Goal: Task Accomplishment & Management: Use online tool/utility

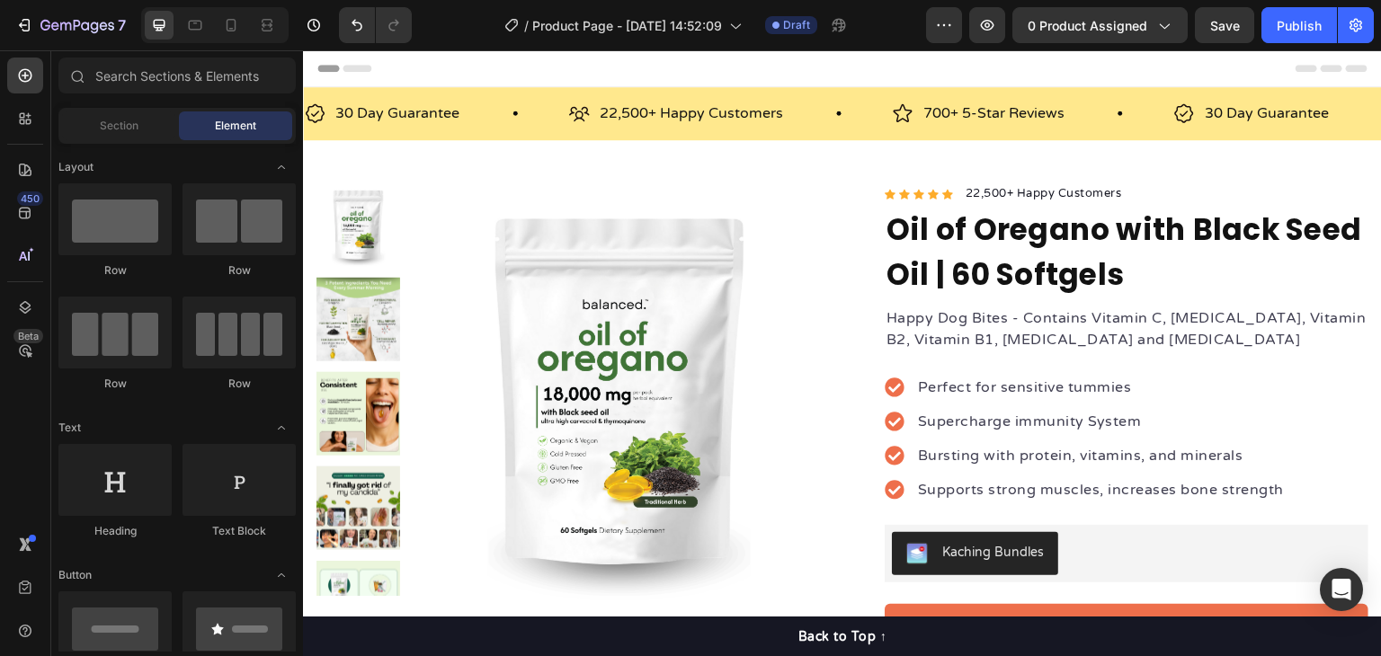
drag, startPoint x: 97, startPoint y: 33, endPoint x: 11, endPoint y: 288, distance: 268.7
click at [11, 0] on div "7 Version history / Product Page - Aug 27, 14:52:09 Draft Preview 0 product ass…" at bounding box center [690, 0] width 1381 height 0
click at [16, 254] on icon at bounding box center [25, 256] width 18 height 18
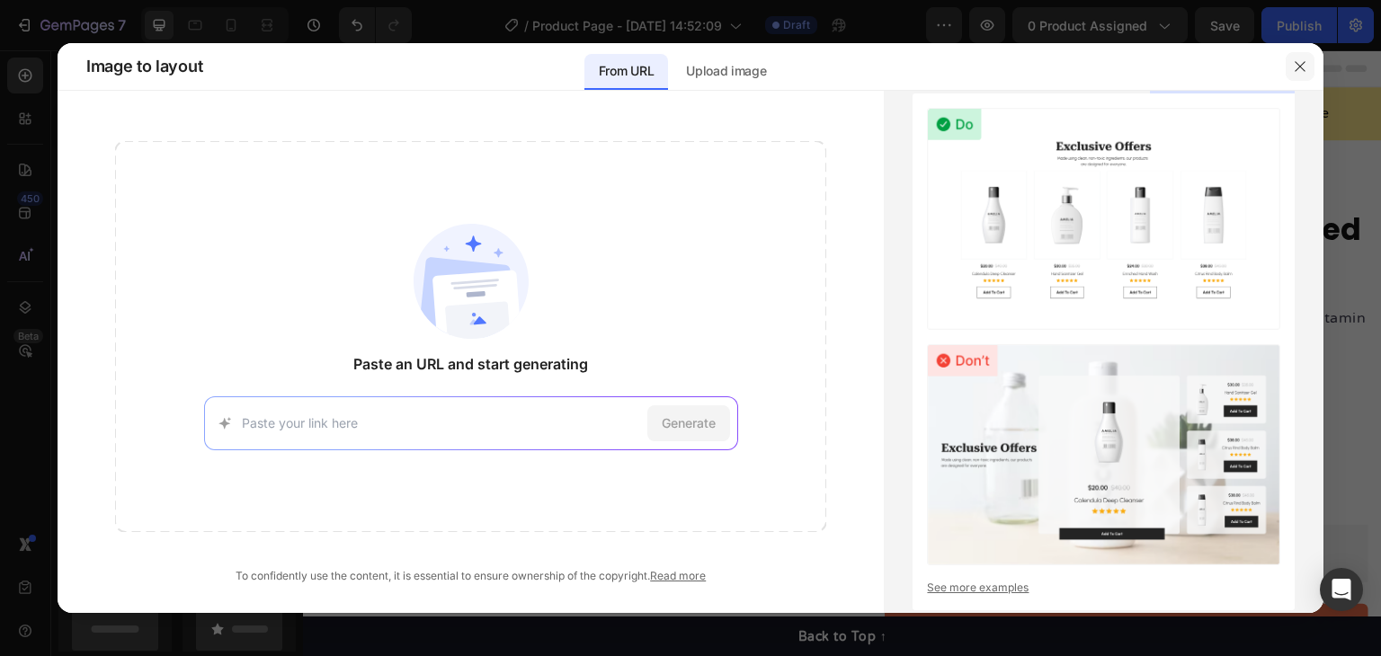
click at [1292, 74] on button "button" at bounding box center [1300, 66] width 29 height 29
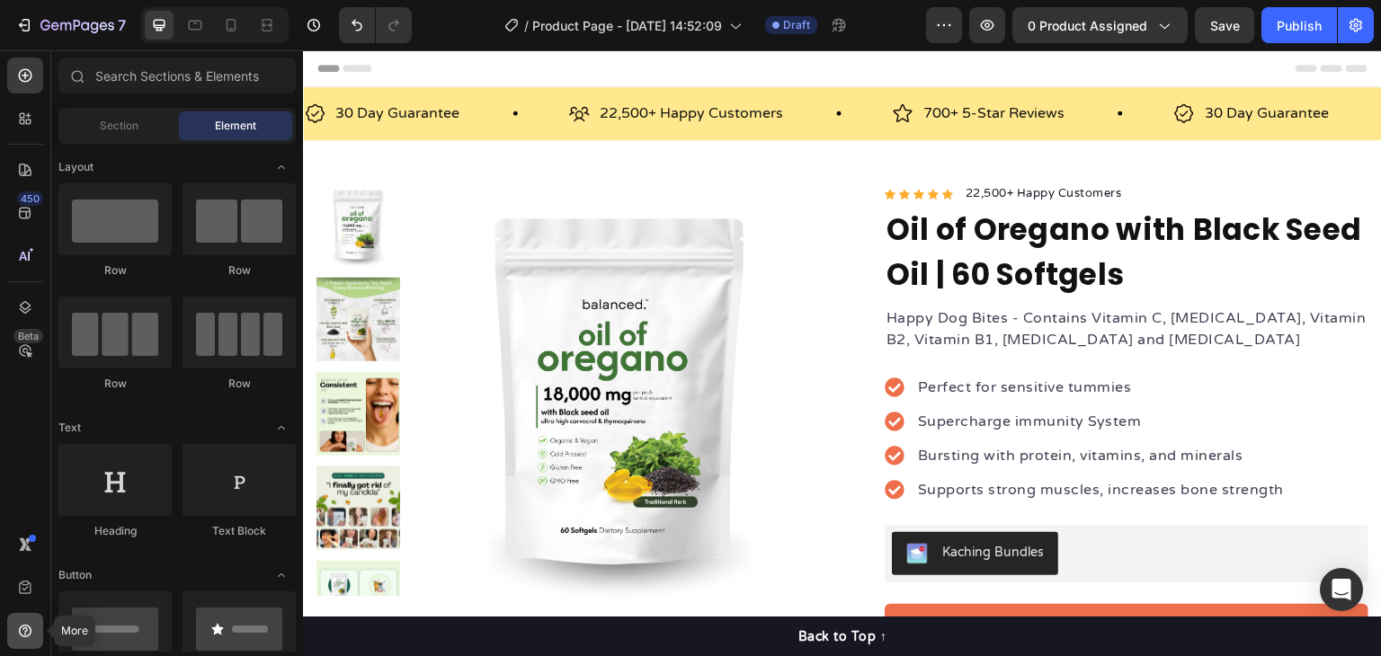
click at [23, 633] on icon at bounding box center [25, 631] width 18 height 18
click at [23, 30] on icon "button" at bounding box center [26, 25] width 8 height 13
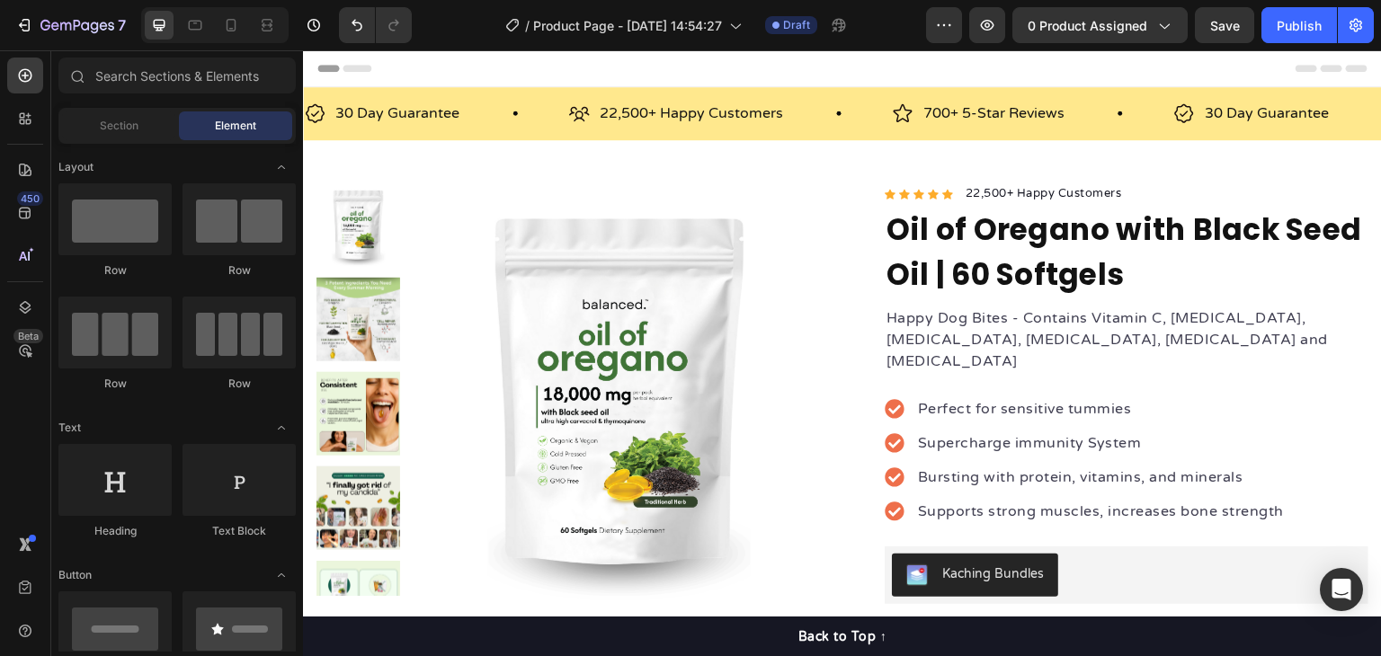
click at [1146, 5] on div "7 Version history / Product Page - Aug 27, 14:54:27 Draft Preview 0 product ass…" at bounding box center [690, 25] width 1381 height 51
click at [1147, 8] on button "0 product assigned" at bounding box center [1100, 25] width 175 height 36
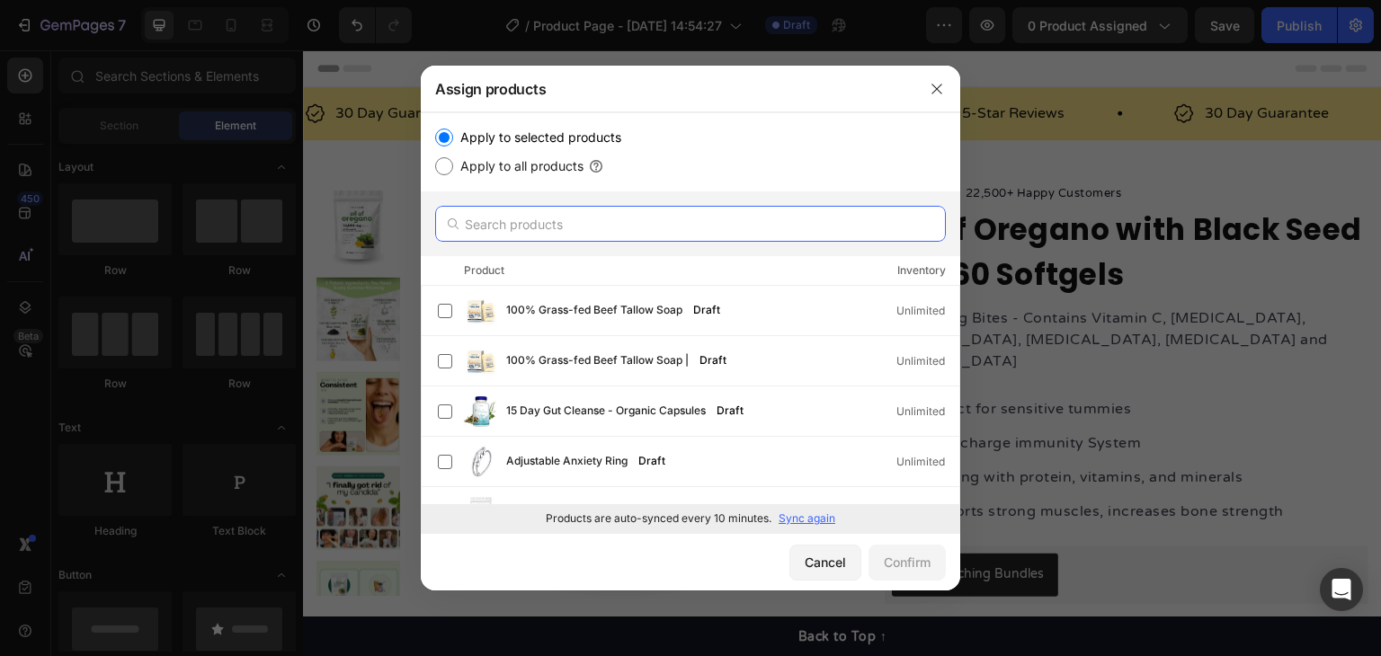
click at [586, 230] on input "text" at bounding box center [690, 224] width 511 height 36
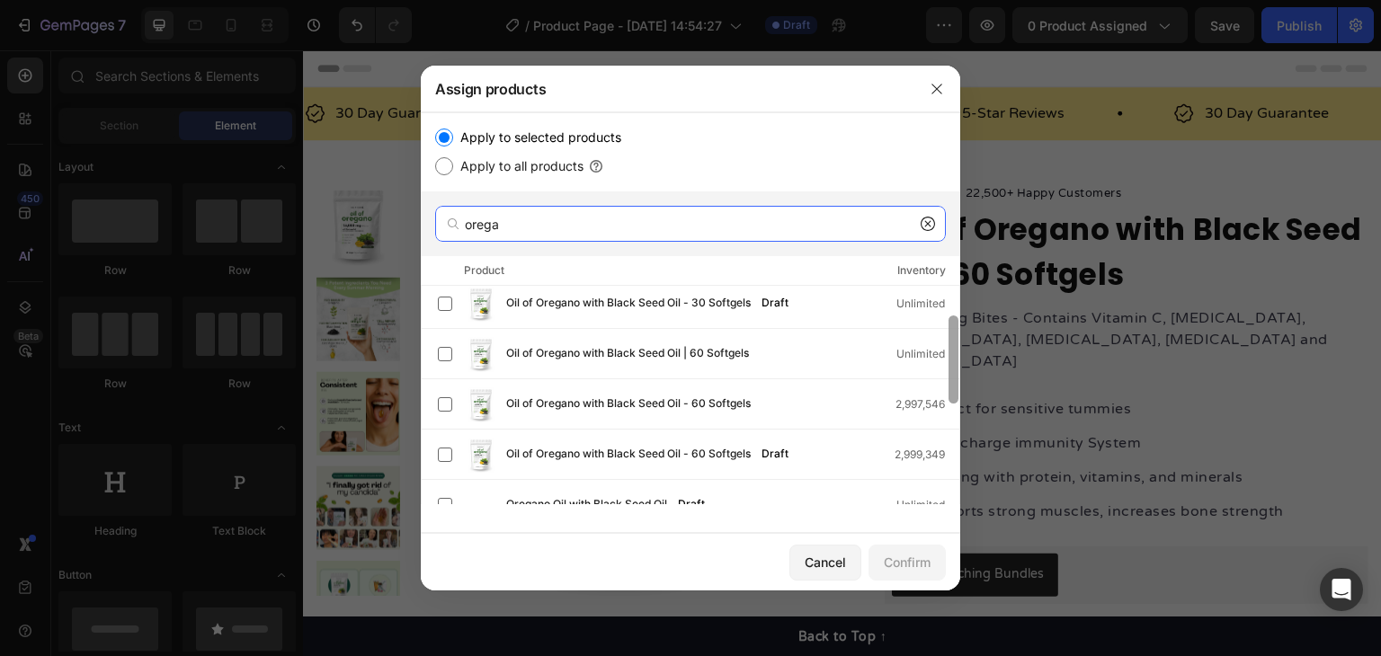
scroll to position [98, 0]
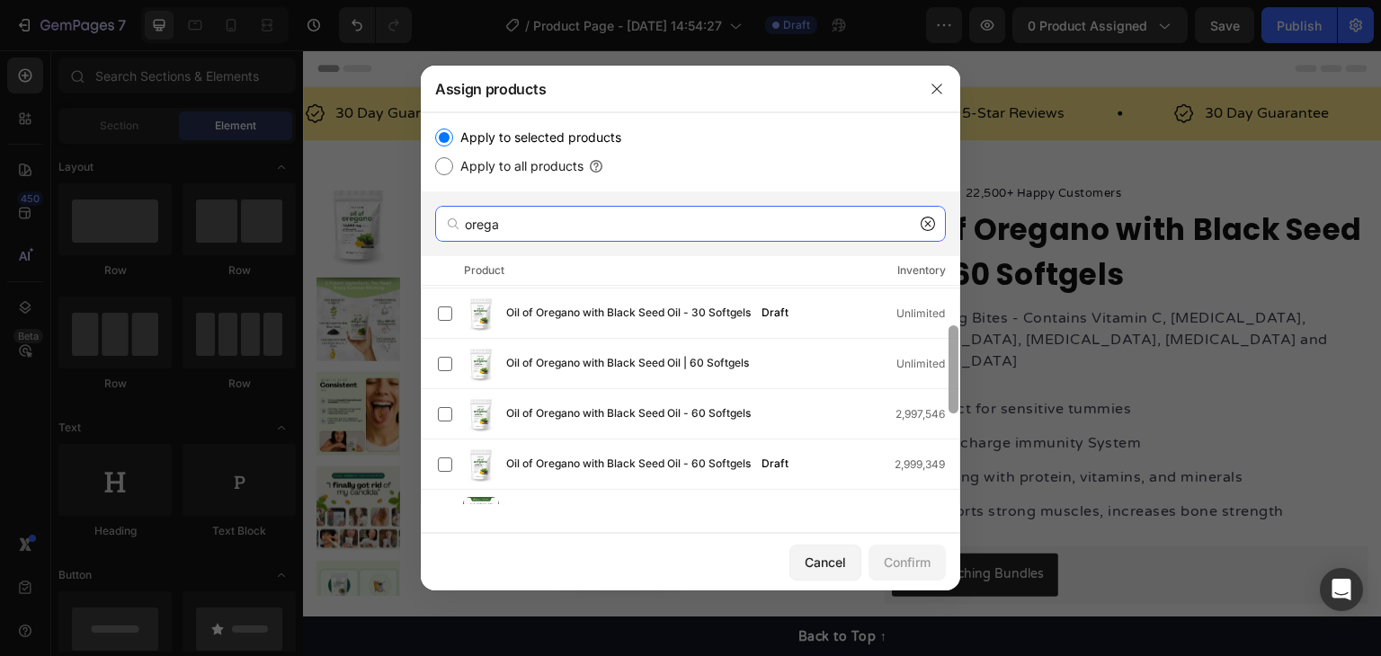
click at [956, 373] on div at bounding box center [954, 370] width 10 height 88
type input "orega"
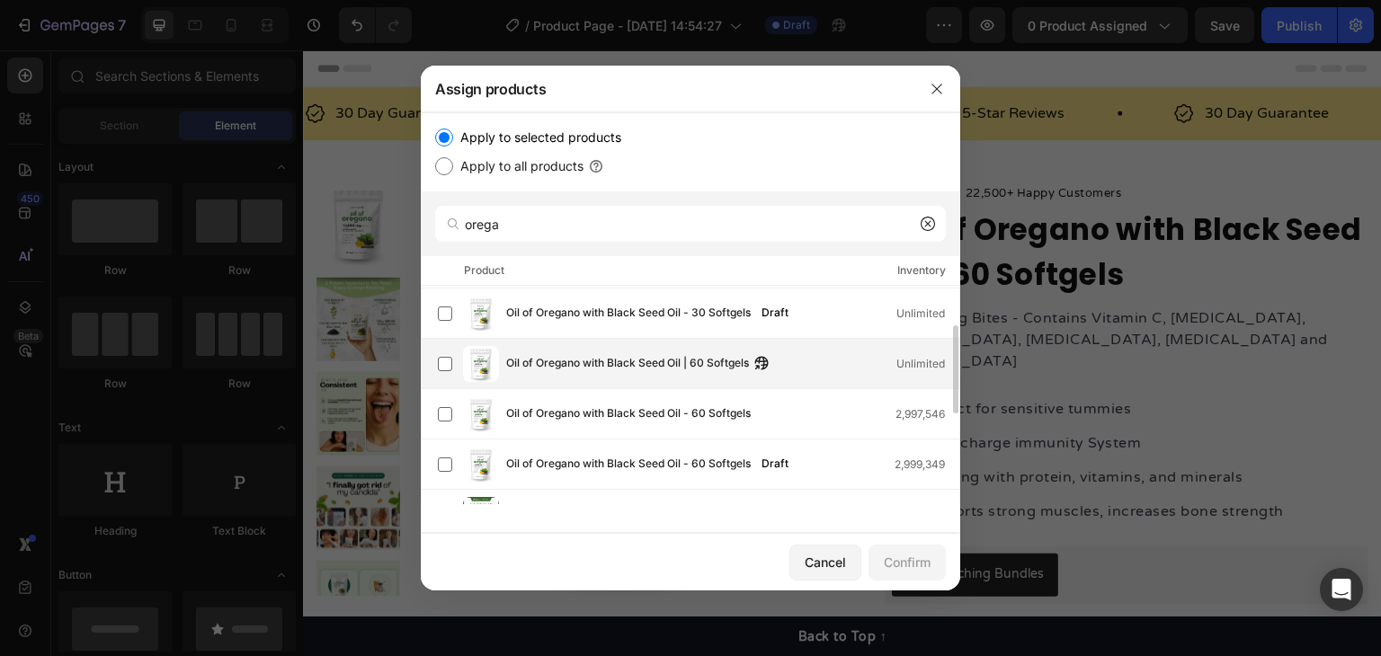
click at [442, 371] on label at bounding box center [445, 364] width 14 height 14
click at [933, 576] on button "Confirm" at bounding box center [907, 563] width 77 height 36
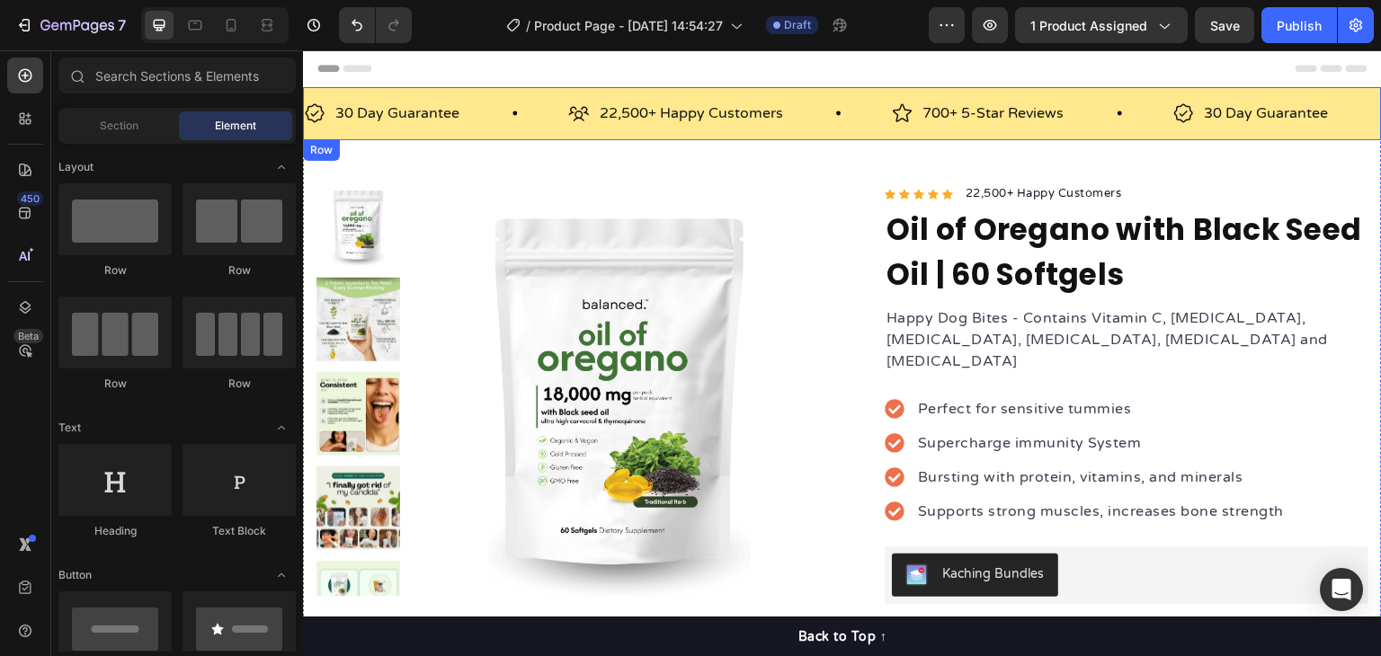
click at [491, 91] on div "30 Day Guarantee Item List 22,500+ Happy Customers Item List 700+ 5-Star Review…" at bounding box center [842, 113] width 1079 height 53
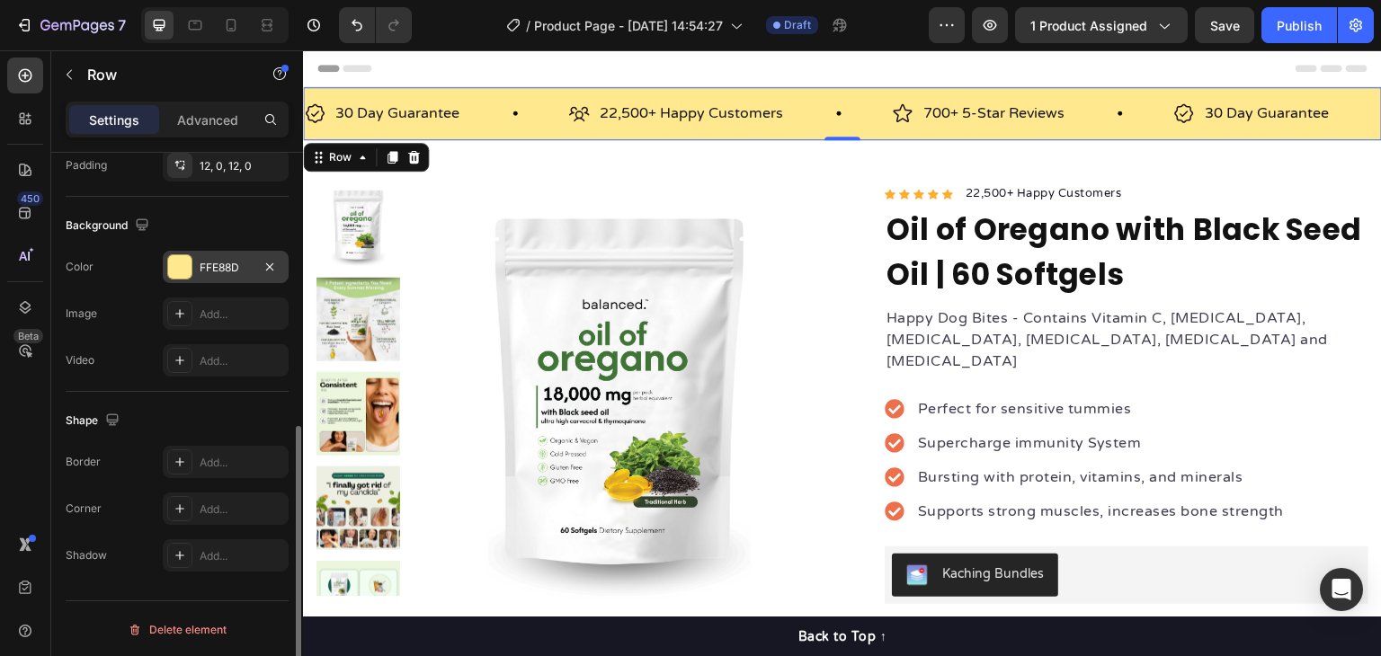
scroll to position [271, 0]
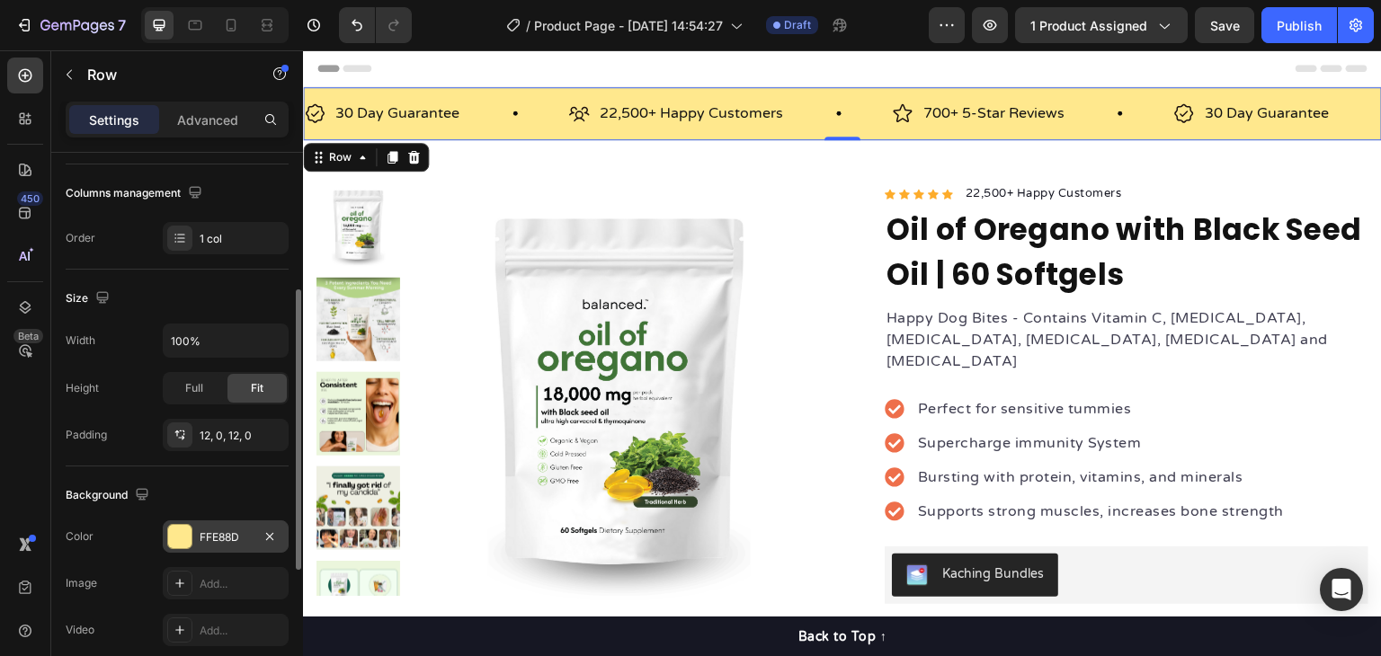
click at [180, 531] on div at bounding box center [179, 536] width 23 height 23
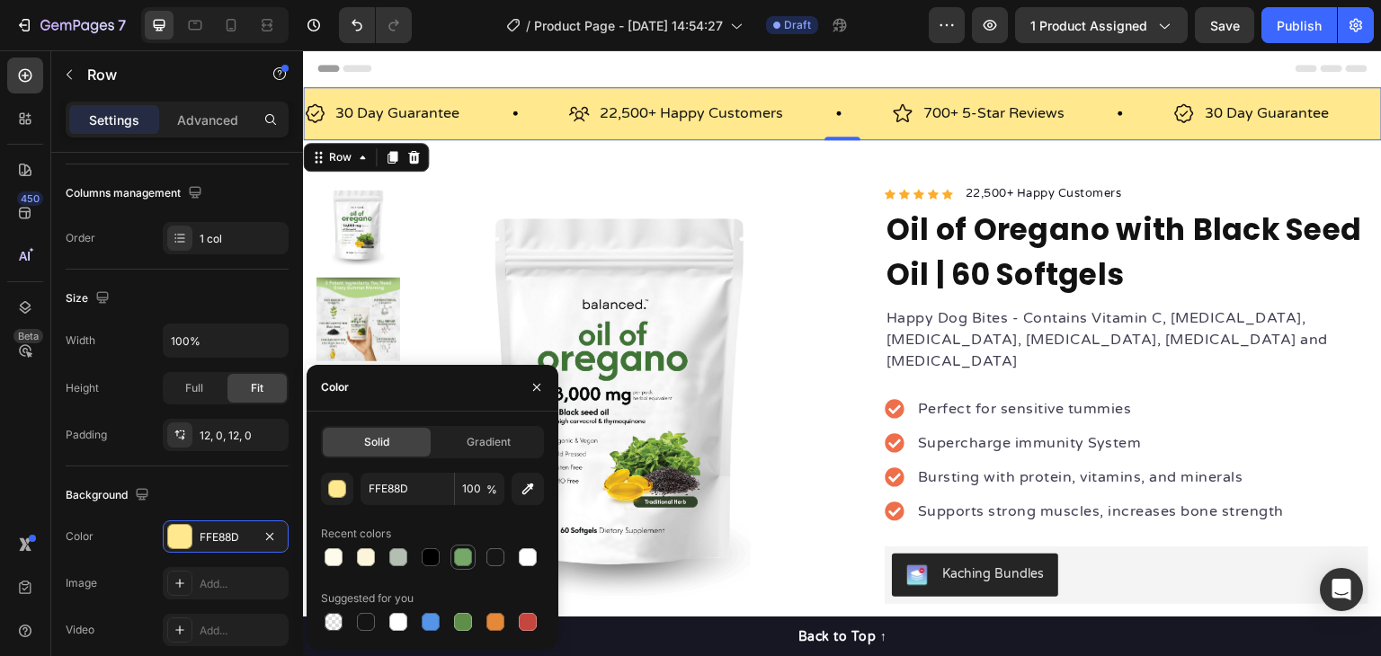
click at [460, 557] on div at bounding box center [463, 558] width 18 height 18
type input "75A869"
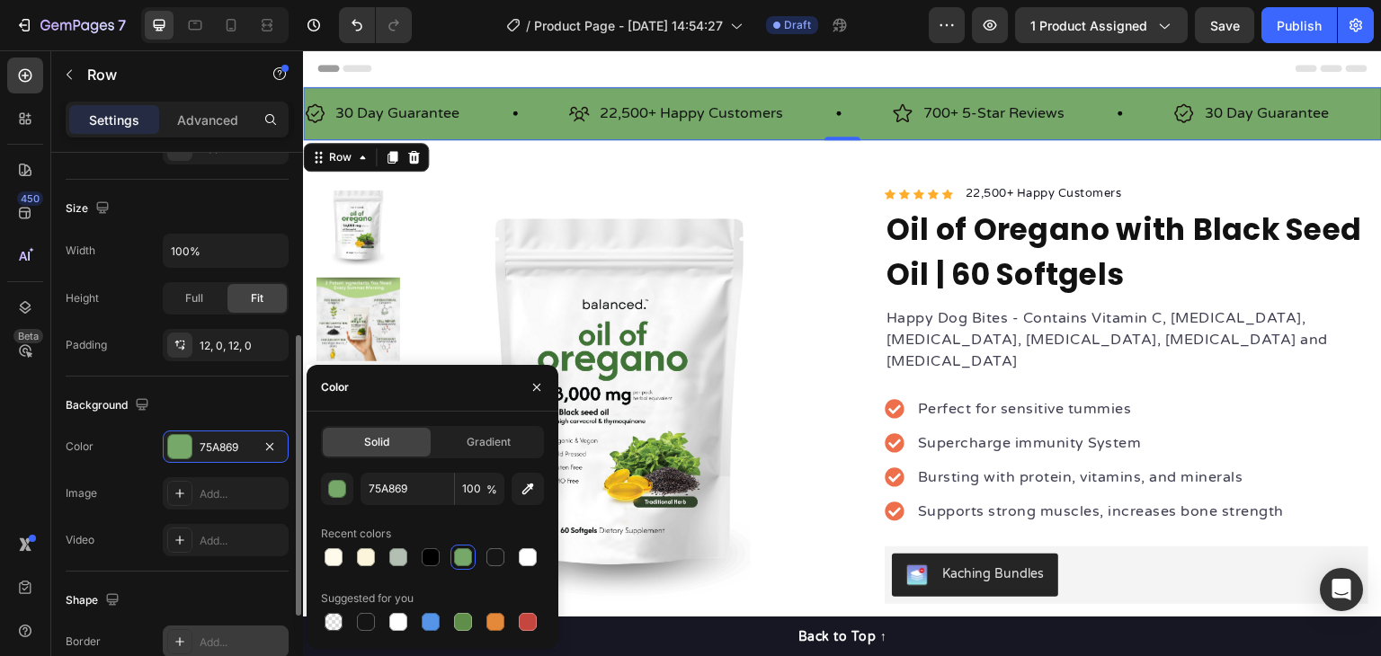
scroll to position [540, 0]
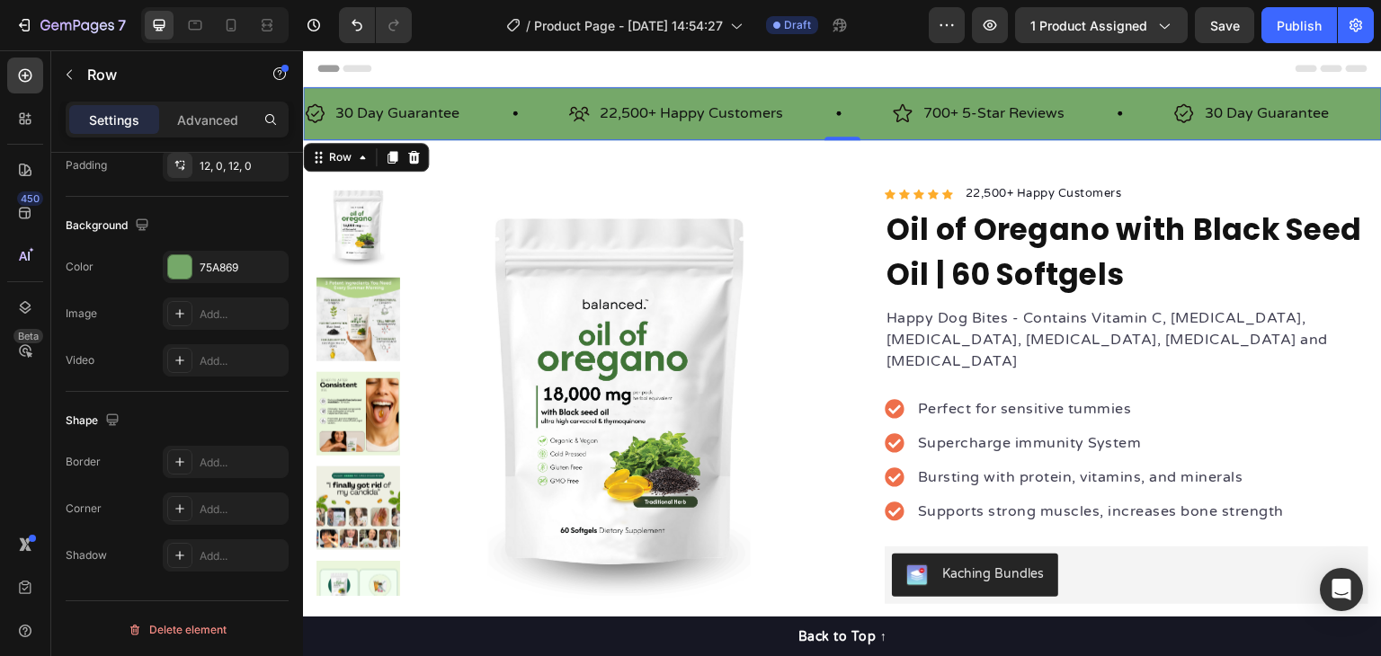
click at [173, 140] on div "Settings Advanced" at bounding box center [177, 127] width 252 height 51
click at [68, 82] on button "button" at bounding box center [69, 74] width 29 height 29
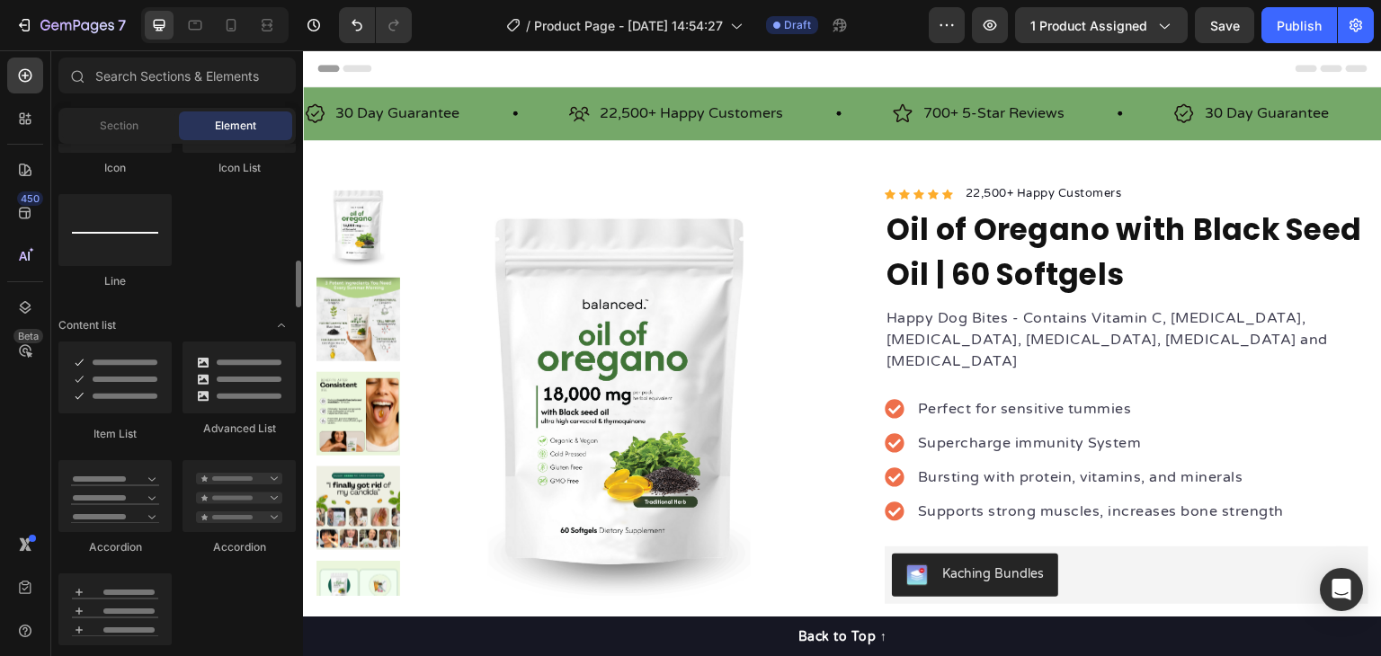
scroll to position [1619, 0]
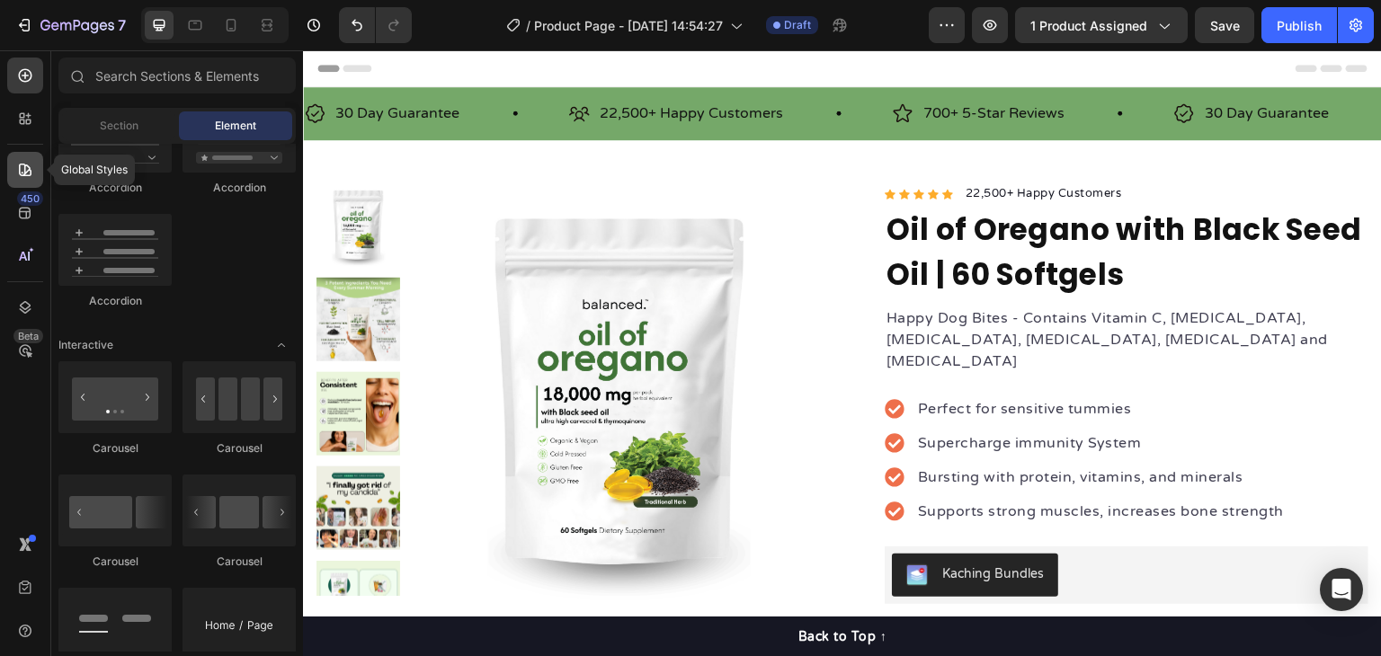
click at [39, 166] on div at bounding box center [25, 170] width 36 height 36
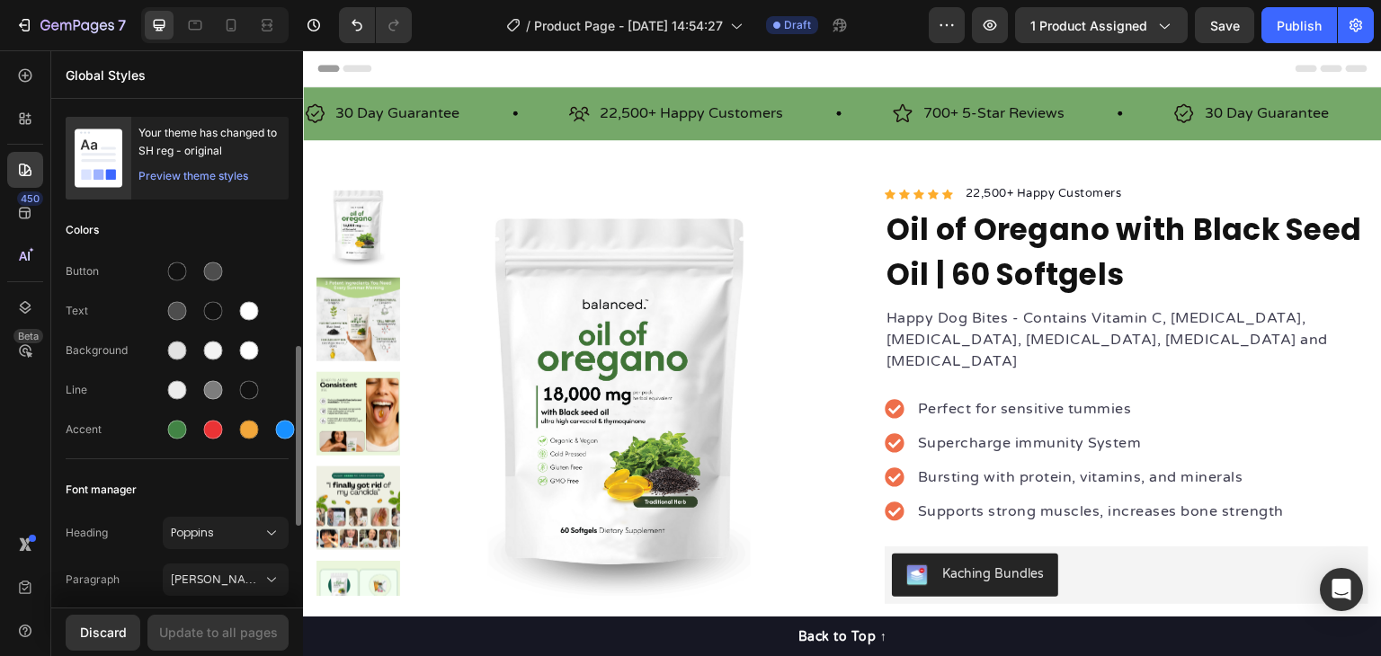
scroll to position [180, 0]
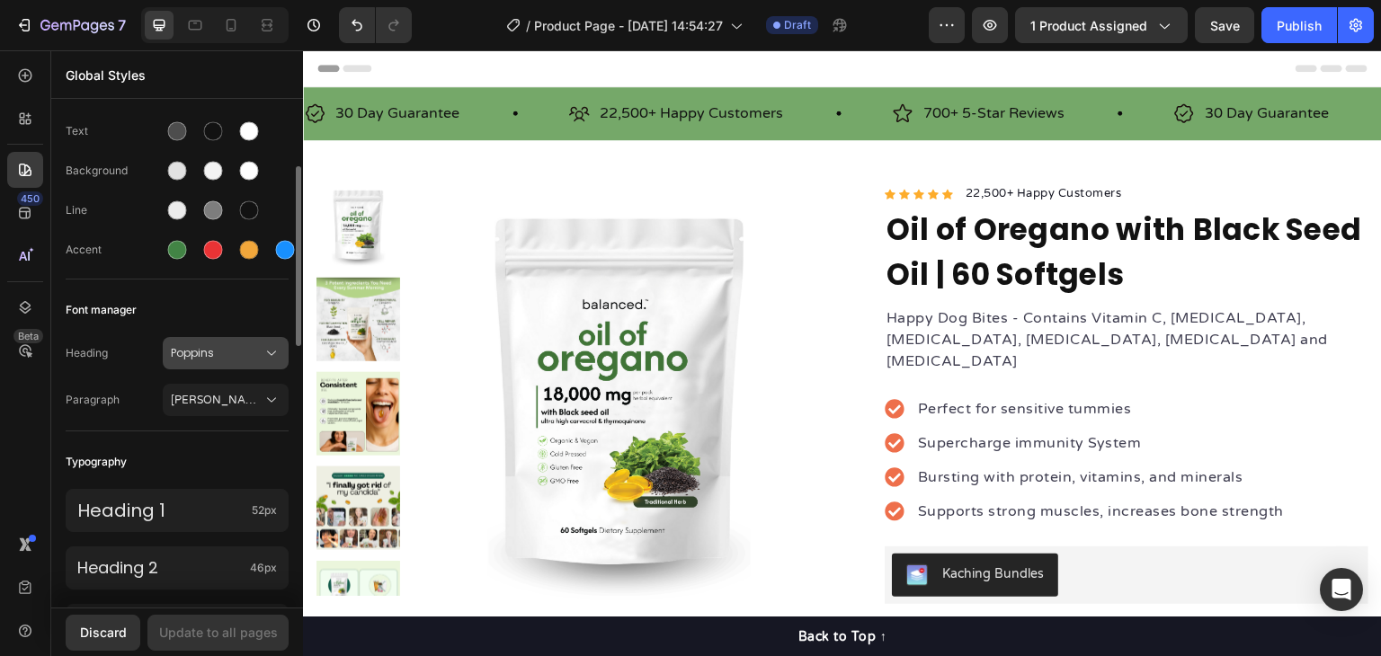
click at [238, 357] on span "Poppins" at bounding box center [217, 353] width 92 height 16
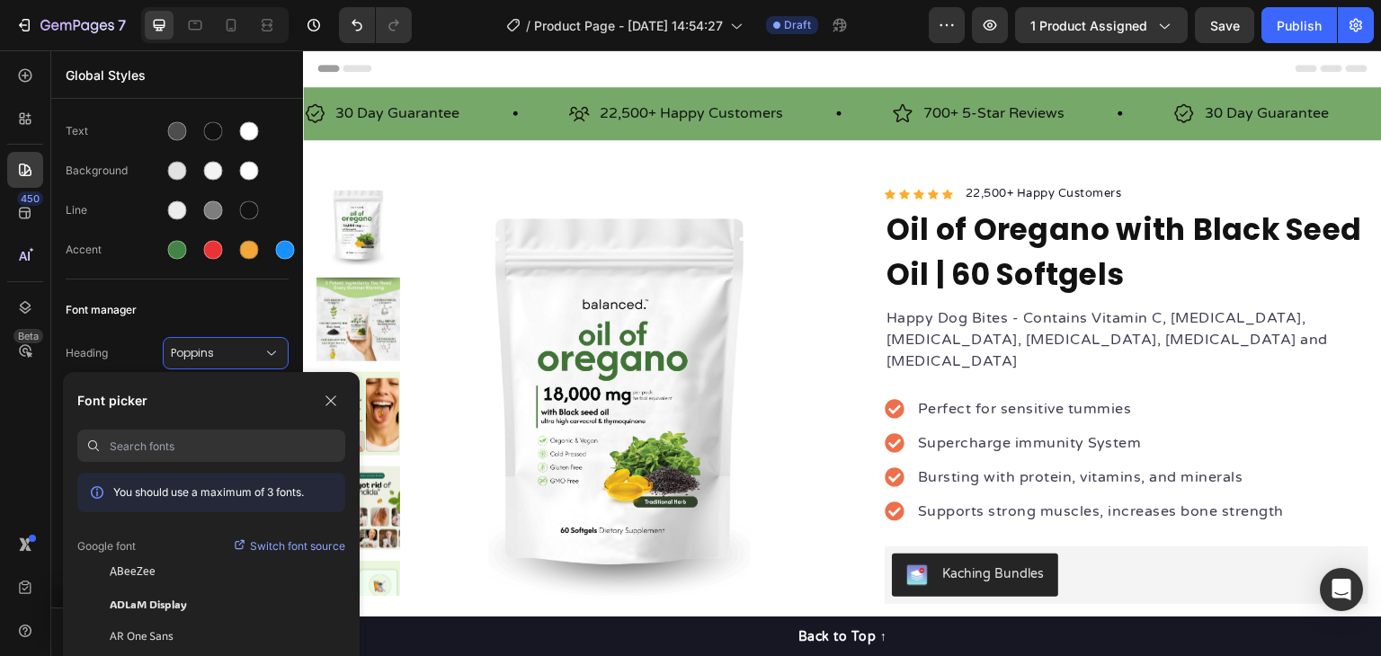
click at [192, 441] on input at bounding box center [228, 446] width 236 height 32
type input "popp"
click at [112, 569] on span "Poppins" at bounding box center [131, 572] width 43 height 16
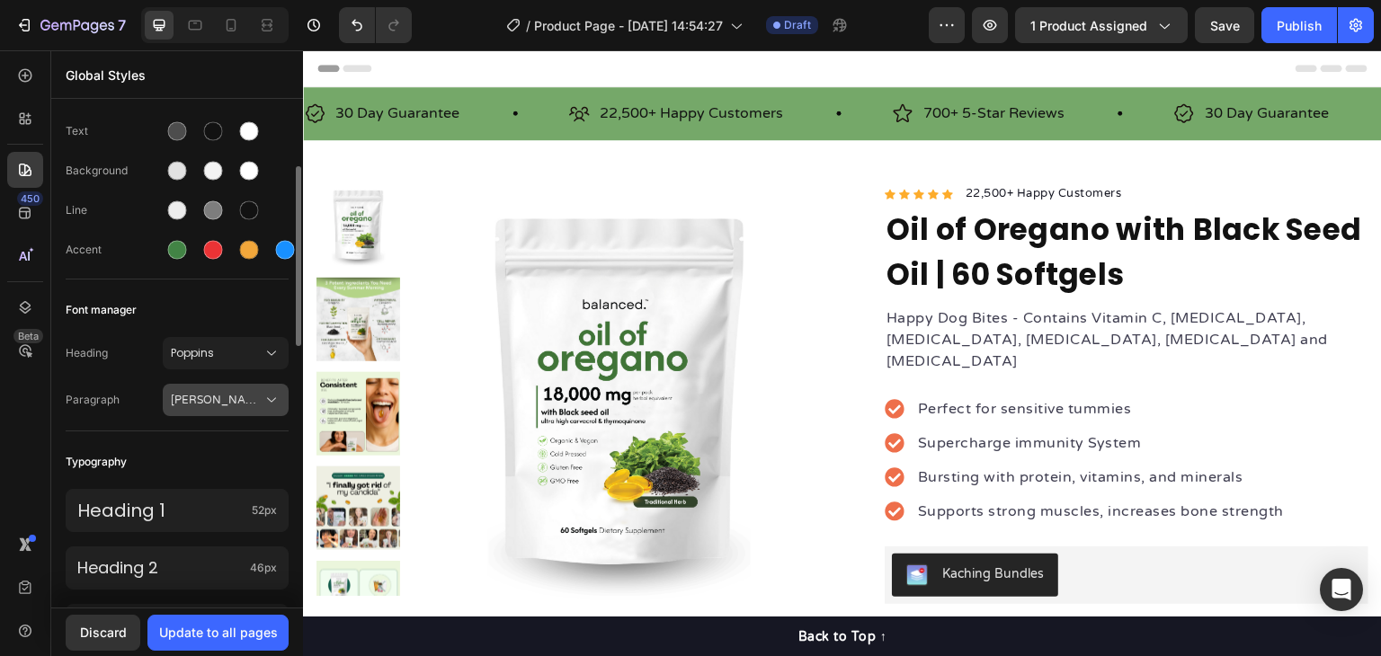
click at [228, 389] on button "[PERSON_NAME] Round" at bounding box center [226, 400] width 126 height 32
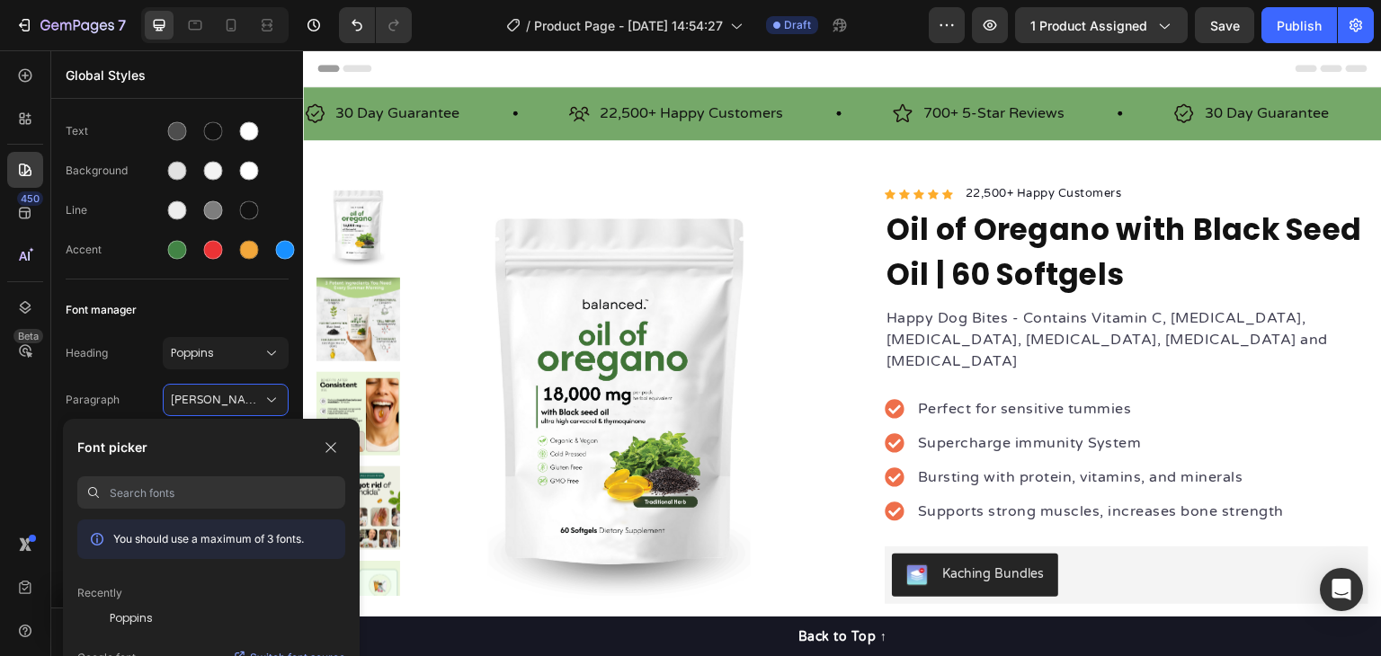
click at [150, 492] on input at bounding box center [228, 493] width 236 height 32
type input "varel"
click at [156, 652] on span "[PERSON_NAME] Round" at bounding box center [176, 651] width 133 height 16
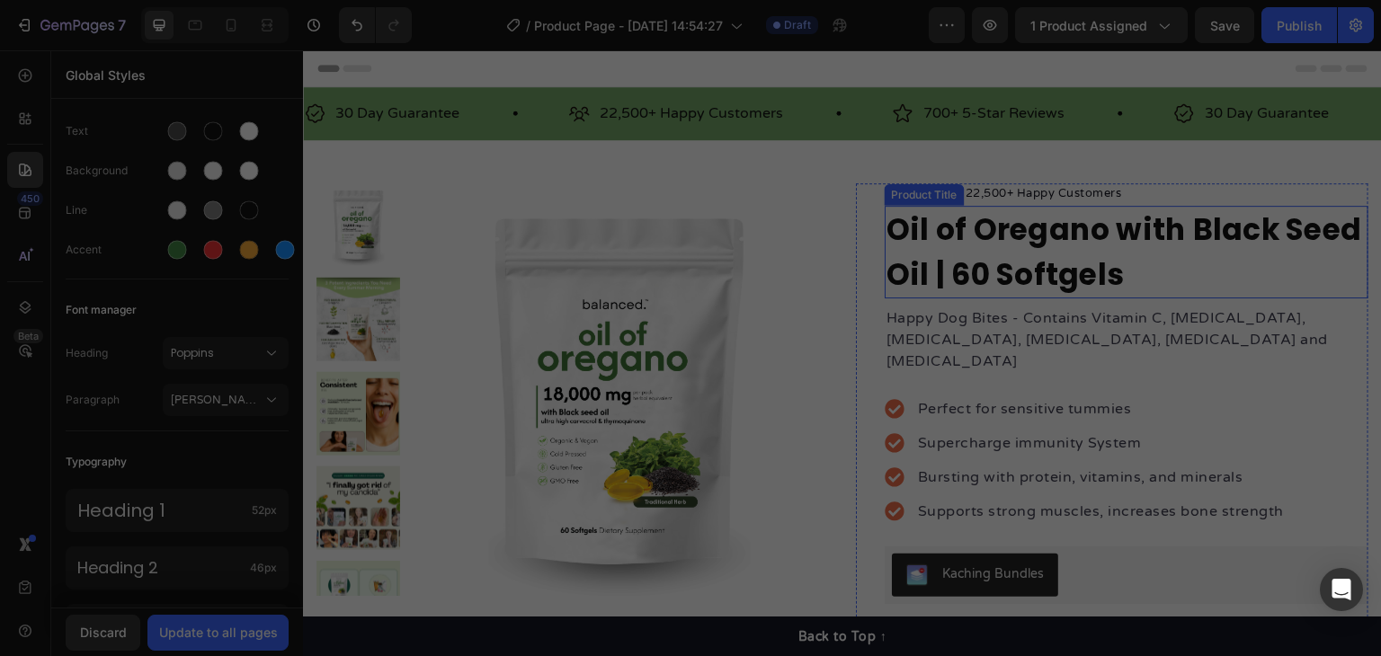
click at [1129, 236] on h1 "Oil of Oregano with Black Seed Oil | 60 Softgels" at bounding box center [1127, 252] width 484 height 93
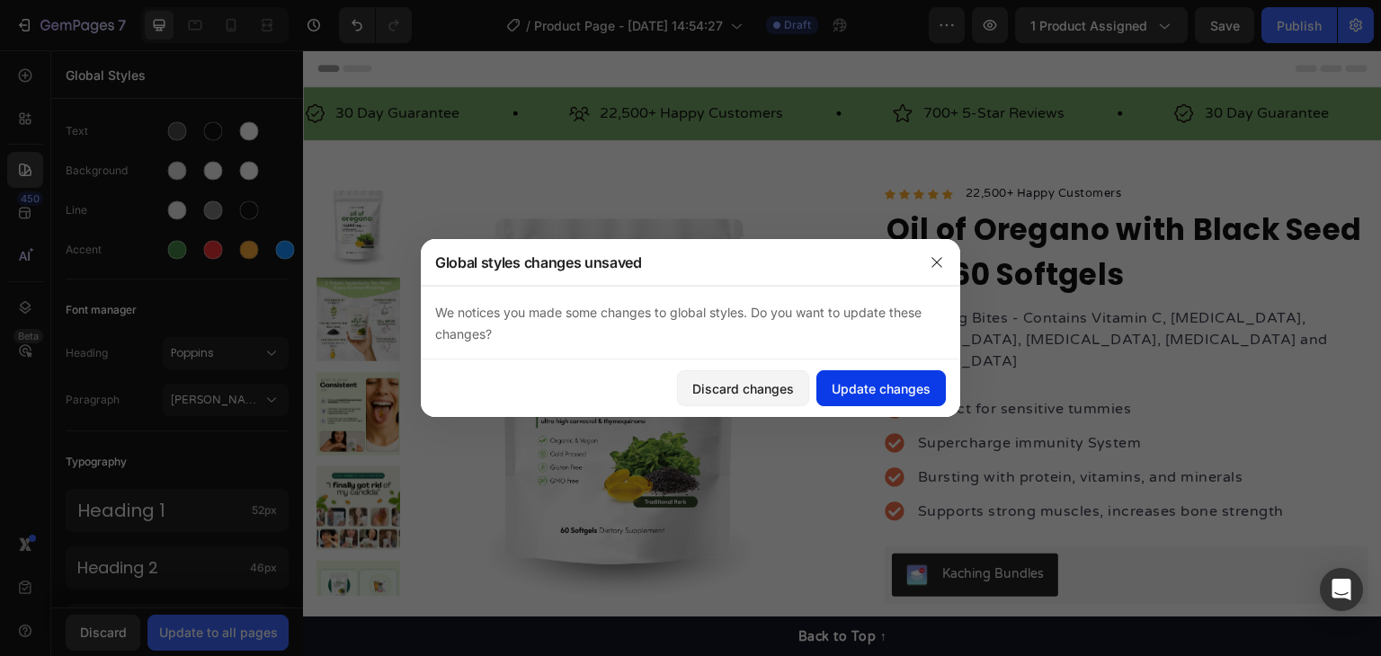
click at [877, 389] on div "Update changes" at bounding box center [881, 388] width 99 height 19
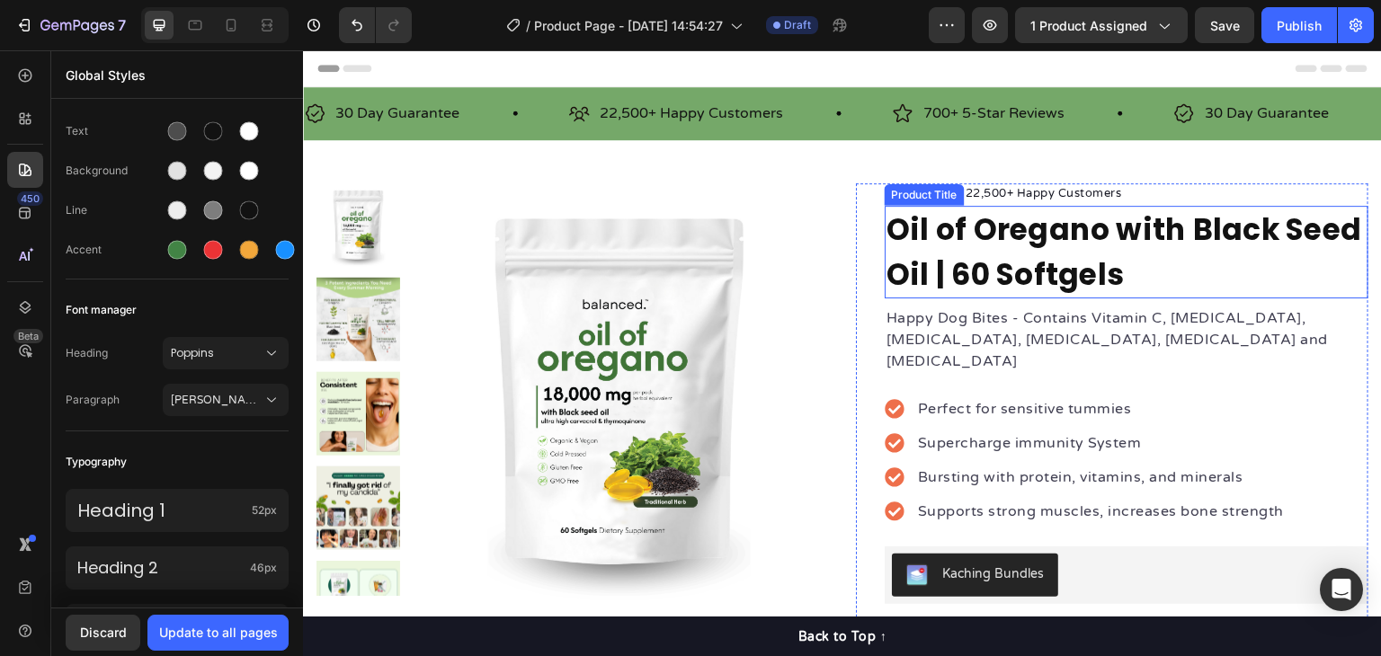
click at [1050, 251] on h1 "Oil of Oregano with Black Seed Oil | 60 Softgels" at bounding box center [1127, 252] width 484 height 93
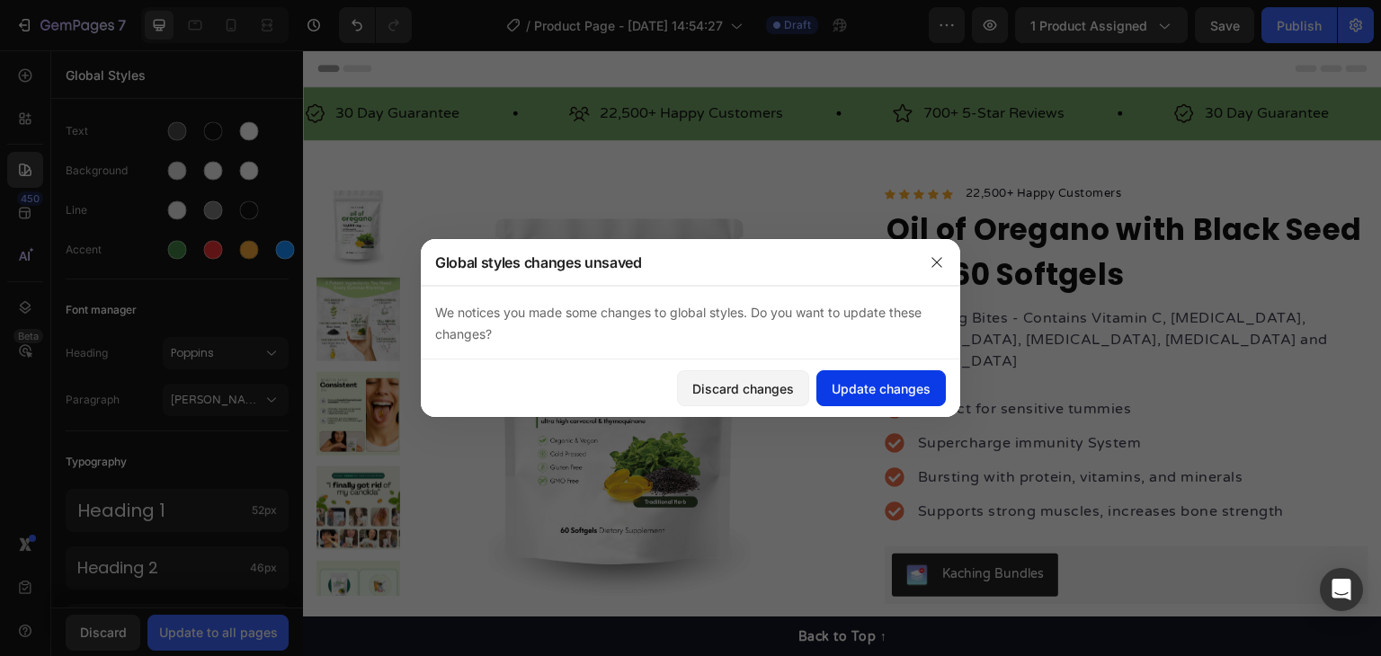
click at [879, 371] on button "Update changes" at bounding box center [881, 389] width 129 height 36
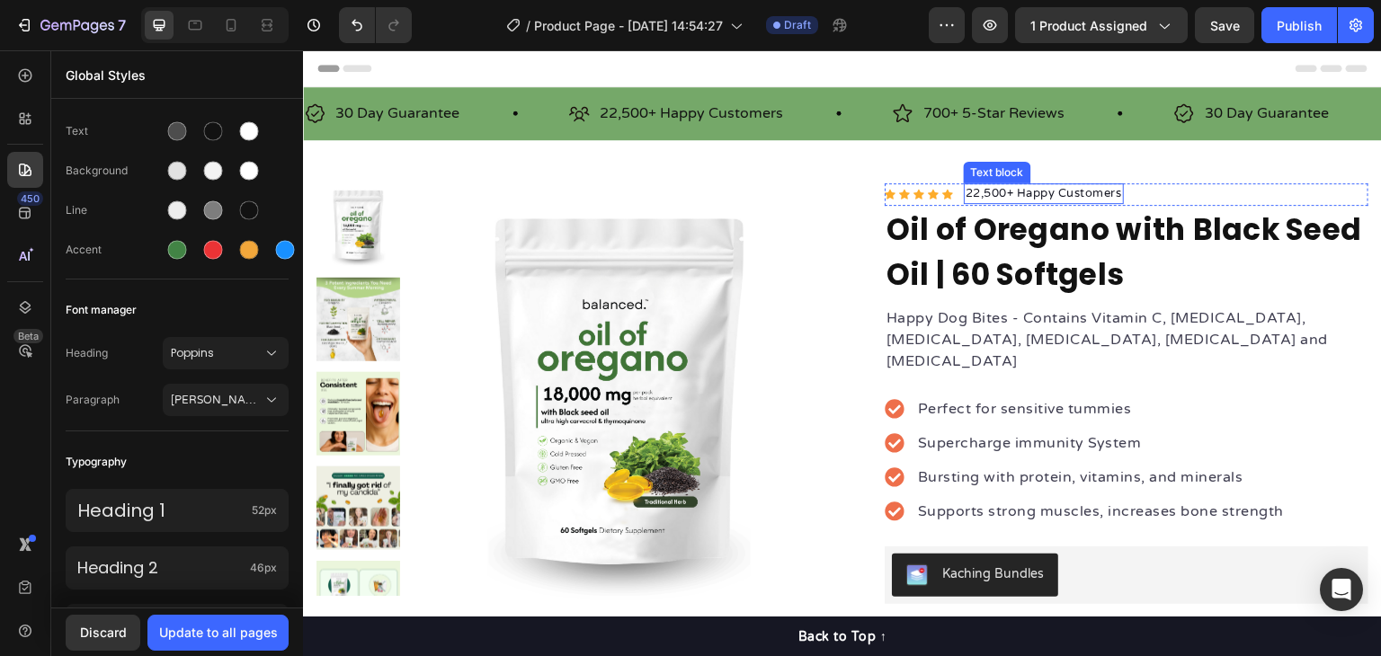
click at [1004, 193] on p "22,500+ Happy Customers" at bounding box center [1044, 194] width 156 height 18
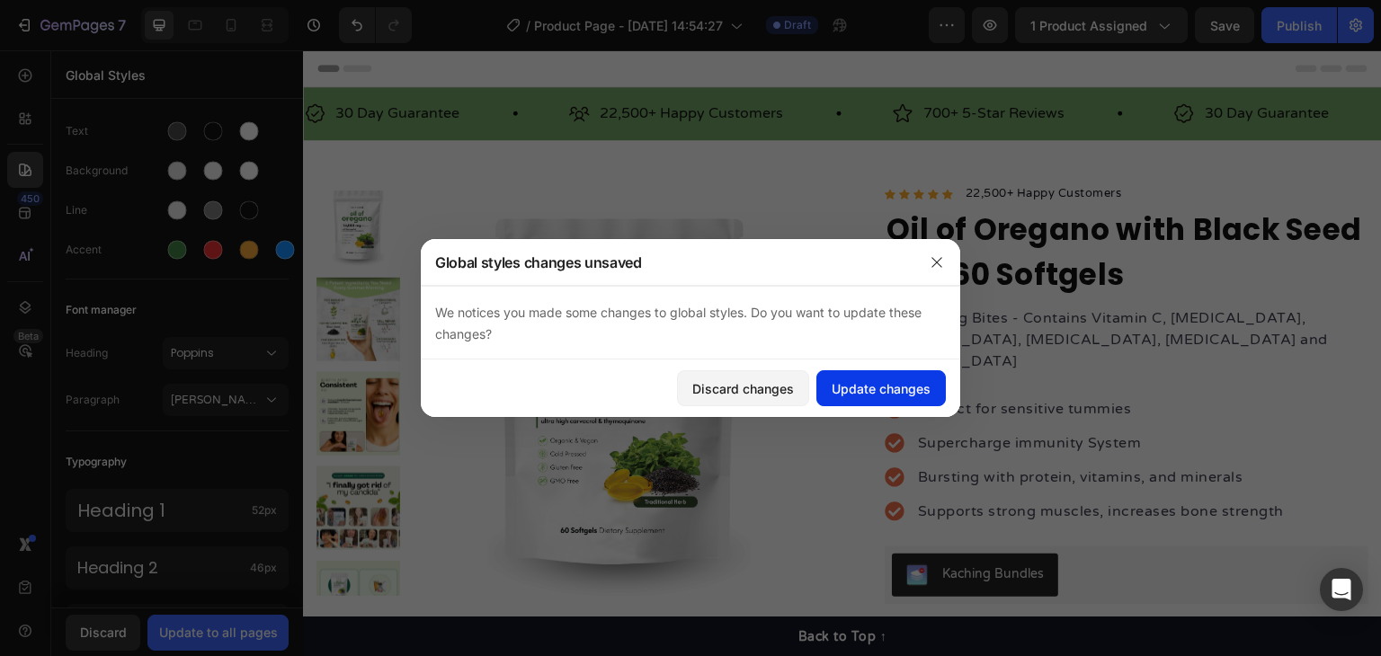
click at [892, 387] on div "Update changes" at bounding box center [881, 388] width 99 height 19
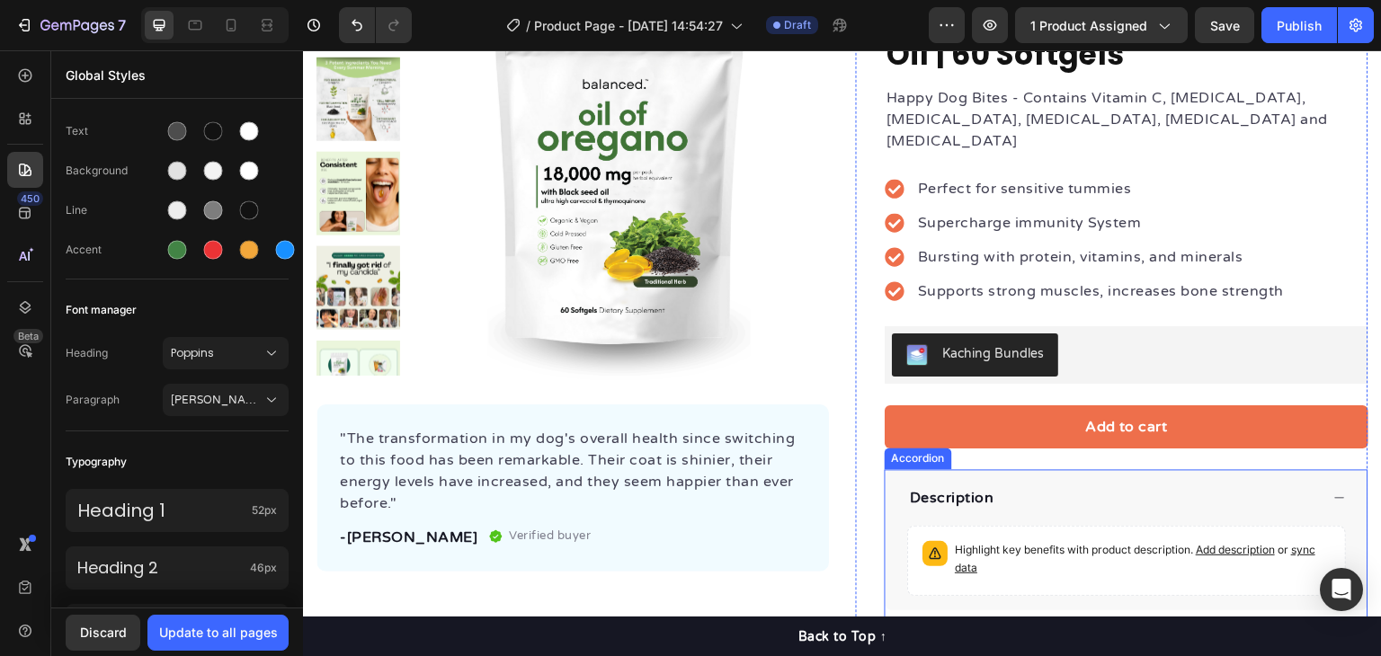
scroll to position [360, 0]
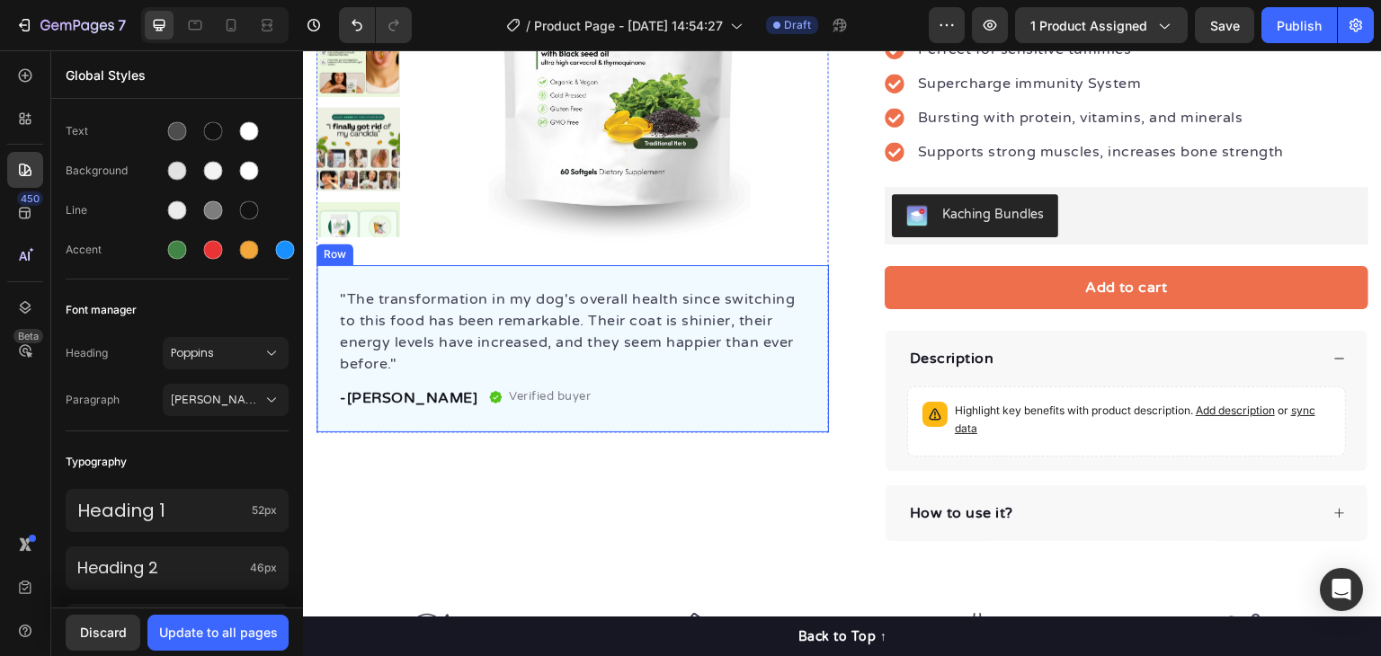
click at [659, 278] on div ""The transformation in my dog's overall health since switching to this food has…" at bounding box center [573, 348] width 513 height 167
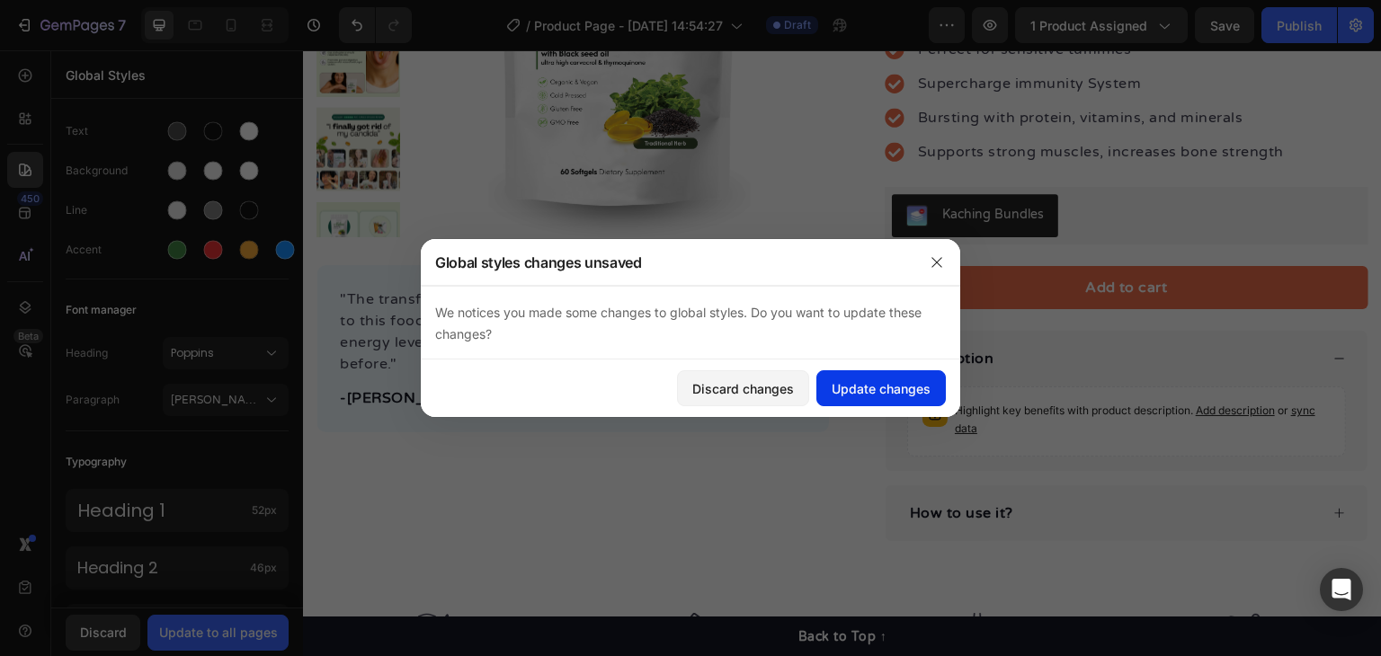
click at [877, 395] on div "Update changes" at bounding box center [881, 388] width 99 height 19
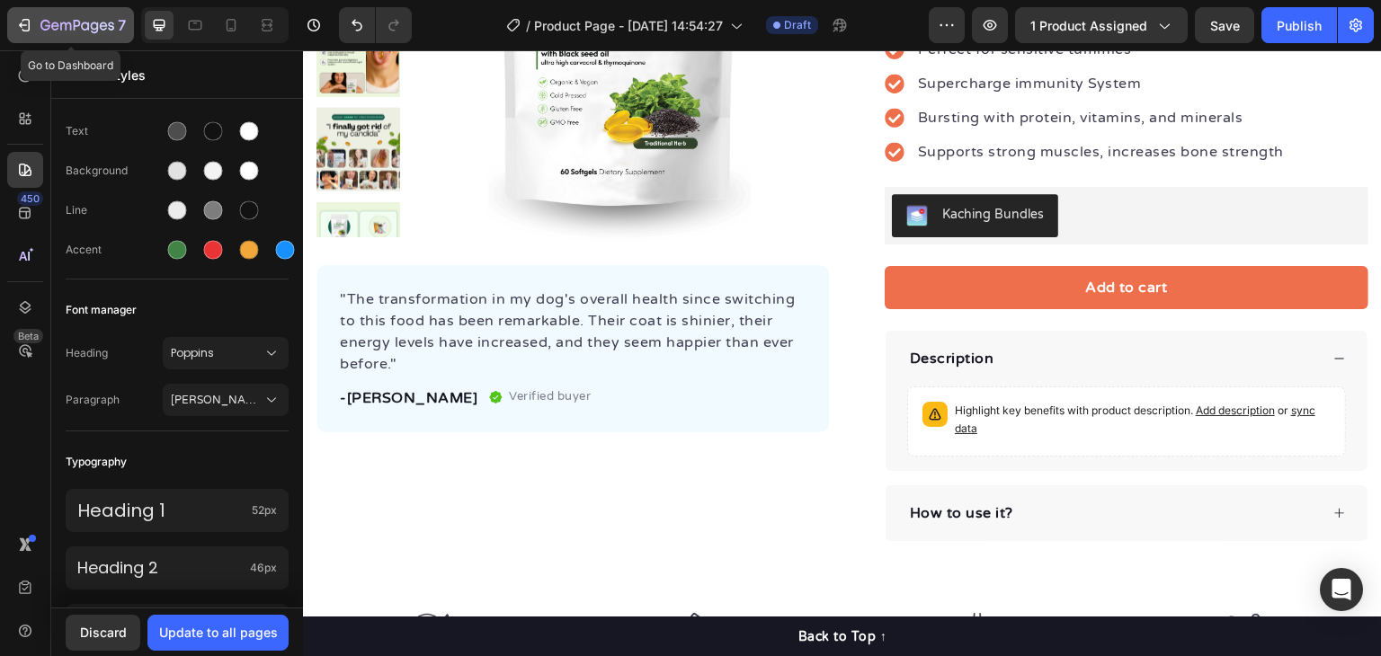
click at [25, 30] on icon "button" at bounding box center [26, 25] width 8 height 13
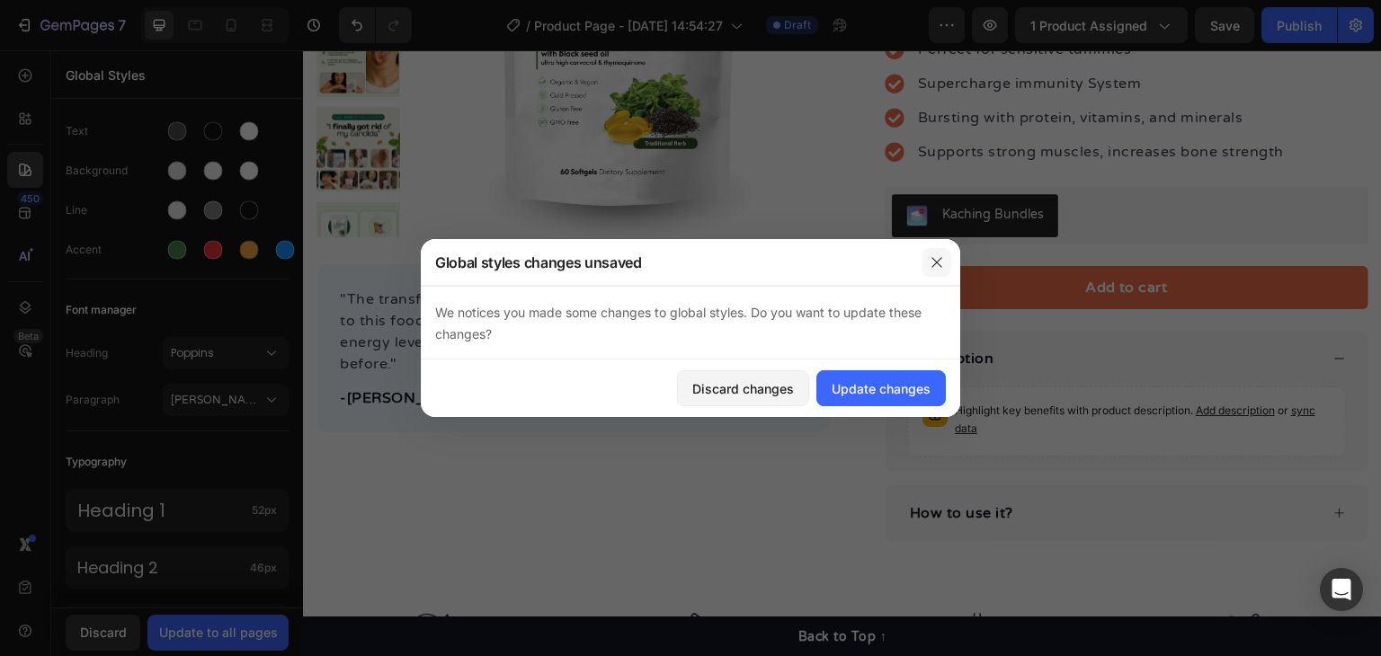
click at [942, 264] on icon "button" at bounding box center [937, 262] width 14 height 14
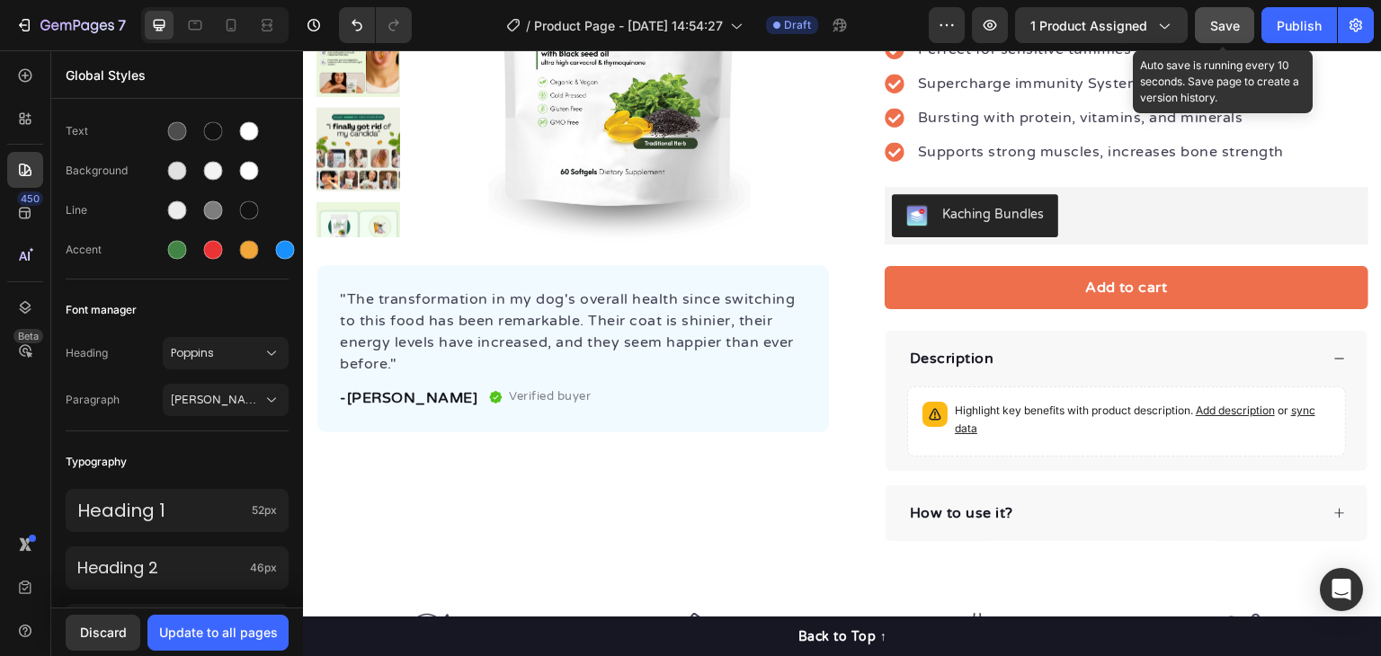
click at [1229, 33] on div "Save" at bounding box center [1225, 25] width 30 height 19
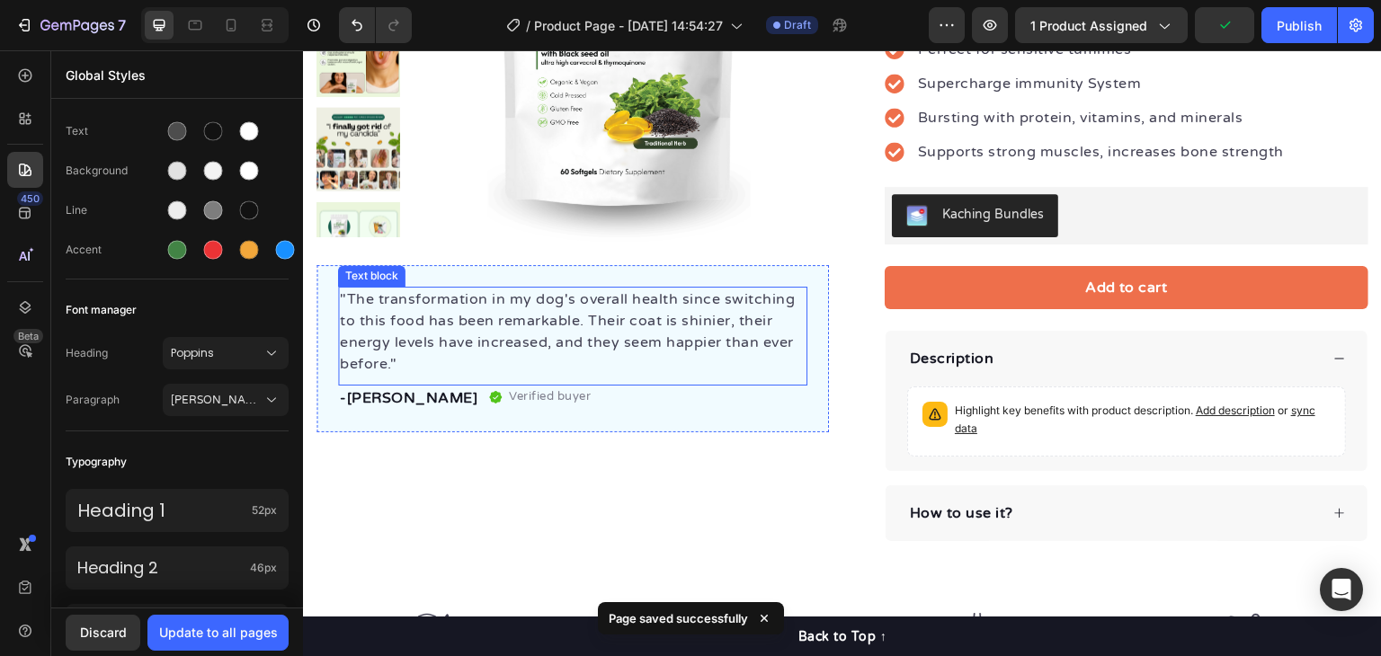
click at [690, 290] on p ""The transformation in my dog's overall health since switching to this food has…" at bounding box center [573, 332] width 466 height 86
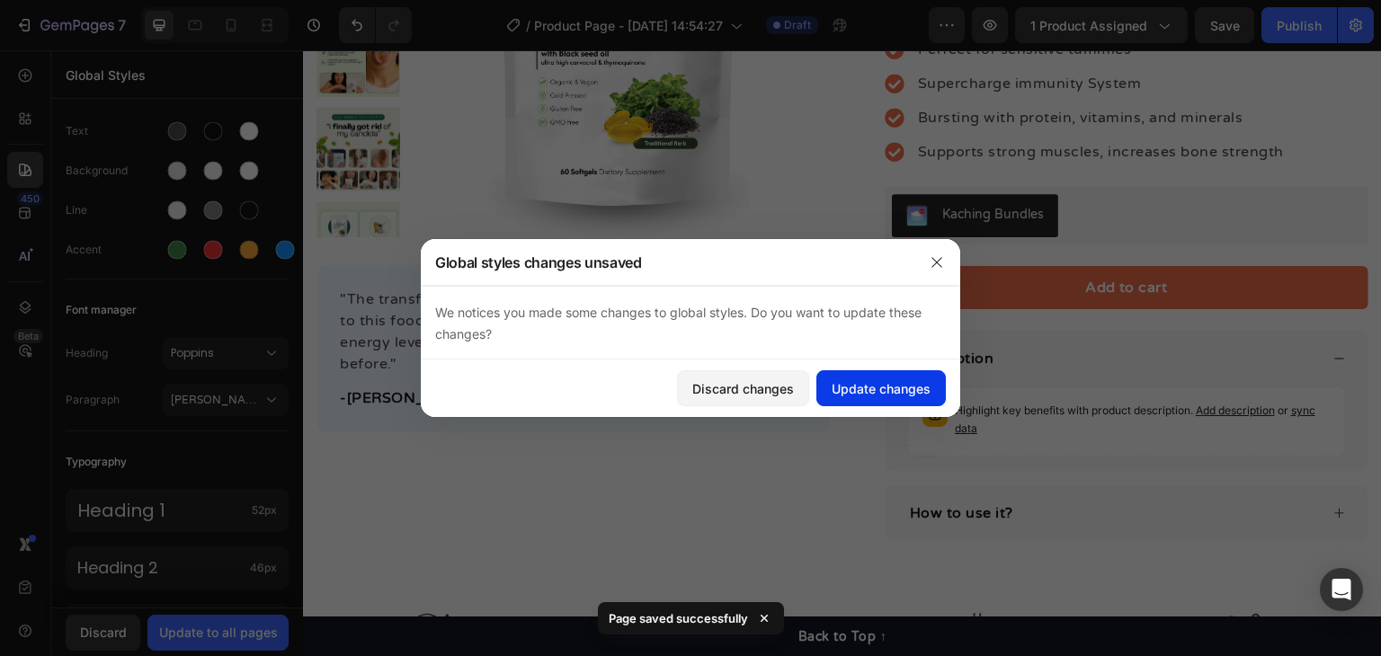
click at [870, 390] on div "Update changes" at bounding box center [881, 388] width 99 height 19
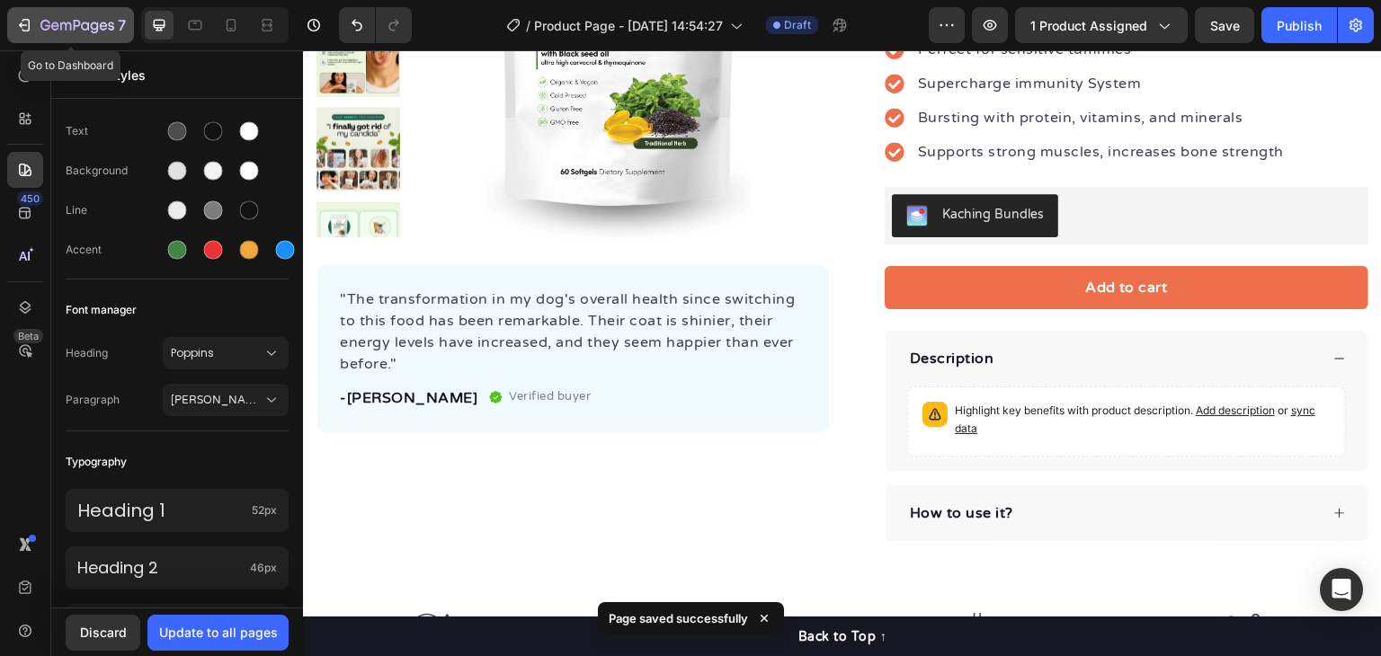
click at [32, 22] on div "7" at bounding box center [70, 25] width 111 height 22
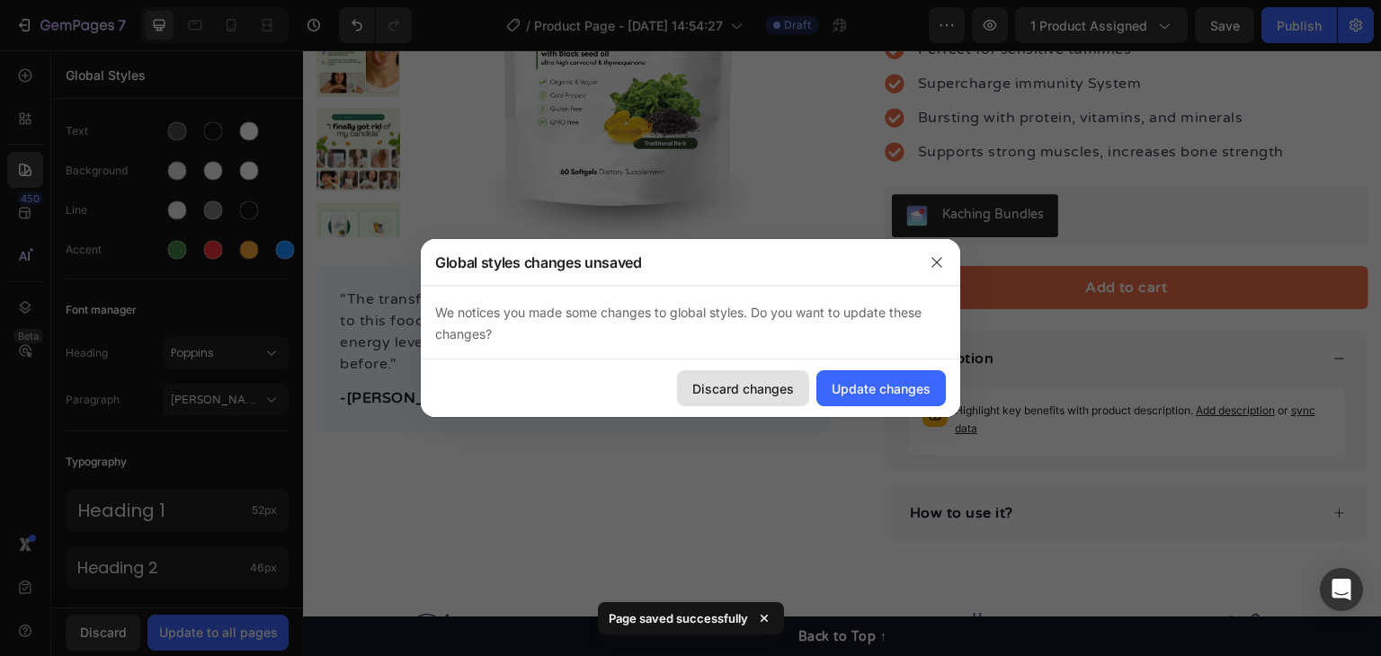
click at [742, 375] on button "Discard changes" at bounding box center [743, 389] width 132 height 36
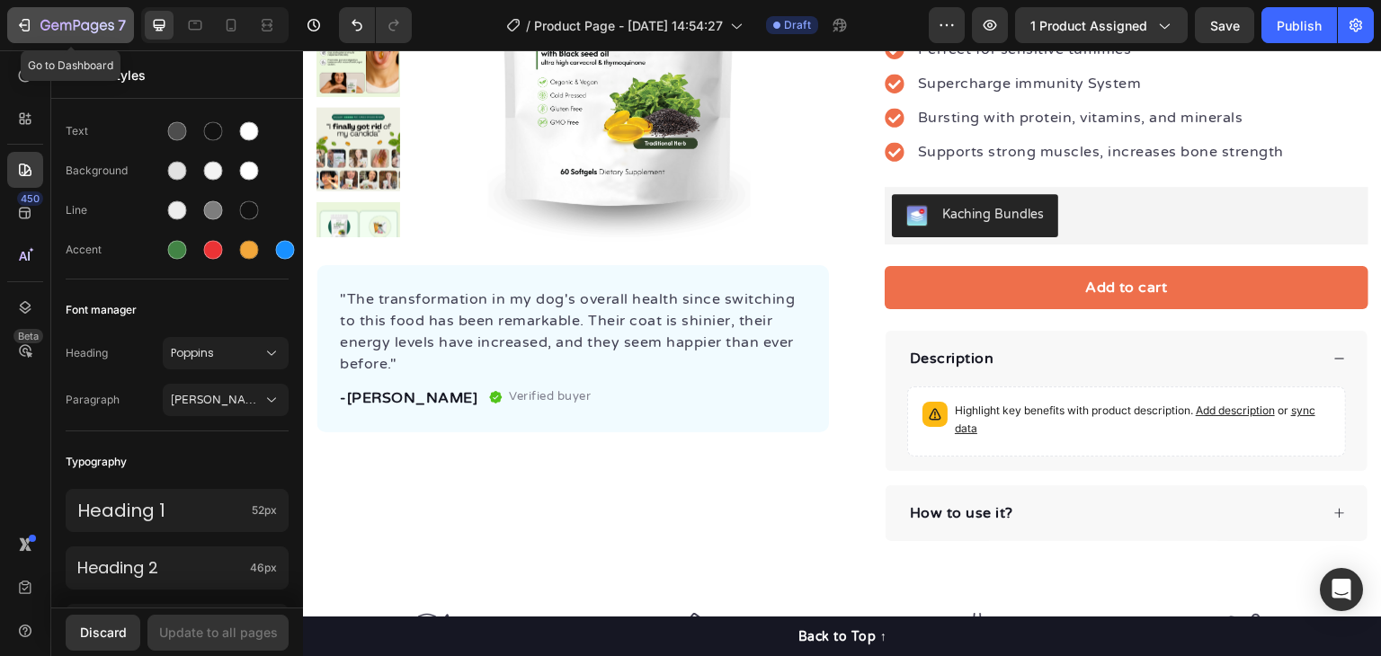
click at [52, 22] on icon "button" at bounding box center [77, 26] width 74 height 15
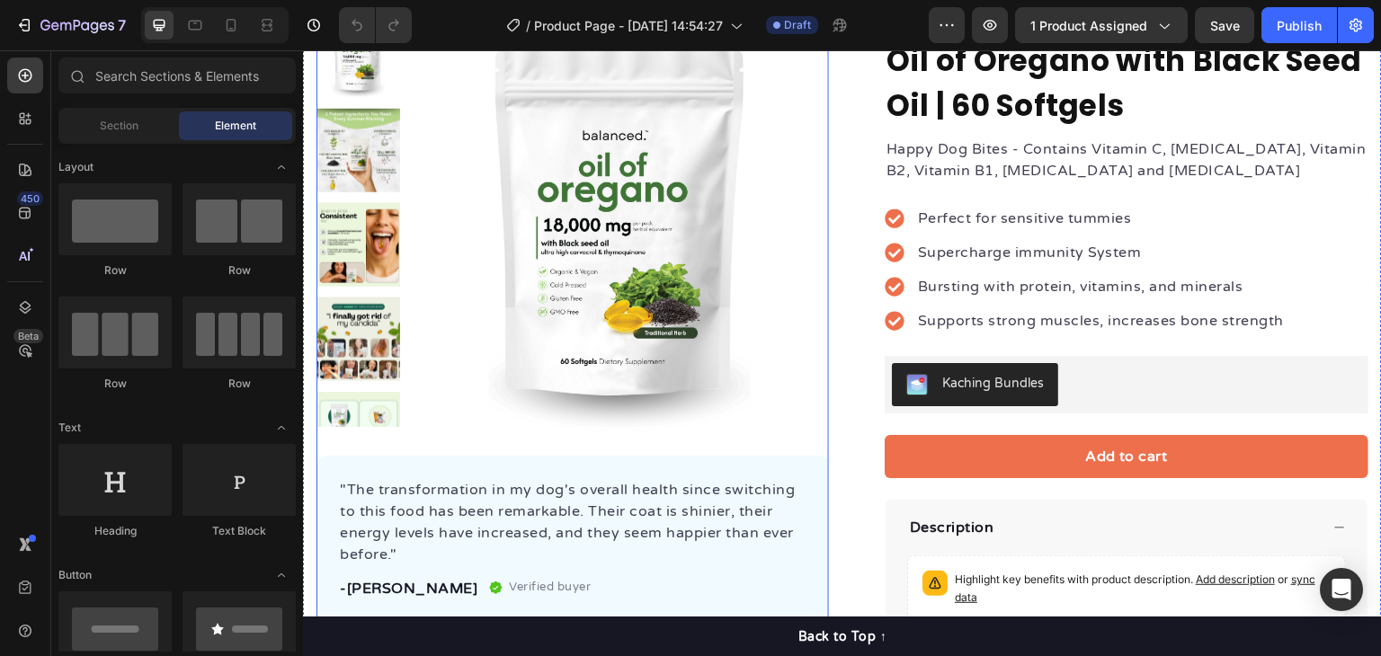
scroll to position [360, 0]
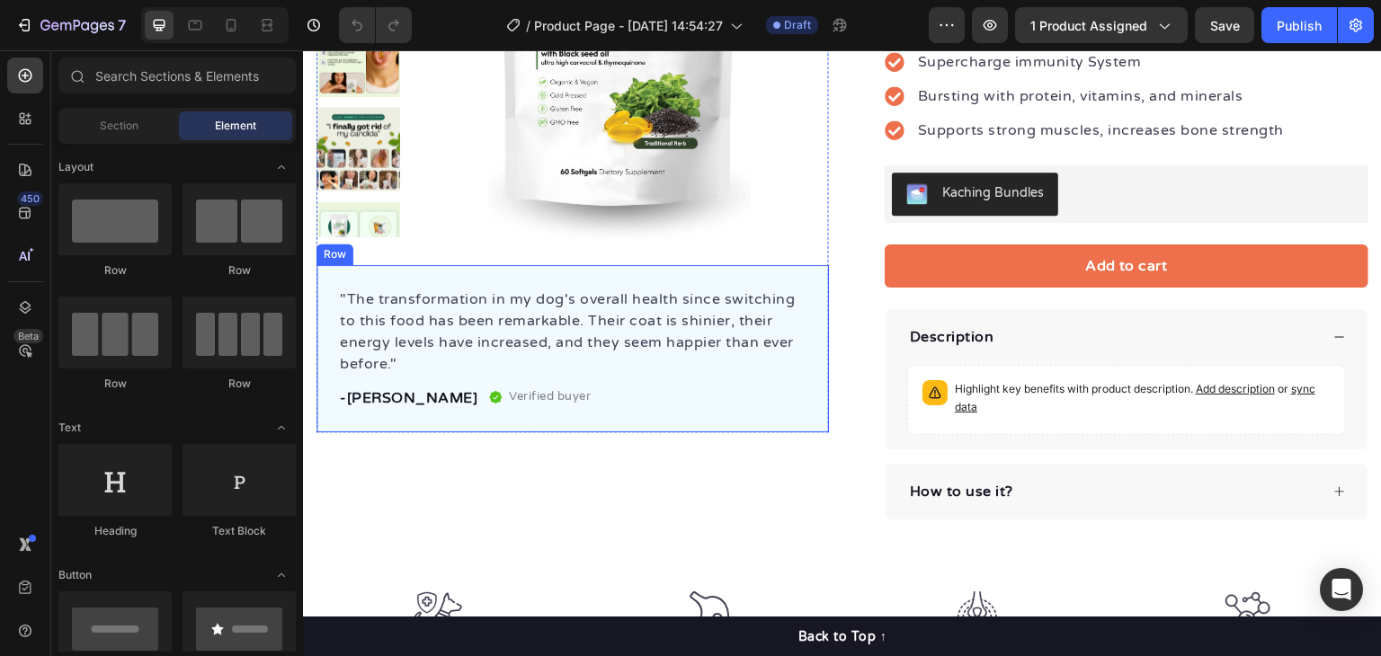
click at [679, 284] on div ""The transformation in my dog's overall health since switching to this food has…" at bounding box center [573, 348] width 513 height 167
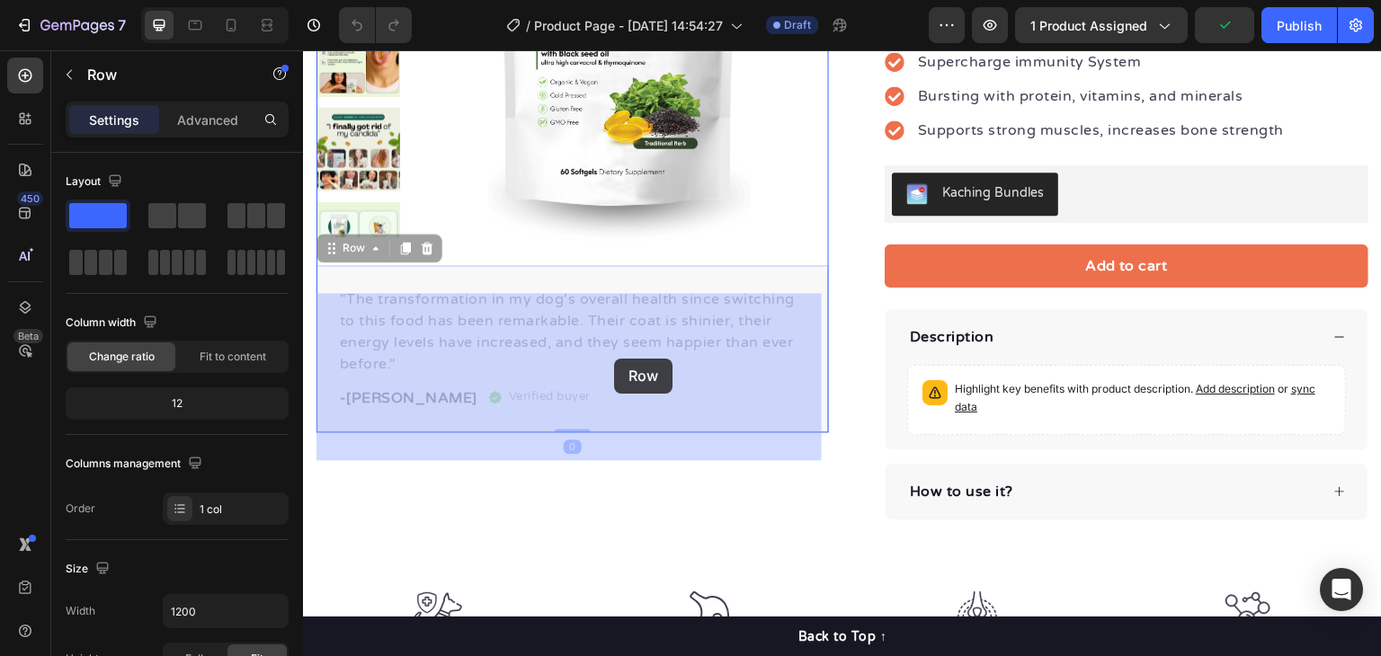
drag, startPoint x: 638, startPoint y: 282, endPoint x: 614, endPoint y: 359, distance: 79.9
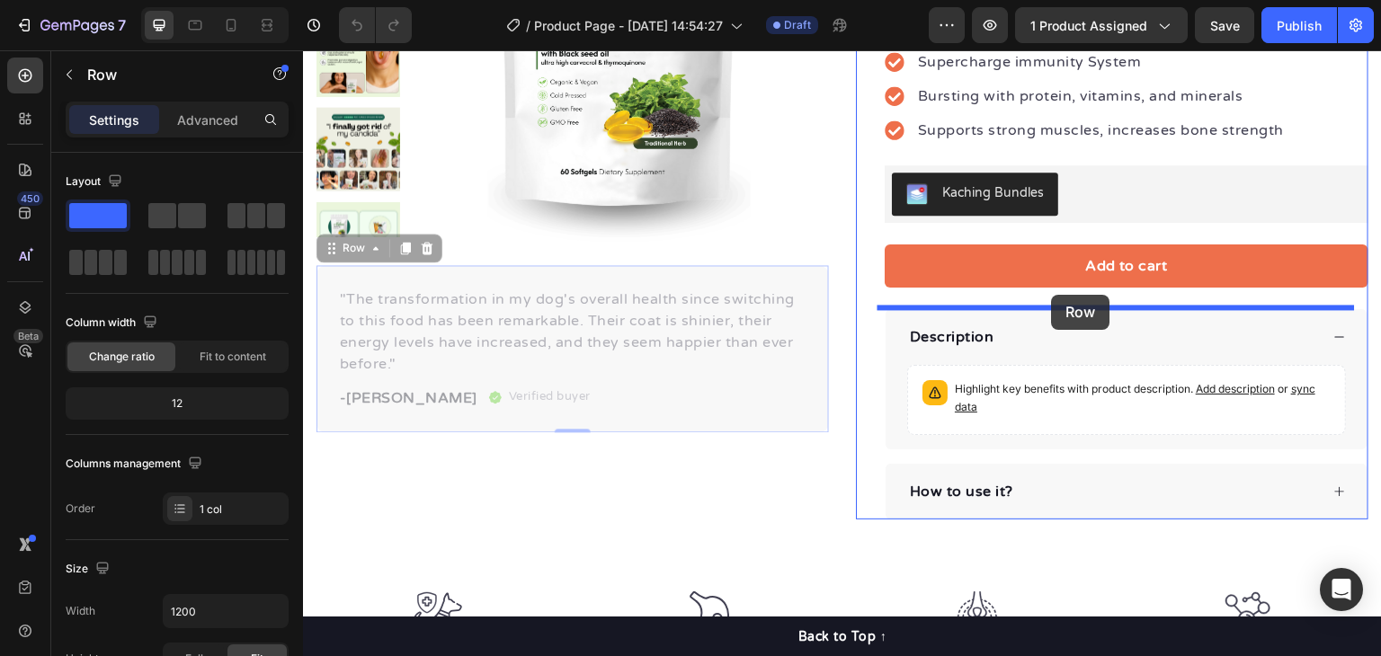
drag, startPoint x: 634, startPoint y: 272, endPoint x: 1052, endPoint y: 295, distance: 418.8
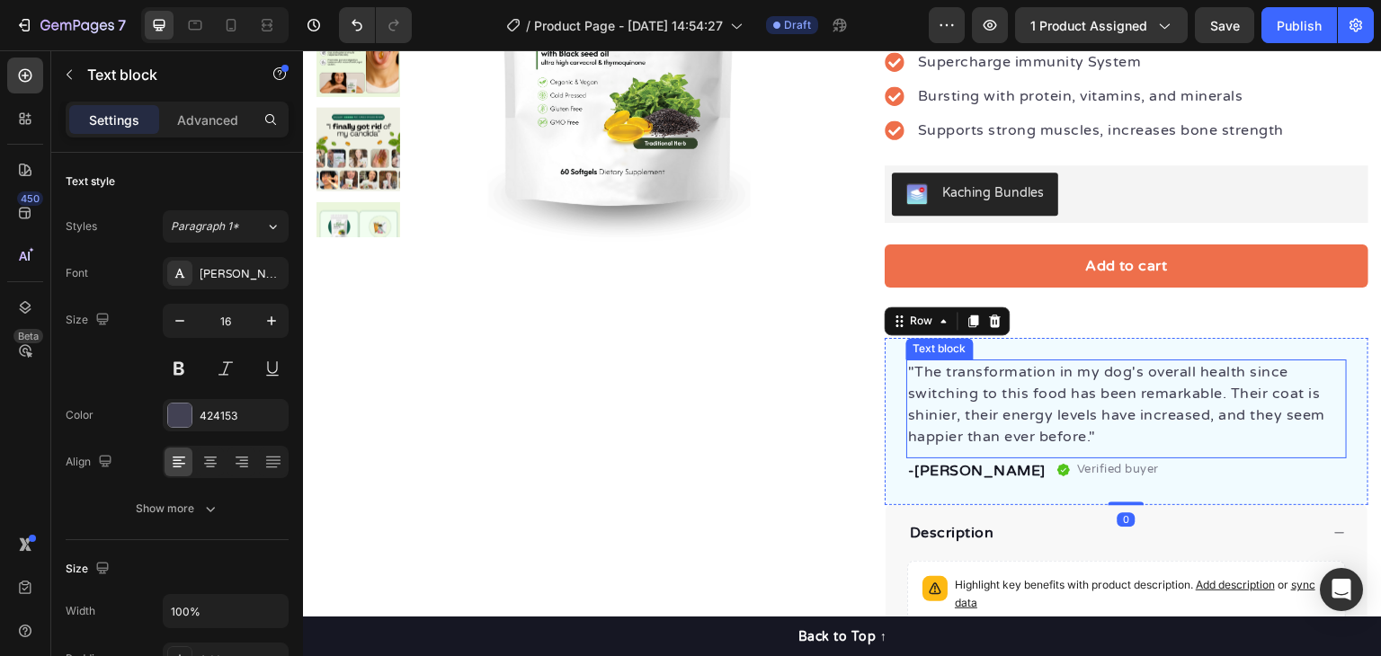
click at [1134, 410] on p ""The transformation in my dog's overall health since switching to this food has…" at bounding box center [1126, 405] width 437 height 86
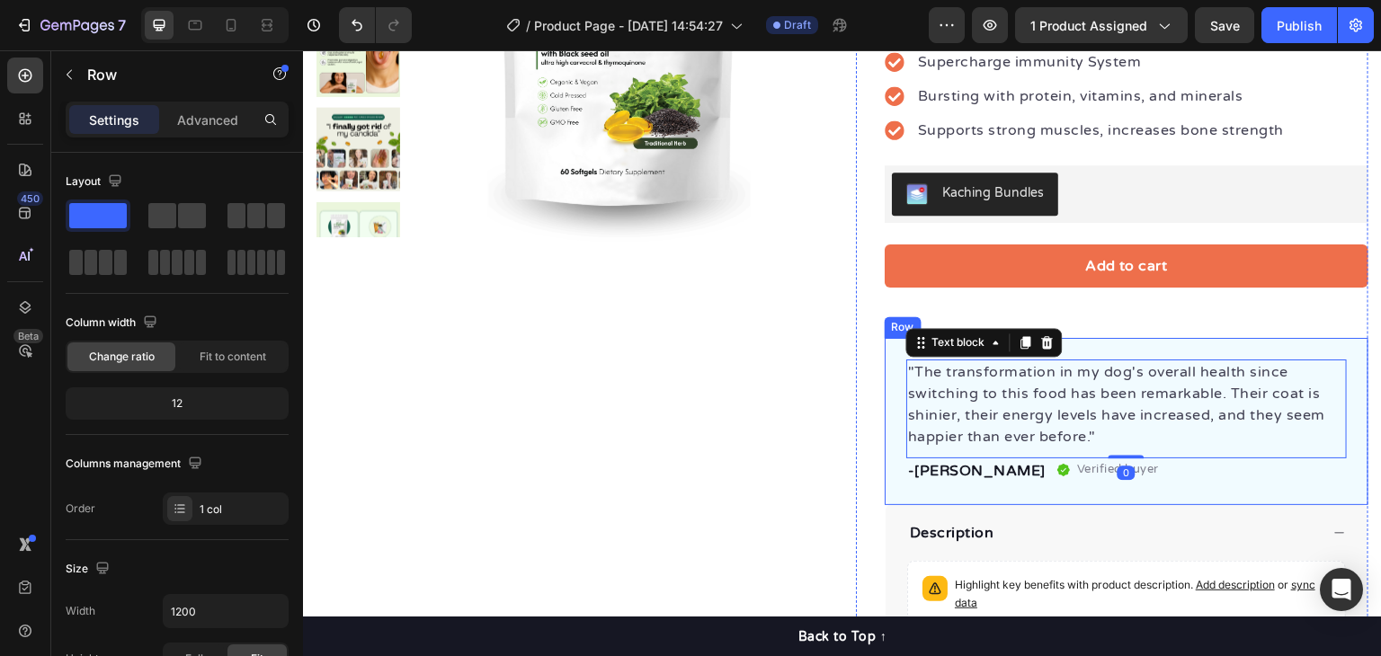
click at [1171, 340] on div ""The transformation in my dog's overall health since switching to this food has…" at bounding box center [1127, 421] width 484 height 167
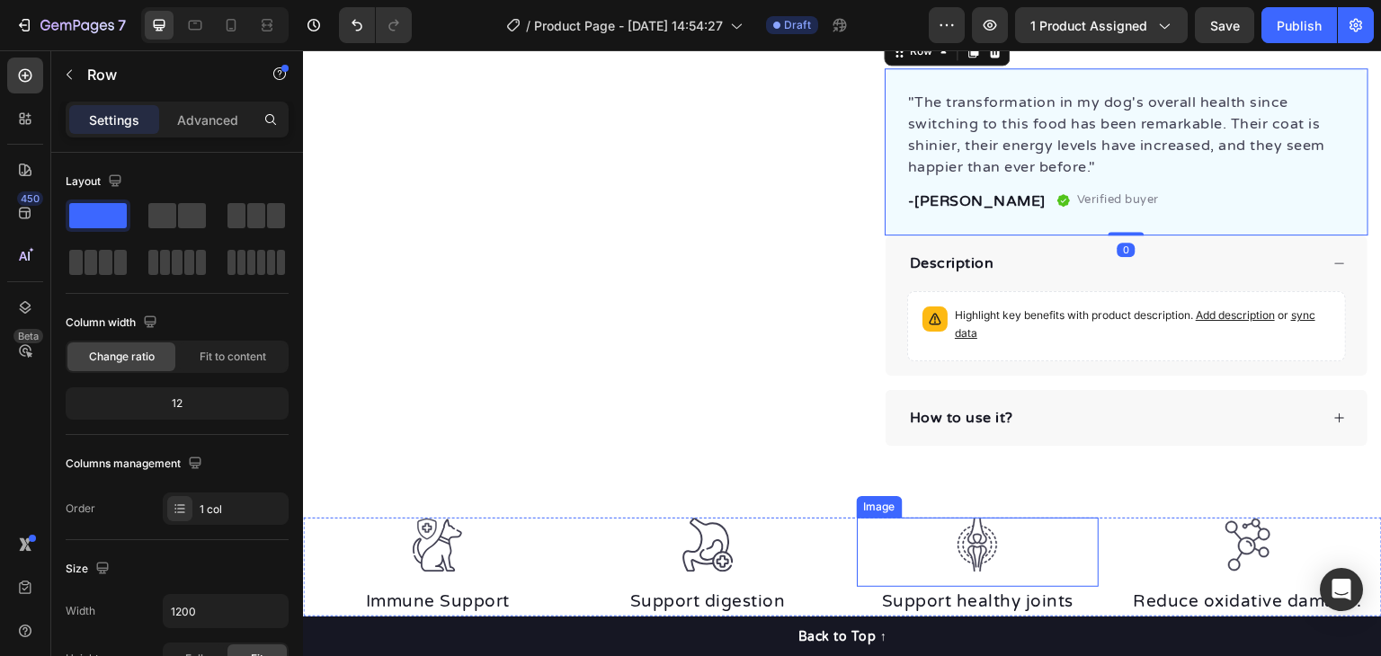
scroll to position [989, 0]
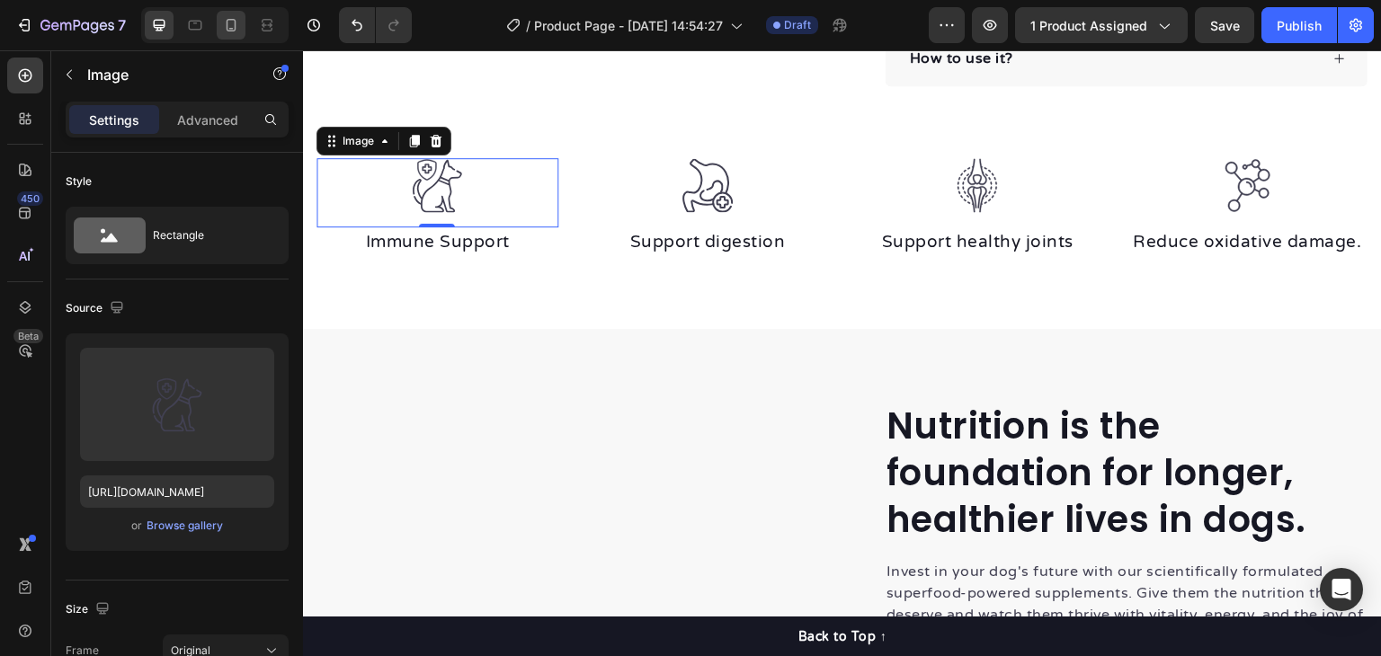
drag, startPoint x: 272, startPoint y: 22, endPoint x: 231, endPoint y: 29, distance: 41.1
click at [234, 33] on div at bounding box center [214, 25] width 147 height 36
click at [231, 26] on icon at bounding box center [231, 25] width 18 height 18
type input "40"
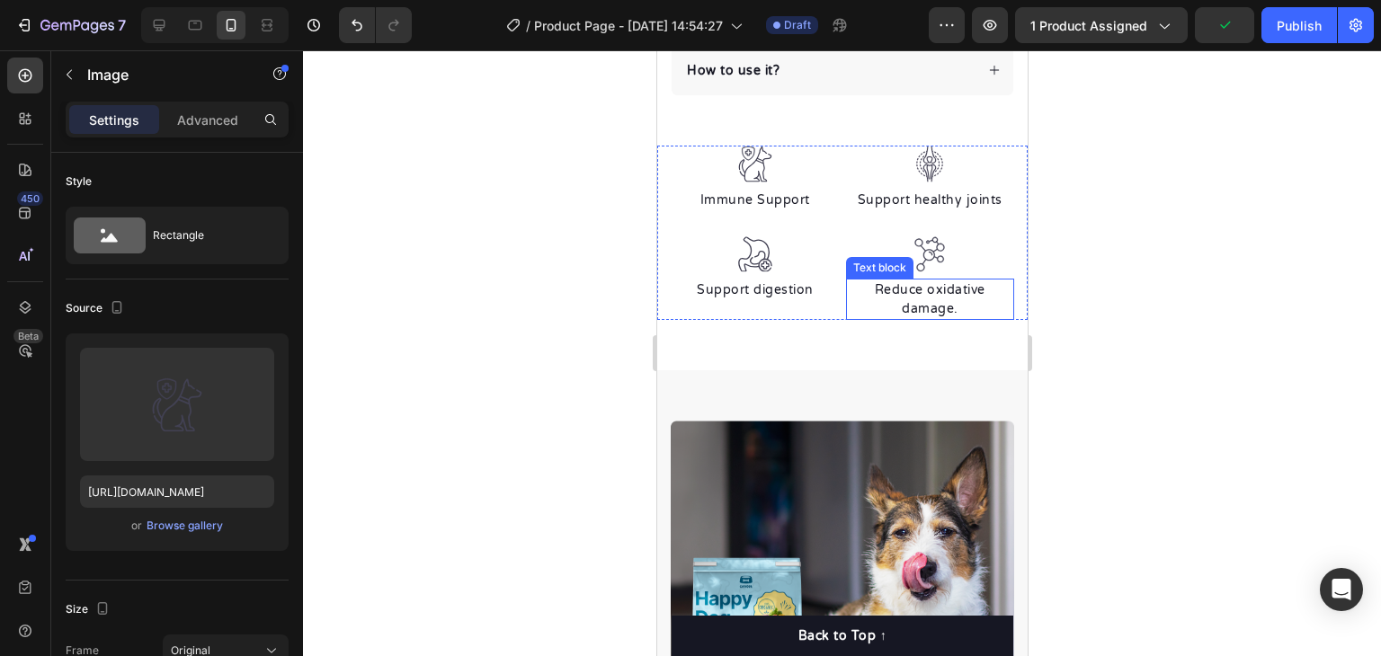
scroll to position [960, 0]
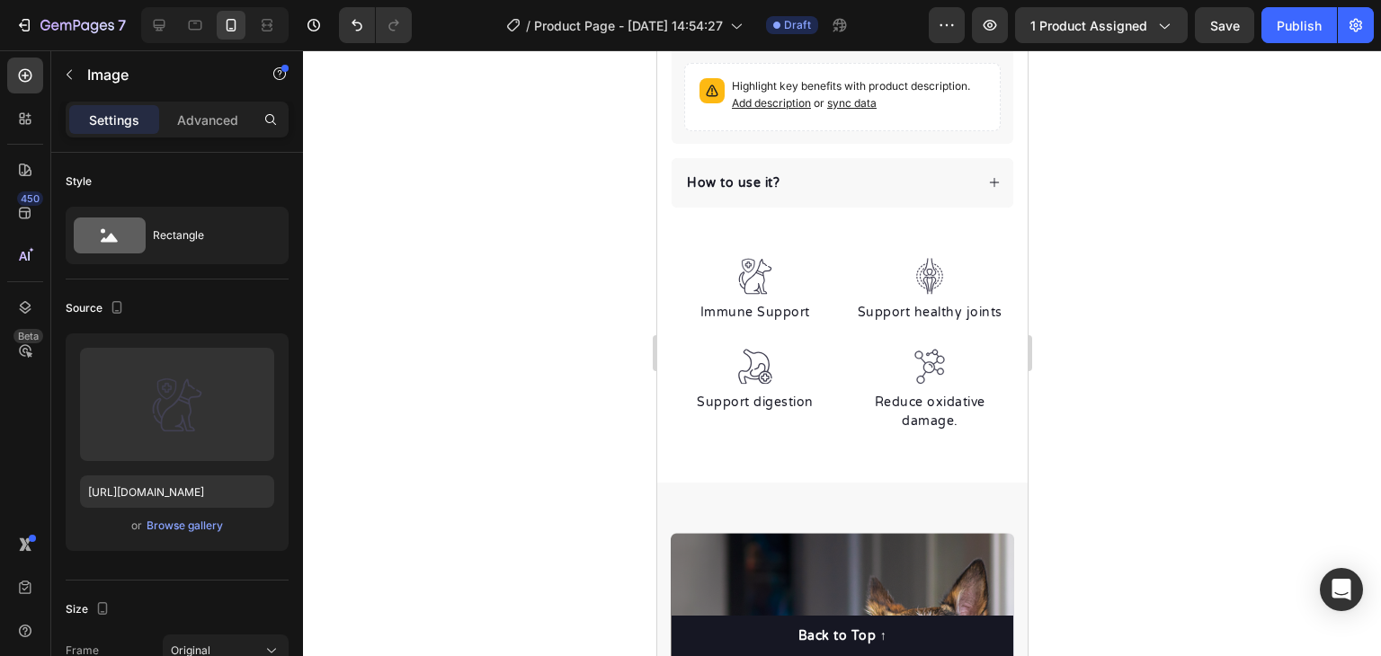
click at [795, 272] on div at bounding box center [754, 276] width 169 height 37
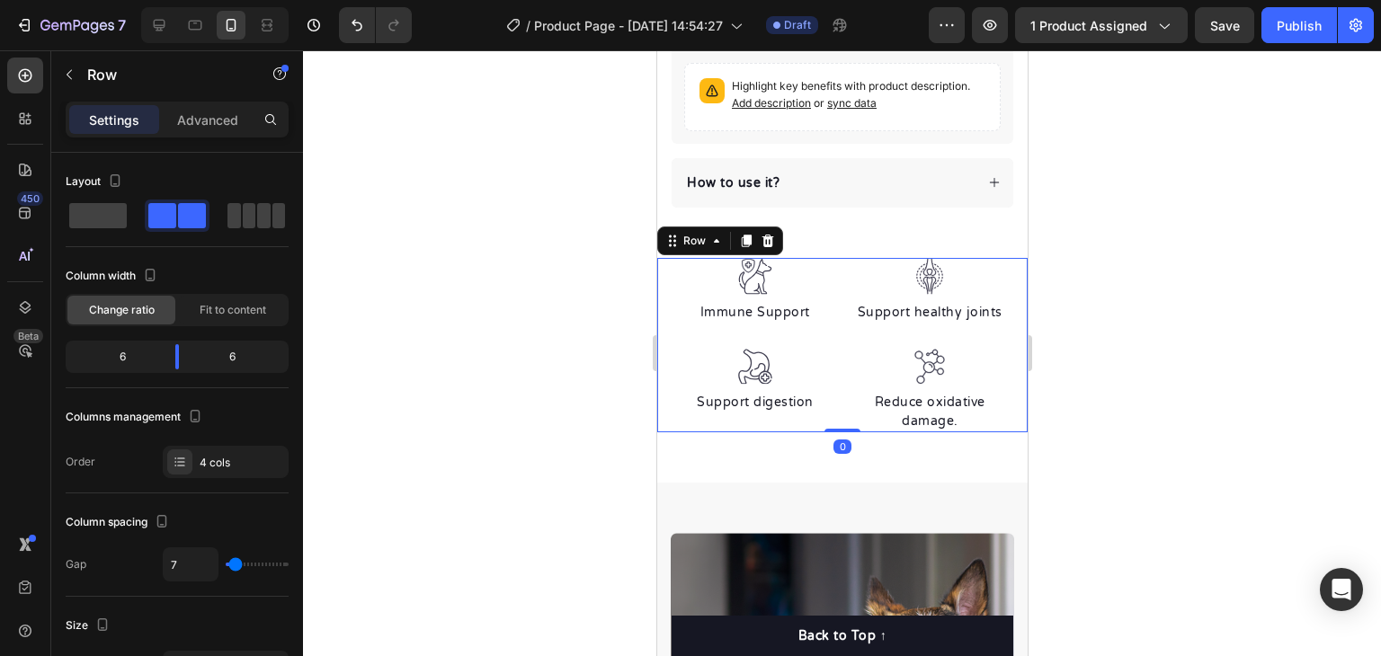
click at [1000, 258] on div "Image Immune Support Text block Image Support digestion Text block Image Suppor…" at bounding box center [841, 345] width 371 height 174
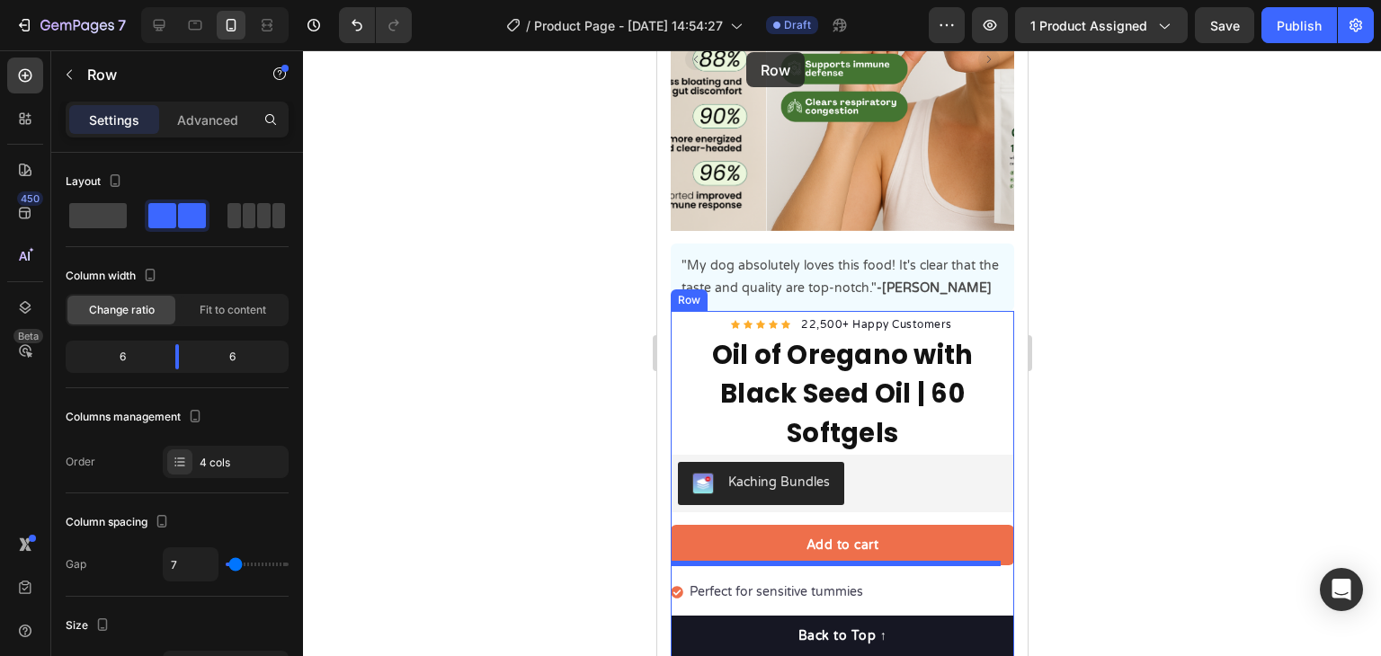
scroll to position [0, 0]
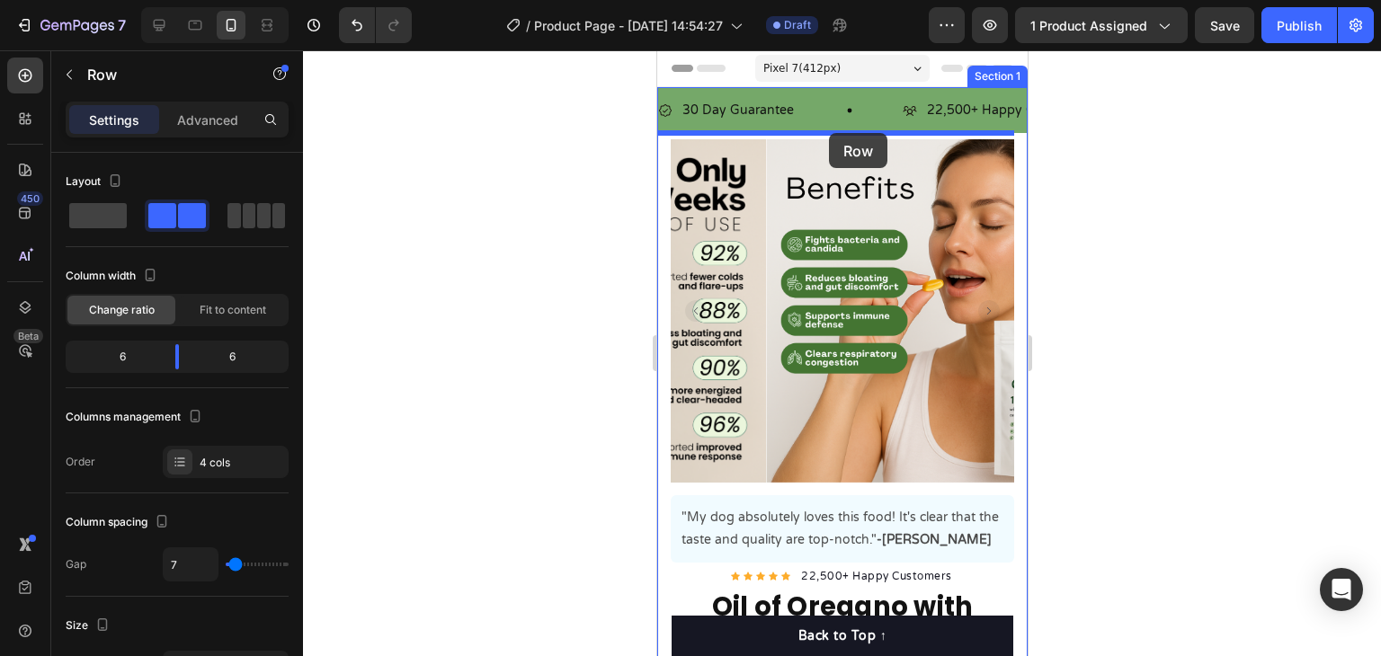
drag, startPoint x: 678, startPoint y: 225, endPoint x: 828, endPoint y: 133, distance: 176.0
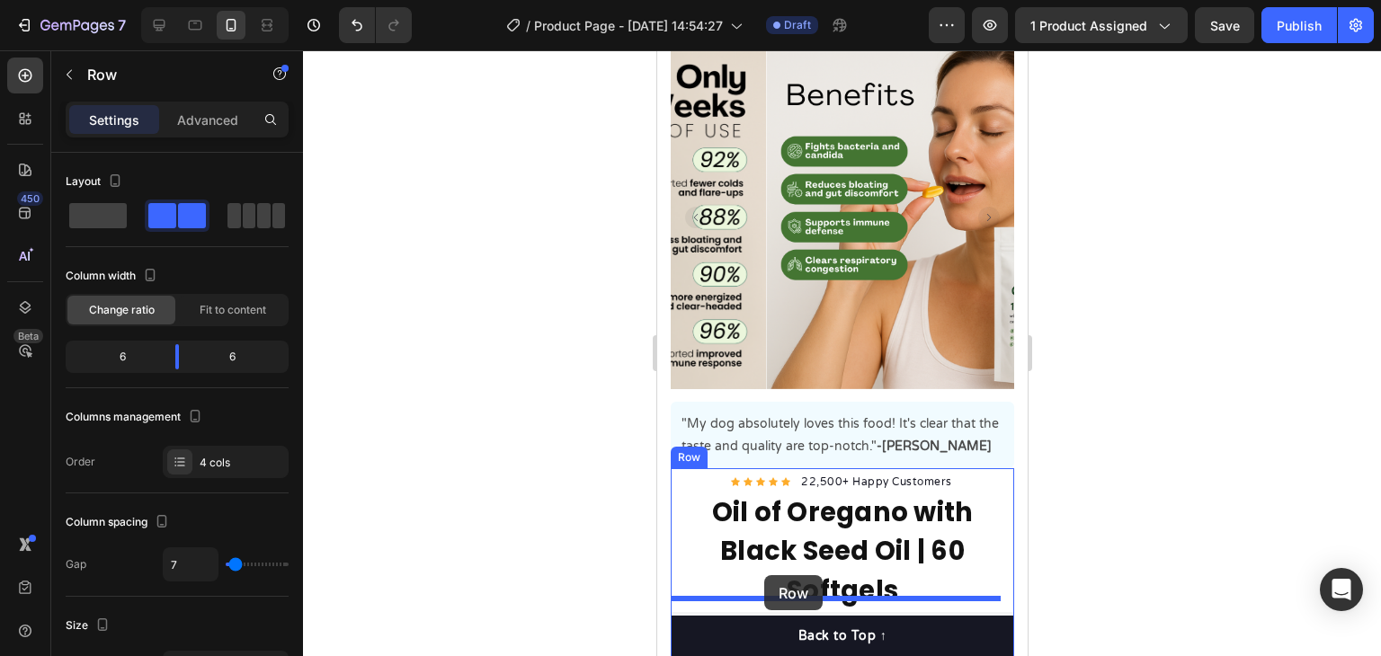
scroll to position [270, 0]
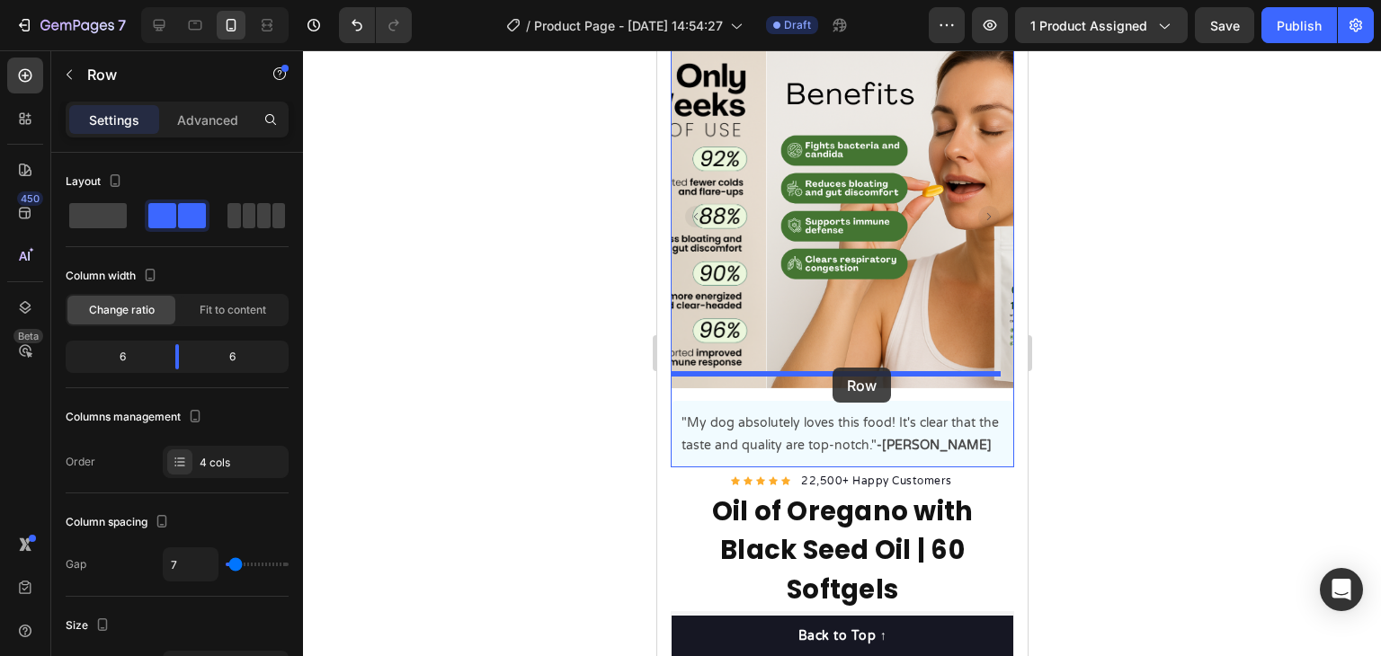
drag, startPoint x: 665, startPoint y: 118, endPoint x: 832, endPoint y: 368, distance: 300.8
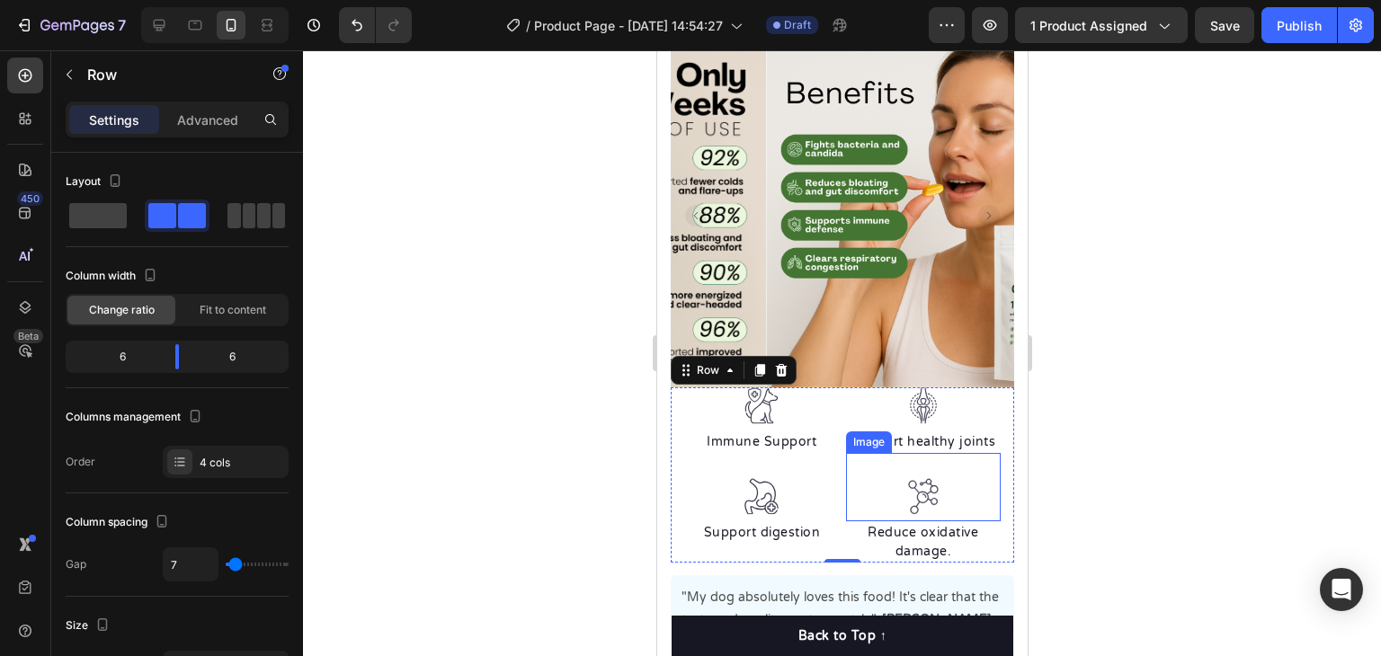
scroll to position [275, 0]
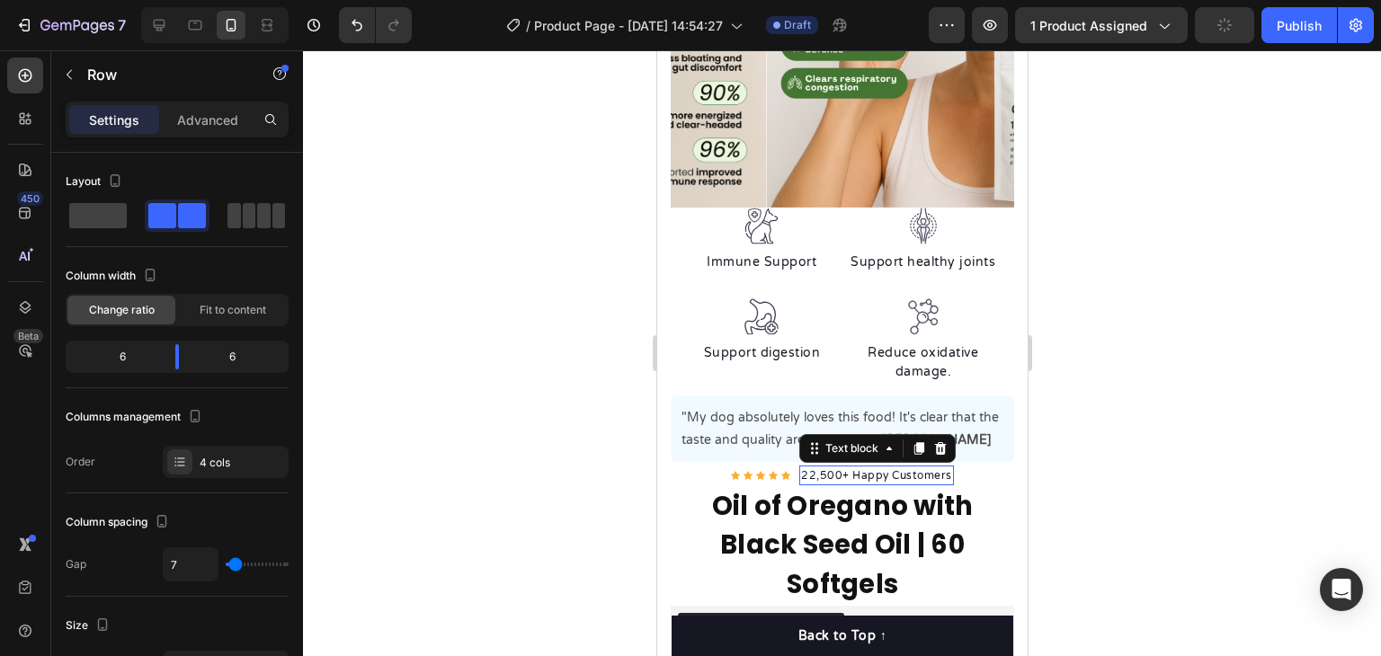
click at [810, 468] on p "22,500+ Happy Customers" at bounding box center [875, 476] width 151 height 16
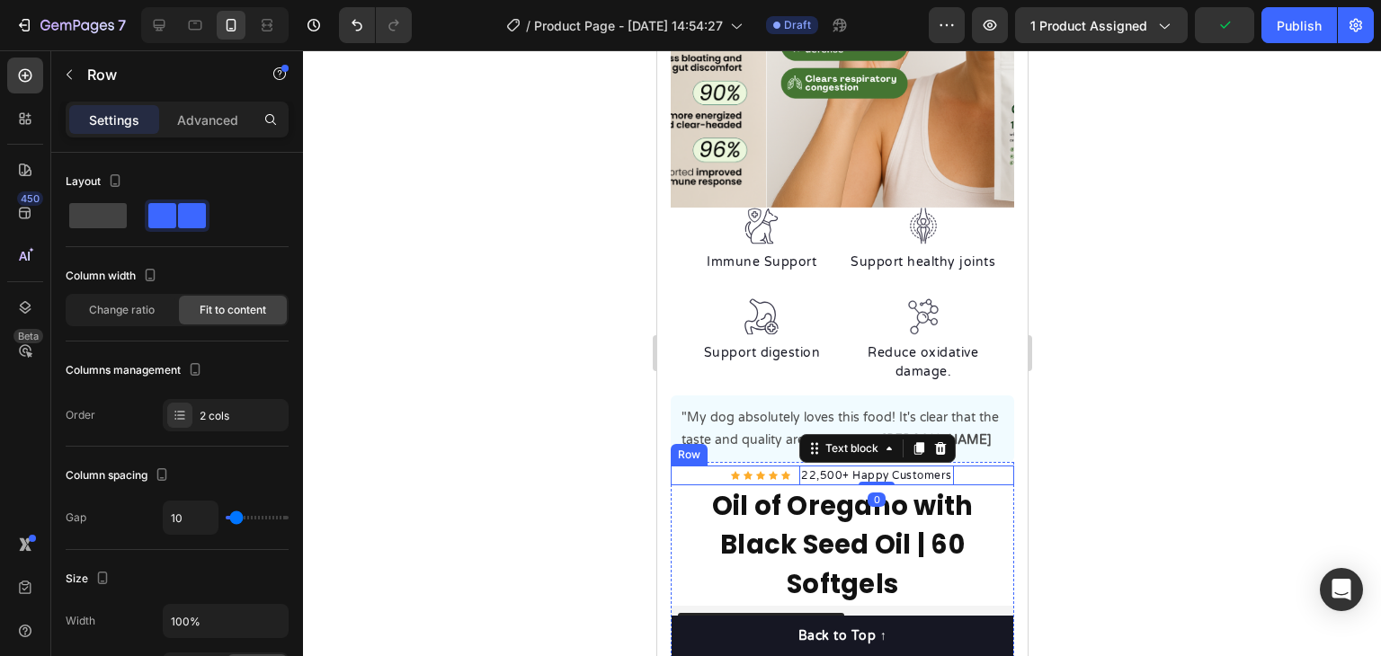
click at [691, 466] on div "Icon Icon Icon Icon Icon Icon List Hoz 22,500+ Happy Customers Text block 0 Row" at bounding box center [842, 476] width 344 height 20
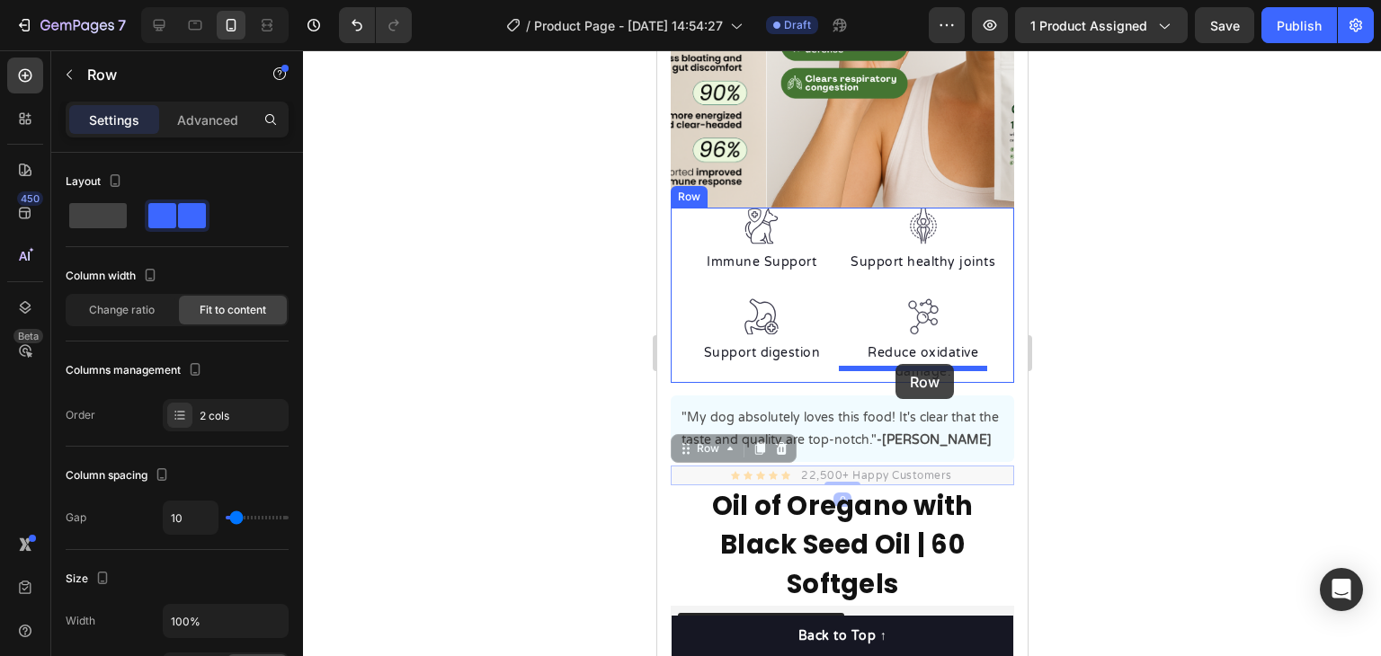
drag, startPoint x: 685, startPoint y: 439, endPoint x: 895, endPoint y: 364, distance: 222.4
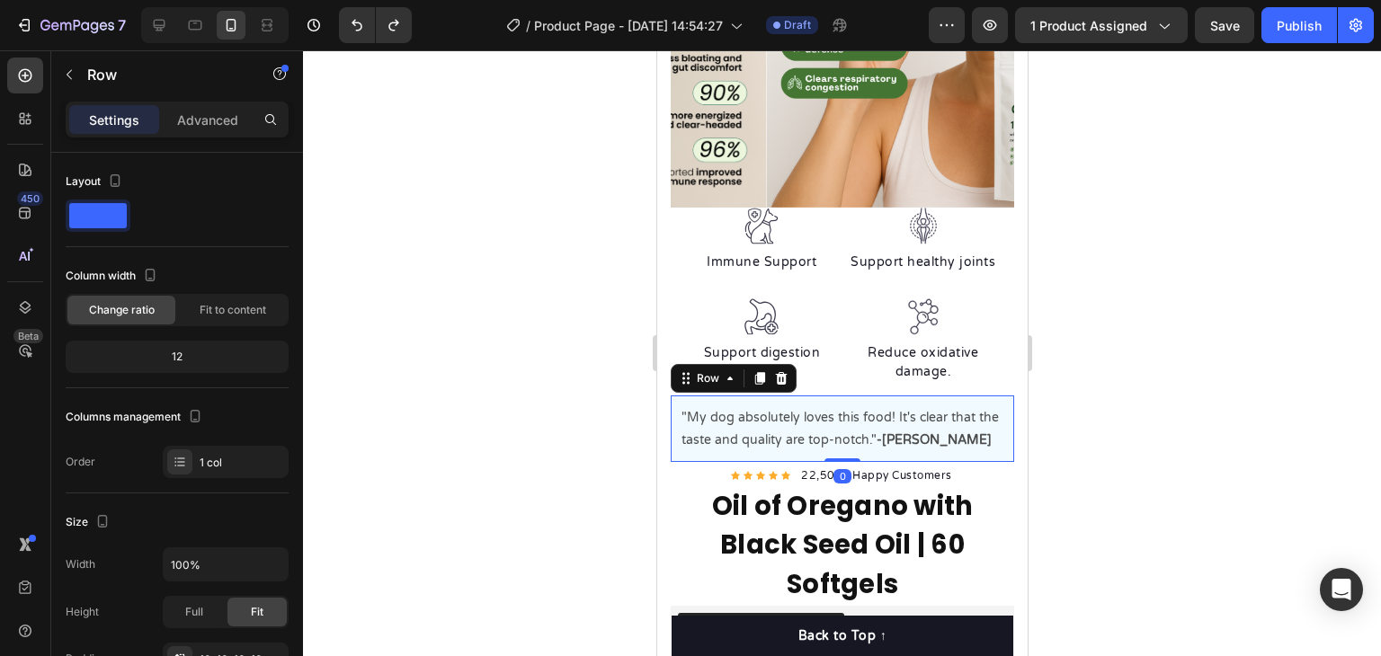
click at [848, 396] on div ""My dog absolutely loves this food! It's clear that the taste and quality are t…" at bounding box center [842, 429] width 344 height 67
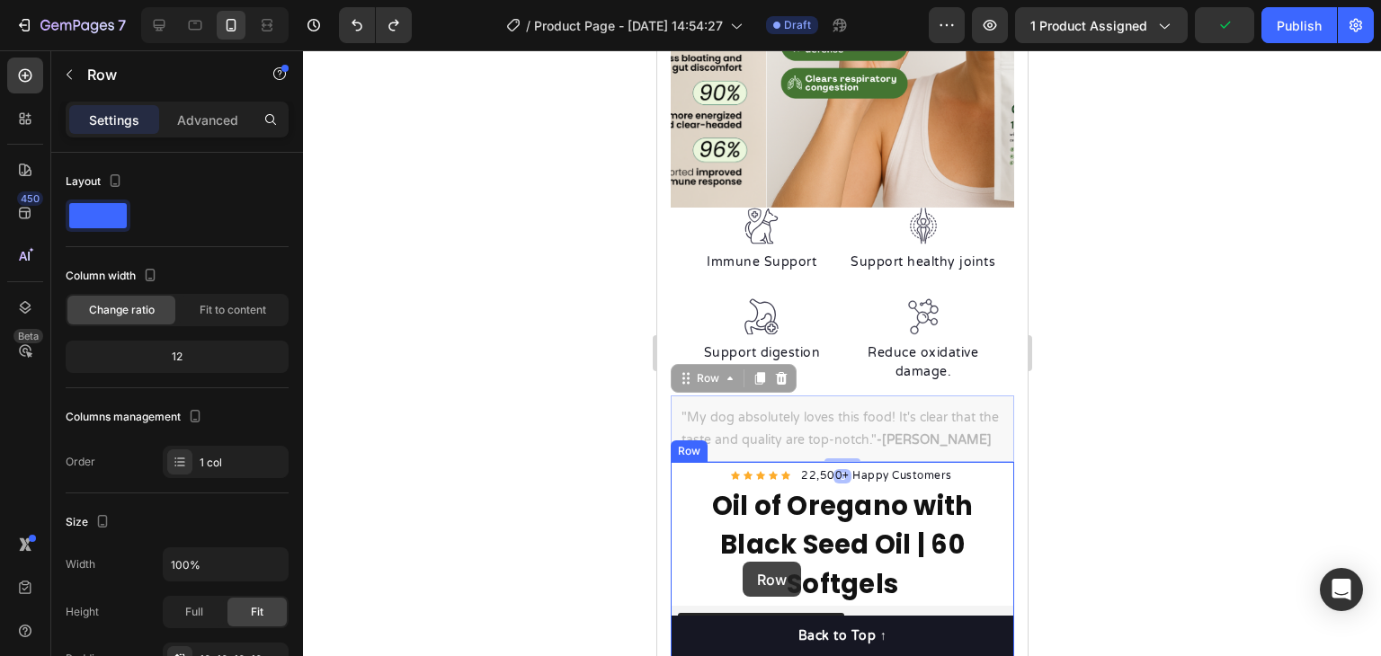
scroll to position [725, 0]
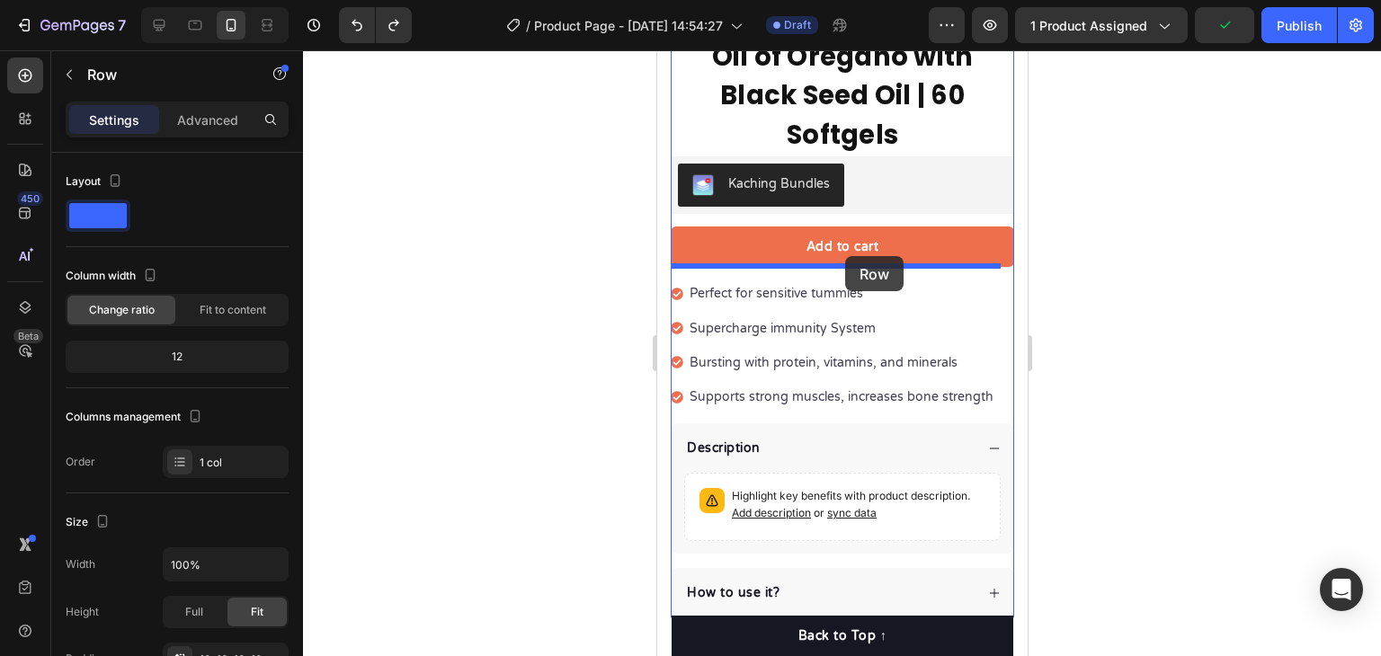
drag, startPoint x: 674, startPoint y: 359, endPoint x: 844, endPoint y: 256, distance: 199.3
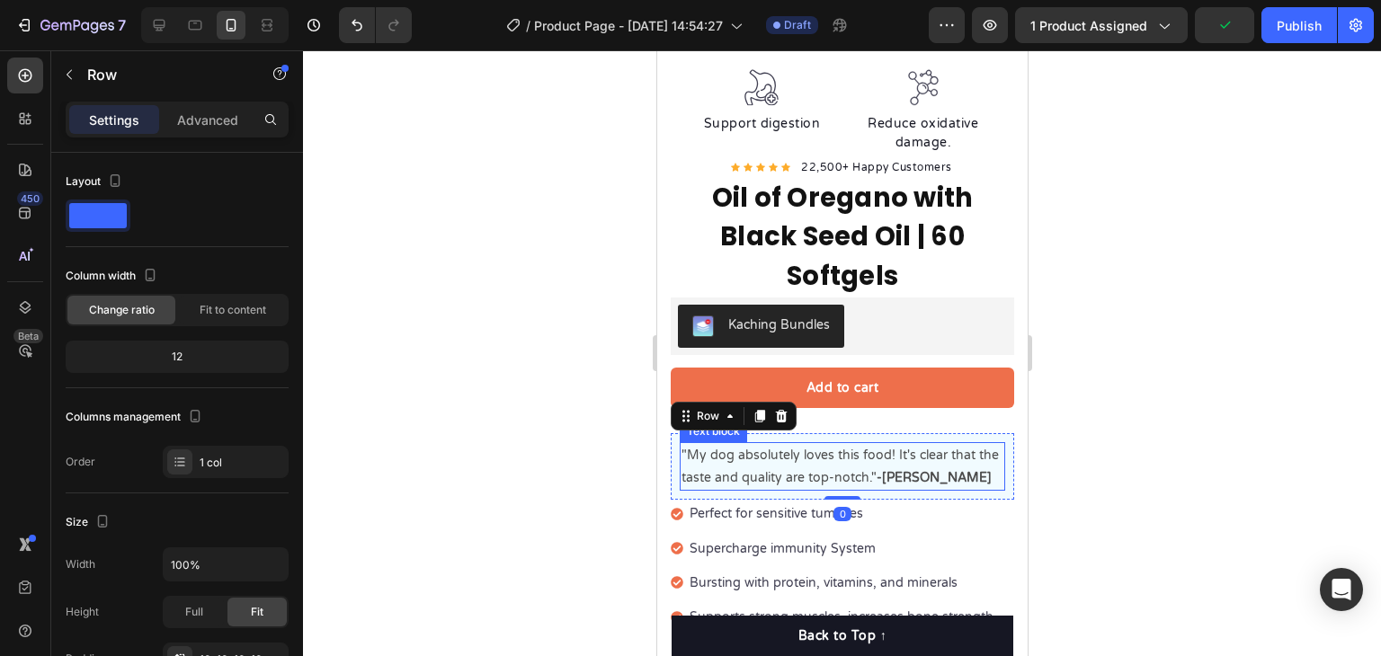
scroll to position [376, 0]
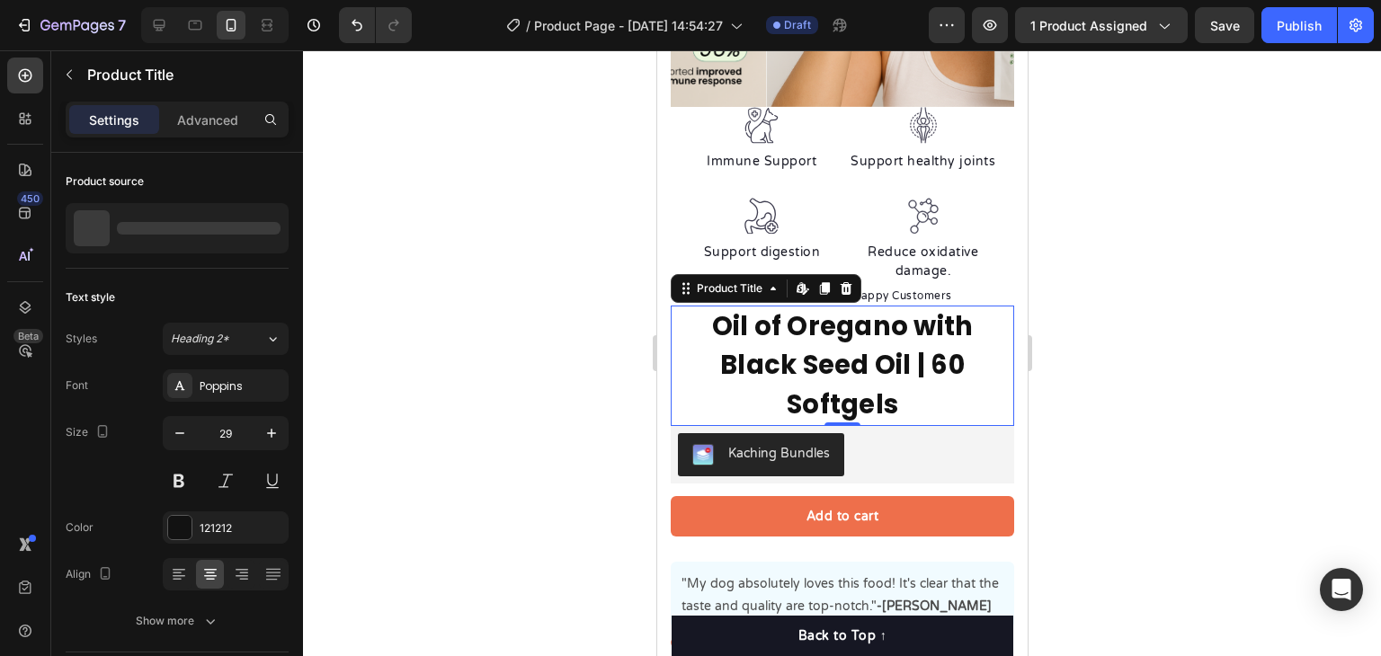
click at [981, 341] on h1 "Oil of Oregano with Black Seed Oil | 60 Softgels" at bounding box center [842, 366] width 344 height 121
click at [674, 306] on h1 "Oil of Oregano with Black Seed Oil | 60 Softgels" at bounding box center [842, 366] width 344 height 121
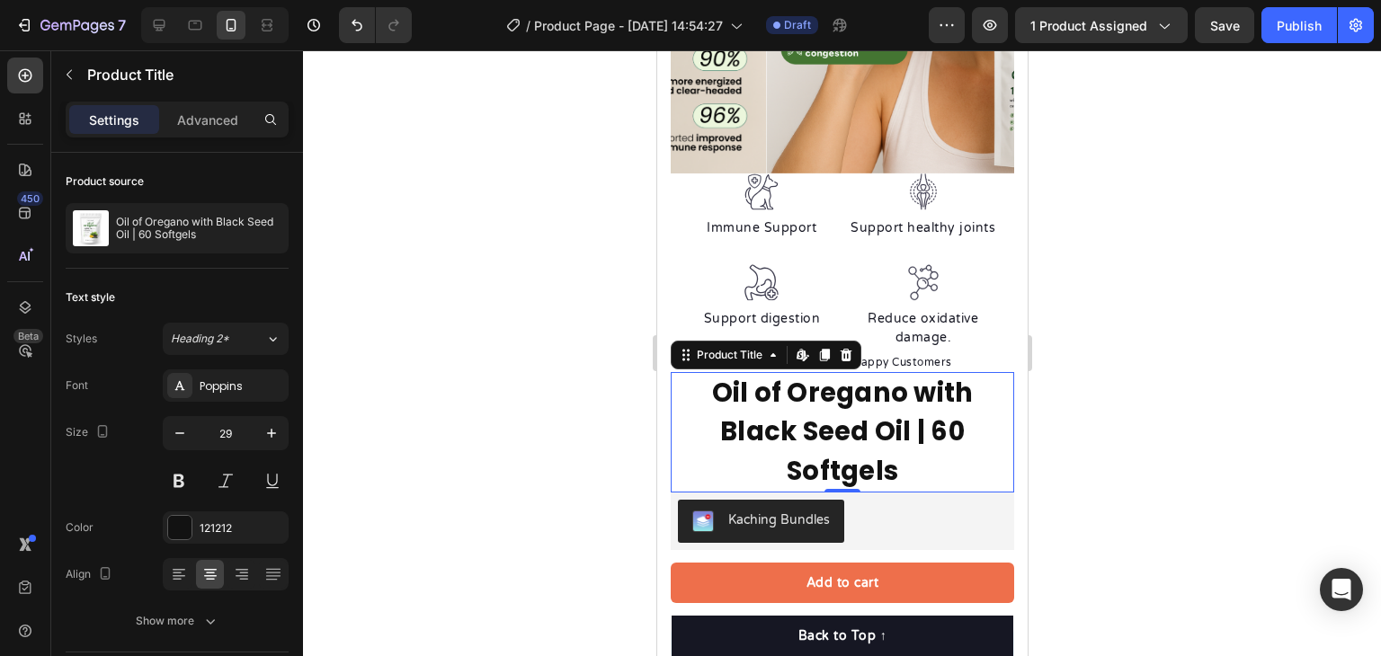
scroll to position [196, 0]
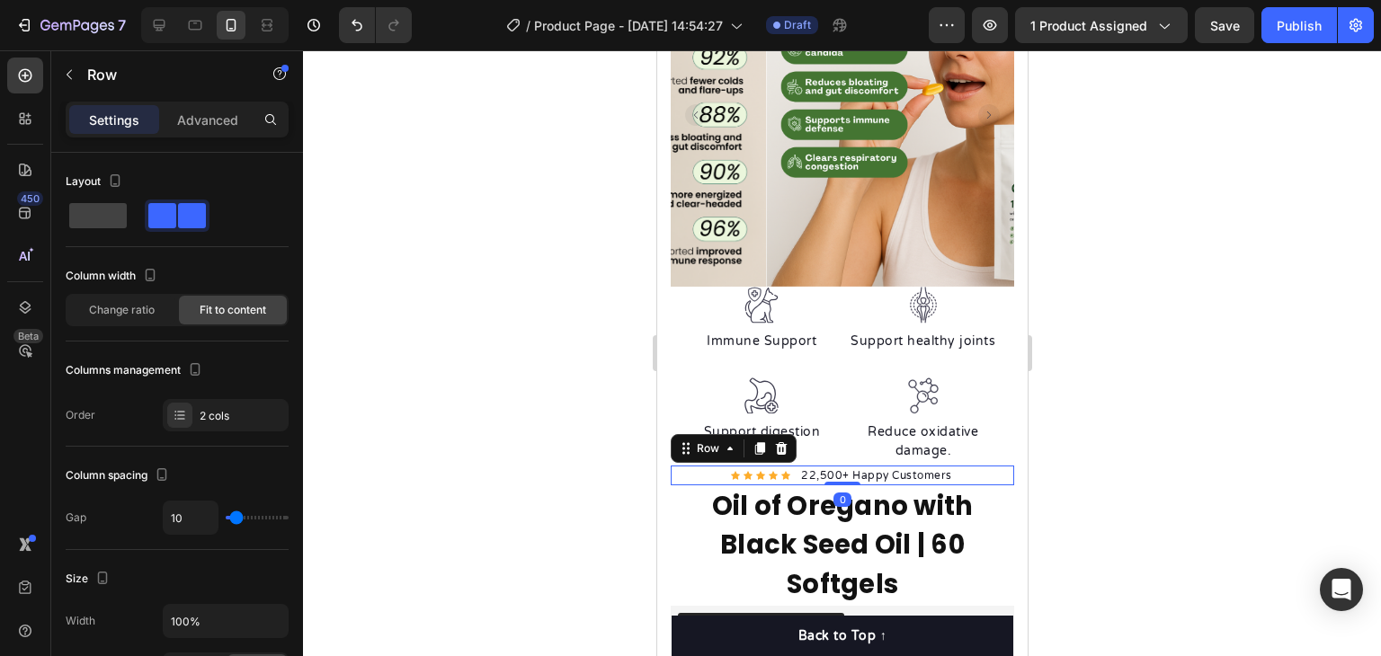
click at [971, 466] on div "Icon Icon Icon Icon Icon Icon List Hoz 22,500+ Happy Customers Text block Row 0" at bounding box center [842, 476] width 344 height 20
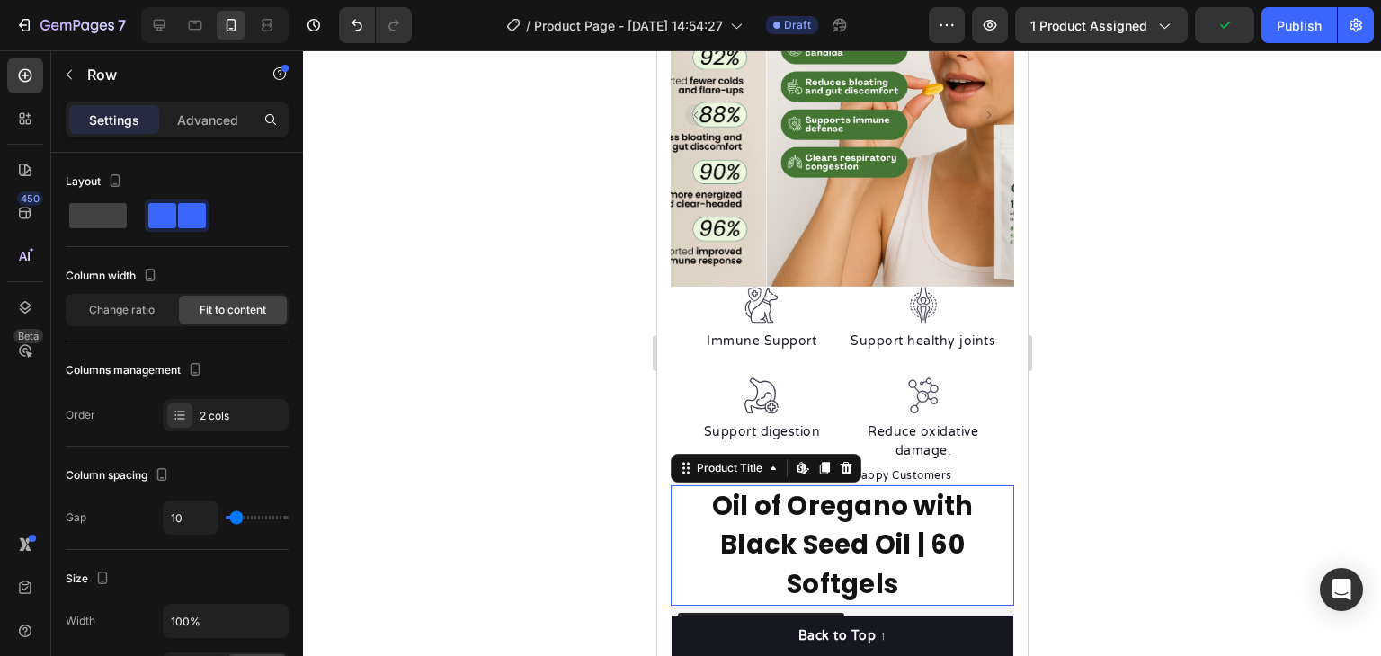
click at [733, 504] on h1 "Oil of Oregano with Black Seed Oil | 60 Softgels" at bounding box center [842, 546] width 344 height 121
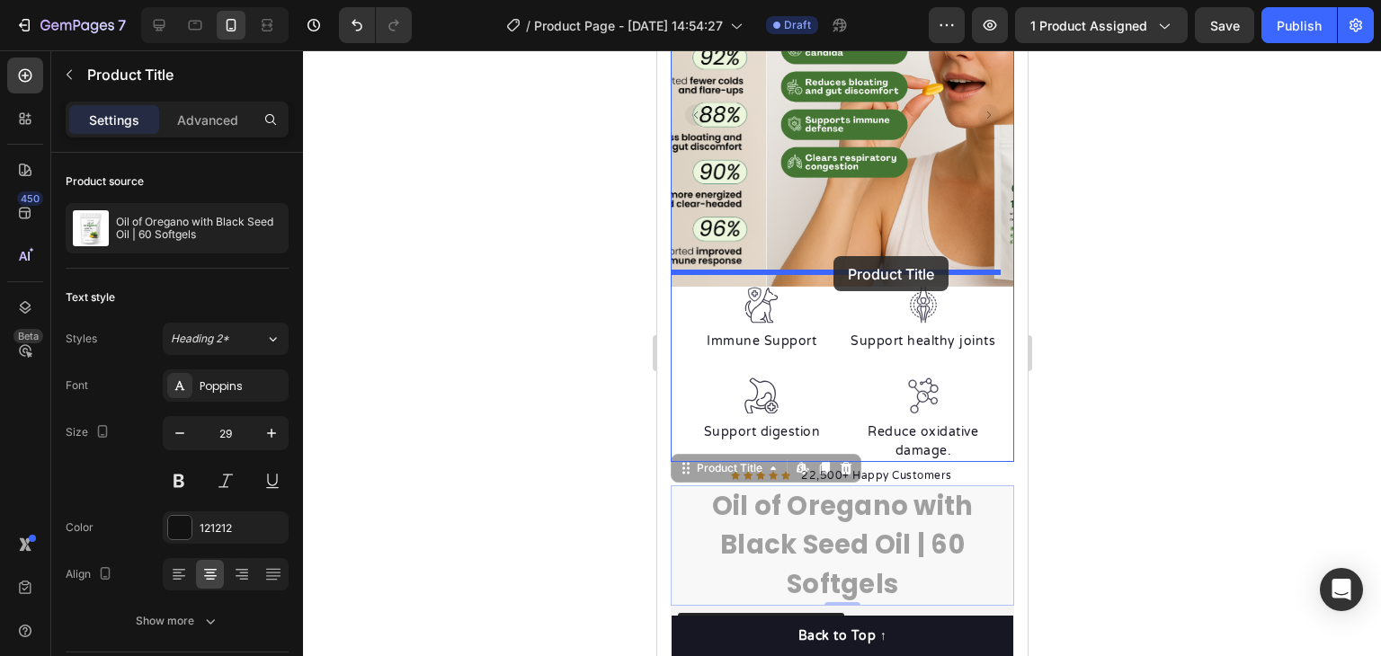
drag, startPoint x: 690, startPoint y: 456, endPoint x: 833, endPoint y: 256, distance: 245.6
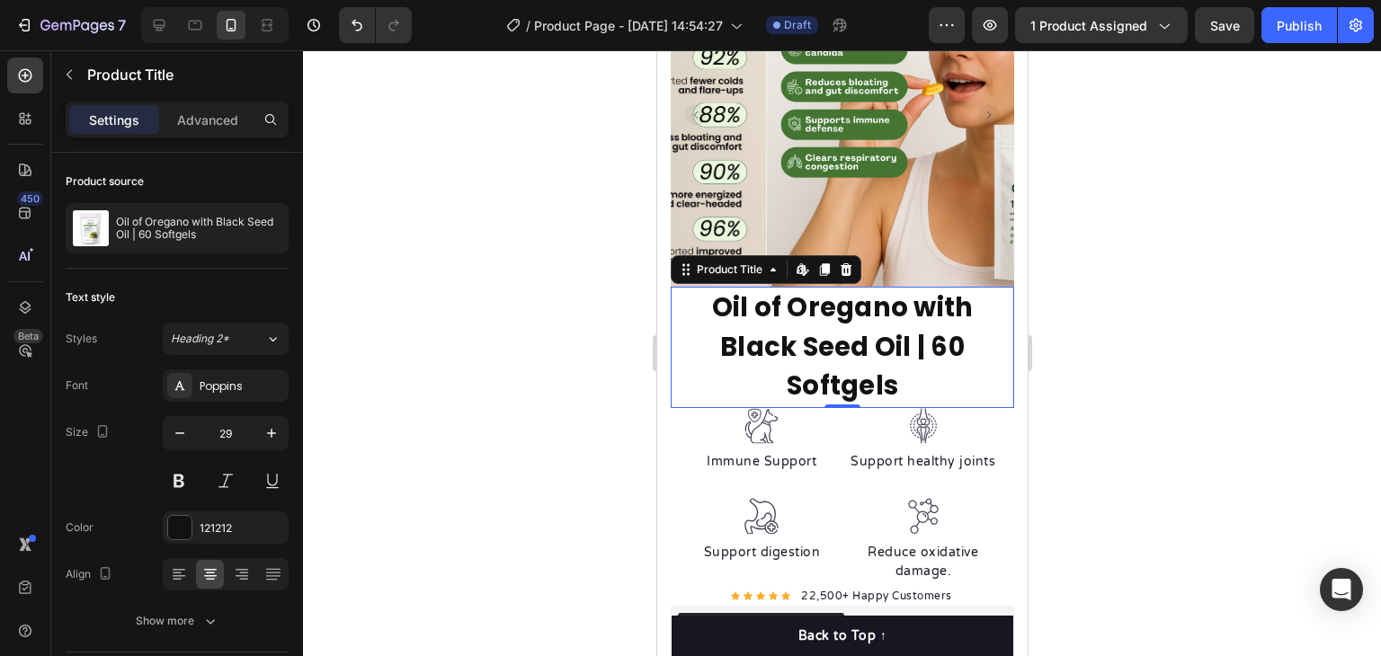
click at [925, 353] on h1 "Oil of Oregano with Black Seed Oil | 60 Softgels" at bounding box center [842, 347] width 344 height 121
click at [864, 348] on h1 "Oil of Oregano with Black Seed Oil | 60 Softgels" at bounding box center [842, 347] width 344 height 121
click at [981, 363] on h1 "Oil of Oregano with Black Seed Oil | 60 Softgels" at bounding box center [842, 347] width 344 height 121
click at [876, 328] on h1 "Oil of Oregano with Black Seed Oil | 60 Softgels" at bounding box center [842, 347] width 344 height 121
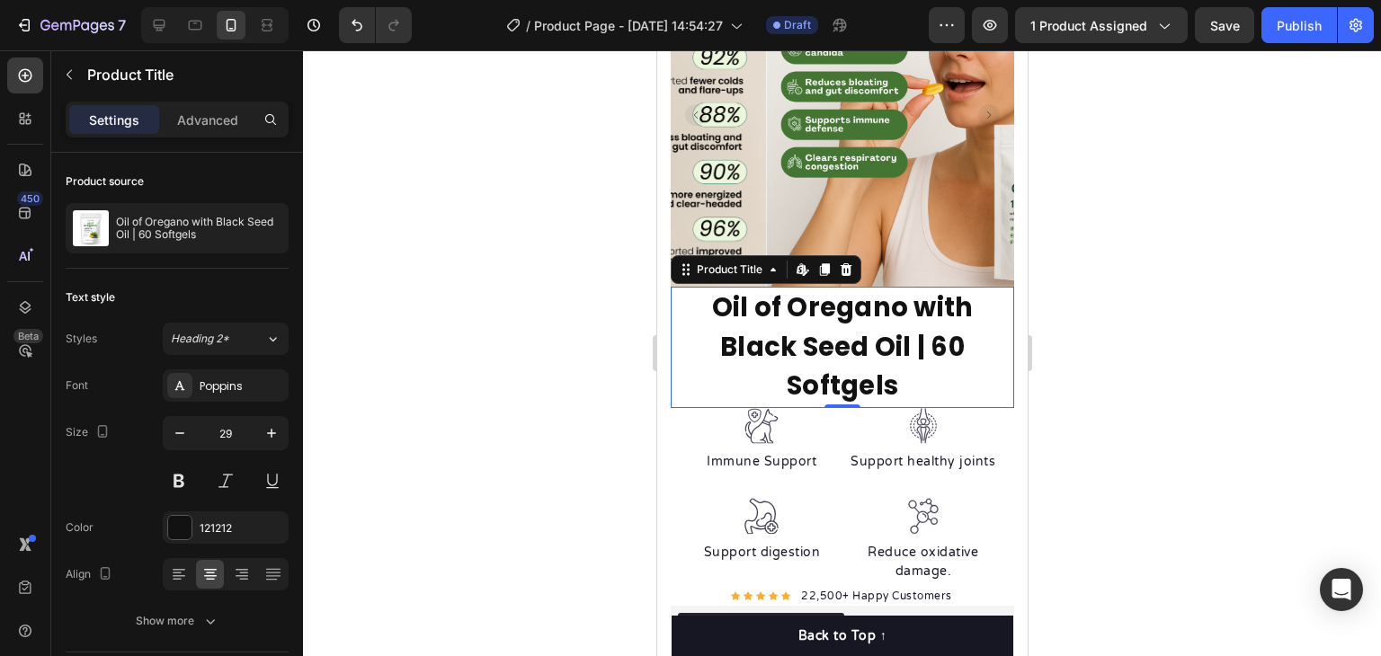
click at [876, 328] on h1 "Oil of Oregano with Black Seed Oil | 60 Softgels" at bounding box center [842, 347] width 344 height 121
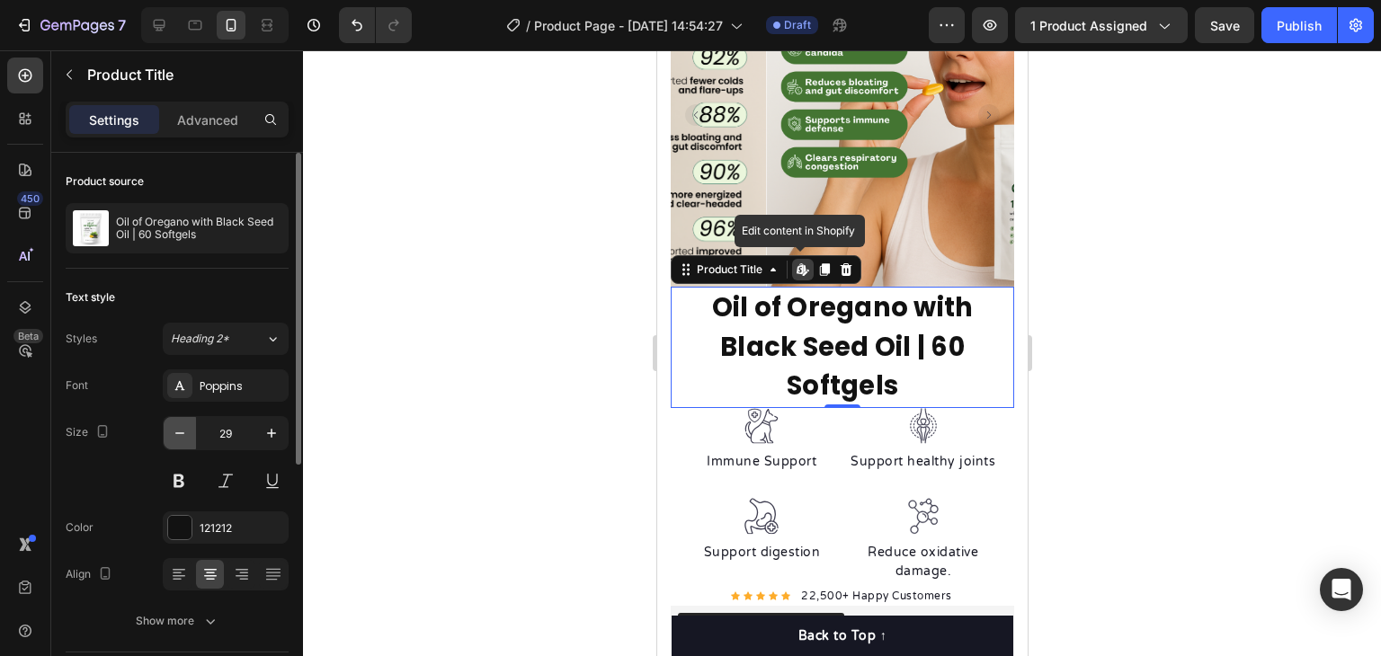
click at [177, 429] on icon "button" at bounding box center [180, 433] width 18 height 18
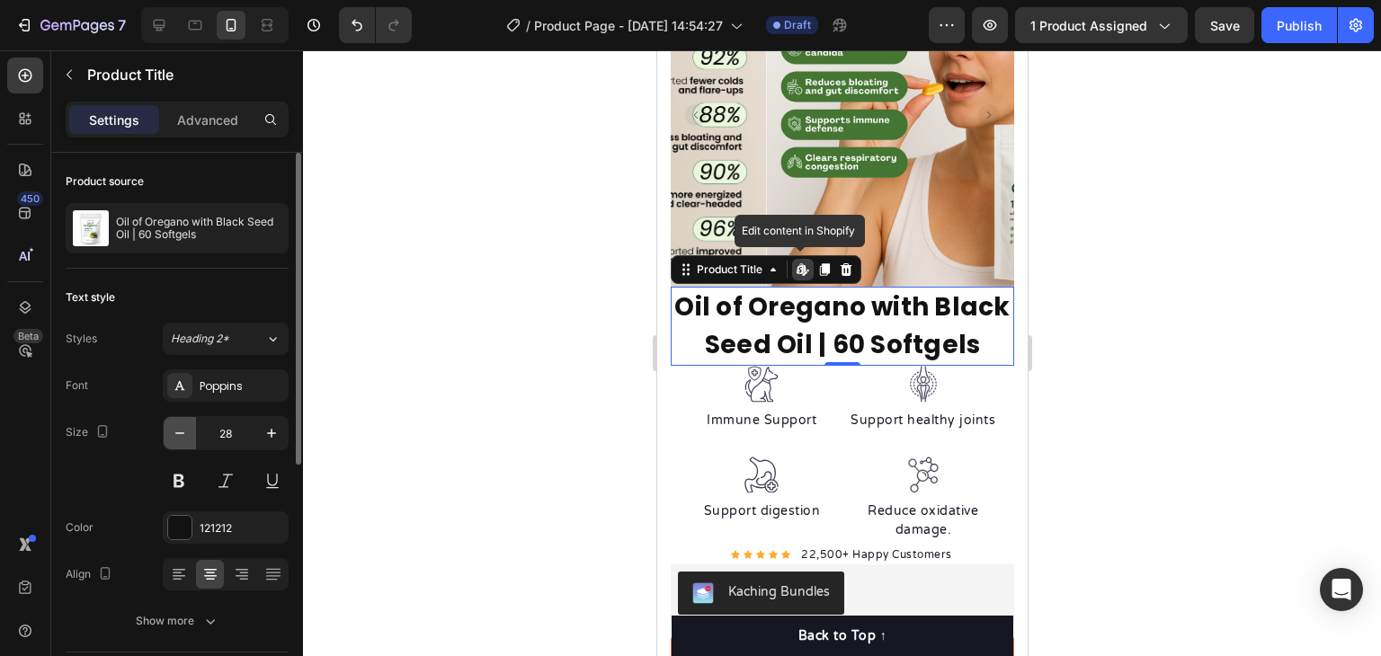
click at [177, 429] on icon "button" at bounding box center [180, 433] width 18 height 18
type input "27"
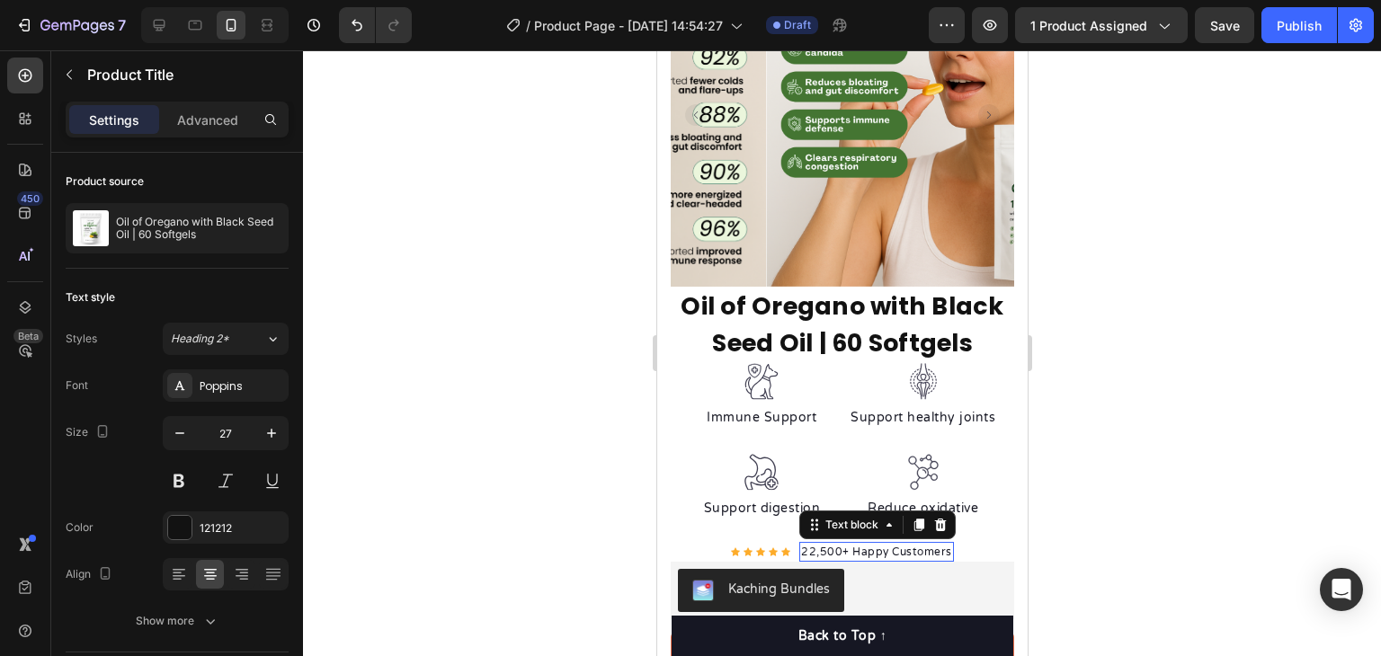
click at [892, 542] on div "22,500+ Happy Customers" at bounding box center [876, 552] width 155 height 20
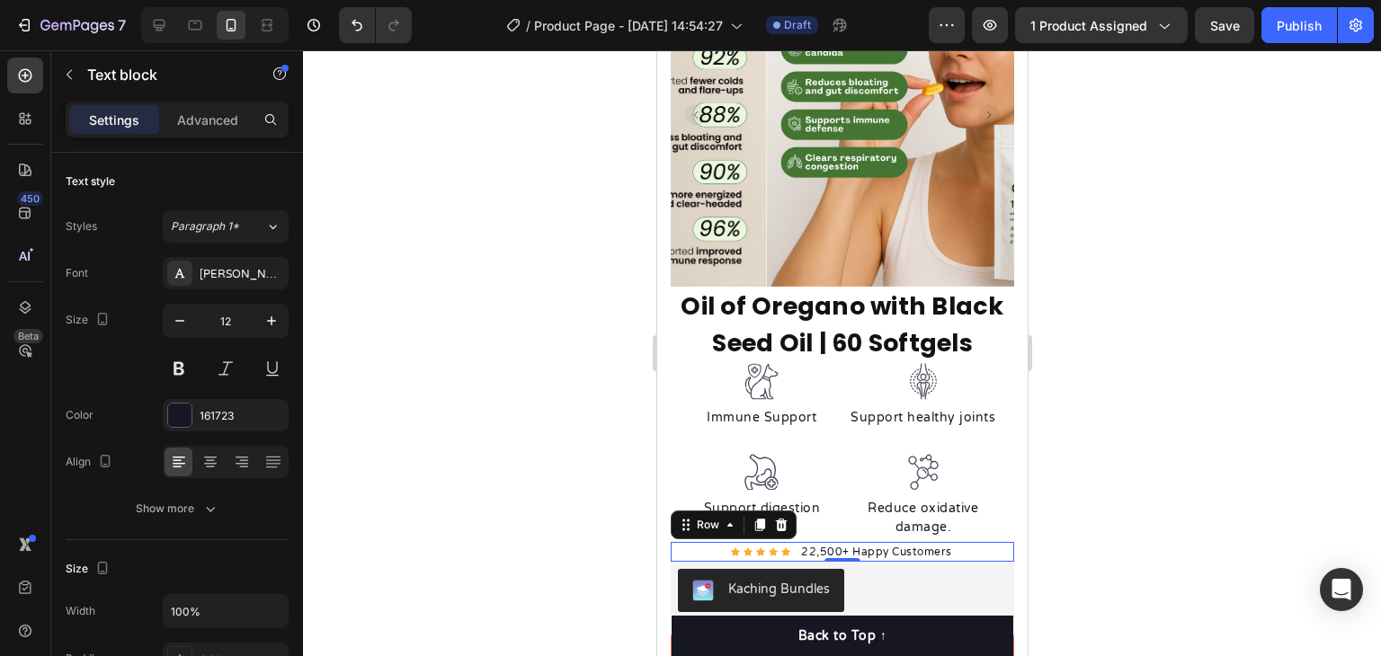
click at [982, 542] on div "Icon Icon Icon Icon Icon Icon List Hoz 22,500+ Happy Customers Text block Row 0" at bounding box center [842, 552] width 344 height 20
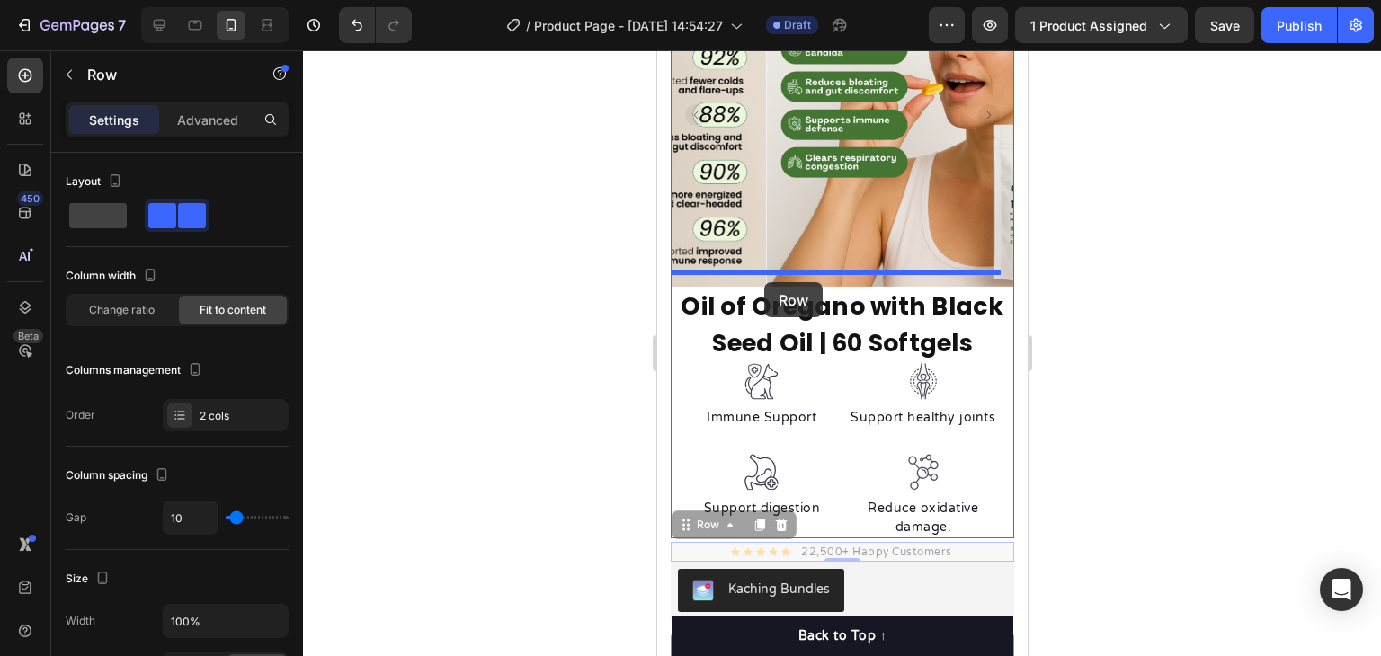
drag, startPoint x: 686, startPoint y: 512, endPoint x: 763, endPoint y: 282, distance: 242.0
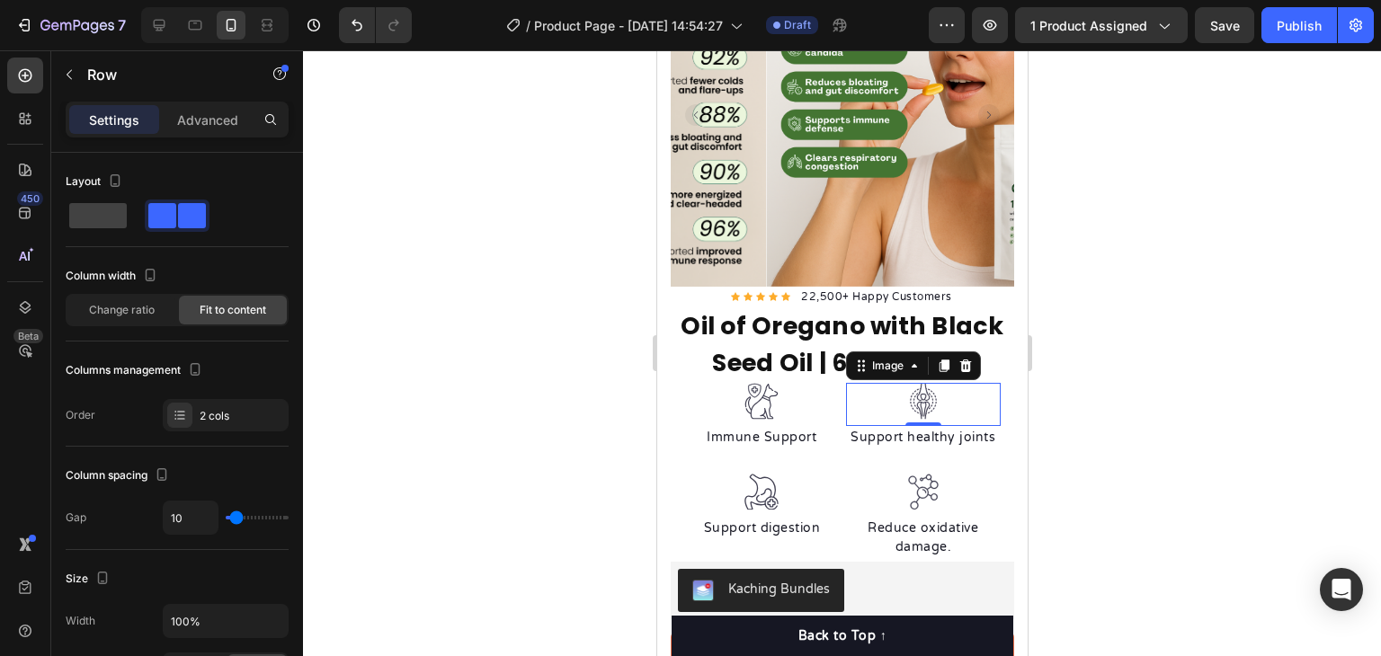
click at [981, 388] on div at bounding box center [923, 401] width 156 height 37
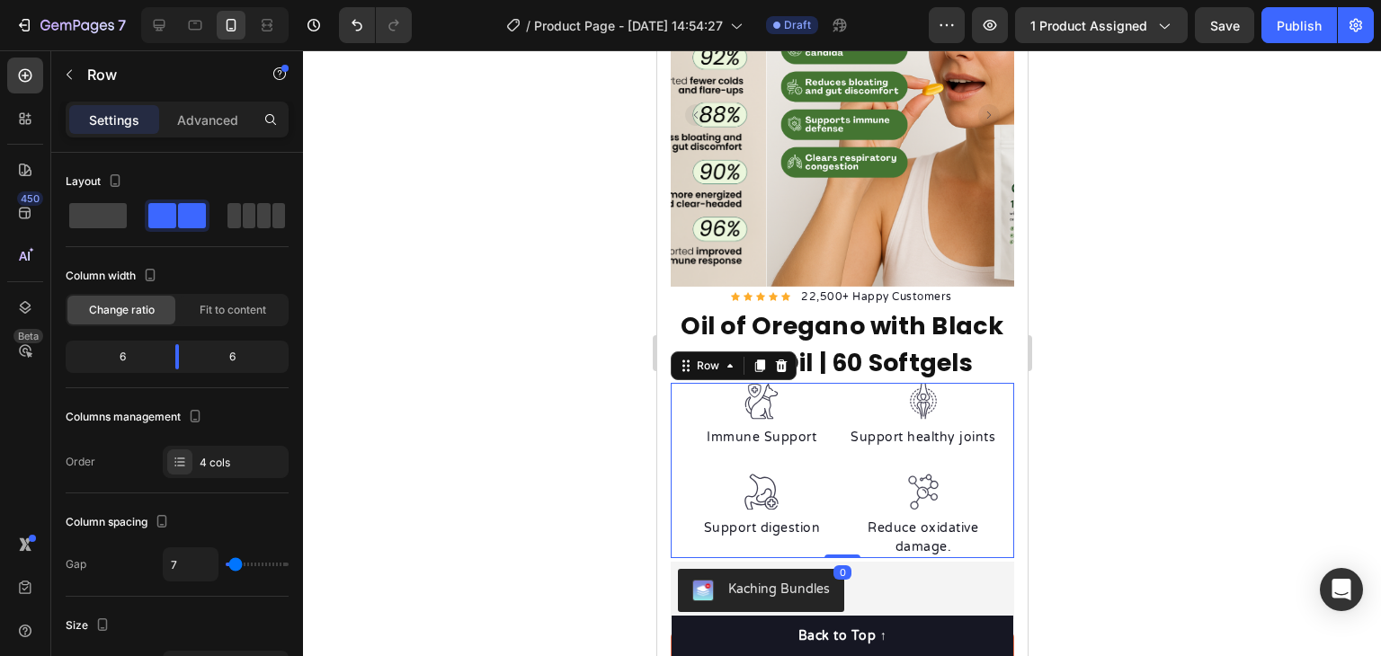
click at [990, 451] on div "Image Immune Support Text block Image Support digestion Text block Image Suppor…" at bounding box center [842, 470] width 344 height 174
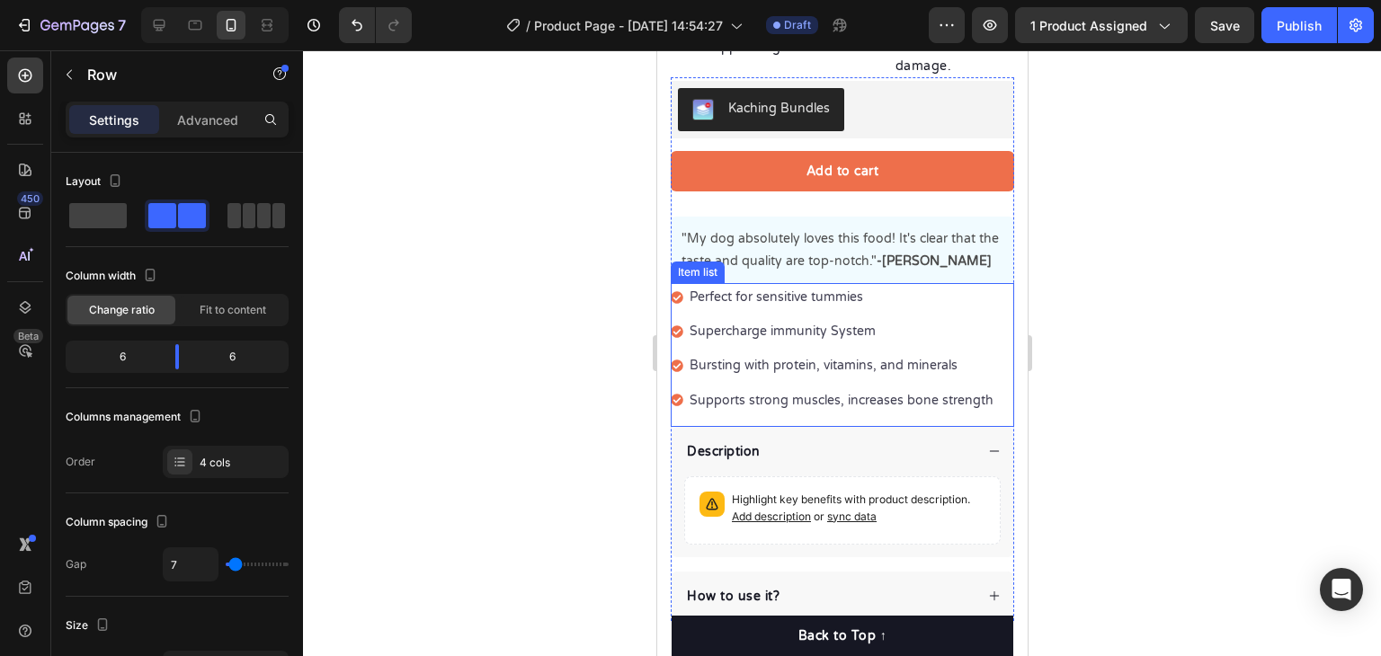
scroll to position [646, 0]
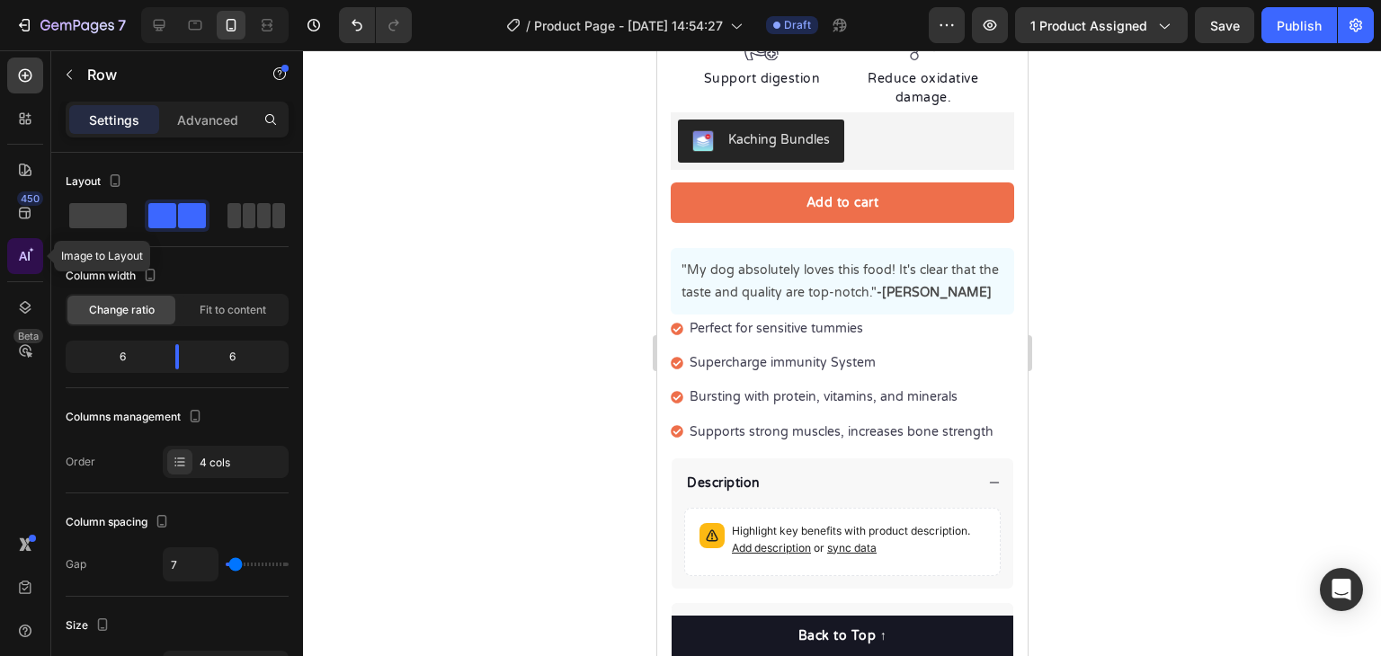
click at [31, 257] on icon at bounding box center [25, 256] width 18 height 18
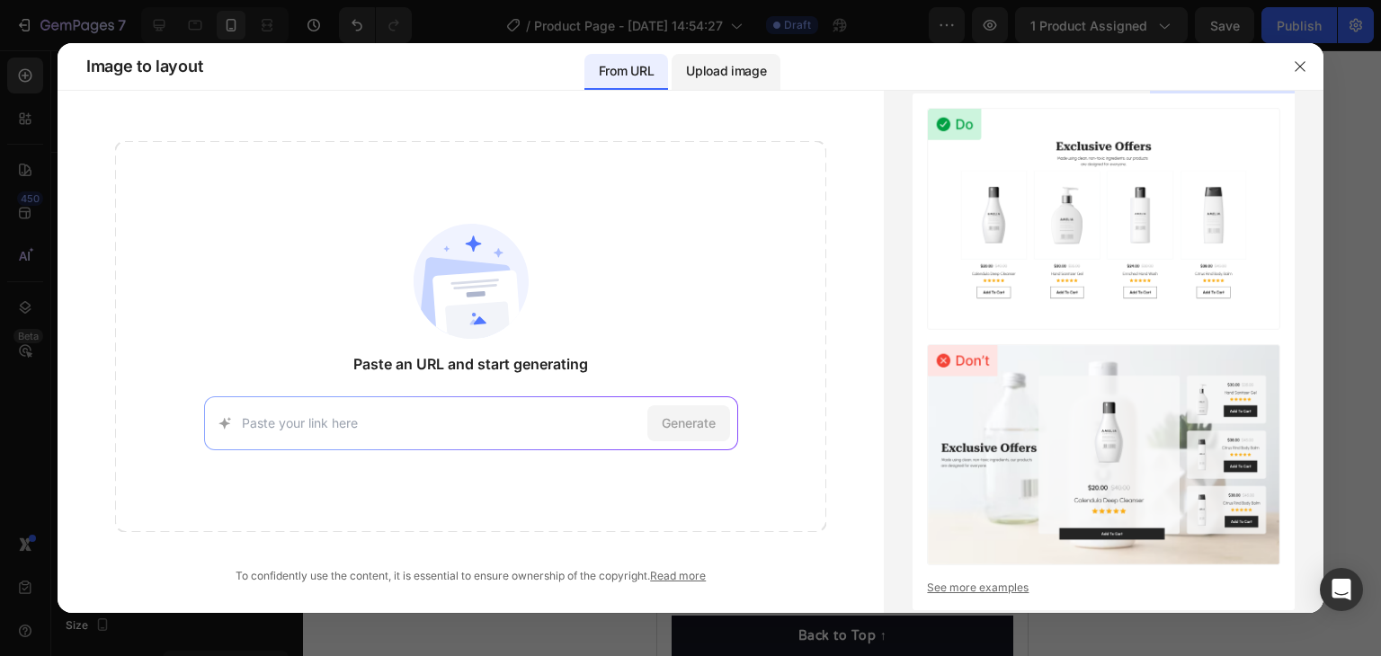
click at [731, 76] on p "Upload image" at bounding box center [726, 71] width 80 height 22
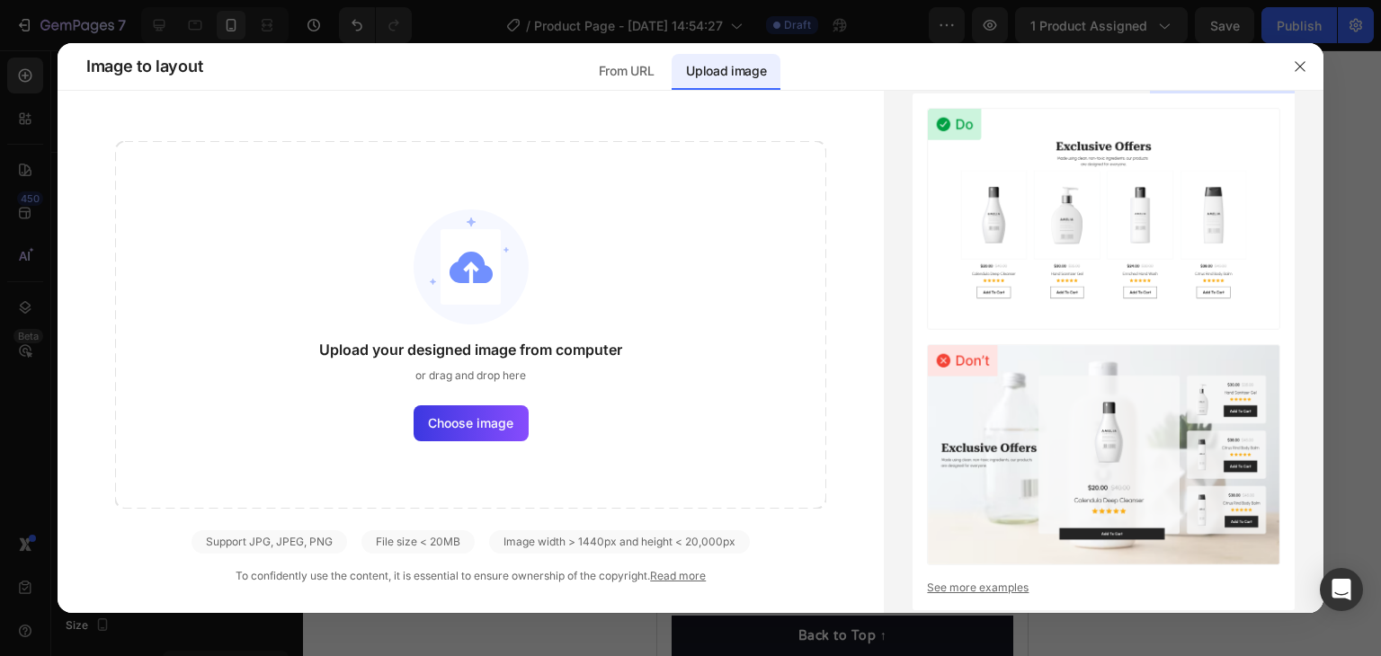
click at [566, 266] on div "Upload your designed image from computer or drag and drop here Choose image" at bounding box center [470, 325] width 711 height 368
click at [467, 417] on span "Choose image" at bounding box center [470, 423] width 85 height 19
click at [0, 0] on input "Choose image" at bounding box center [0, 0] width 0 height 0
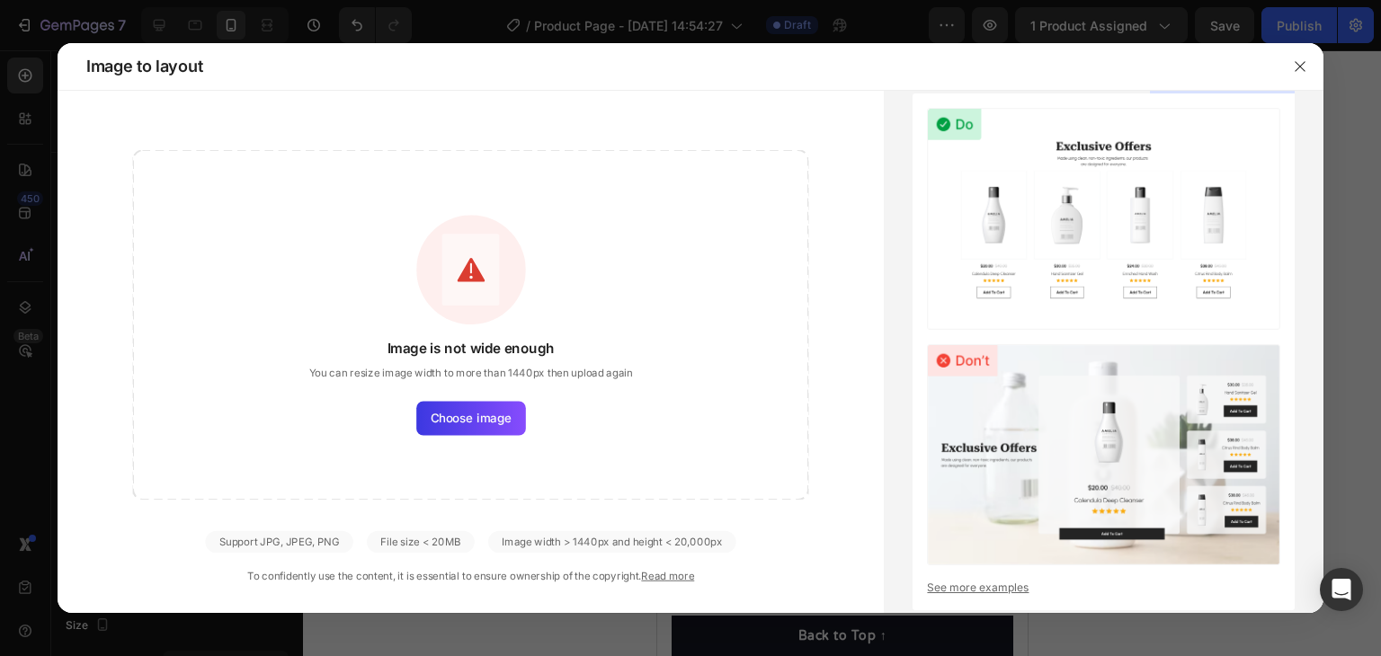
drag, startPoint x: 660, startPoint y: 280, endPoint x: 484, endPoint y: 380, distance: 203.0
click at [657, 280] on div "Image is not wide enough You can resize image width to more than 1440px then up…" at bounding box center [471, 325] width 676 height 350
click at [482, 412] on span "Choose image" at bounding box center [471, 418] width 81 height 18
click at [0, 0] on input "Choose image" at bounding box center [0, 0] width 0 height 0
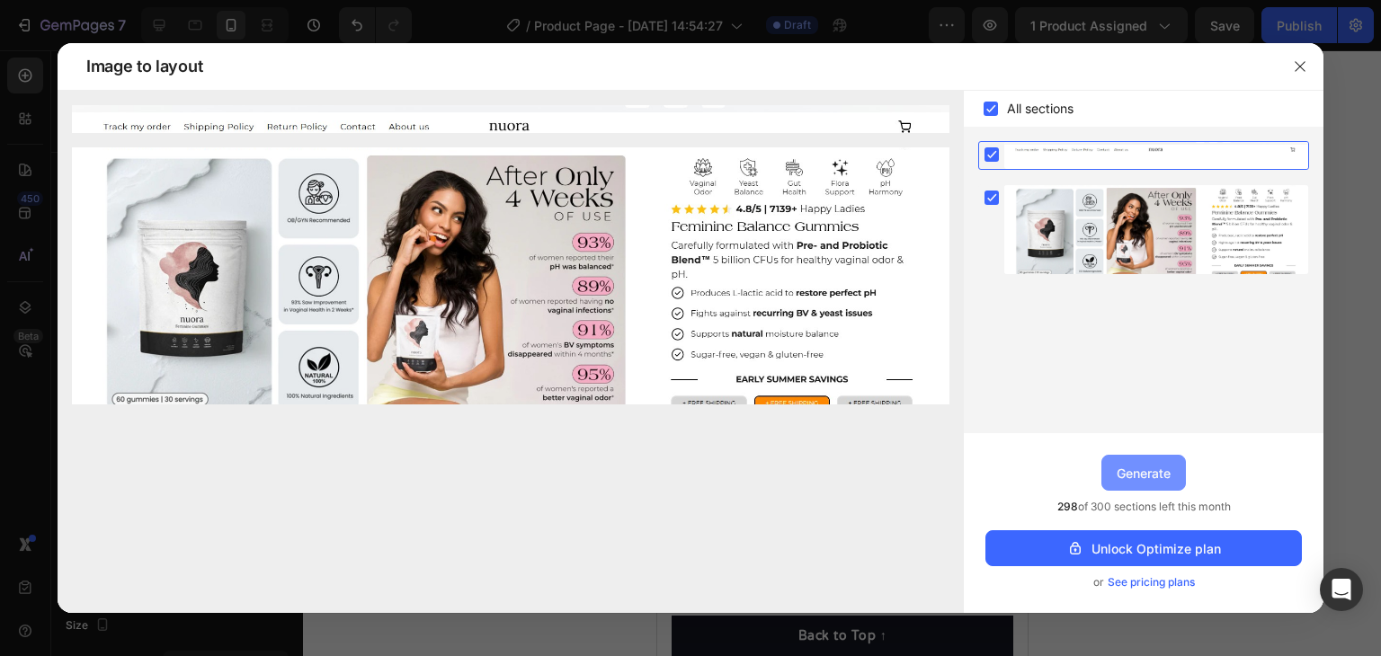
click at [1147, 469] on div "Generate" at bounding box center [1144, 473] width 54 height 19
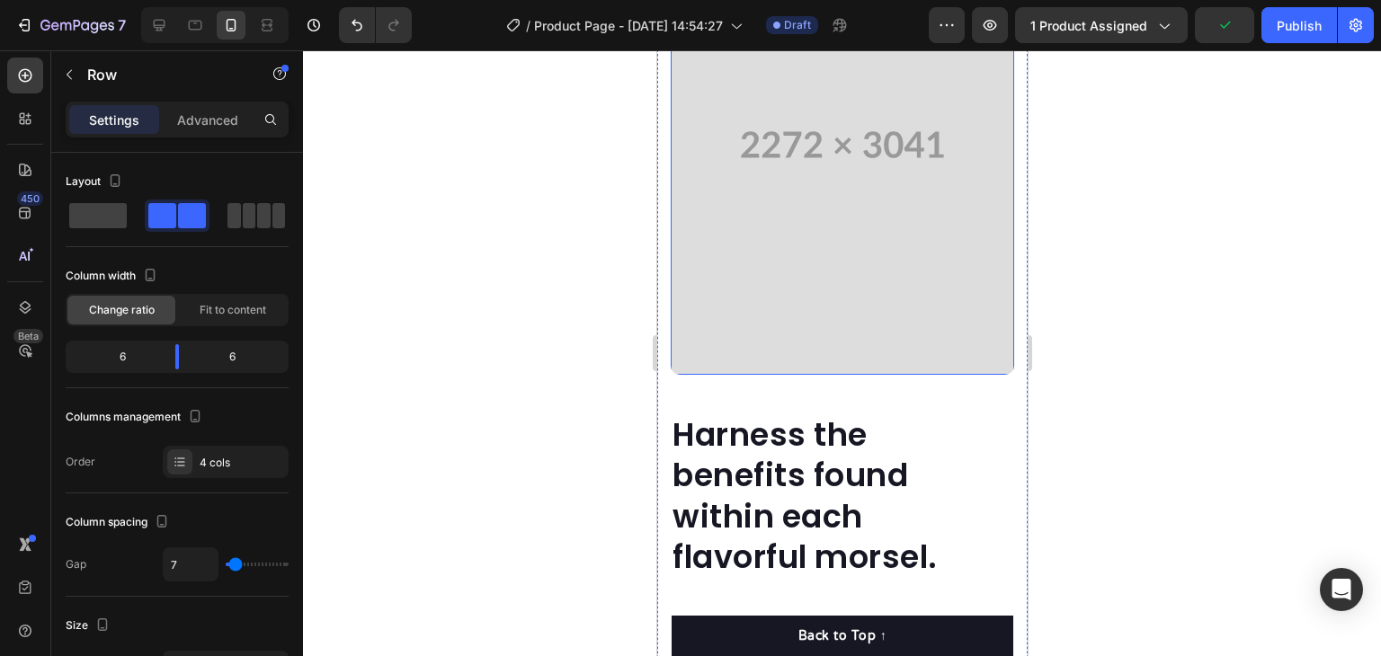
scroll to position [2968, 0]
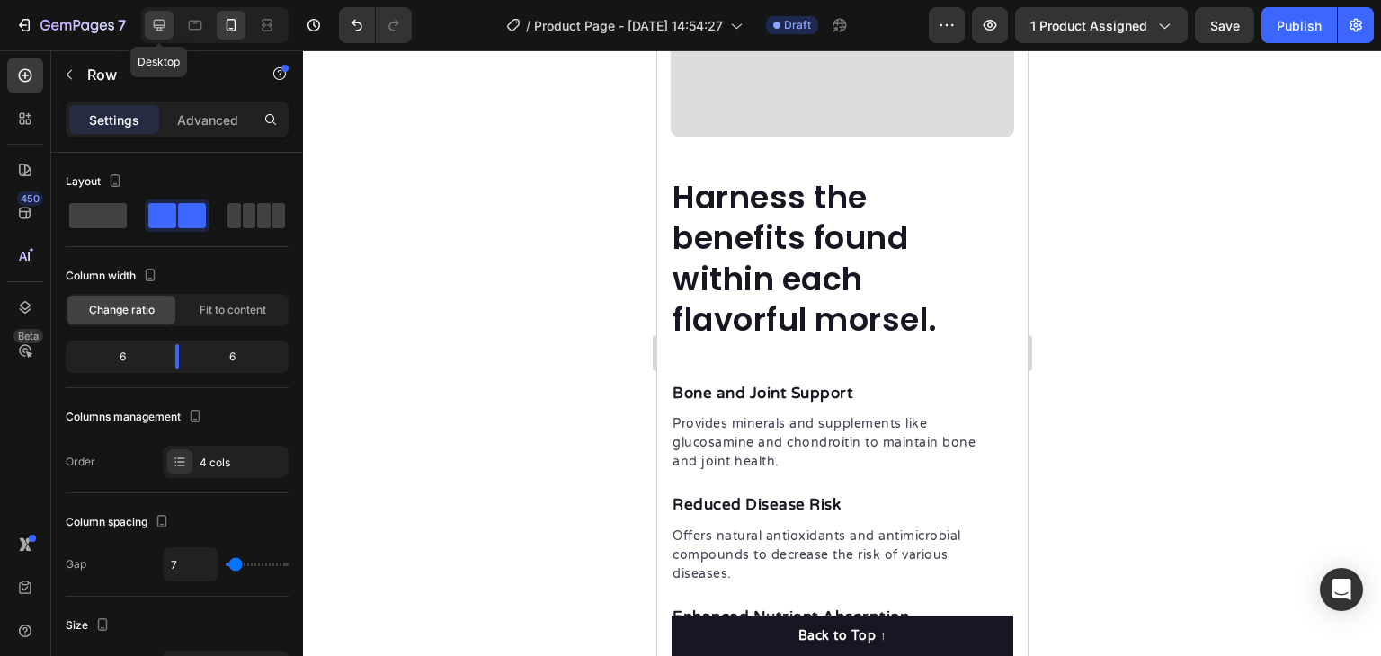
click at [161, 25] on icon at bounding box center [160, 26] width 12 height 12
type input "1200"
type input "32"
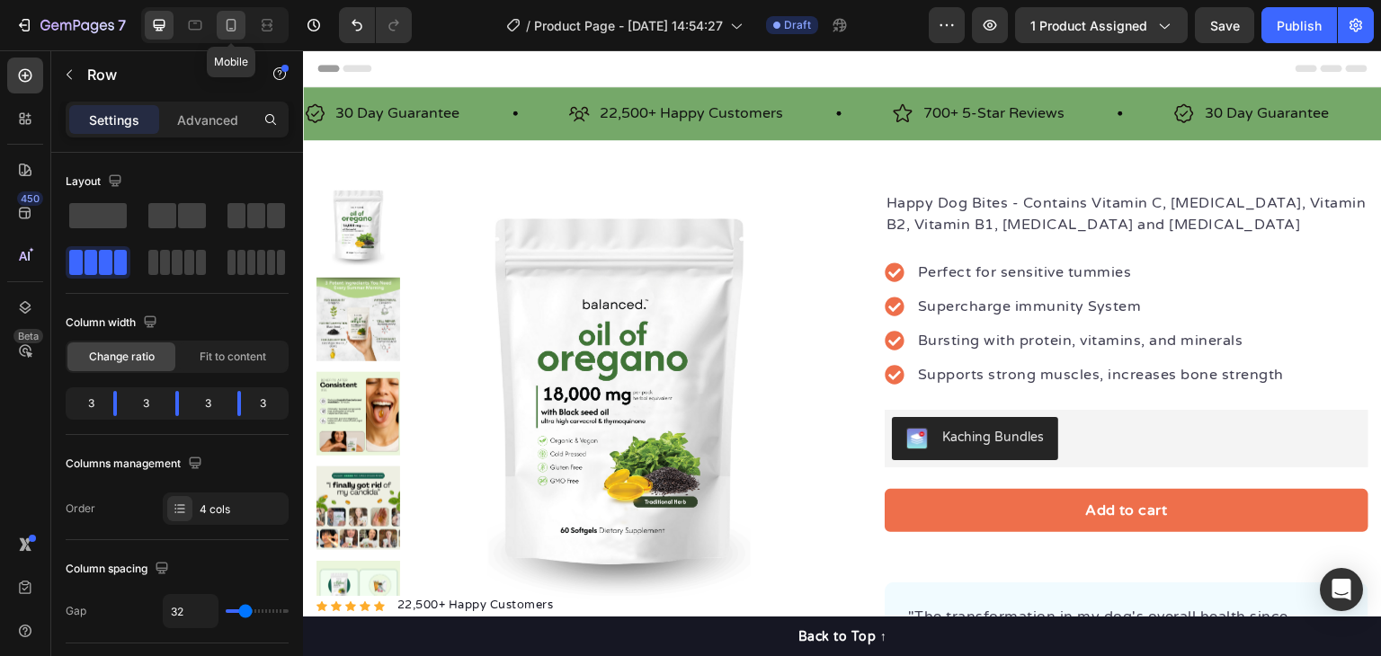
click at [231, 22] on icon at bounding box center [231, 25] width 18 height 18
type input "100%"
type input "7"
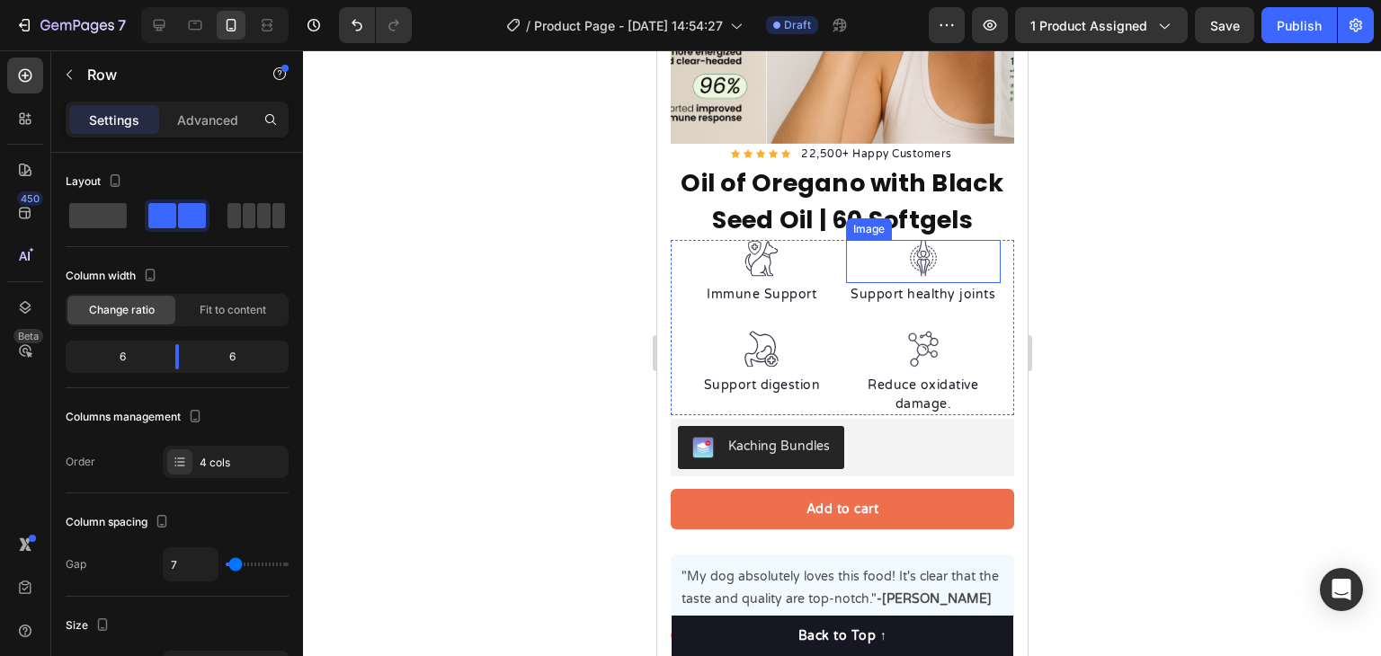
scroll to position [249, 0]
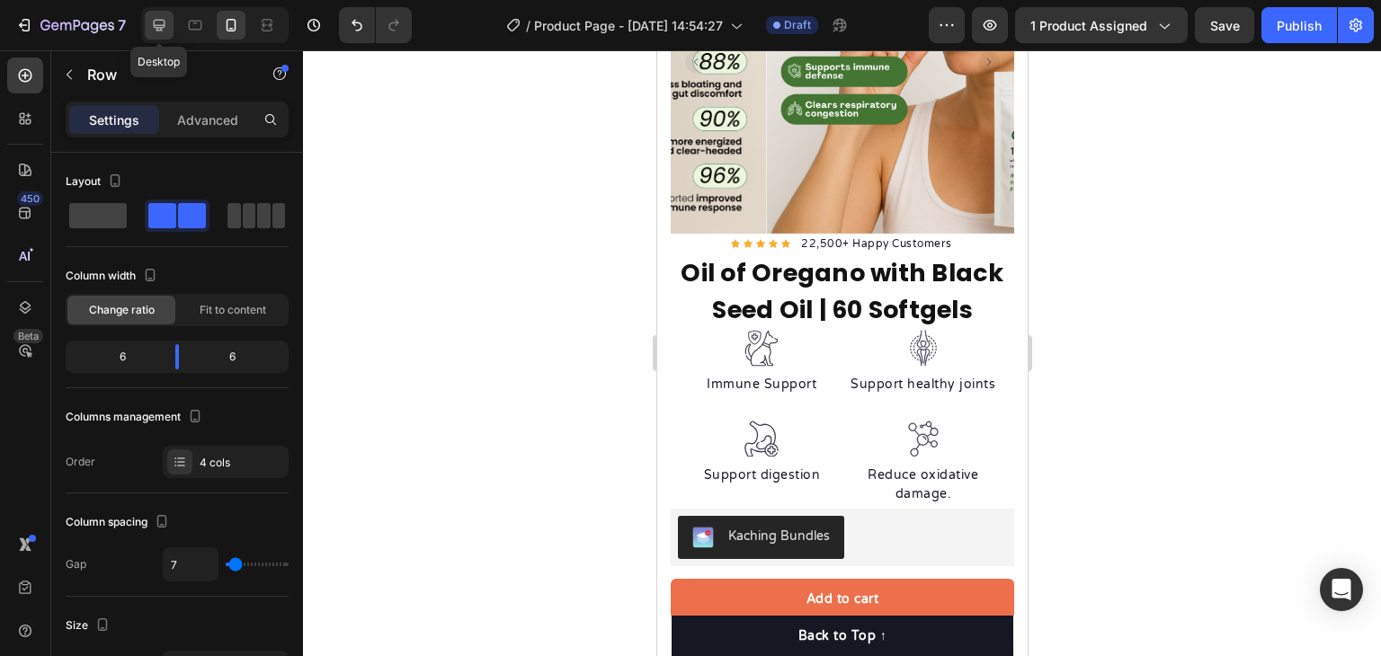
click at [164, 25] on icon at bounding box center [160, 26] width 12 height 12
type input "1200"
type input "32"
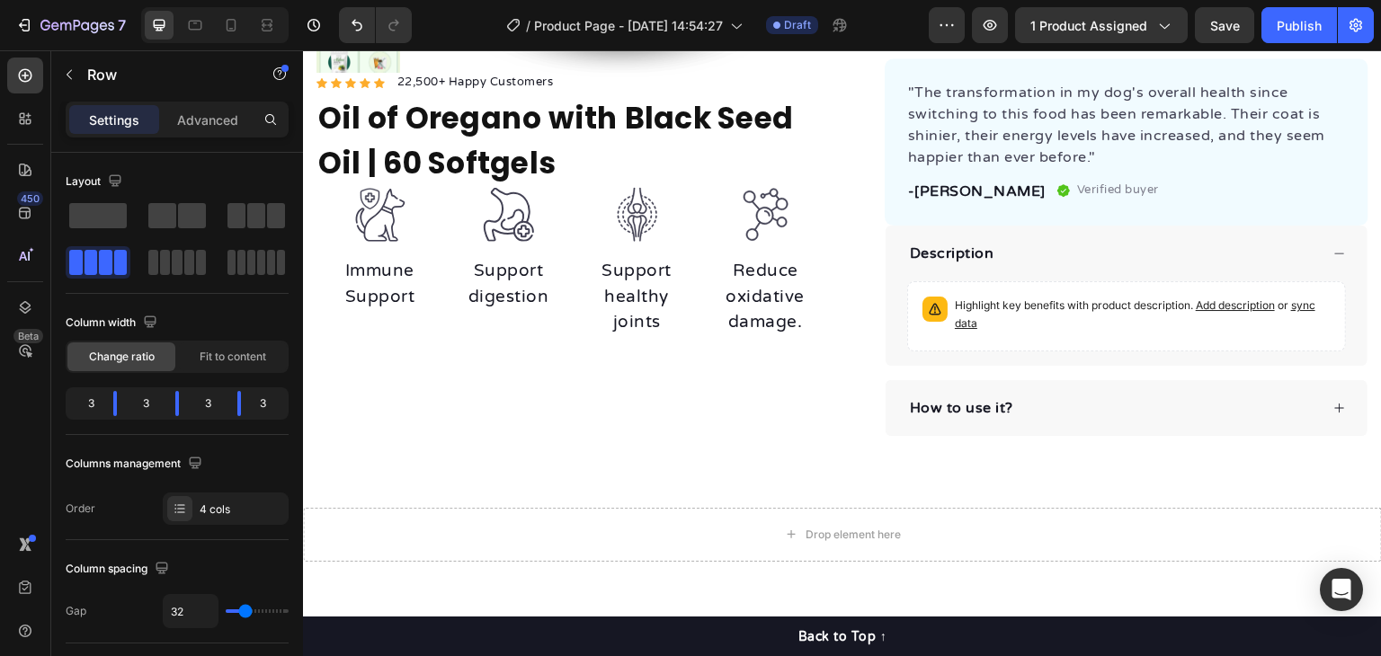
scroll to position [597, 0]
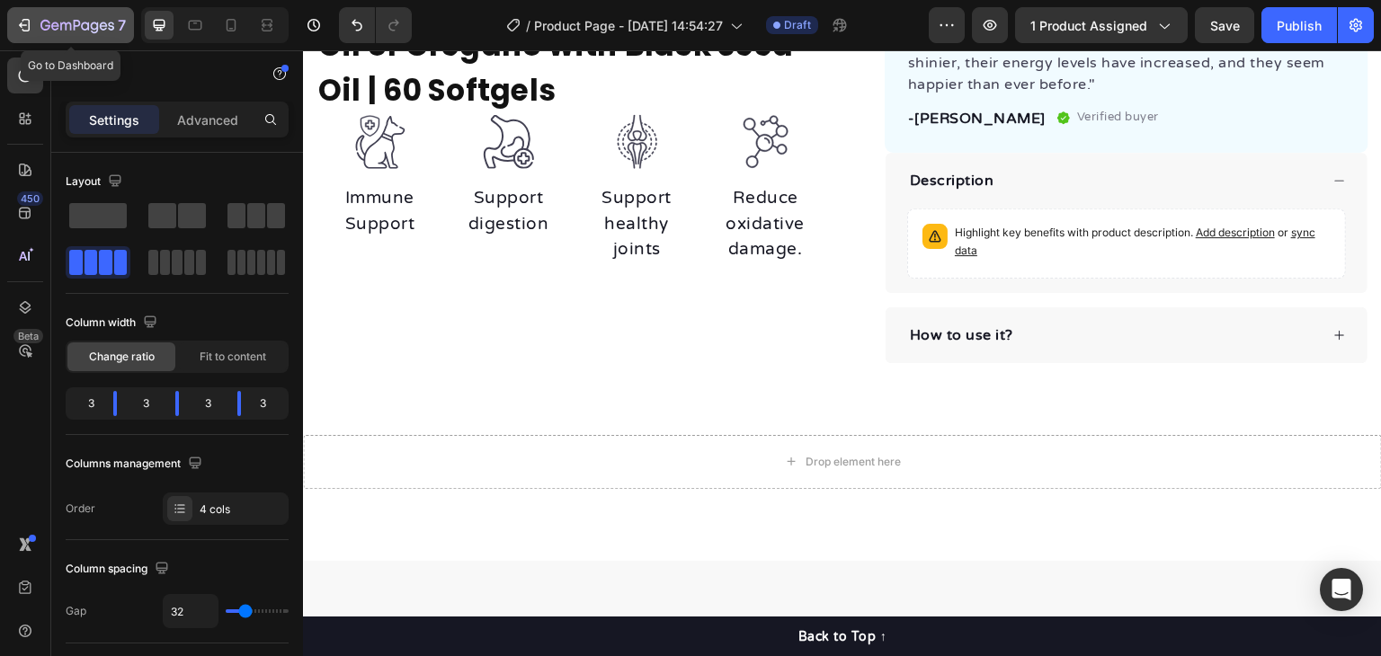
click at [32, 33] on div "7" at bounding box center [70, 25] width 111 height 22
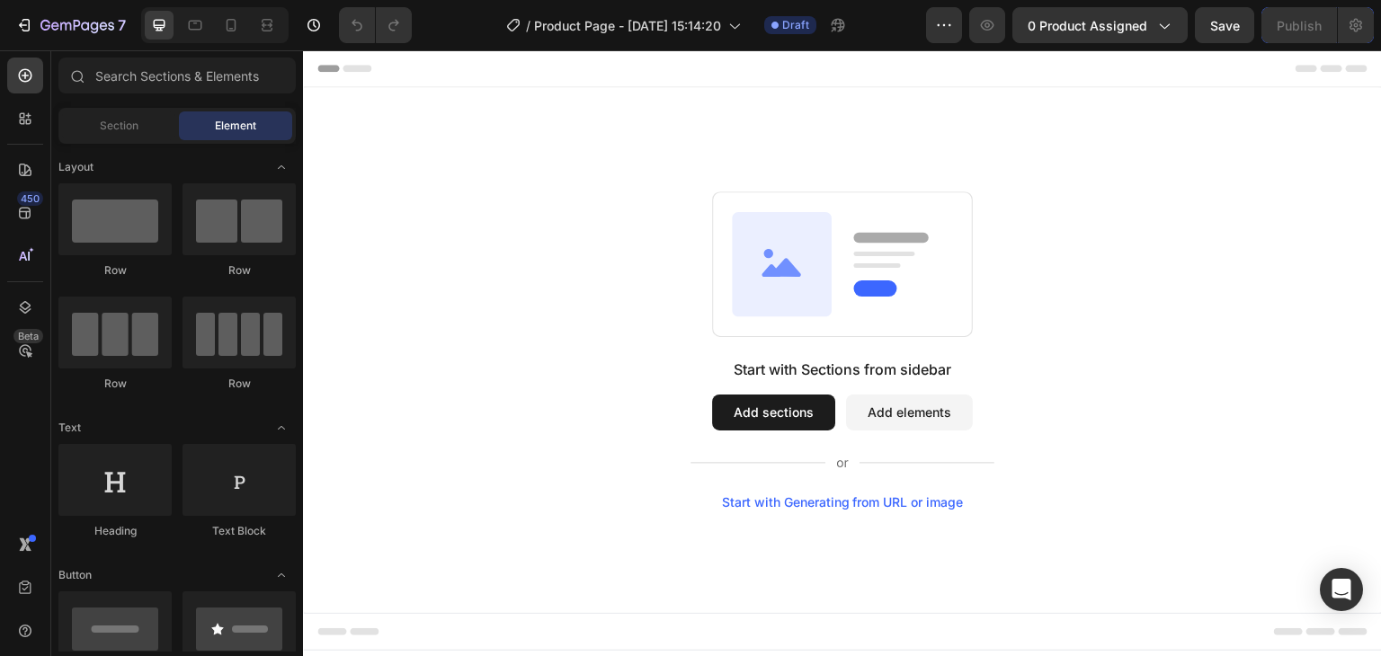
click at [925, 502] on div "Start with Generating from URL or image" at bounding box center [843, 503] width 242 height 14
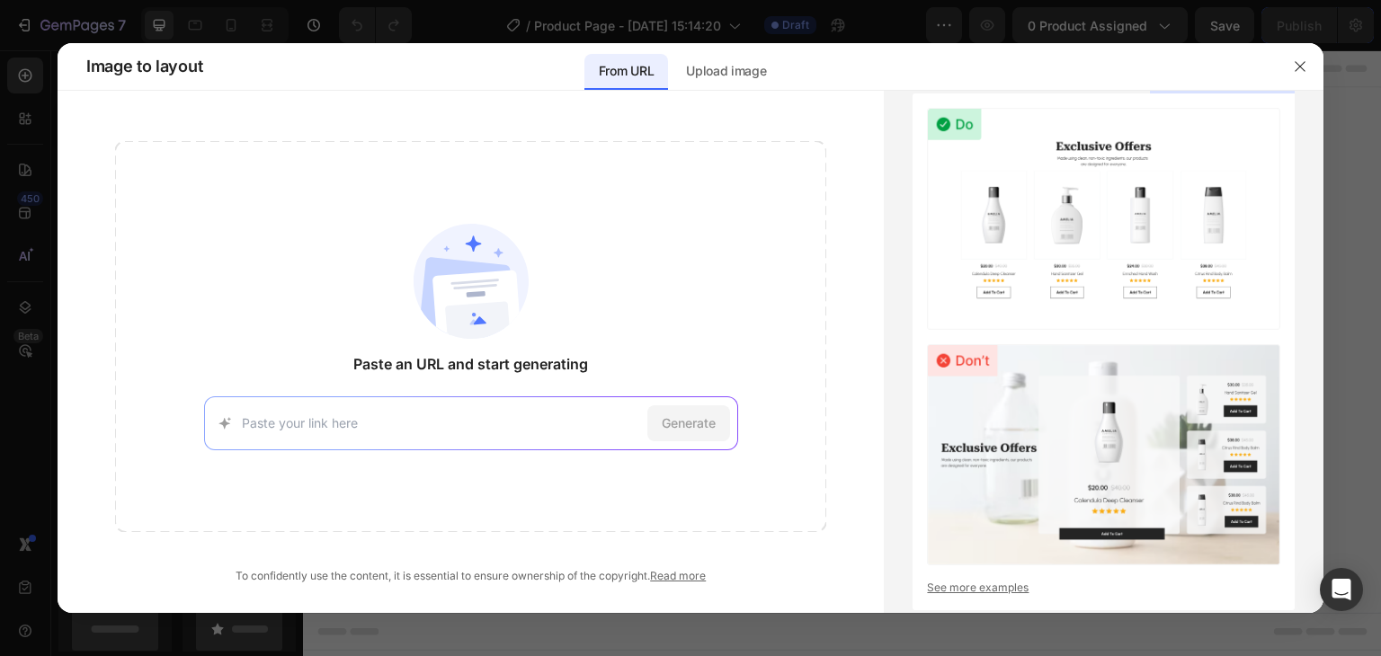
click at [498, 425] on input at bounding box center [441, 423] width 398 height 19
type input "https://mynuora.com/products/gummies?_ab=0&_fd=0&_sc=1"
click at [683, 424] on span "Generate" at bounding box center [689, 423] width 54 height 19
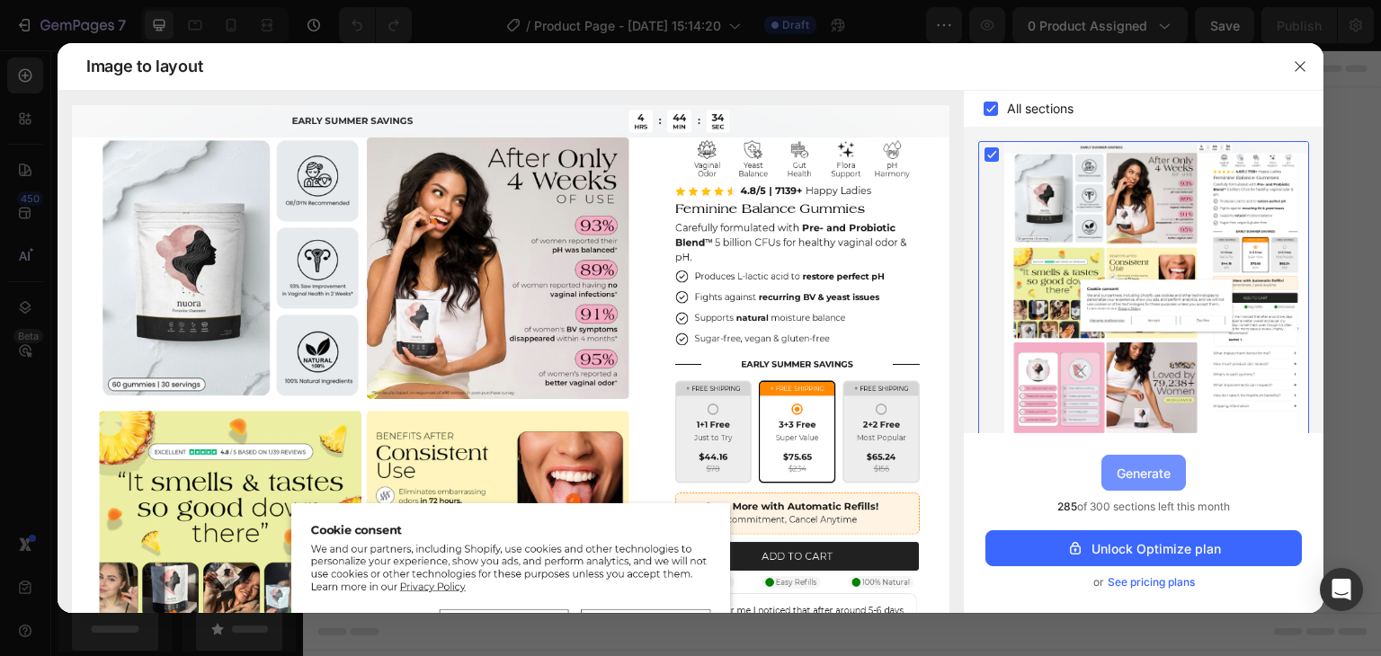
click at [1126, 472] on div "Generate" at bounding box center [1144, 473] width 54 height 19
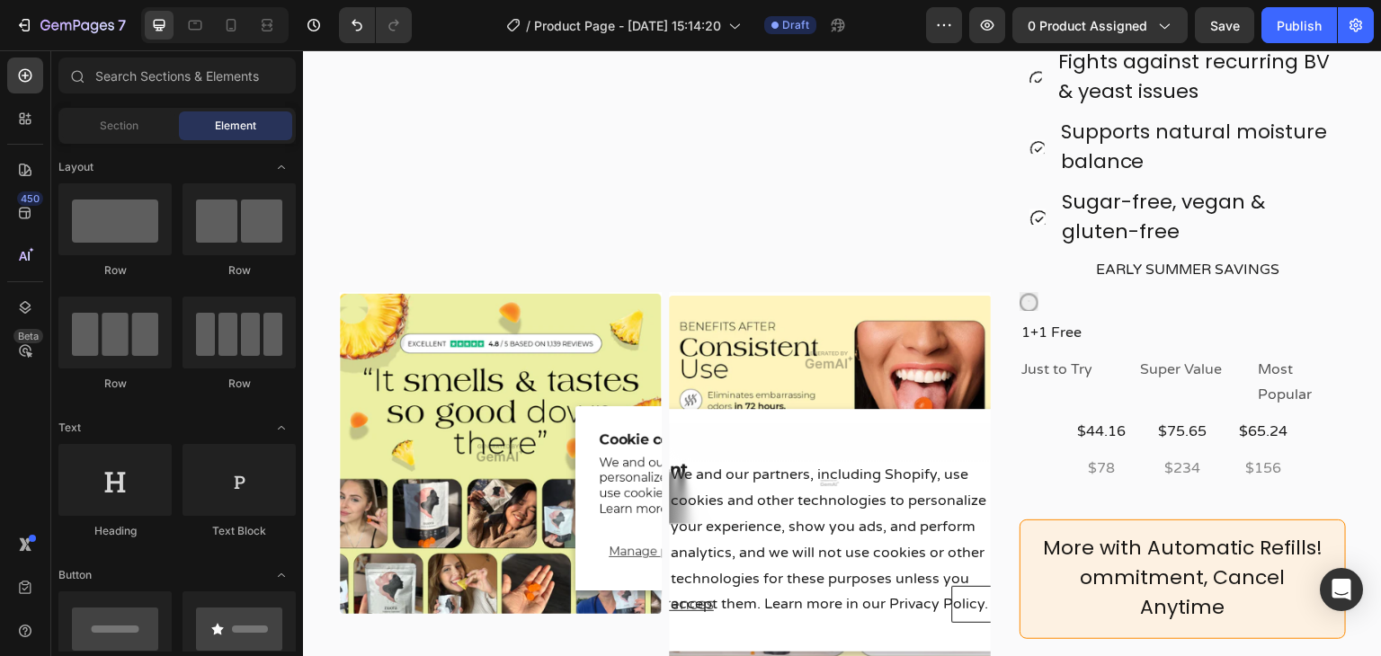
scroll to position [629, 0]
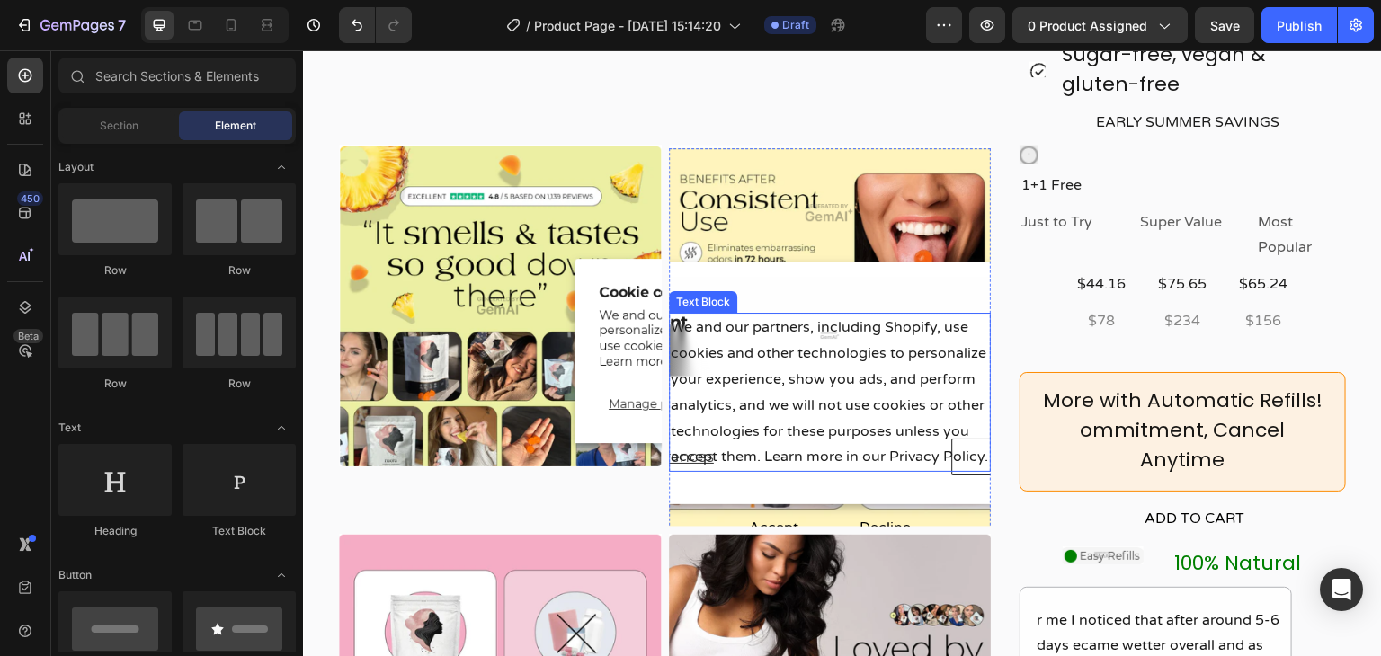
click at [744, 406] on div "We and our partners, including Shopify, use cookies and other technologies to p…" at bounding box center [830, 392] width 323 height 159
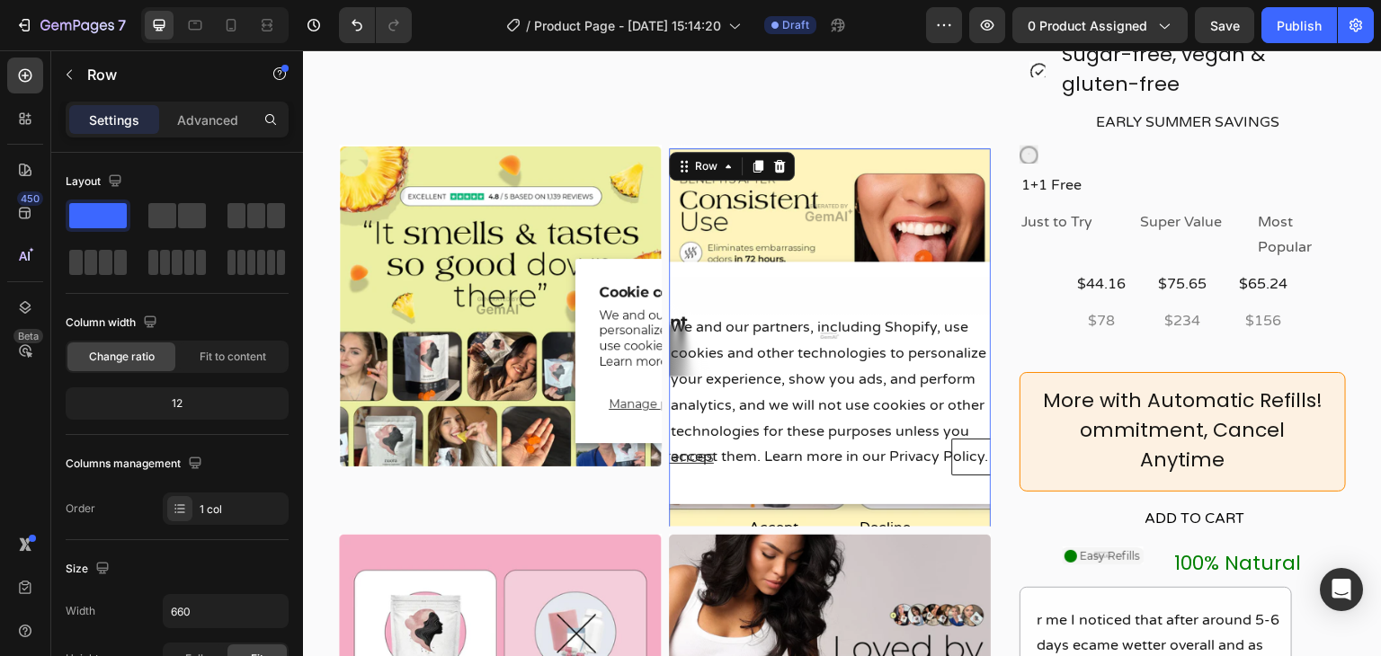
click at [878, 224] on div "Image We and our partners, including Shopify, use cookies and other technologie…" at bounding box center [830, 348] width 323 height 400
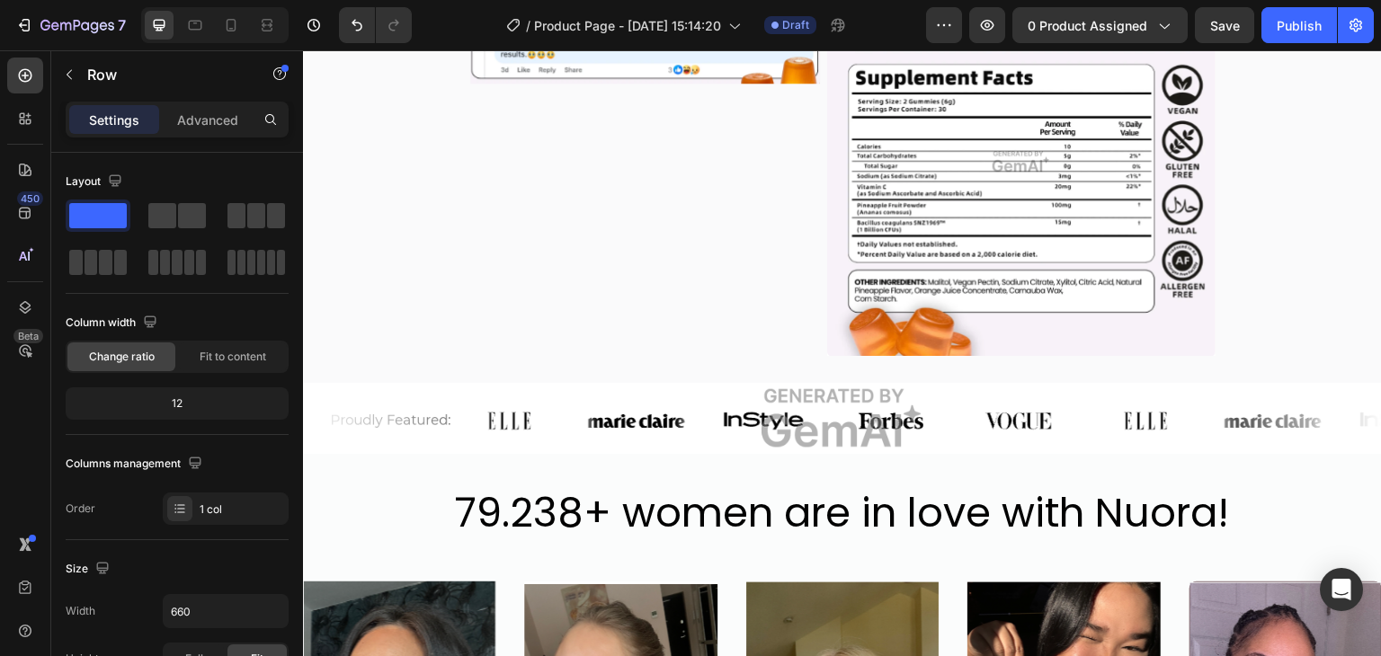
scroll to position [1888, 0]
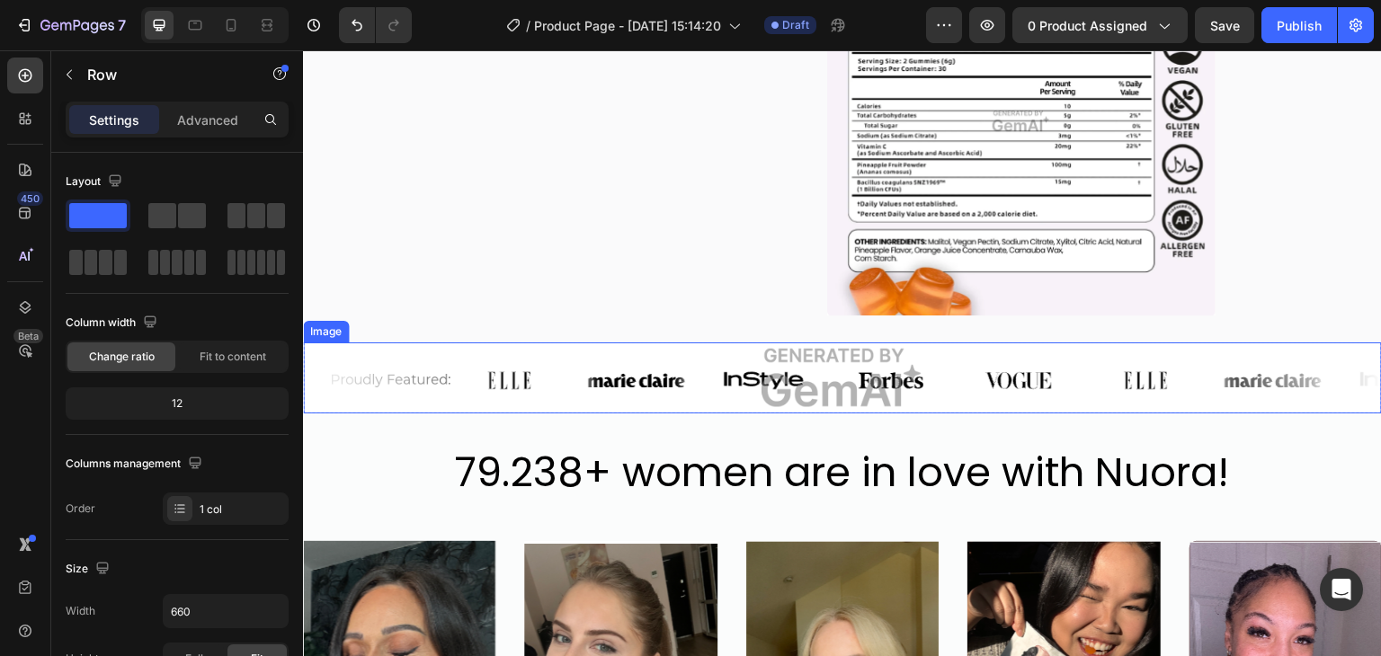
click at [647, 343] on img at bounding box center [842, 378] width 1079 height 71
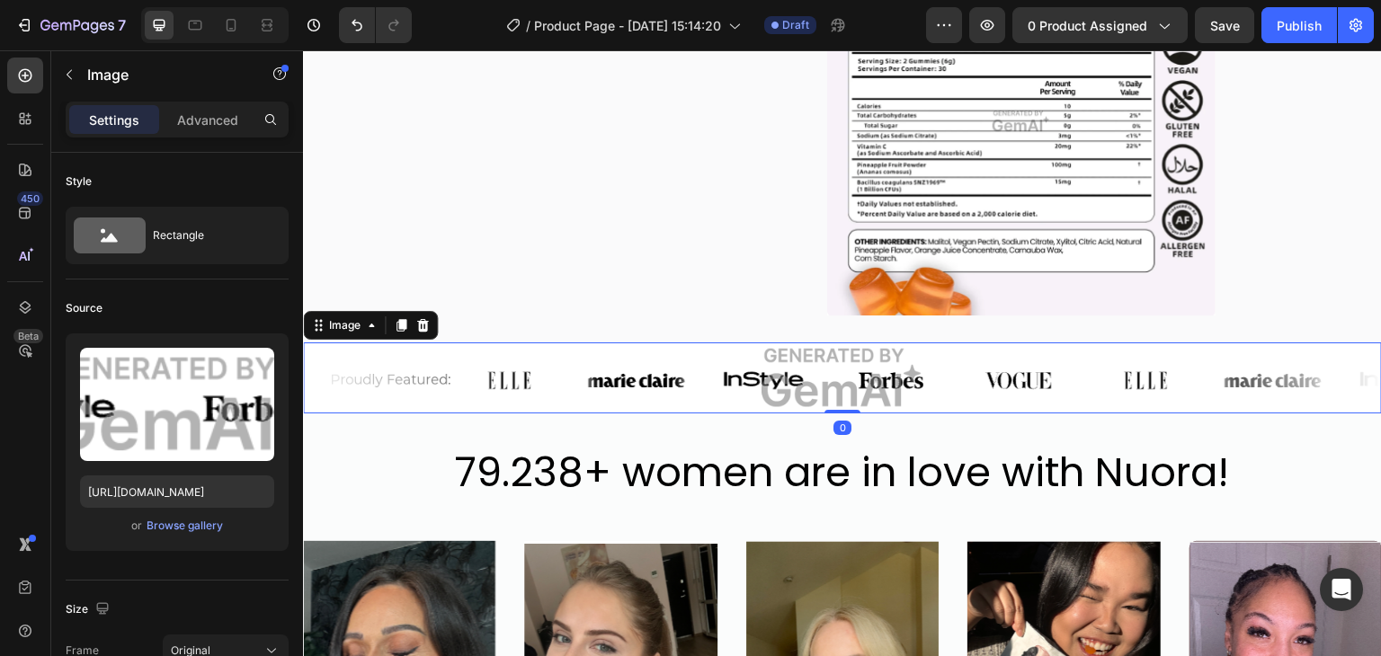
click at [869, 343] on img at bounding box center [842, 378] width 1079 height 71
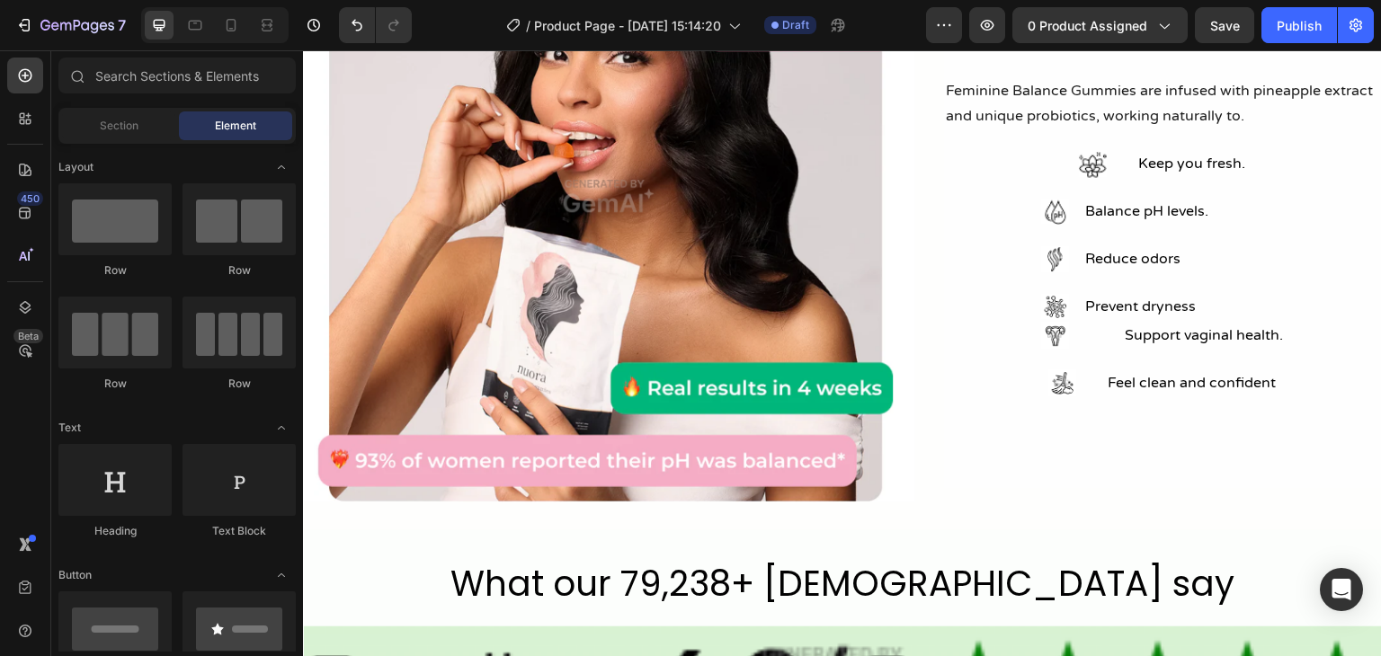
scroll to position [0, 0]
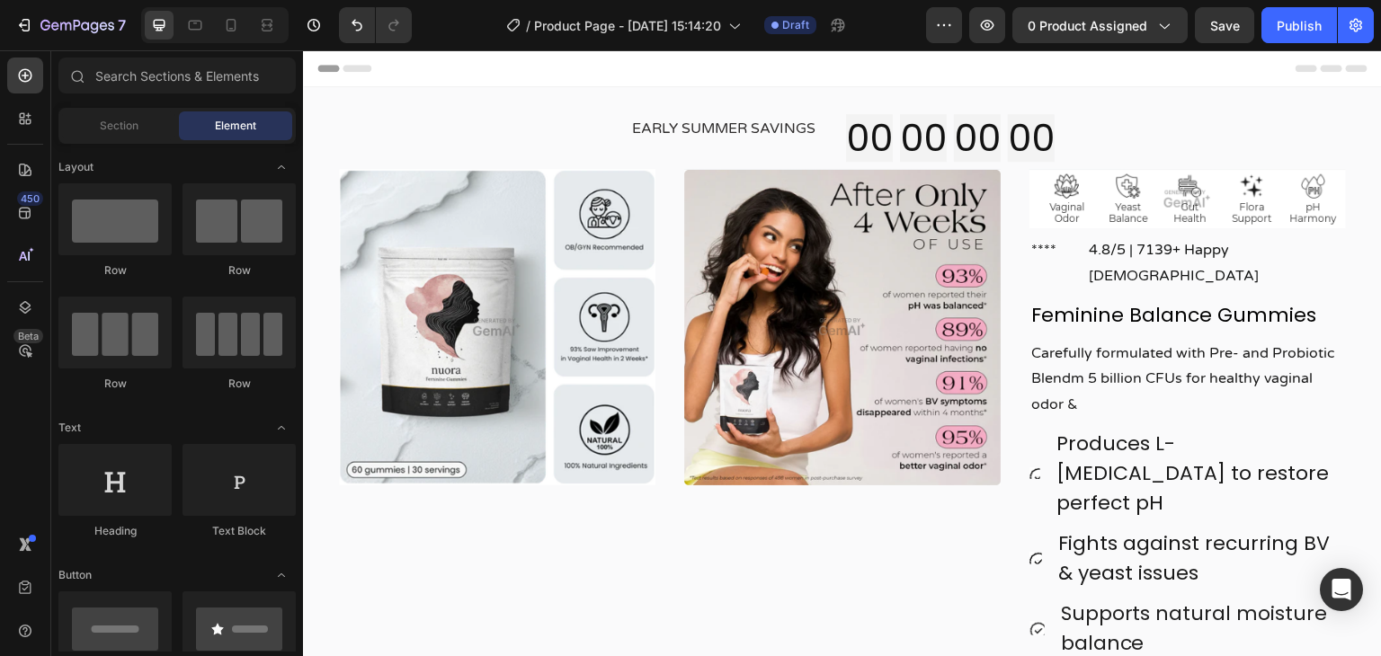
drag, startPoint x: 1374, startPoint y: 295, endPoint x: 1650, endPoint y: 85, distance: 347.1
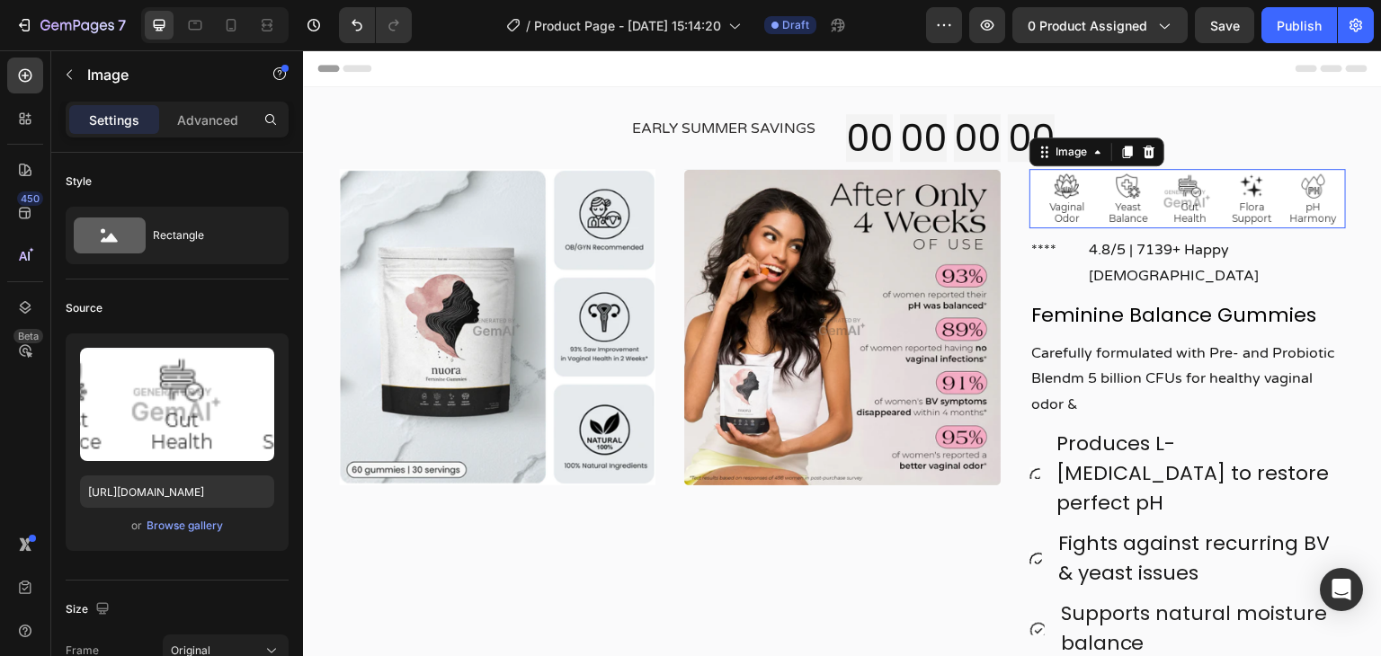
click at [1067, 199] on img at bounding box center [1188, 198] width 317 height 59
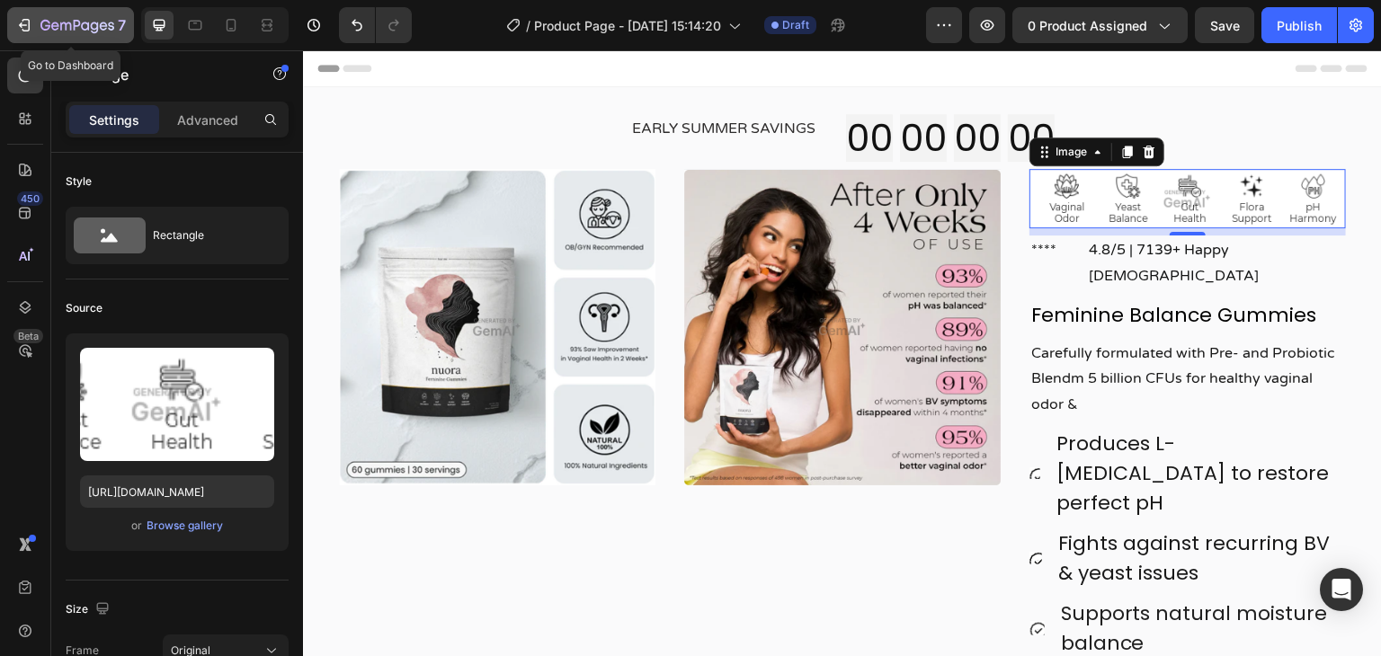
click at [23, 30] on icon "button" at bounding box center [26, 25] width 8 height 13
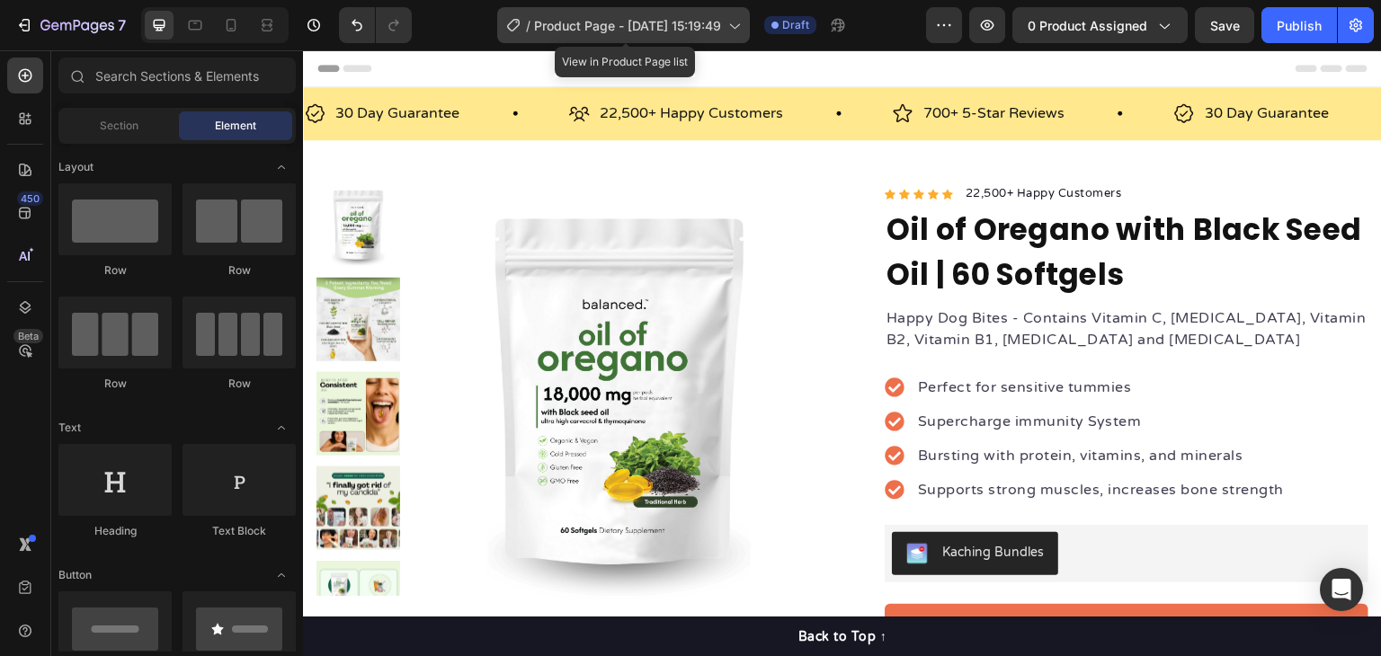
click at [632, 25] on span "Product Page - [DATE] 15:19:49" at bounding box center [627, 25] width 187 height 19
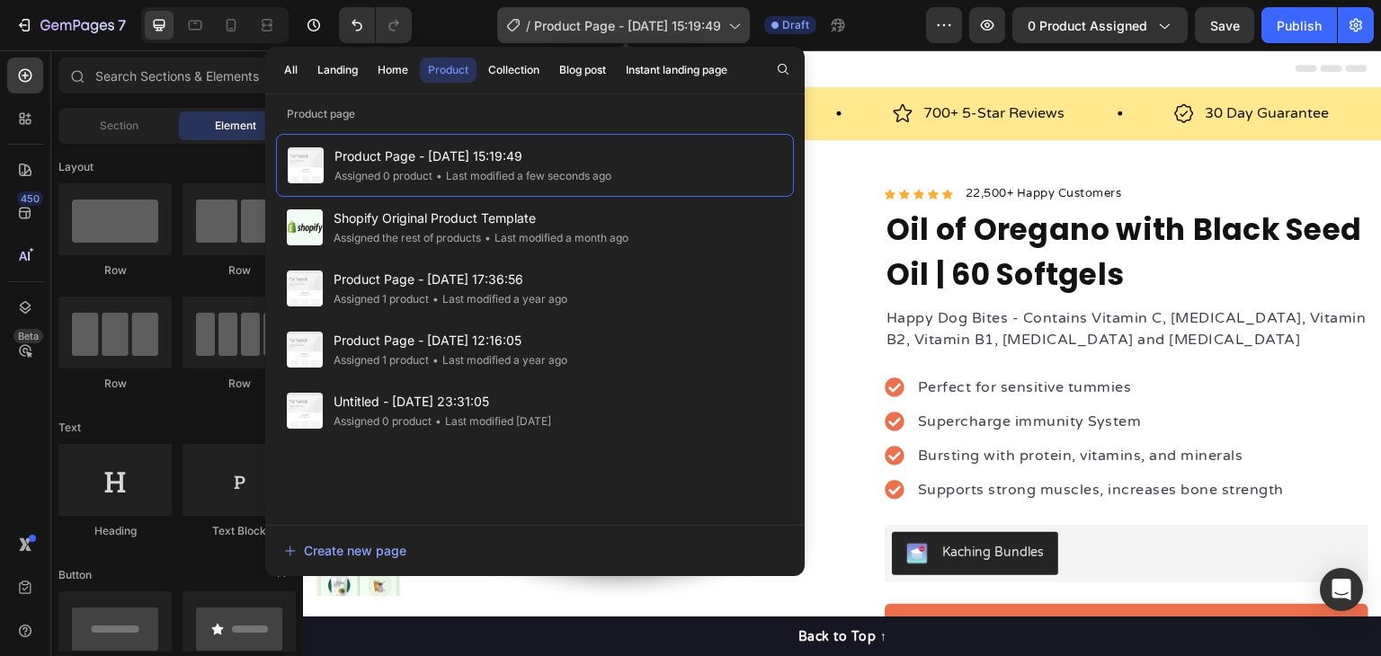
click at [729, 29] on icon at bounding box center [734, 25] width 18 height 18
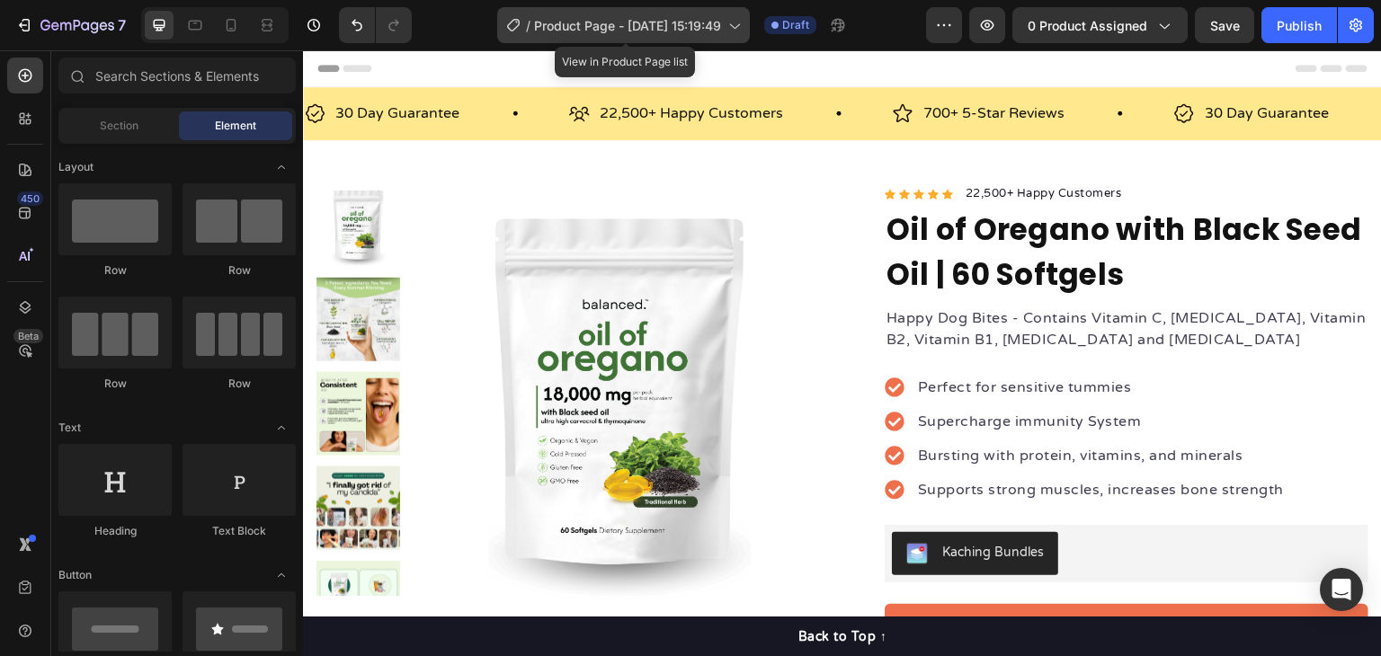
click at [729, 29] on icon at bounding box center [734, 25] width 18 height 18
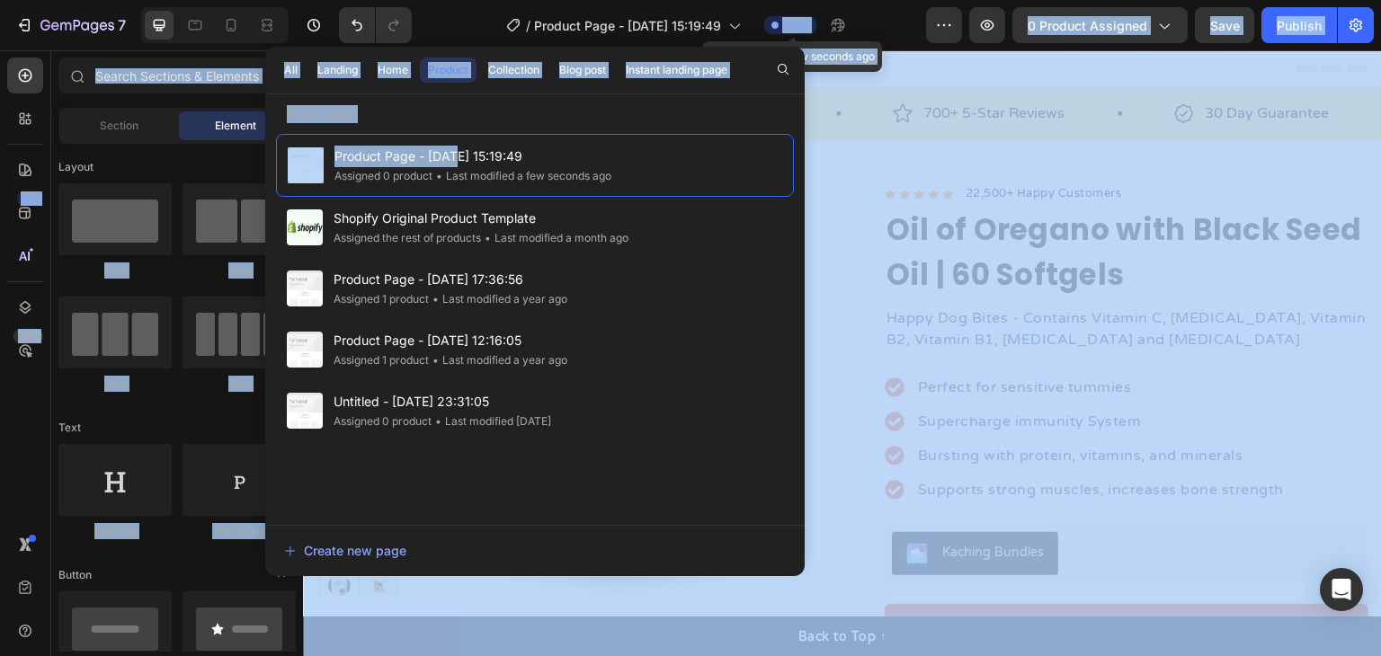
drag, startPoint x: 453, startPoint y: 145, endPoint x: 813, endPoint y: 46, distance: 373.1
click at [796, 0] on div "7 Version history / Product Page - Aug 27, 15:19:49 Draft Last modified a few s…" at bounding box center [690, 0] width 1381 height 0
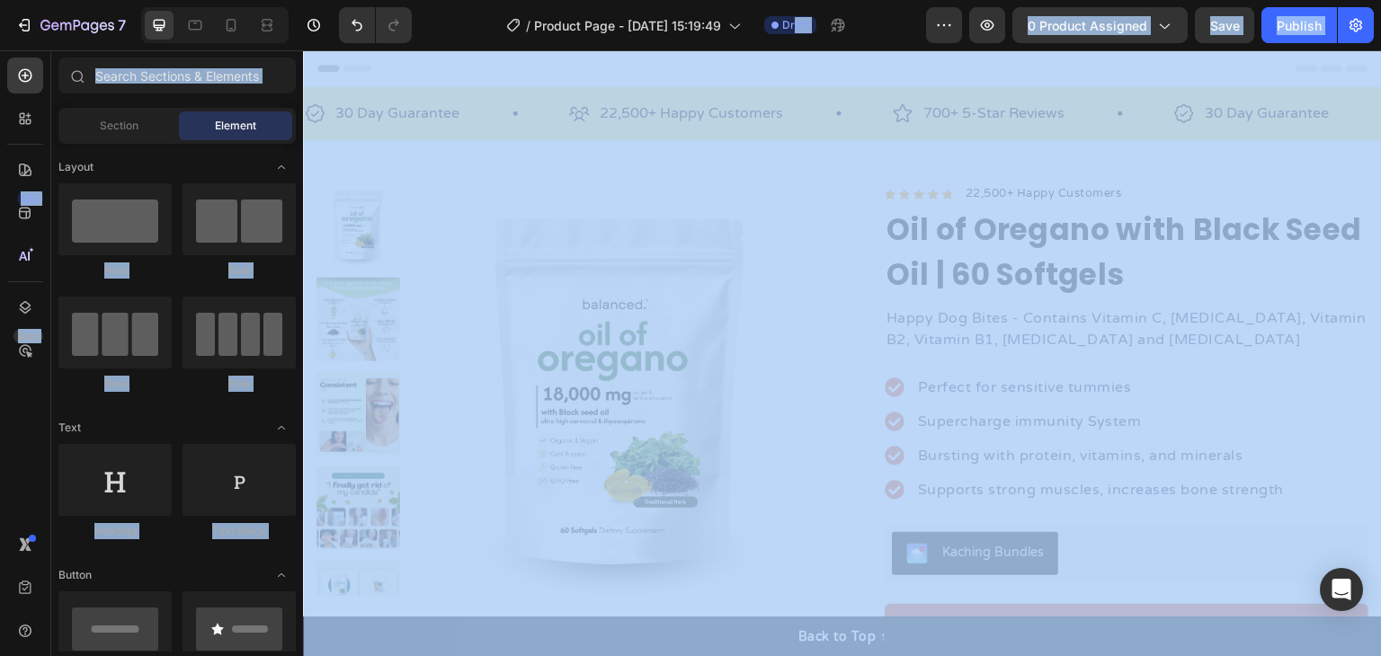
click at [873, 37] on div "/ Product Page - Aug 27, 15:19:49 Draft" at bounding box center [676, 25] width 500 height 36
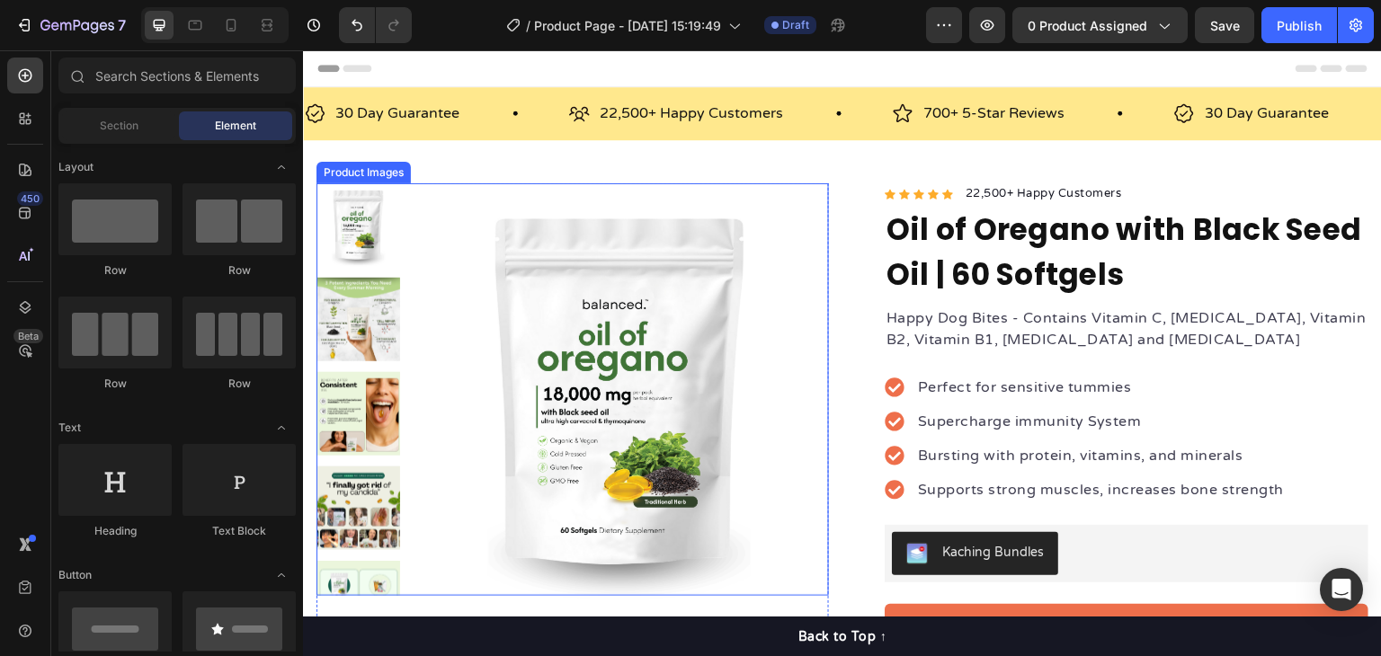
click at [513, 201] on img at bounding box center [620, 392] width 418 height 418
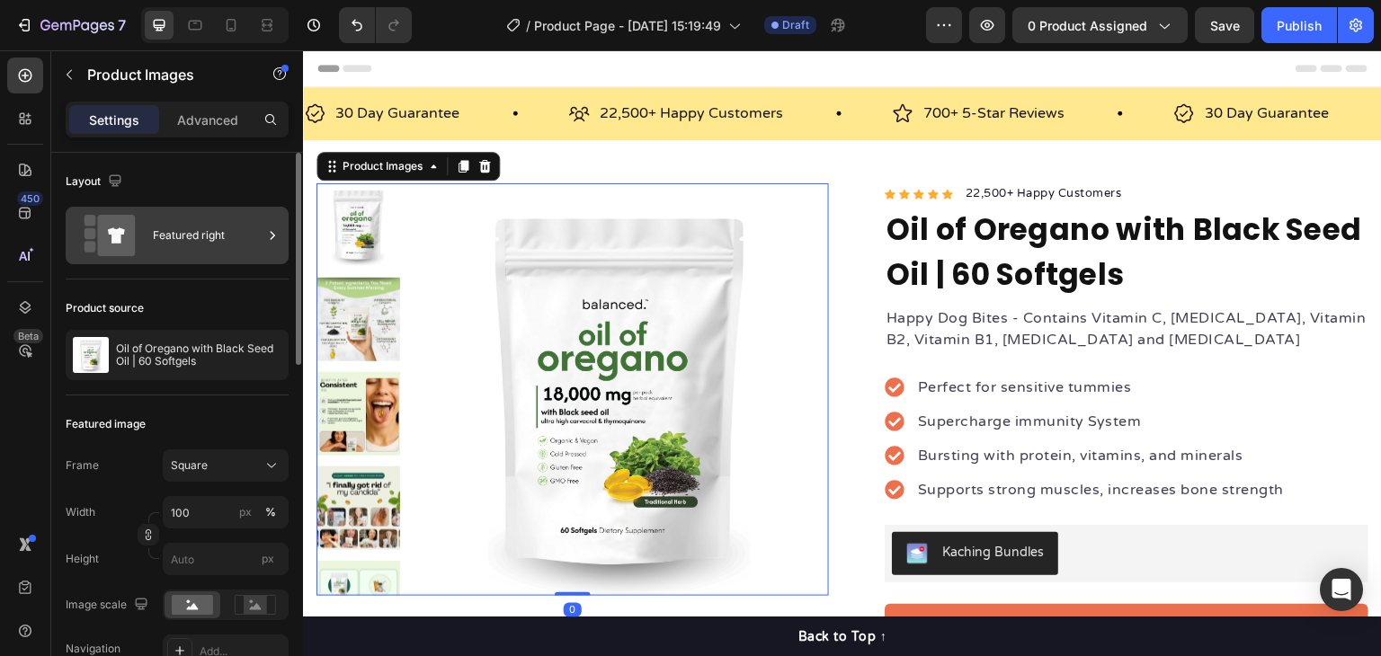
click at [177, 231] on div "Featured right" at bounding box center [208, 235] width 110 height 41
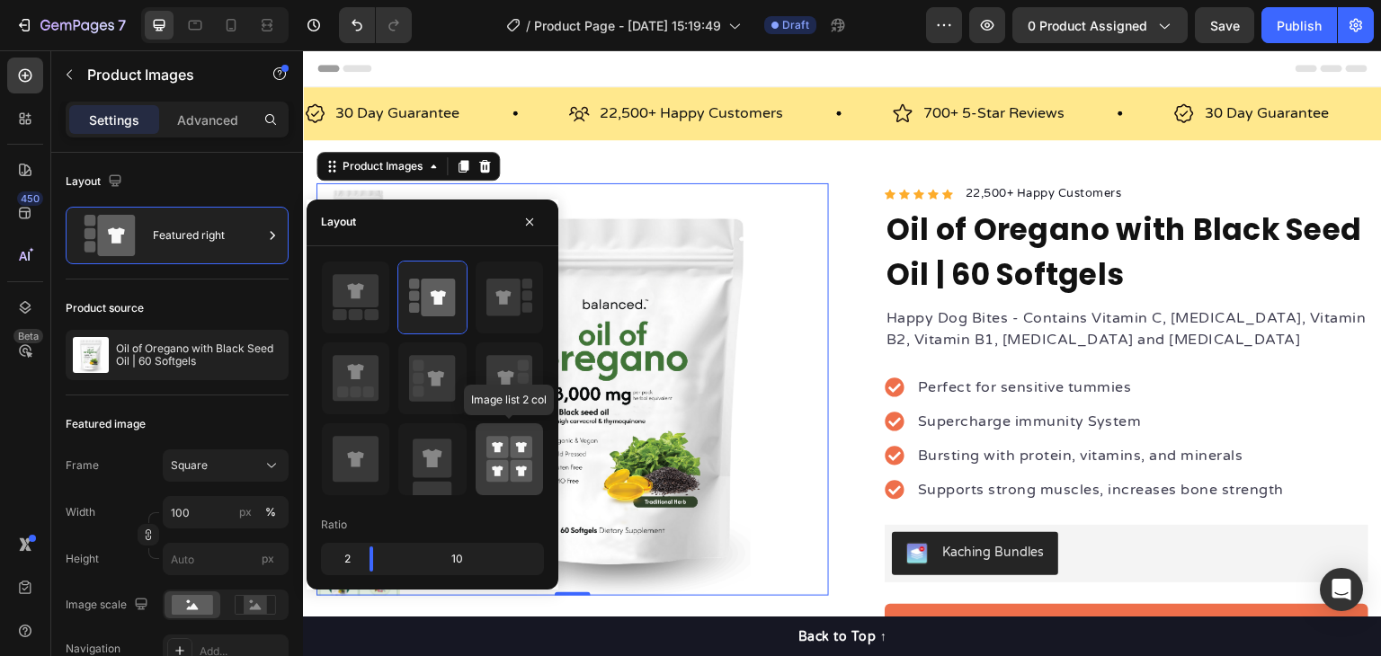
click at [504, 451] on rect at bounding box center [498, 447] width 22 height 22
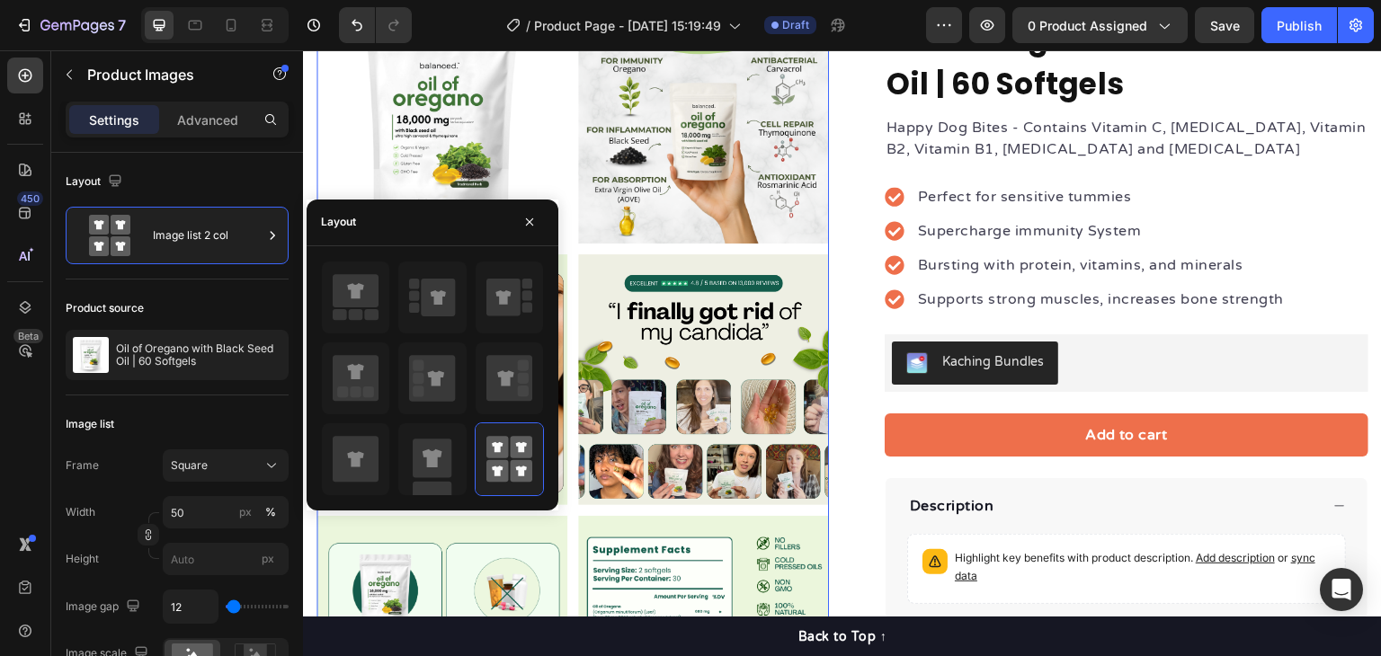
scroll to position [180, 0]
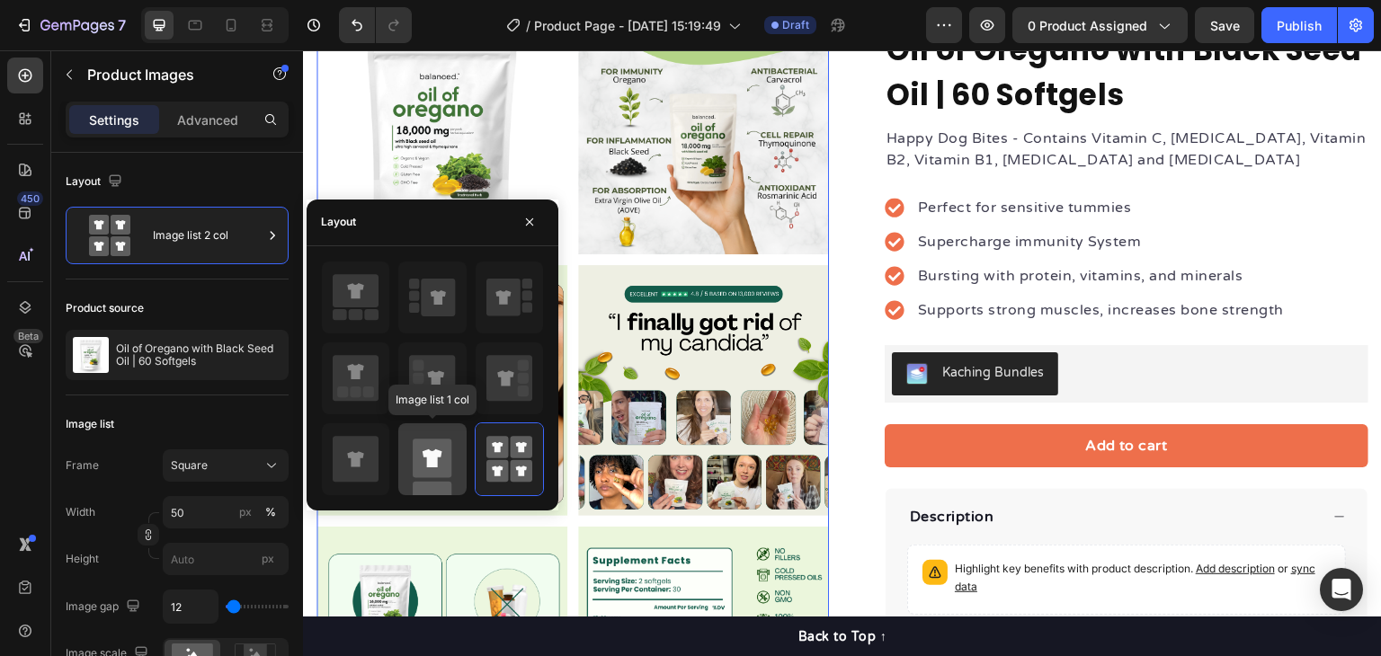
click at [424, 460] on rect at bounding box center [432, 458] width 39 height 39
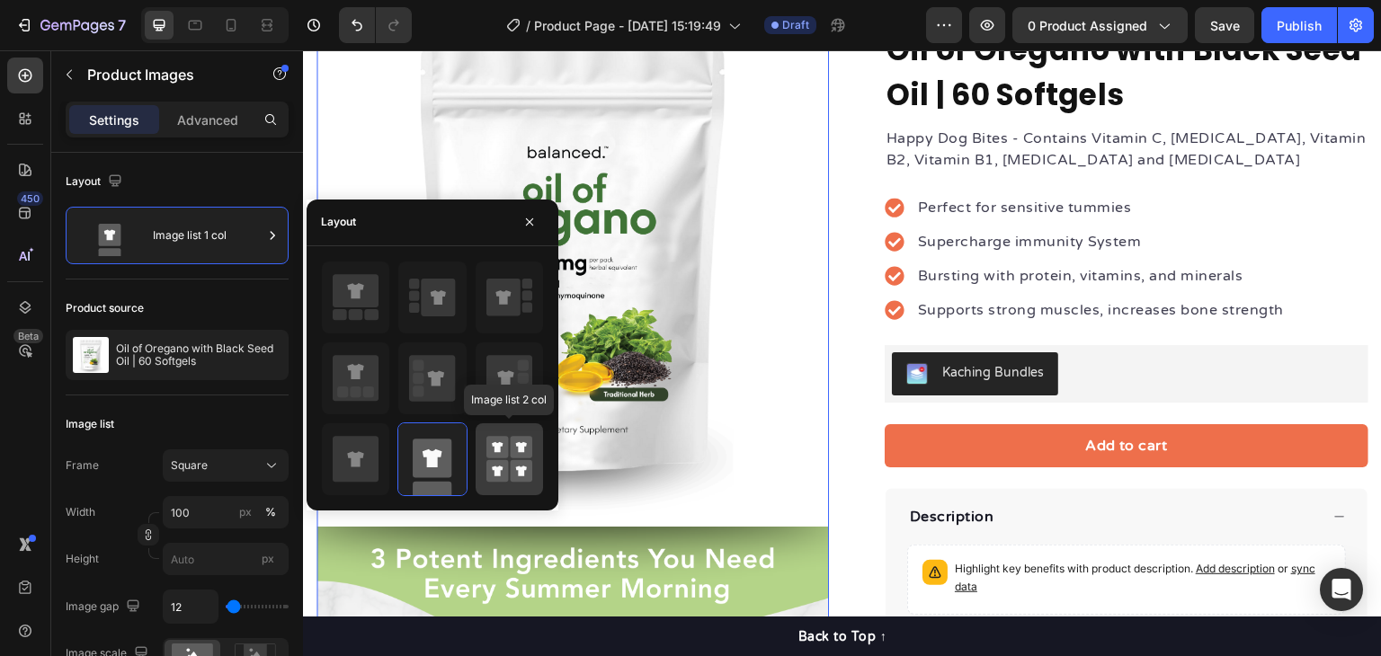
click at [507, 478] on rect at bounding box center [498, 471] width 22 height 22
type input "50"
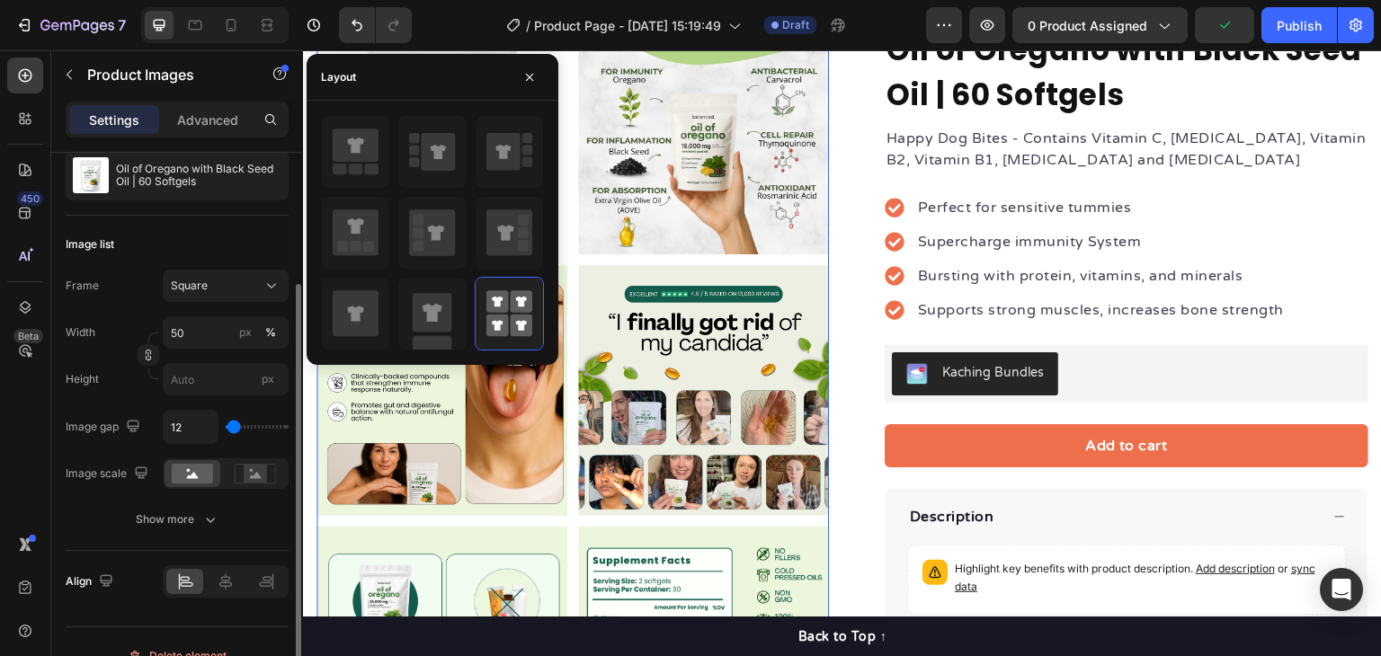
scroll to position [0, 0]
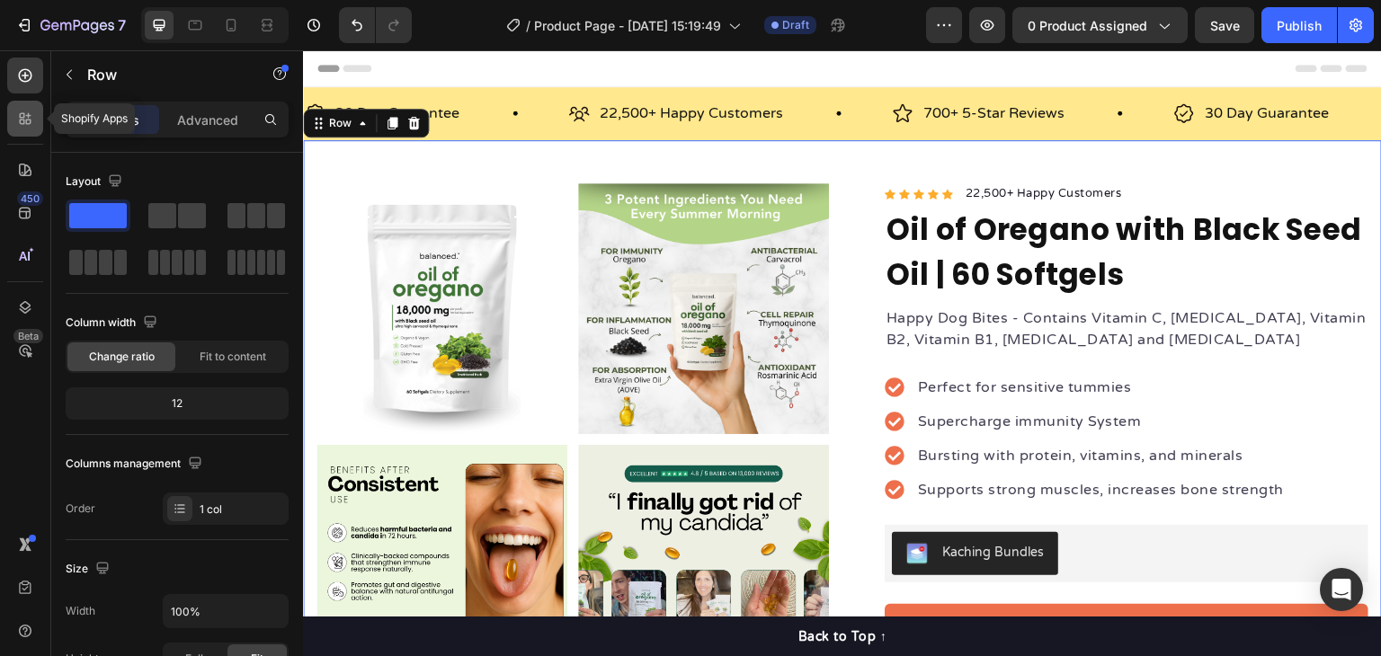
click at [32, 129] on div at bounding box center [25, 119] width 36 height 36
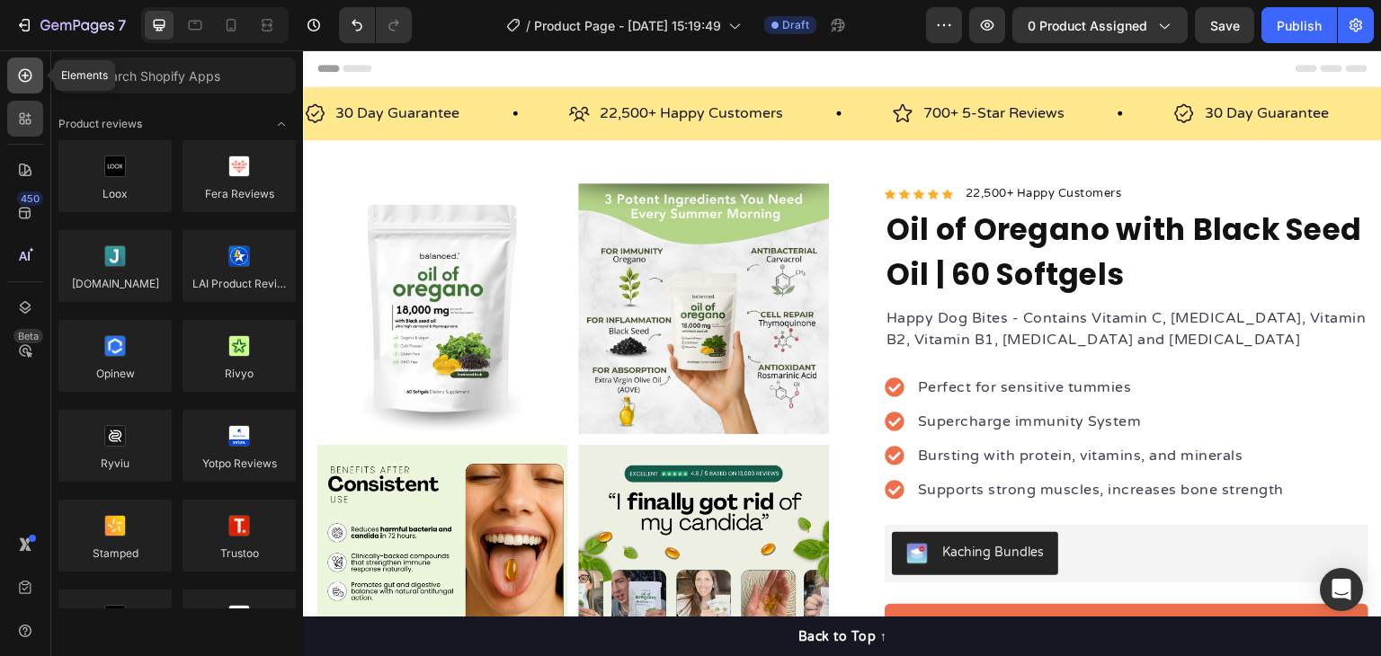
click at [23, 82] on icon at bounding box center [25, 76] width 18 height 18
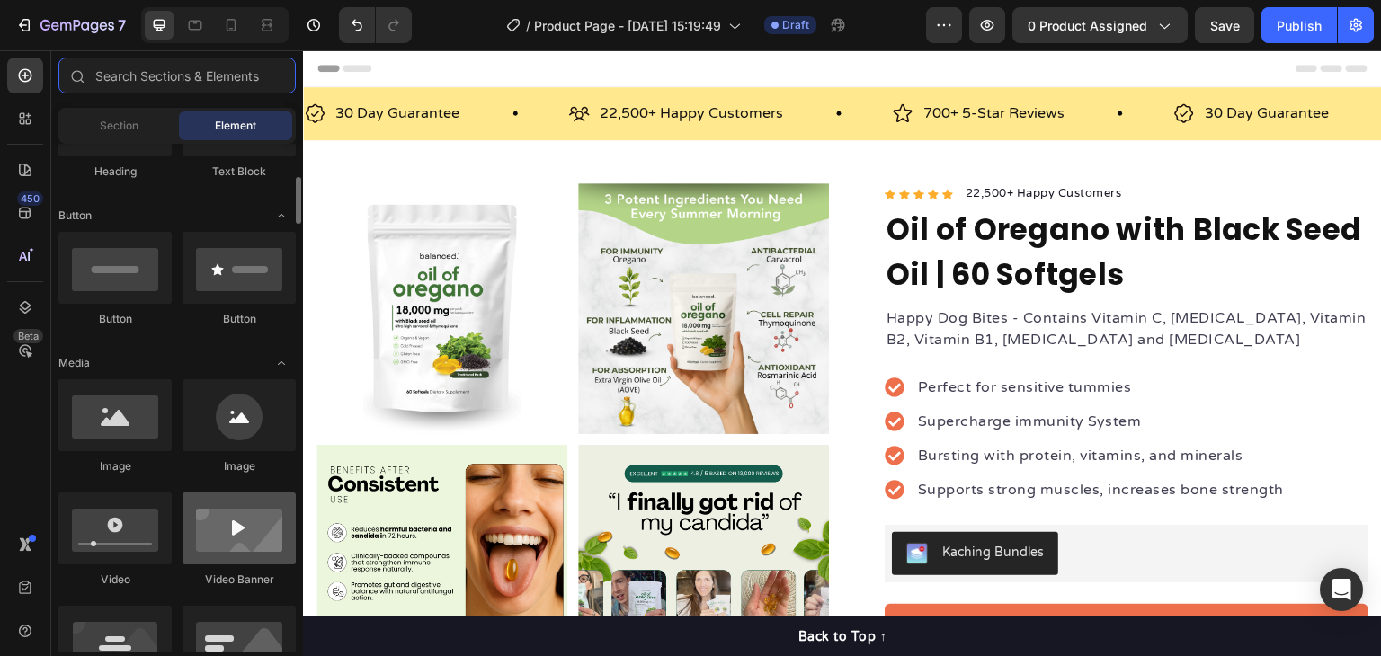
scroll to position [809, 0]
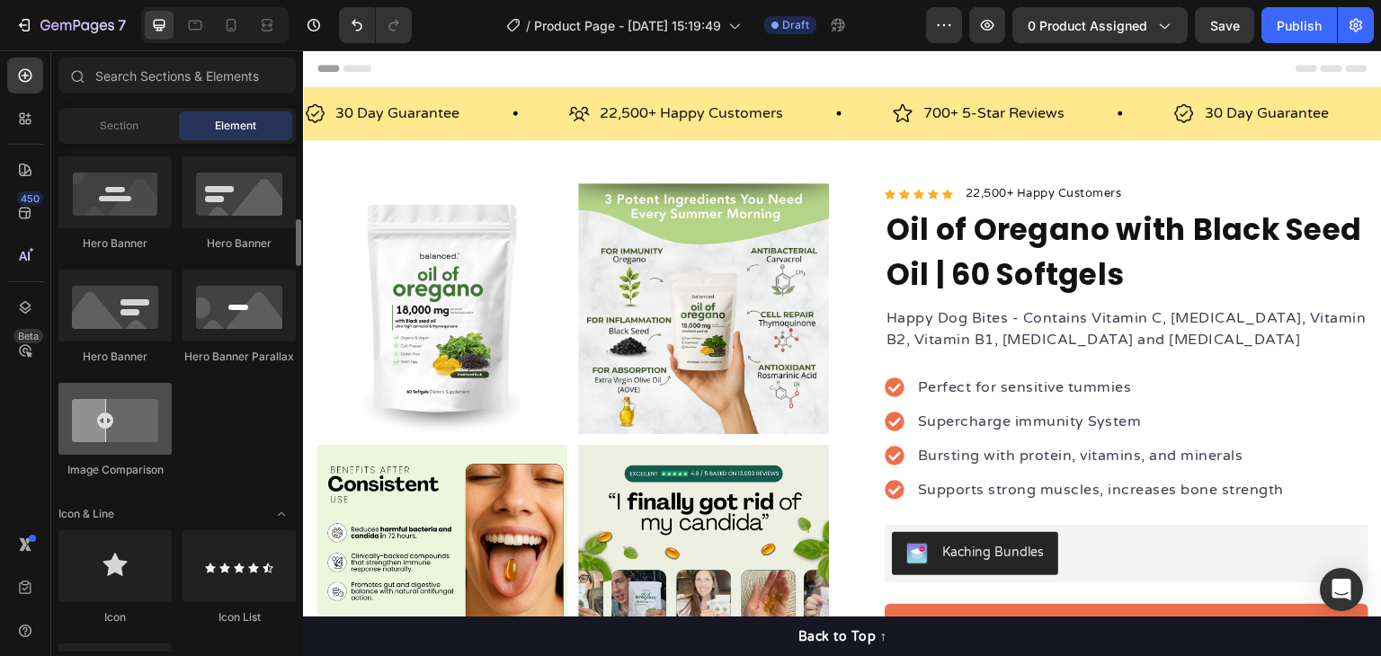
drag, startPoint x: 21, startPoint y: 494, endPoint x: 68, endPoint y: 407, distance: 98.6
click at [22, 494] on div "450 Beta" at bounding box center [25, 292] width 36 height 469
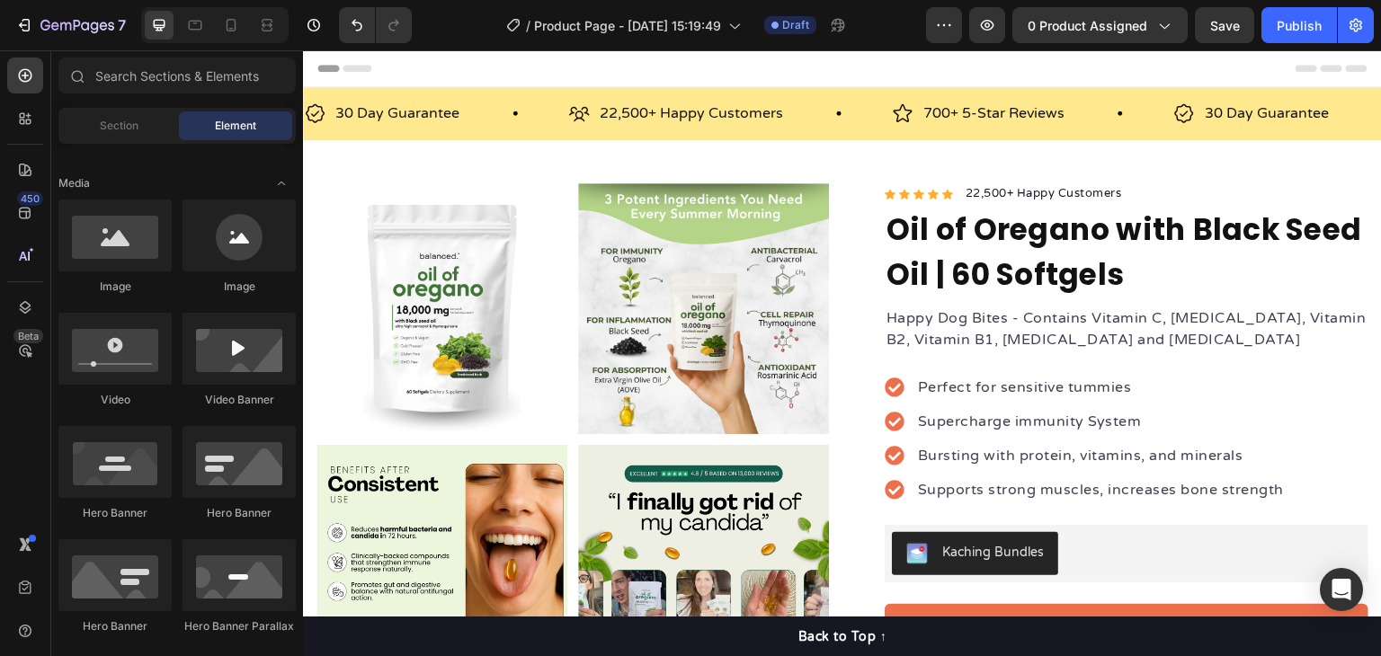
scroll to position [180, 0]
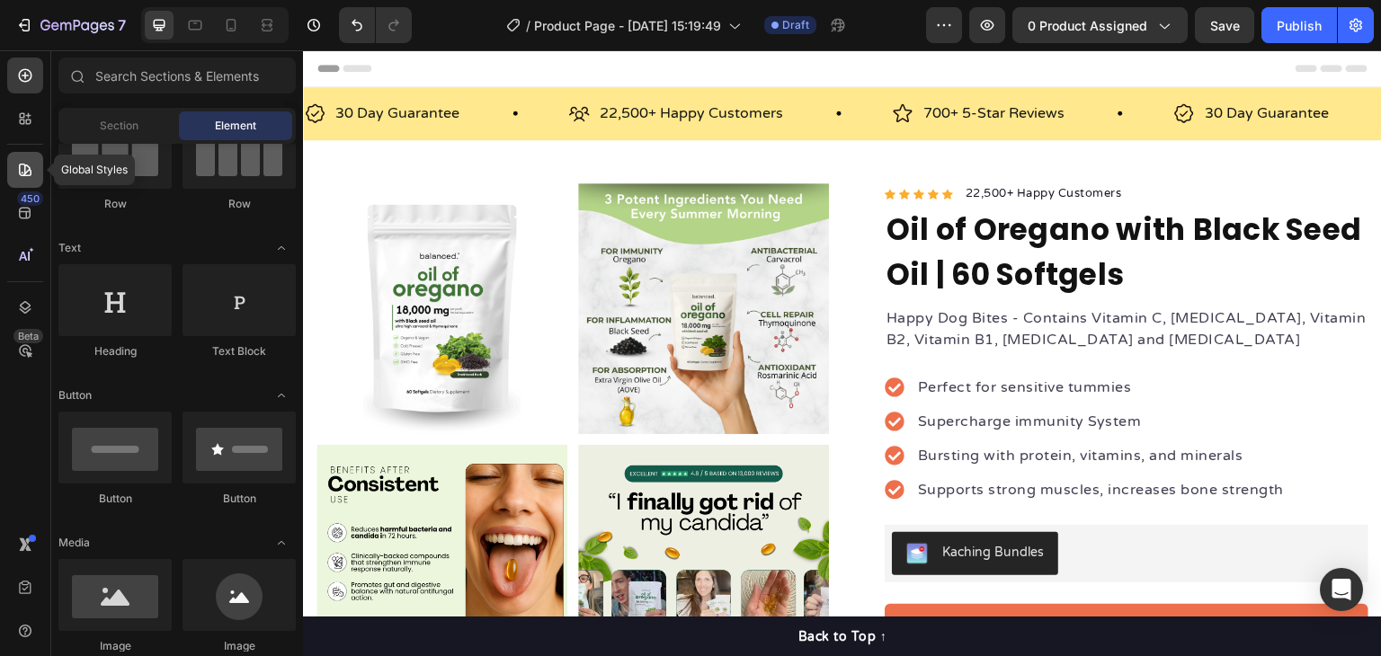
click at [32, 174] on icon at bounding box center [25, 170] width 18 height 18
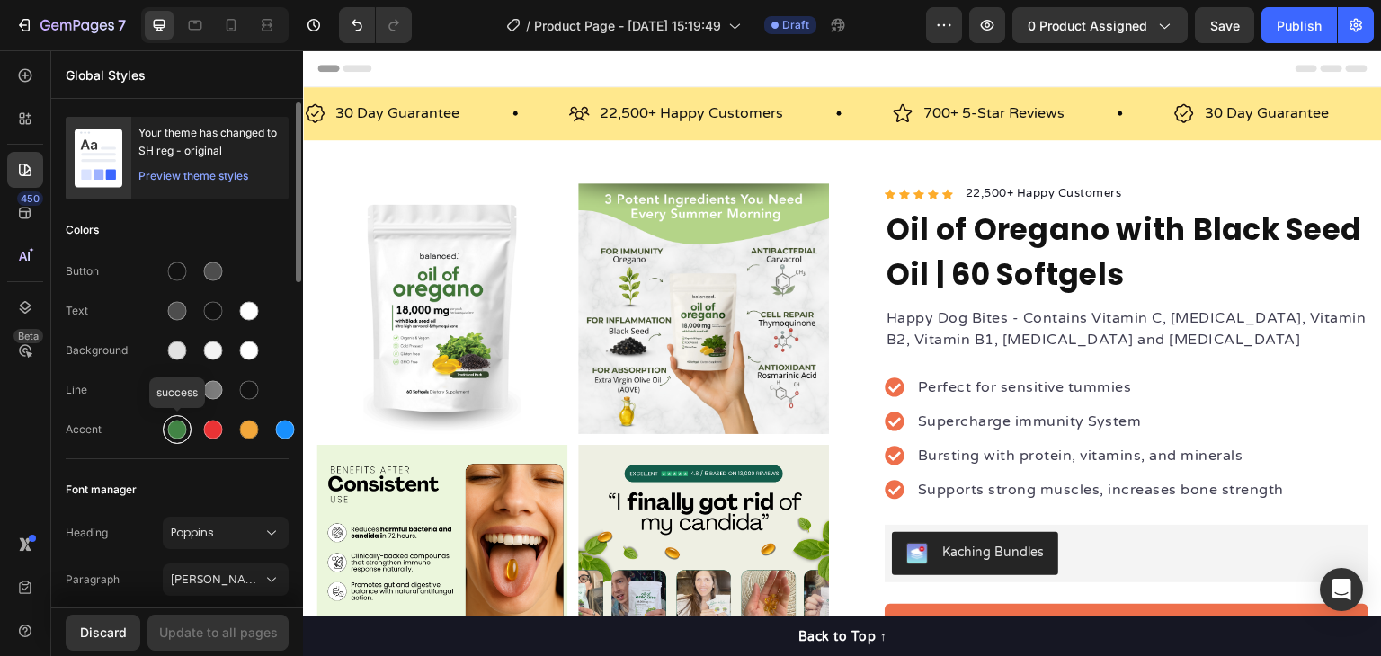
click at [172, 425] on div at bounding box center [177, 430] width 19 height 19
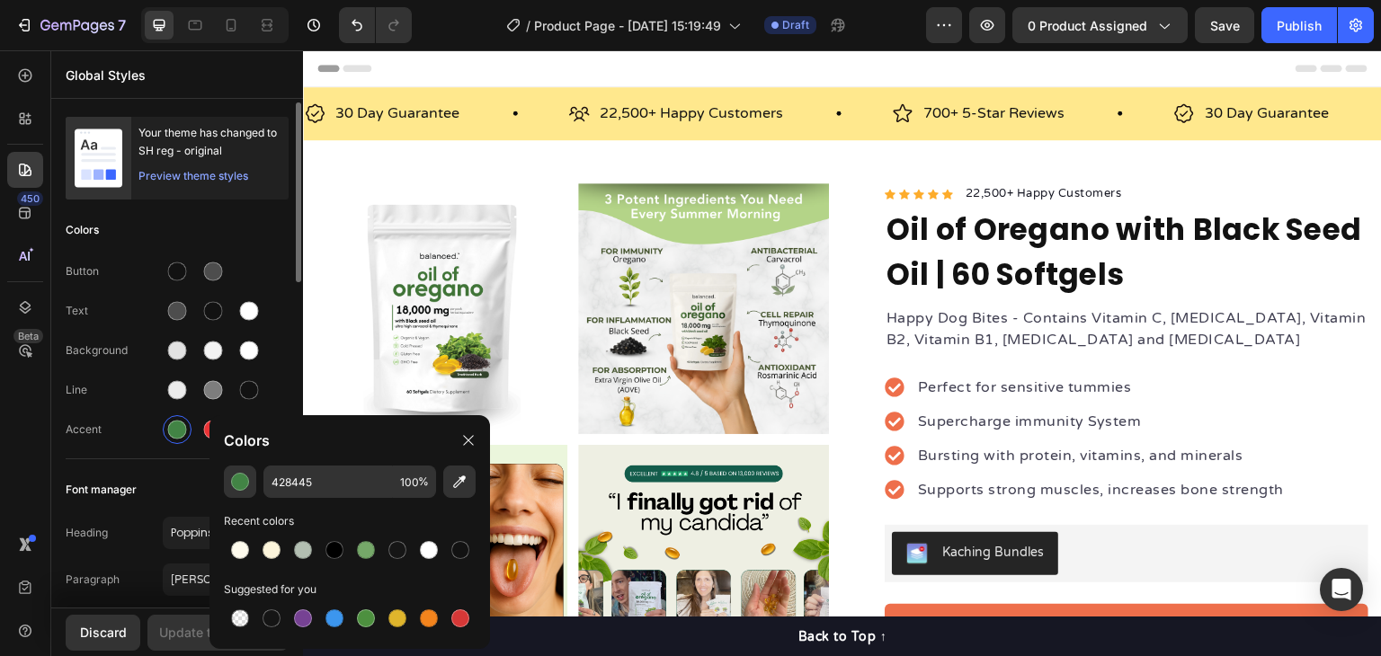
drag, startPoint x: 117, startPoint y: 520, endPoint x: 151, endPoint y: 491, distance: 44.7
click at [119, 519] on div "Heading Poppins" at bounding box center [177, 533] width 223 height 32
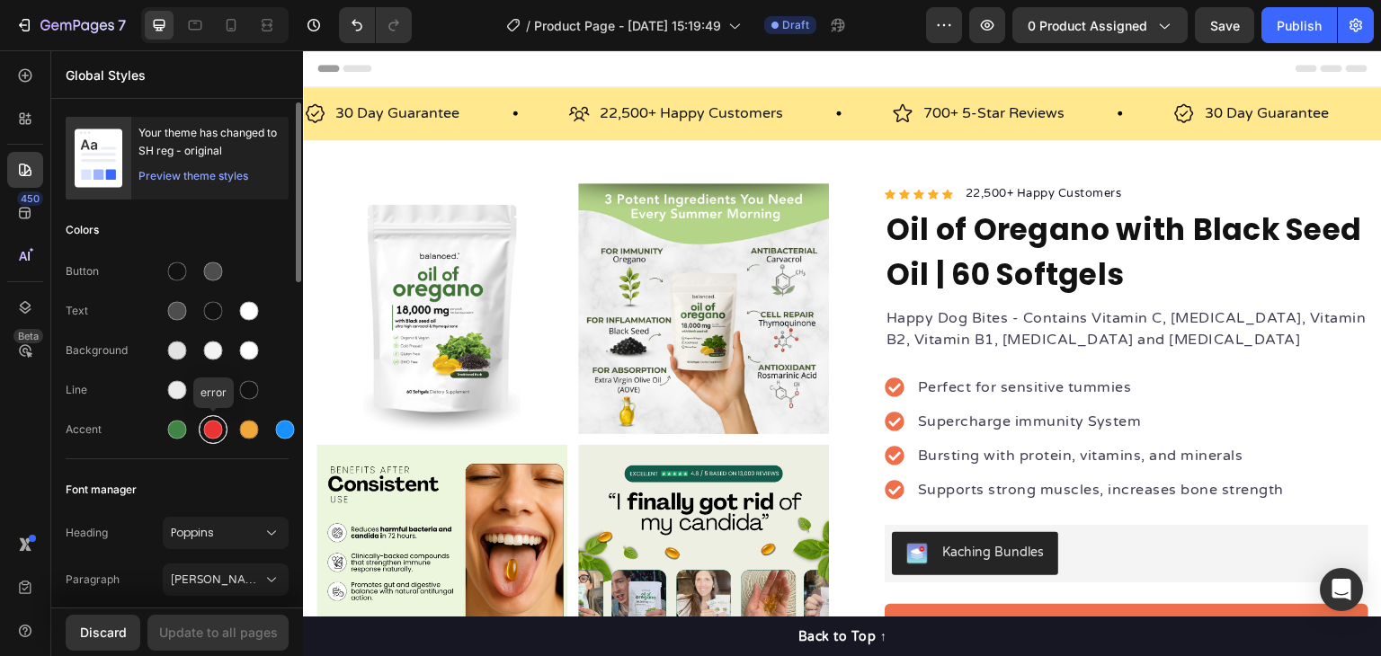
click at [205, 427] on div at bounding box center [213, 430] width 19 height 19
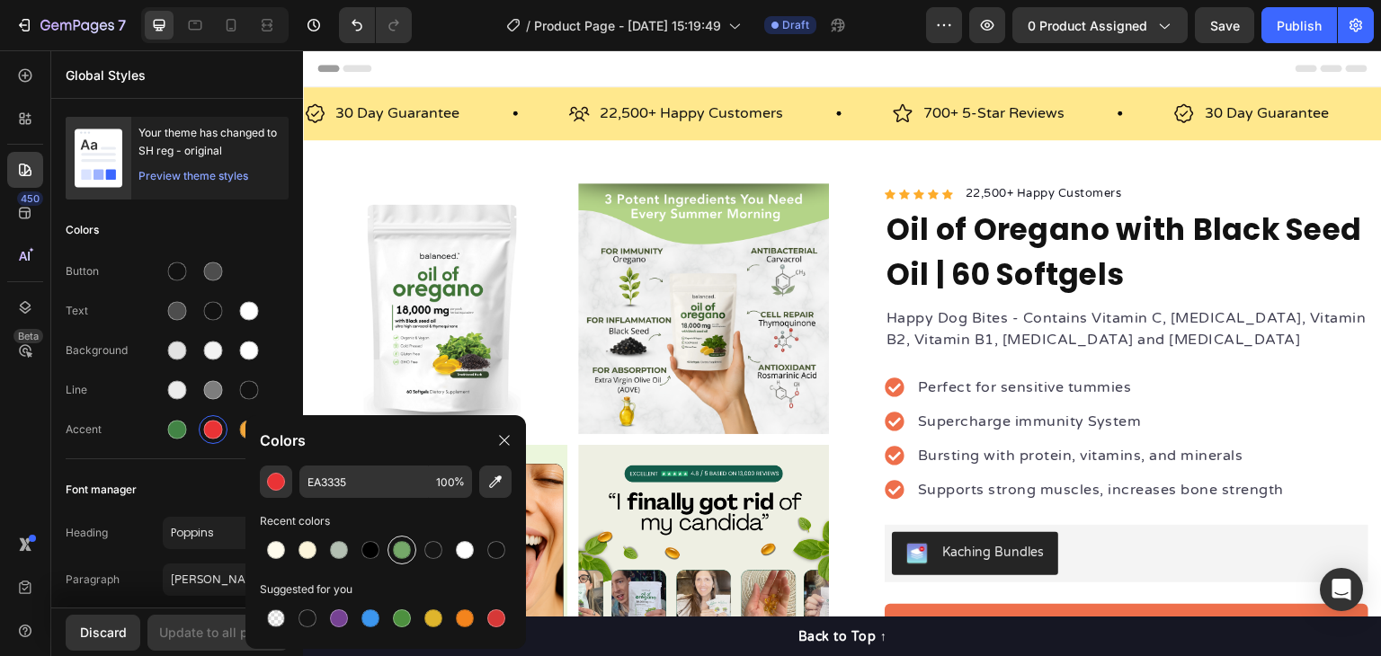
click at [402, 551] on div at bounding box center [402, 550] width 18 height 18
type input "75A869"
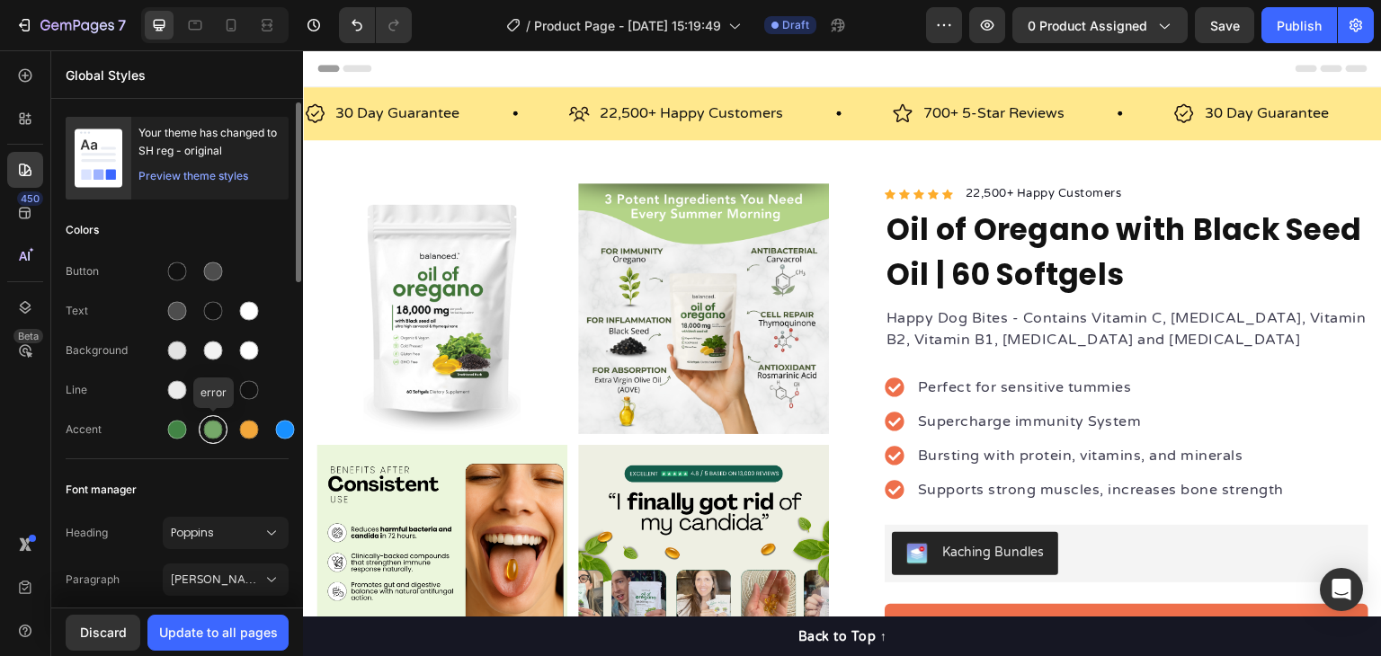
click at [210, 435] on div at bounding box center [213, 430] width 19 height 19
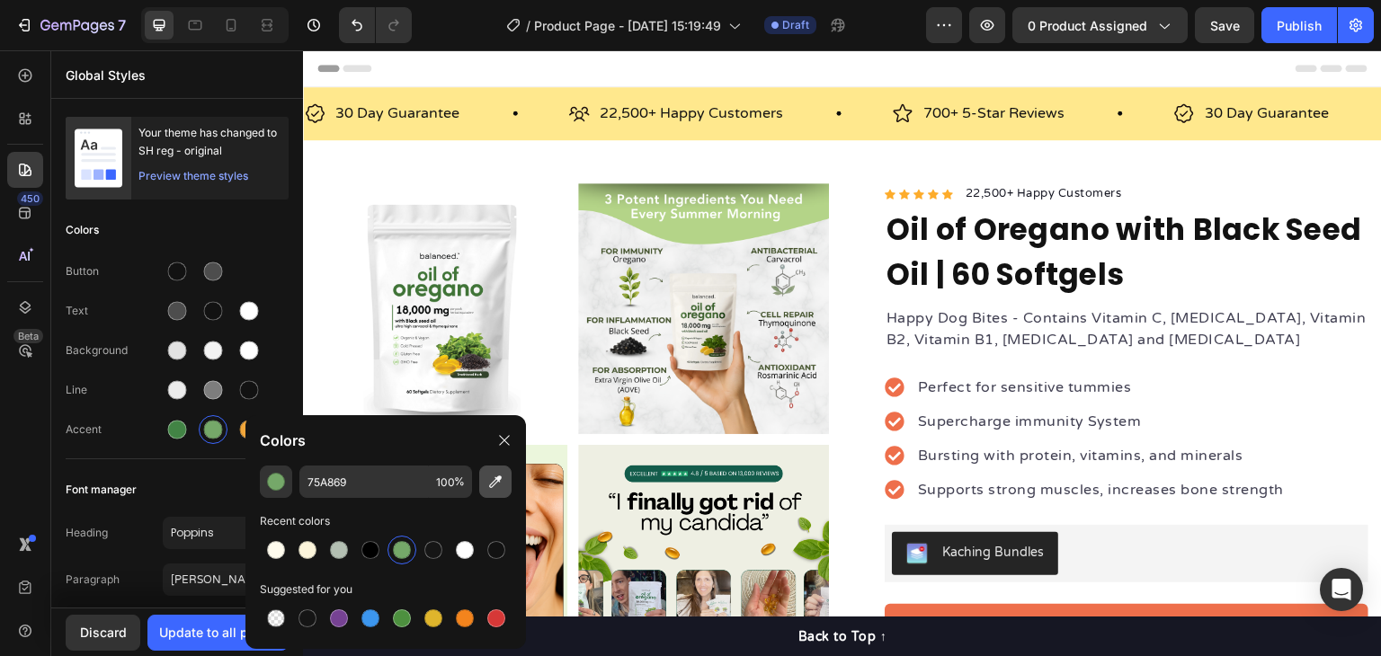
click at [494, 483] on icon "button" at bounding box center [496, 482] width 18 height 18
type input "B4D588"
click at [203, 457] on div "Button Text Background Line Accent" at bounding box center [177, 352] width 223 height 212
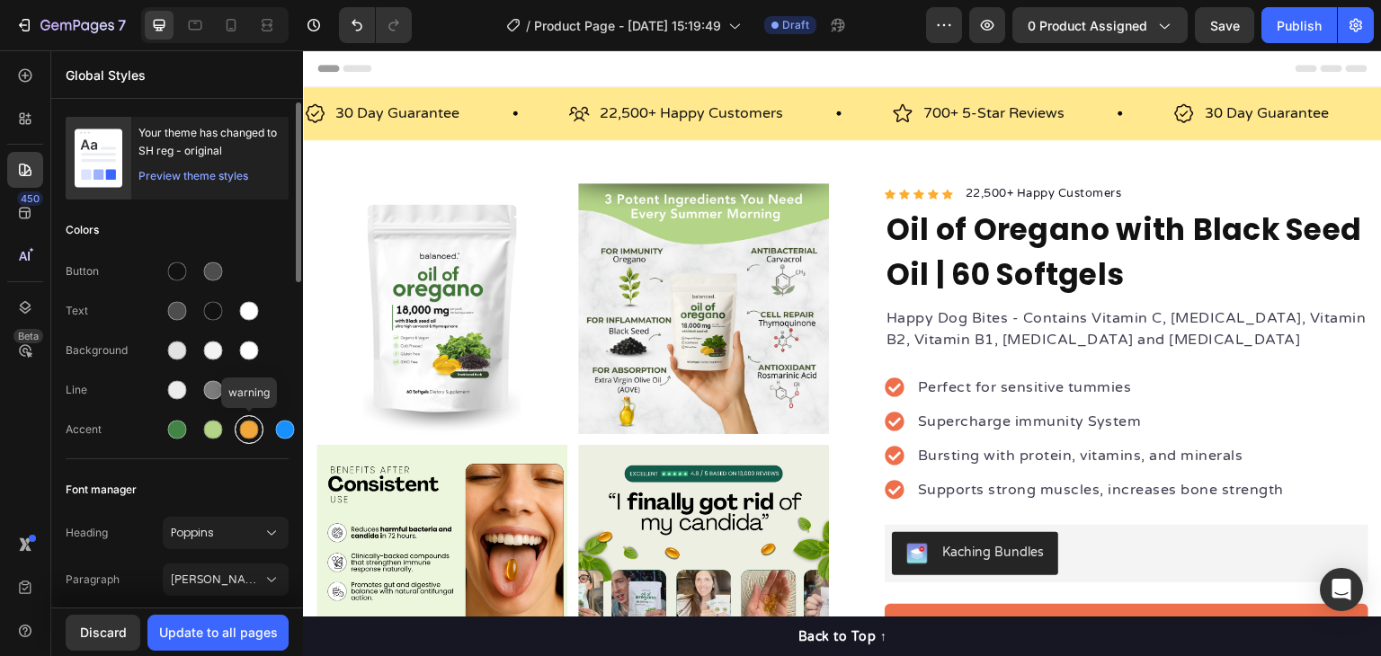
click at [246, 434] on div at bounding box center [249, 430] width 19 height 19
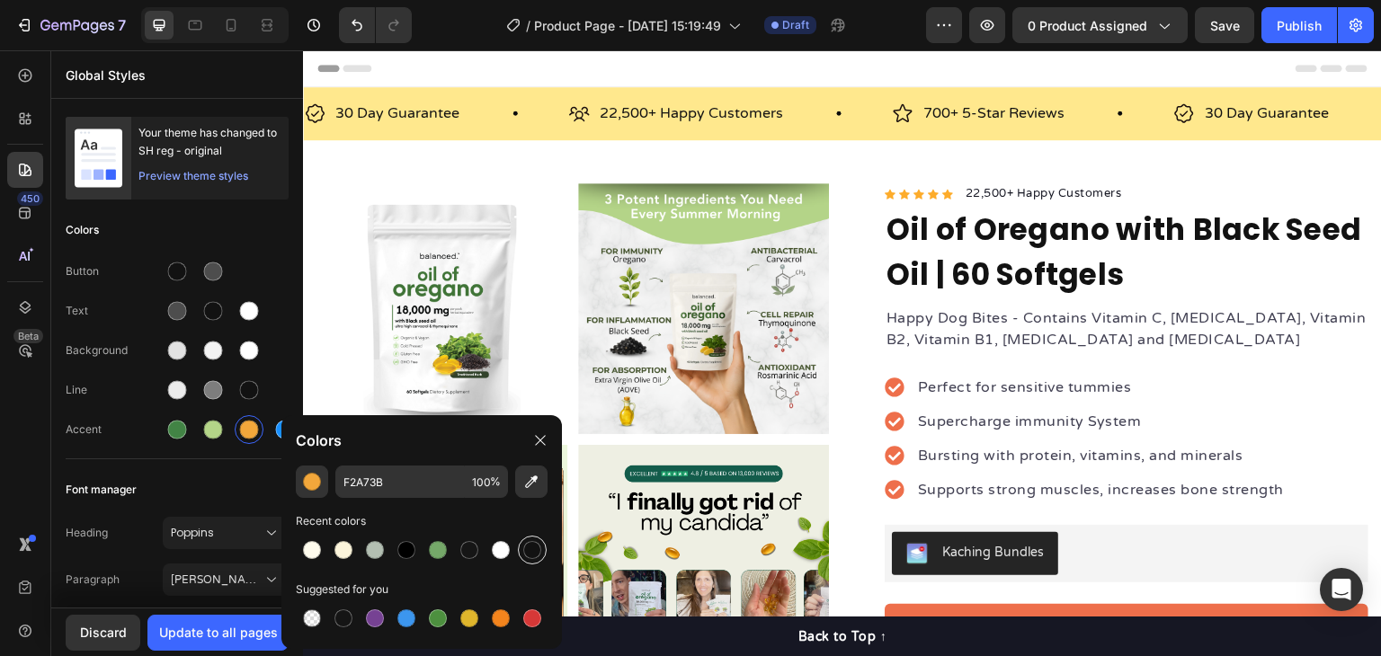
click at [529, 551] on div at bounding box center [532, 550] width 18 height 18
type input "121212"
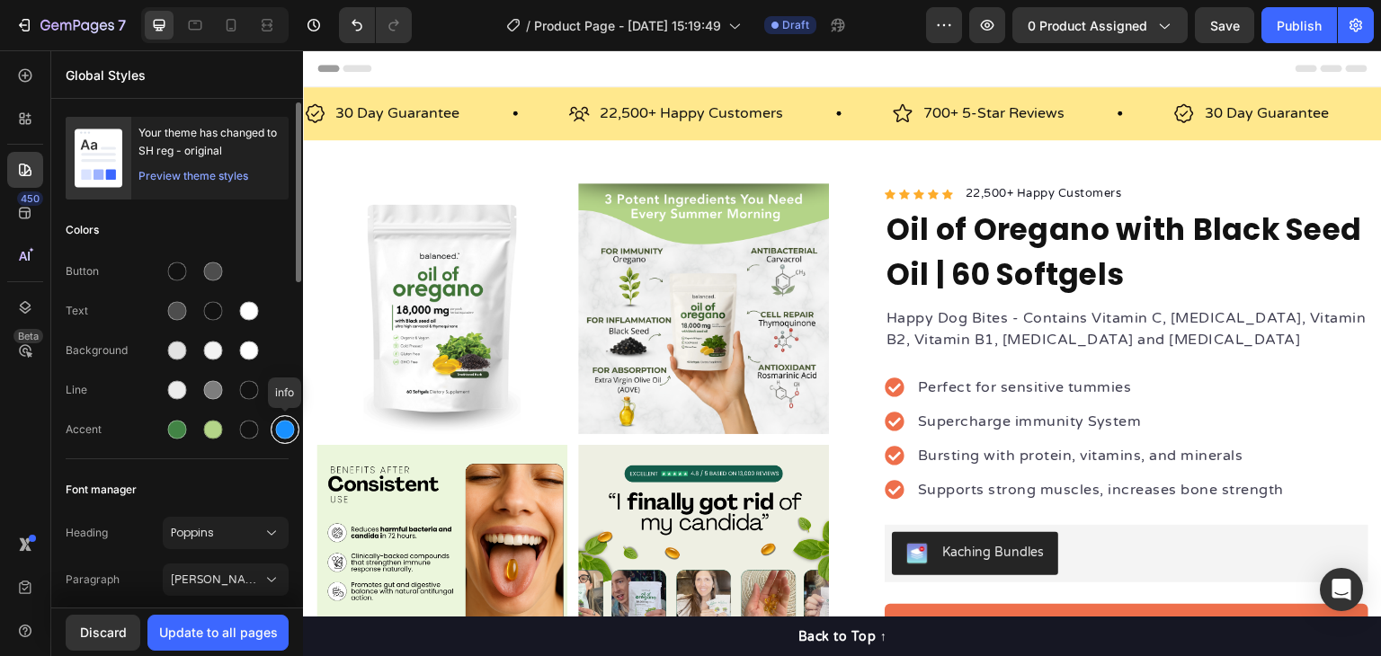
click at [278, 437] on div at bounding box center [285, 430] width 22 height 22
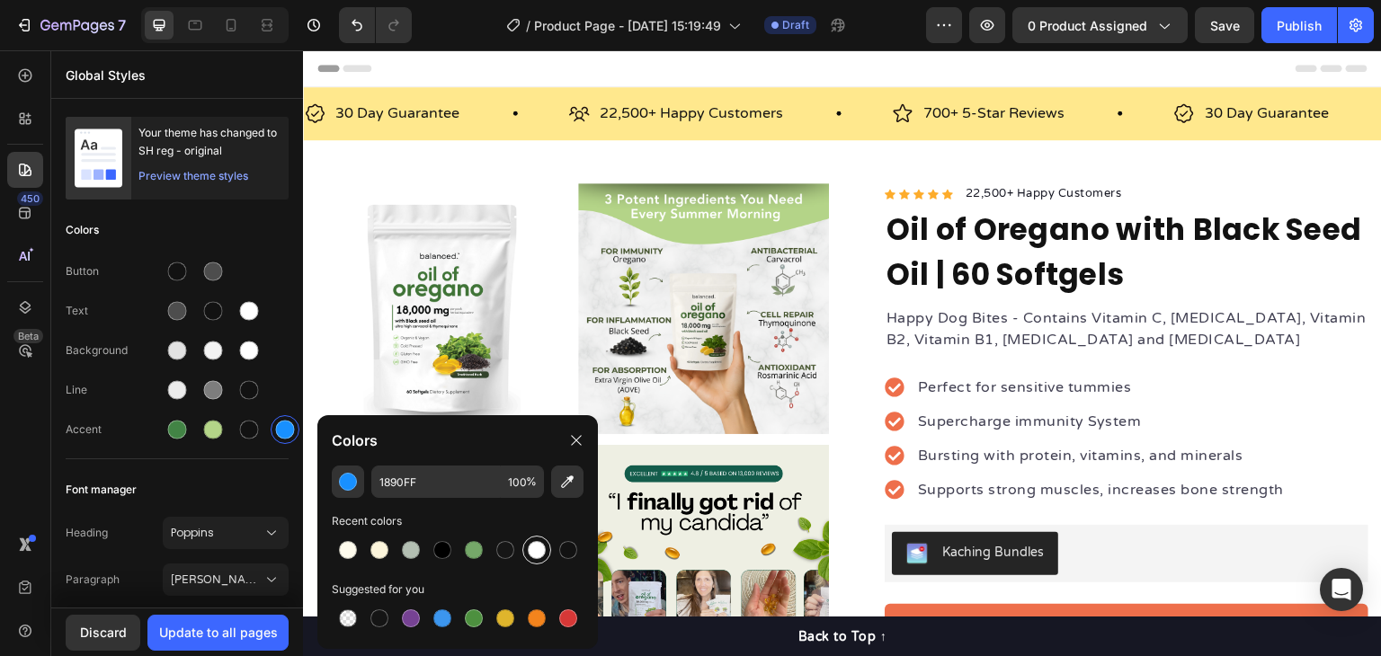
click at [540, 556] on div at bounding box center [537, 550] width 18 height 18
type input "FFFFFF"
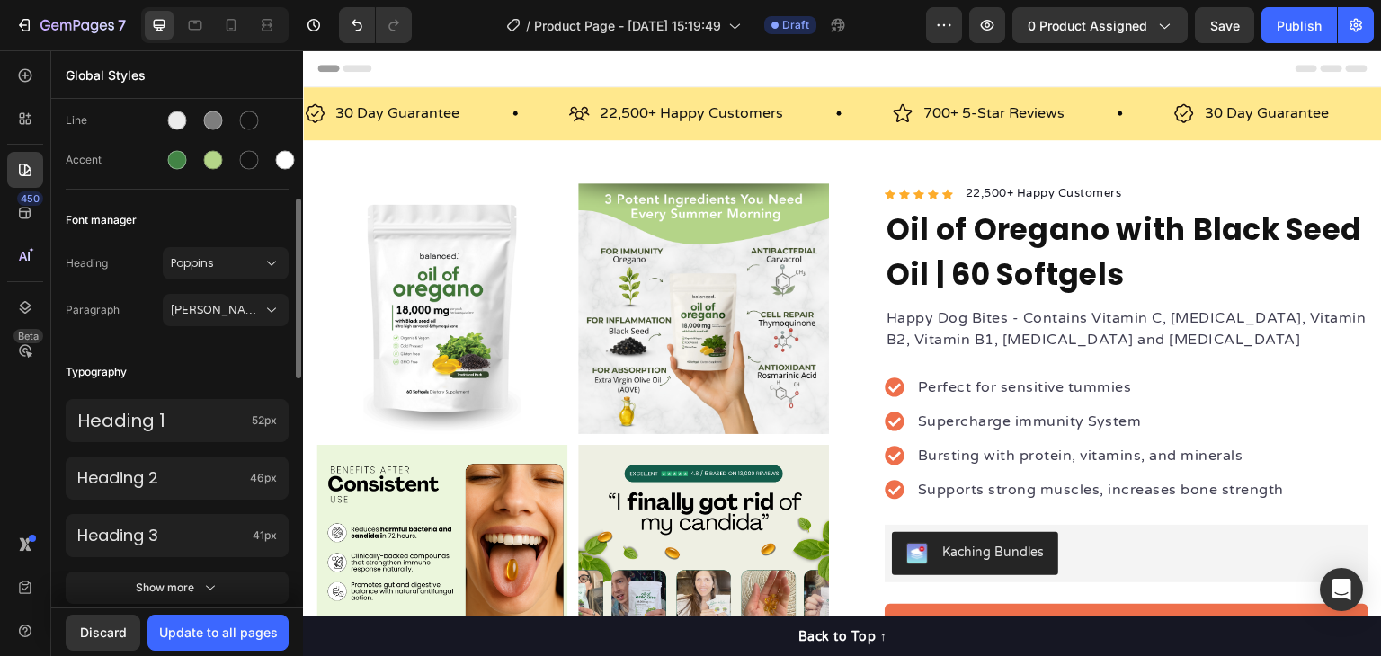
scroll to position [0, 0]
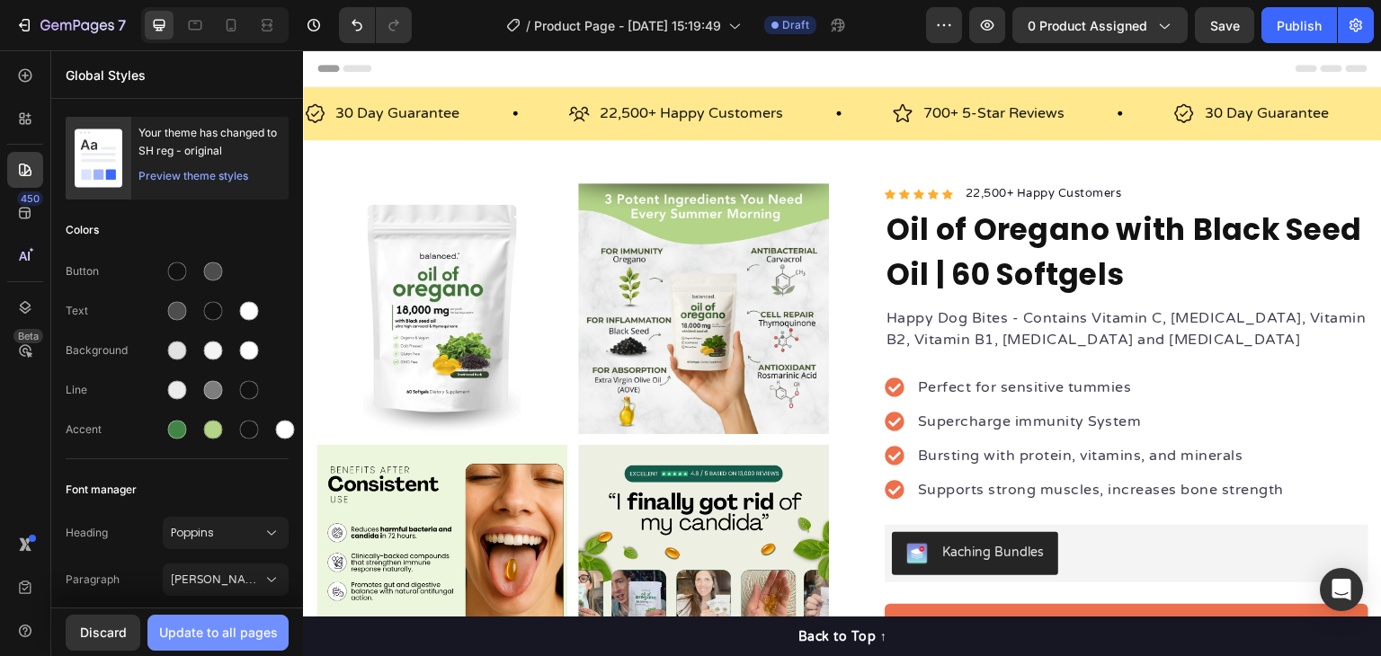
click at [234, 632] on div "Update to all pages" at bounding box center [218, 632] width 119 height 19
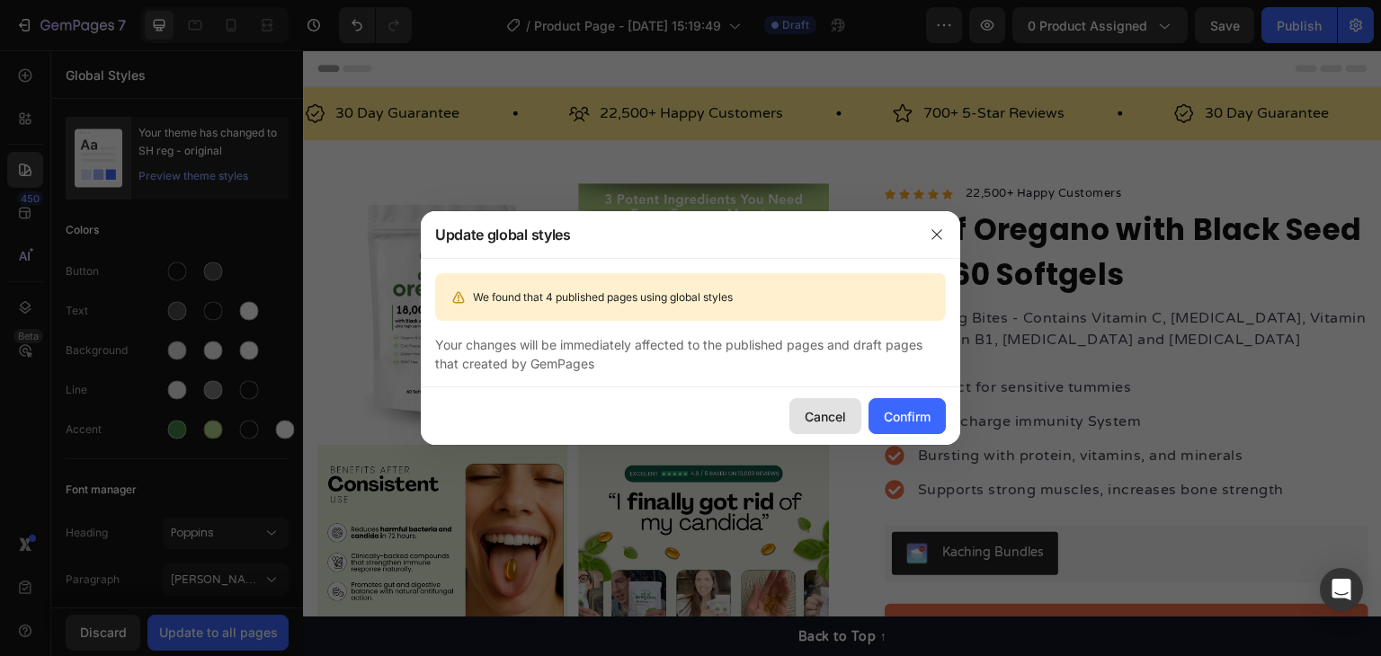
click at [826, 415] on div "Cancel" at bounding box center [825, 416] width 41 height 19
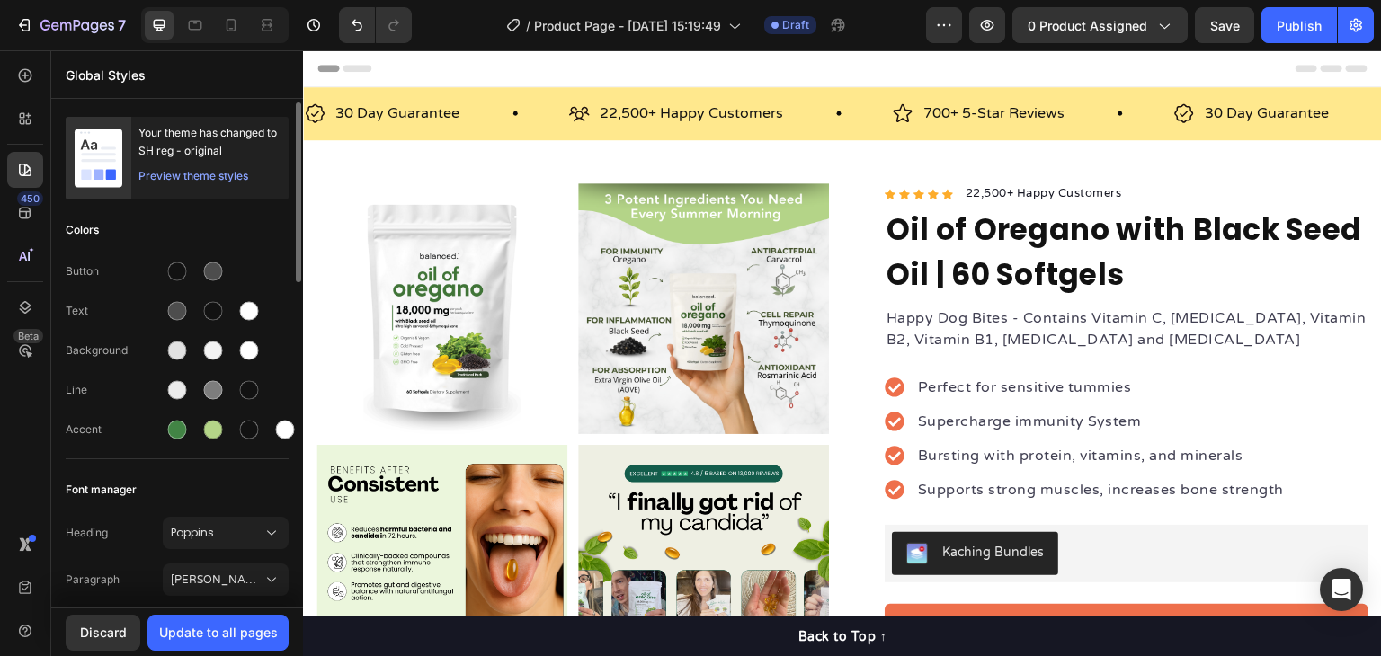
drag, startPoint x: 132, startPoint y: 129, endPoint x: 249, endPoint y: 156, distance: 120.0
click at [249, 156] on div "Your theme has changed to SH reg - original Preview theme styles" at bounding box center [209, 158] width 157 height 83
click at [249, 156] on div "Your theme has changed to SH reg - original" at bounding box center [209, 142] width 143 height 36
click at [235, 181] on div "Preview theme styles" at bounding box center [193, 176] width 110 height 18
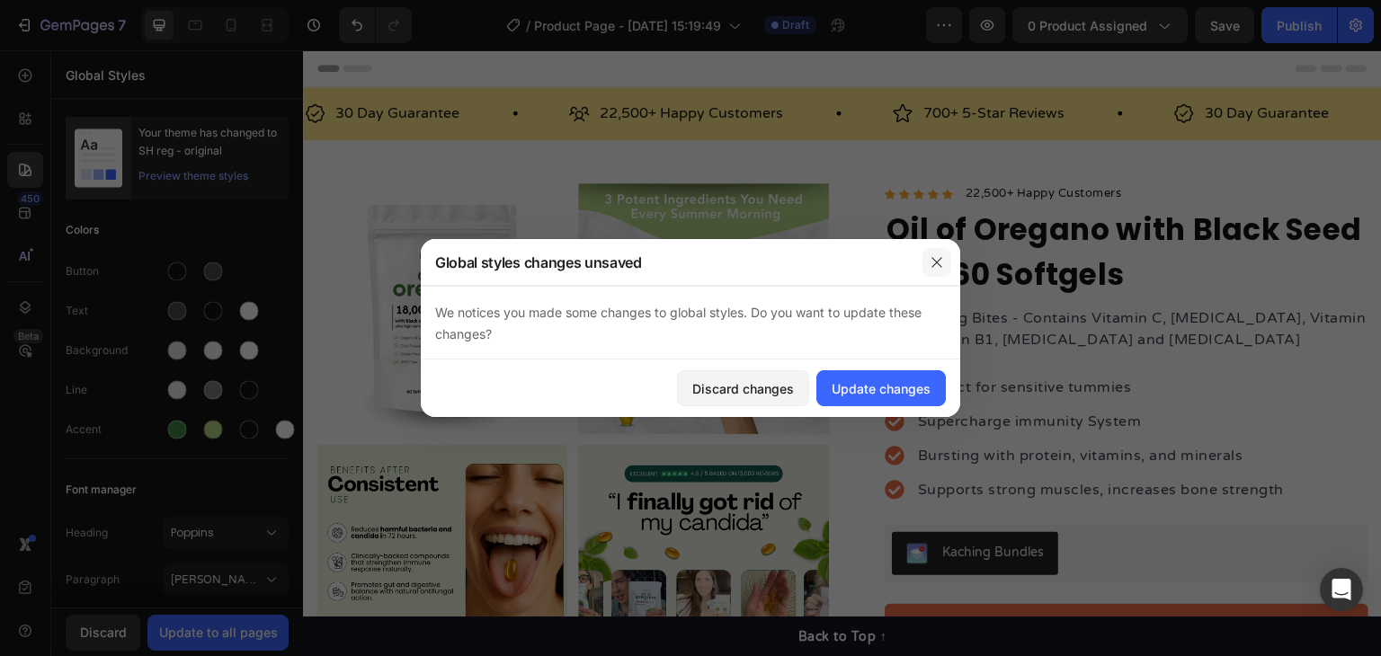
click at [935, 271] on button "button" at bounding box center [937, 262] width 29 height 29
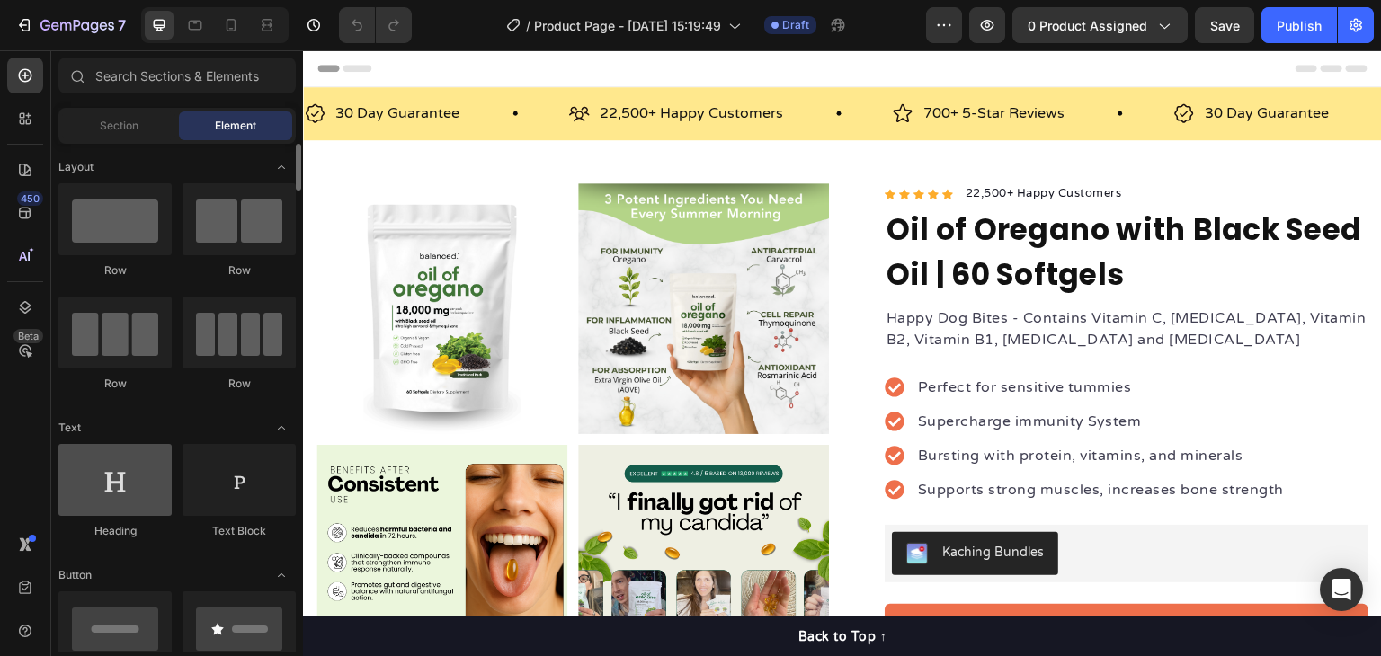
scroll to position [180, 0]
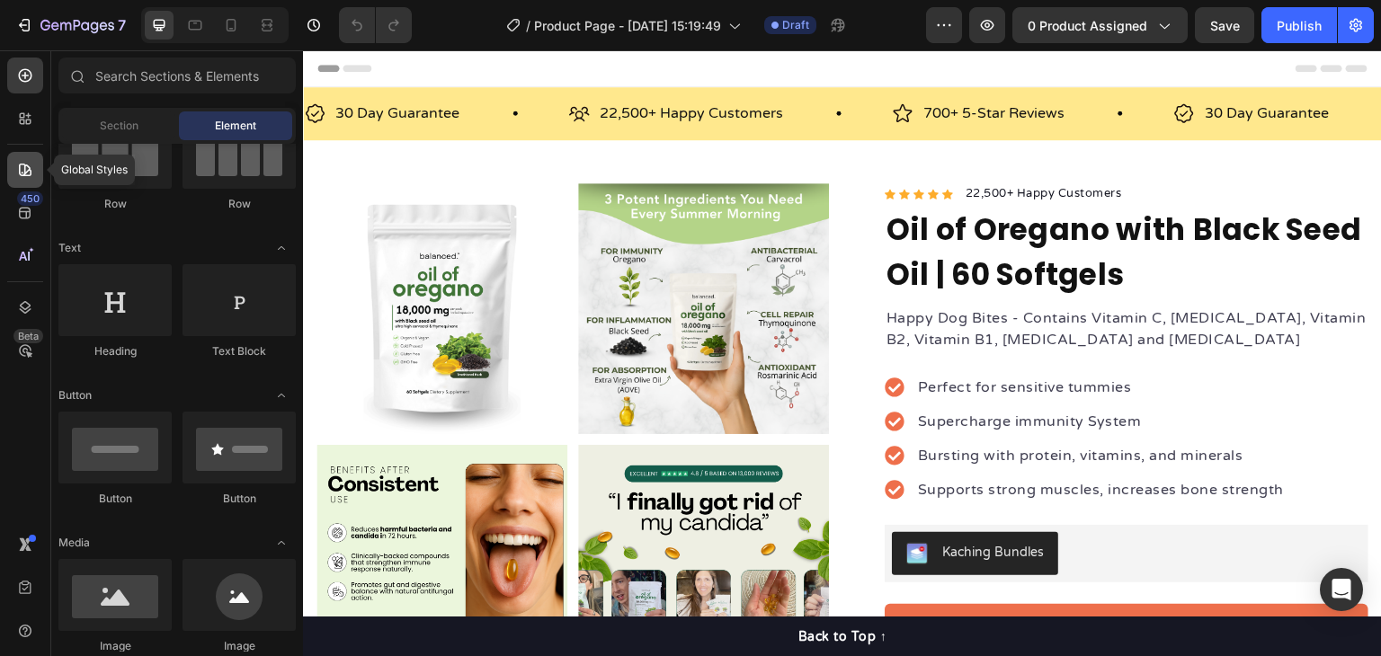
click at [28, 177] on icon at bounding box center [25, 170] width 18 height 18
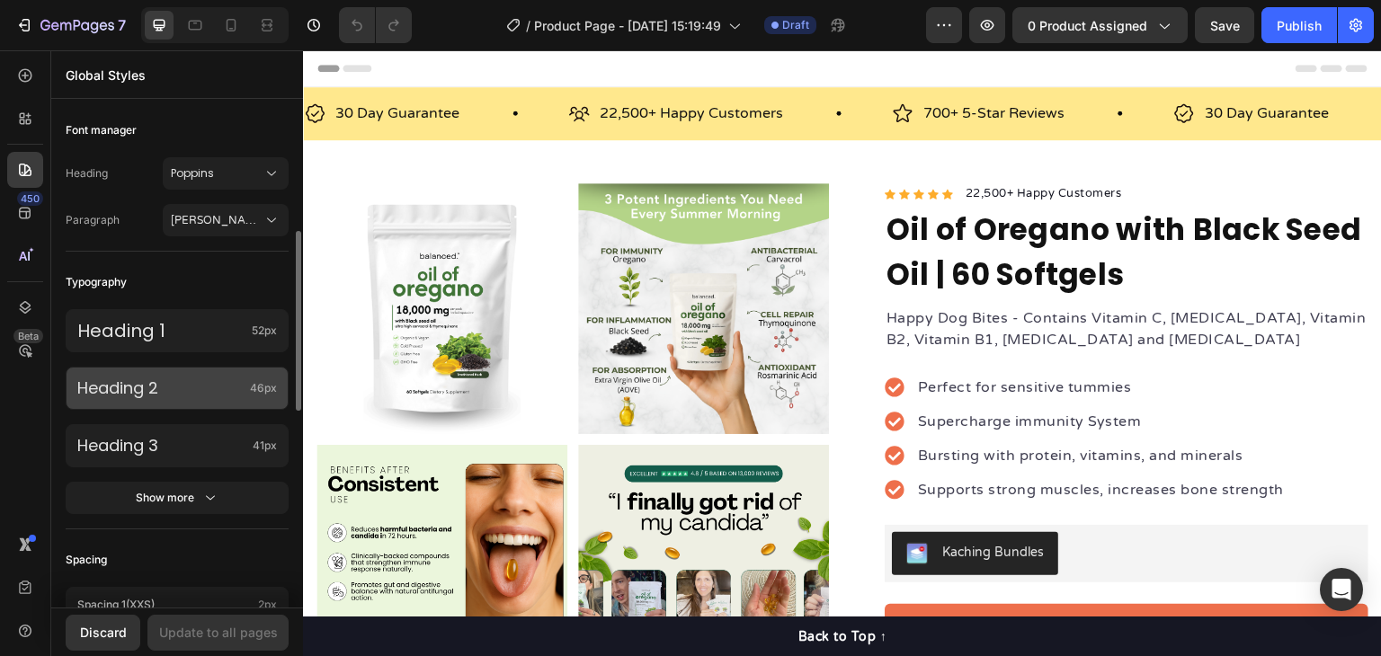
scroll to position [90, 0]
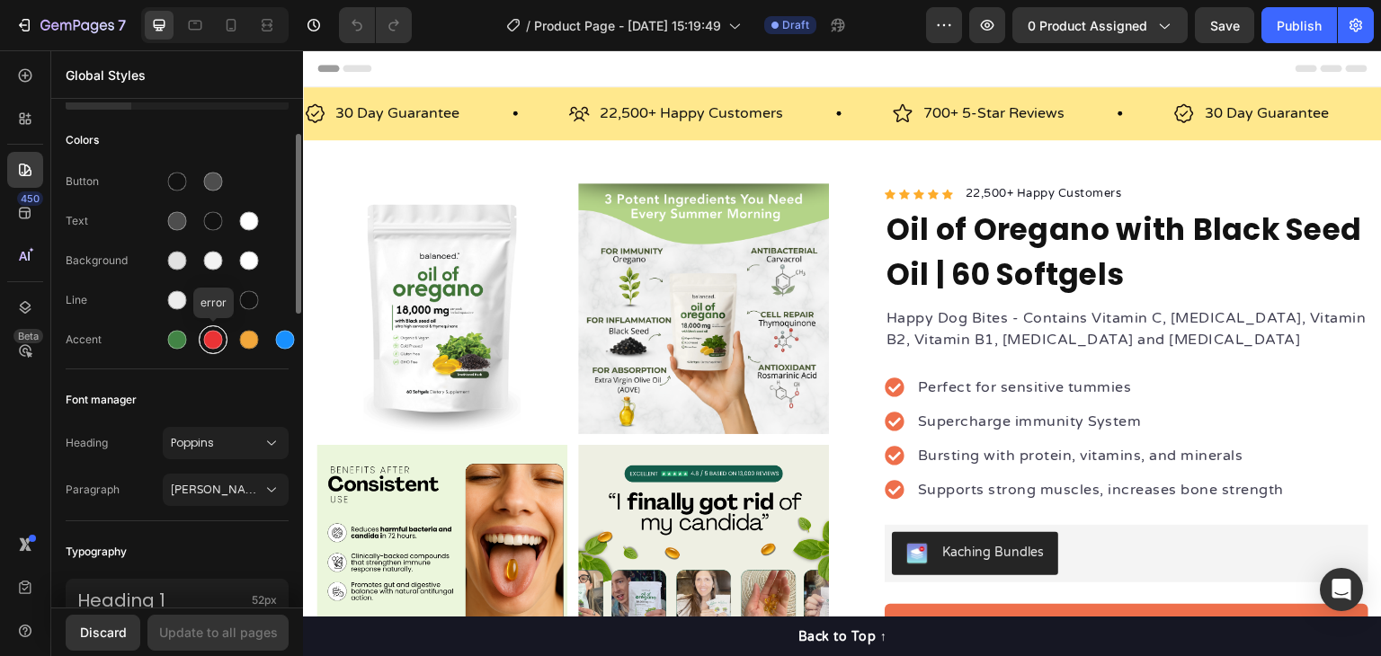
click at [202, 332] on div at bounding box center [213, 340] width 29 height 29
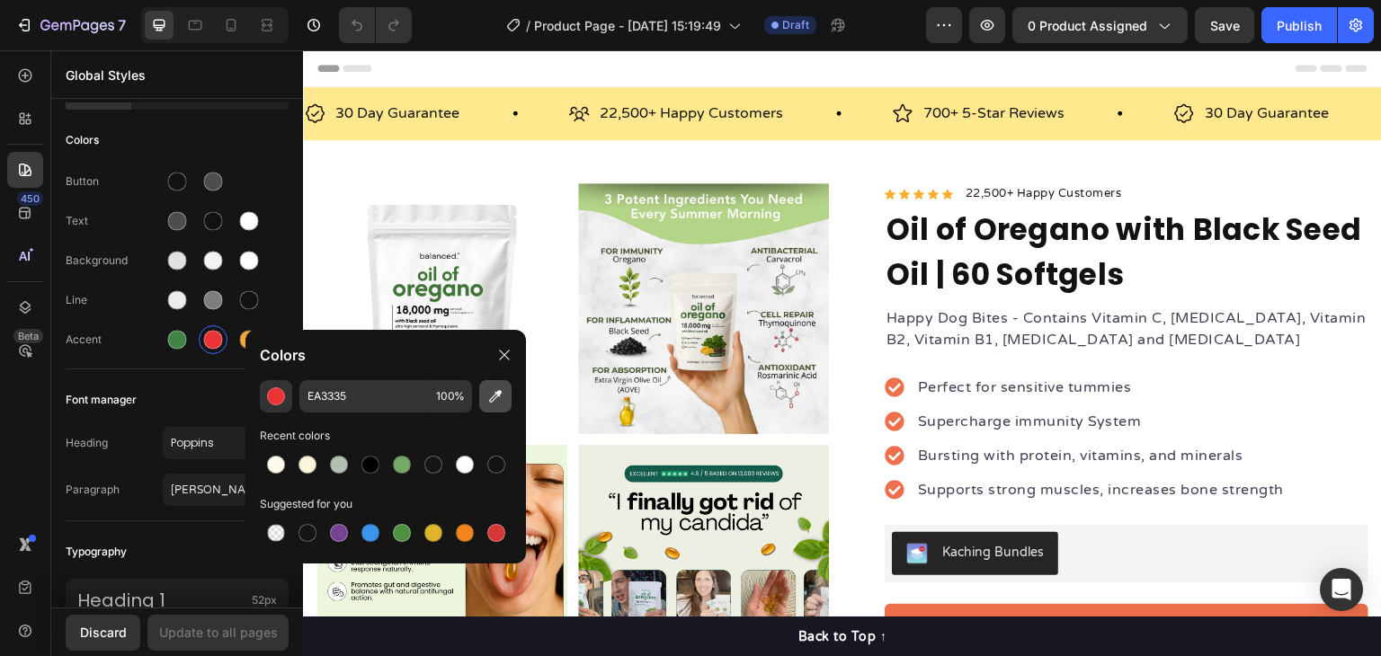
click at [489, 383] on button "button" at bounding box center [495, 396] width 32 height 32
type input "B4D588"
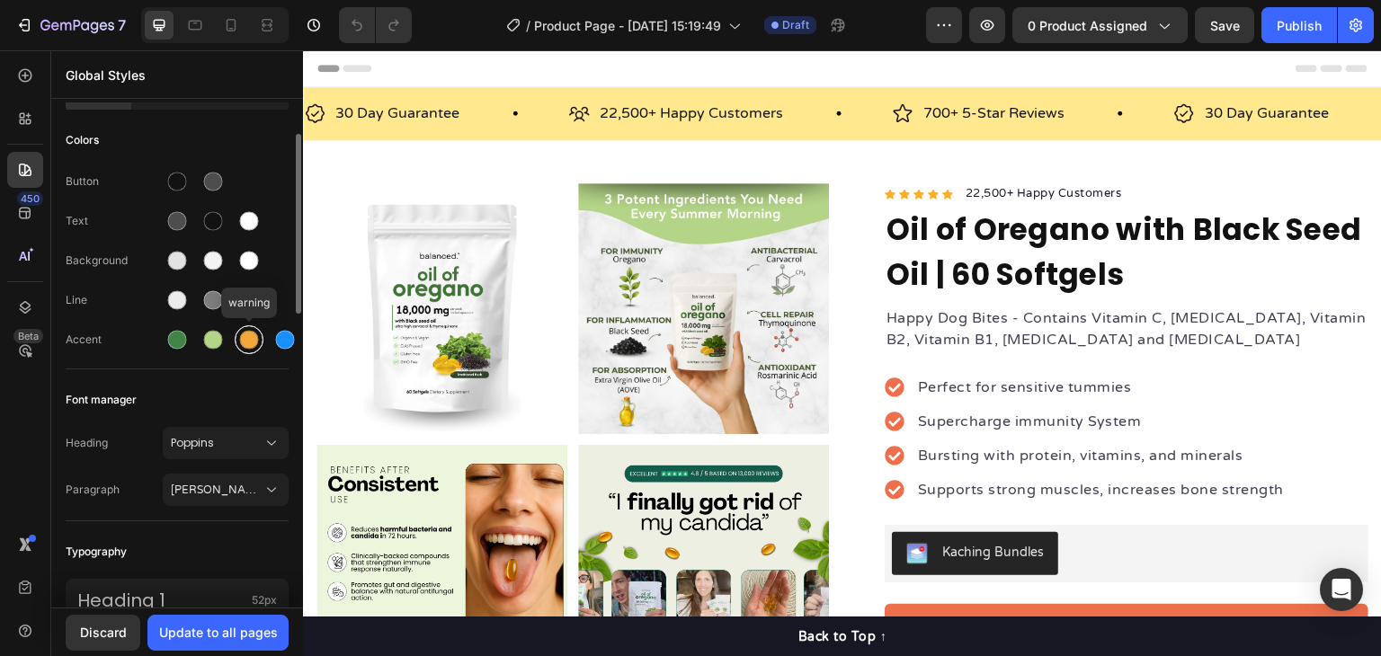
click at [245, 342] on div at bounding box center [249, 340] width 19 height 19
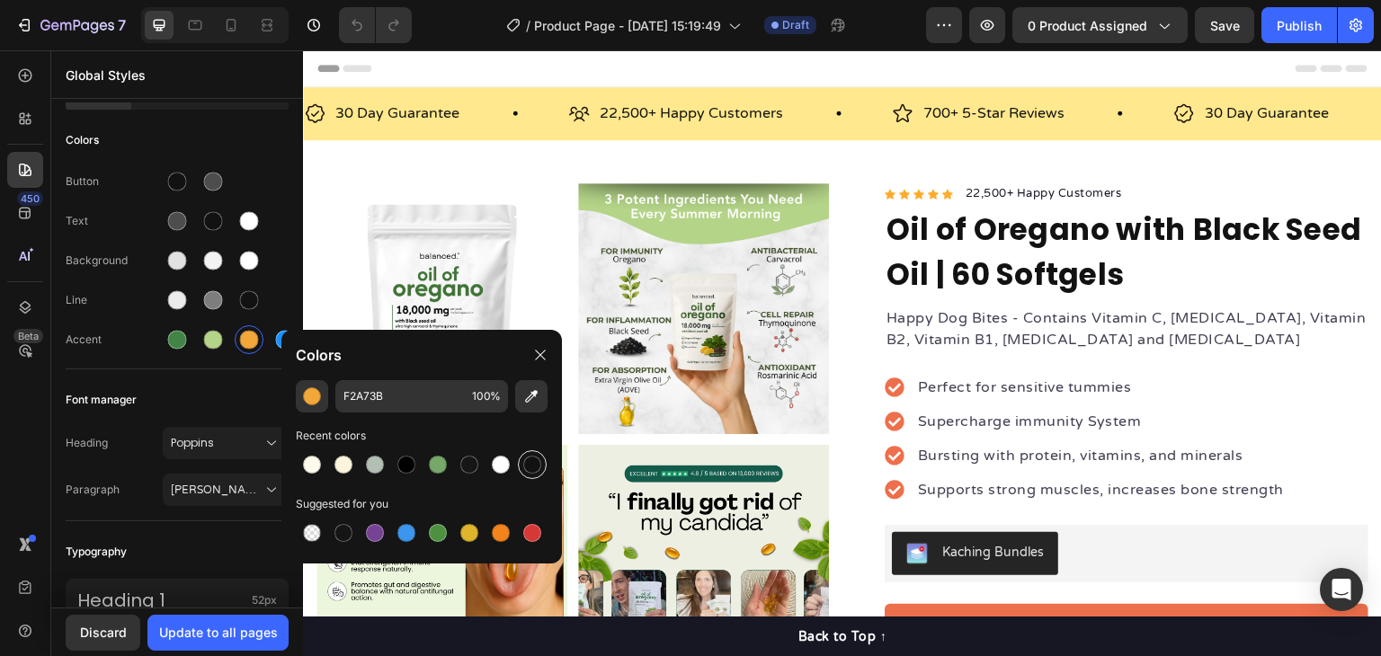
click at [534, 465] on div at bounding box center [532, 465] width 18 height 18
type input "121212"
drag, startPoint x: 177, startPoint y: 368, endPoint x: 187, endPoint y: 367, distance: 9.9
click at [179, 367] on div "Button Text Background Line Accent" at bounding box center [177, 262] width 223 height 212
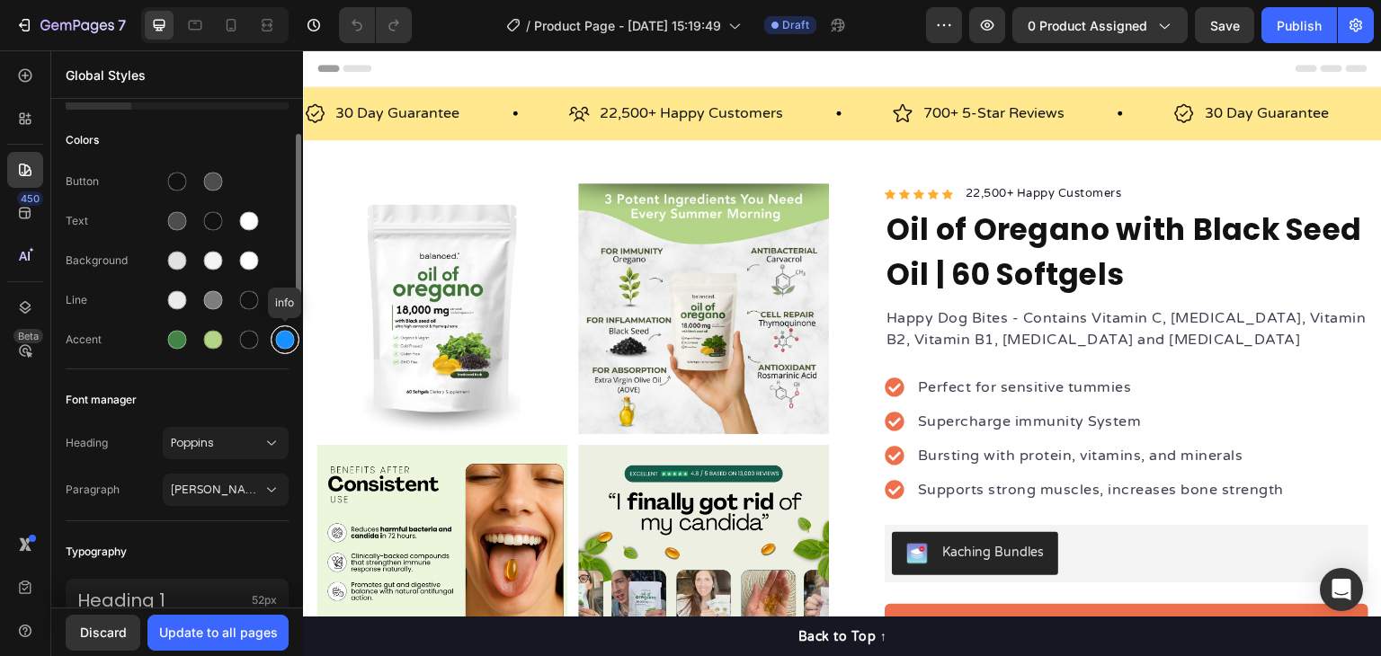
click at [272, 339] on div at bounding box center [285, 340] width 29 height 29
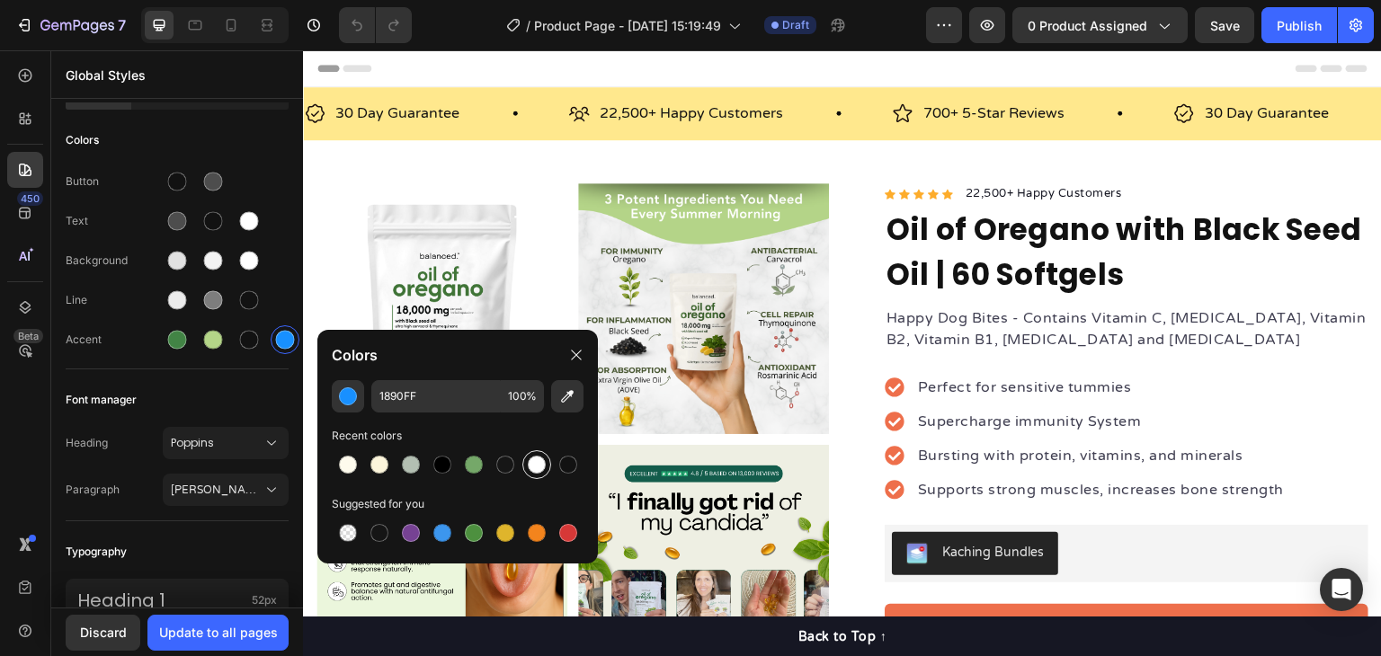
click at [548, 464] on div at bounding box center [536, 465] width 29 height 29
type input "FFFFFF"
click at [253, 384] on div "Font manager" at bounding box center [177, 400] width 223 height 32
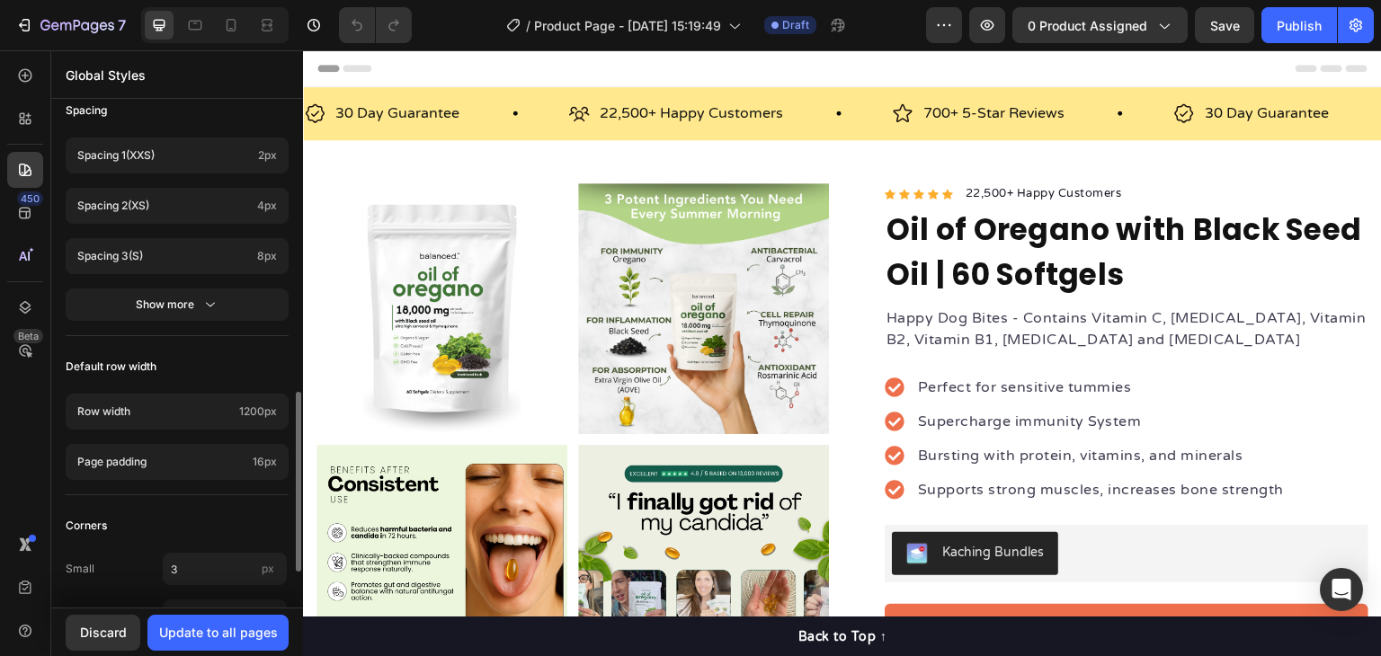
scroll to position [907, 0]
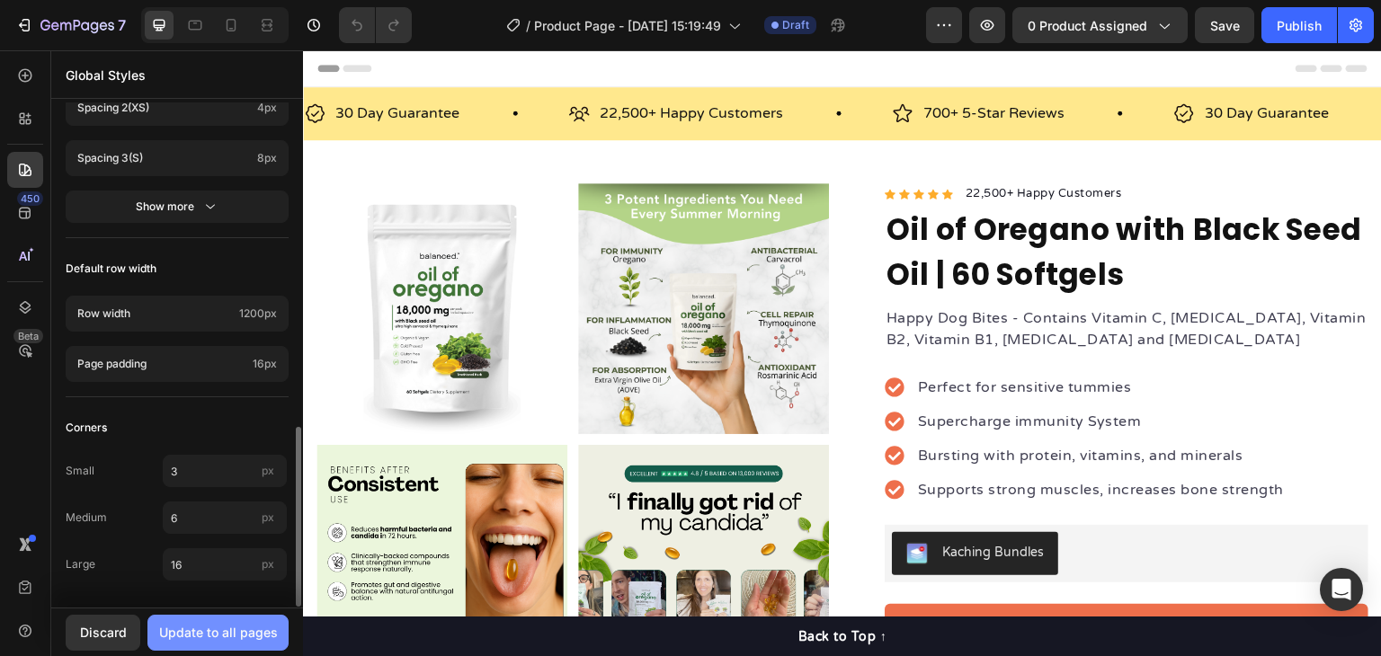
click at [252, 630] on div "Update to all pages" at bounding box center [218, 632] width 119 height 19
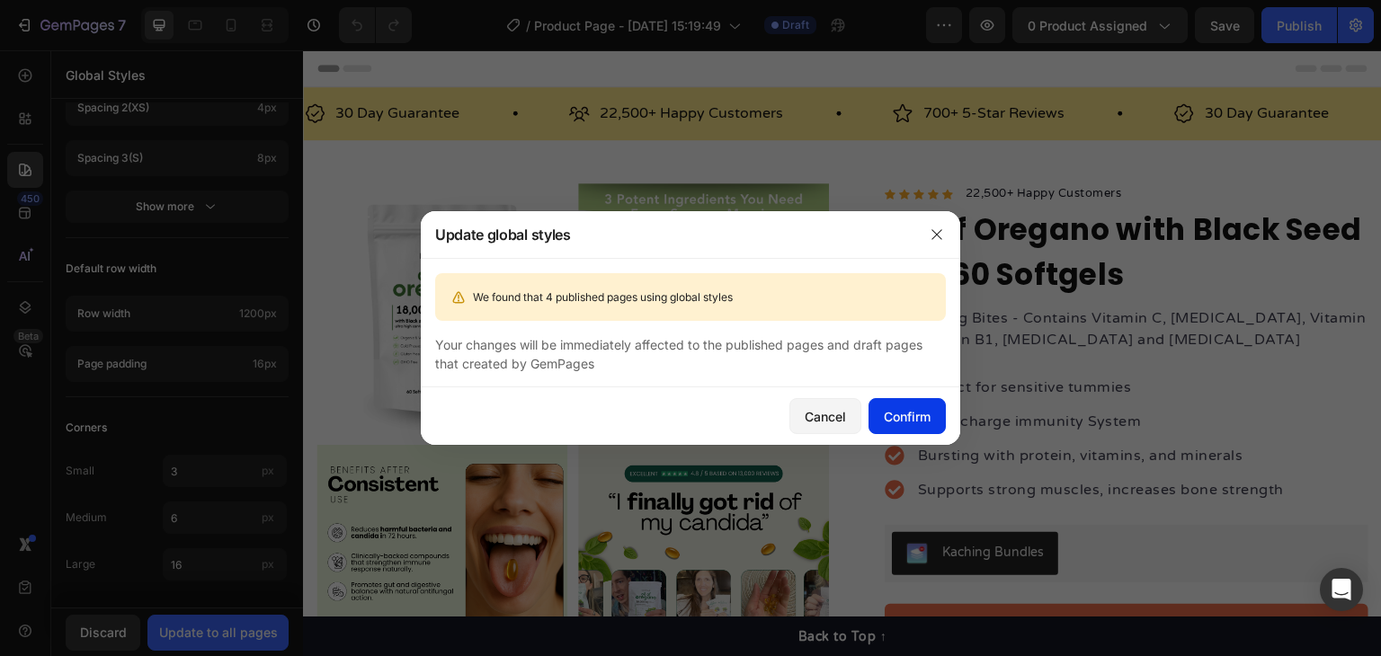
click at [917, 410] on div "Confirm" at bounding box center [907, 416] width 47 height 19
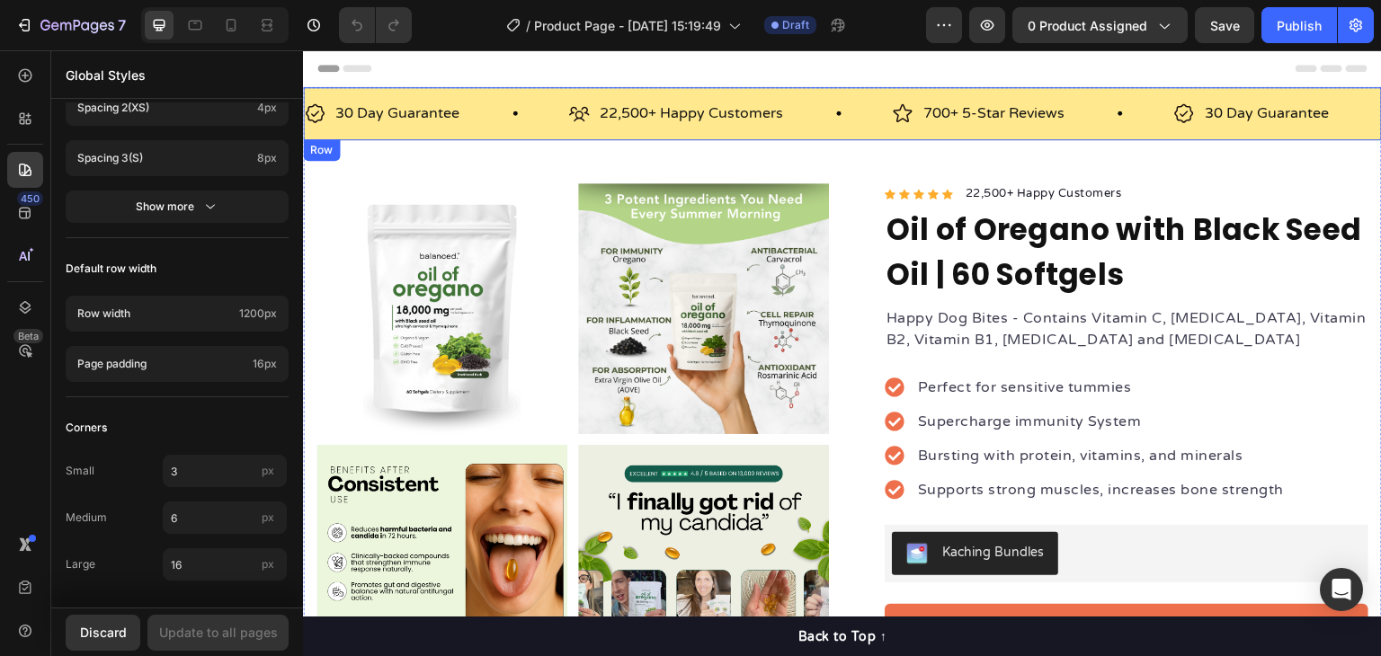
click at [819, 93] on div "30 Day Guarantee Item List 22,500+ Happy Customers Item List 700+ 5-Star Review…" at bounding box center [842, 113] width 1079 height 53
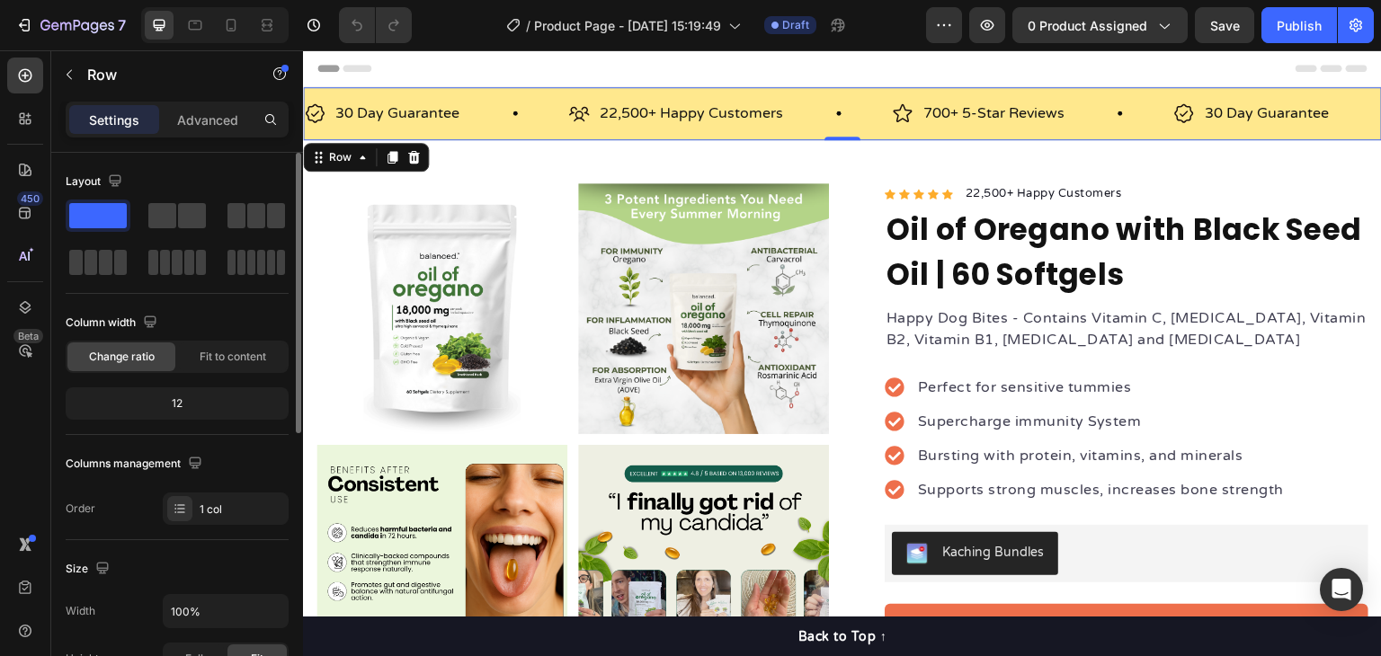
scroll to position [450, 0]
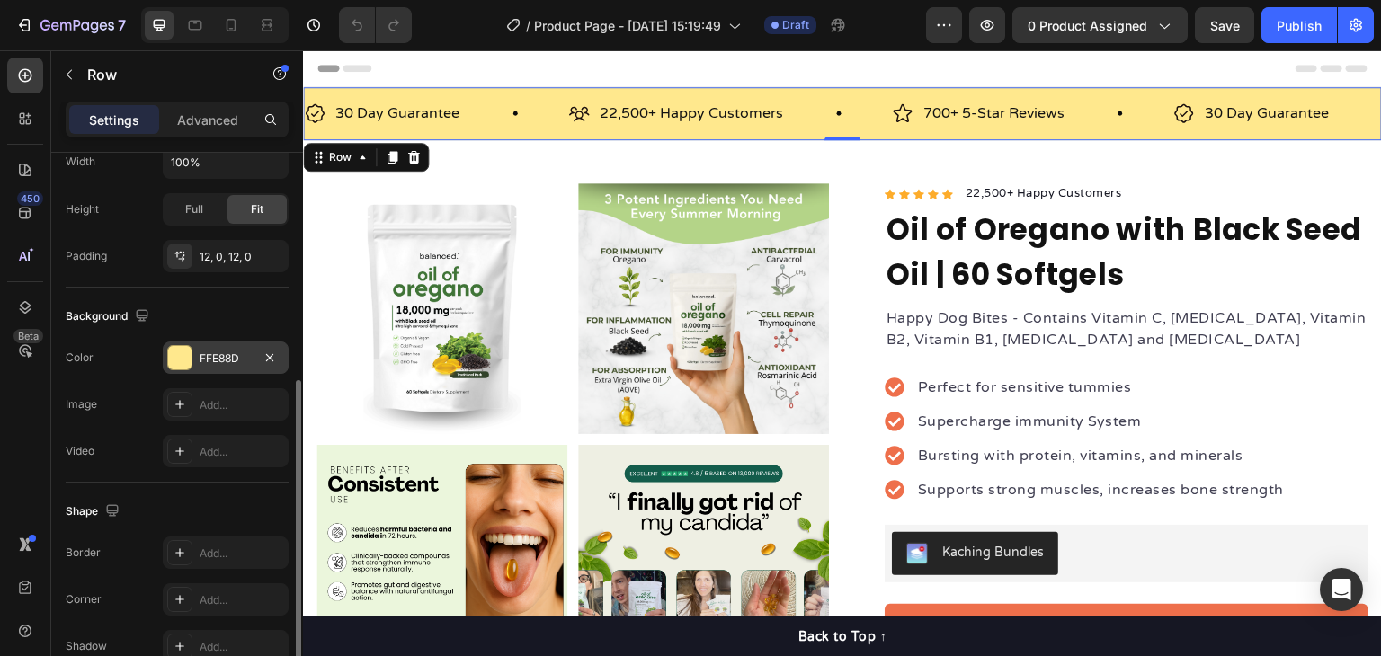
click at [183, 360] on div at bounding box center [179, 357] width 23 height 23
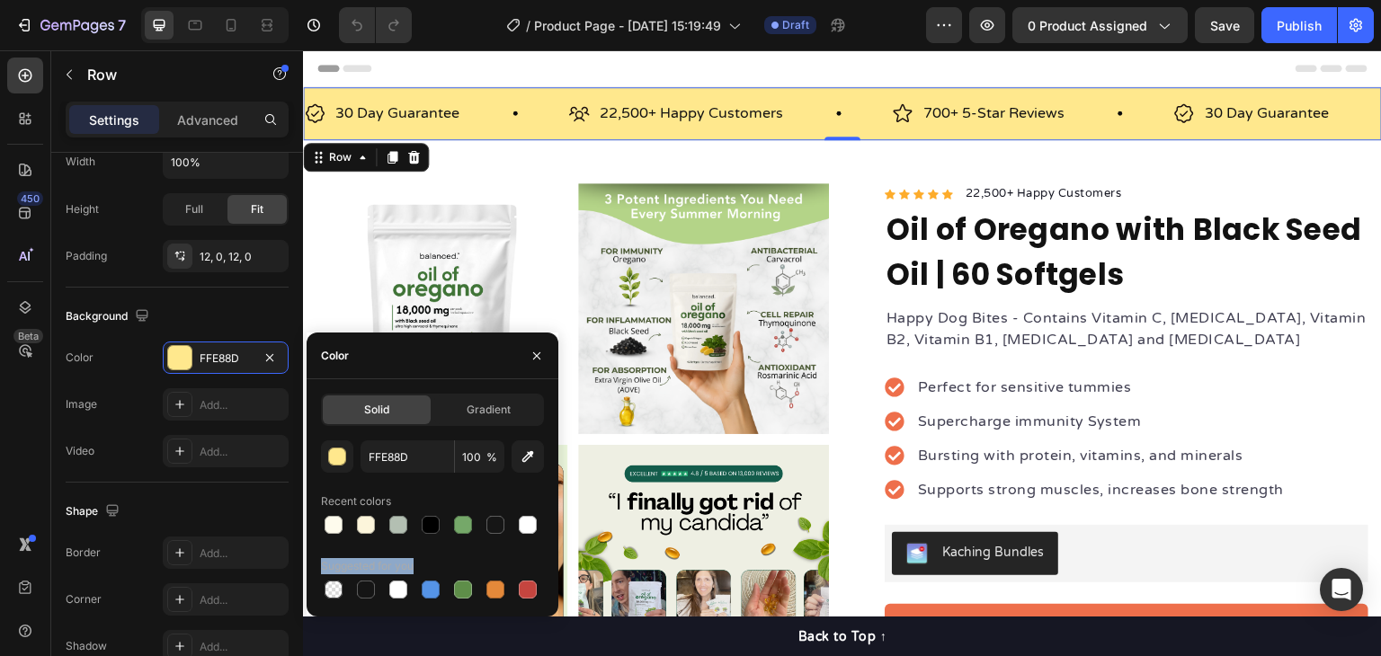
drag, startPoint x: 460, startPoint y: 520, endPoint x: 452, endPoint y: 558, distance: 39.5
click at [457, 576] on div "FFE88D 100 % Recent colors Suggested for you" at bounding box center [432, 522] width 223 height 162
click at [457, 521] on div at bounding box center [463, 525] width 18 height 18
type input "75A869"
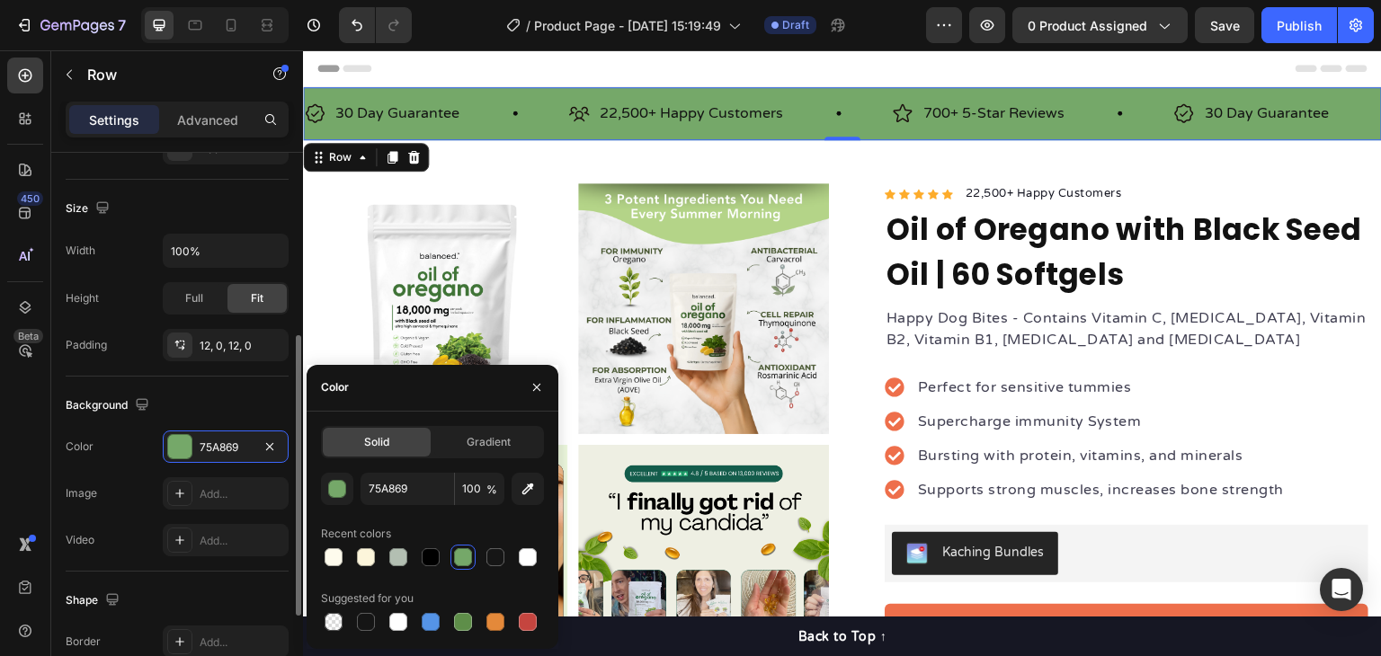
scroll to position [181, 0]
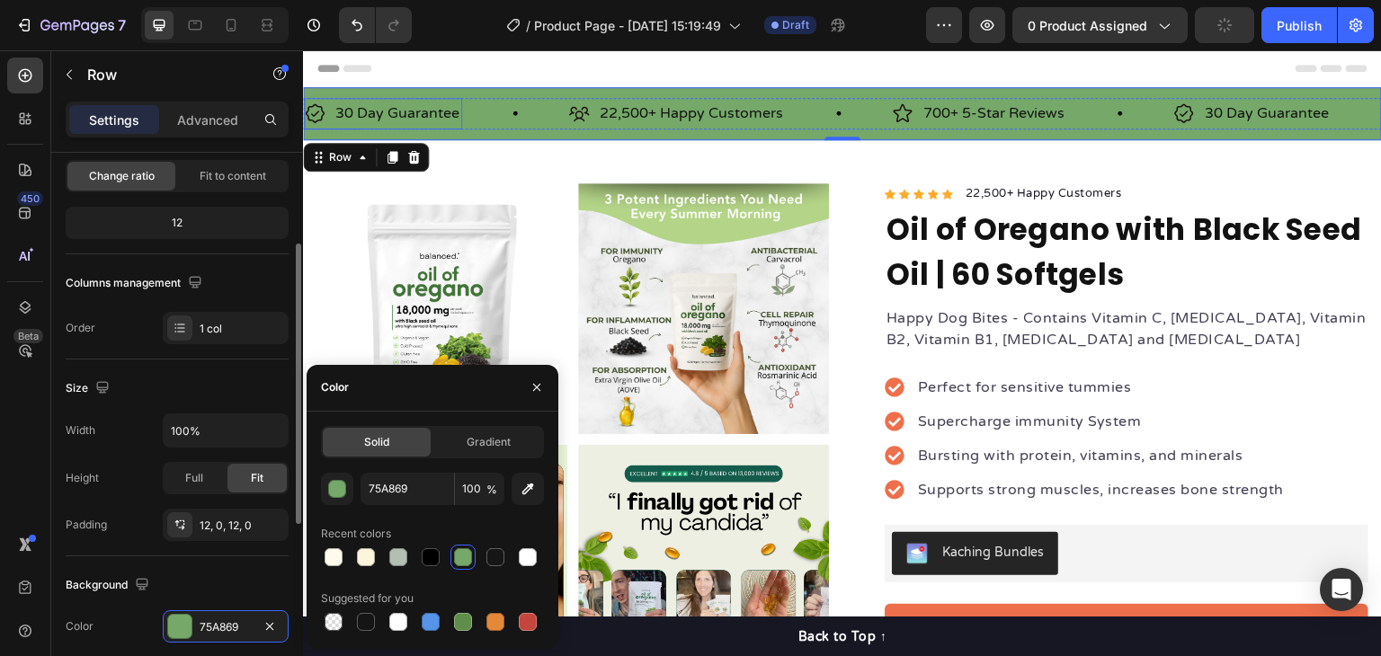
click at [414, 117] on p "30 Day Guarantee" at bounding box center [397, 114] width 124 height 26
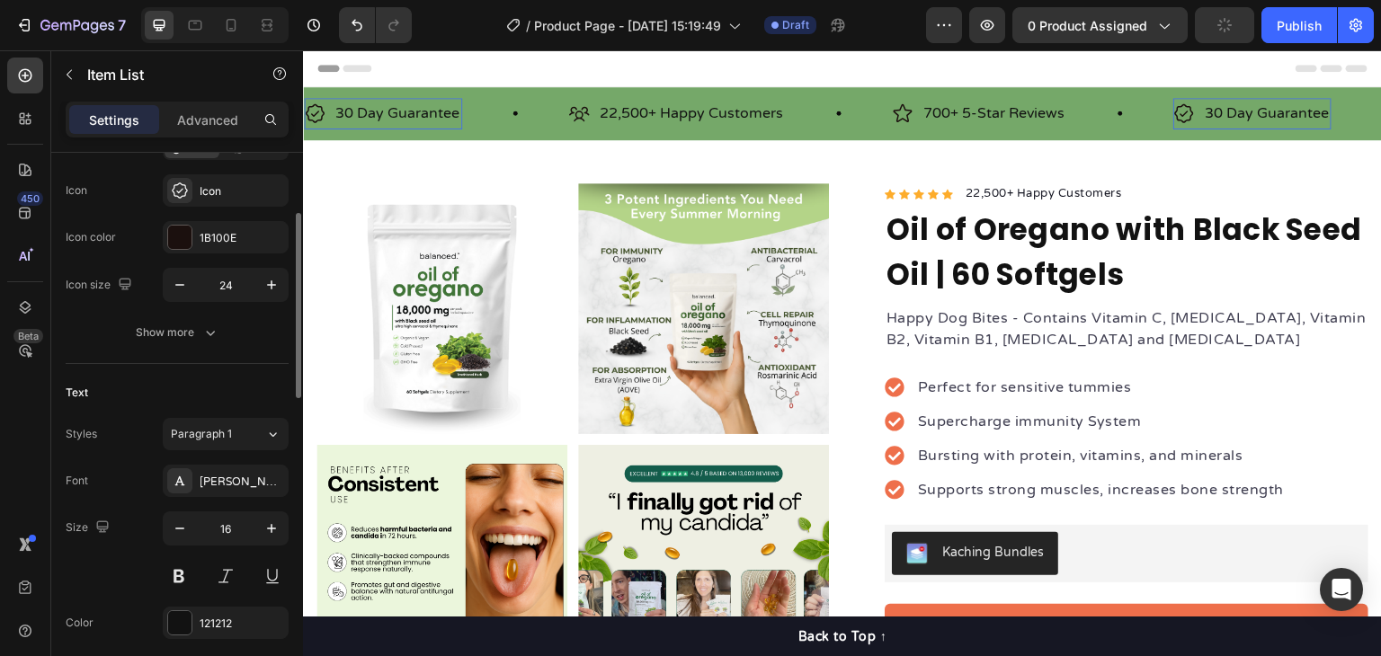
scroll to position [0, 0]
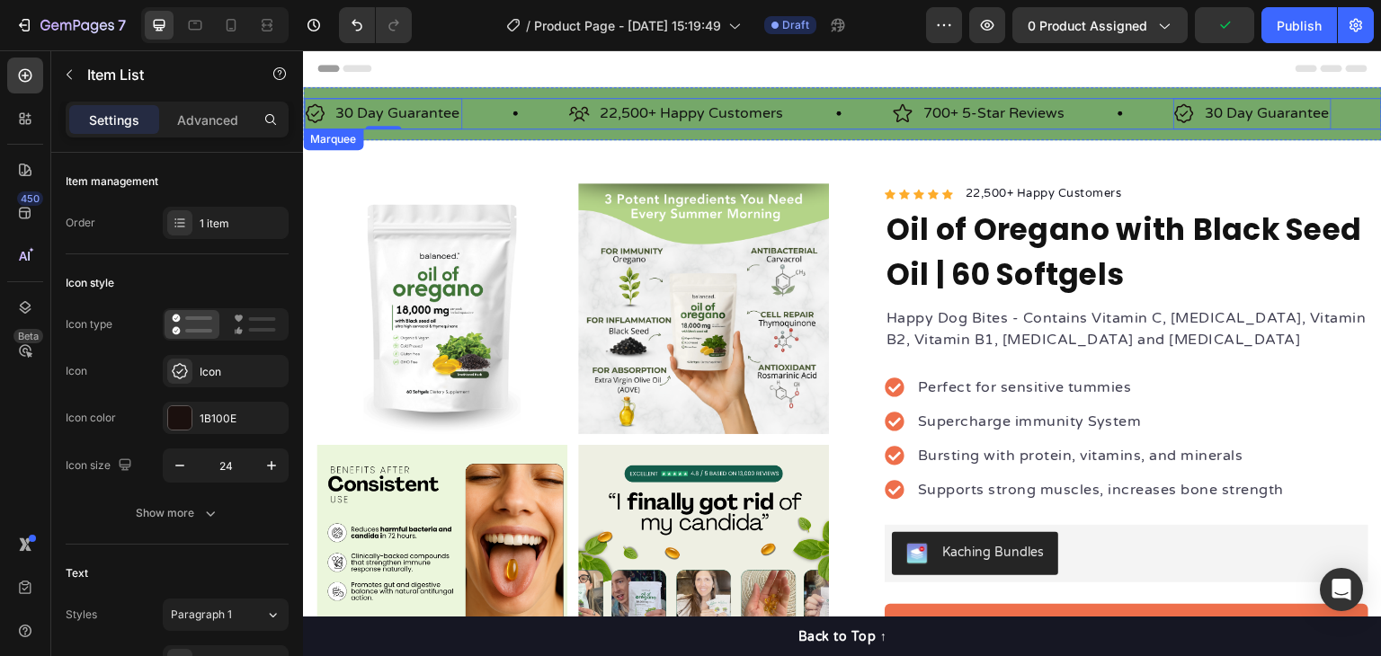
click at [511, 100] on div "30 Day Guarantee Item List 0" at bounding box center [436, 113] width 264 height 31
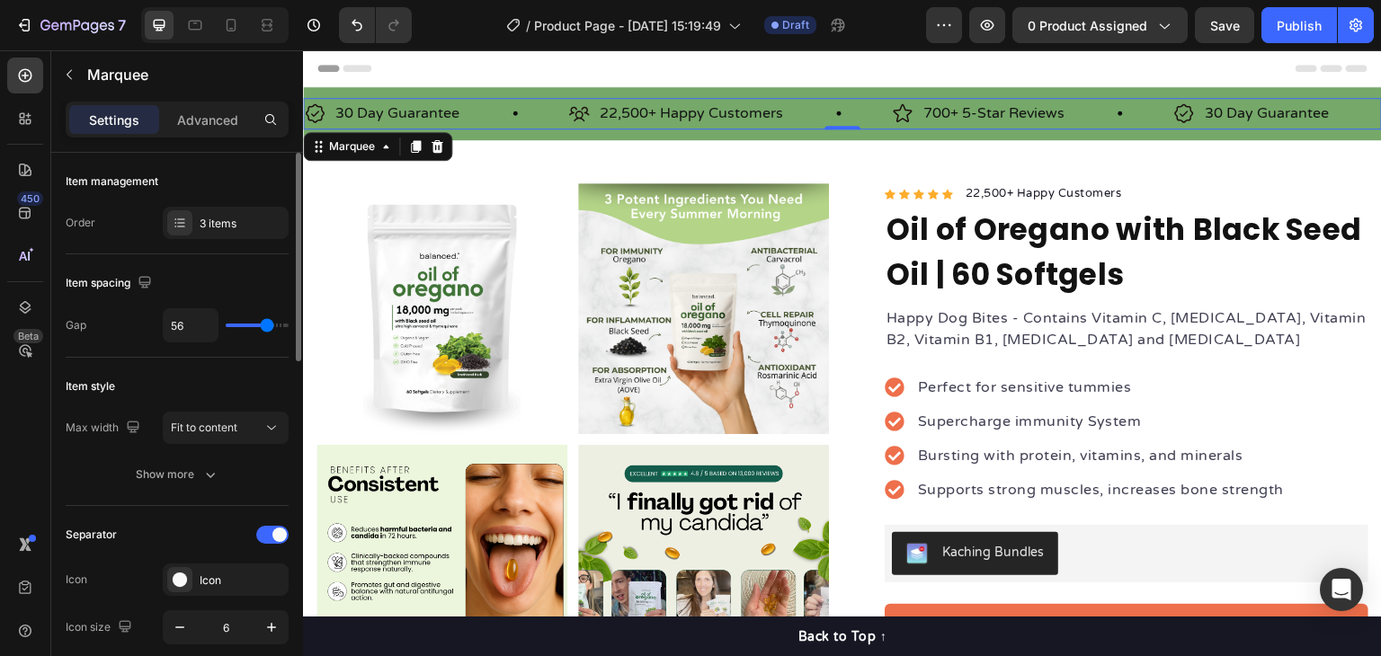
scroll to position [270, 0]
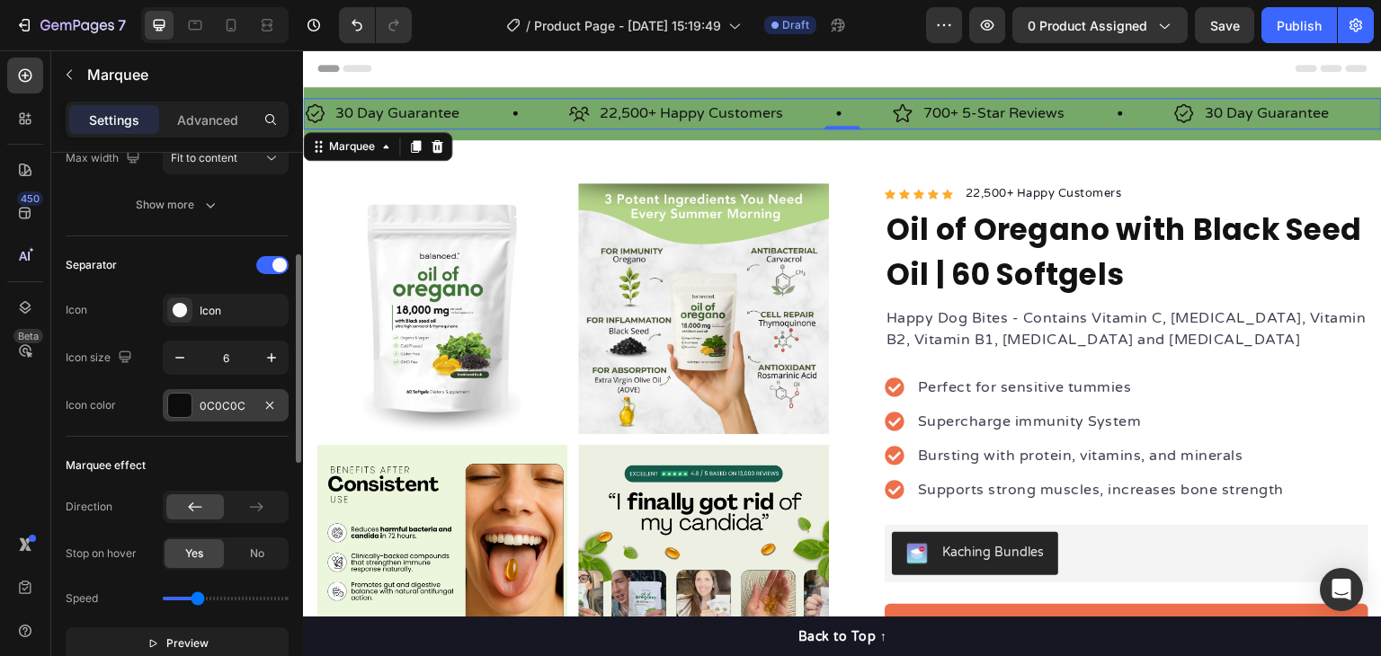
click at [169, 394] on div at bounding box center [179, 405] width 23 height 23
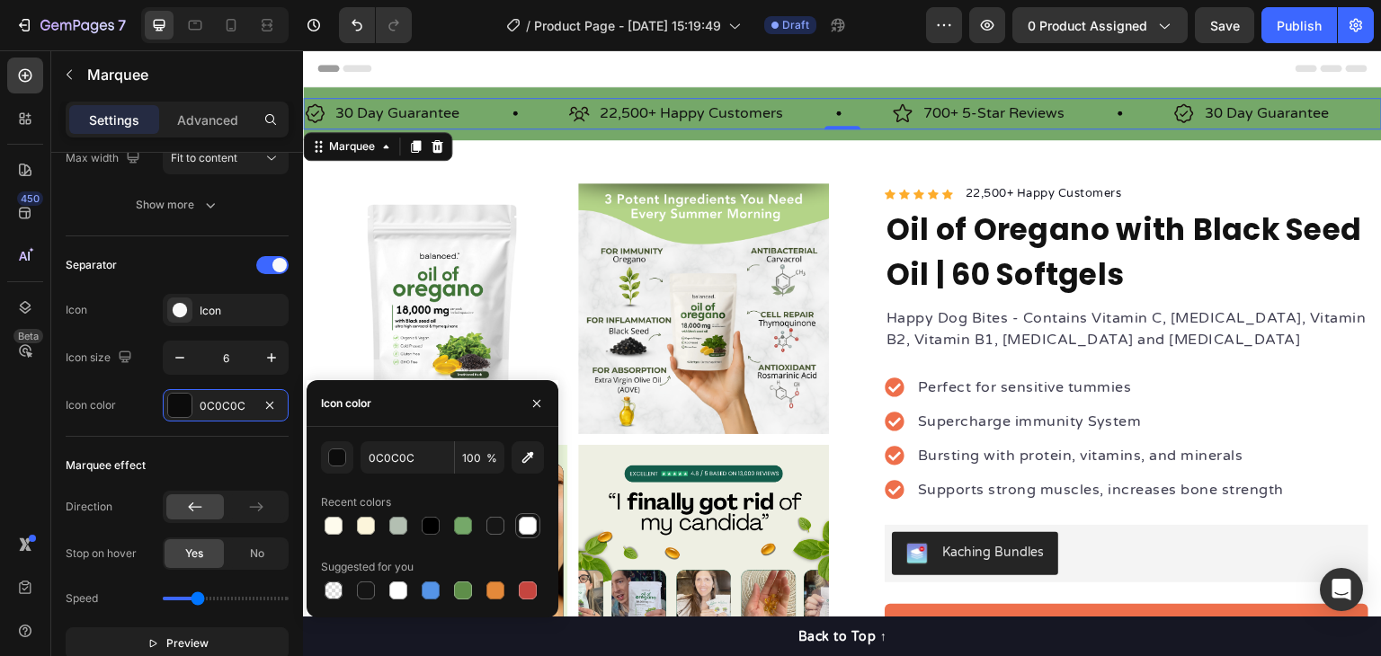
click at [528, 529] on div at bounding box center [528, 526] width 18 height 18
type input "FFFFFF"
click at [198, 451] on div "Marquee effect" at bounding box center [177, 465] width 223 height 29
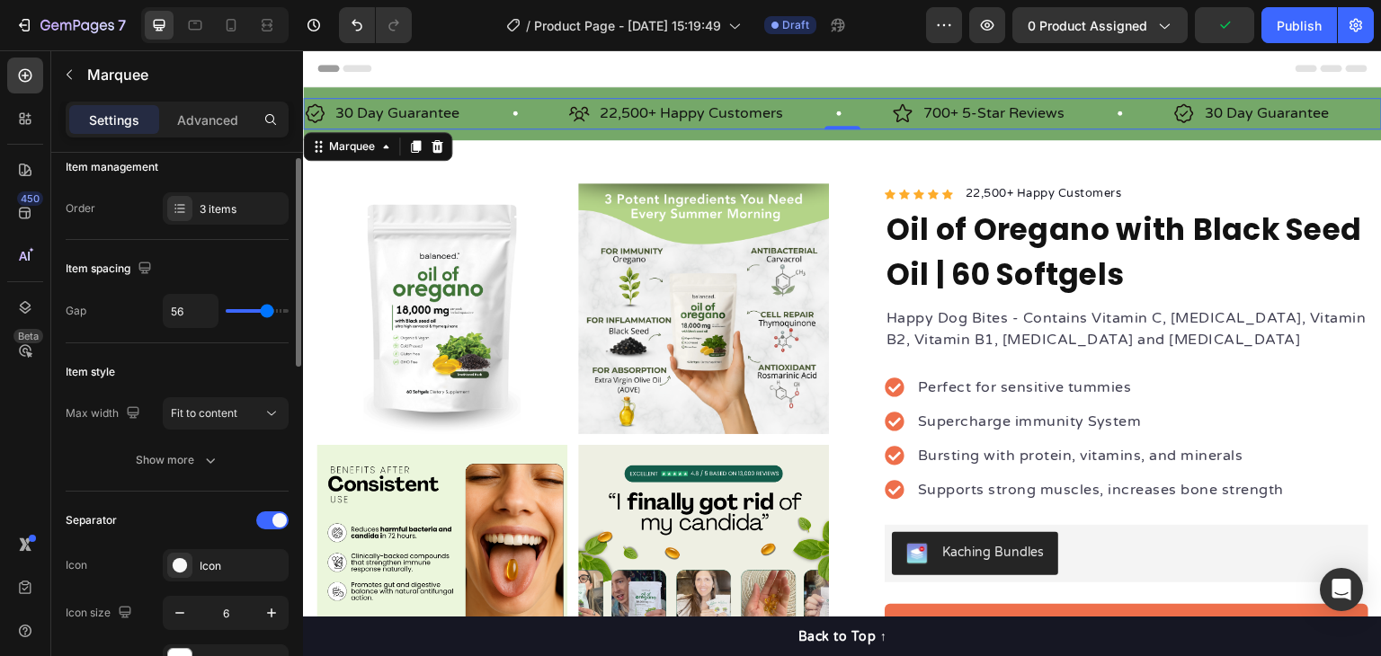
scroll to position [0, 0]
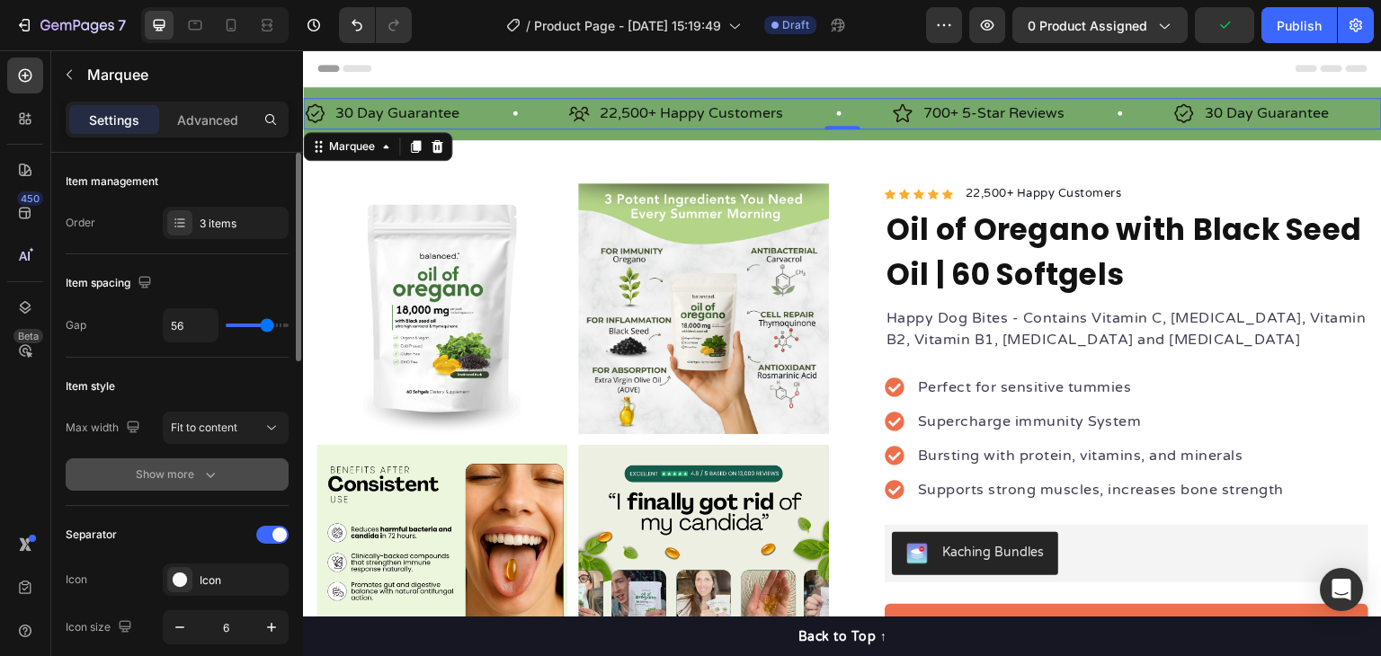
click at [207, 469] on icon "button" at bounding box center [210, 475] width 18 height 18
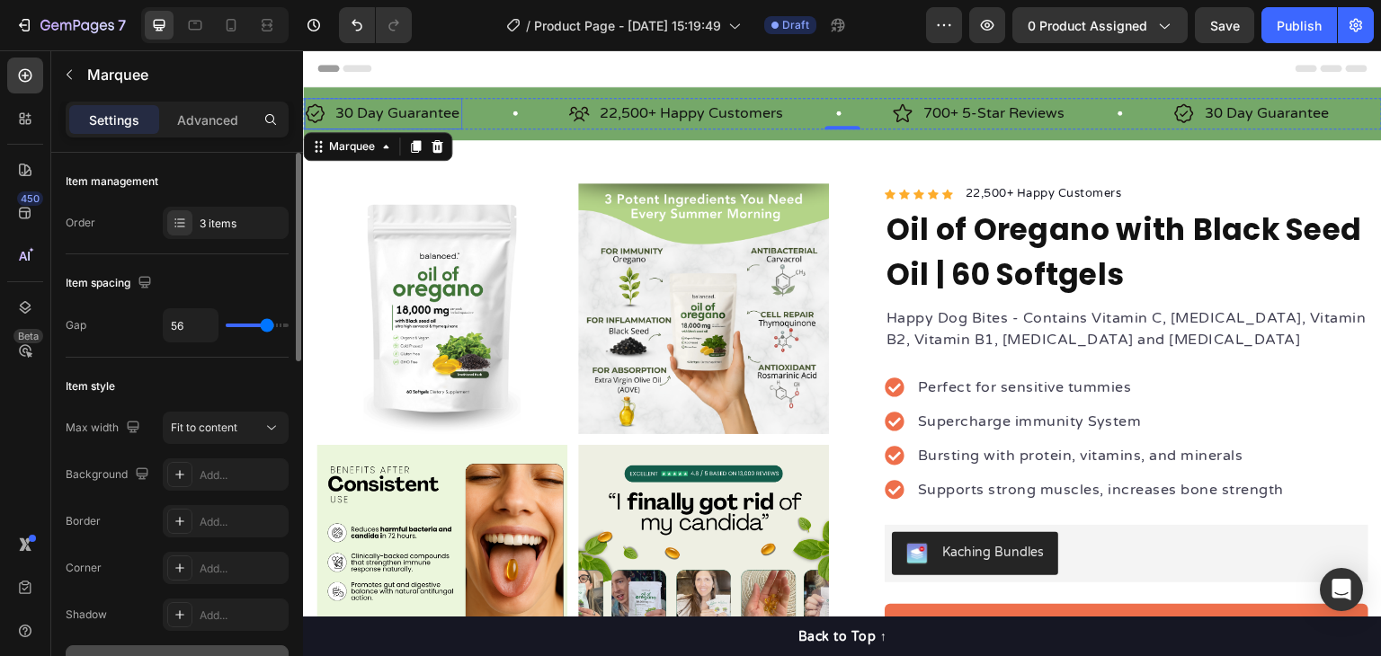
click at [397, 109] on p "30 Day Guarantee" at bounding box center [397, 114] width 124 height 26
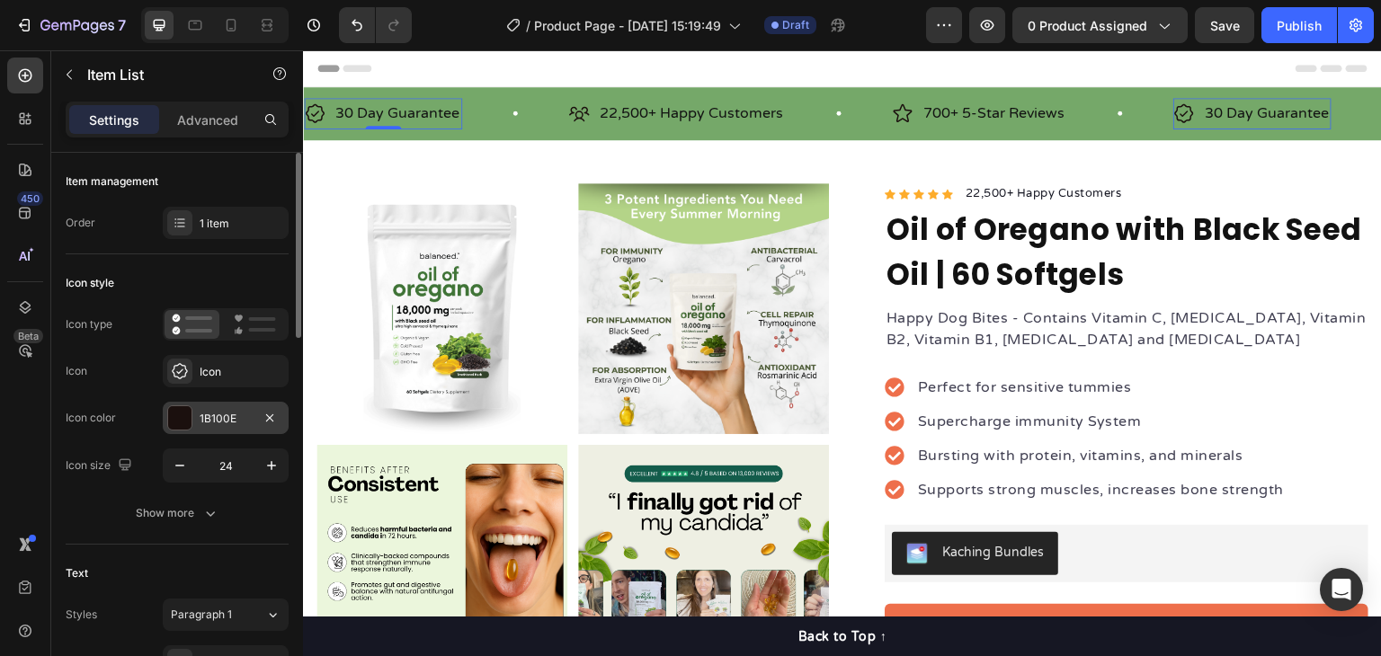
click at [198, 415] on div "1B100E" at bounding box center [226, 418] width 126 height 32
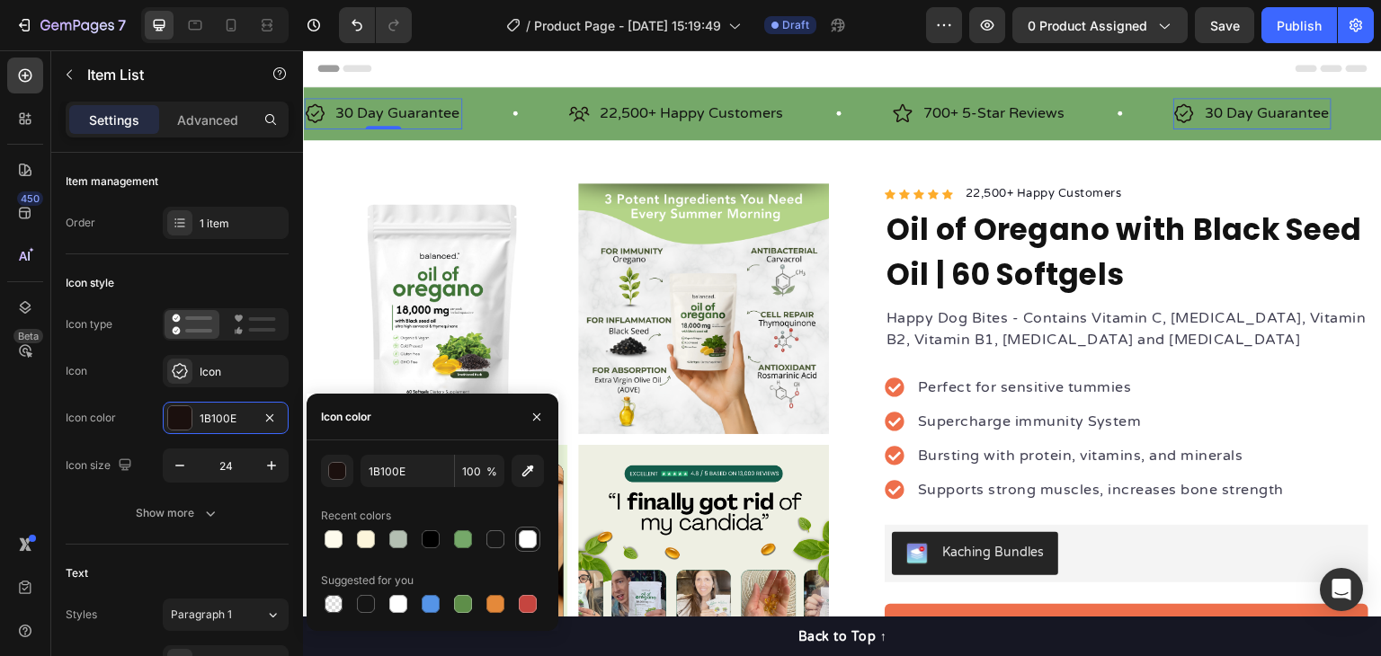
click at [528, 541] on div at bounding box center [528, 540] width 18 height 18
type input "FFFFFF"
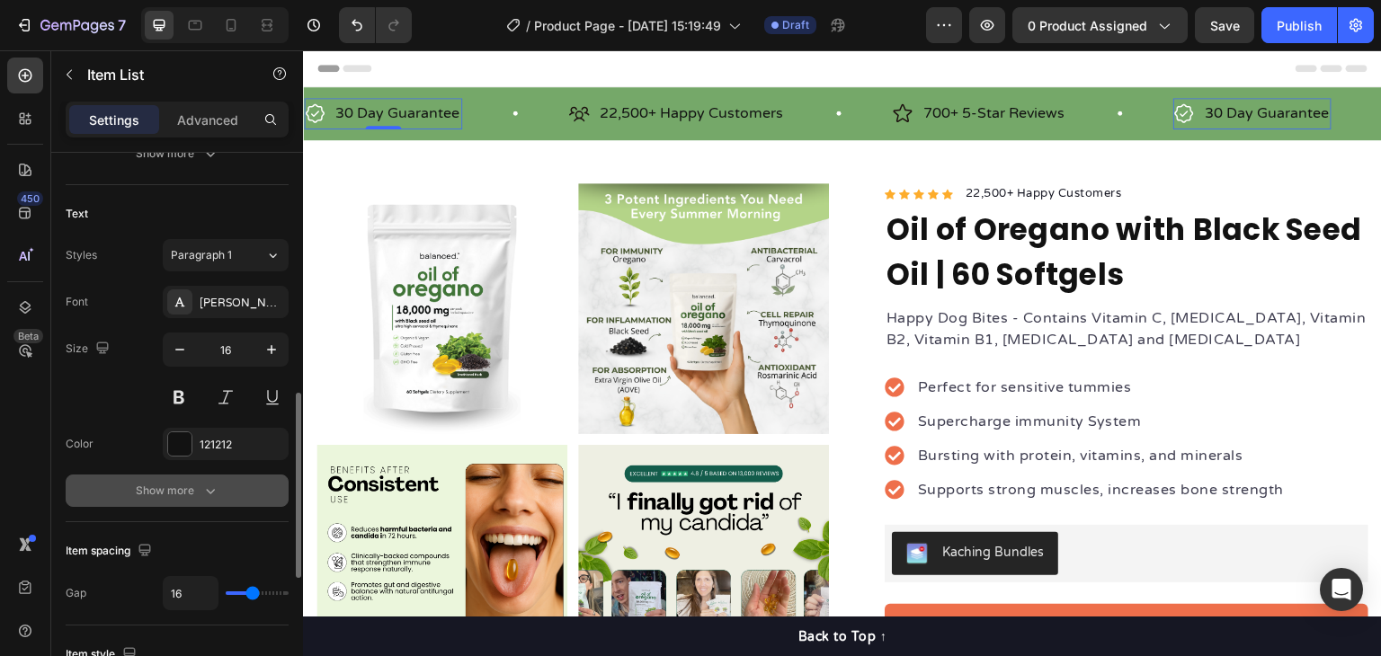
scroll to position [540, 0]
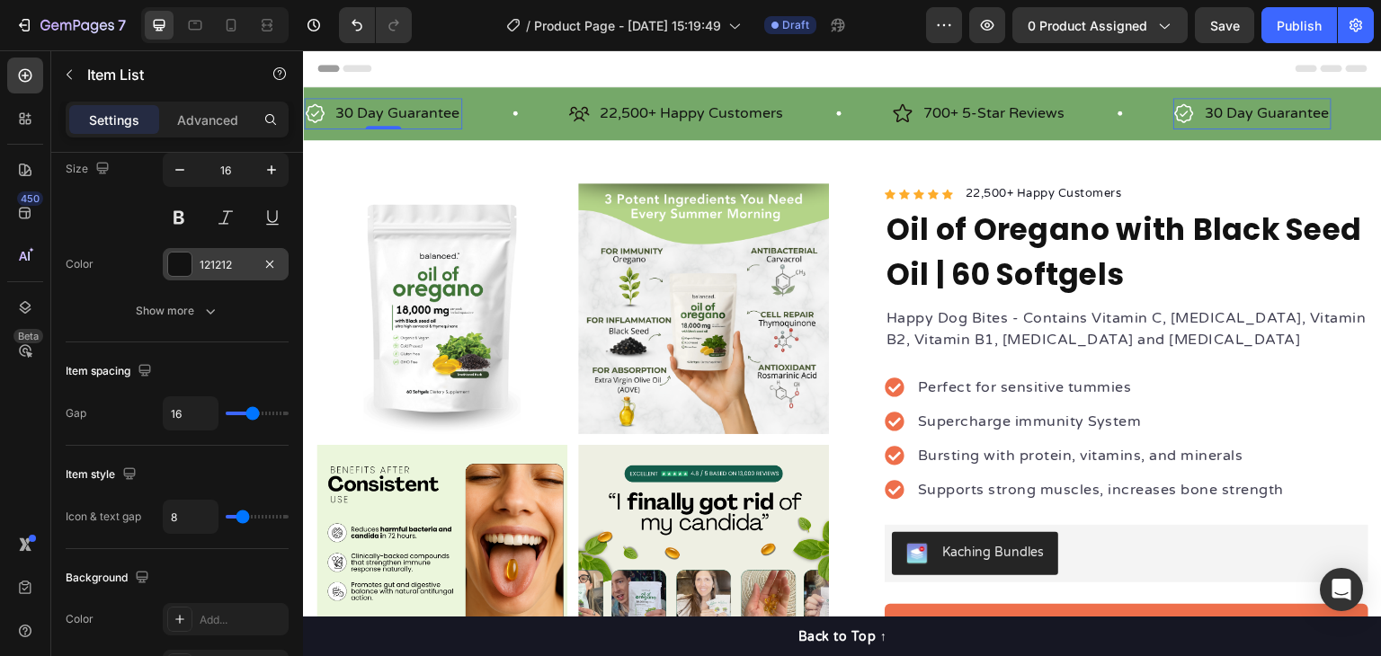
click at [164, 270] on div "121212" at bounding box center [226, 264] width 126 height 32
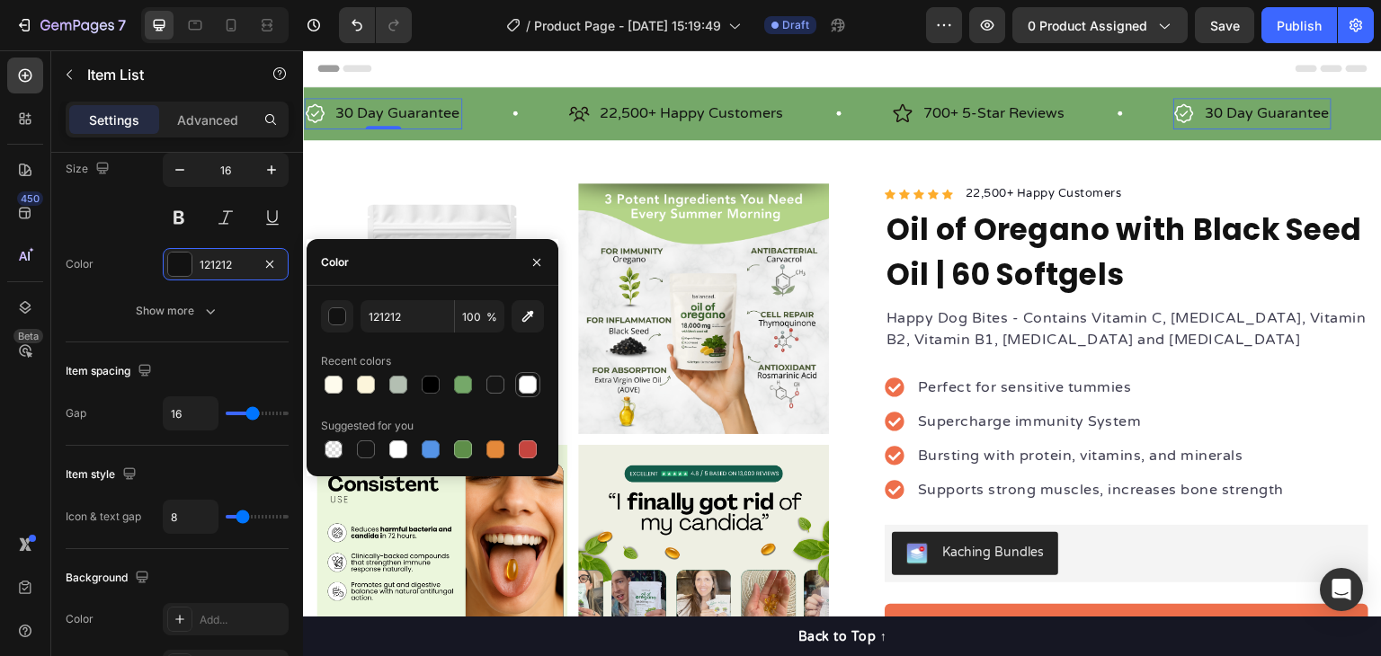
click at [517, 385] on div at bounding box center [528, 385] width 22 height 22
type input "FFFFFF"
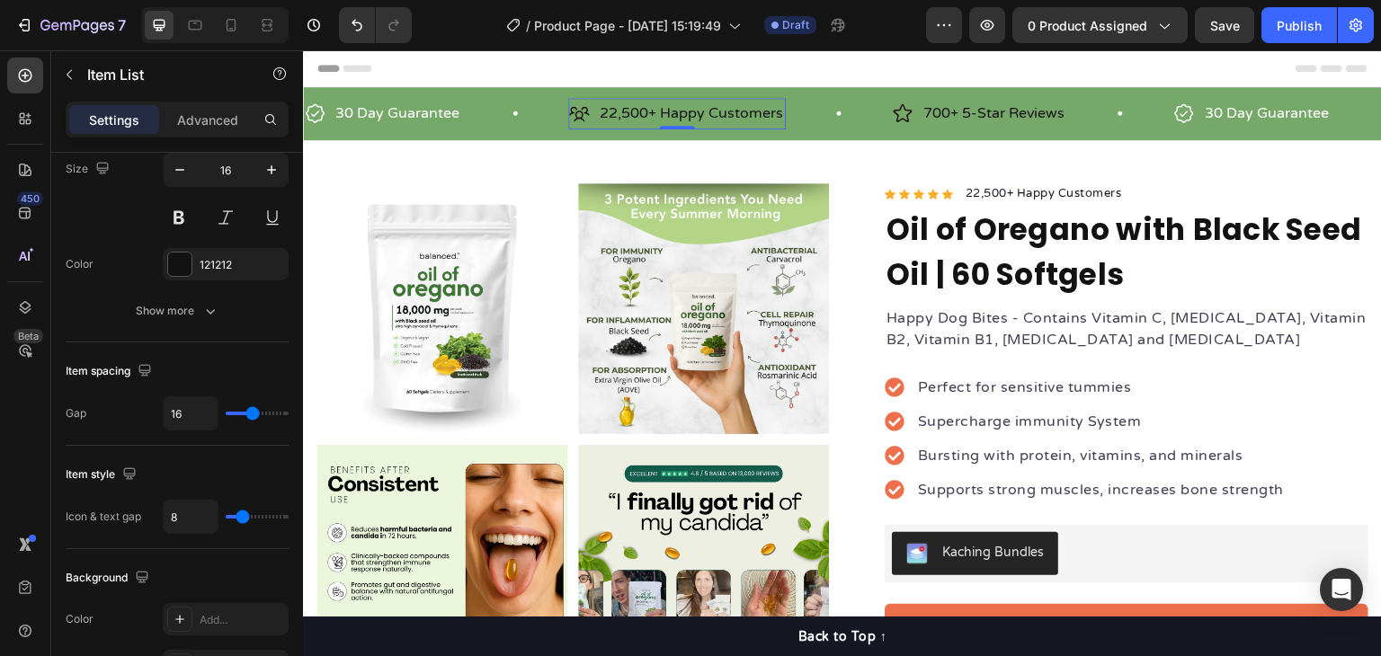
click at [643, 116] on p "22,500+ Happy Customers" at bounding box center [691, 114] width 183 height 26
click at [180, 263] on div at bounding box center [179, 264] width 23 height 23
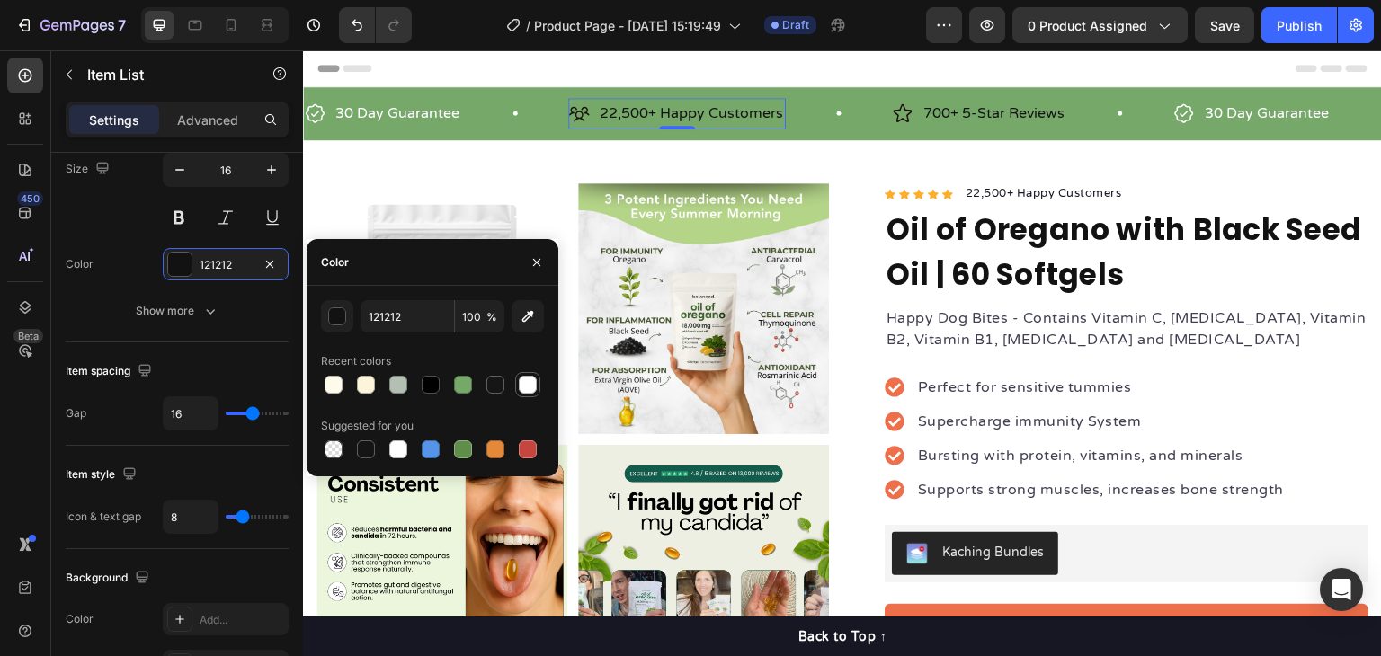
click at [528, 382] on div at bounding box center [528, 385] width 18 height 18
type input "FFFFFF"
click at [1010, 109] on p "700+ 5-Star Reviews" at bounding box center [994, 114] width 141 height 26
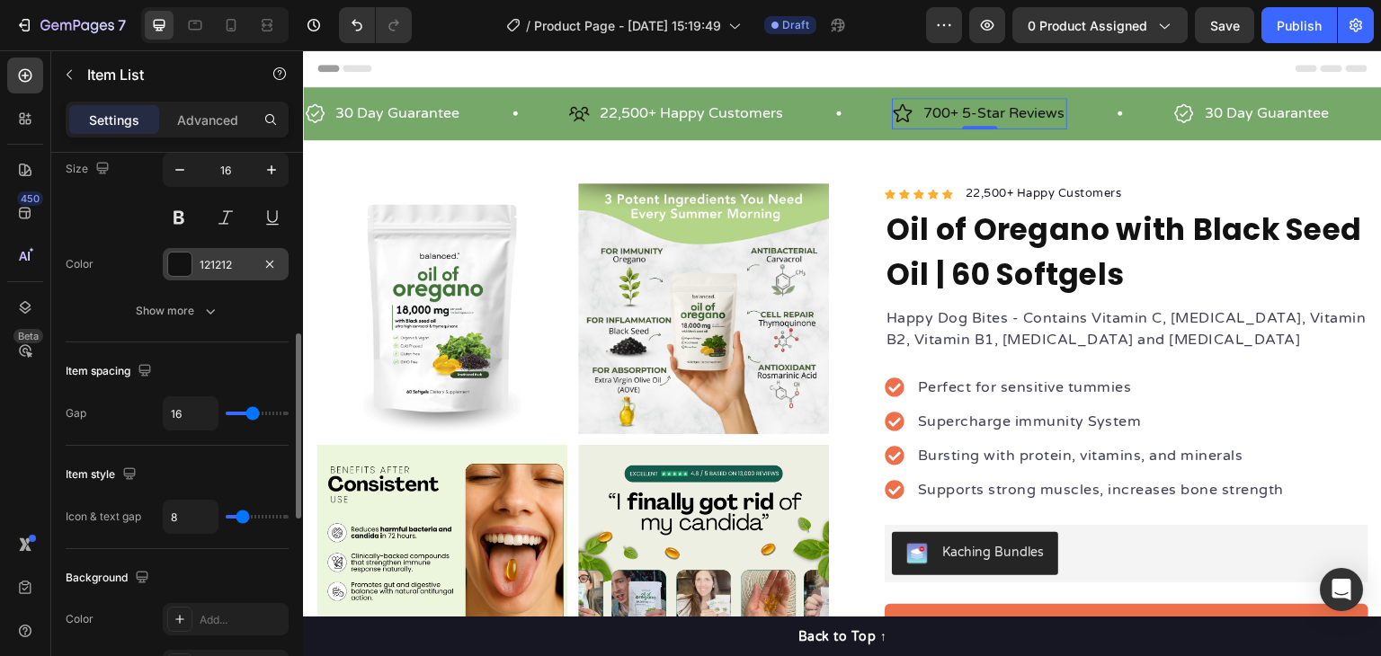
click at [178, 274] on div at bounding box center [179, 264] width 23 height 23
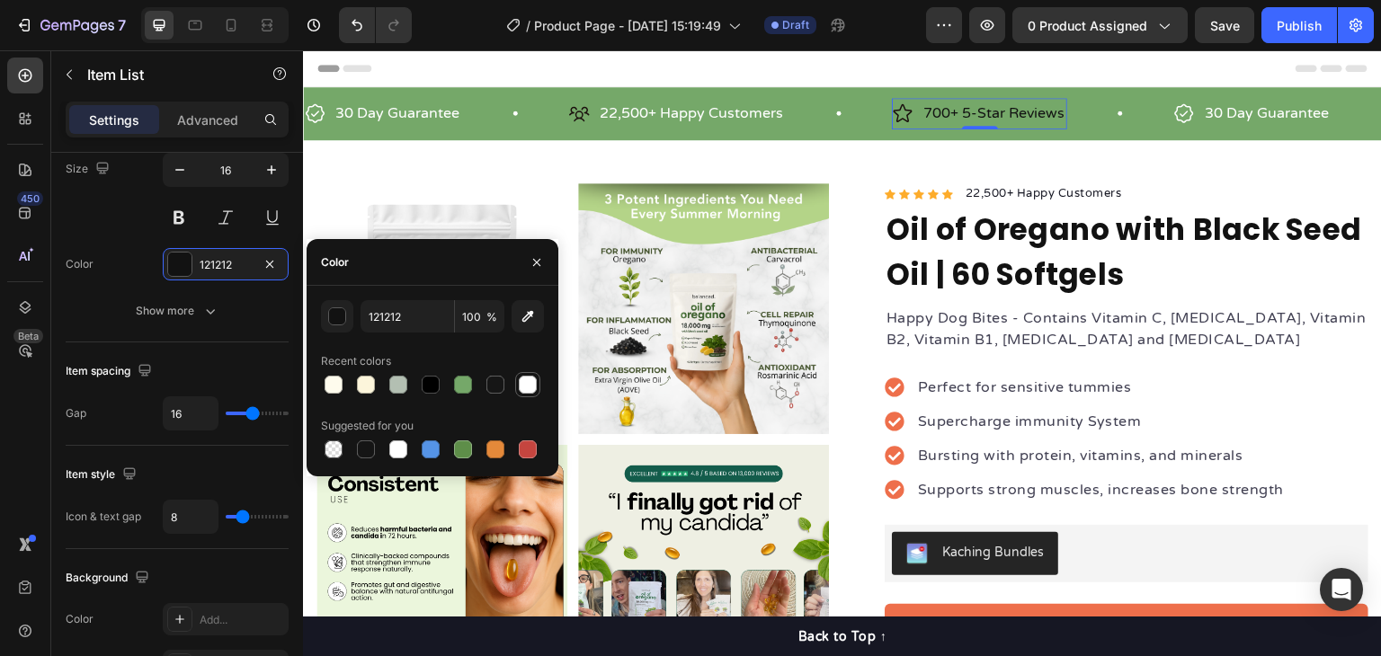
click at [524, 382] on div at bounding box center [528, 385] width 18 height 18
type input "FFFFFF"
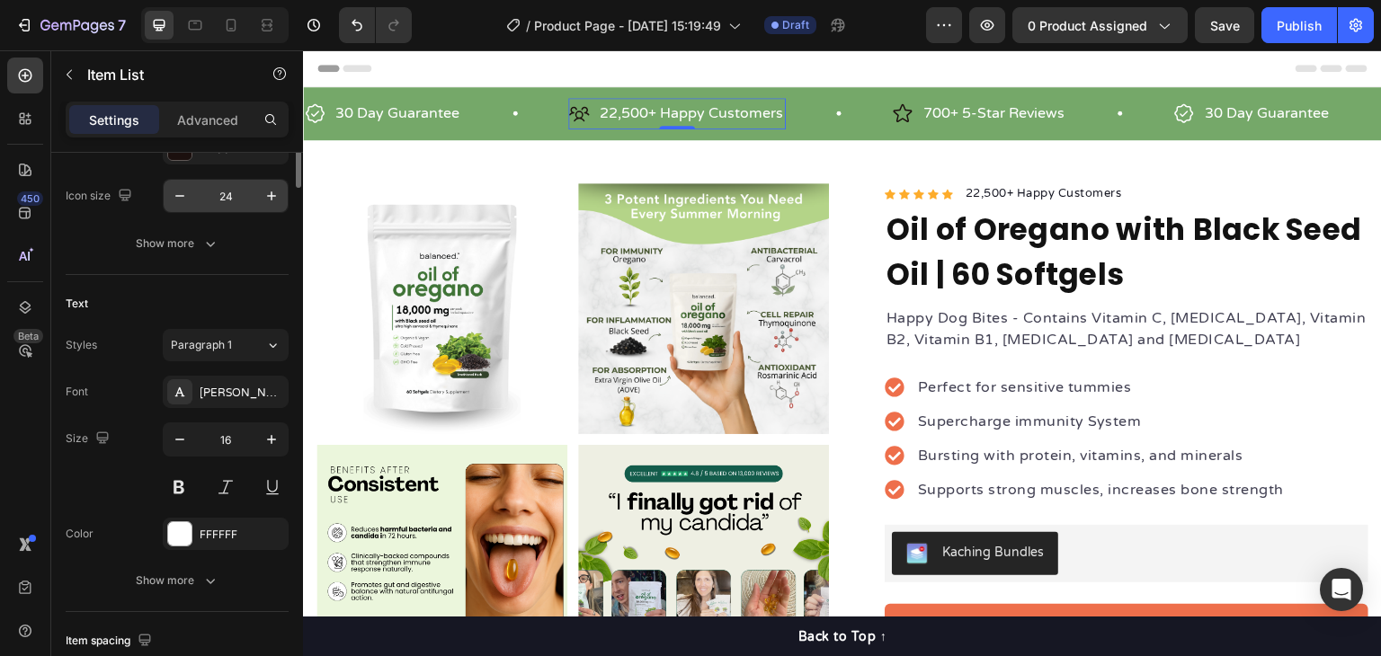
scroll to position [90, 0]
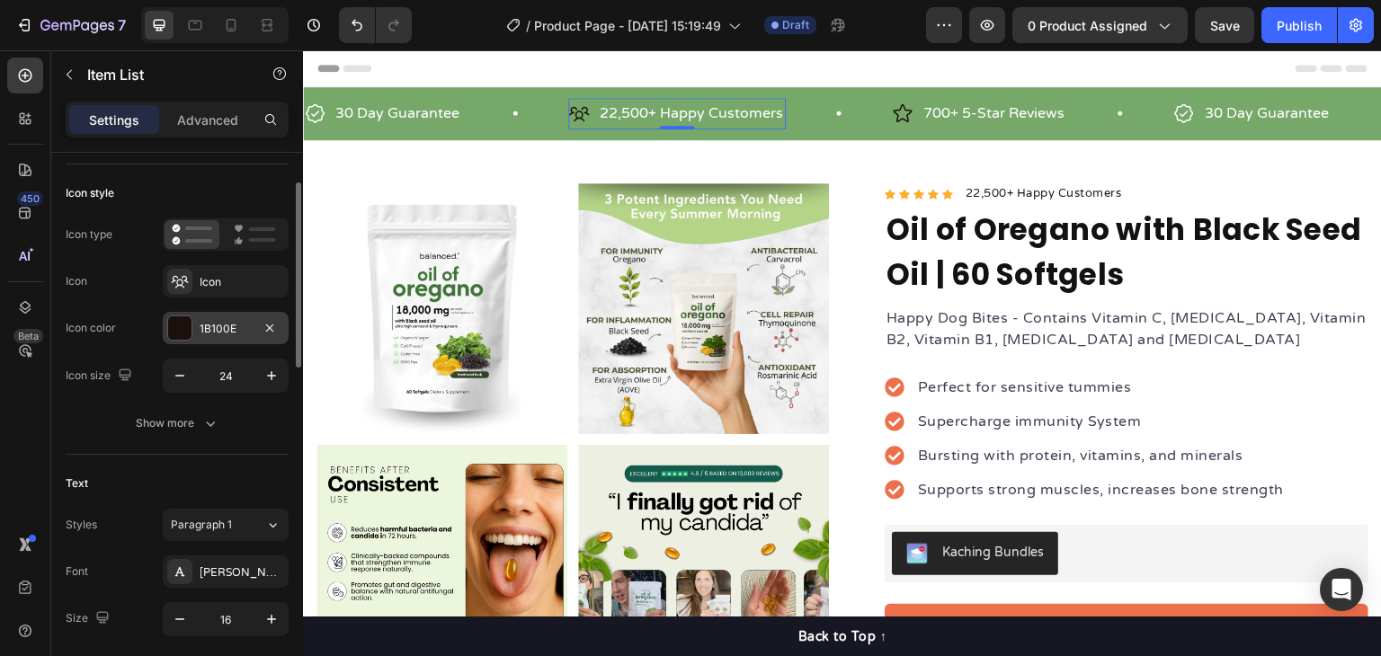
click at [187, 333] on div at bounding box center [179, 328] width 23 height 23
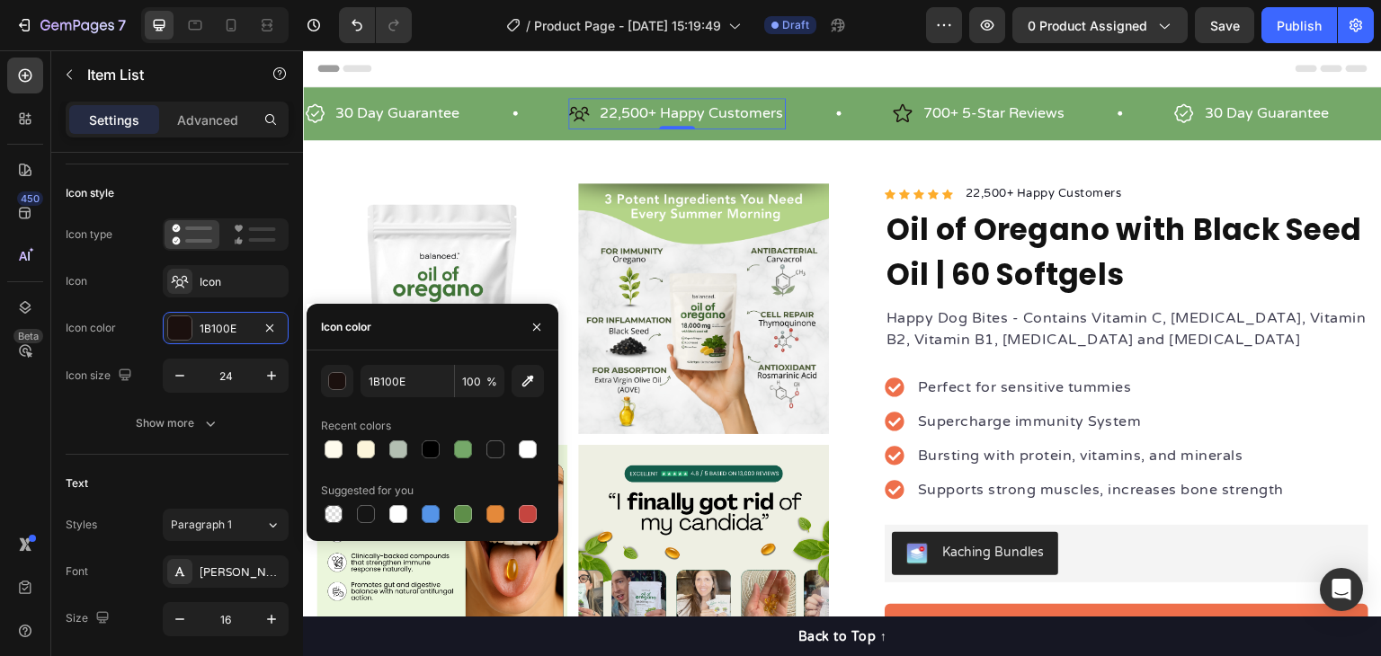
drag, startPoint x: 527, startPoint y: 458, endPoint x: 540, endPoint y: 408, distance: 51.3
click at [526, 458] on div at bounding box center [528, 450] width 18 height 18
type input "FFFFFF"
click at [906, 116] on icon at bounding box center [903, 114] width 22 height 22
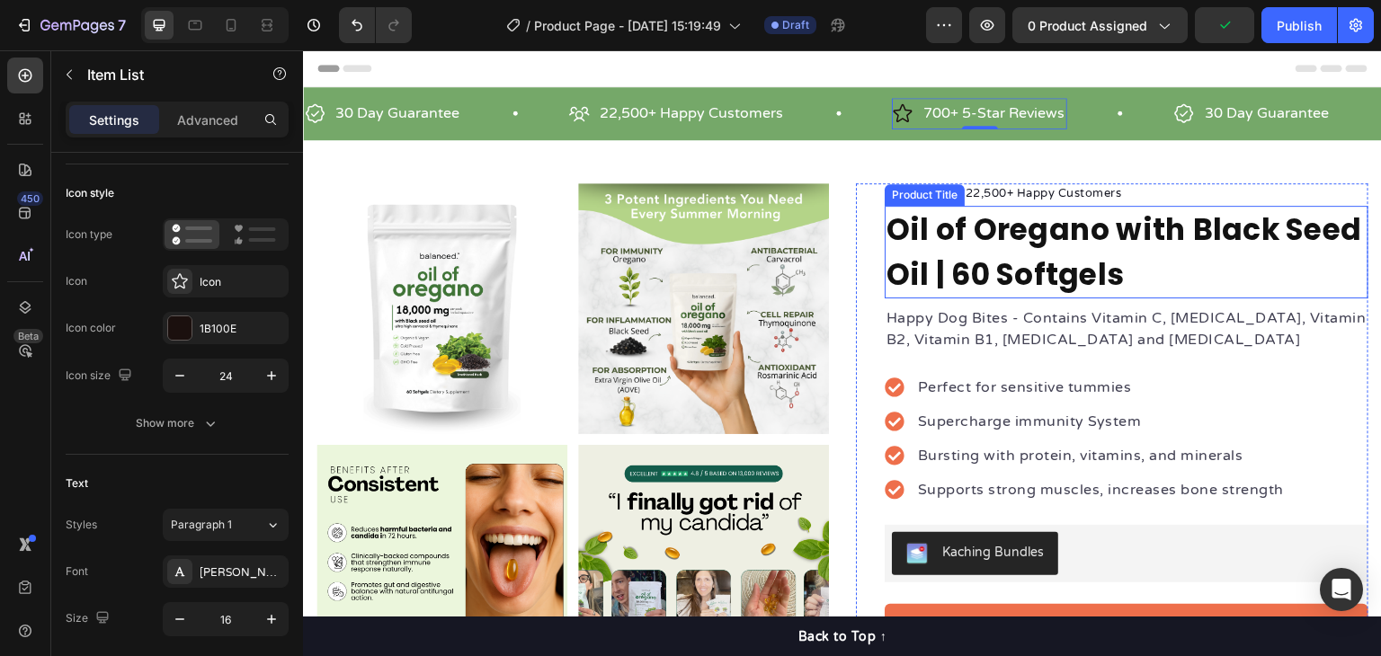
click at [1070, 267] on h1 "Oil of Oregano with Black Seed Oil | 60 Softgels" at bounding box center [1127, 252] width 484 height 93
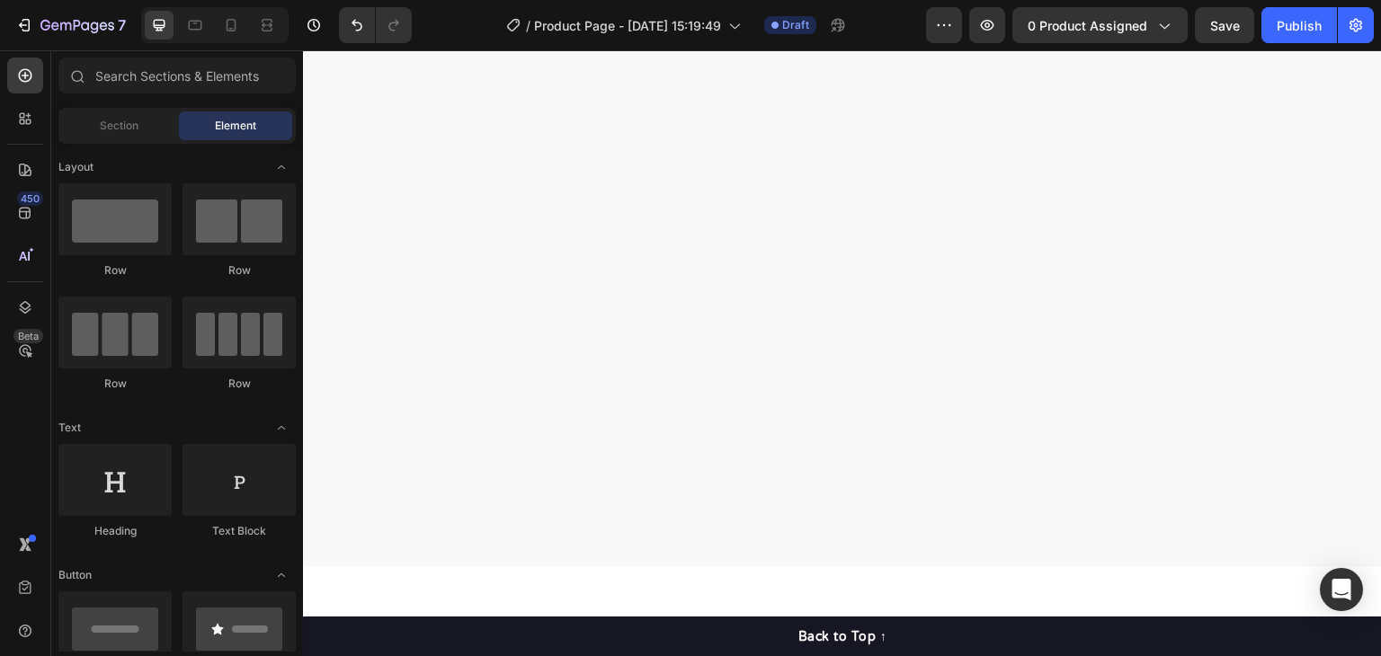
scroll to position [0, 0]
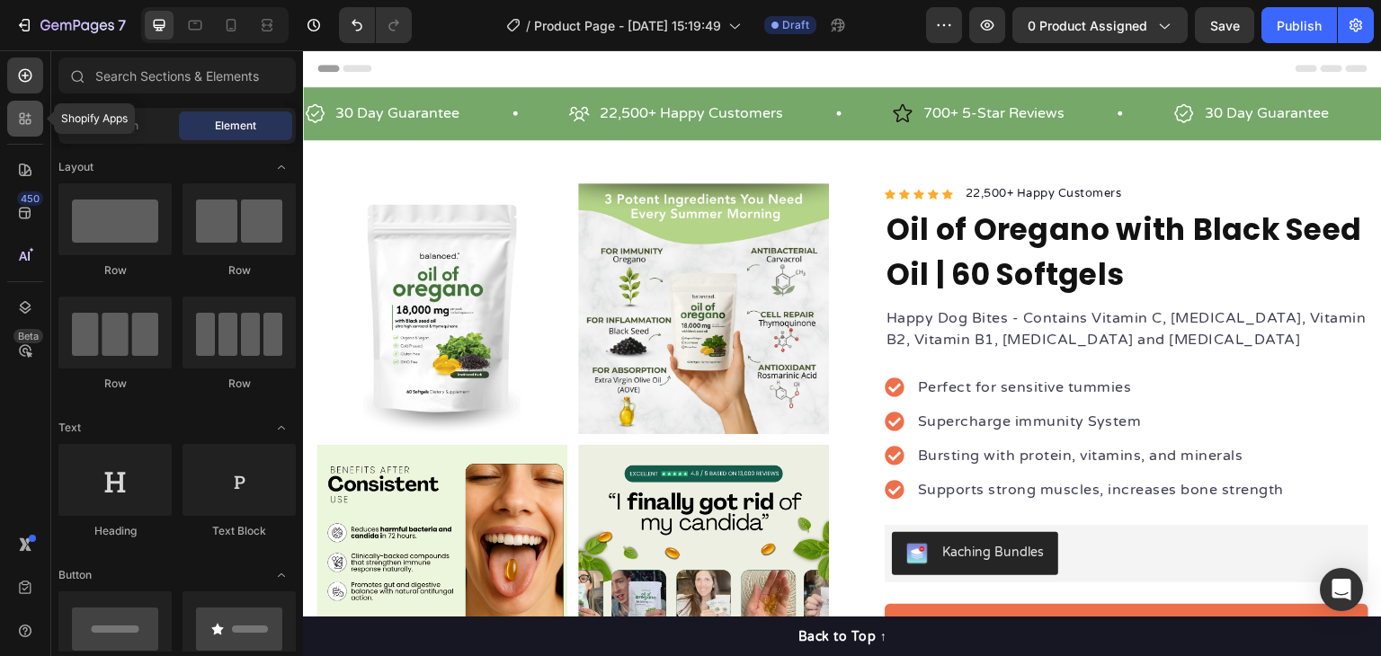
click at [32, 108] on div at bounding box center [25, 119] width 36 height 36
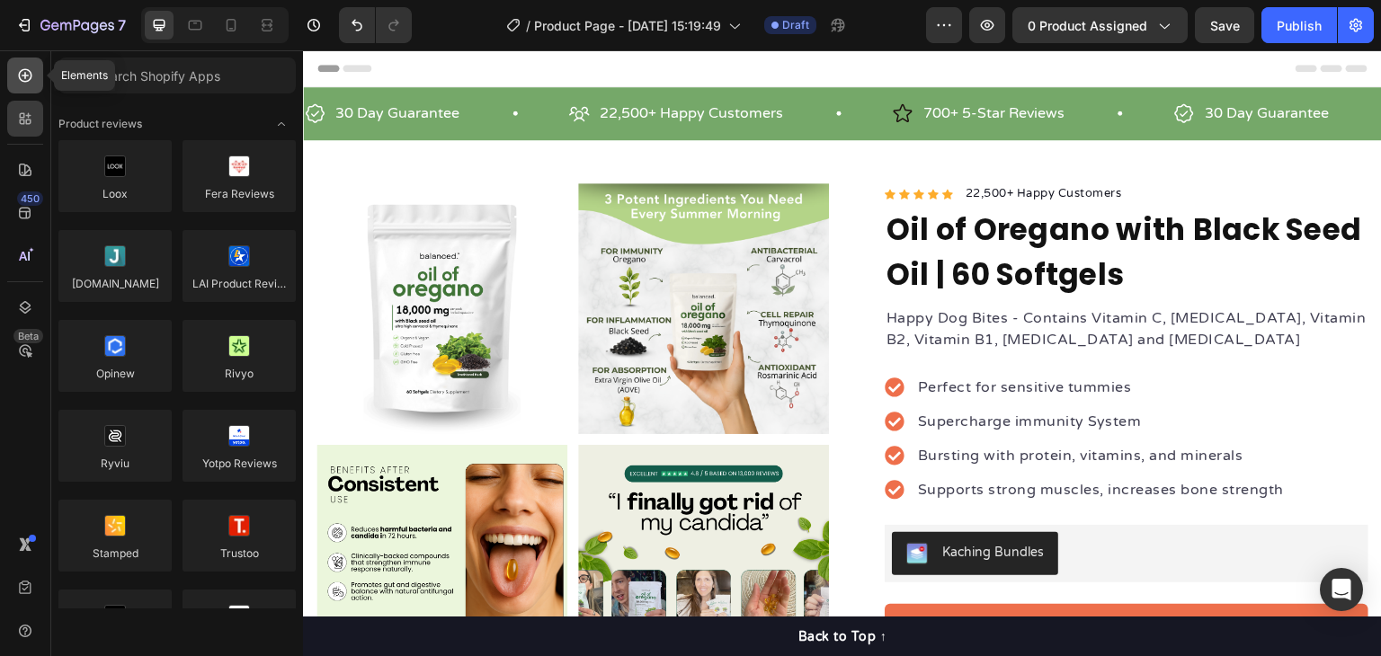
click at [29, 77] on icon at bounding box center [25, 76] width 18 height 18
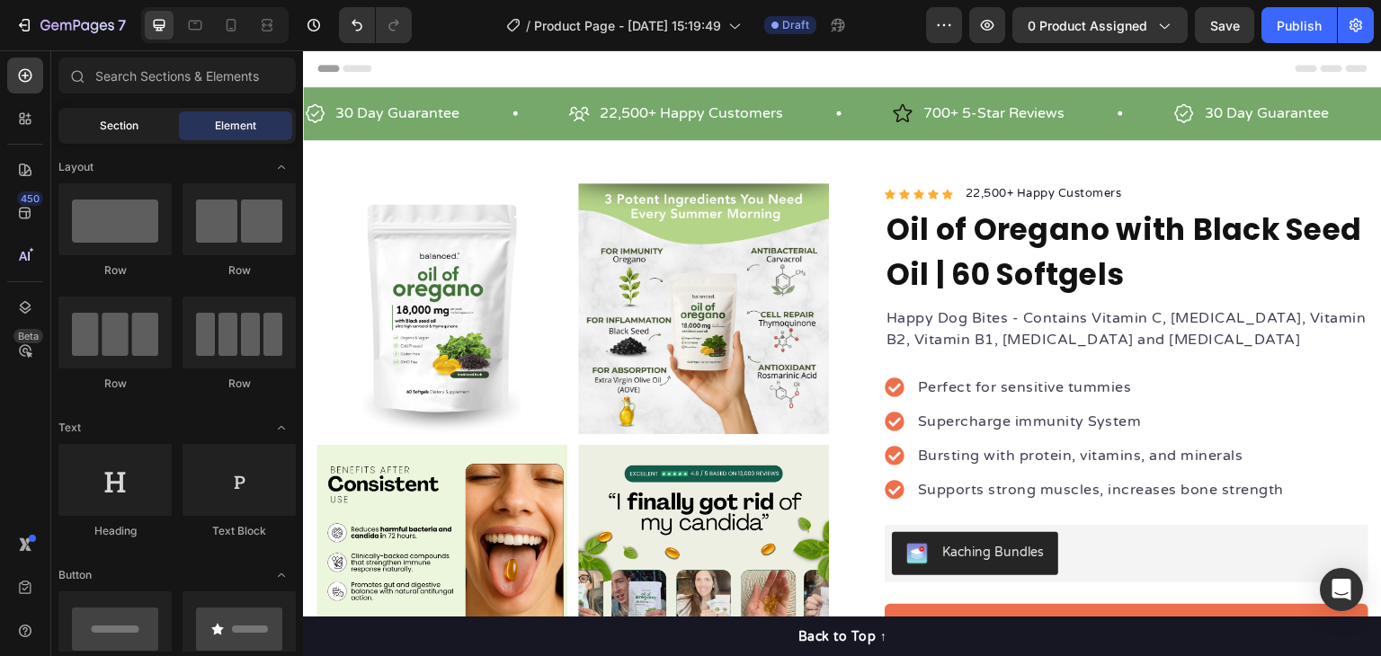
click at [125, 121] on span "Section" at bounding box center [119, 126] width 39 height 16
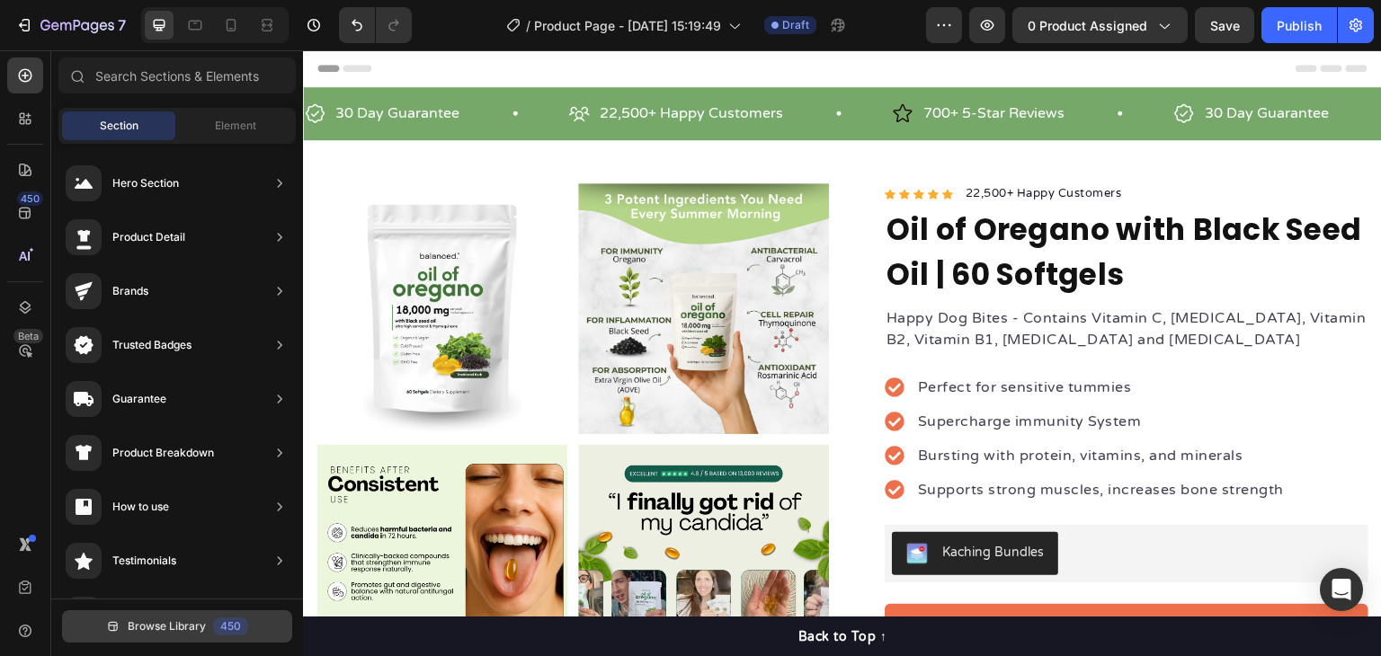
click at [190, 621] on span "Browse Library" at bounding box center [167, 627] width 78 height 16
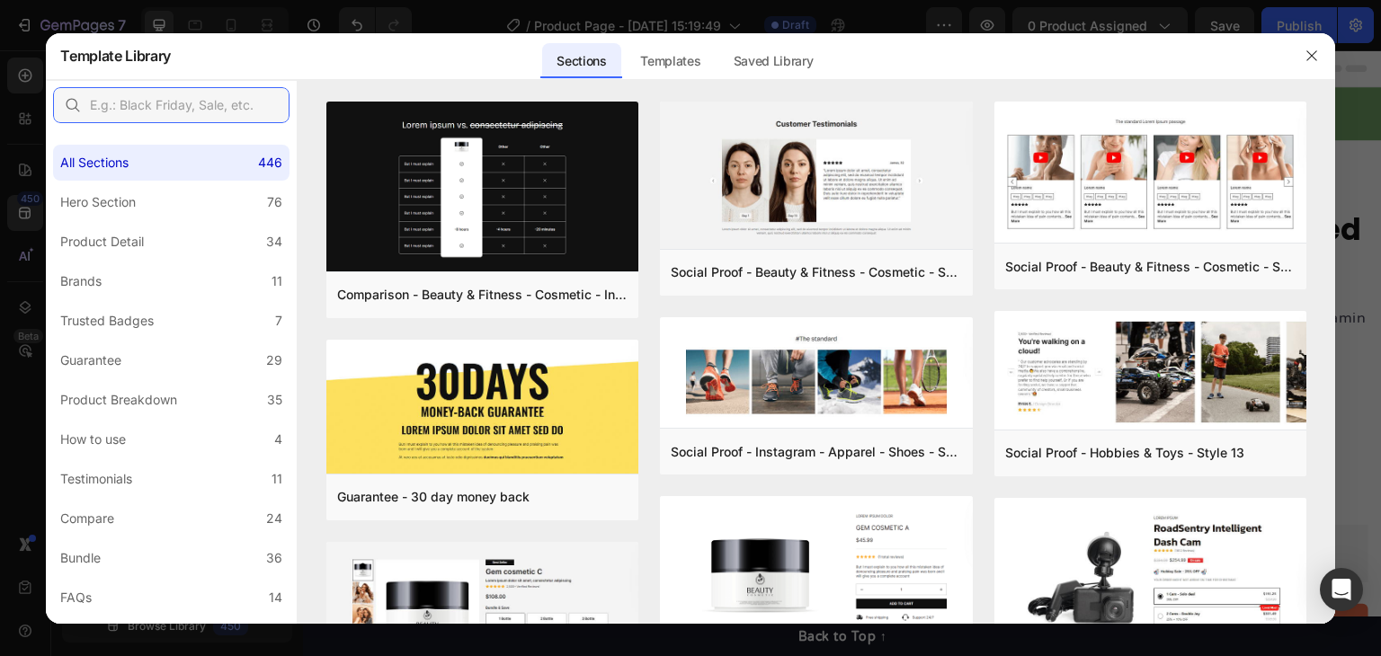
click at [168, 92] on input "text" at bounding box center [171, 105] width 237 height 36
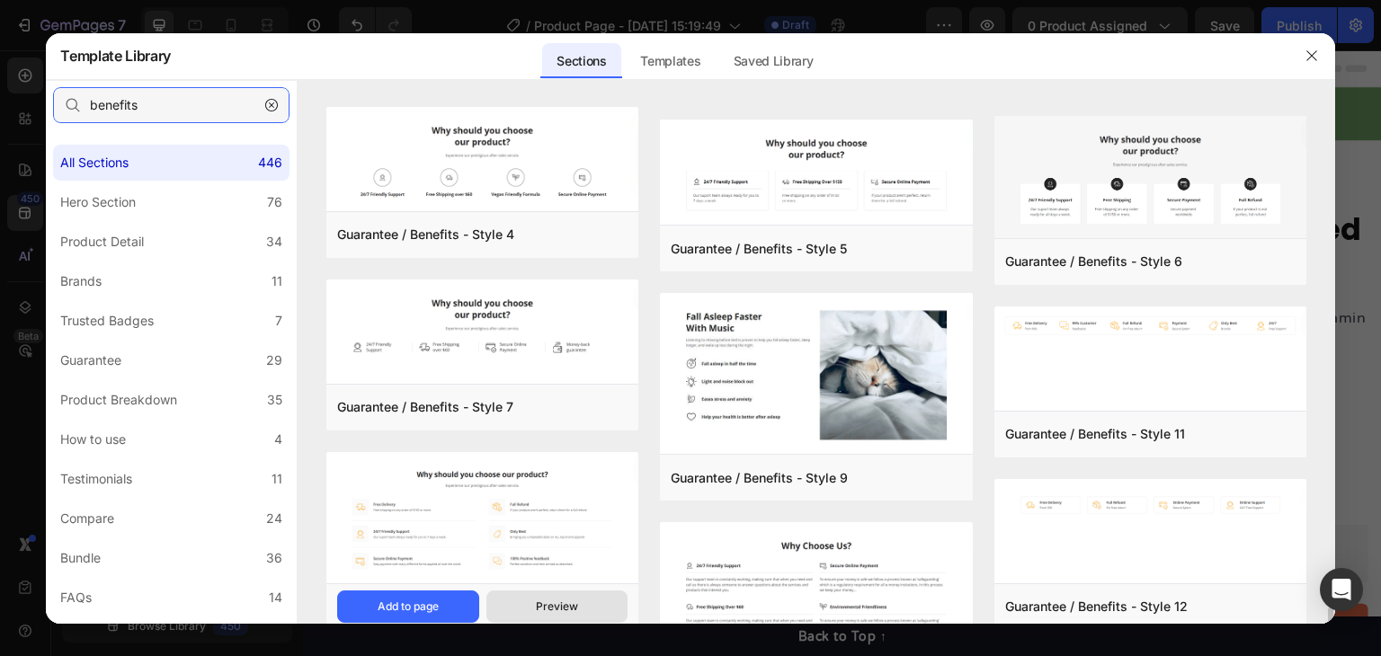
scroll to position [445, 0]
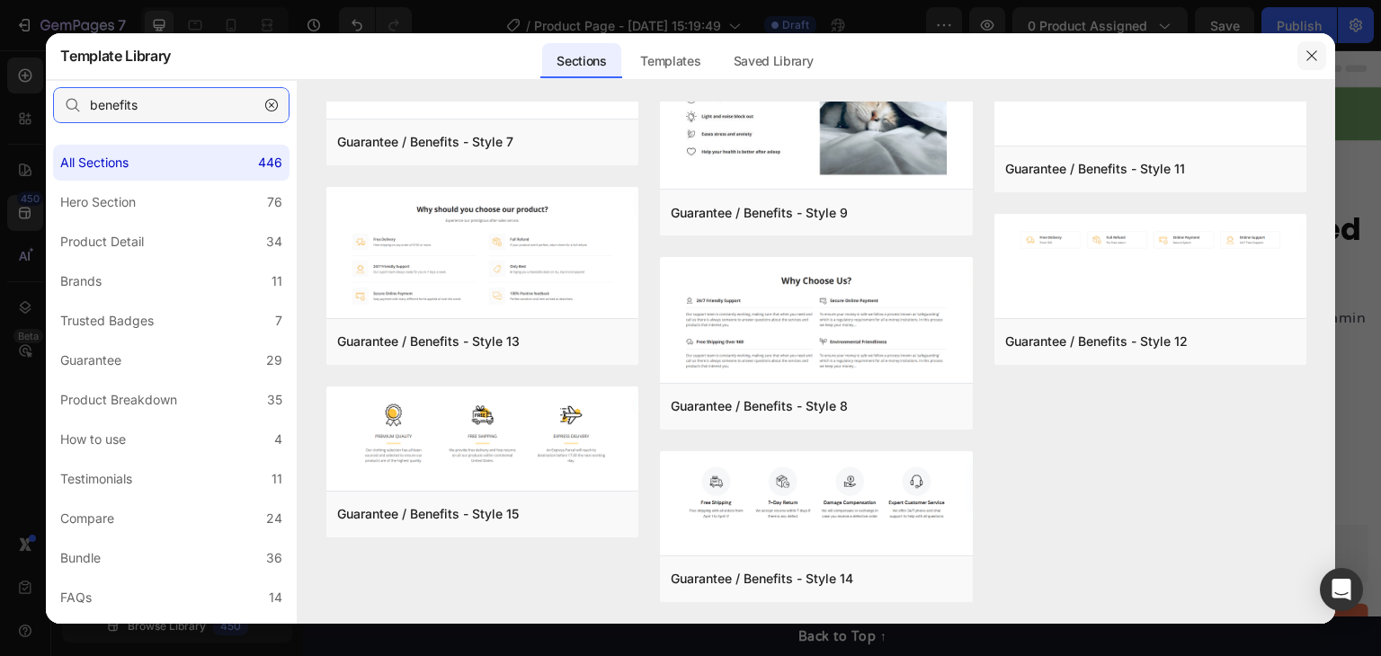
type input "benefits"
click at [1302, 57] on button "button" at bounding box center [1312, 55] width 29 height 29
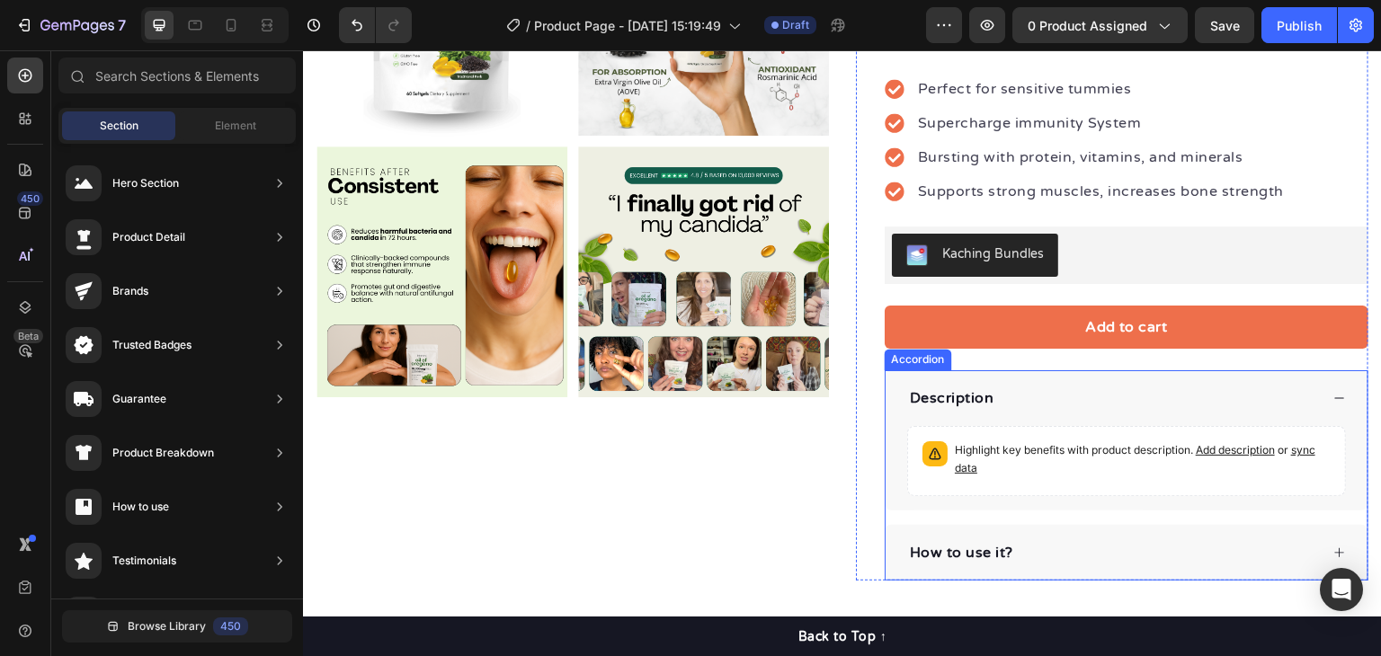
scroll to position [180, 0]
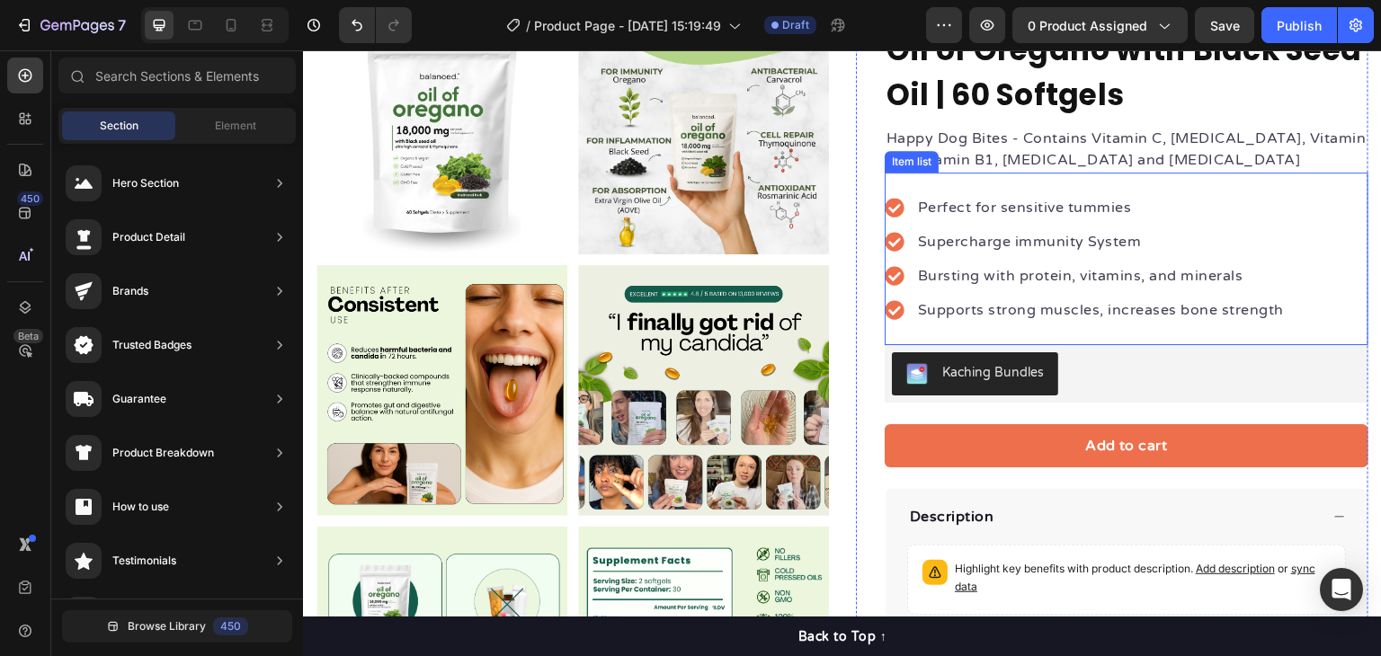
click at [930, 192] on div "Perfect for sensitive tummies Supercharge immunity System Bursting with protein…" at bounding box center [1127, 259] width 484 height 173
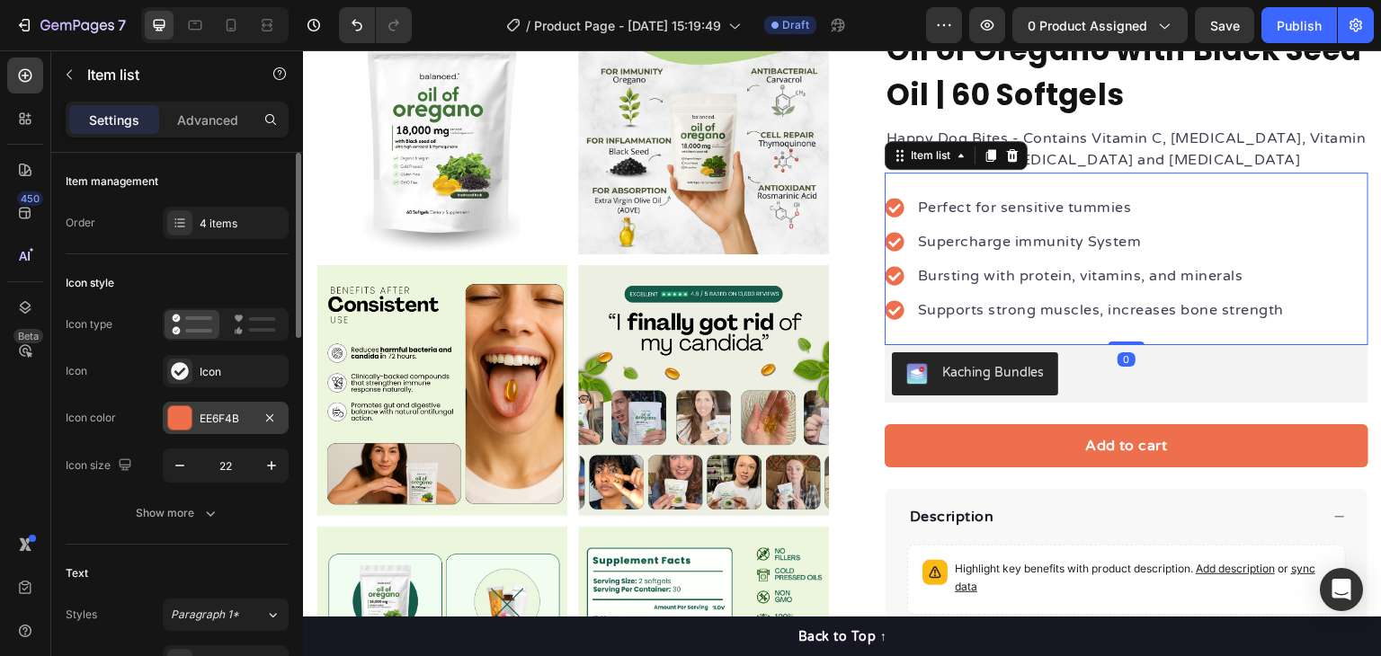
click at [184, 406] on div at bounding box center [179, 417] width 23 height 23
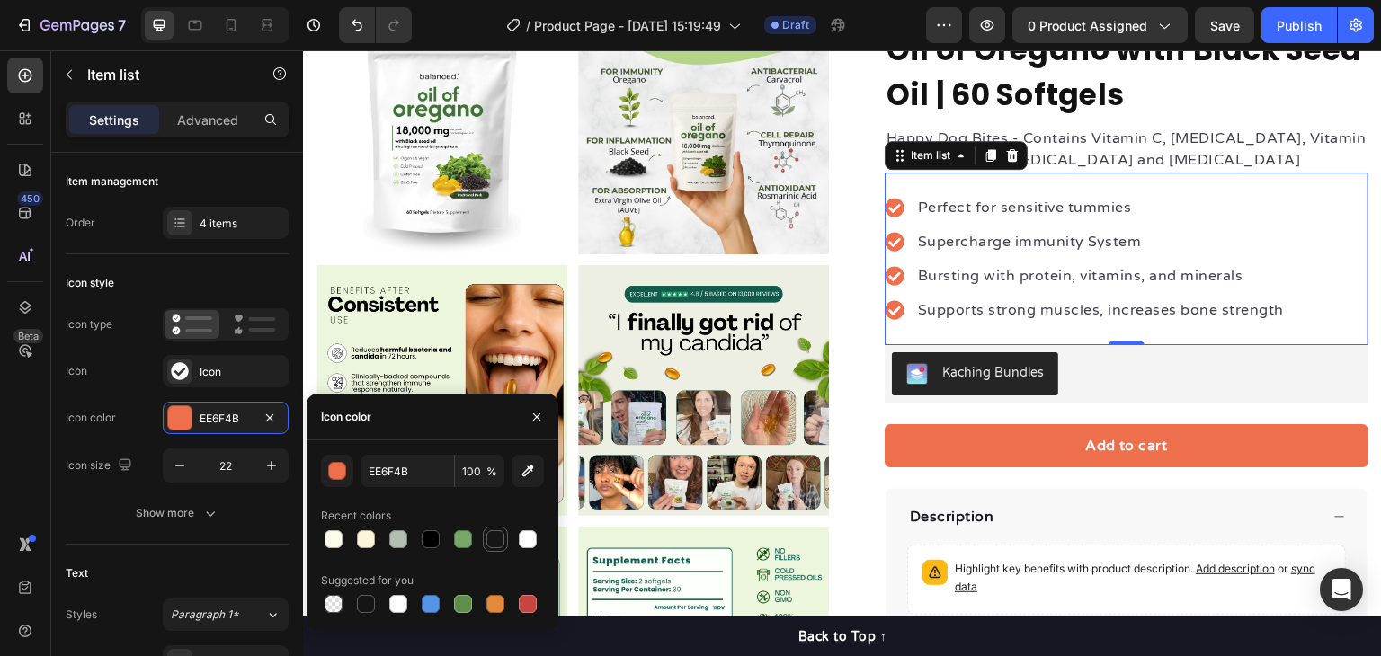
click at [500, 540] on div at bounding box center [496, 540] width 18 height 18
click at [527, 535] on div at bounding box center [528, 540] width 18 height 18
type input "FFFFFF"
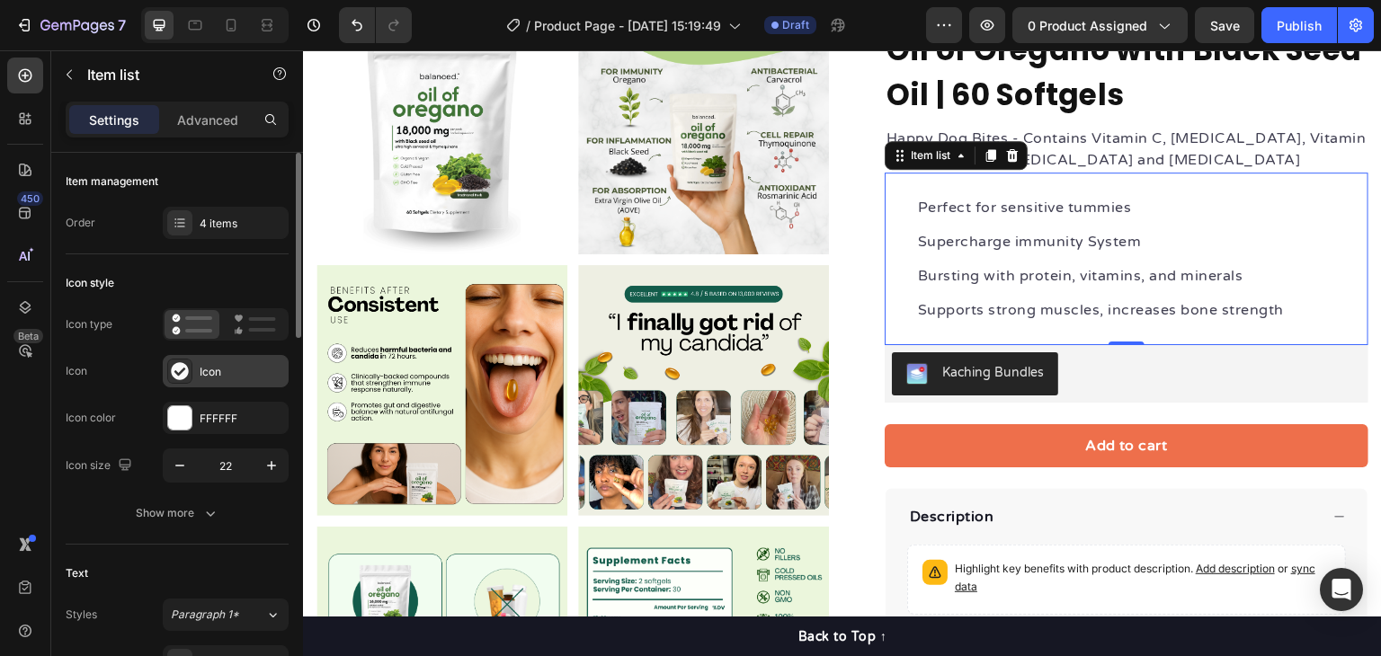
click at [210, 375] on div "Icon" at bounding box center [242, 372] width 85 height 16
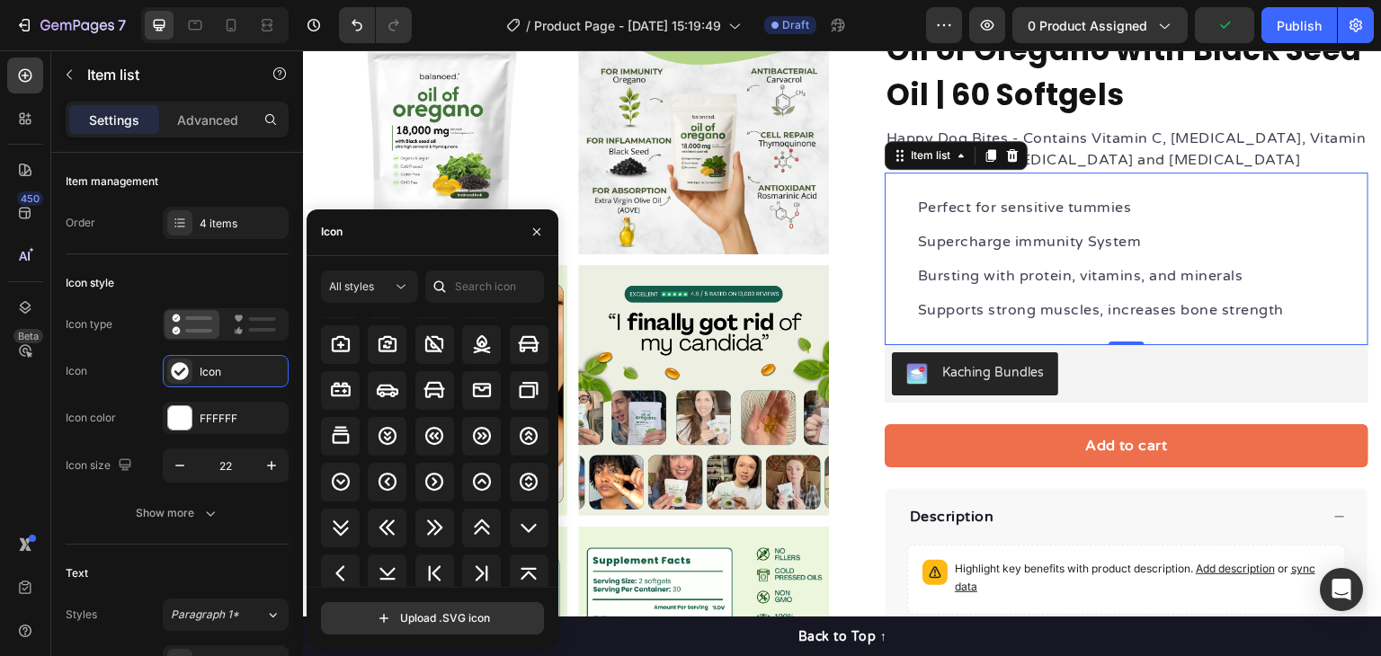
scroll to position [2200, 0]
click at [471, 289] on input "text" at bounding box center [484, 287] width 119 height 32
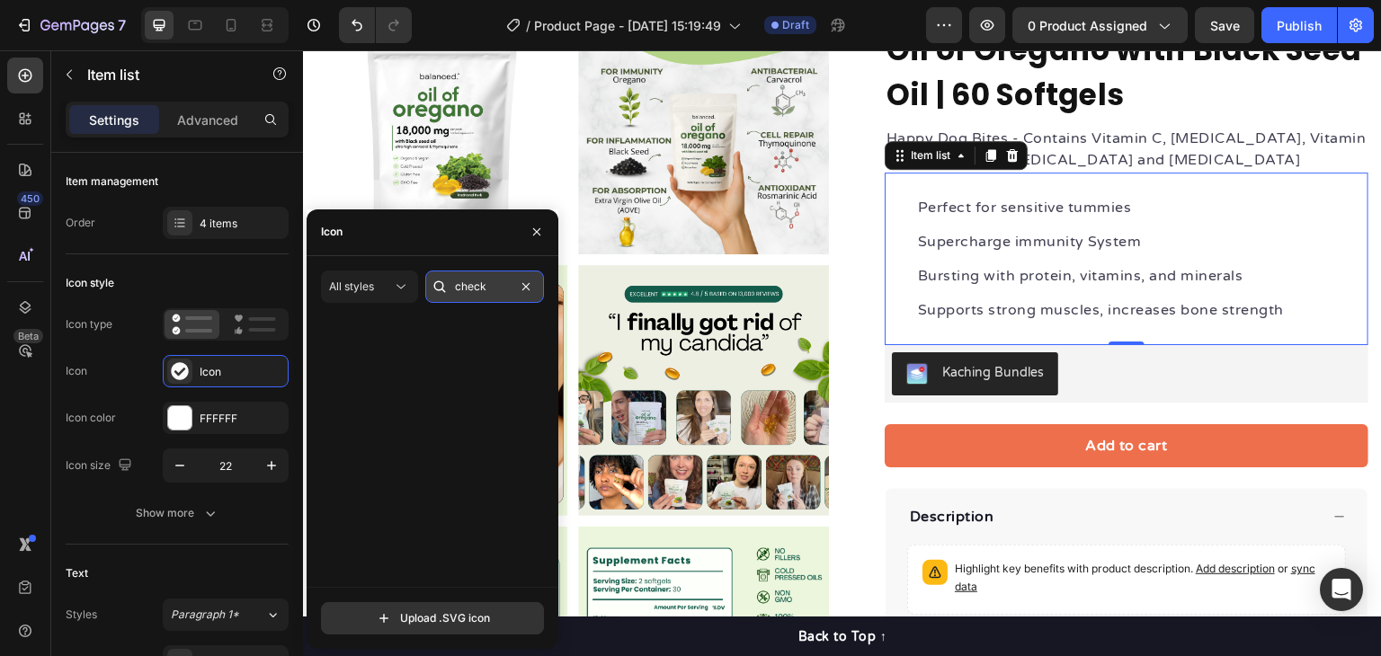
scroll to position [0, 0]
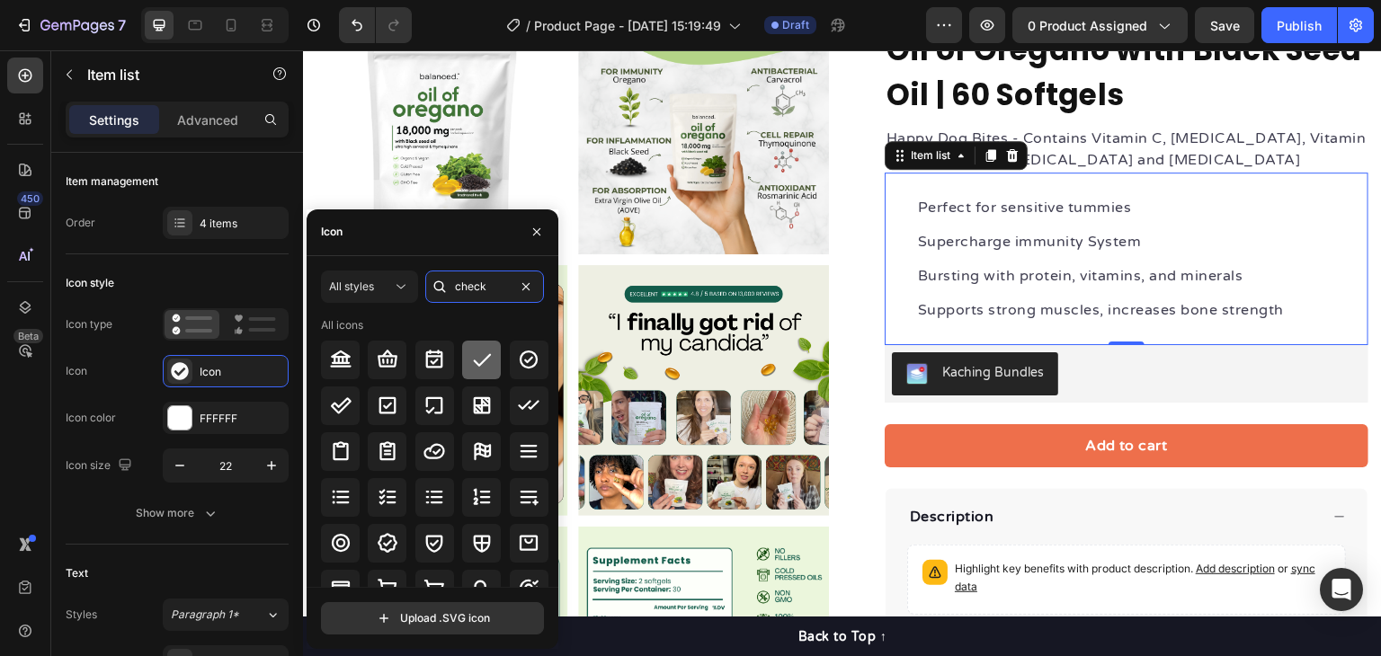
type input "check"
click at [476, 367] on icon at bounding box center [482, 360] width 22 height 22
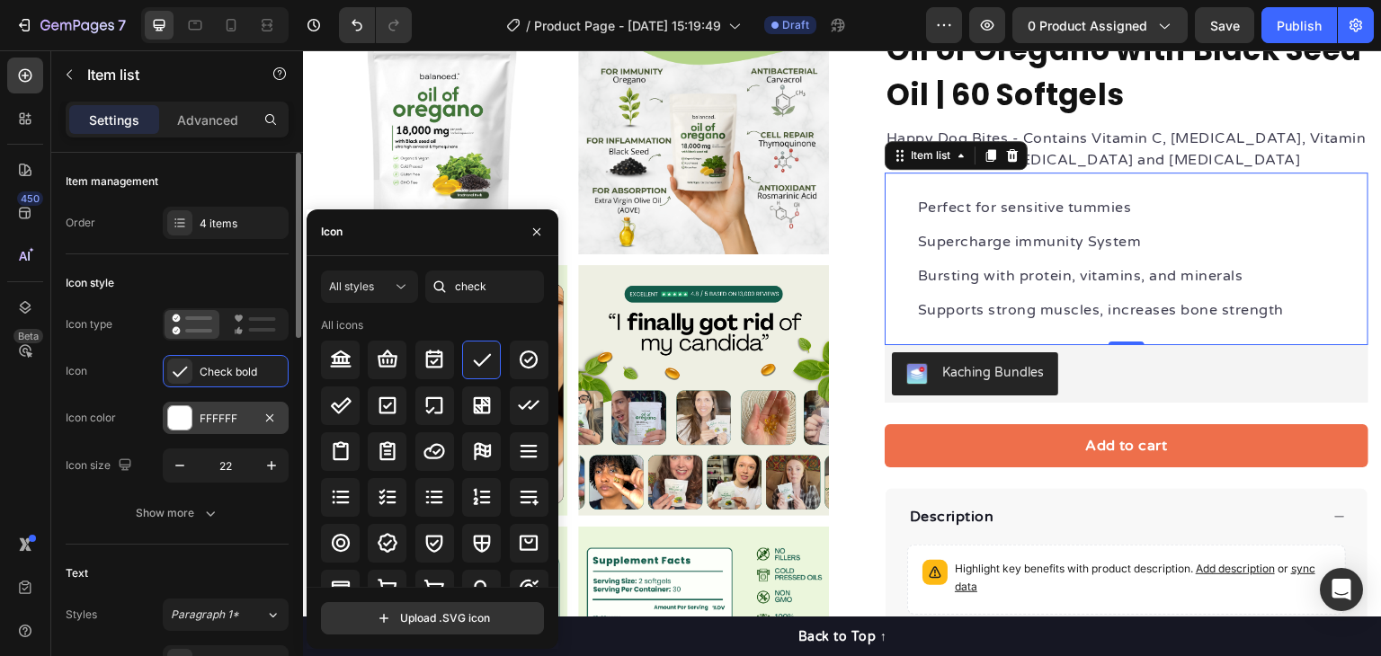
click at [176, 422] on div at bounding box center [179, 417] width 23 height 23
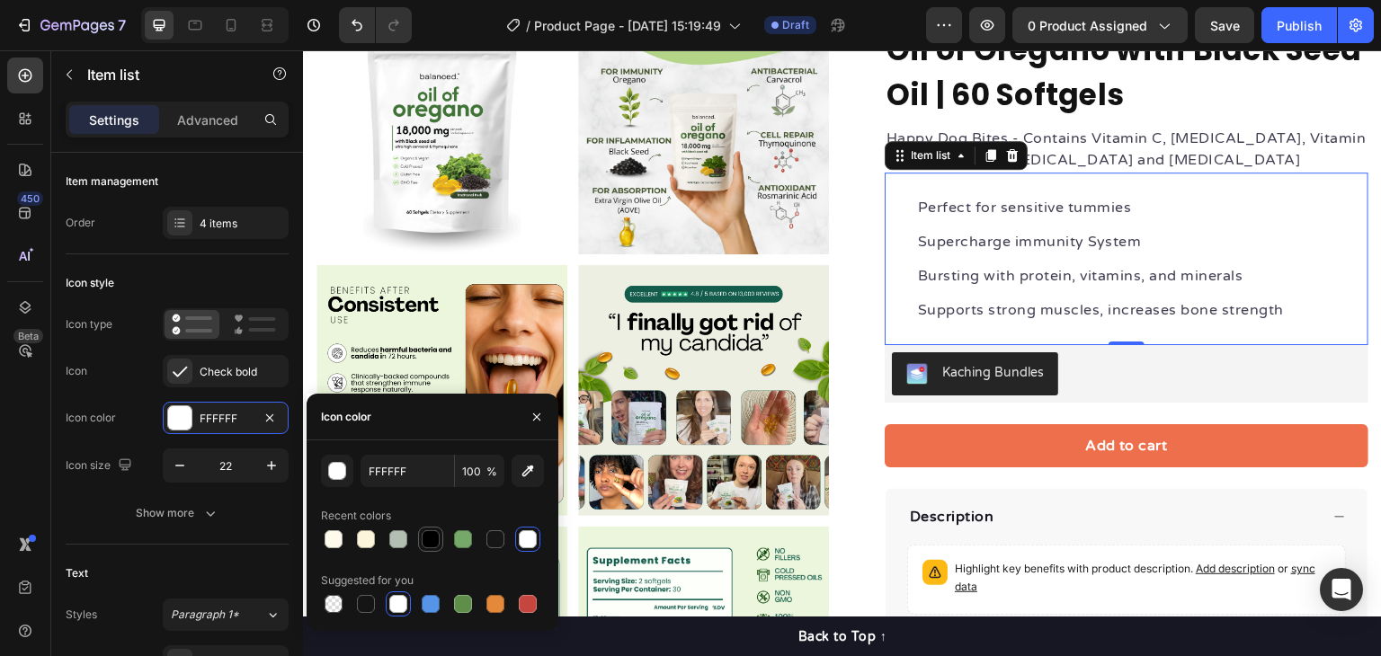
click at [421, 537] on div at bounding box center [431, 540] width 22 height 22
type input "000000"
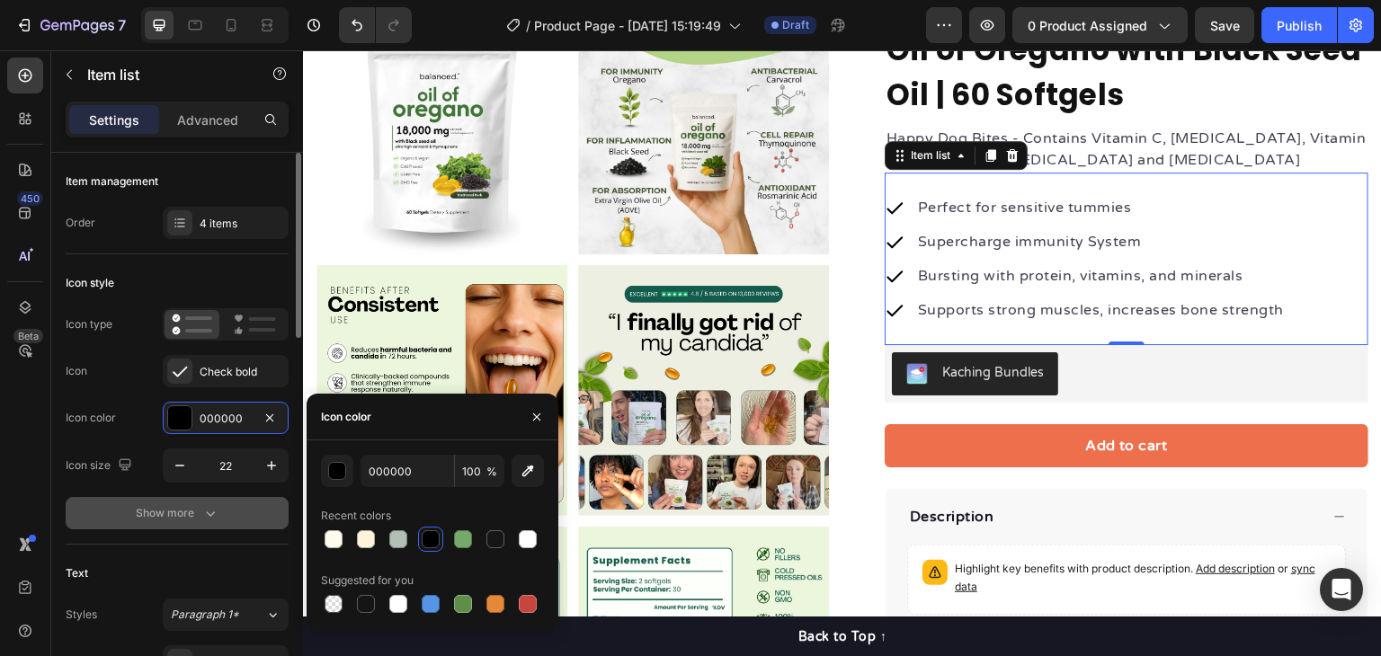
click at [187, 515] on div "Show more" at bounding box center [178, 513] width 84 height 18
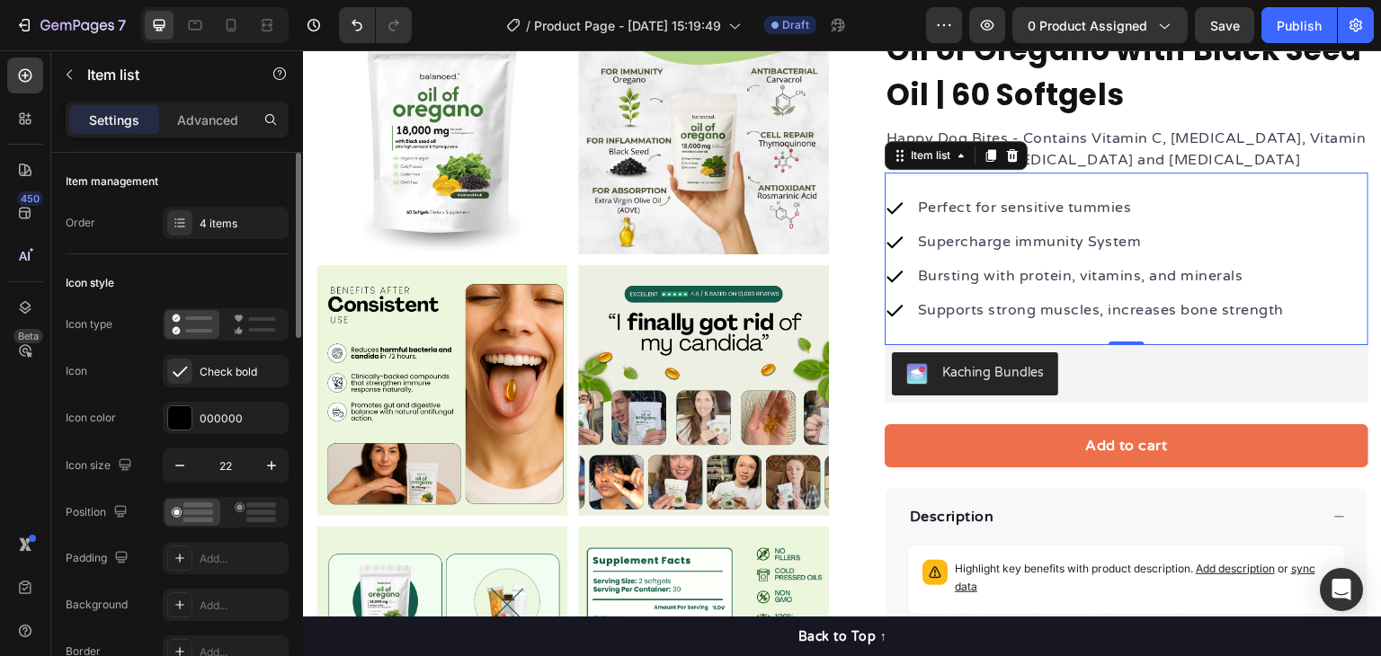
scroll to position [180, 0]
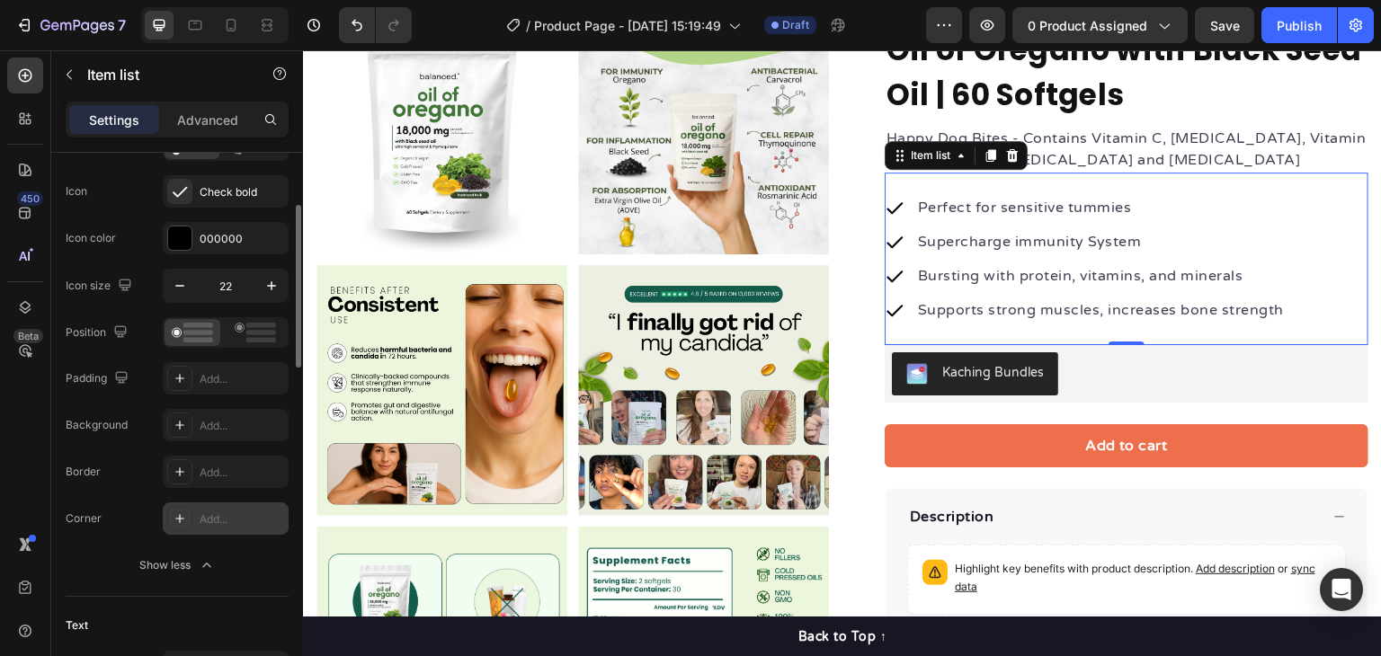
click at [225, 512] on div "Add..." at bounding box center [242, 520] width 85 height 16
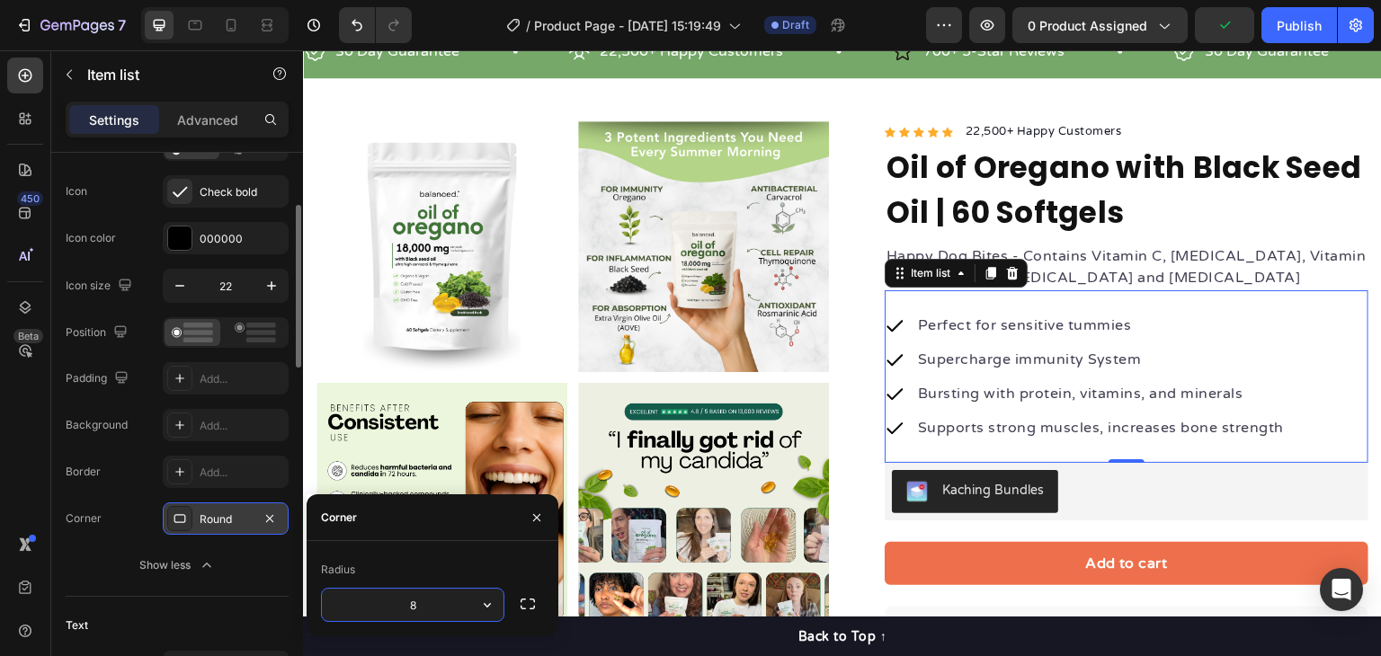
scroll to position [90, 0]
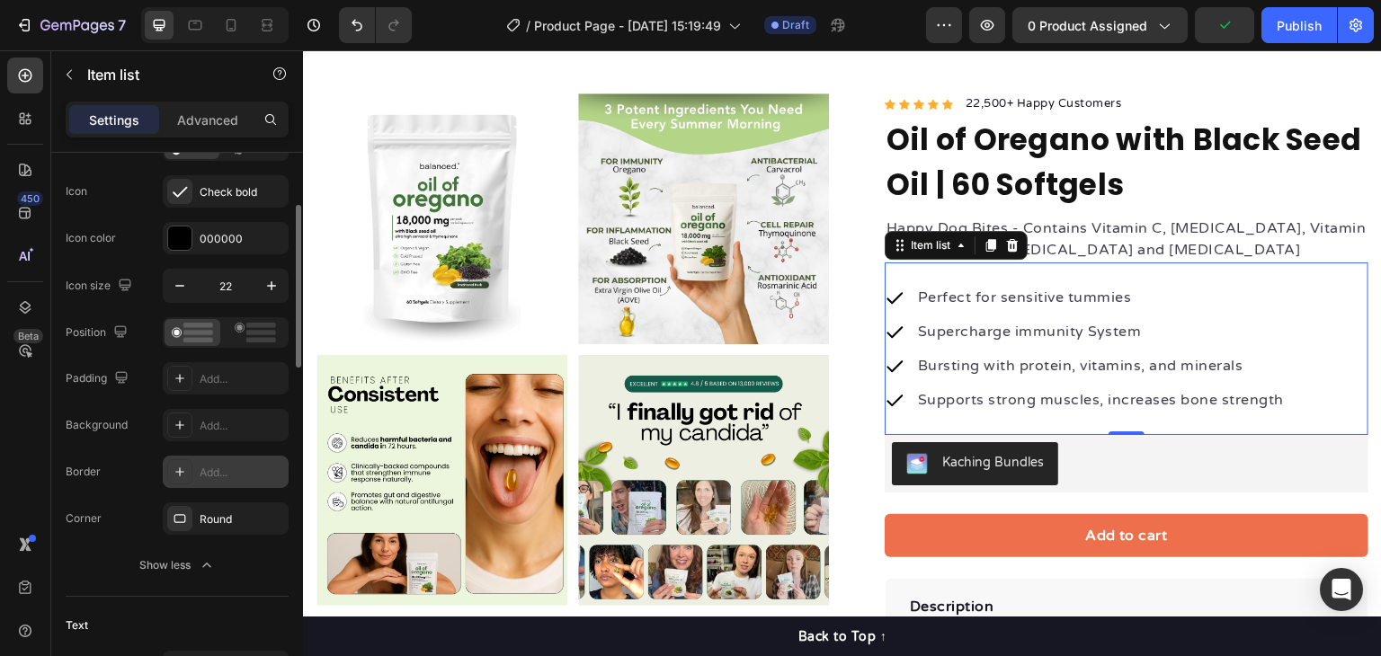
click at [204, 459] on div "Add..." at bounding box center [226, 472] width 126 height 32
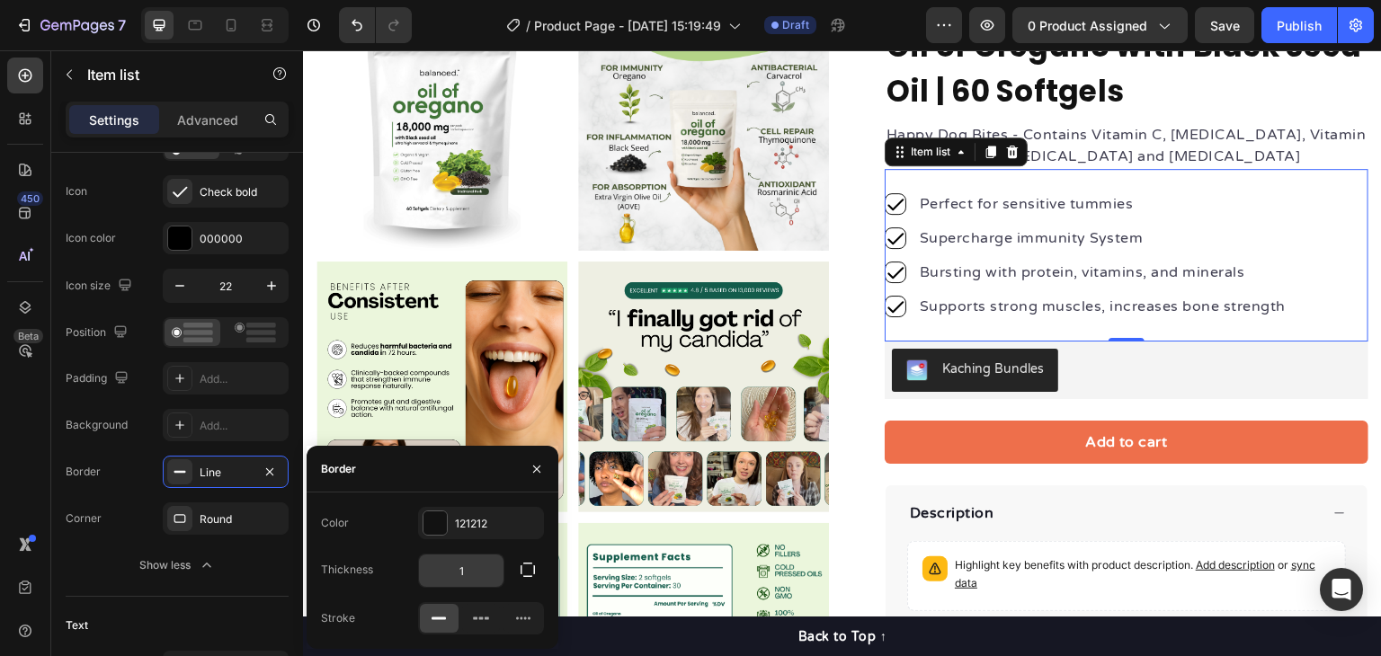
scroll to position [270, 0]
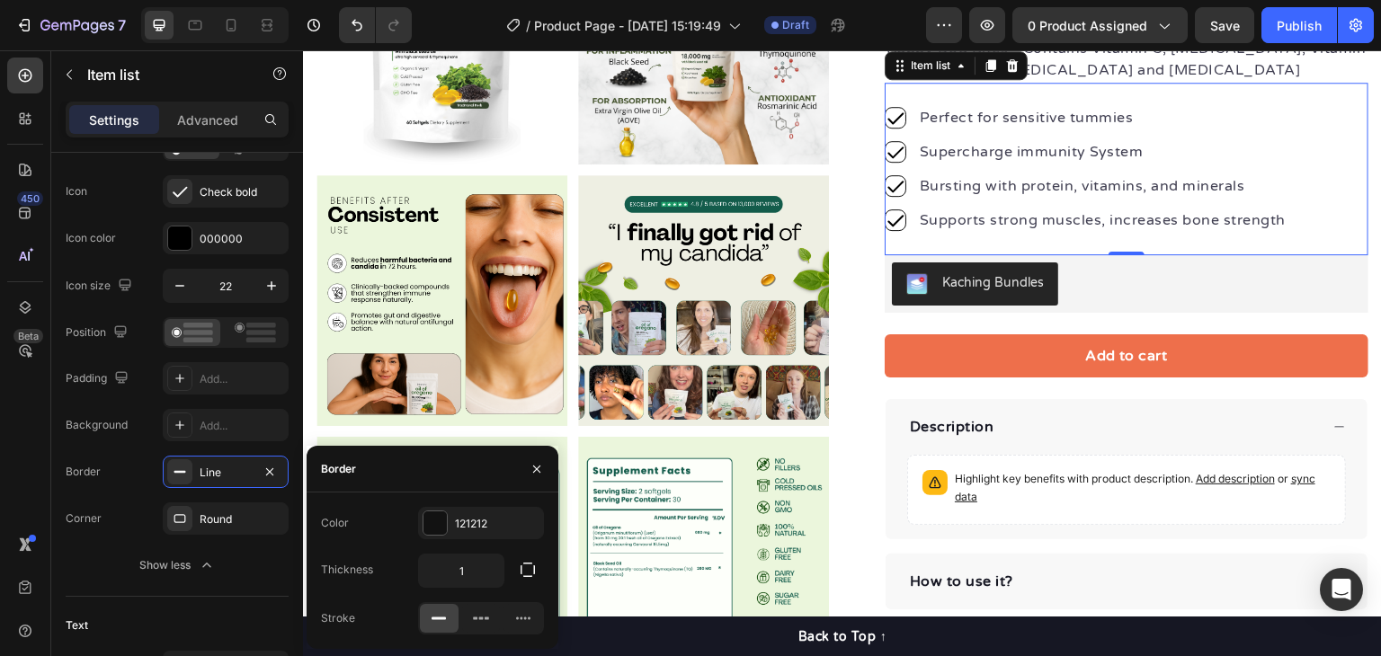
click at [432, 472] on div "Border" at bounding box center [433, 469] width 252 height 47
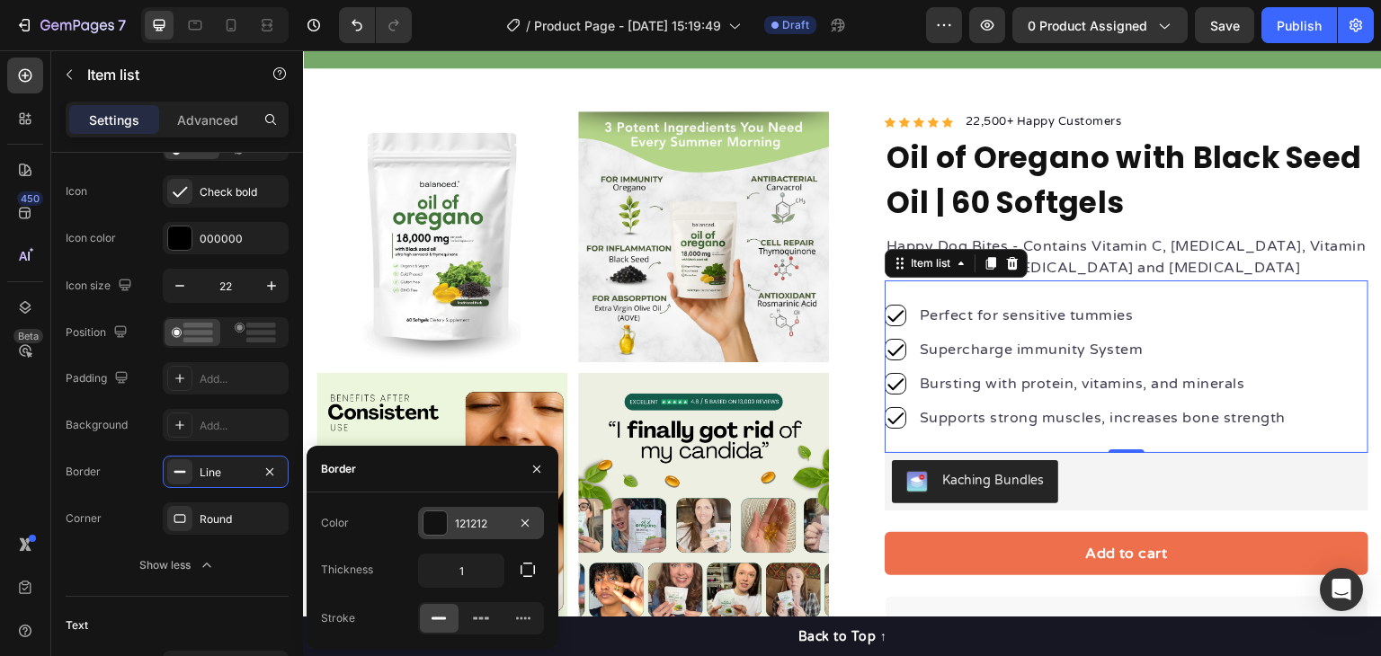
scroll to position [0, 0]
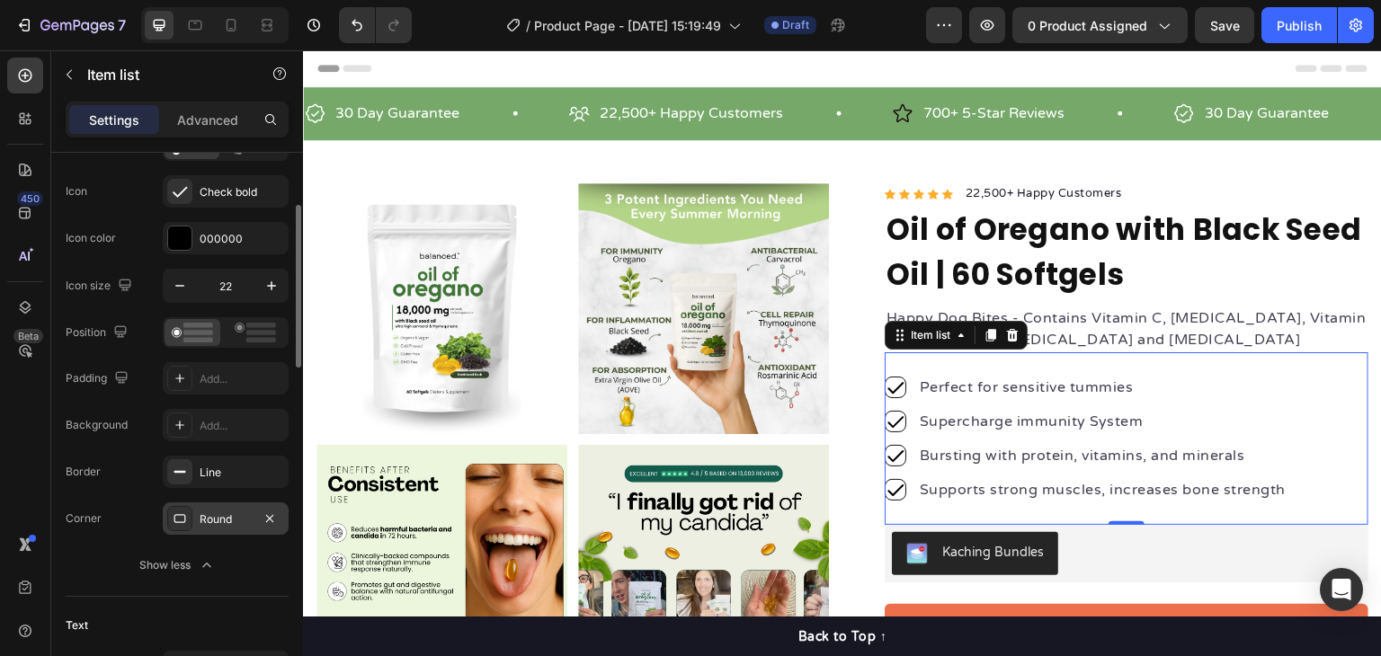
click at [248, 522] on div "Round" at bounding box center [226, 520] width 52 height 16
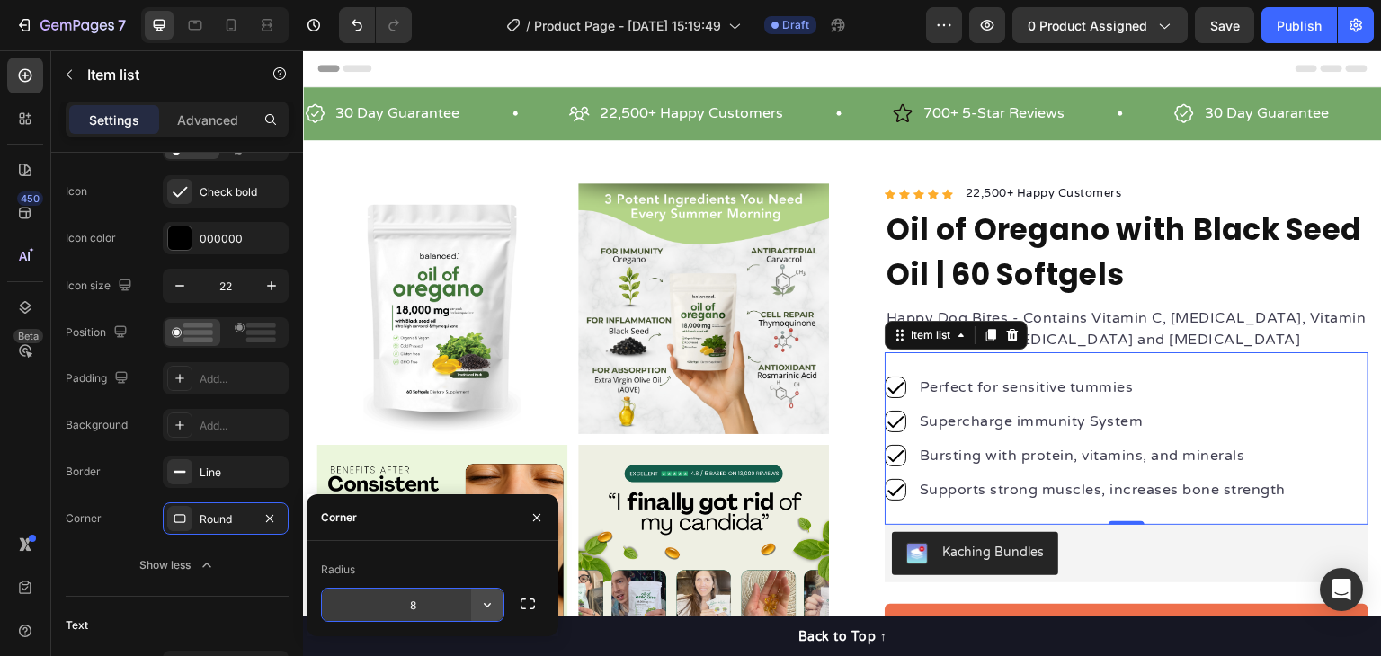
click at [487, 609] on icon "button" at bounding box center [487, 605] width 18 height 18
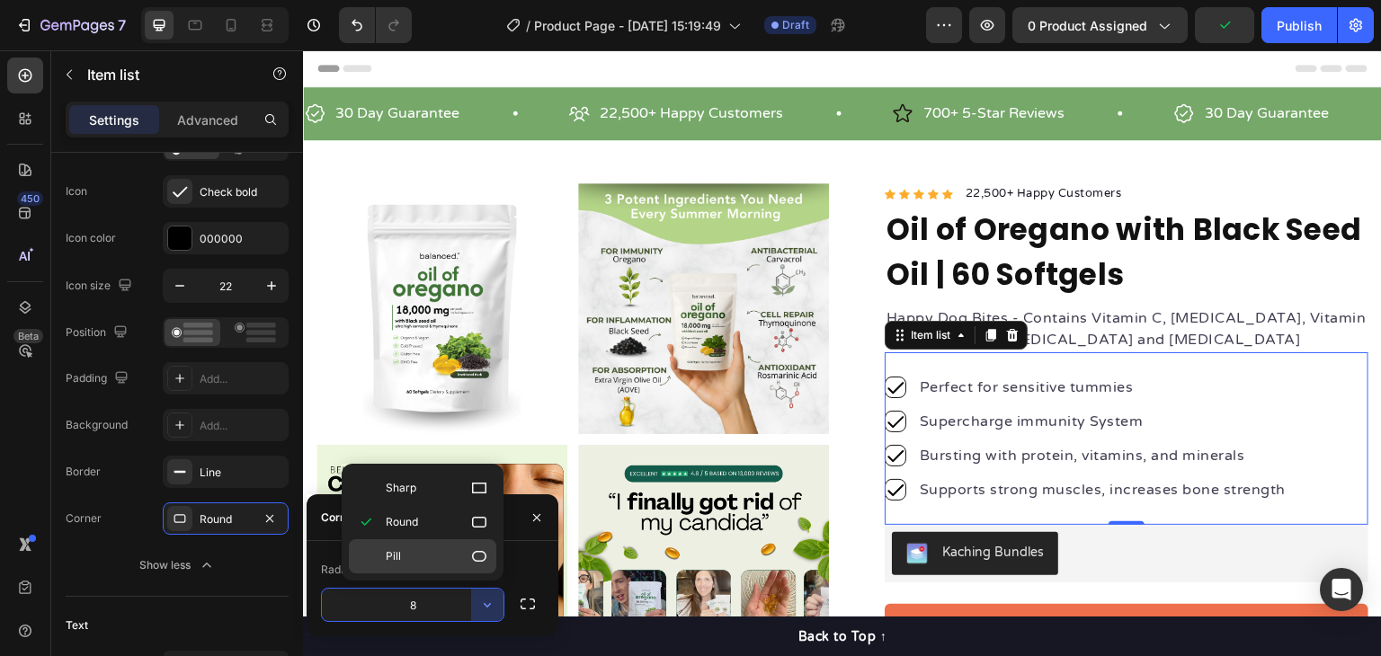
click at [478, 566] on div "Pill" at bounding box center [422, 557] width 147 height 34
type input "9999"
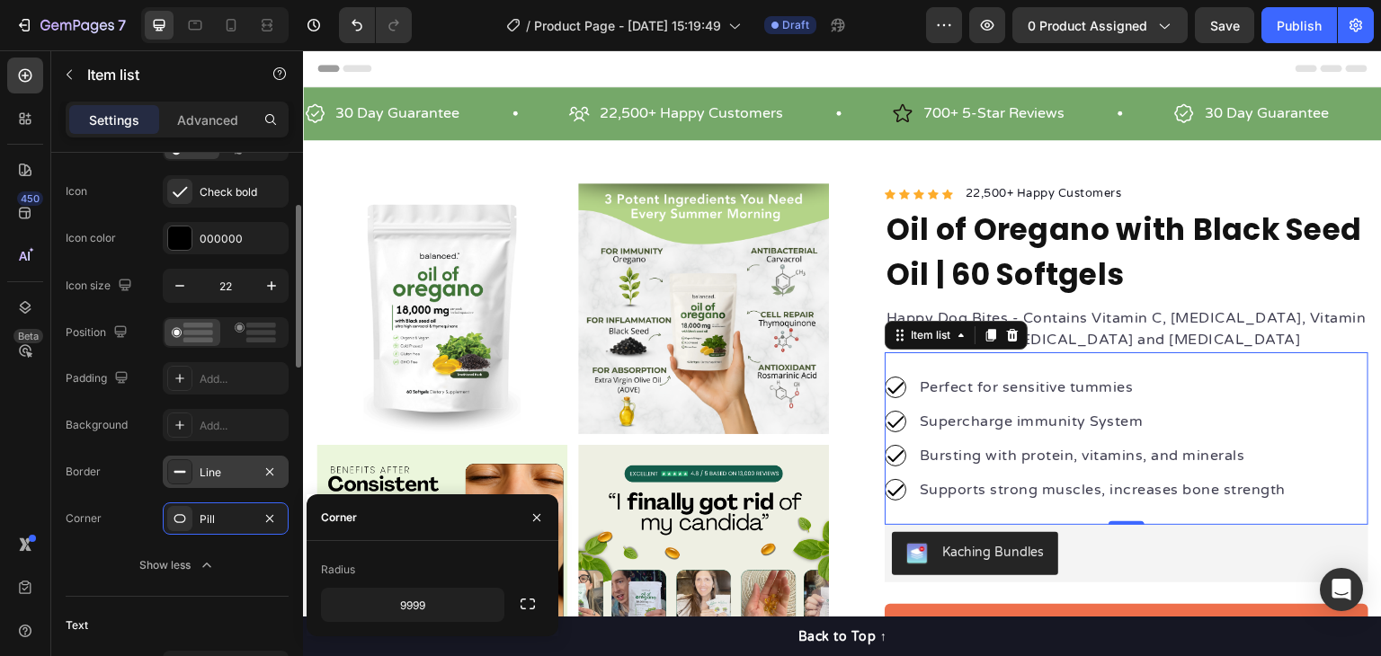
click at [194, 478] on div "Line" at bounding box center [226, 472] width 126 height 32
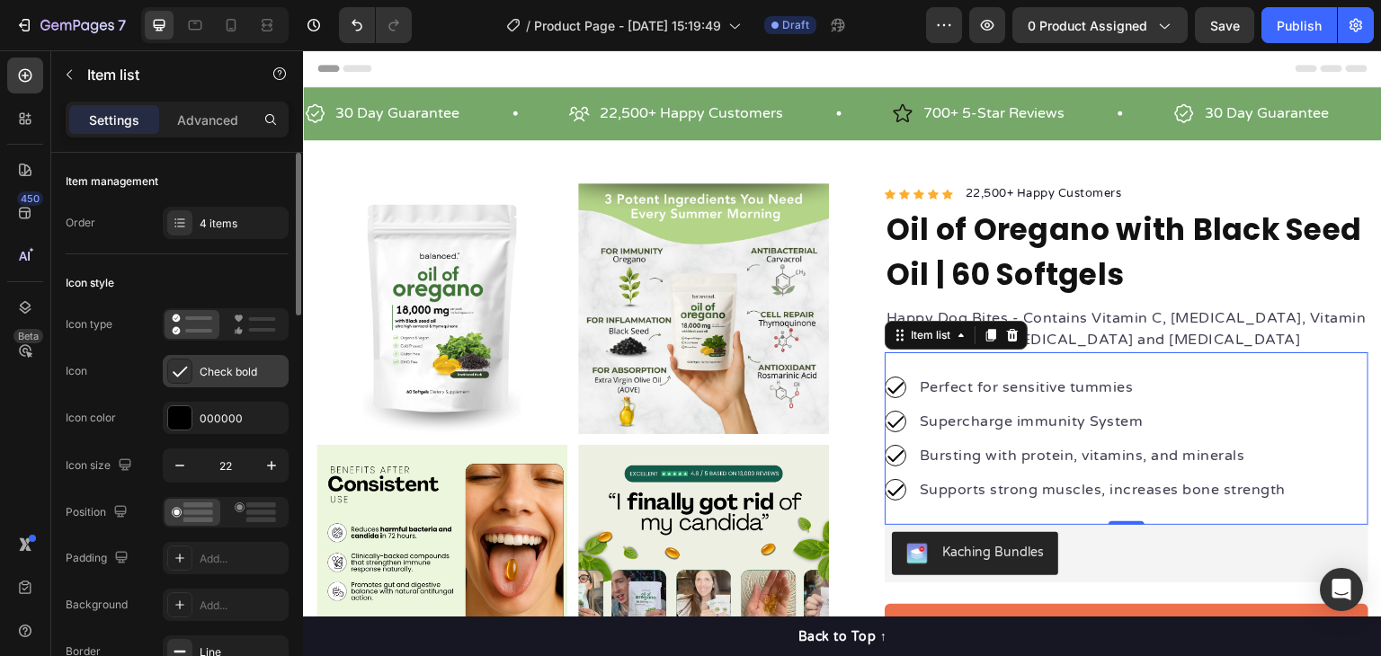
click at [192, 379] on div "Check bold" at bounding box center [226, 371] width 126 height 32
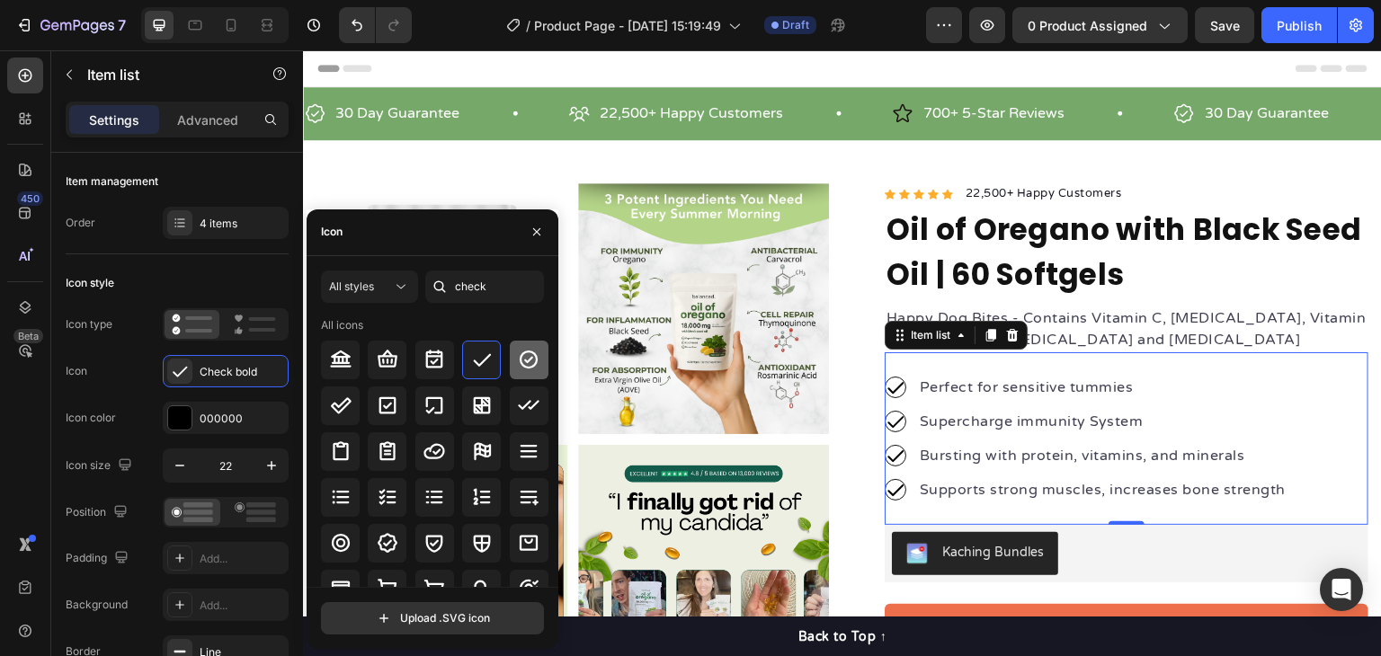
click at [518, 356] on icon at bounding box center [529, 360] width 22 height 22
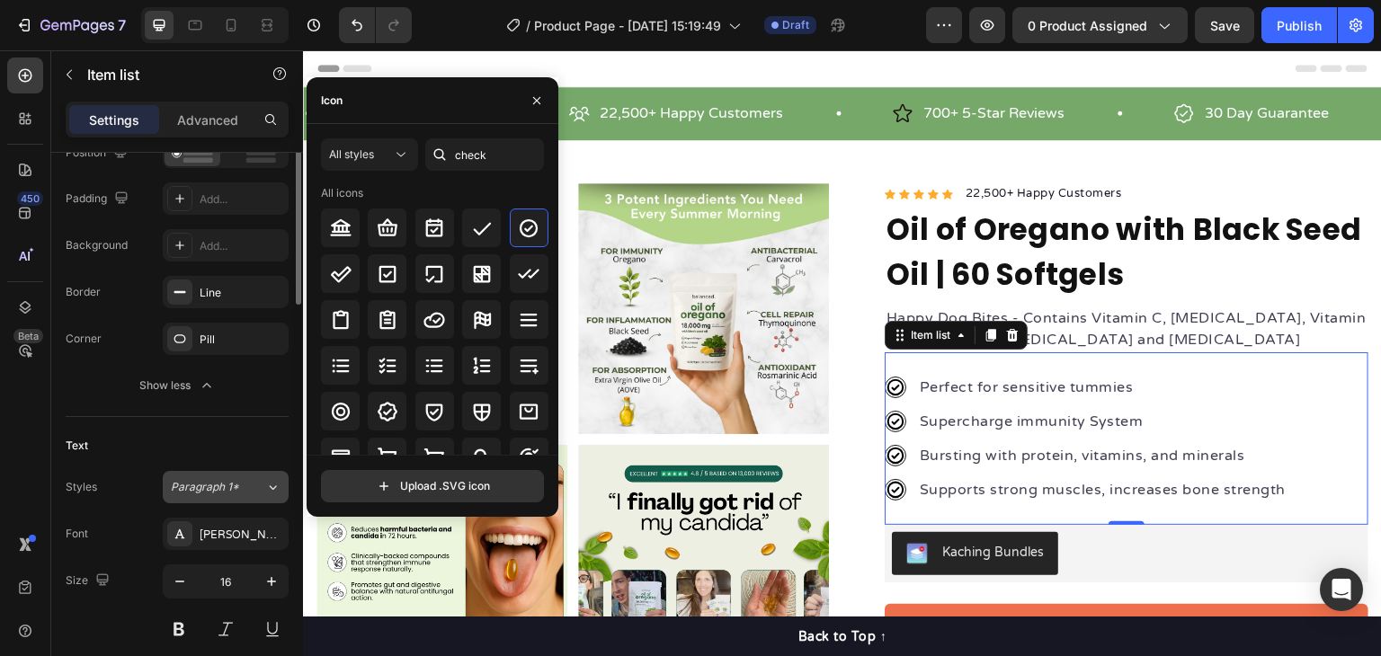
scroll to position [270, 0]
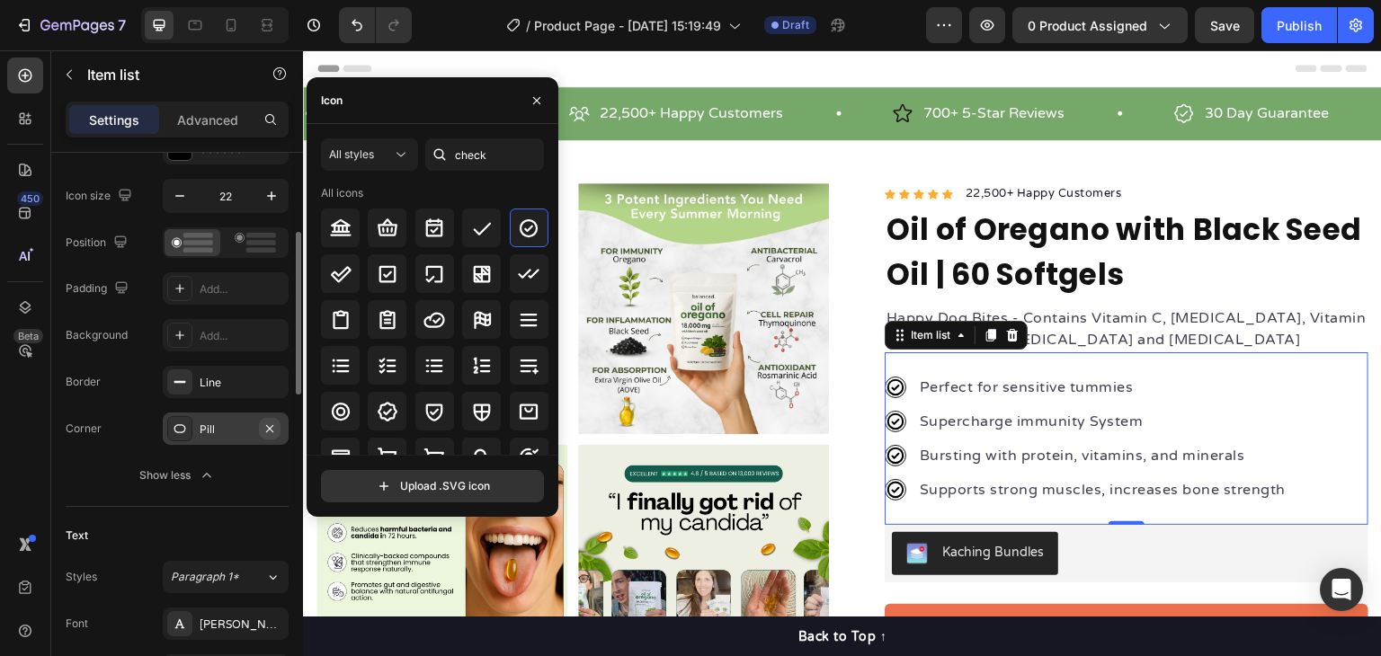
click at [270, 429] on icon "button" at bounding box center [270, 429] width 14 height 14
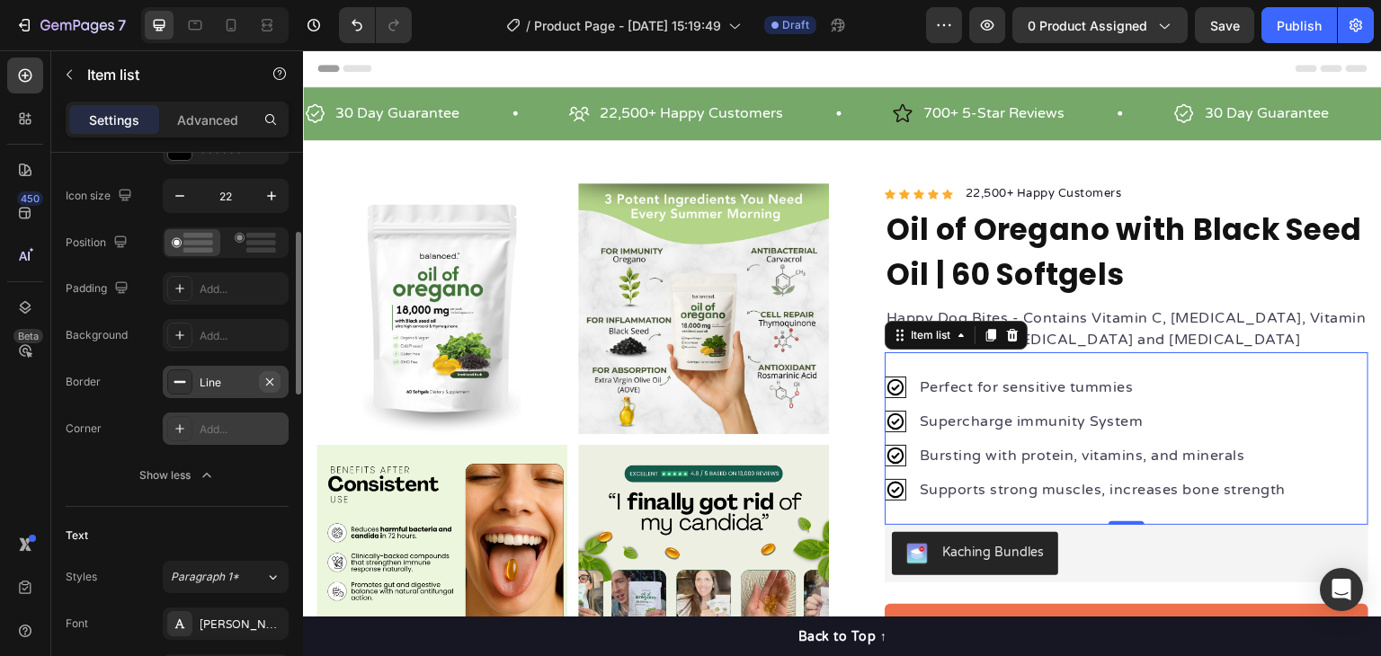
click at [272, 375] on icon "button" at bounding box center [270, 382] width 14 height 14
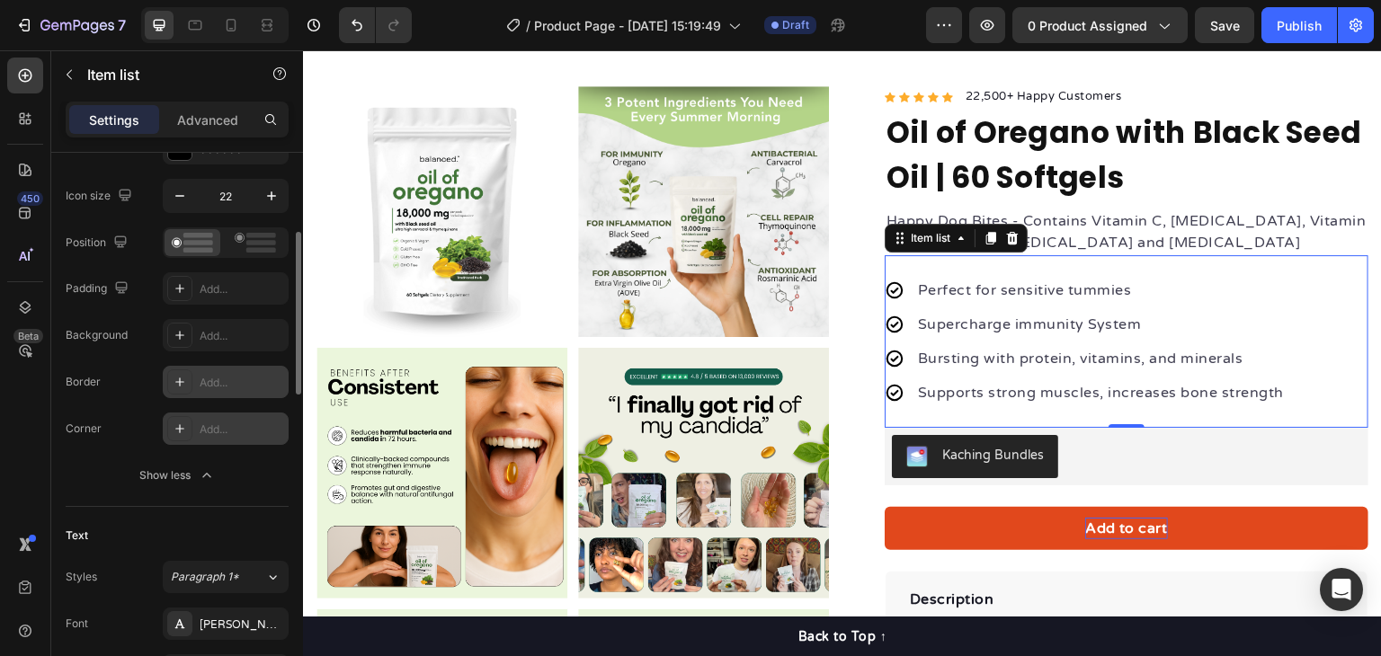
scroll to position [180, 0]
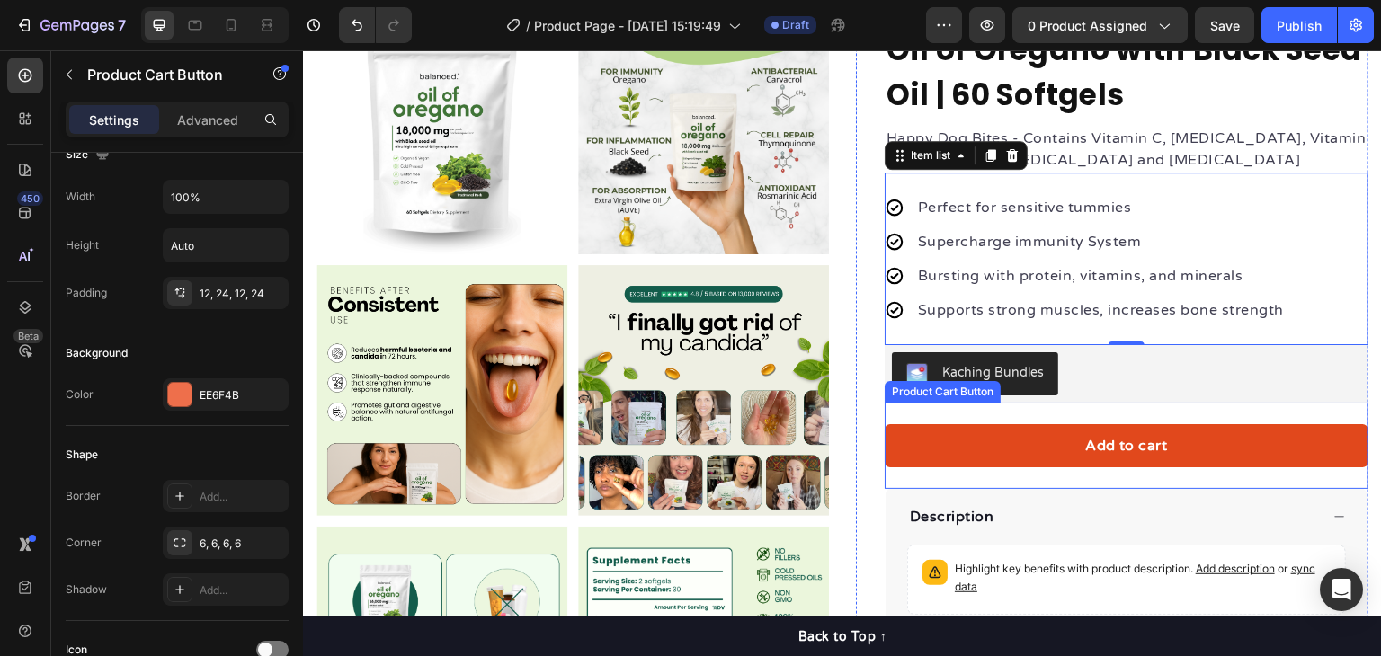
click at [1300, 434] on button "Add to cart" at bounding box center [1127, 445] width 484 height 43
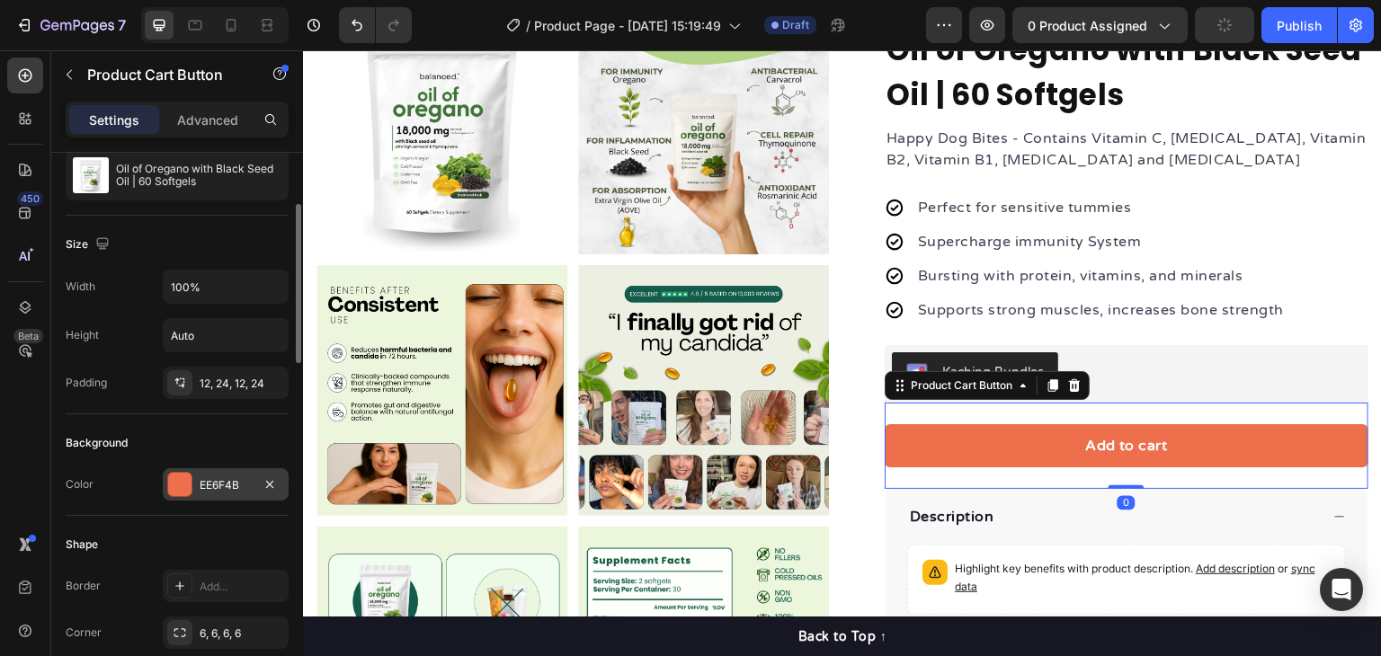
click at [181, 479] on div at bounding box center [179, 484] width 23 height 23
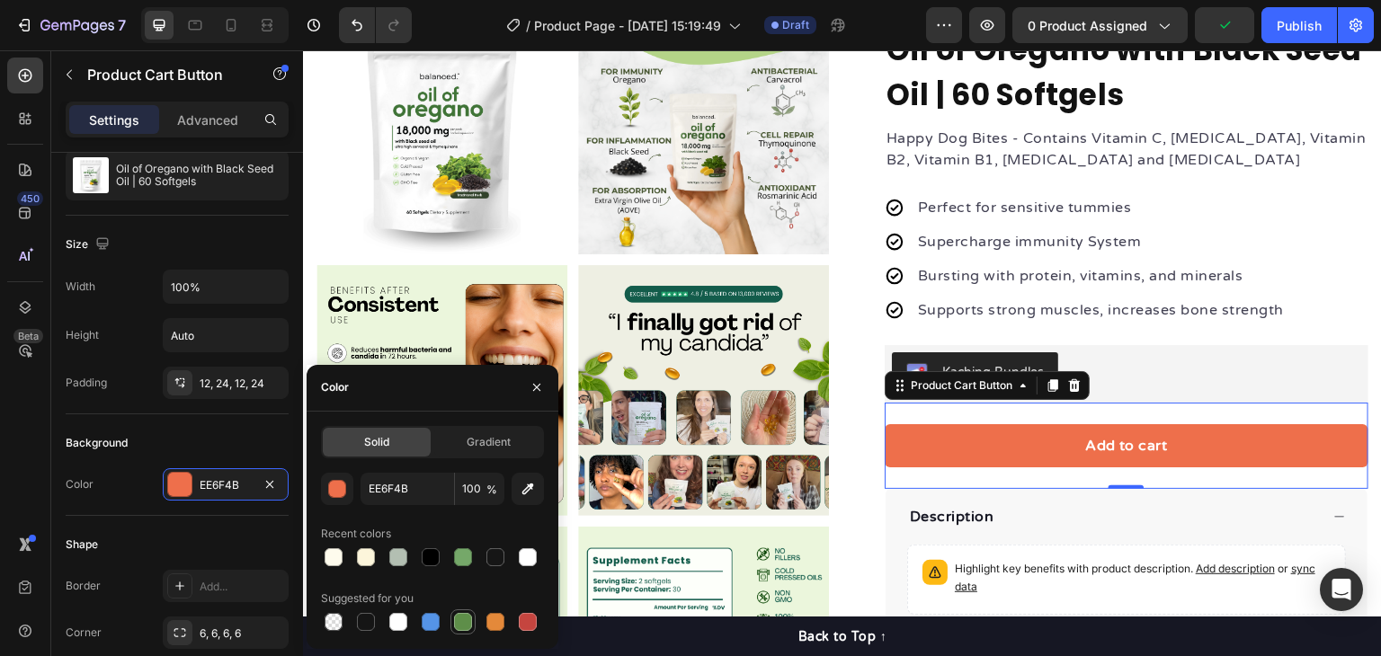
click at [464, 623] on div at bounding box center [463, 622] width 18 height 18
type input "5E8E49"
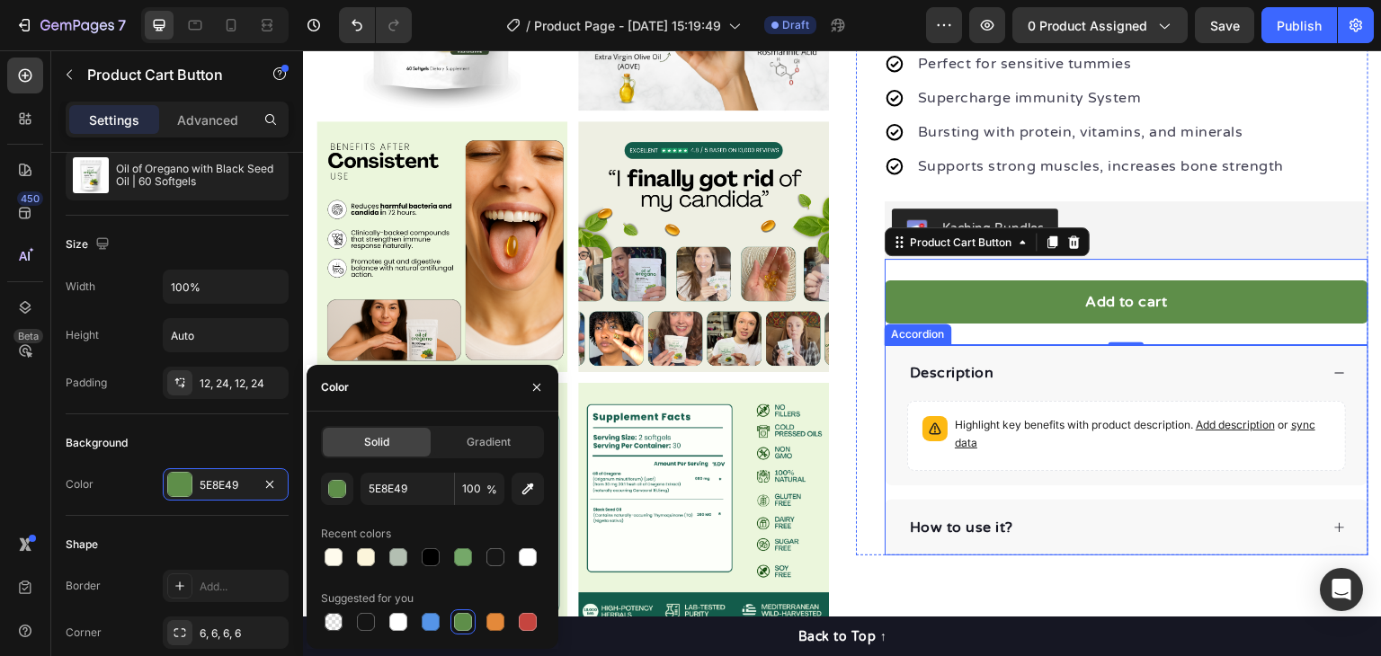
scroll to position [450, 0]
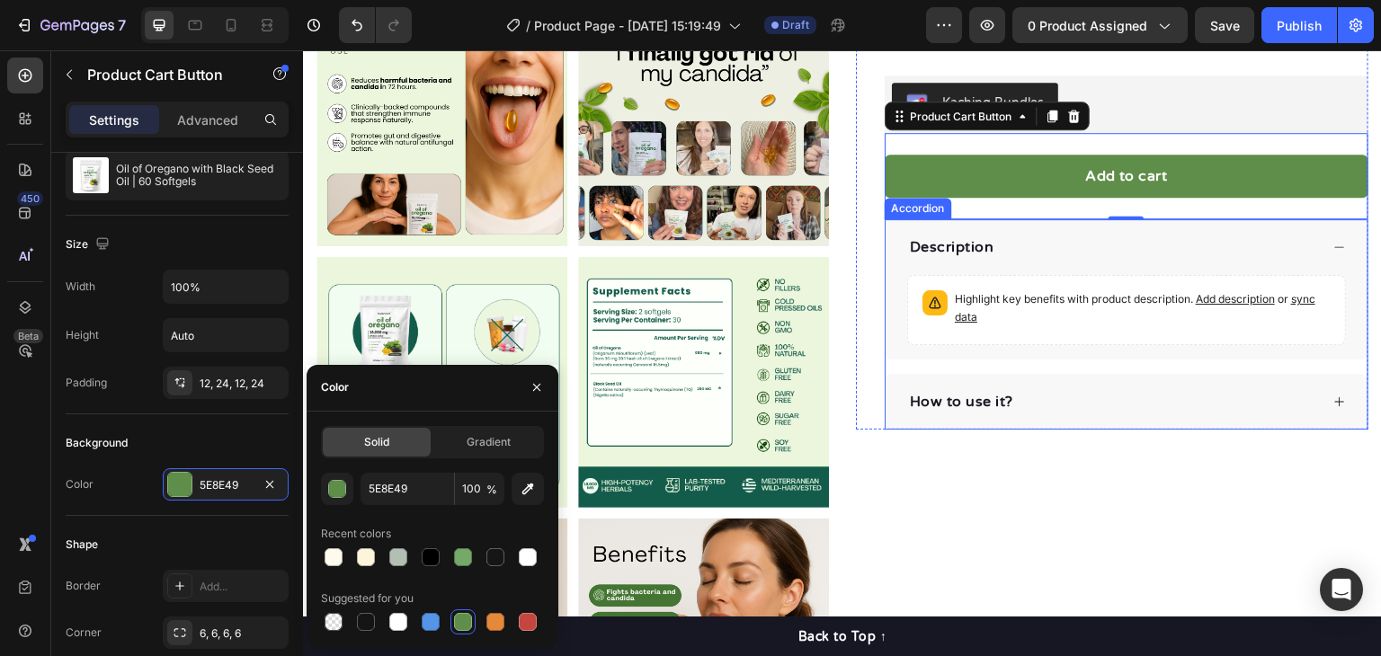
click at [1146, 403] on div "How to use it?" at bounding box center [1113, 401] width 412 height 27
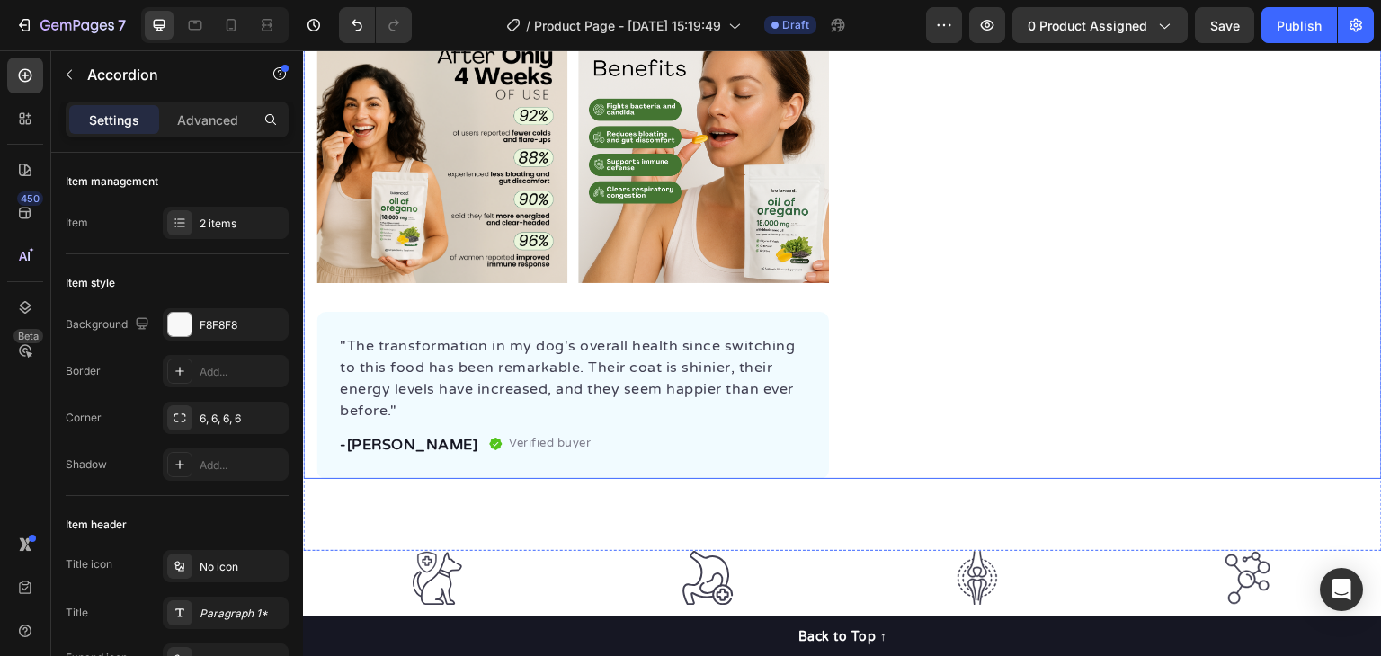
scroll to position [899, 0]
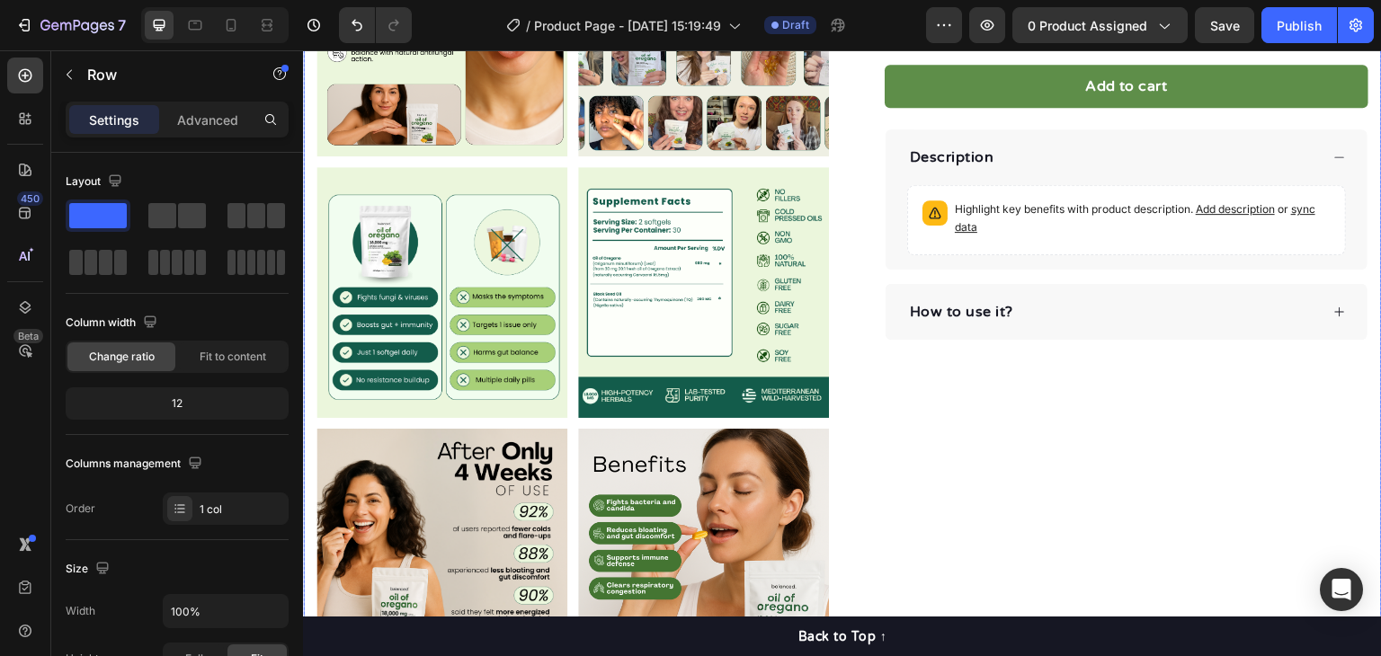
scroll to position [989, 0]
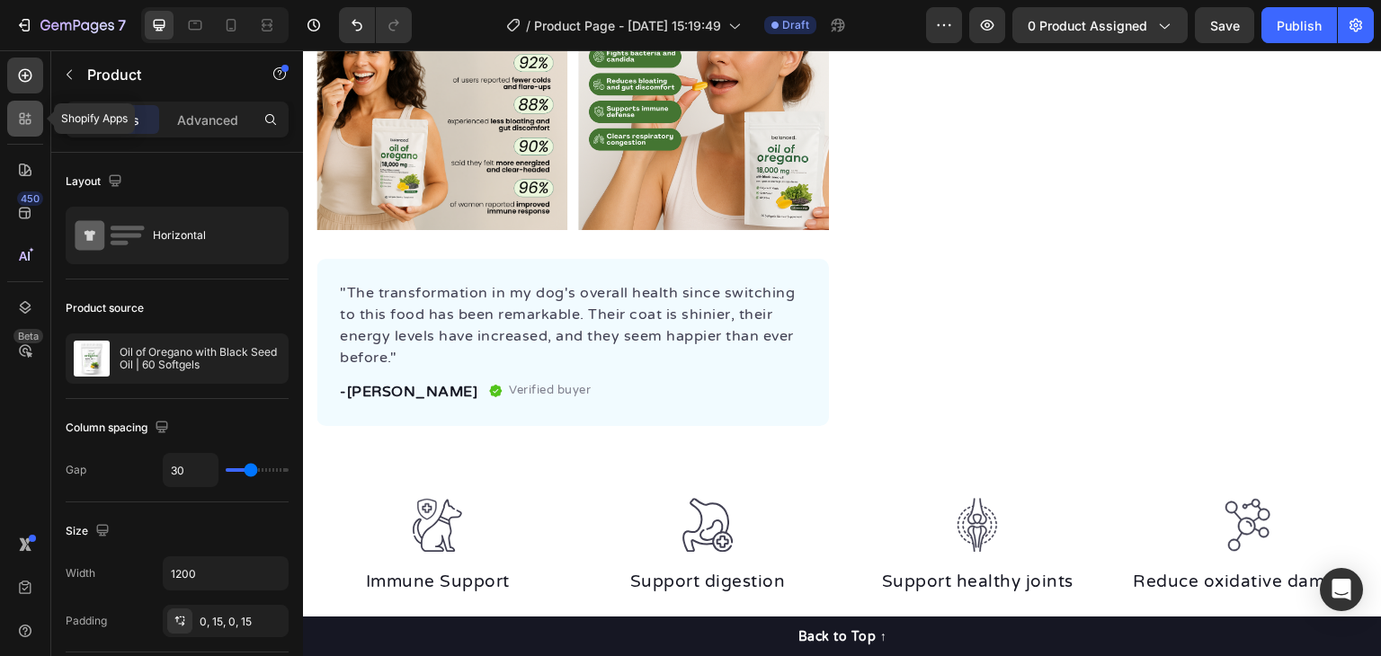
click at [29, 124] on icon at bounding box center [25, 119] width 18 height 18
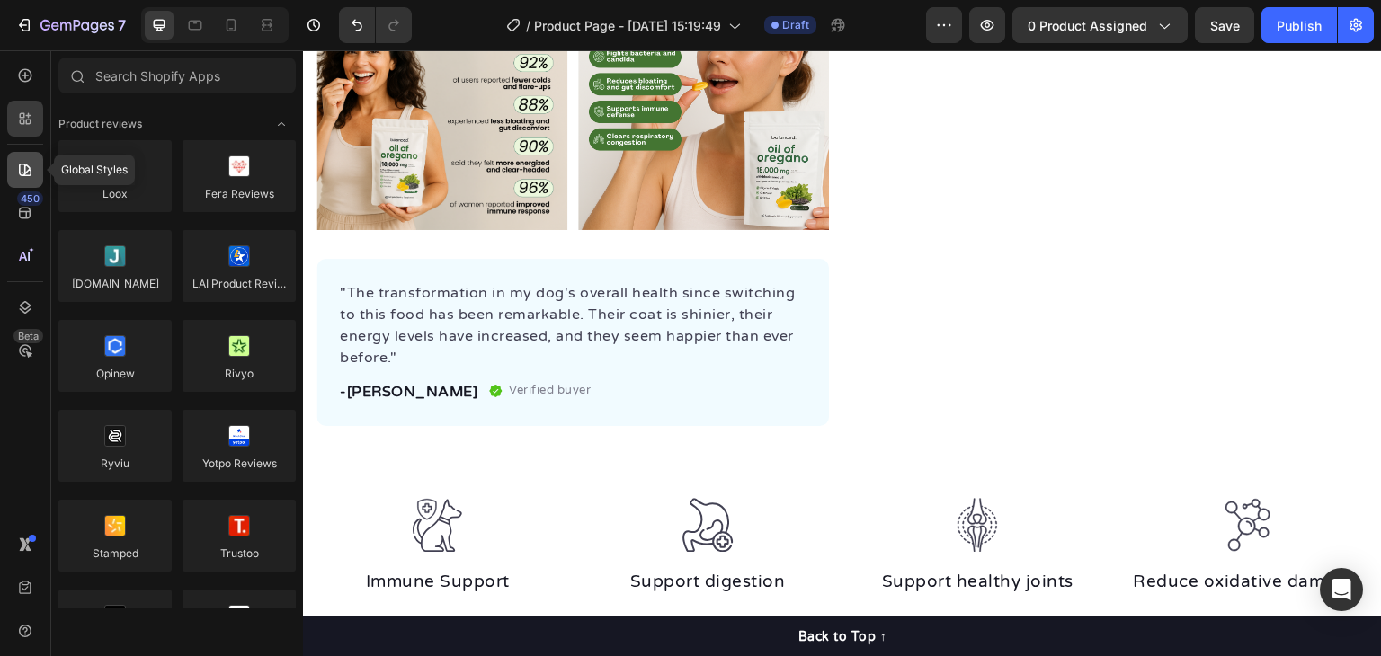
click at [27, 170] on icon at bounding box center [25, 170] width 13 height 13
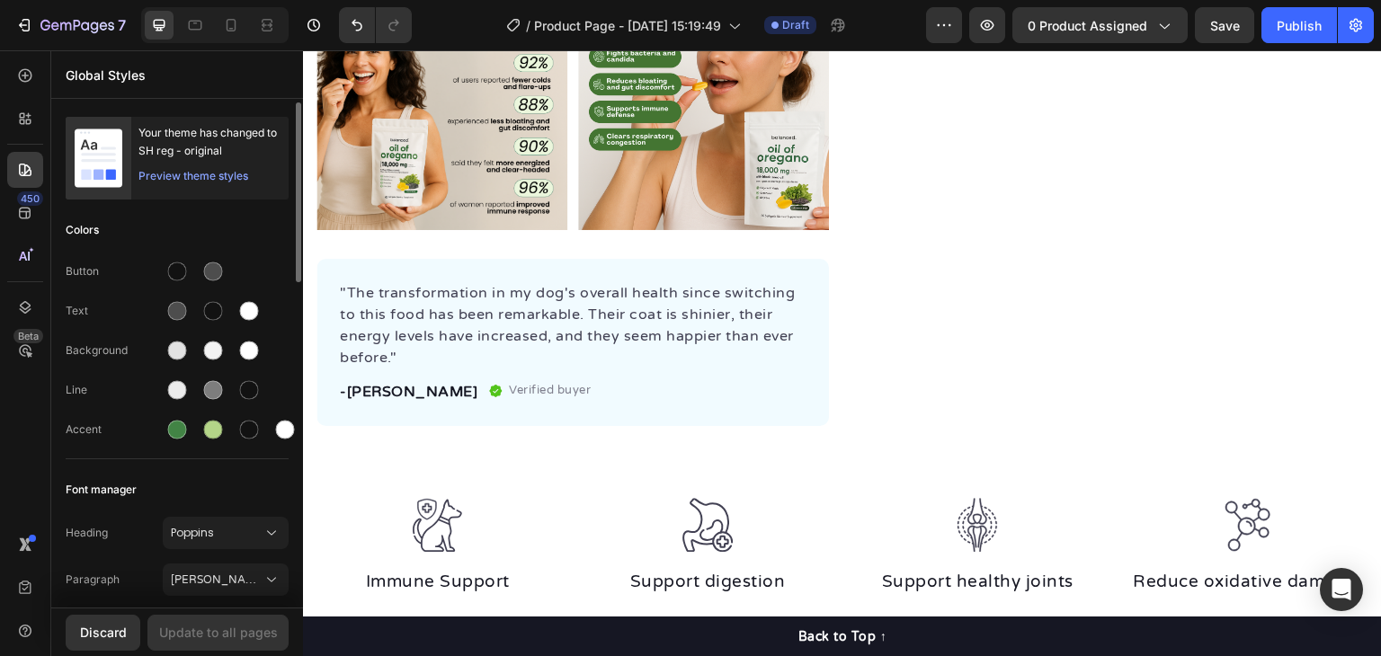
scroll to position [270, 0]
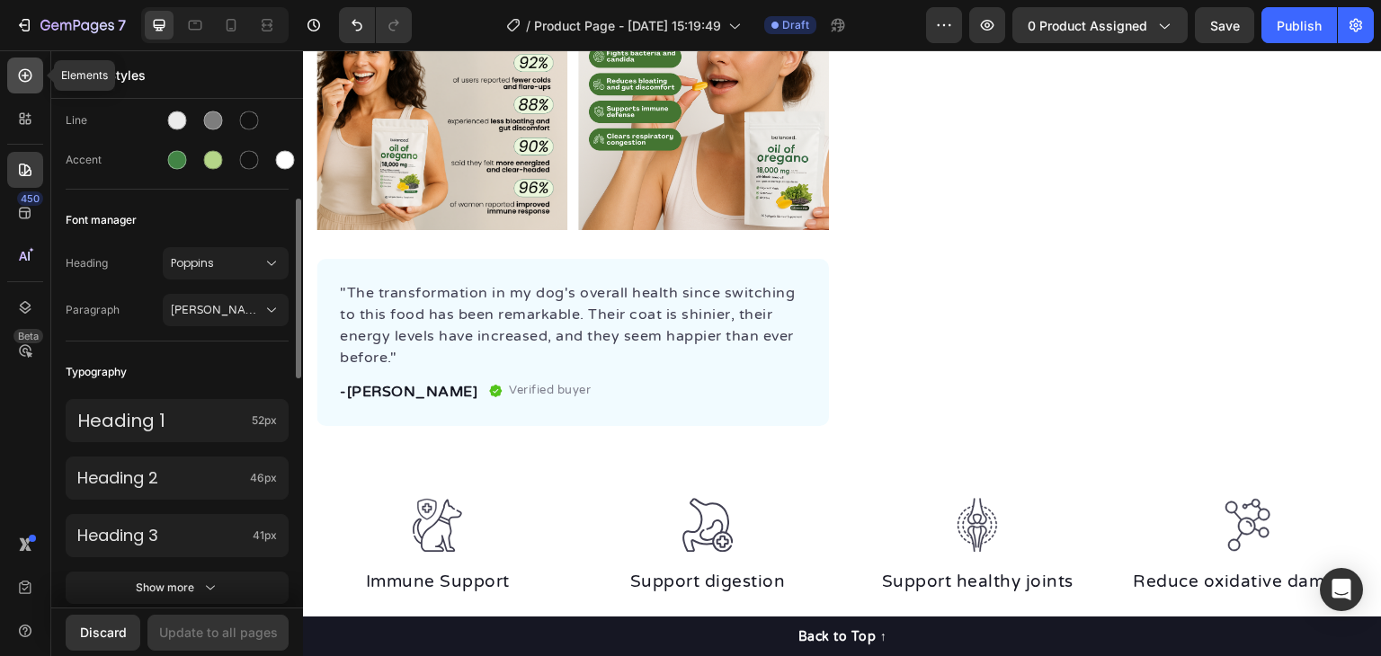
click at [29, 67] on icon at bounding box center [25, 76] width 18 height 18
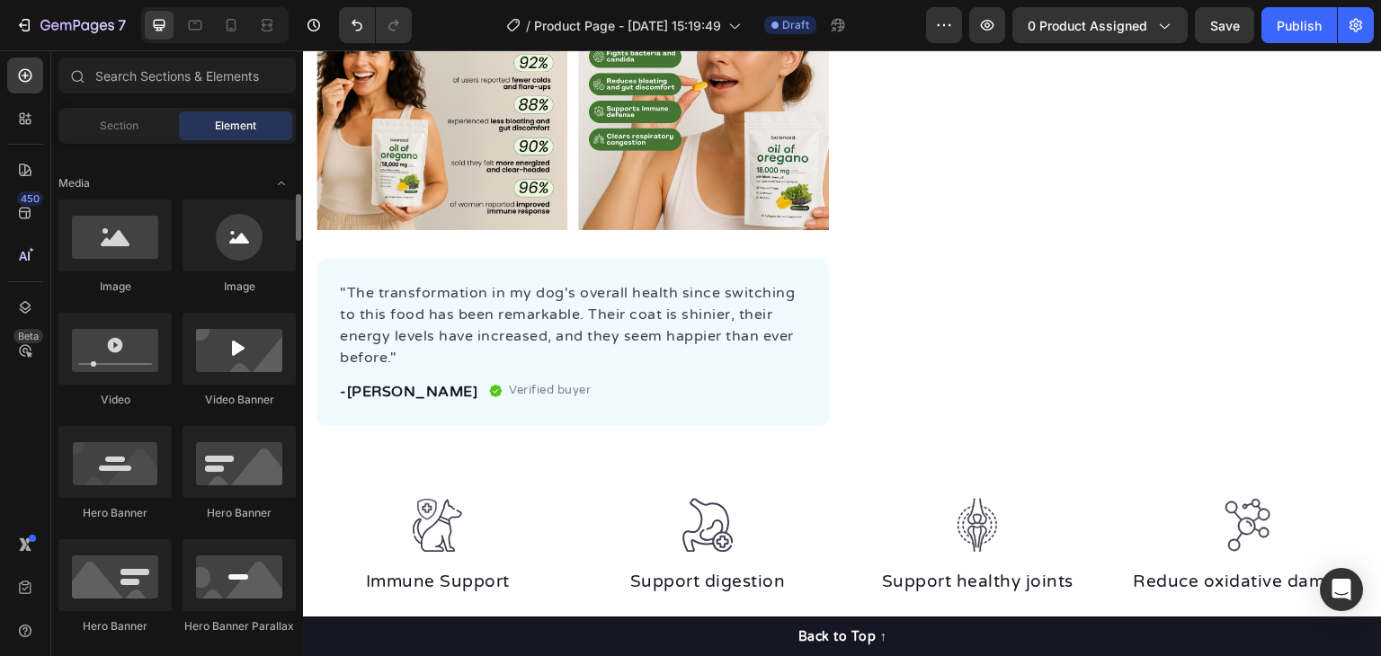
scroll to position [360, 0]
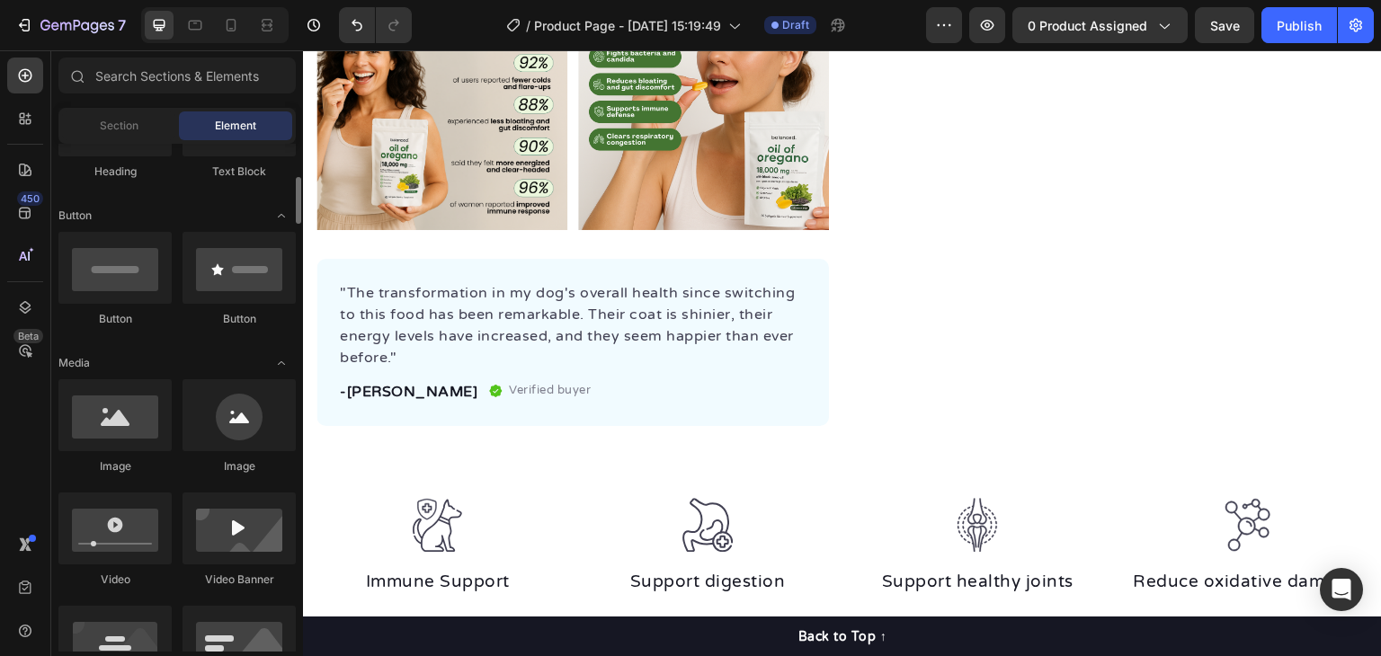
click at [19, 97] on div "450 Beta" at bounding box center [25, 292] width 36 height 469
click at [19, 130] on div at bounding box center [25, 119] width 36 height 36
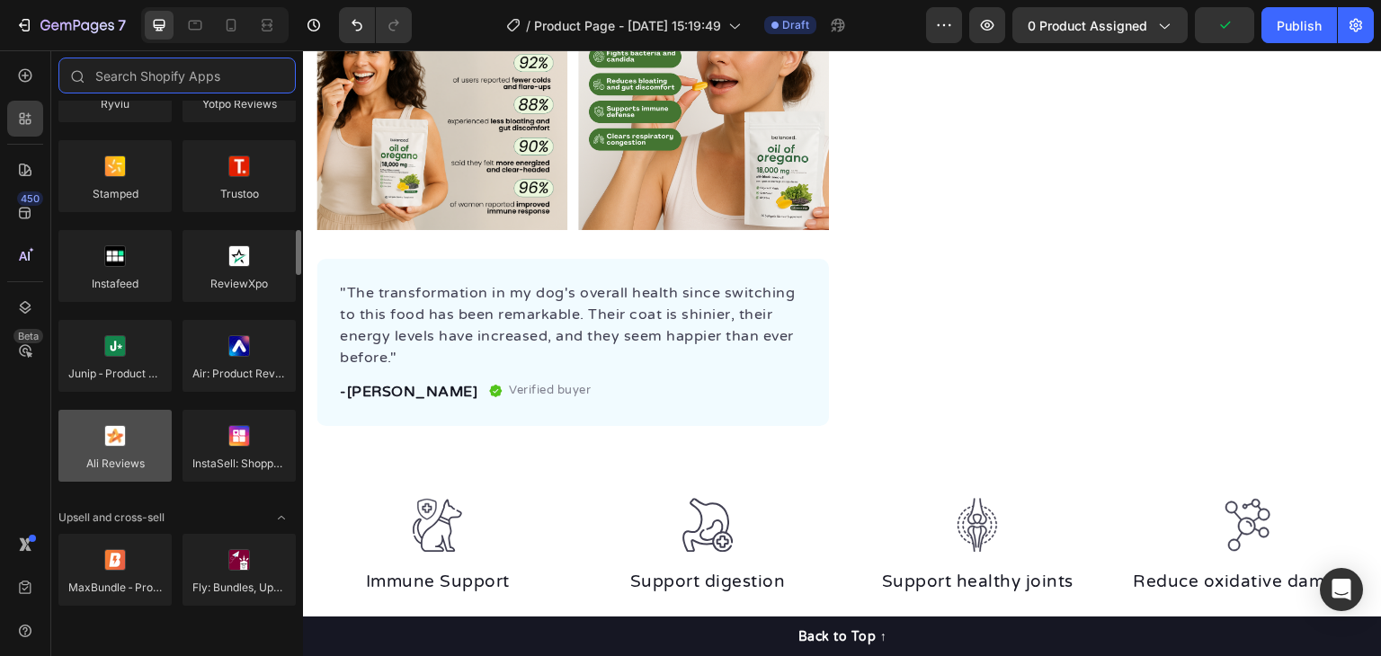
scroll to position [450, 0]
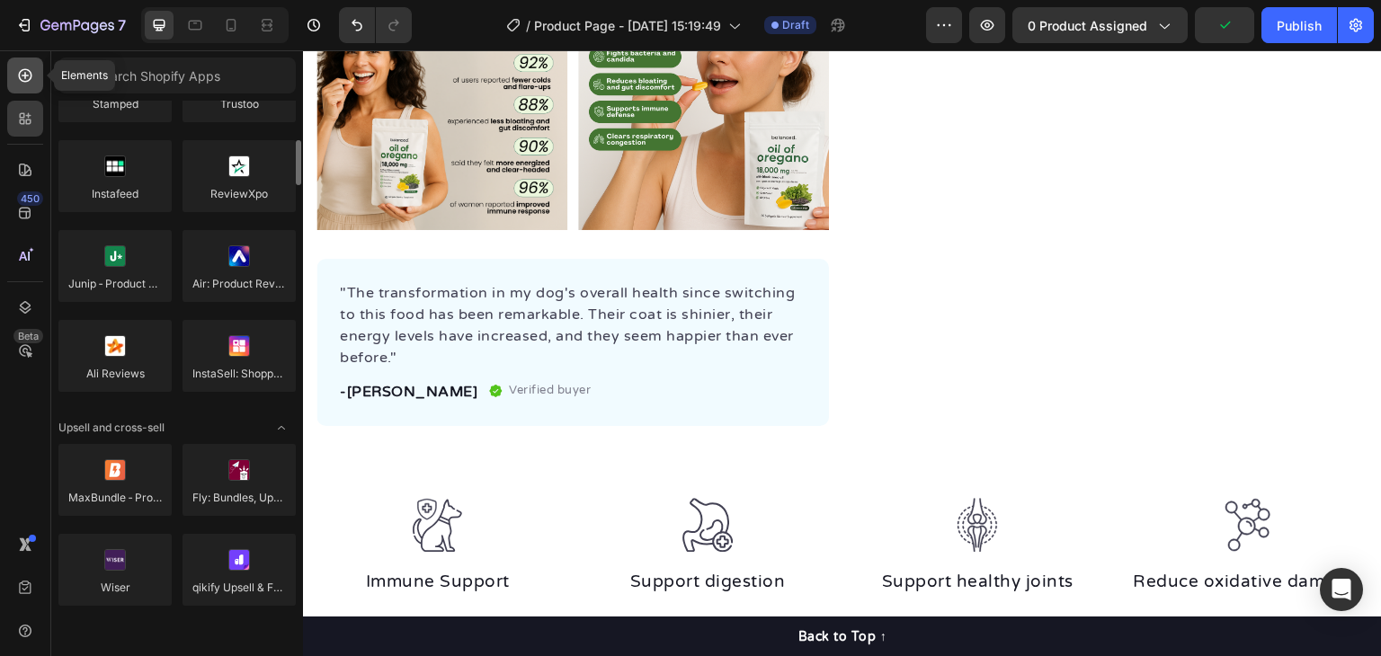
click at [29, 84] on icon at bounding box center [25, 76] width 18 height 18
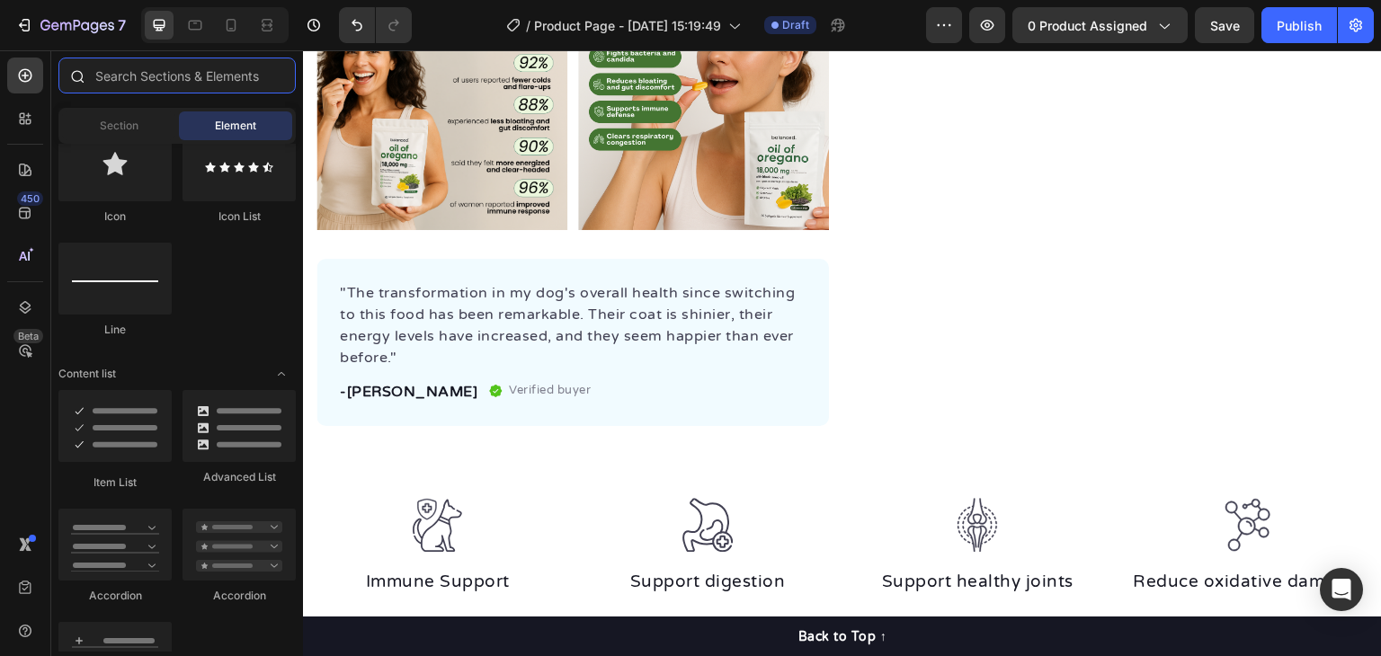
scroll to position [0, 0]
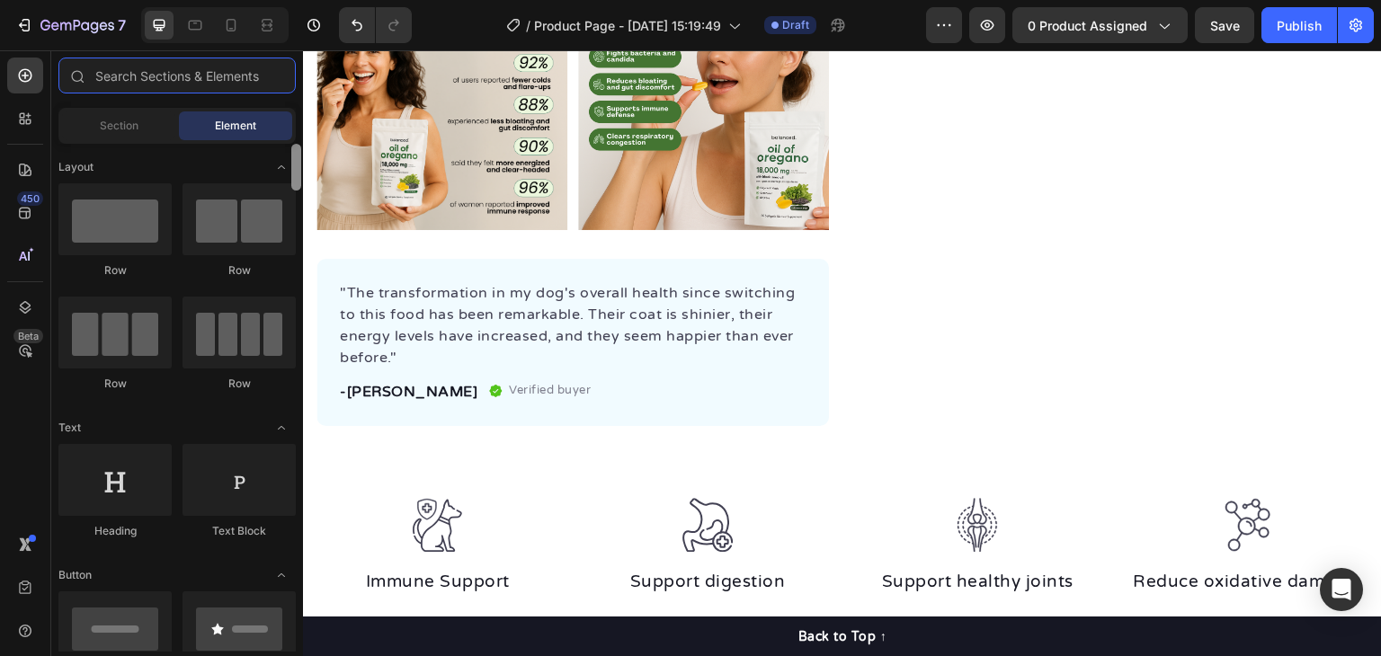
drag, startPoint x: 598, startPoint y: 260, endPoint x: 306, endPoint y: 55, distance: 357.0
click at [76, 129] on div "Section" at bounding box center [118, 126] width 113 height 29
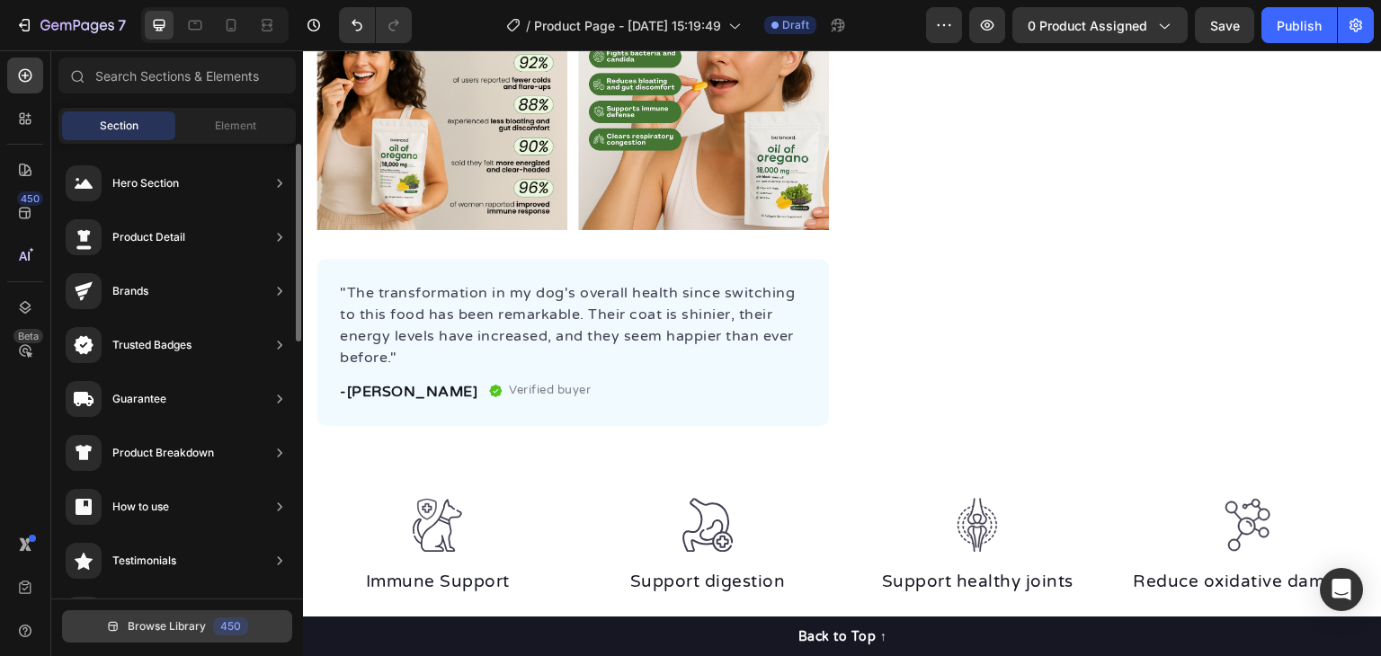
click at [204, 620] on span "Browse Library" at bounding box center [167, 627] width 78 height 16
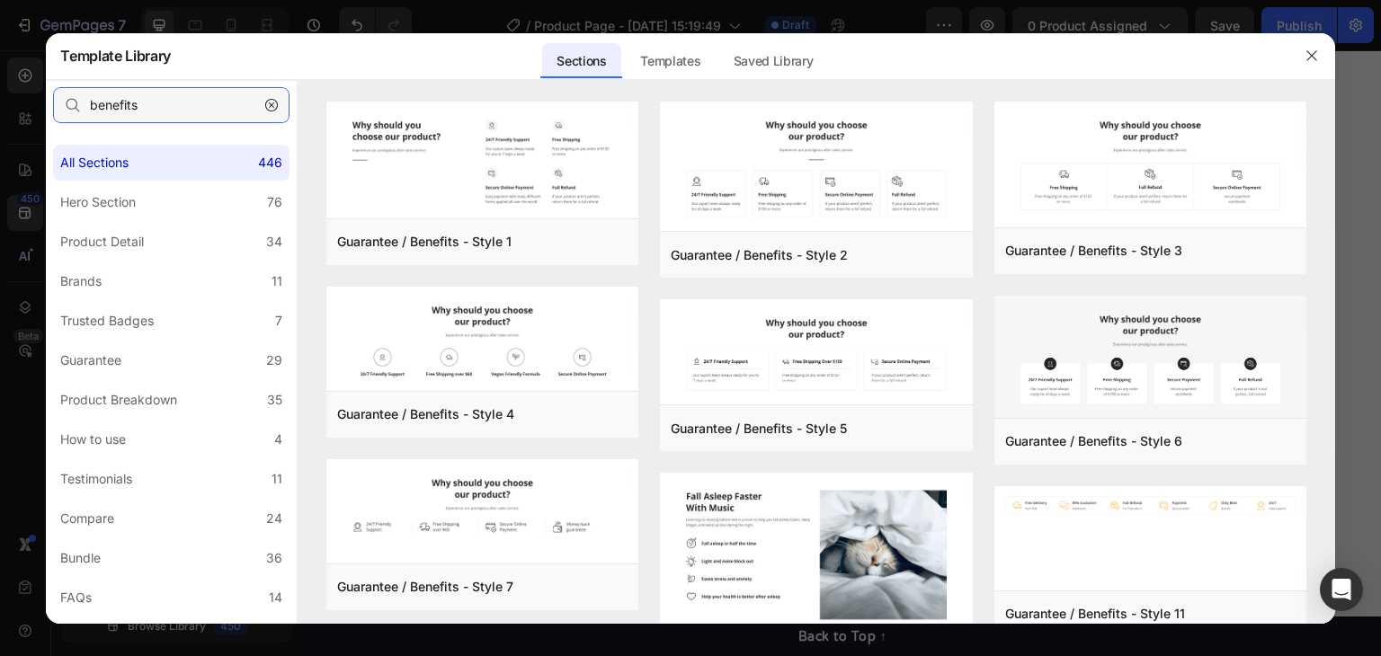
click at [122, 90] on input "benefits" at bounding box center [171, 105] width 237 height 36
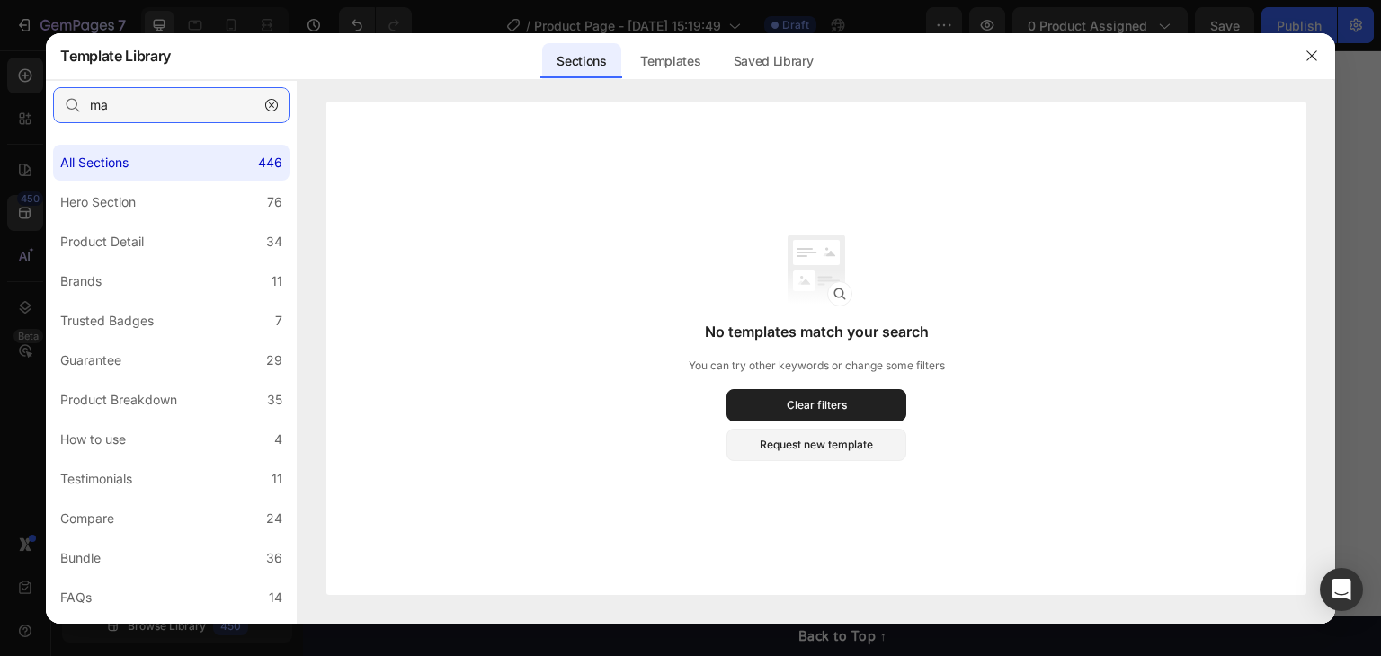
type input "m"
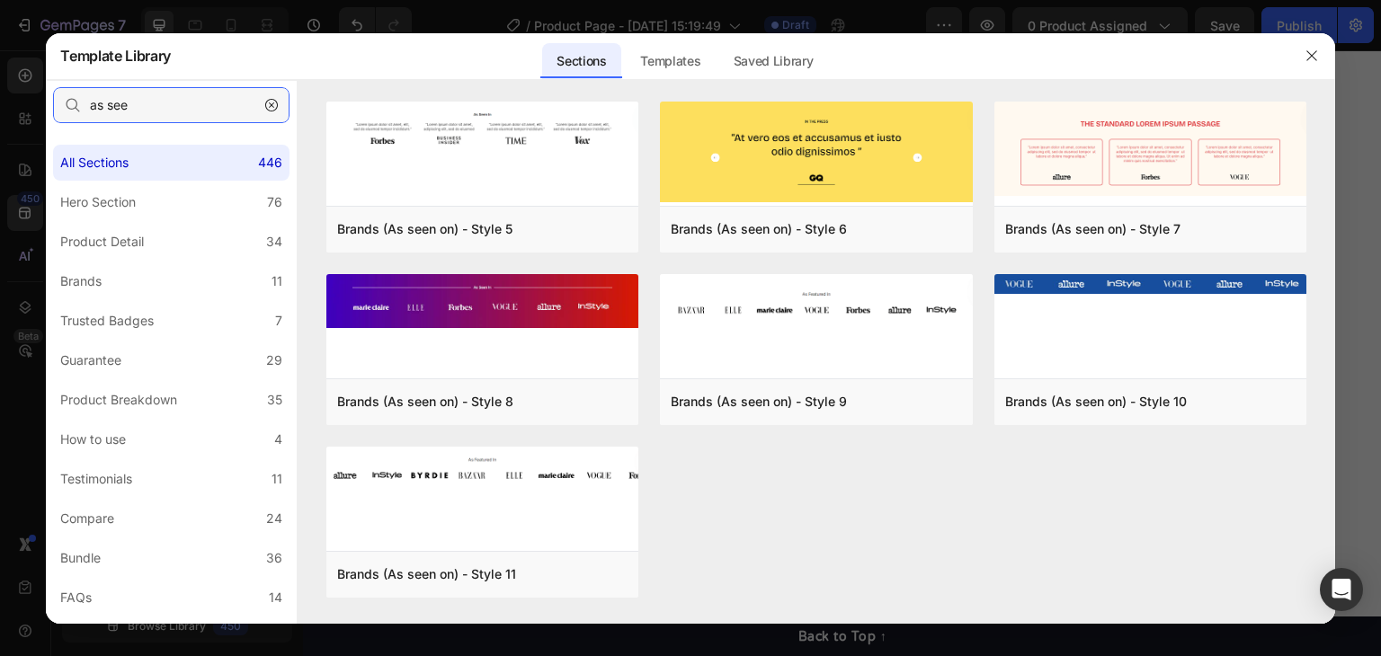
type input "as see"
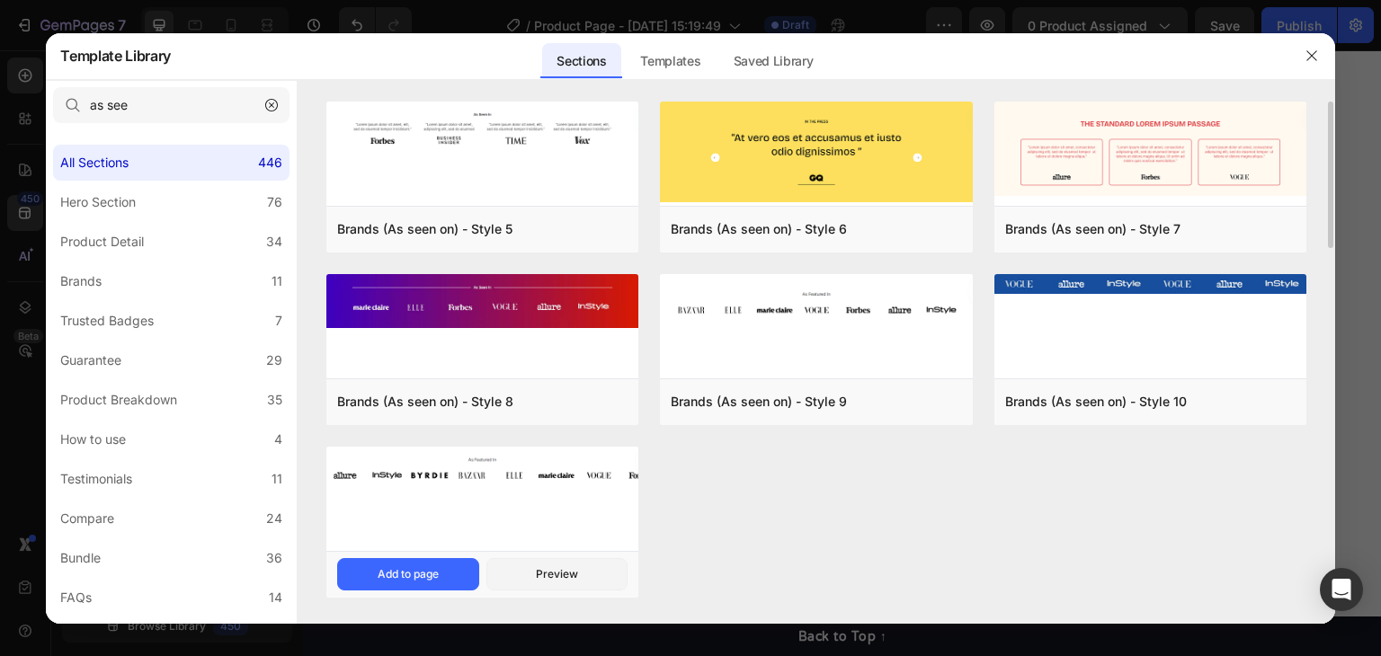
click at [579, 155] on img at bounding box center [482, 128] width 312 height 53
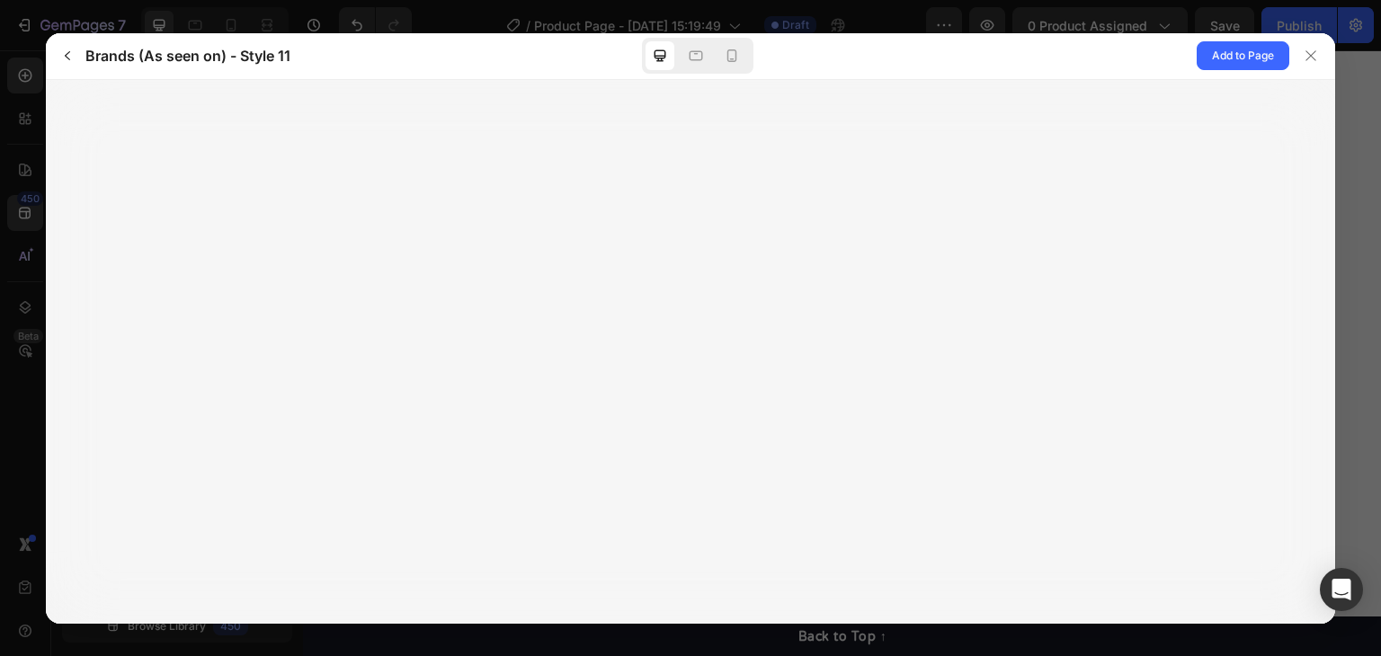
drag, startPoint x: 1074, startPoint y: 188, endPoint x: 1038, endPoint y: 200, distance: 37.8
click at [1032, 207] on div at bounding box center [691, 352] width 1290 height 544
click at [1218, 64] on span "Add to Page" at bounding box center [1243, 56] width 62 height 22
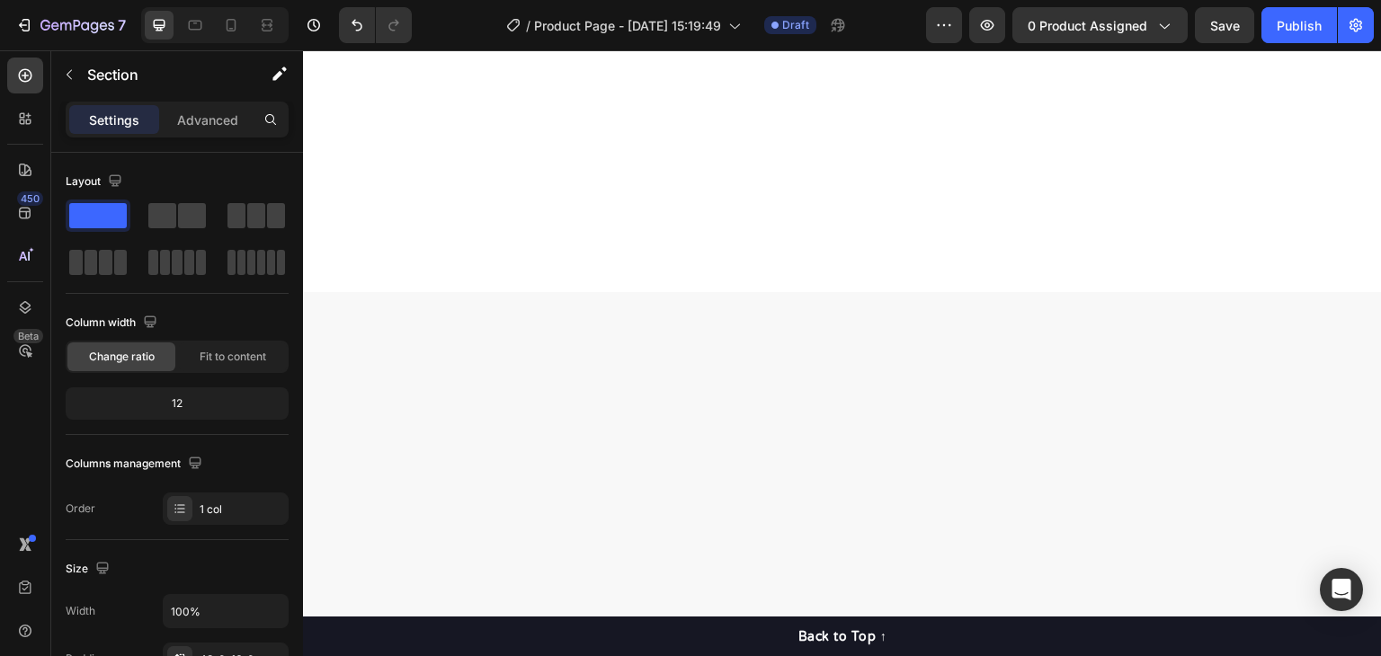
scroll to position [7514, 0]
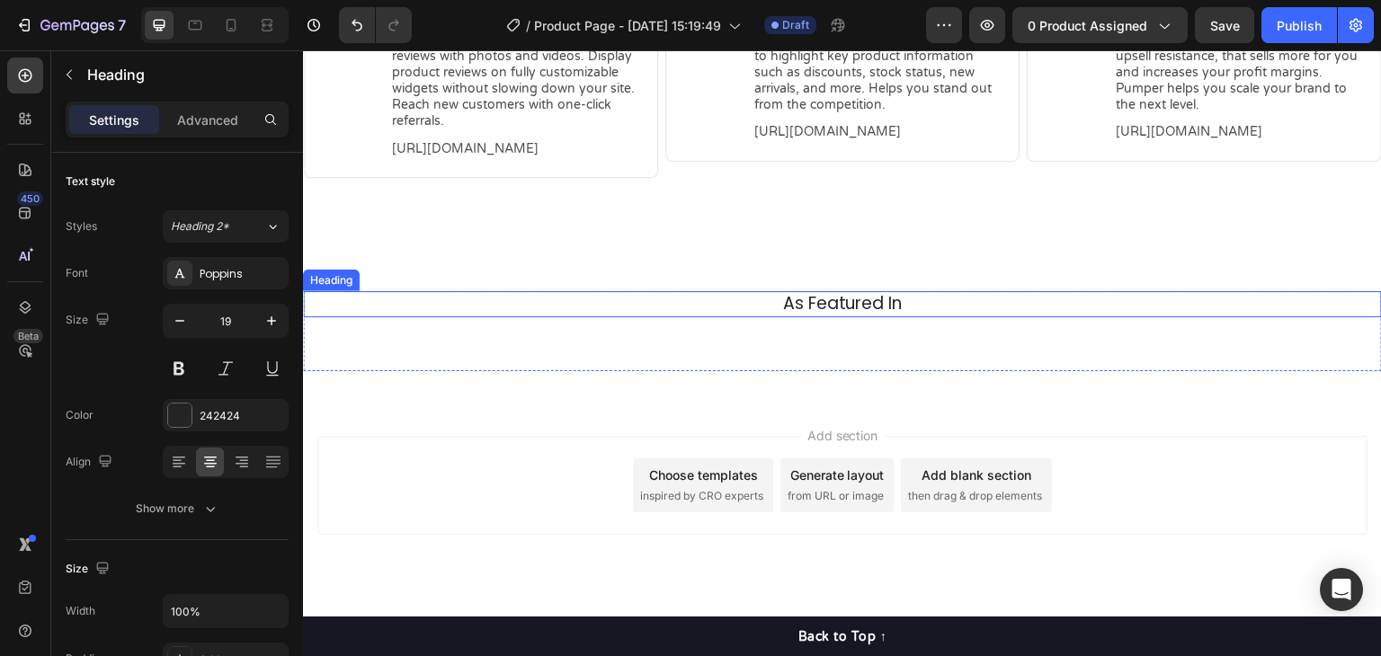
click at [847, 296] on h2 "As Featured In" at bounding box center [843, 304] width 1052 height 26
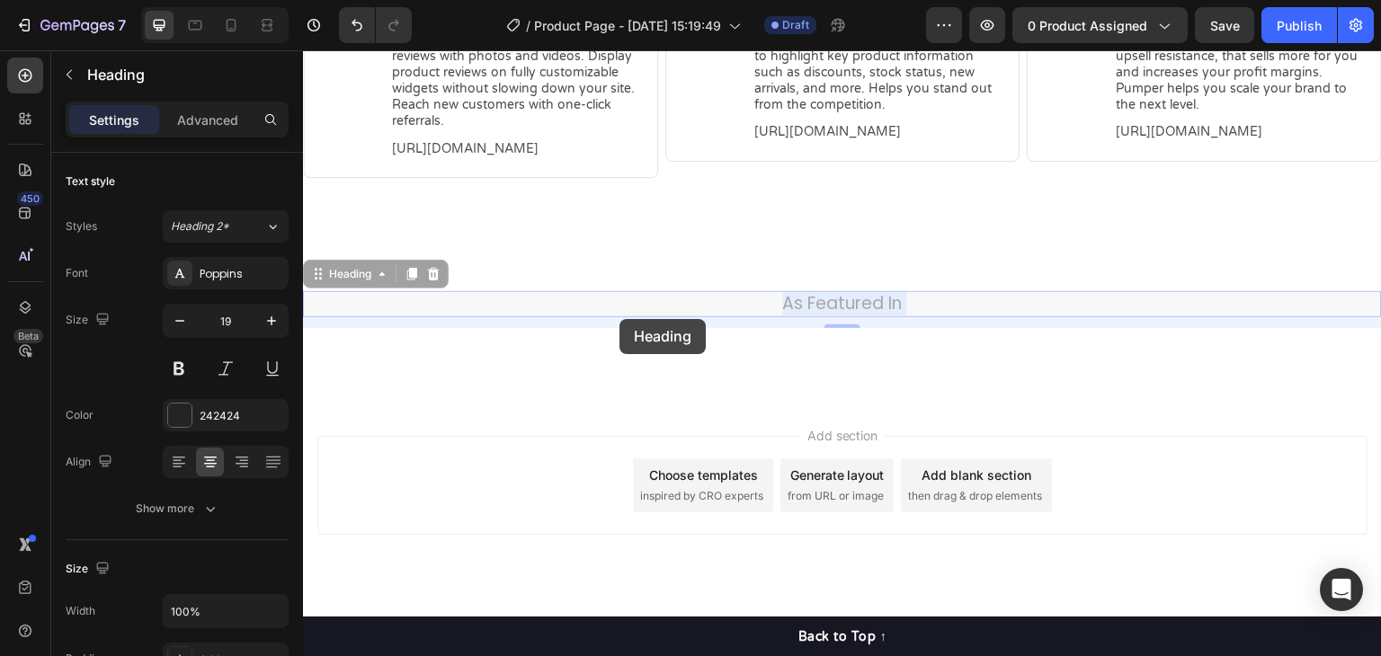
drag, startPoint x: 872, startPoint y: 300, endPoint x: 620, endPoint y: 319, distance: 253.4
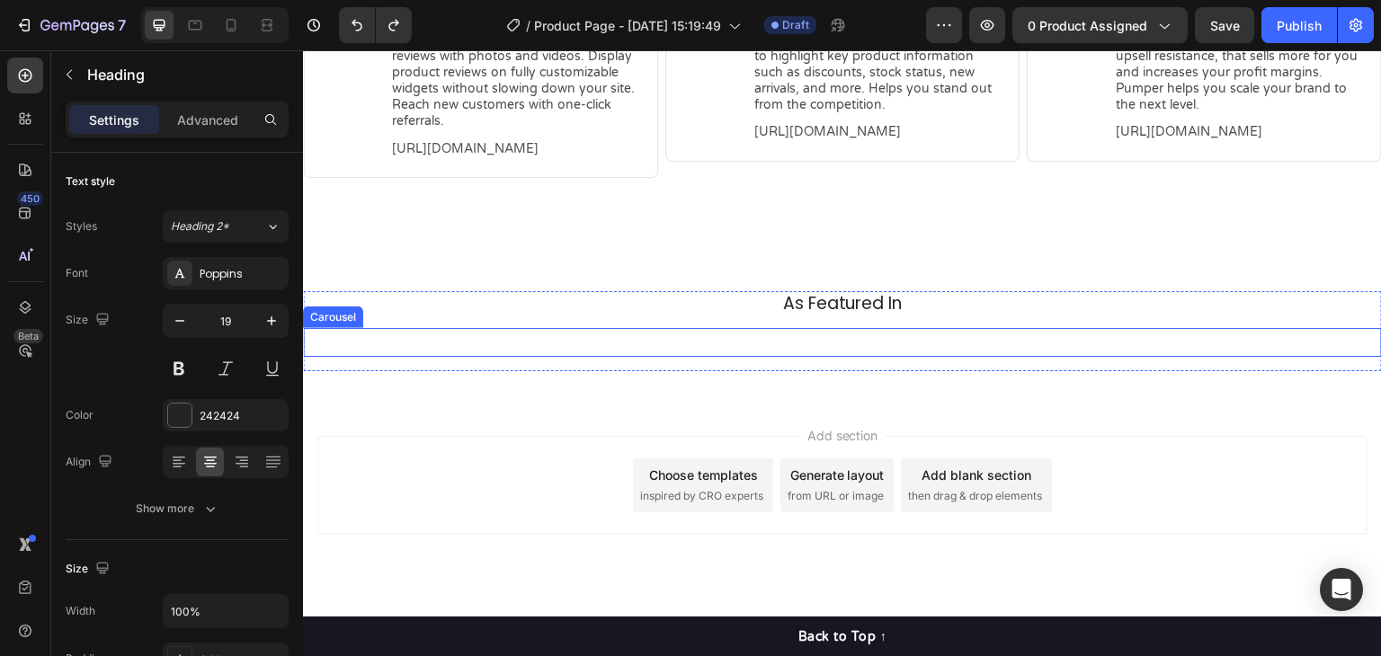
click at [711, 336] on div "Image Image Image Image Image Image Image Image Carousel" at bounding box center [842, 342] width 1079 height 29
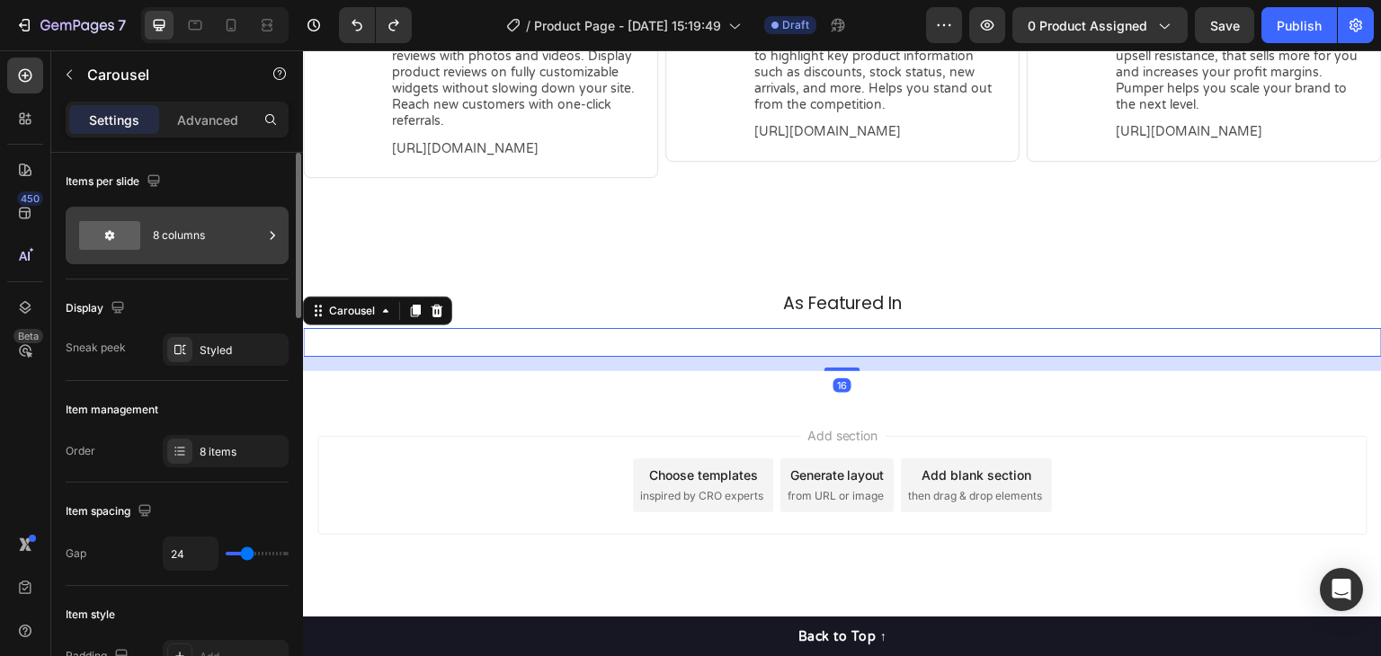
click at [173, 234] on div "8 columns" at bounding box center [208, 235] width 110 height 41
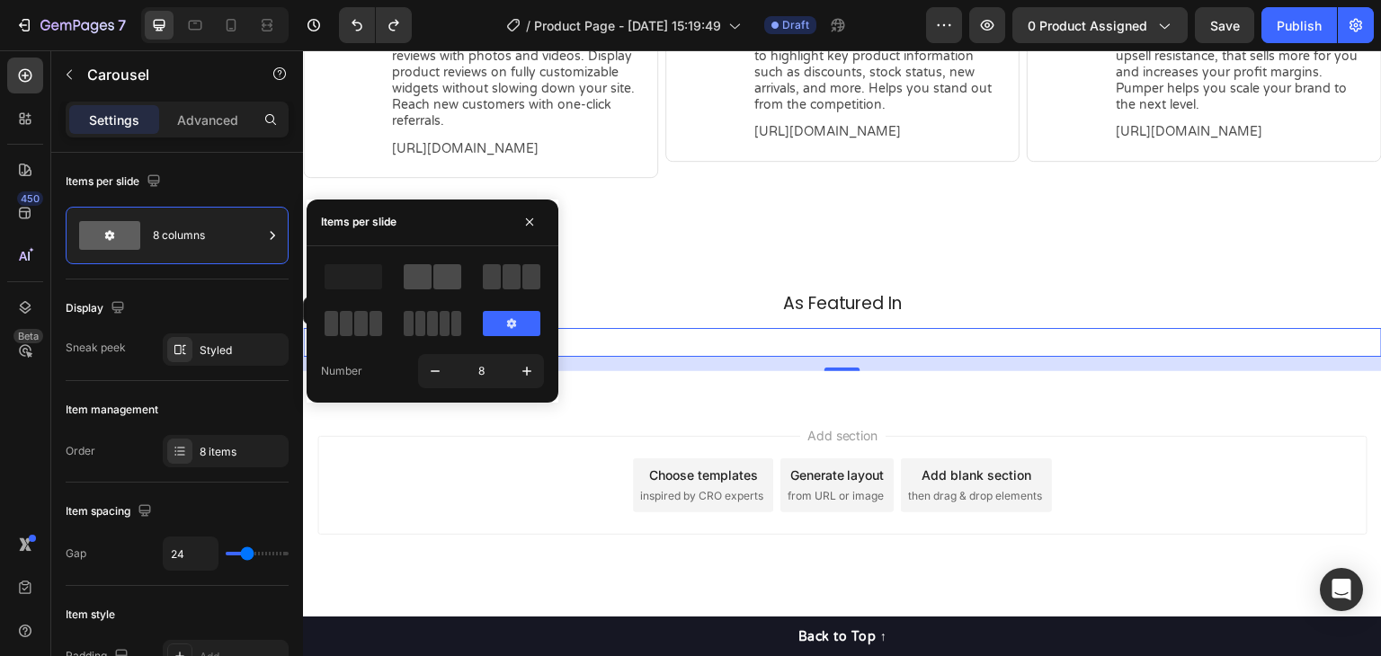
click at [437, 281] on span at bounding box center [447, 276] width 28 height 25
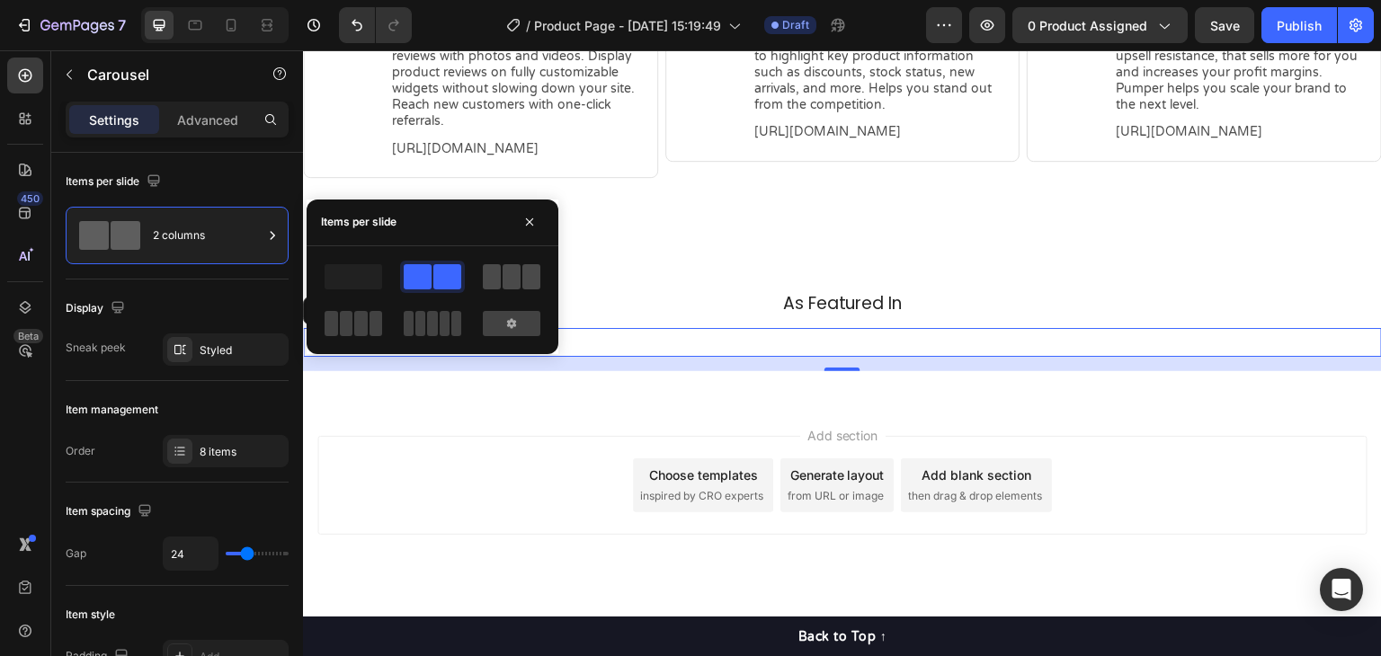
click at [501, 281] on div at bounding box center [512, 276] width 58 height 25
click at [350, 325] on span at bounding box center [346, 323] width 13 height 25
click at [426, 320] on div at bounding box center [433, 323] width 58 height 25
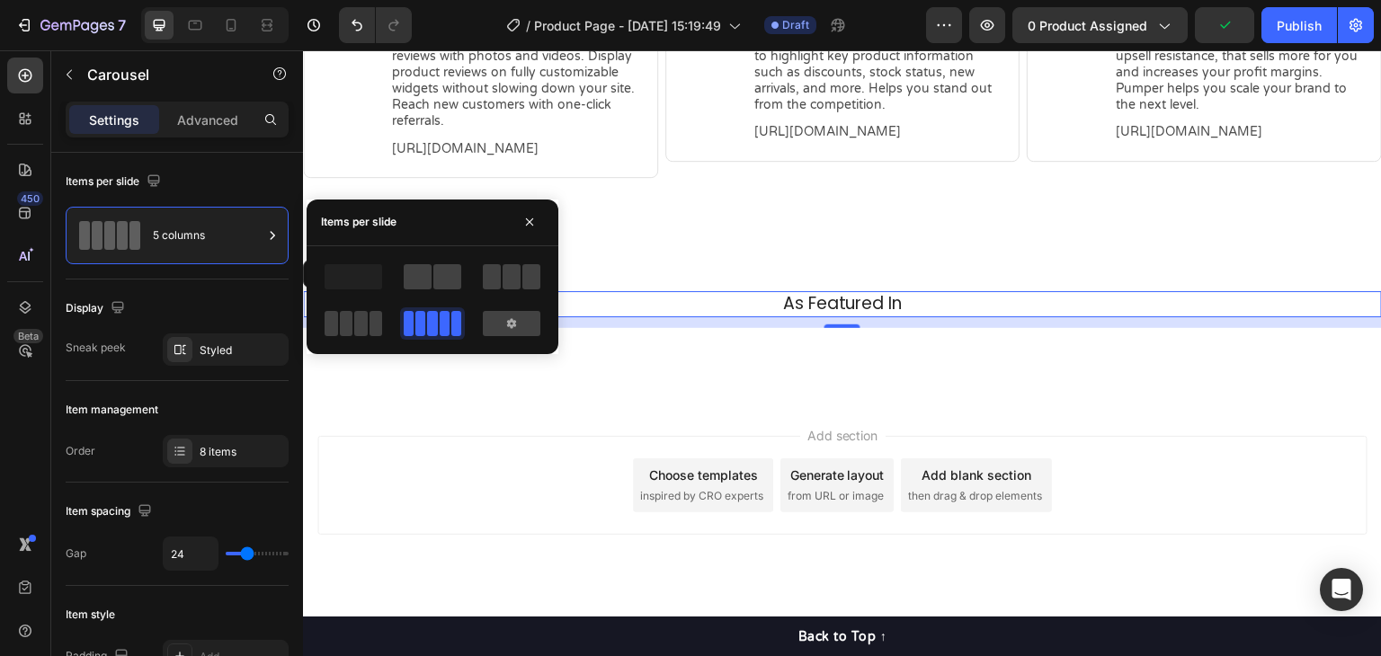
click at [807, 297] on h2 "As Featured In" at bounding box center [843, 304] width 1052 height 26
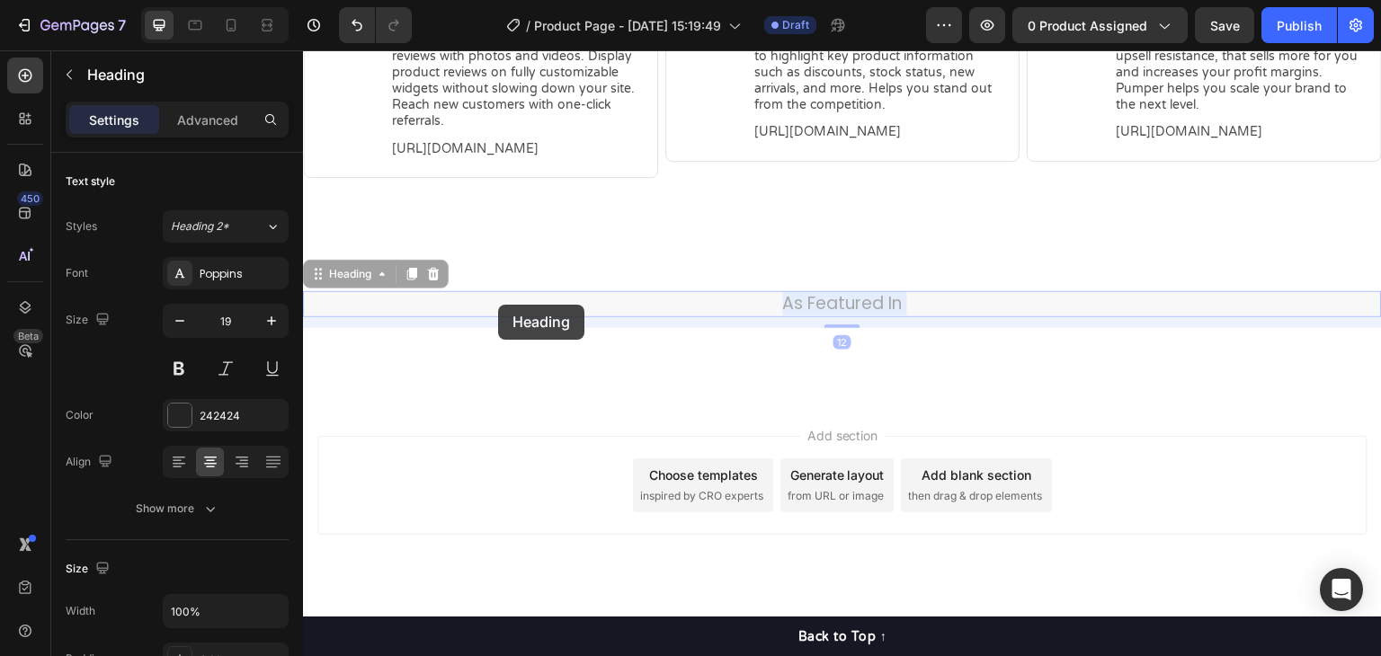
drag, startPoint x: 829, startPoint y: 300, endPoint x: 500, endPoint y: 305, distance: 329.2
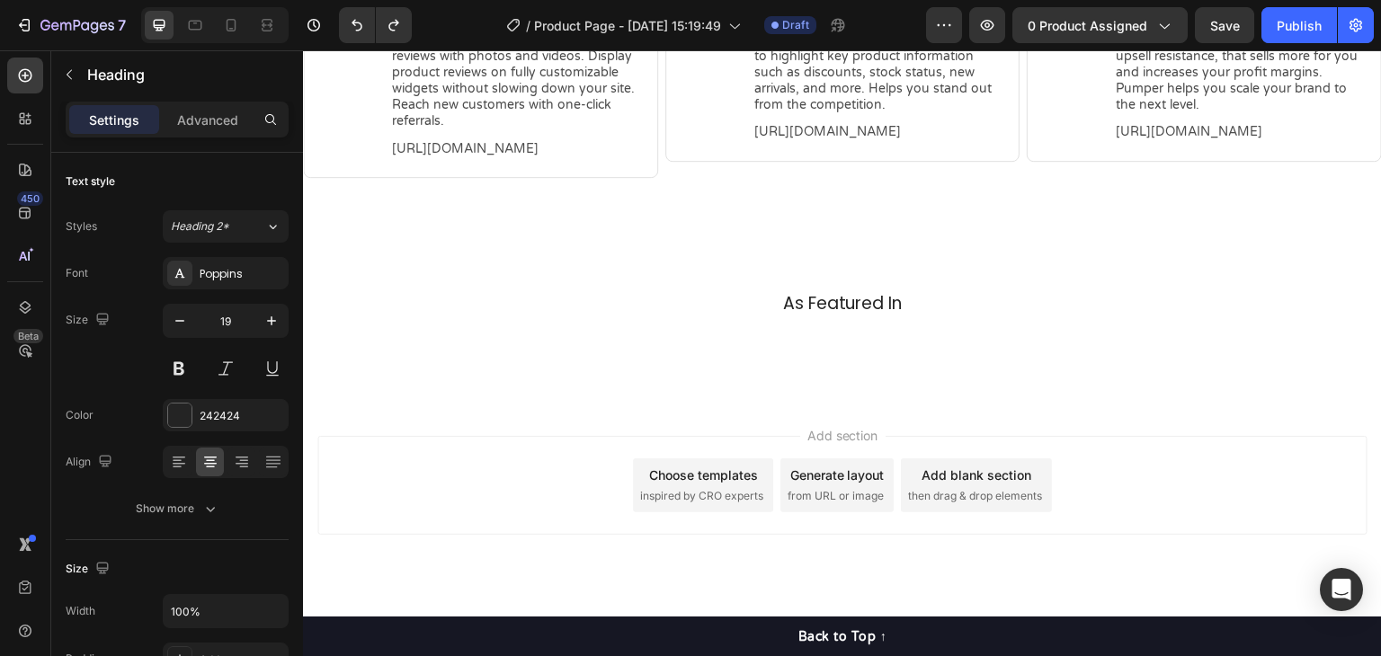
click at [867, 300] on h2 "As Featured In" at bounding box center [843, 304] width 1052 height 26
drag, startPoint x: 969, startPoint y: 305, endPoint x: 969, endPoint y: 318, distance: 13.5
click at [969, 310] on p "As Featured In" at bounding box center [842, 304] width 1049 height 22
click at [978, 343] on img at bounding box center [944, 343] width 123 height 0
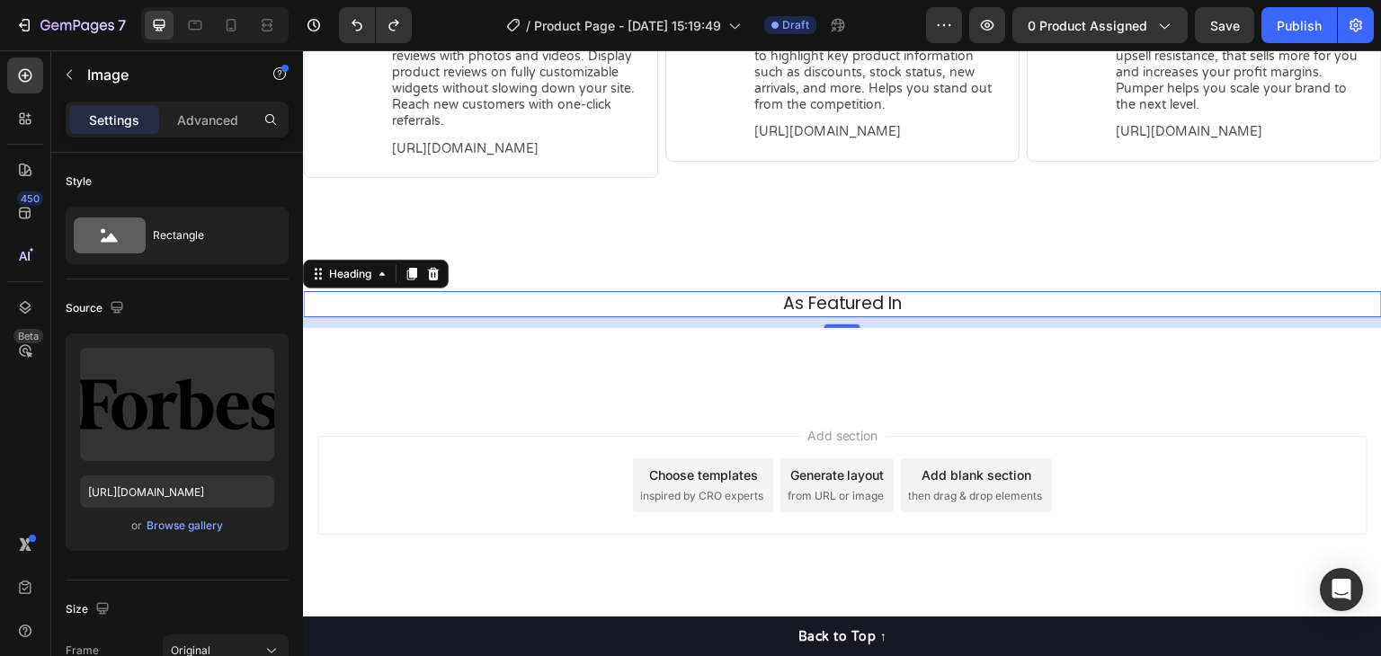
click at [735, 314] on h2 "As Featured In" at bounding box center [843, 304] width 1052 height 26
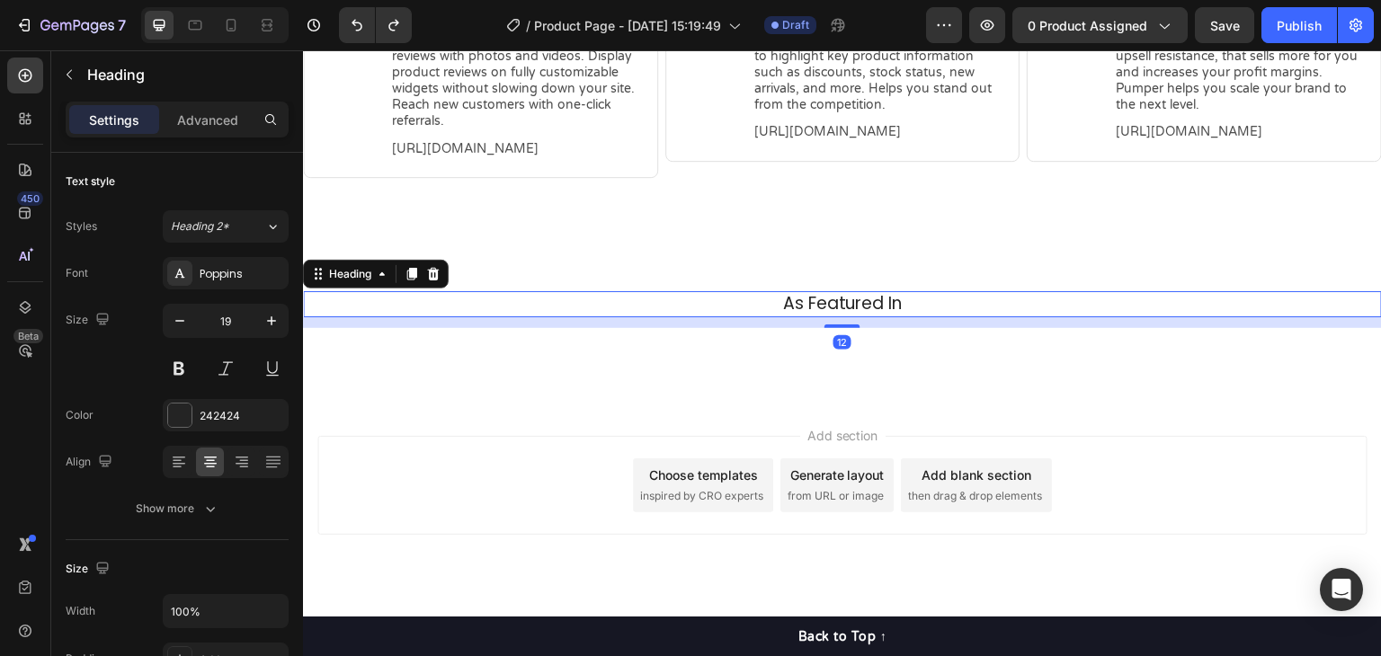
click at [377, 317] on div "12" at bounding box center [842, 322] width 1079 height 11
click at [378, 324] on div "12" at bounding box center [842, 322] width 1079 height 11
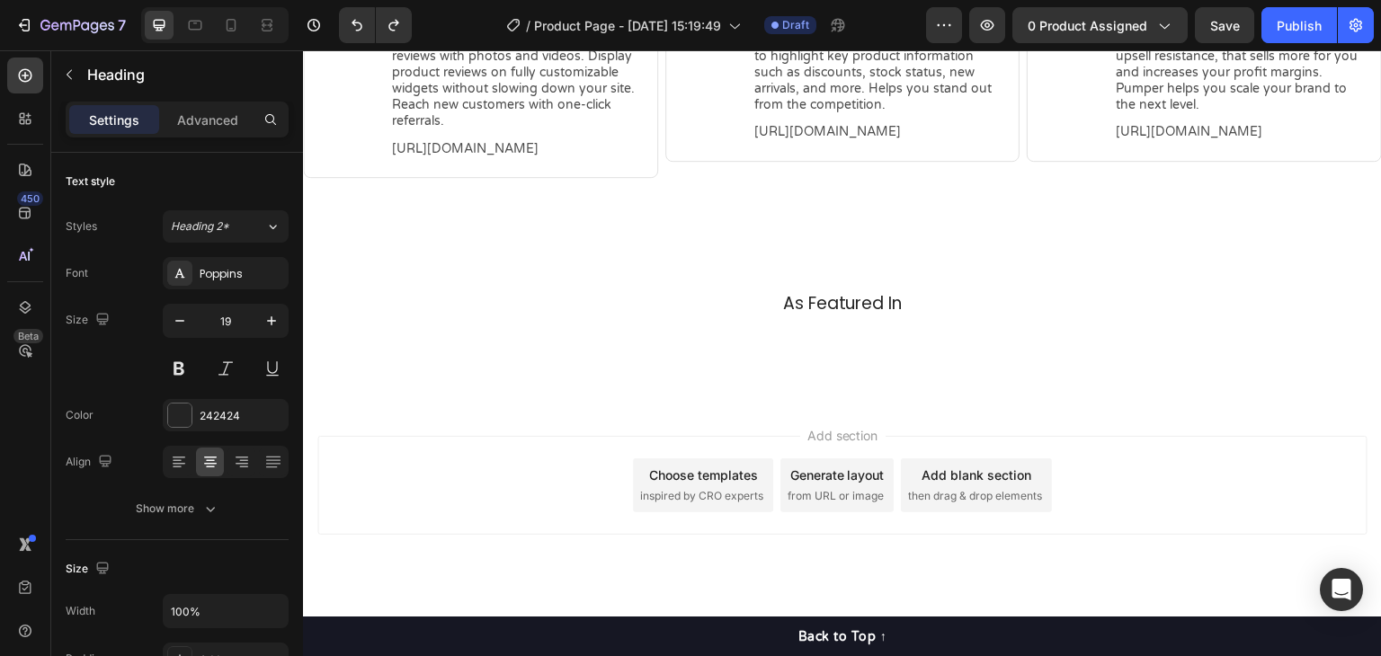
click at [822, 343] on img at bounding box center [799, 343] width 123 height 0
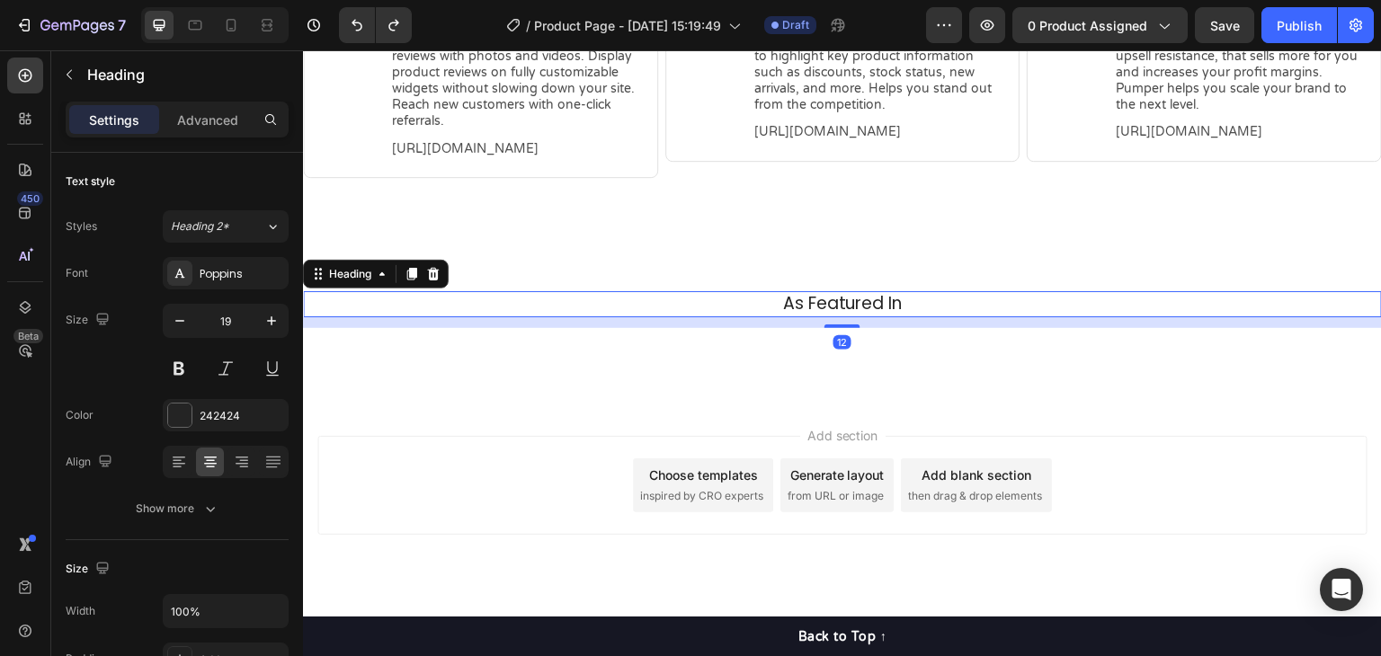
click at [933, 309] on p "As Featured In" at bounding box center [842, 304] width 1049 height 22
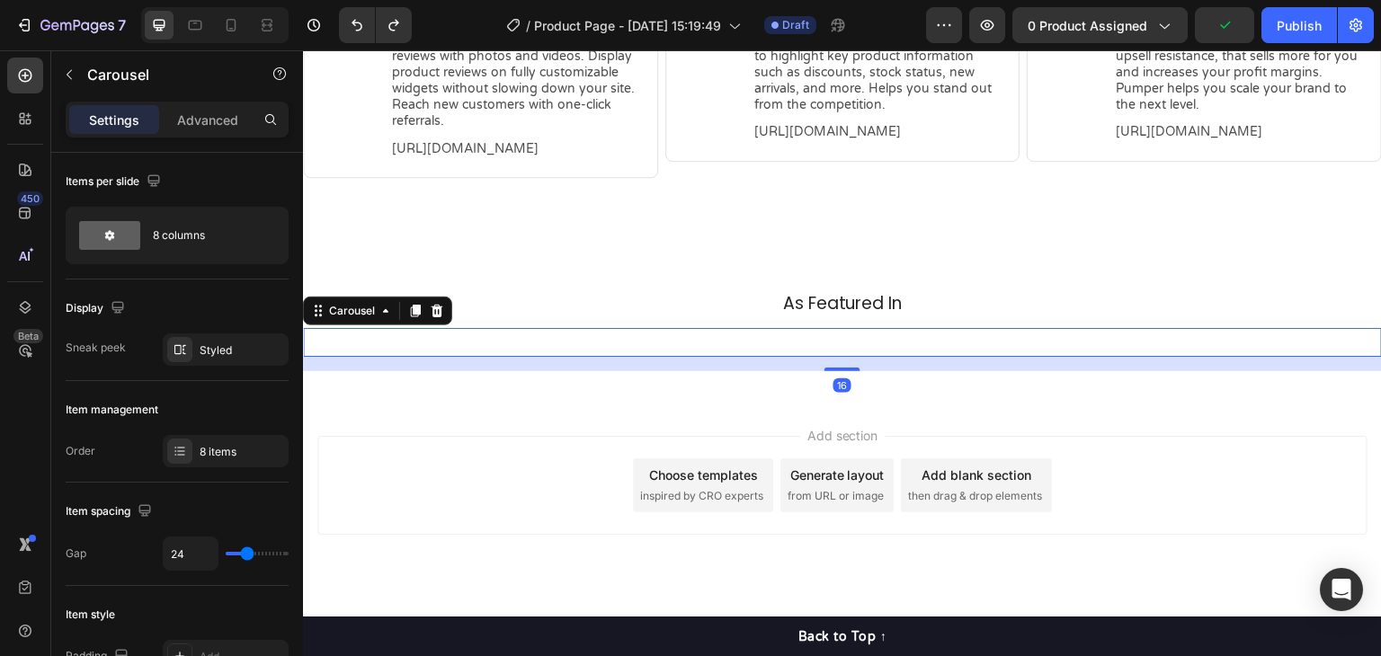
click at [941, 357] on div "Image Image Image Image Image Image Image Image Carousel 16" at bounding box center [842, 342] width 1079 height 29
click at [955, 371] on div "16" at bounding box center [842, 364] width 1079 height 14
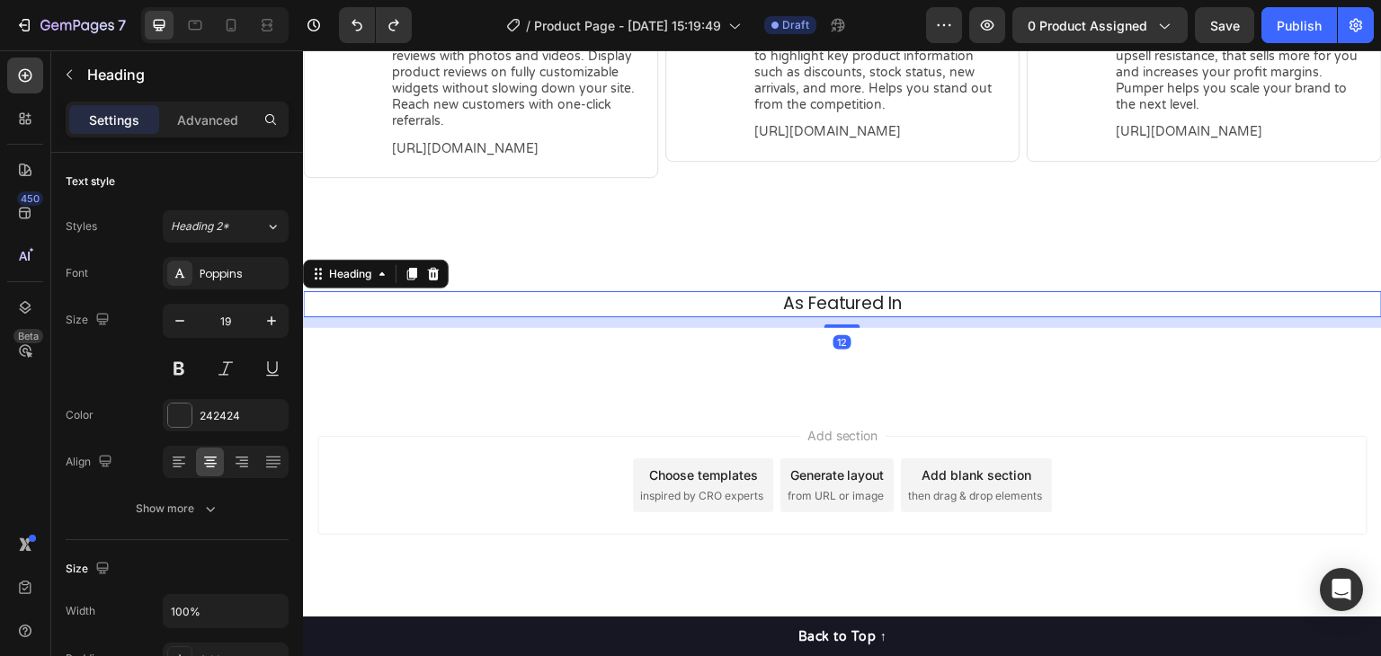
click at [939, 291] on h2 "As Featured In" at bounding box center [843, 304] width 1052 height 26
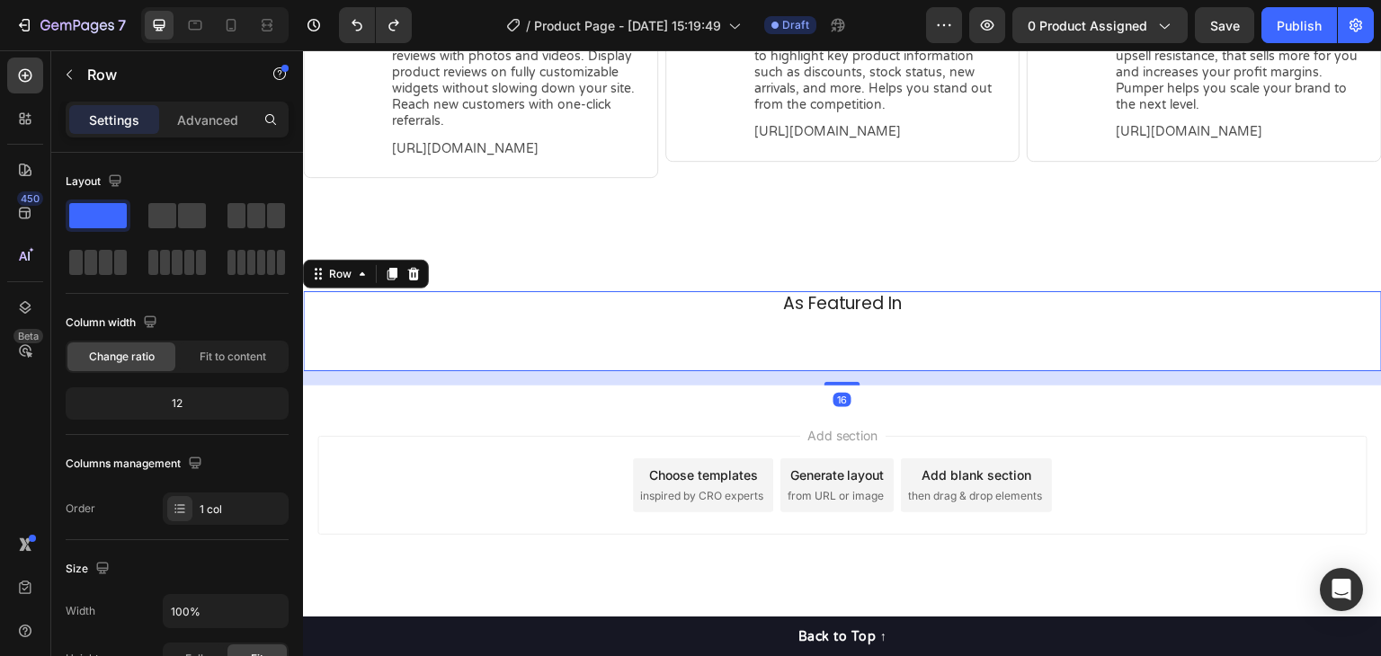
click at [960, 371] on div "Image Image Image Image Image Image Image Image Carousel" at bounding box center [842, 349] width 1079 height 43
click at [969, 357] on div "Image Image Image Image Image Image Image Image Carousel" at bounding box center [842, 342] width 1079 height 29
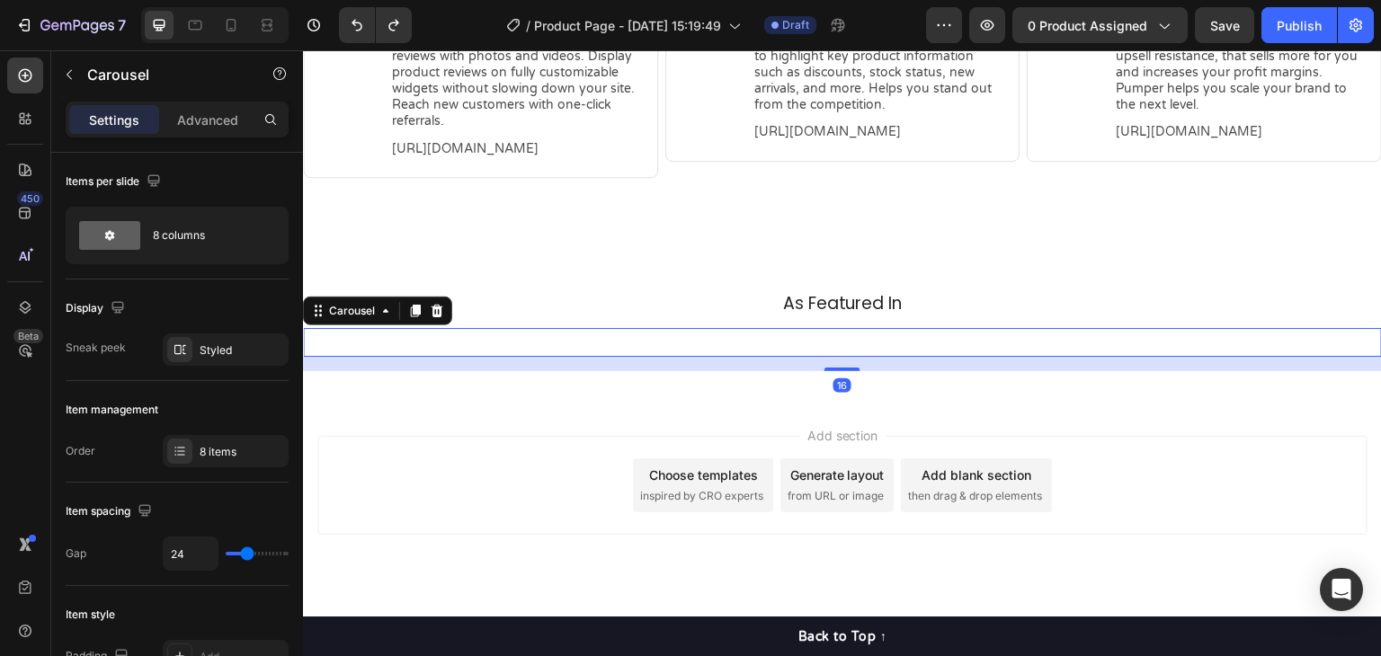
click at [963, 371] on div "16" at bounding box center [842, 364] width 1079 height 14
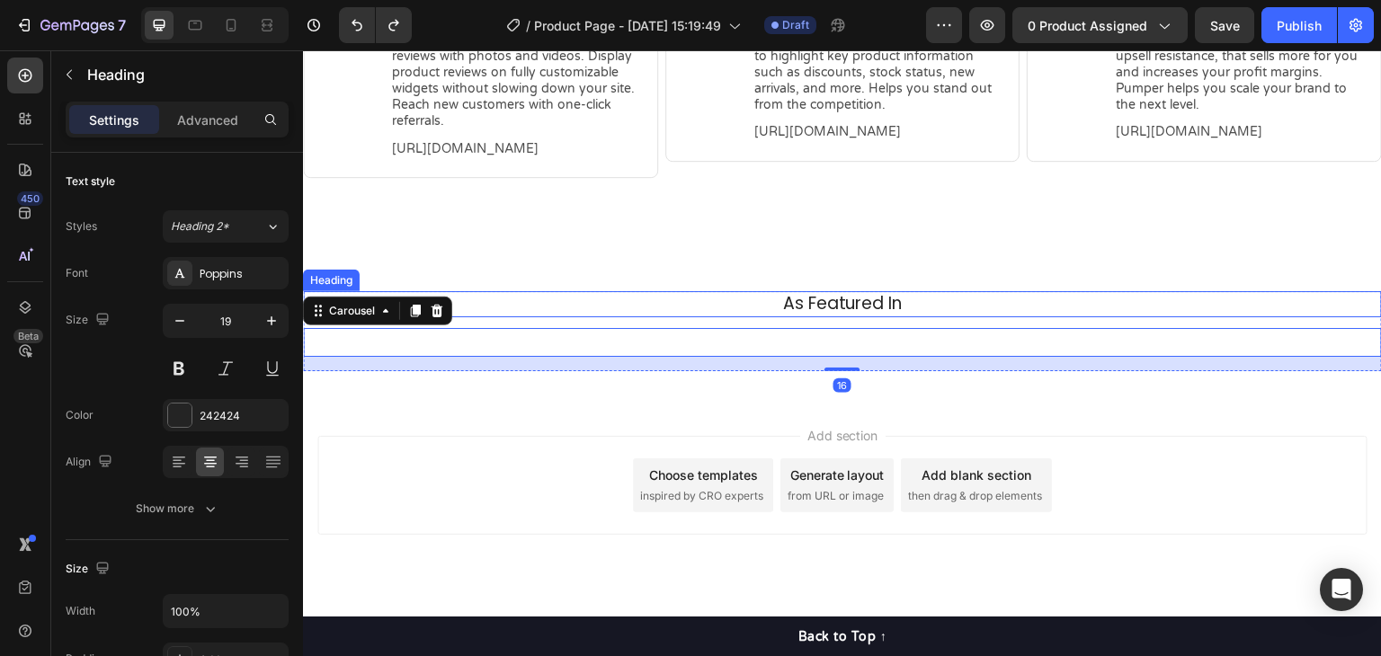
click at [975, 293] on p "As Featured In" at bounding box center [842, 304] width 1049 height 22
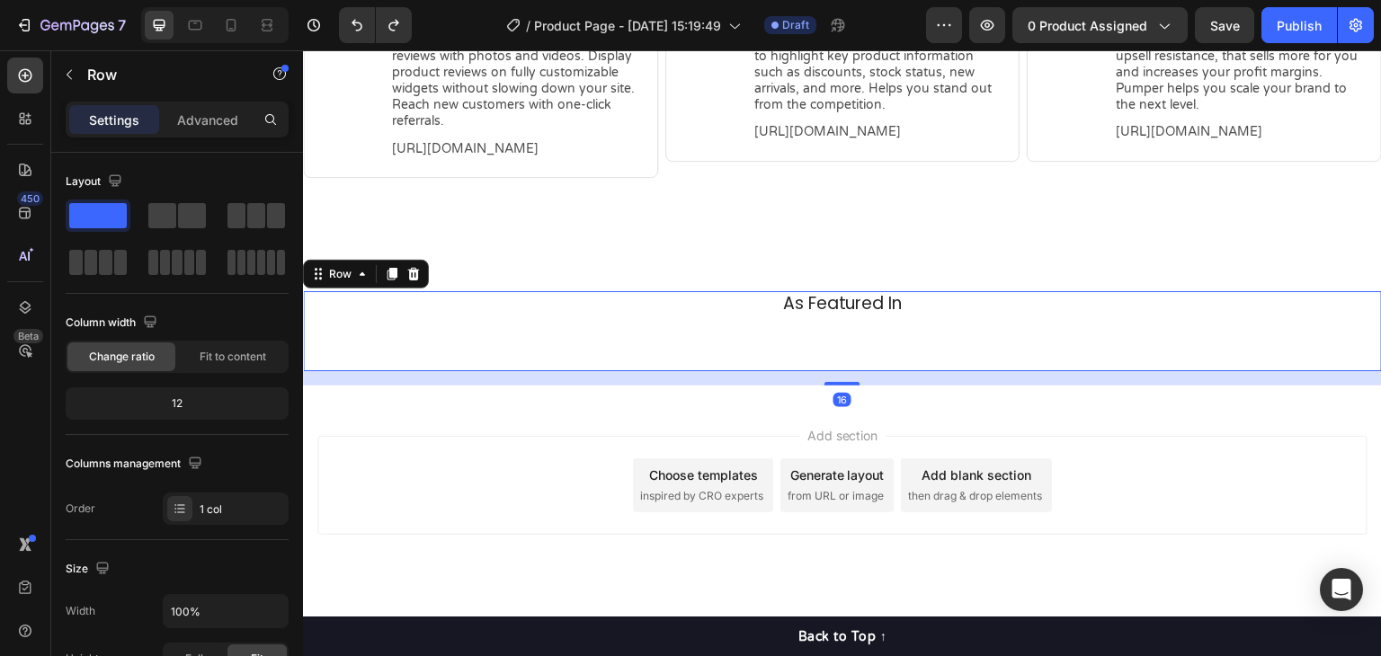
click at [955, 371] on div "Image Image Image Image Image Image Image Image Carousel" at bounding box center [842, 349] width 1079 height 43
click at [960, 357] on div "Image Image Image Image Image Image Image Image Carousel" at bounding box center [842, 342] width 1079 height 29
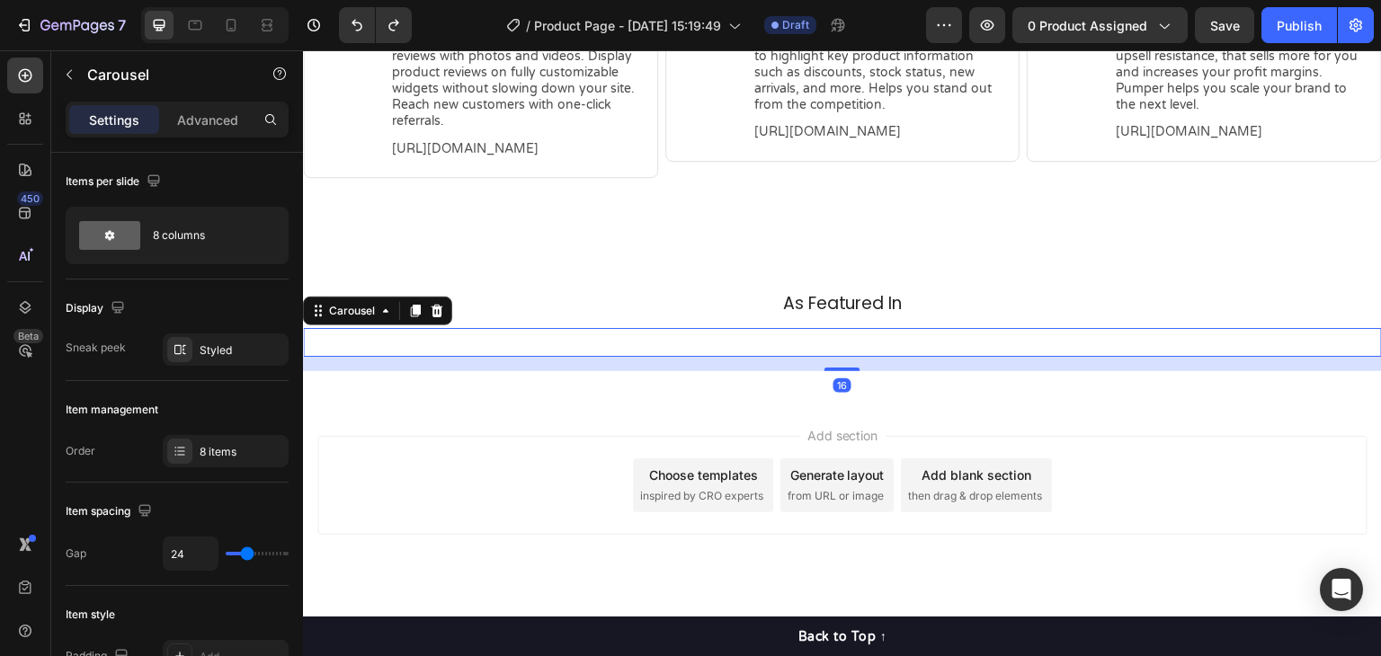
click at [960, 386] on div "As Featured In Heading Image Image Image Image Image Image Image Image Carousel…" at bounding box center [842, 338] width 1079 height 94
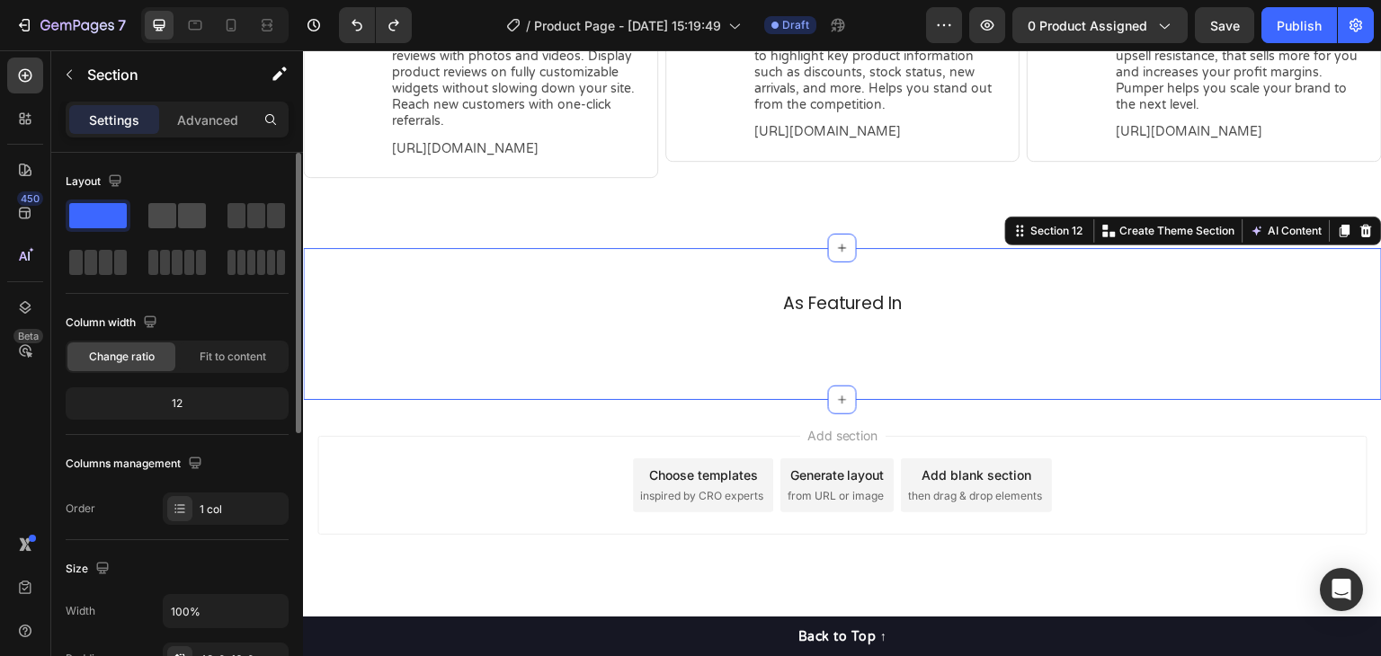
click at [179, 224] on span at bounding box center [192, 215] width 28 height 25
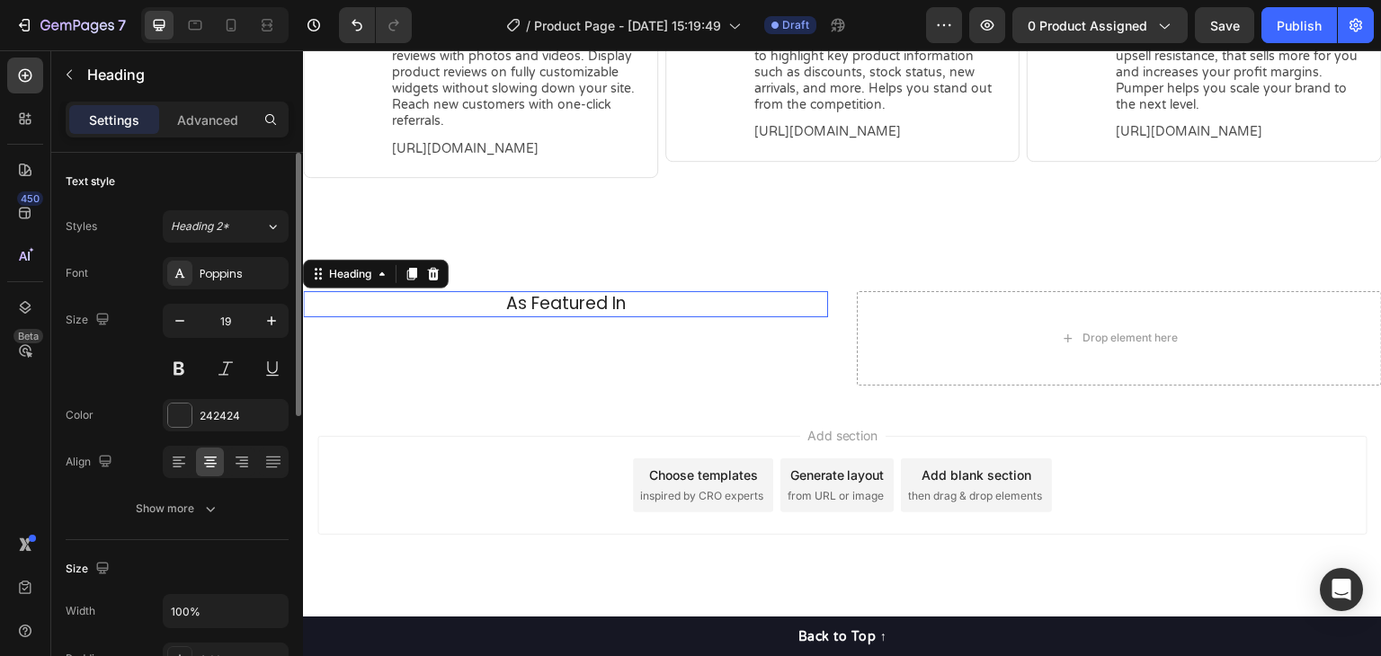
click at [576, 294] on p "As Featured In" at bounding box center [565, 304] width 495 height 22
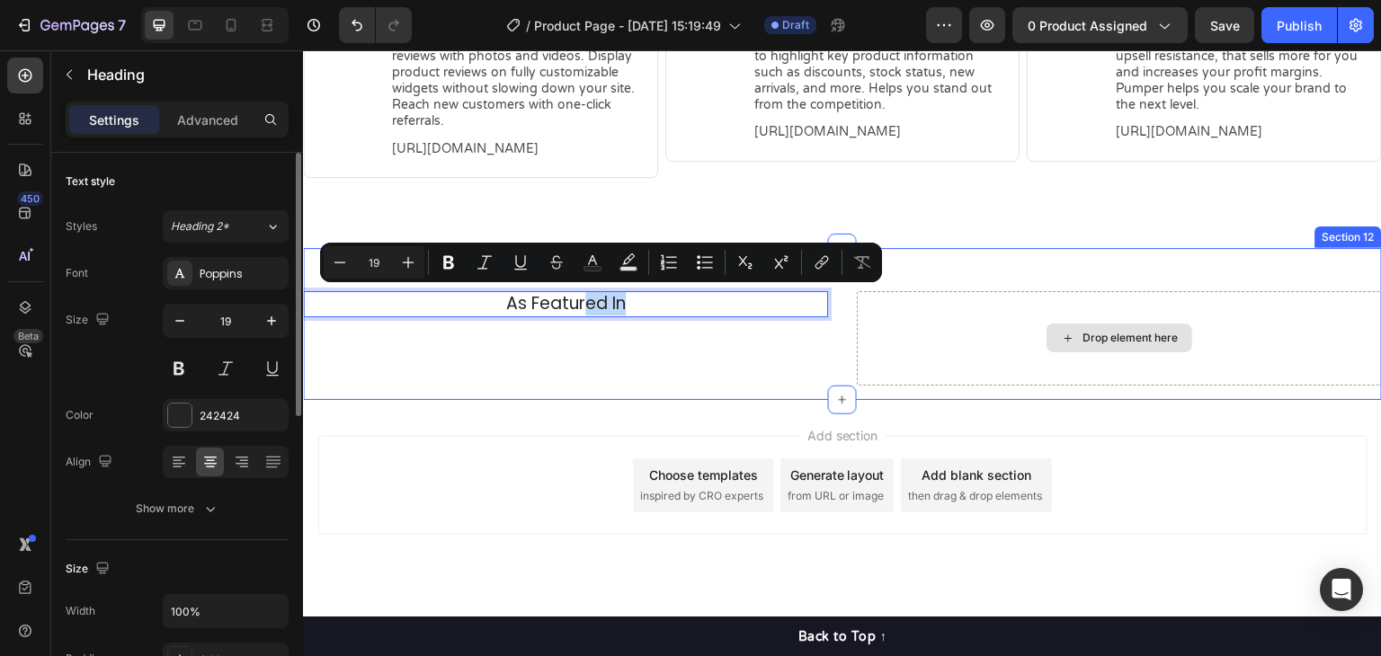
drag, startPoint x: 580, startPoint y: 295, endPoint x: 992, endPoint y: 365, distance: 417.8
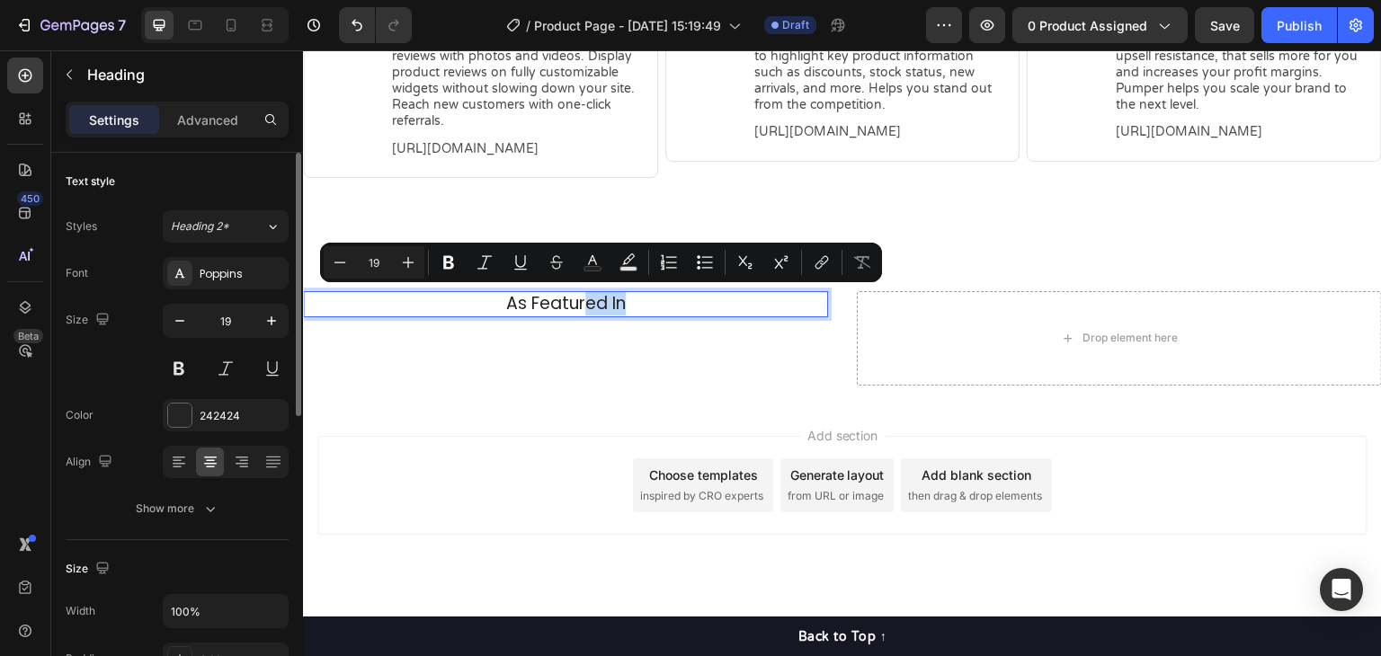
click at [651, 299] on p "As Featured In" at bounding box center [565, 304] width 495 height 22
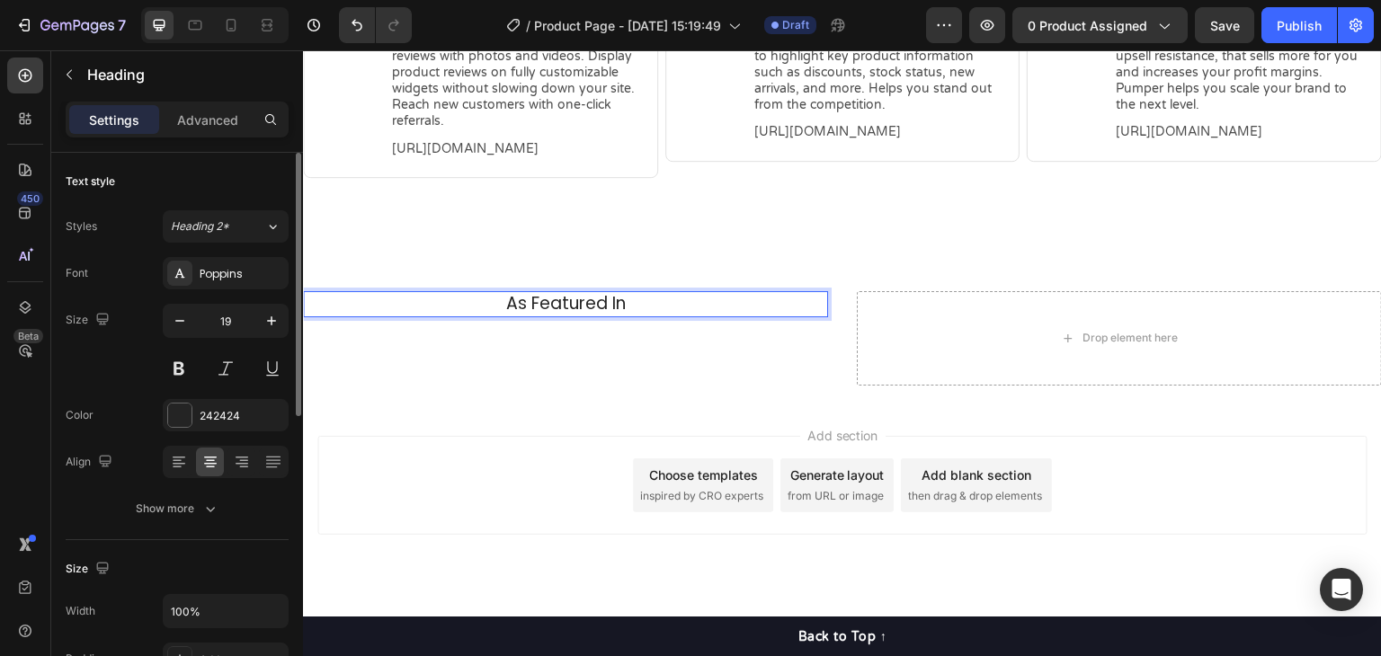
click at [671, 315] on h2 "As Featured In" at bounding box center [566, 304] width 498 height 26
click at [679, 333] on div "Image Image Image Image Image Image Image Image Carousel" at bounding box center [565, 342] width 525 height 29
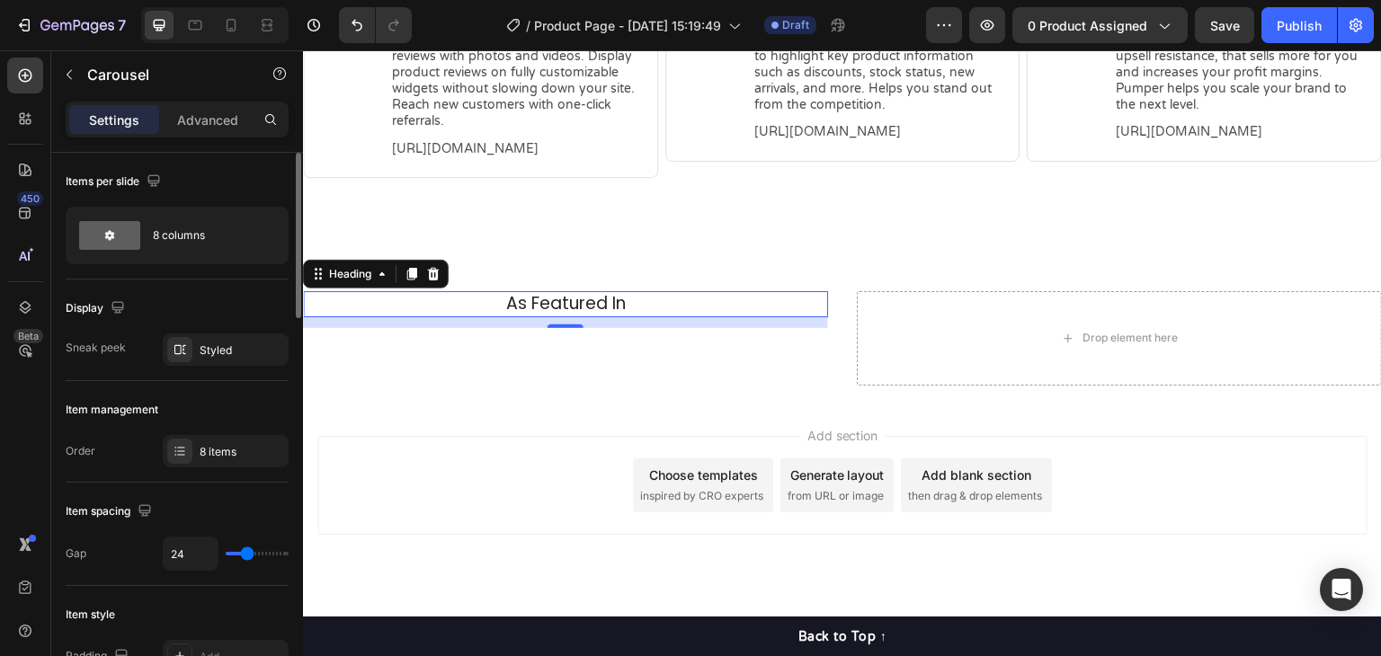
click at [675, 299] on p "As Featured In" at bounding box center [565, 304] width 495 height 22
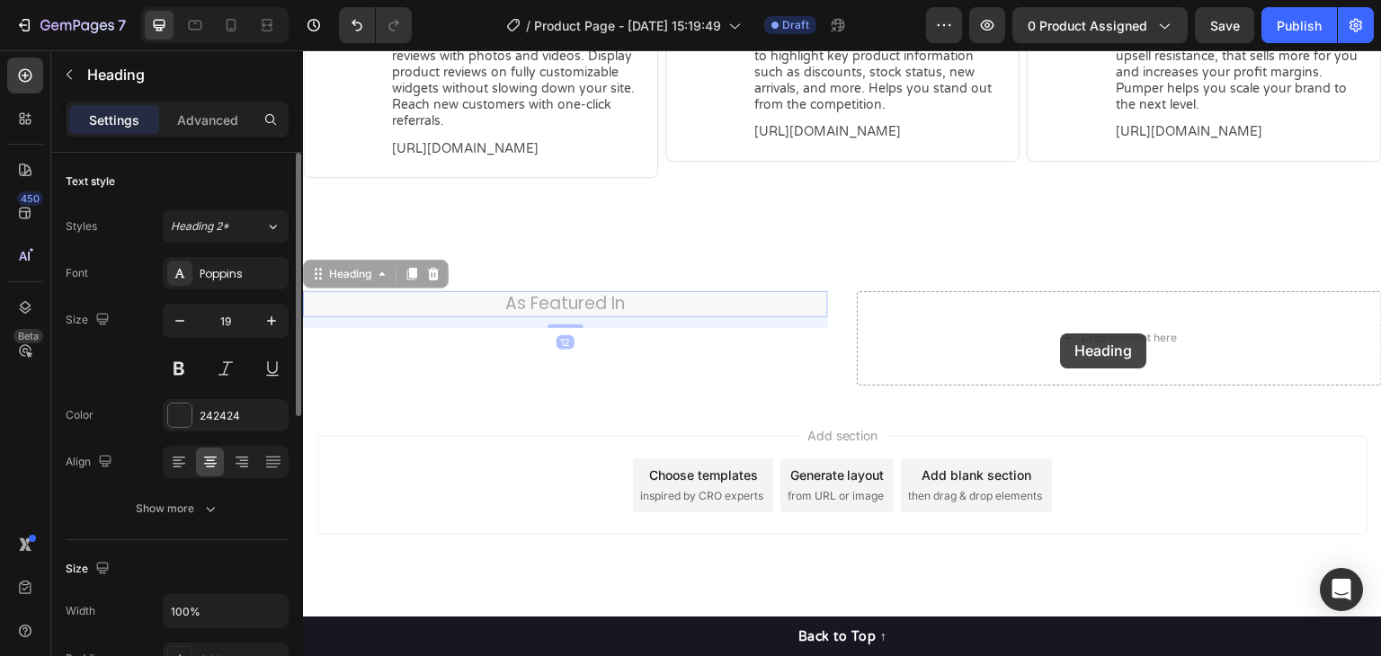
drag, startPoint x: 348, startPoint y: 271, endPoint x: 1061, endPoint y: 334, distance: 715.9
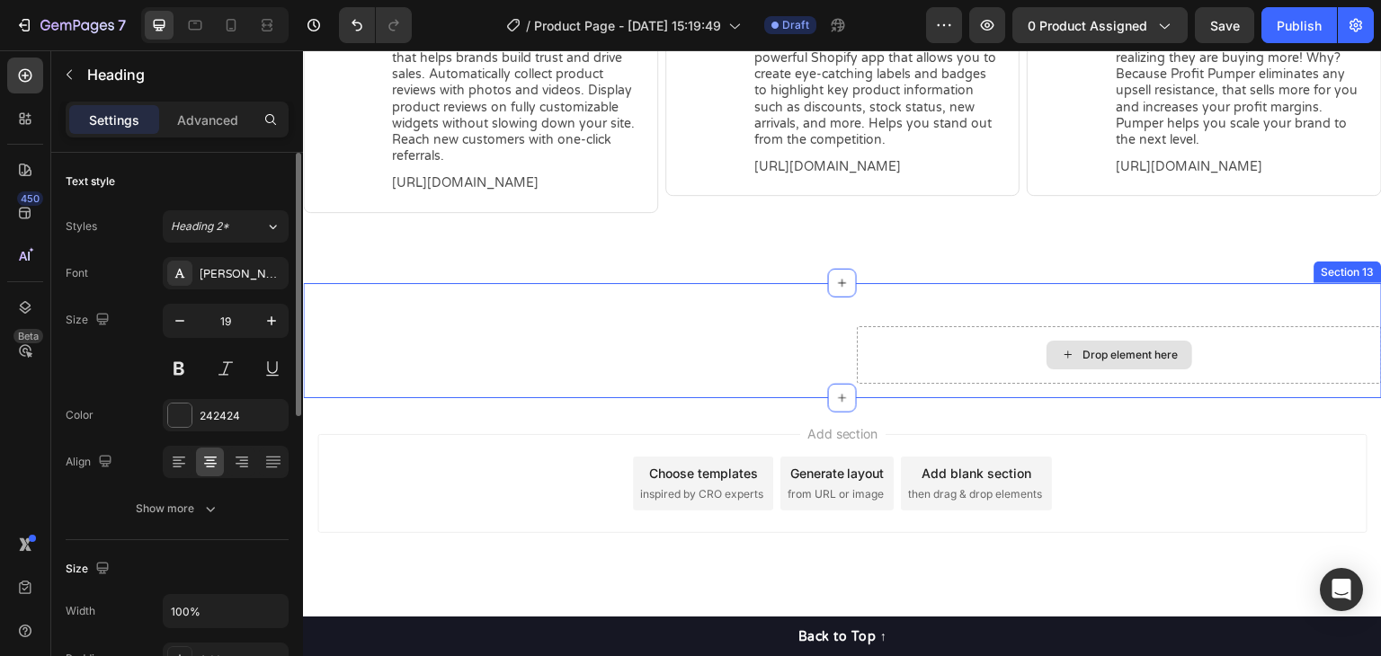
click at [981, 333] on div "Drop element here" at bounding box center [1119, 355] width 525 height 58
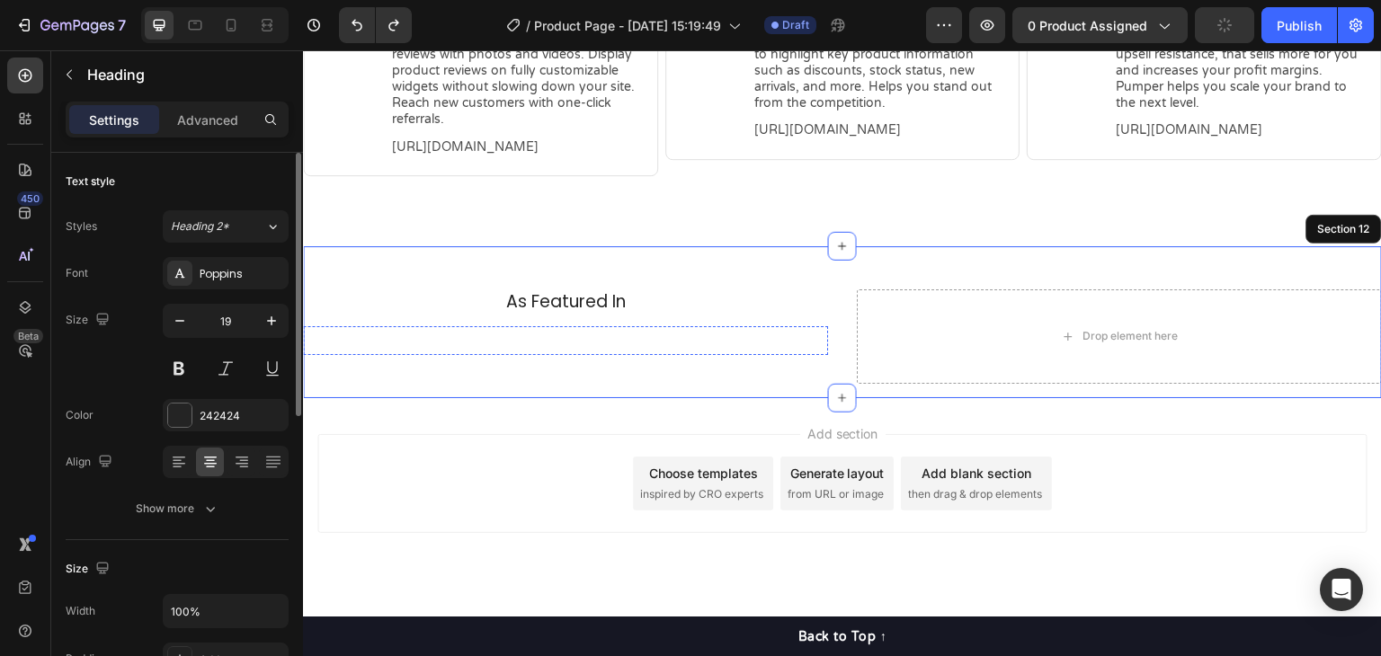
scroll to position [7514, 0]
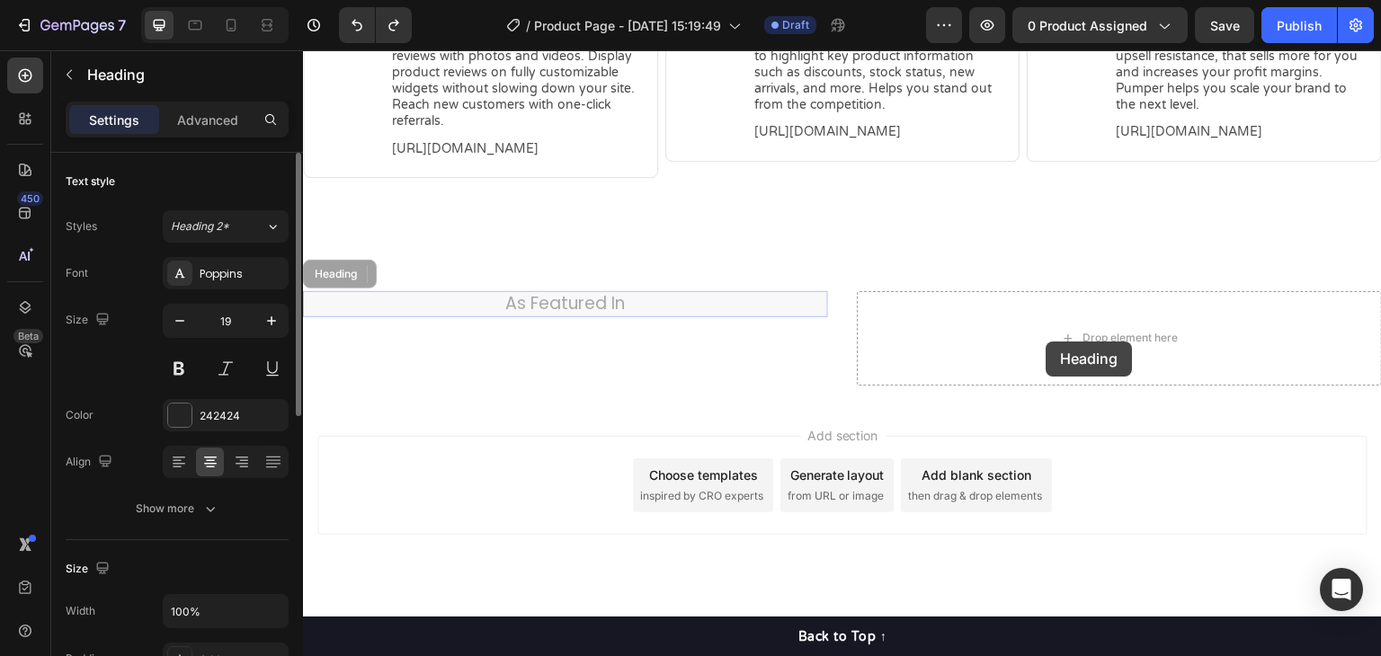
drag, startPoint x: 342, startPoint y: 285, endPoint x: 1047, endPoint y: 342, distance: 707.3
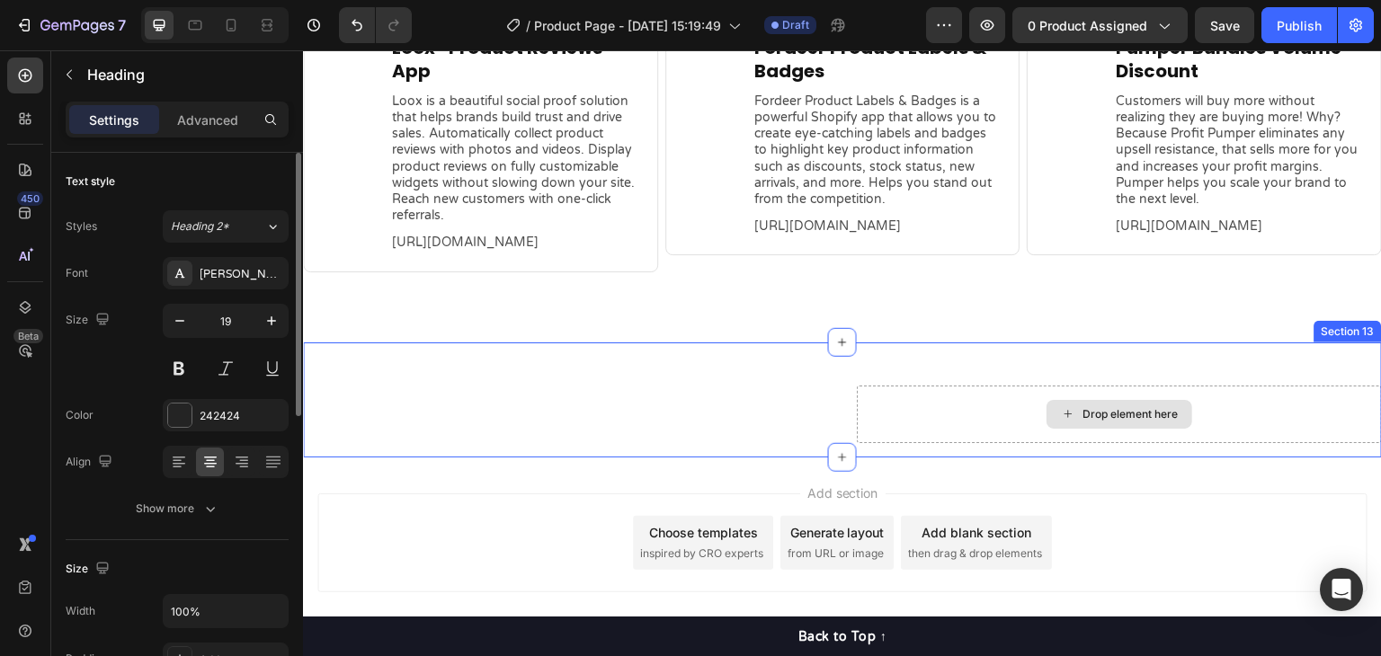
scroll to position [7591, 0]
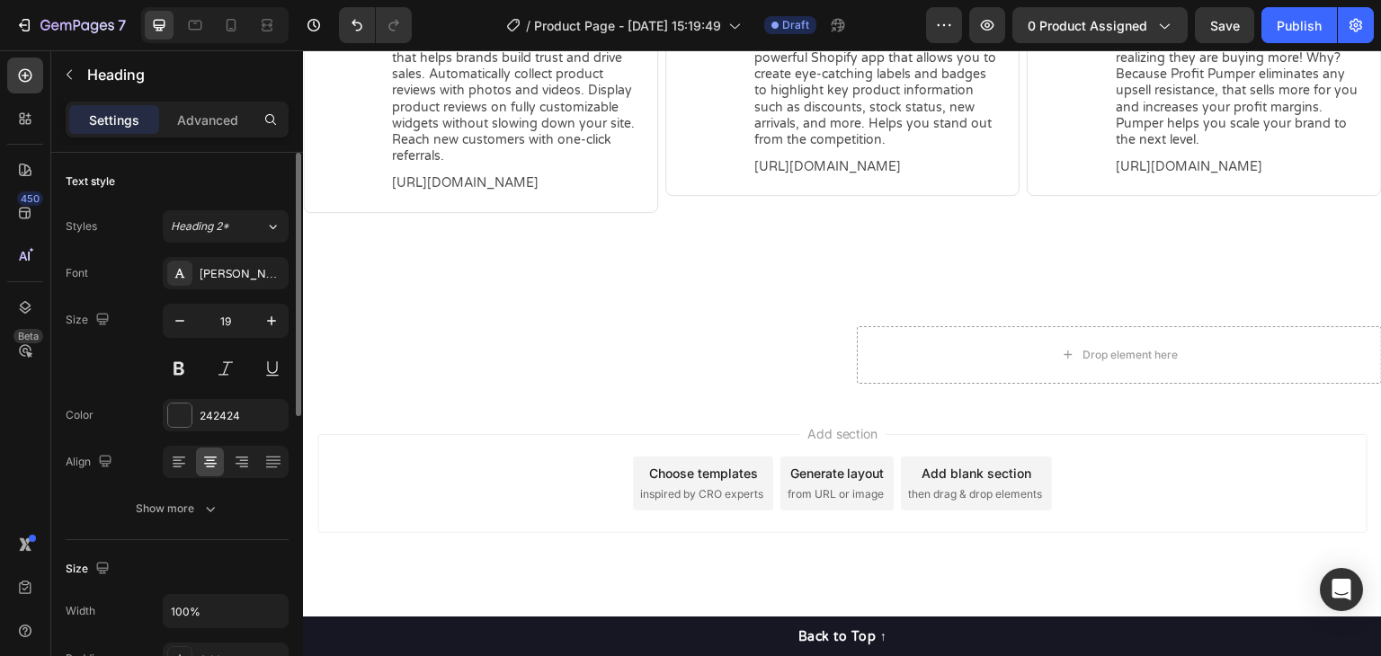
click at [1067, 435] on div "Add section Choose templates inspired by CRO experts Generate layout from URL o…" at bounding box center [842, 483] width 1050 height 99
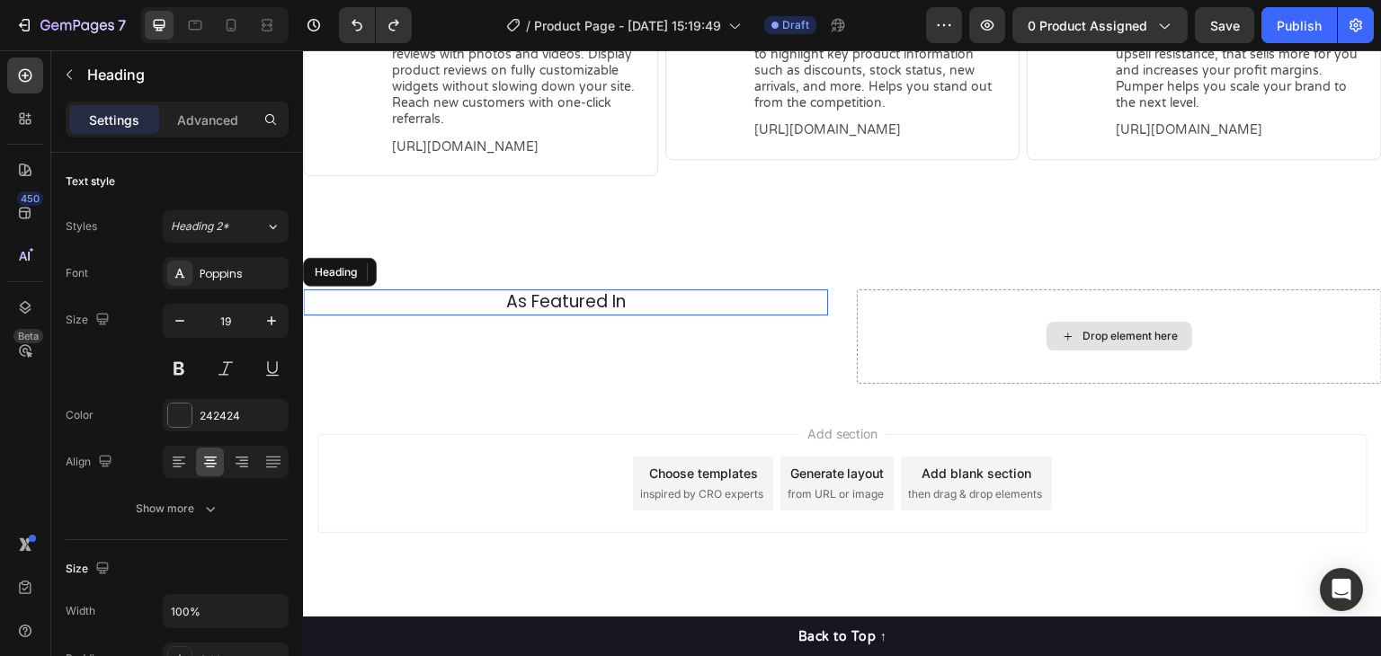
scroll to position [7514, 0]
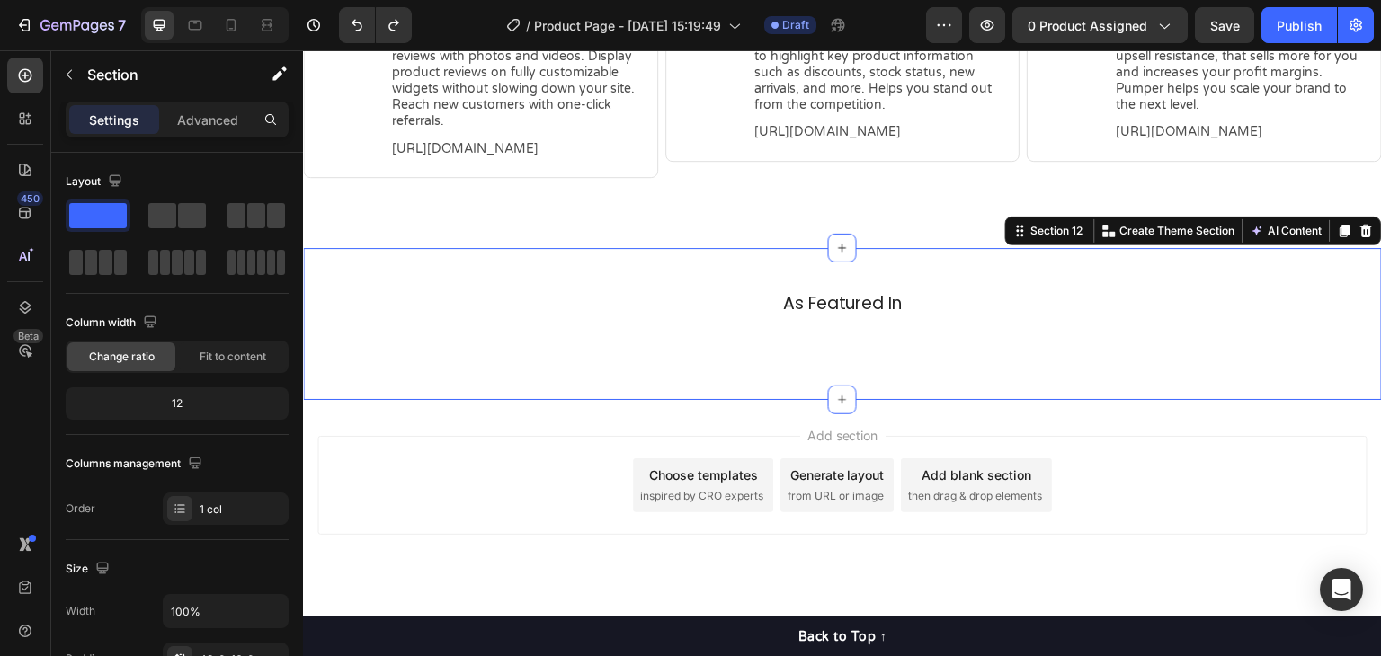
click at [398, 280] on div "As Featured In Heading Image Image Image Image Image Image Image Image Carousel…" at bounding box center [842, 324] width 1079 height 152
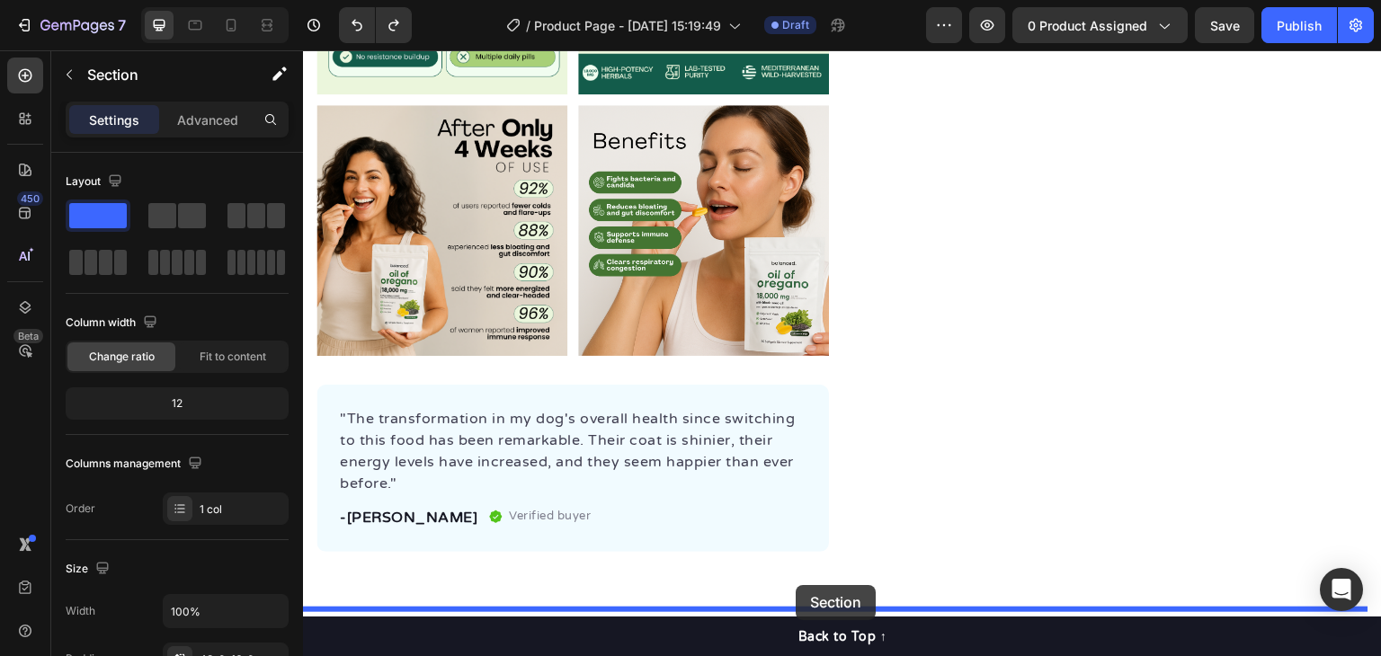
scroll to position [871, 0]
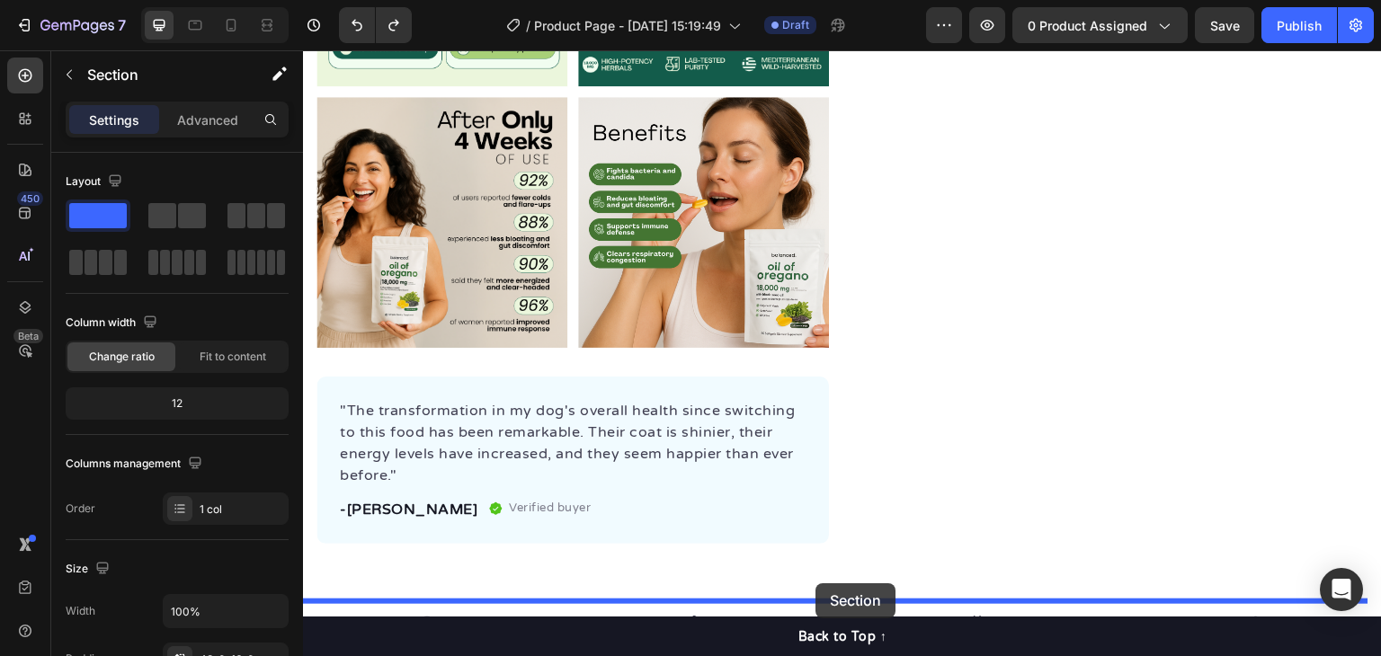
drag, startPoint x: 1021, startPoint y: 235, endPoint x: 816, endPoint y: 584, distance: 404.7
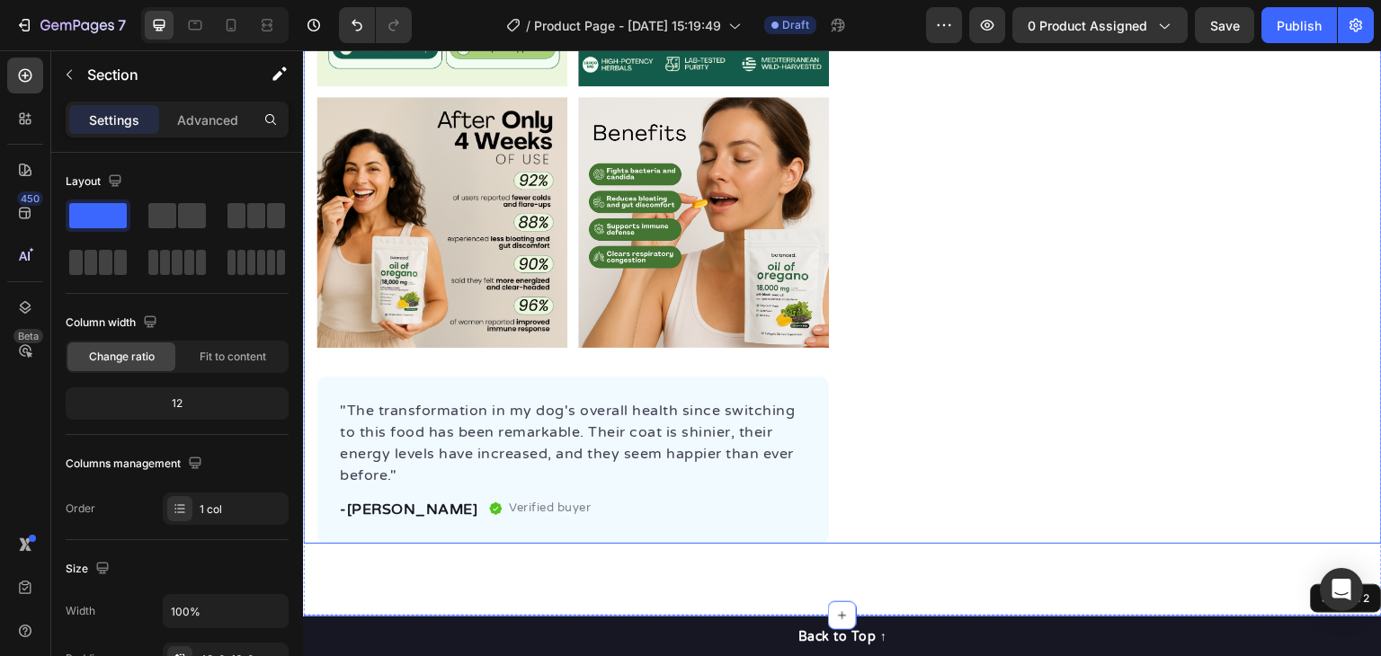
scroll to position [1231, 0]
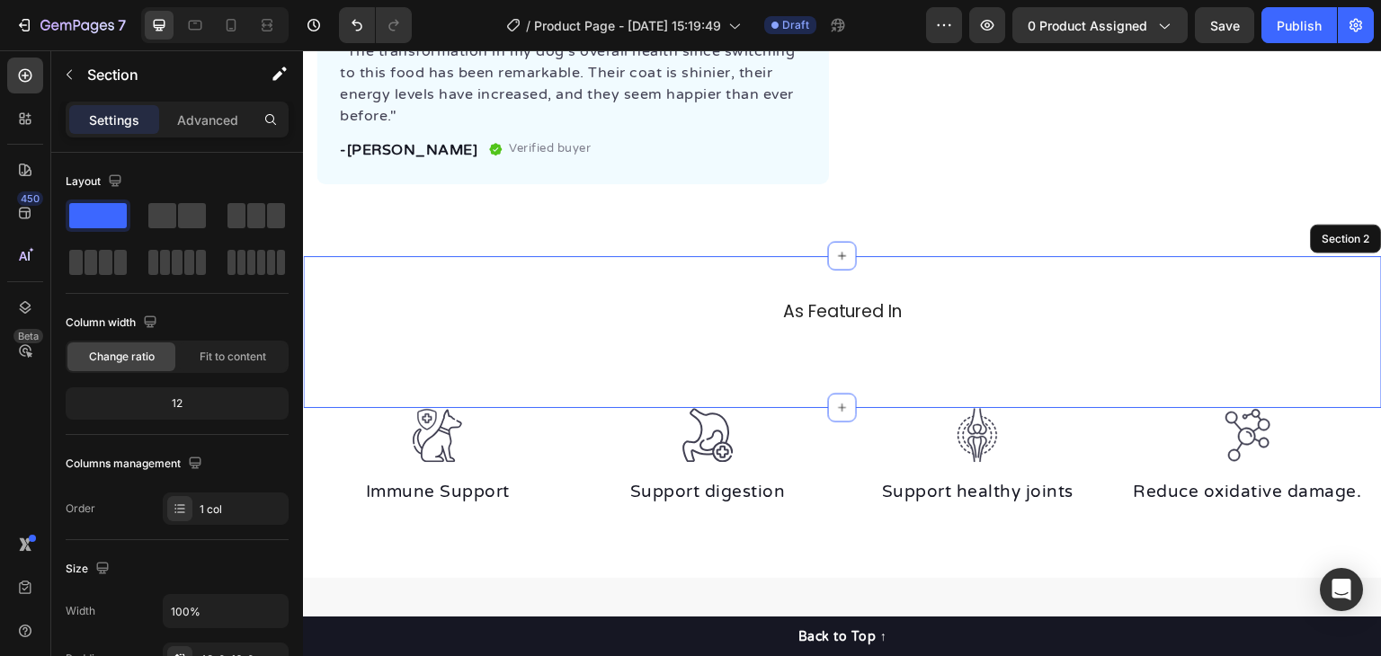
click at [1017, 270] on div "As Featured In Heading Image Image Image Image Image Image Image Image Carousel…" at bounding box center [842, 332] width 1079 height 152
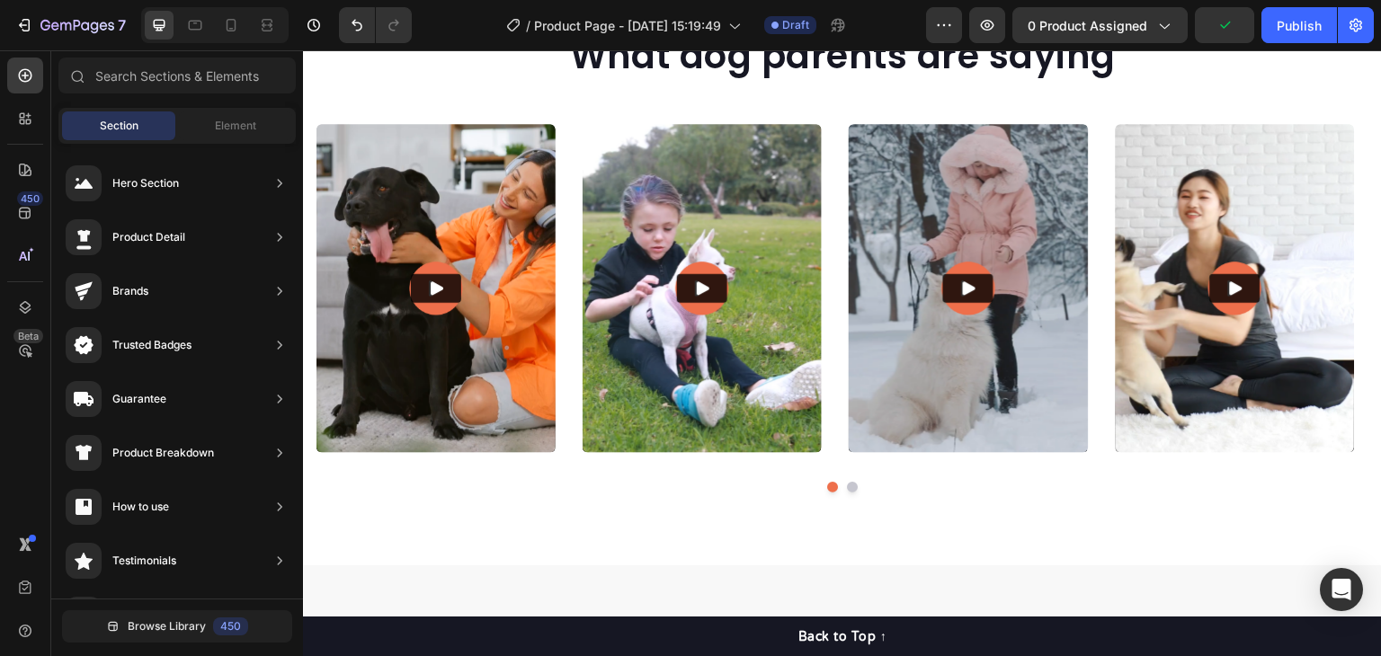
scroll to position [6230, 0]
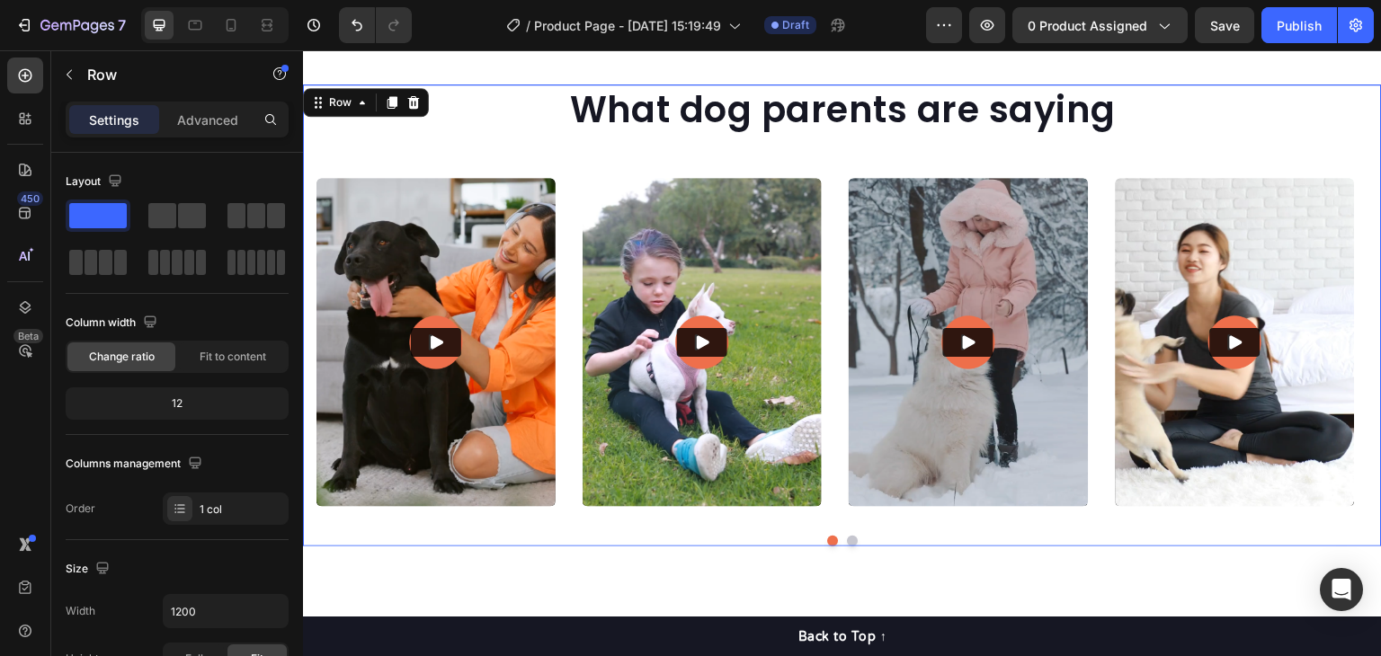
click at [309, 110] on div "What dog parents are saying Heading Video Video Video Video Video Carousel Row 0" at bounding box center [842, 315] width 1079 height 461
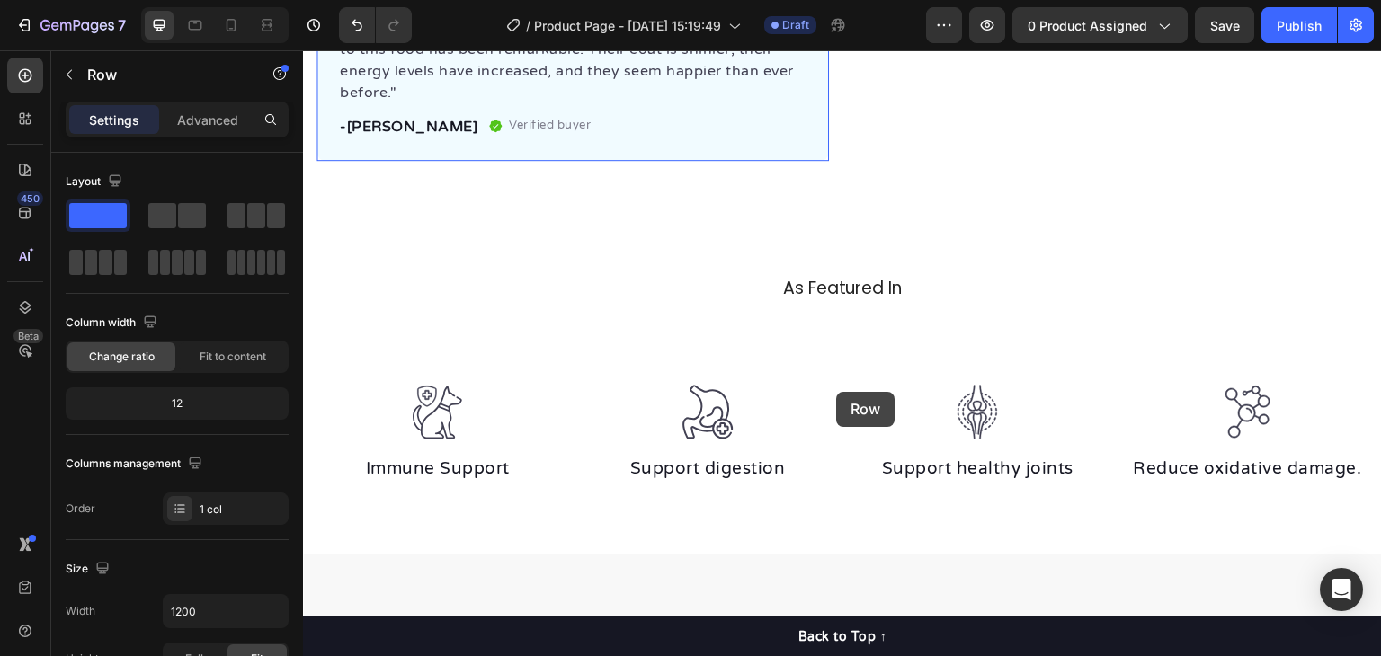
scroll to position [1377, 0]
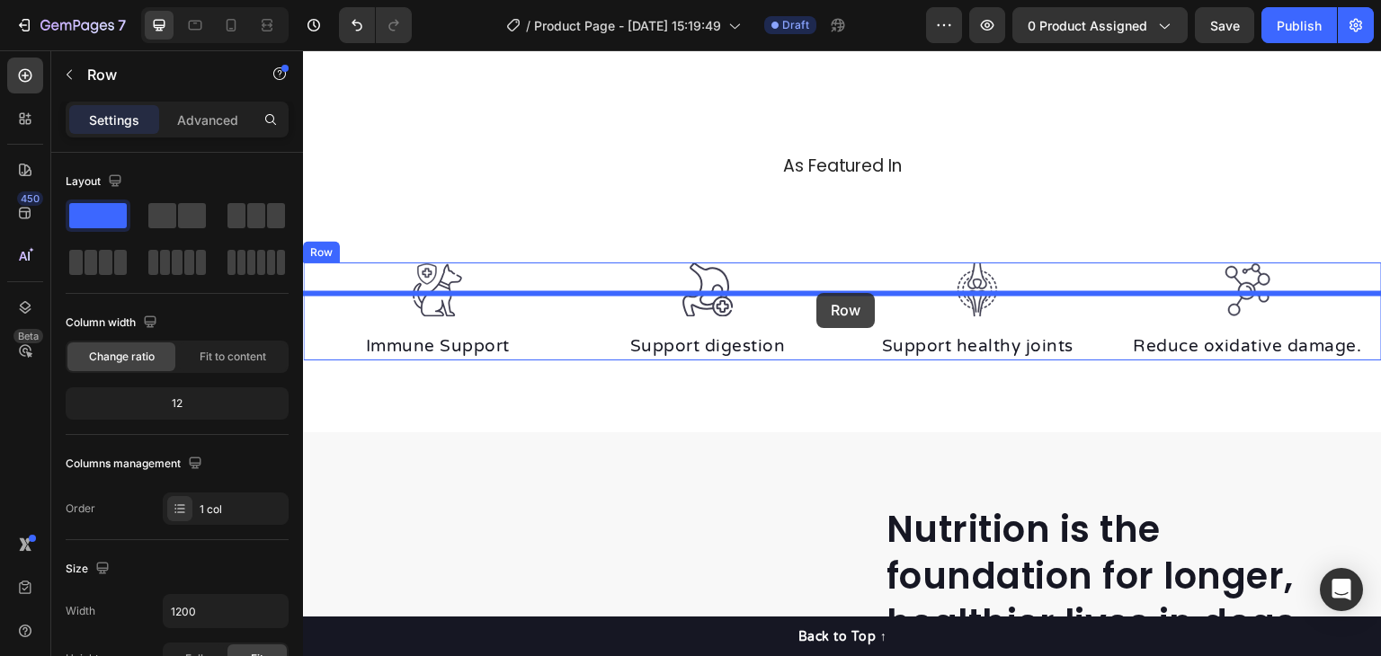
drag, startPoint x: 322, startPoint y: 103, endPoint x: 816, endPoint y: 296, distance: 529.9
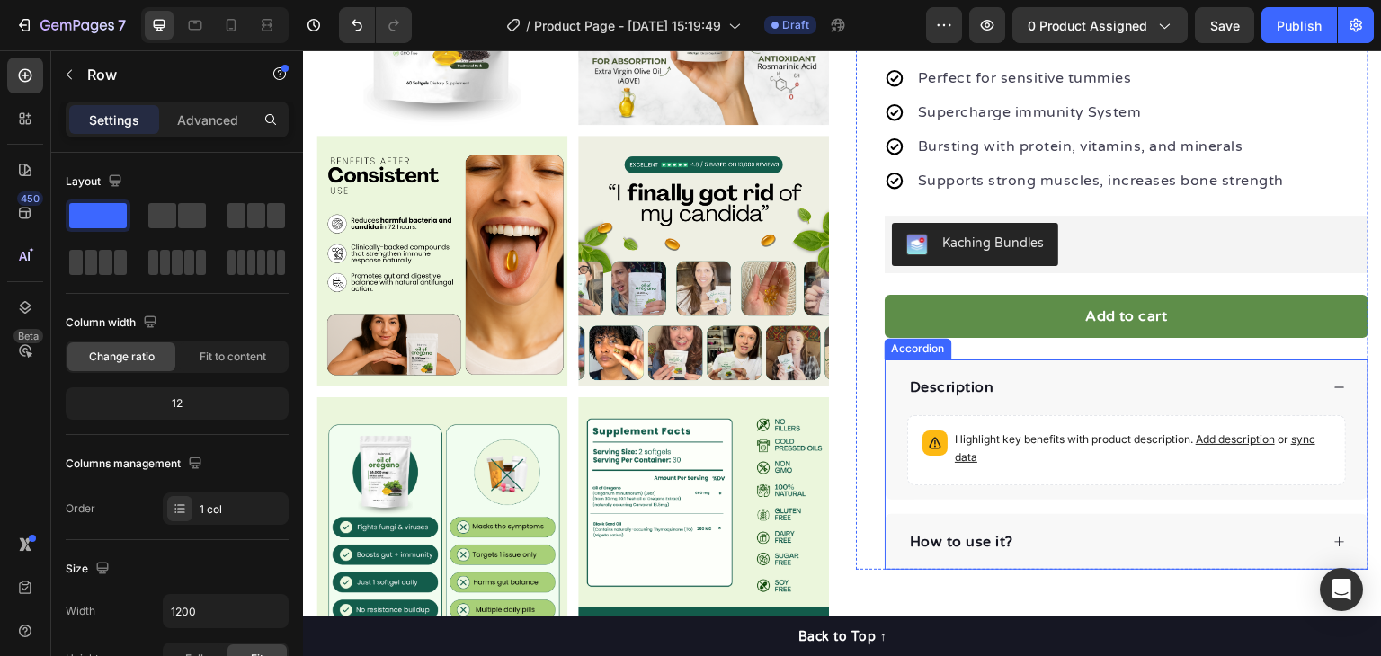
scroll to position [450, 0]
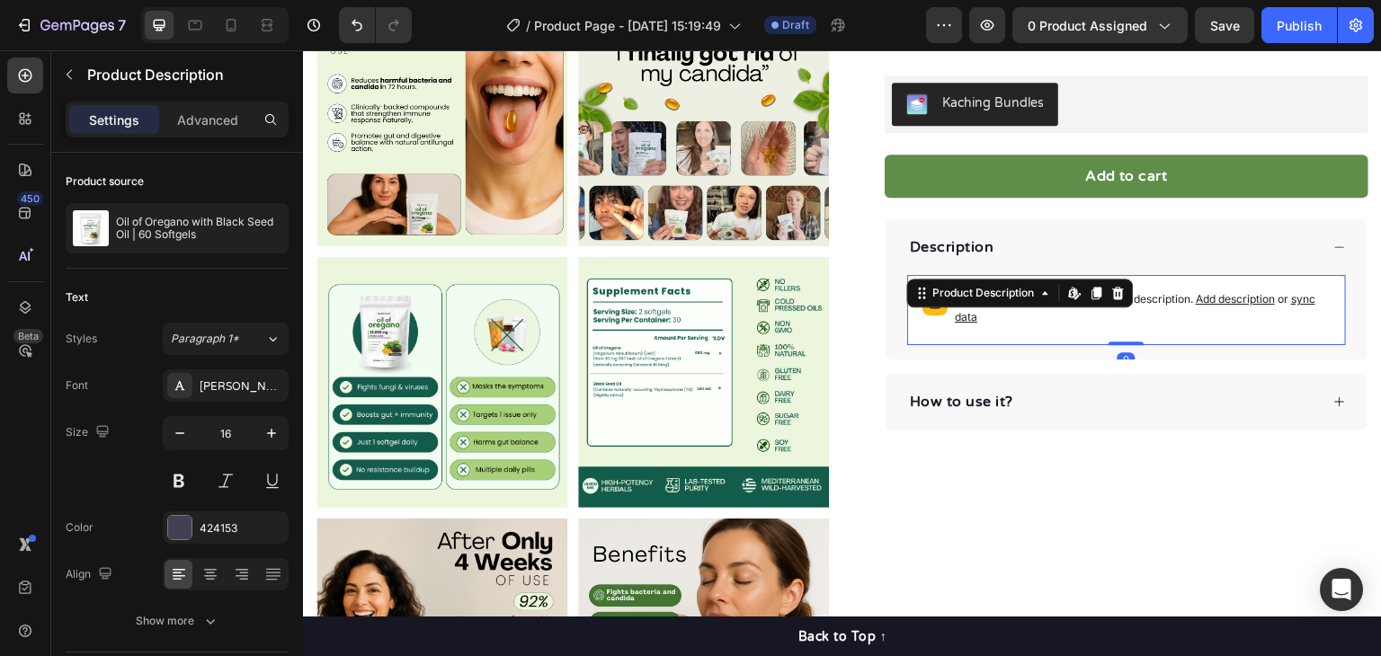
click at [1302, 297] on span "sync data" at bounding box center [1135, 307] width 361 height 31
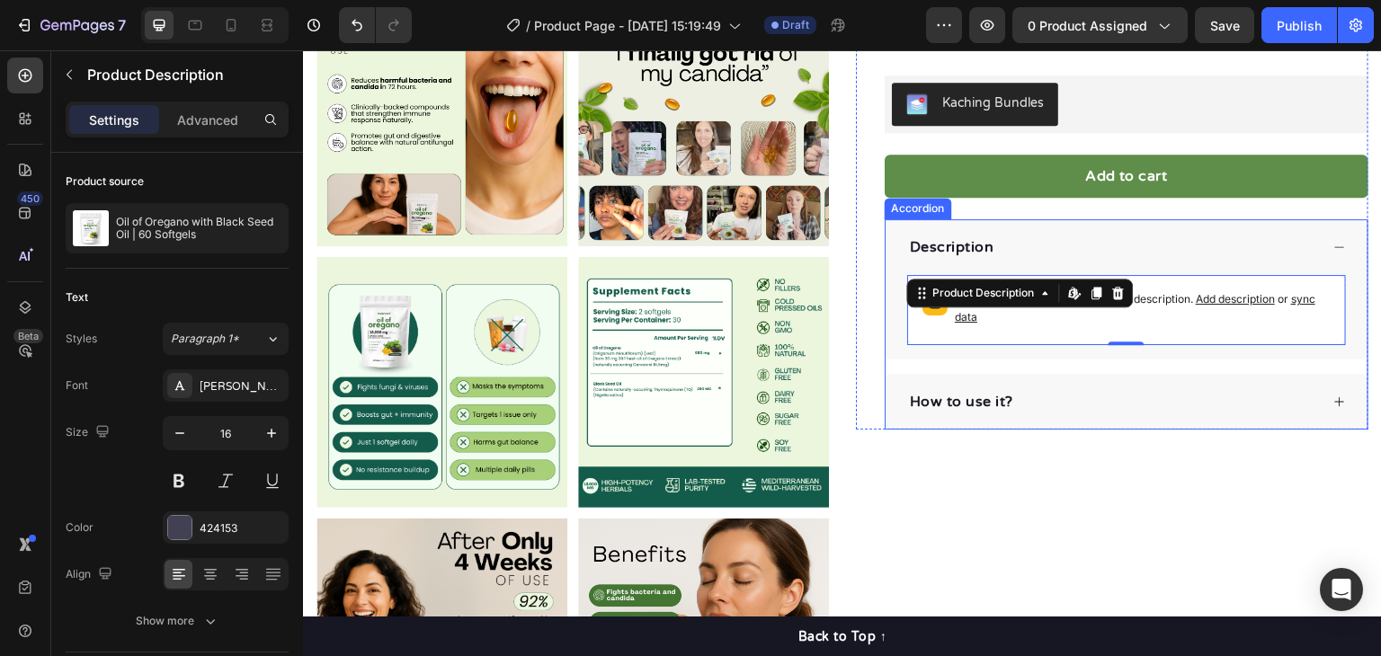
scroll to position [180, 0]
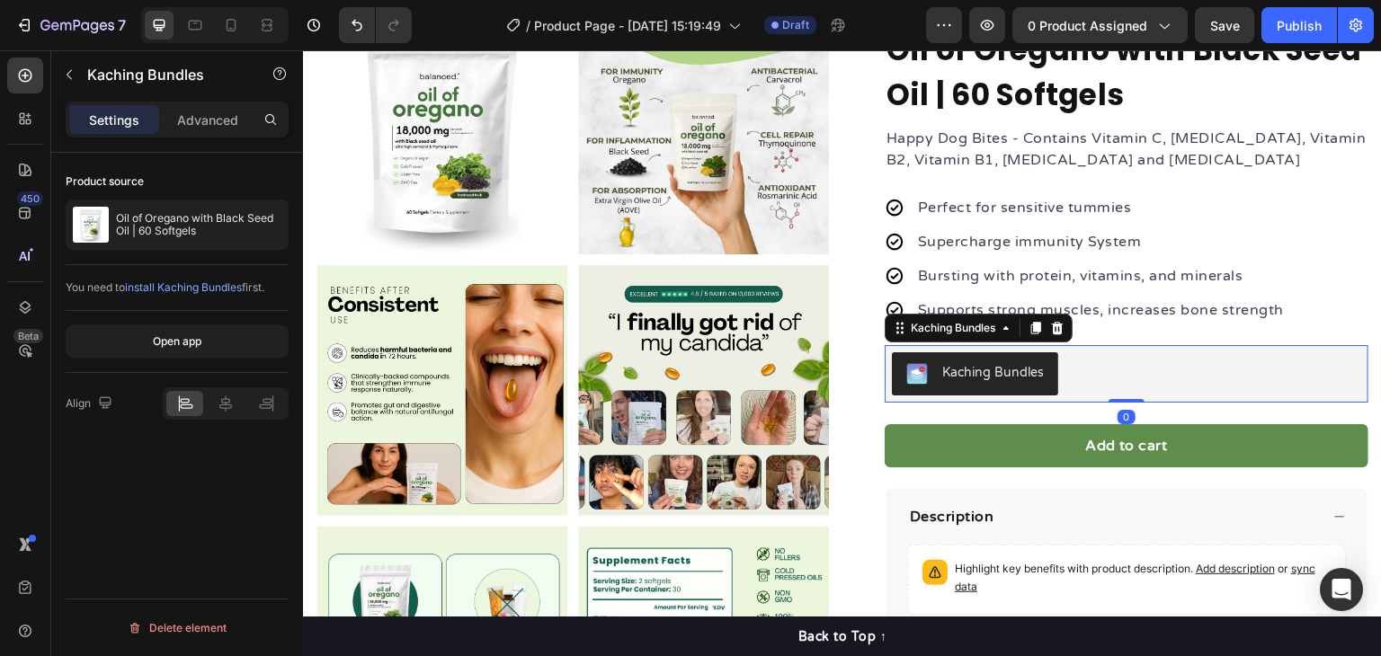
click at [1040, 361] on button "Kaching Bundles" at bounding box center [975, 374] width 166 height 43
click at [204, 287] on span "install Kaching Bundles" at bounding box center [183, 287] width 117 height 13
click at [990, 26] on icon "button" at bounding box center [987, 25] width 18 height 18
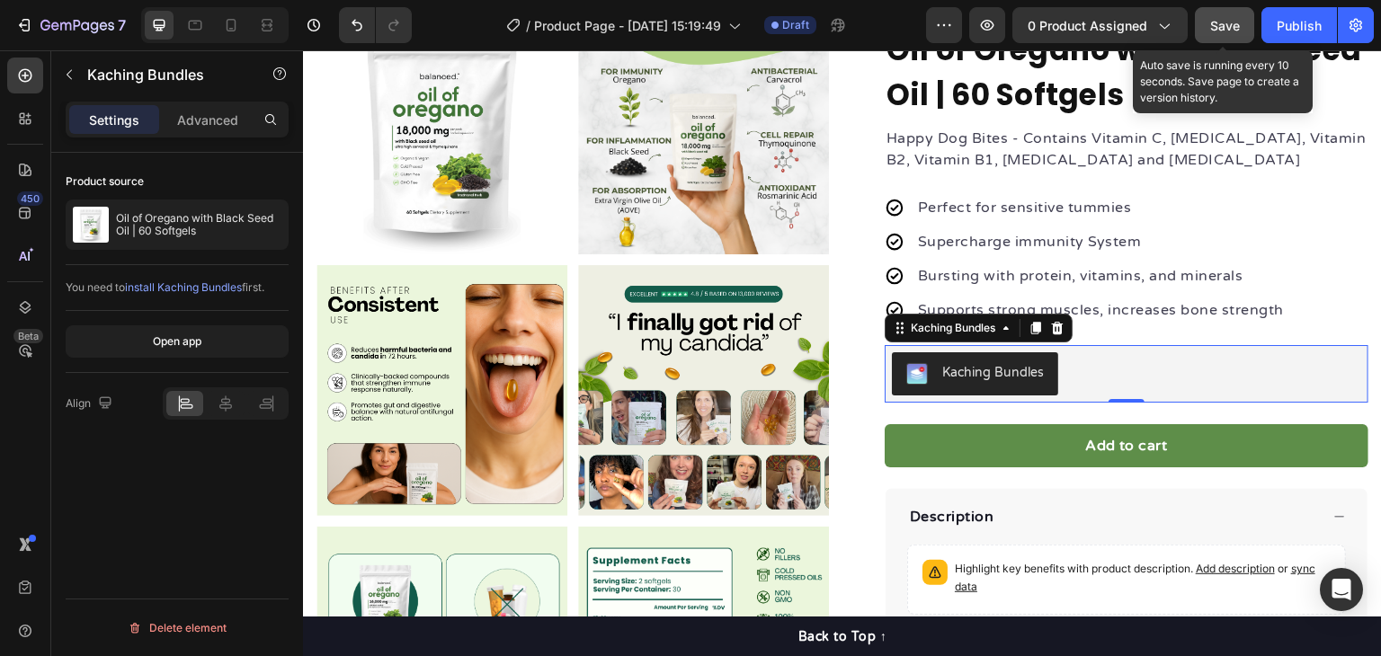
click at [1219, 23] on span "Save" at bounding box center [1225, 25] width 30 height 15
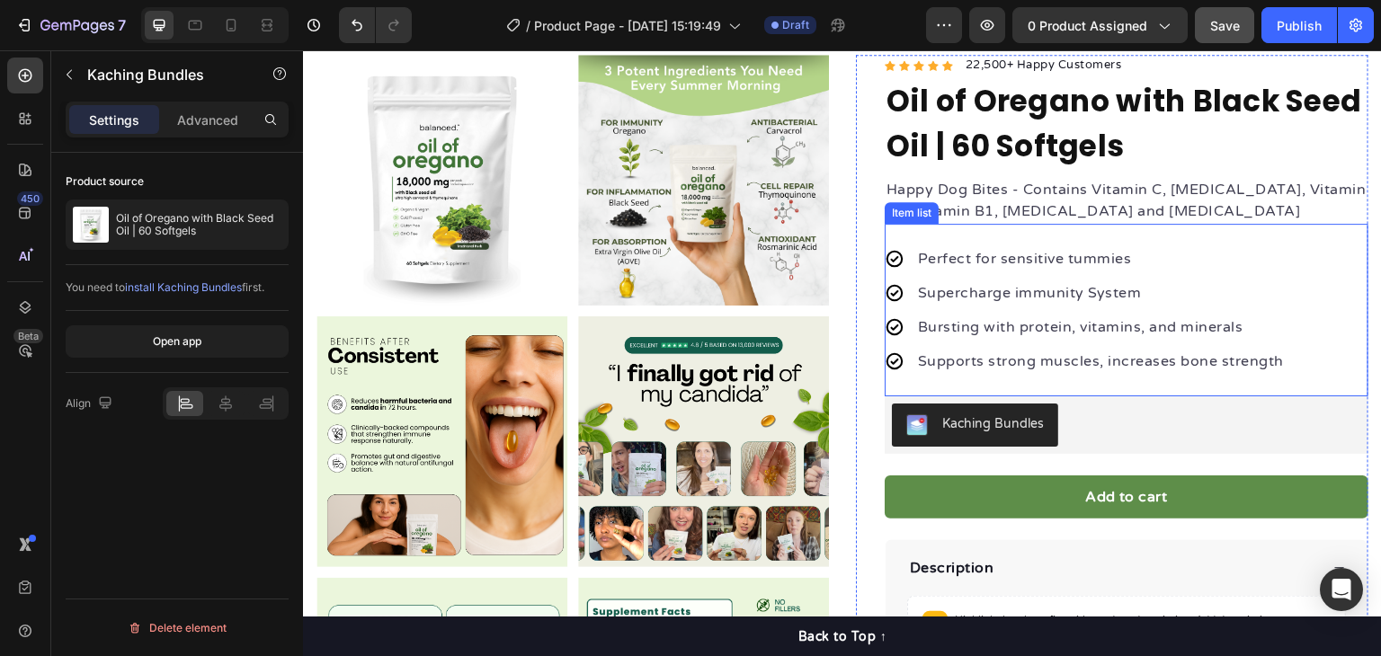
scroll to position [0, 0]
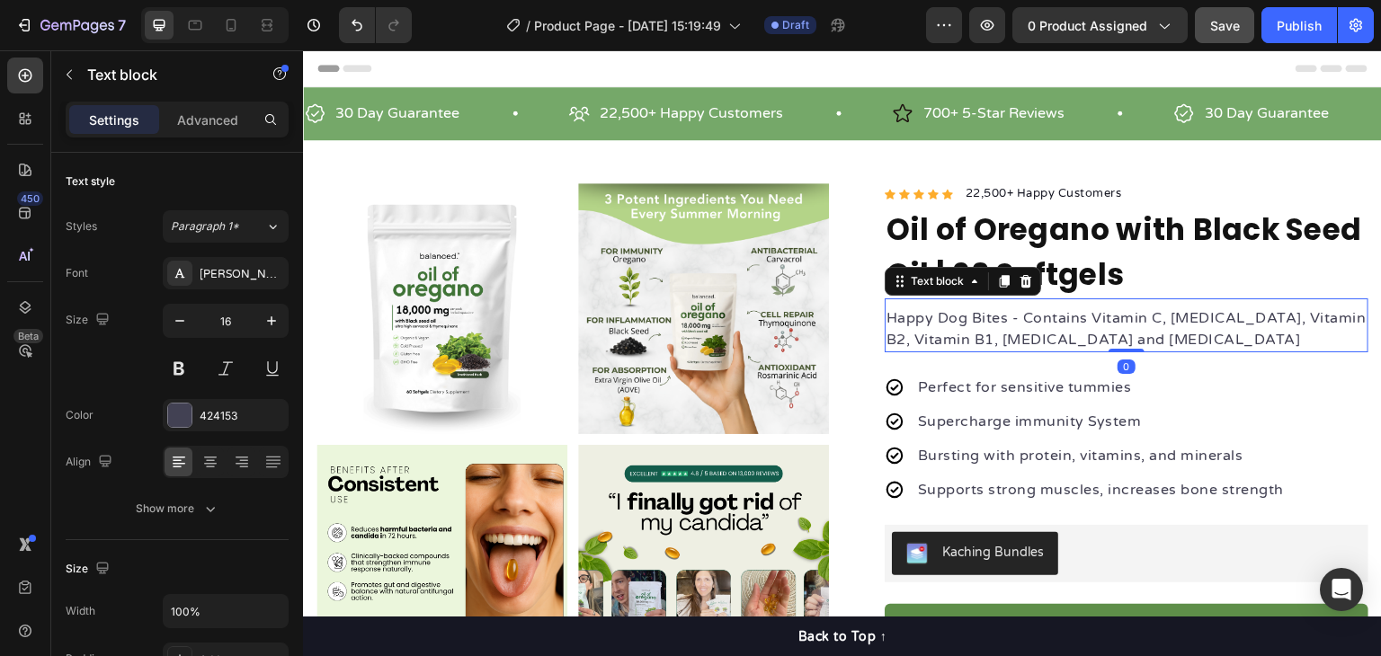
click at [999, 335] on p "Happy Dog Bites - Contains Vitamin C, Vitamin E, Vitamin B2, Vitamin B1, Vitami…" at bounding box center [1127, 329] width 480 height 43
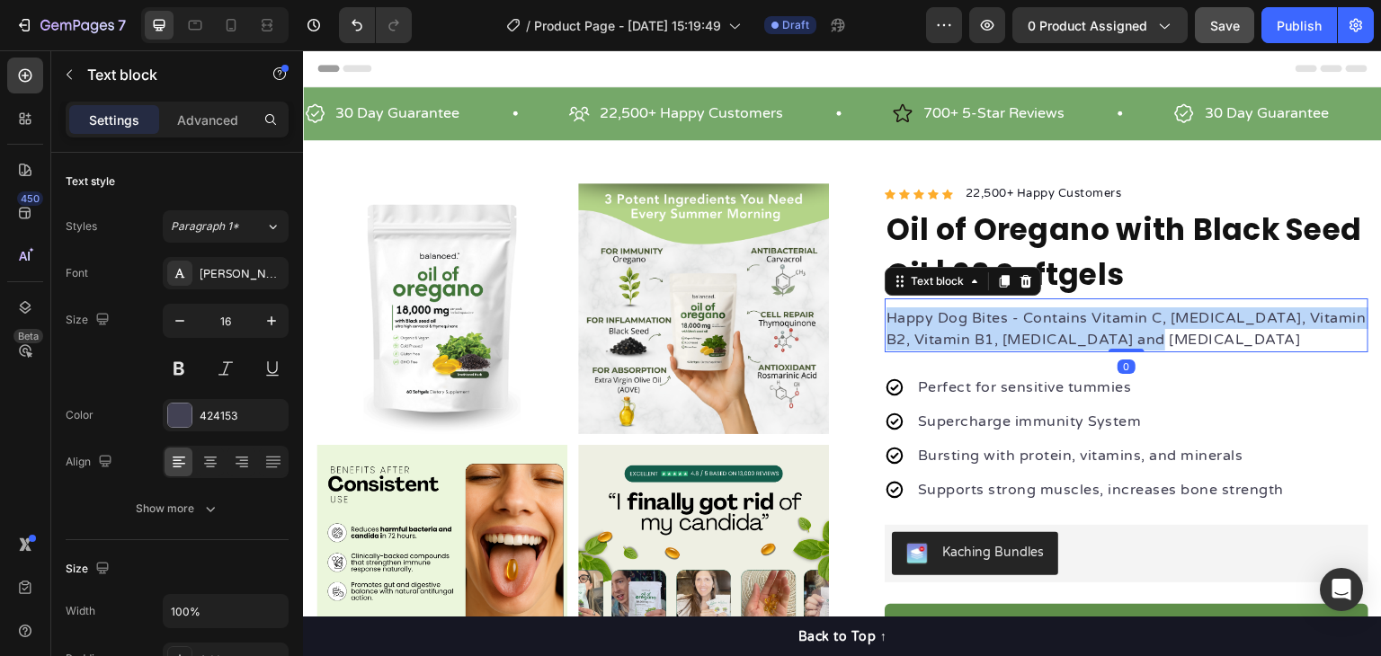
click at [999, 335] on p "Happy Dog Bites - Contains Vitamin C, Vitamin E, Vitamin B2, Vitamin B1, Vitami…" at bounding box center [1127, 329] width 480 height 43
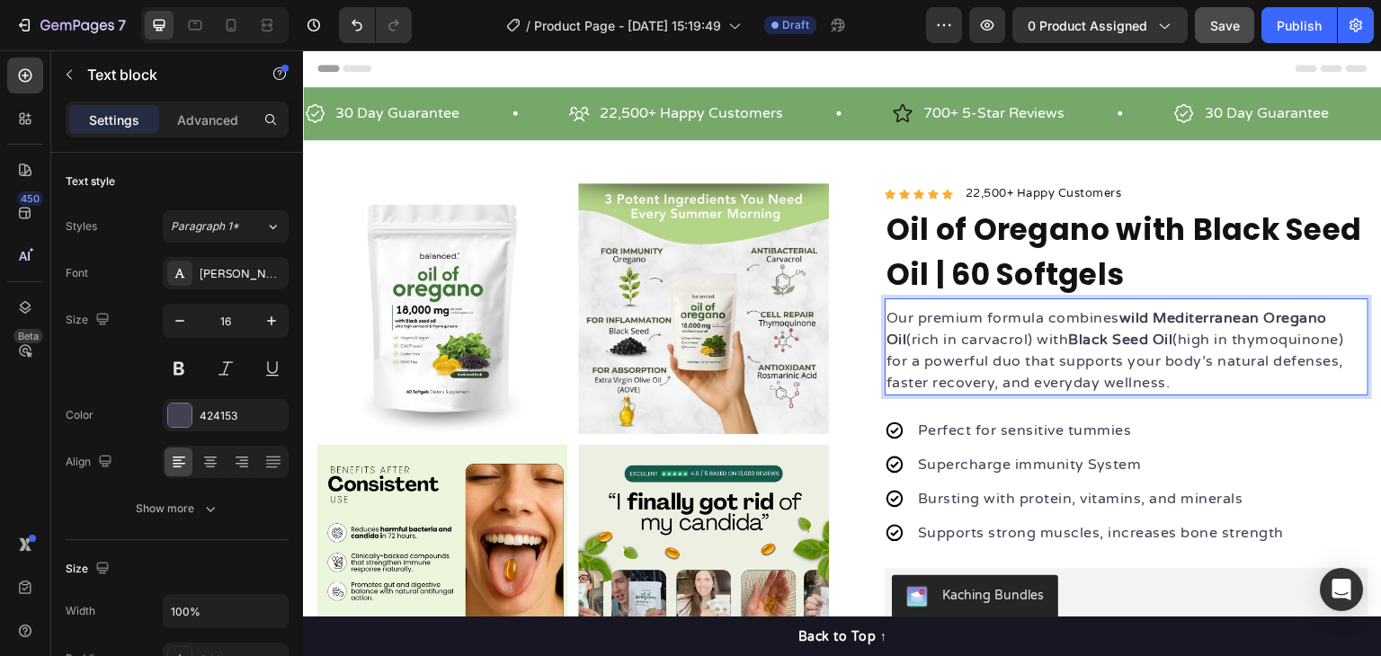
click at [1322, 401] on div "Perfect for sensitive tummies Supercharge immunity System Bursting with protein…" at bounding box center [1127, 482] width 484 height 173
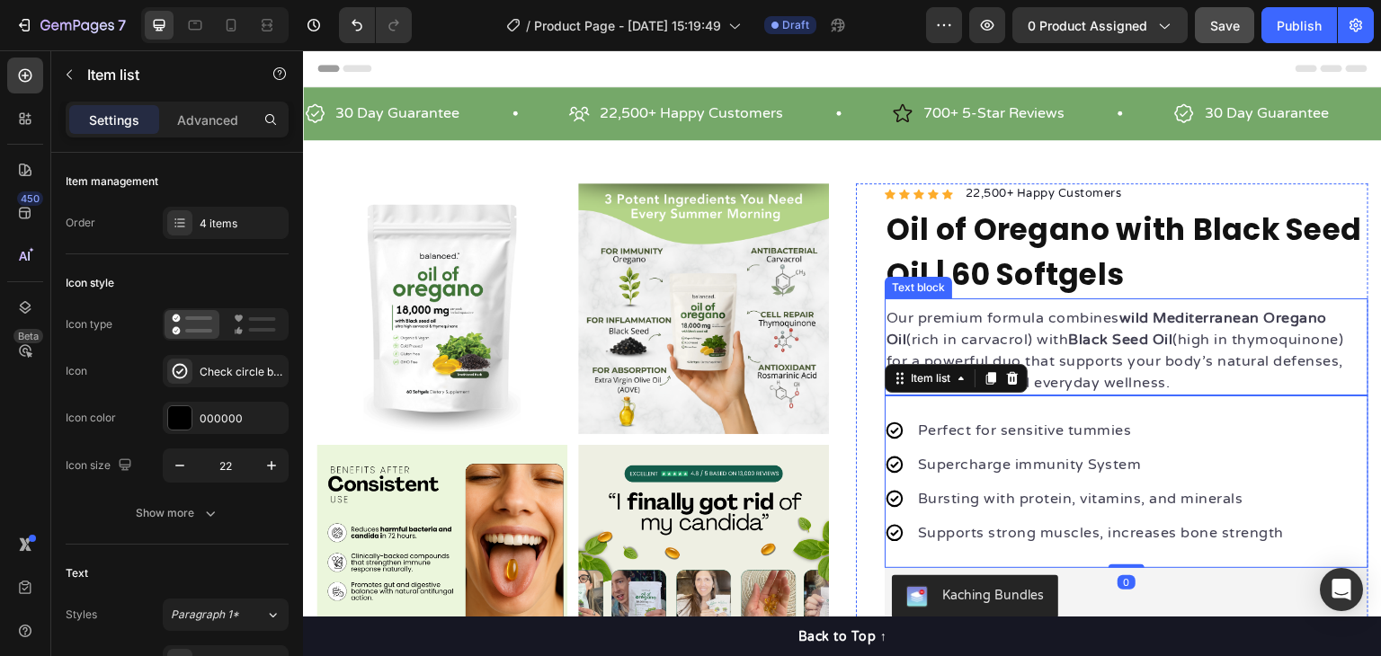
click at [1259, 344] on p "Our premium formula combines wild Mediterranean Oregano Oil (rich in carvacrol)…" at bounding box center [1127, 351] width 480 height 86
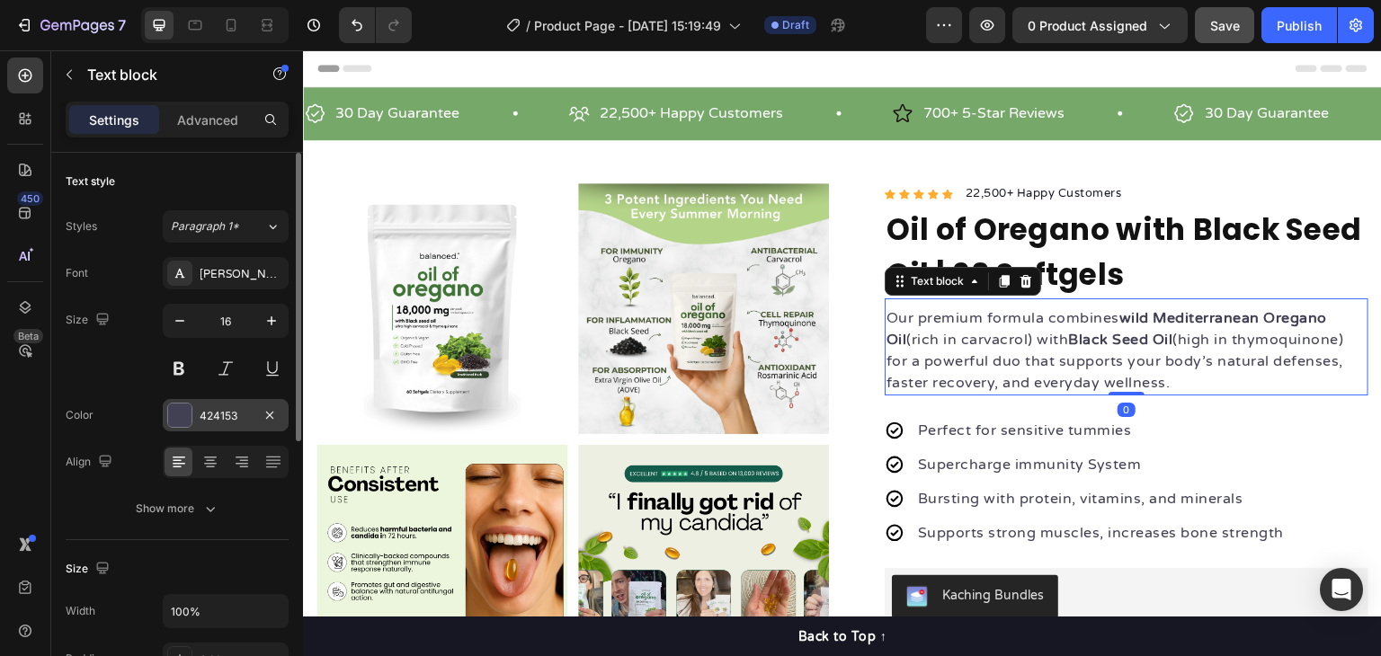
click at [174, 411] on div at bounding box center [179, 415] width 23 height 23
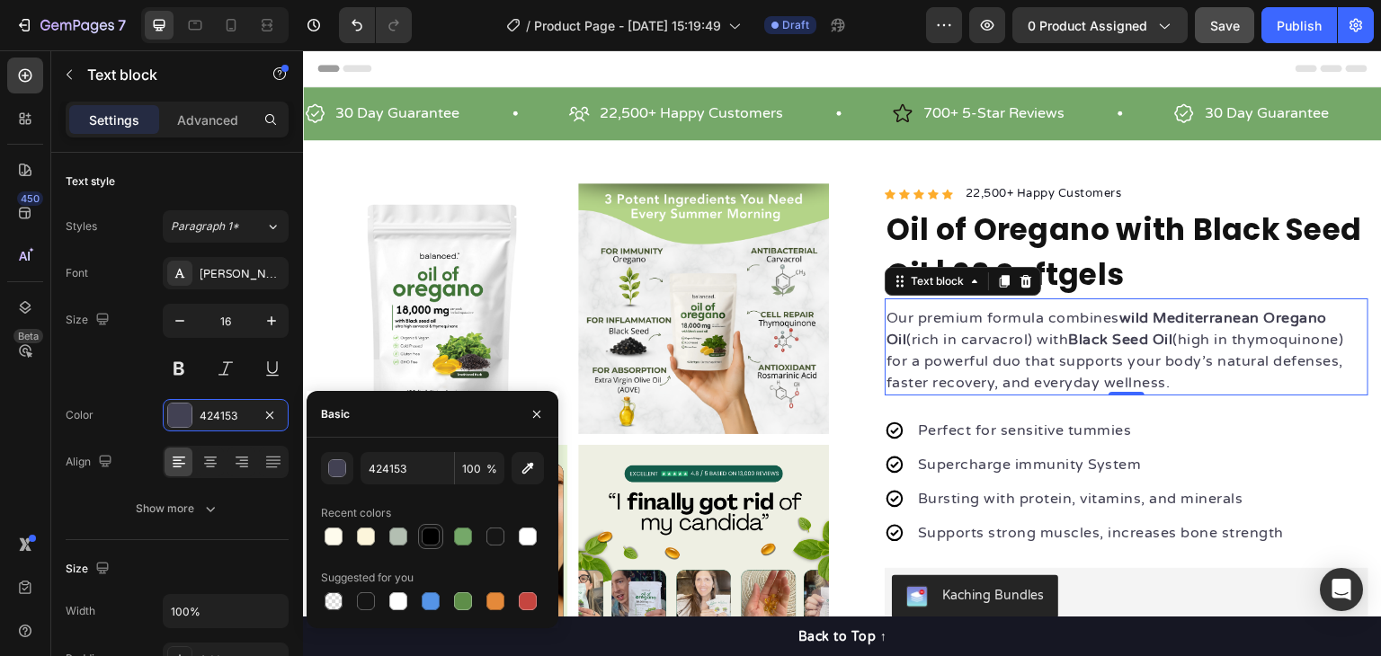
click at [435, 544] on div at bounding box center [431, 537] width 18 height 18
type input "000000"
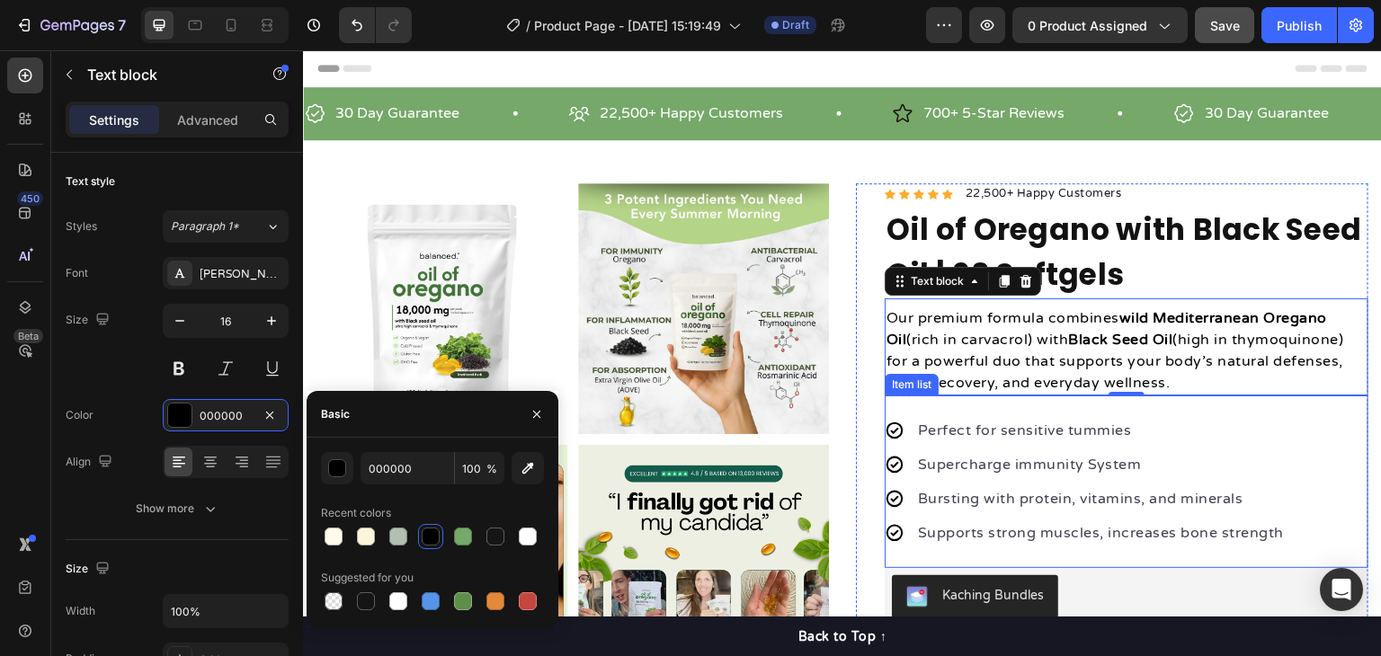
click at [1013, 482] on div "Perfect for sensitive tummies Supercharge immunity System Bursting with protein…" at bounding box center [1086, 481] width 402 height 129
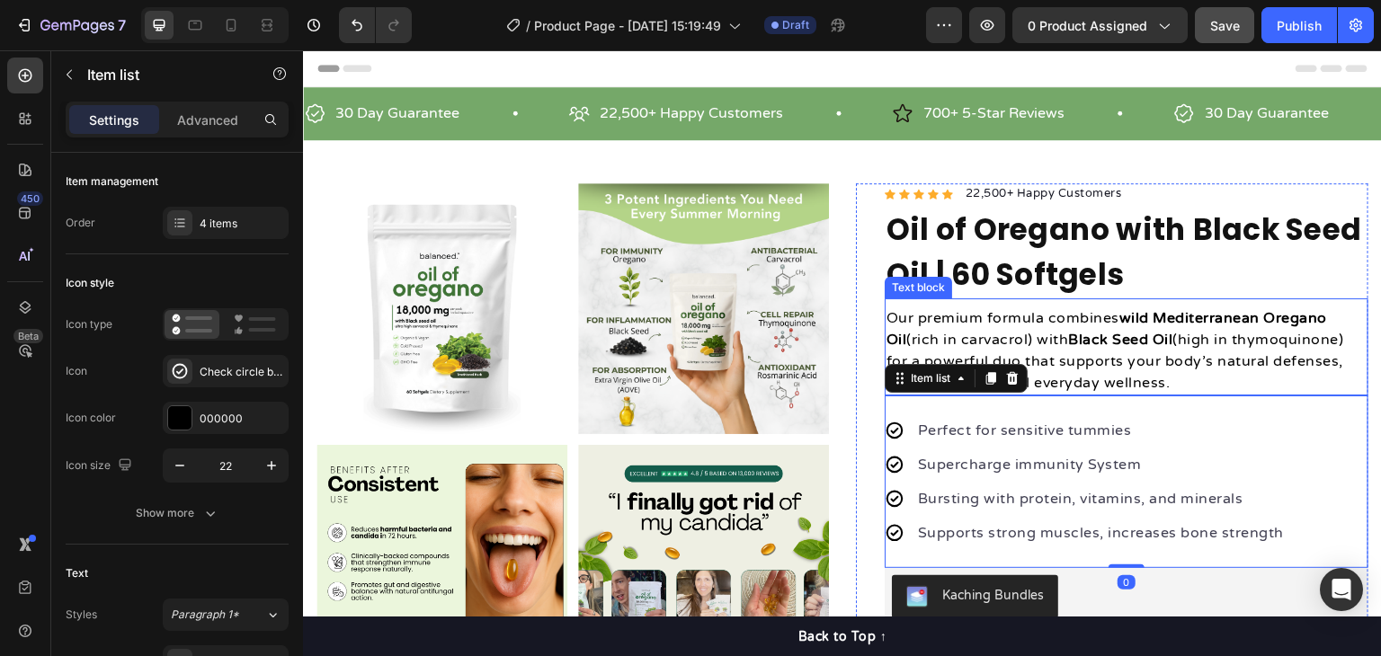
click at [1085, 361] on p "Our premium formula combines wild Mediterranean Oregano Oil (rich in carvacrol)…" at bounding box center [1127, 351] width 480 height 86
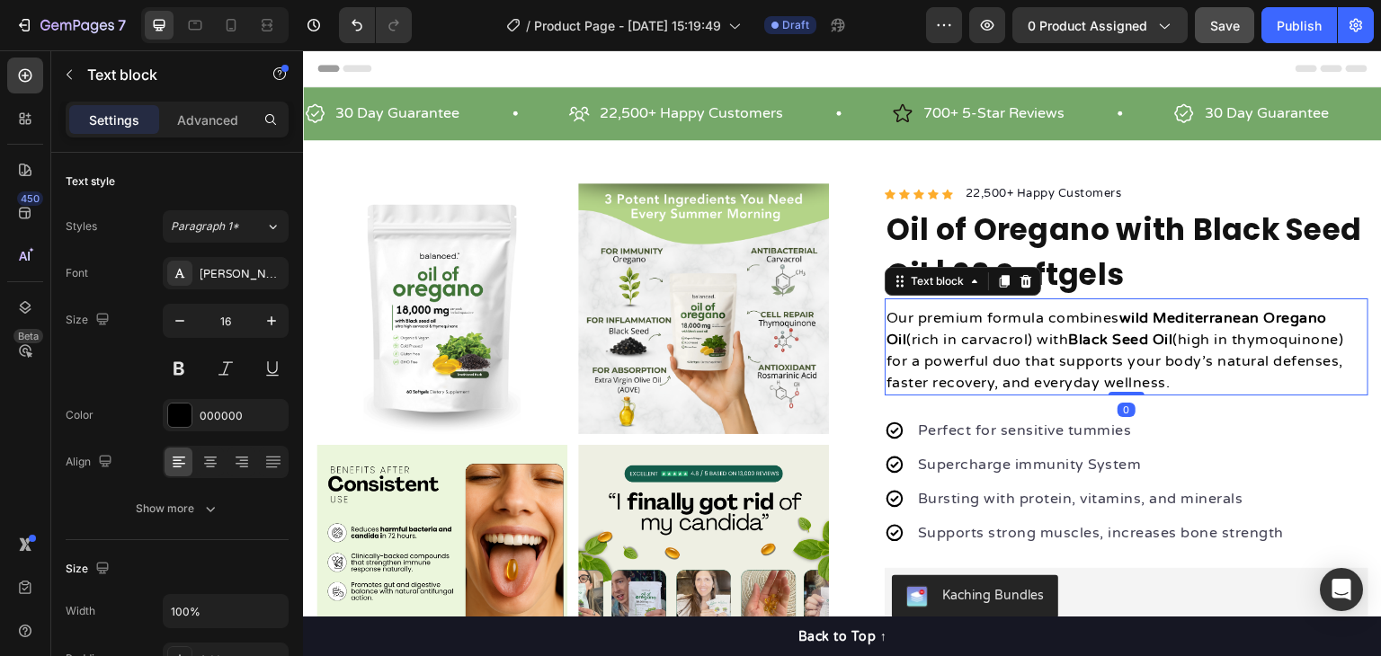
scroll to position [180, 0]
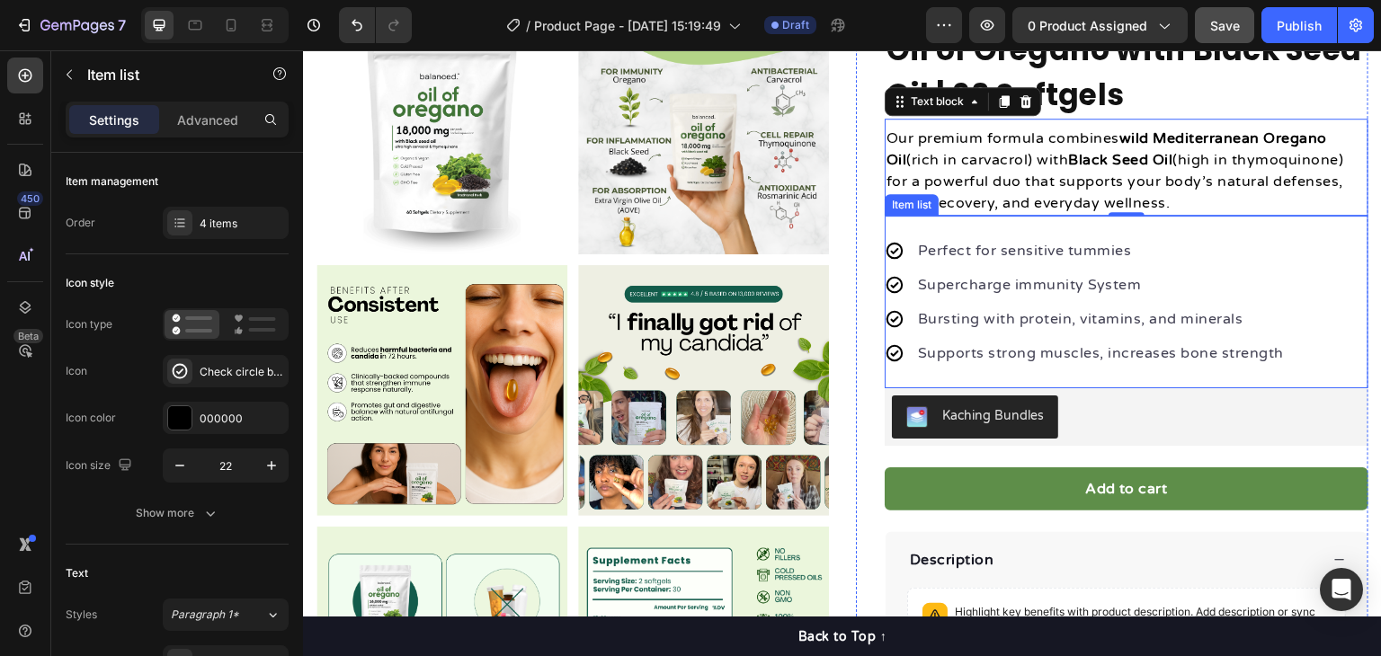
click at [1013, 246] on p "Perfect for sensitive tummies" at bounding box center [1101, 251] width 366 height 22
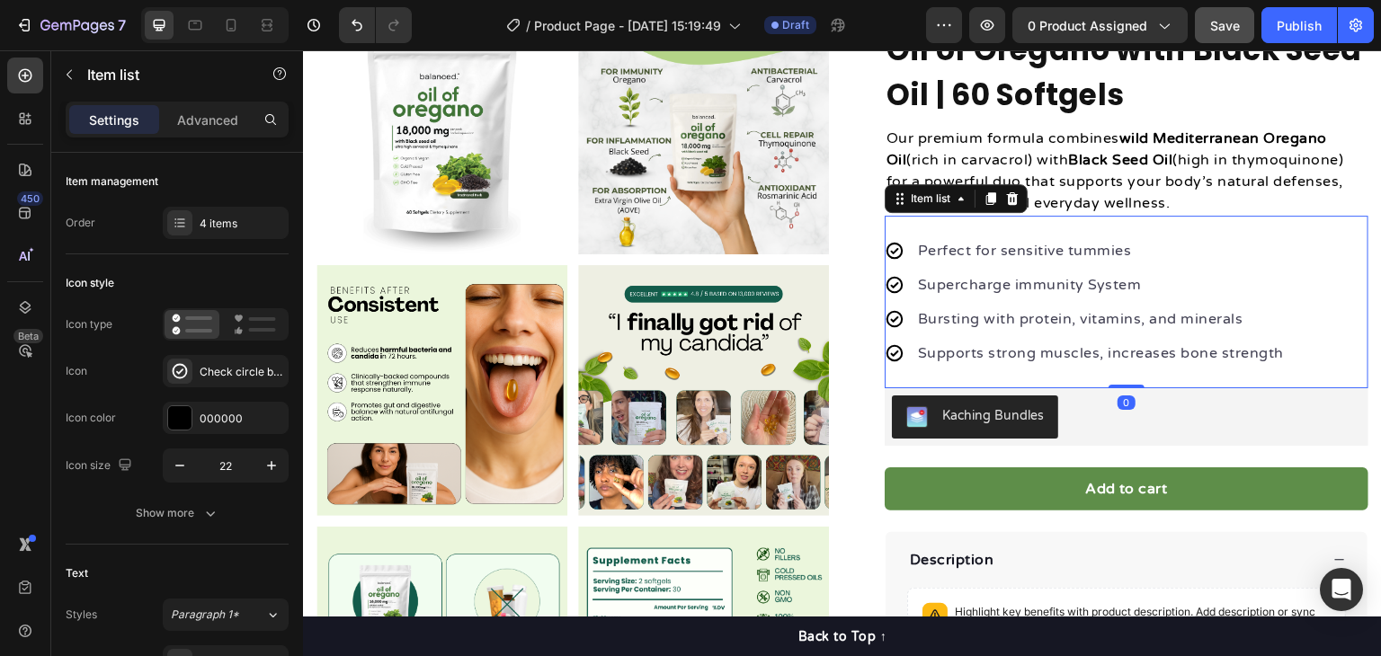
click at [1013, 246] on p "Perfect for sensitive tummies" at bounding box center [1101, 251] width 366 height 22
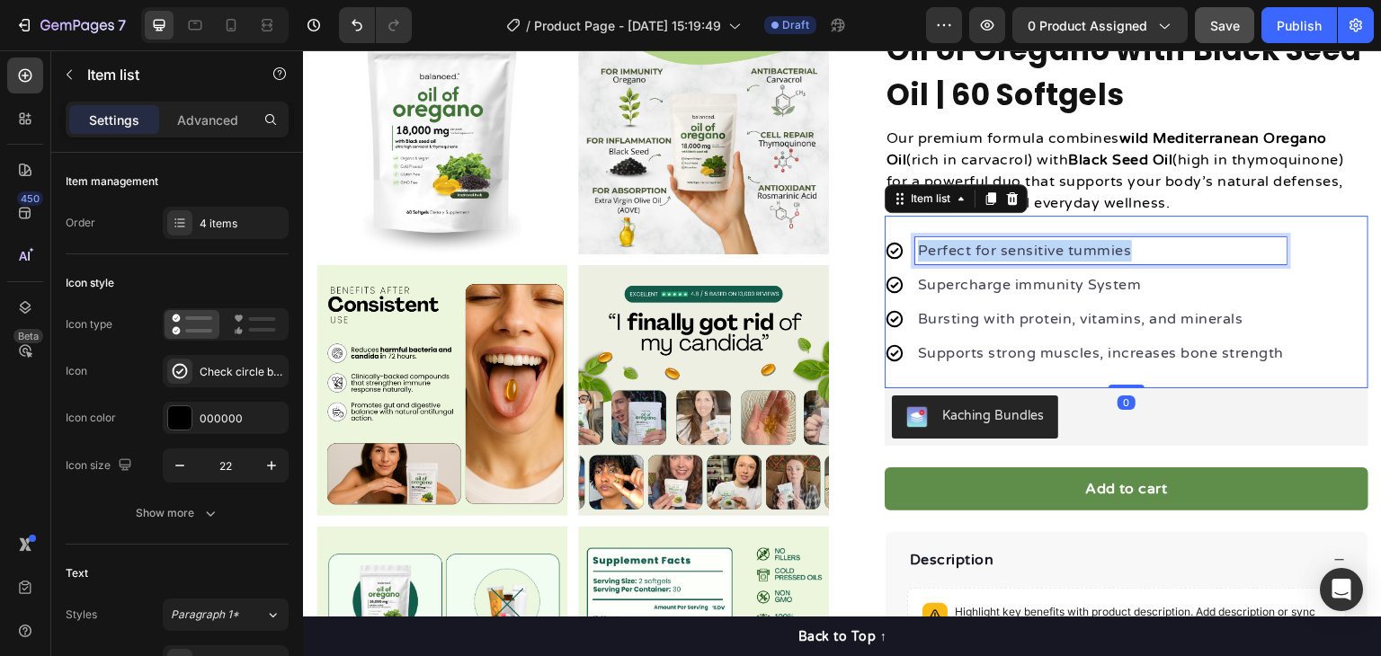
click at [1013, 246] on p "Perfect for sensitive tummies" at bounding box center [1101, 251] width 366 height 22
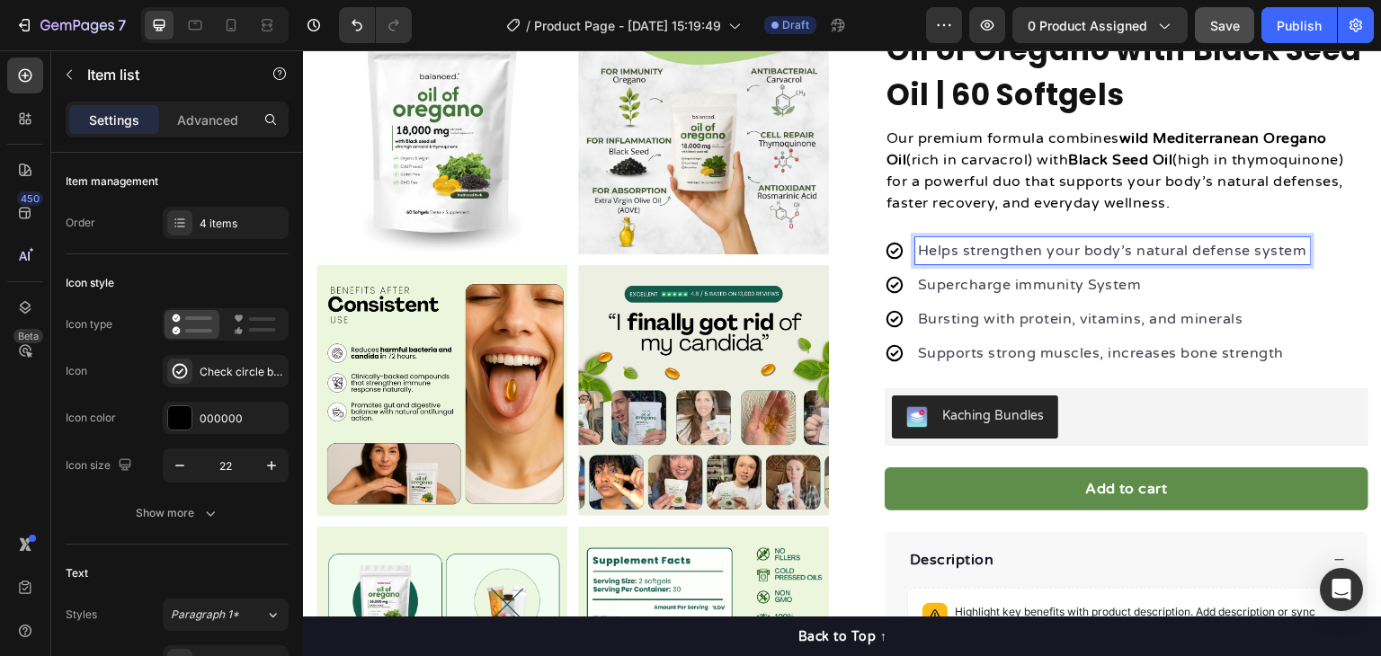
click at [1028, 276] on p "Supercharge immunity System" at bounding box center [1112, 285] width 389 height 22
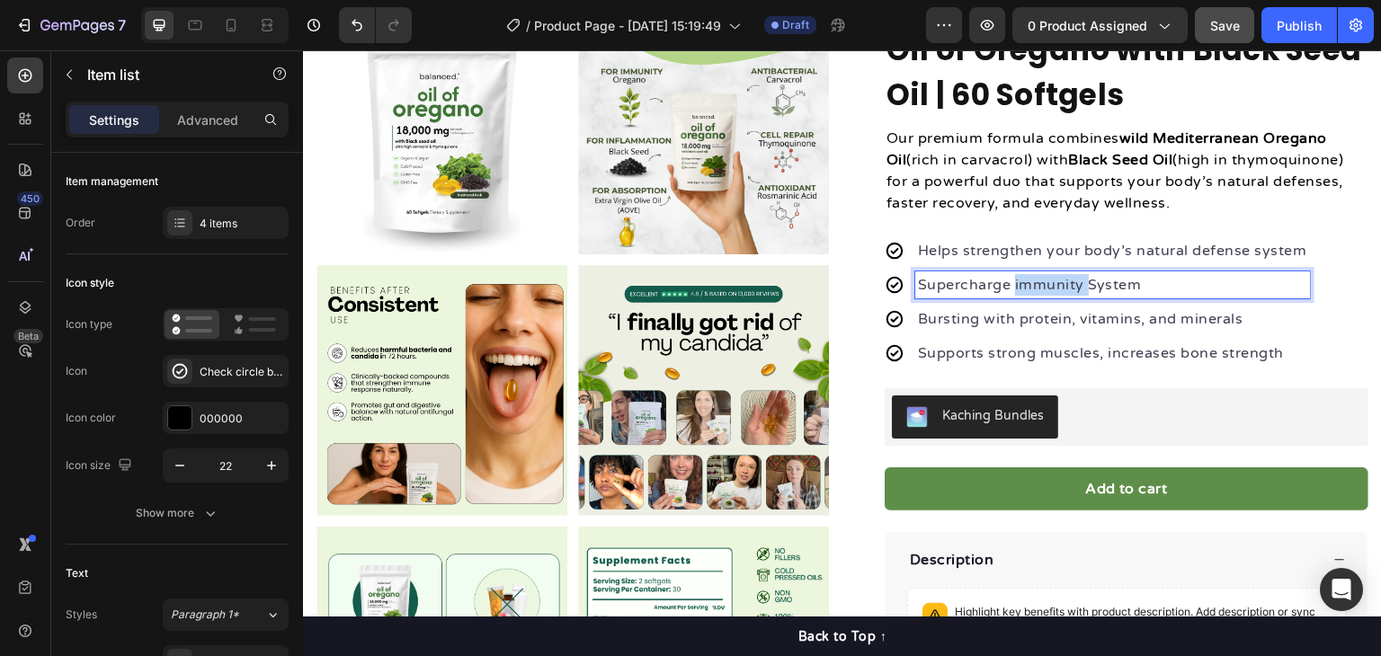
click at [1028, 276] on p "Supercharge immunity System" at bounding box center [1112, 285] width 389 height 22
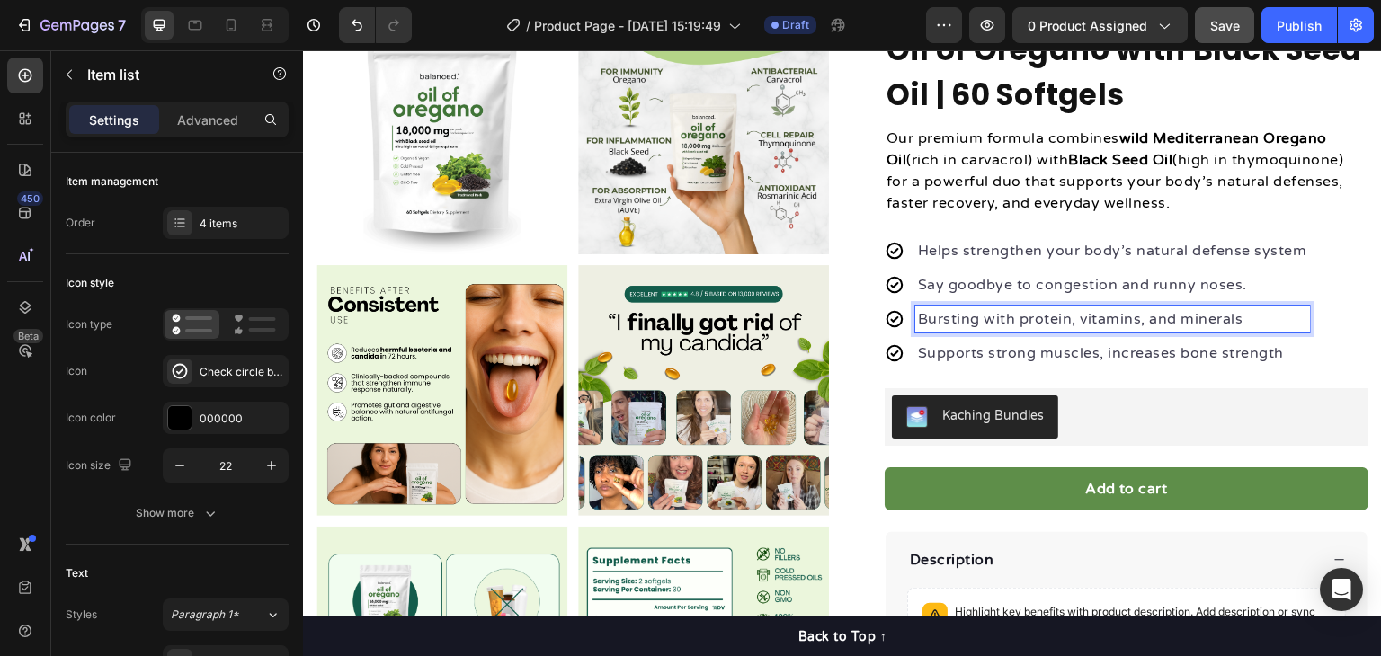
click at [987, 318] on p "Bursting with protein, vitamins, and minerals" at bounding box center [1112, 319] width 389 height 22
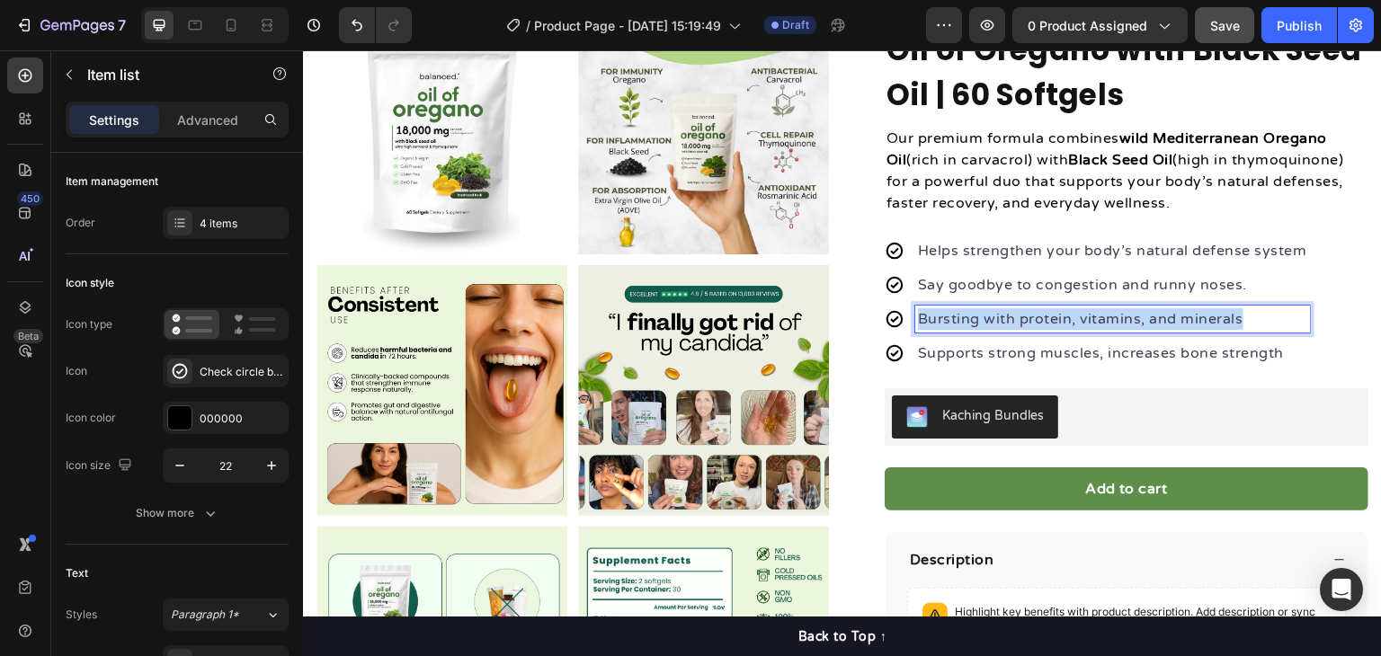
click at [987, 318] on p "Bursting with protein, vitamins, and minerals" at bounding box center [1112, 319] width 389 height 22
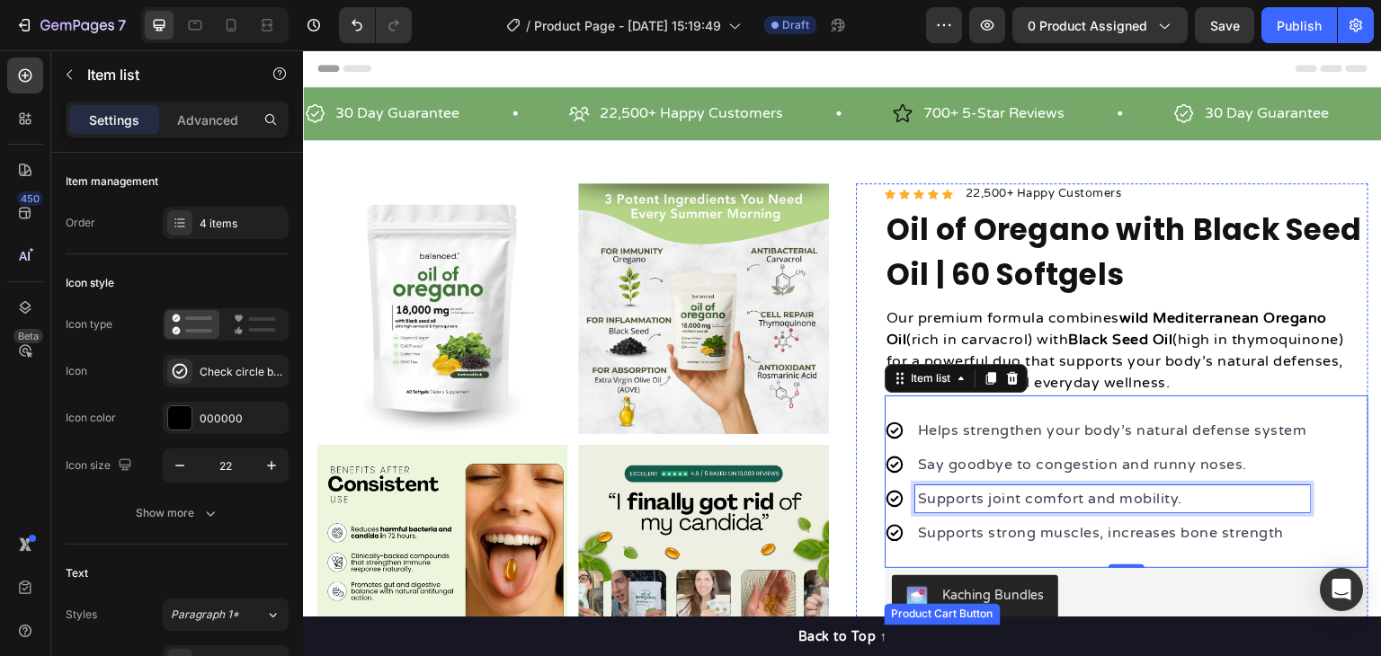
scroll to position [180, 0]
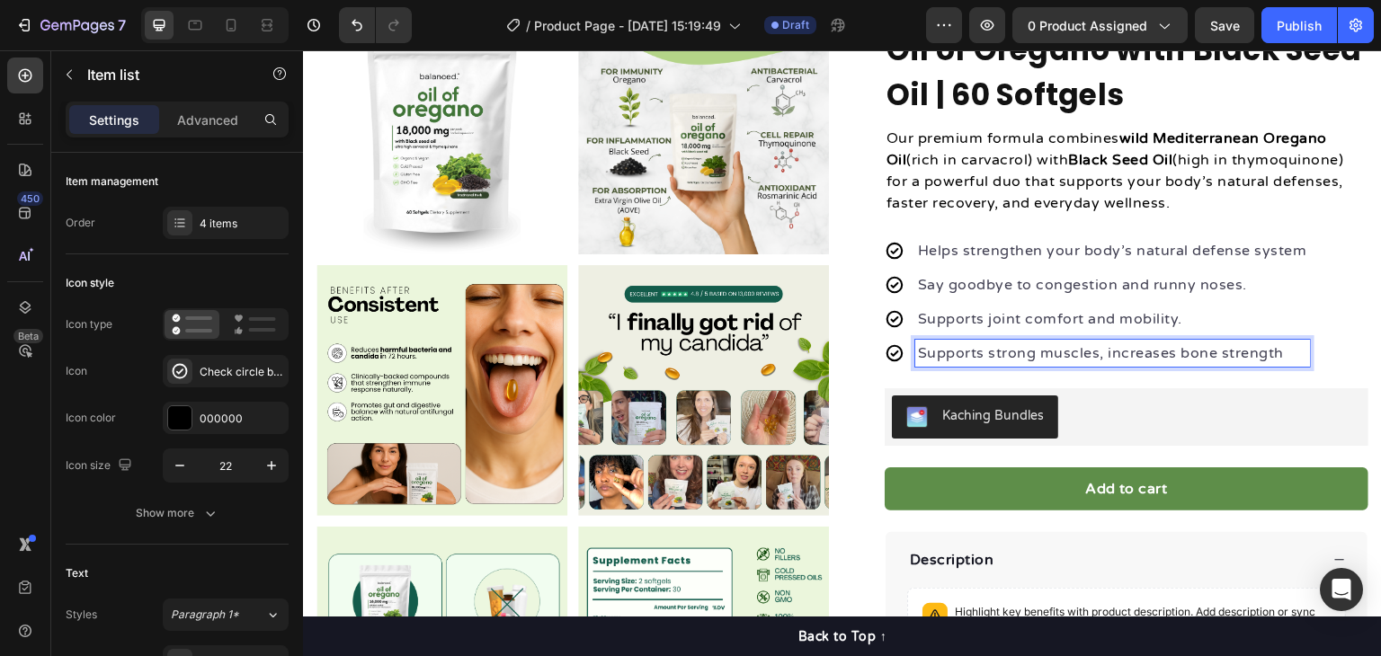
click at [1024, 348] on p "Supports strong muscles, increases bone strength" at bounding box center [1112, 354] width 389 height 22
click at [1357, 354] on div "Product Images "The transformation in my dog's overall health since switching t…" at bounding box center [842, 620] width 1079 height 1232
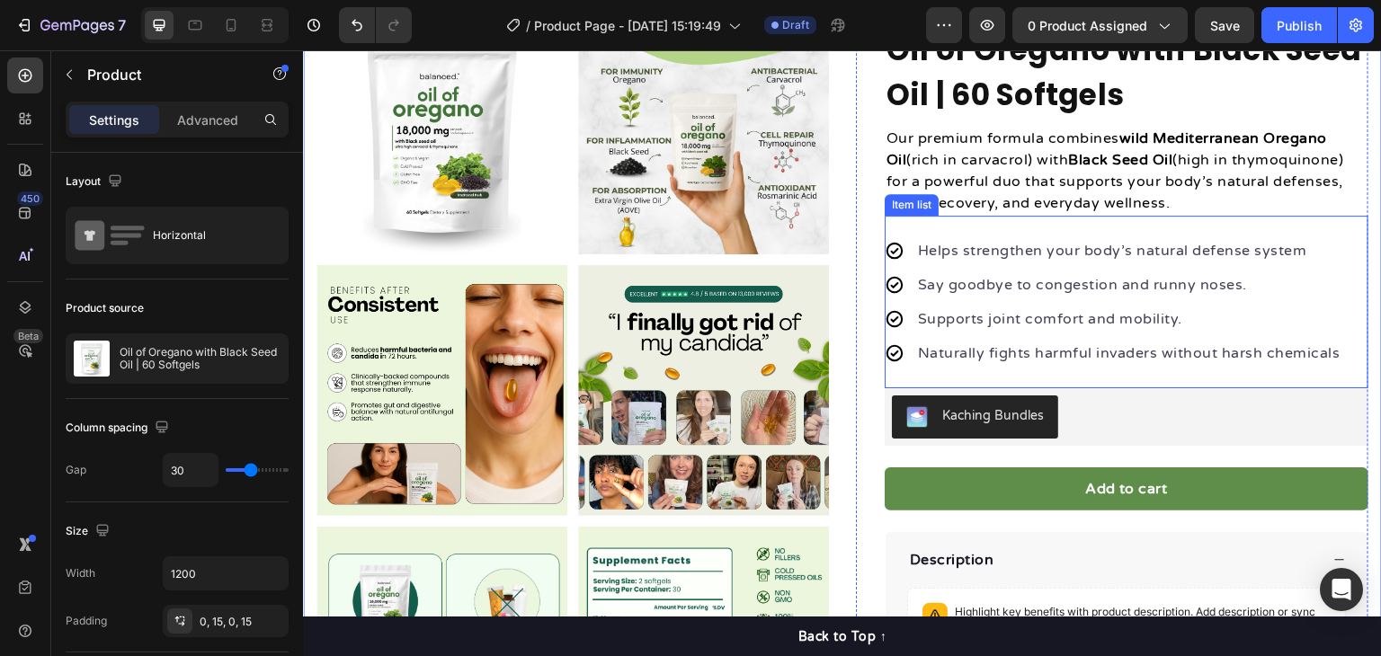
click at [1296, 350] on p "Naturally fights harmful invaders without harsh chemicals" at bounding box center [1129, 354] width 423 height 22
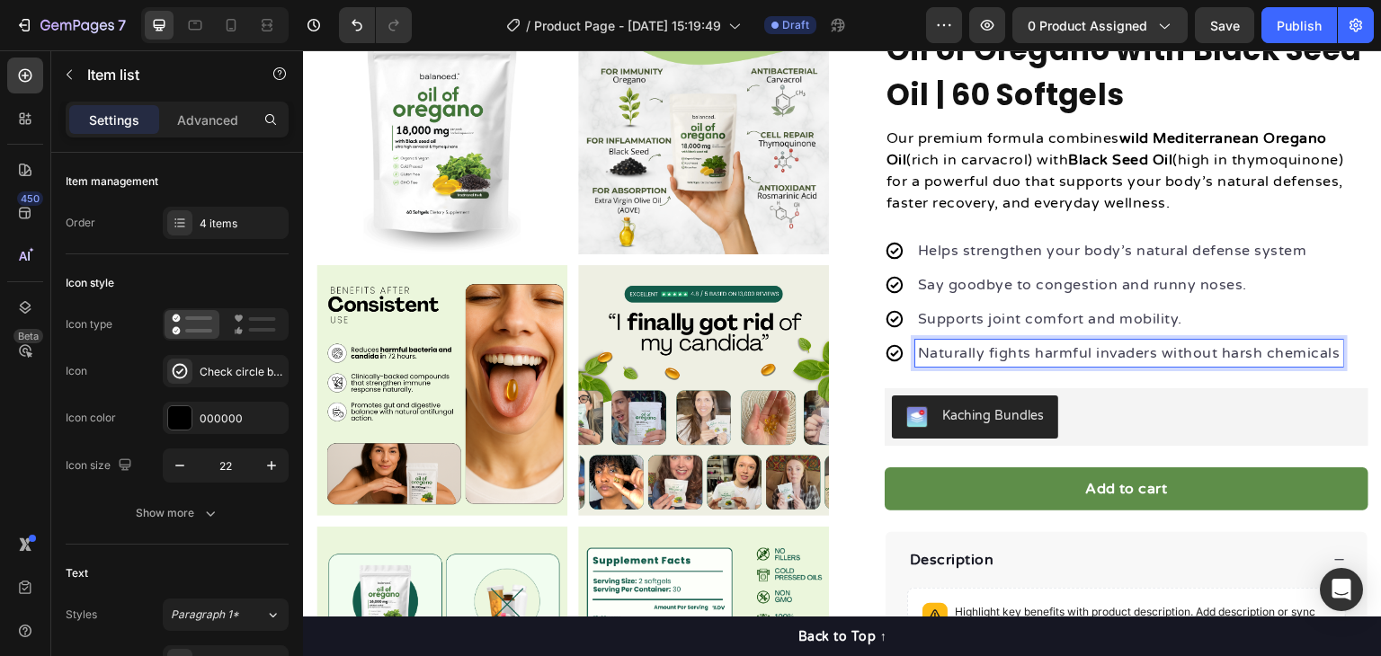
click at [1329, 354] on div "Naturally fights harmful invaders without harsh chemicals" at bounding box center [1129, 353] width 428 height 27
click at [1345, 348] on div "Helps strengthen your body’s natural defense system Say goodbye to congestion a…" at bounding box center [1127, 302] width 484 height 173
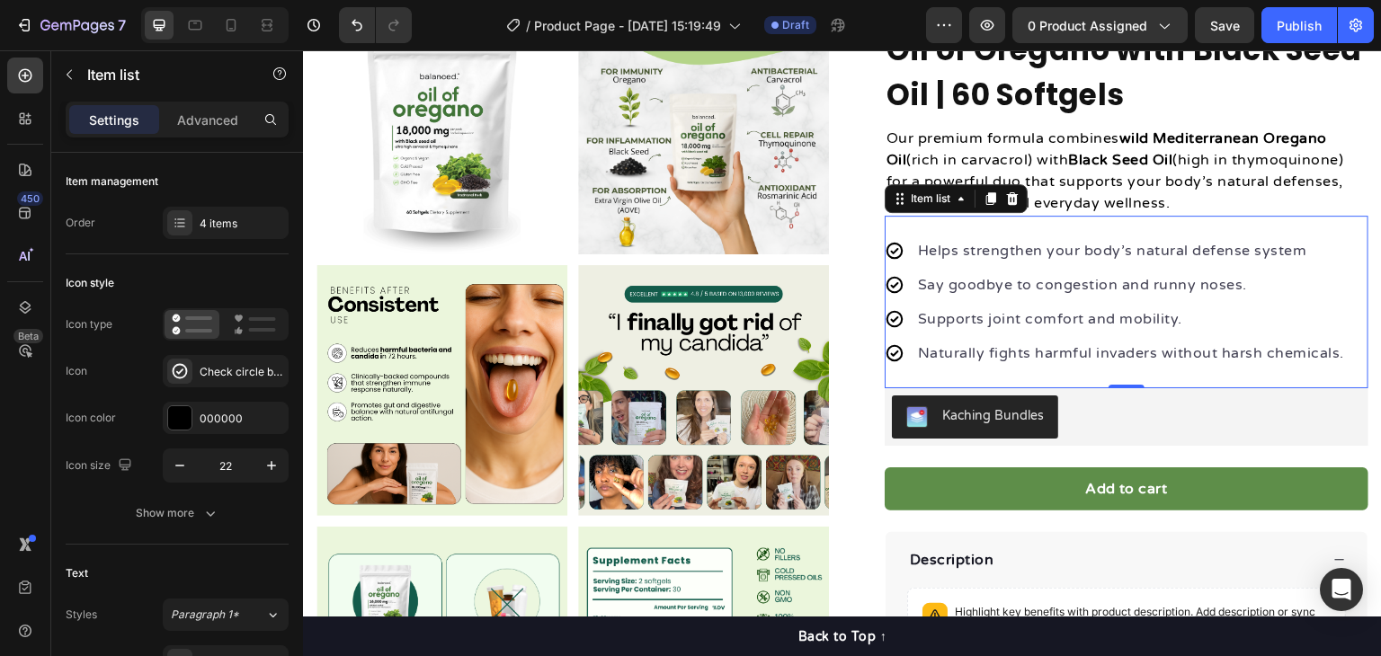
click at [898, 344] on div "Naturally fights harmful invaders without harsh chemicals." at bounding box center [1116, 353] width 462 height 27
click at [931, 348] on p "Naturally fights harmful invaders without harsh chemicals." at bounding box center [1131, 354] width 426 height 22
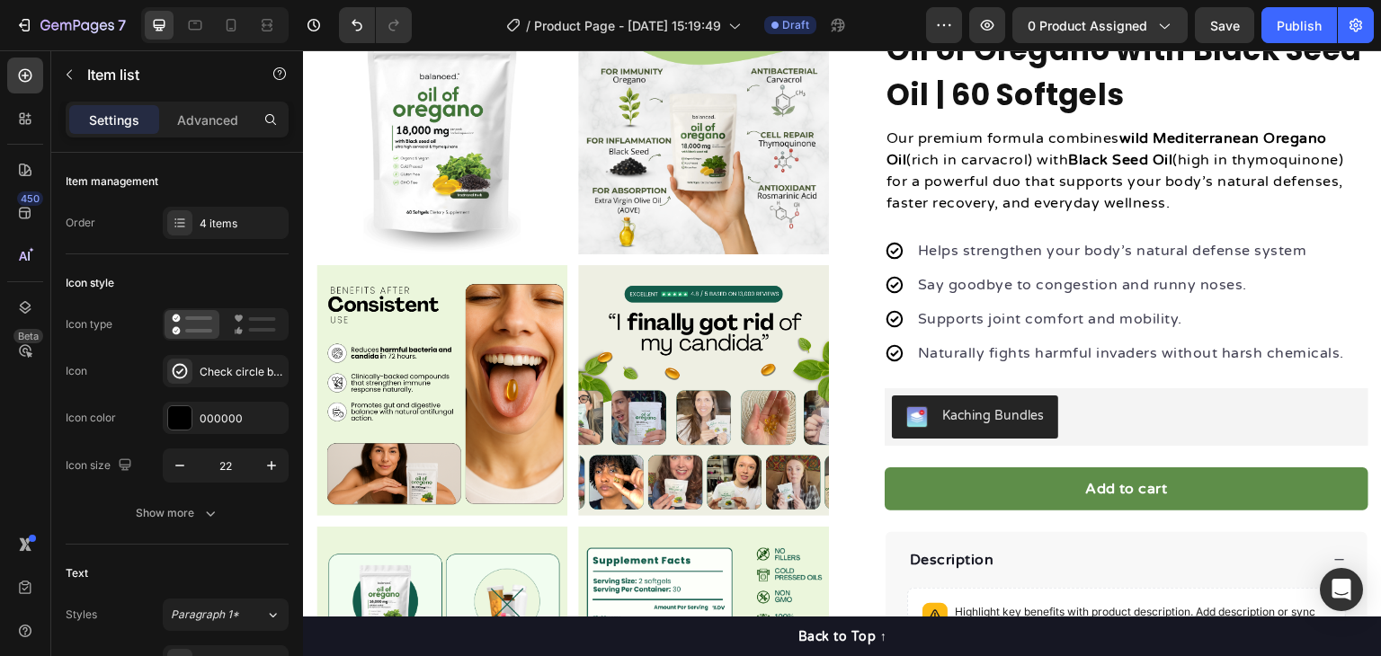
drag, startPoint x: 916, startPoint y: 347, endPoint x: 897, endPoint y: 320, distance: 32.9
click at [897, 320] on icon at bounding box center [895, 319] width 20 height 20
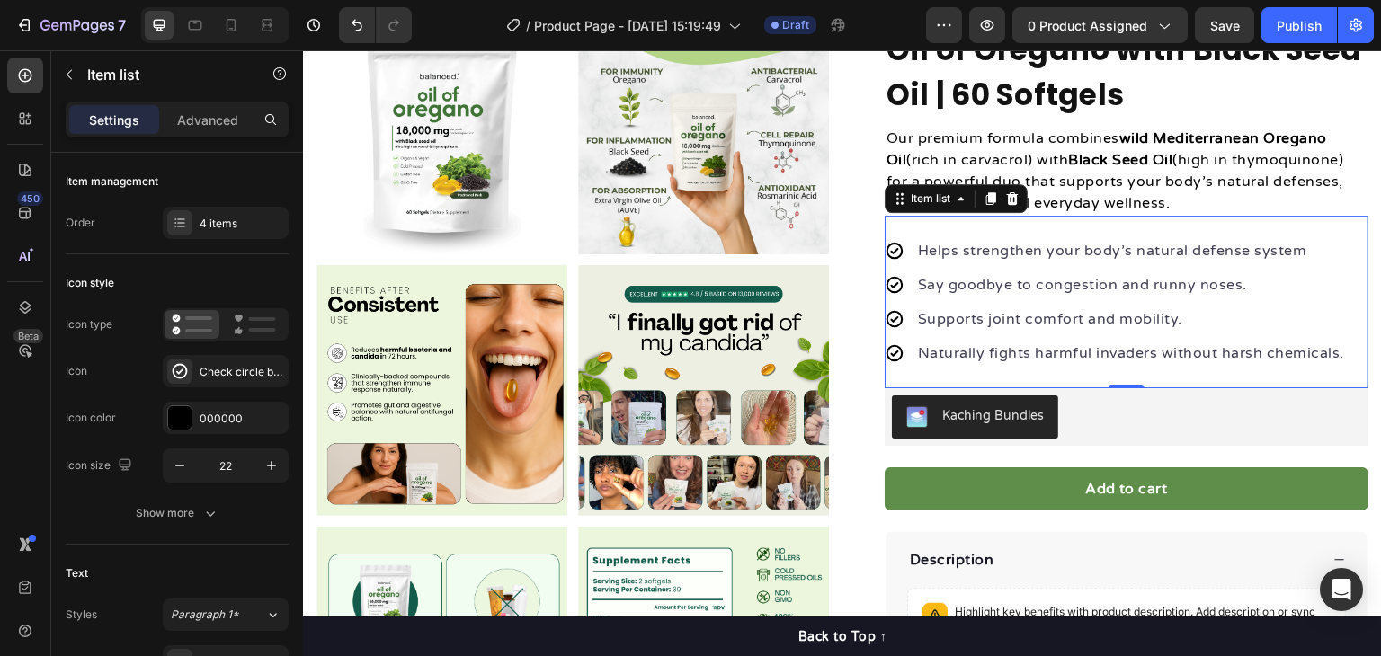
click at [903, 356] on div "Naturally fights harmful invaders without harsh chemicals." at bounding box center [1116, 353] width 462 height 27
click at [921, 356] on p "Naturally fights harmful invaders without harsh chemicals." at bounding box center [1131, 354] width 426 height 22
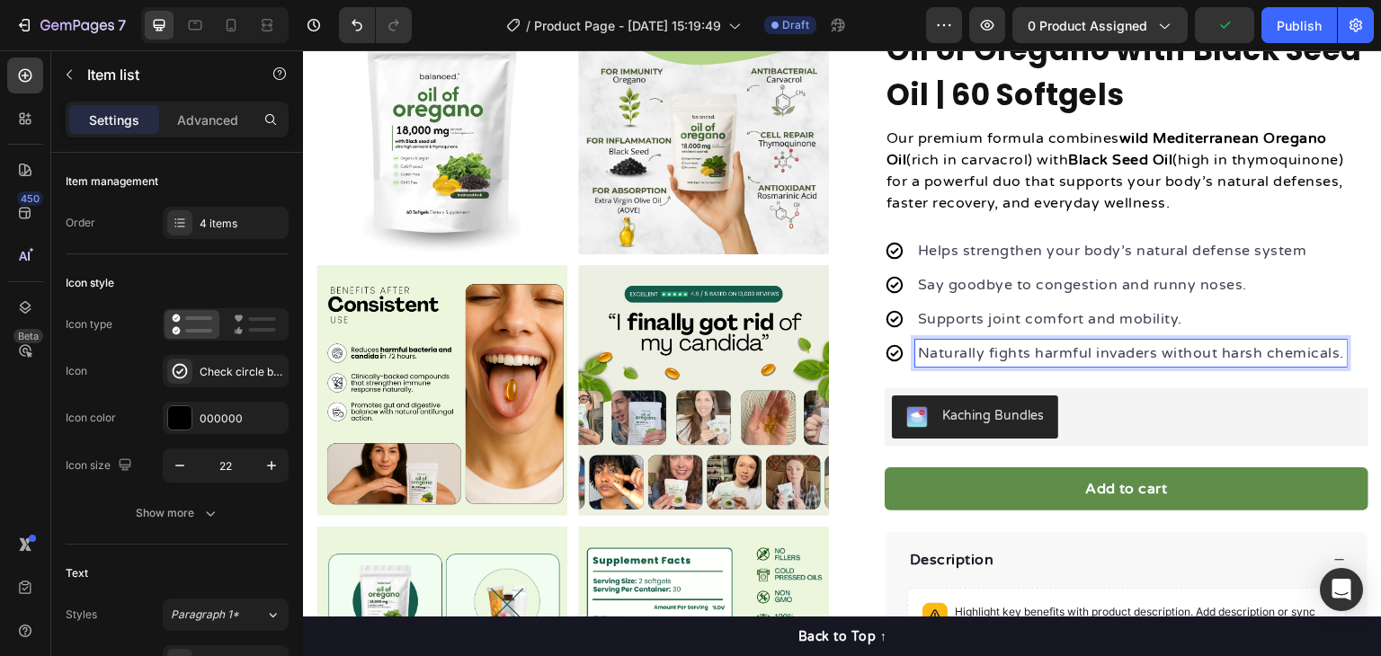
click at [1028, 343] on p "Naturally fights harmful invaders without harsh chemicals." at bounding box center [1131, 354] width 426 height 22
click at [1067, 354] on p "Naturally fights harmful invaders without harsh chemicals." at bounding box center [1131, 354] width 426 height 22
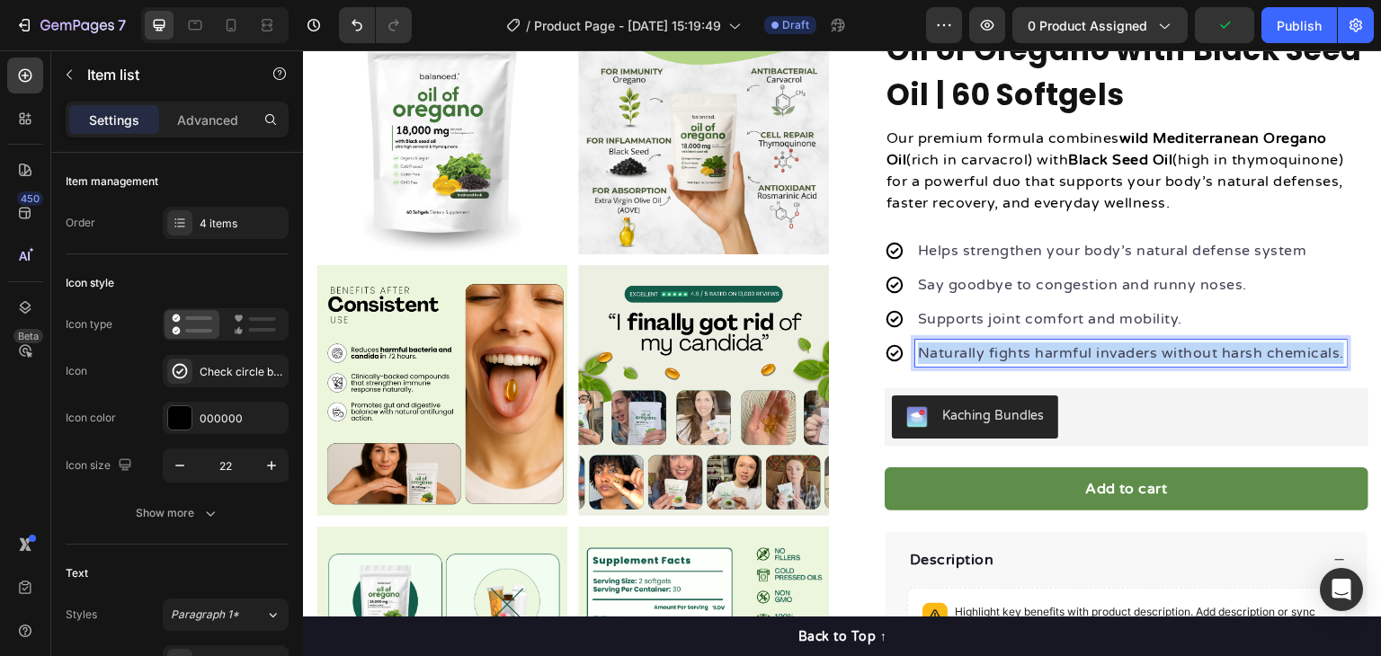
click at [1067, 354] on p "Naturally fights harmful invaders without harsh chemicals." at bounding box center [1131, 354] width 426 height 22
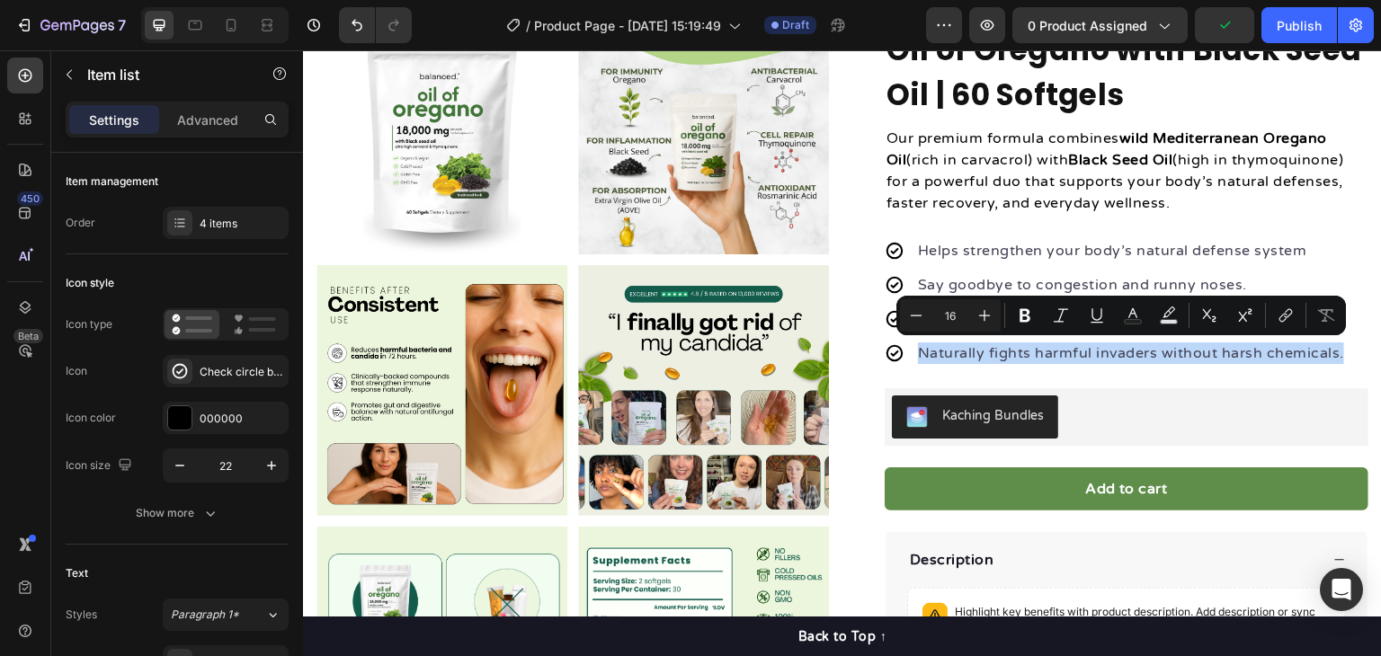
click at [1103, 377] on div "Helps strengthen your body’s natural defense system Say goodbye to congestion a…" at bounding box center [1127, 302] width 484 height 173
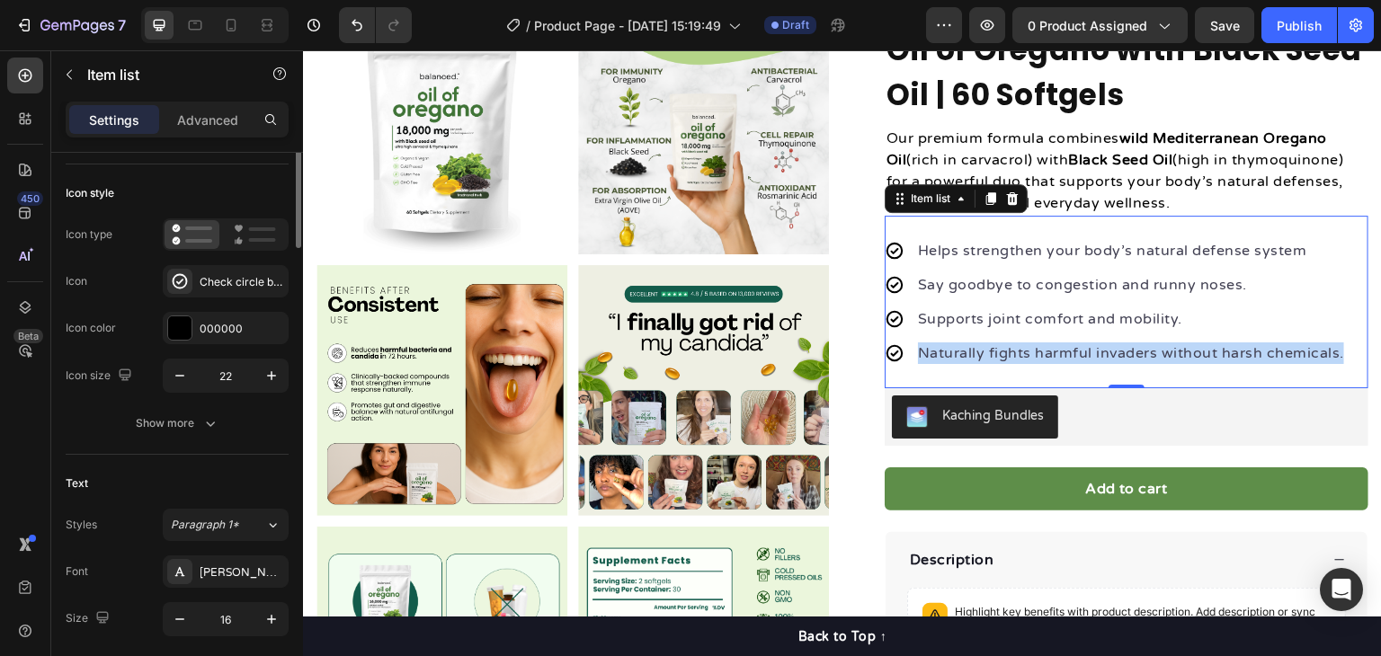
scroll to position [0, 0]
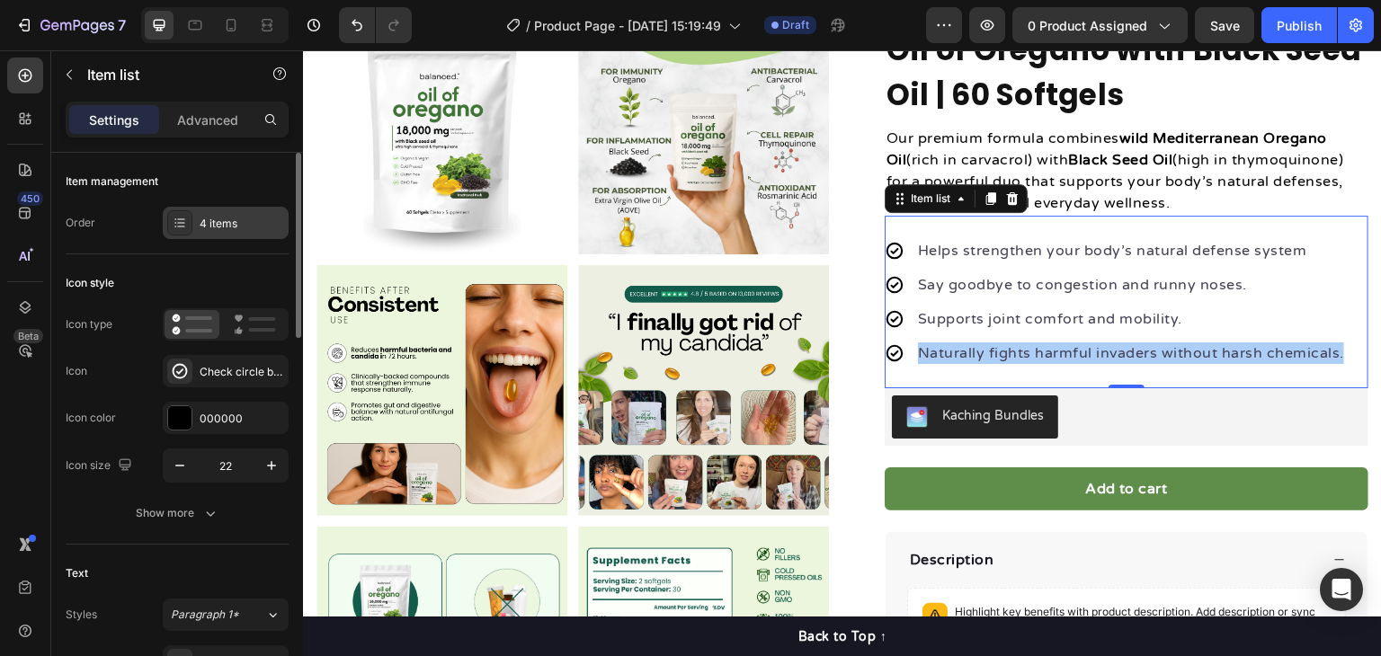
click at [234, 226] on div "4 items" at bounding box center [242, 224] width 85 height 16
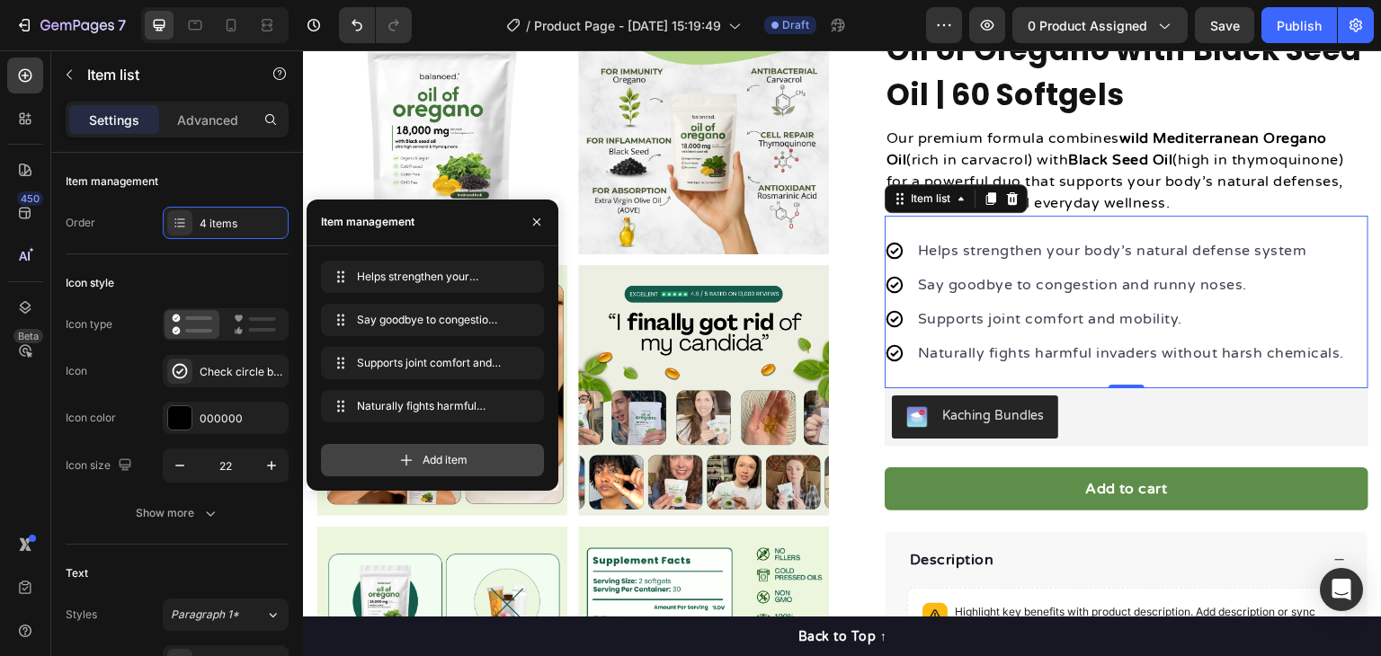
click at [421, 450] on div "Add item" at bounding box center [432, 460] width 223 height 32
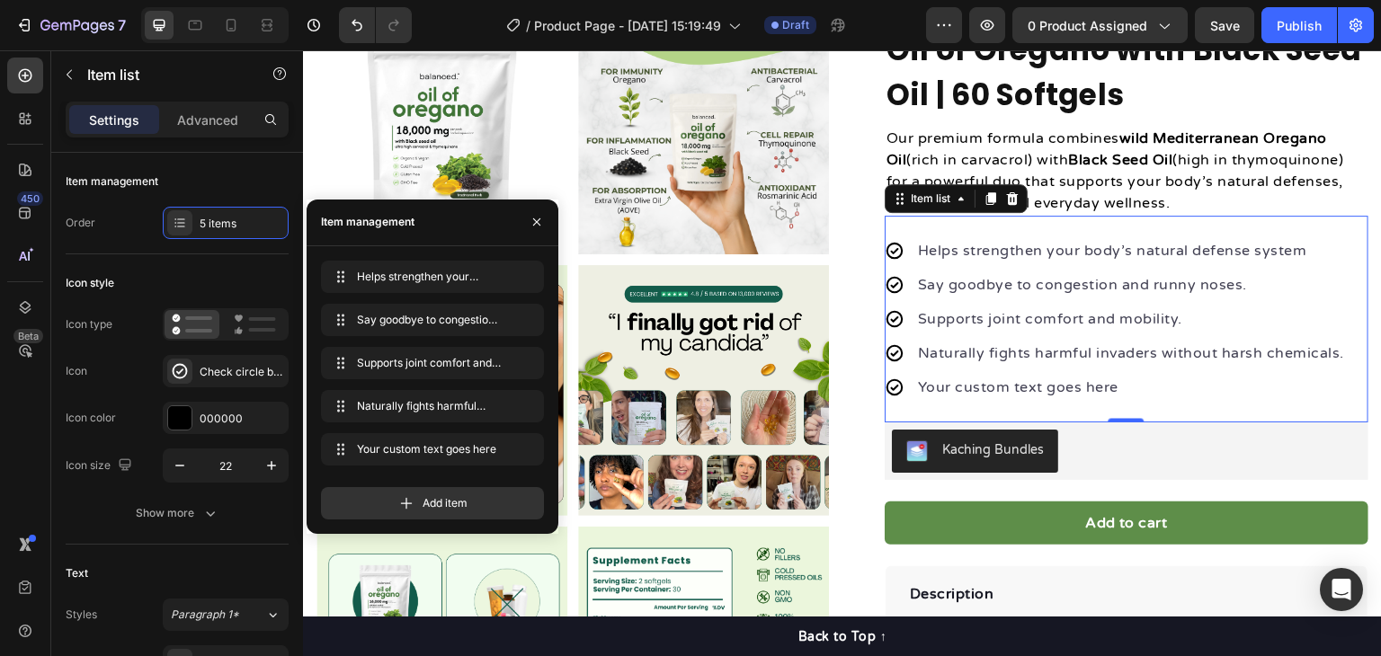
click at [1044, 387] on div "Your custom text goes here" at bounding box center [1131, 387] width 432 height 27
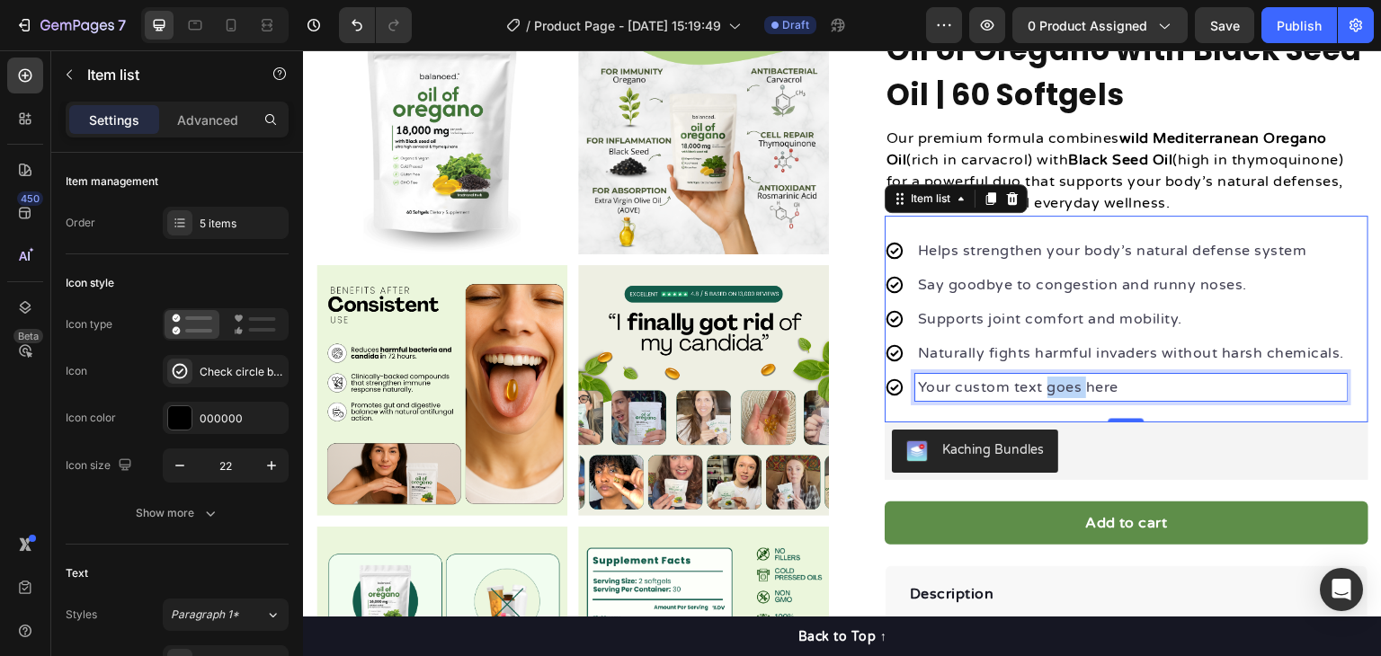
click at [1044, 387] on p "Your custom text goes here" at bounding box center [1131, 388] width 426 height 22
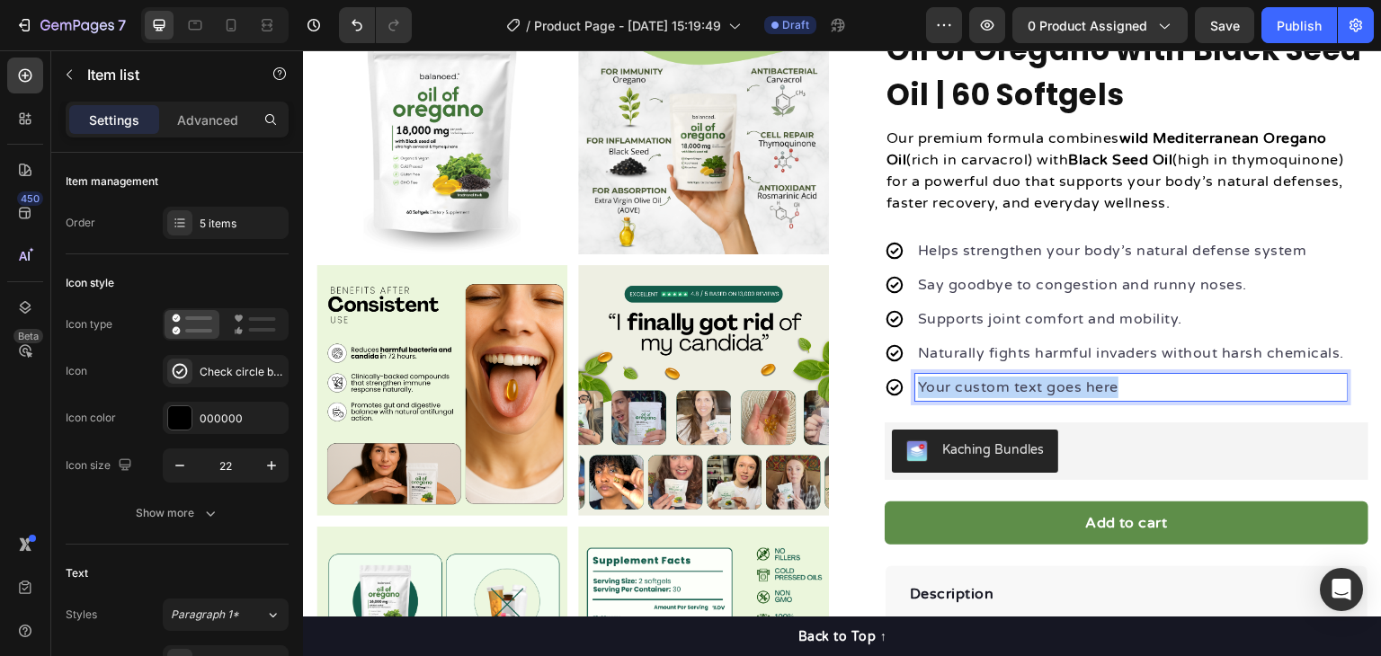
click at [1044, 387] on p "Your custom text goes here" at bounding box center [1131, 388] width 426 height 22
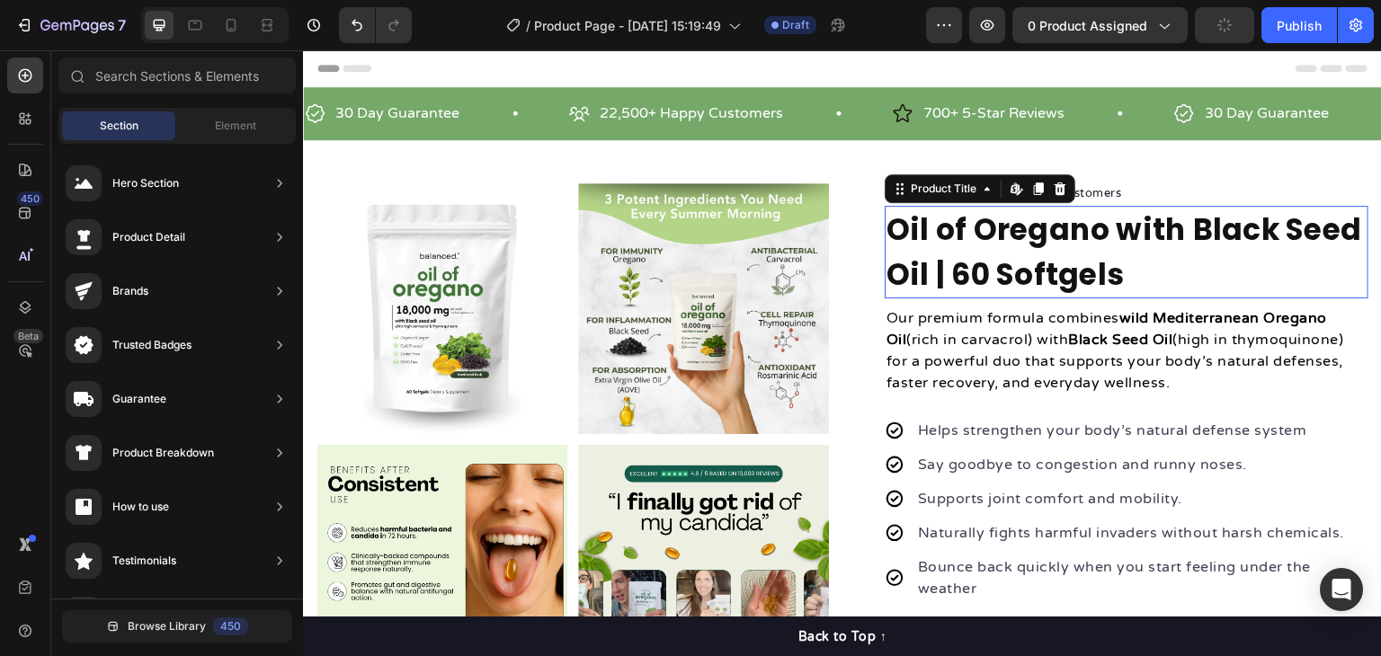
click at [1028, 238] on h1 "Oil of Oregano with Black Seed Oil | 60 Softgels" at bounding box center [1127, 252] width 484 height 93
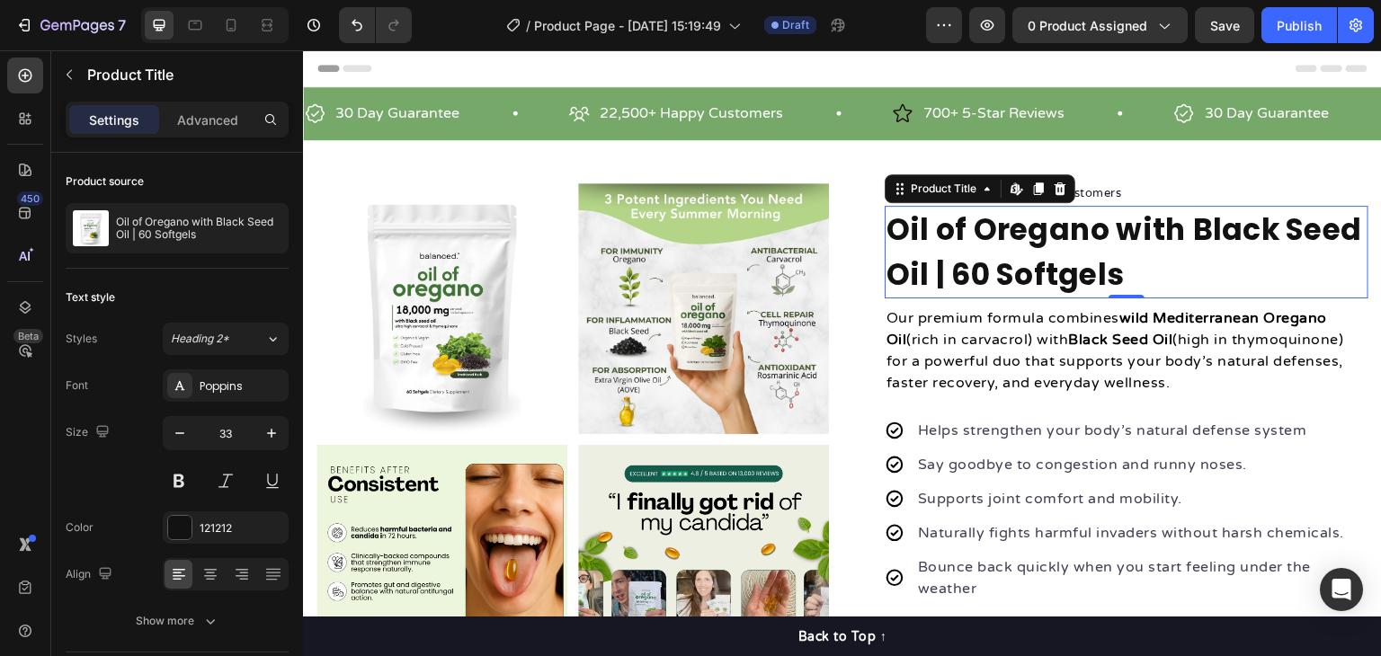
click at [978, 265] on h1 "Oil of Oregano with Black Seed Oil | 60 Softgels" at bounding box center [1127, 252] width 484 height 93
click at [1071, 267] on h1 "Oil of Oregano with Black Seed Oil | 60 Softgels" at bounding box center [1127, 252] width 484 height 93
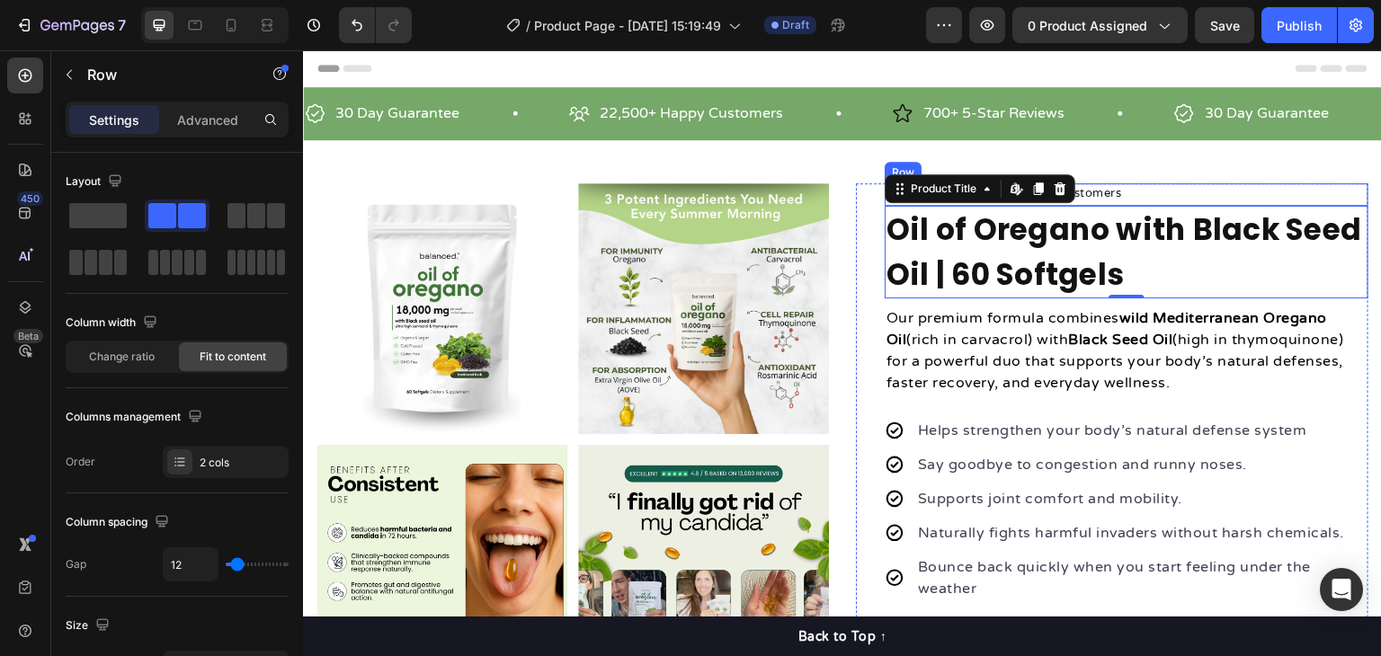
click at [1147, 188] on div "Icon Icon Icon Icon Icon Icon List Hoz 22,500+ Happy Customers Text block Row" at bounding box center [1127, 194] width 484 height 23
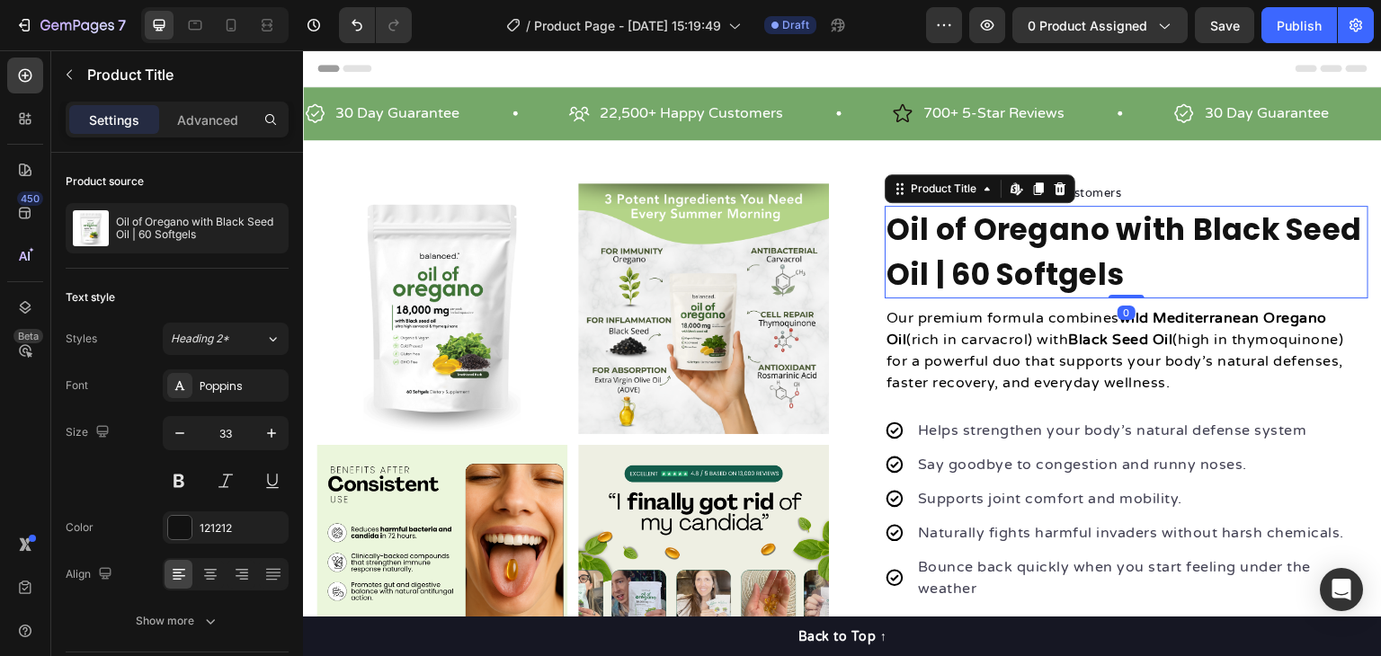
click at [1089, 262] on h1 "Oil of Oregano with Black Seed Oil | 60 Softgels" at bounding box center [1127, 252] width 484 height 93
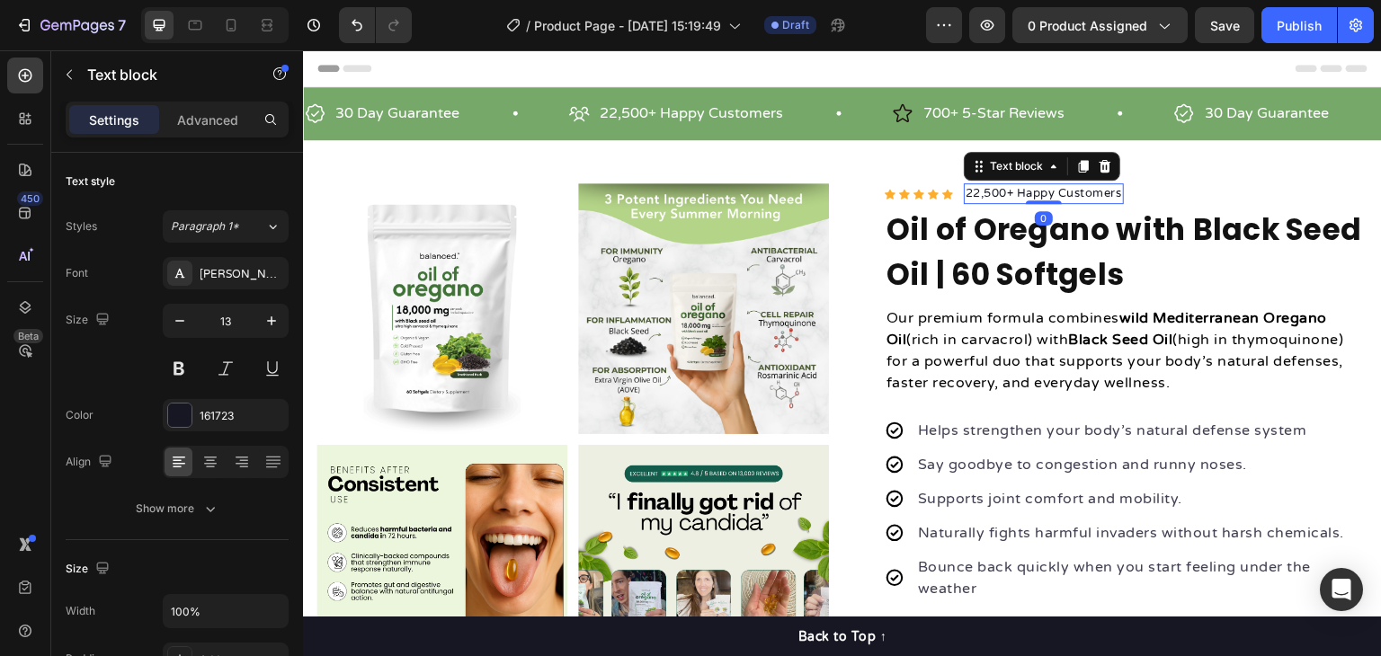
click at [1107, 196] on p "22,500+ Happy Customers" at bounding box center [1044, 194] width 156 height 18
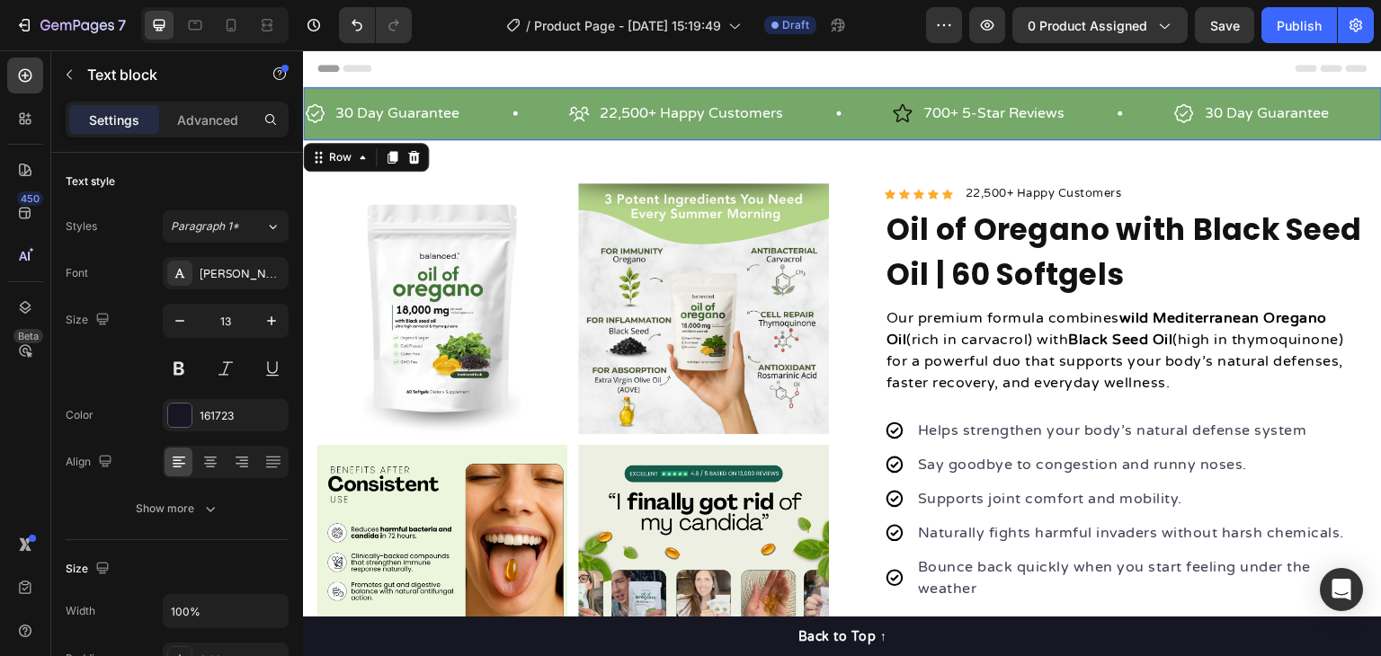
click at [787, 93] on div "30 Day Guarantee Item List 22,500+ Happy Customers Item List 700+ 5-Star Review…" at bounding box center [842, 113] width 1079 height 53
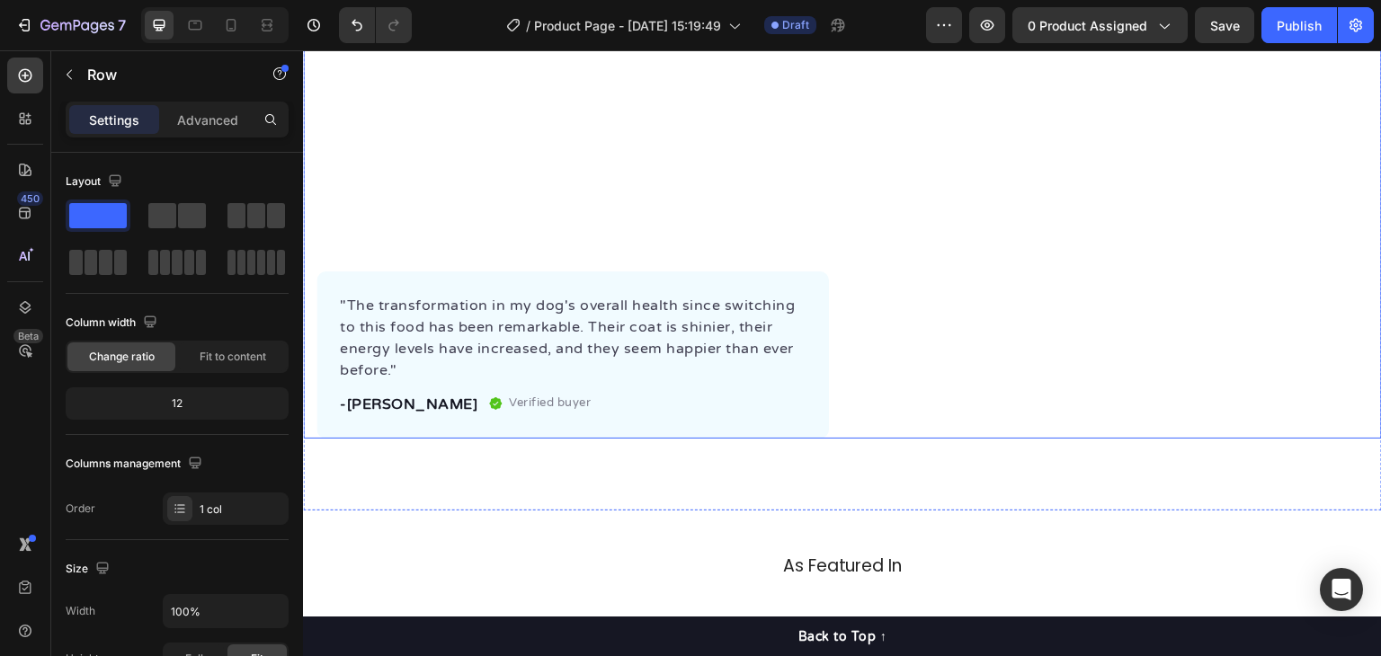
scroll to position [899, 0]
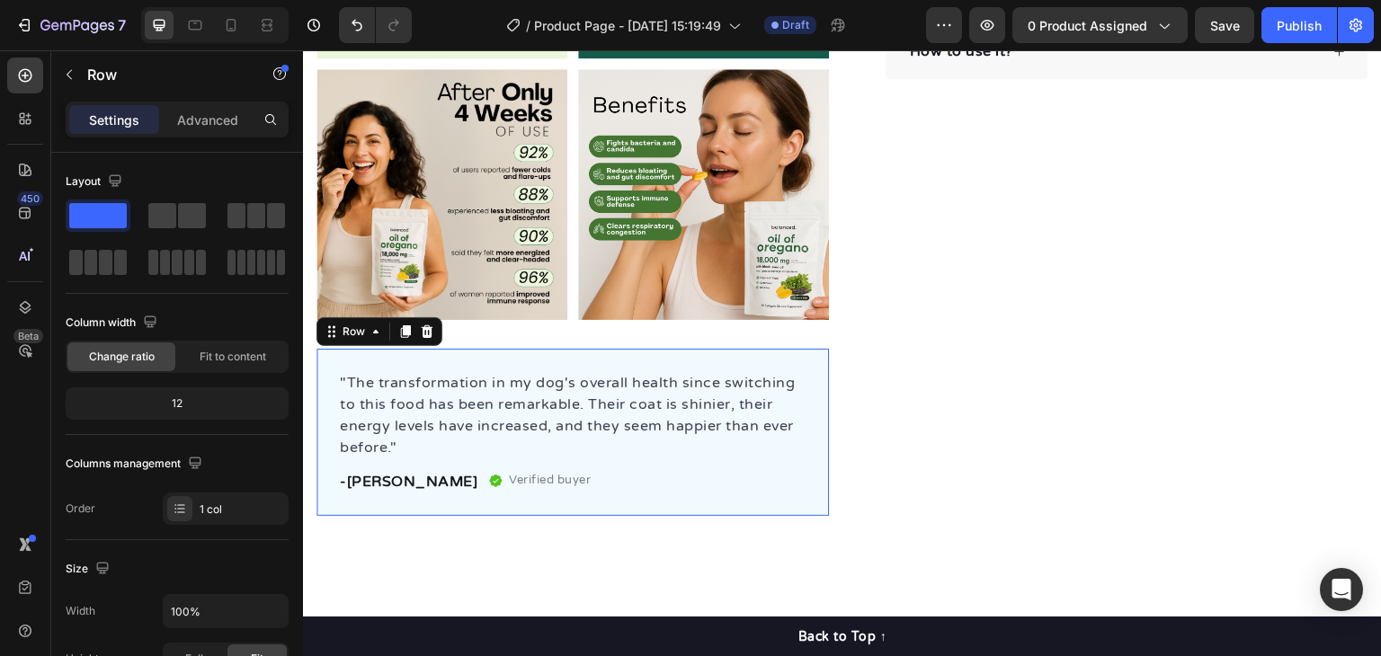
click at [807, 349] on div ""The transformation in my dog's overall health since switching to this food has…" at bounding box center [573, 432] width 513 height 167
click at [435, 324] on div at bounding box center [427, 332] width 22 height 22
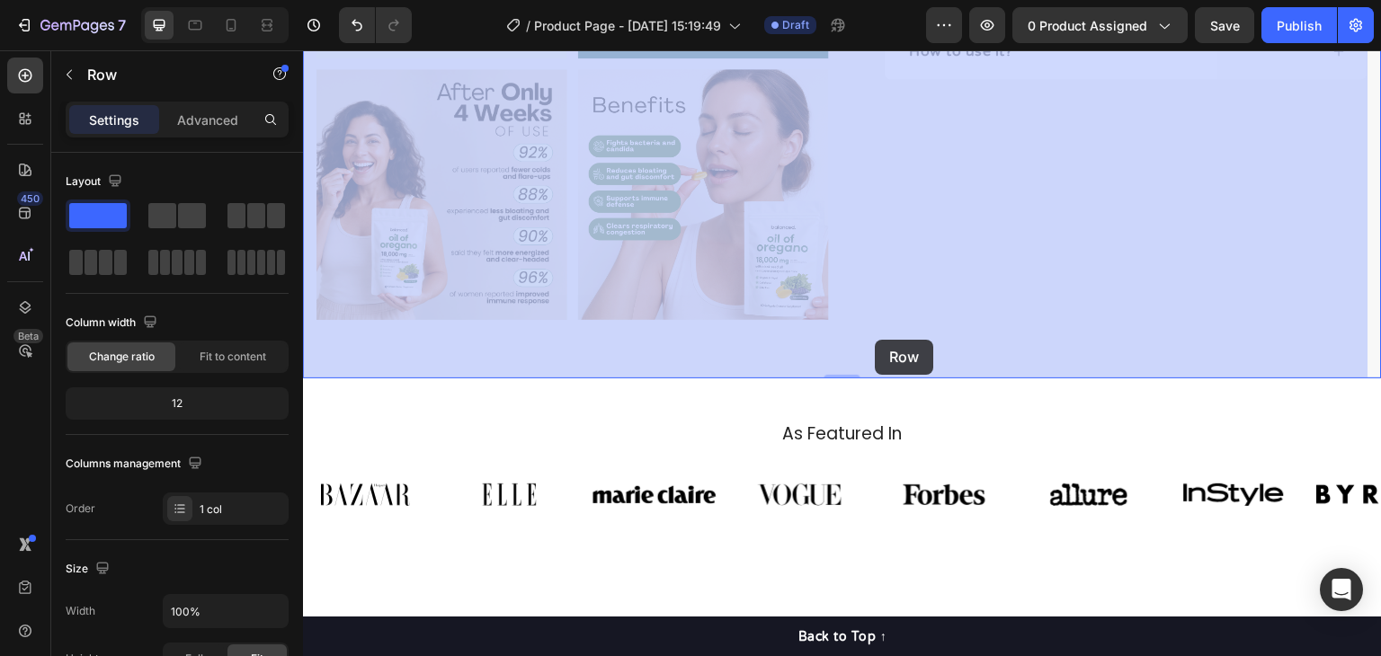
drag, startPoint x: 873, startPoint y: 375, endPoint x: 876, endPoint y: 354, distance: 20.9
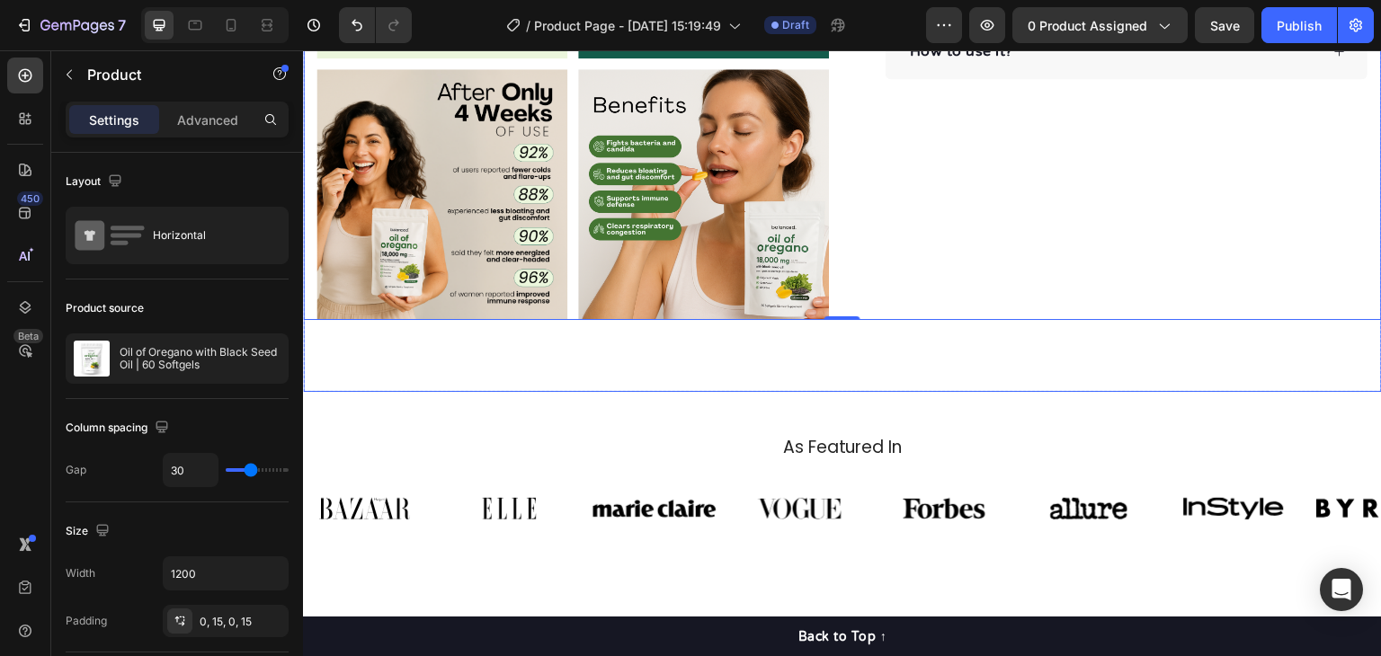
scroll to position [1079, 0]
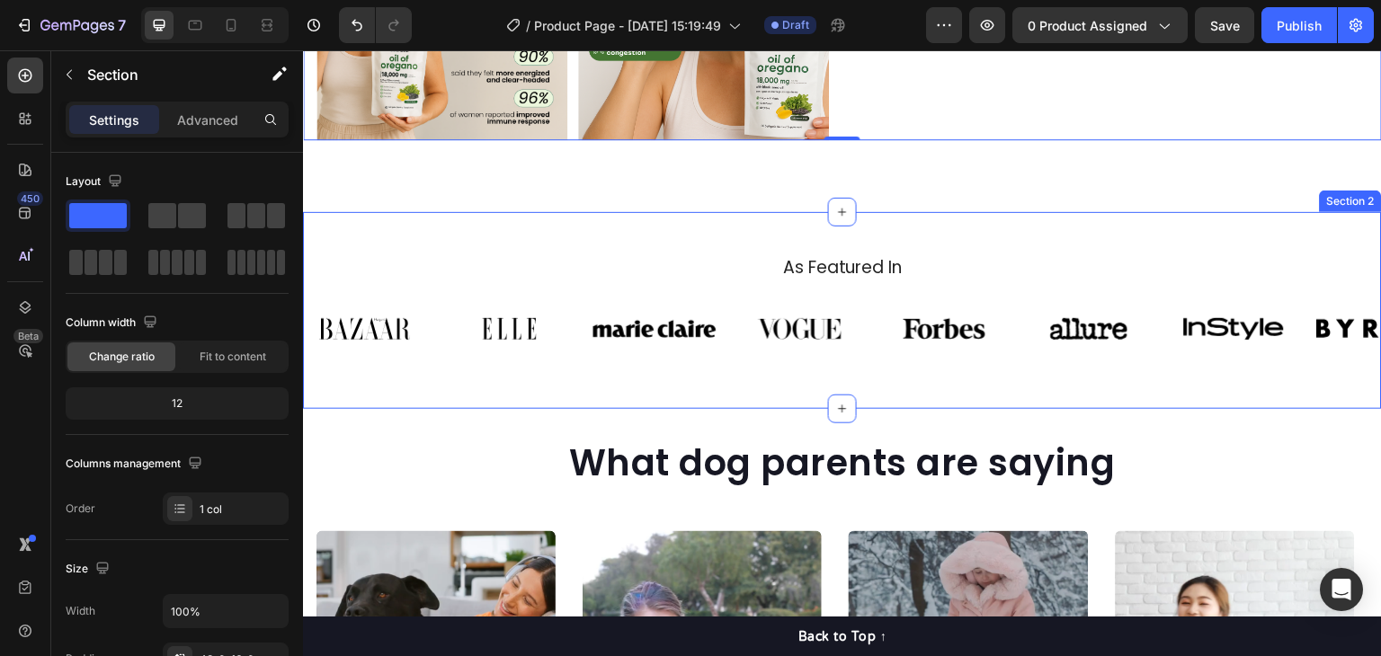
click at [922, 212] on div "As Featured In Heading Image Image Image Image Image Image Image Image Carousel…" at bounding box center [842, 310] width 1079 height 197
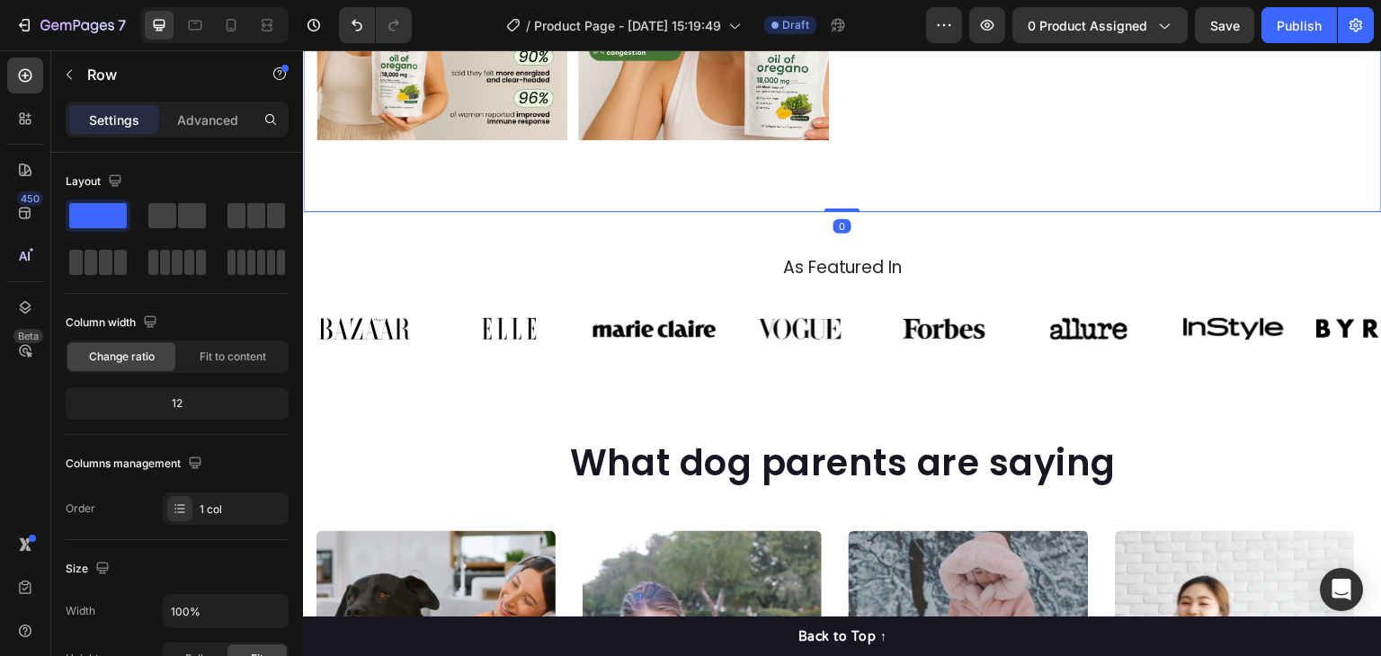
drag, startPoint x: 843, startPoint y: 193, endPoint x: 865, endPoint y: 150, distance: 48.7
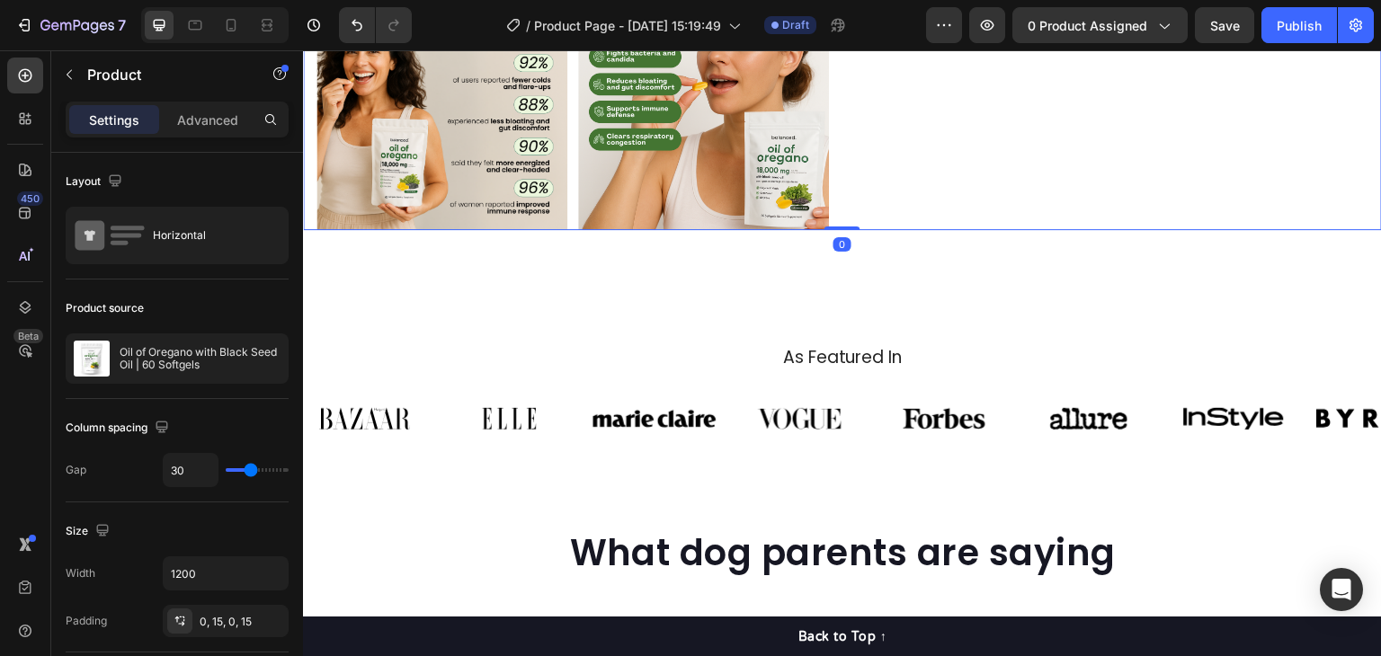
drag, startPoint x: 847, startPoint y: 215, endPoint x: 879, endPoint y: 247, distance: 45.8
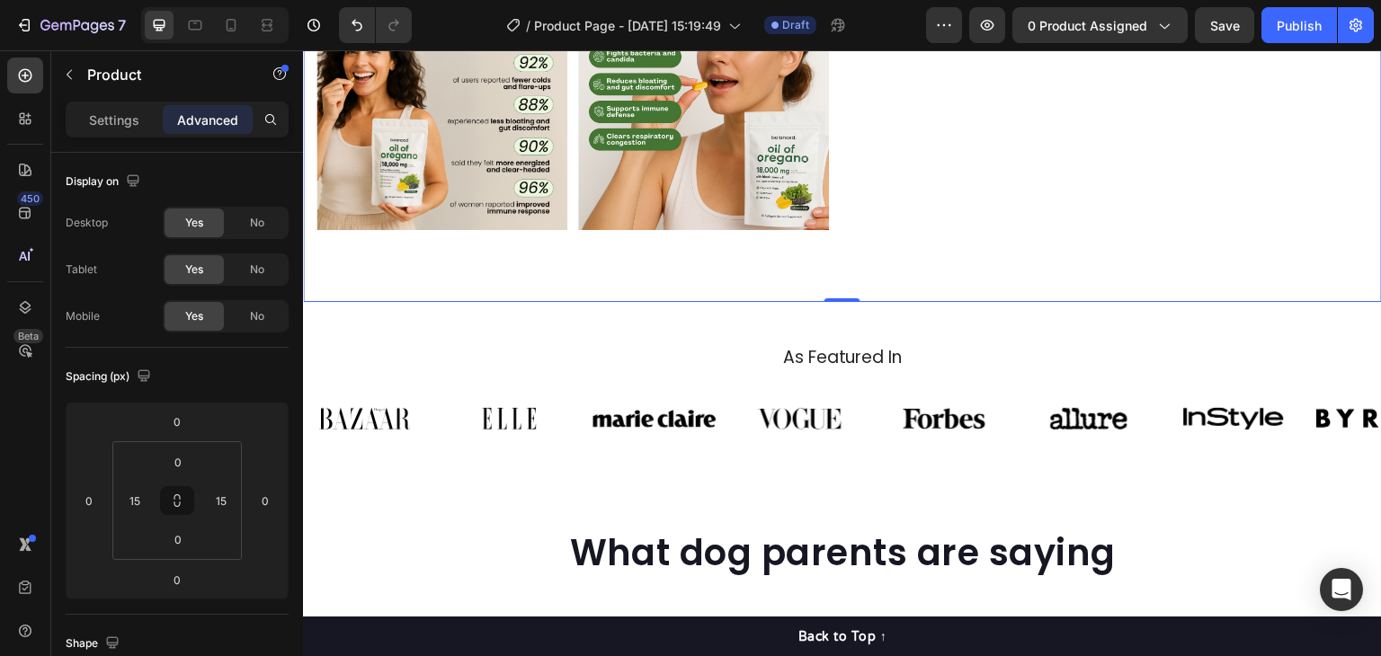
drag, startPoint x: 847, startPoint y: 286, endPoint x: 854, endPoint y: 256, distance: 30.5
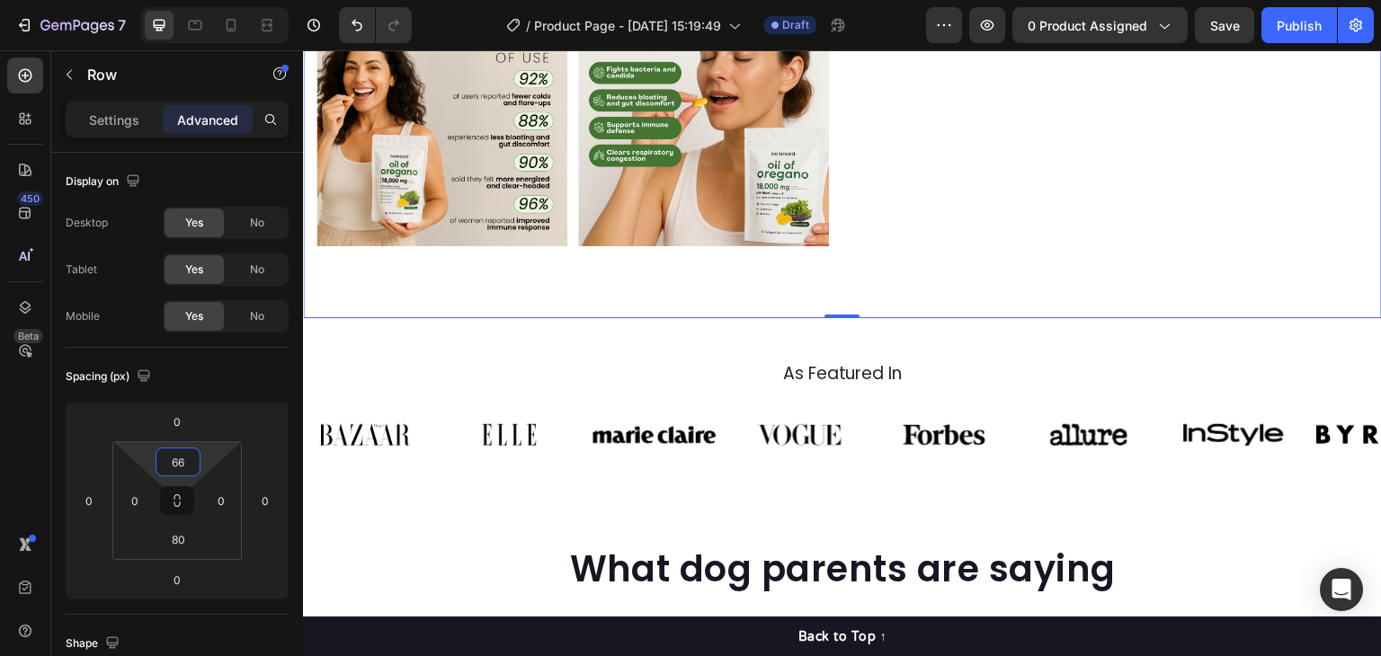
drag, startPoint x: 203, startPoint y: 455, endPoint x: 208, endPoint y: 447, distance: 9.3
click at [208, 0] on html "7 Version history / Product Page - Aug 27, 15:19:49 Draft Preview 0 product ass…" at bounding box center [690, 0] width 1381 height 0
type input "48"
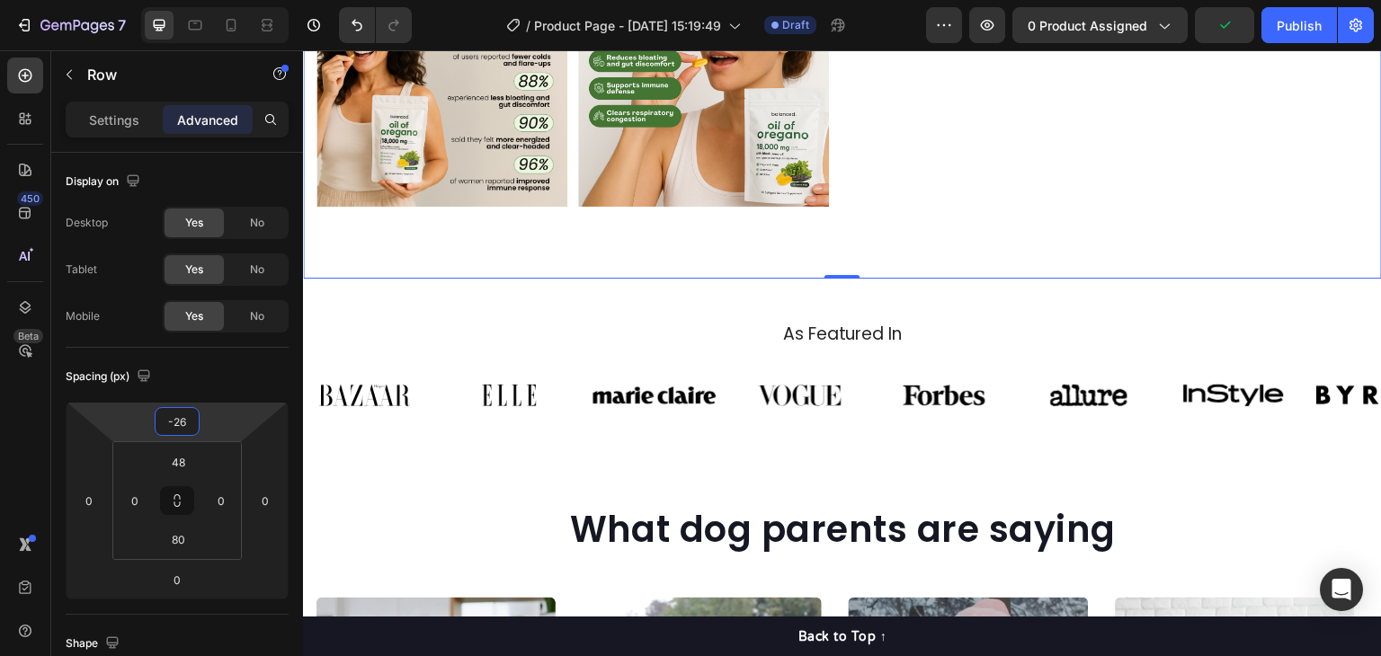
drag, startPoint x: 216, startPoint y: 420, endPoint x: 218, endPoint y: 432, distance: 11.8
click at [218, 0] on html "7 Version history / Product Page - Aug 27, 15:19:49 Draft Preview 0 product ass…" at bounding box center [690, 0] width 1381 height 0
type input "0"
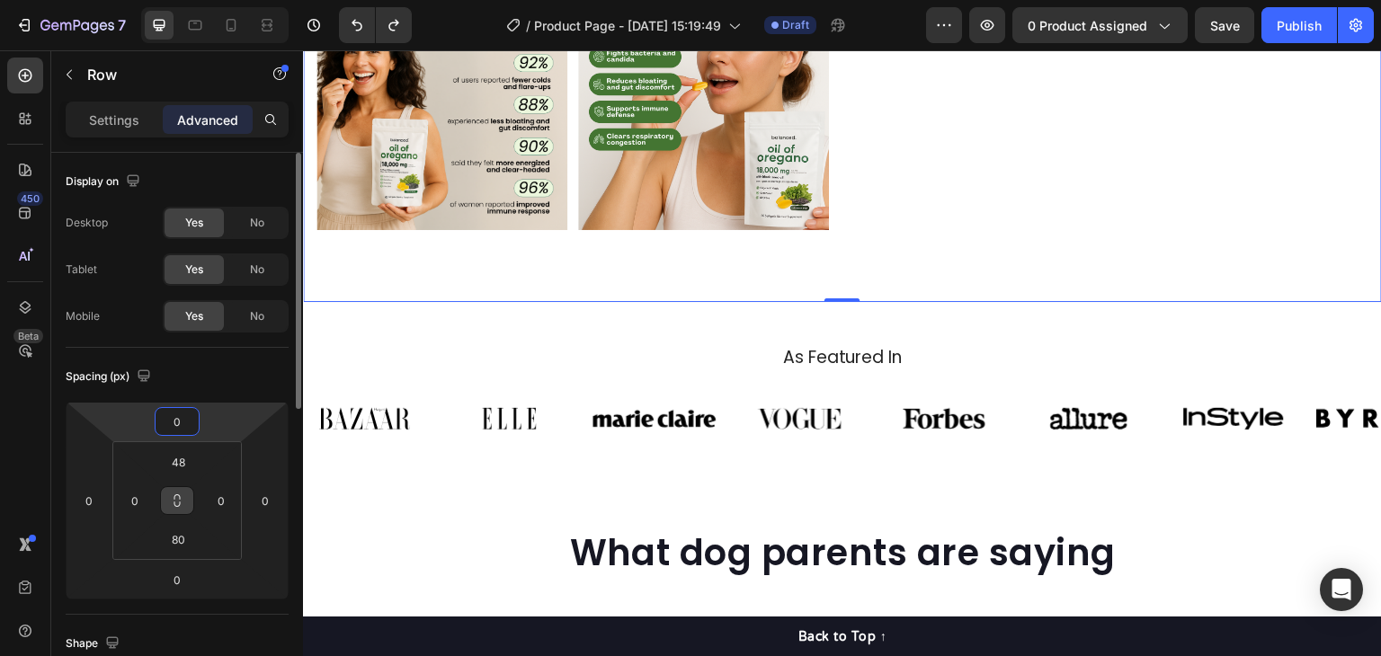
click at [184, 487] on button at bounding box center [177, 501] width 34 height 29
click at [183, 473] on input "48" at bounding box center [178, 462] width 36 height 27
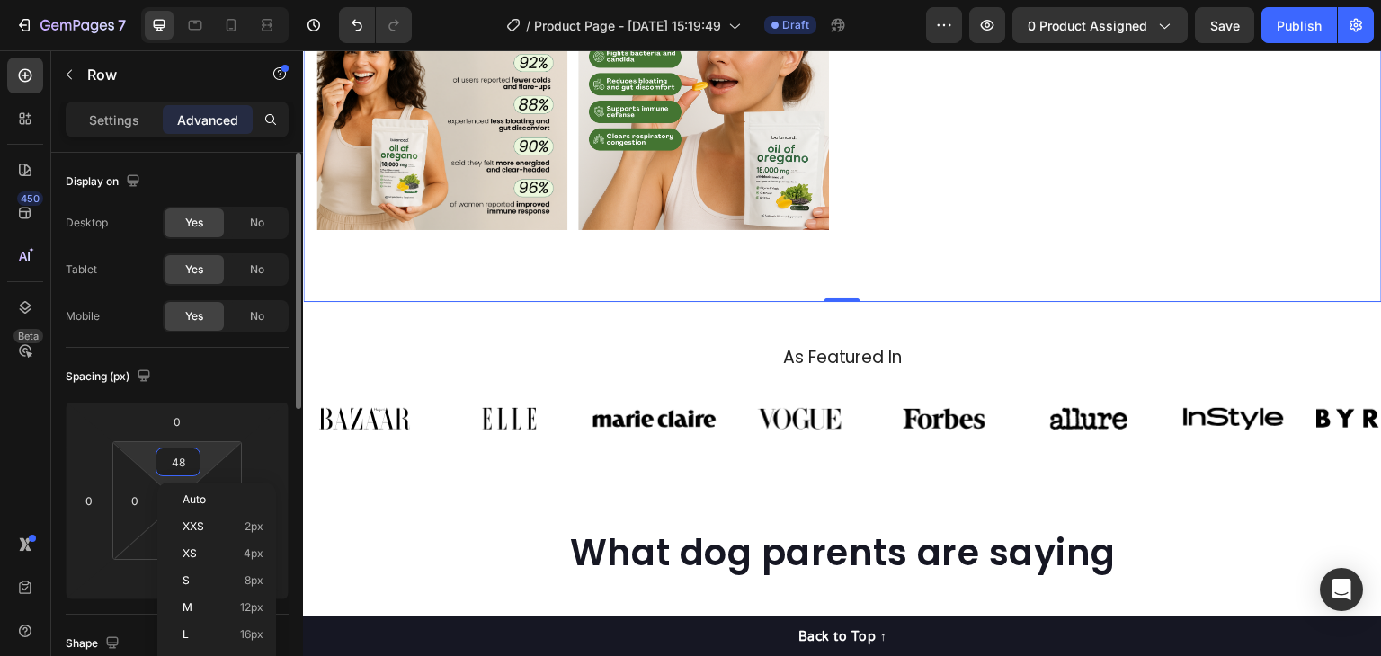
type input "48"
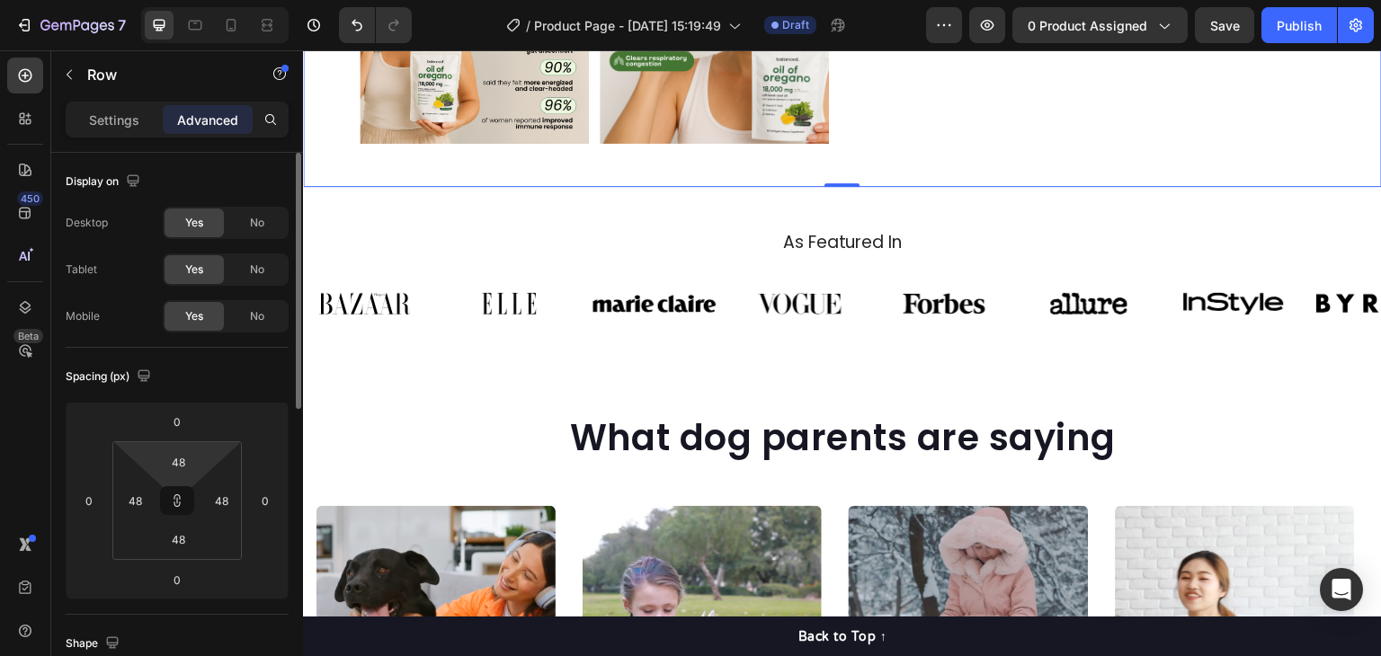
click at [209, 0] on html "7 Version history / Product Page - Aug 27, 15:19:49 Draft Preview 0 product ass…" at bounding box center [690, 0] width 1381 height 0
type input "60"
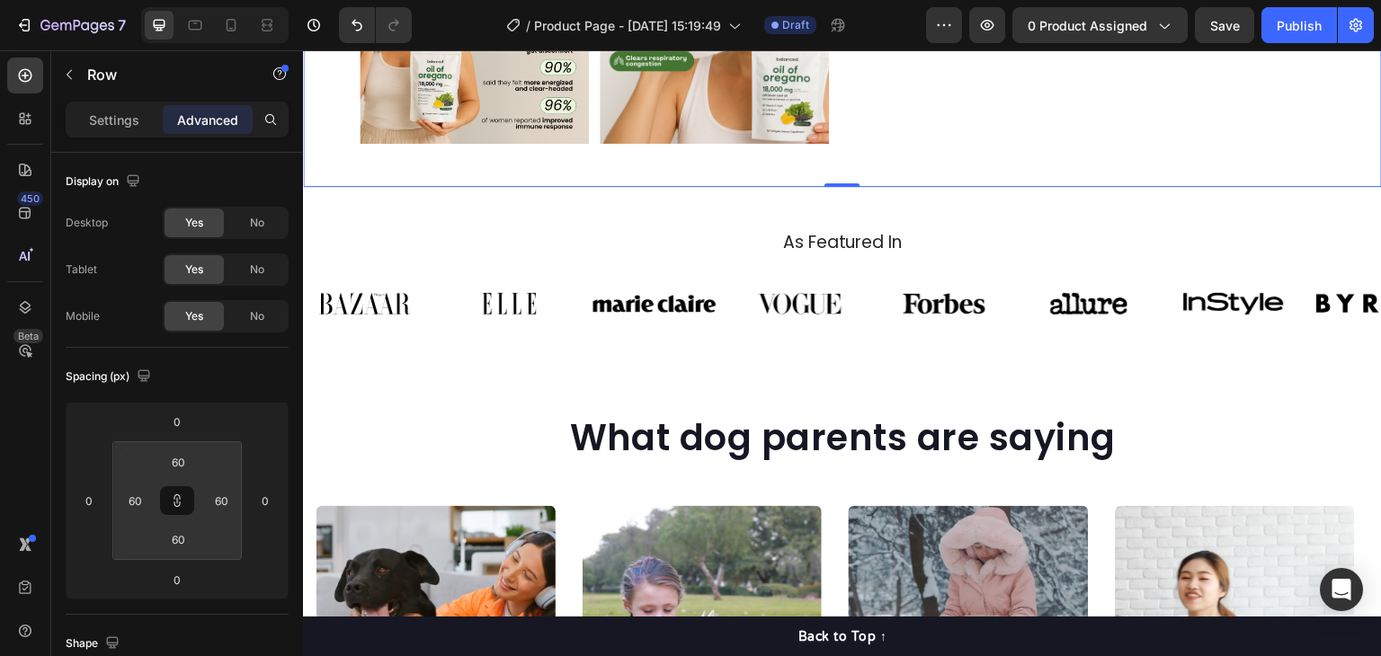
type input "74"
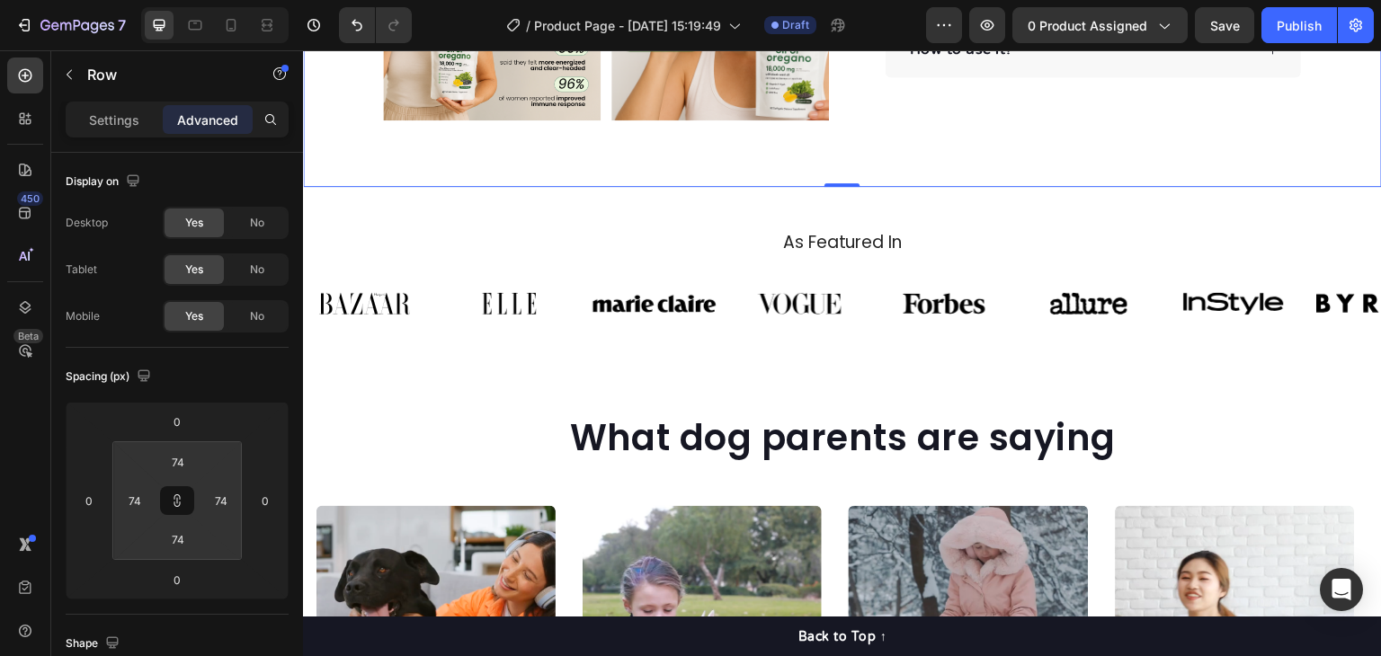
drag, startPoint x: 209, startPoint y: 459, endPoint x: 212, endPoint y: 447, distance: 12.2
click at [212, 0] on html "7 Version history / Product Page - Aug 27, 15:19:49 Draft Preview 0 product ass…" at bounding box center [690, 0] width 1381 height 0
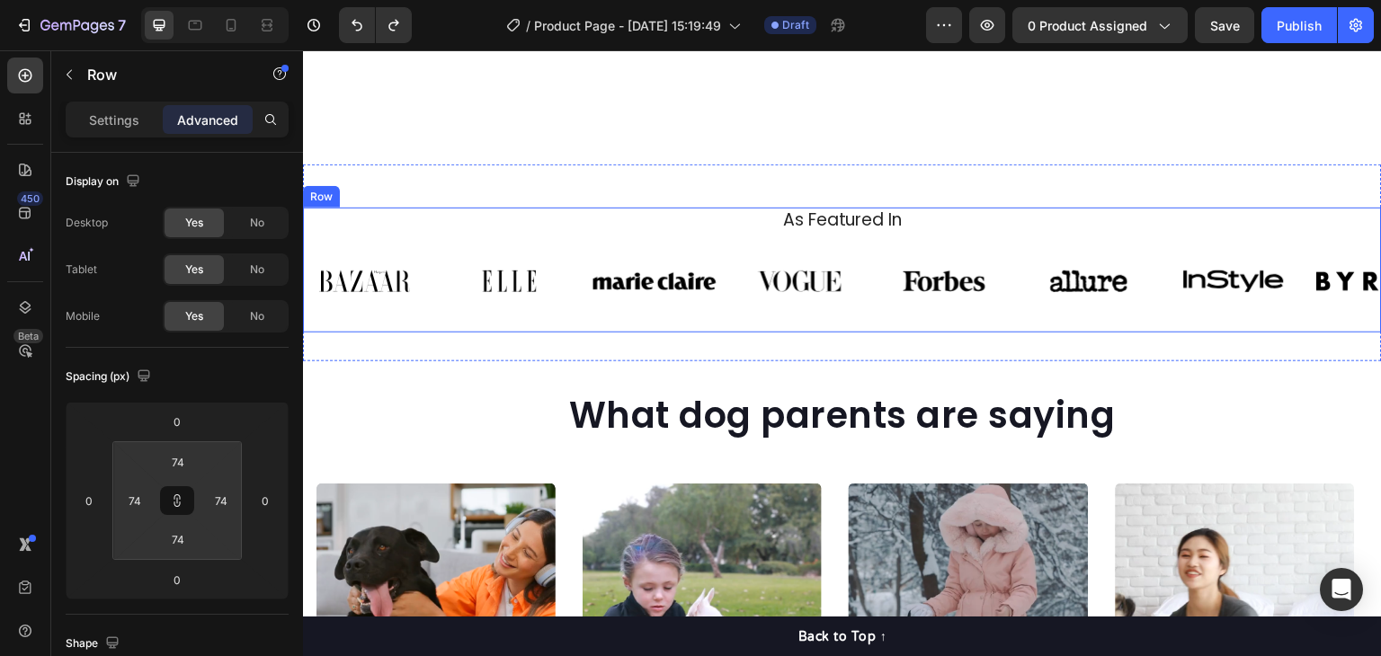
scroll to position [1259, 0]
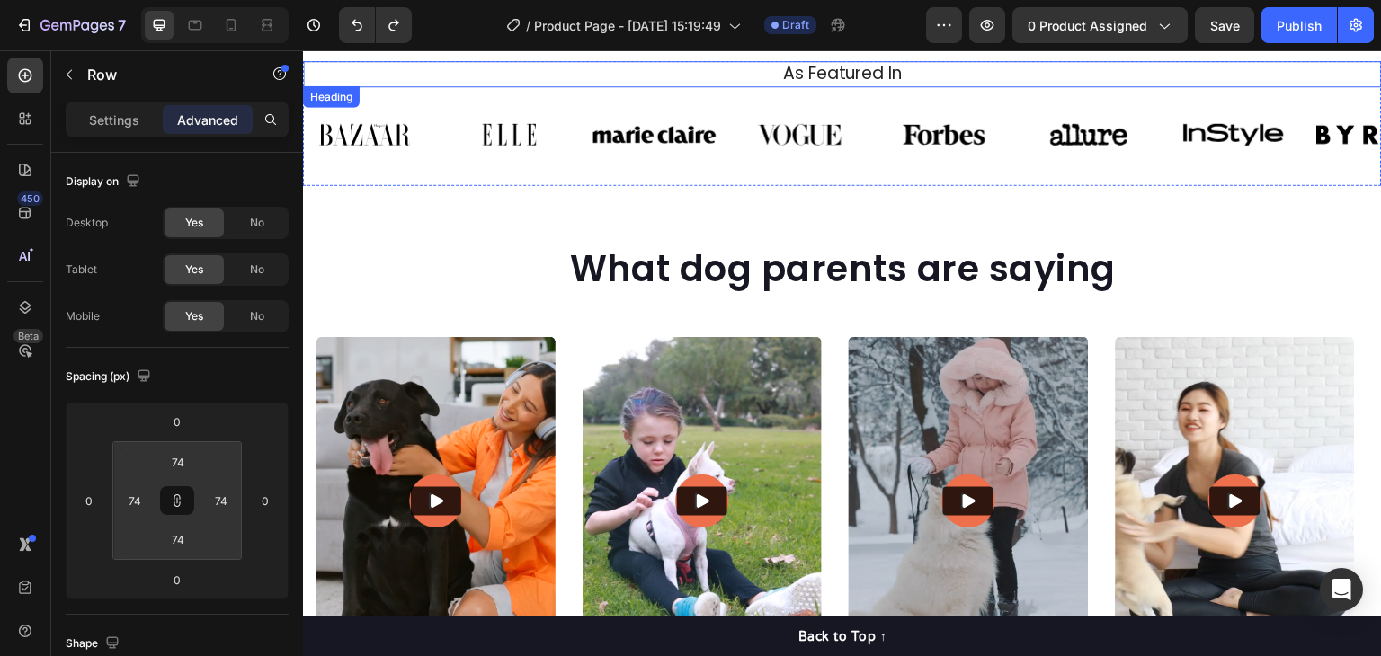
click at [890, 82] on h2 "As Featured In" at bounding box center [843, 74] width 1052 height 26
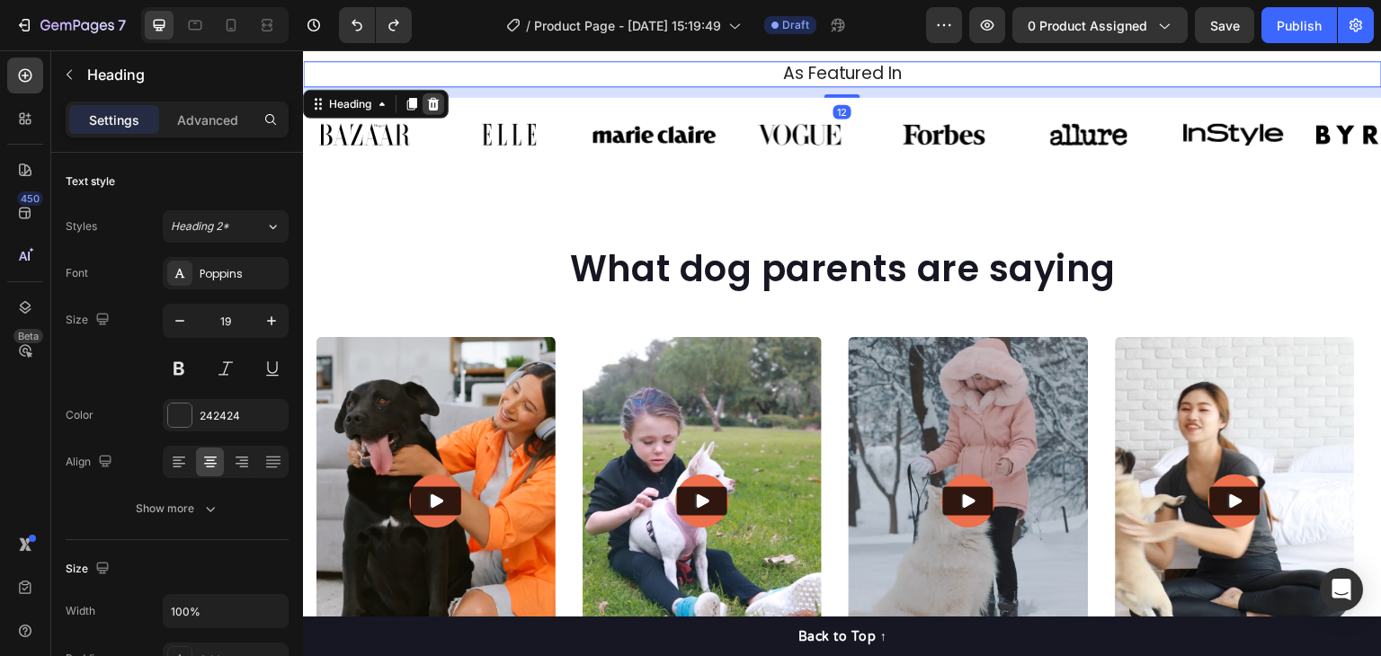
click at [443, 106] on div at bounding box center [434, 105] width 22 height 22
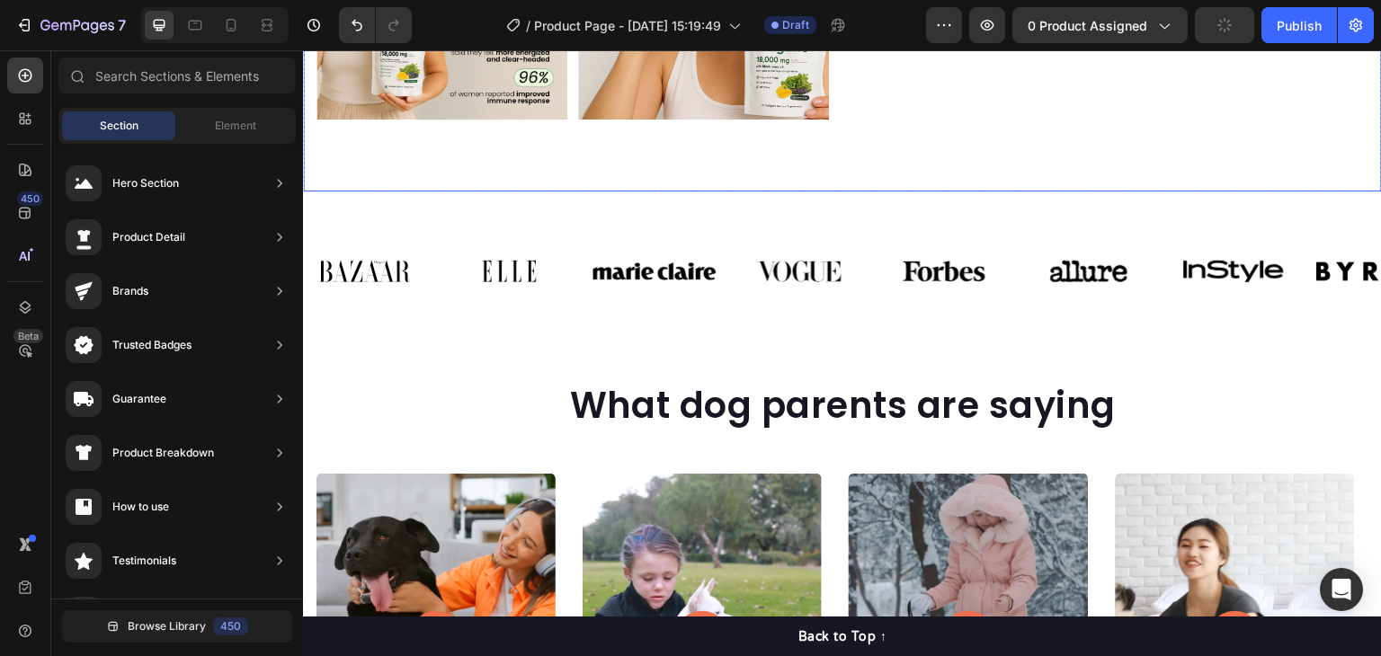
scroll to position [1079, 0]
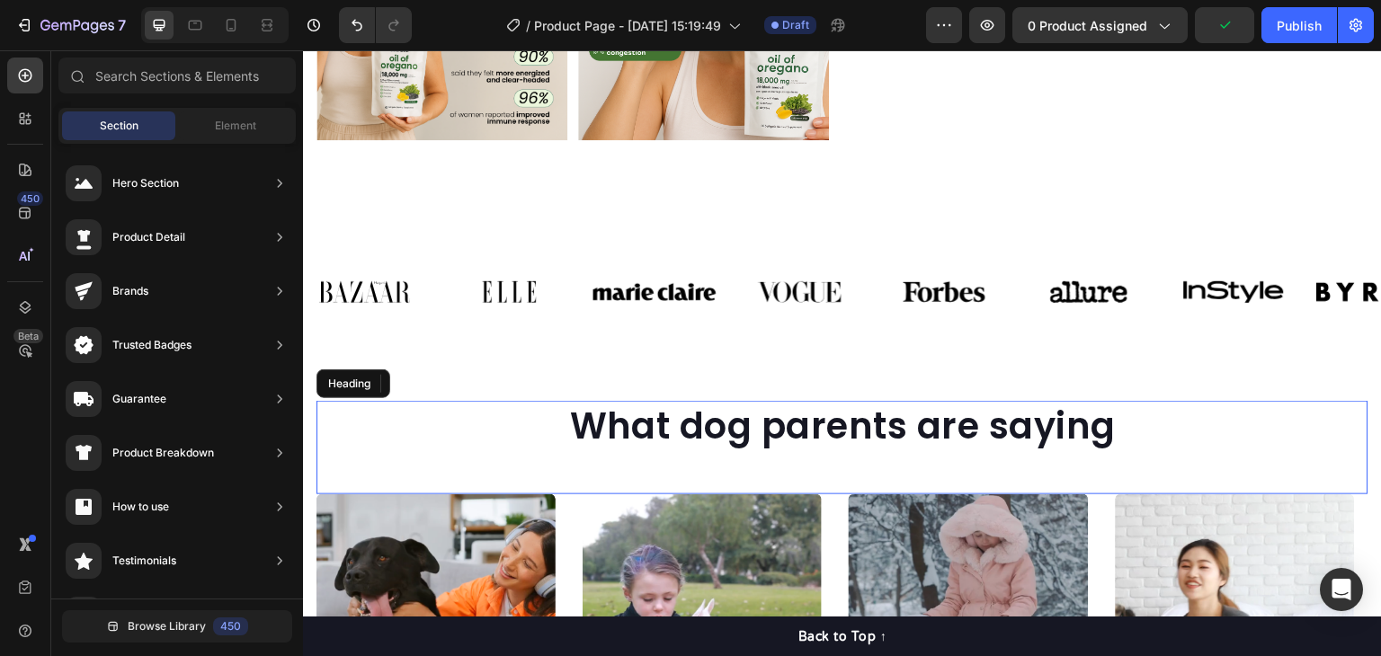
click at [866, 401] on h2 "What dog parents are saying" at bounding box center [843, 426] width 1052 height 50
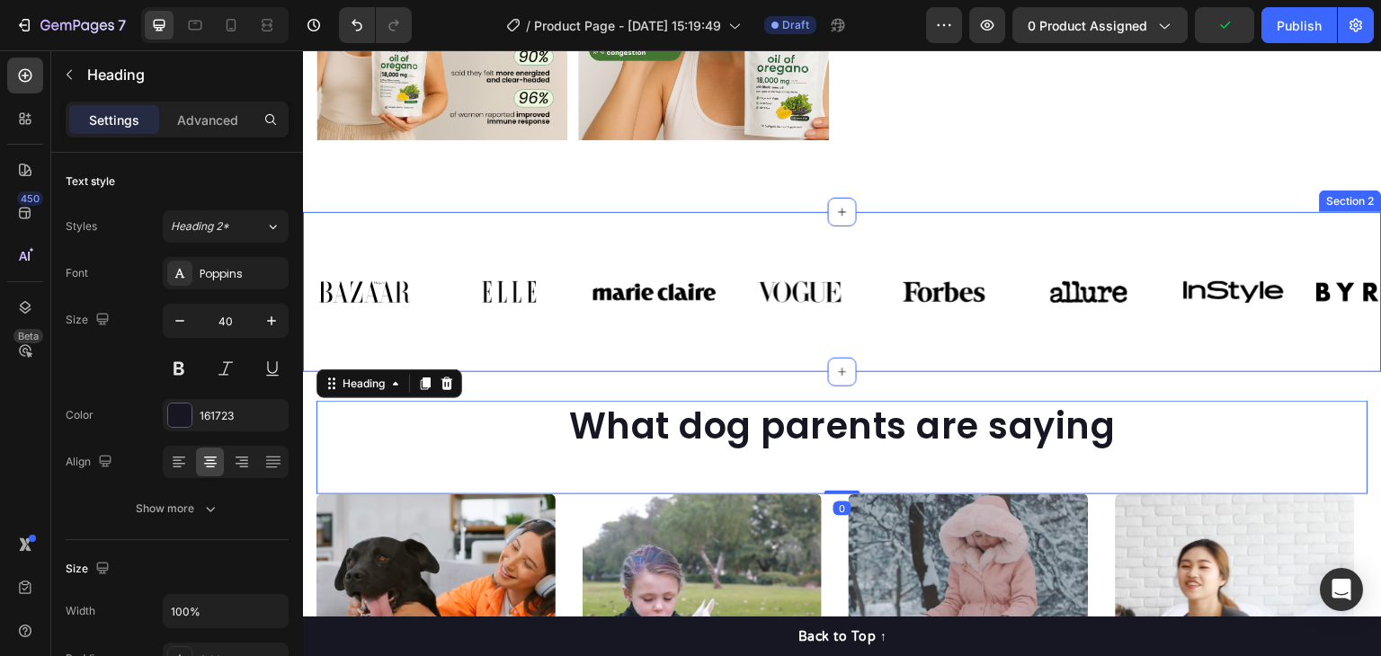
click at [843, 341] on div "Image Image Image Image Image Image Image Image Carousel Row" at bounding box center [842, 306] width 1079 height 103
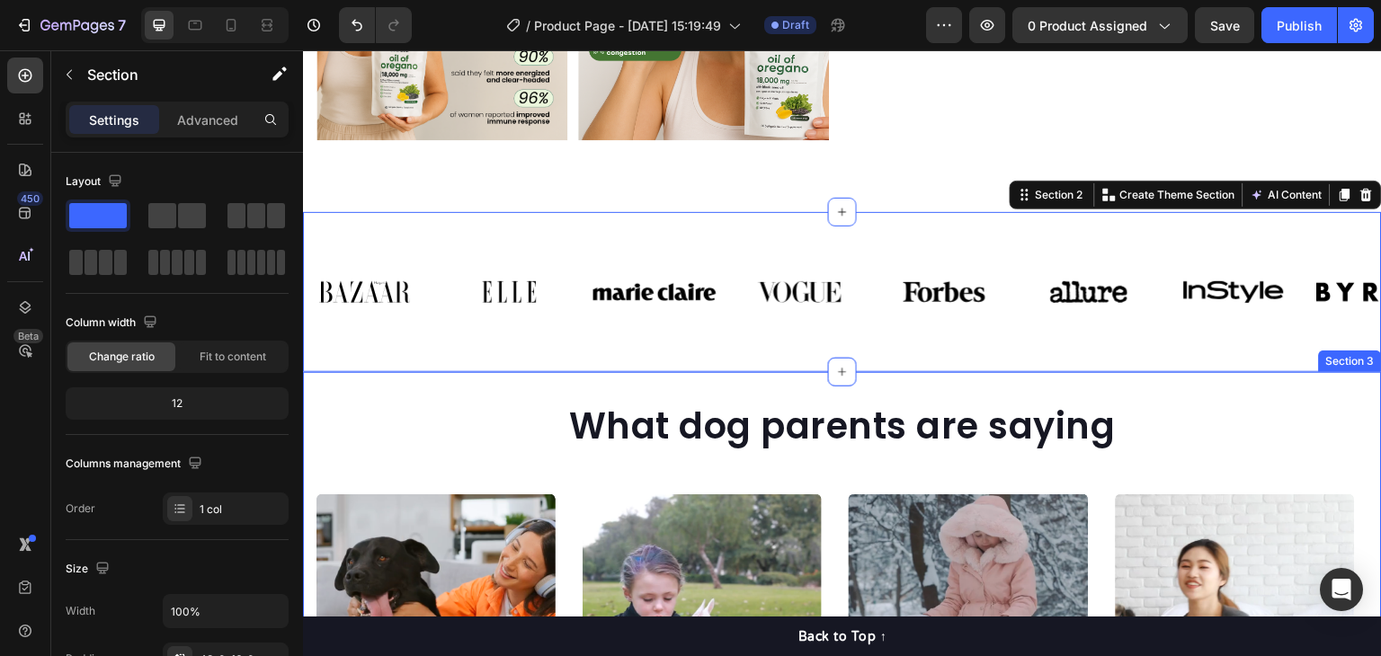
click at [947, 375] on div "What dog parents are saying Heading Video Video Video Video Video Carousel Row …" at bounding box center [842, 638] width 1079 height 533
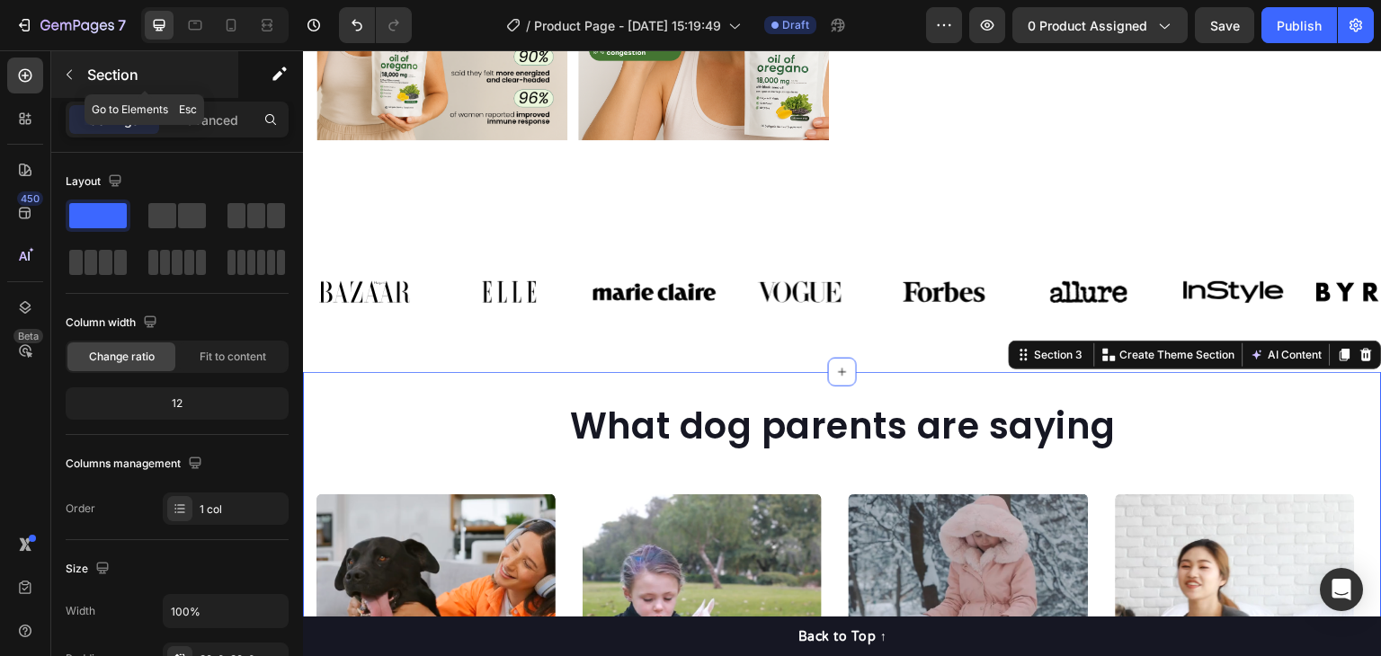
click at [68, 77] on icon "button" at bounding box center [69, 74] width 14 height 14
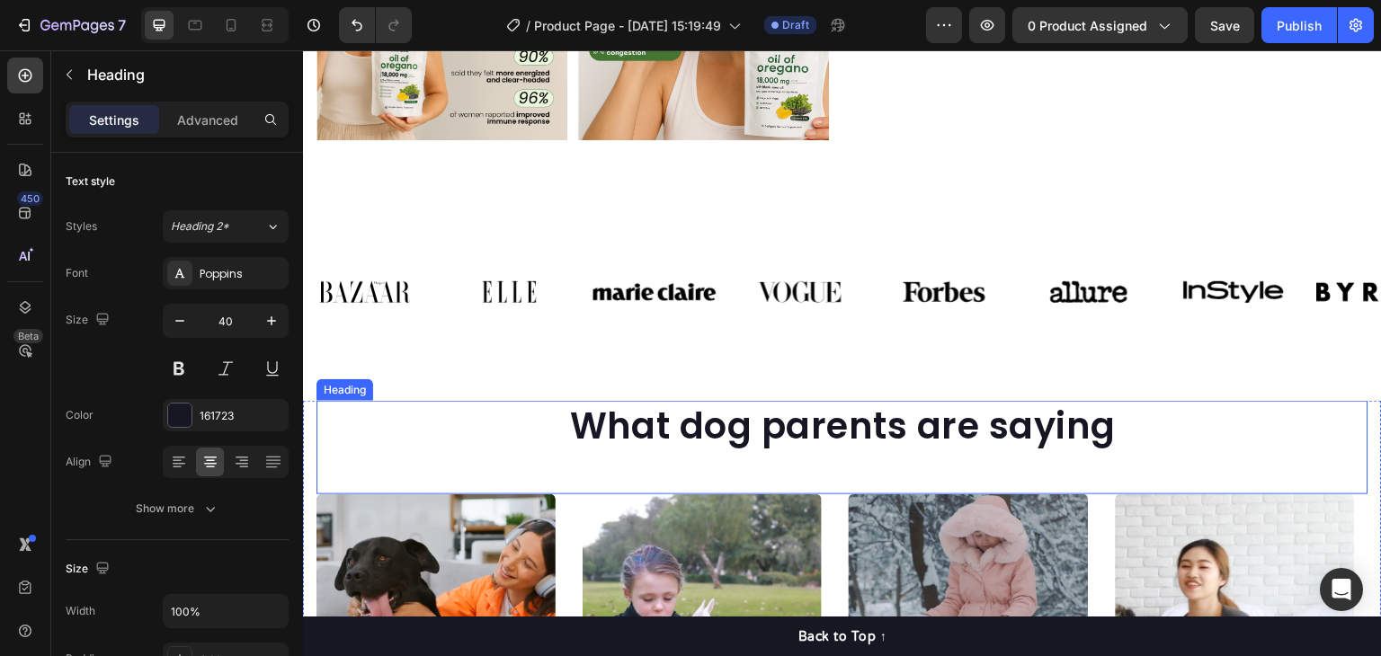
click at [960, 404] on h2 "What dog parents are saying" at bounding box center [843, 426] width 1052 height 50
drag, startPoint x: 835, startPoint y: 478, endPoint x: 854, endPoint y: 410, distance: 70.3
click at [852, 418] on div "What dog parents are saying Heading 0" at bounding box center [843, 448] width 1052 height 94
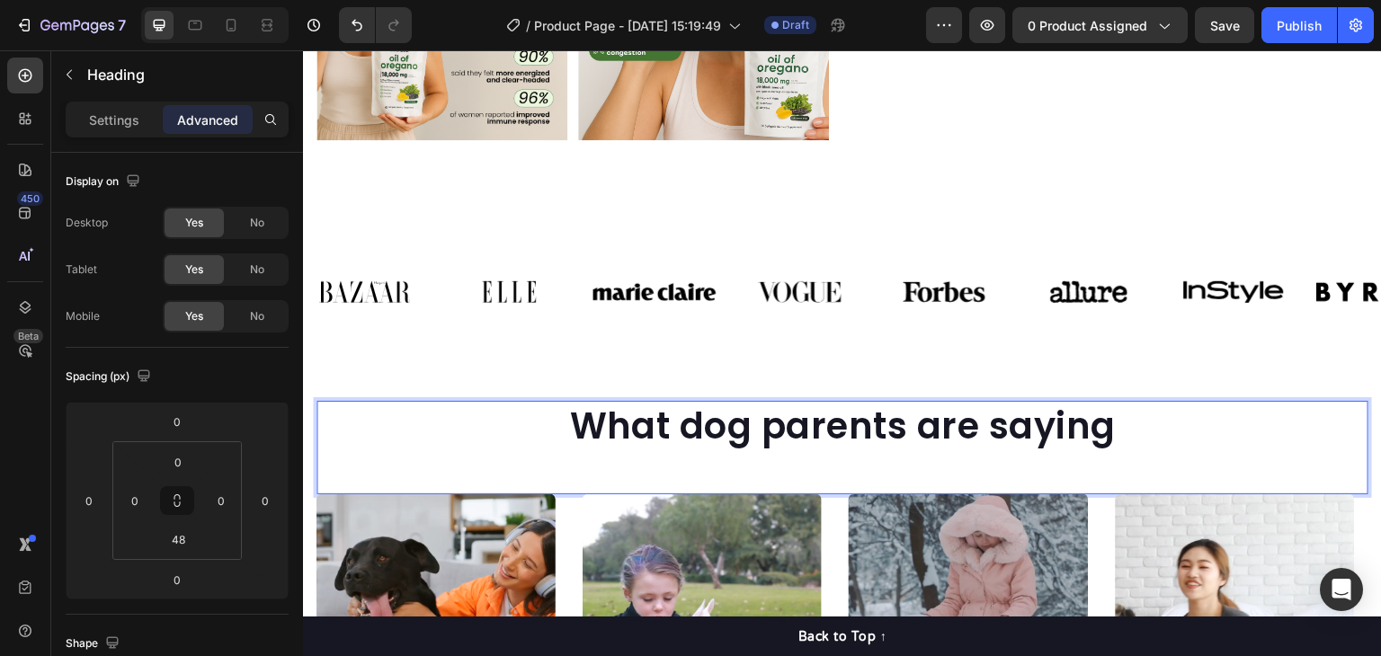
click at [857, 405] on h2 "What dog parents are saying" at bounding box center [843, 426] width 1052 height 50
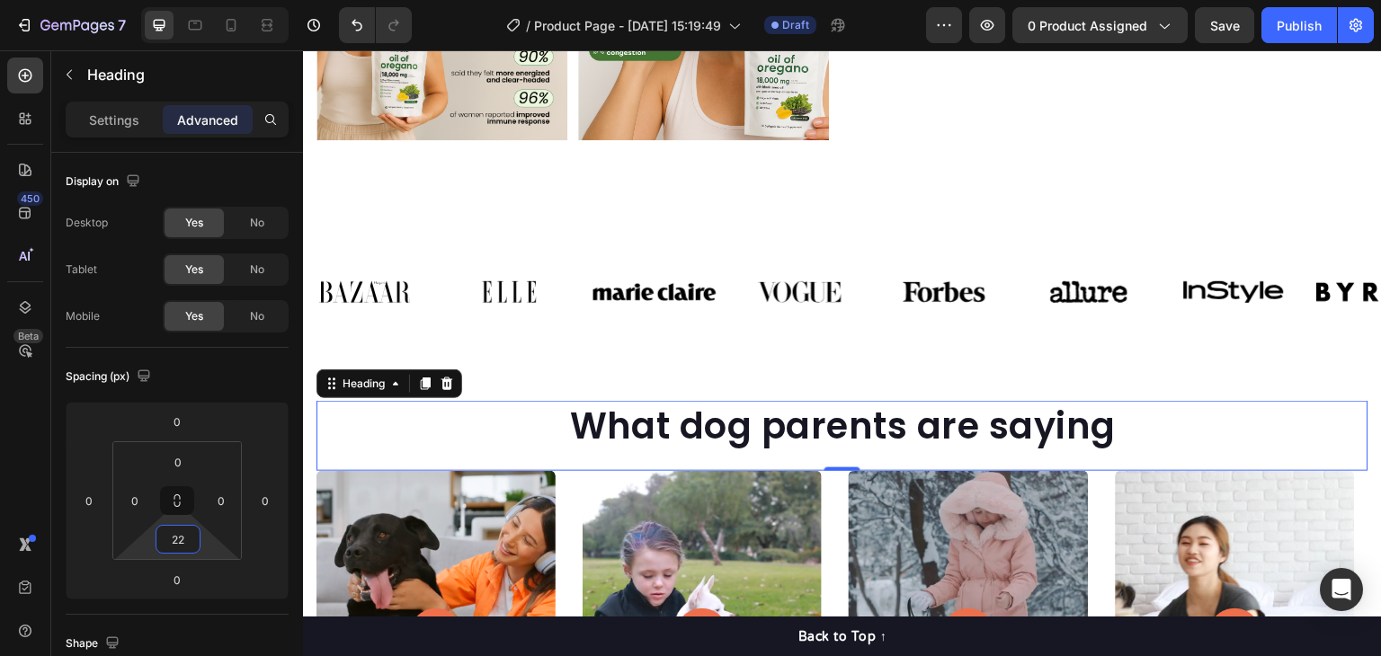
type input "18"
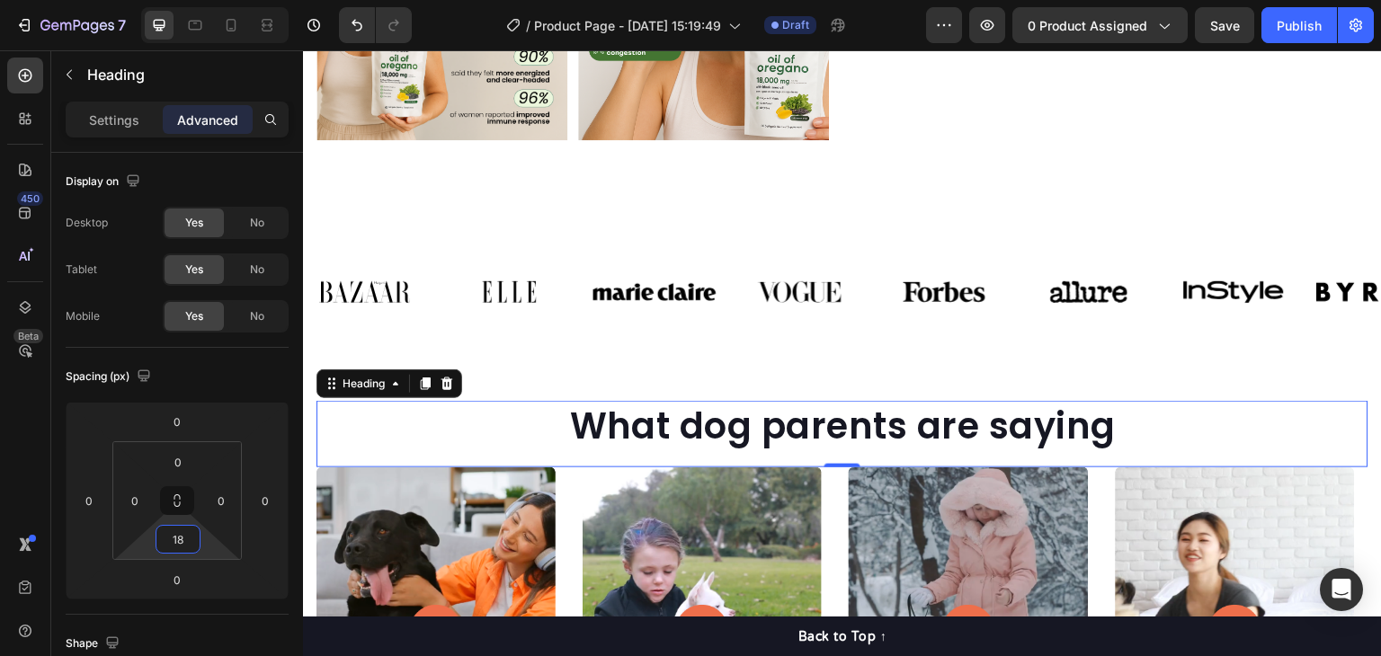
drag, startPoint x: 206, startPoint y: 555, endPoint x: 222, endPoint y: 568, distance: 21.1
click at [222, 0] on html "7 Version history / Product Page - Aug 27, 15:19:49 Draft Preview 0 product ass…" at bounding box center [690, 0] width 1381 height 0
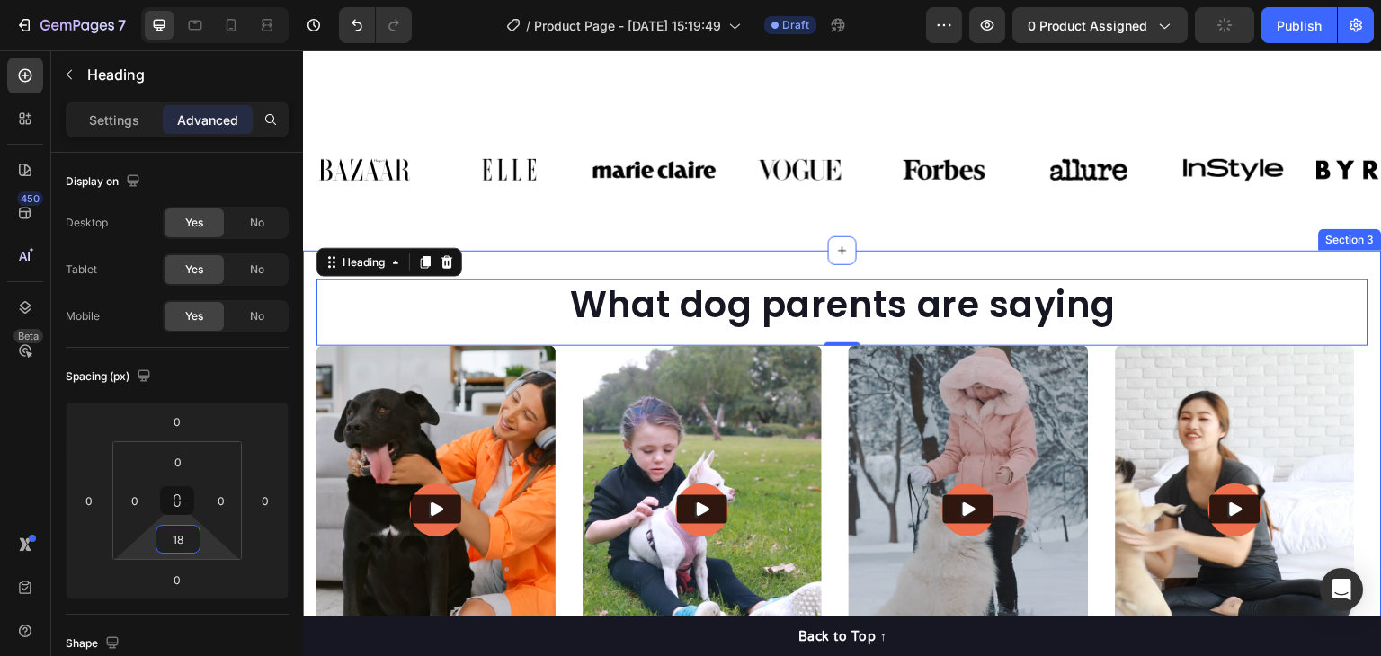
scroll to position [1259, 0]
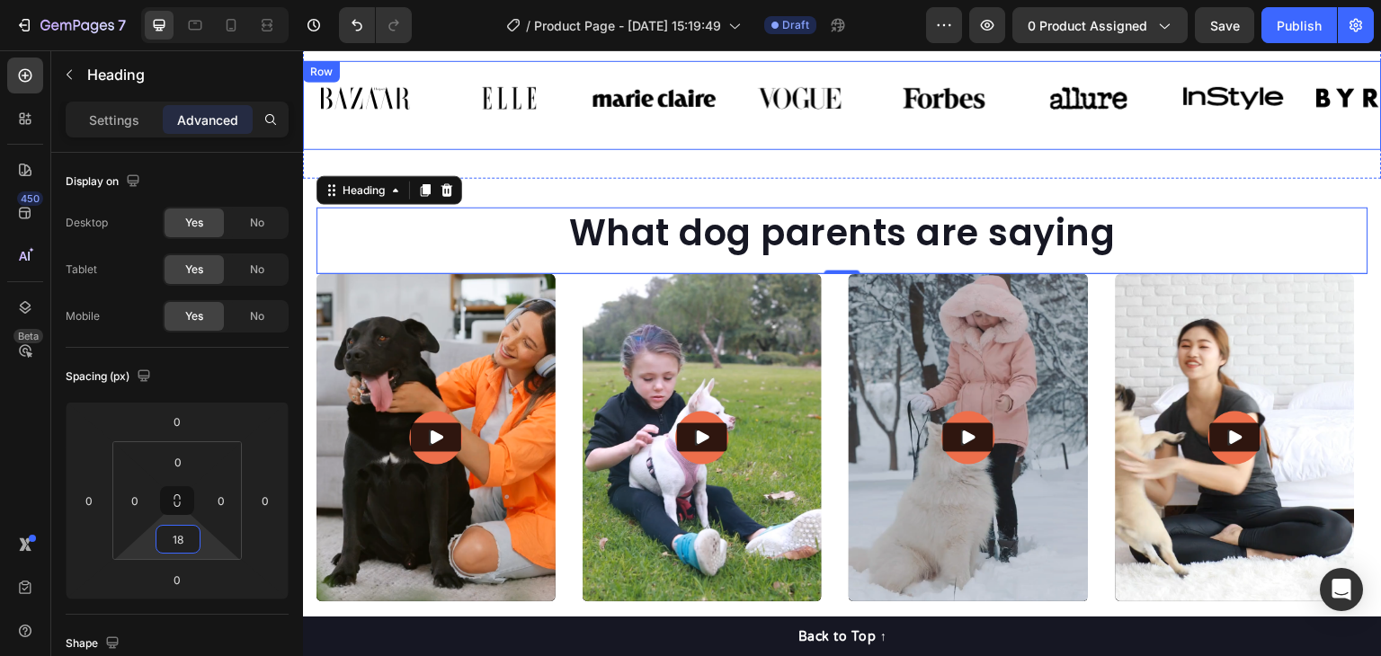
click at [403, 138] on div "Image Image Image Image Image Image Image Image Carousel" at bounding box center [842, 105] width 1079 height 88
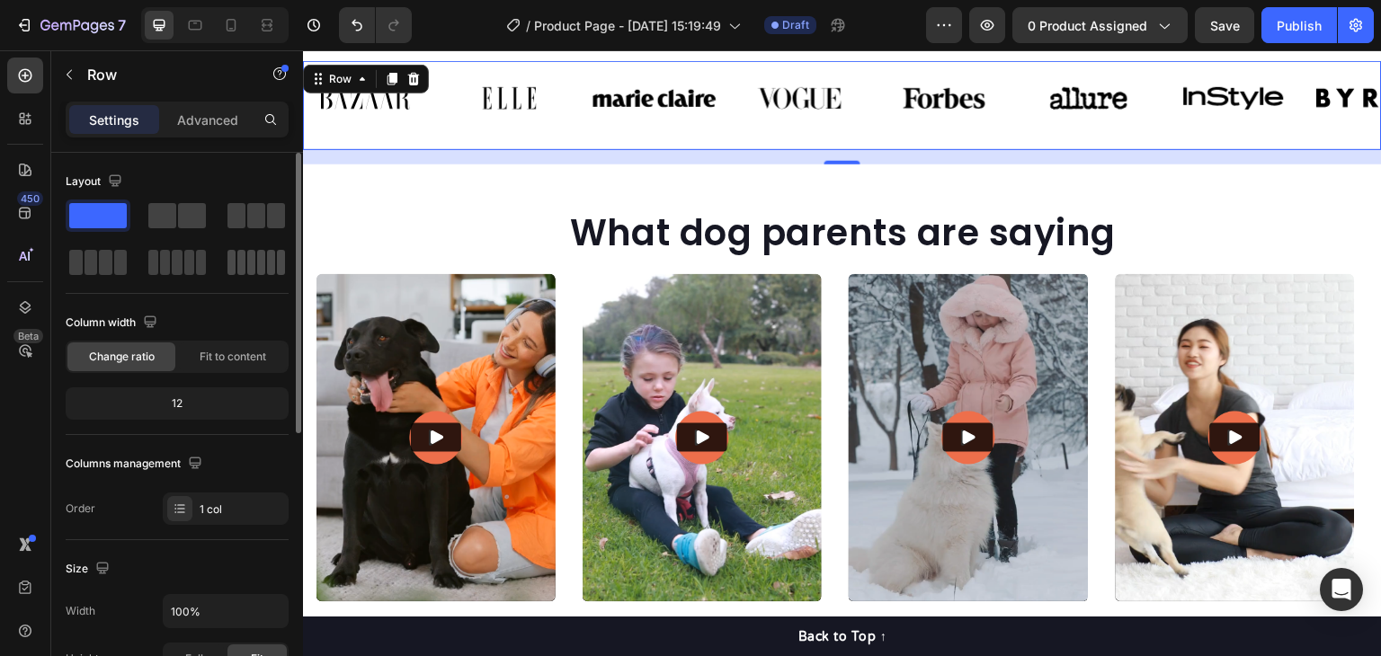
click at [251, 265] on span at bounding box center [251, 262] width 8 height 25
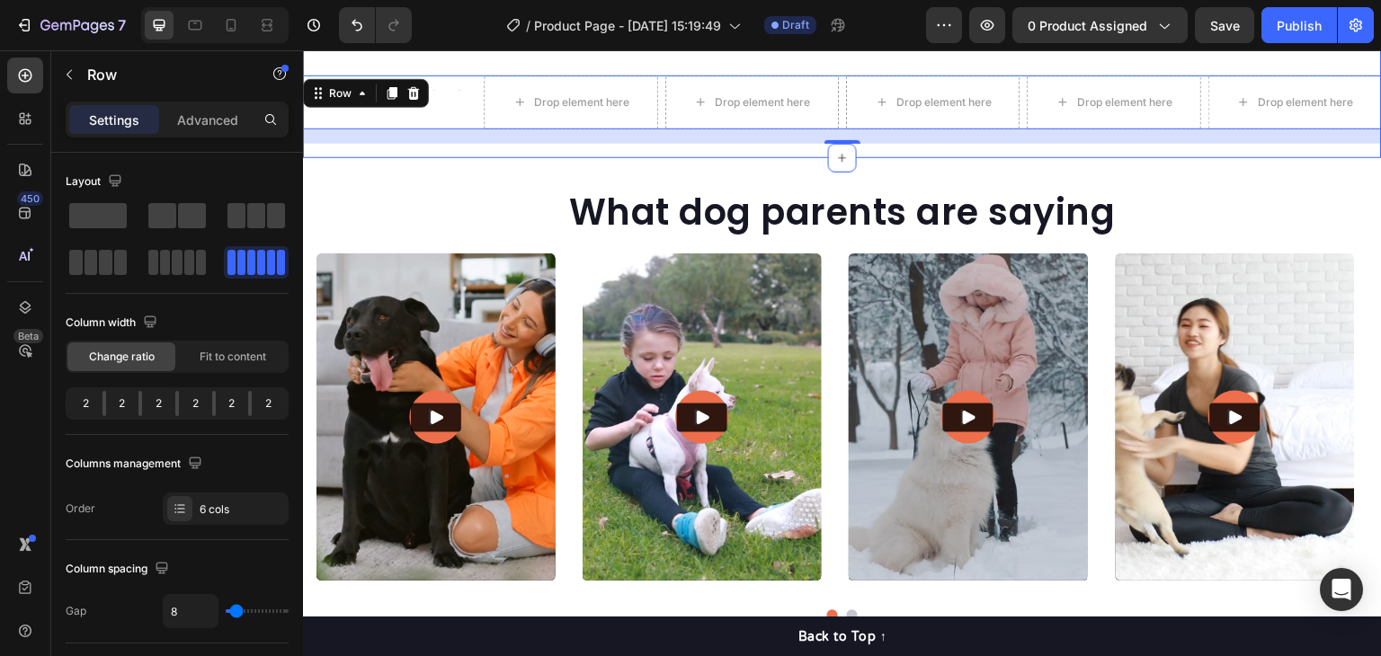
scroll to position [989, 0]
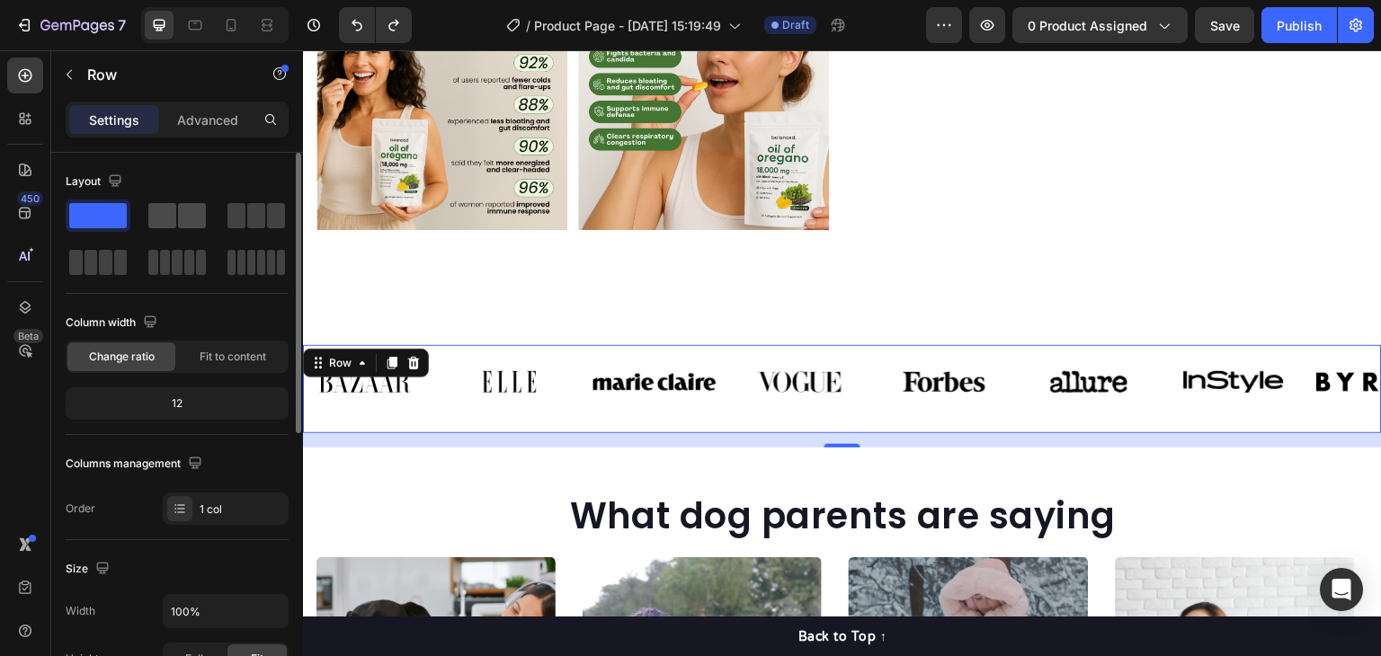
click at [166, 208] on span at bounding box center [162, 215] width 28 height 25
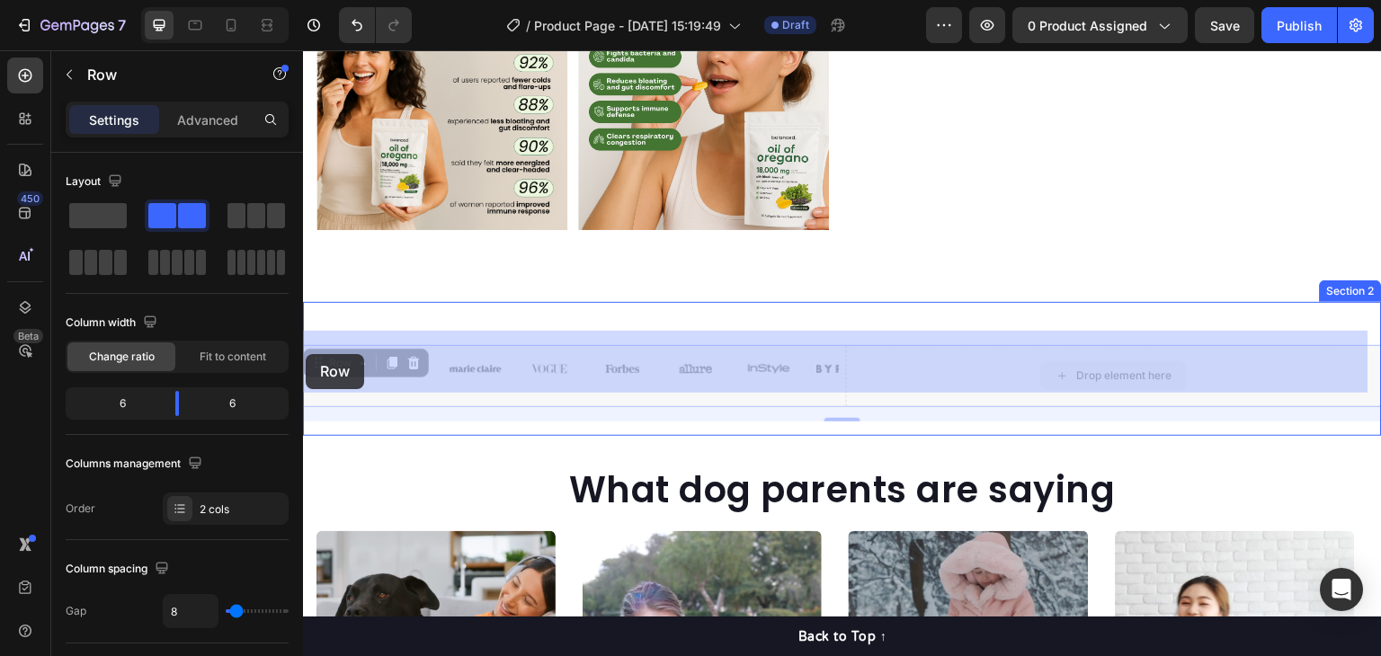
drag, startPoint x: 995, startPoint y: 356, endPoint x: 306, endPoint y: 354, distance: 688.8
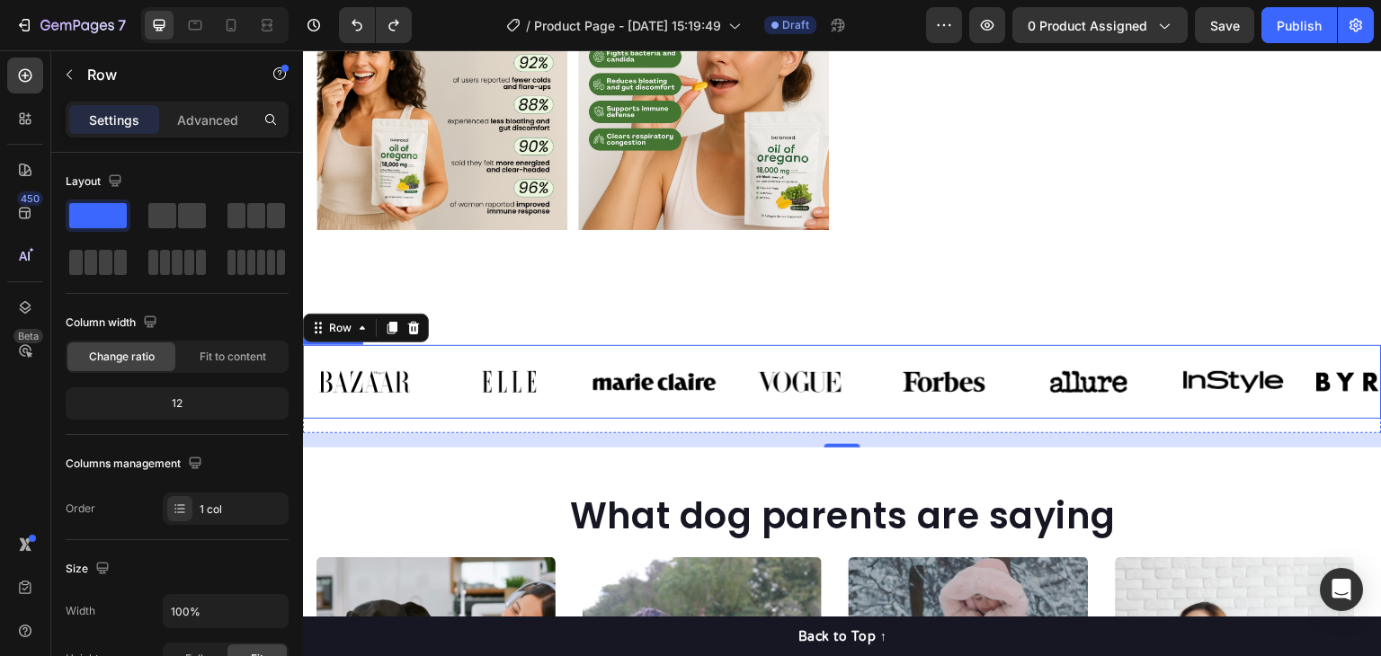
click at [306, 345] on div "Image Image Image Image Image Image Image Image Carousel" at bounding box center [842, 382] width 1079 height 74
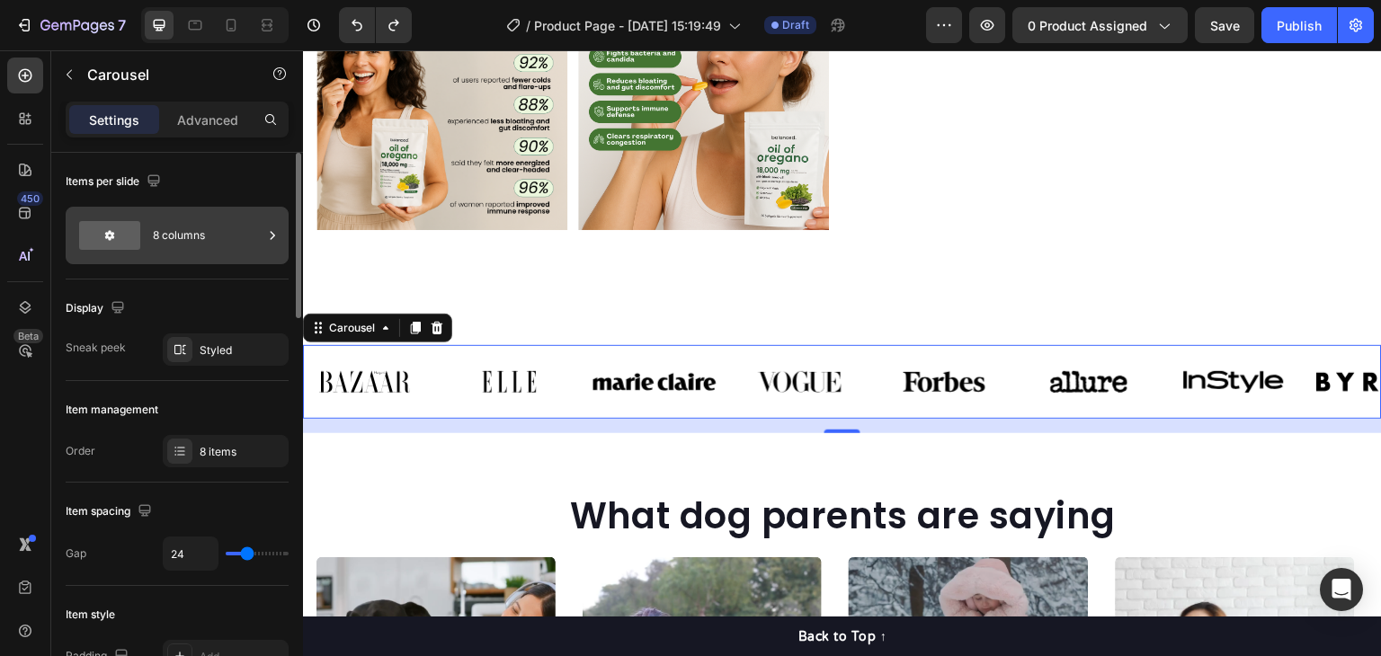
click at [153, 235] on div "8 columns" at bounding box center [208, 235] width 110 height 41
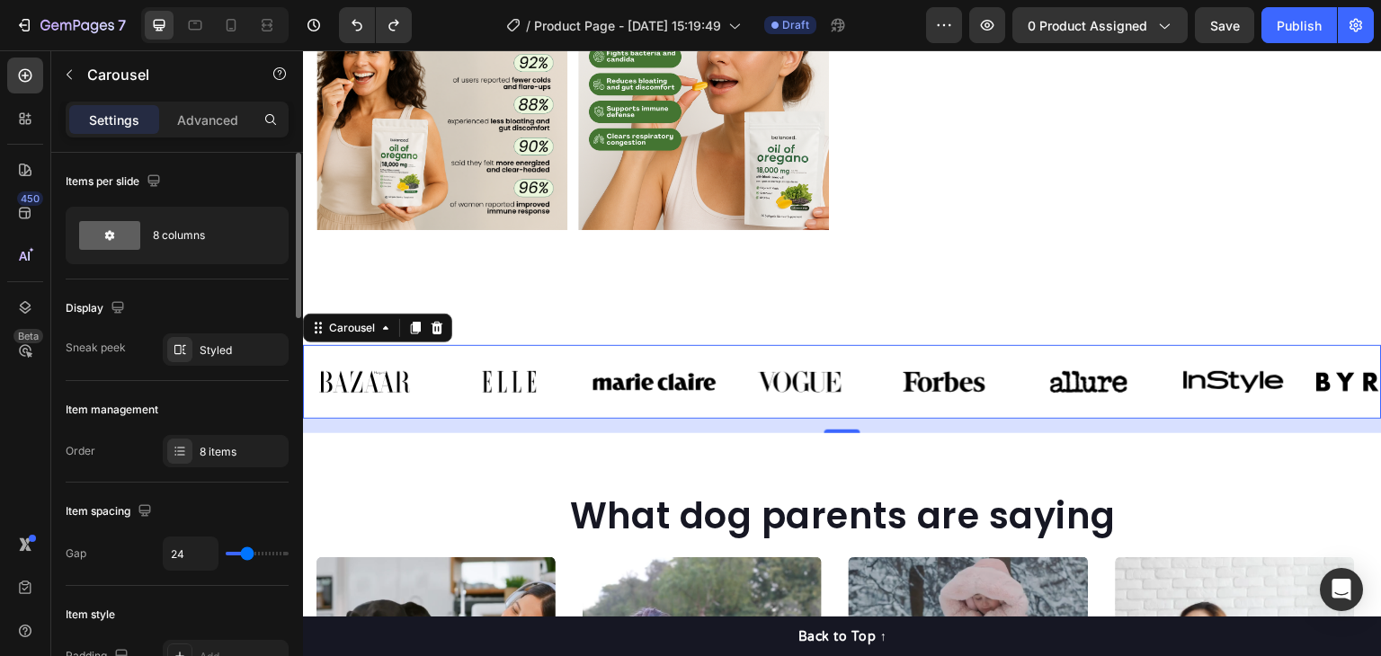
click at [226, 308] on div "Display" at bounding box center [177, 308] width 223 height 29
click at [219, 346] on div "Styled" at bounding box center [226, 351] width 52 height 16
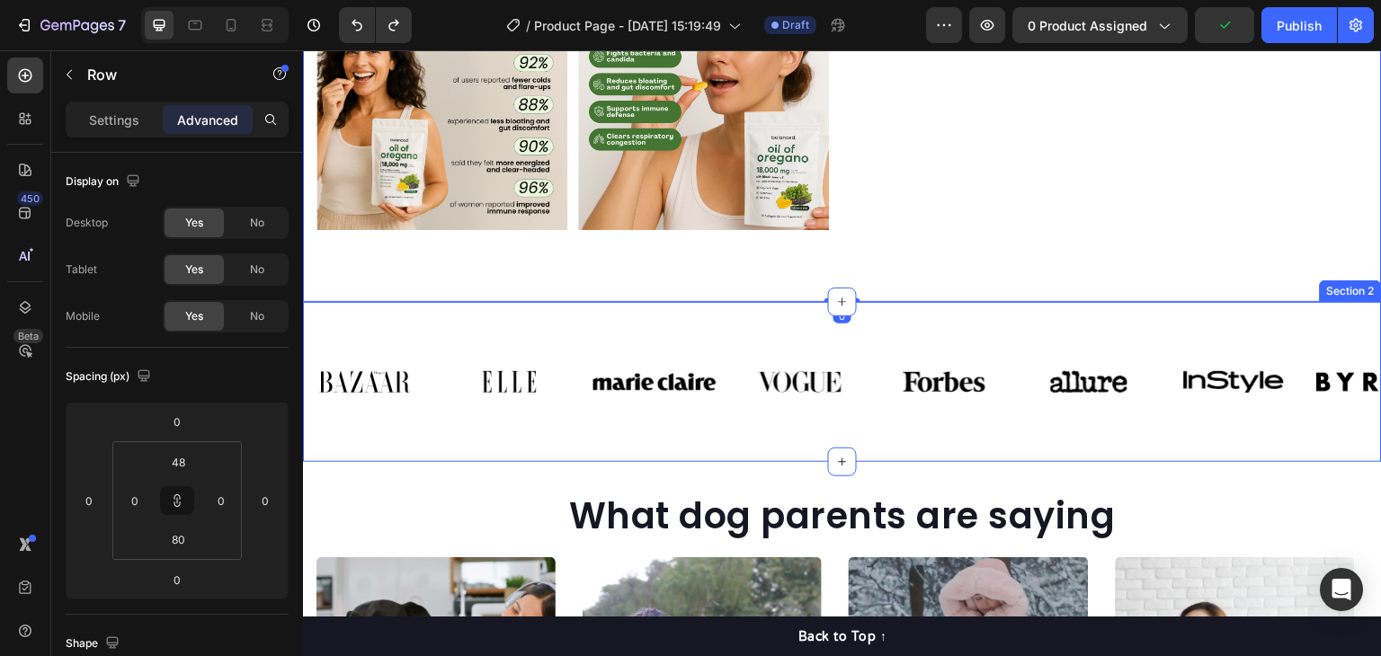
click at [833, 345] on div "Image Image Image Image Image Image Image Image Carousel" at bounding box center [842, 382] width 1079 height 74
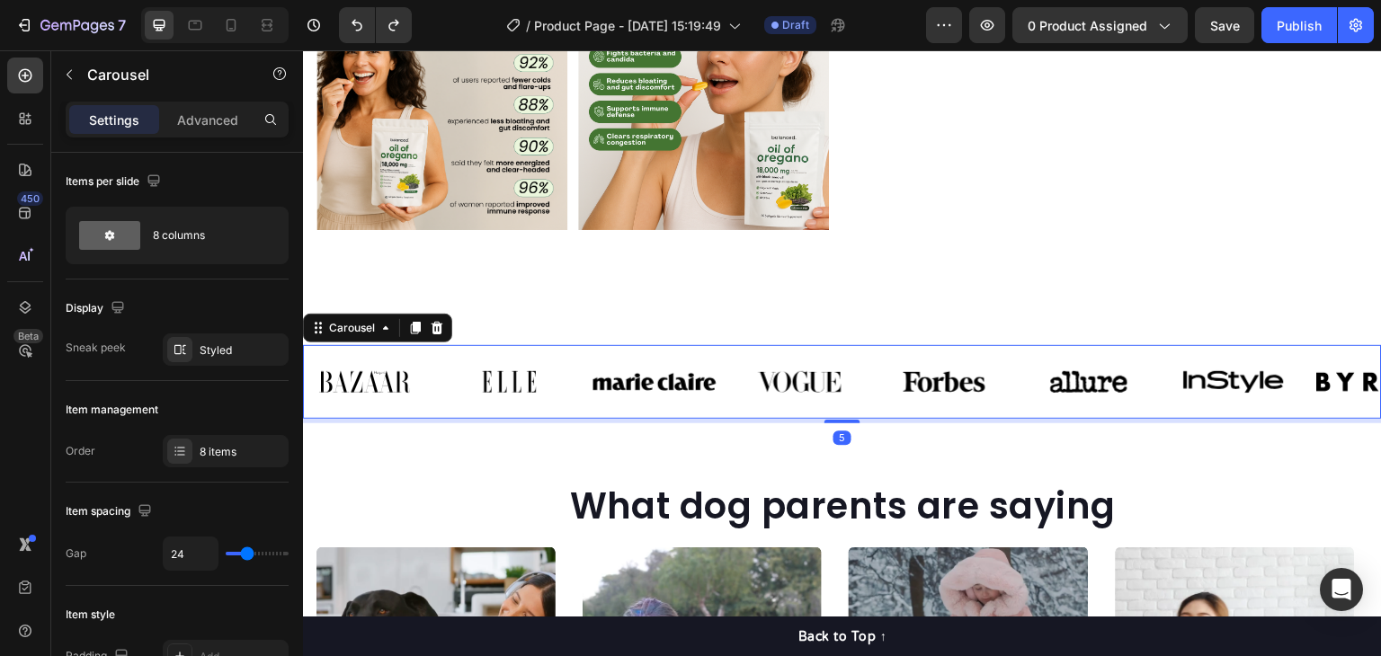
drag, startPoint x: 842, startPoint y: 418, endPoint x: 828, endPoint y: 333, distance: 86.5
click at [841, 371] on div "Image Image Image Image Image Image Image Image Carousel 5" at bounding box center [842, 382] width 1079 height 74
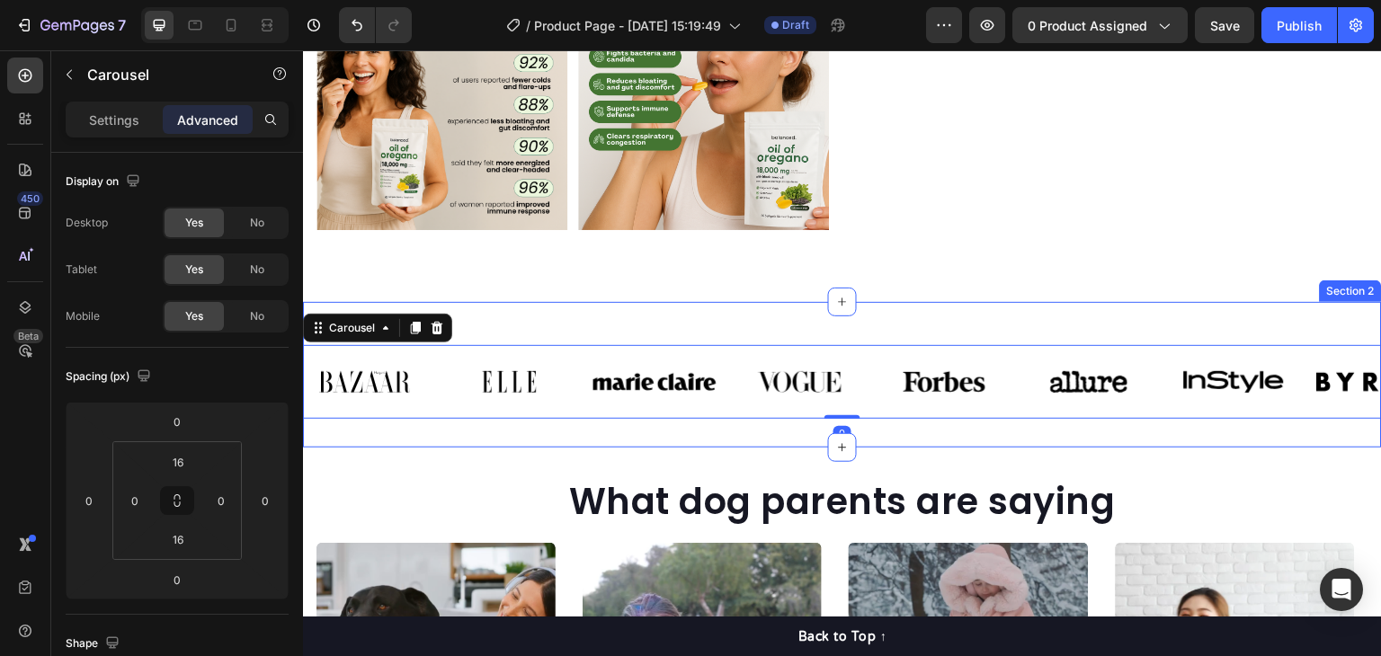
click at [826, 326] on div "Image Image Image Image Image Image Image Image Carousel 0 Row Section 2" at bounding box center [842, 375] width 1079 height 146
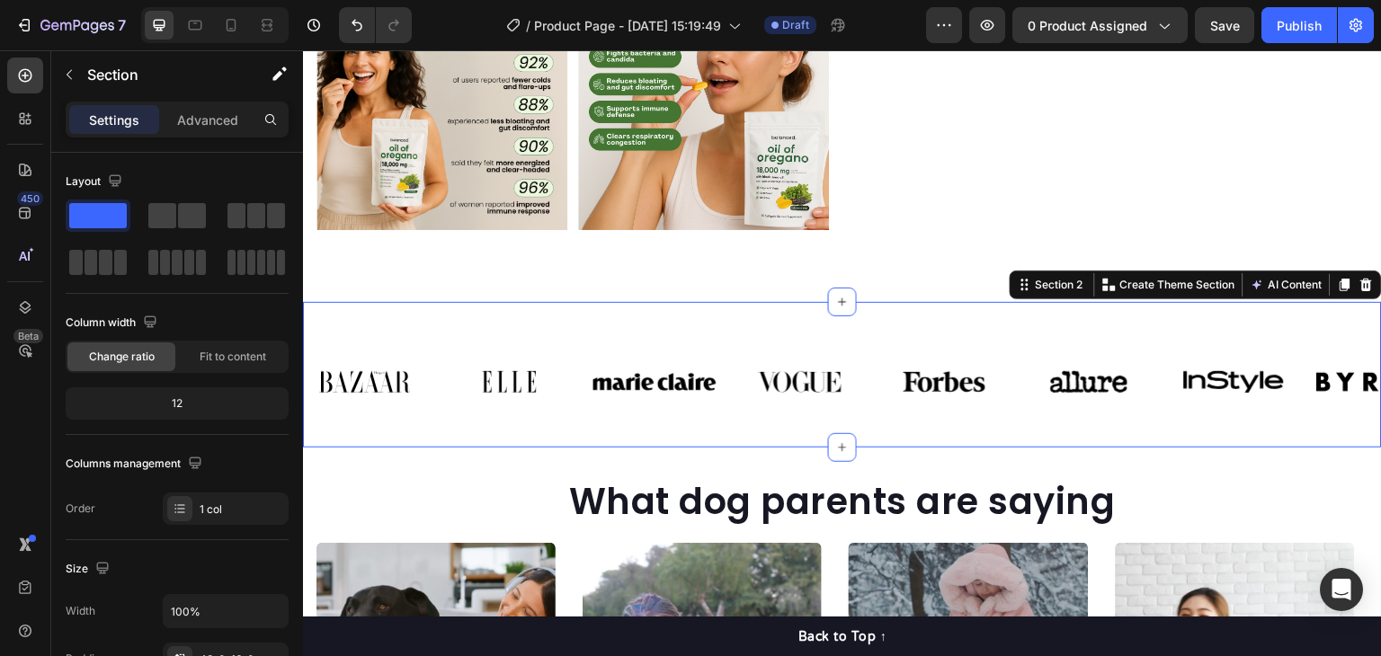
click at [876, 311] on div "Image Image Image Image Image Image Image Image Carousel Row Section 2 You can …" at bounding box center [842, 375] width 1079 height 146
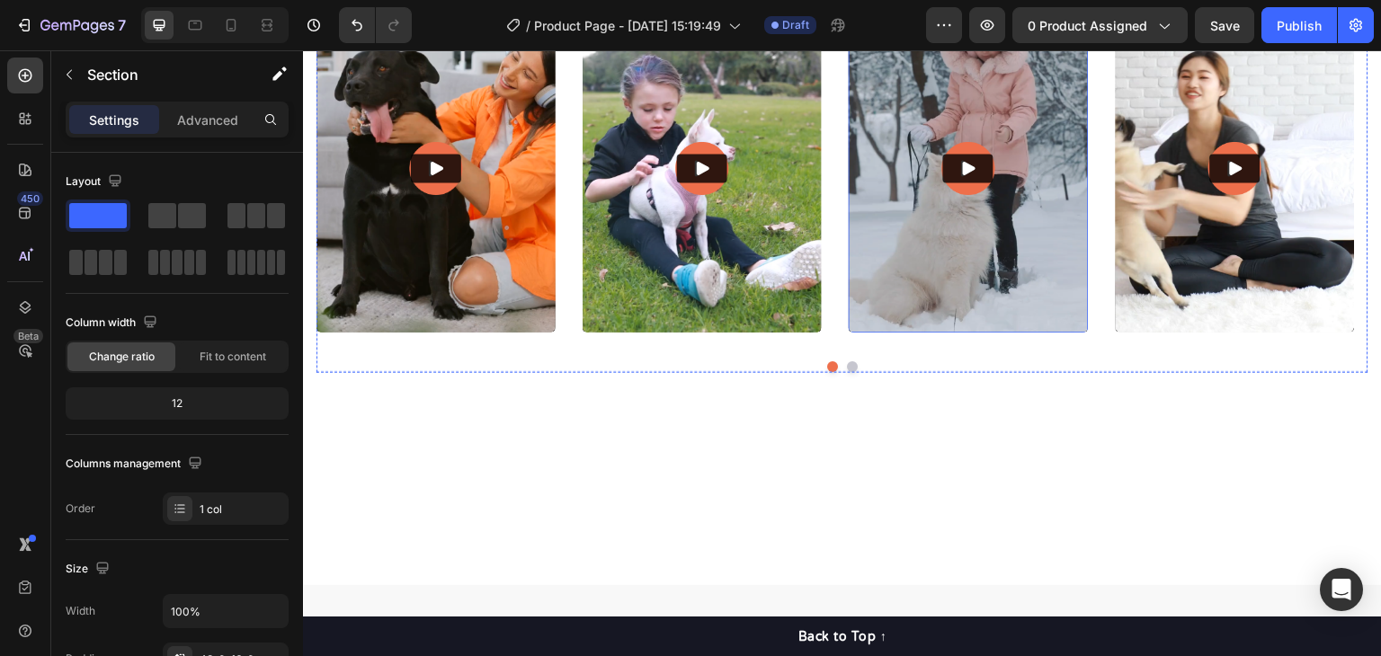
scroll to position [1079, 0]
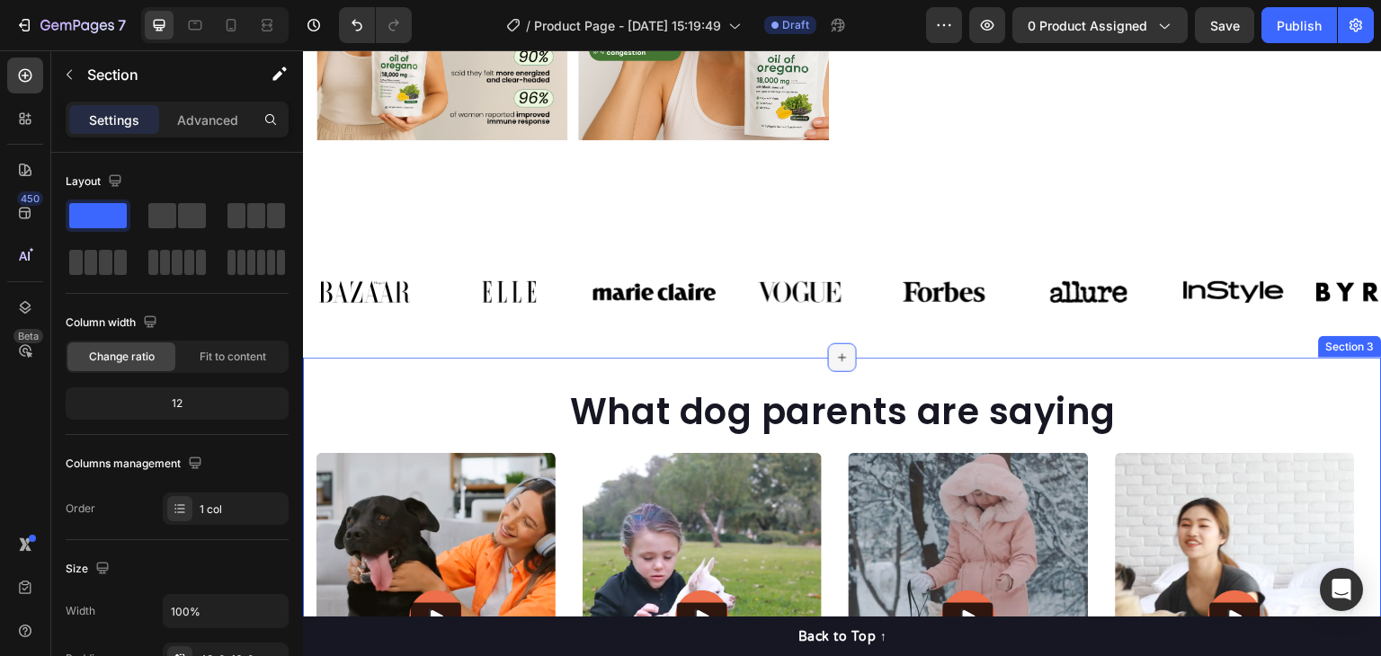
click at [828, 353] on div at bounding box center [842, 358] width 29 height 29
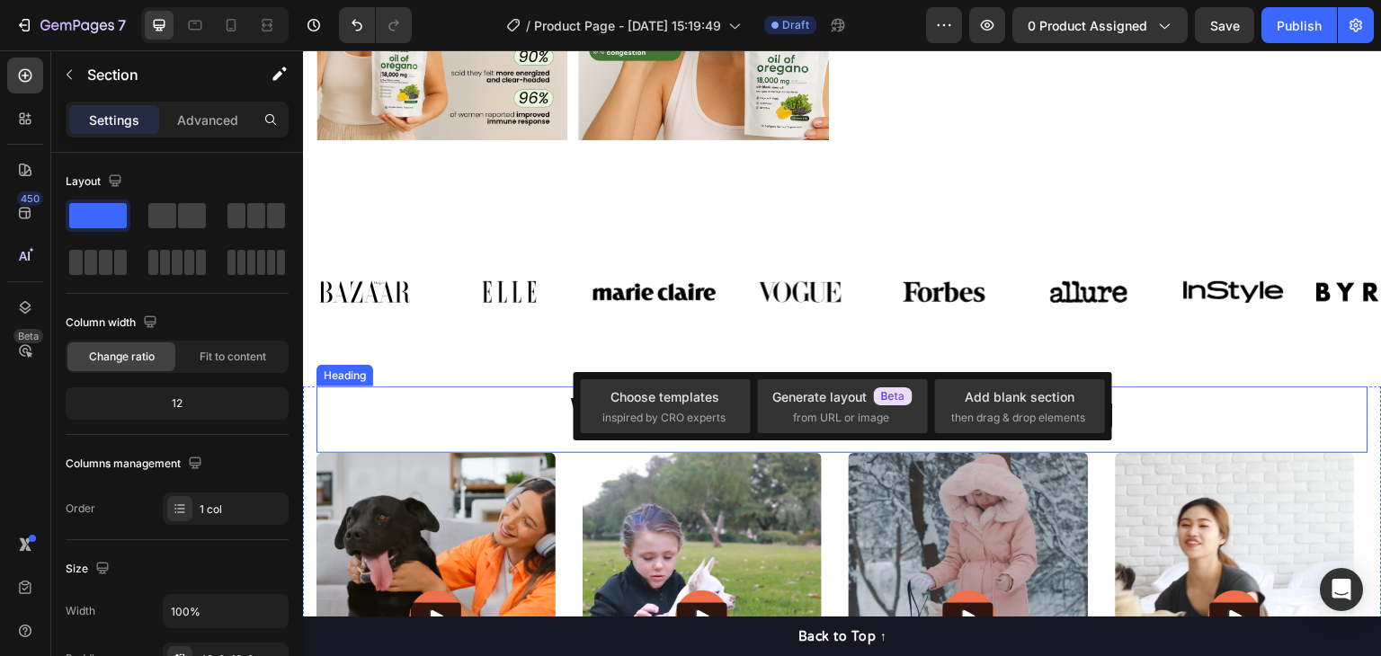
click at [521, 405] on p "What dog parents are saying" at bounding box center [842, 411] width 1049 height 47
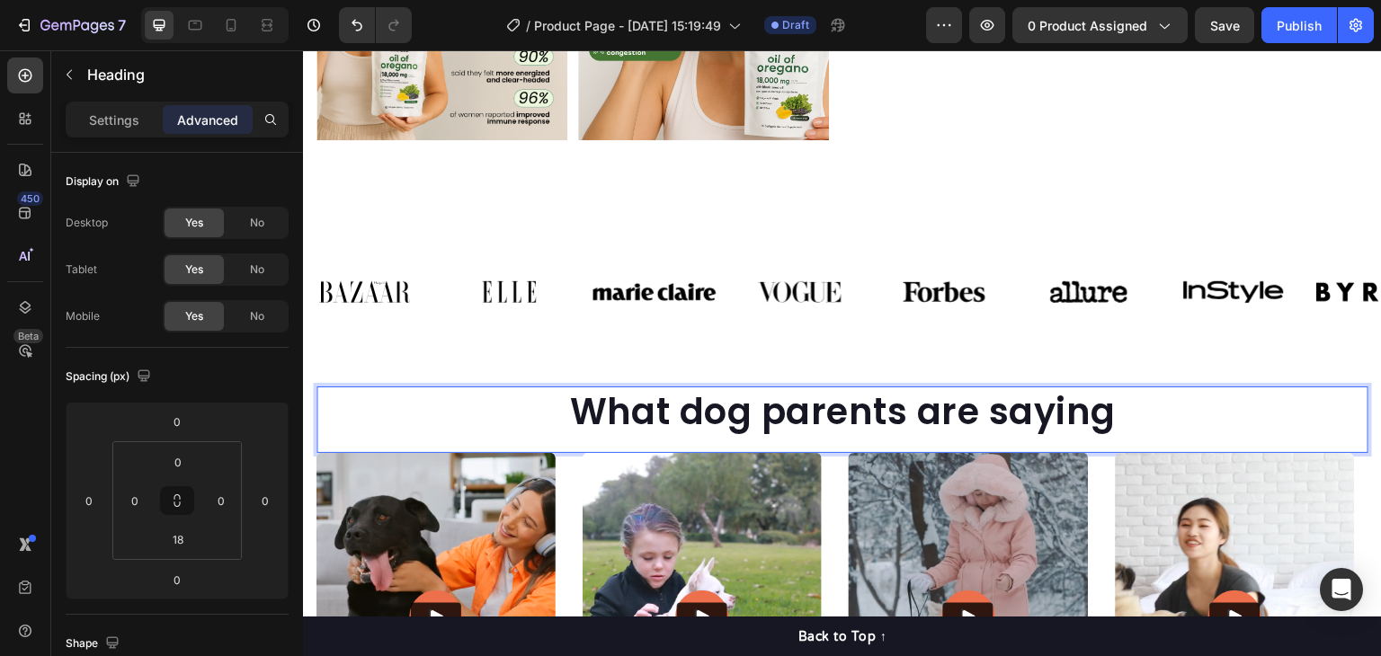
click at [1089, 410] on p "What dog parents are saying" at bounding box center [842, 411] width 1049 height 47
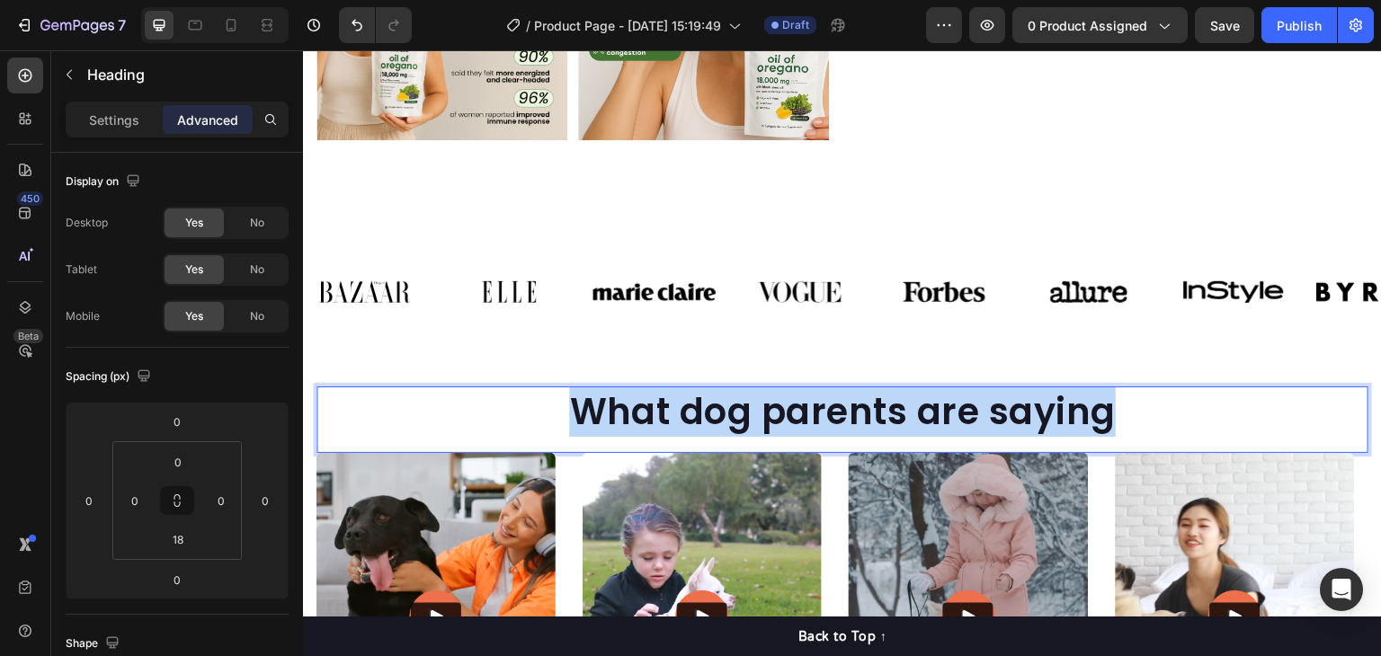
click at [1089, 410] on p "What dog parents are saying" at bounding box center [842, 411] width 1049 height 47
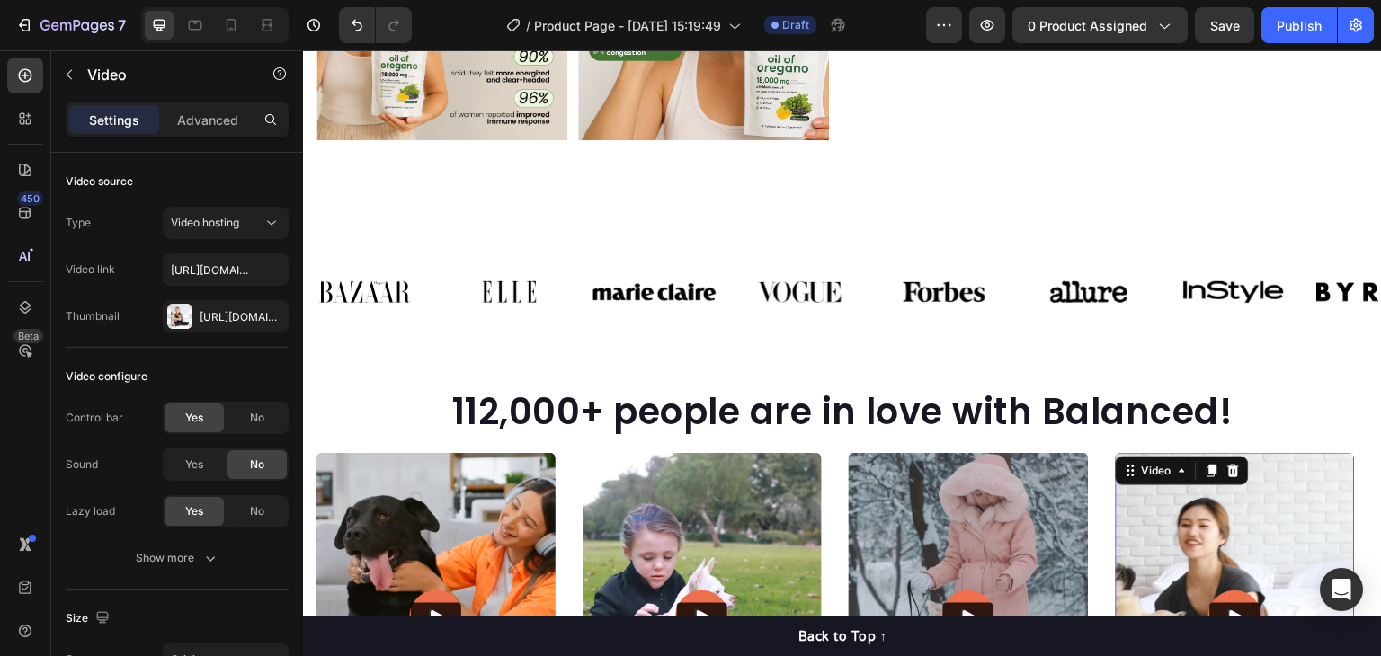
click at [1220, 517] on img at bounding box center [1235, 617] width 239 height 328
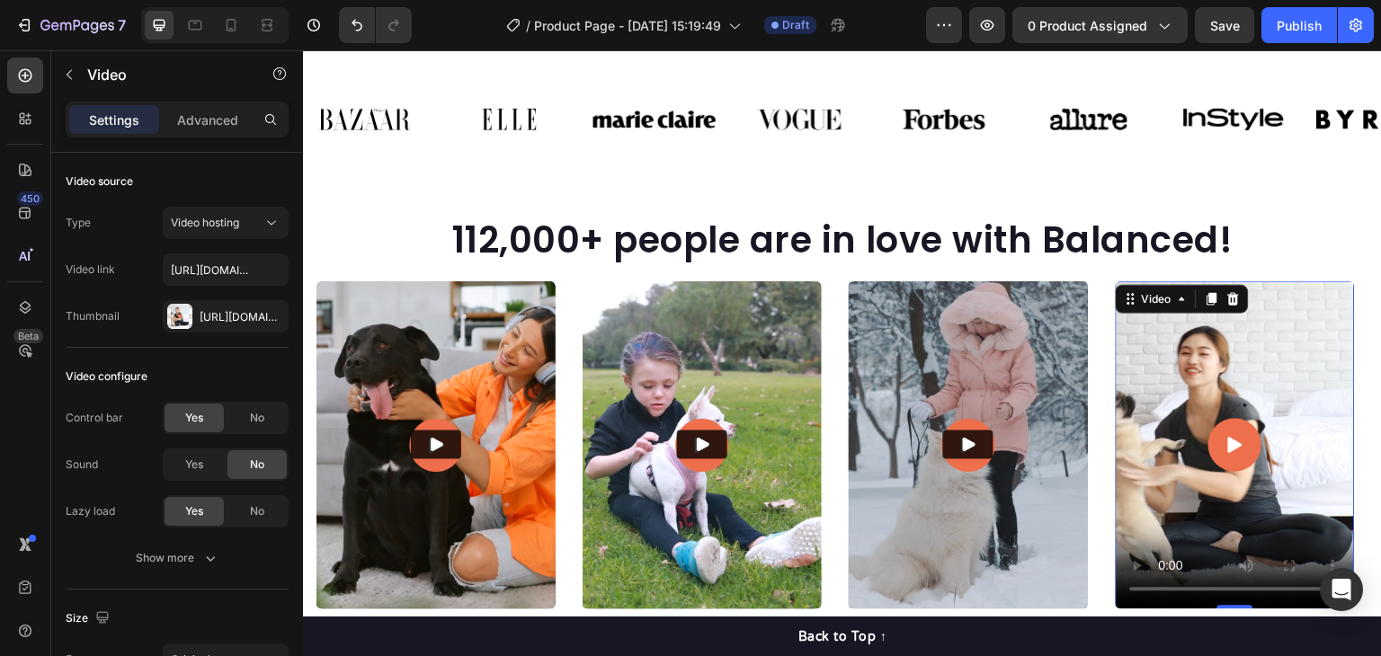
scroll to position [1349, 0]
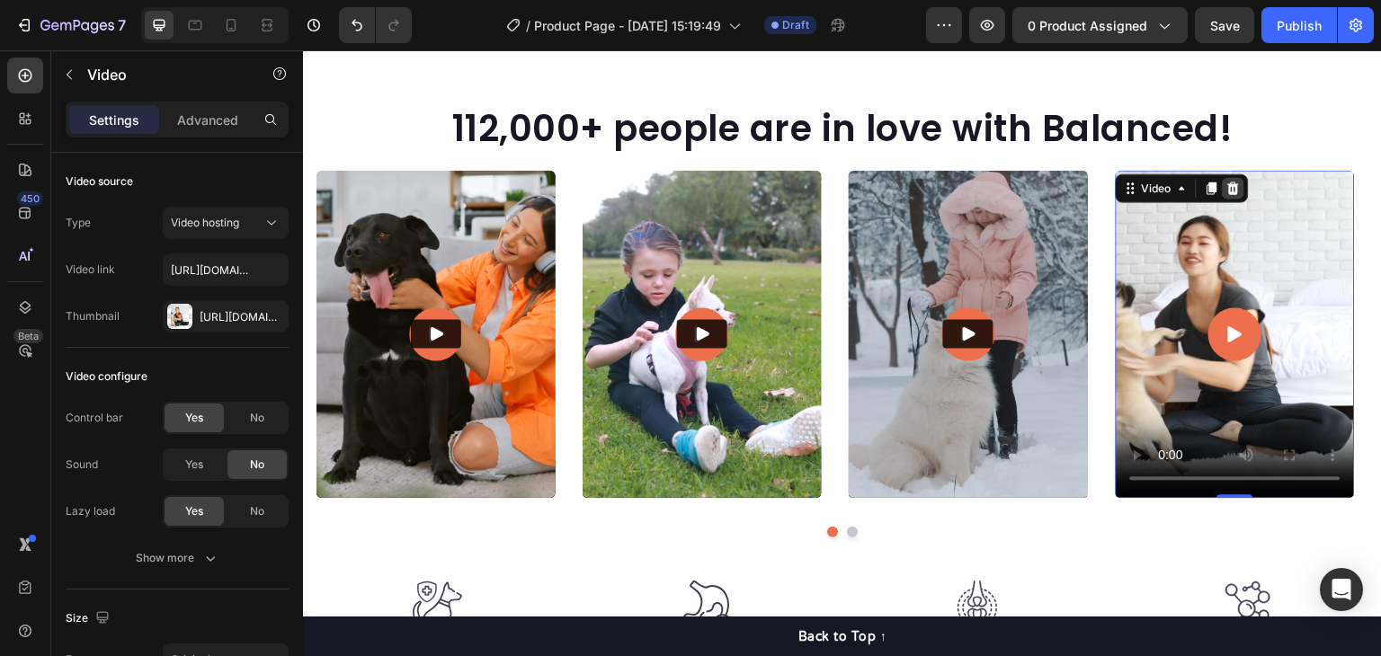
click at [1237, 191] on icon at bounding box center [1234, 187] width 12 height 13
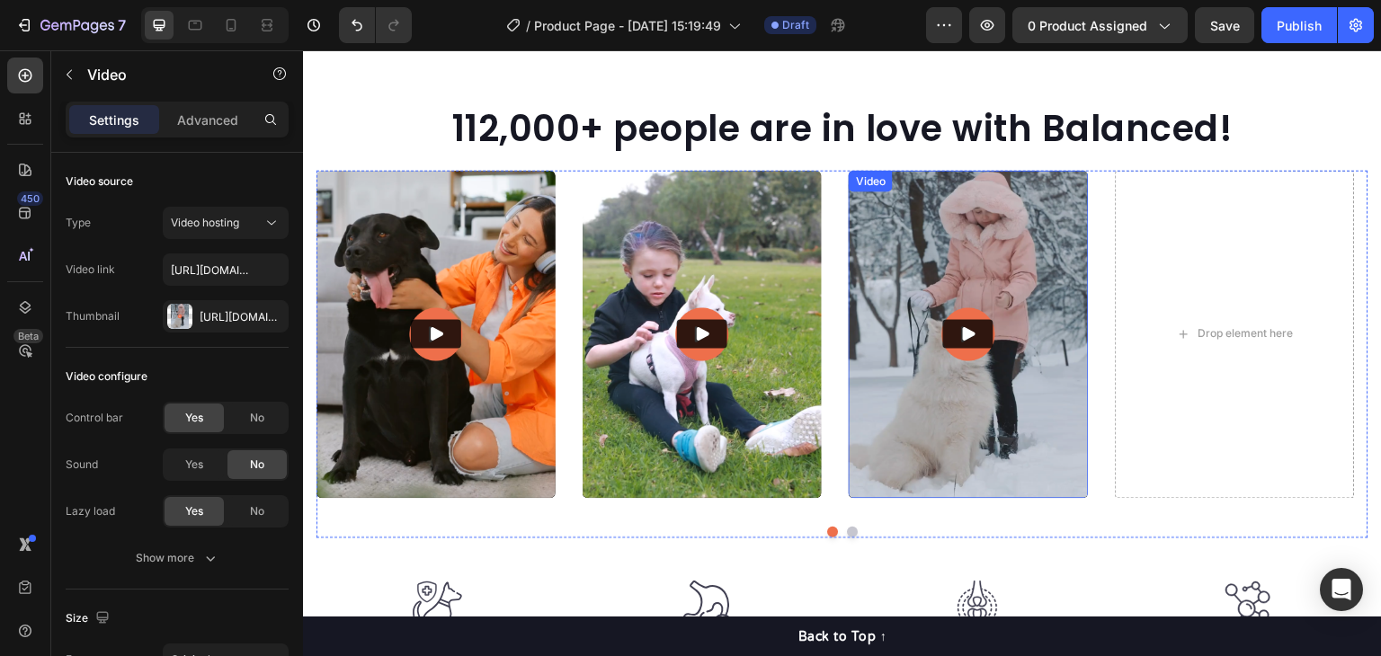
click at [1050, 199] on img at bounding box center [968, 334] width 239 height 328
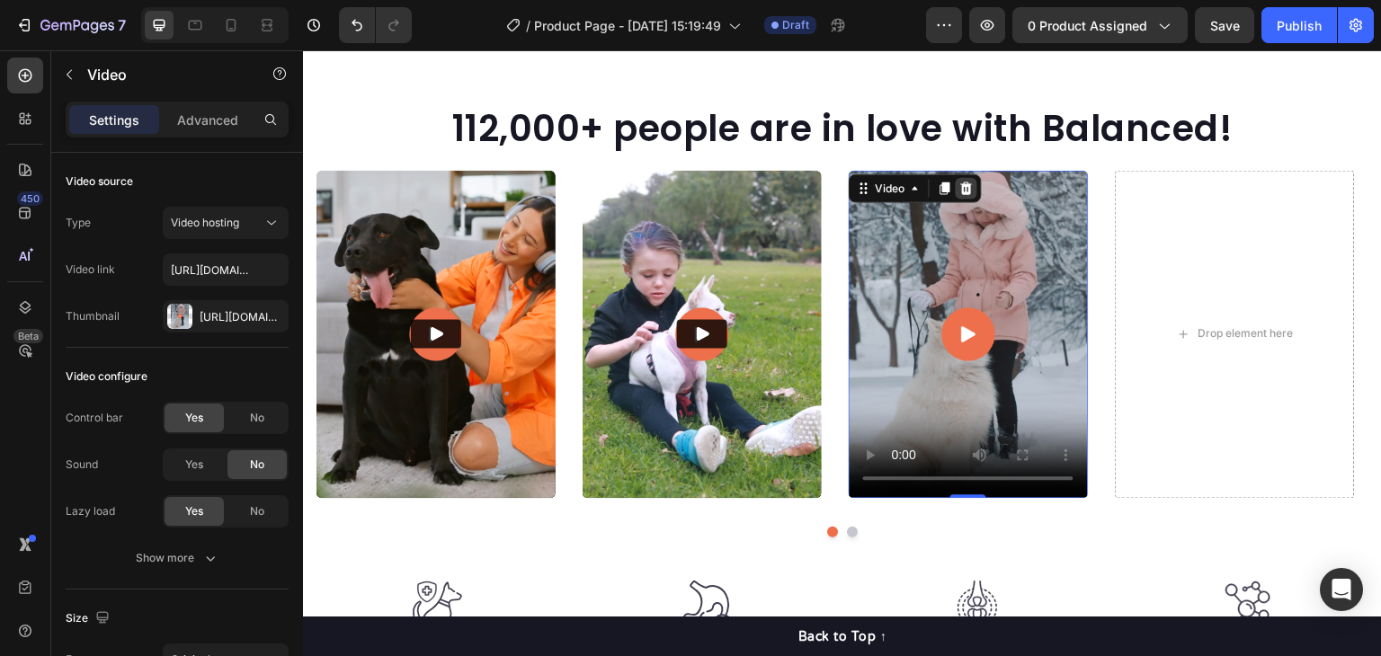
click at [956, 191] on div at bounding box center [967, 188] width 22 height 22
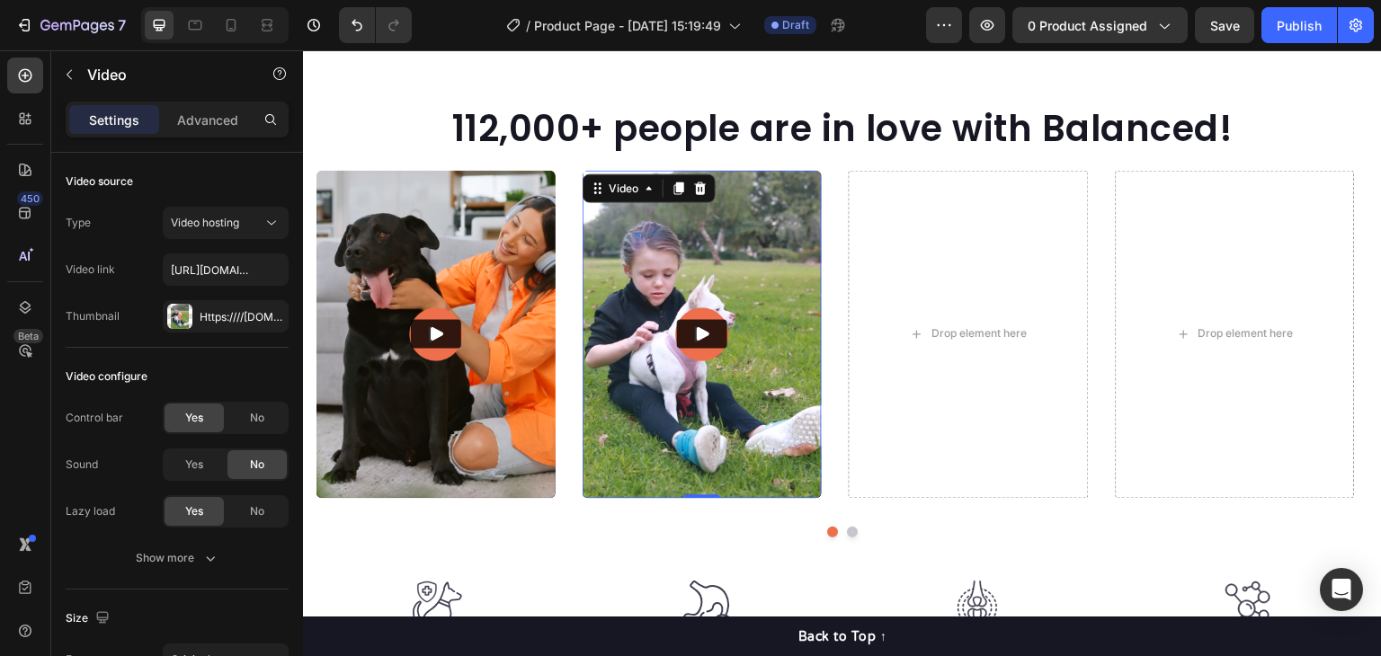
click at [706, 252] on img at bounding box center [702, 334] width 239 height 328
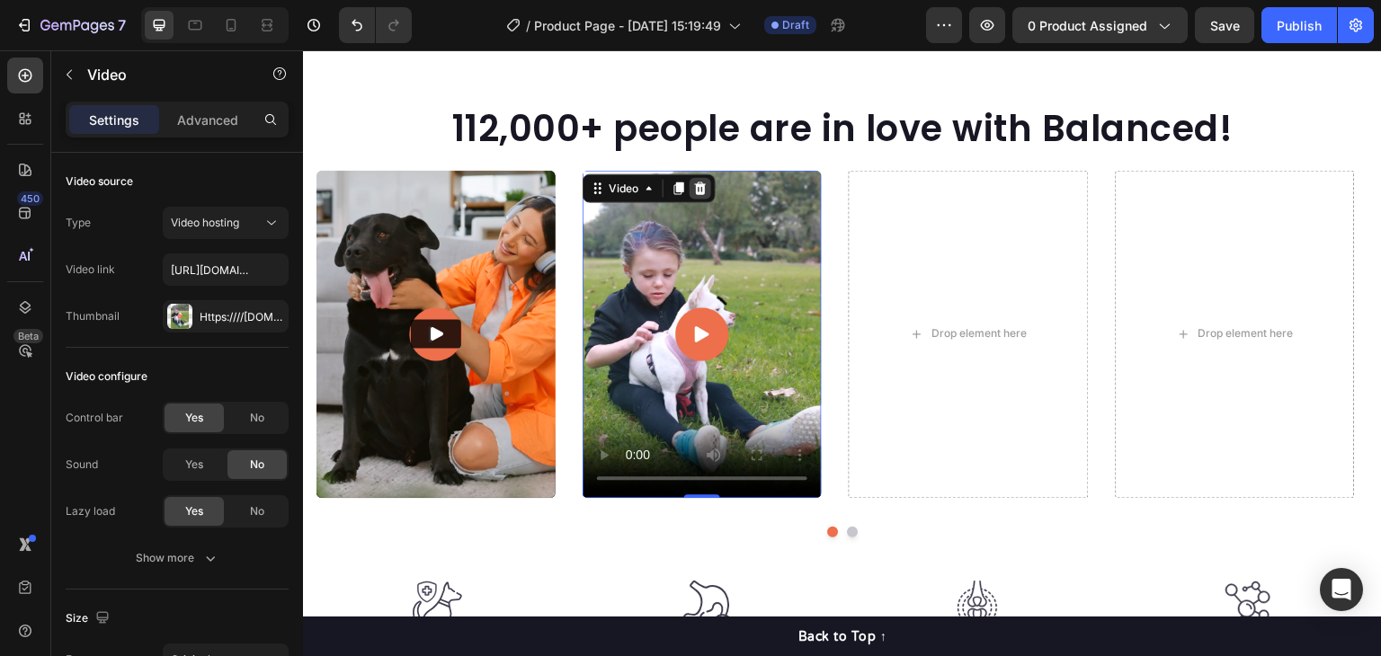
click at [703, 190] on icon at bounding box center [701, 187] width 12 height 13
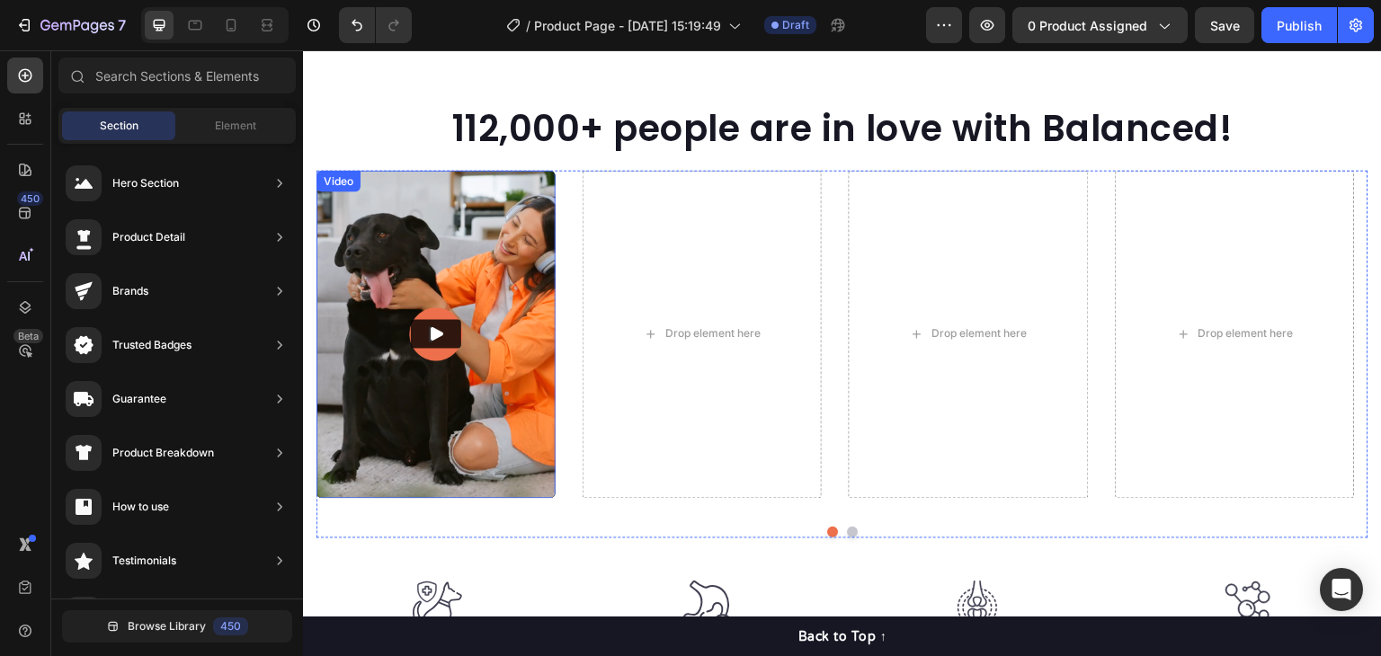
click at [513, 245] on img at bounding box center [436, 334] width 239 height 328
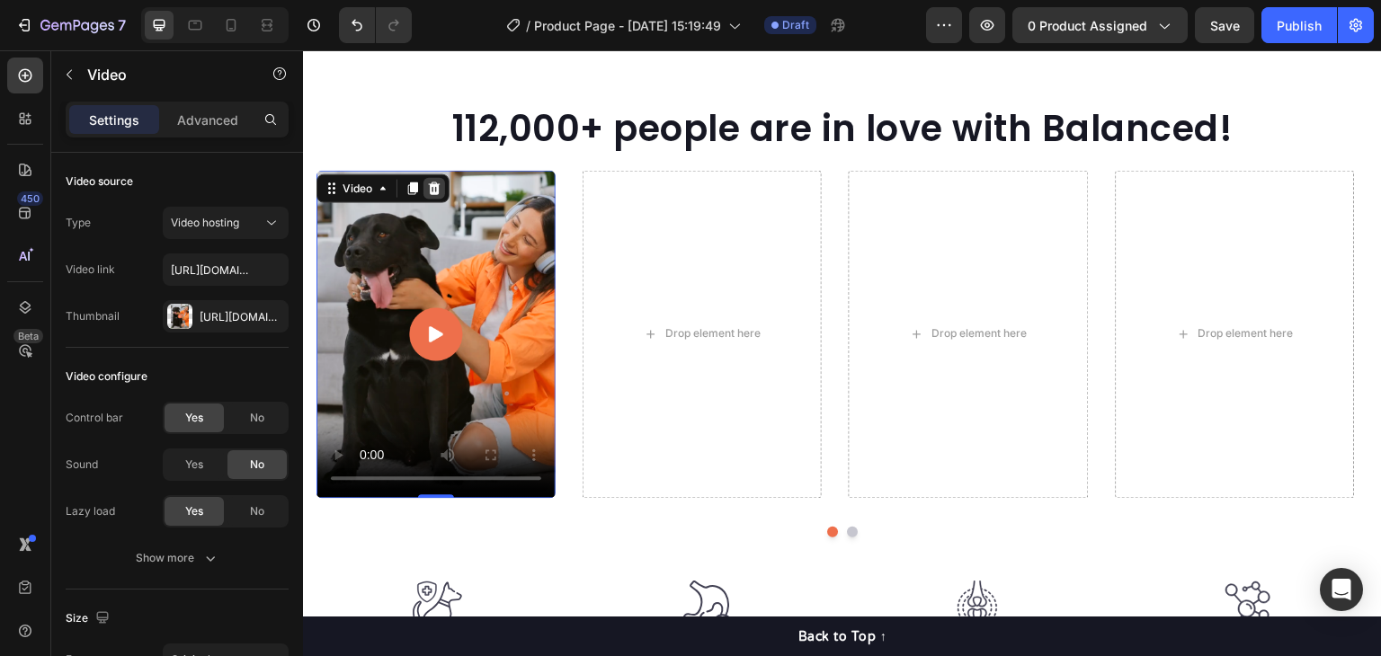
click at [438, 179] on div at bounding box center [435, 188] width 22 height 22
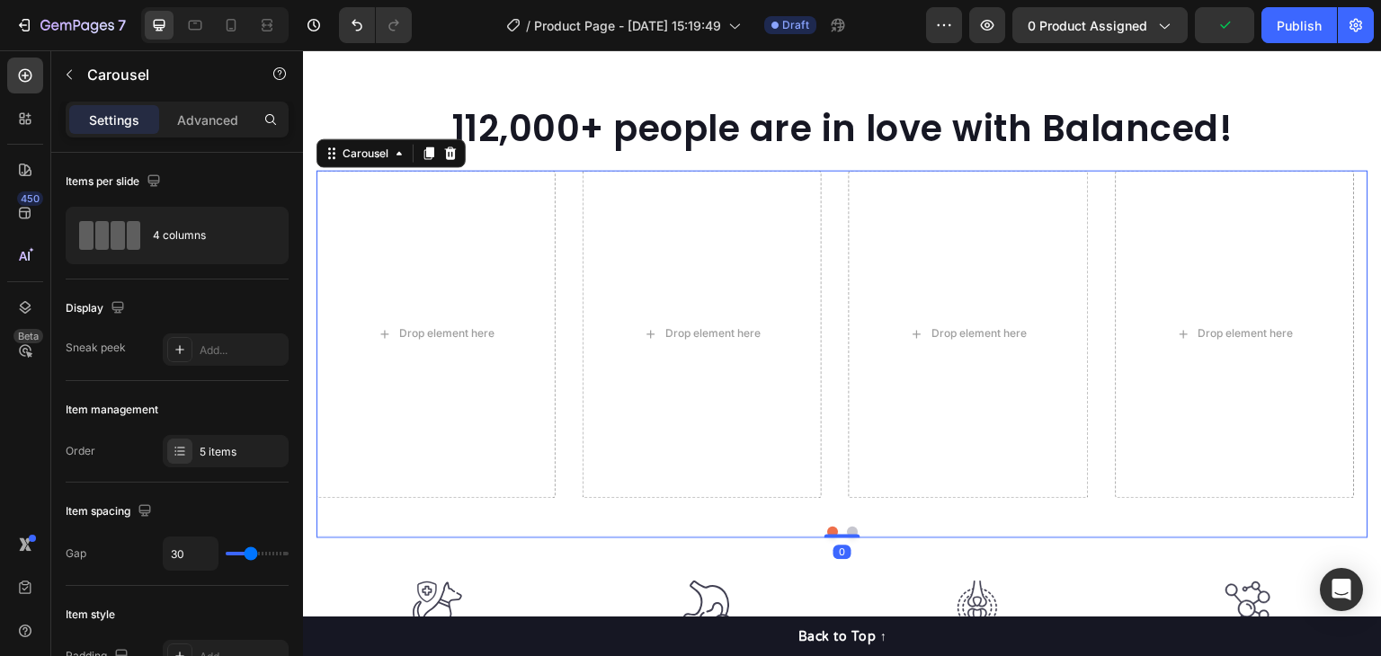
click at [567, 261] on div "Drop element here Drop element here Drop element here Drop element here Video" at bounding box center [843, 334] width 1052 height 328
drag, startPoint x: 843, startPoint y: 532, endPoint x: 847, endPoint y: 521, distance: 12.5
click at [847, 521] on div "Drop element here Drop element here Drop element here Drop element here Video C…" at bounding box center [843, 354] width 1052 height 368
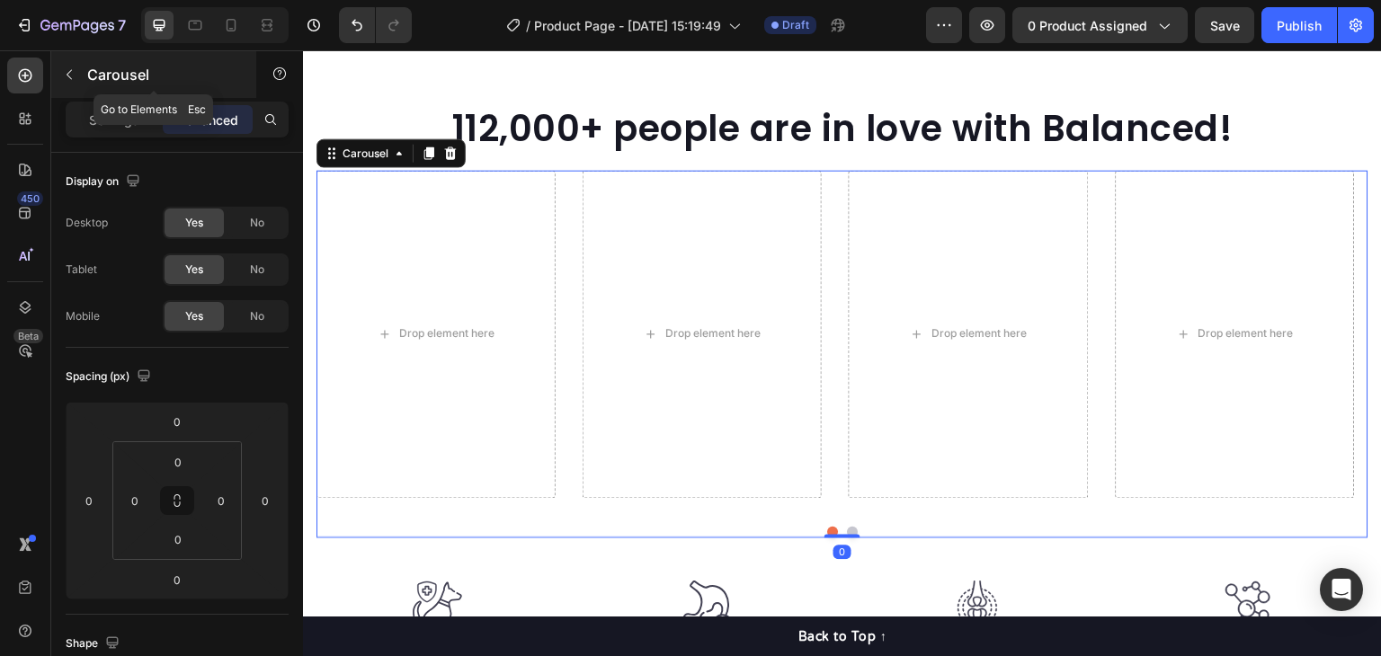
click at [67, 80] on icon "button" at bounding box center [69, 74] width 14 height 14
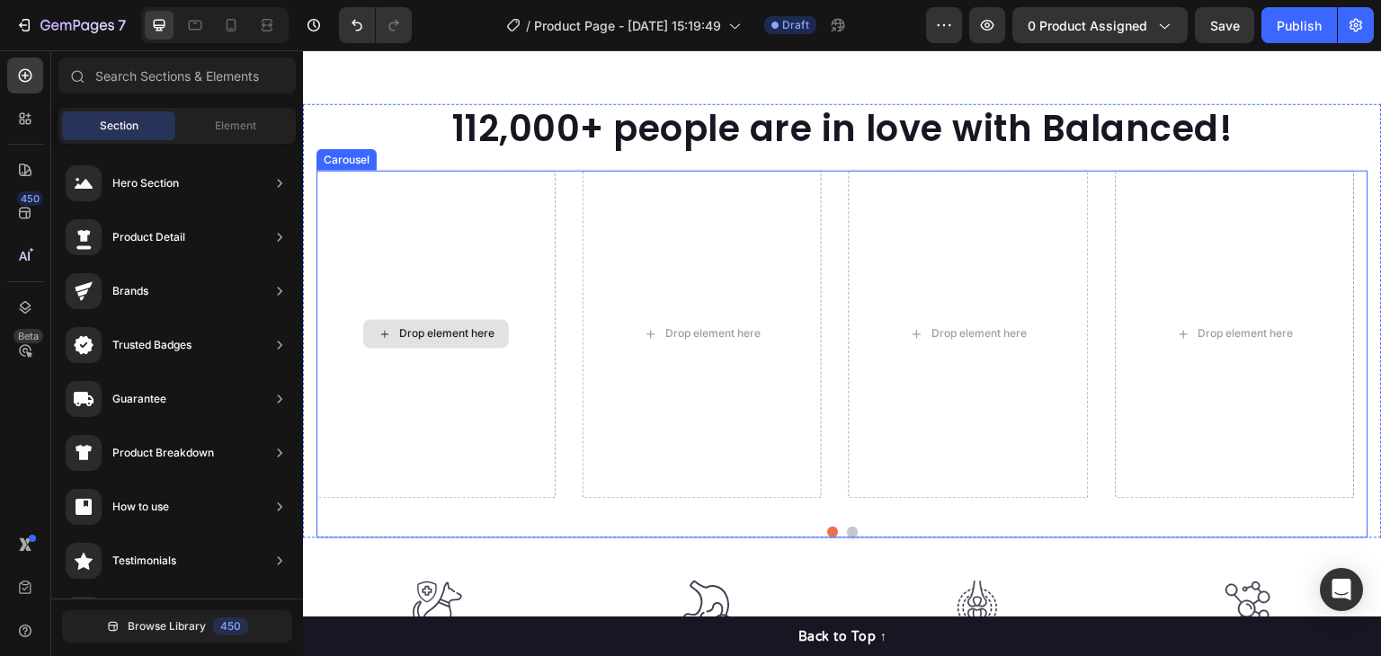
click at [488, 317] on div "Drop element here" at bounding box center [436, 334] width 239 height 328
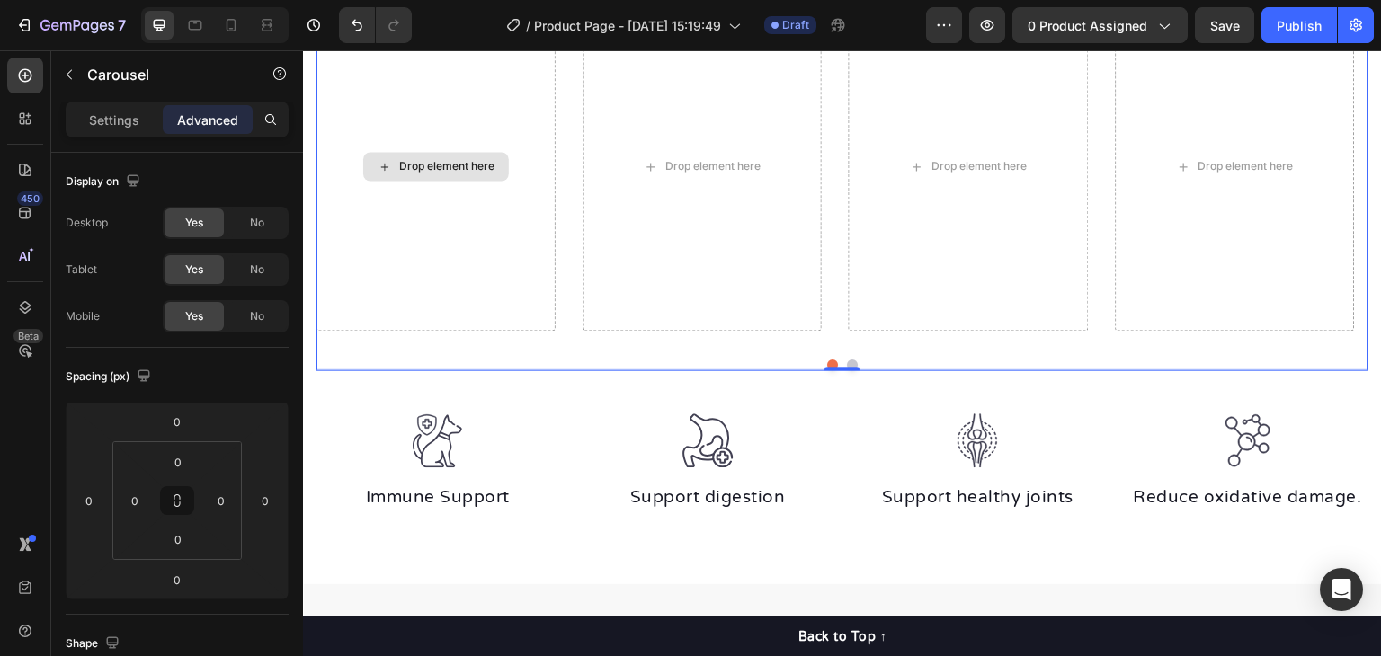
scroll to position [1439, 0]
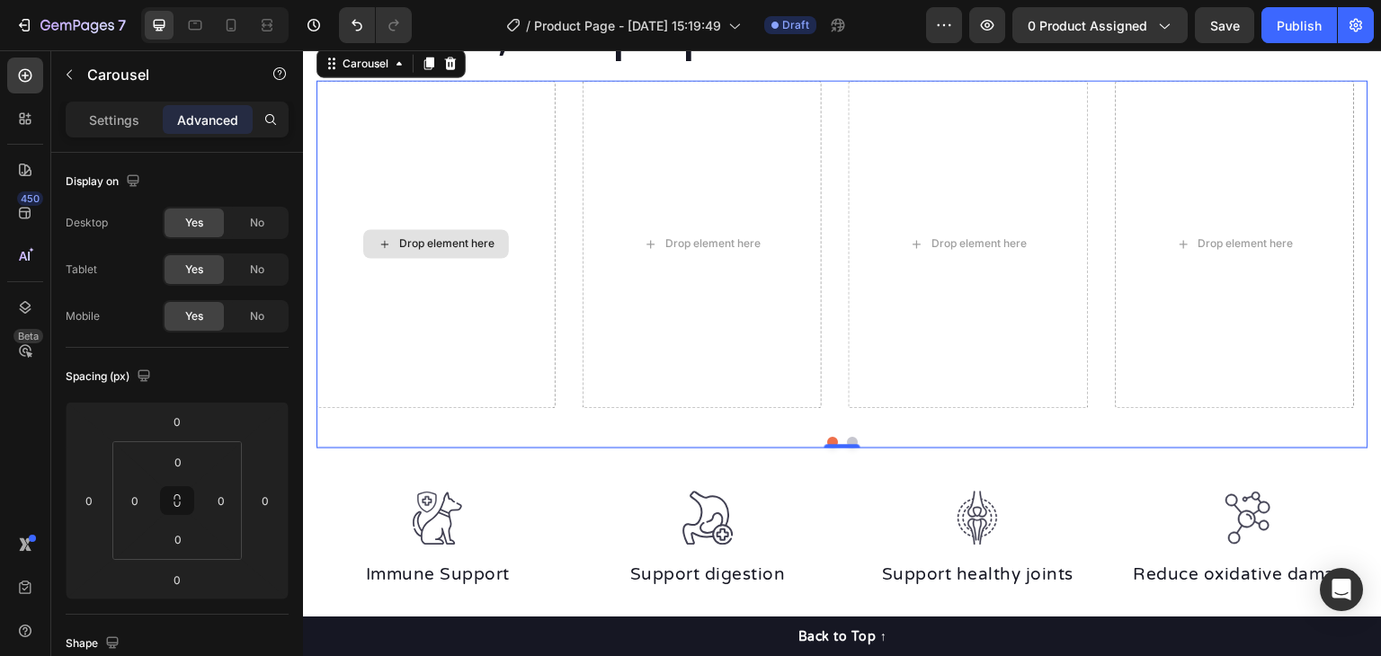
click at [459, 258] on div "Drop element here" at bounding box center [436, 244] width 239 height 328
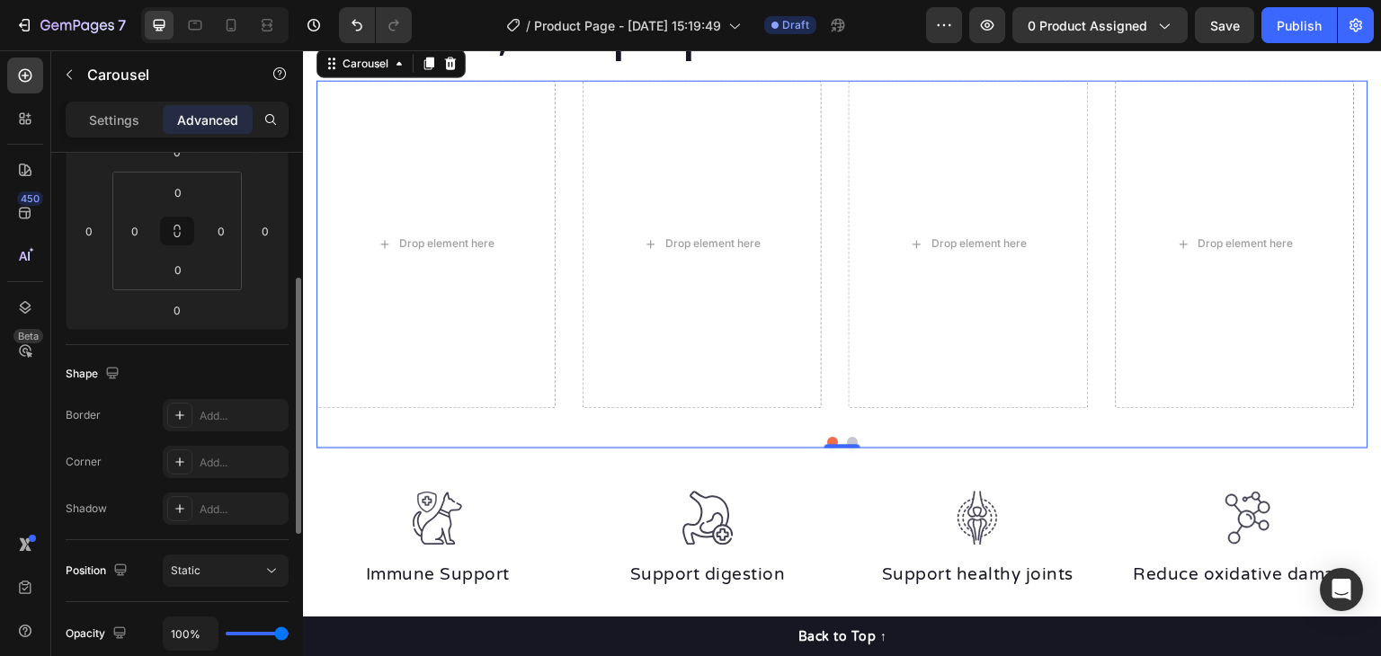
scroll to position [0, 0]
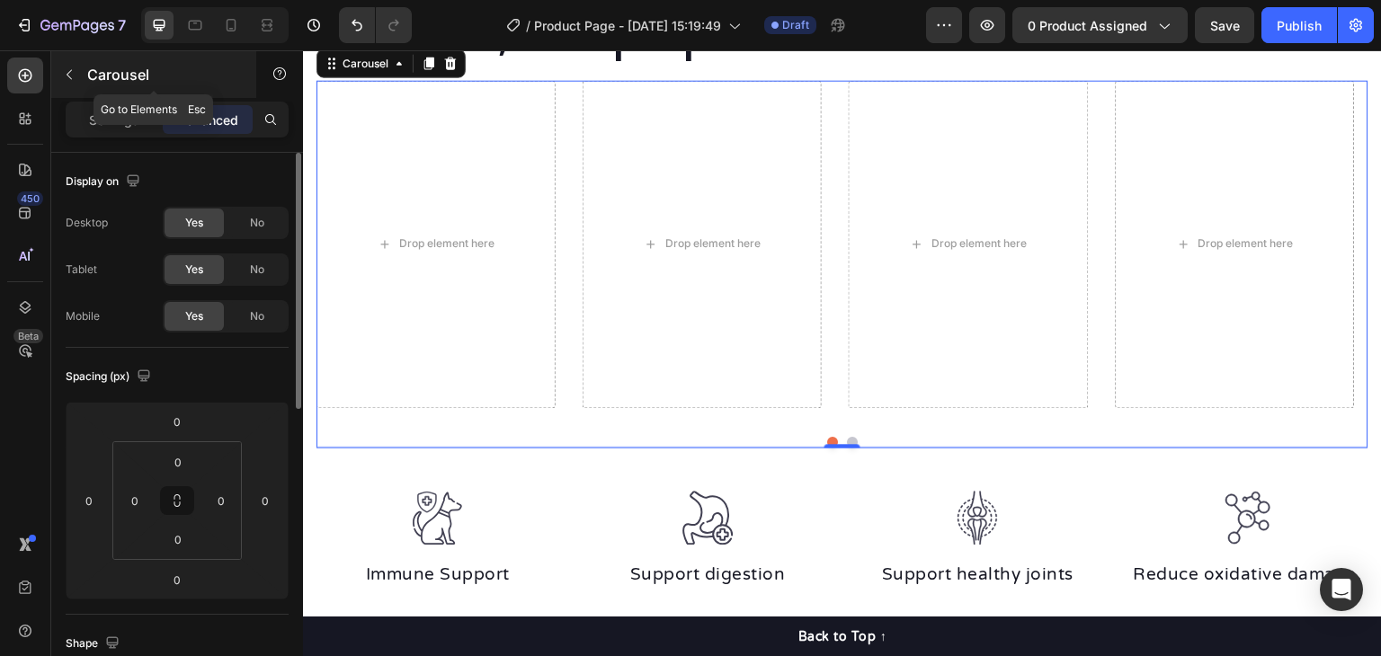
click at [63, 74] on icon "button" at bounding box center [69, 74] width 14 height 14
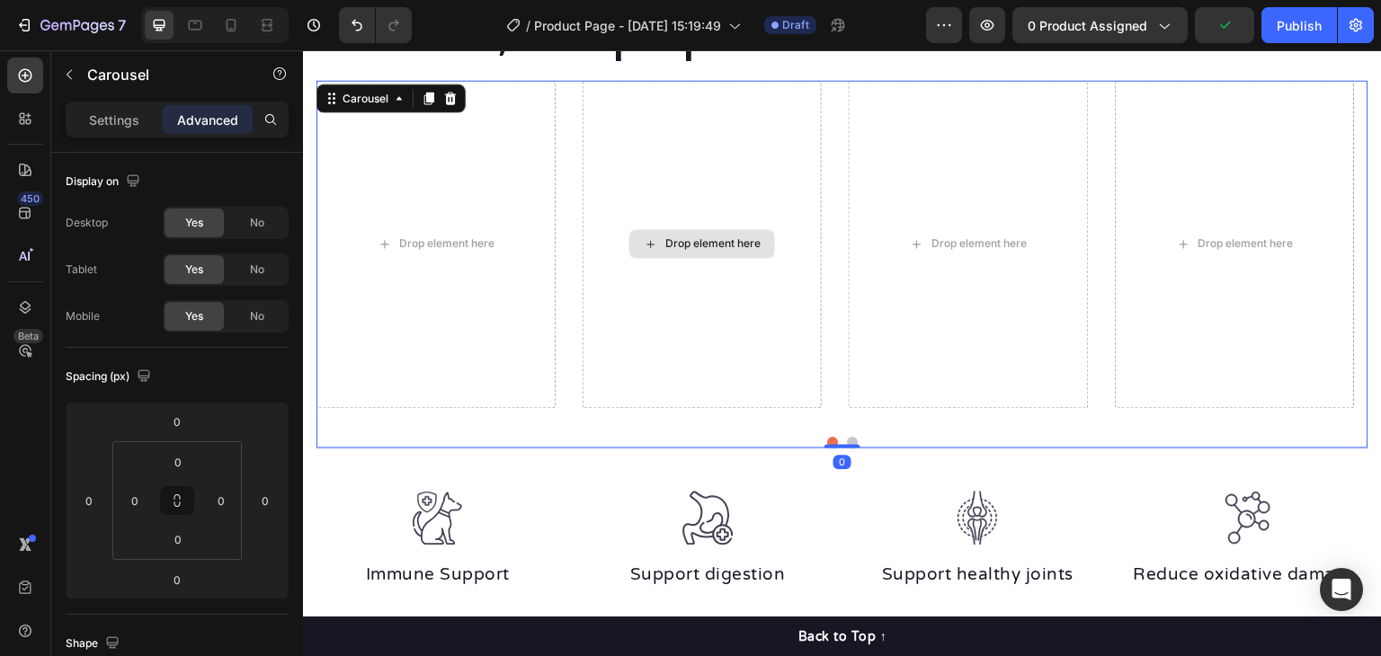
click at [699, 290] on div "Drop element here" at bounding box center [702, 244] width 239 height 328
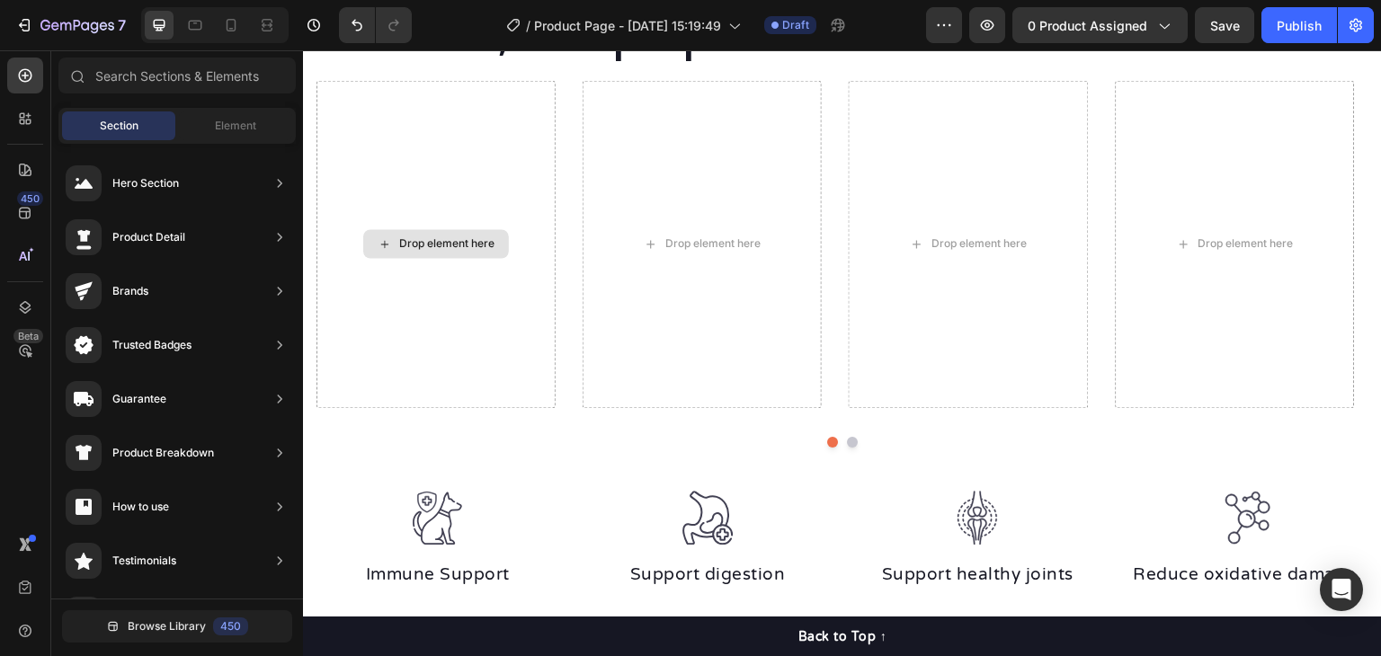
click at [432, 242] on div "Drop element here" at bounding box center [446, 244] width 95 height 14
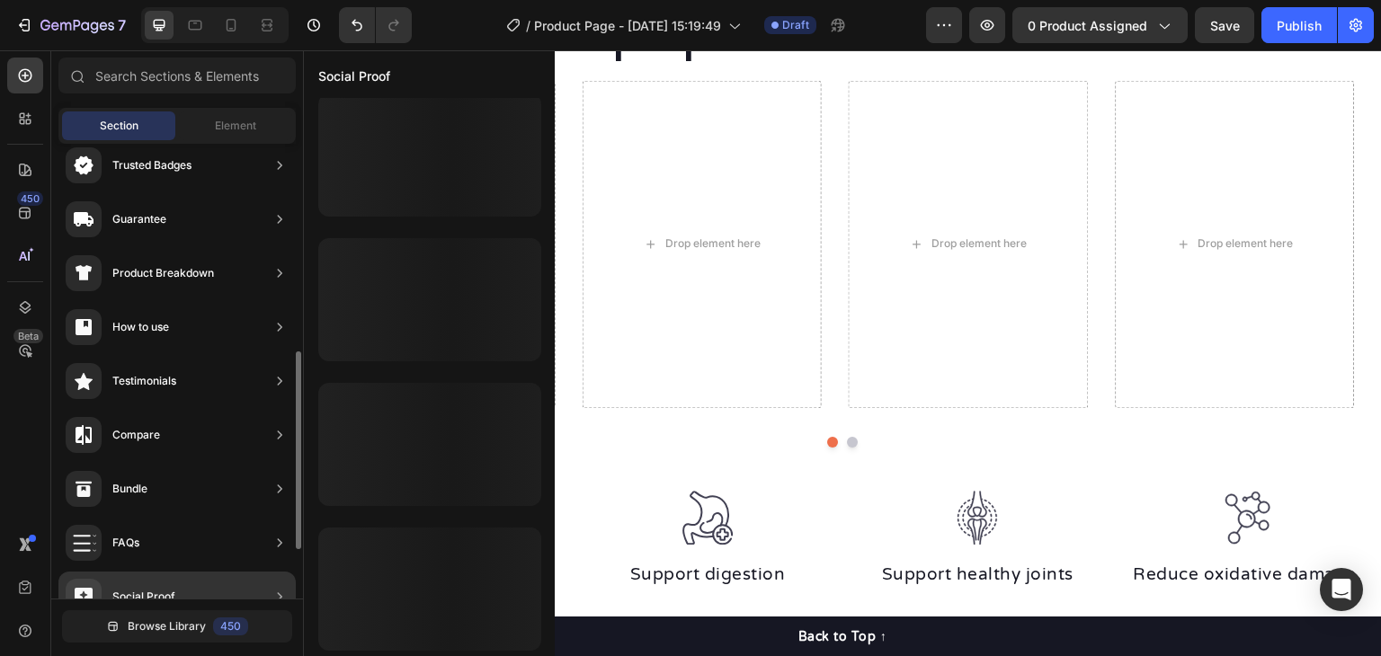
scroll to position [270, 0]
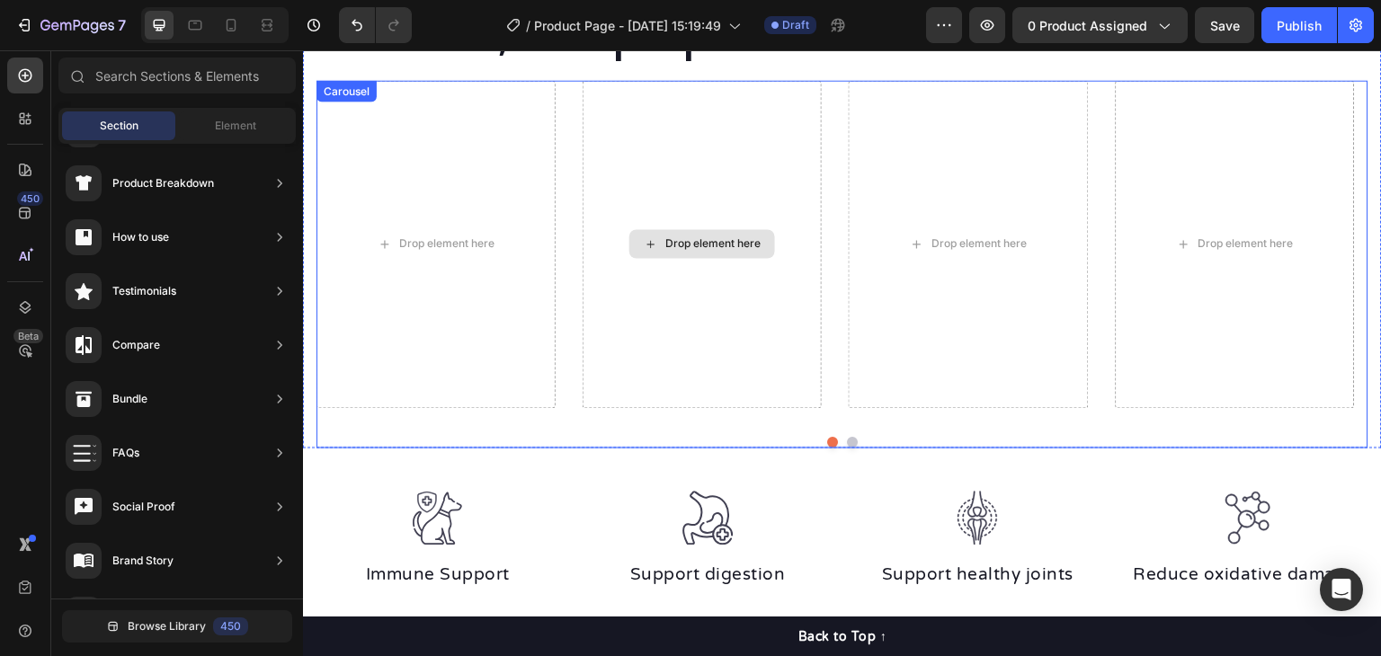
click at [698, 246] on div "Drop element here" at bounding box center [712, 244] width 95 height 14
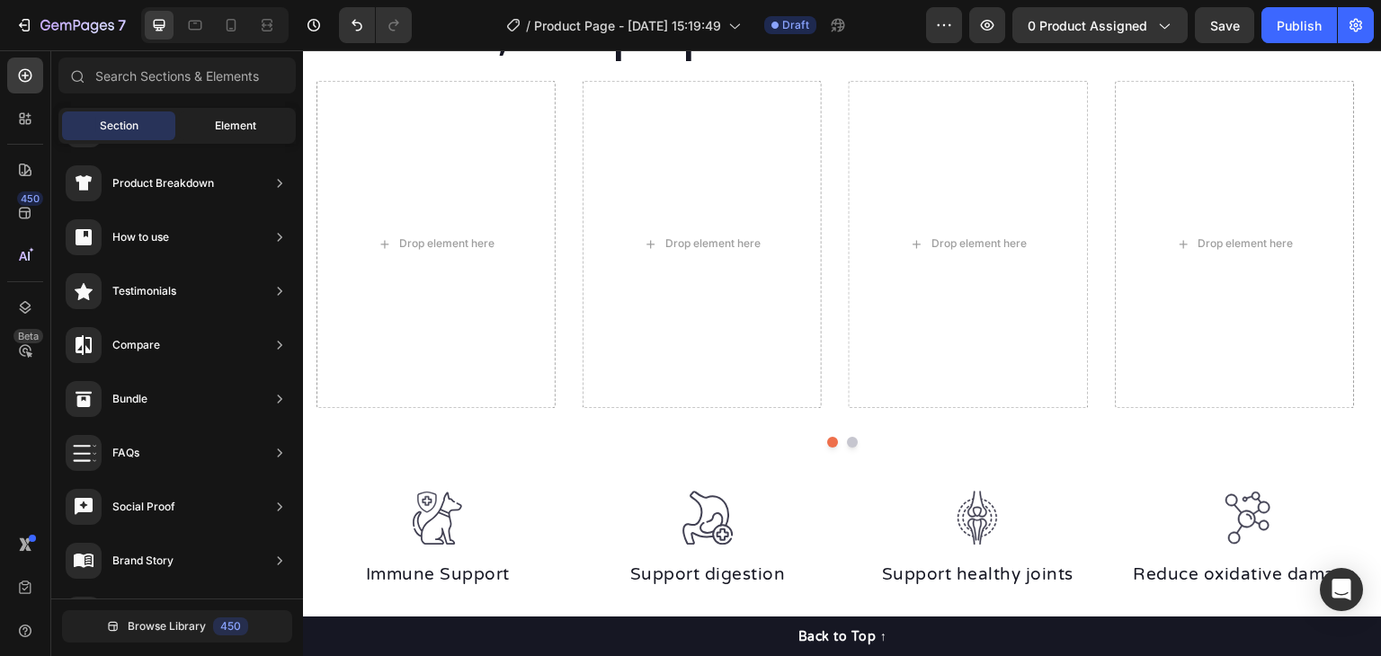
click at [230, 129] on span "Element" at bounding box center [235, 126] width 41 height 16
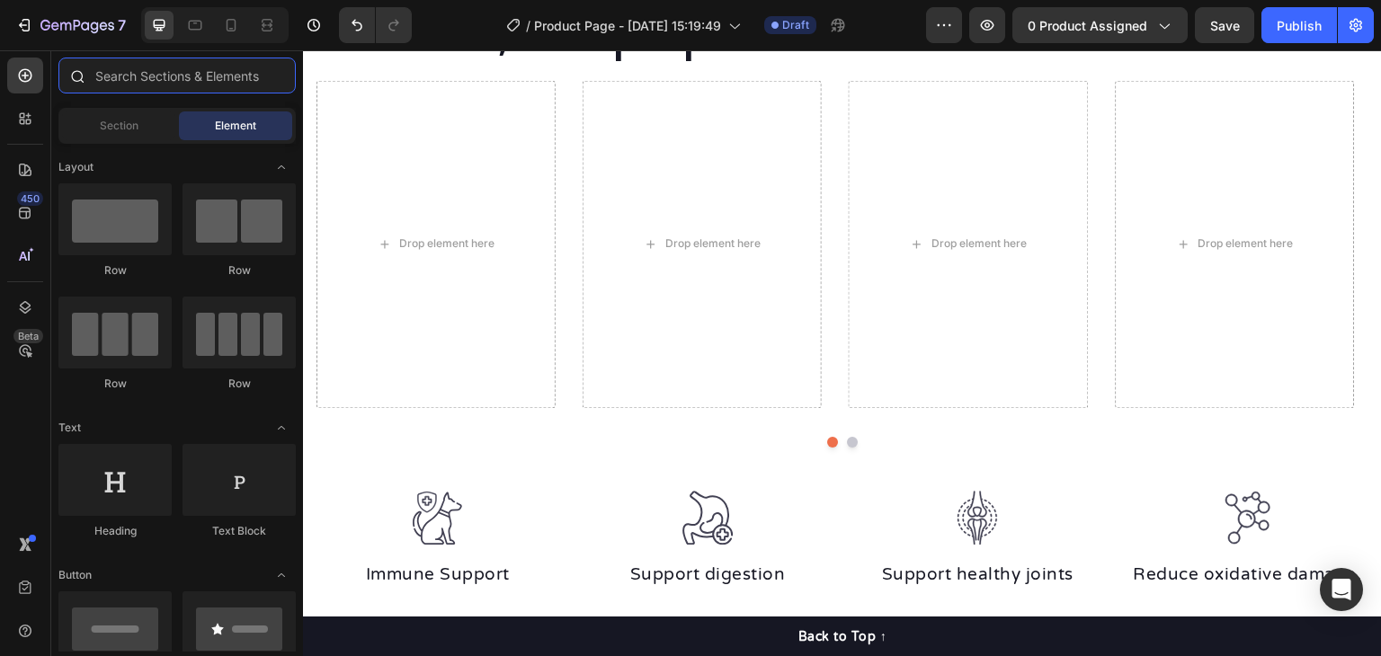
click at [213, 76] on input "text" at bounding box center [176, 76] width 237 height 36
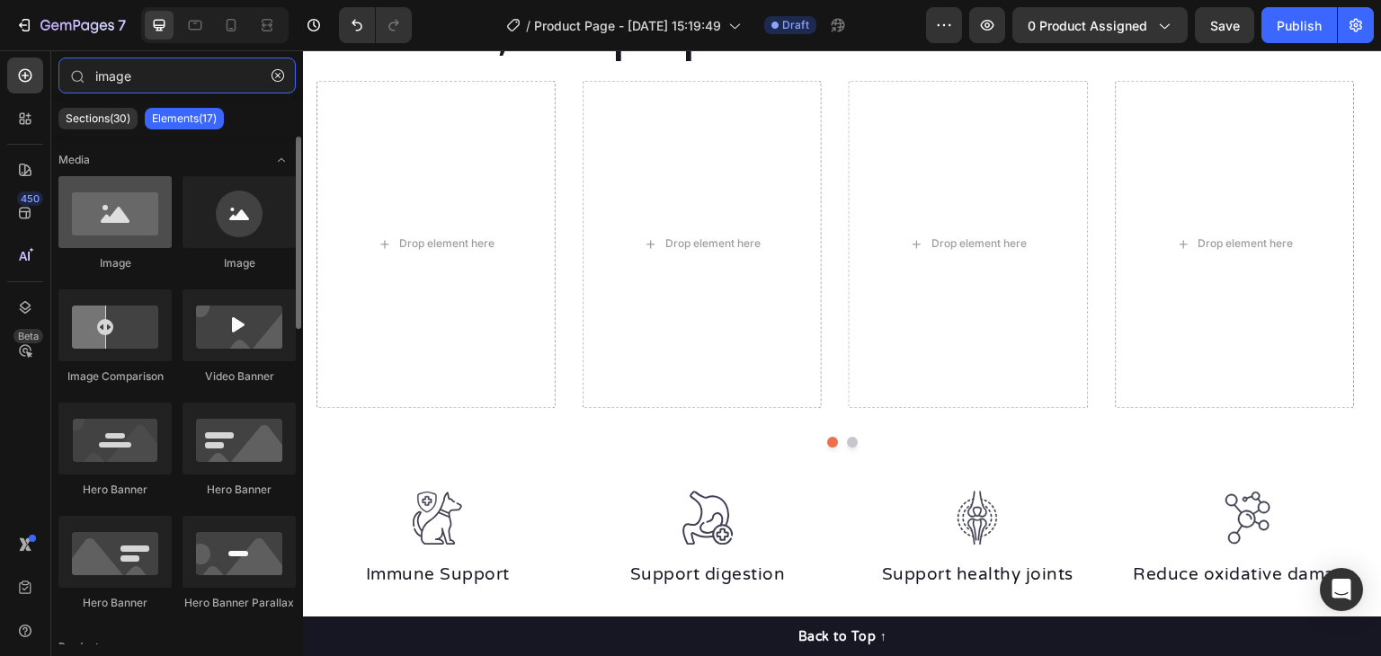
type input "image"
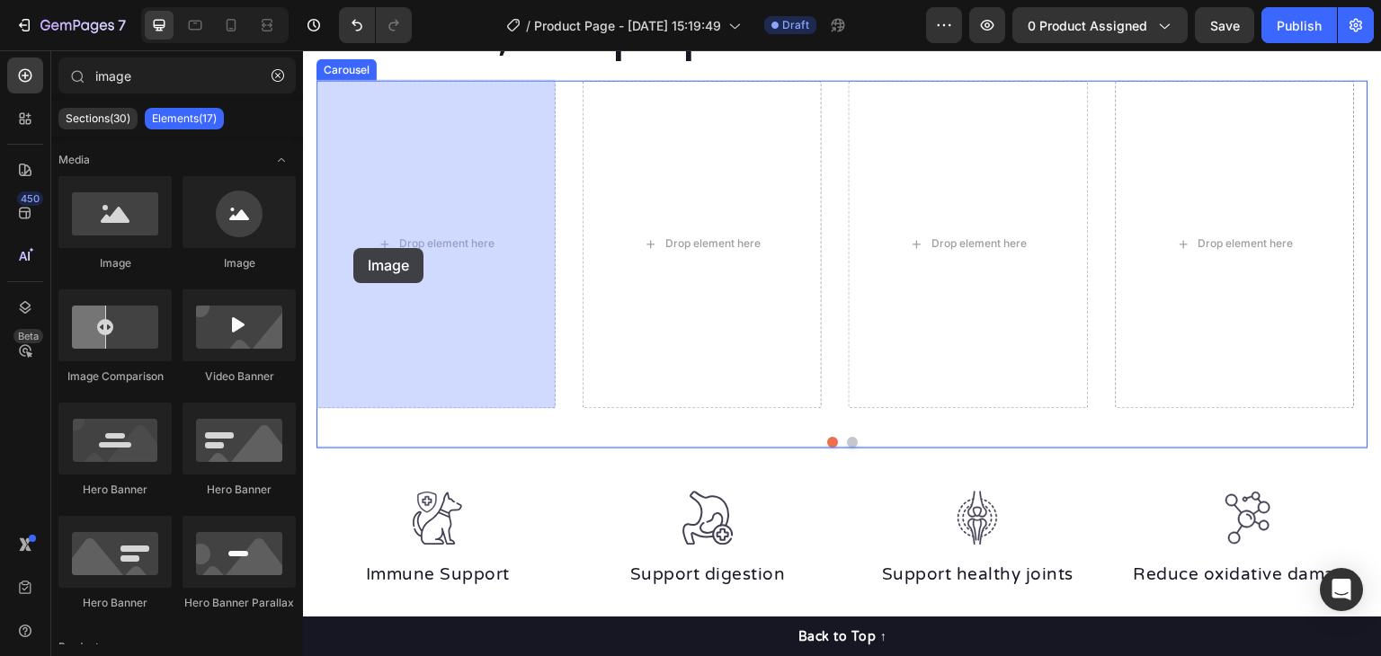
drag, startPoint x: 420, startPoint y: 260, endPoint x: 353, endPoint y: 248, distance: 67.6
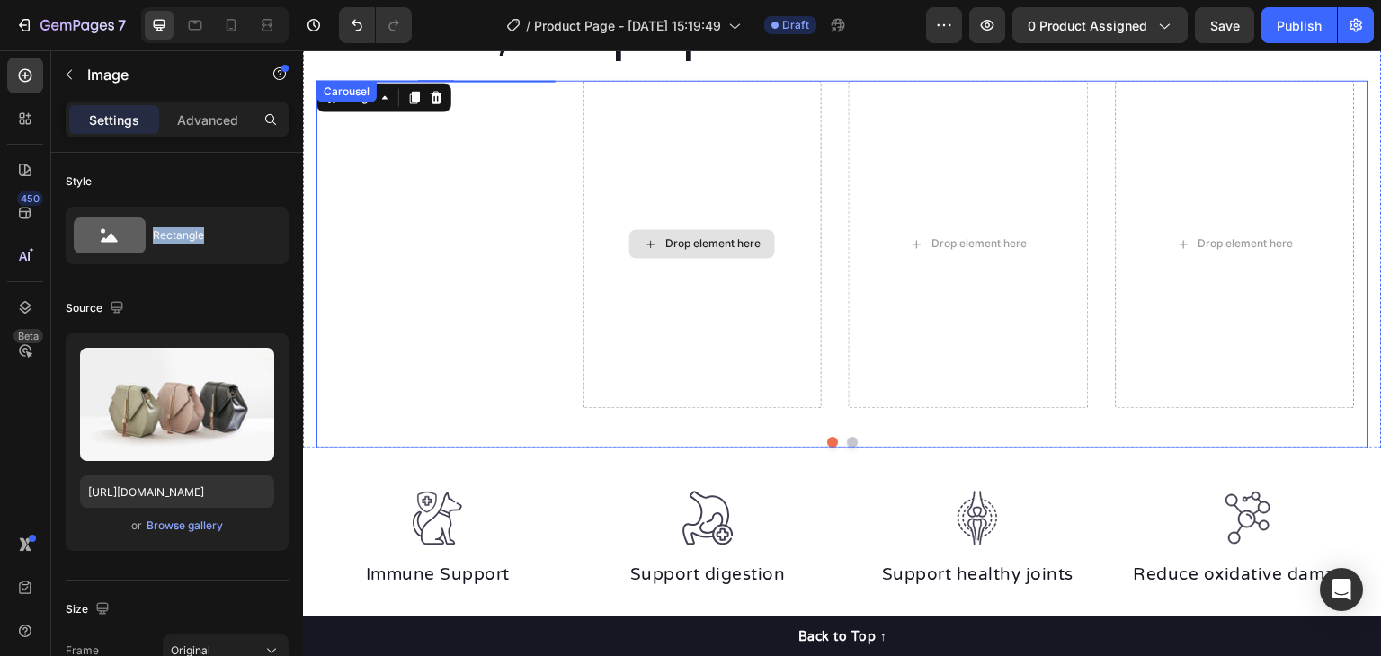
drag, startPoint x: 418, startPoint y: 286, endPoint x: 716, endPoint y: 275, distance: 297.9
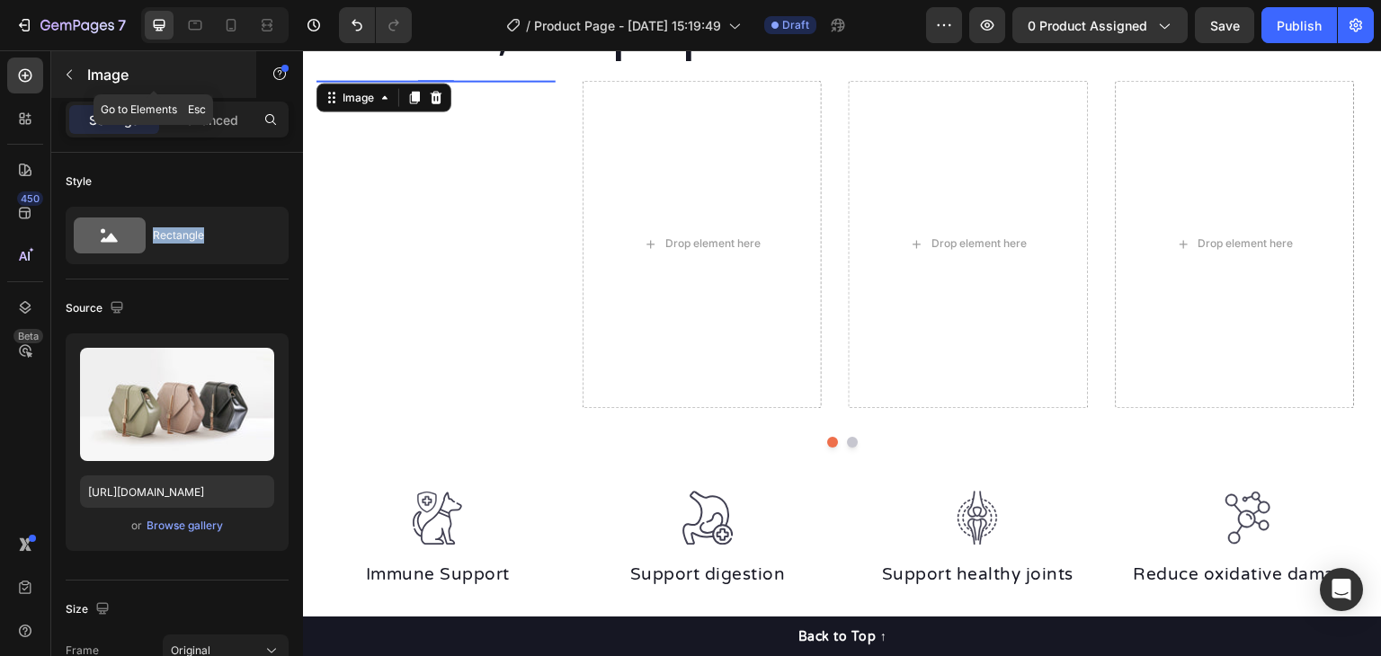
click at [65, 78] on icon "button" at bounding box center [69, 74] width 14 height 14
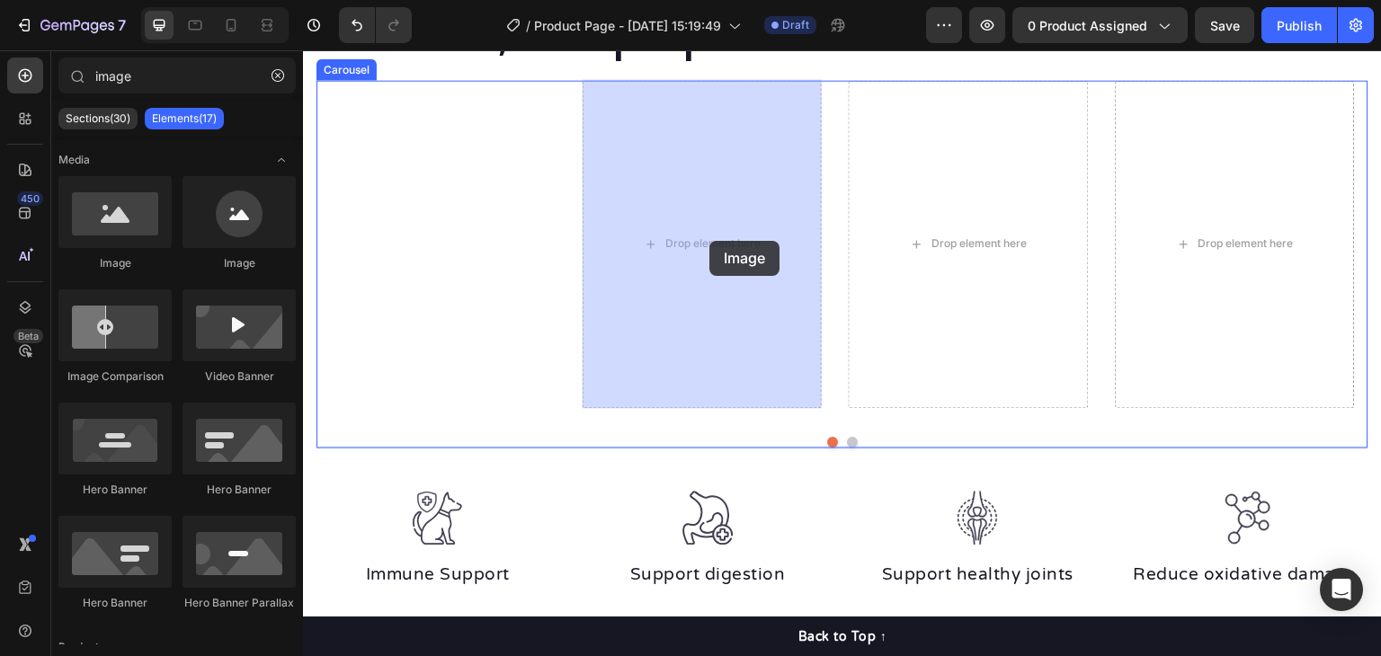
drag, startPoint x: 421, startPoint y: 269, endPoint x: 710, endPoint y: 241, distance: 290.0
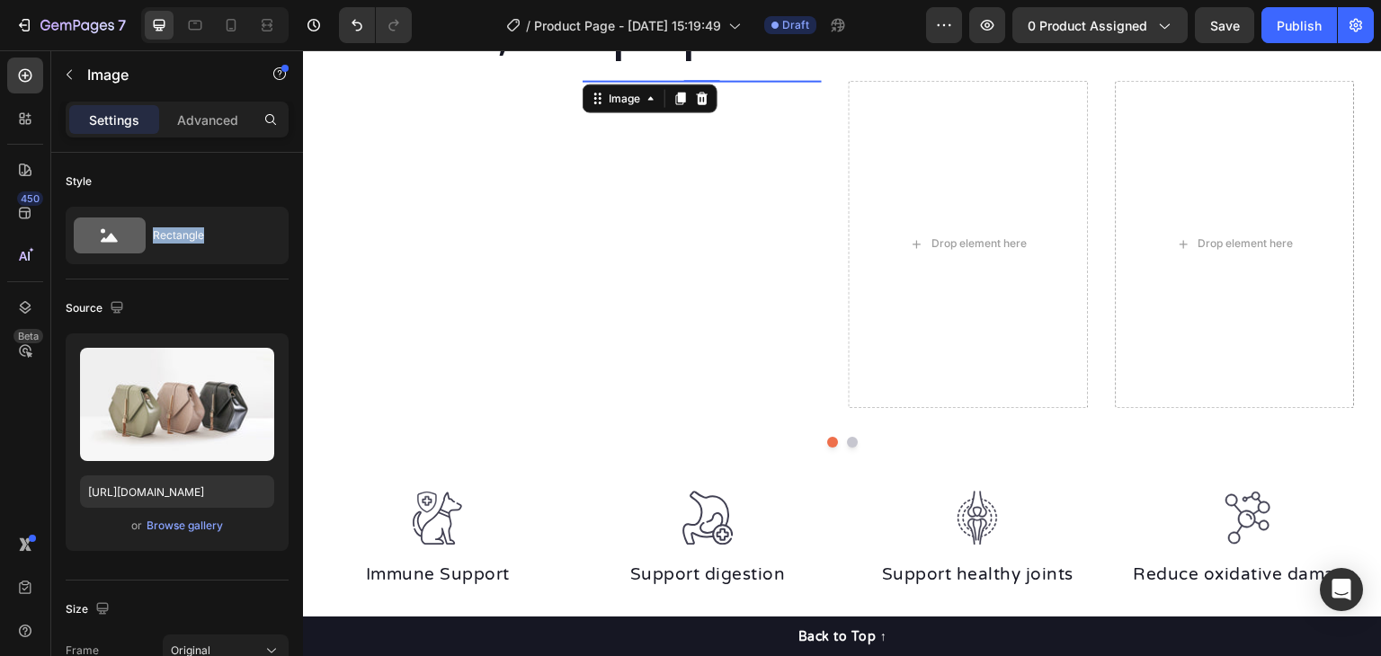
drag, startPoint x: 413, startPoint y: 299, endPoint x: 428, endPoint y: 251, distance: 50.9
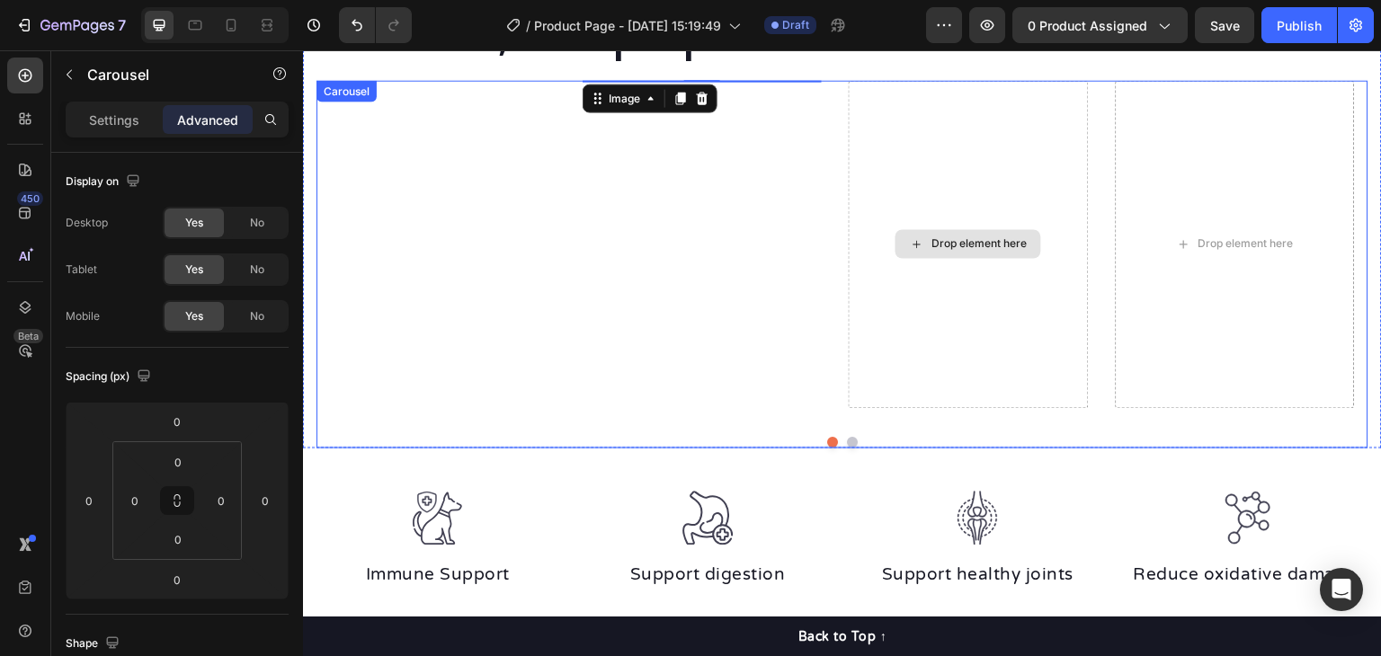
click at [1024, 226] on div "Drop element here" at bounding box center [968, 244] width 239 height 328
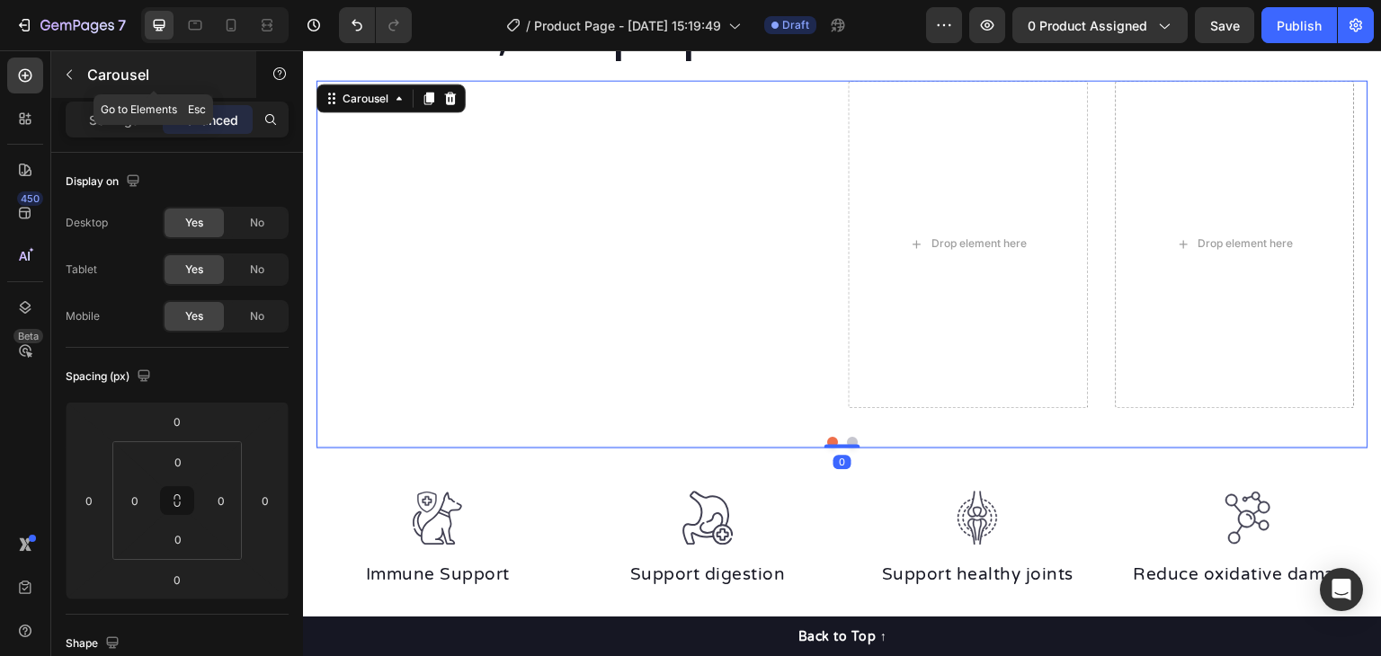
click at [70, 76] on icon "button" at bounding box center [69, 74] width 14 height 14
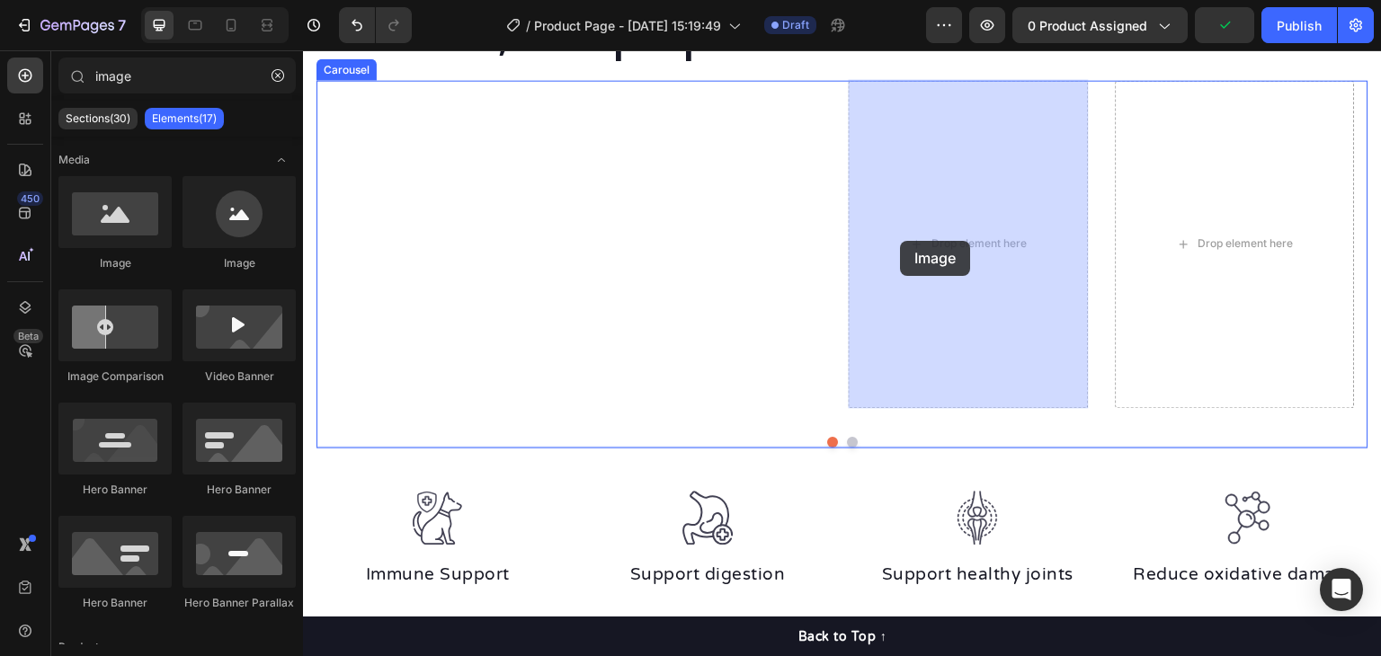
drag, startPoint x: 428, startPoint y: 260, endPoint x: 851, endPoint y: 249, distance: 422.8
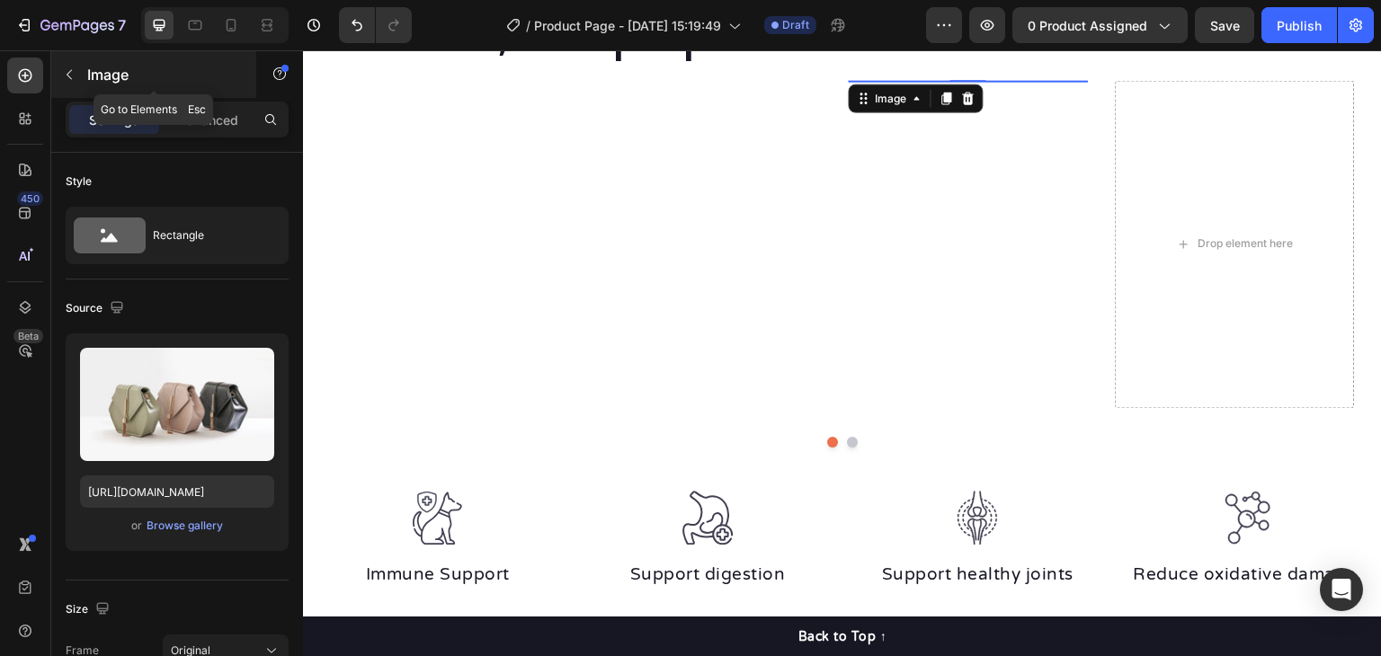
click at [72, 85] on button "button" at bounding box center [69, 74] width 29 height 29
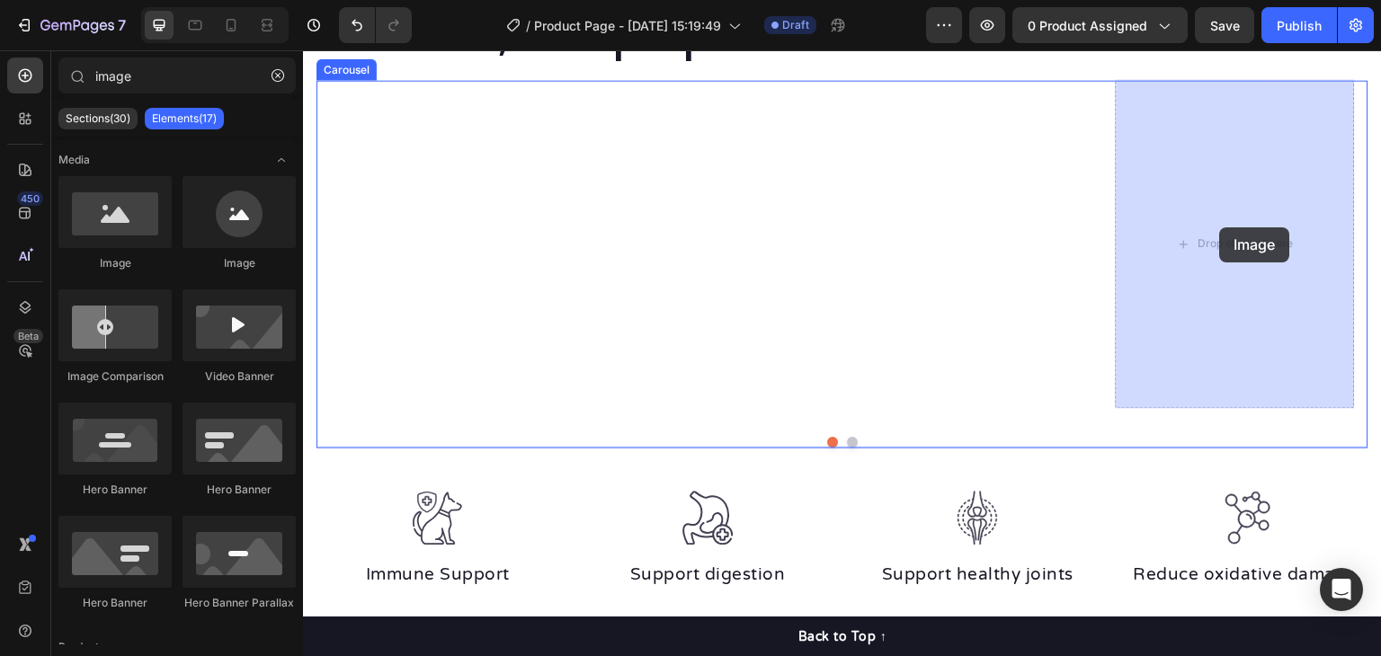
drag, startPoint x: 406, startPoint y: 267, endPoint x: 1220, endPoint y: 228, distance: 814.8
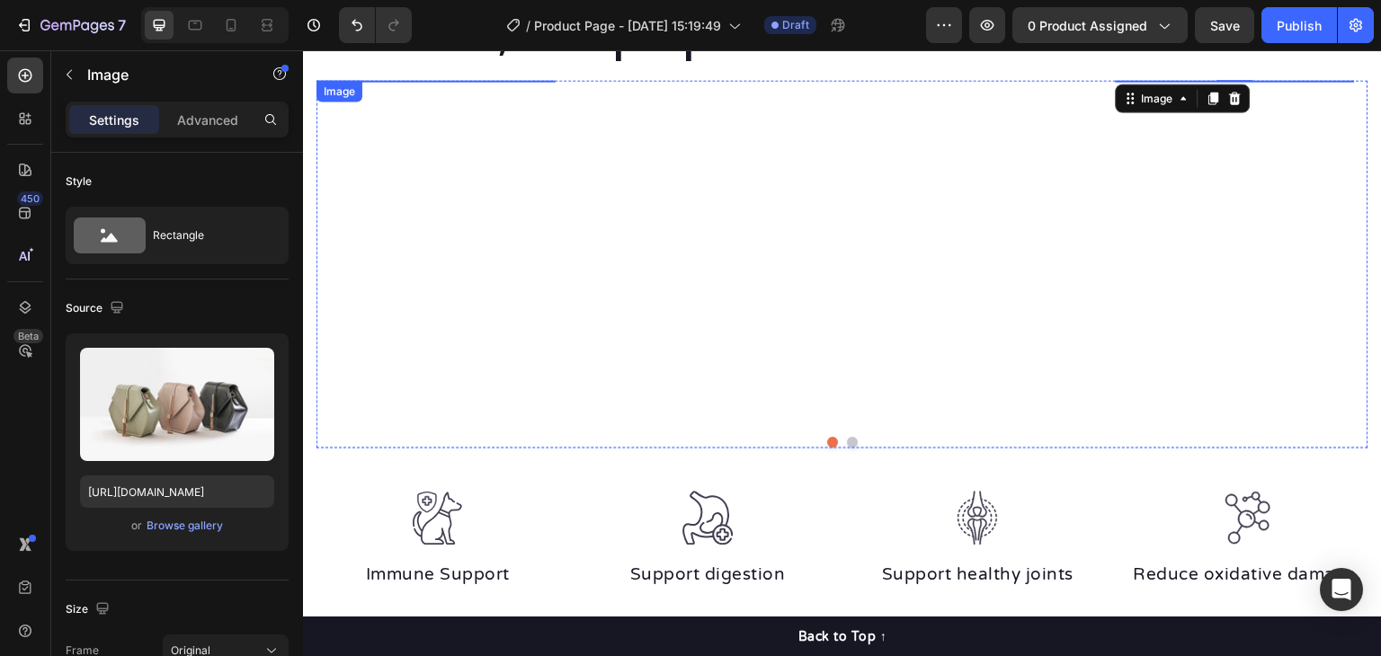
click at [496, 80] on img at bounding box center [436, 80] width 239 height 0
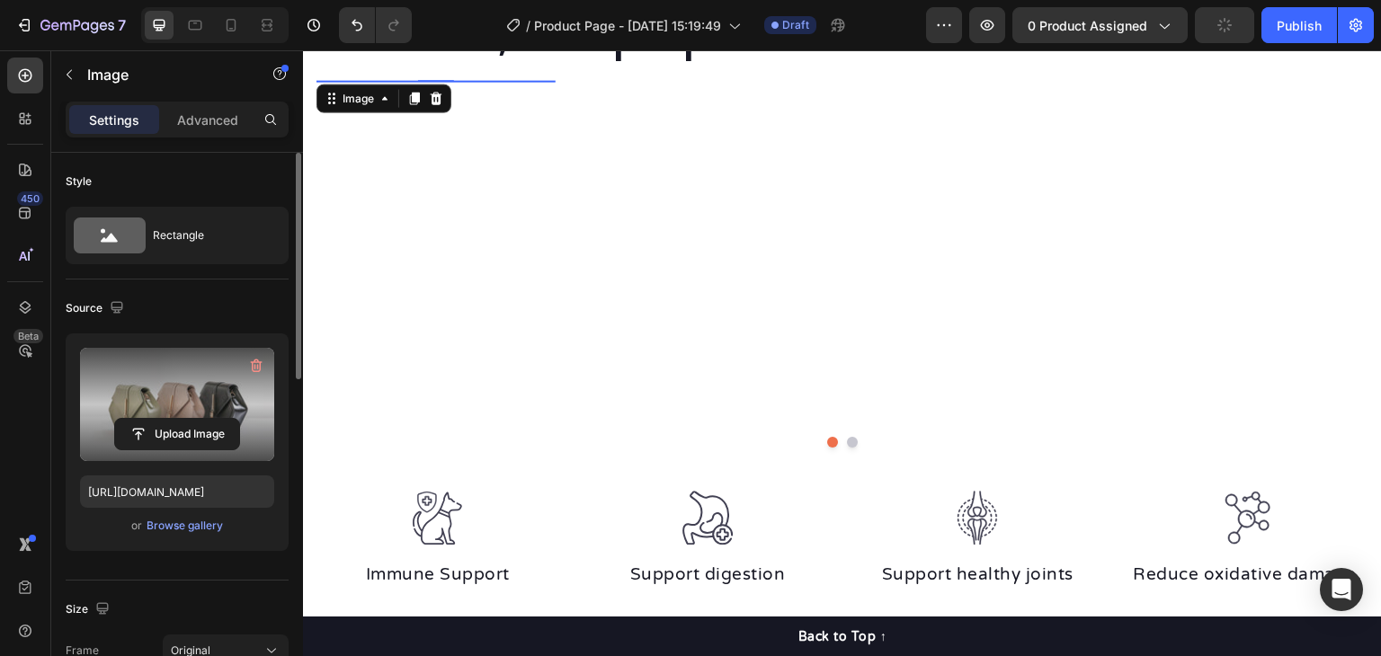
click at [208, 390] on label at bounding box center [177, 404] width 194 height 113
click at [208, 419] on input "file" at bounding box center [177, 434] width 124 height 31
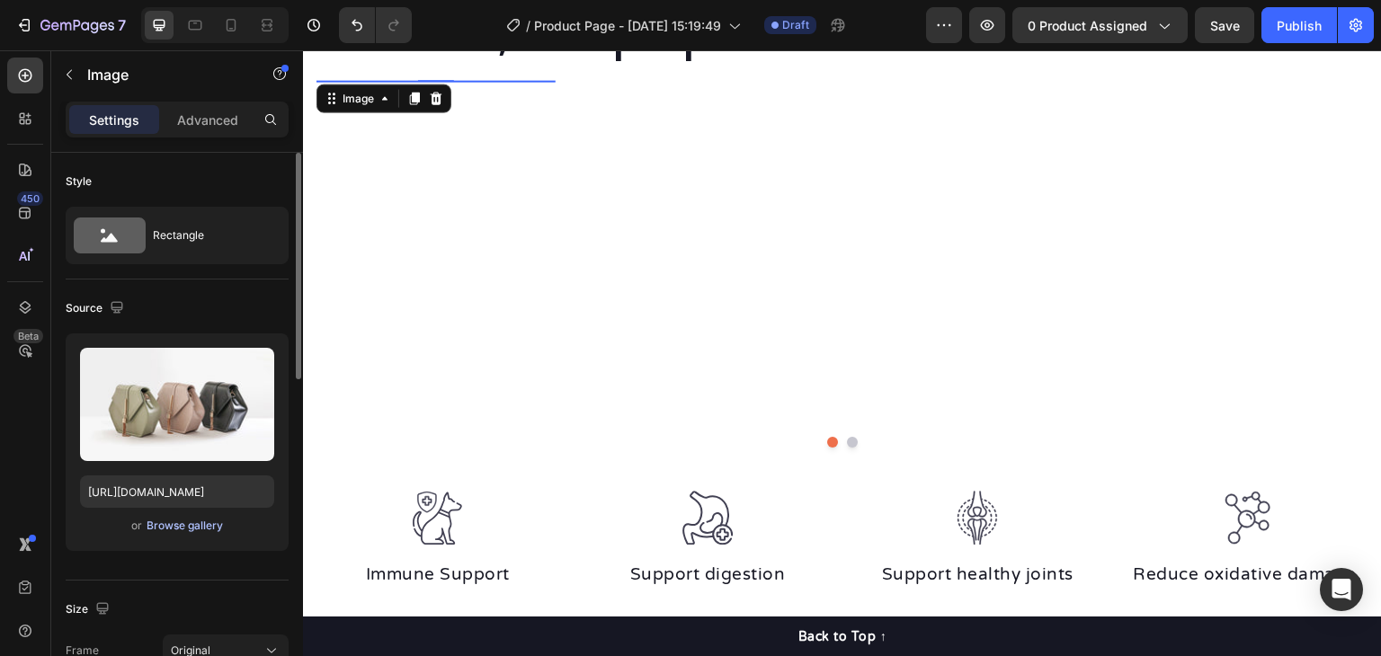
click at [188, 527] on div "Browse gallery" at bounding box center [185, 526] width 76 height 16
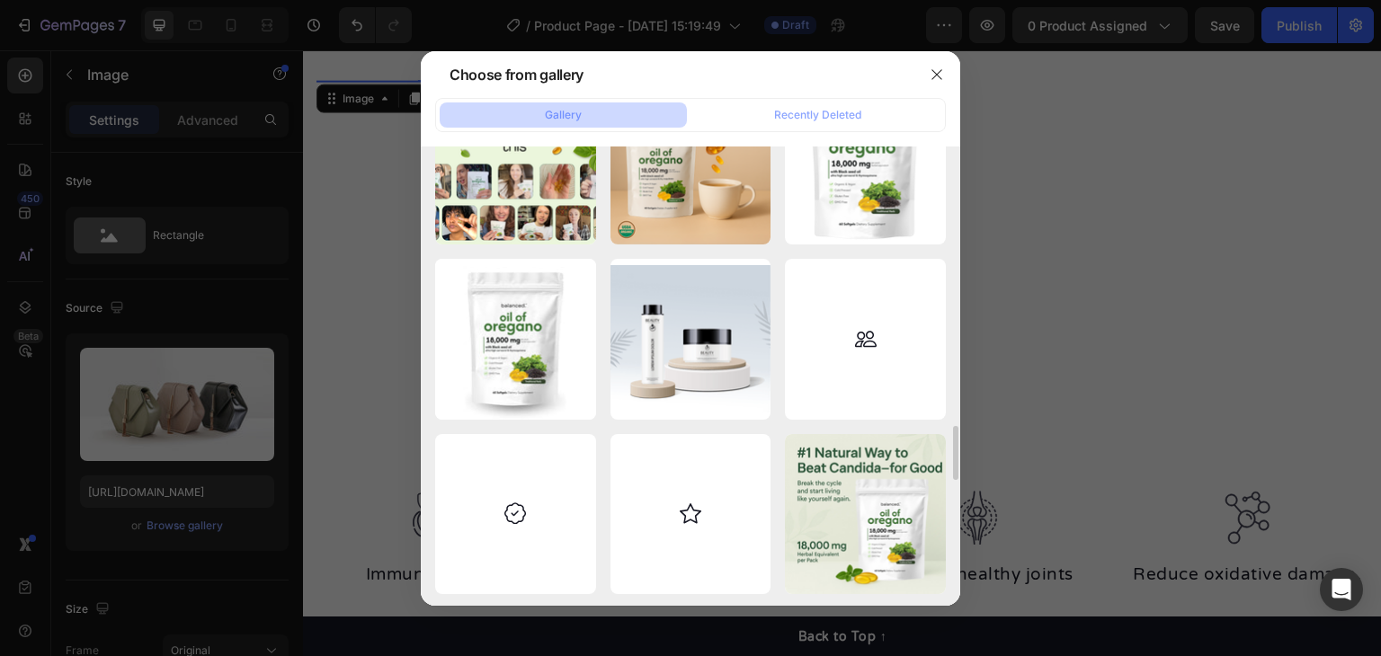
scroll to position [2173, 0]
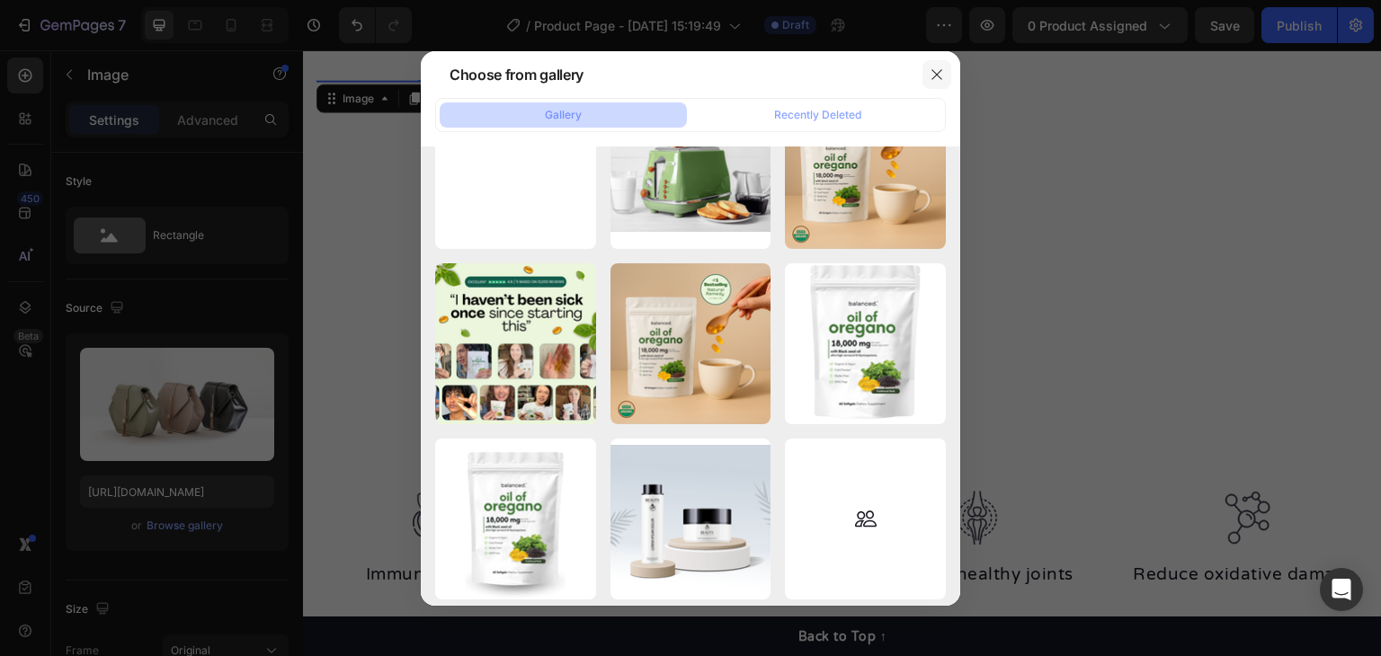
click at [934, 68] on icon "button" at bounding box center [937, 74] width 14 height 14
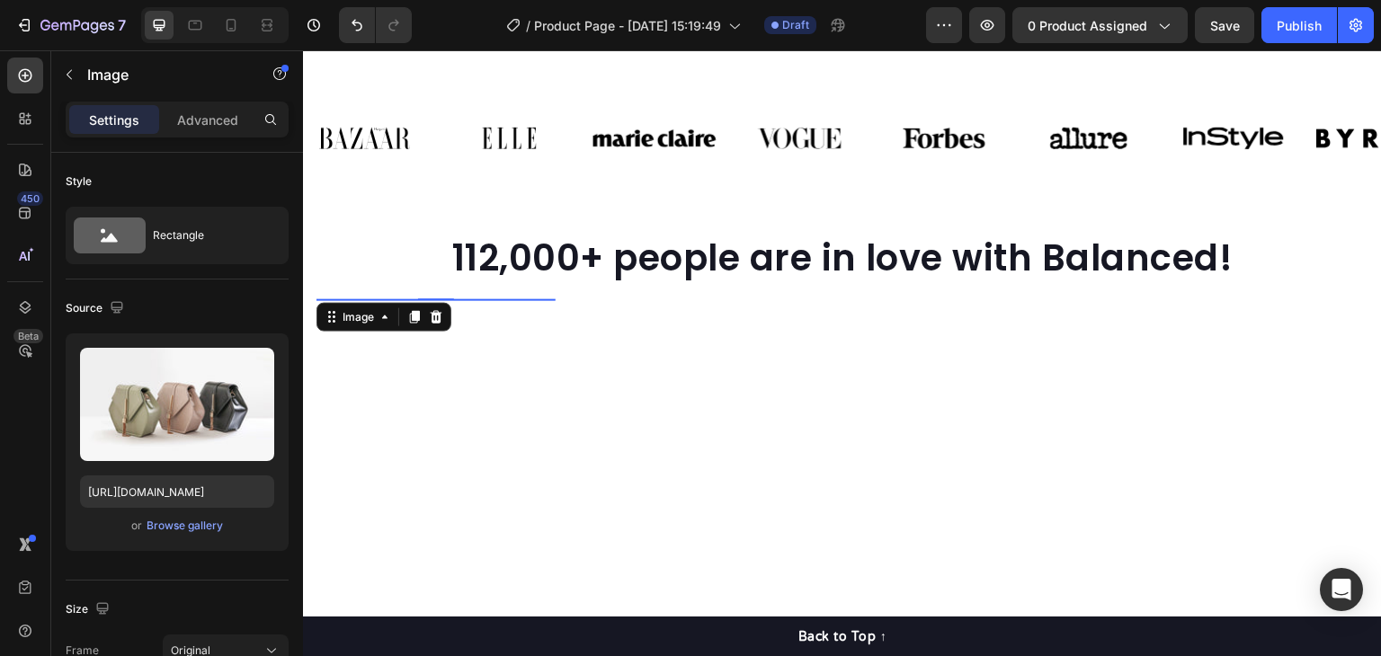
scroll to position [1169, 0]
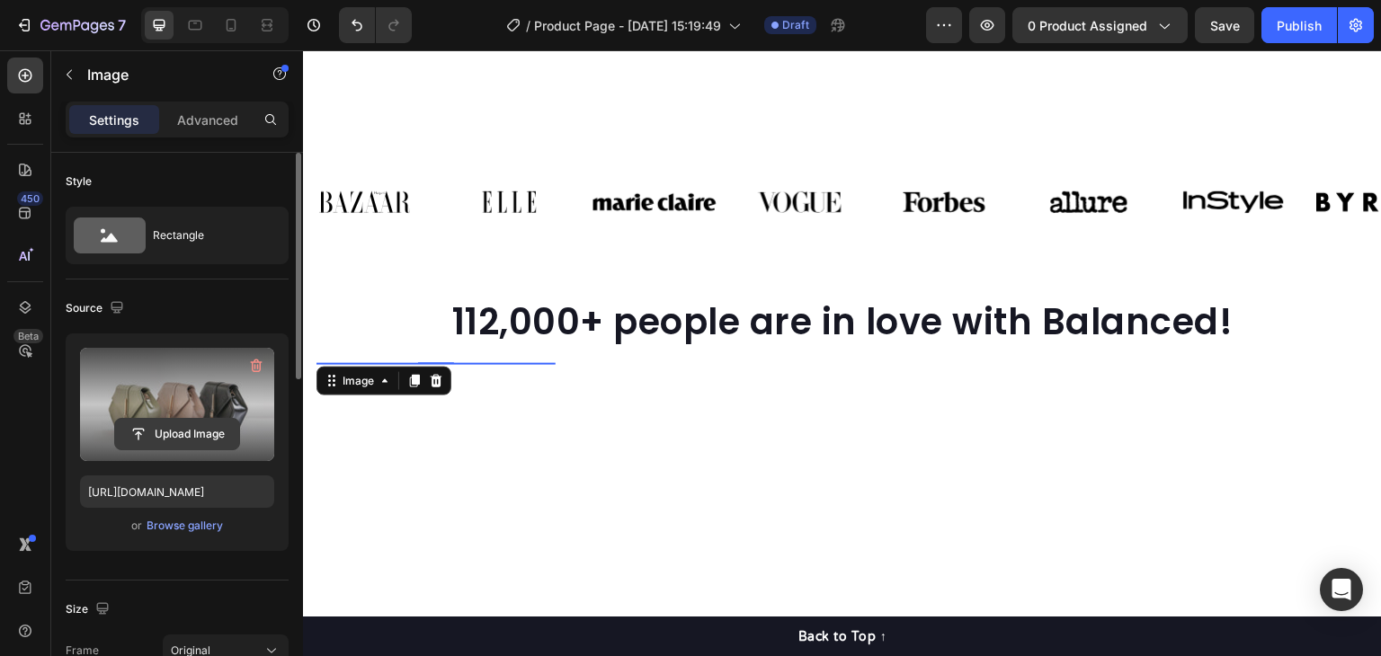
click at [192, 430] on input "file" at bounding box center [177, 434] width 124 height 31
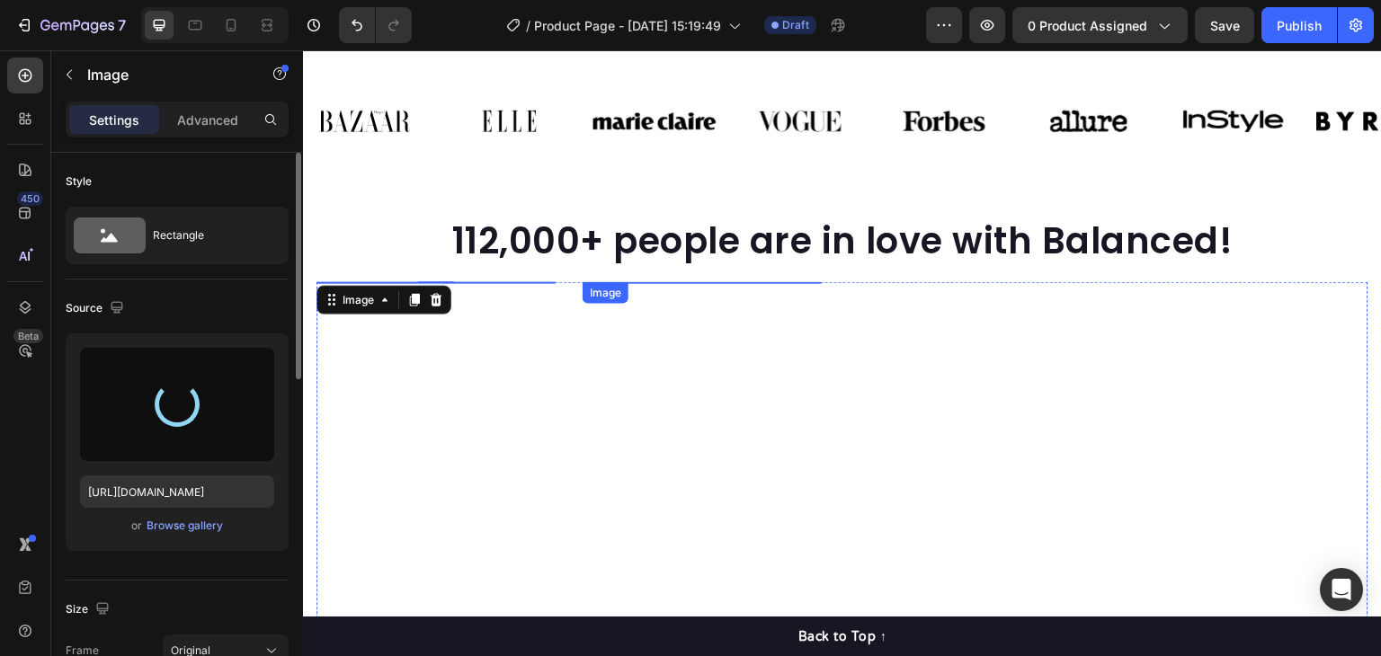
scroll to position [1259, 0]
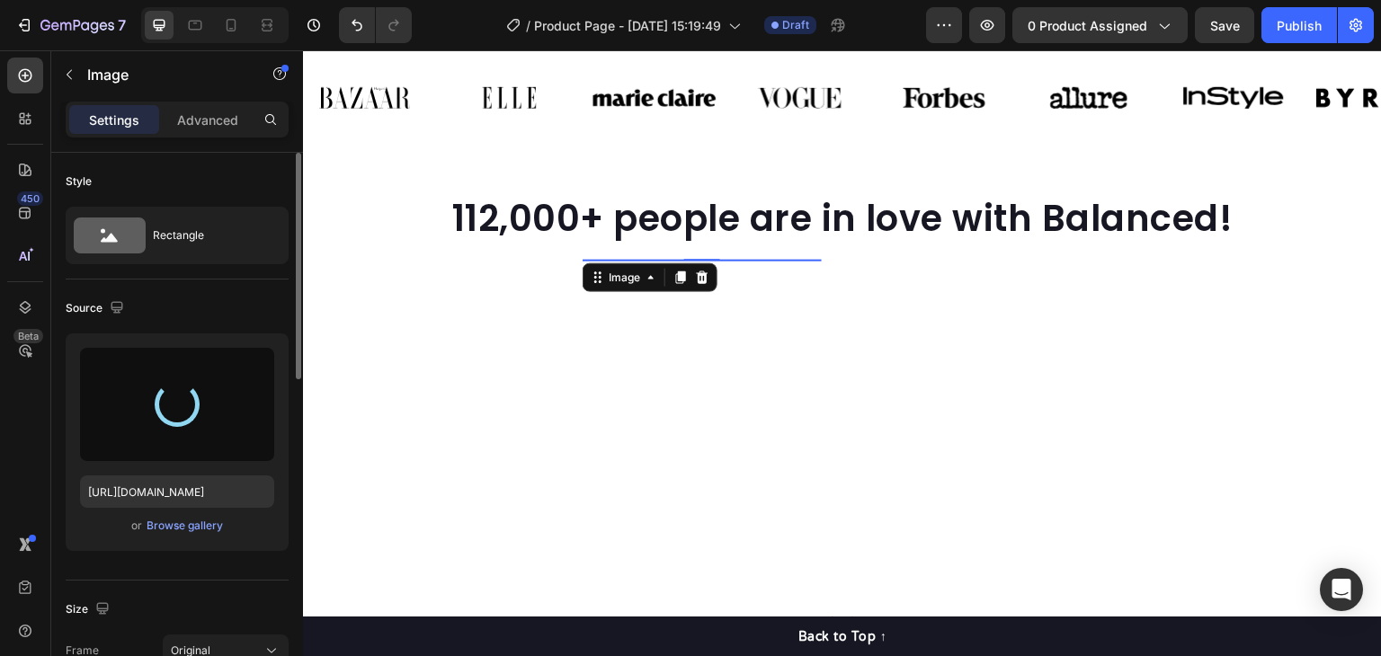
click at [727, 260] on img at bounding box center [702, 260] width 239 height 0
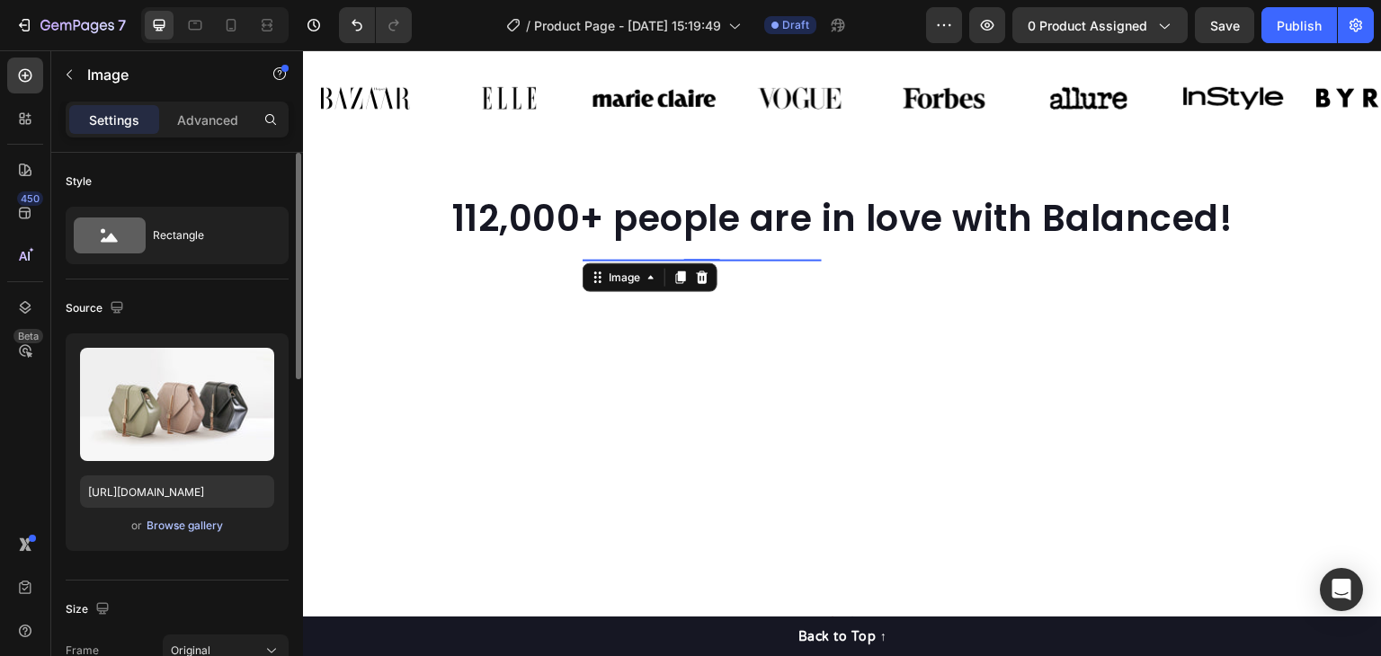
click at [178, 533] on div "Browse gallery" at bounding box center [185, 526] width 76 height 16
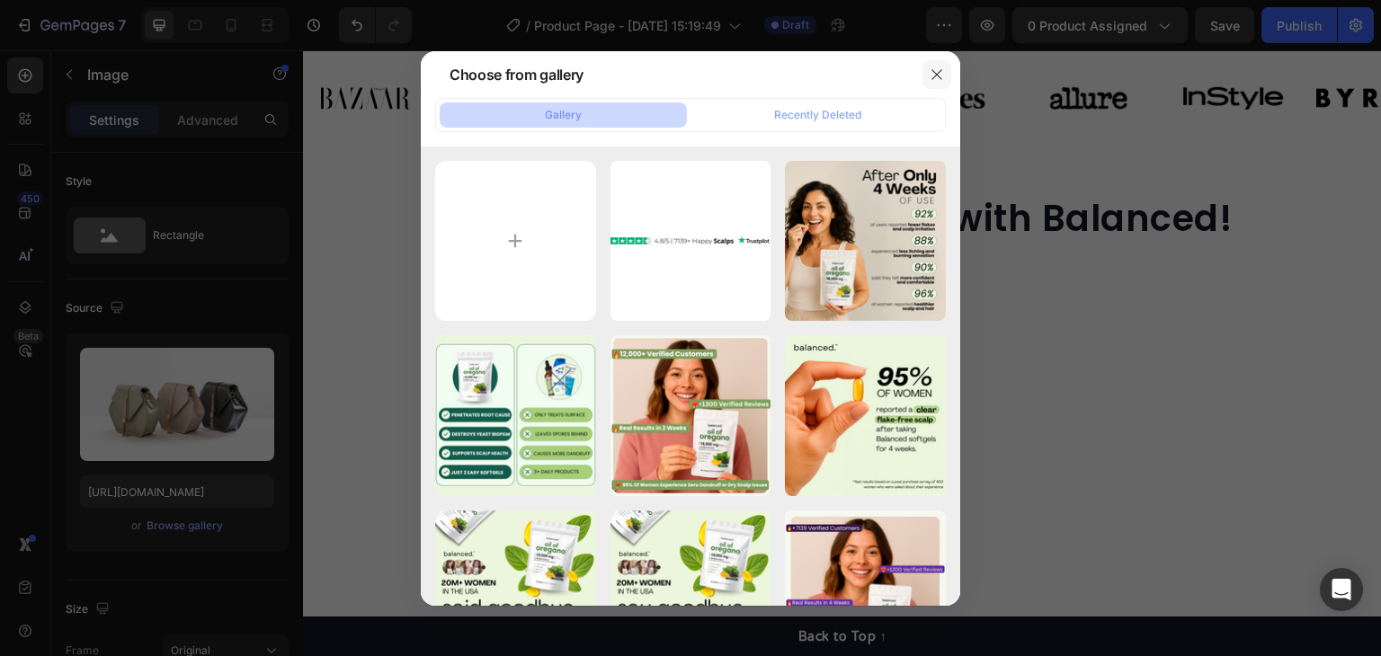
click at [935, 71] on icon "button" at bounding box center [937, 74] width 14 height 14
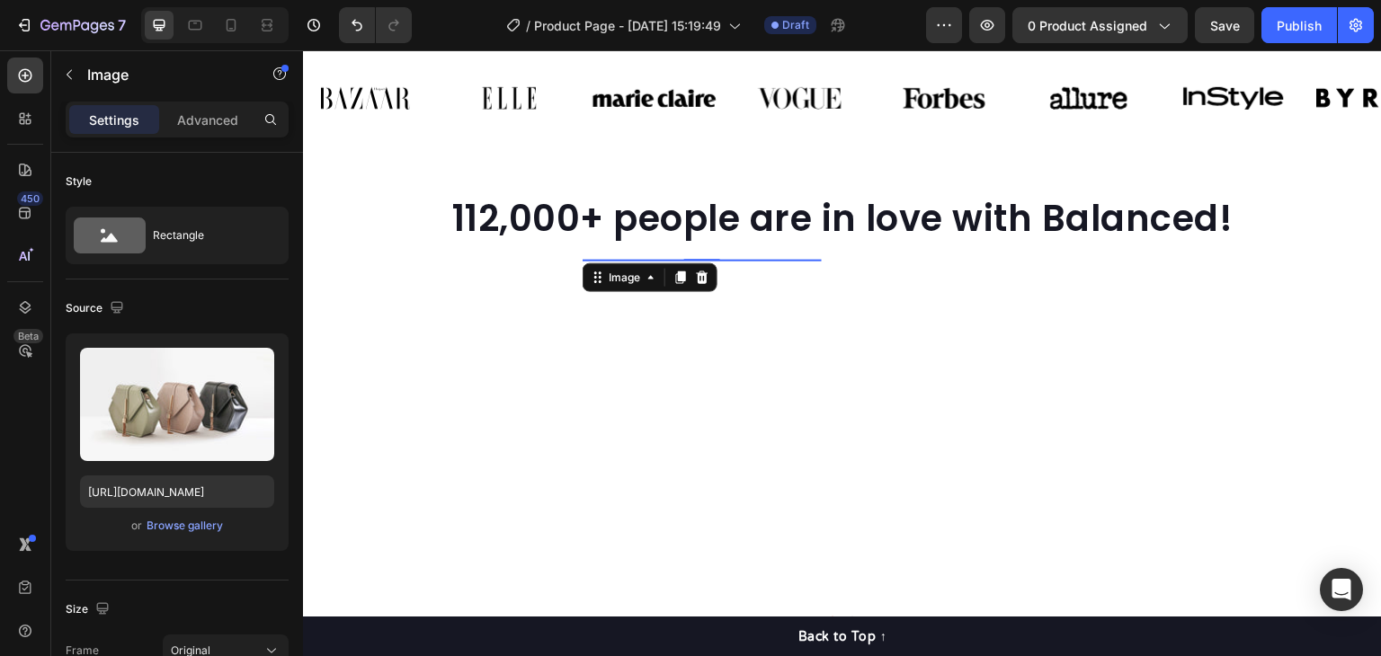
click at [654, 260] on img at bounding box center [702, 260] width 239 height 0
click at [202, 525] on div "Browse gallery" at bounding box center [185, 526] width 76 height 16
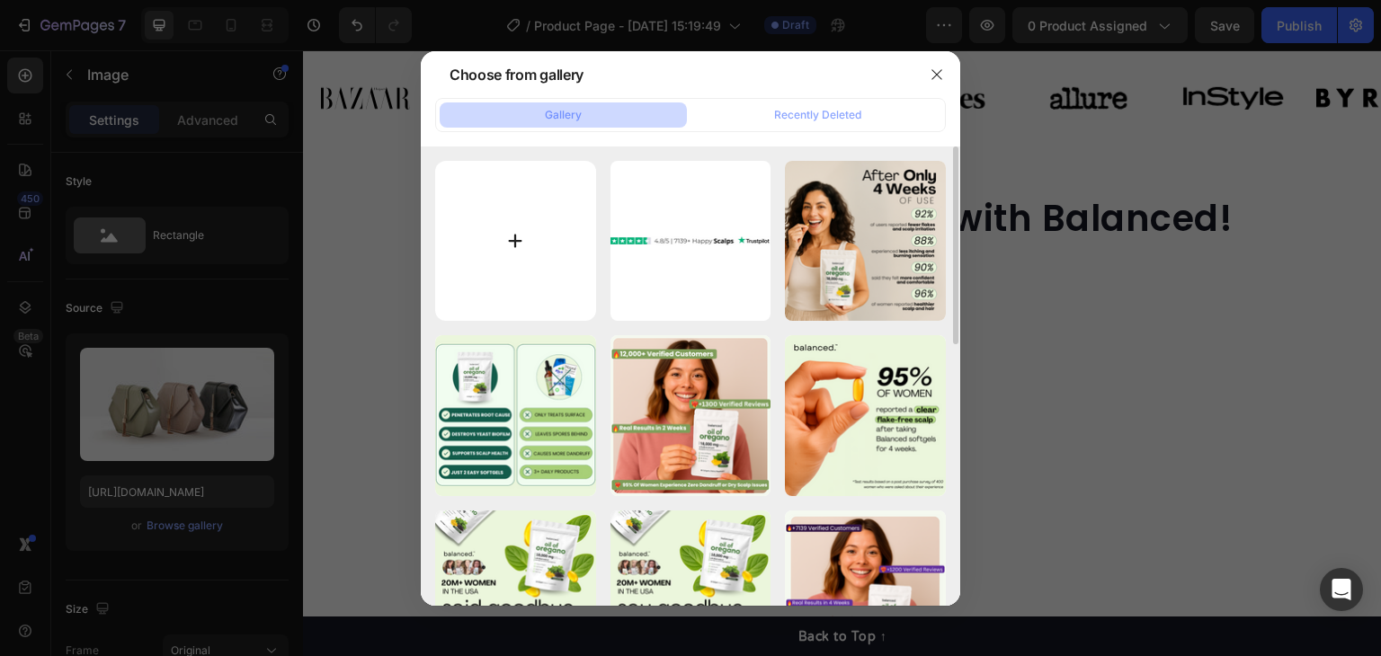
click at [527, 246] on input "file" at bounding box center [515, 241] width 161 height 161
type input "C:\fakepath\2.png"
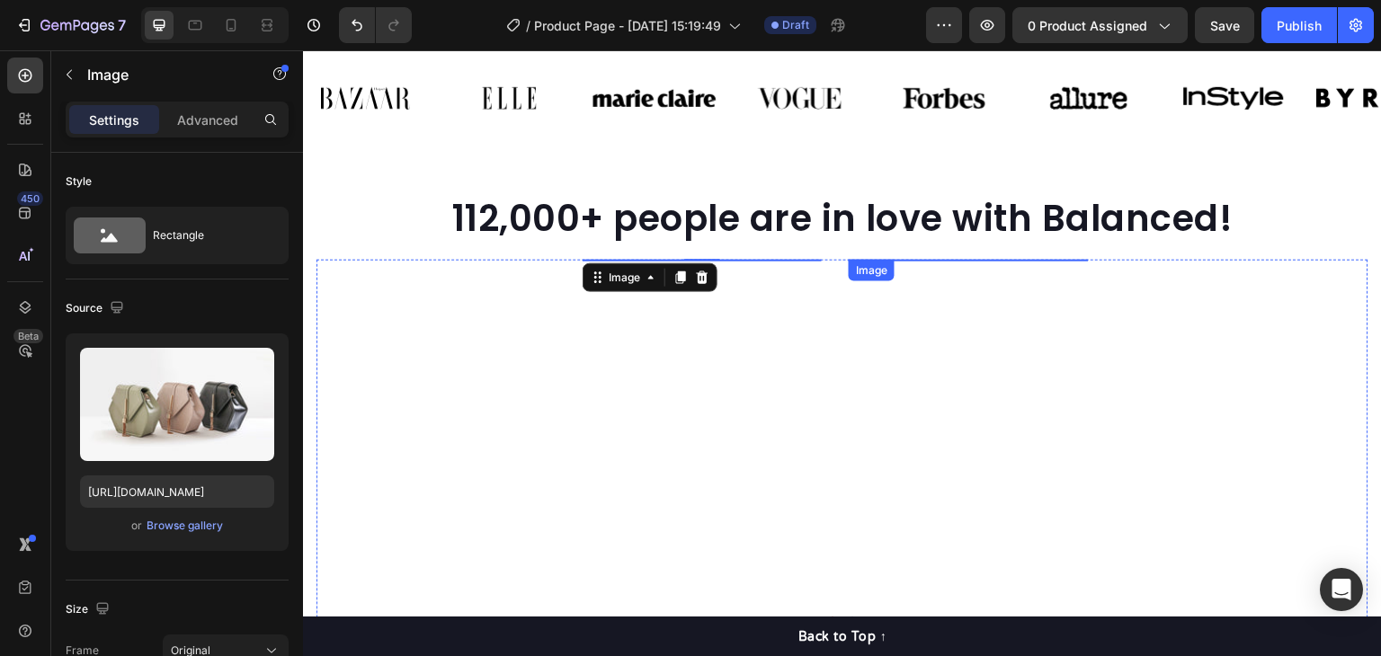
click at [1034, 260] on img at bounding box center [968, 260] width 239 height 0
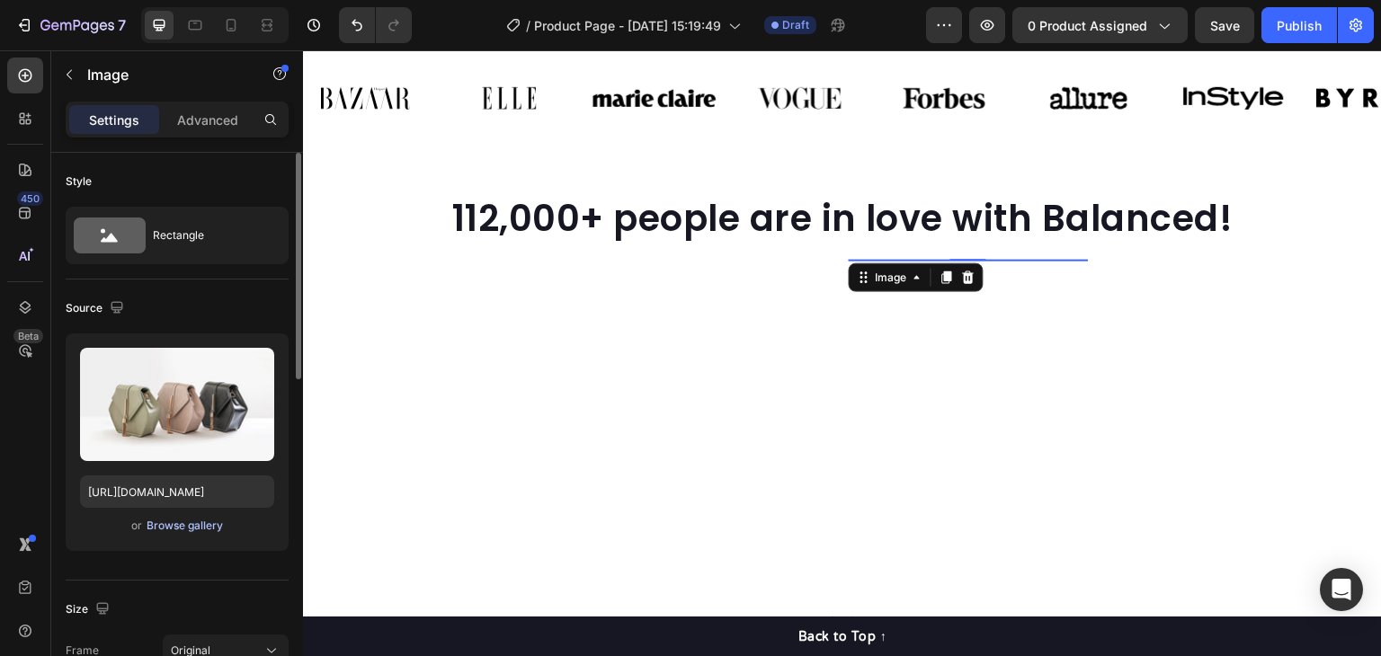
click at [160, 530] on div "Browse gallery" at bounding box center [185, 526] width 76 height 16
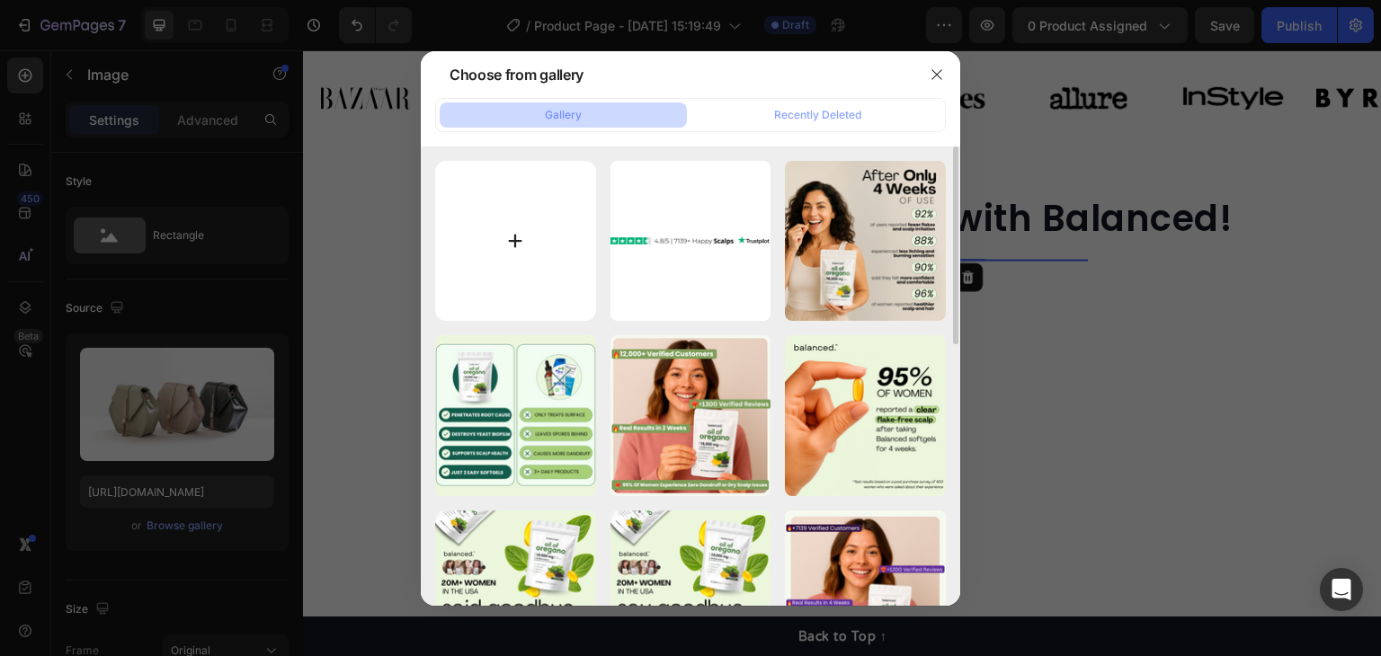
click at [492, 260] on input "file" at bounding box center [515, 241] width 161 height 161
type input "C:\fakepath\3.png"
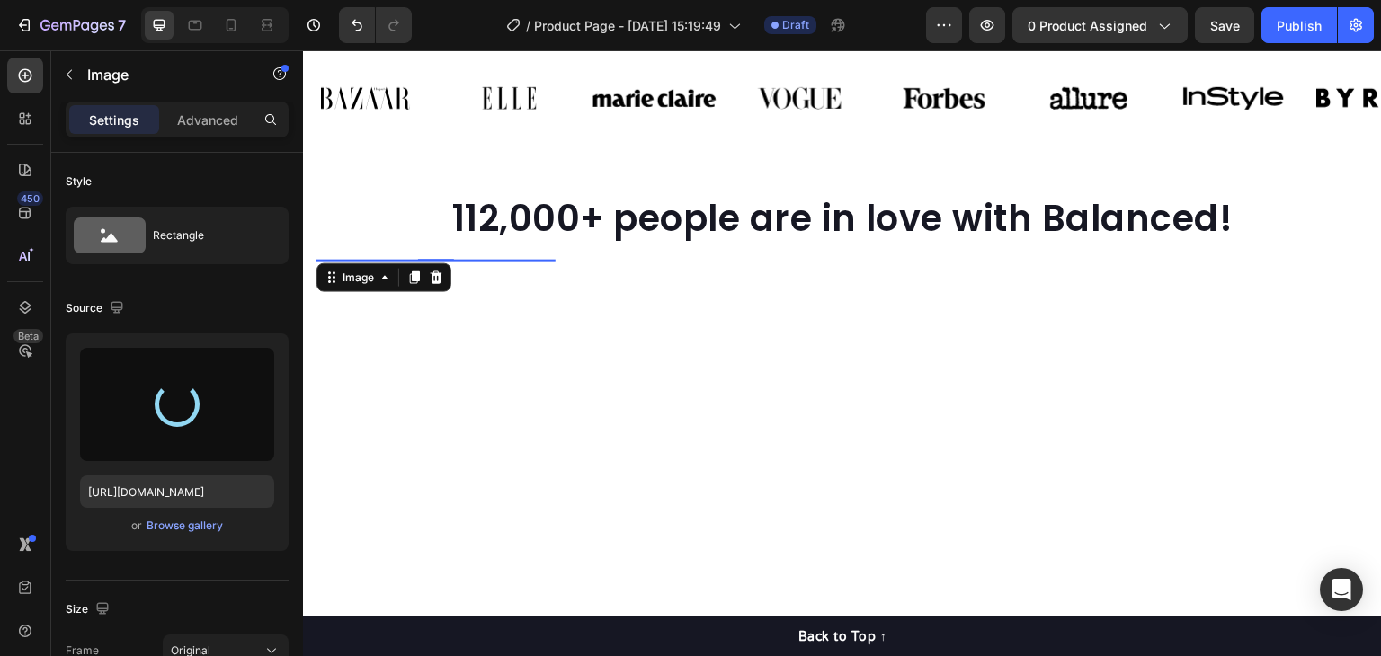
click at [428, 260] on img at bounding box center [436, 260] width 239 height 0
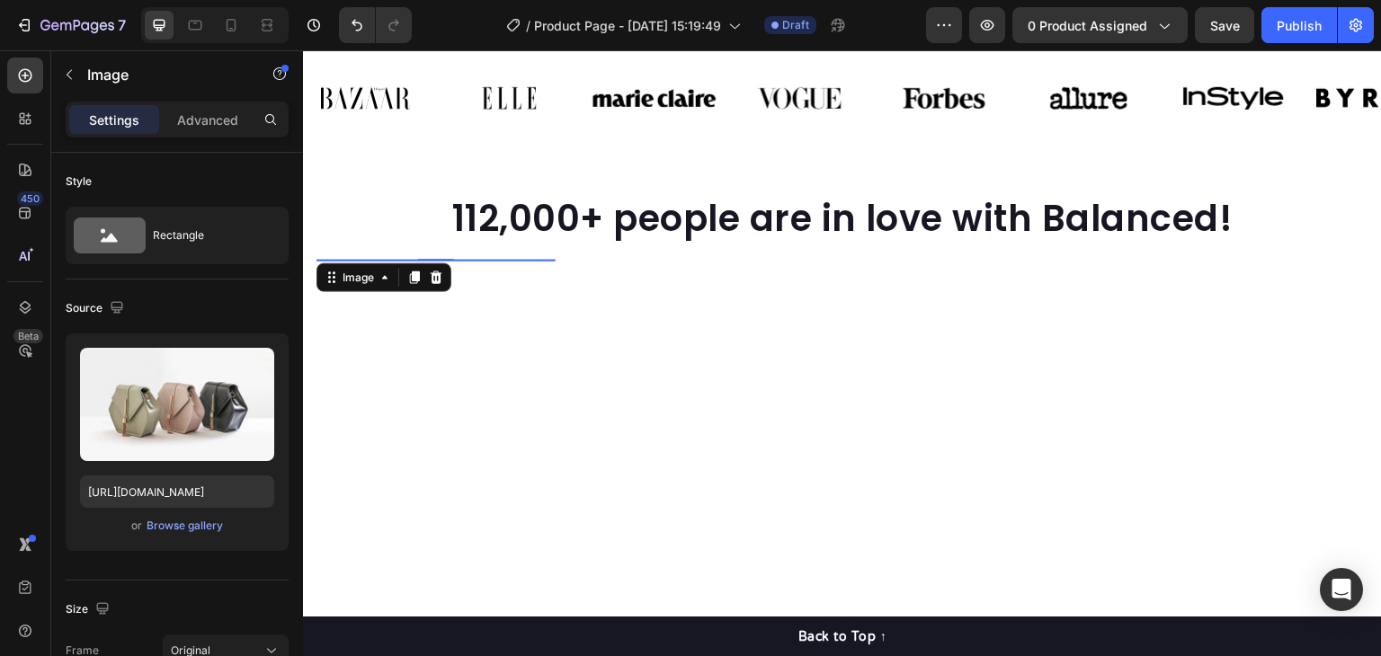
click at [432, 260] on img at bounding box center [436, 260] width 239 height 0
click at [185, 534] on div "or Browse gallery" at bounding box center [177, 526] width 194 height 22
click at [189, 531] on div "Browse gallery" at bounding box center [185, 526] width 76 height 16
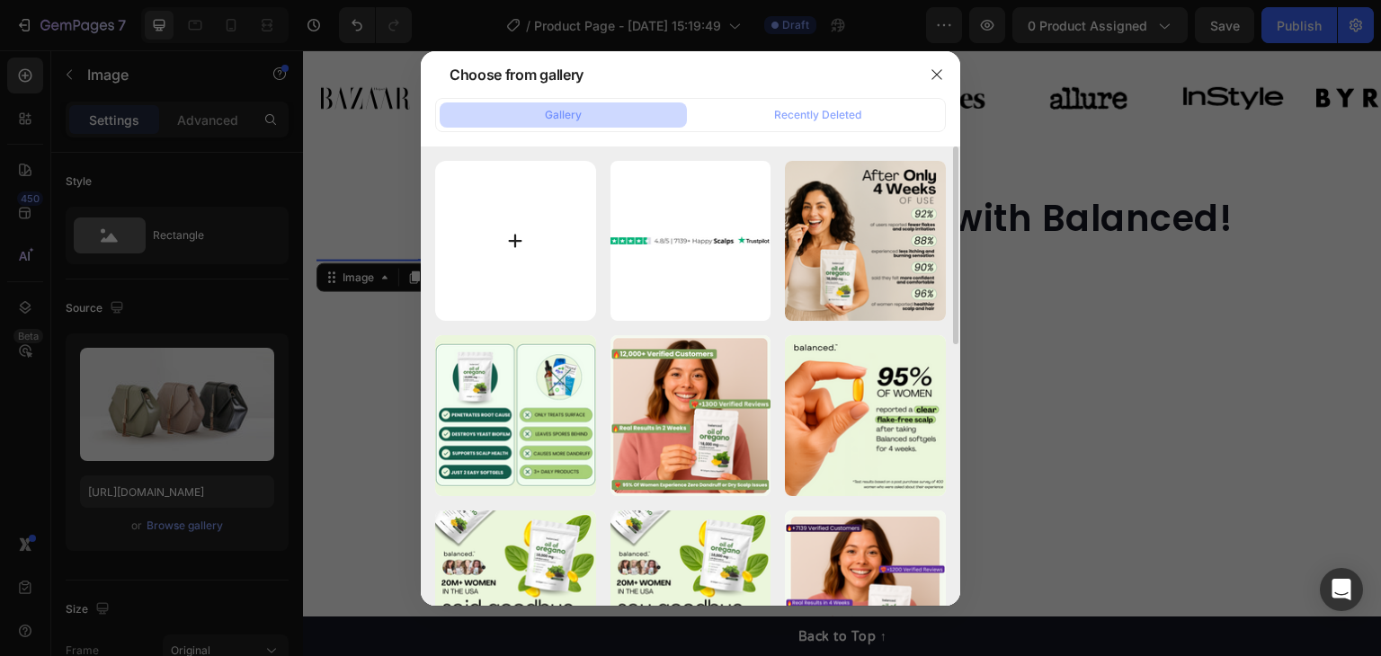
click at [540, 249] on input "file" at bounding box center [515, 241] width 161 height 161
click at [535, 281] on input "file" at bounding box center [515, 241] width 161 height 161
type input "C:\fakepath\1.png"
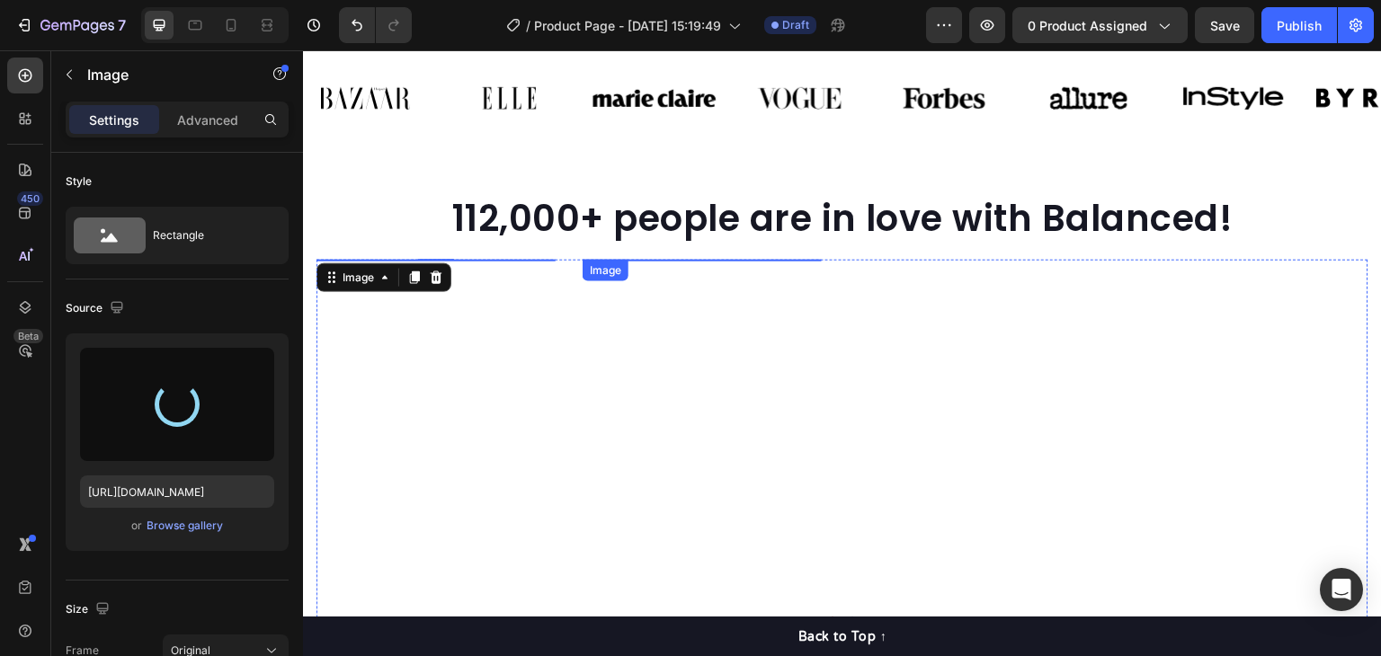
type input "https://cdn.shopify.com/s/files/1/0673/4944/6882/files/gempages_484072994692399…"
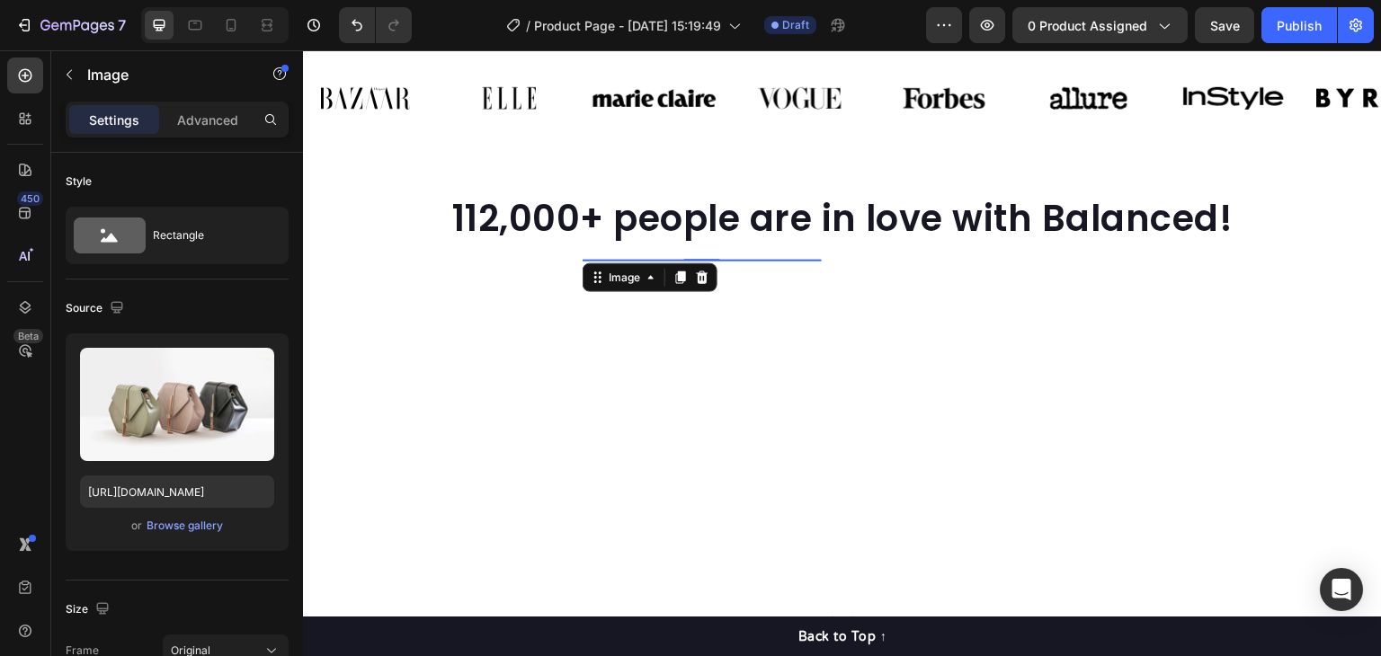
click at [620, 260] on img at bounding box center [702, 260] width 239 height 0
click at [191, 531] on div "Browse gallery" at bounding box center [185, 526] width 76 height 16
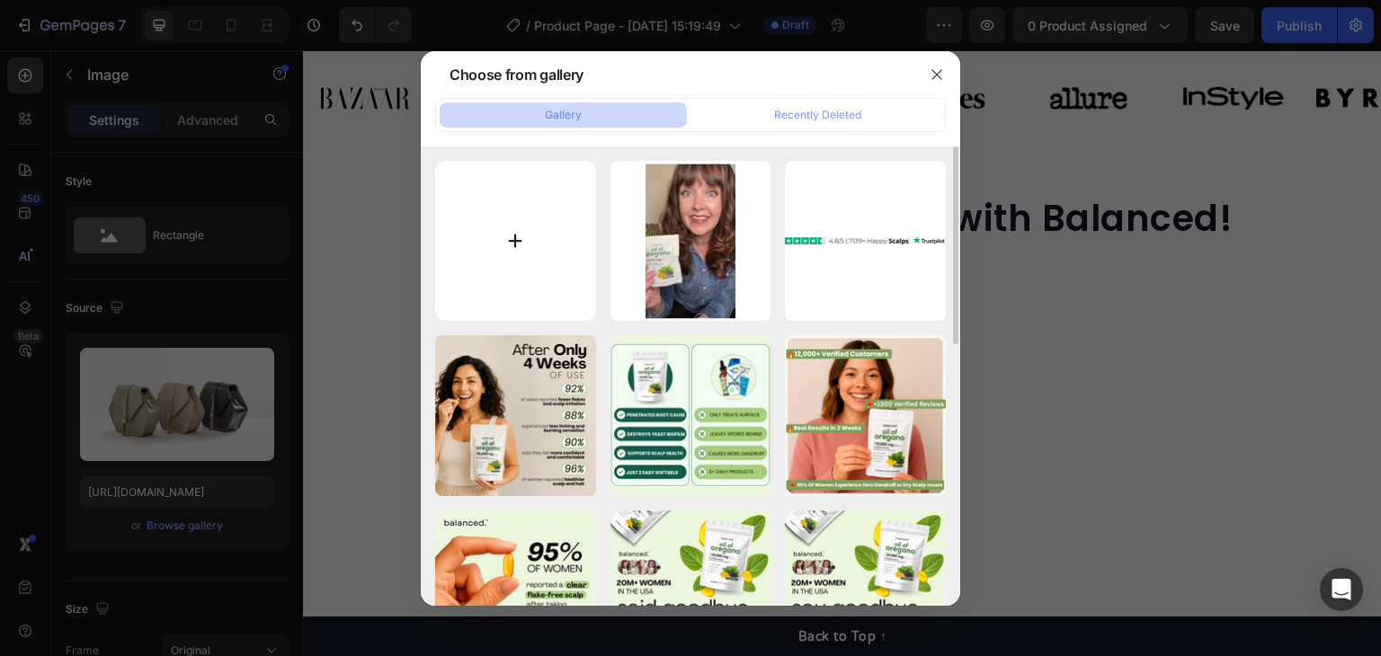
click at [514, 279] on input "file" at bounding box center [515, 241] width 161 height 161
type input "C:\fakepath\2.png"
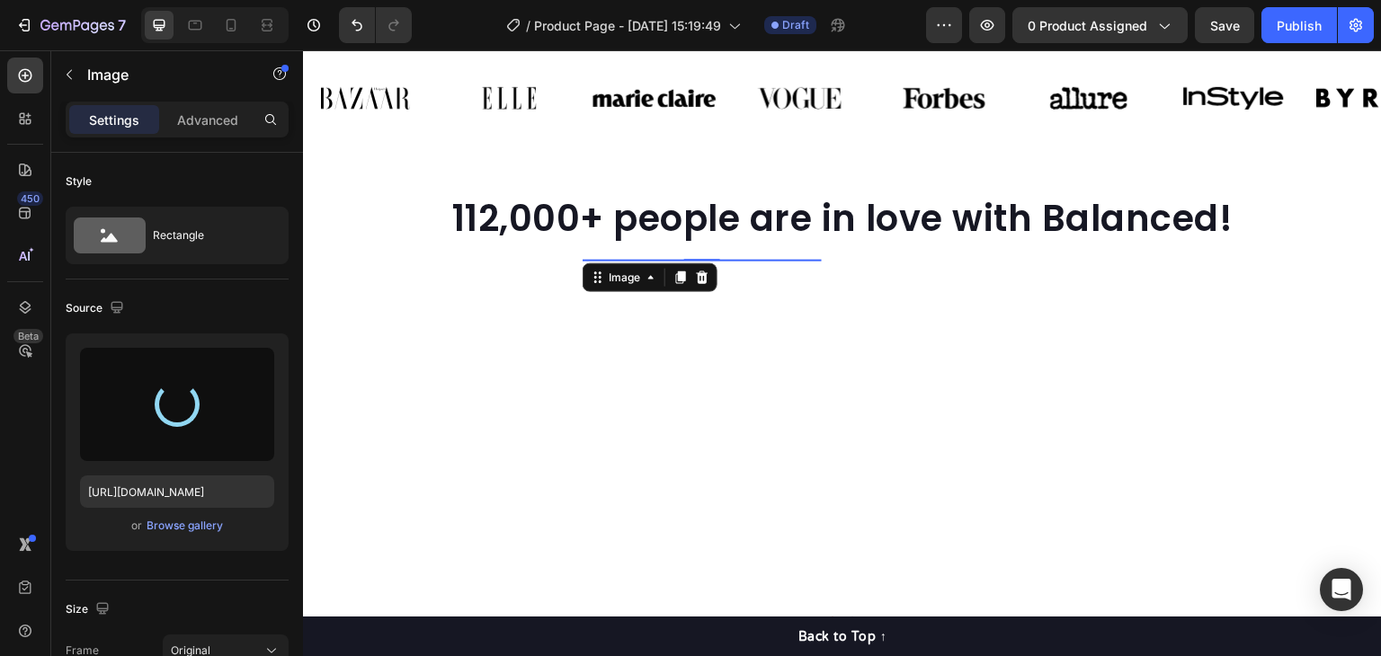
type input "https://cdn.shopify.com/s/files/1/0673/4944/6882/files/gempages_484072994692399…"
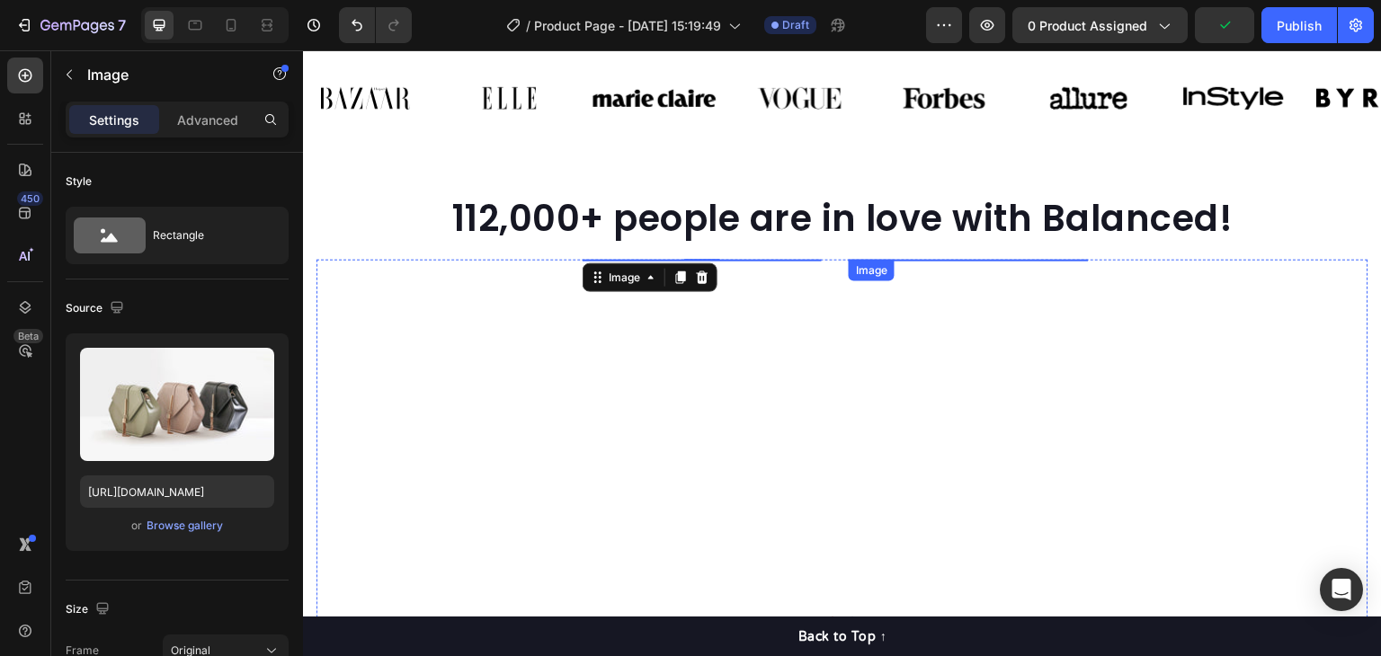
click at [943, 260] on img at bounding box center [968, 260] width 239 height 0
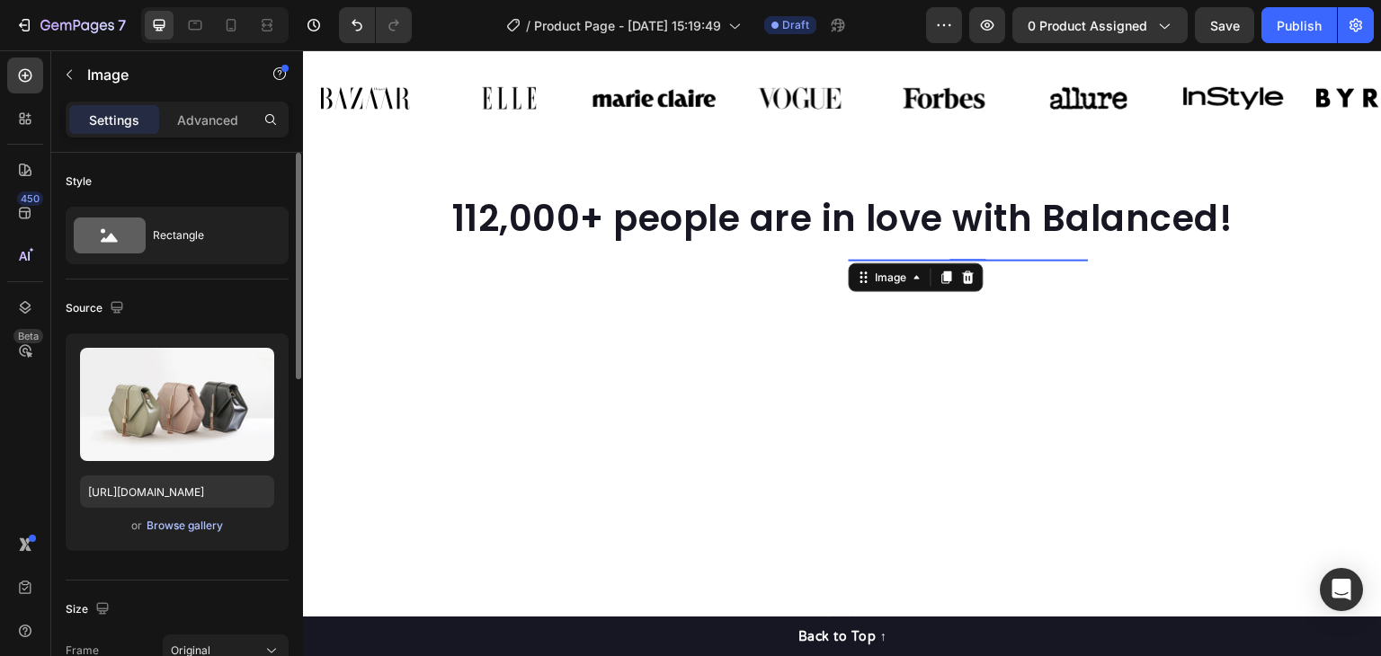
click at [188, 526] on div "Browse gallery" at bounding box center [185, 526] width 76 height 16
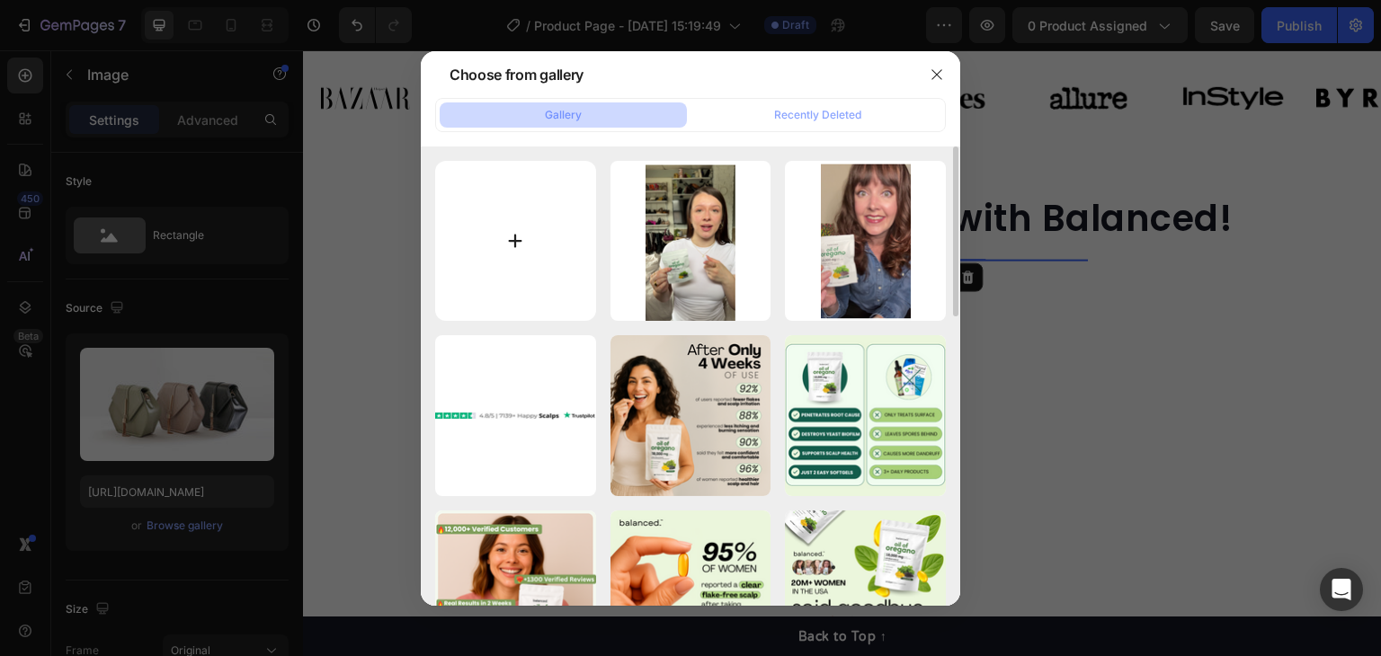
click at [547, 249] on input "file" at bounding box center [515, 241] width 161 height 161
type input "C:\fakepath\3.png"
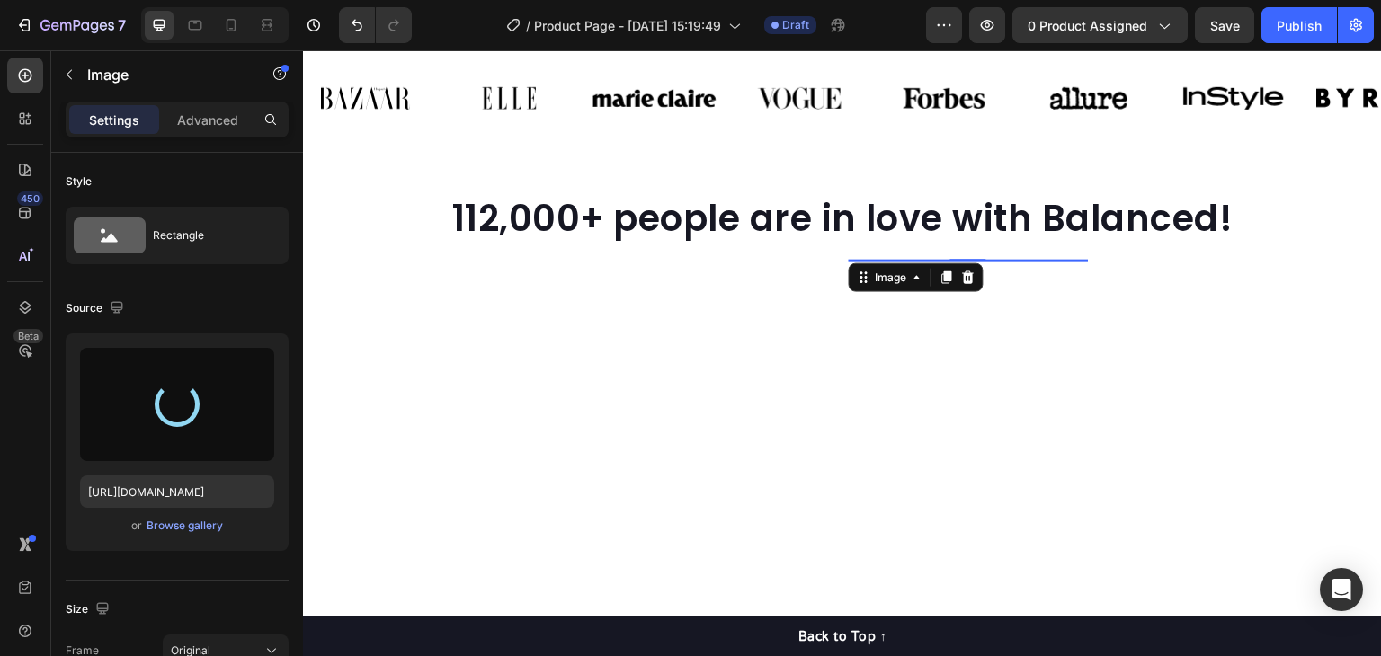
type input "https://cdn.shopify.com/s/files/1/0673/4944/6882/files/gempages_484072994692399…"
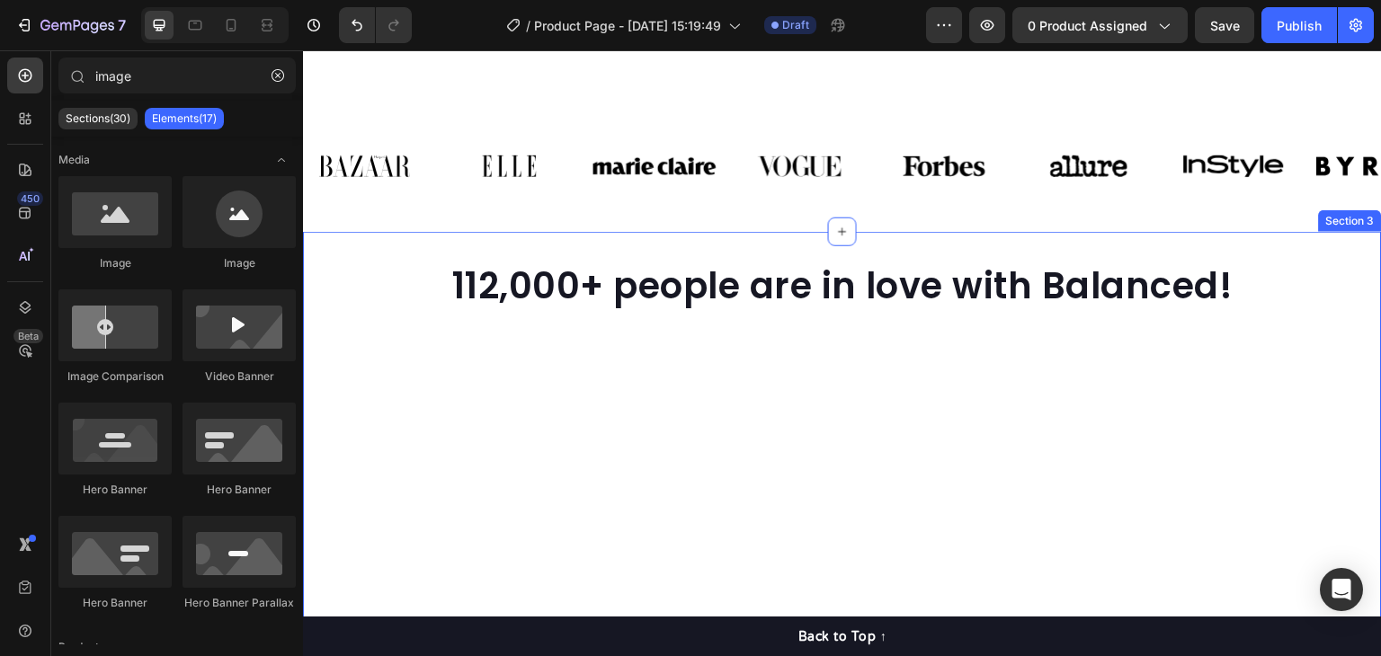
scroll to position [1159, 0]
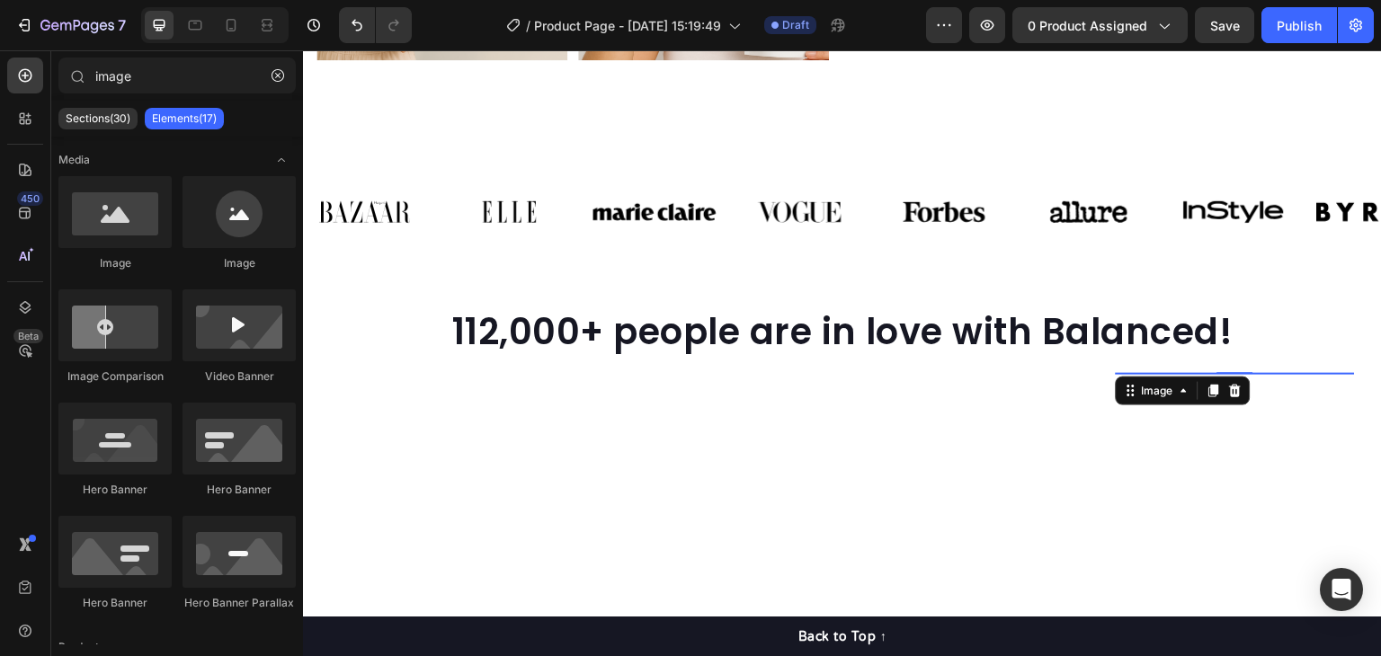
click at [1252, 373] on img at bounding box center [1235, 373] width 239 height 0
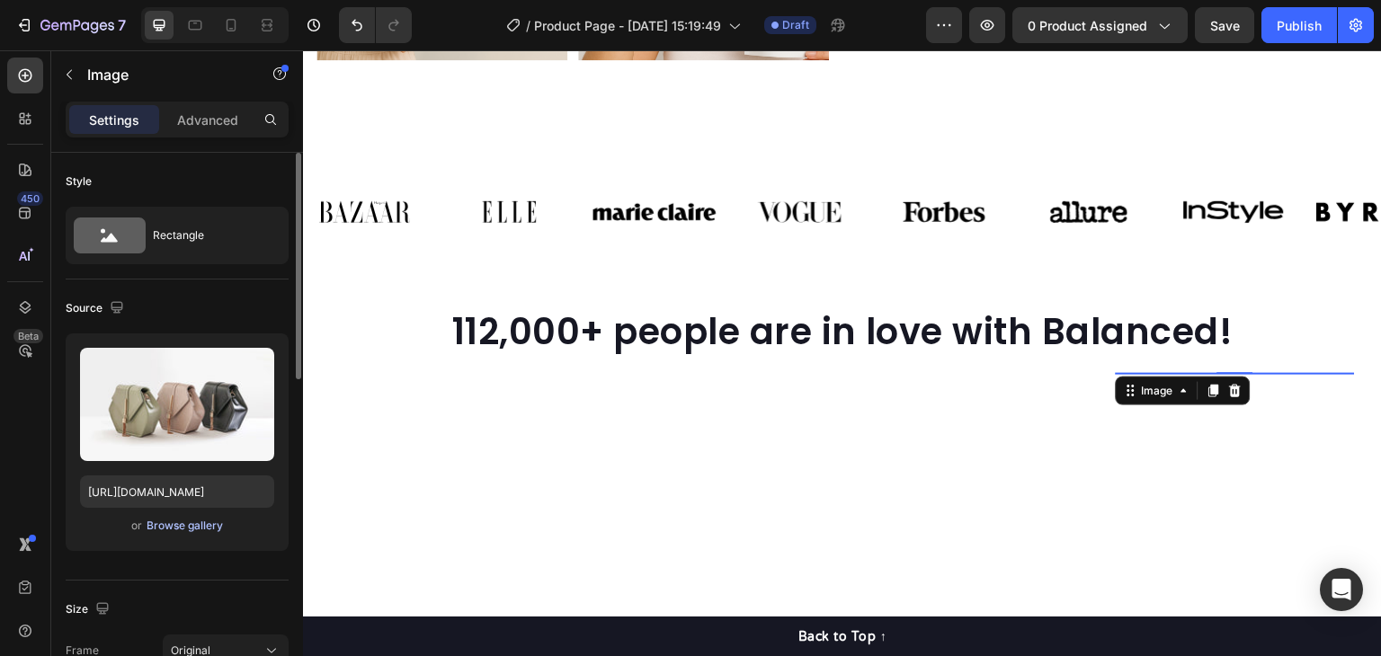
click at [183, 530] on div "Browse gallery" at bounding box center [185, 526] width 76 height 16
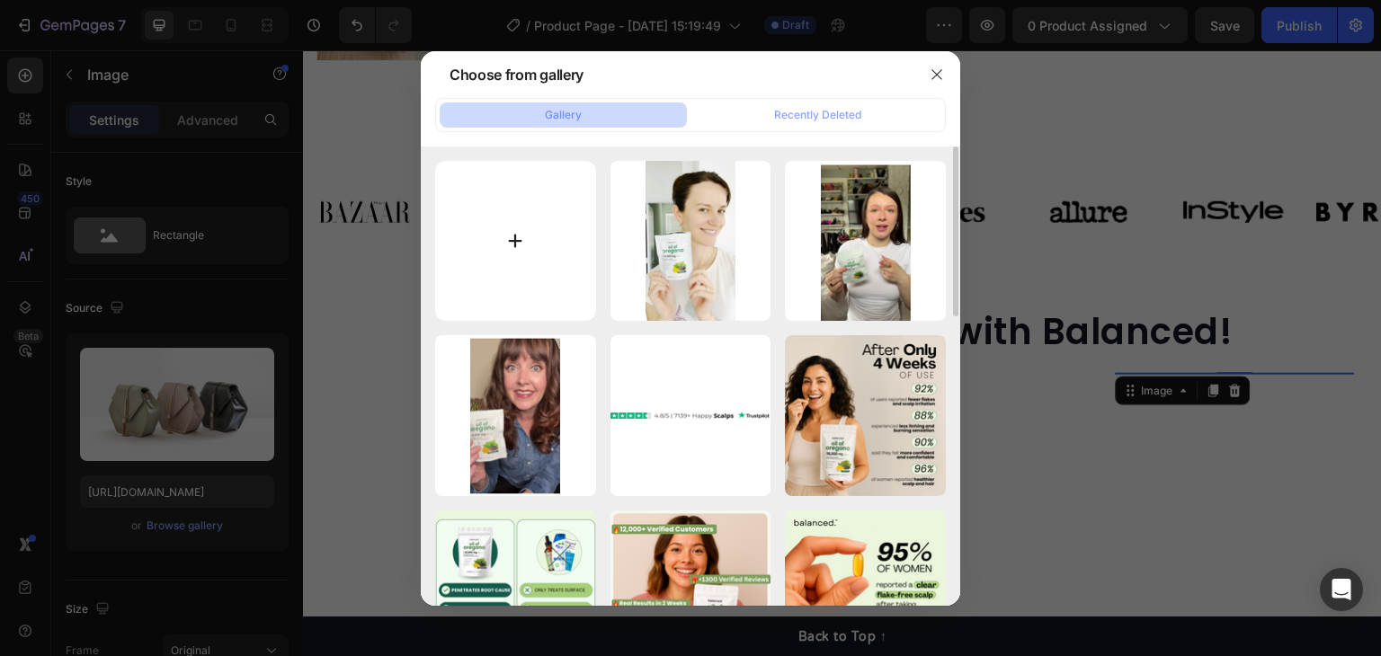
click at [504, 205] on input "file" at bounding box center [515, 241] width 161 height 161
type input "C:\fakepath\4.png"
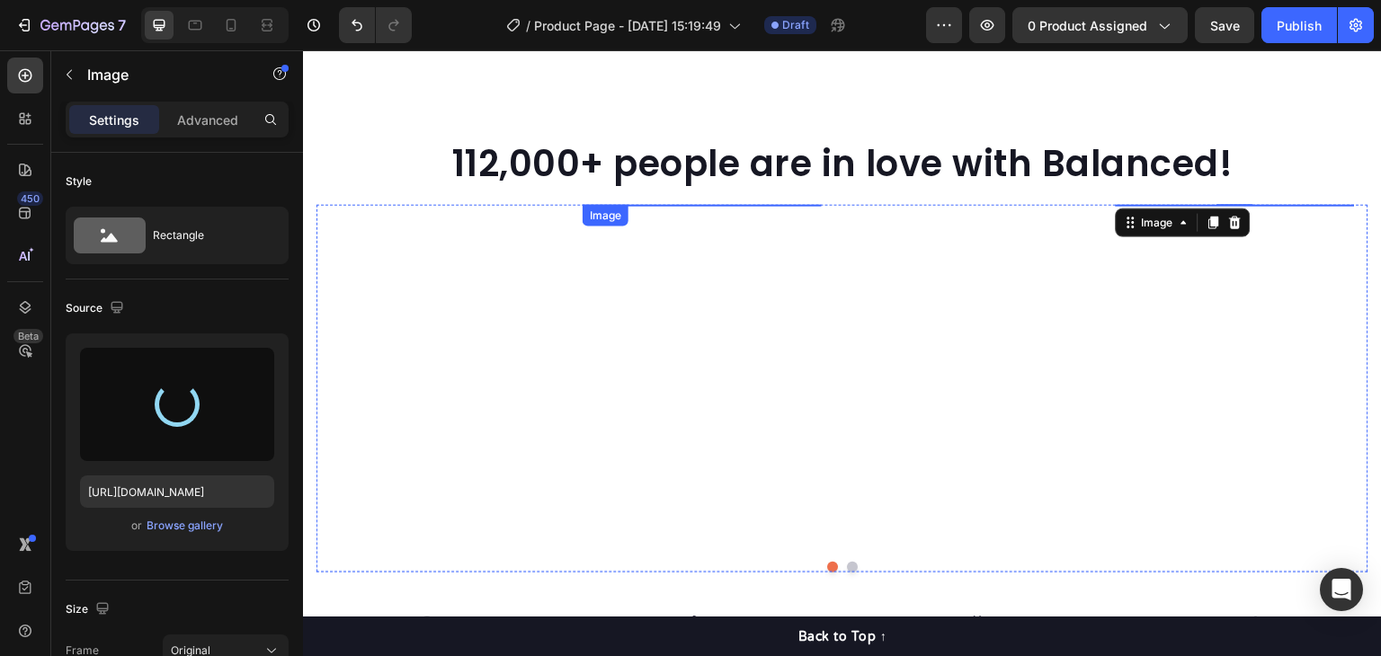
scroll to position [1519, 0]
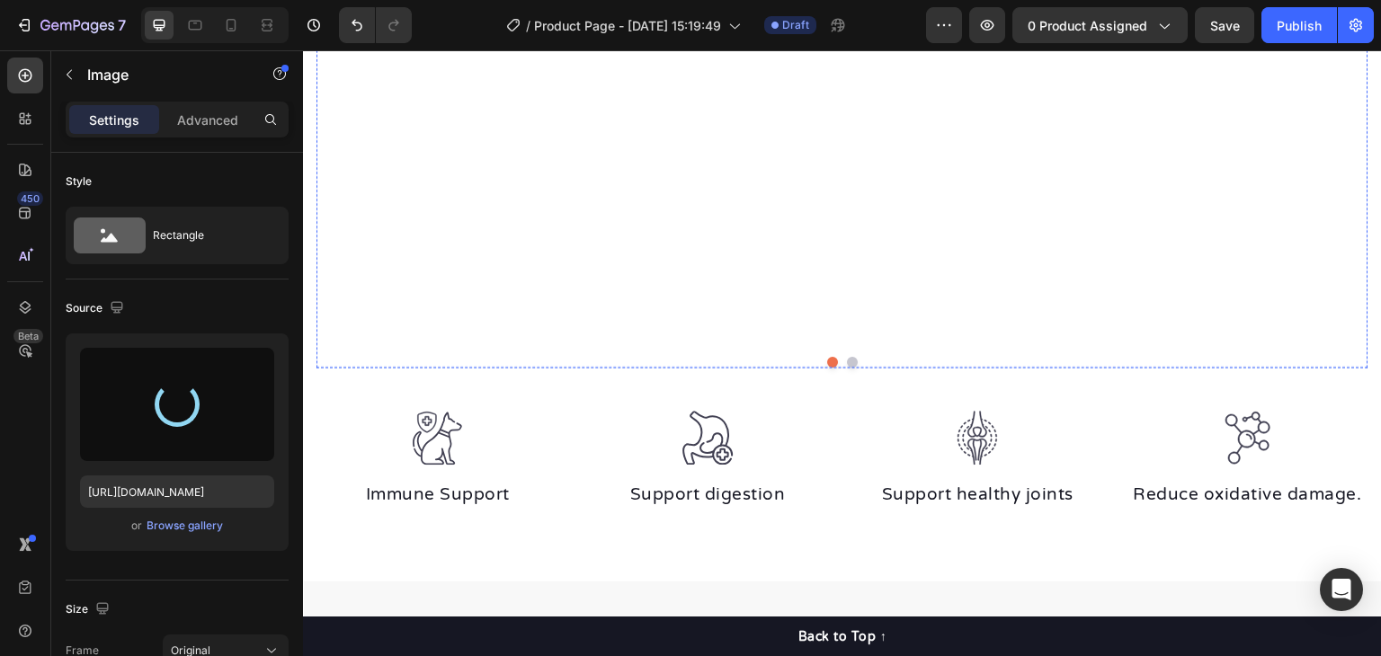
type input "https://cdn.shopify.com/s/files/1/0673/4944/6882/files/gempages_484072994692399…"
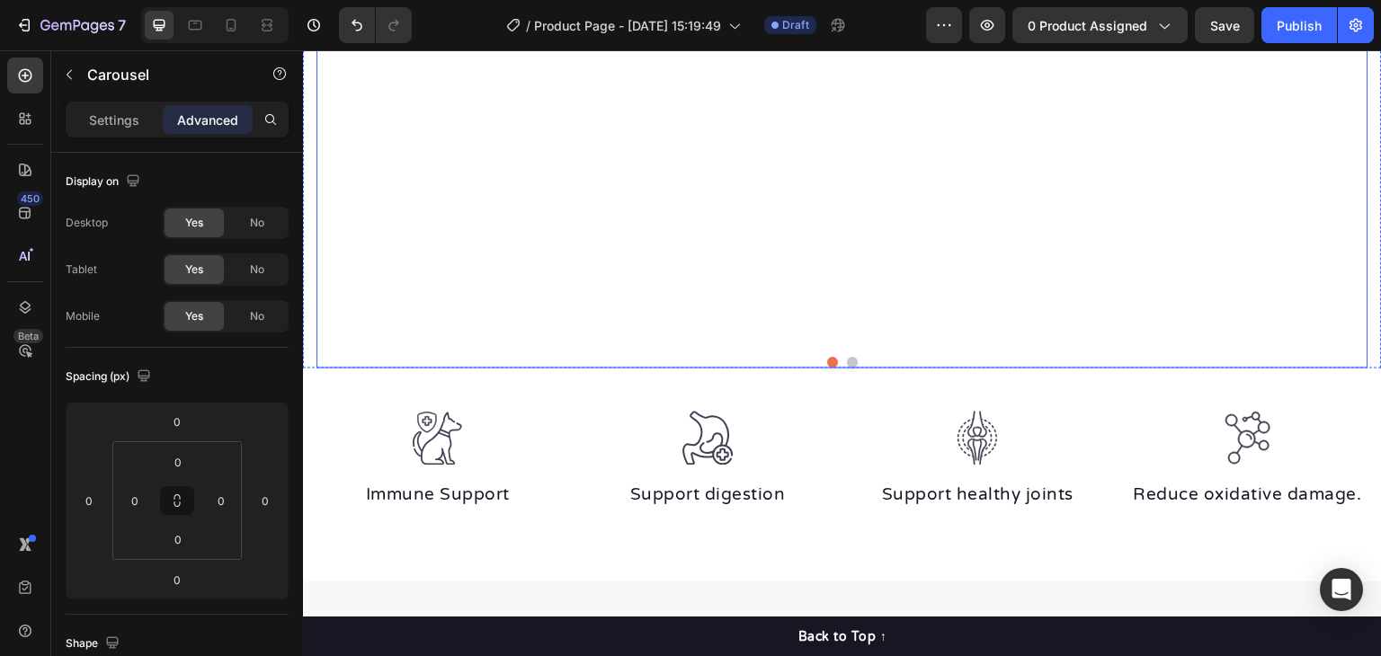
click at [844, 368] on div "Image Image Image Image 0 Video Carousel" at bounding box center [843, 184] width 1052 height 368
click at [847, 368] on button "Dot" at bounding box center [852, 362] width 11 height 11
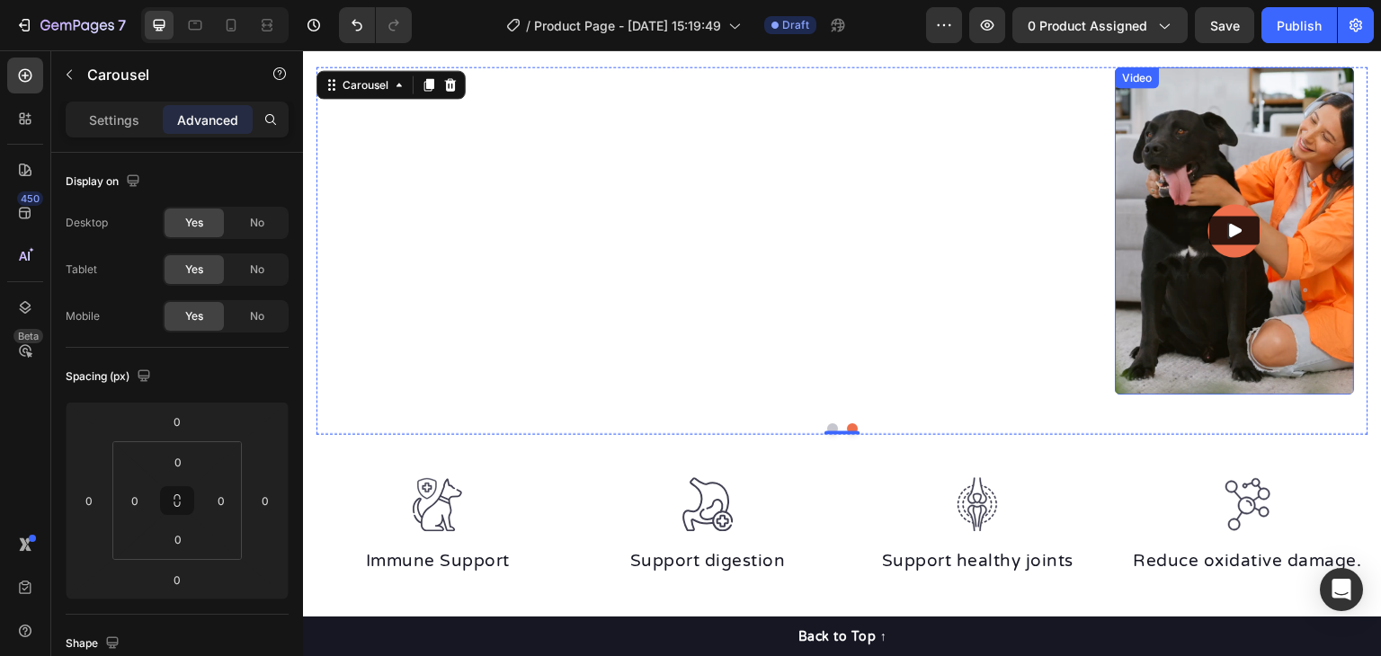
scroll to position [1339, 0]
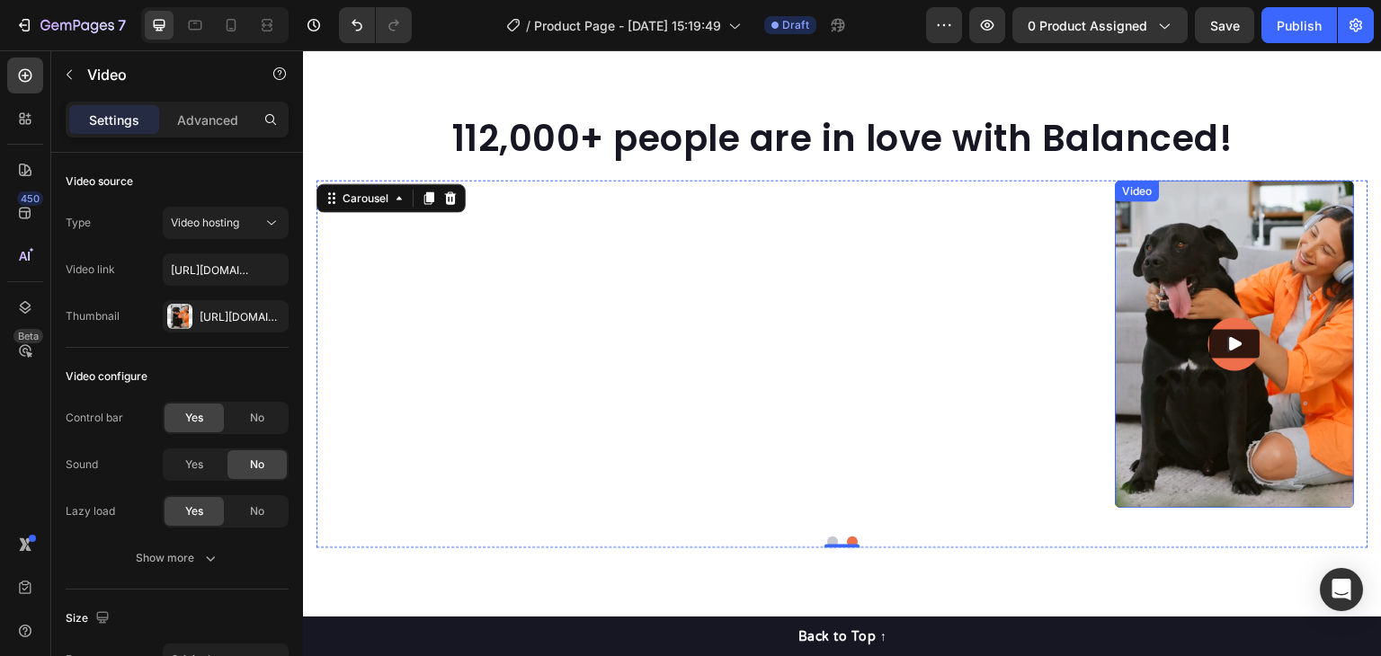
click at [1254, 267] on img at bounding box center [1235, 344] width 239 height 328
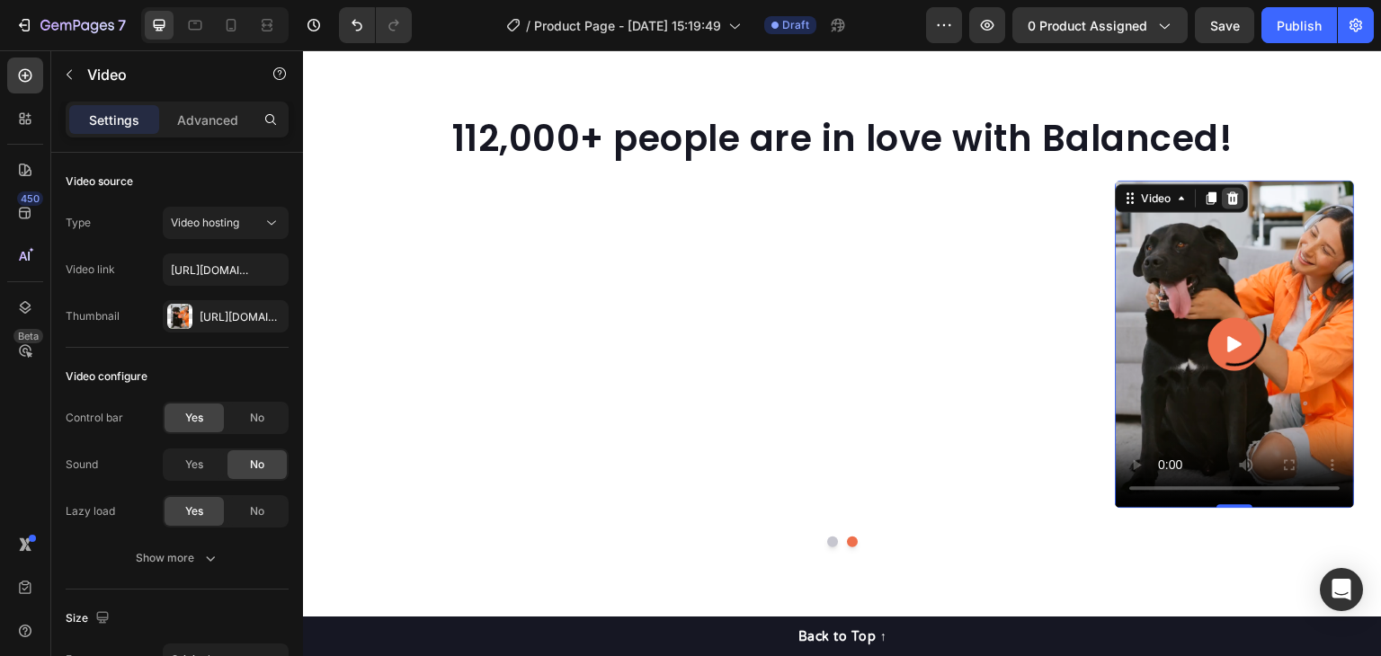
click at [1234, 193] on icon at bounding box center [1234, 197] width 12 height 13
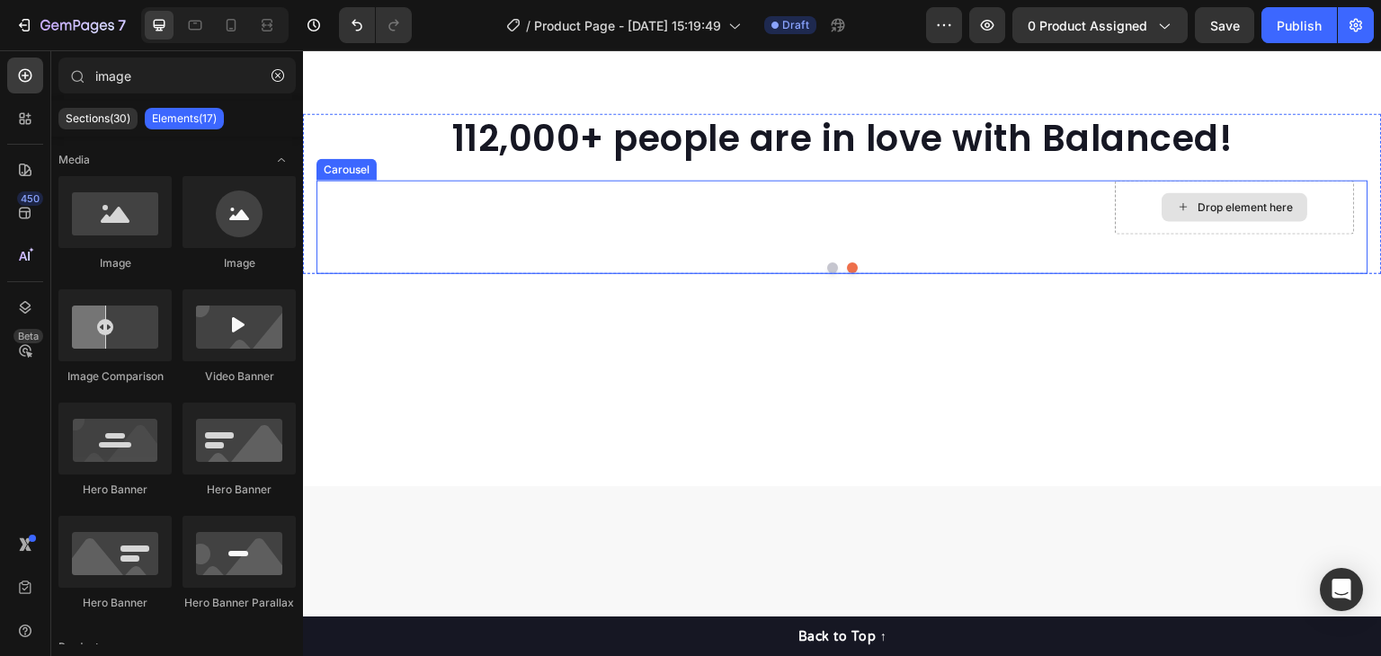
click at [1233, 214] on div "Drop element here" at bounding box center [1246, 207] width 95 height 14
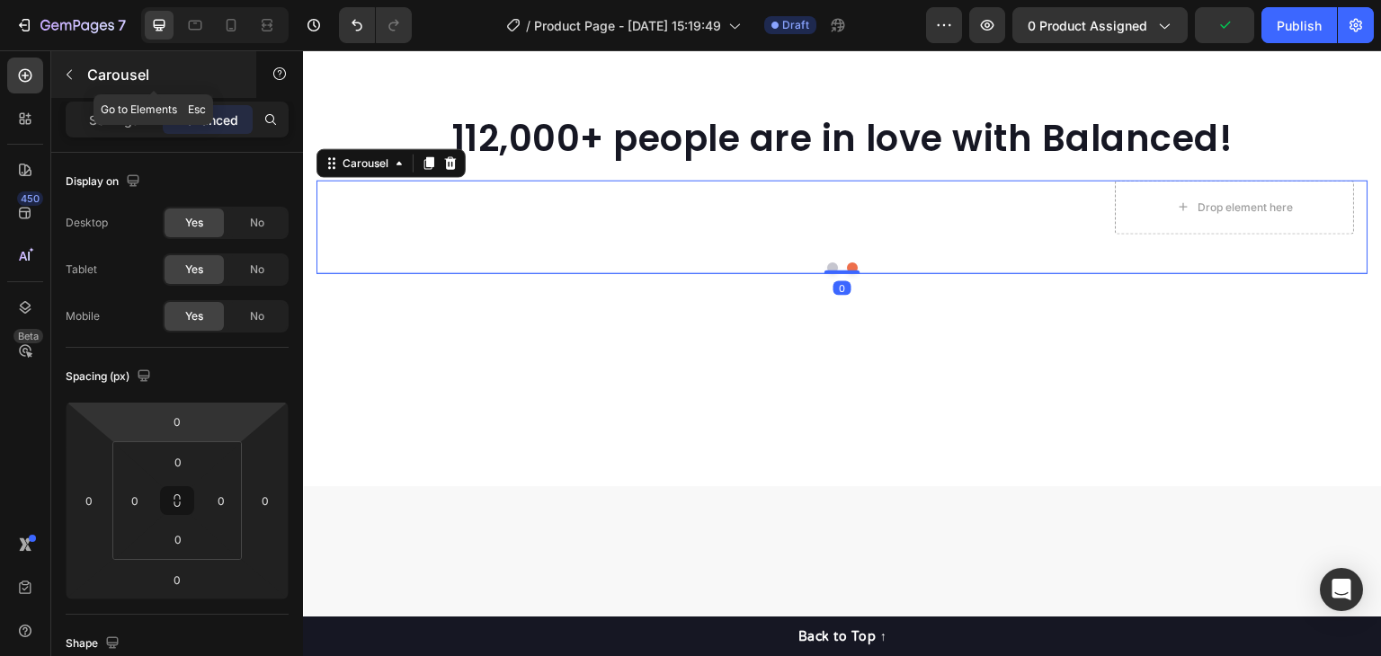
click at [85, 84] on div "Carousel" at bounding box center [153, 74] width 205 height 47
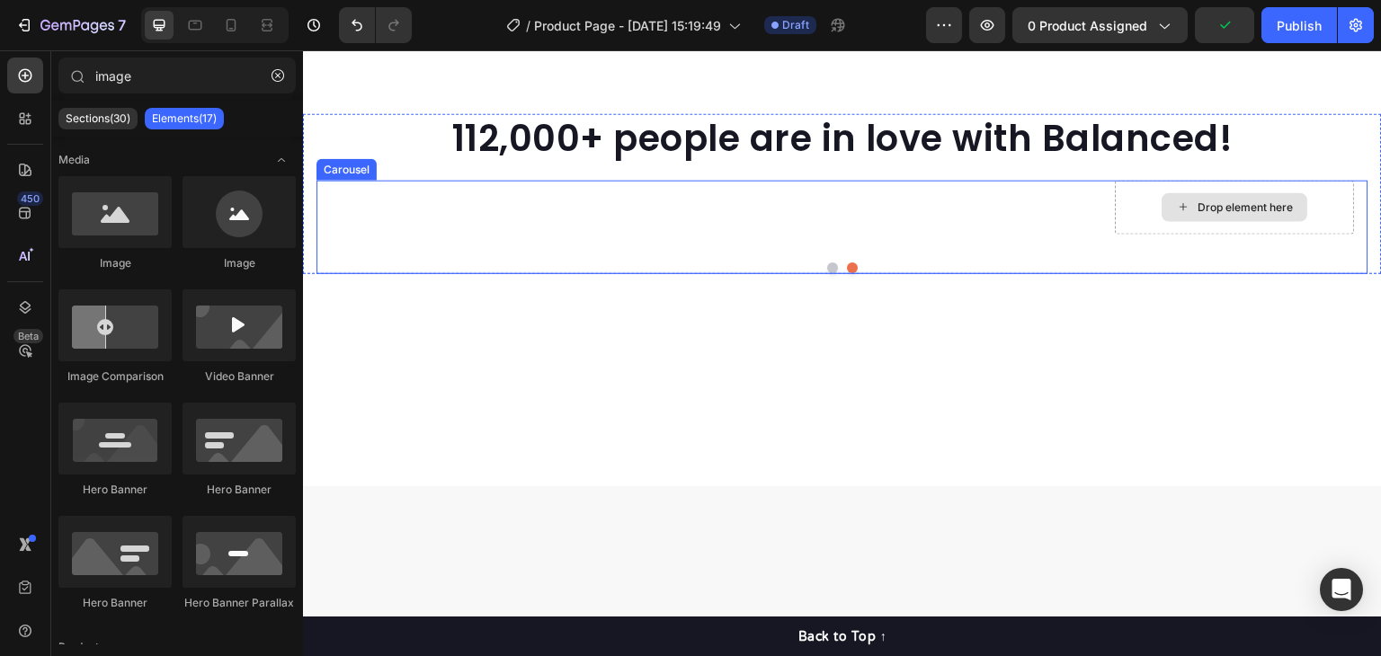
click at [1237, 214] on div "Drop element here" at bounding box center [1246, 207] width 95 height 14
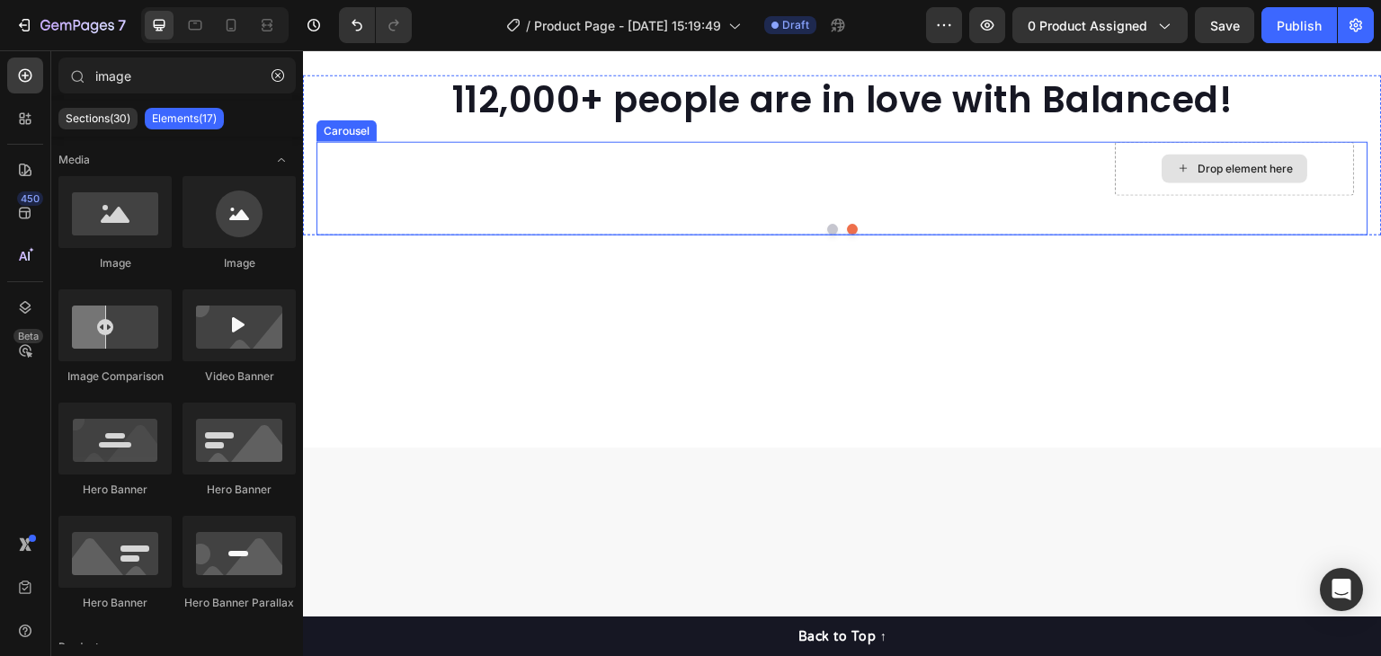
scroll to position [1249, 0]
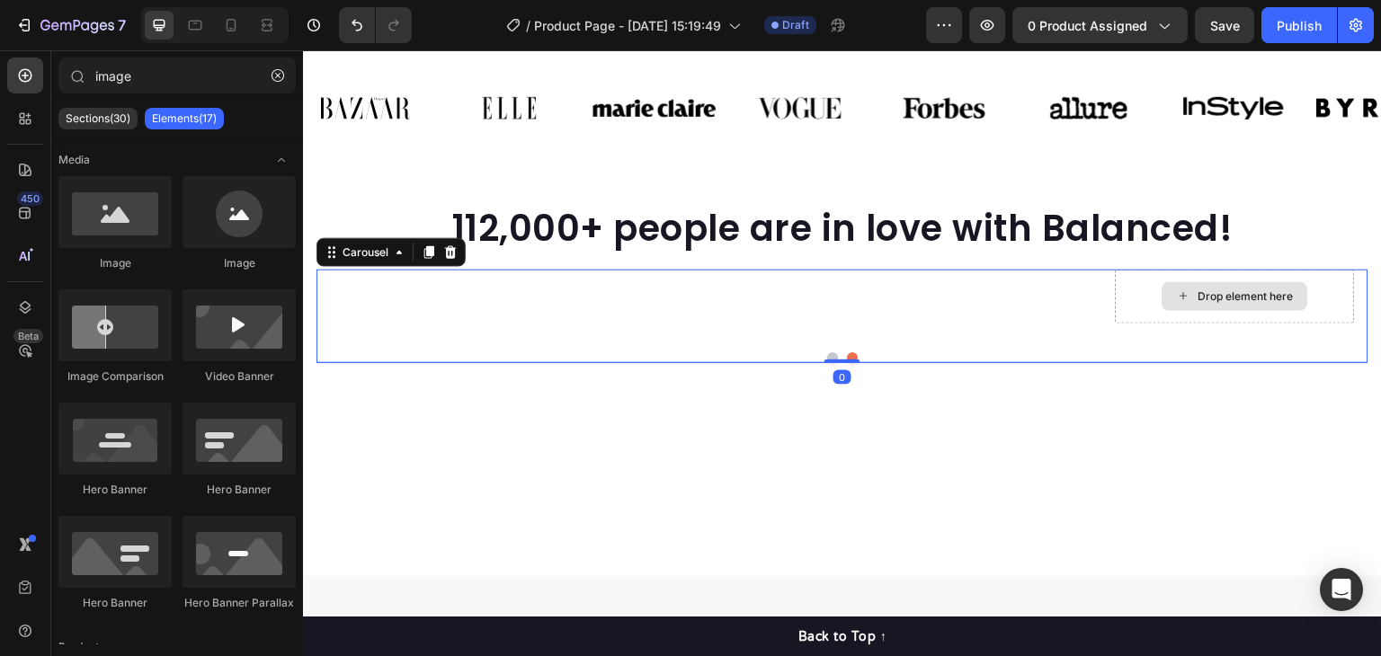
click at [1207, 324] on div "Drop element here" at bounding box center [1235, 297] width 239 height 54
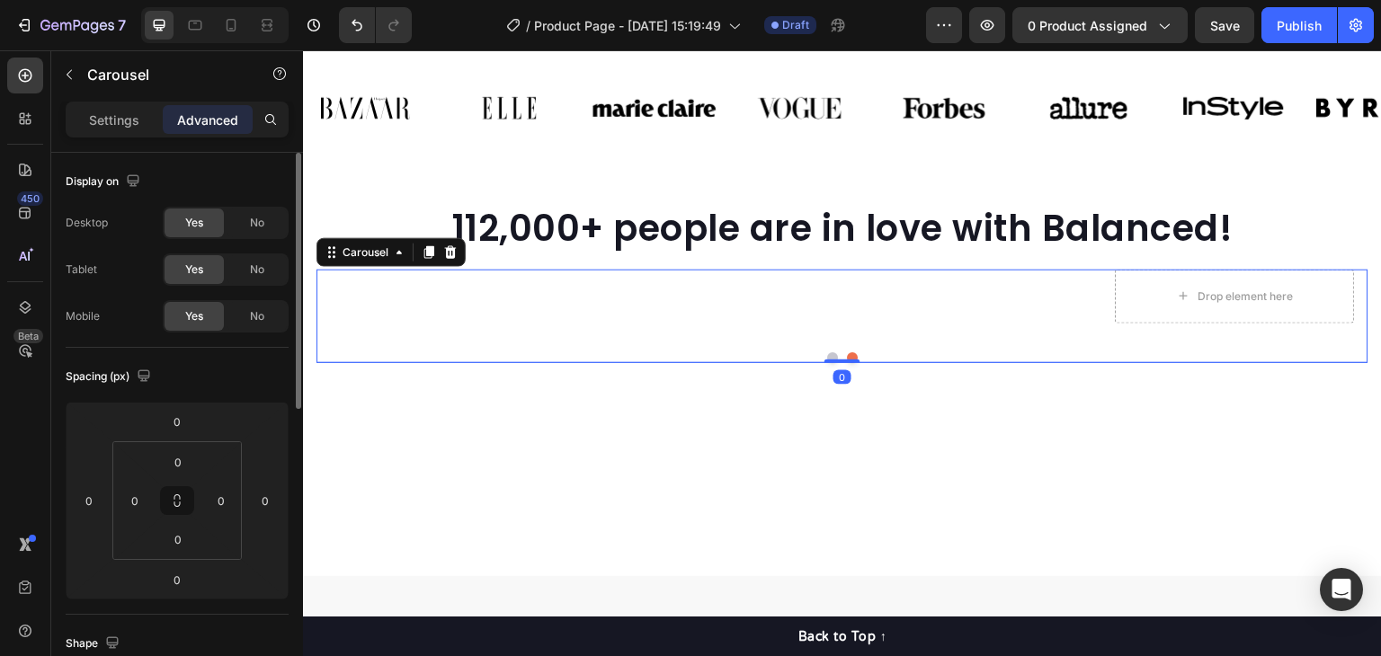
scroll to position [180, 0]
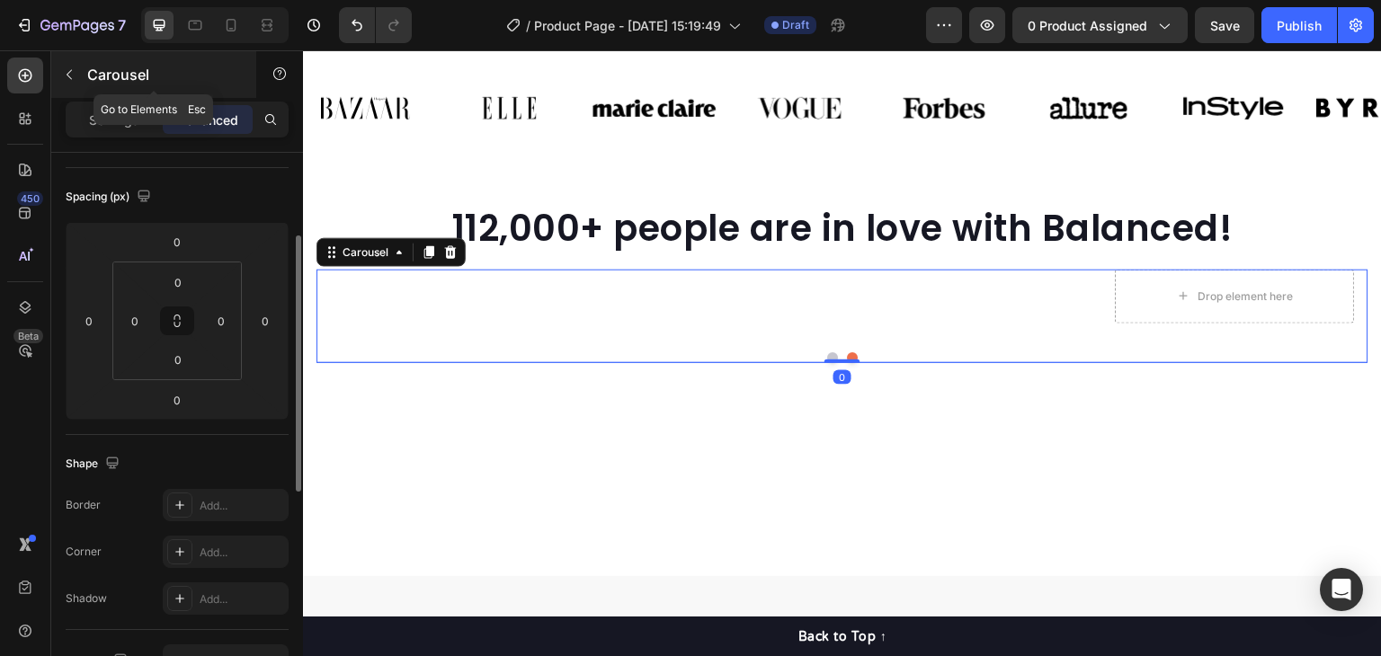
click at [67, 80] on icon "button" at bounding box center [69, 74] width 14 height 14
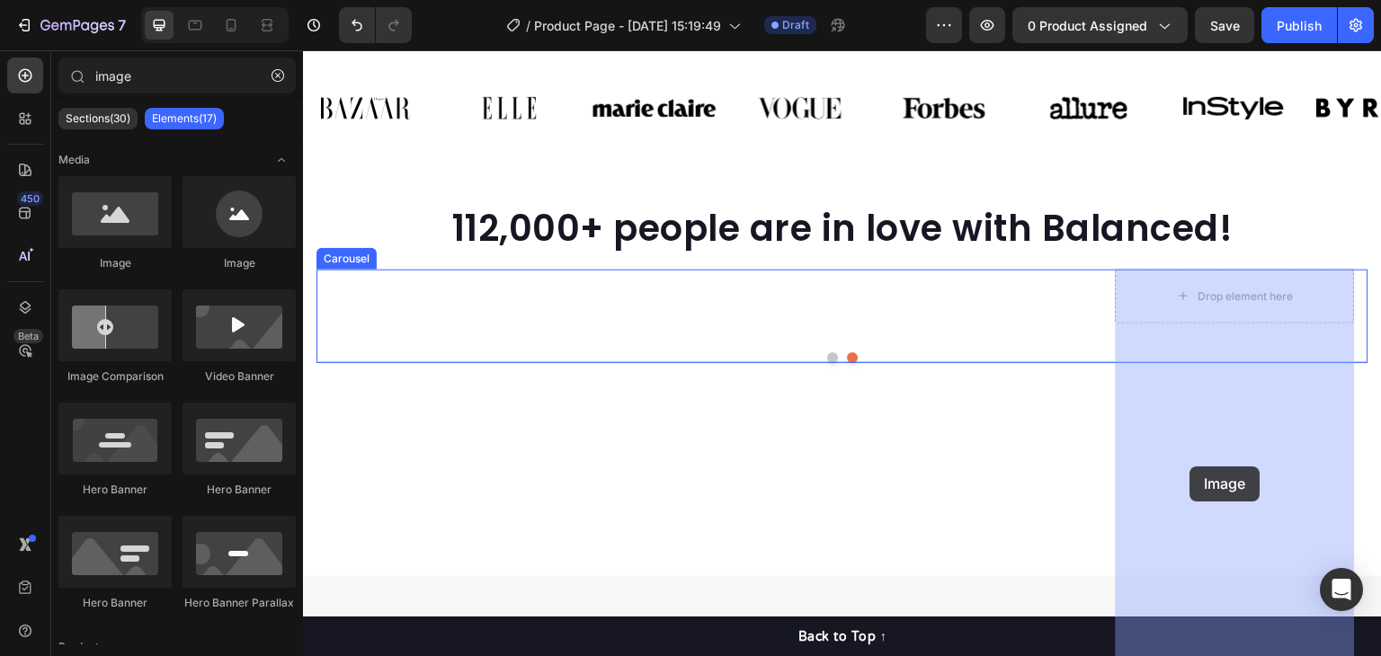
drag, startPoint x: 407, startPoint y: 278, endPoint x: 1191, endPoint y: 467, distance: 805.7
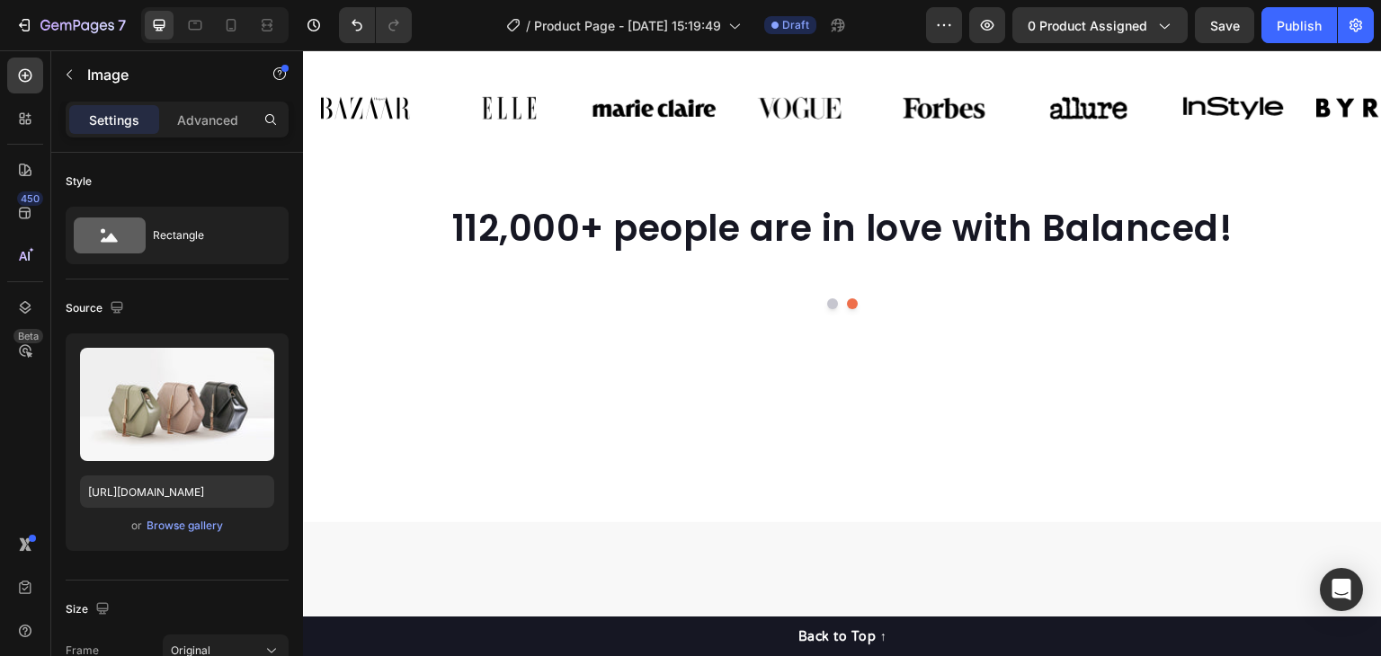
click at [1194, 270] on img at bounding box center [1235, 270] width 239 height 0
click at [183, 519] on div "Browse gallery" at bounding box center [185, 526] width 76 height 16
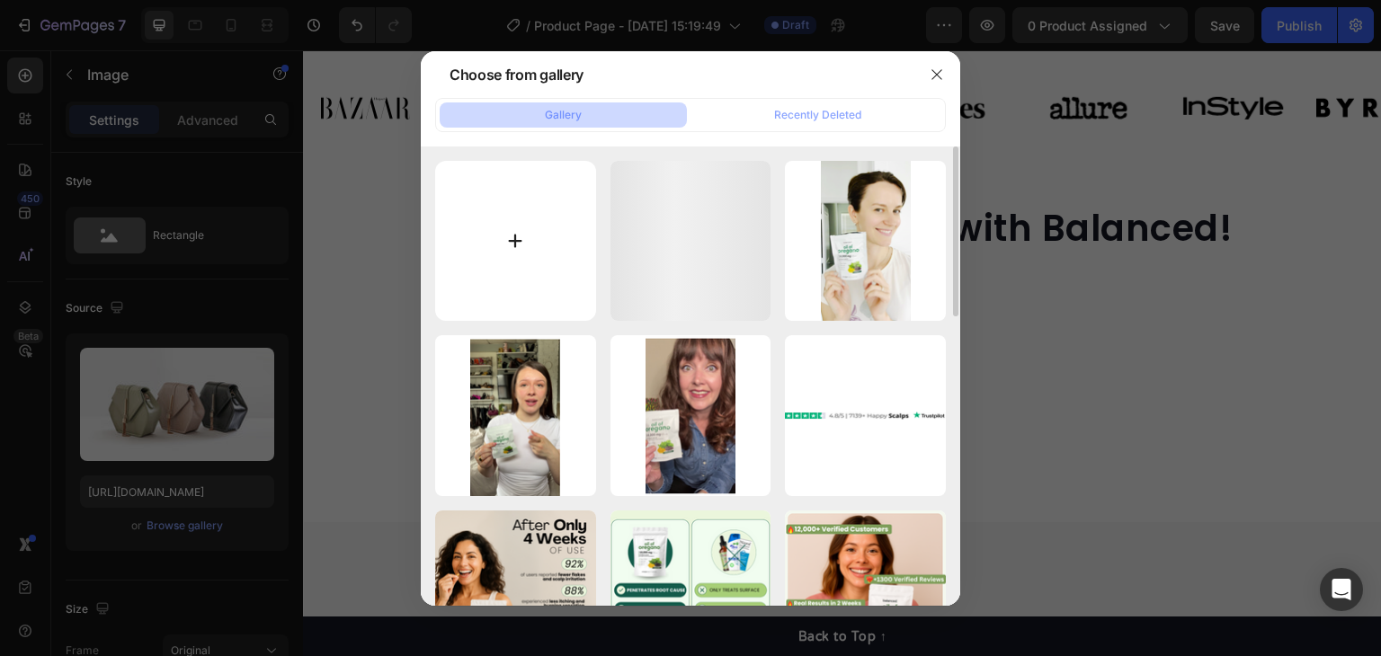
click at [506, 288] on input "file" at bounding box center [515, 241] width 161 height 161
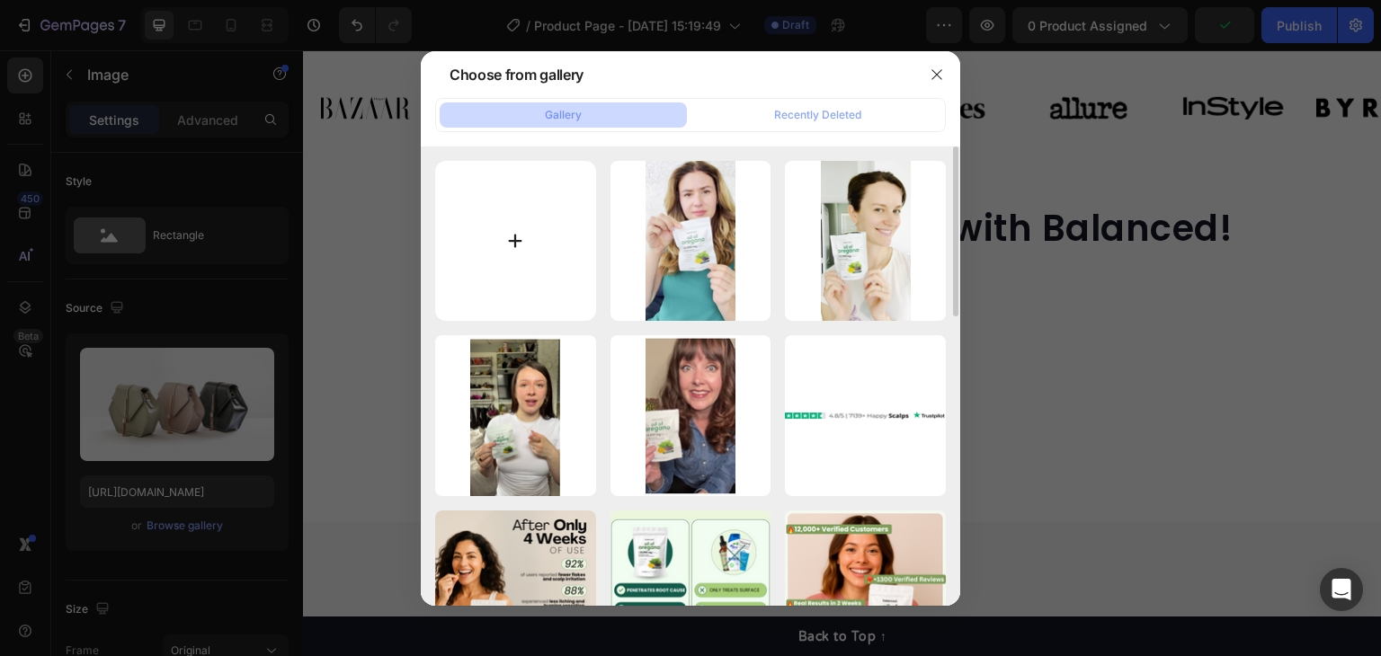
type input "C:\fakepath\5.png"
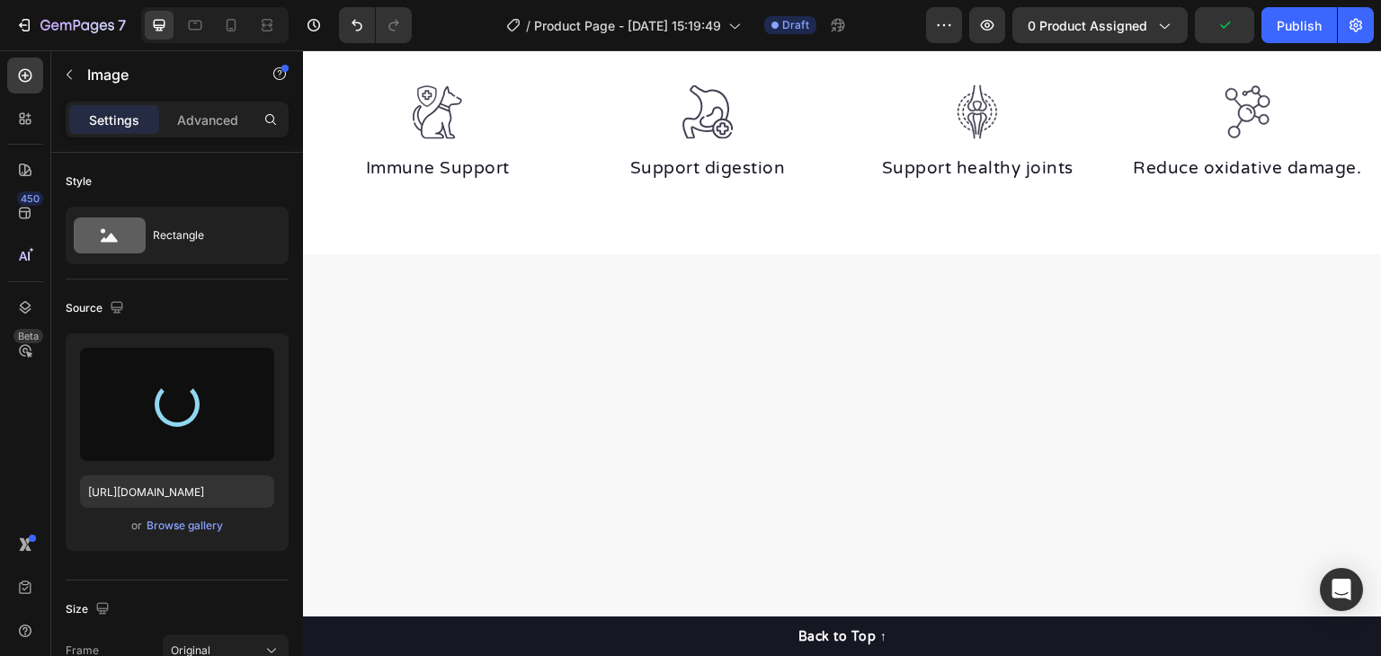
scroll to position [1519, 0]
type input "https://cdn.shopify.com/s/files/1/0673/4944/6882/files/gempages_484072994692399…"
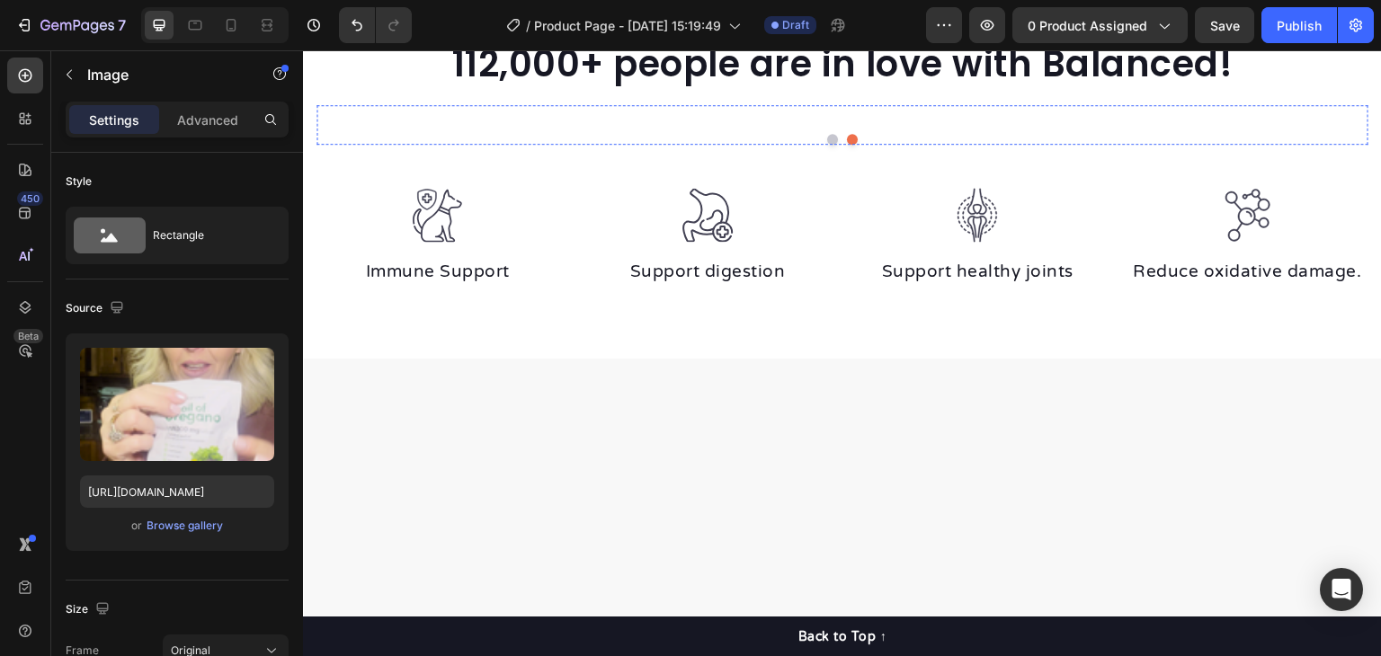
scroll to position [1249, 0]
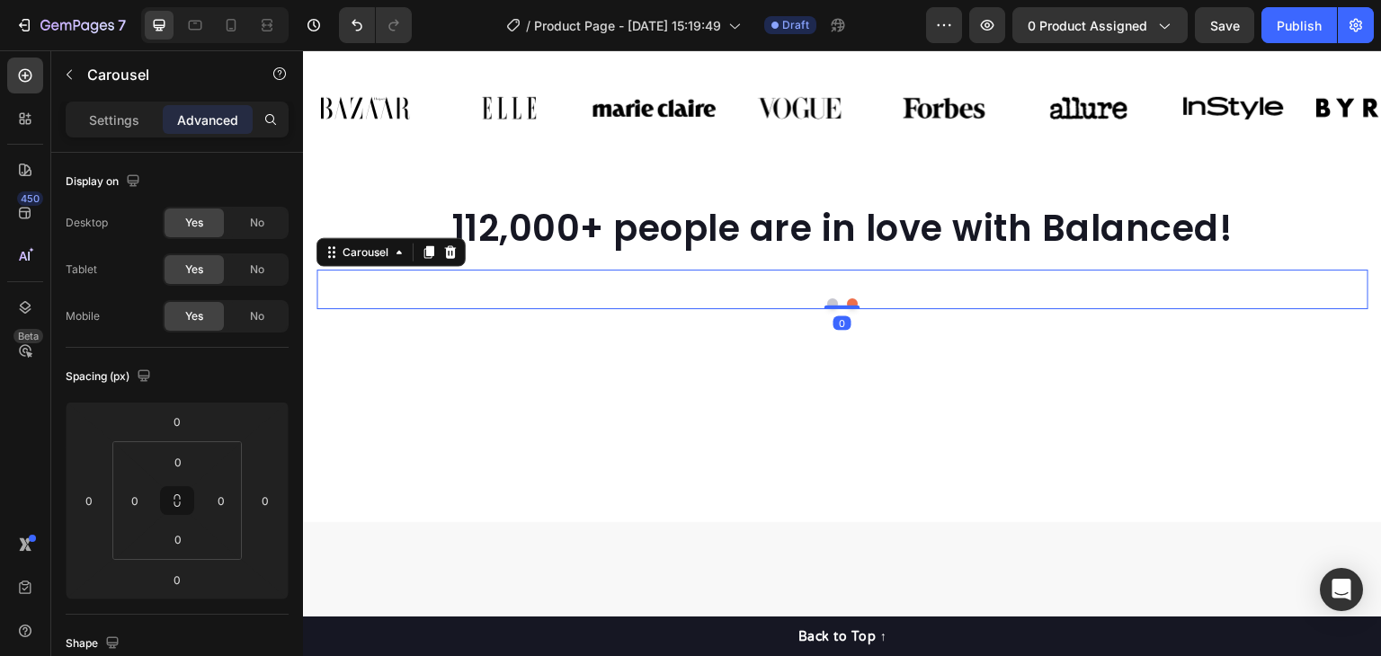
click at [840, 270] on div "Image Image Image Image Image" at bounding box center [843, 270] width 1052 height 0
click at [112, 121] on p "Settings" at bounding box center [114, 120] width 50 height 19
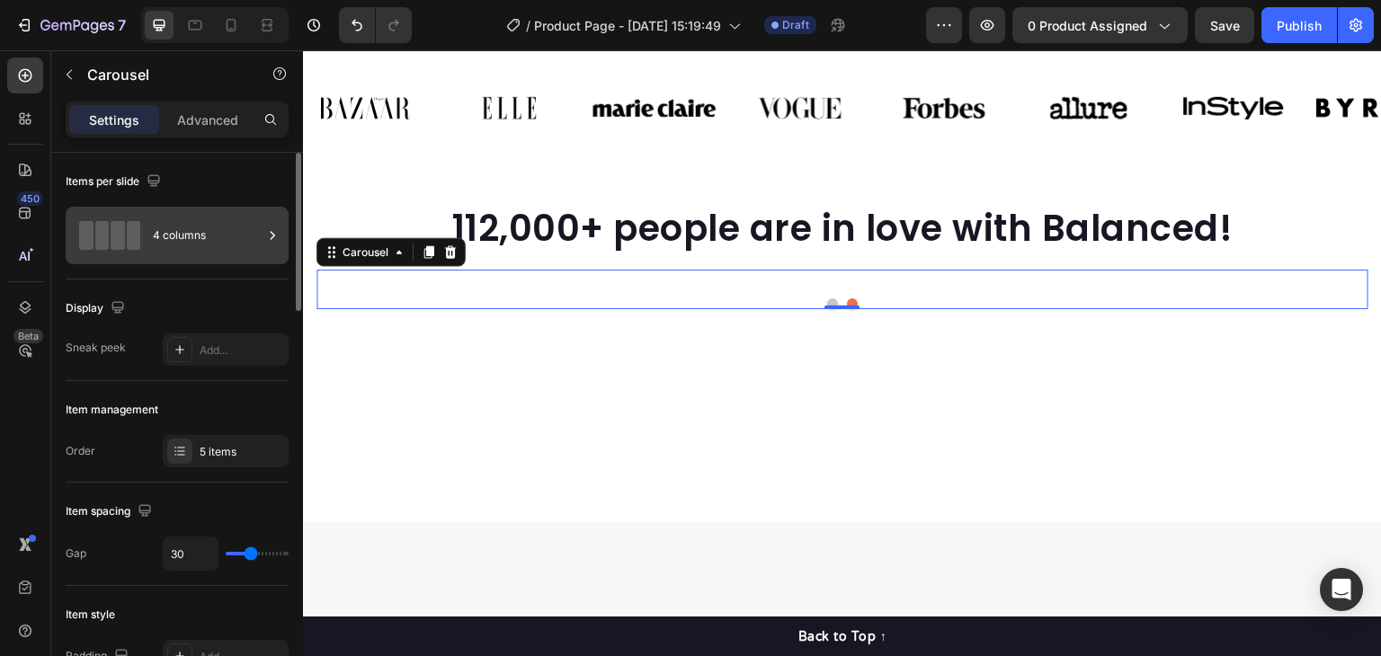
click at [234, 243] on div "4 columns" at bounding box center [208, 235] width 110 height 41
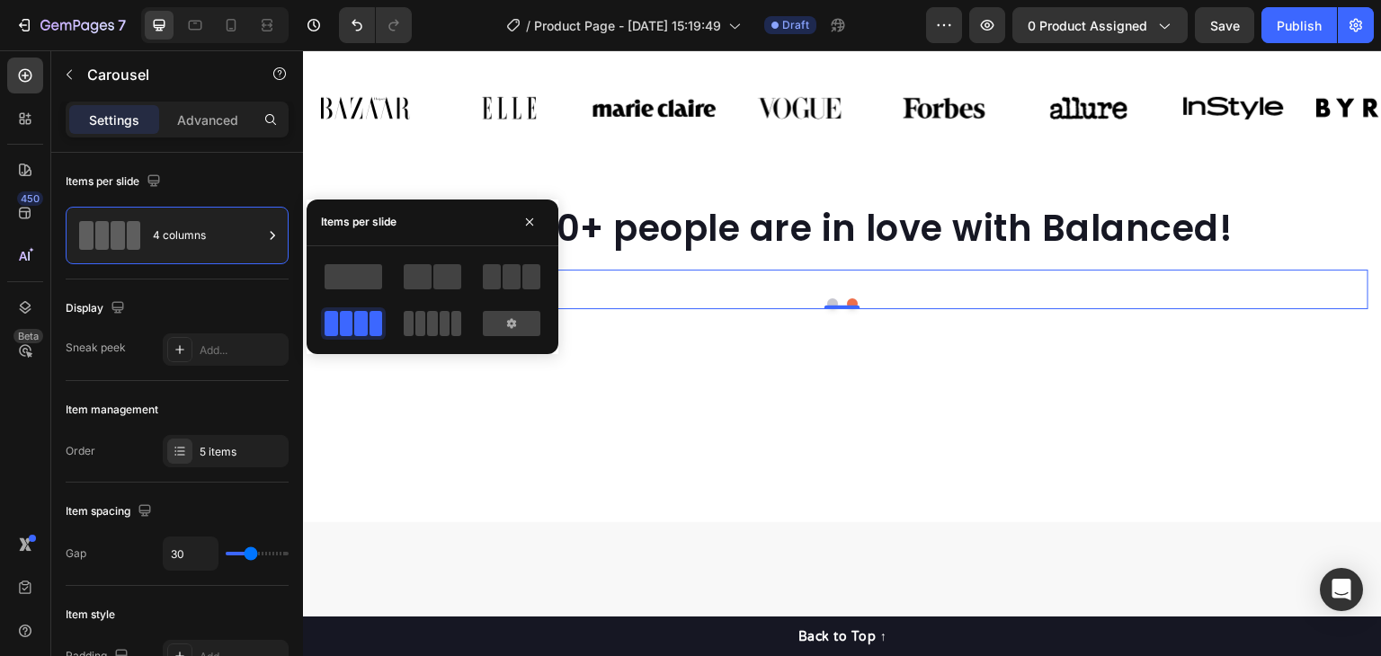
click at [440, 326] on span at bounding box center [445, 323] width 10 height 25
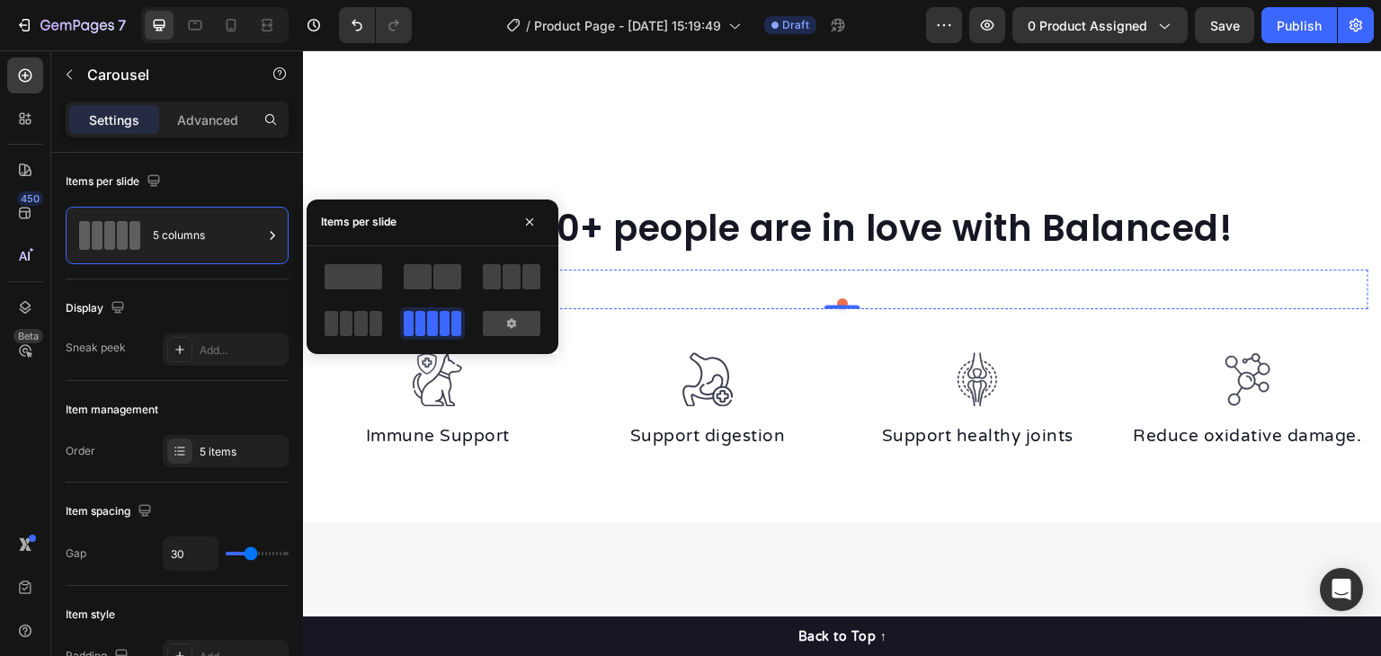
scroll to position [1519, 0]
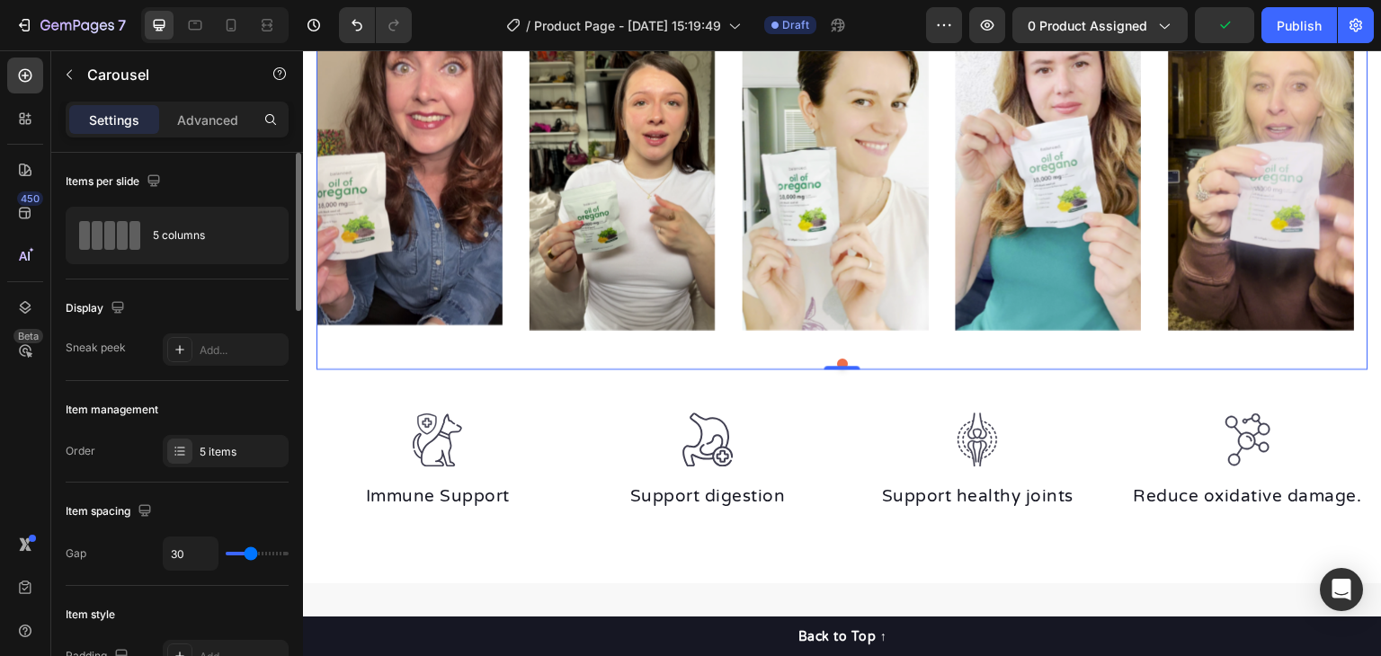
click at [209, 177] on div "Items per slide" at bounding box center [177, 181] width 223 height 29
click at [201, 345] on div "Add..." at bounding box center [242, 351] width 85 height 16
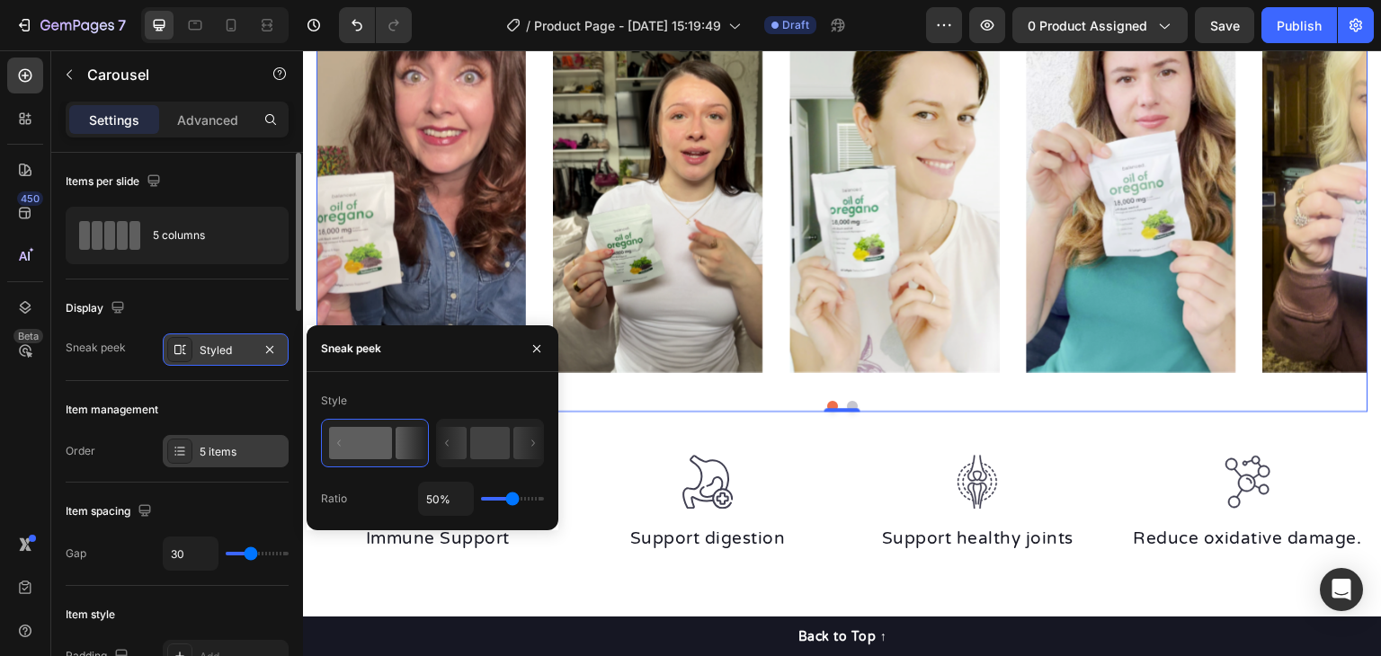
click at [237, 461] on div "5 items" at bounding box center [226, 451] width 126 height 32
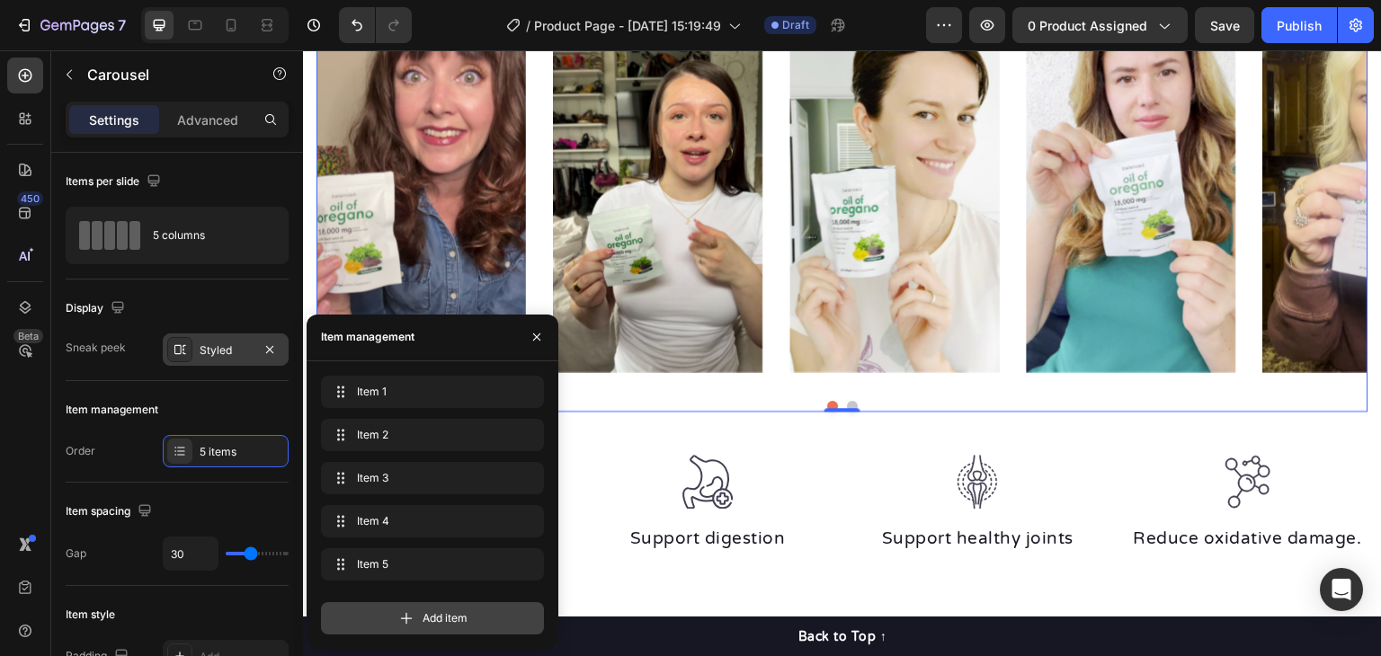
click at [412, 630] on div "Add item" at bounding box center [432, 619] width 223 height 32
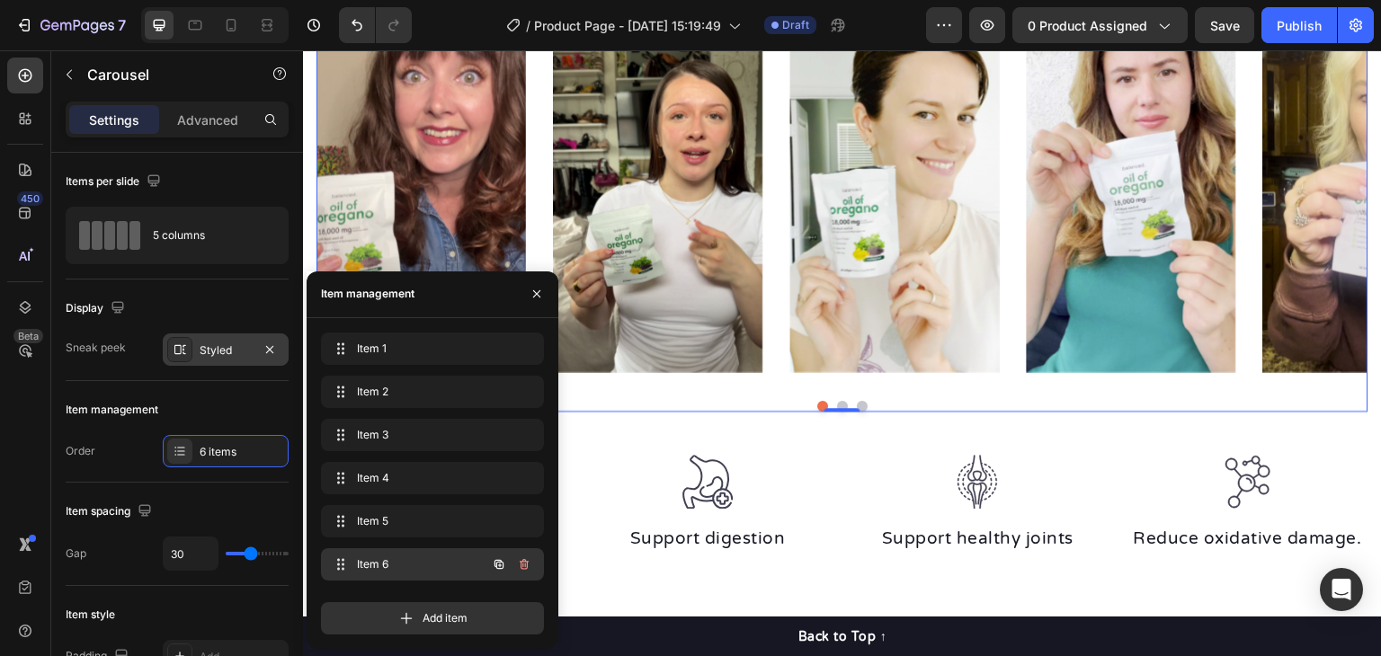
click at [428, 573] on div "Item 6 Item 6" at bounding box center [407, 564] width 158 height 25
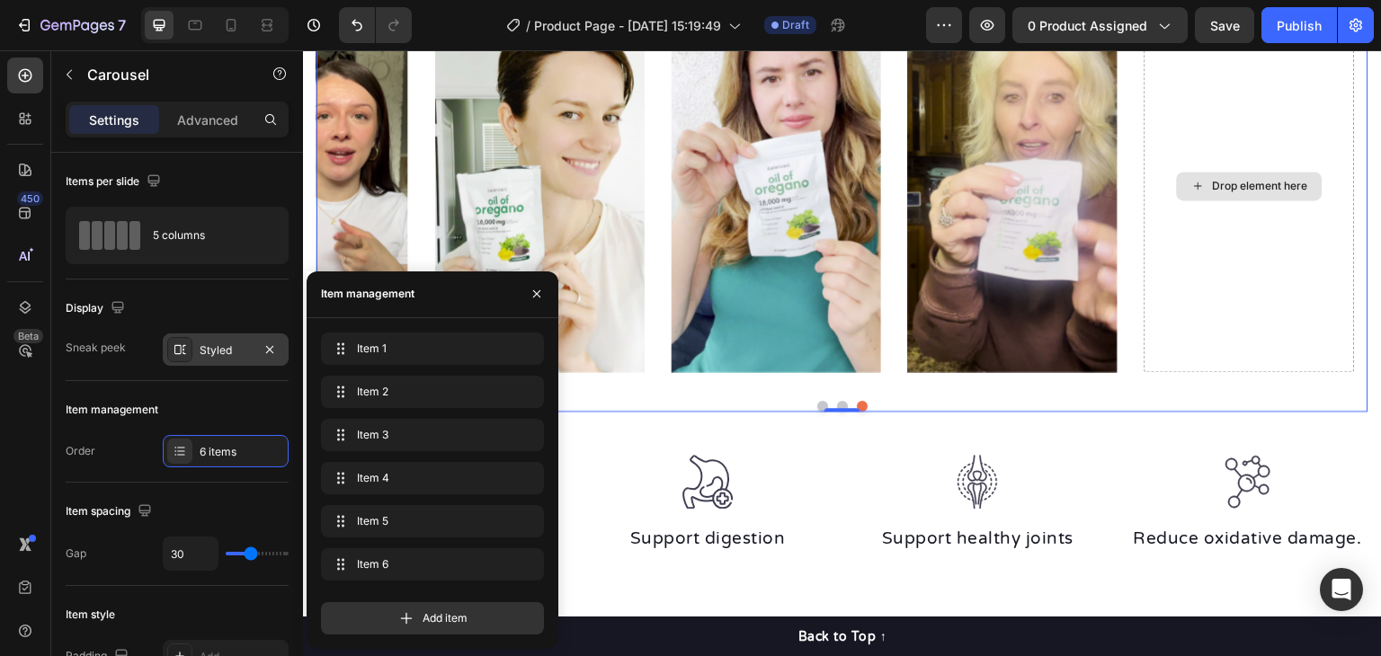
click at [1254, 188] on div "Drop element here" at bounding box center [1260, 186] width 95 height 14
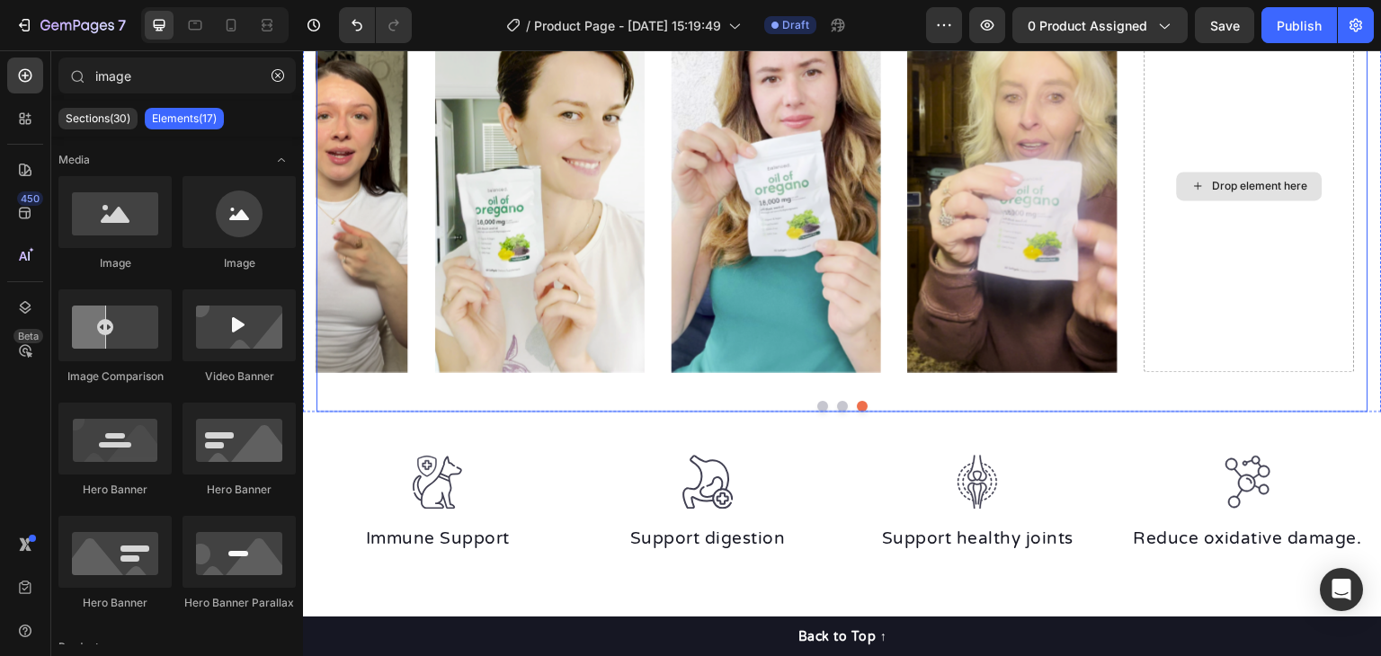
click at [1269, 183] on div "Drop element here" at bounding box center [1260, 186] width 95 height 14
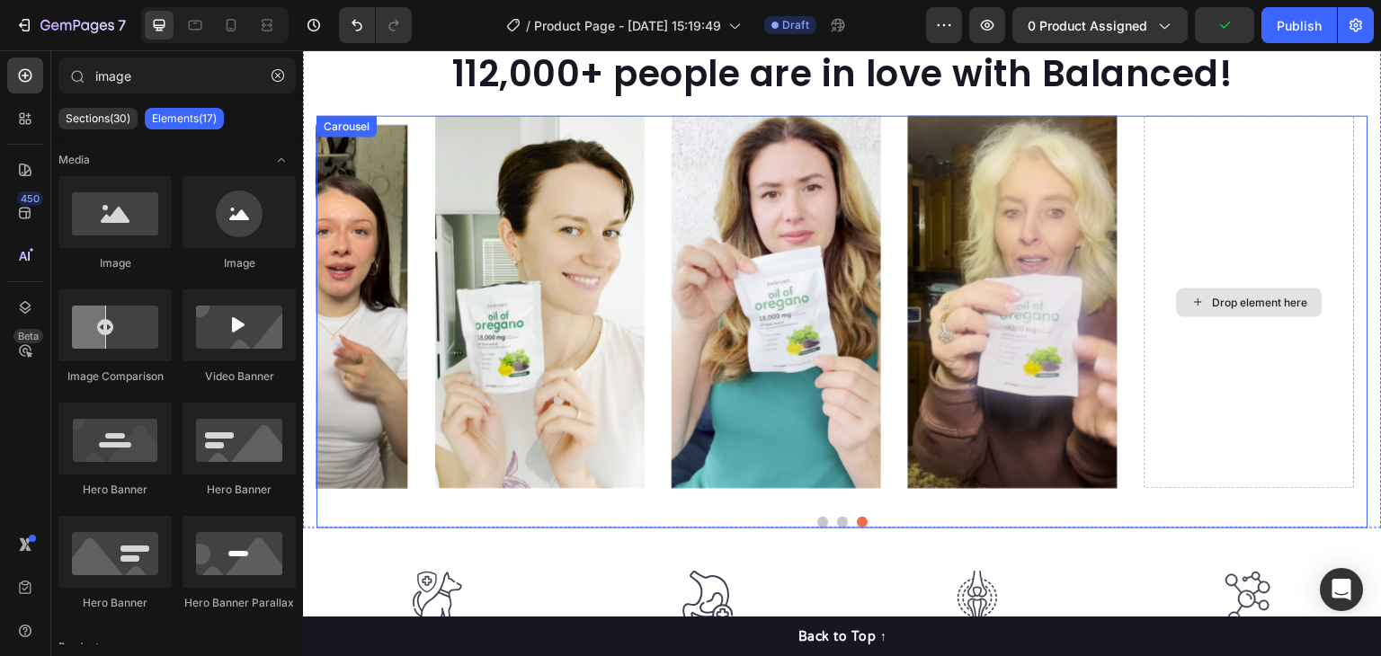
scroll to position [1339, 0]
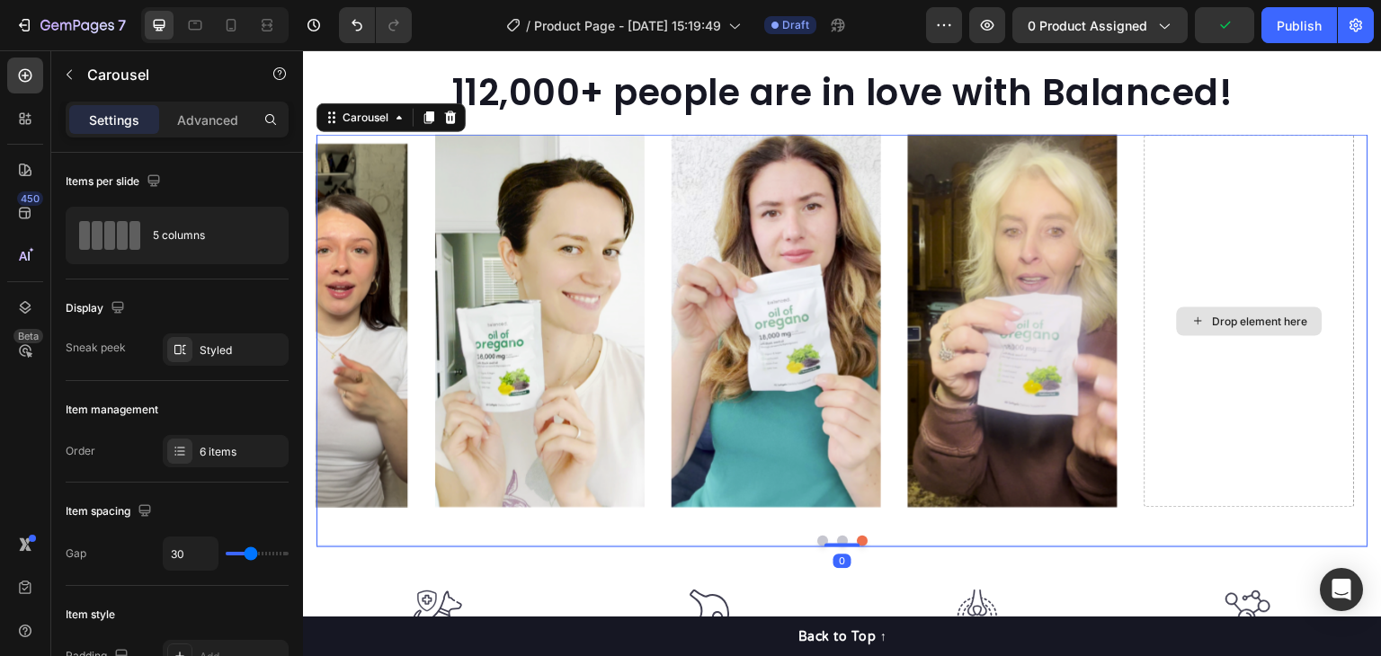
click at [1238, 336] on div "Drop element here" at bounding box center [1250, 320] width 210 height 373
click at [1221, 327] on div "Drop element here" at bounding box center [1250, 321] width 146 height 29
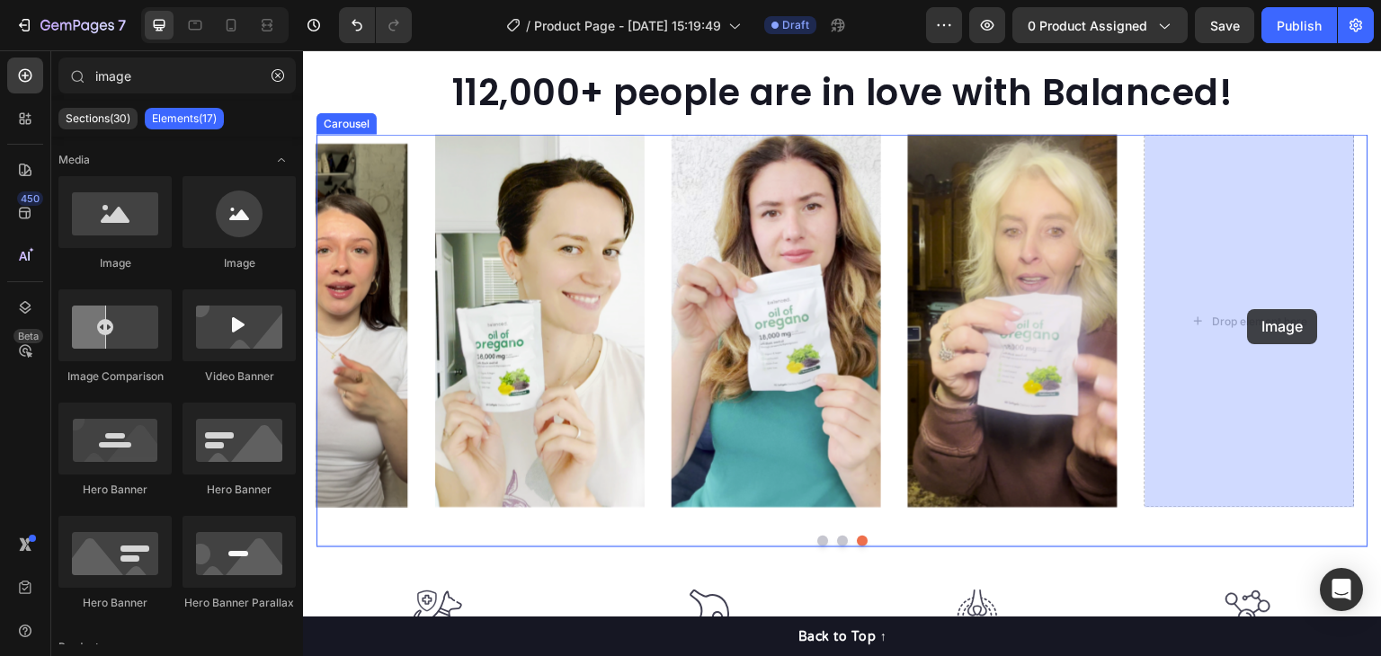
drag, startPoint x: 411, startPoint y: 266, endPoint x: 1248, endPoint y: 309, distance: 838.3
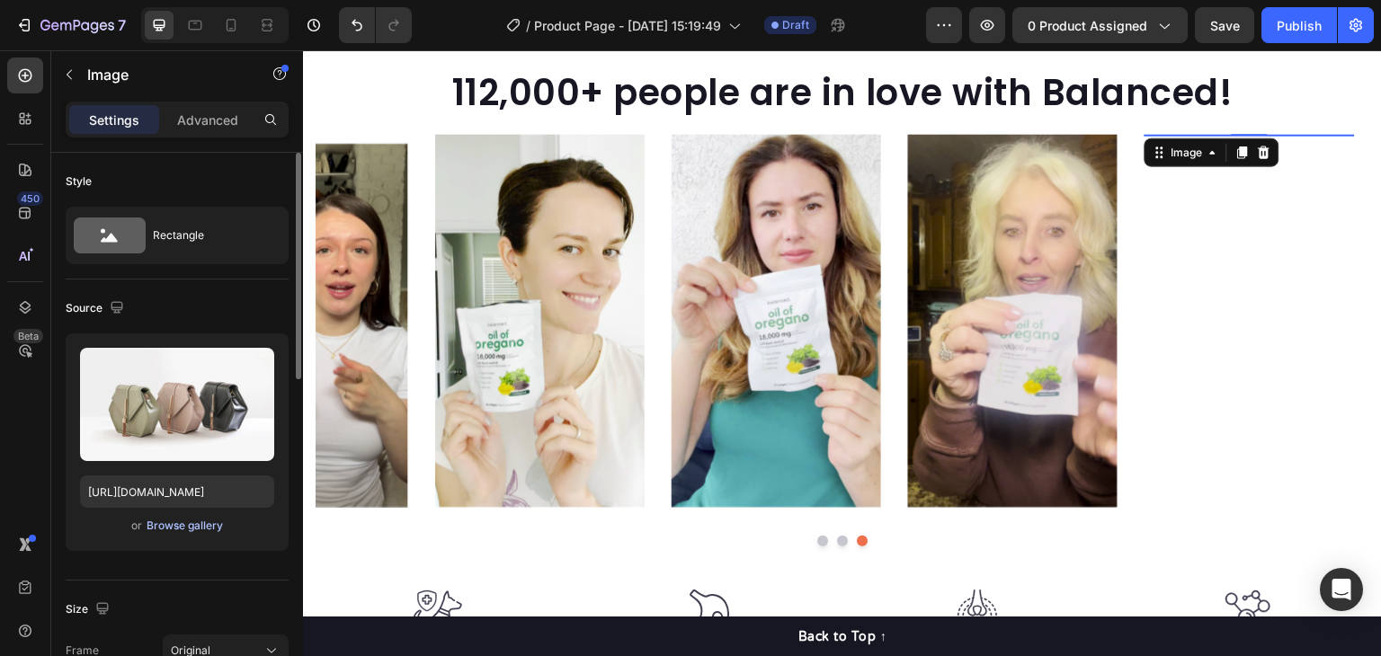
click at [194, 525] on div "Browse gallery" at bounding box center [185, 526] width 76 height 16
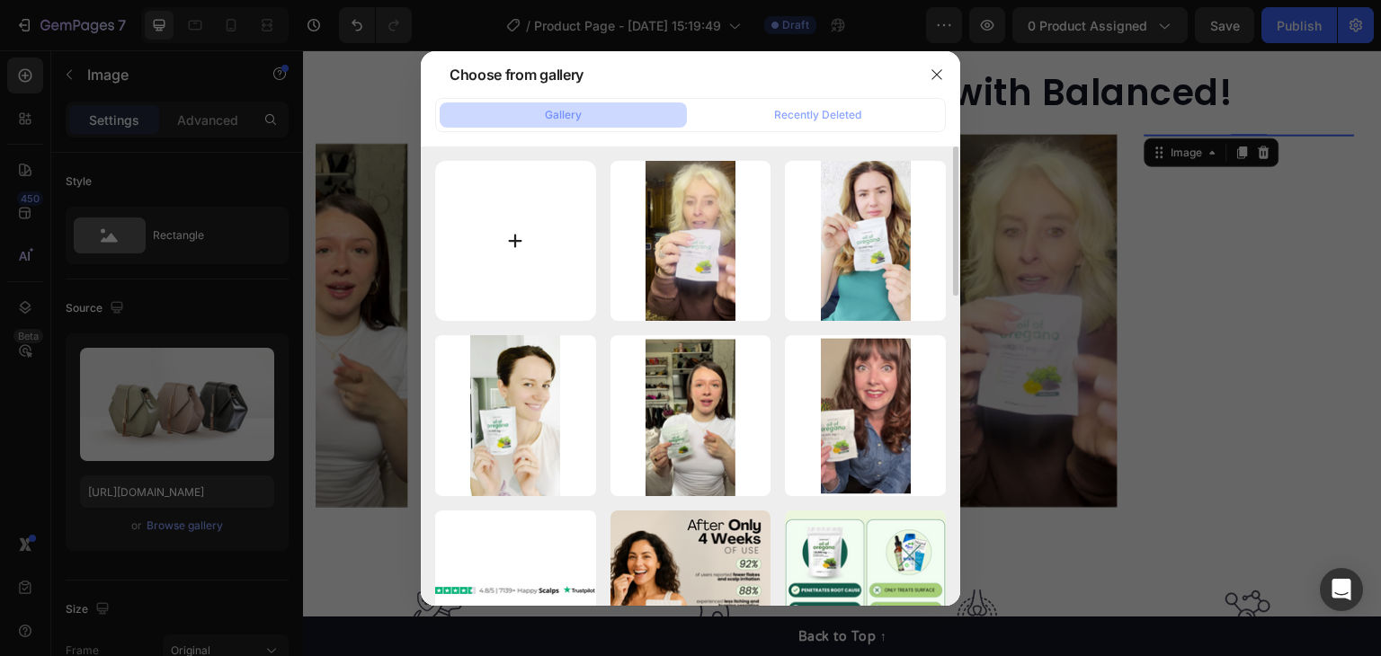
click at [548, 246] on input "file" at bounding box center [515, 241] width 161 height 161
type input "C:\fakepath\7.png"
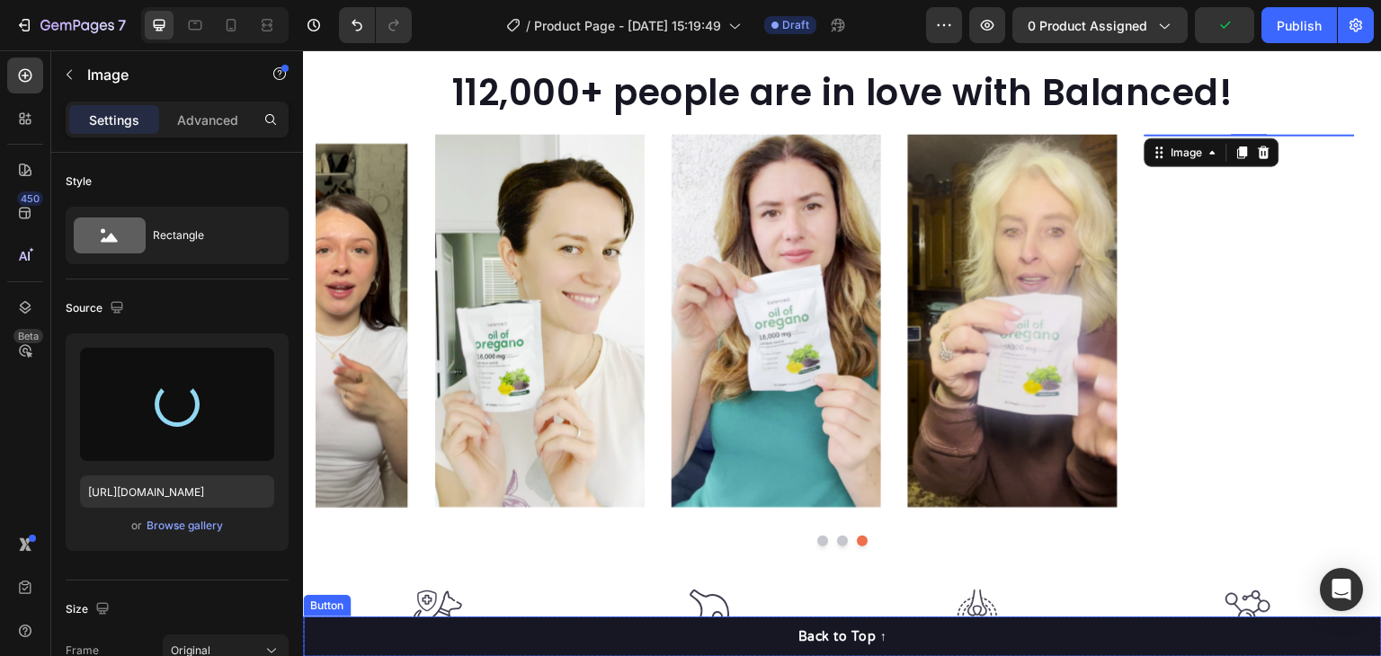
type input "https://cdn.shopify.com/s/files/1/0673/4944/6882/files/gempages_484072994692399…"
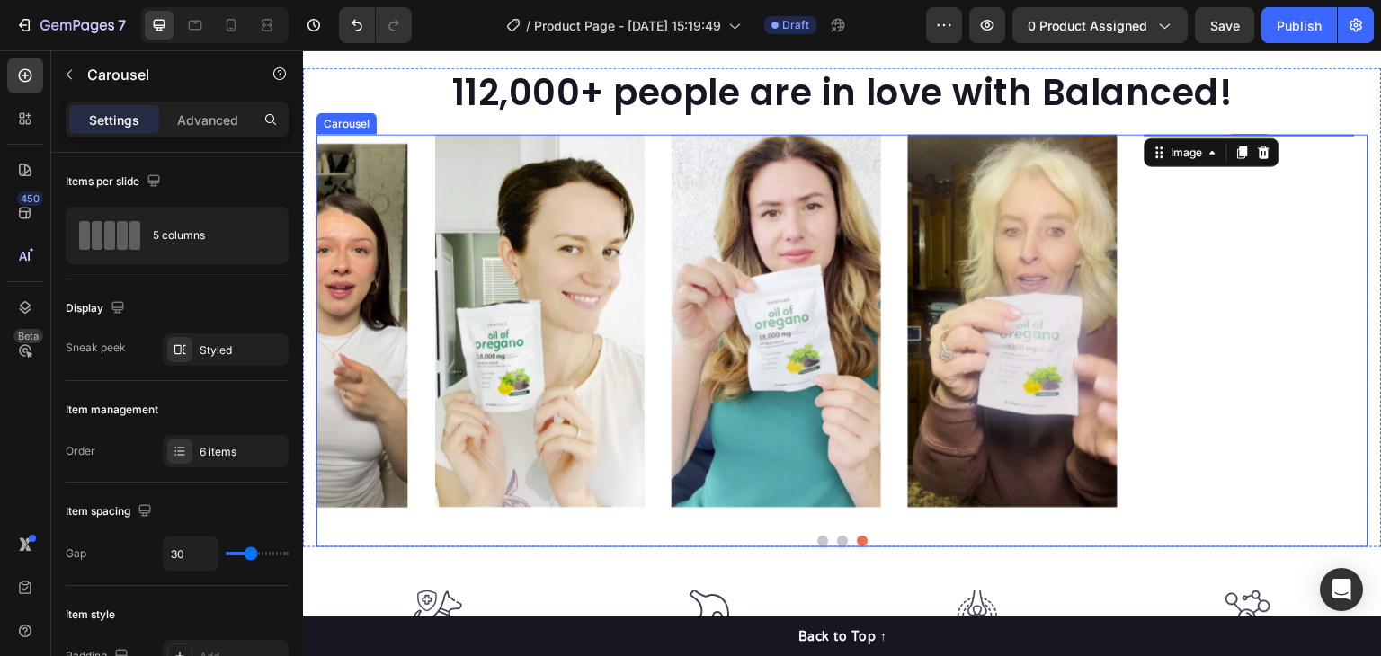
click at [835, 542] on div "Image Image Image Image Image Image 0 Carousel" at bounding box center [843, 340] width 1052 height 413
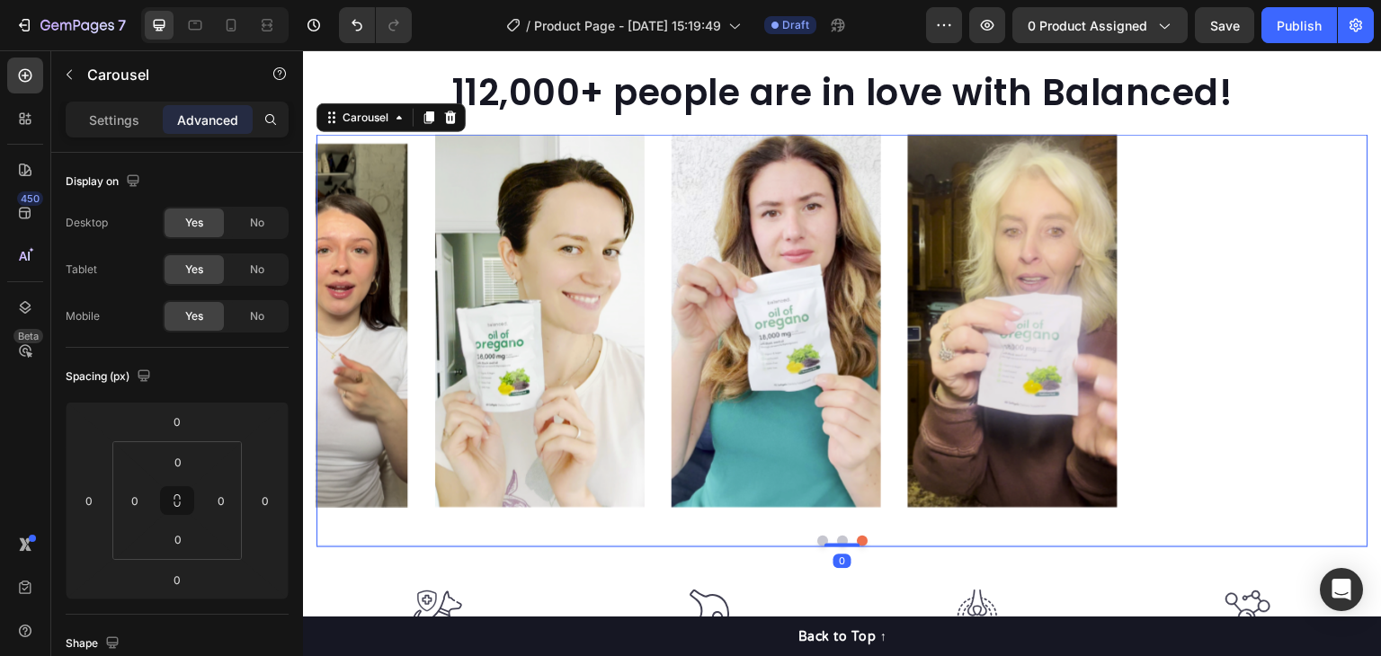
click at [837, 536] on button "Dot" at bounding box center [842, 541] width 11 height 11
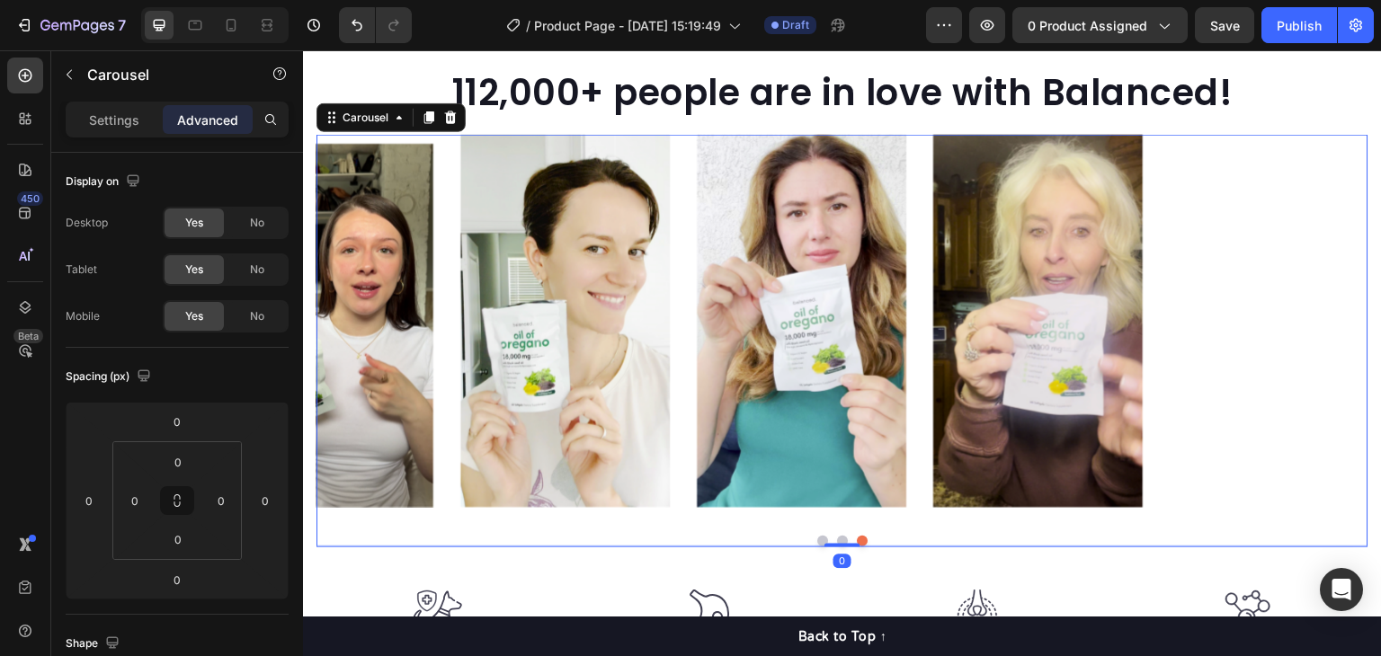
click at [837, 536] on button "Dot" at bounding box center [842, 541] width 11 height 11
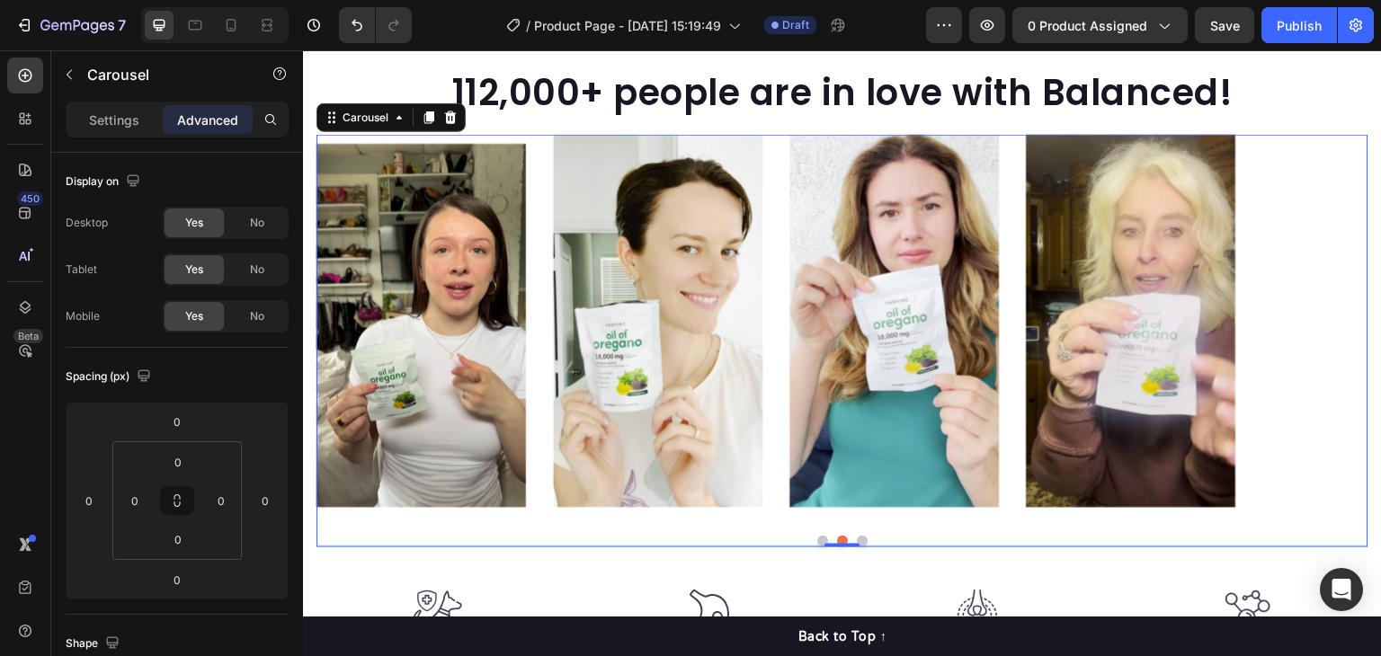
click at [817, 540] on button "Dot" at bounding box center [822, 541] width 11 height 11
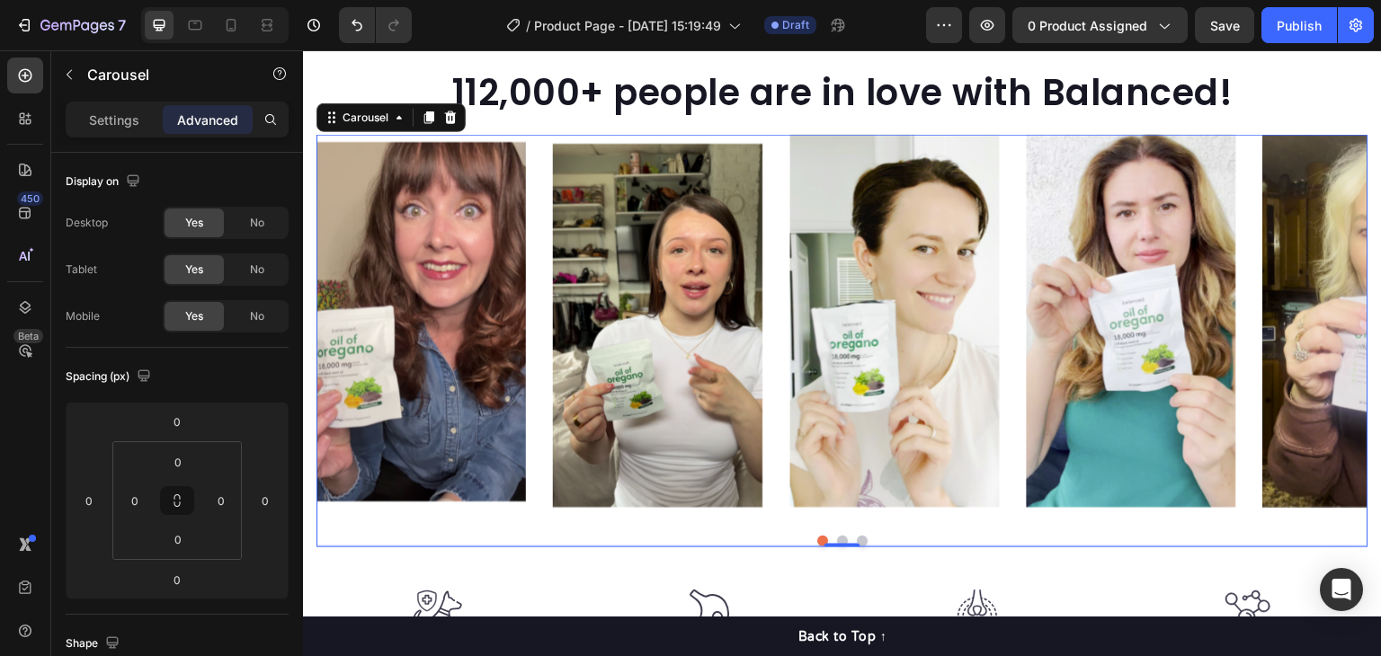
click at [842, 536] on div at bounding box center [843, 541] width 1052 height 11
click at [859, 540] on button "Dot" at bounding box center [862, 541] width 11 height 11
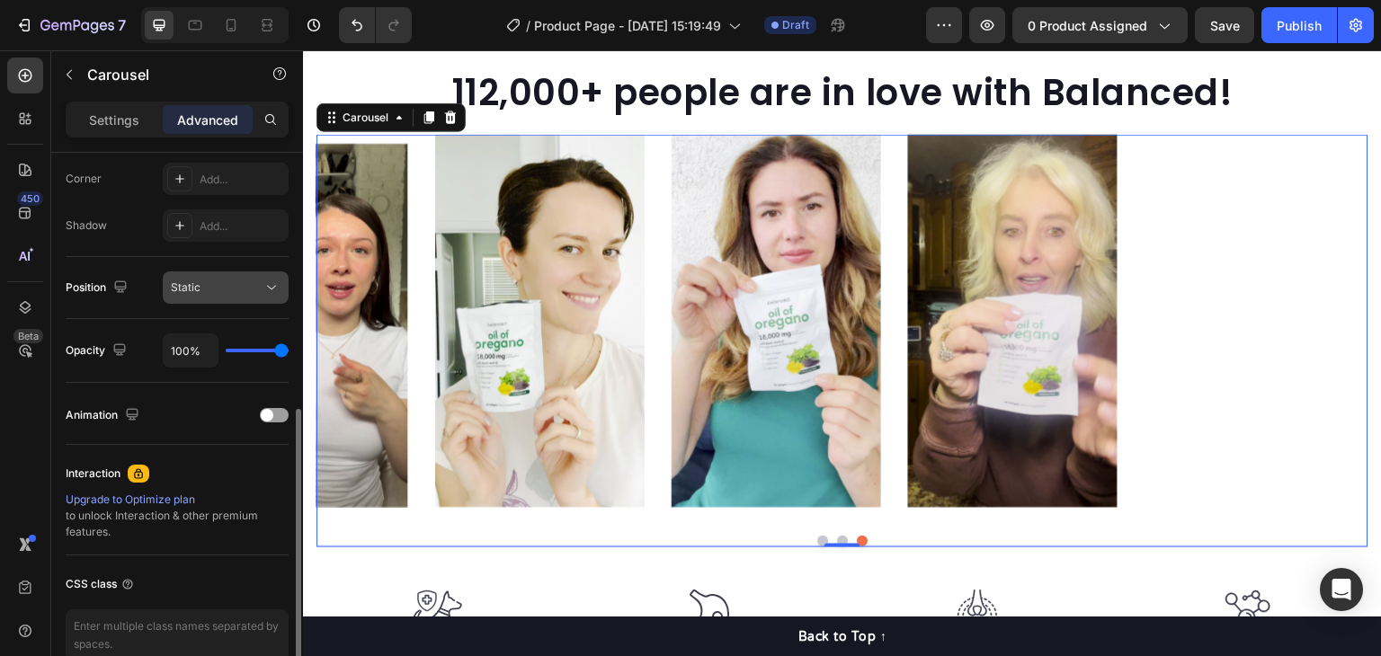
scroll to position [463, 0]
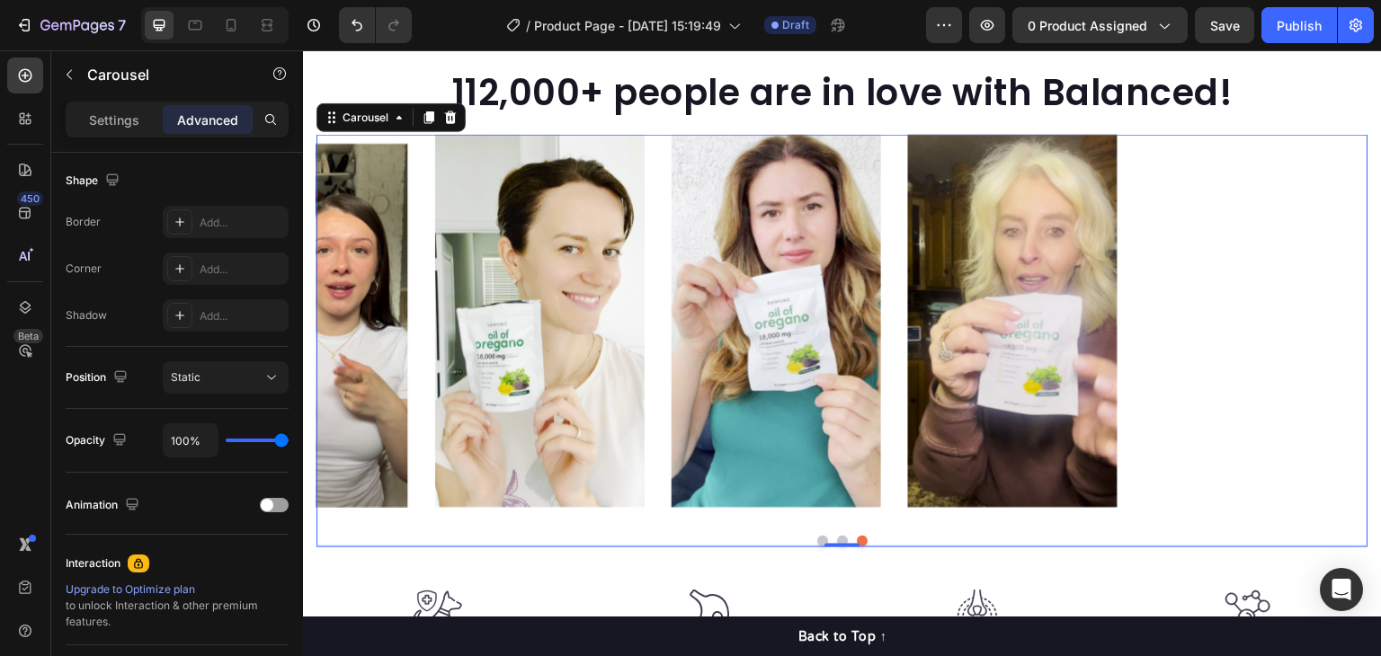
click at [662, 399] on div "Image Image Image Image Image Image" at bounding box center [843, 320] width 1052 height 373
click at [63, 77] on icon "button" at bounding box center [69, 74] width 14 height 14
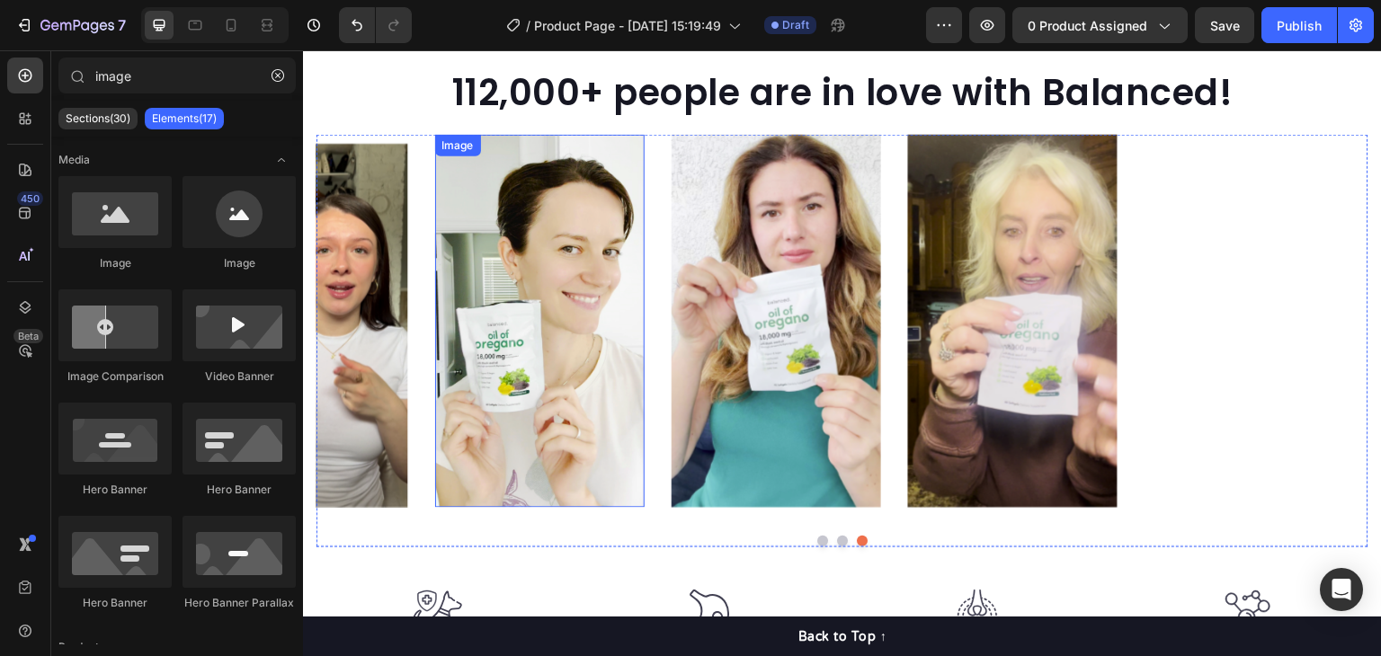
click at [549, 202] on img at bounding box center [540, 320] width 210 height 373
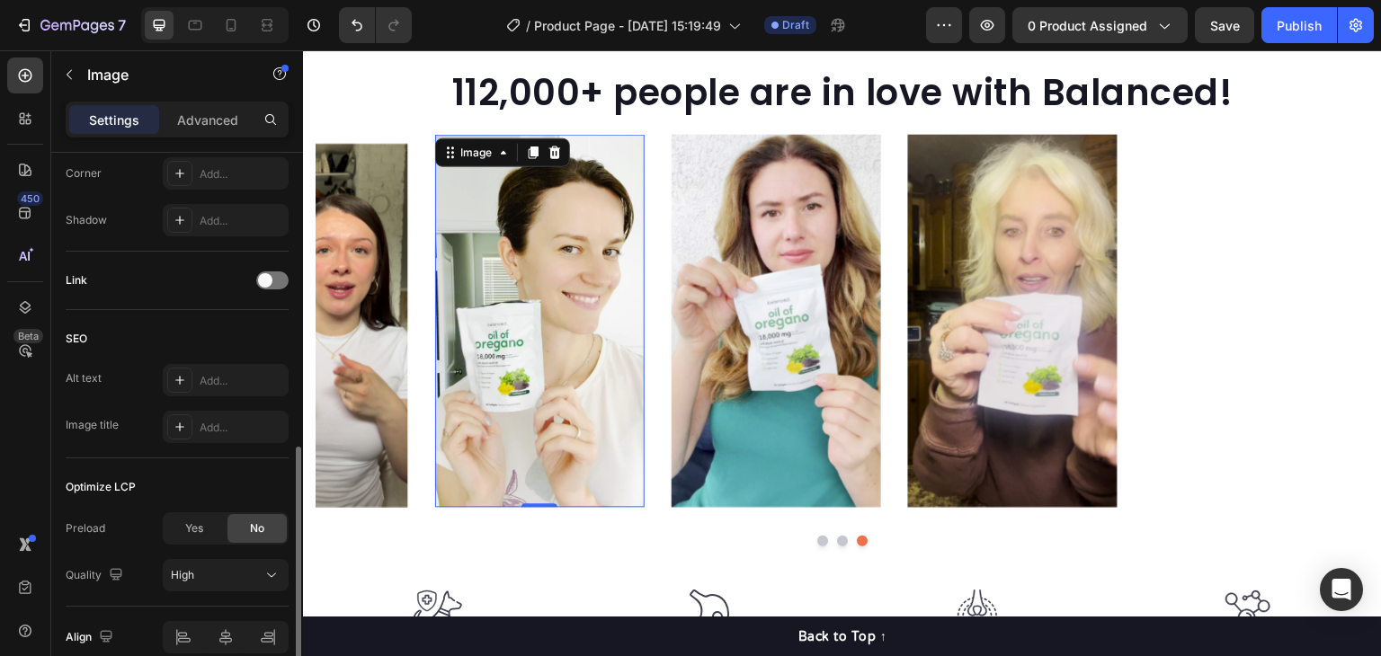
scroll to position [802, 0]
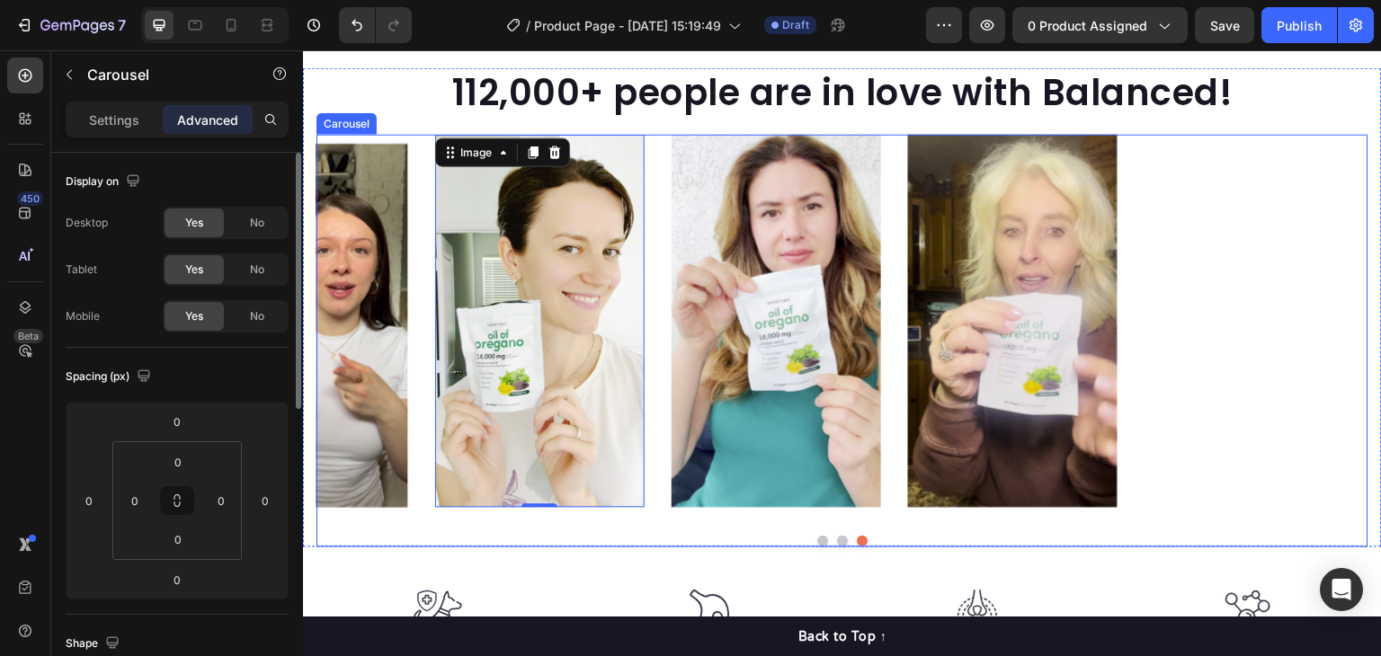
click at [665, 531] on div "Image Image Image 0 Image Image Image Carousel" at bounding box center [843, 340] width 1052 height 413
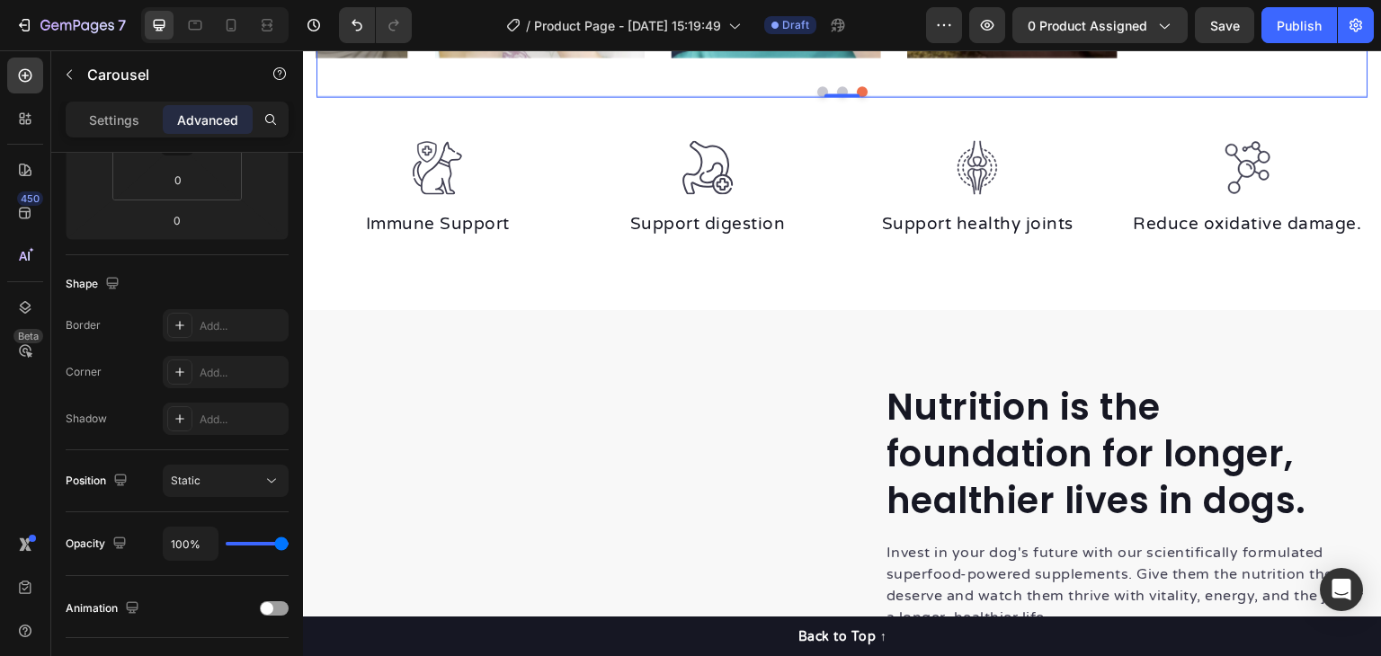
scroll to position [0, 0]
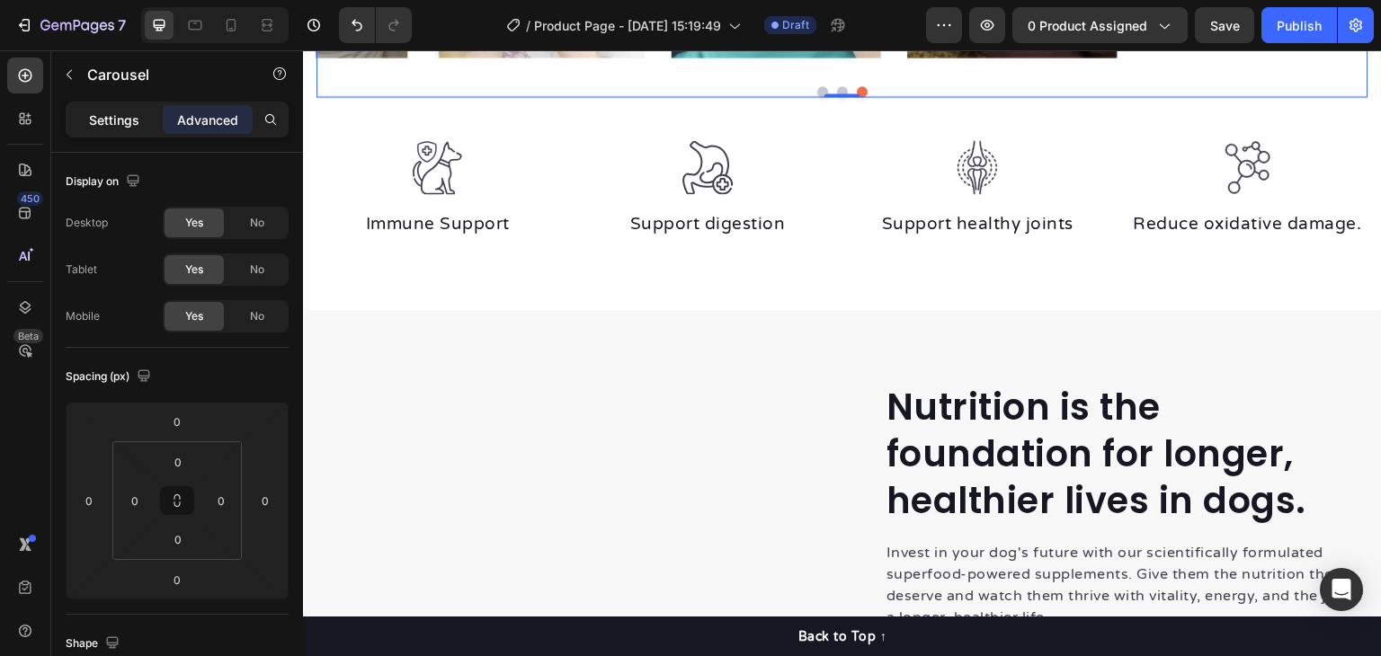
click at [103, 114] on p "Settings" at bounding box center [114, 120] width 50 height 19
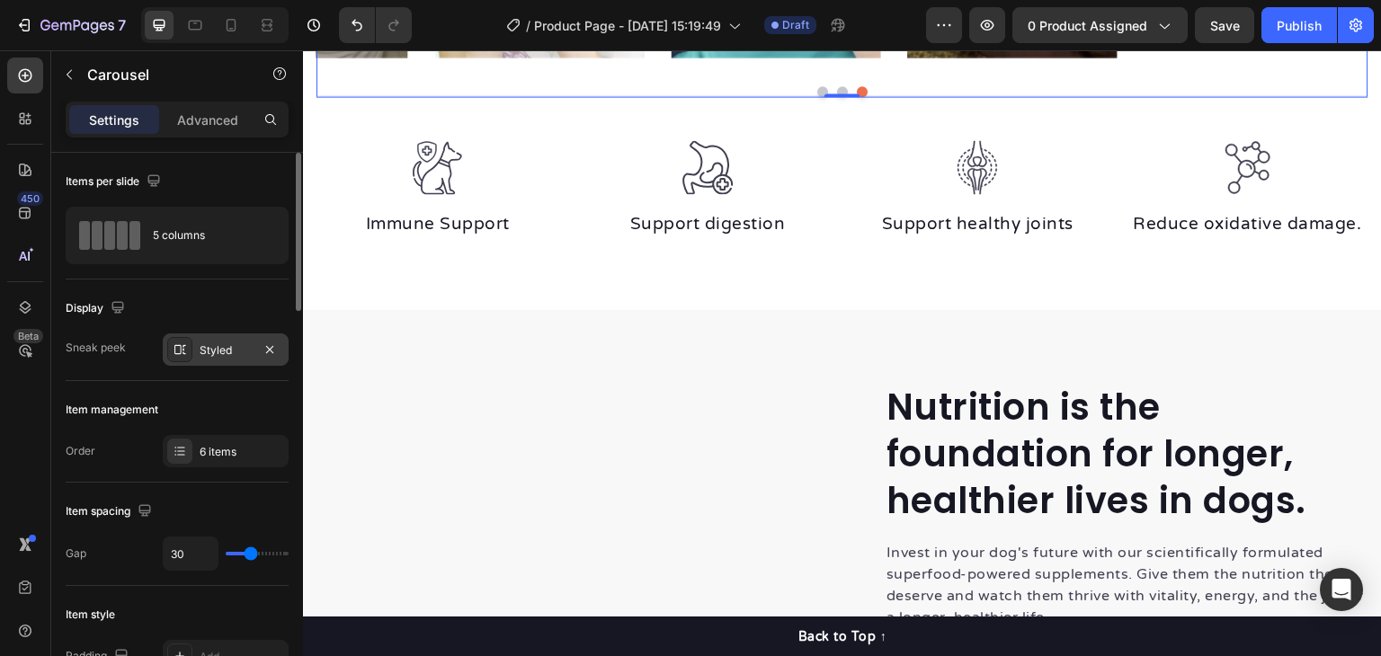
click at [212, 353] on div "Styled" at bounding box center [226, 351] width 52 height 16
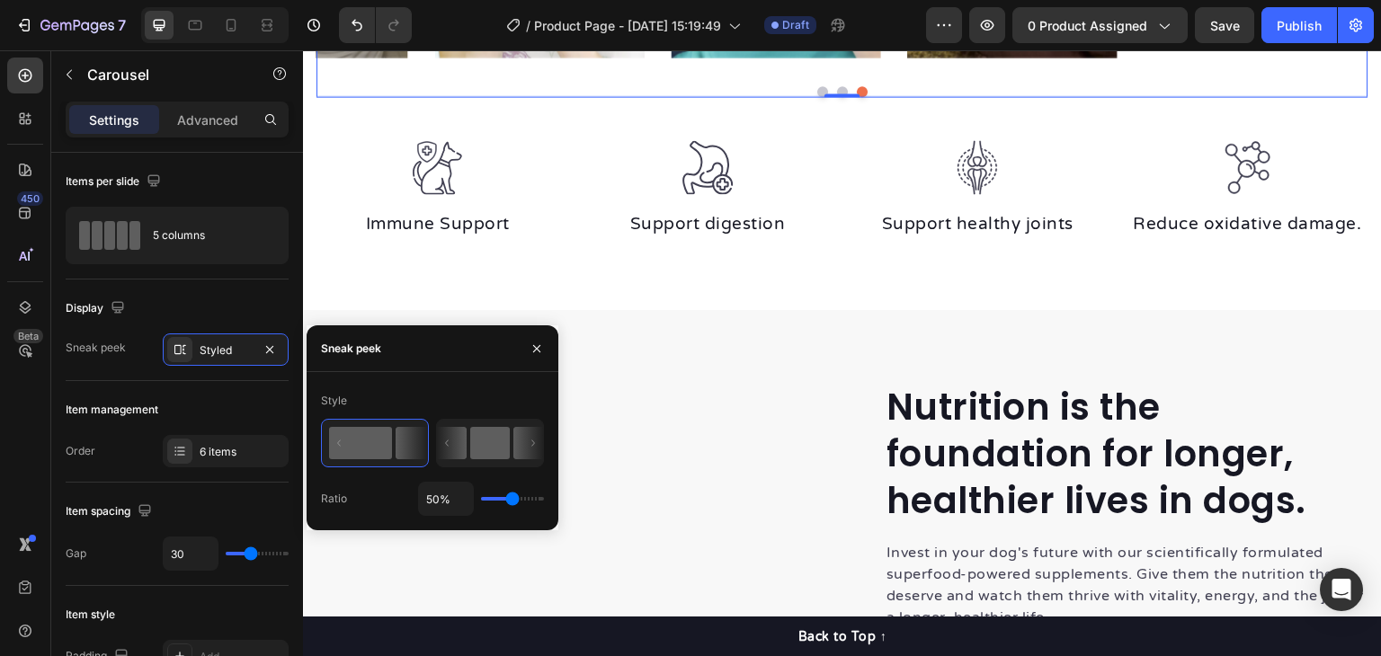
click at [487, 449] on rect at bounding box center [490, 443] width 40 height 32
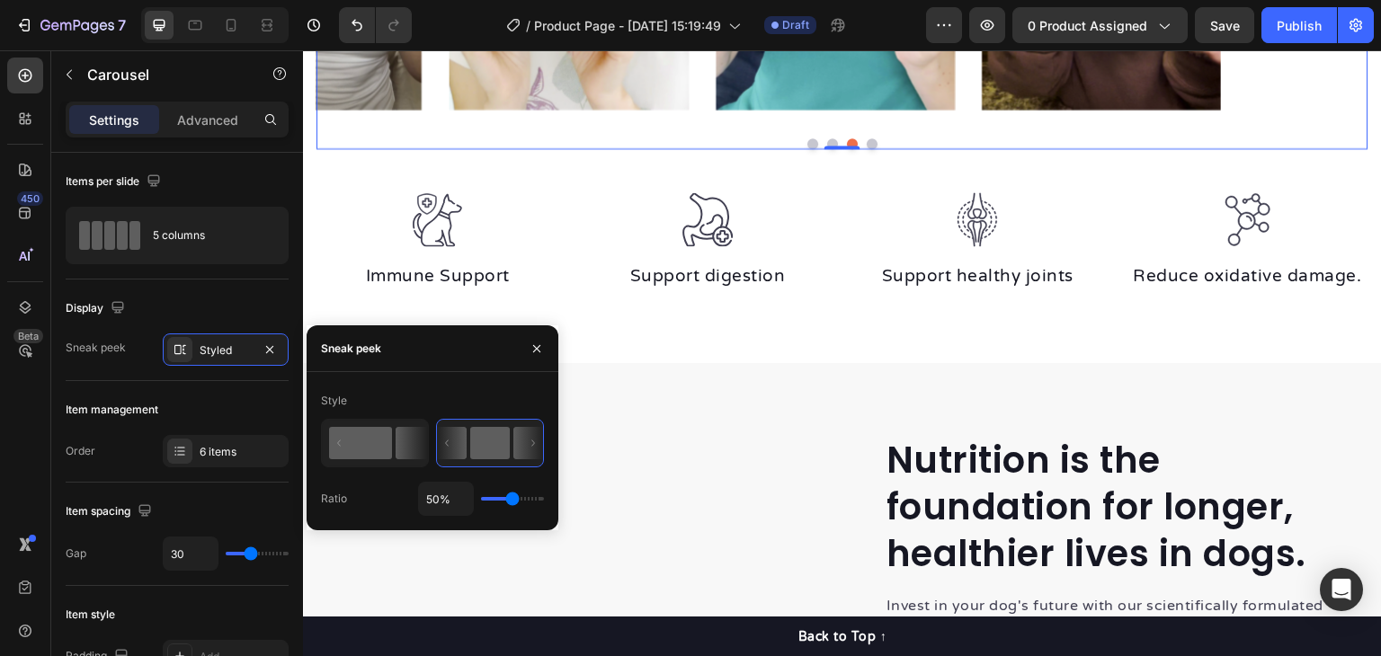
click at [389, 445] on rect at bounding box center [360, 443] width 63 height 32
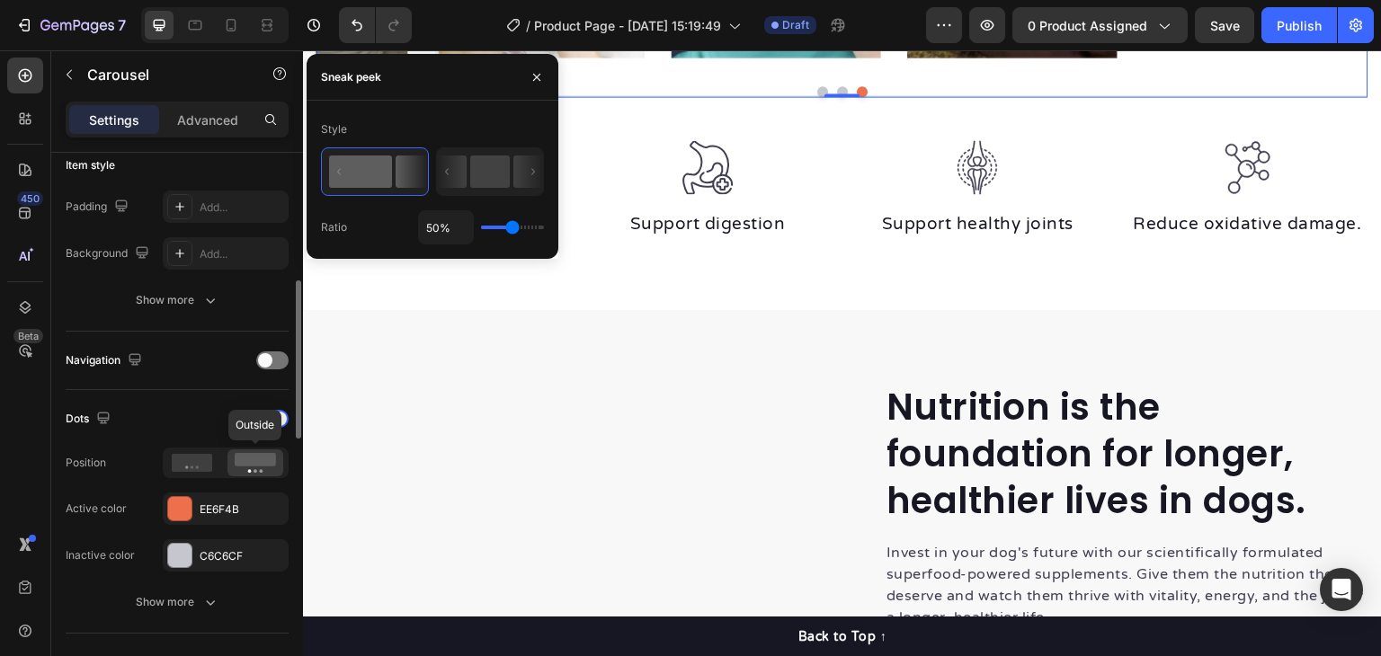
scroll to position [540, 0]
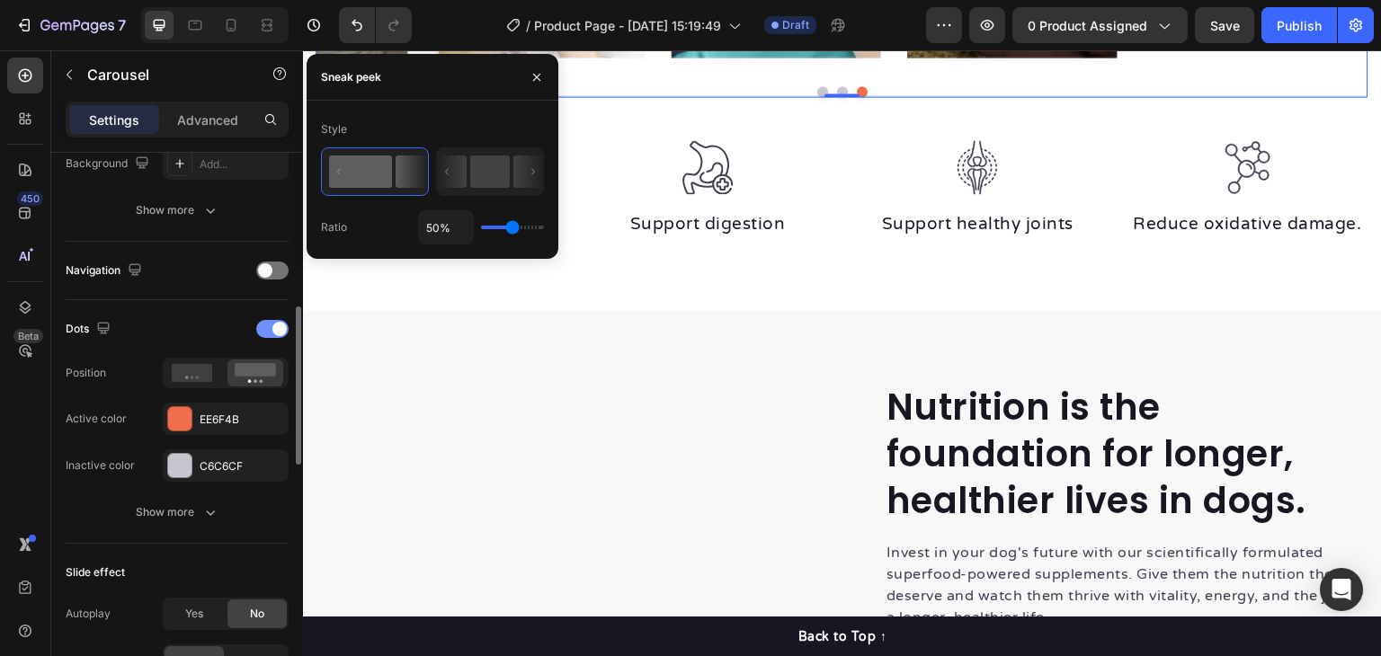
click at [264, 325] on div at bounding box center [272, 329] width 32 height 18
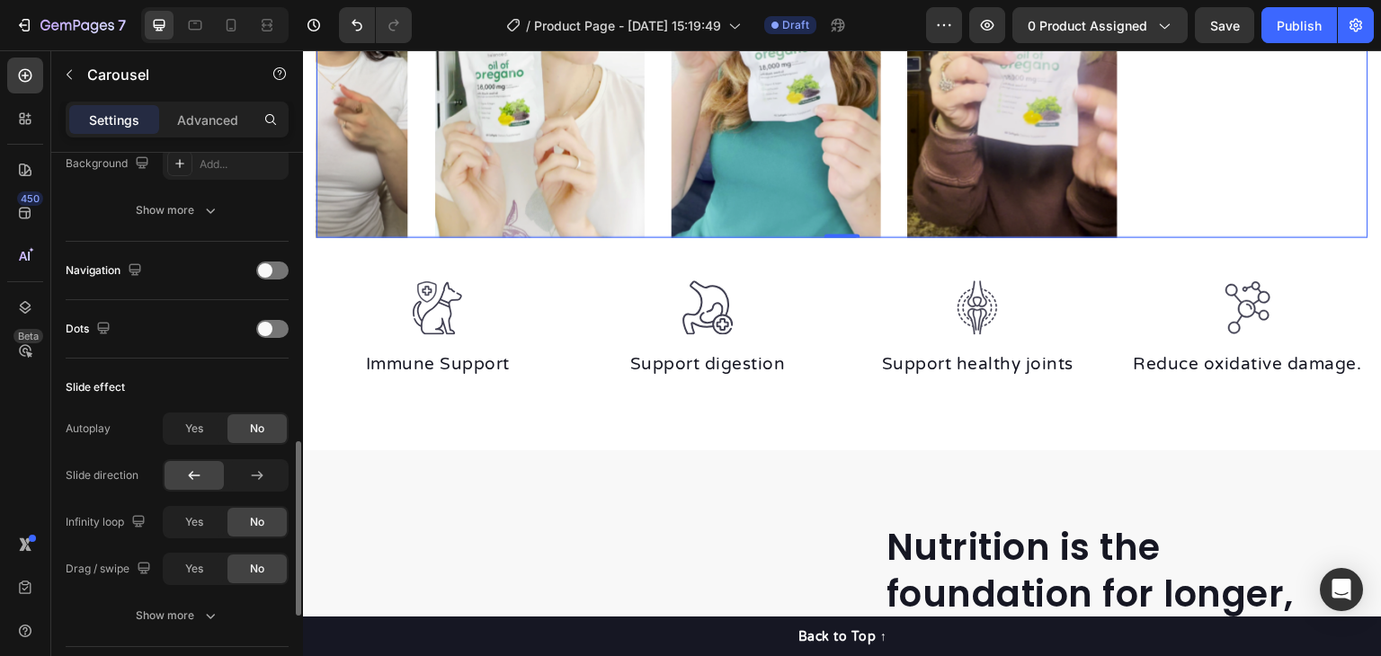
scroll to position [629, 0]
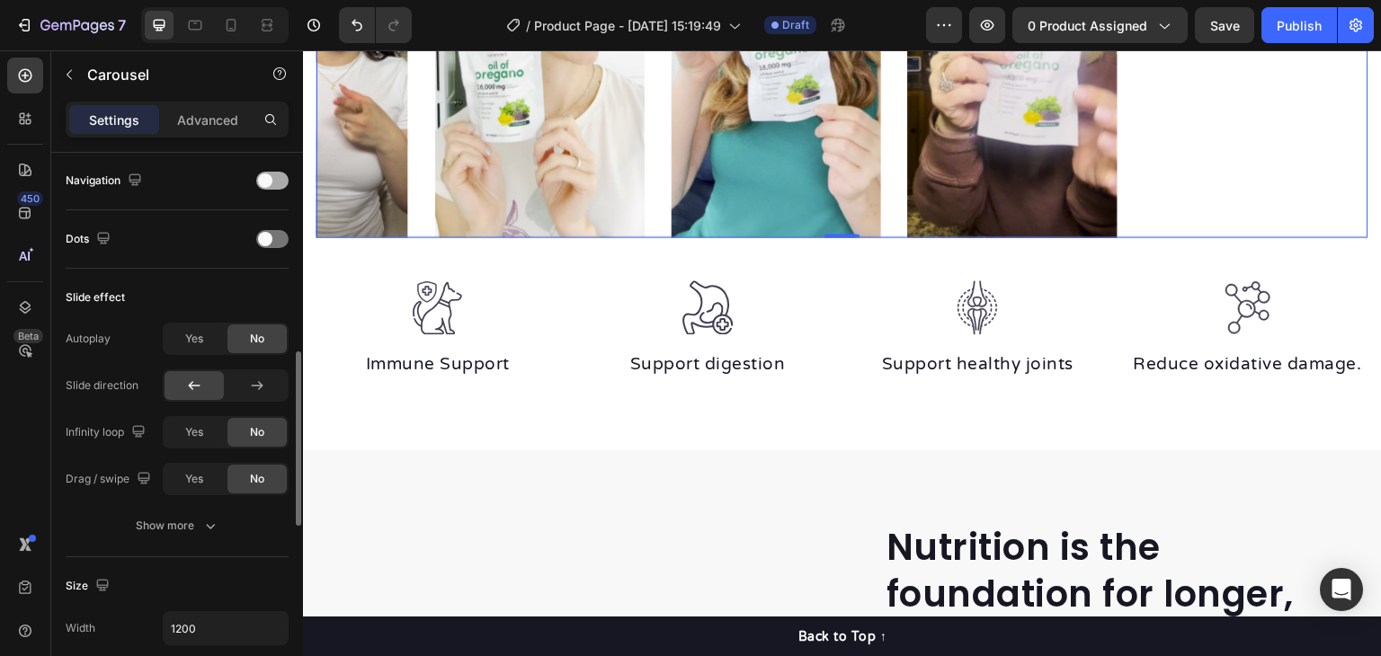
click at [277, 176] on div at bounding box center [272, 181] width 32 height 18
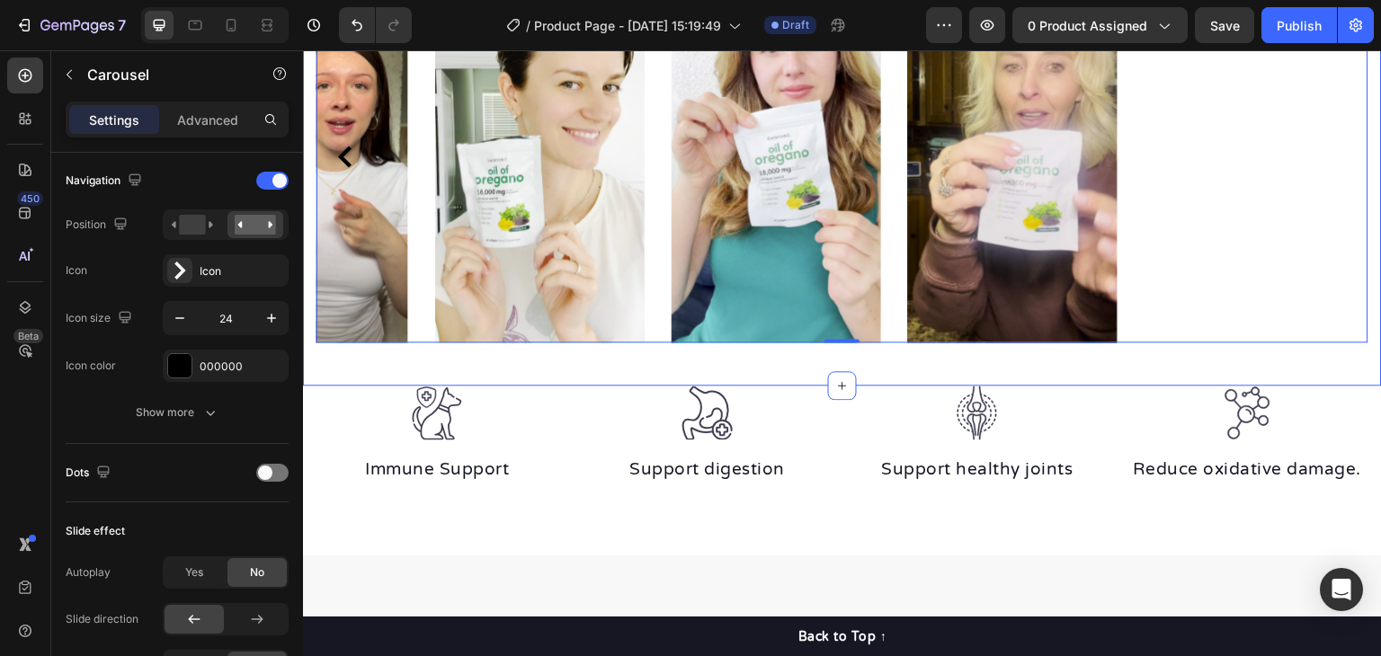
scroll to position [1339, 0]
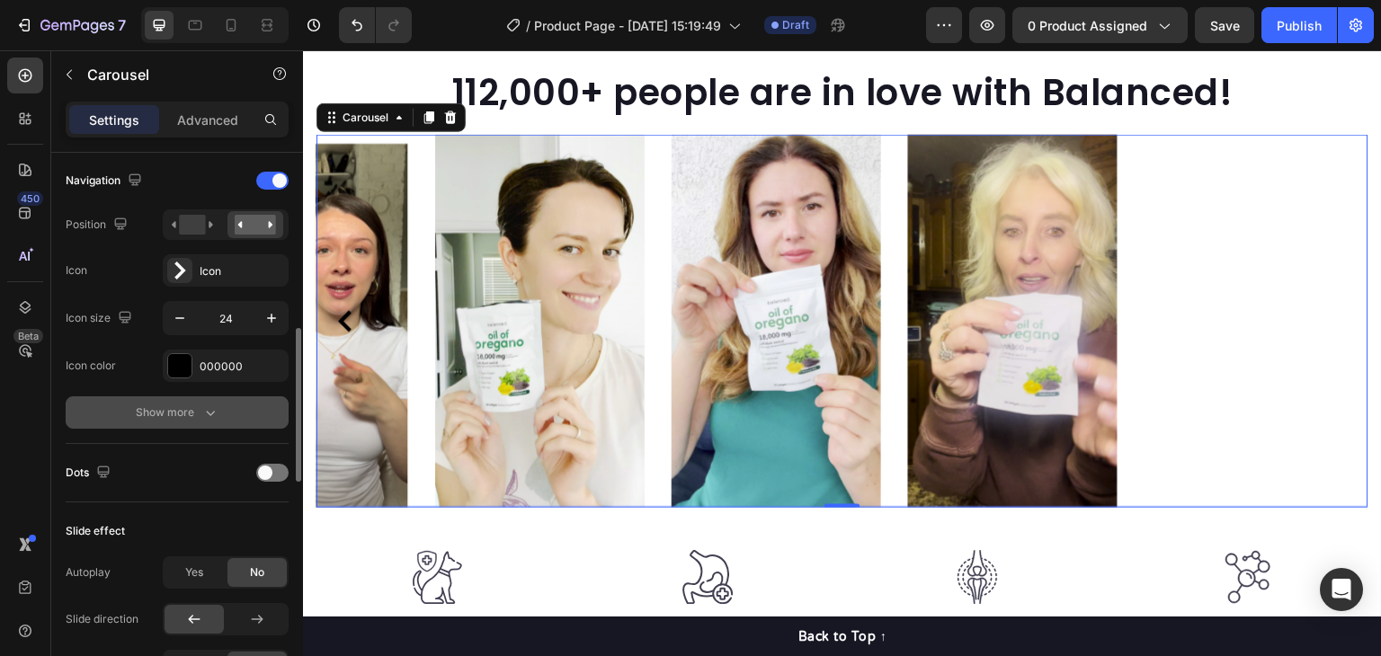
click at [191, 417] on div "Show more" at bounding box center [178, 413] width 84 height 18
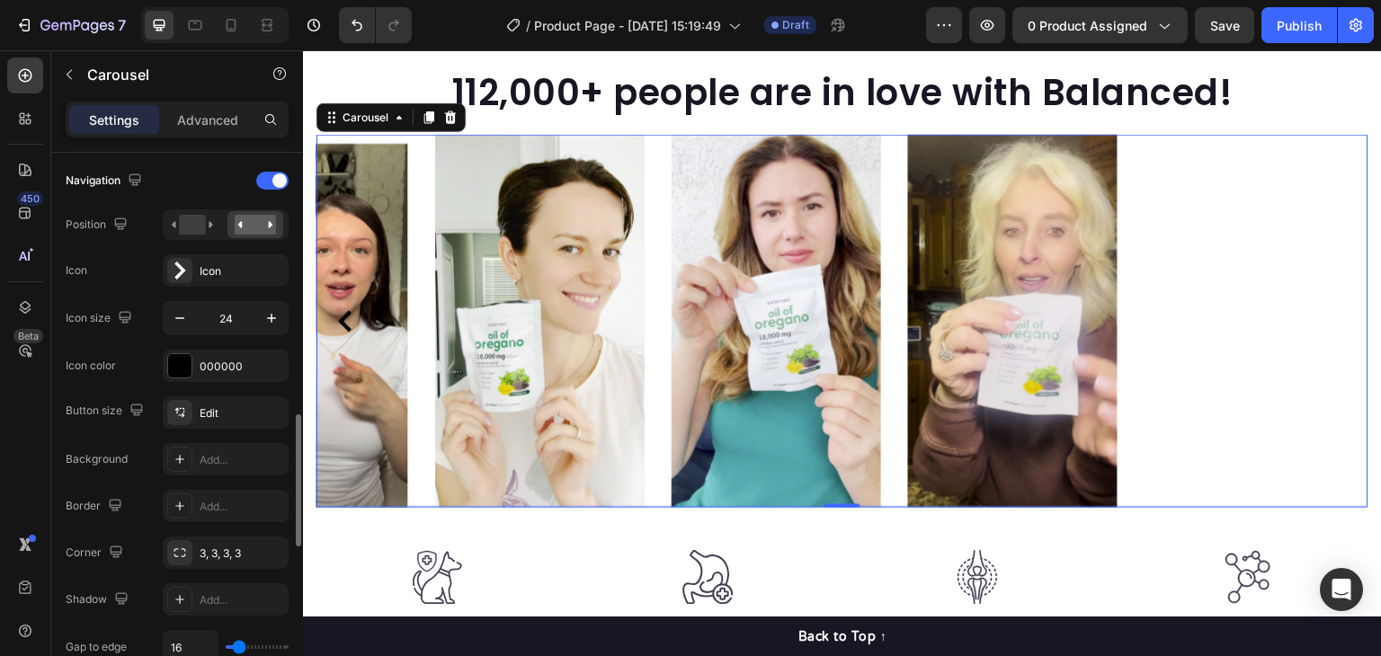
scroll to position [809, 0]
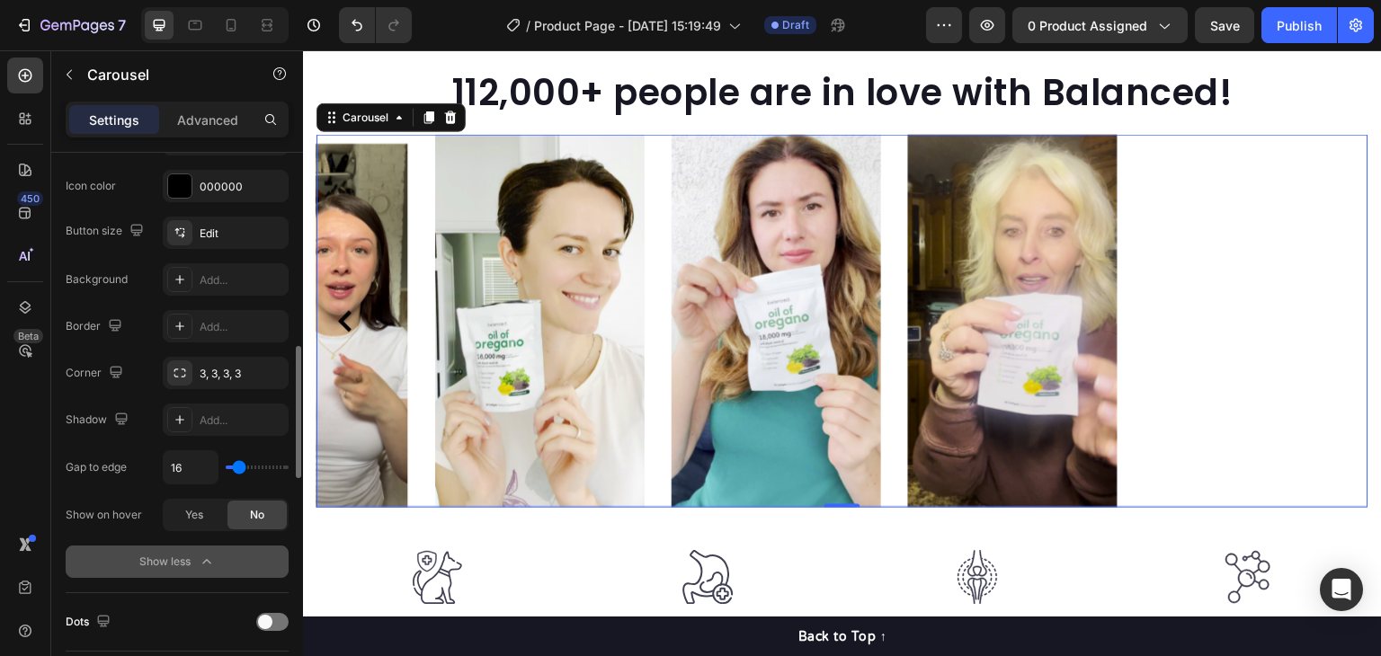
click at [181, 562] on div "Show less" at bounding box center [177, 562] width 76 height 18
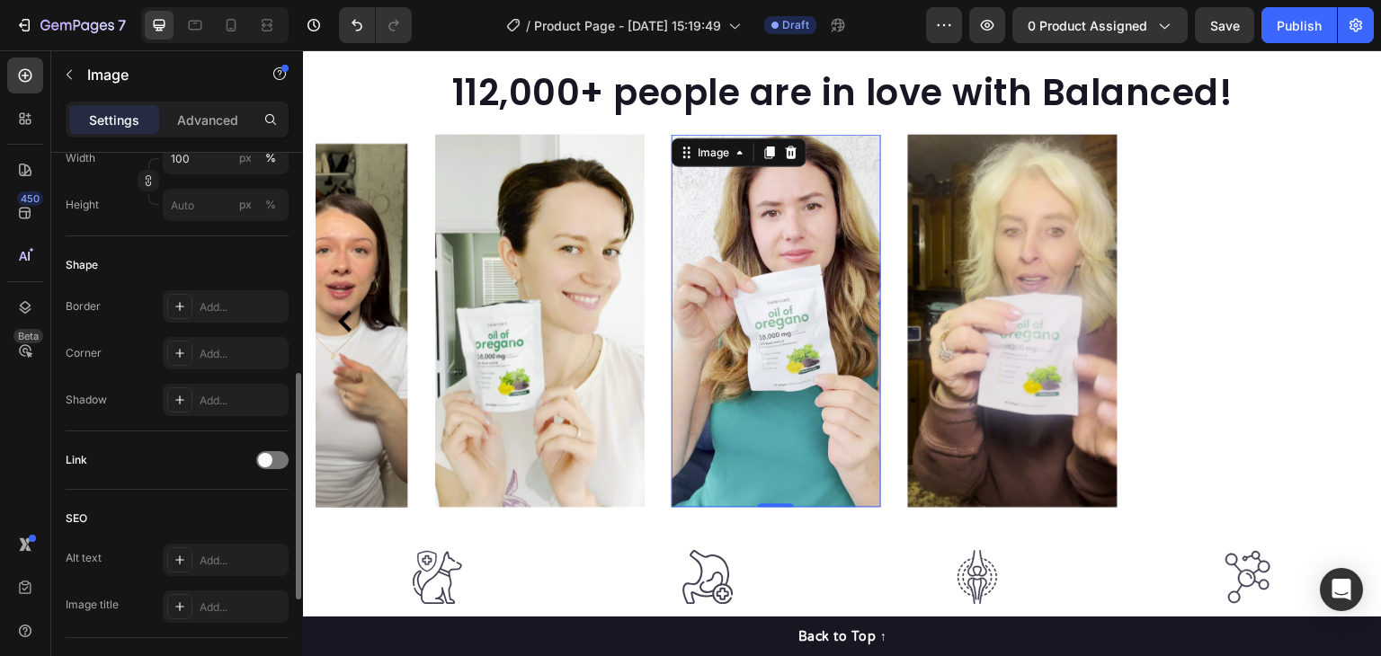
scroll to position [0, 0]
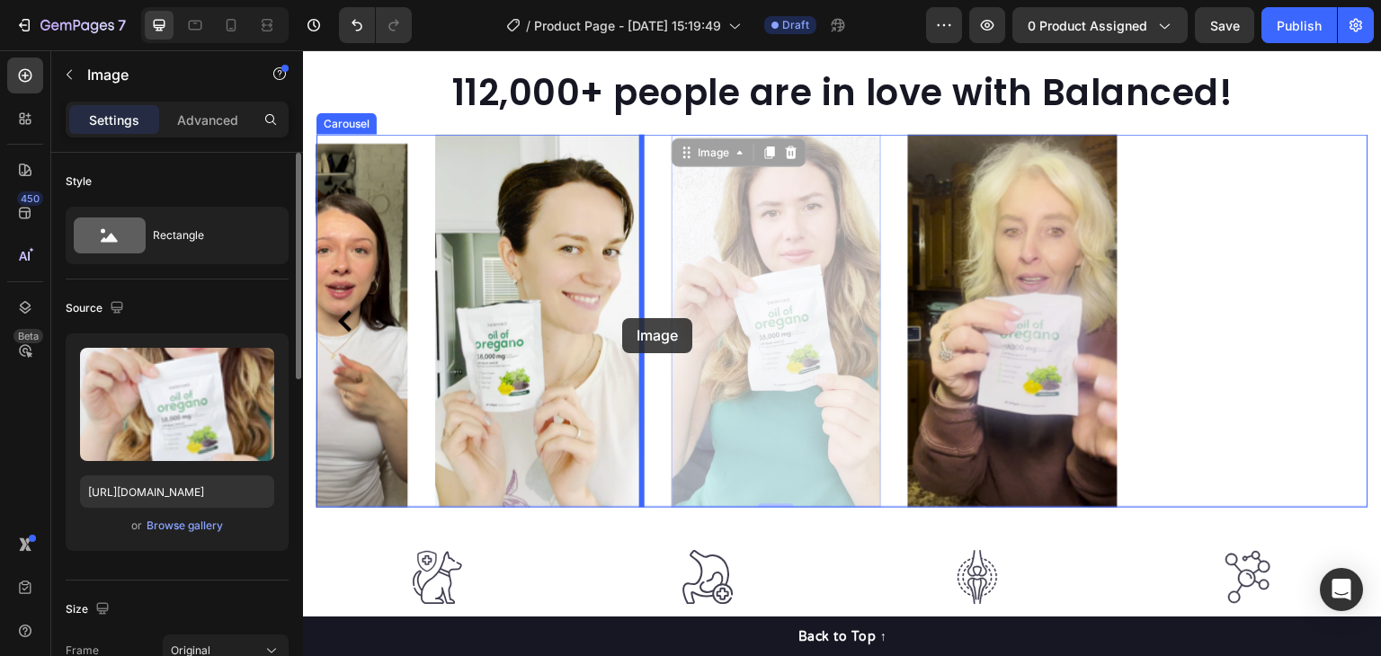
drag, startPoint x: 697, startPoint y: 317, endPoint x: 622, endPoint y: 318, distance: 74.7
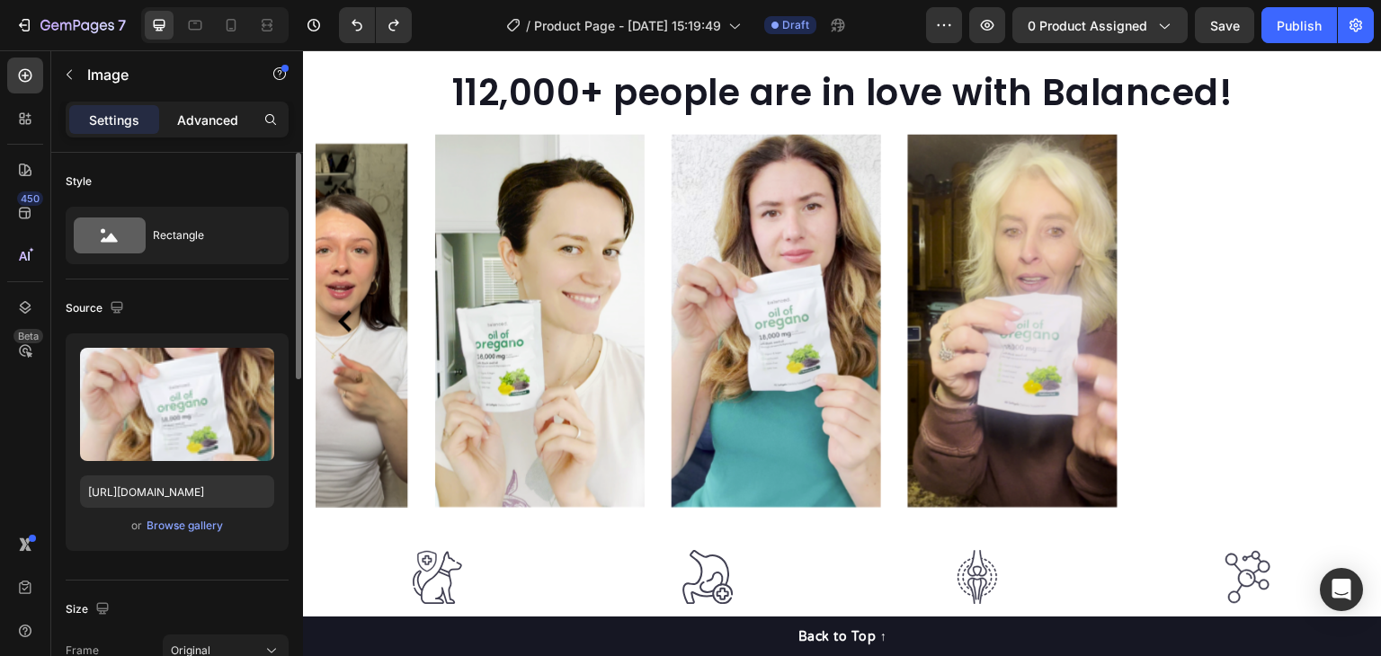
click at [212, 119] on p "Advanced" at bounding box center [207, 120] width 61 height 19
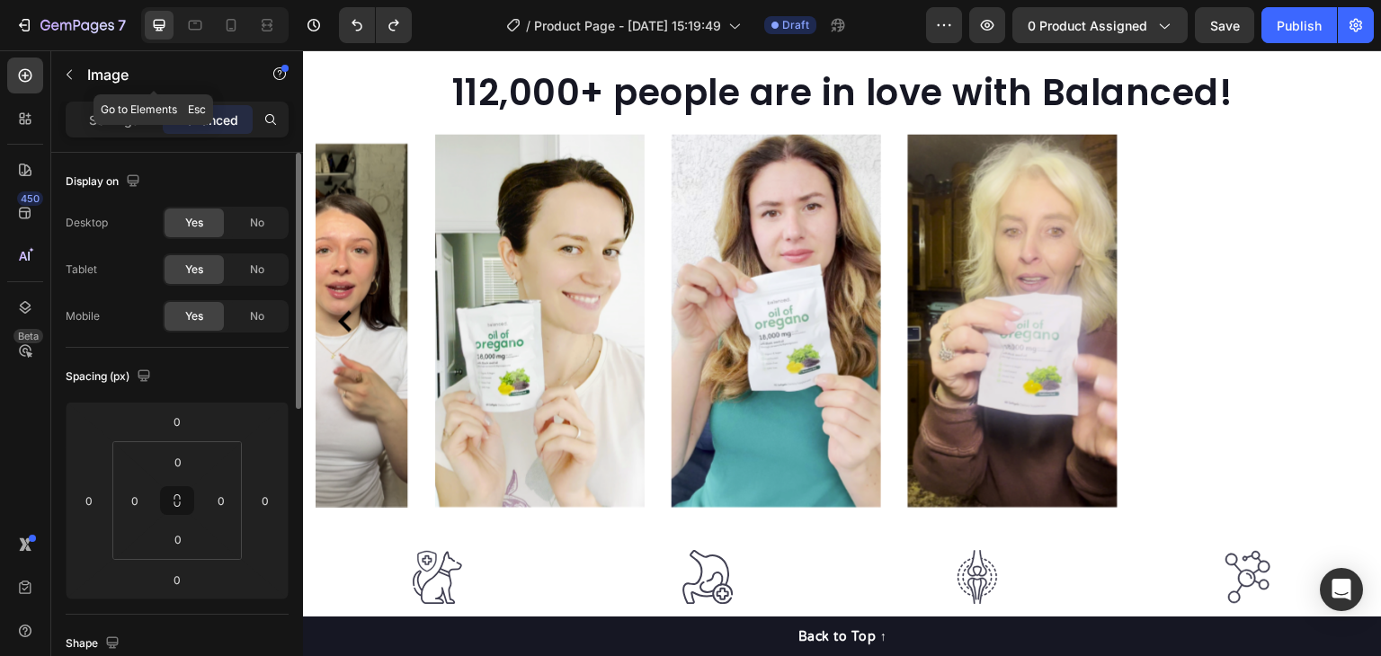
click at [76, 79] on icon "button" at bounding box center [69, 74] width 14 height 14
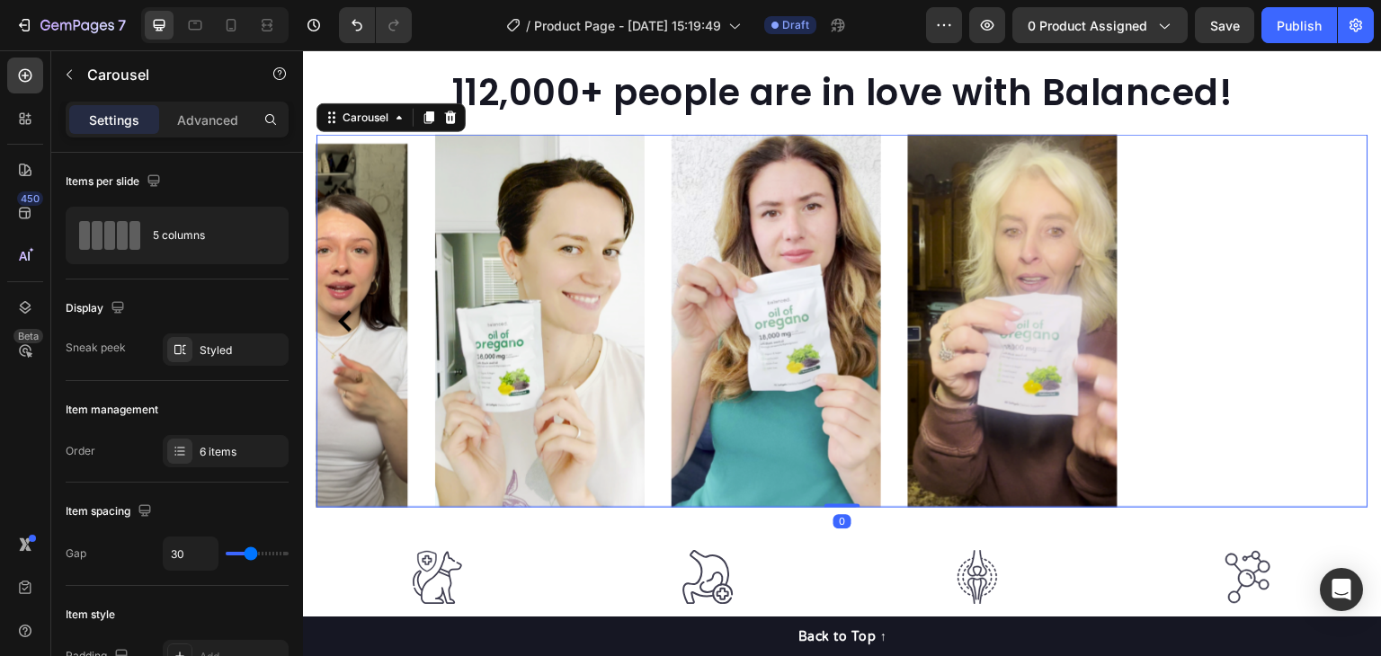
click at [662, 206] on div "Image Image Image Image Image Image" at bounding box center [843, 320] width 1052 height 373
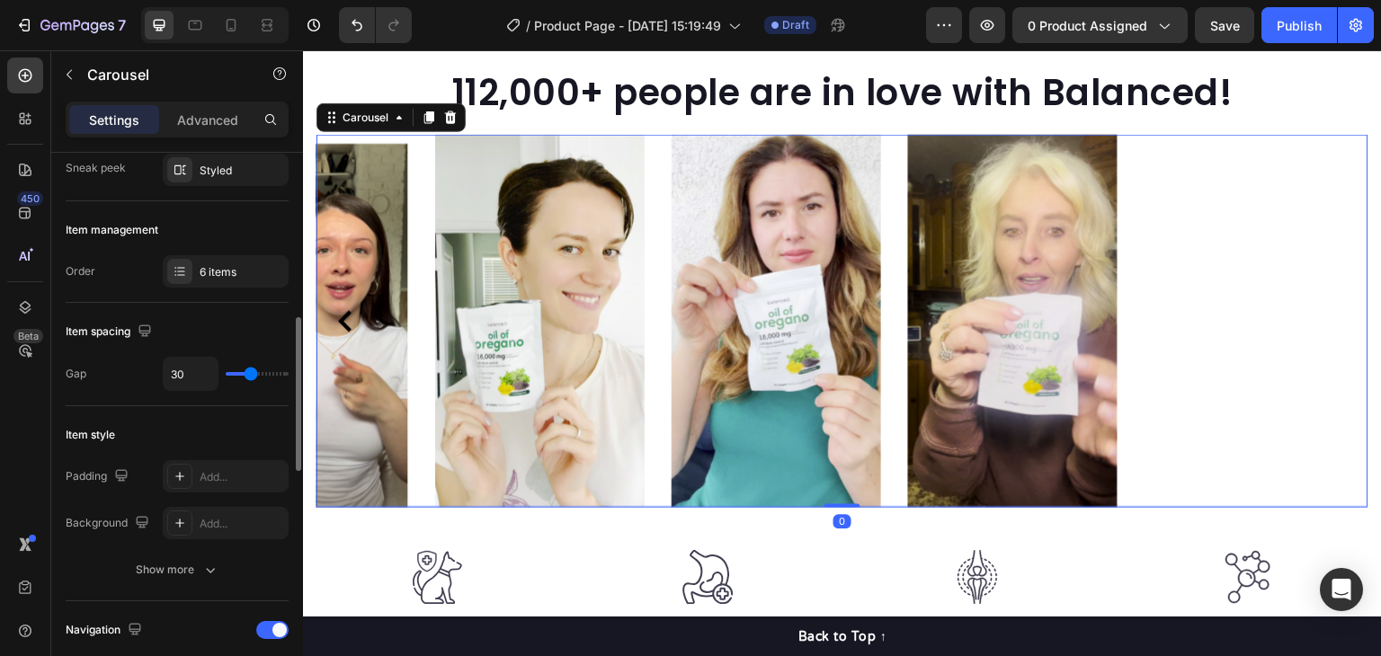
scroll to position [360, 0]
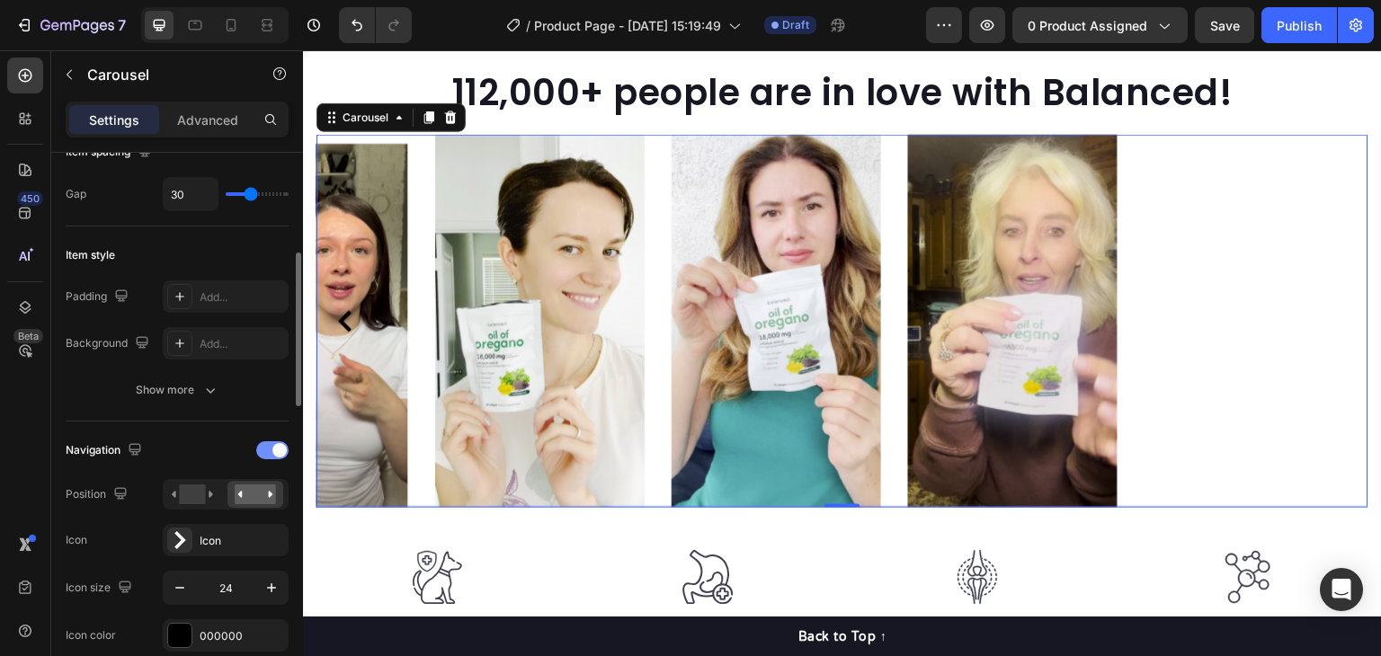
click at [269, 444] on div at bounding box center [272, 451] width 32 height 18
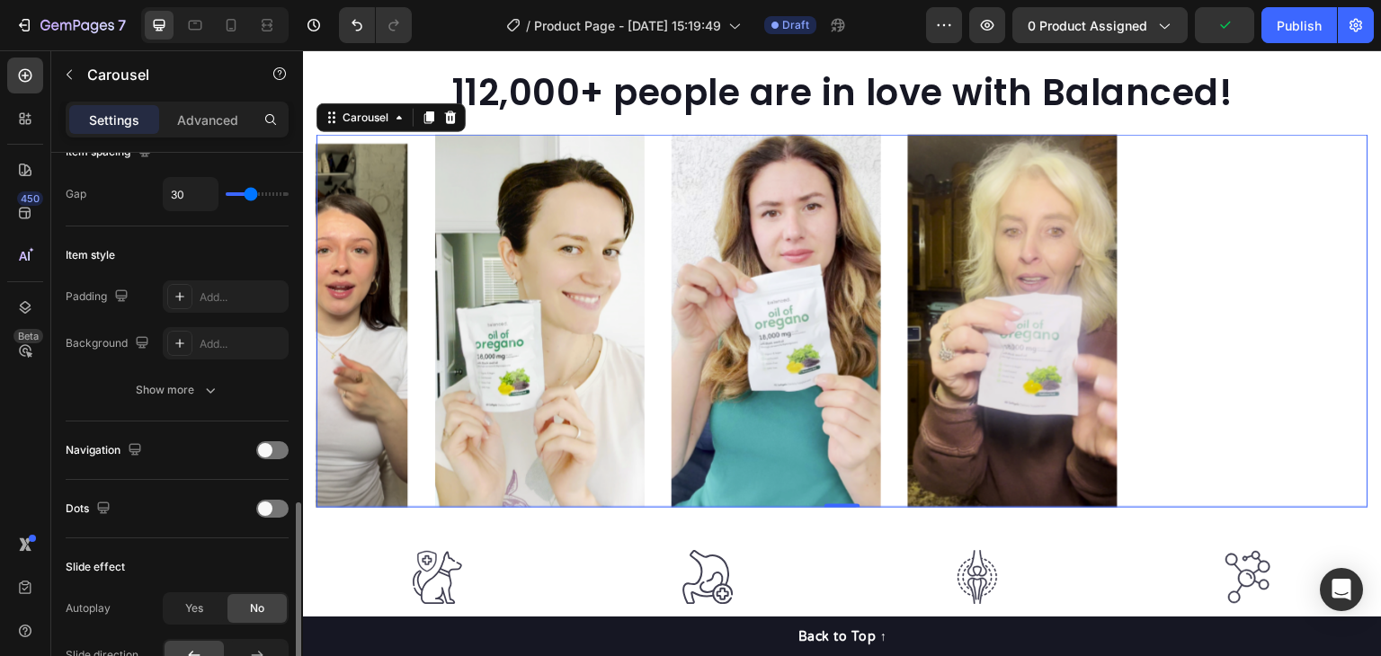
scroll to position [629, 0]
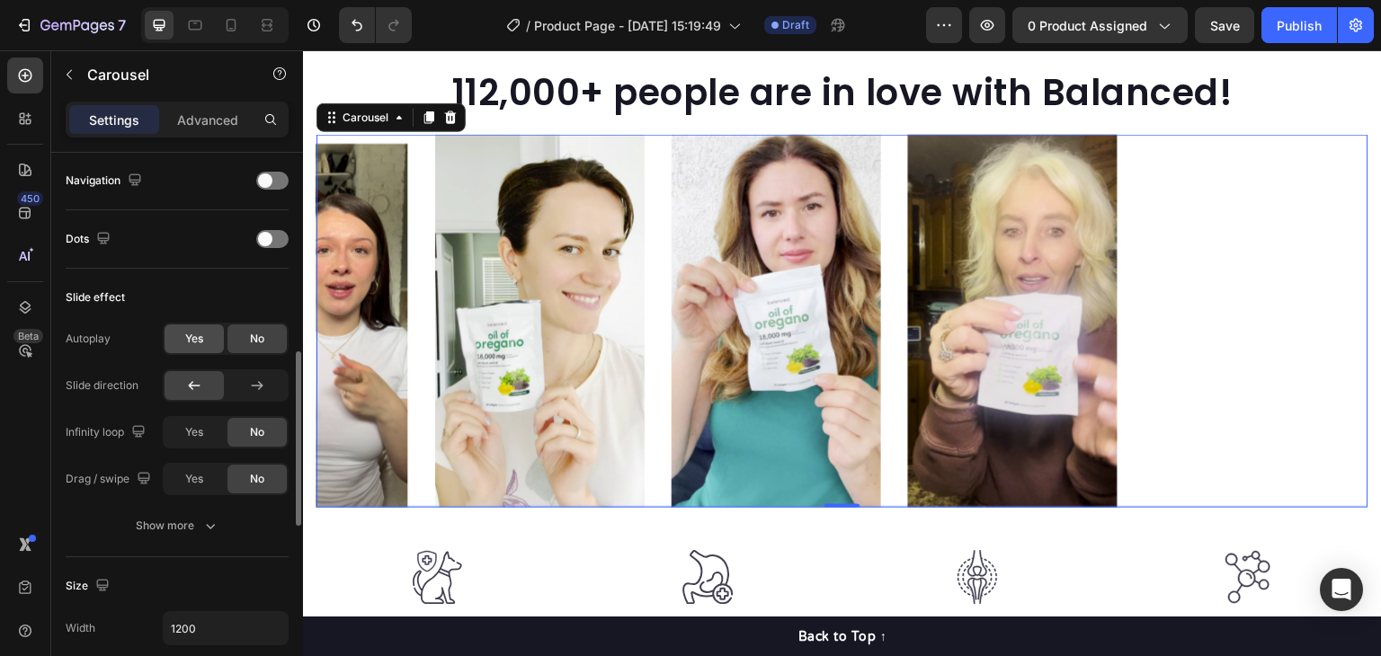
click at [198, 343] on span "Yes" at bounding box center [194, 339] width 18 height 16
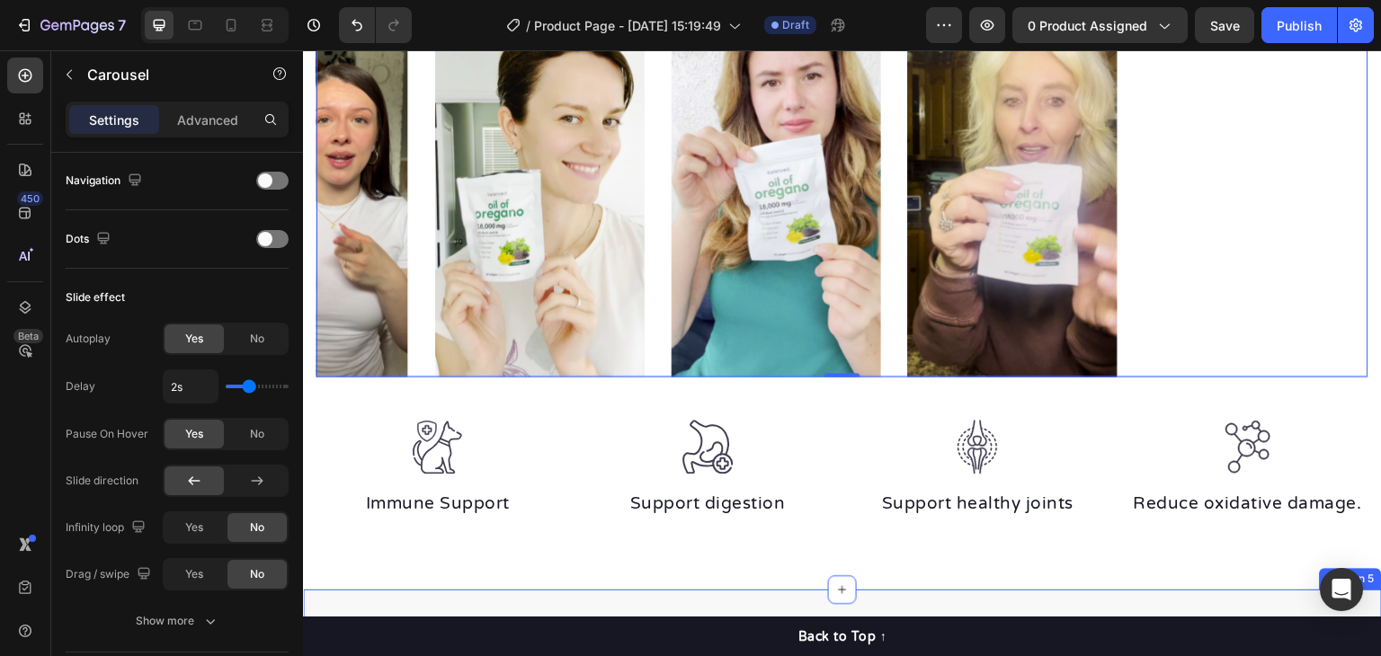
scroll to position [1339, 0]
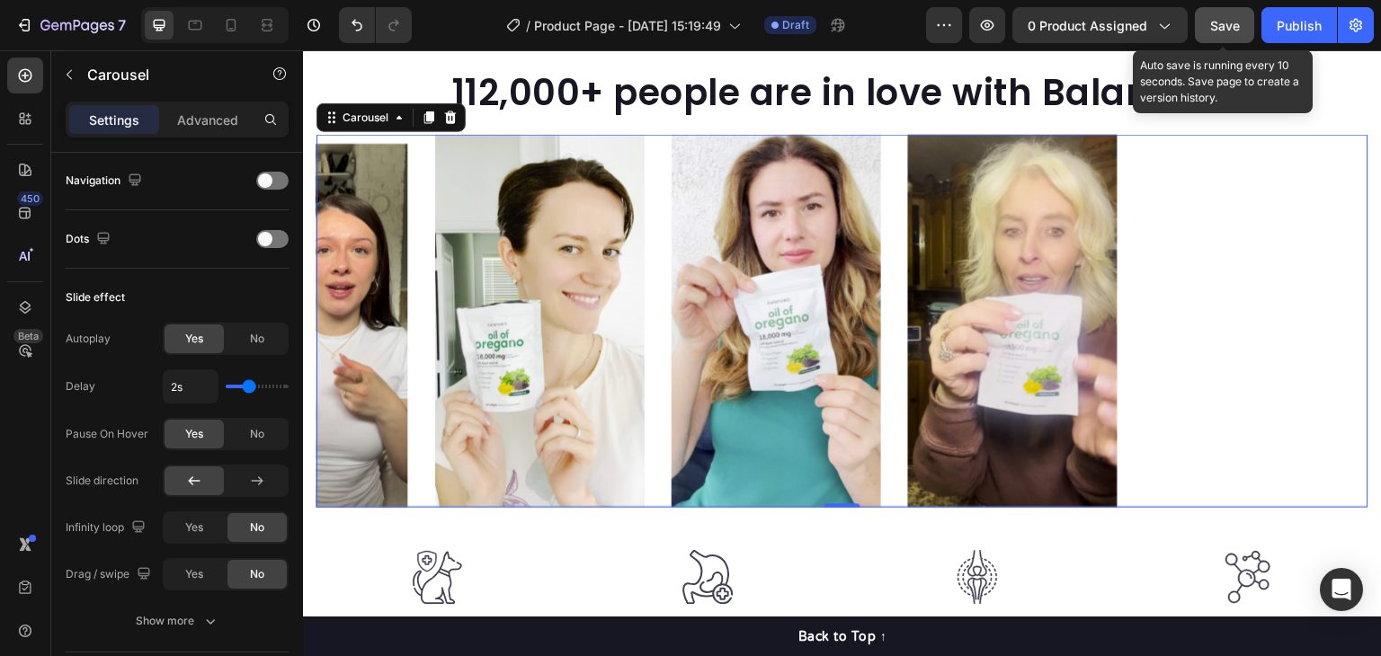
click at [1237, 34] on button "Save" at bounding box center [1224, 25] width 59 height 36
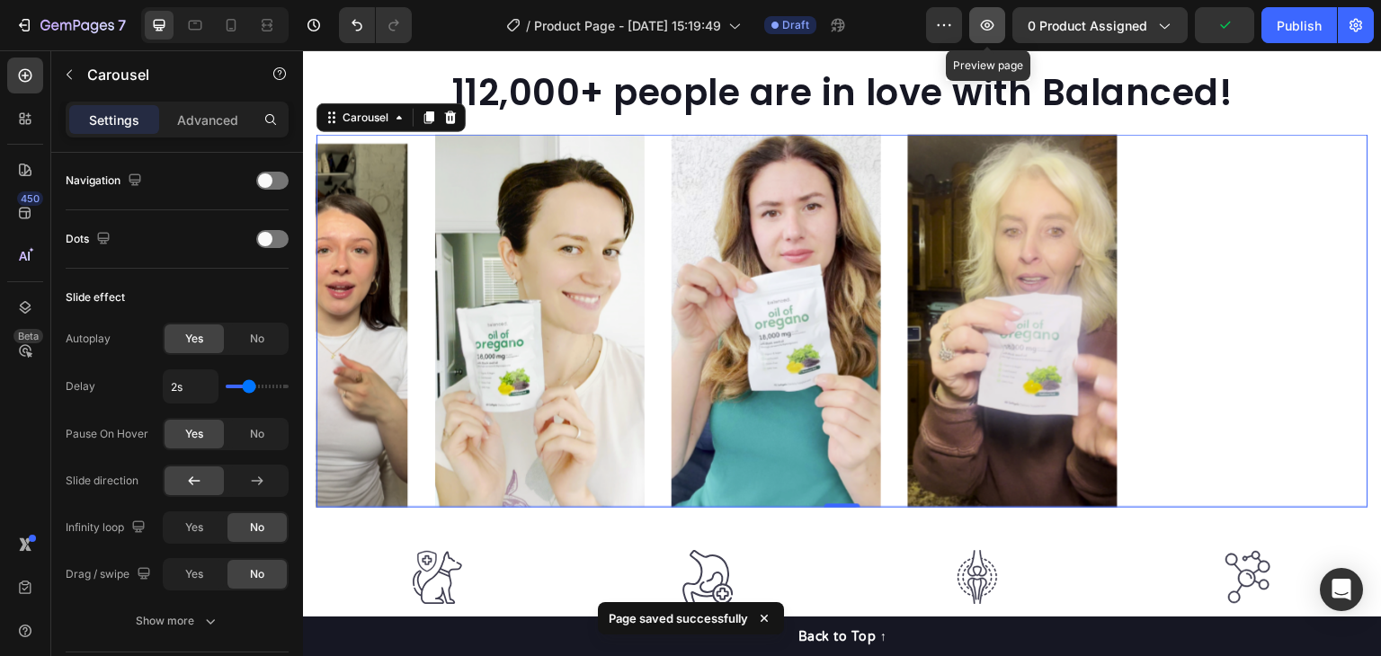
click at [996, 31] on icon "button" at bounding box center [987, 25] width 18 height 18
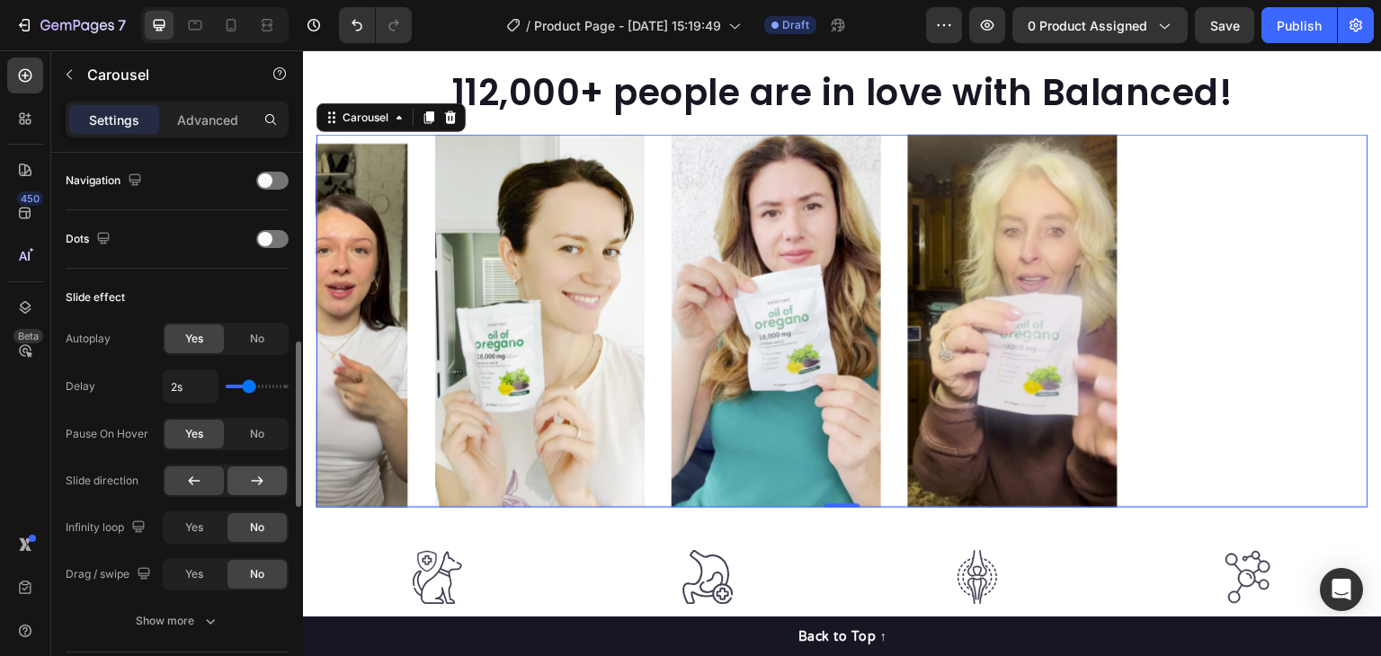
click at [251, 489] on div at bounding box center [257, 481] width 59 height 29
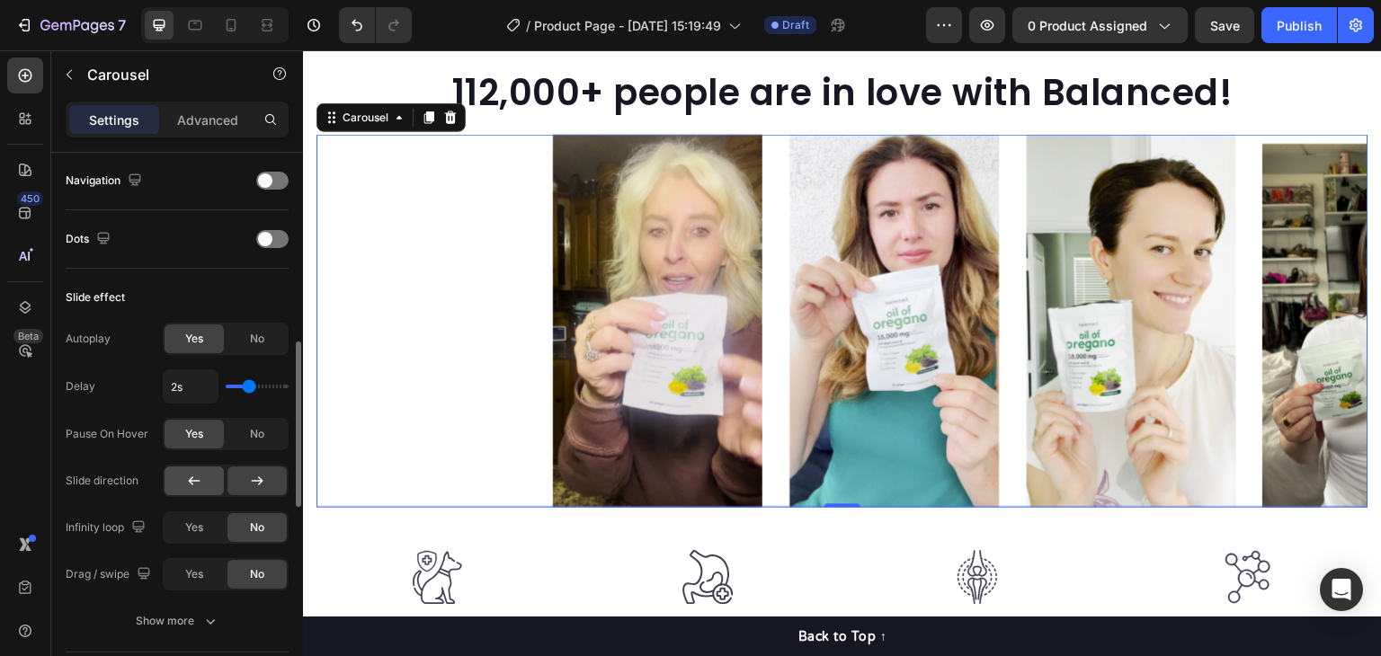
click at [221, 484] on div at bounding box center [194, 481] width 59 height 29
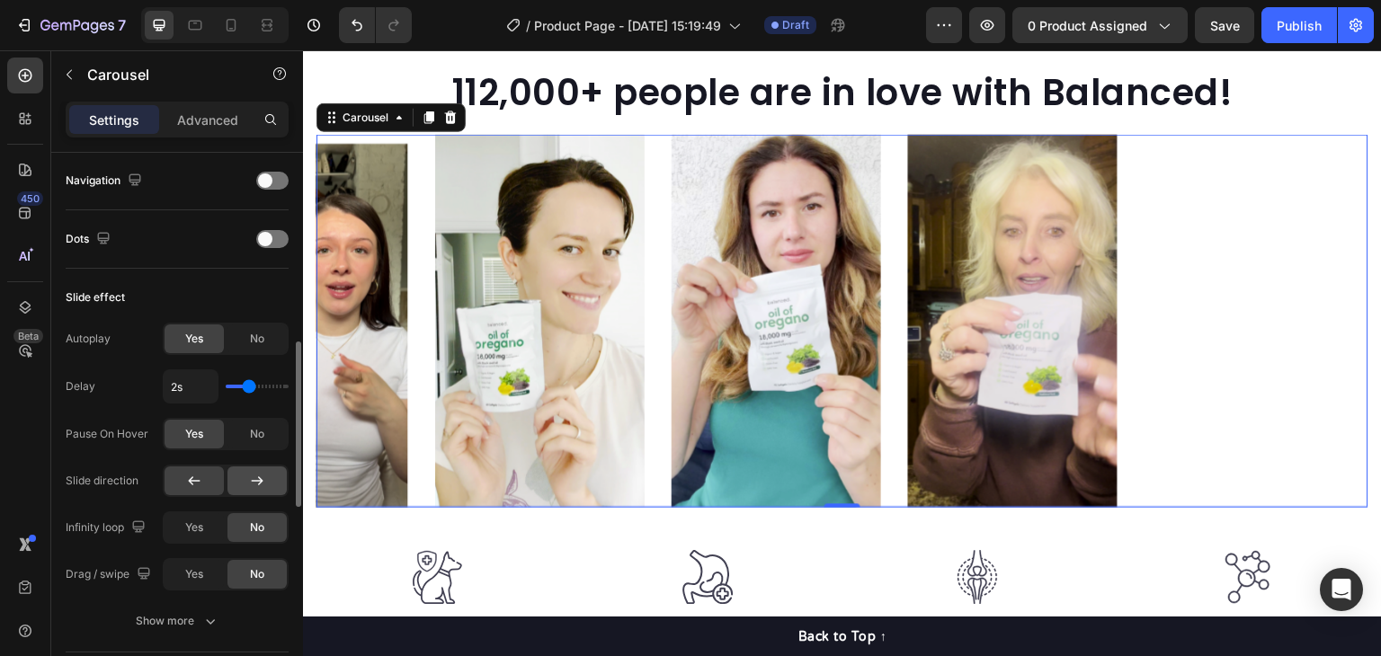
click at [261, 482] on icon at bounding box center [257, 481] width 18 height 18
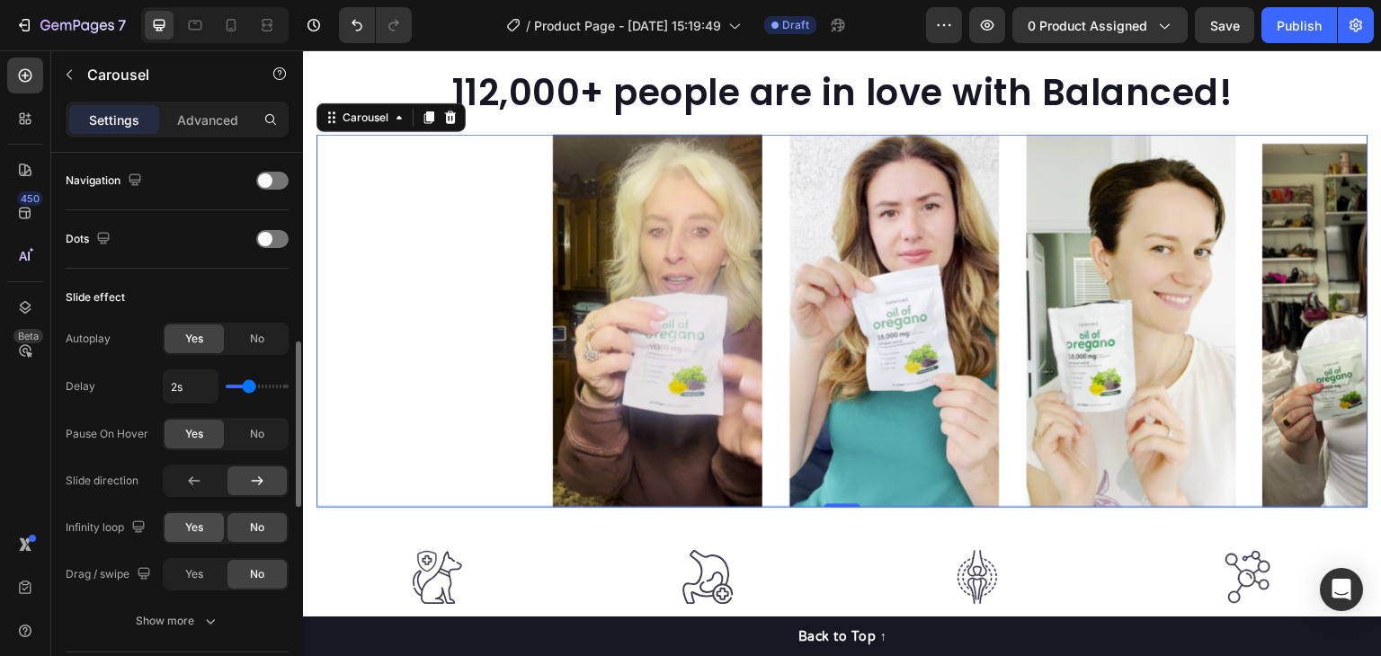
click at [204, 521] on div "Yes" at bounding box center [194, 527] width 59 height 29
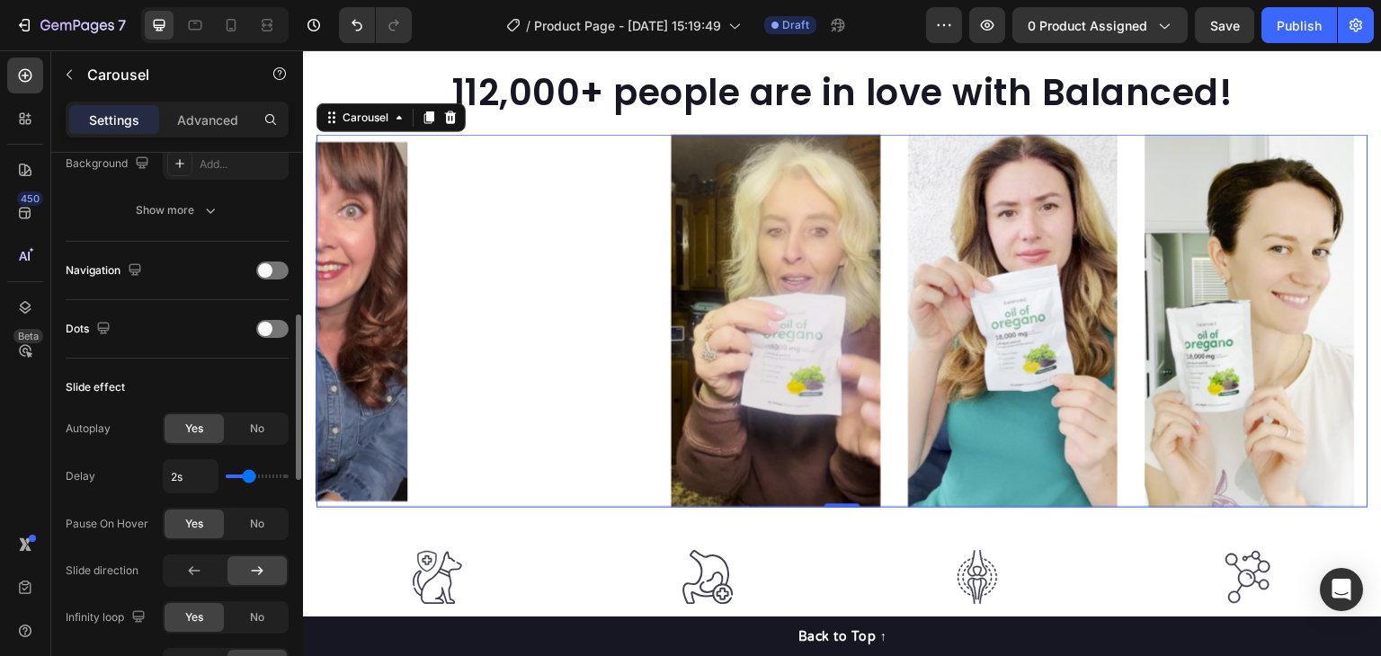
scroll to position [809, 0]
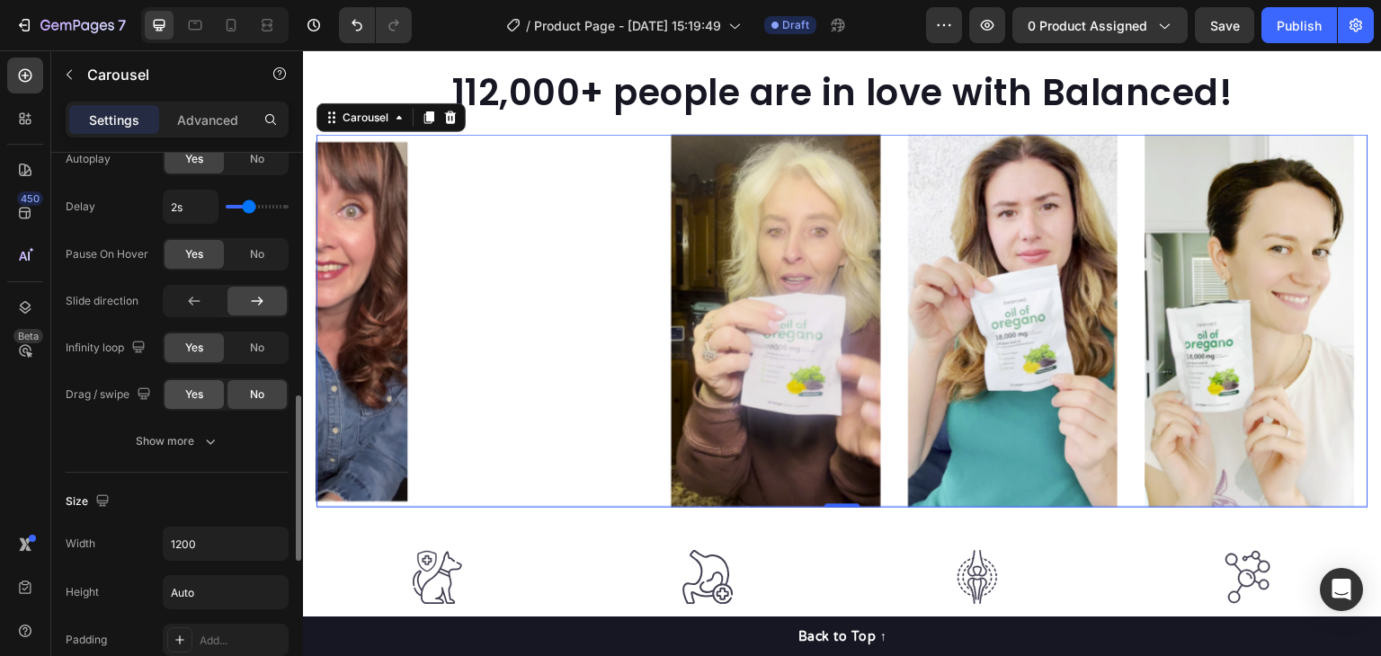
click at [199, 399] on span "Yes" at bounding box center [194, 395] width 18 height 16
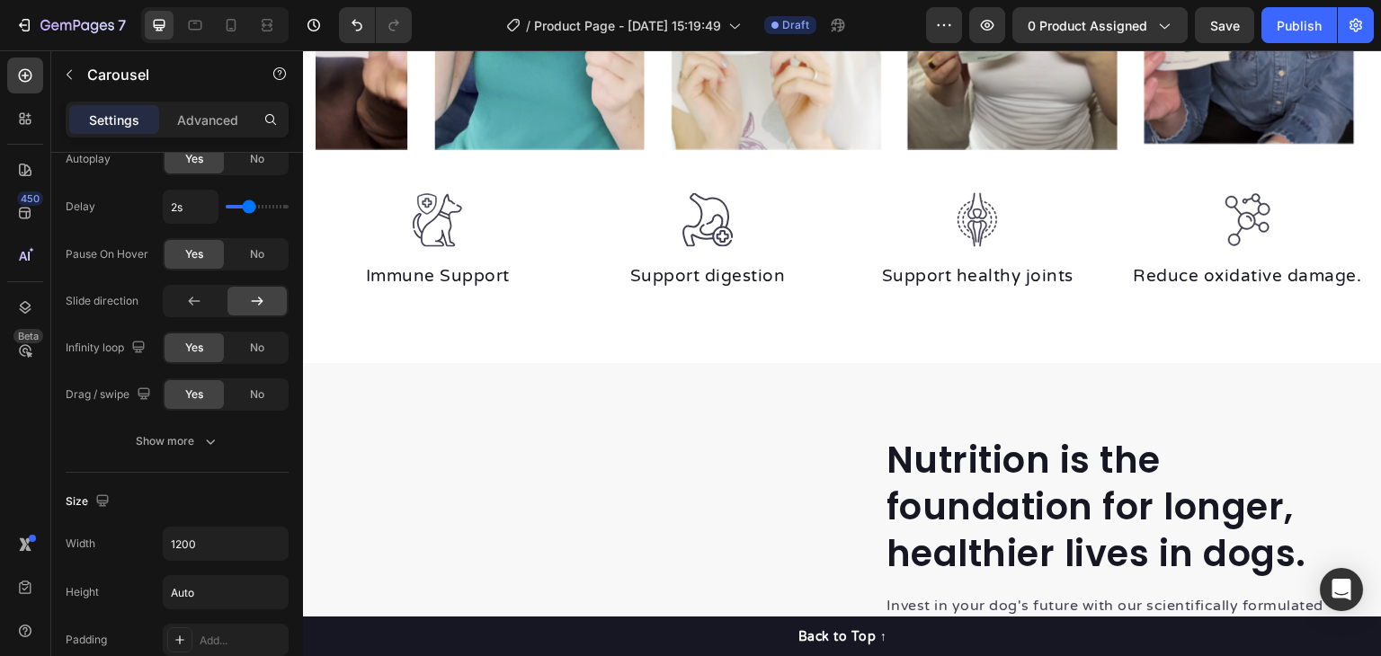
scroll to position [1619, 0]
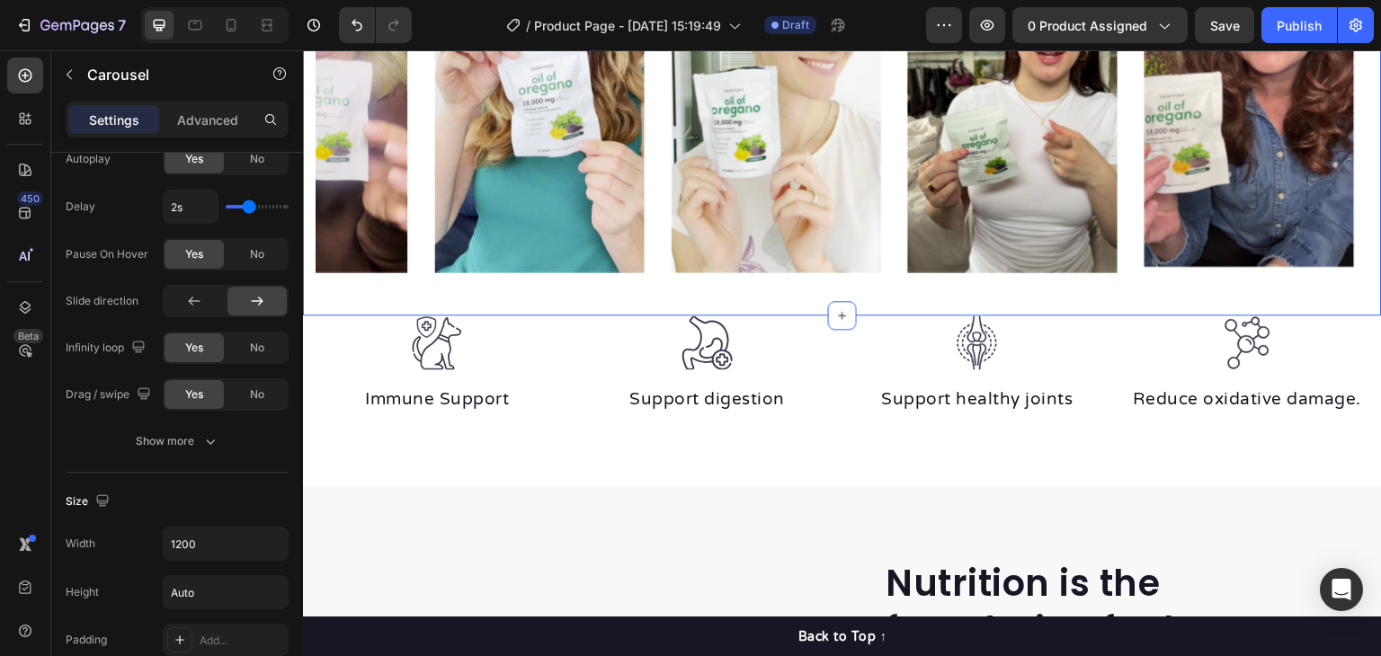
click at [1055, 302] on div "112,000+ people are in love with Balanced! Heading Image Image Image Image Imag…" at bounding box center [842, 61] width 1079 height 512
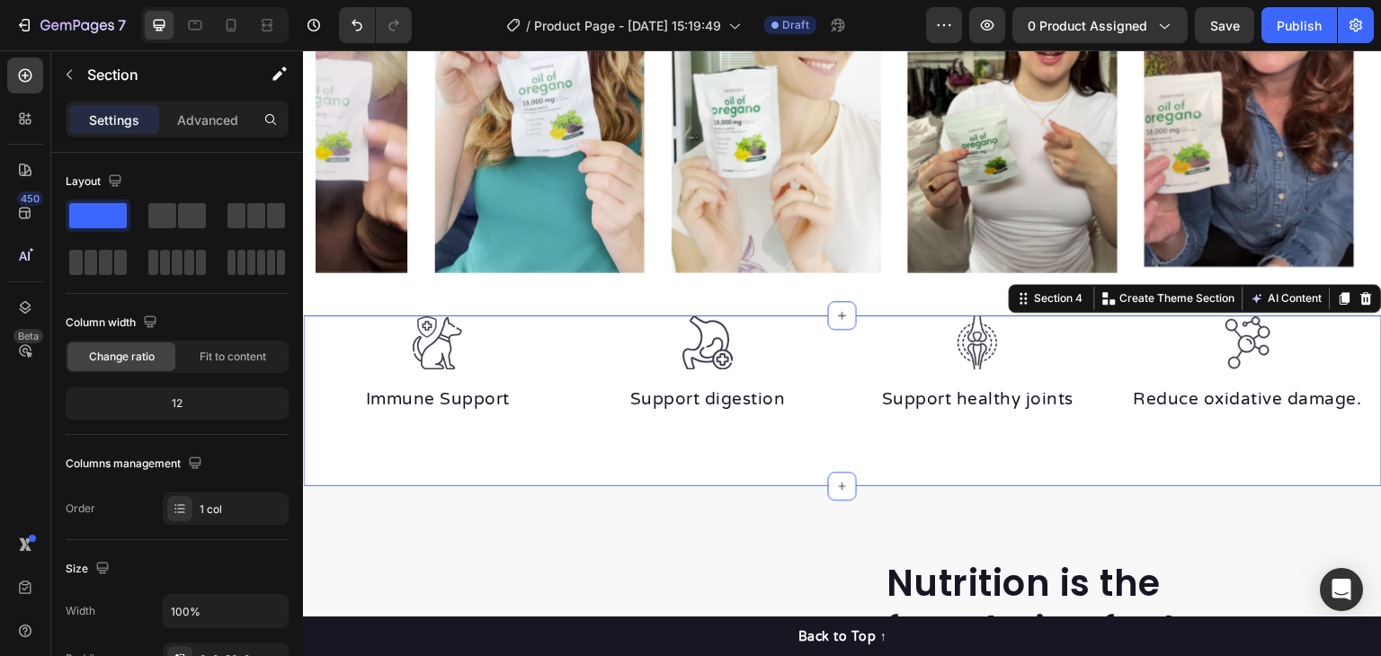
click at [1076, 452] on div "Image Immune Support Text block Image Support digestion Text block Image Suppor…" at bounding box center [842, 401] width 1079 height 171
click at [1271, 305] on button "AI Content" at bounding box center [1286, 299] width 79 height 22
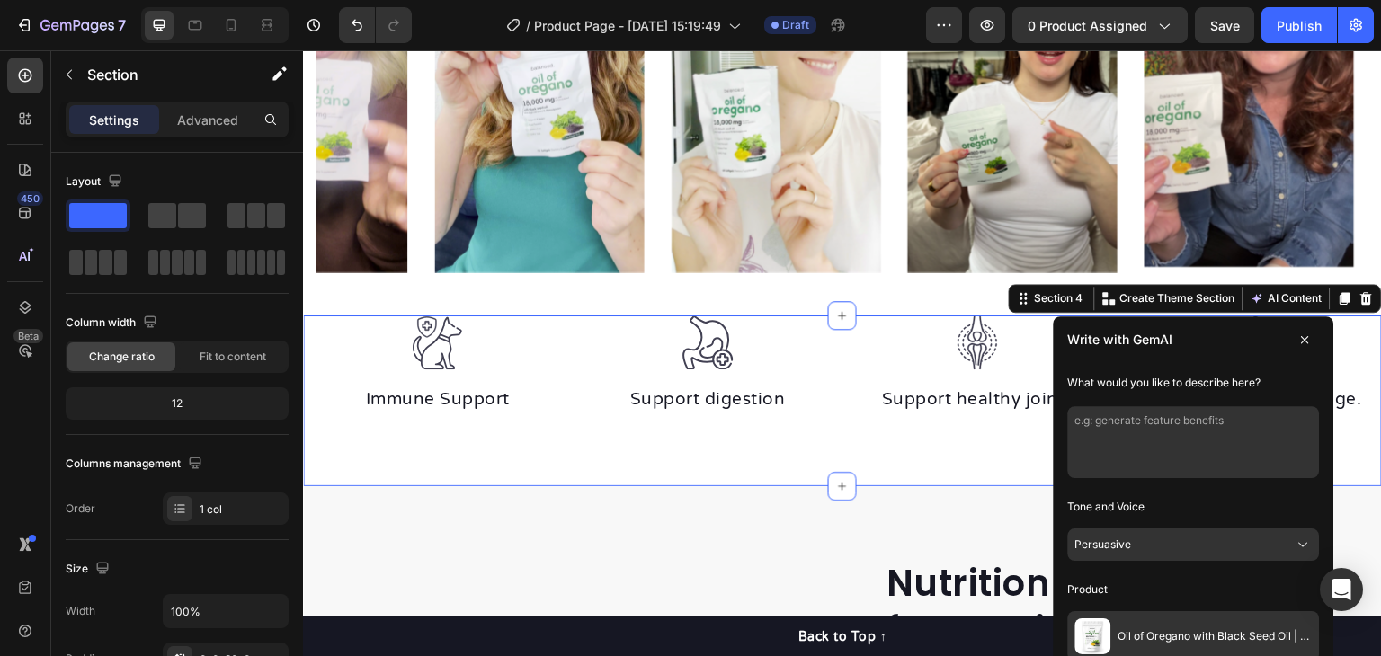
click at [1191, 424] on textarea at bounding box center [1194, 442] width 252 height 72
click at [746, 450] on div "Image Immune Support Text block Image Support digestion Text block Image Suppor…" at bounding box center [842, 401] width 1079 height 171
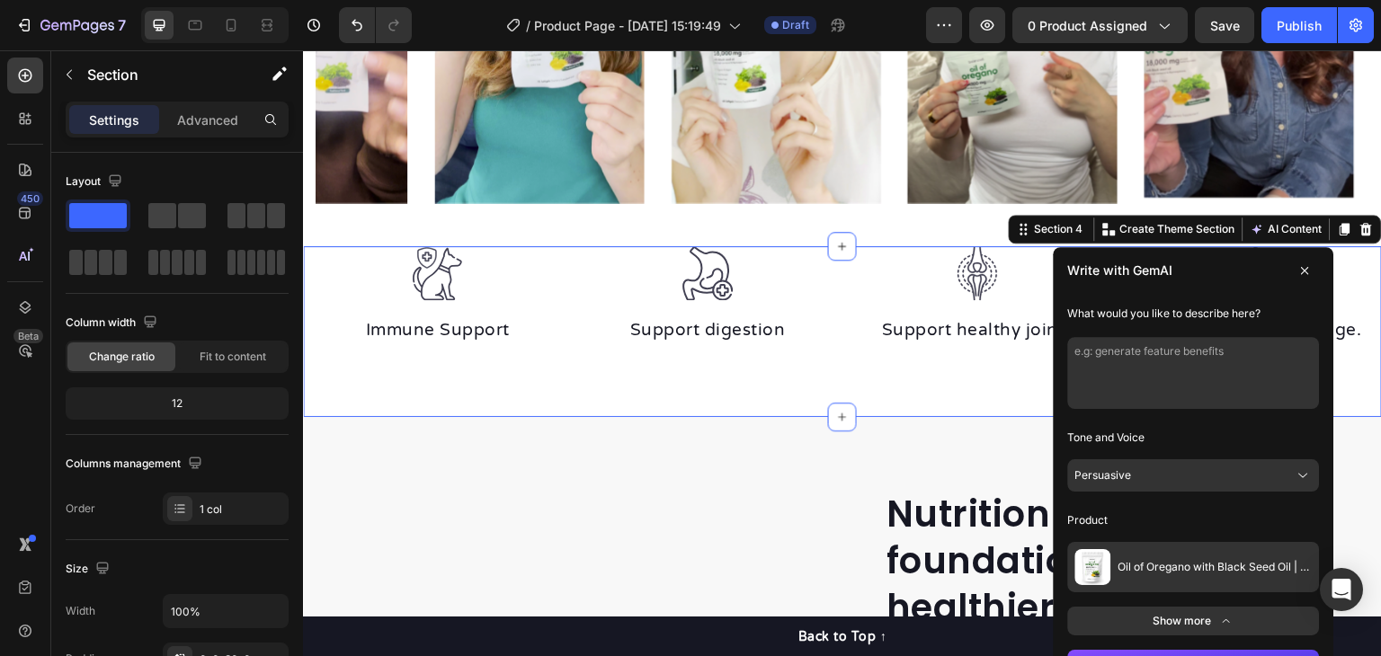
scroll to position [1799, 0]
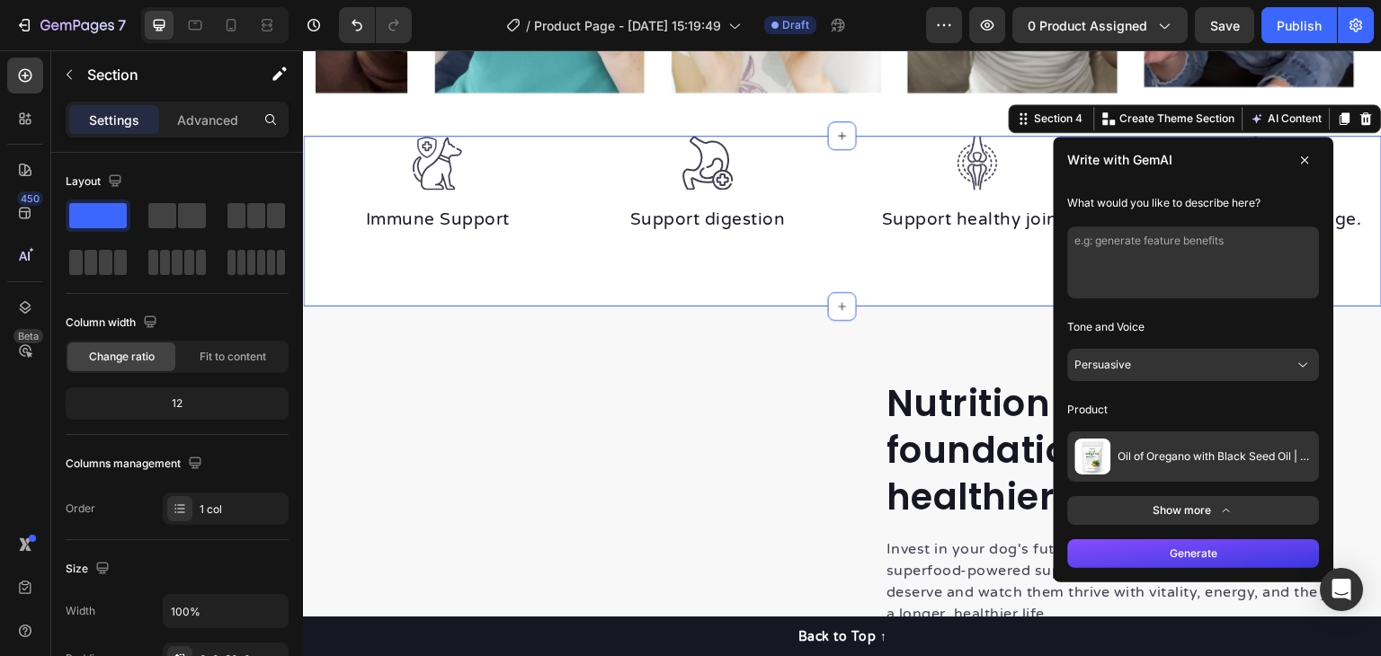
click at [1201, 544] on button "Generate" at bounding box center [1194, 554] width 252 height 29
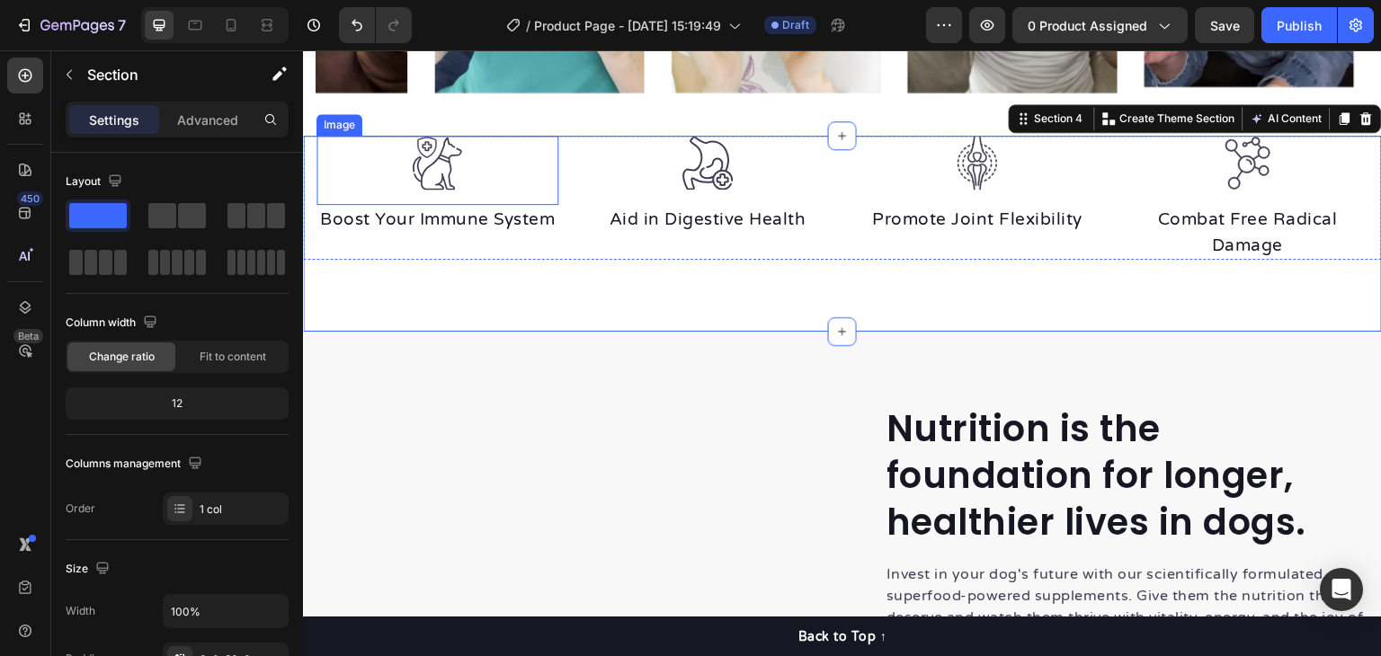
click at [425, 141] on img at bounding box center [437, 163] width 54 height 55
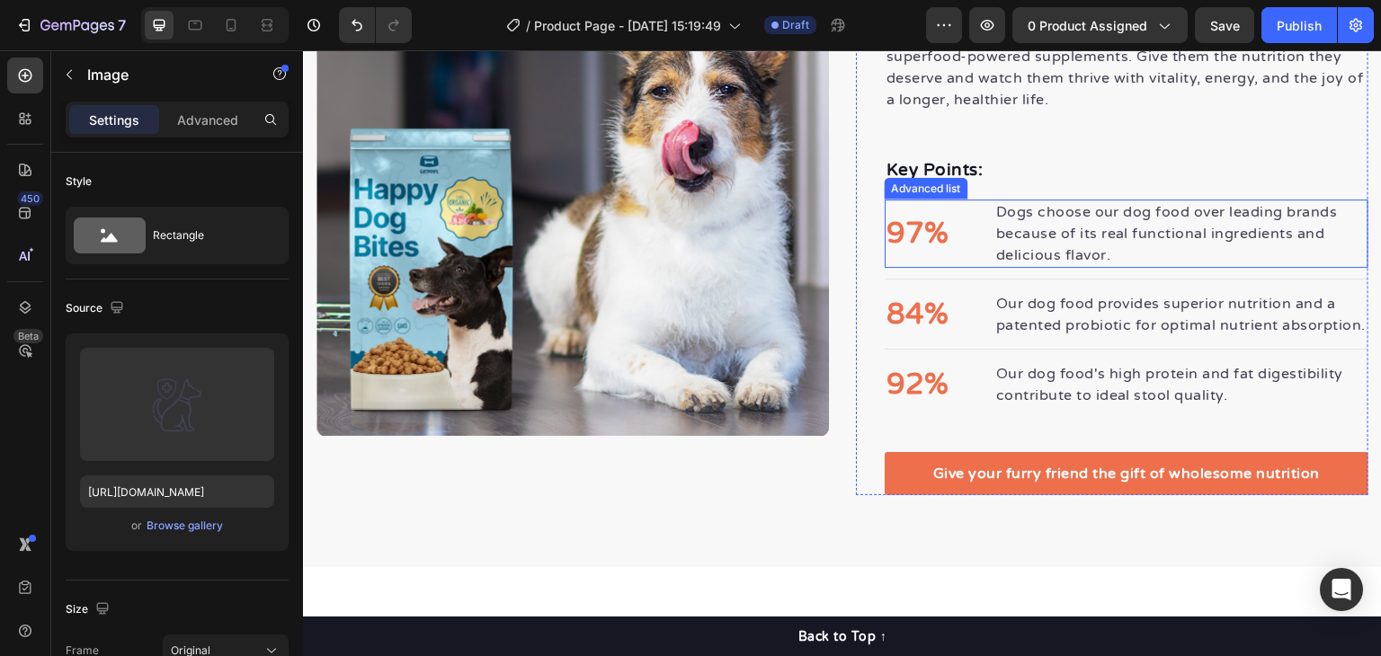
scroll to position [2698, 0]
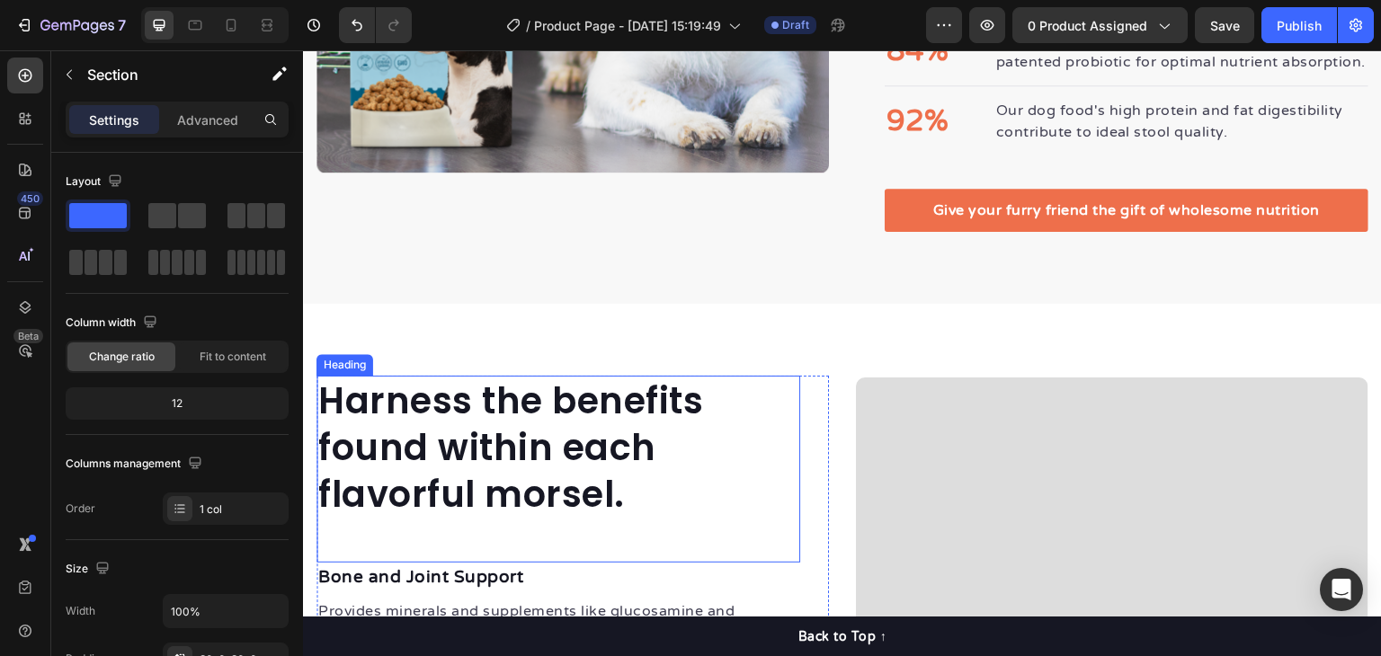
scroll to position [2781, 0]
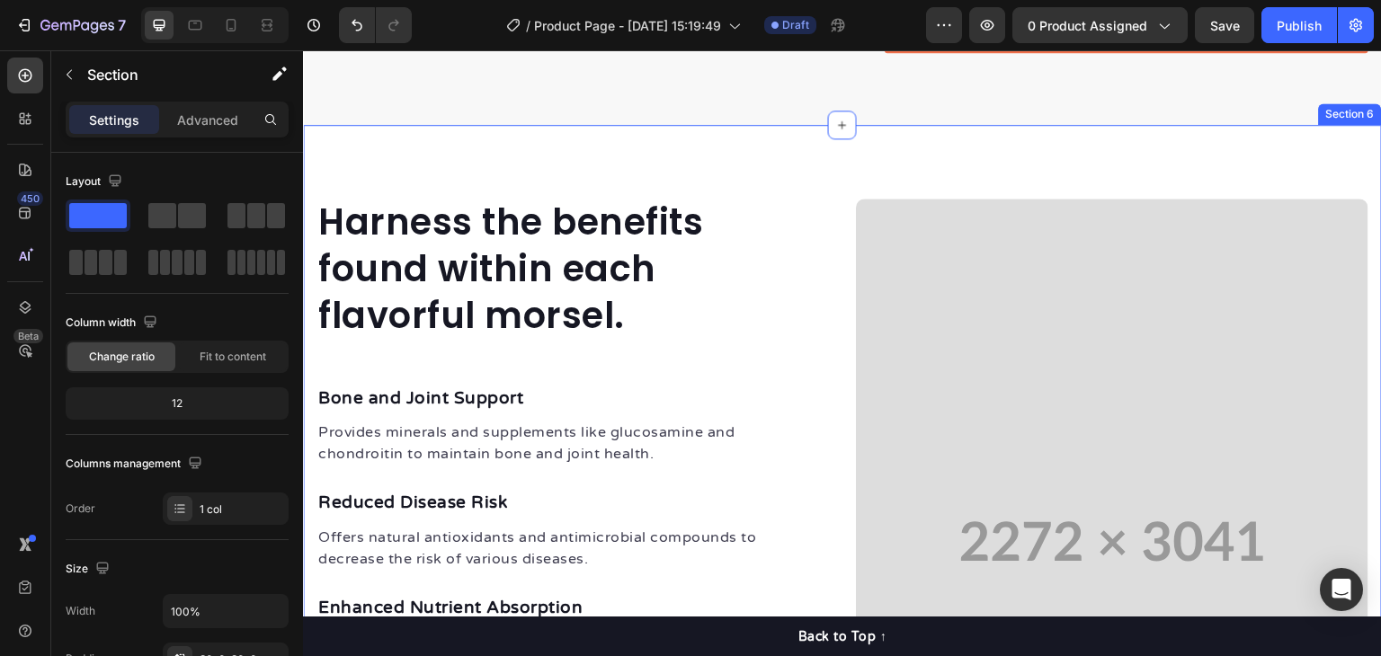
click at [859, 201] on div "Harness the benefits found within each flavorful morsel. Heading Bone and Joint…" at bounding box center [842, 542] width 1079 height 834
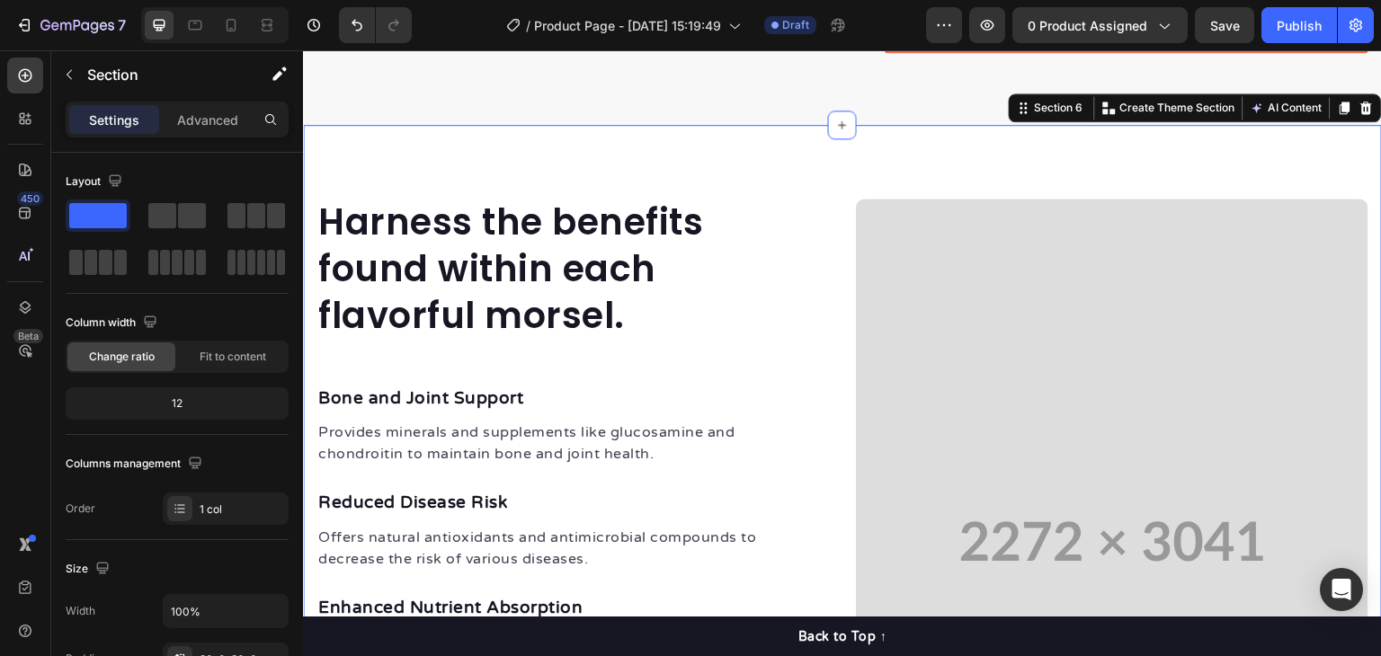
click at [1342, 116] on div "Section 6 You can create reusable sections Create Theme Section AI Content Writ…" at bounding box center [1195, 108] width 373 height 29
click at [1362, 114] on icon at bounding box center [1368, 108] width 12 height 13
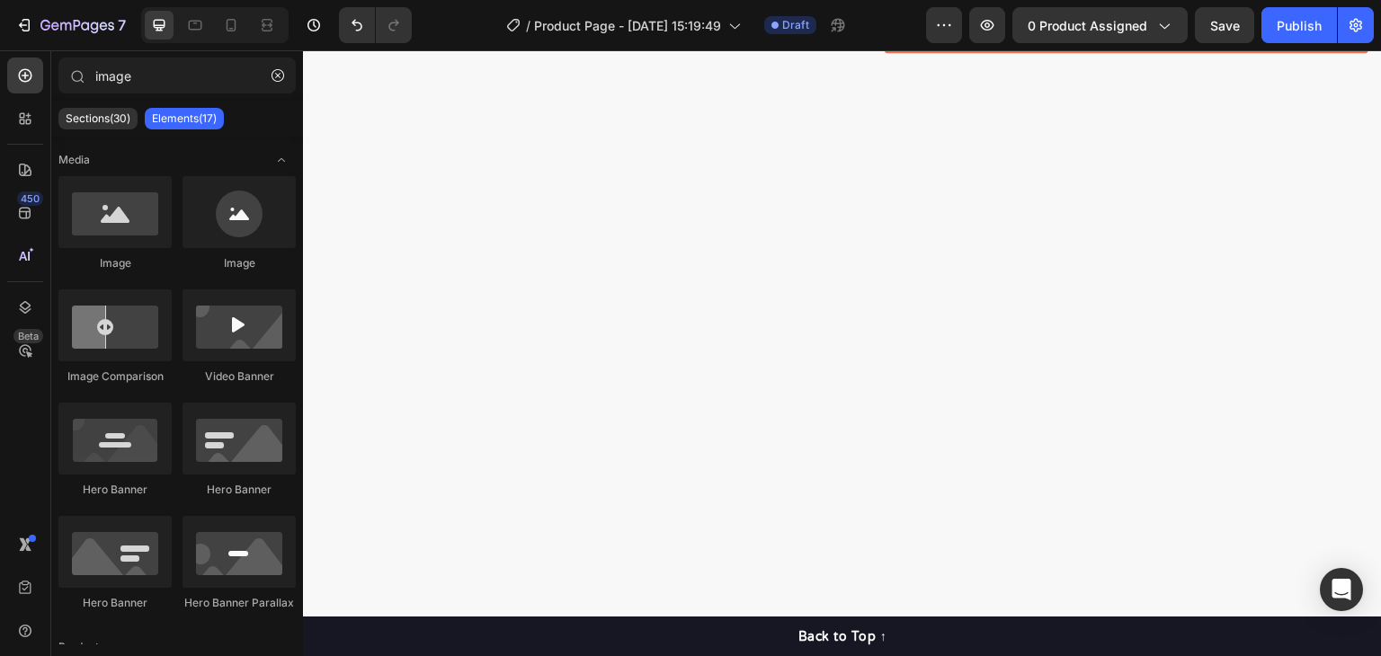
click at [978, 228] on div at bounding box center [842, 631] width 1079 height 868
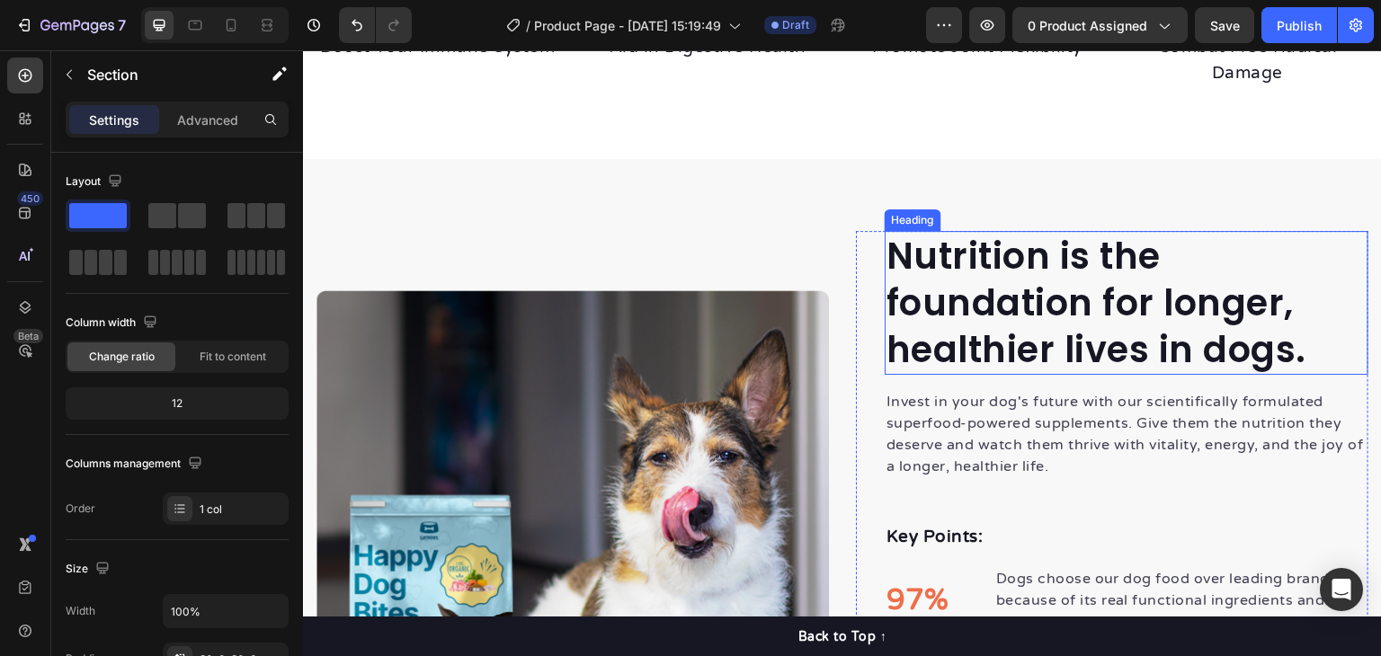
scroll to position [1971, 0]
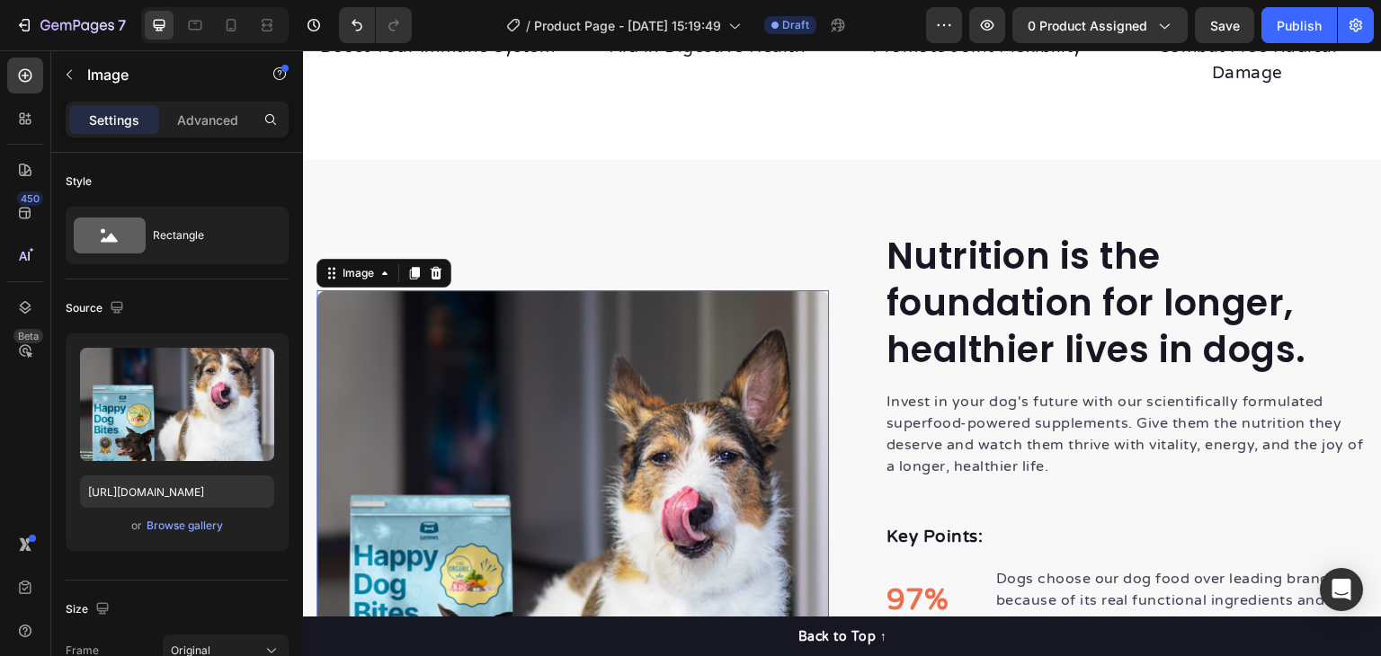
click at [736, 359] on img at bounding box center [573, 546] width 513 height 513
click at [378, 281] on icon at bounding box center [385, 273] width 14 height 14
click at [191, 523] on div "Browse gallery" at bounding box center [185, 526] width 76 height 16
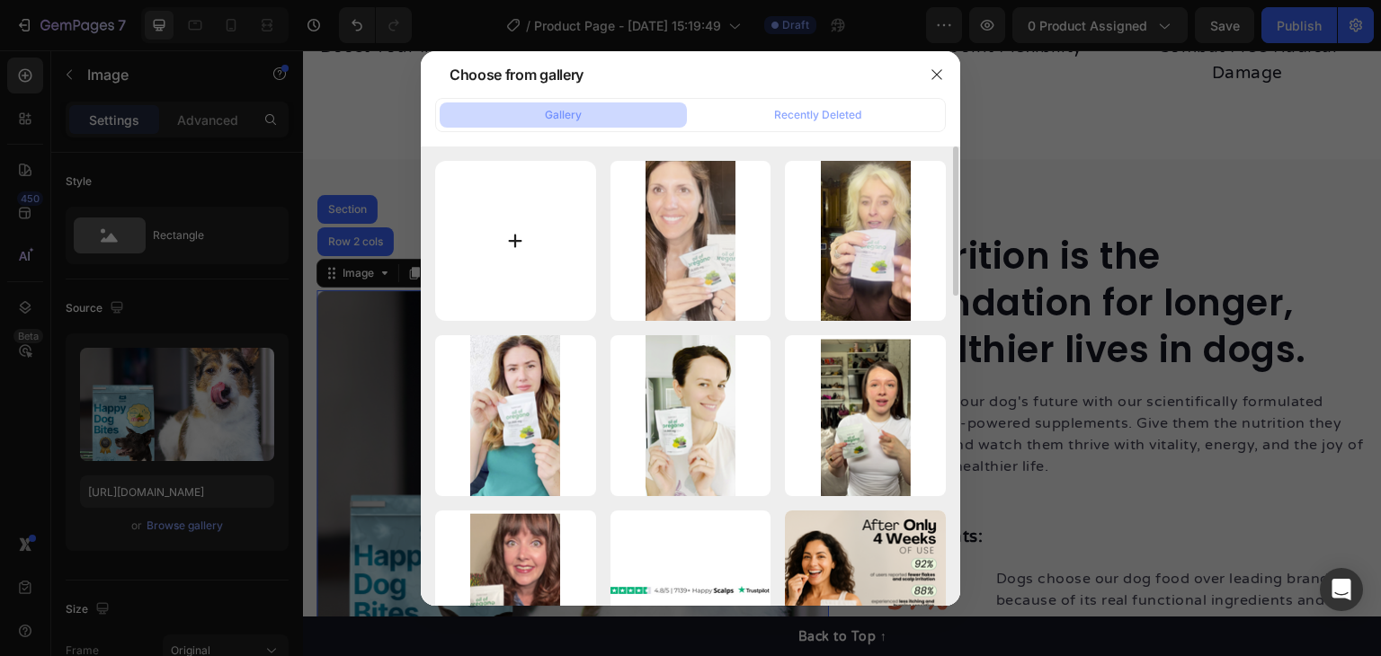
click at [513, 235] on input "file" at bounding box center [515, 241] width 161 height 161
type input "C:\fakepath\product page (15).png"
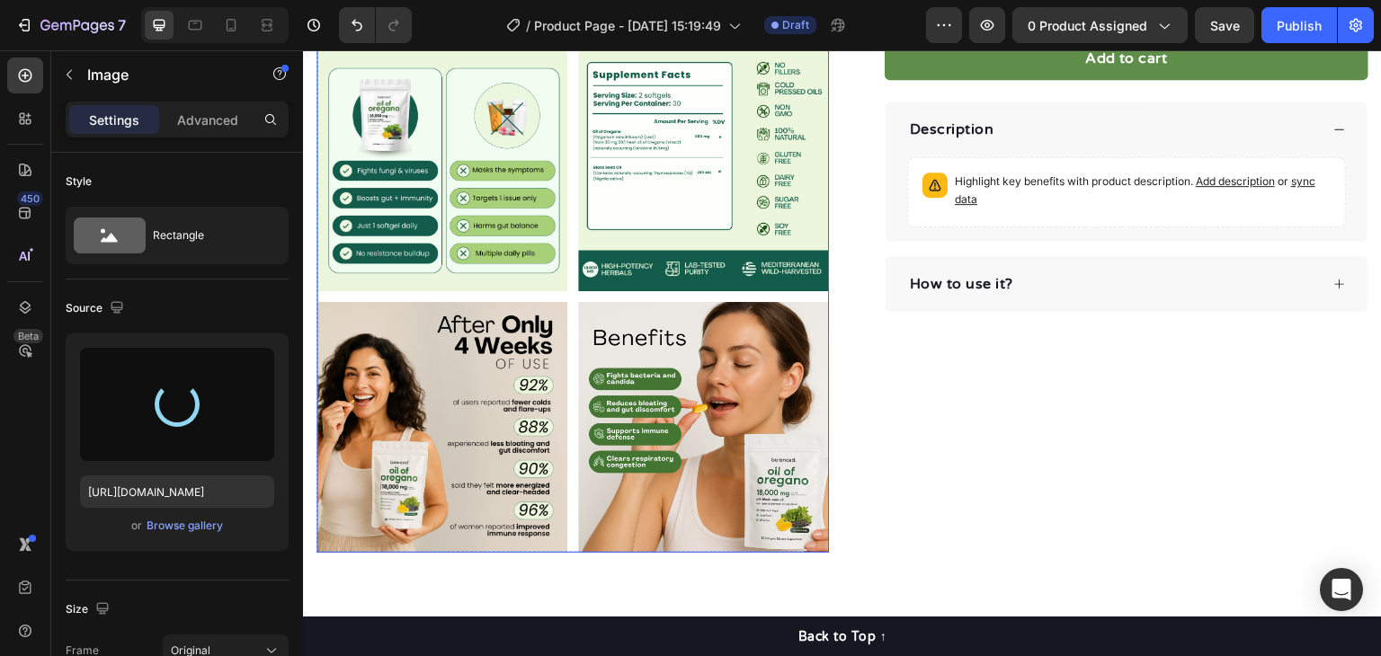
type input "https://cdn.shopify.com/s/files/1/0673/4944/6882/files/gempages_484072994692399…"
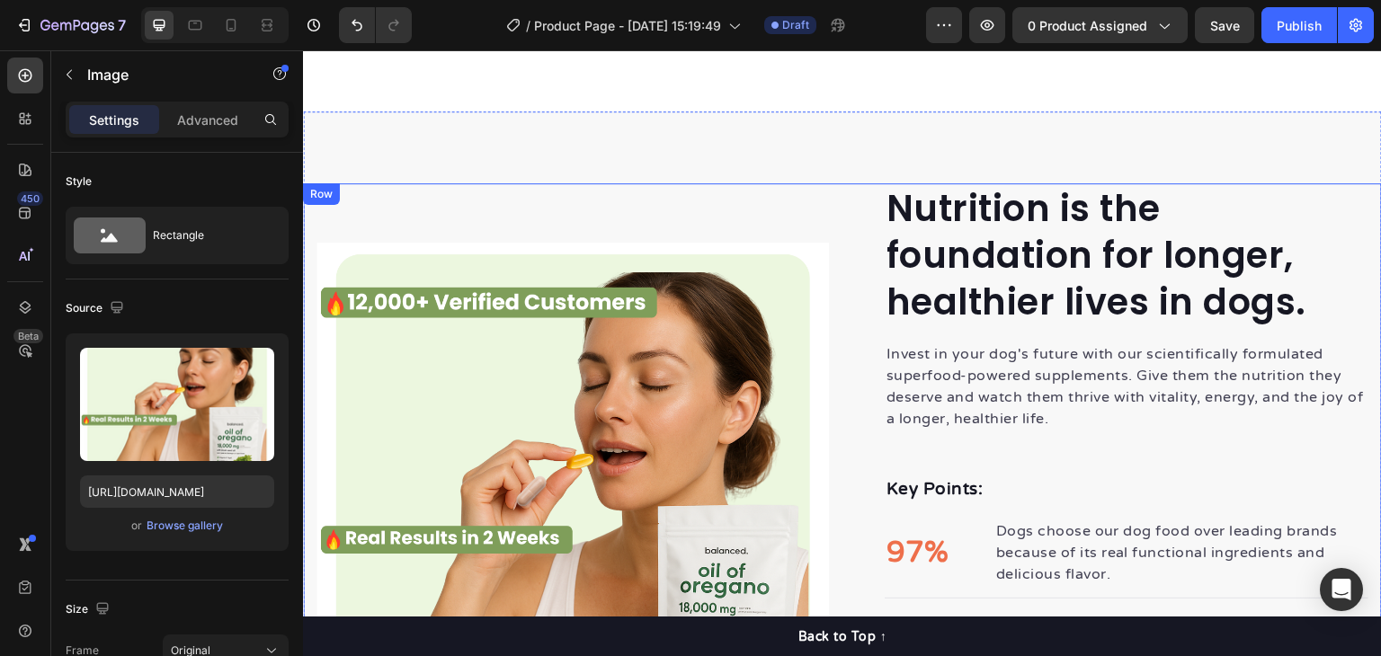
scroll to position [1925, 0]
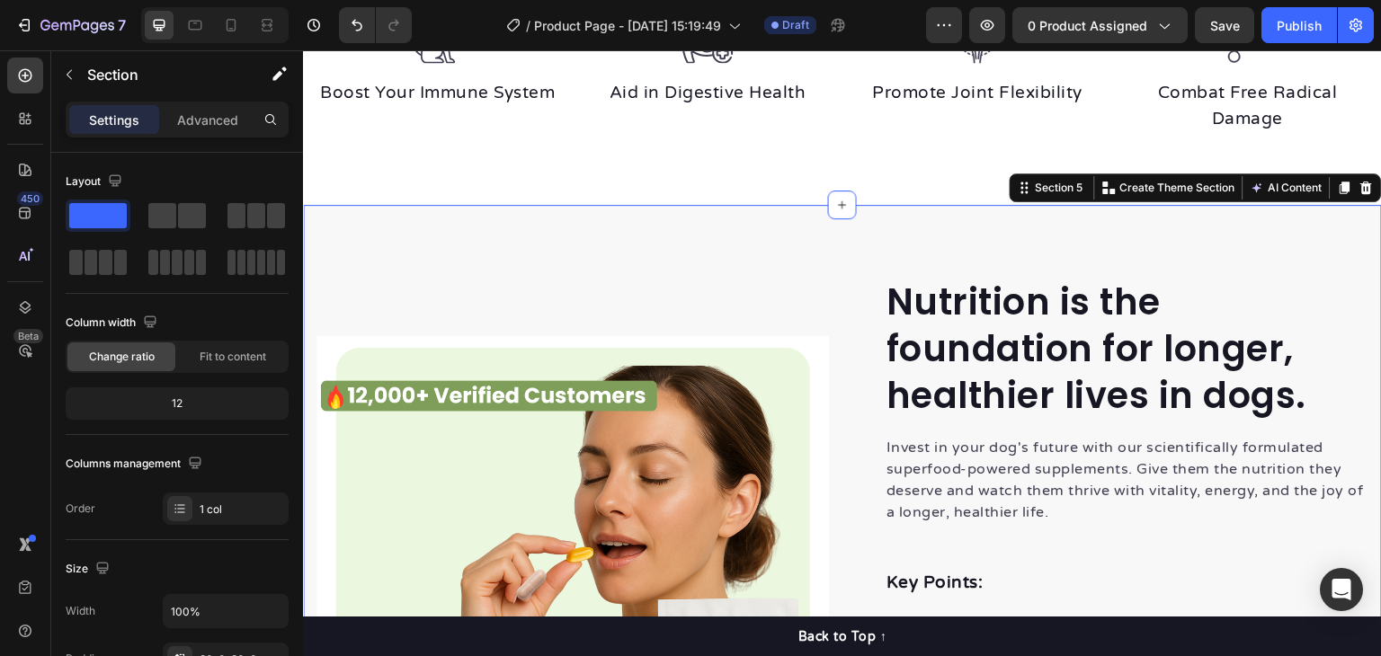
click at [787, 266] on div "Nutrition is the foundation for longer, healthier lives in dogs. Heading Invest…" at bounding box center [842, 592] width 1079 height 775
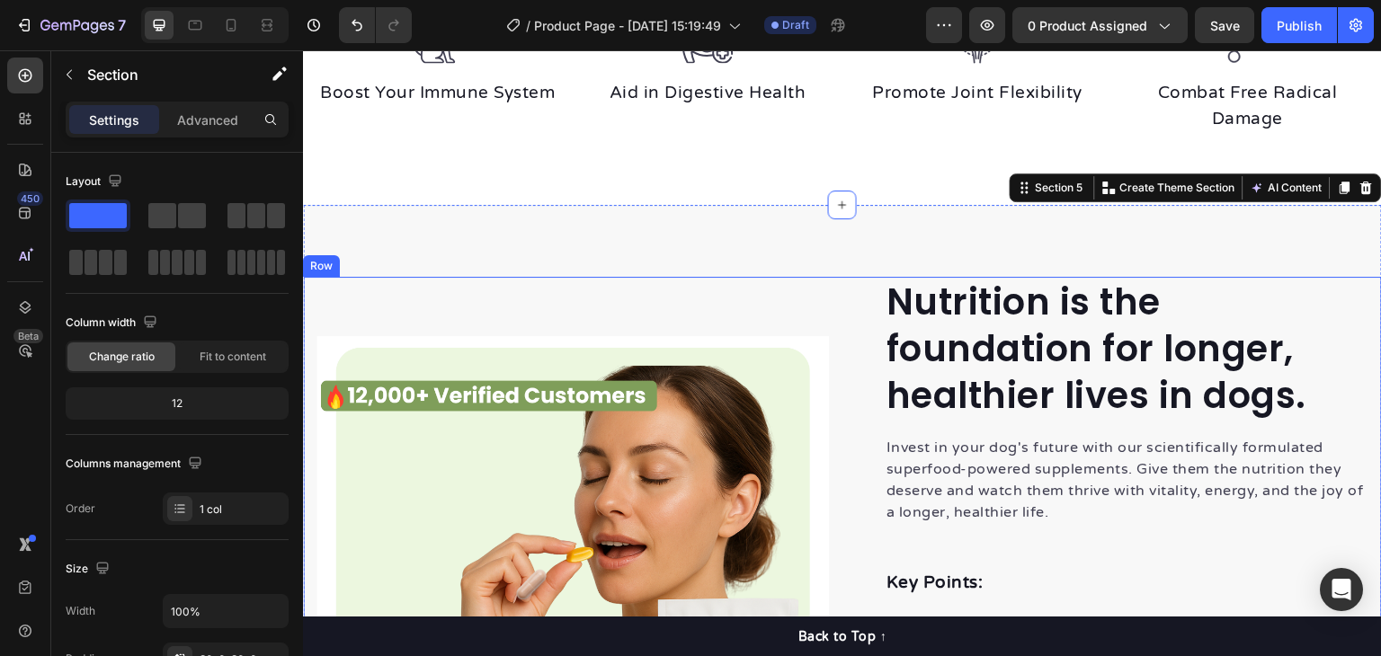
click at [742, 331] on div "Image Image" at bounding box center [573, 592] width 513 height 631
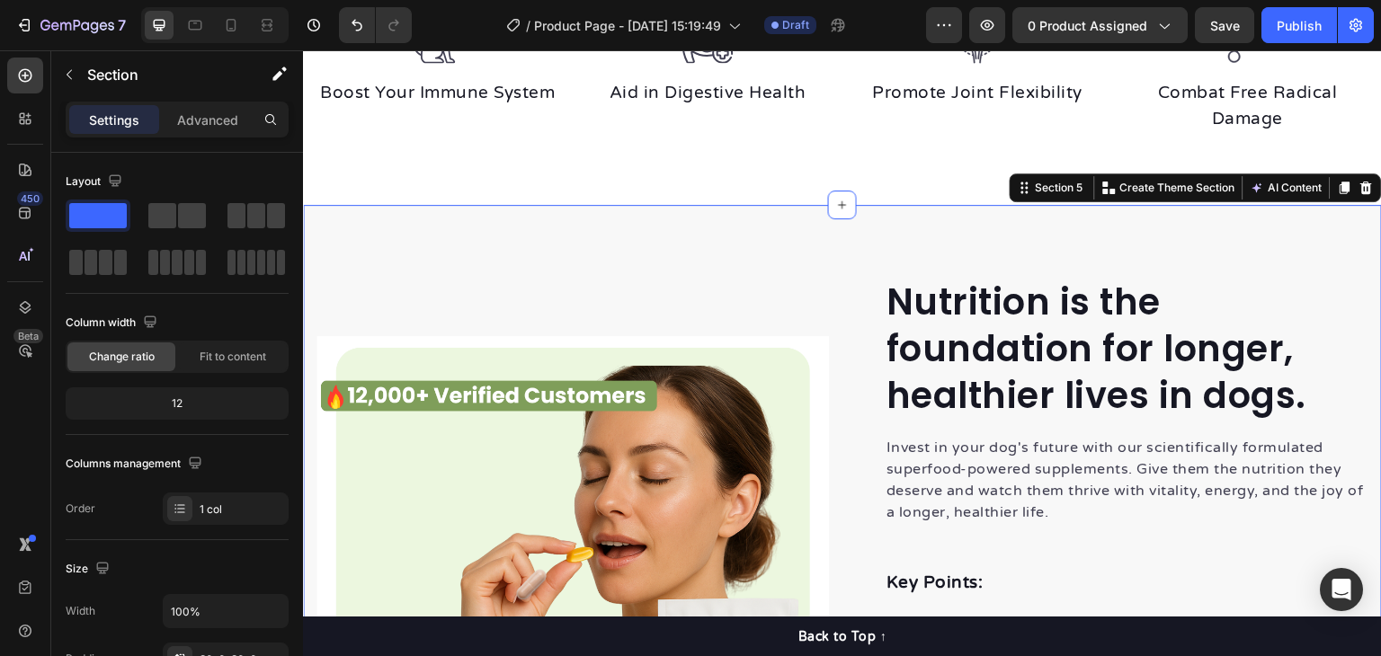
click at [790, 239] on div "Nutrition is the foundation for longer, healthier lives in dogs. Heading Invest…" at bounding box center [842, 592] width 1079 height 775
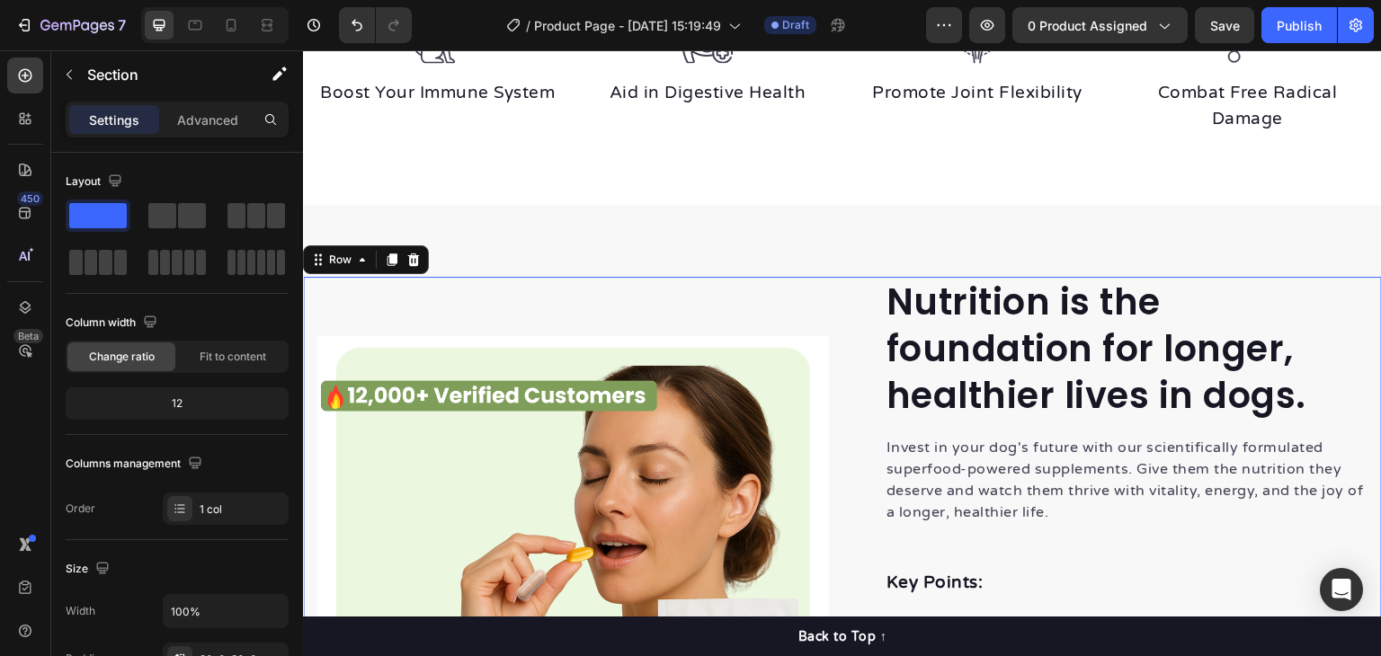
click at [798, 284] on div "Image Image" at bounding box center [573, 592] width 513 height 631
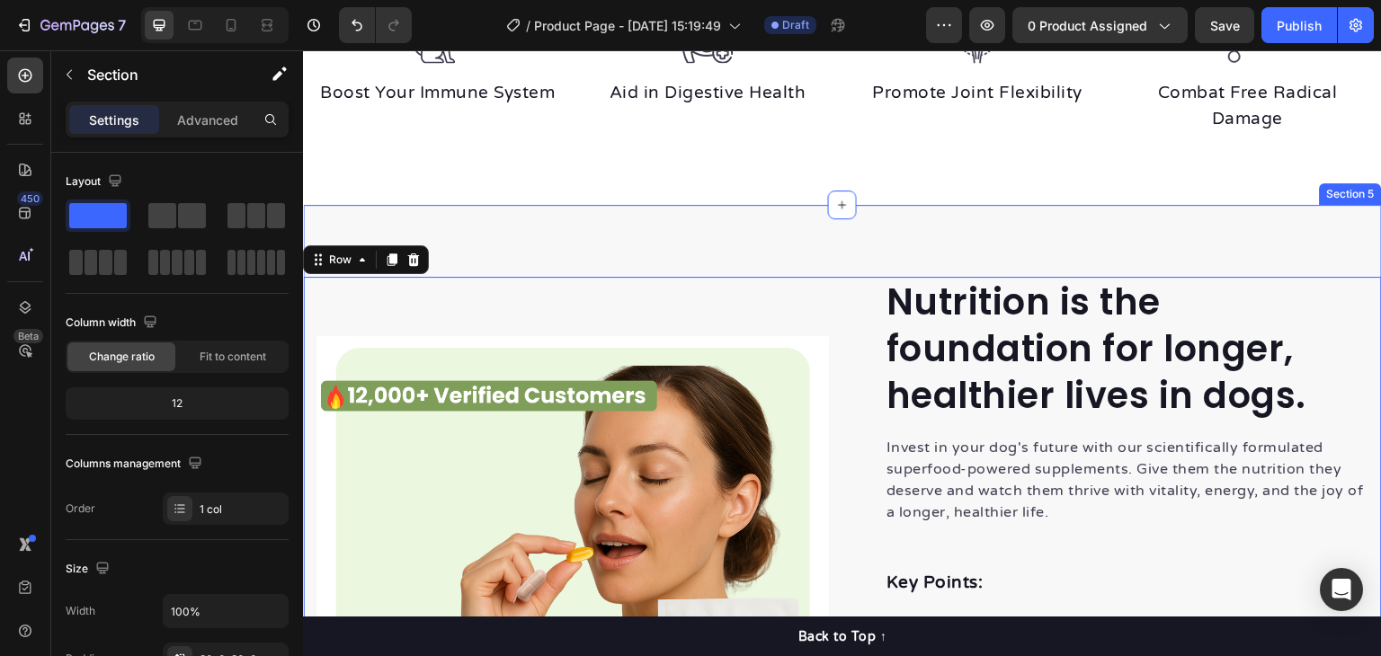
click at [760, 244] on div "Nutrition is the foundation for longer, healthier lives in dogs. Heading Invest…" at bounding box center [842, 592] width 1079 height 775
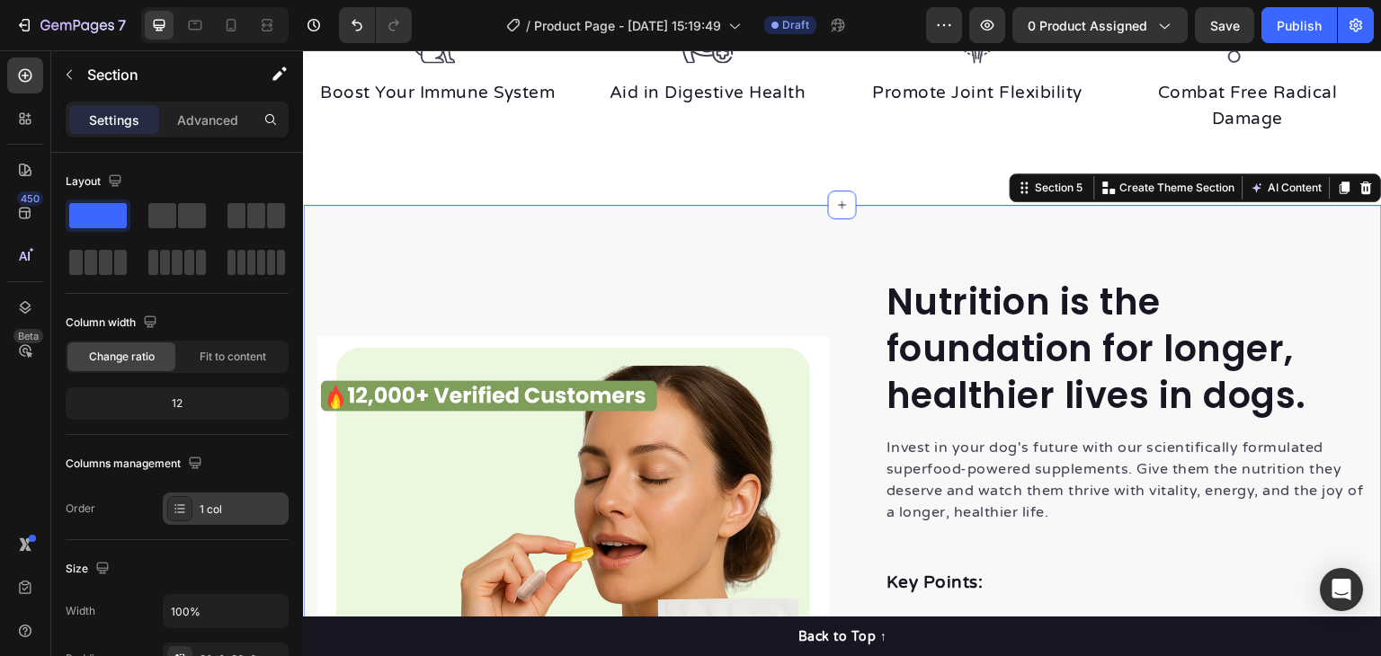
scroll to position [360, 0]
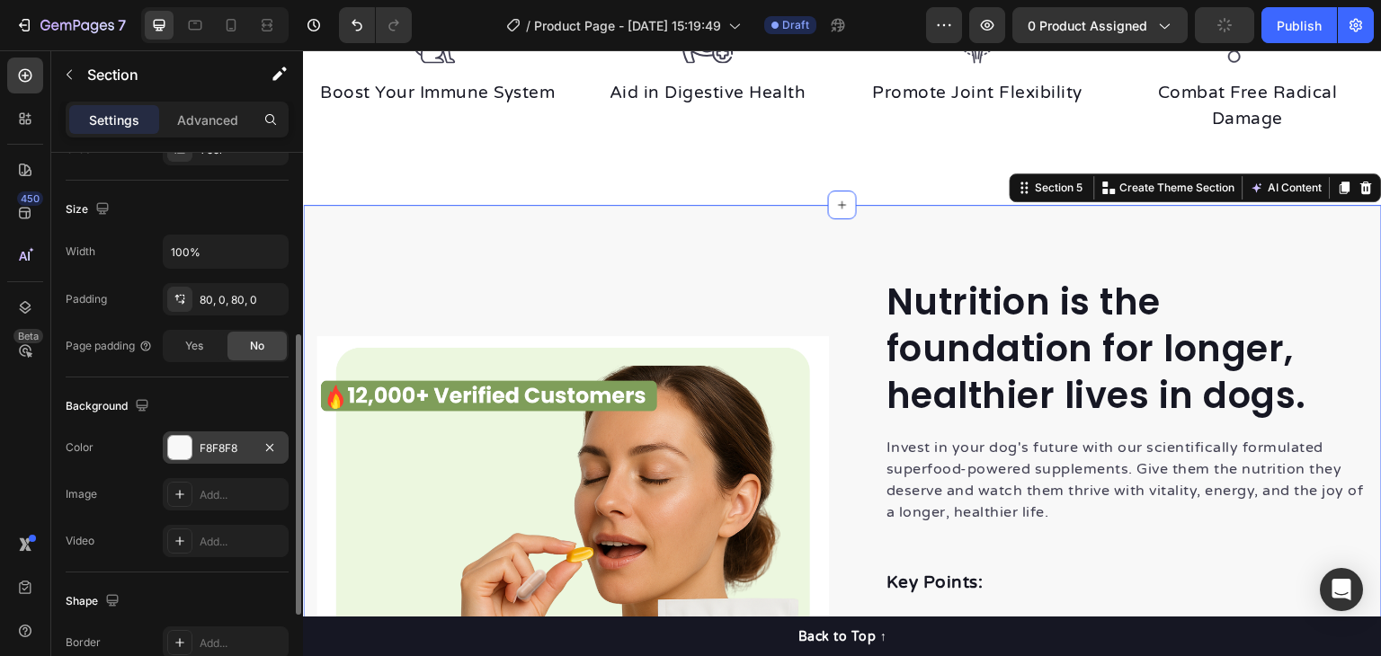
click at [187, 442] on div at bounding box center [179, 447] width 23 height 23
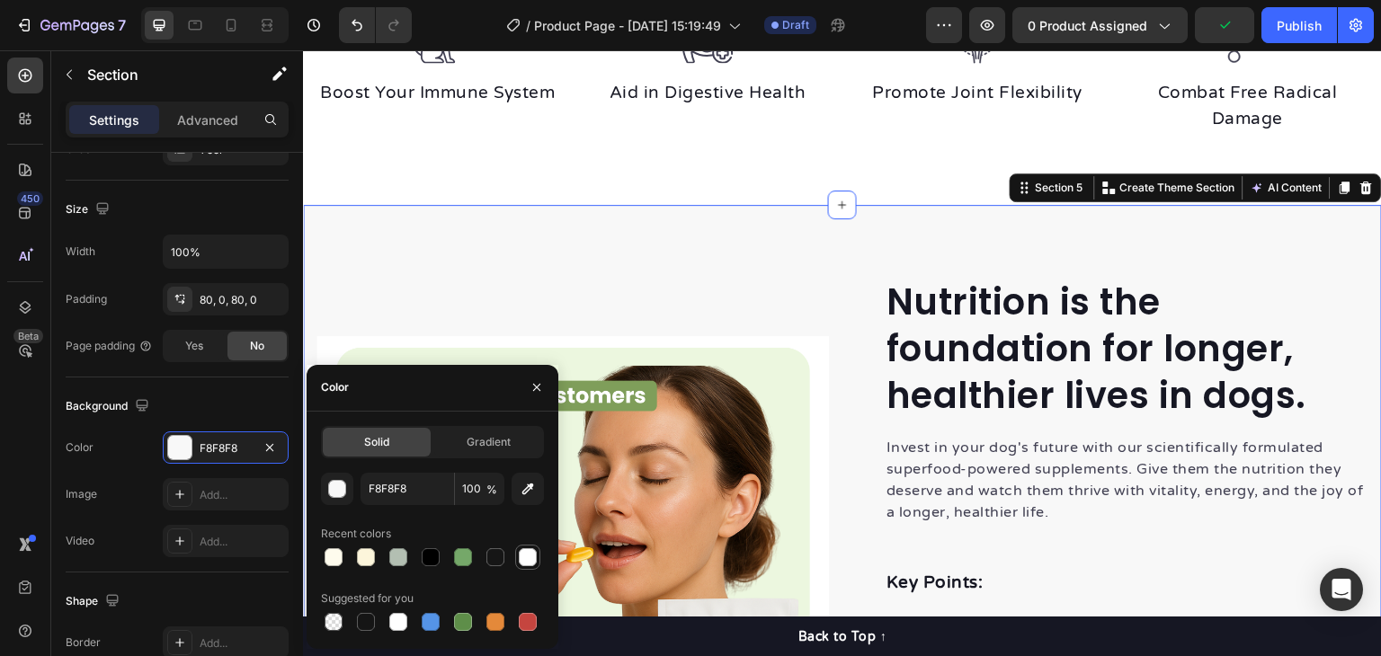
click at [529, 557] on div at bounding box center [528, 558] width 18 height 18
type input "FFFFFF"
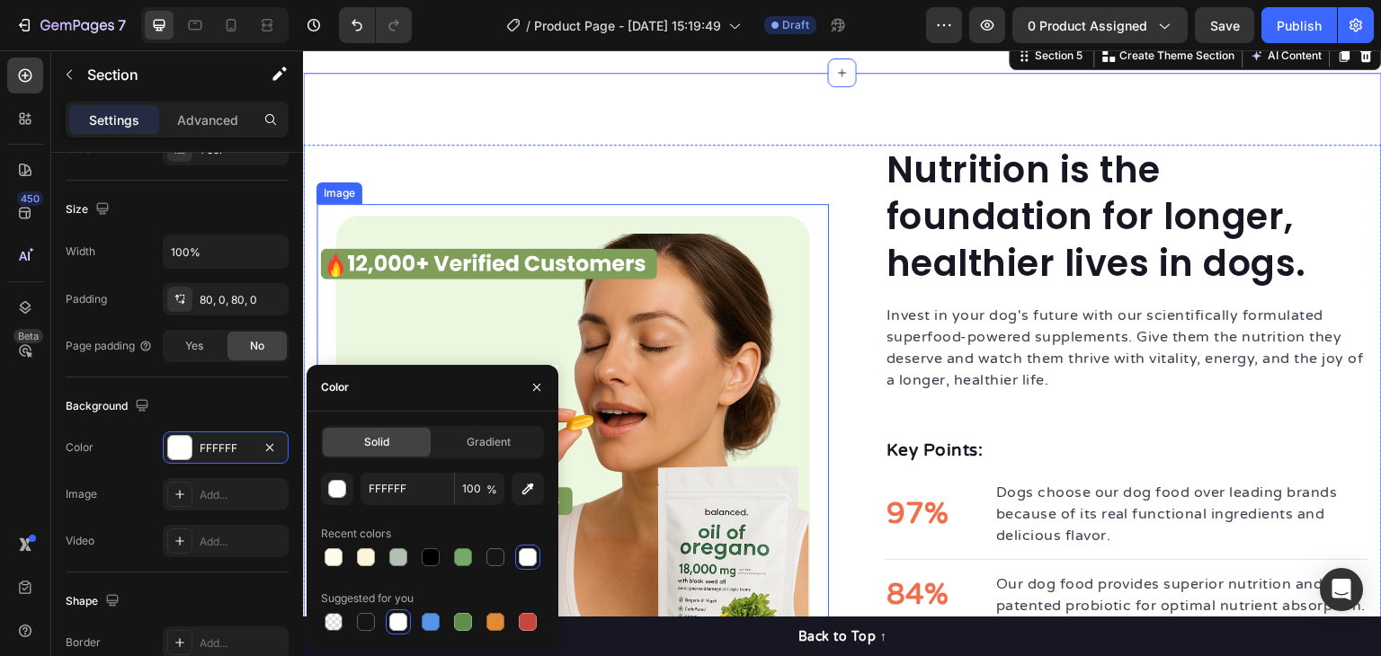
scroll to position [2195, 0]
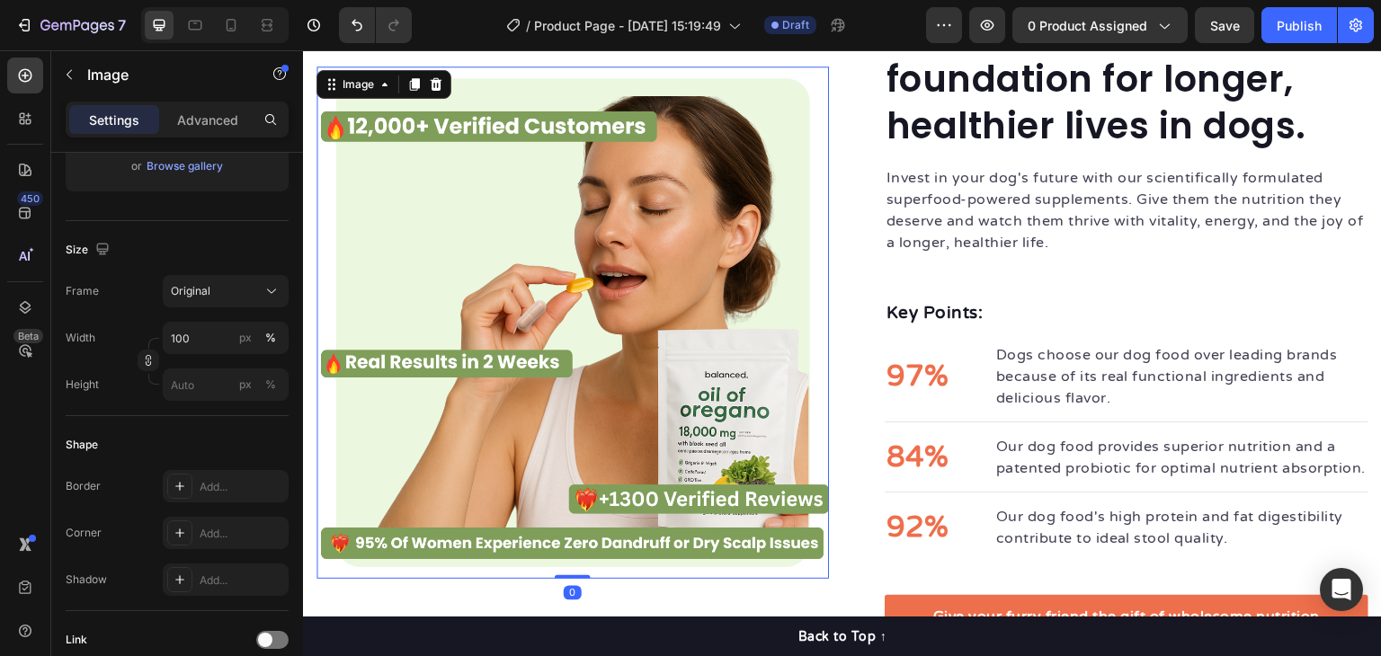
click at [814, 441] on img at bounding box center [573, 323] width 513 height 513
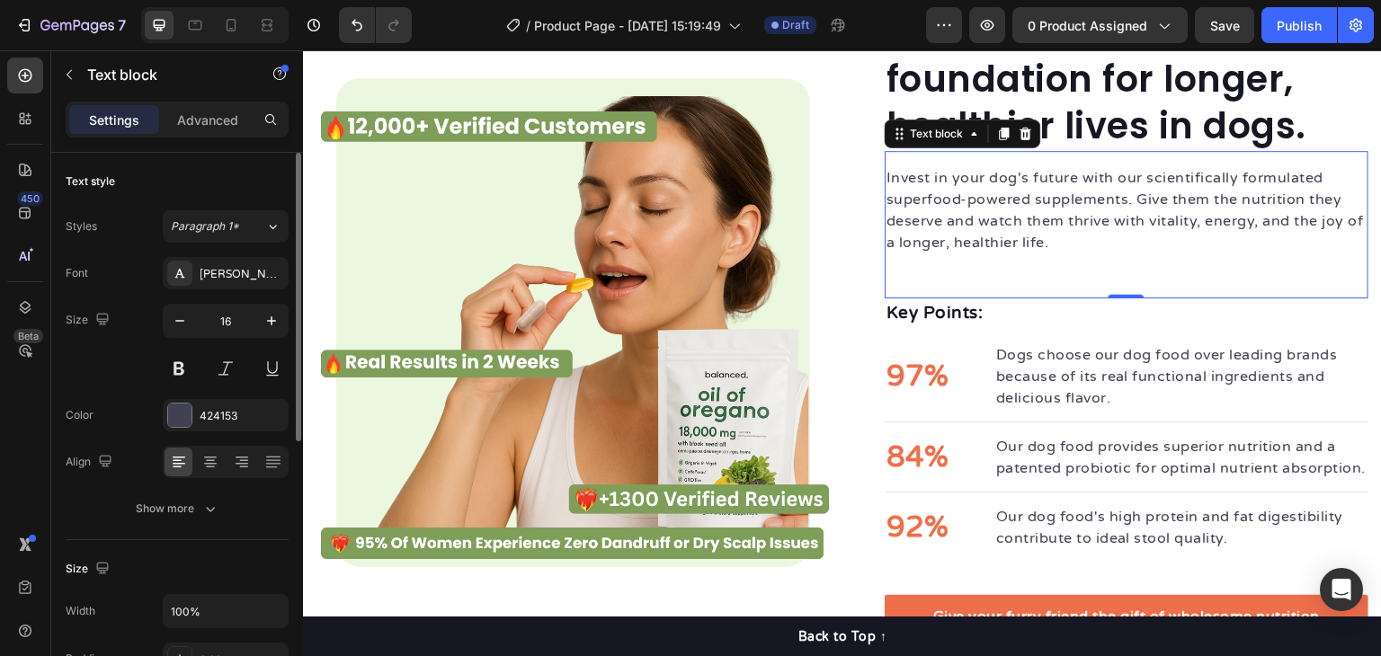
click at [985, 235] on p "Invest in your dog's future with our scientifically formulated superfood-powere…" at bounding box center [1127, 210] width 480 height 86
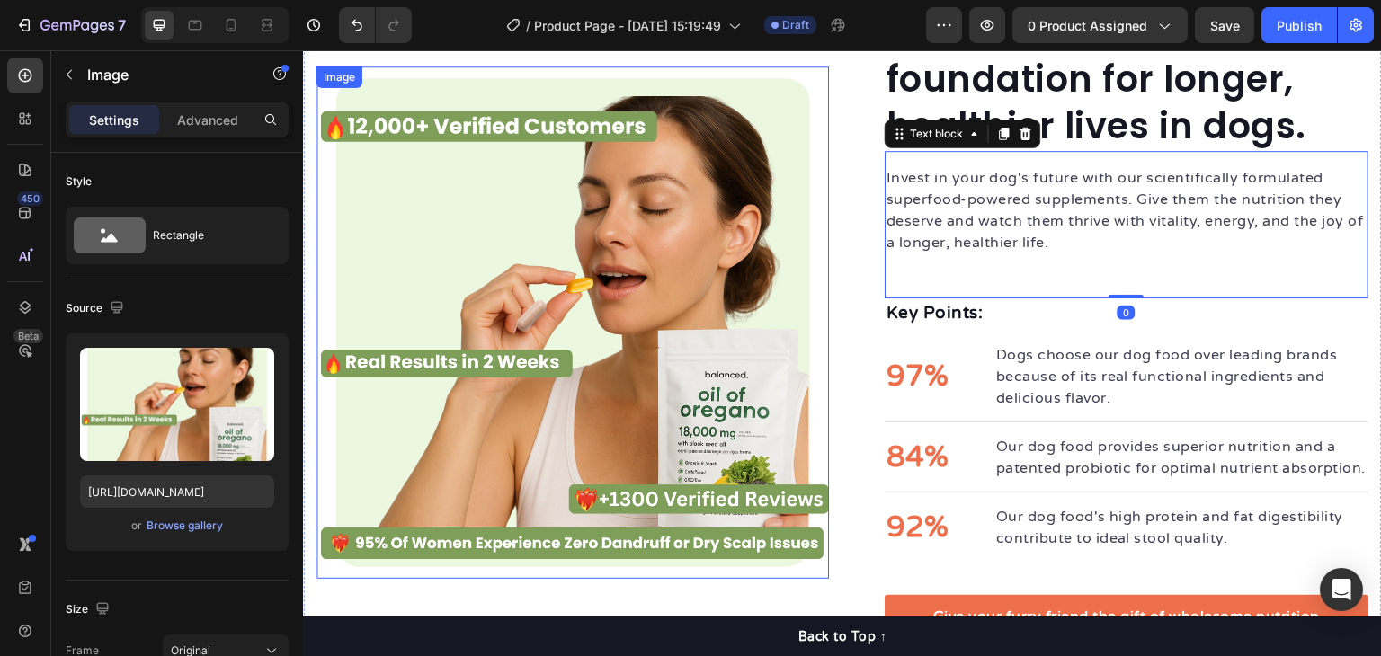
click at [775, 224] on img at bounding box center [573, 323] width 513 height 513
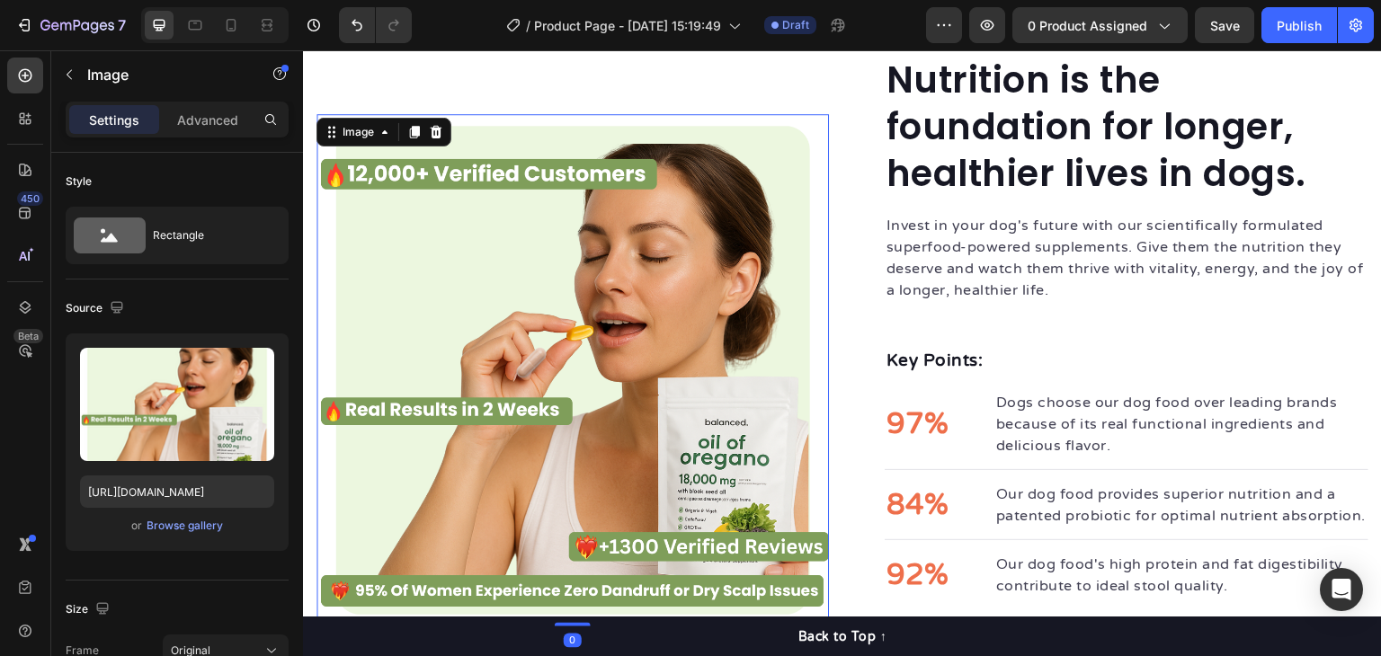
scroll to position [2015, 0]
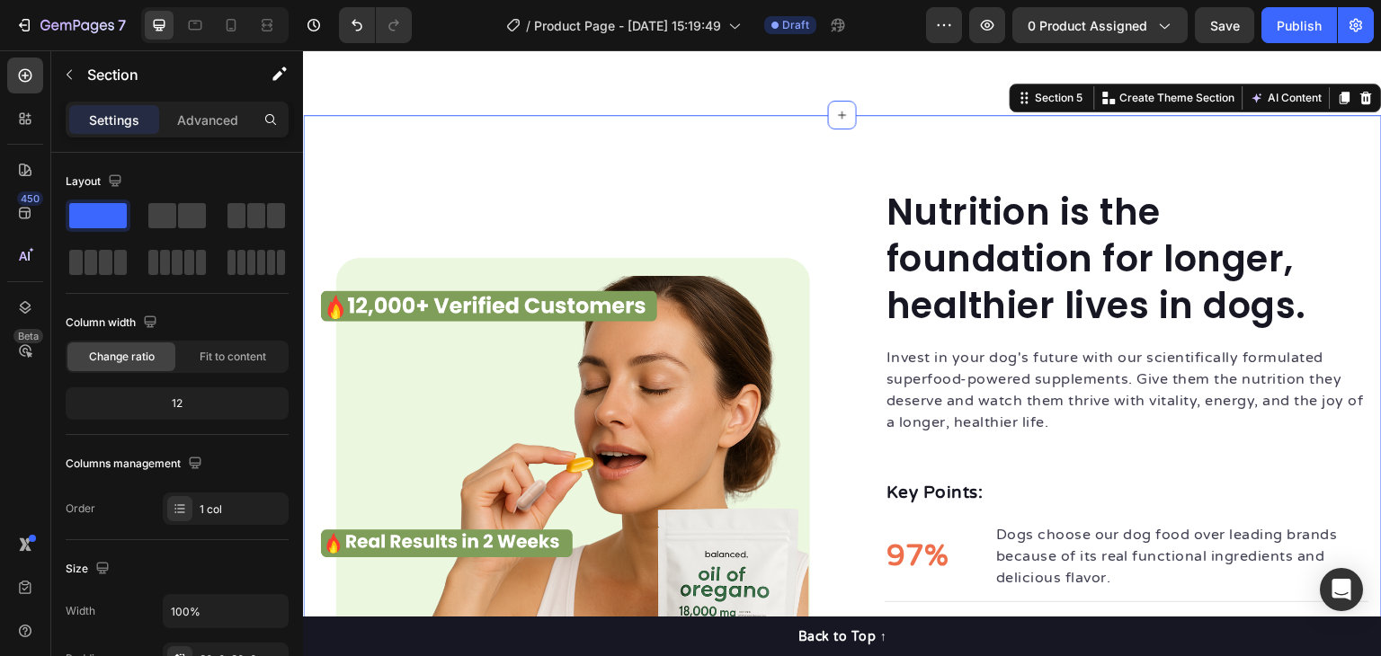
click at [816, 166] on div "Nutrition is the foundation for longer, healthier lives in dogs. Heading Invest…" at bounding box center [842, 502] width 1079 height 775
click at [223, 112] on p "Advanced" at bounding box center [207, 120] width 61 height 19
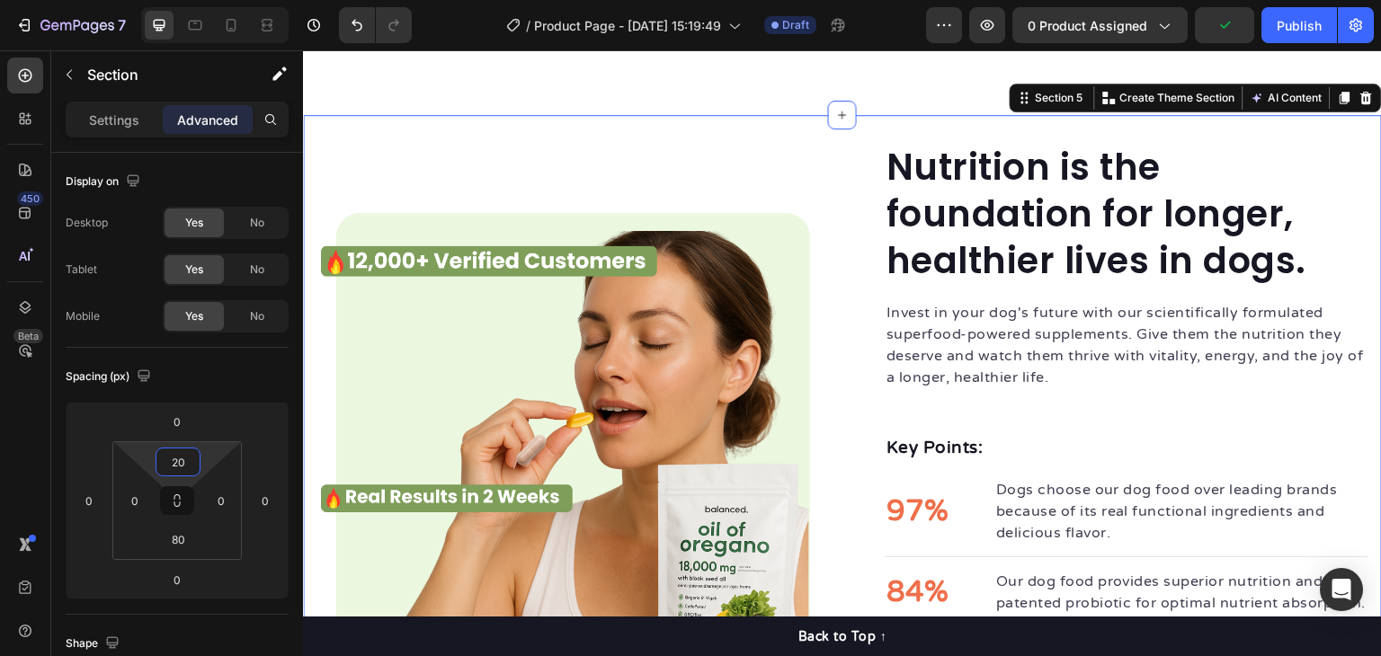
type input "18"
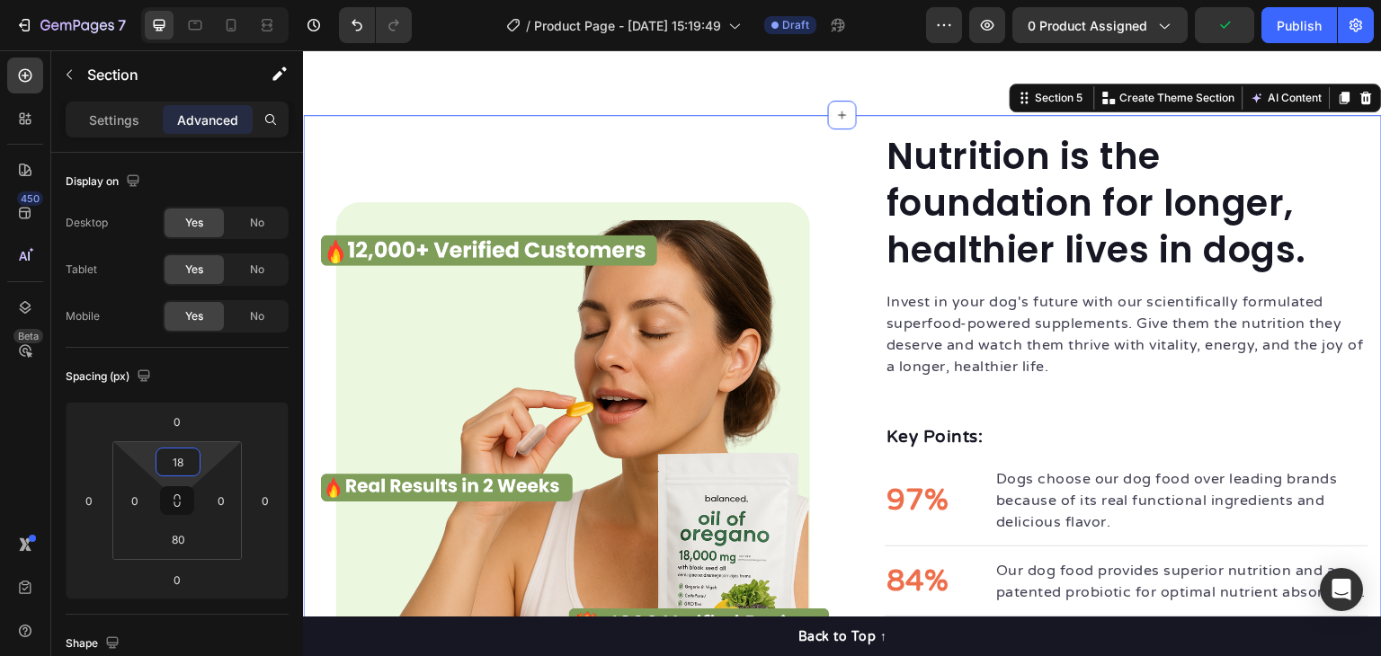
drag, startPoint x: 215, startPoint y: 455, endPoint x: 217, endPoint y: 483, distance: 27.9
click at [217, 0] on html "7 Version history / Product Page - Aug 27, 15:19:49 Draft Preview 0 product ass…" at bounding box center [690, 0] width 1381 height 0
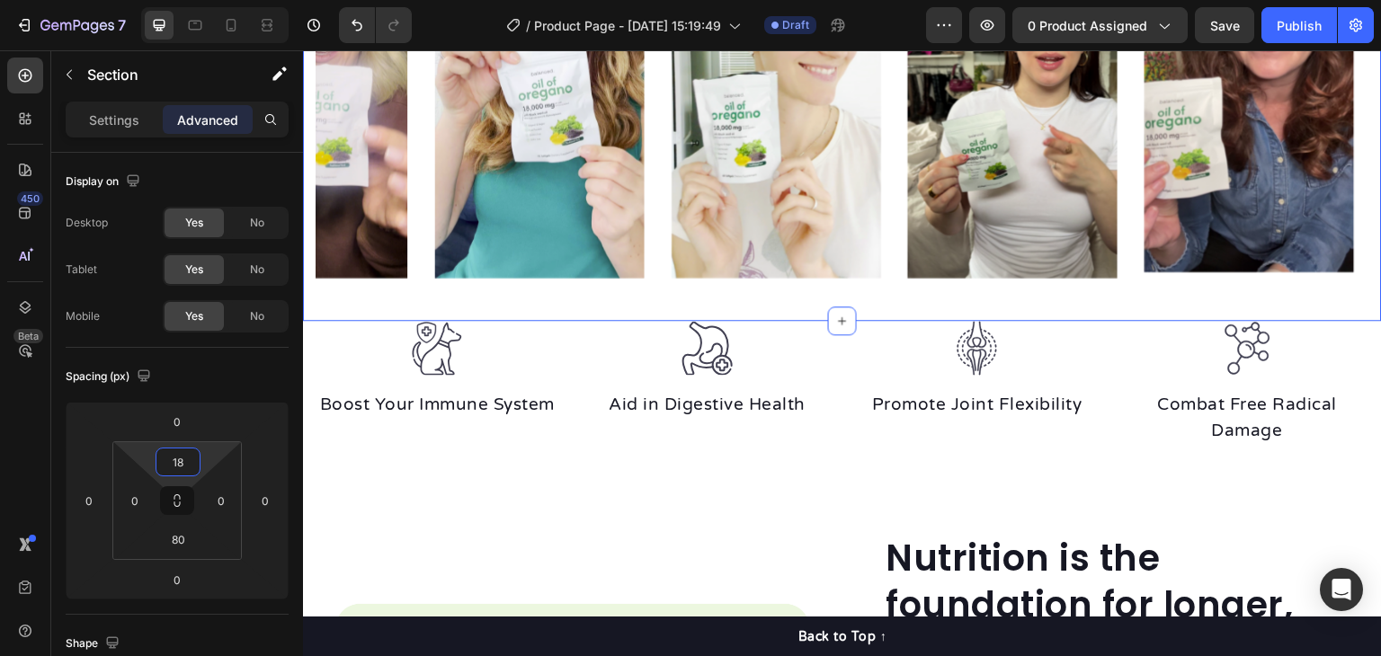
scroll to position [1790, 0]
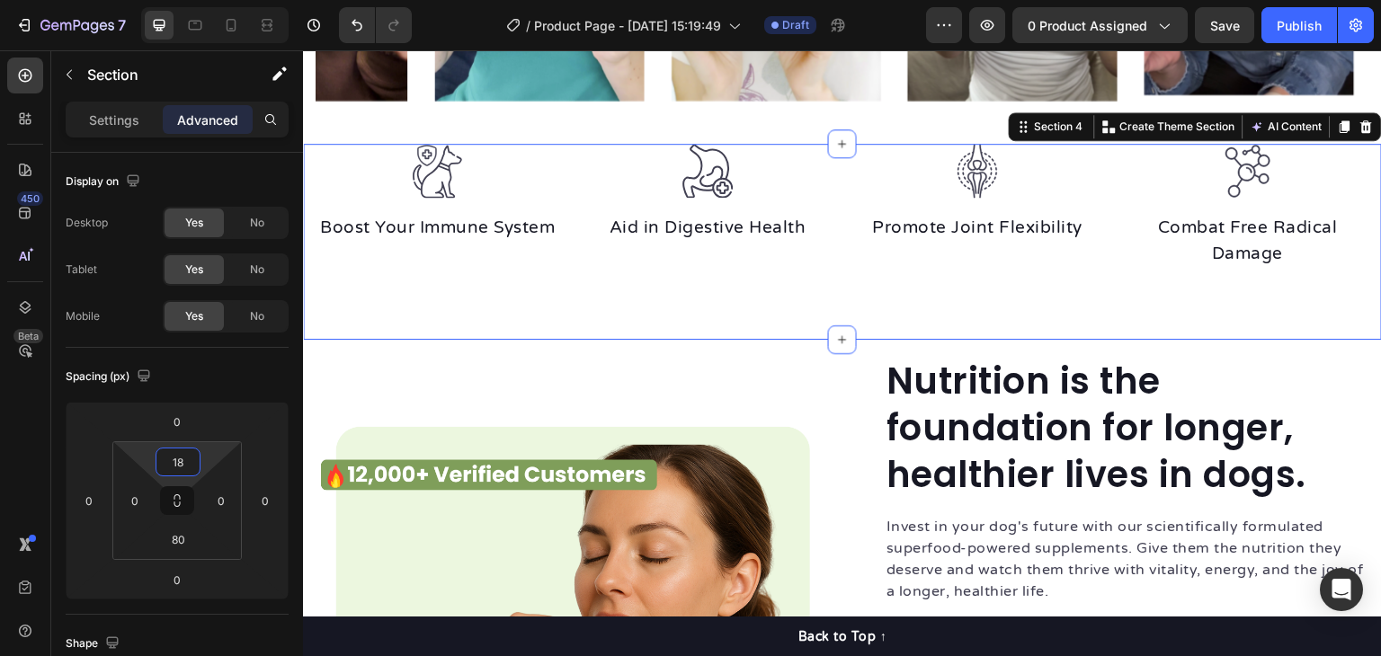
click at [887, 322] on div "Image Boost Your Immune System Text block Image Aid in Digestive Health Text bl…" at bounding box center [842, 242] width 1079 height 196
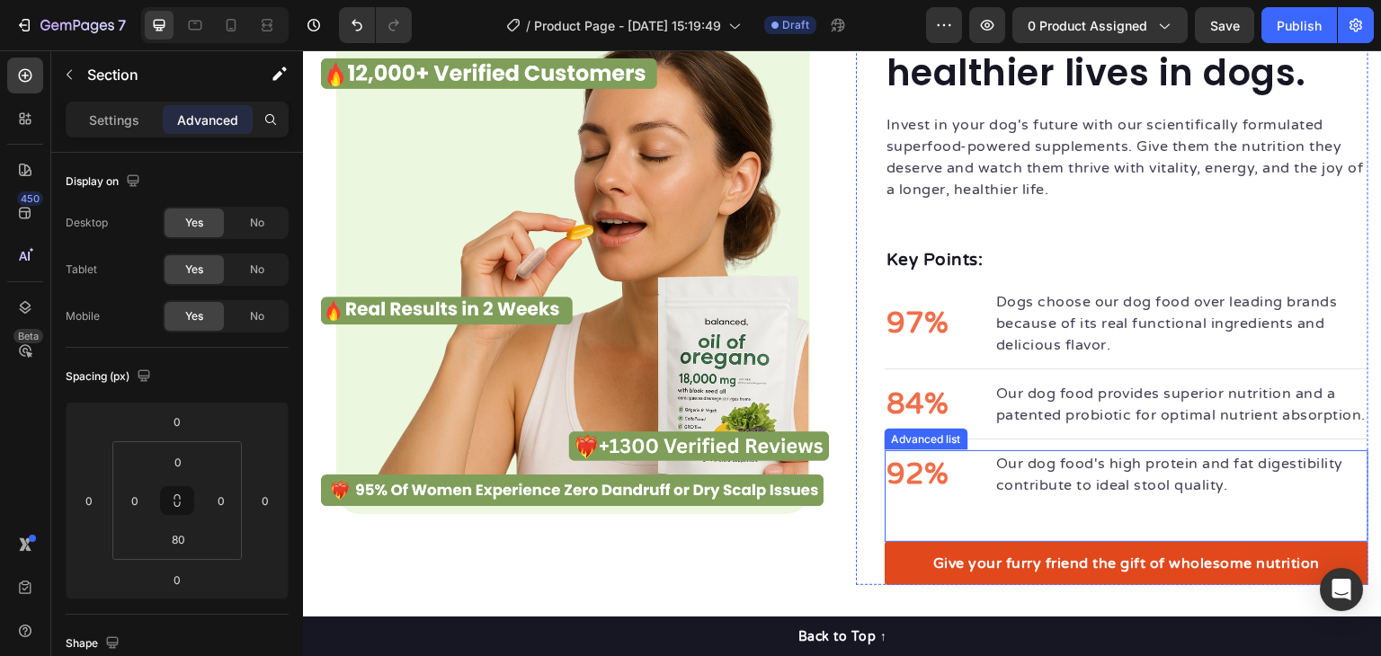
scroll to position [2330, 0]
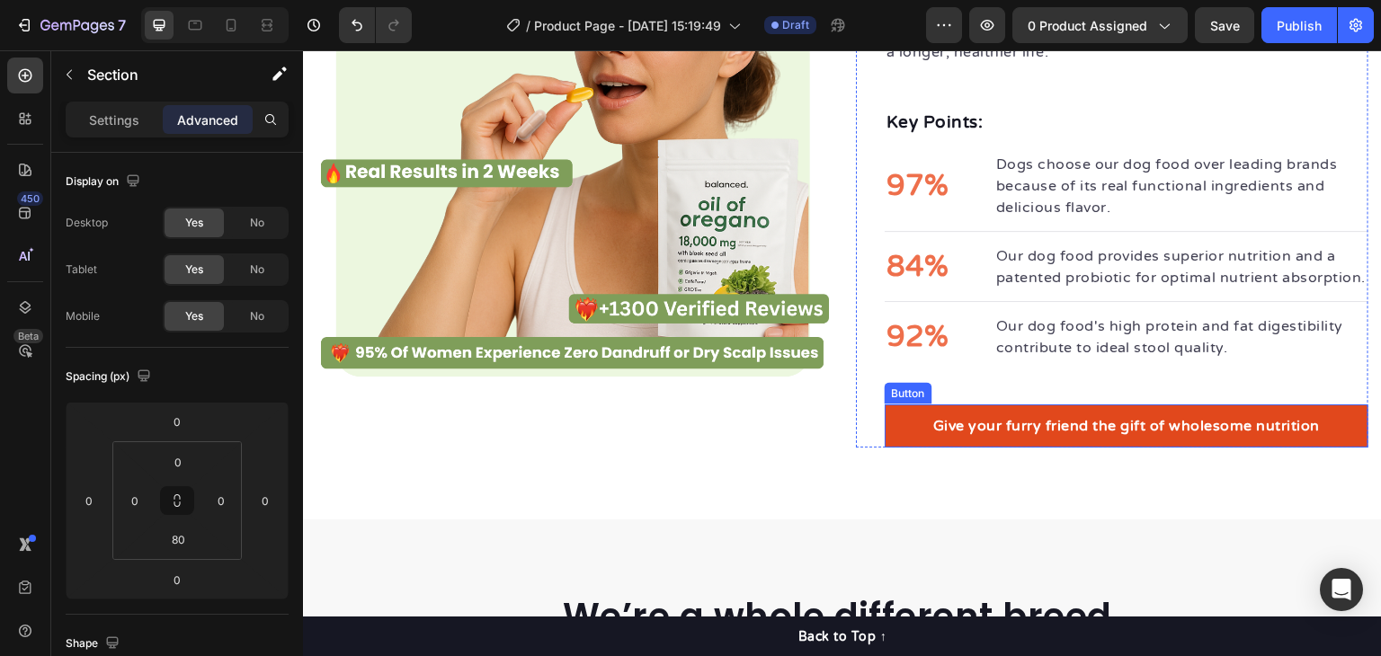
click at [1033, 430] on link "Give your furry friend the gift of wholesome nutrition" at bounding box center [1127, 426] width 484 height 43
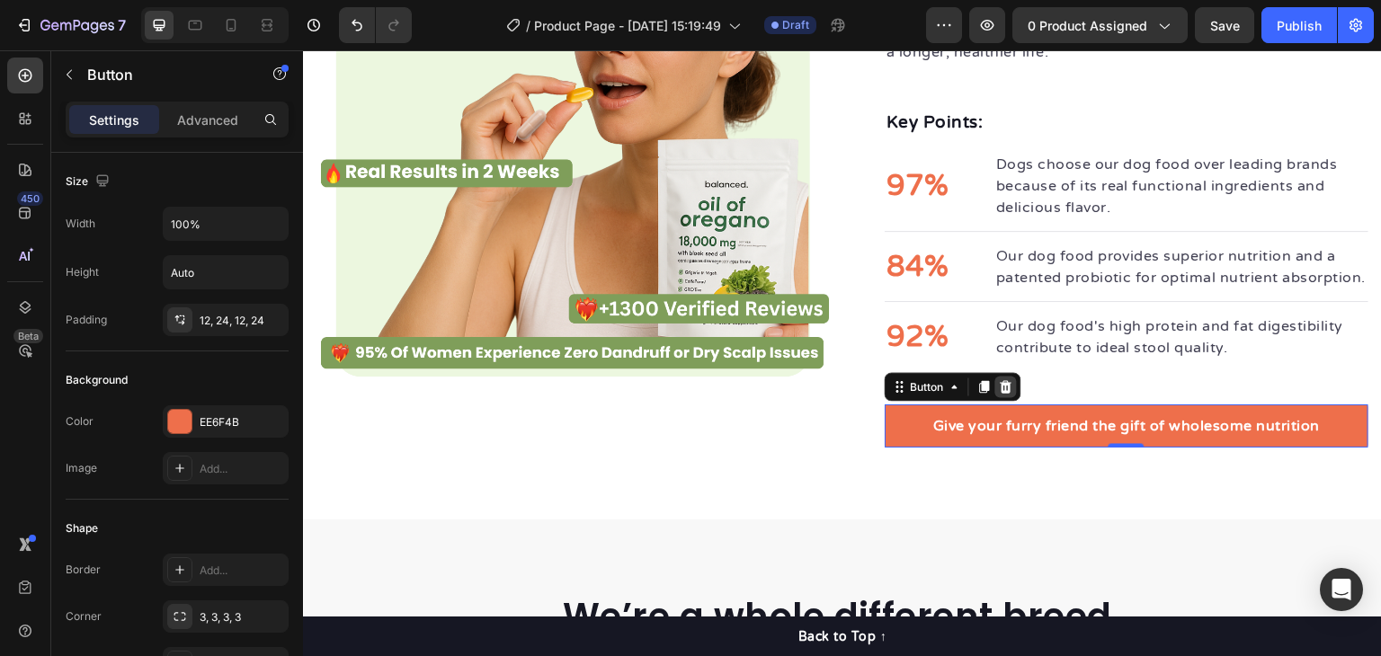
click at [1008, 398] on div at bounding box center [1006, 388] width 22 height 22
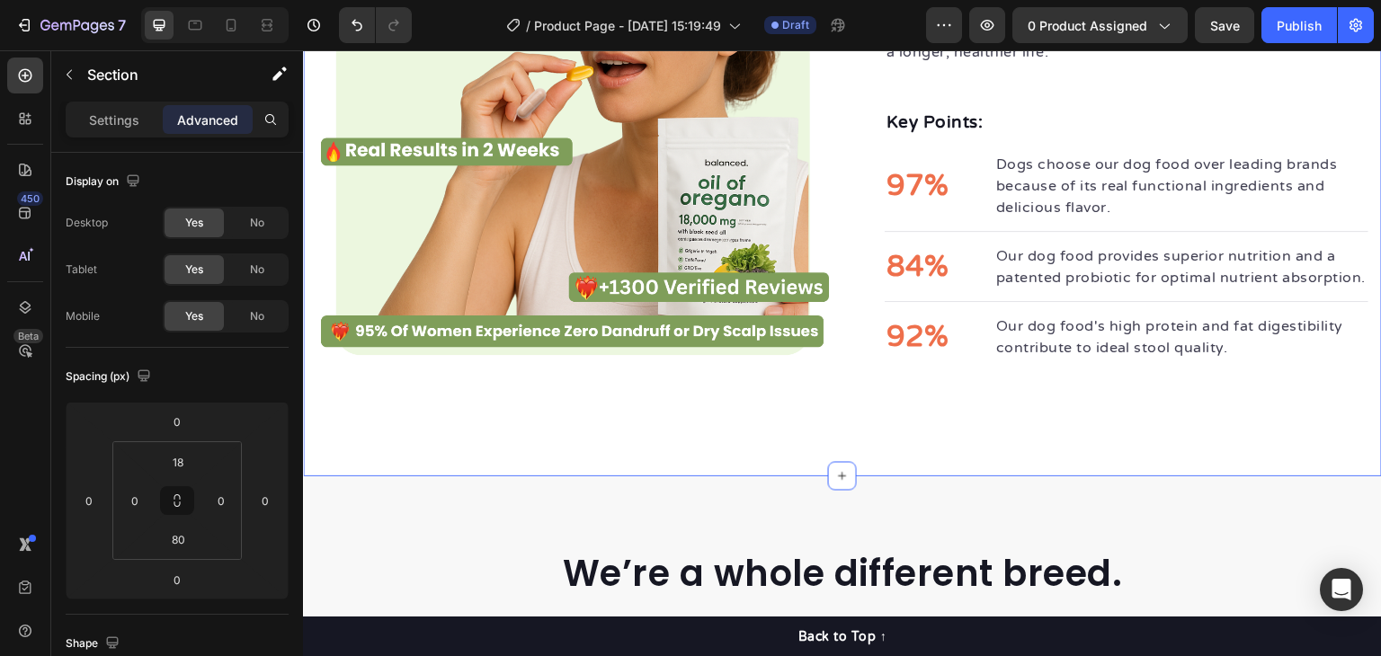
click at [990, 454] on div "Nutrition is the foundation for longer, healthier lives in dogs. Heading Invest…" at bounding box center [842, 138] width 1079 height 676
click at [963, 433] on div "Nutrition is the foundation for longer, healthier lives in dogs. Heading Invest…" at bounding box center [842, 138] width 1079 height 676
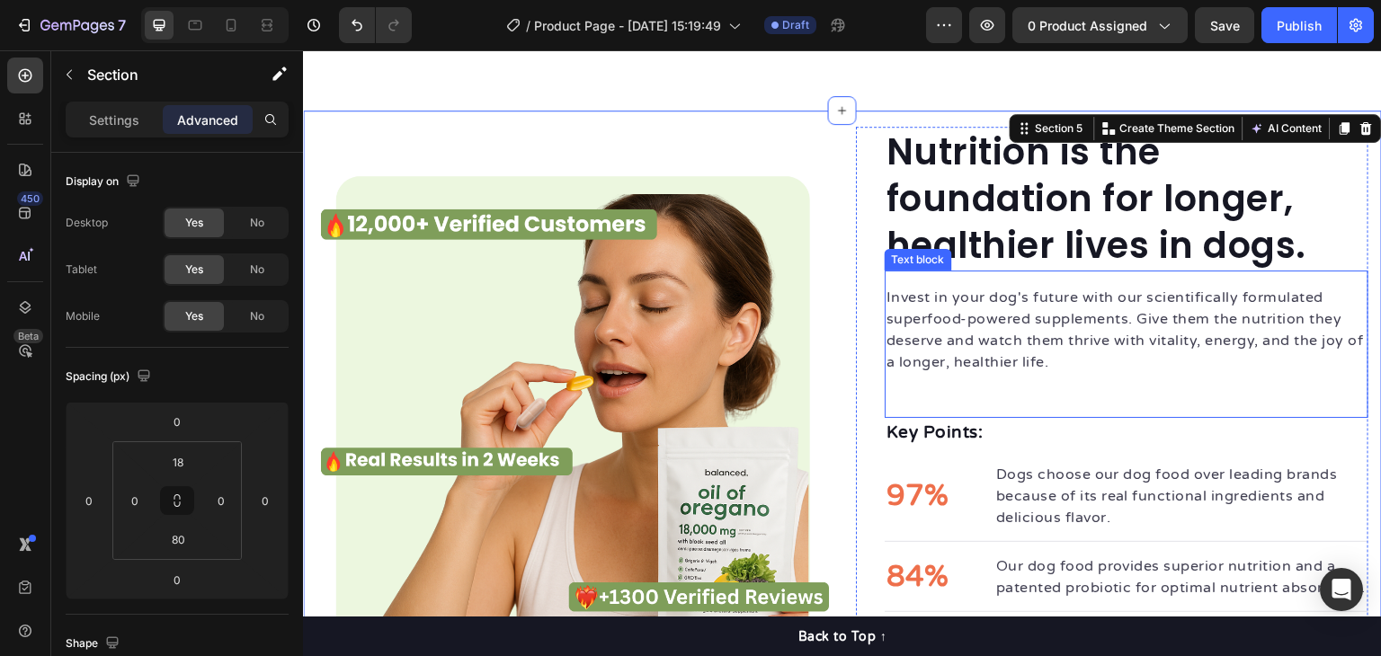
scroll to position [2060, 0]
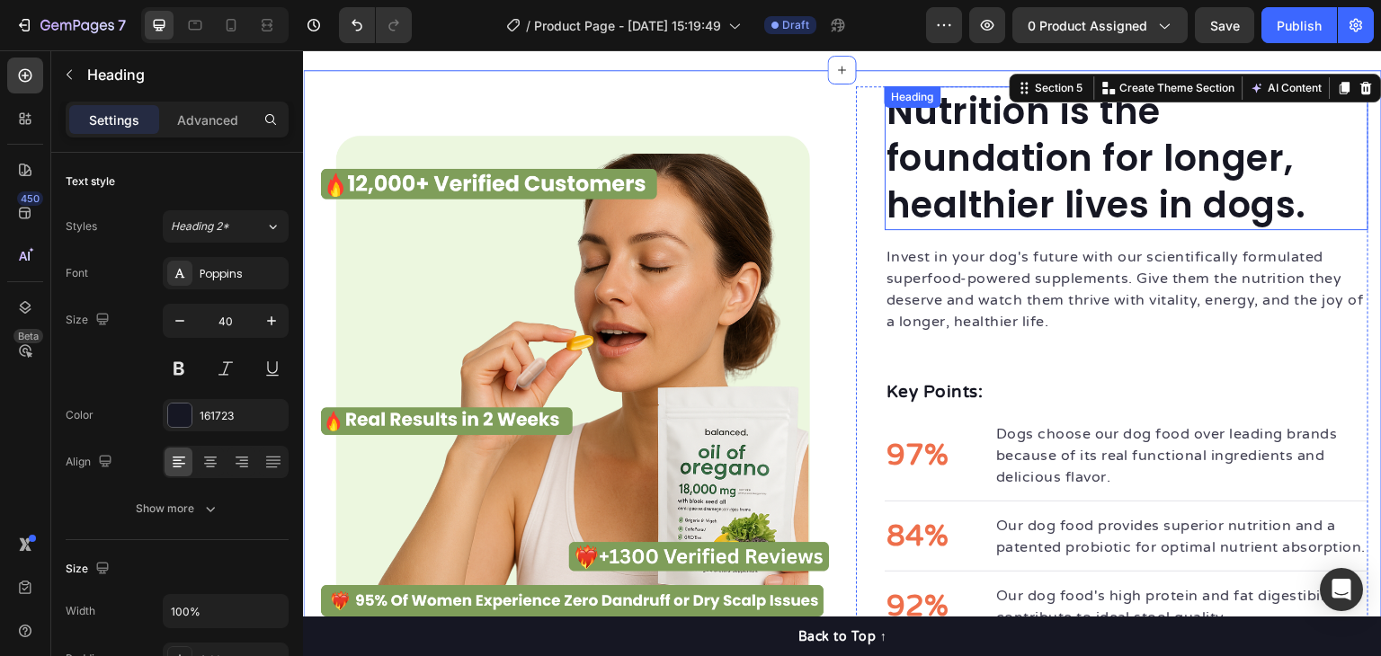
click at [987, 181] on p "Nutrition is the foundation for longer, healthier lives in dogs." at bounding box center [1127, 158] width 480 height 140
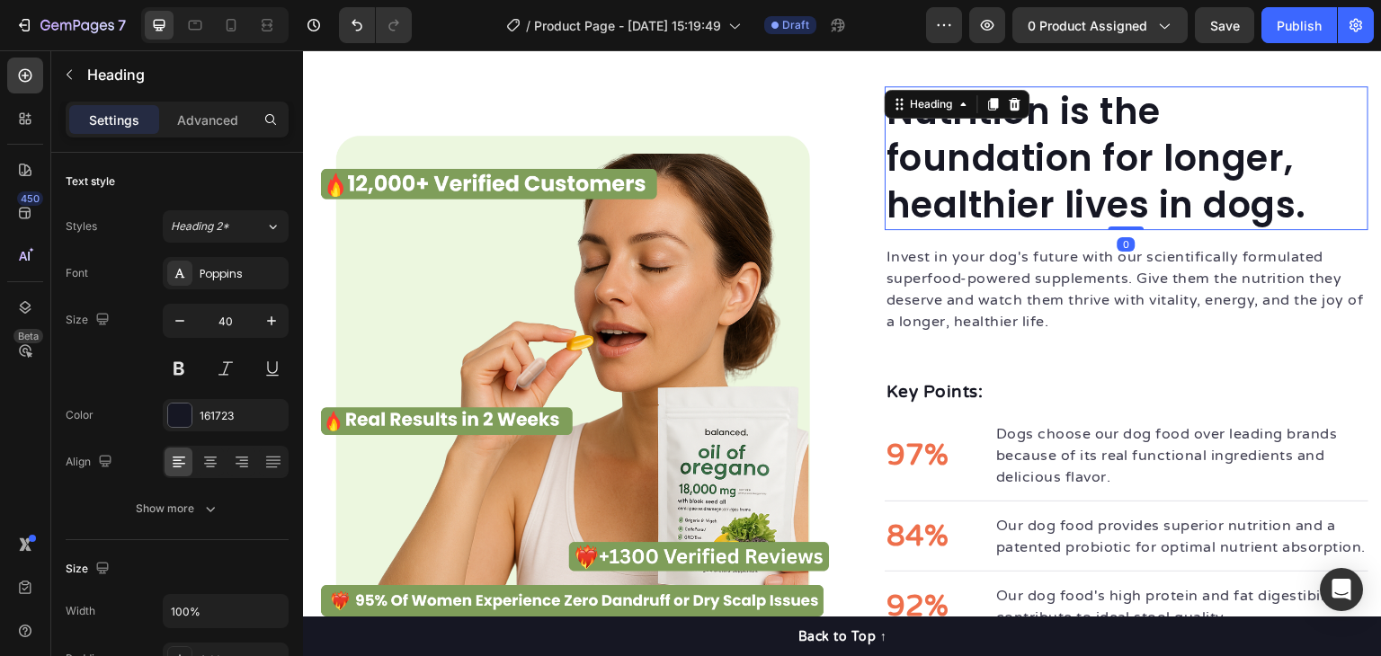
click at [987, 181] on p "Nutrition is the foundation for longer, healthier lives in dogs." at bounding box center [1127, 158] width 480 height 140
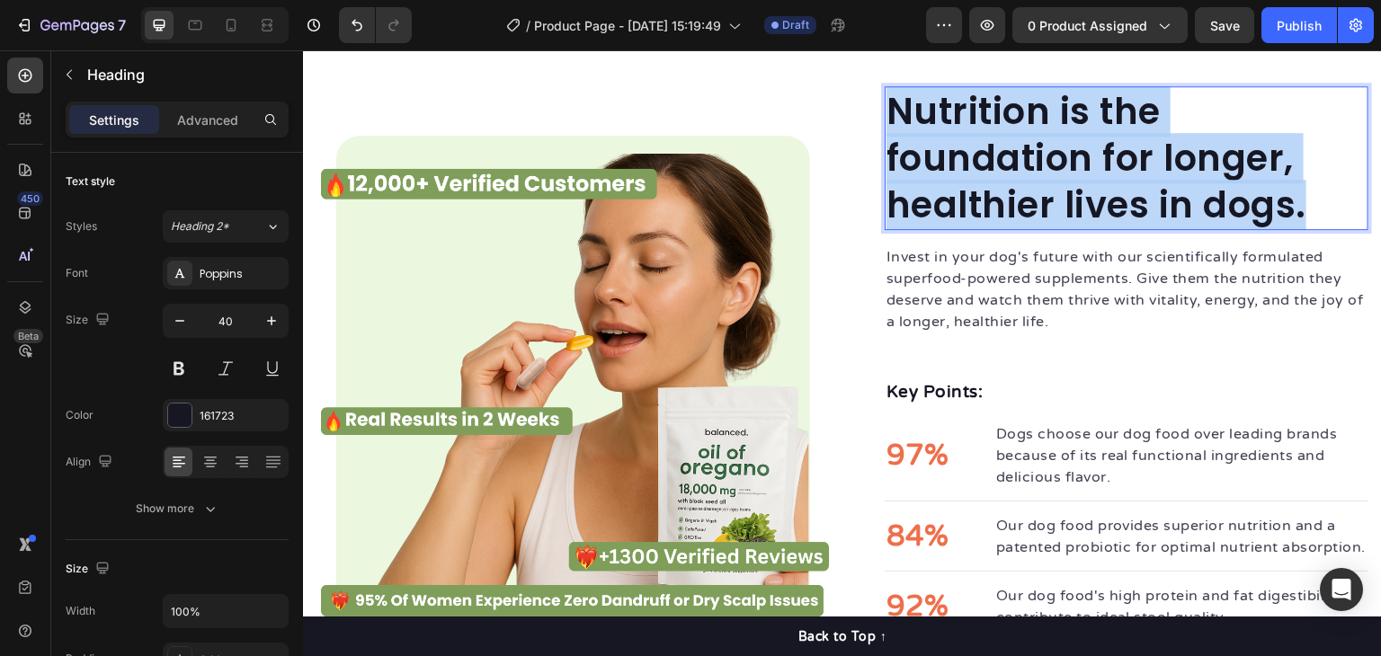
click at [987, 181] on p "Nutrition is the foundation for longer, healthier lives in dogs." at bounding box center [1127, 158] width 480 height 140
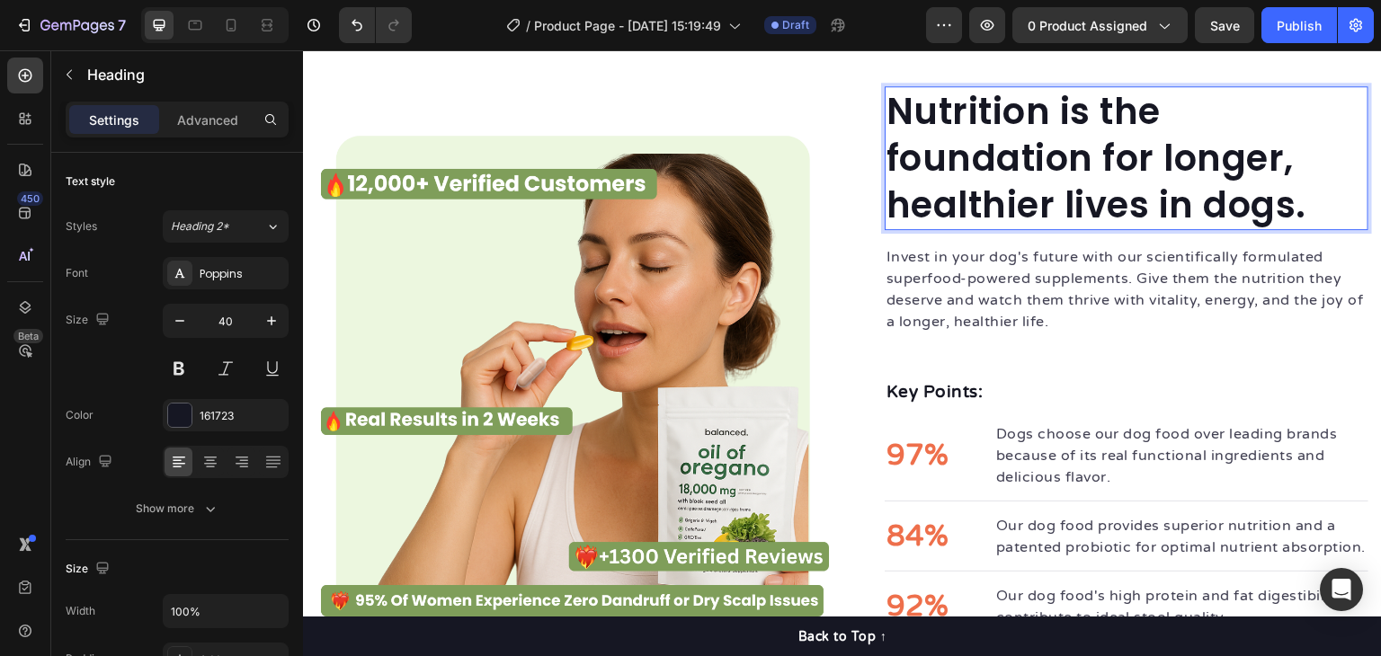
scroll to position [0, 0]
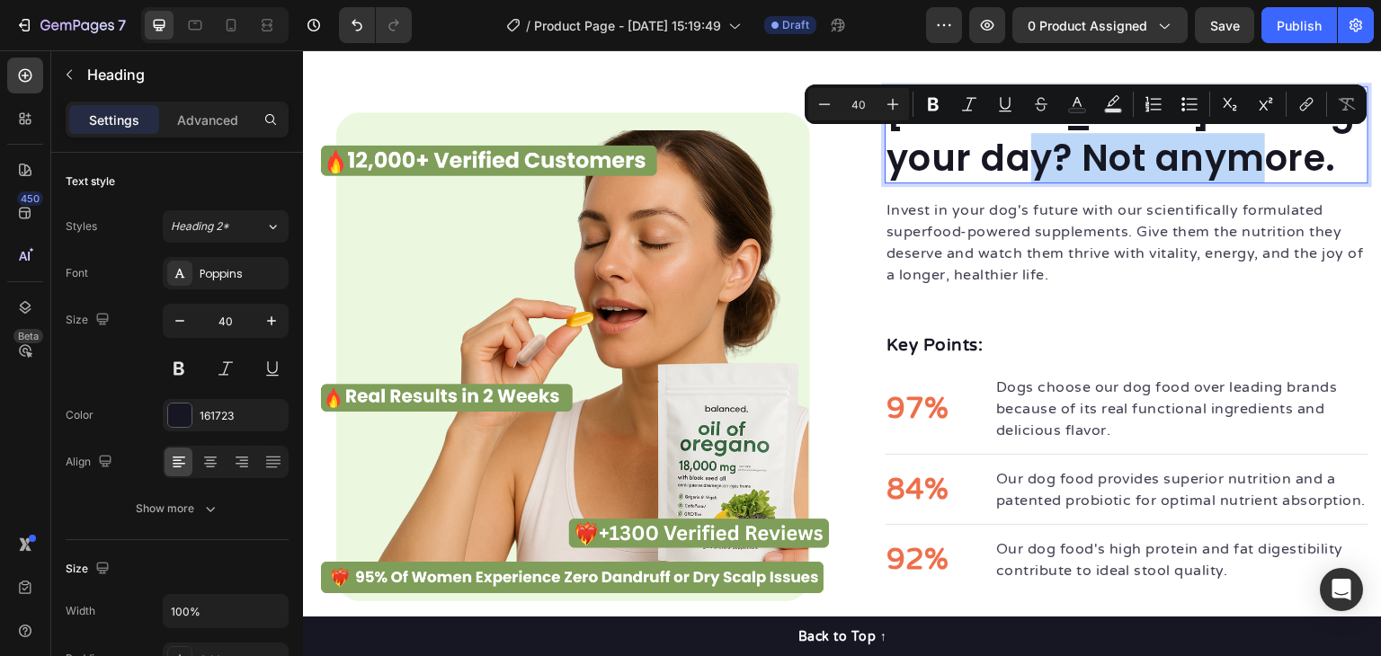
drag, startPoint x: 1237, startPoint y: 152, endPoint x: 995, endPoint y: 143, distance: 242.1
click at [995, 143] on p "Runny nose ruining your day? Not anymore." at bounding box center [1127, 135] width 480 height 94
click at [1015, 148] on p "Runny nose ruining your day? Not anymore." at bounding box center [1127, 135] width 480 height 94
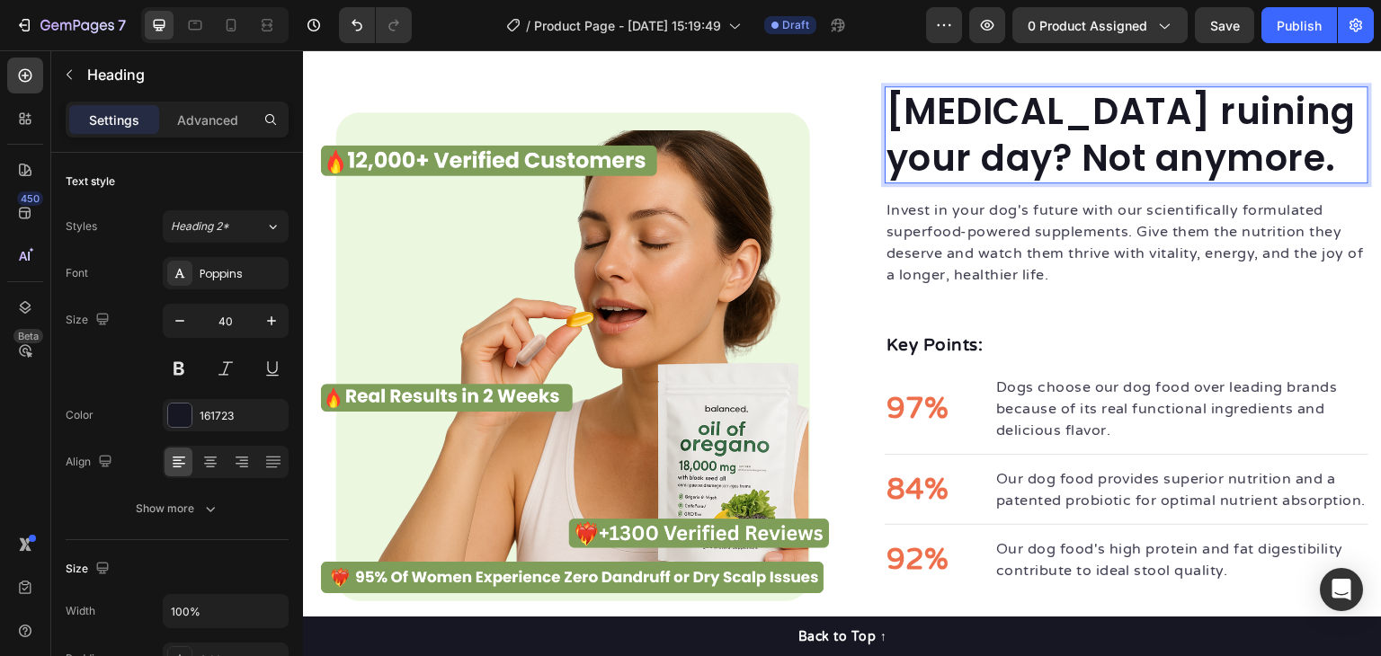
click at [1132, 102] on p "Runny nose ruining your day? Not anymore." at bounding box center [1127, 135] width 480 height 94
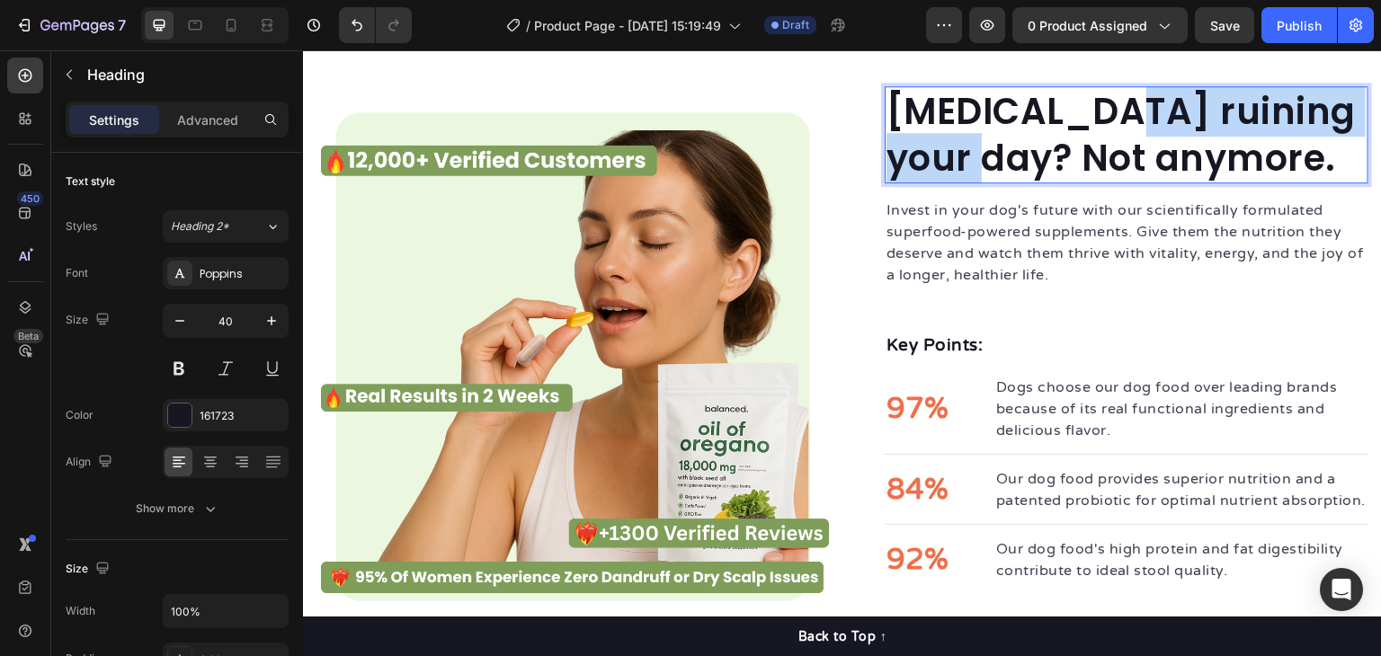
drag, startPoint x: 1111, startPoint y: 112, endPoint x: 974, endPoint y: 164, distance: 146.0
click at [974, 164] on p "Runny nose ruining your day? Not anymore." at bounding box center [1127, 135] width 480 height 94
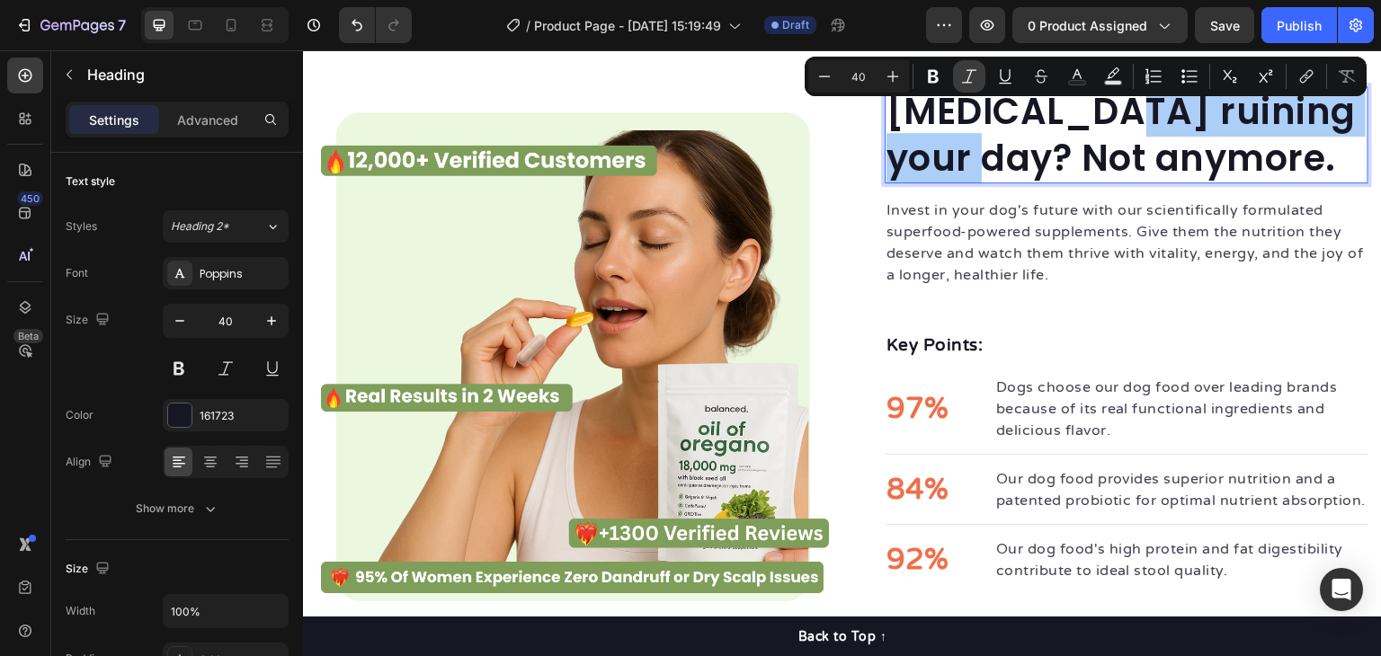
click at [978, 69] on icon "Editor contextual toolbar" at bounding box center [969, 76] width 18 height 18
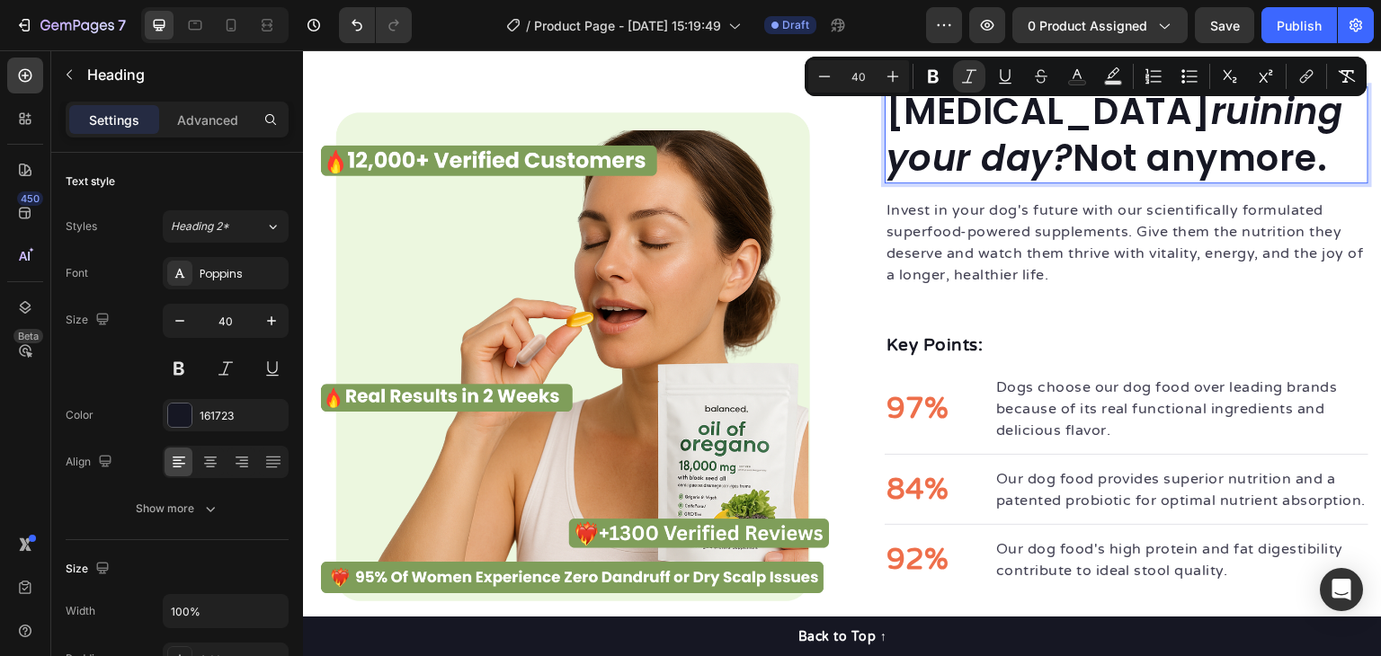
click at [1055, 156] on p "Runny nose ruining your day? Not anymore." at bounding box center [1127, 135] width 480 height 94
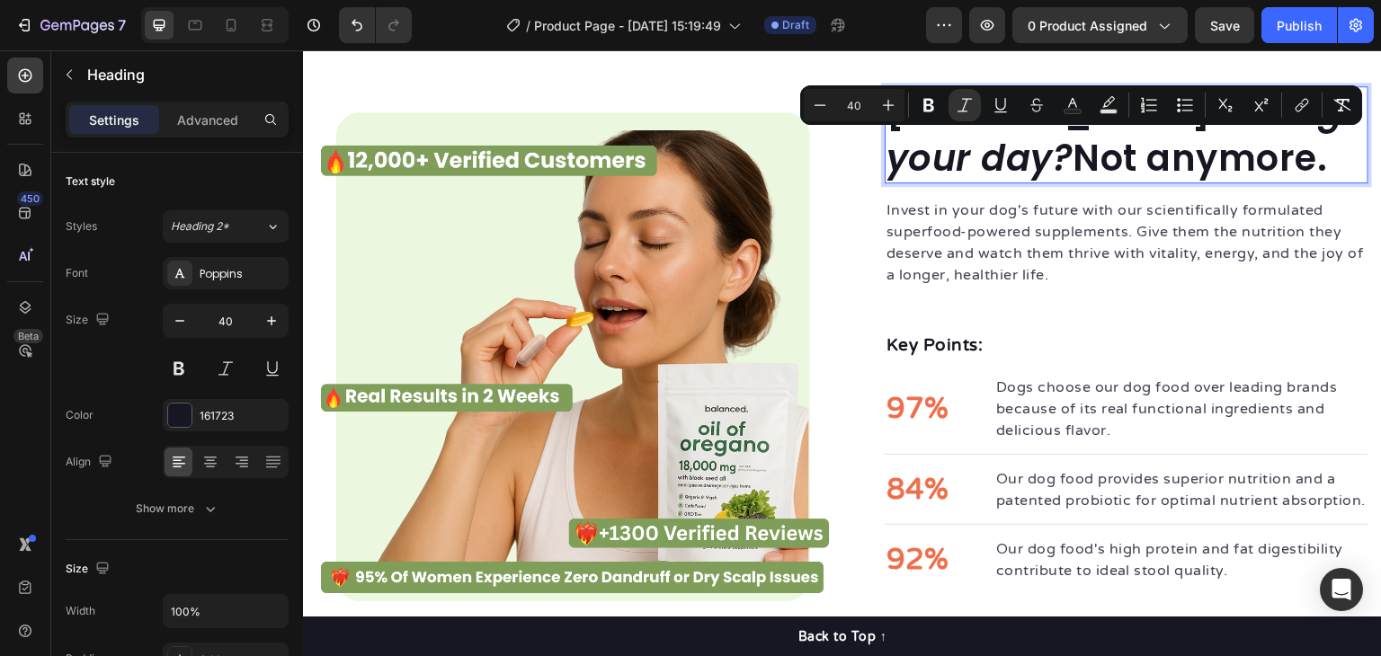
drag, startPoint x: 1237, startPoint y: 152, endPoint x: 927, endPoint y: 152, distance: 310.3
click at [927, 152] on p "Runny nose ruining your day? Not anymore." at bounding box center [1127, 135] width 480 height 94
click at [960, 236] on p "Invest in your dog's future with our scientifically formulated superfood-powere…" at bounding box center [1127, 243] width 480 height 86
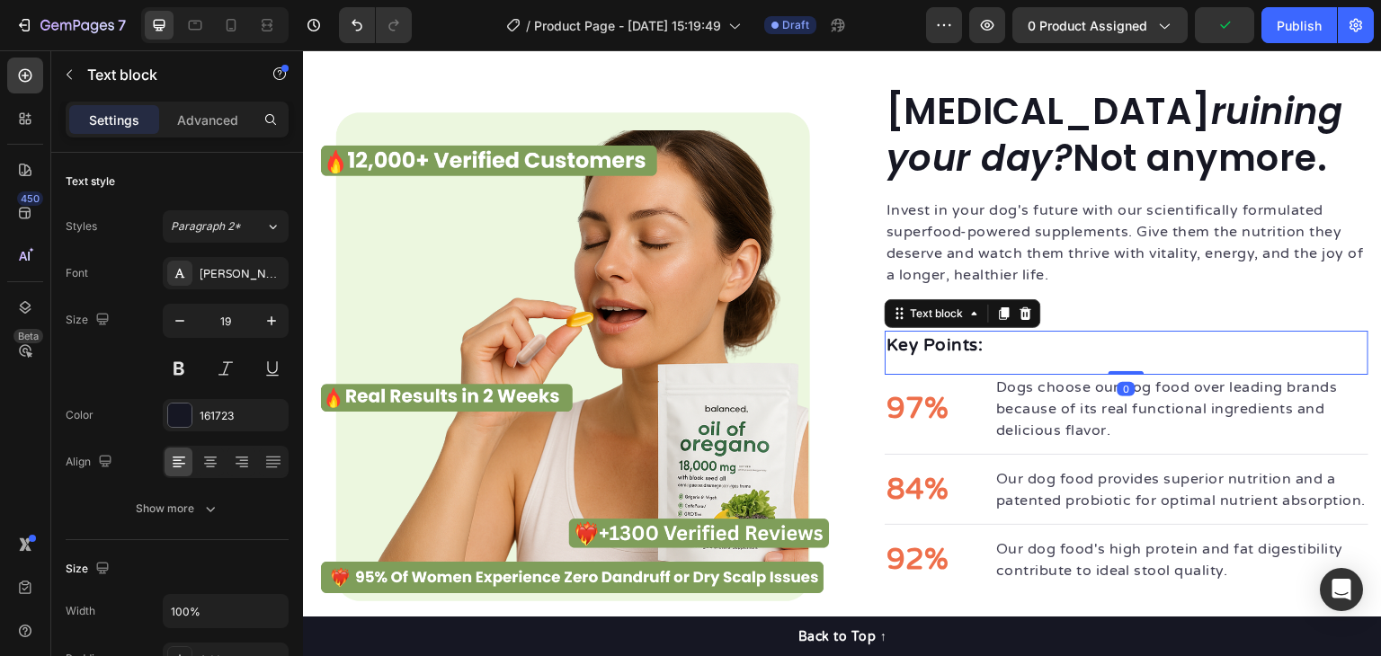
click at [887, 360] on div "Key Points: Text block 0" at bounding box center [1127, 353] width 484 height 44
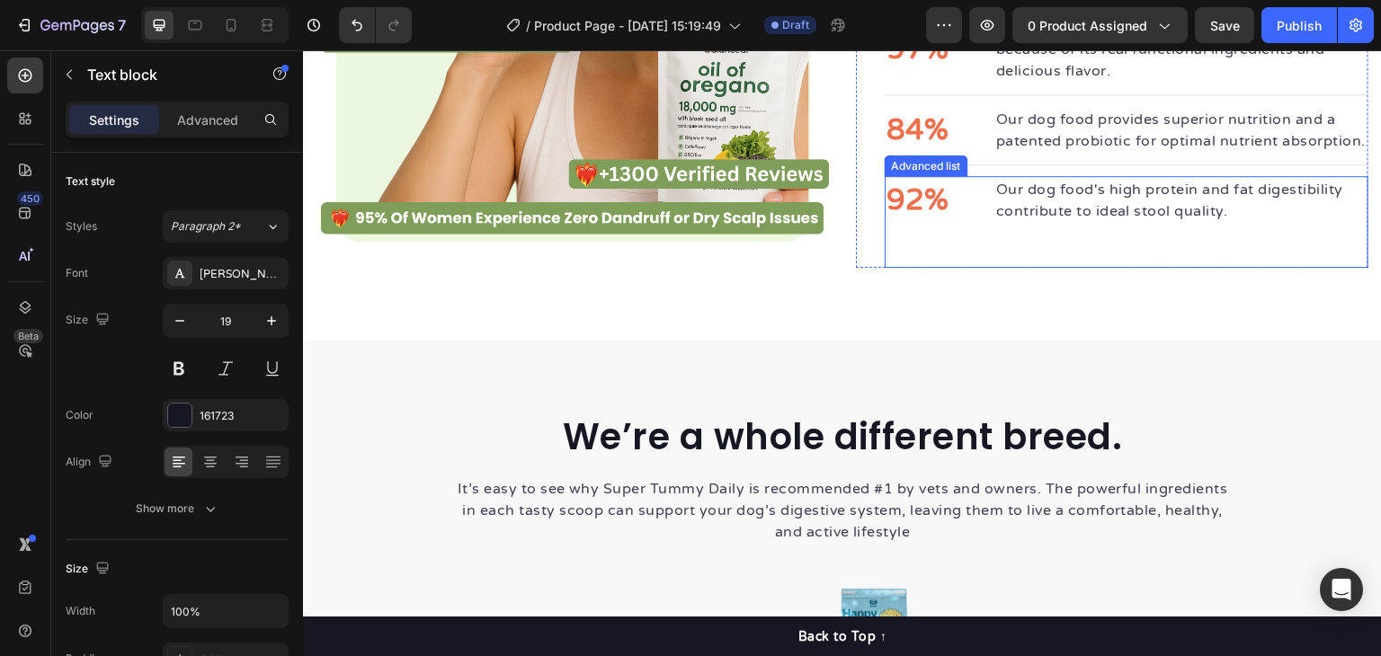
click at [956, 250] on div "92% Text block Our dog food's high protein and fat digestibility contribute to …" at bounding box center [1127, 222] width 484 height 92
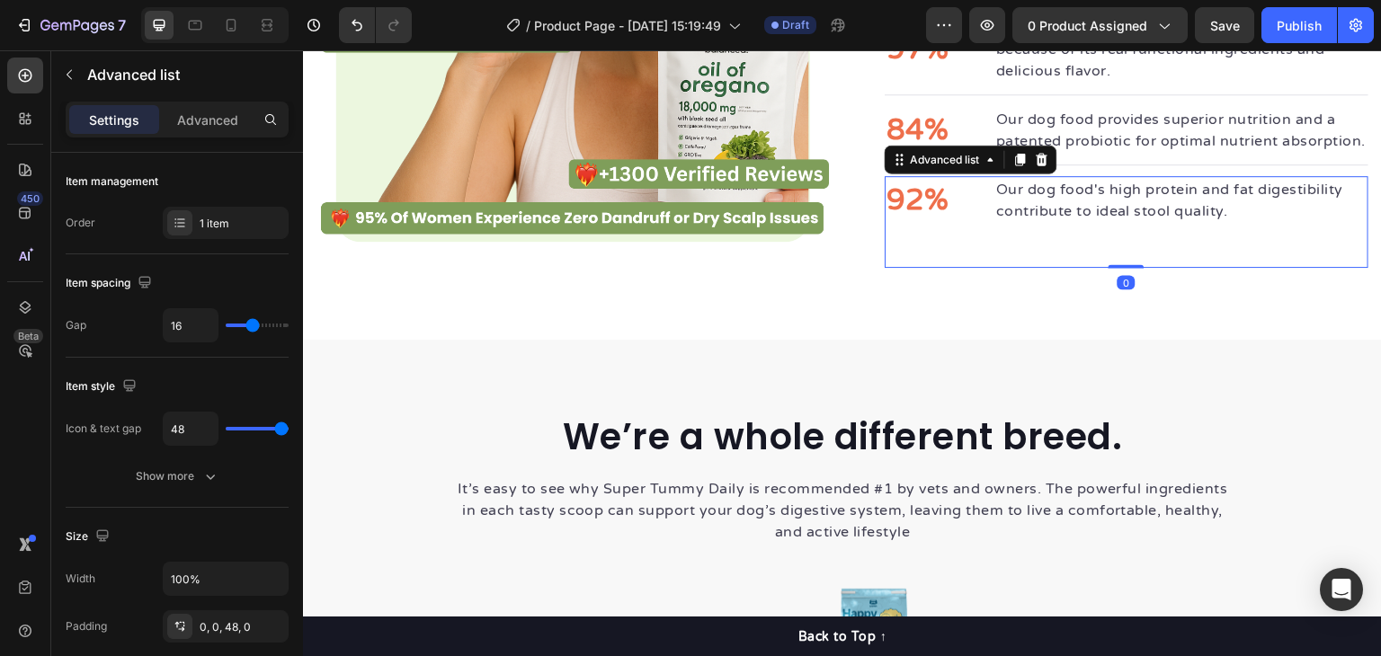
scroll to position [2240, 0]
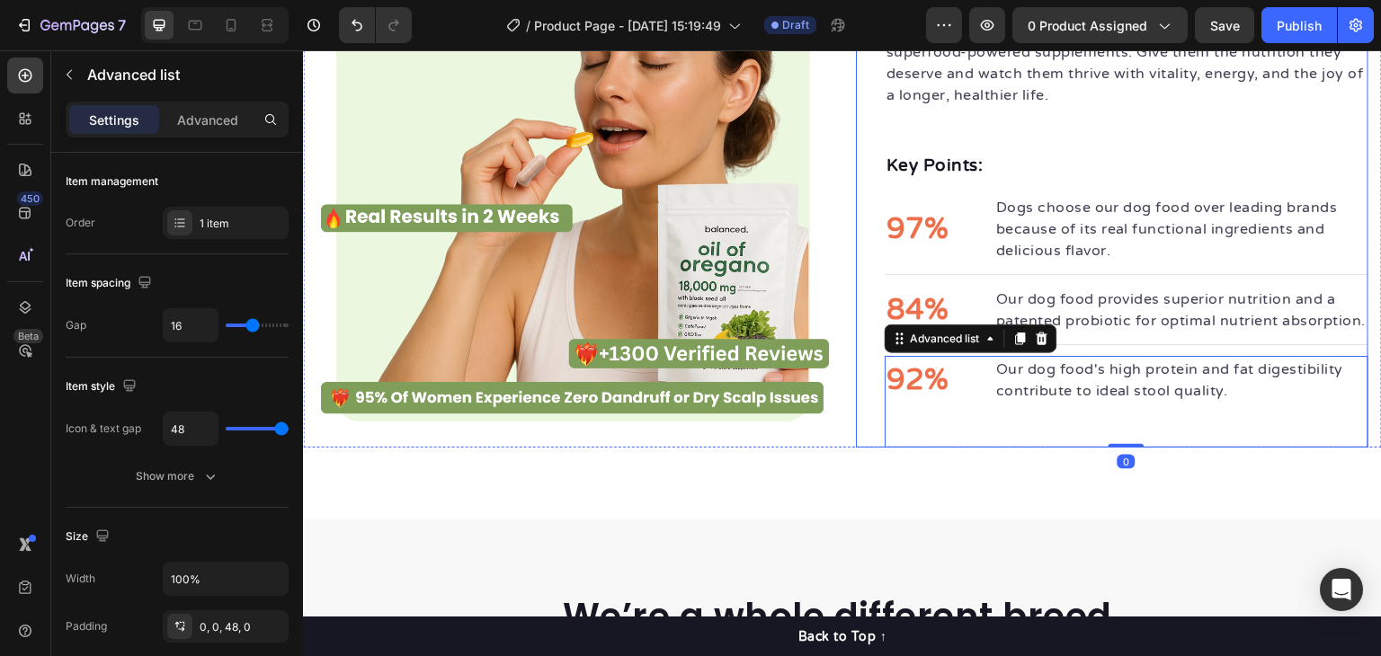
click at [874, 144] on div "Runny nose ruining your day? Not anymore. Heading Invest in your dog's future w…" at bounding box center [1112, 176] width 513 height 541
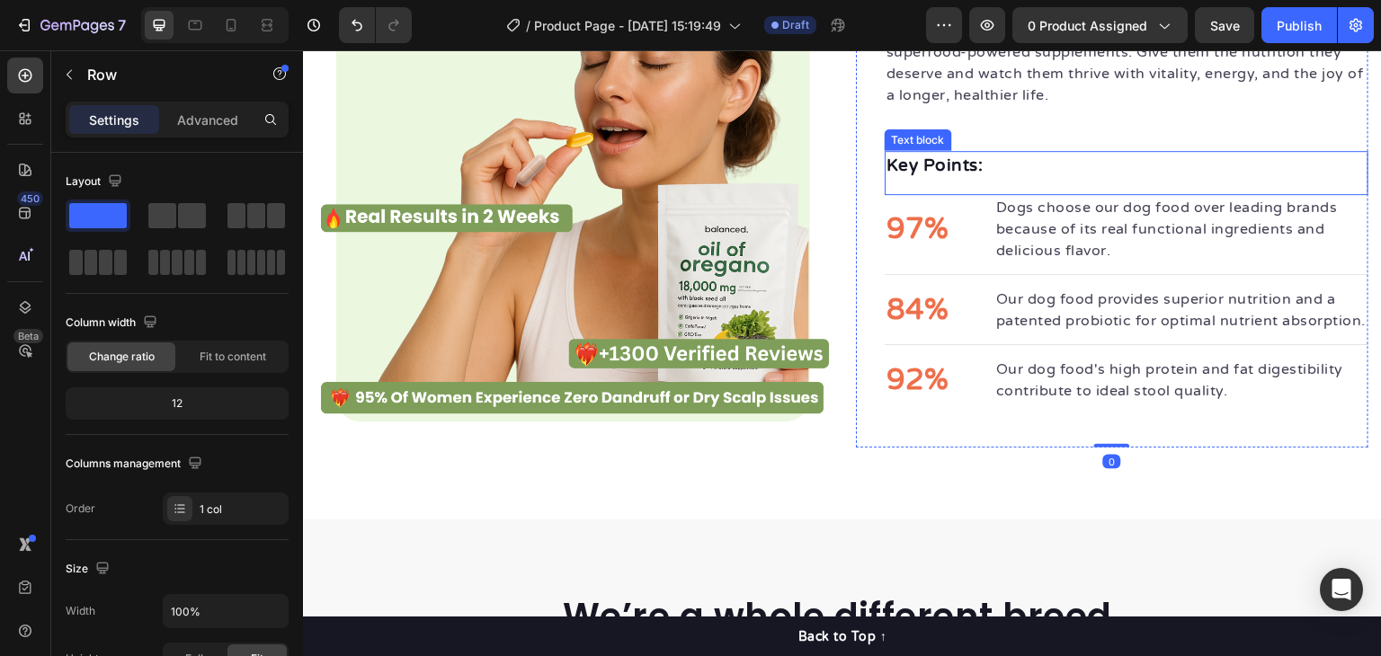
scroll to position [2060, 0]
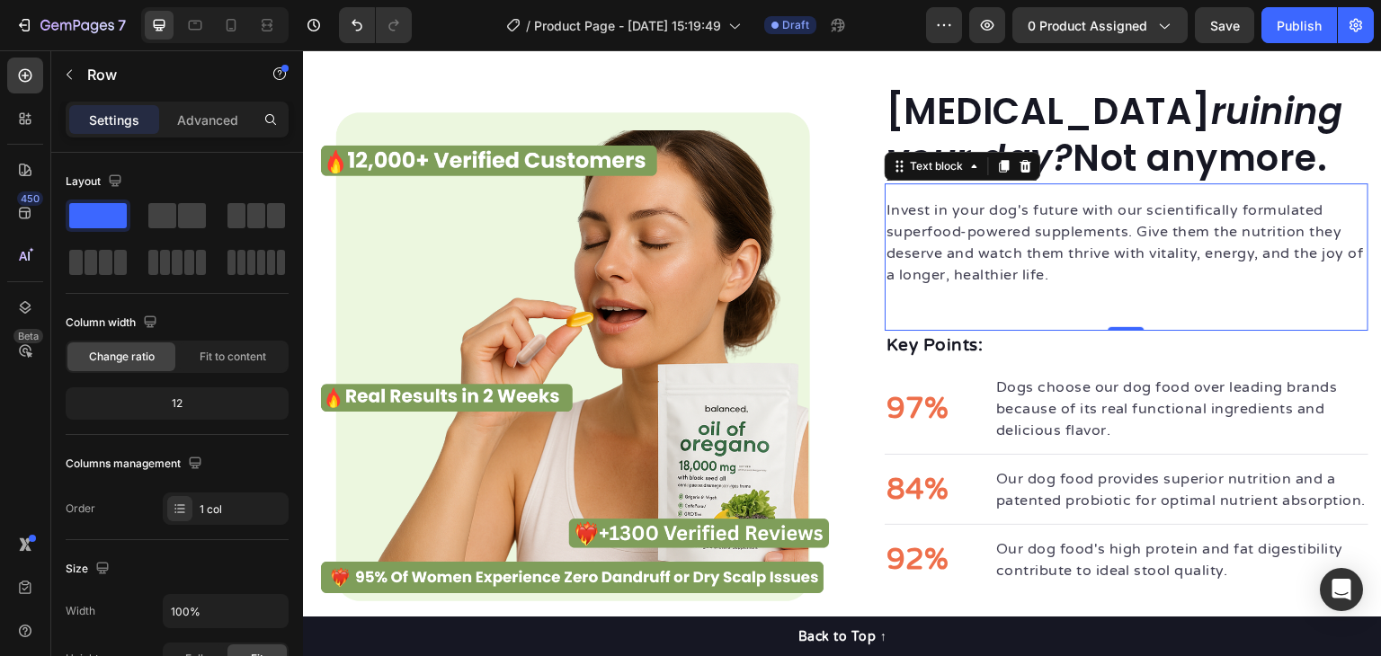
click at [1020, 255] on p "Invest in your dog's future with our scientifically formulated superfood-powere…" at bounding box center [1127, 243] width 480 height 86
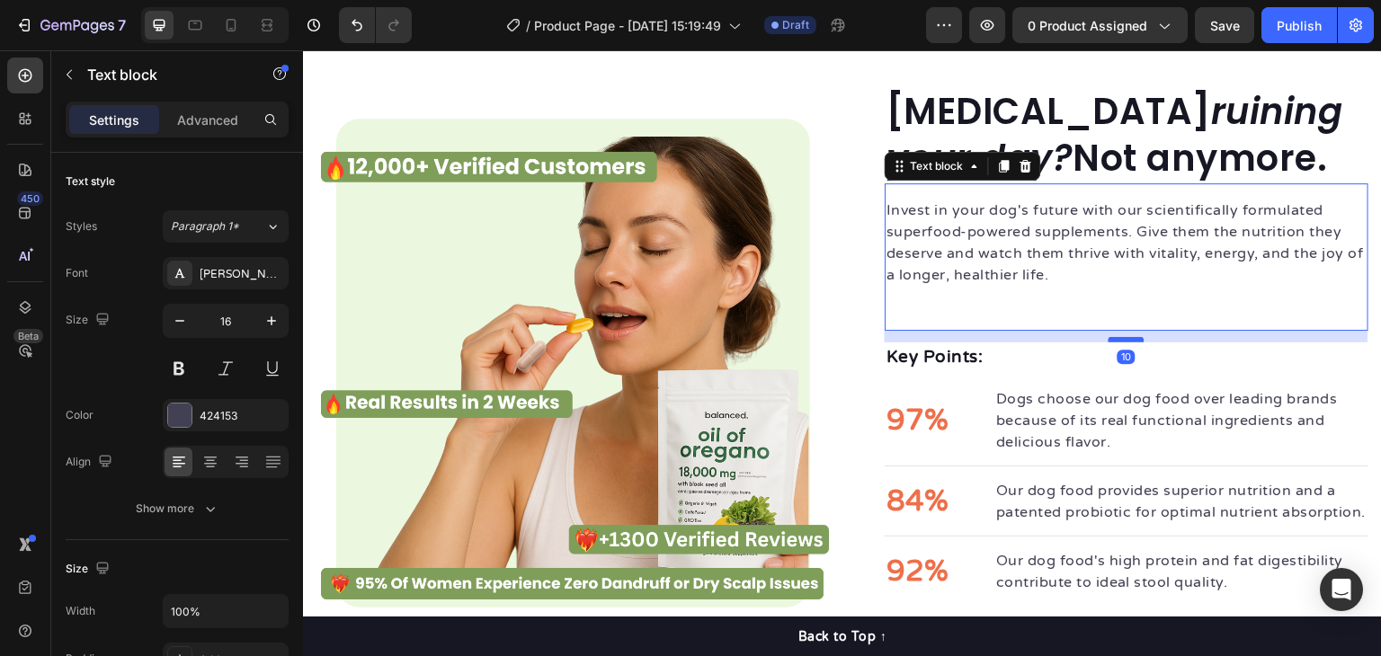
drag, startPoint x: 1112, startPoint y: 328, endPoint x: 1115, endPoint y: 341, distance: 13.1
click at [1115, 341] on div at bounding box center [1127, 339] width 36 height 5
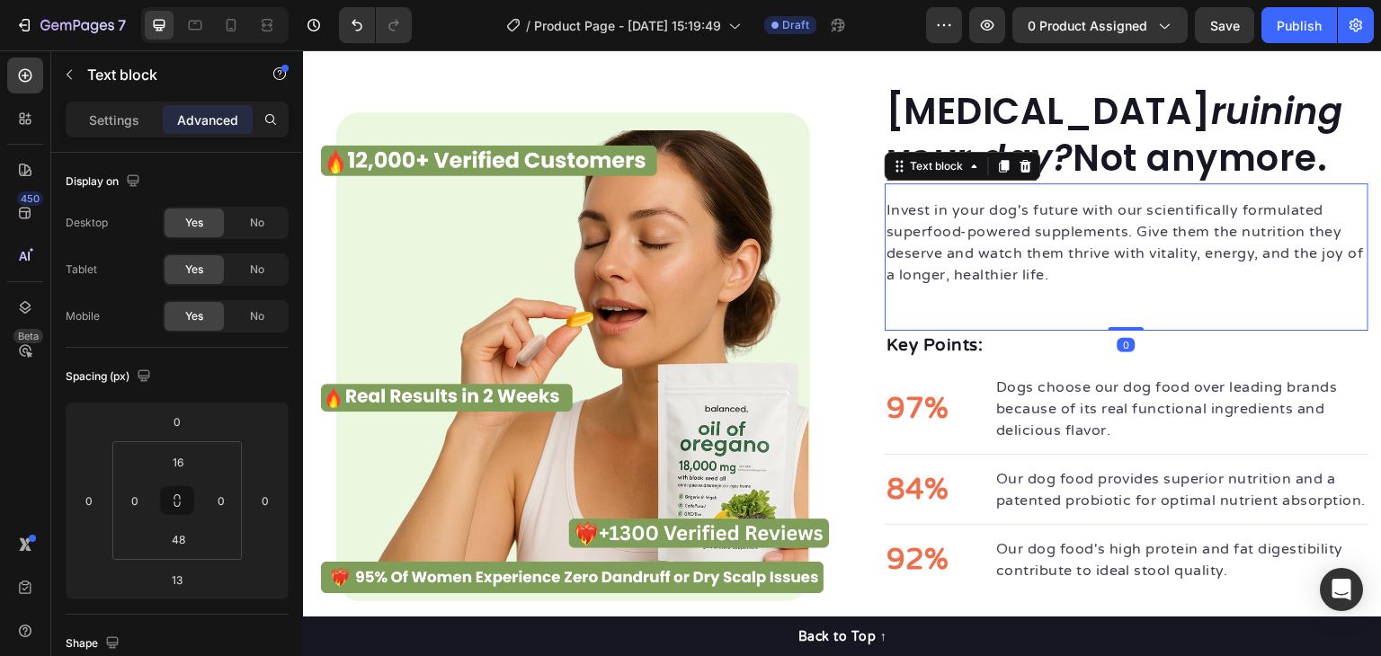
drag, startPoint x: 1115, startPoint y: 337, endPoint x: 1115, endPoint y: 297, distance: 40.5
click at [1115, 297] on div "Invest in your dog's future with our scientifically formulated superfood-powere…" at bounding box center [1127, 256] width 484 height 147
type input "0"
click at [1115, 297] on div "Invest in your dog's future with our scientifically formulated superfood-powere…" at bounding box center [1127, 256] width 484 height 147
click at [1085, 277] on p "Invest in your dog's future with our scientifically formulated superfood-powere…" at bounding box center [1127, 243] width 480 height 86
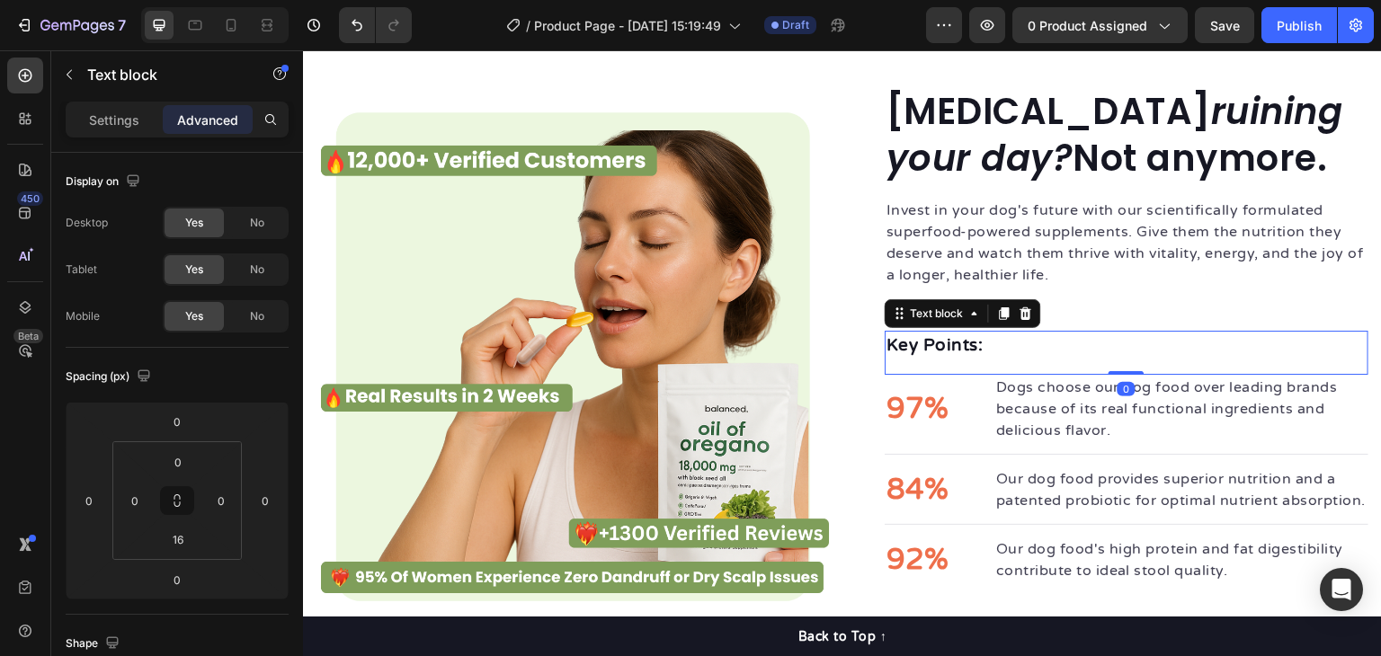
click at [992, 352] on p "Key Points:" at bounding box center [1127, 346] width 480 height 26
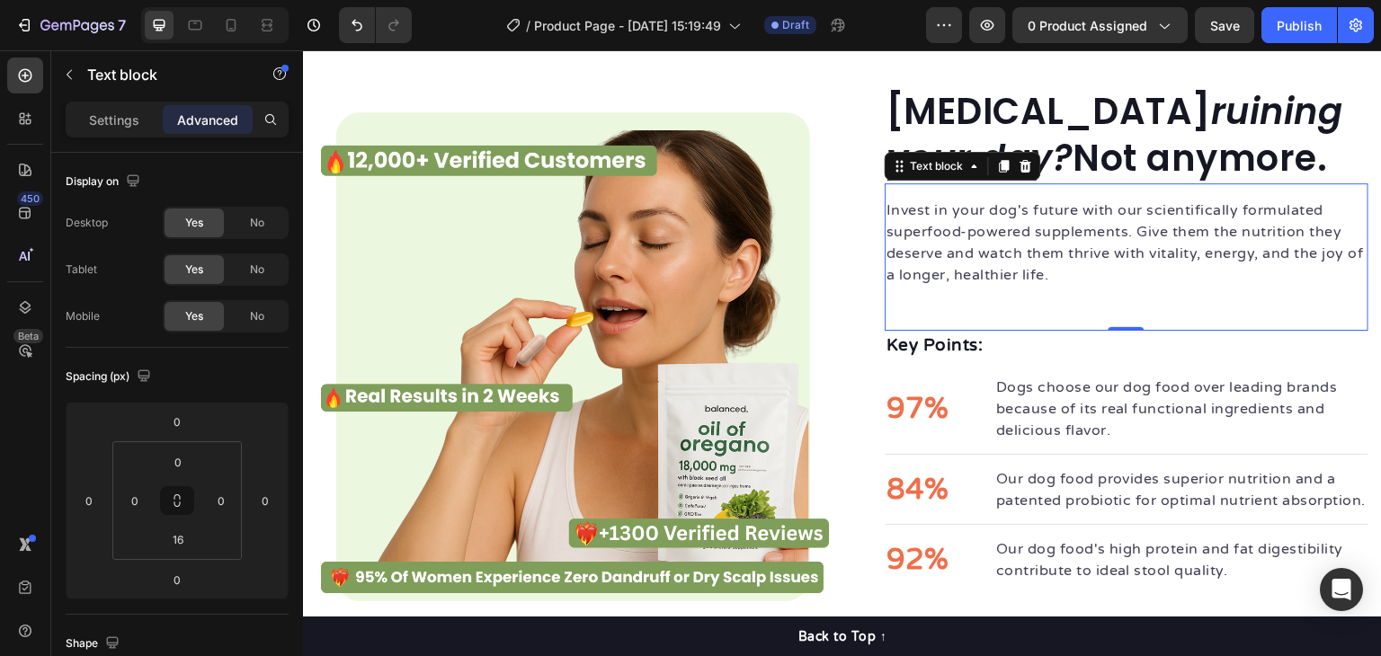
click at [1096, 295] on div "Invest in your dog's future with our scientifically formulated superfood-powere…" at bounding box center [1127, 256] width 484 height 147
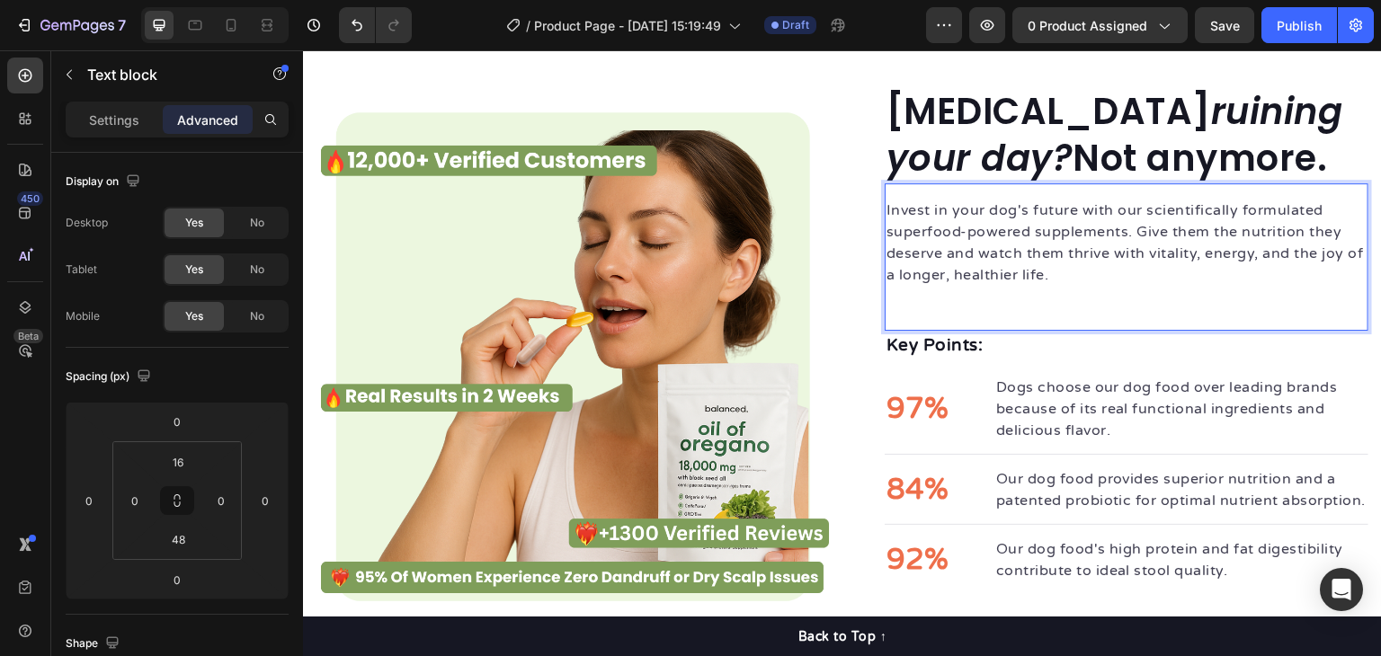
click at [939, 245] on p "Invest in your dog's future with our scientifically formulated superfood-powere…" at bounding box center [1127, 243] width 480 height 86
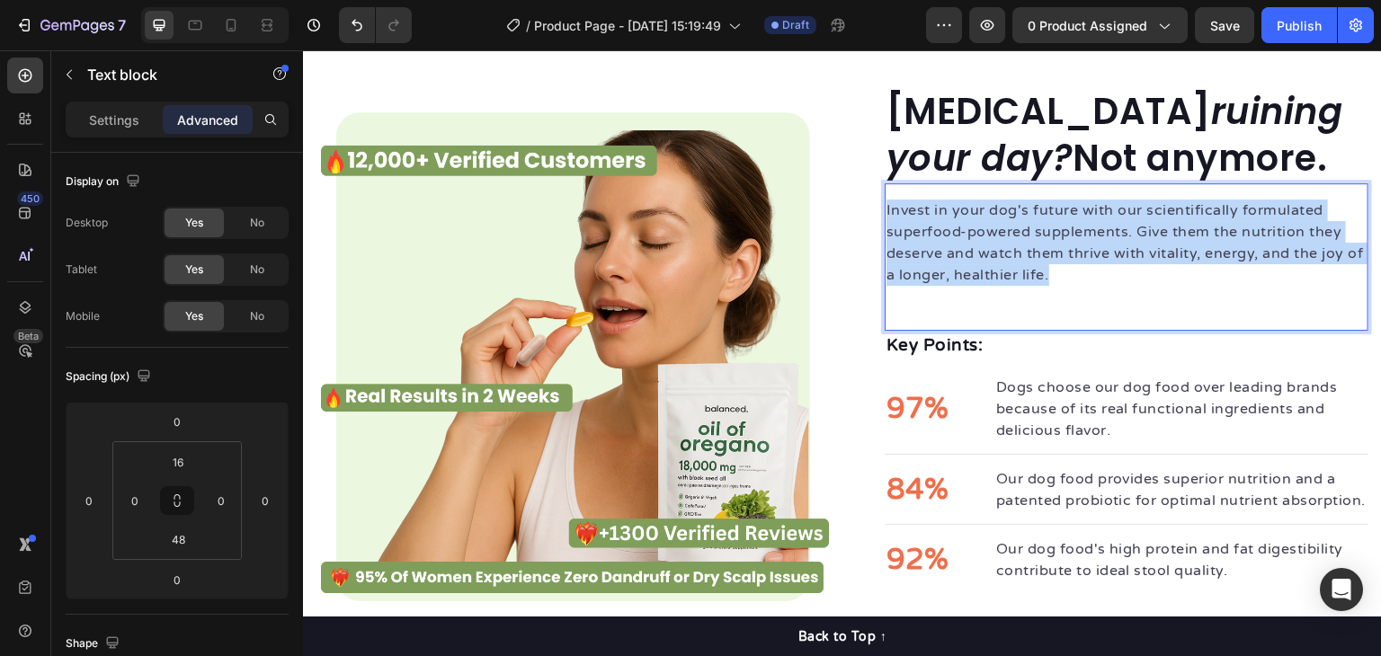
click at [939, 245] on p "Invest in your dog's future with our scientifically formulated superfood-powere…" at bounding box center [1127, 243] width 480 height 86
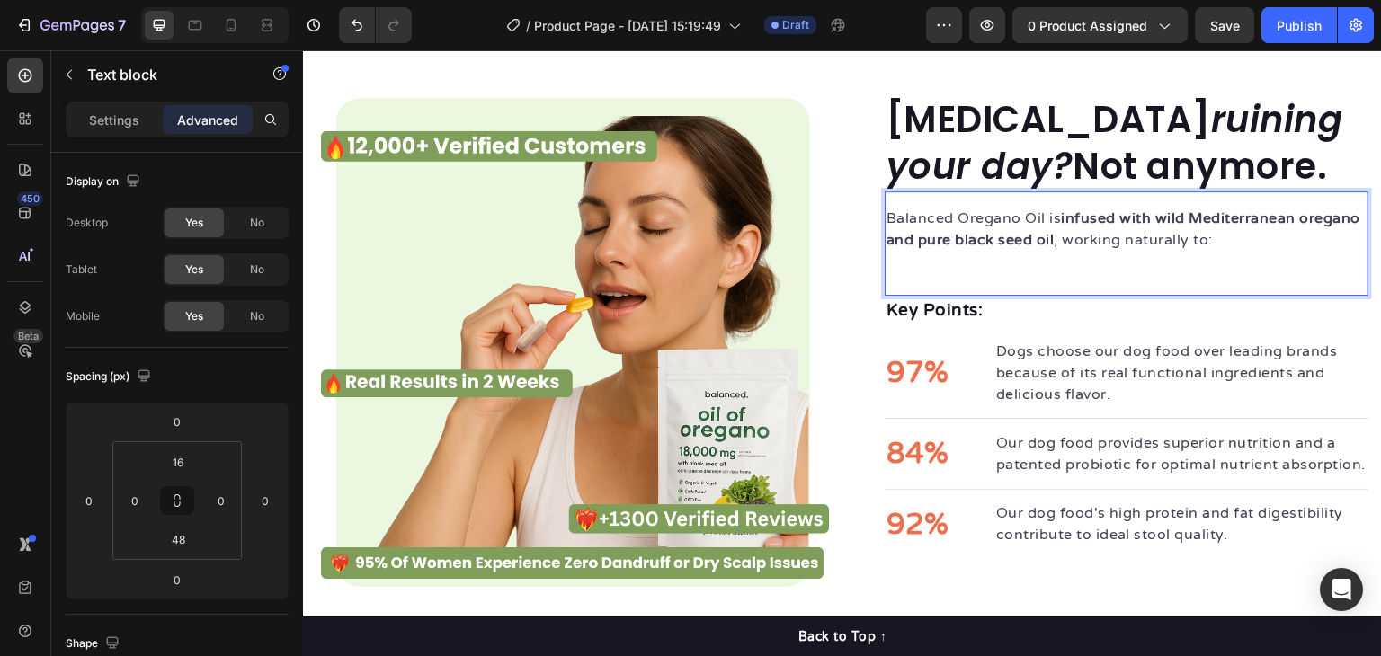
click at [978, 260] on div "Balanced Oregano Oil is infused with wild Mediterranean oregano and pure black …" at bounding box center [1127, 244] width 484 height 104
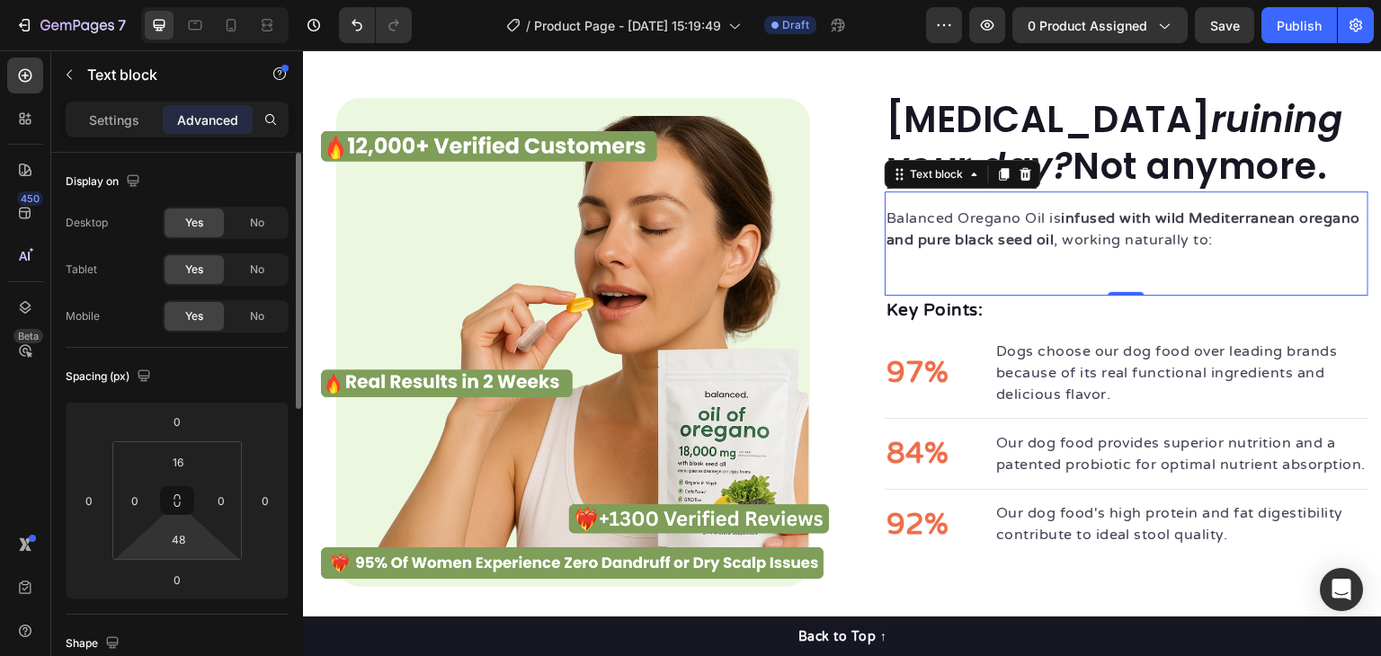
drag, startPoint x: 198, startPoint y: 540, endPoint x: 209, endPoint y: 548, distance: 13.5
click at [209, 557] on div "16 0 48 0" at bounding box center [176, 501] width 129 height 119
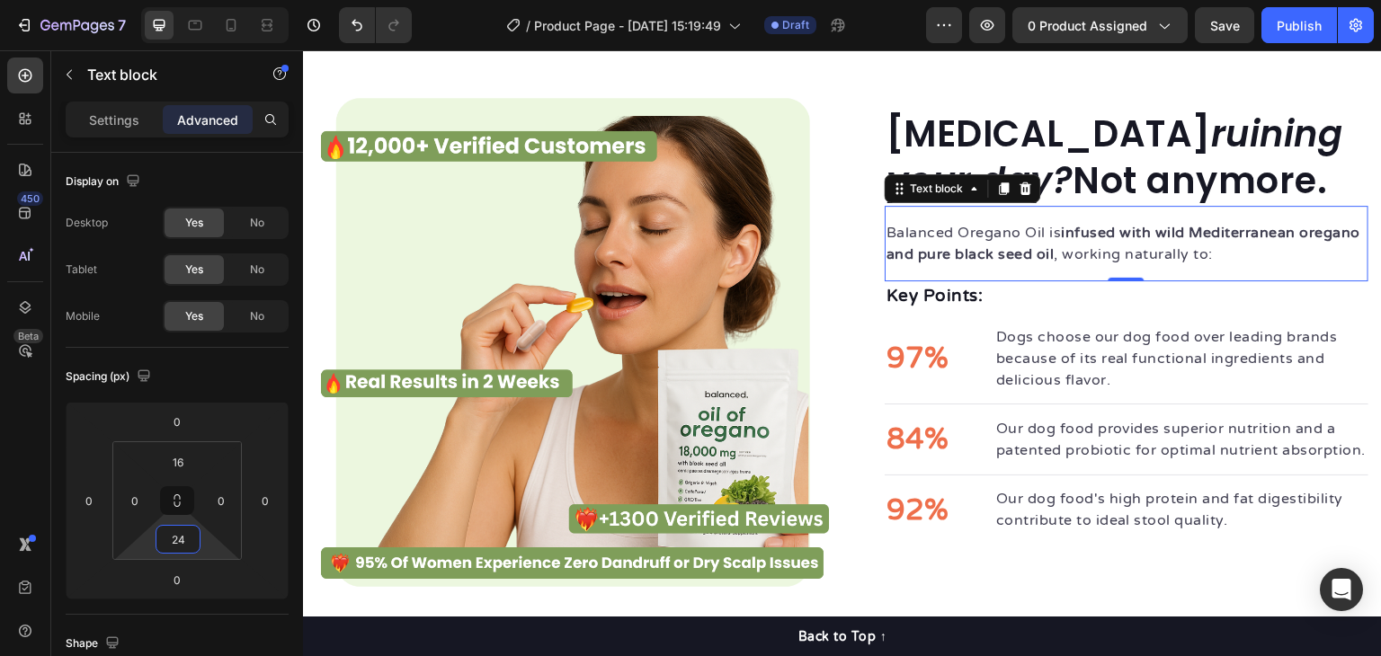
type input "32"
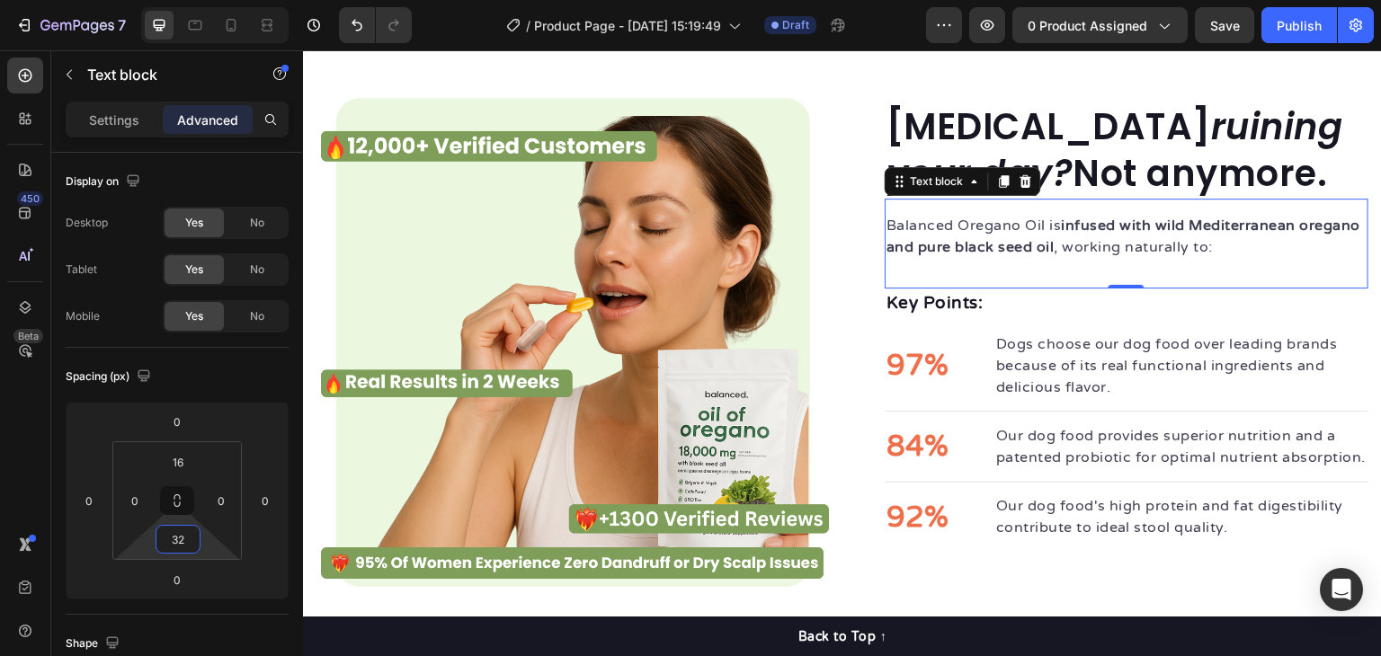
click at [210, 0] on html "7 Version history / Product Page - Aug 27, 15:19:49 Draft Preview 0 product ass…" at bounding box center [690, 0] width 1381 height 0
click at [1029, 308] on div "Key Points: Text block" at bounding box center [1127, 311] width 484 height 44
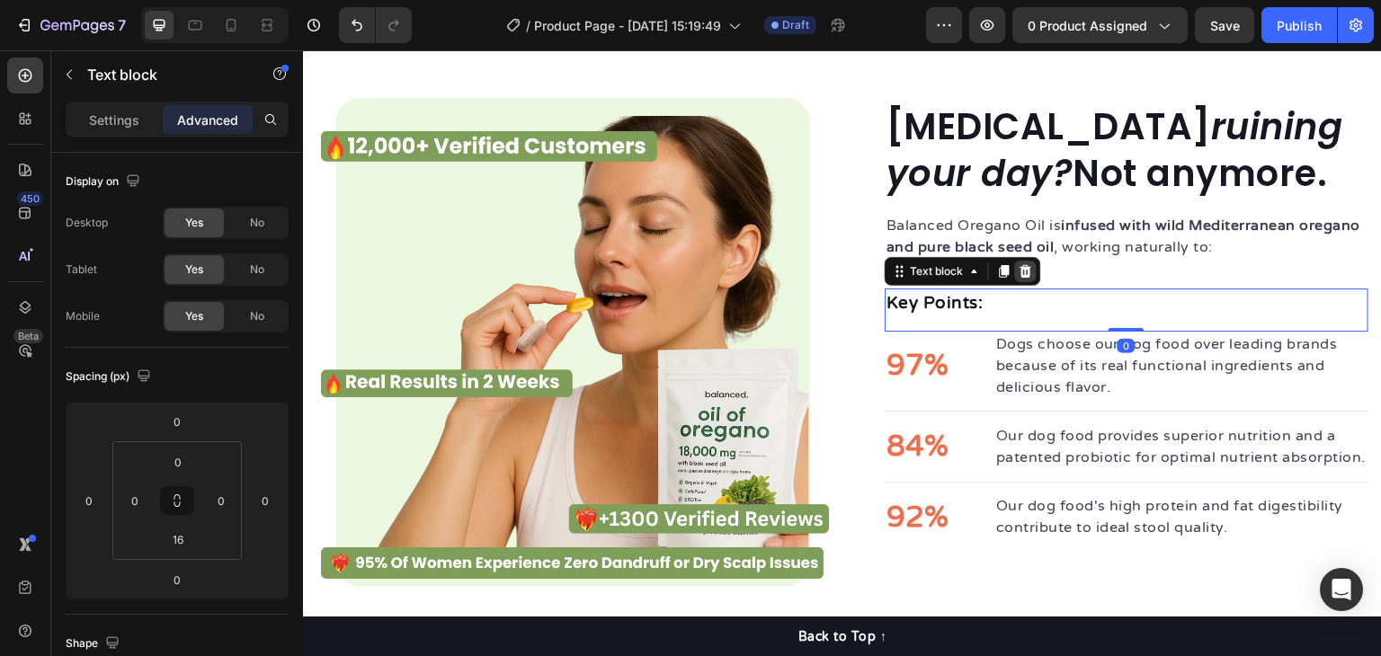
click at [1029, 261] on div at bounding box center [1026, 272] width 22 height 22
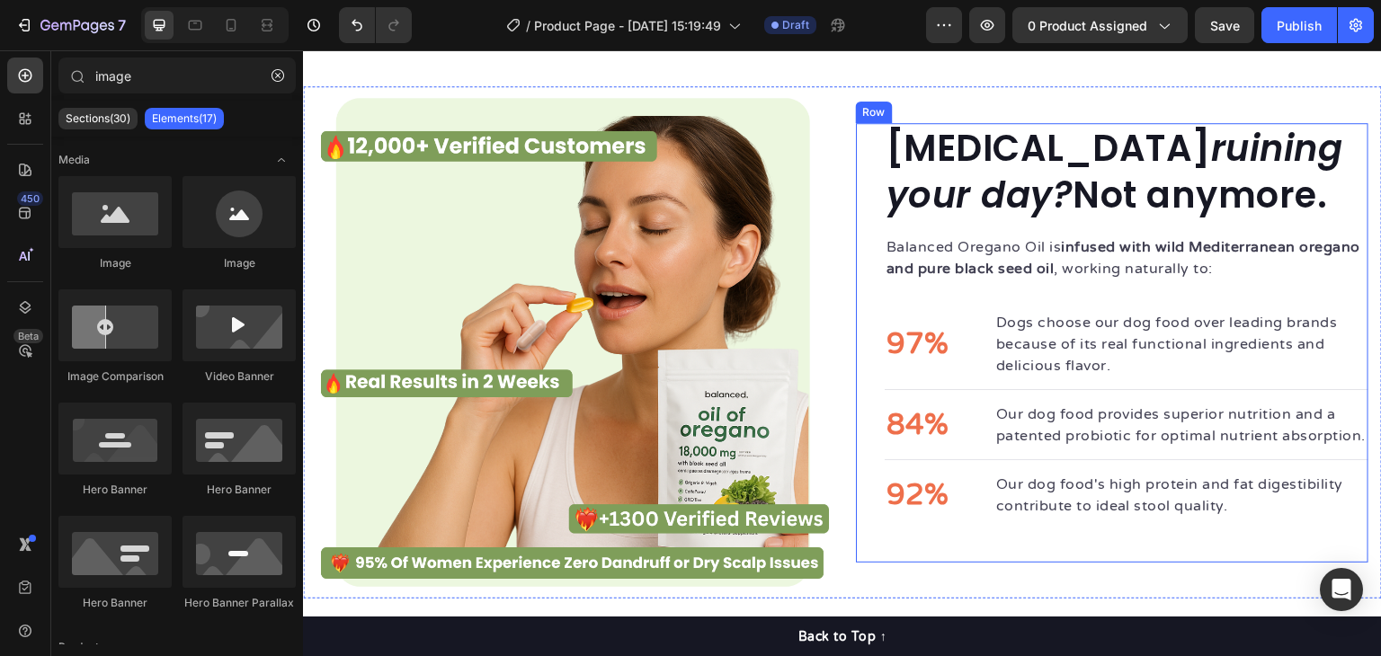
click at [869, 309] on div "Runny nose ruining your day? Not anymore. Heading Balanced Oregano Oil is infus…" at bounding box center [1112, 343] width 513 height 440
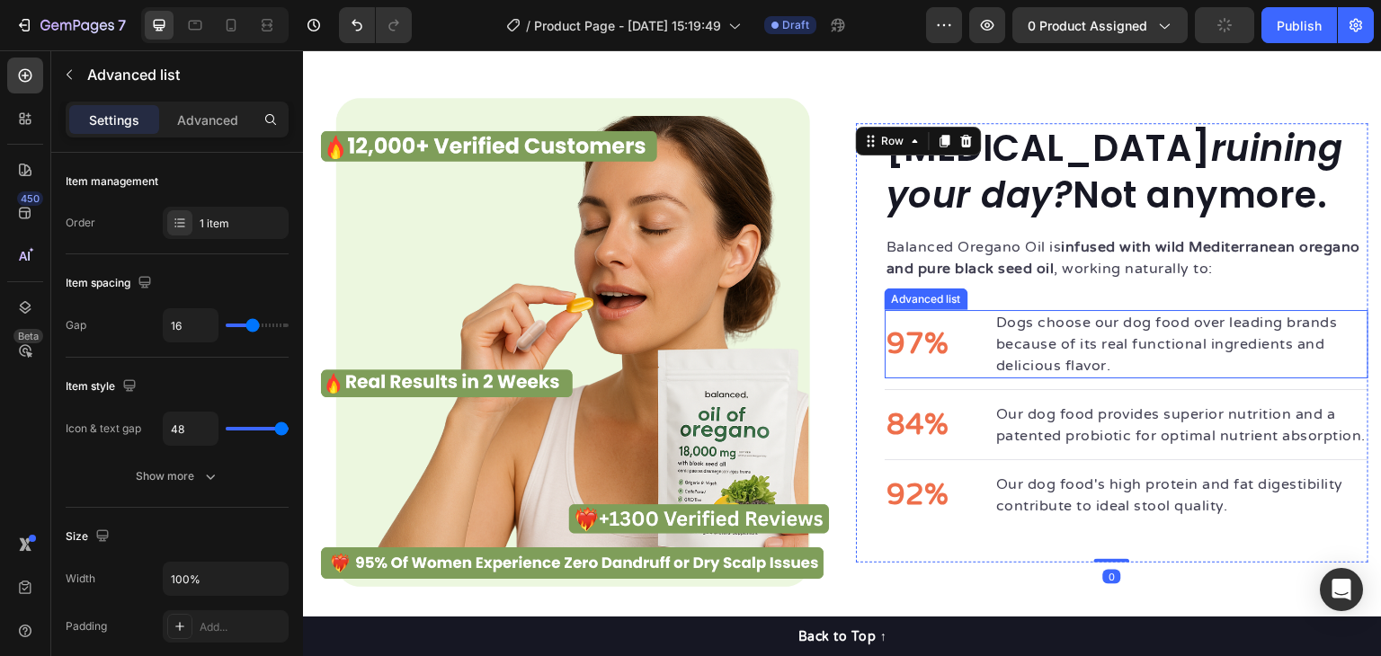
click at [958, 310] on li "97% Text block Dogs choose our dog food over leading brands because of its real…" at bounding box center [1127, 344] width 484 height 68
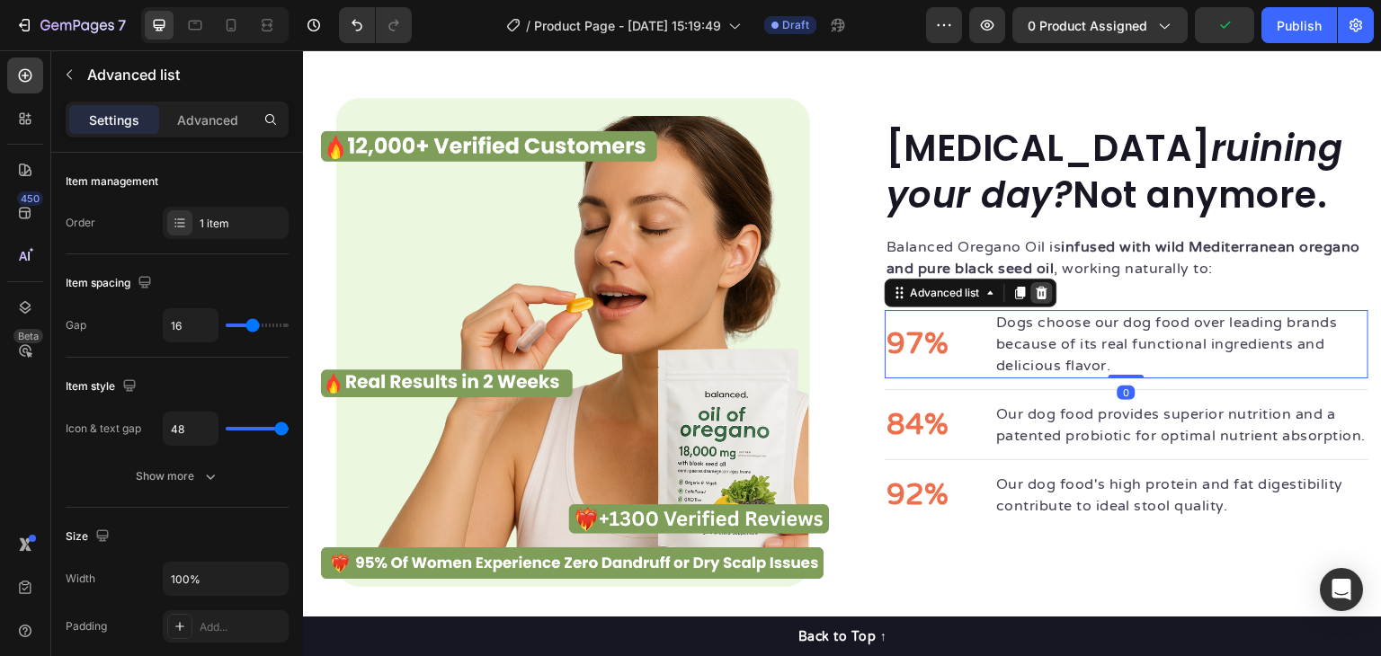
click at [1035, 286] on icon at bounding box center [1042, 293] width 14 height 14
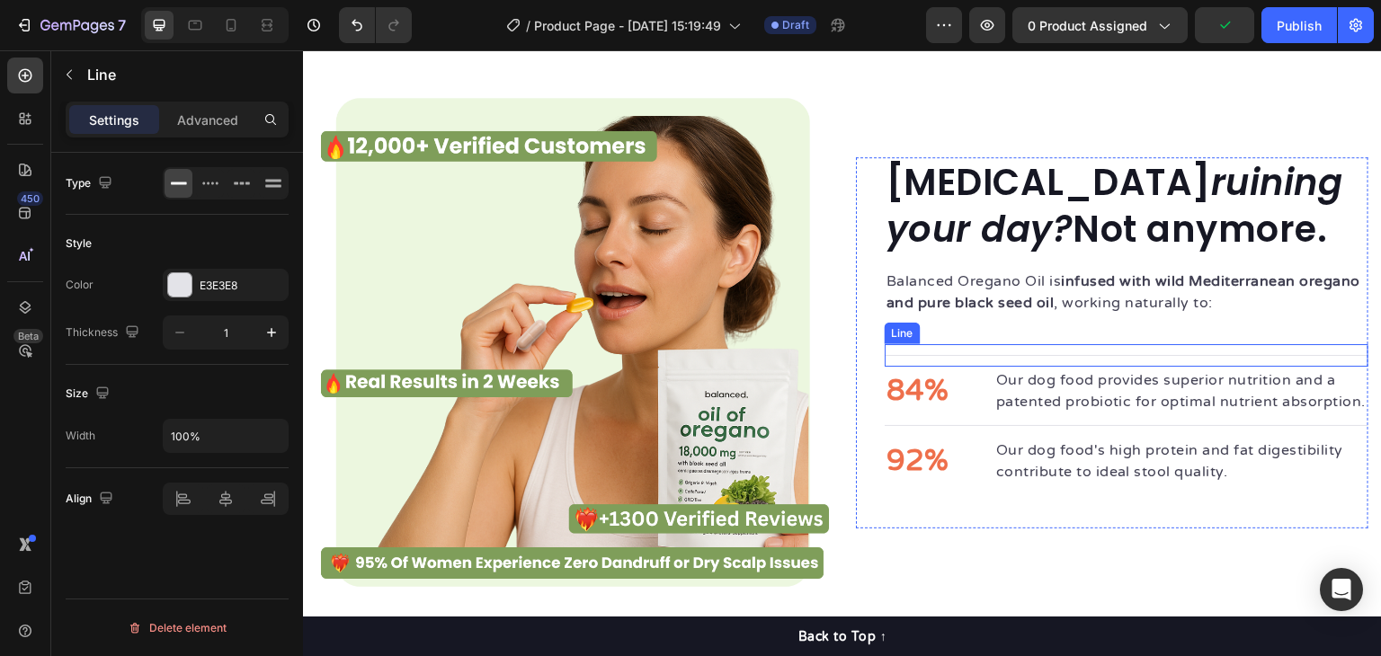
click at [978, 346] on div "Title Line" at bounding box center [1127, 355] width 484 height 22
click at [995, 317] on div at bounding box center [995, 328] width 22 height 22
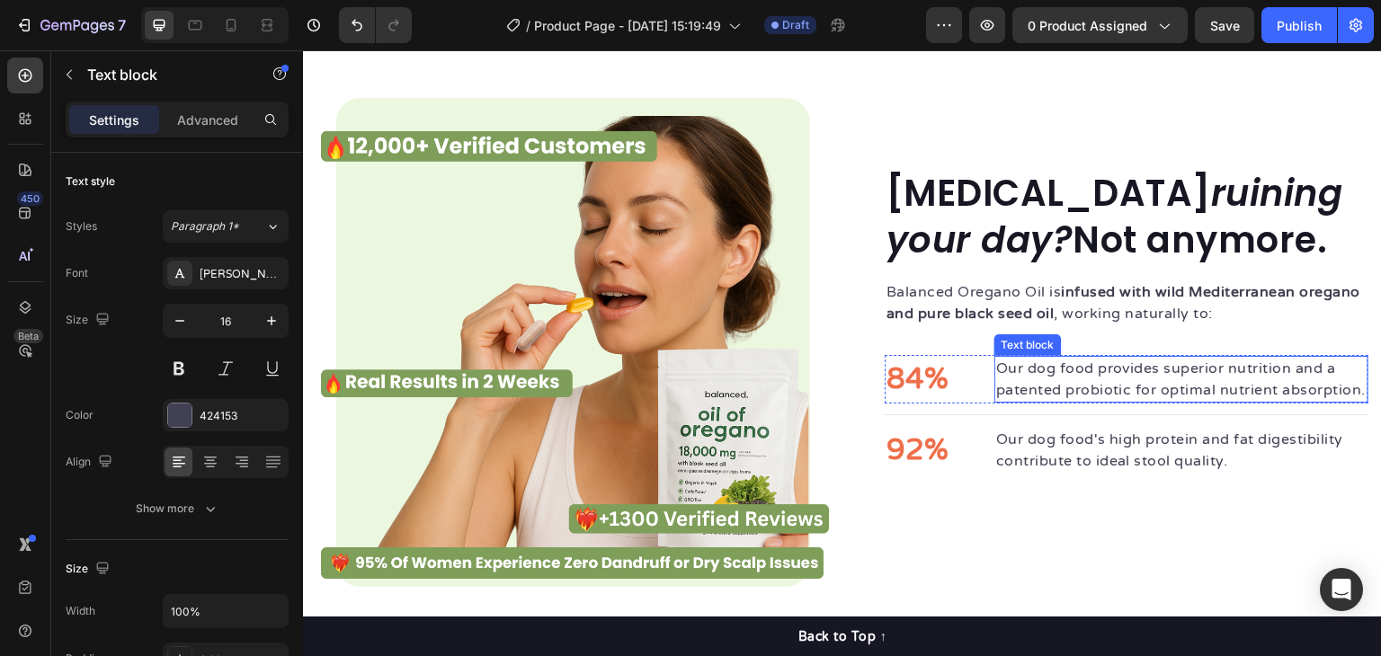
click at [1040, 358] on p "Our dog food provides superior nutrition and a patented probiotic for optimal n…" at bounding box center [1181, 379] width 371 height 43
click at [1129, 332] on icon at bounding box center [1136, 339] width 14 height 14
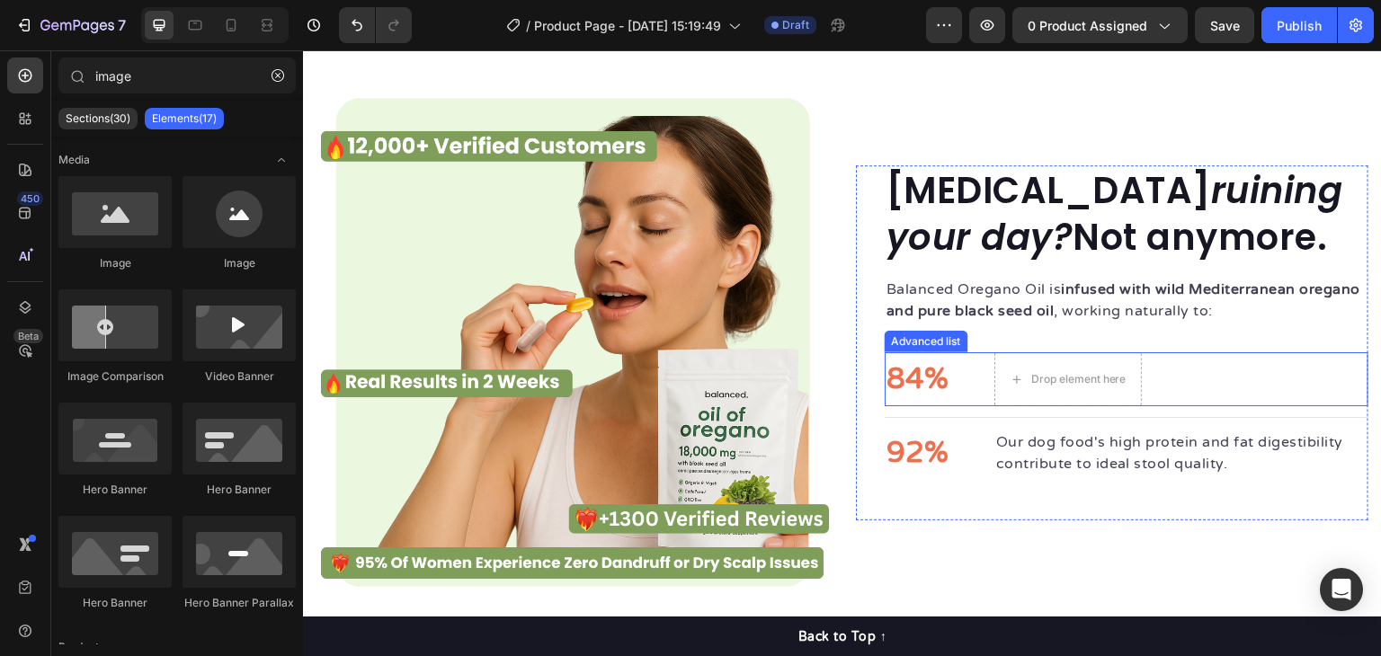
click at [1185, 378] on div "84% Text block Drop element here" at bounding box center [1127, 380] width 484 height 54
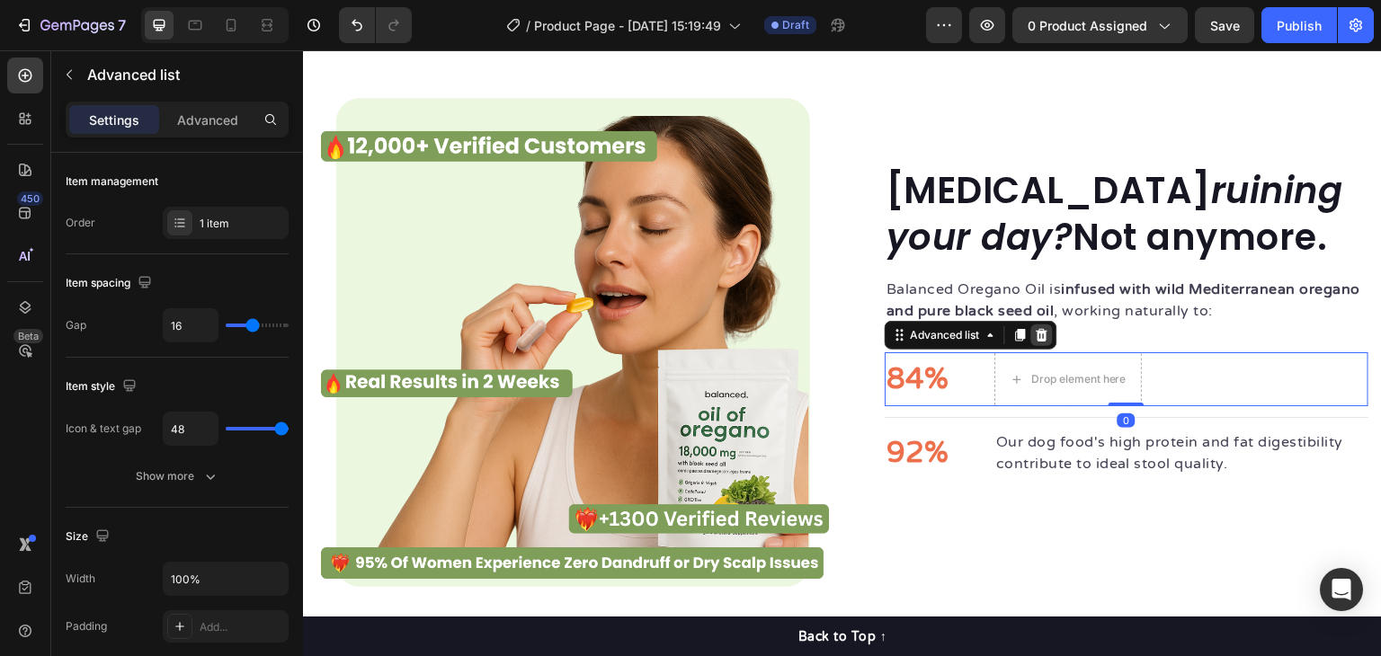
click at [1039, 332] on icon at bounding box center [1043, 335] width 12 height 13
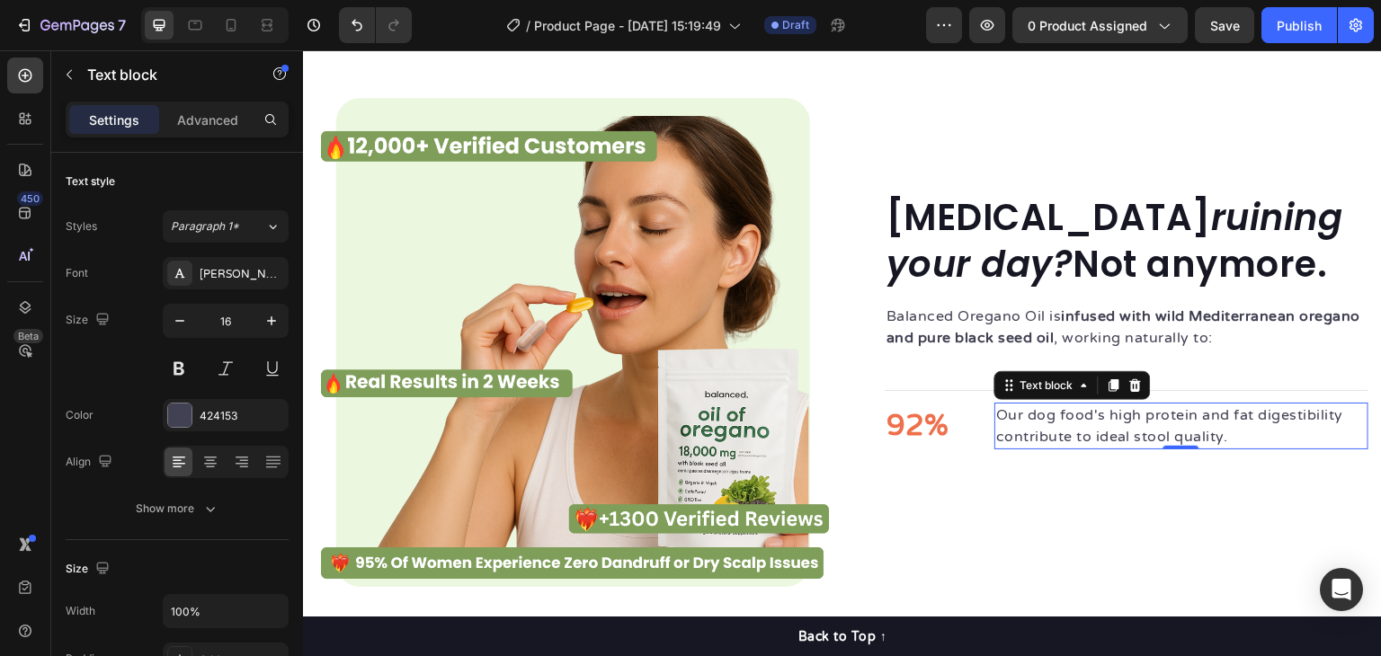
click at [1217, 426] on p "Our dog food's high protein and fat digestibility contribute to ideal stool qua…" at bounding box center [1181, 426] width 371 height 43
click at [1132, 379] on icon at bounding box center [1136, 386] width 14 height 14
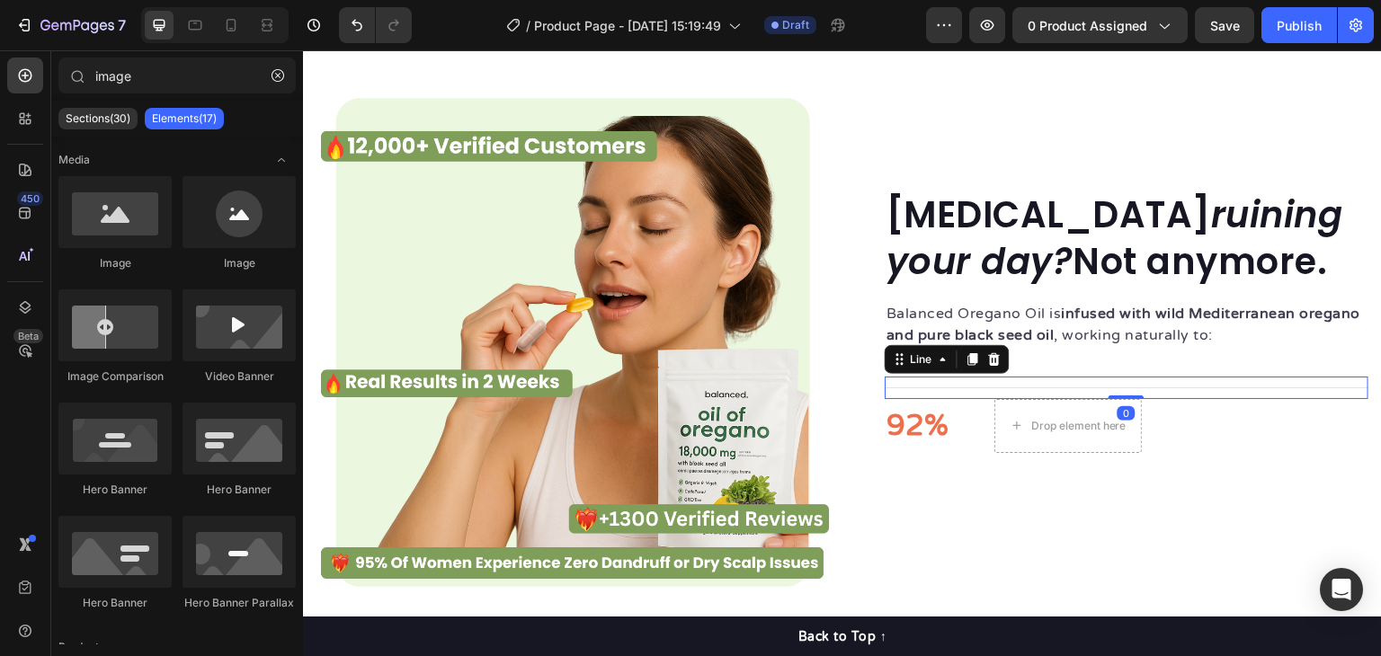
click at [1196, 389] on div "Title Line 0" at bounding box center [1127, 388] width 484 height 22
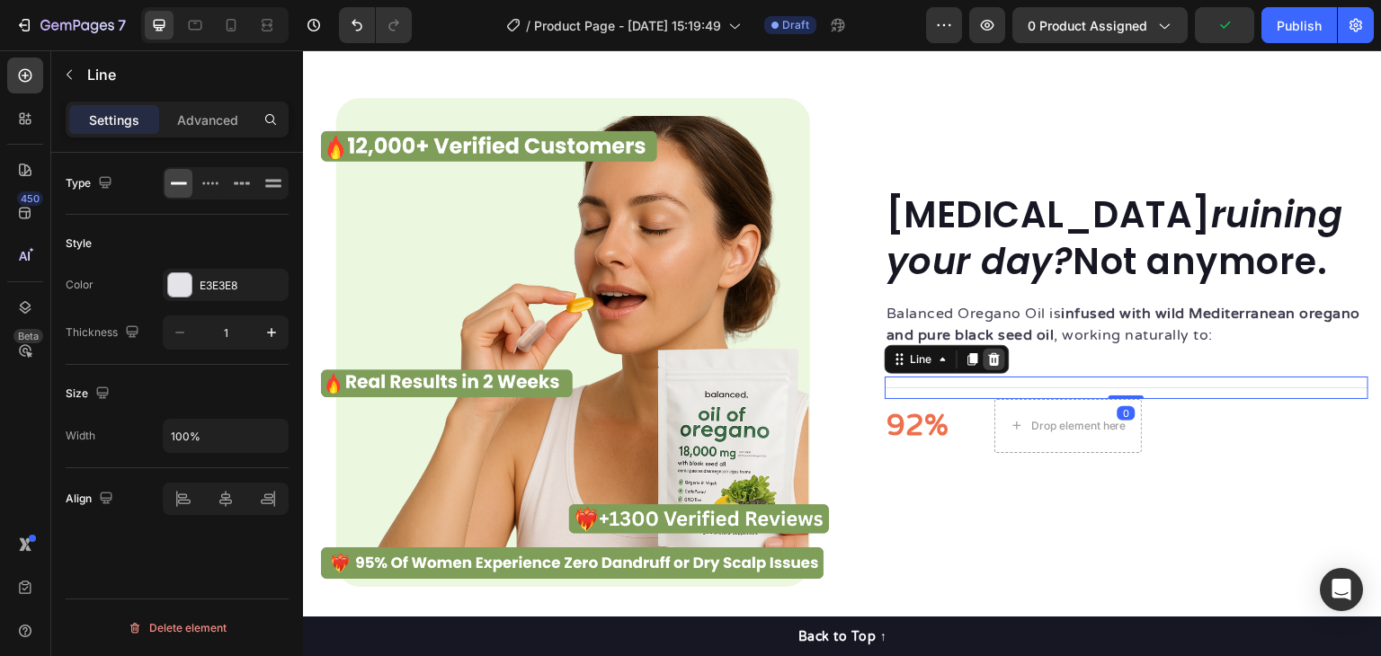
drag, startPoint x: 998, startPoint y: 358, endPoint x: 1044, endPoint y: 370, distance: 47.3
click at [998, 359] on div at bounding box center [995, 360] width 22 height 22
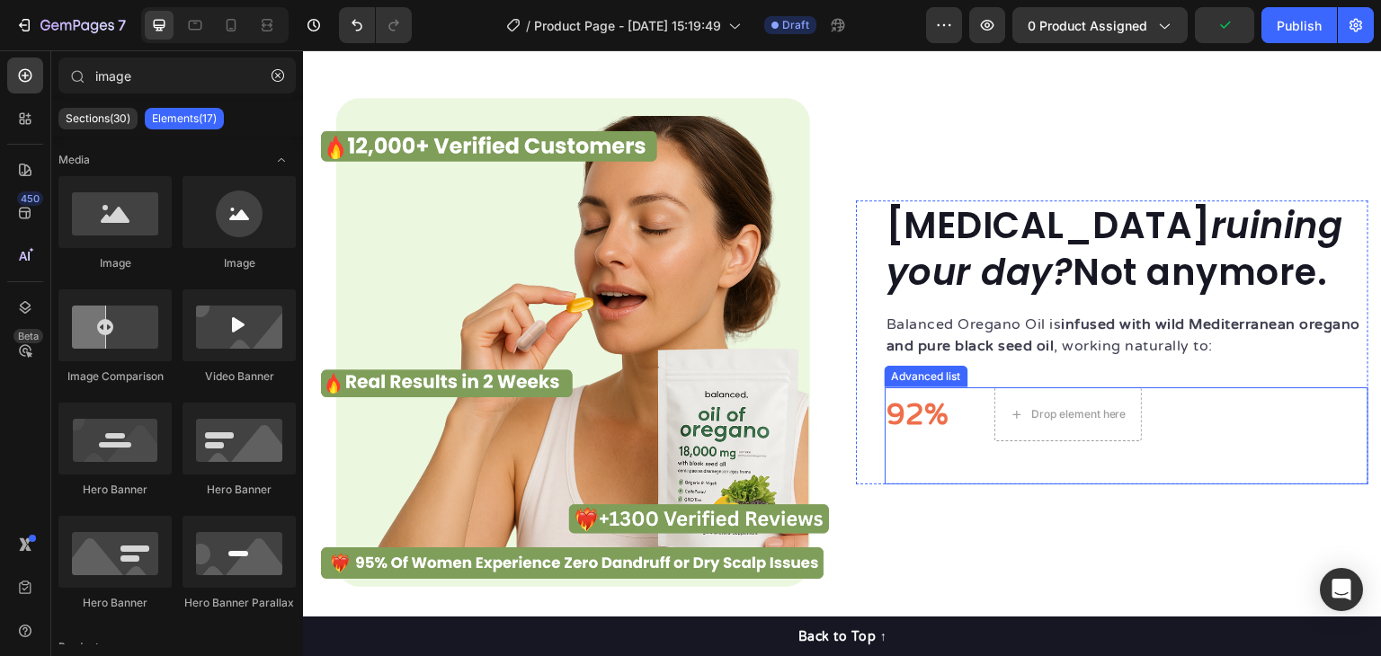
click at [1201, 426] on div "92% Text block Drop element here" at bounding box center [1127, 436] width 484 height 97
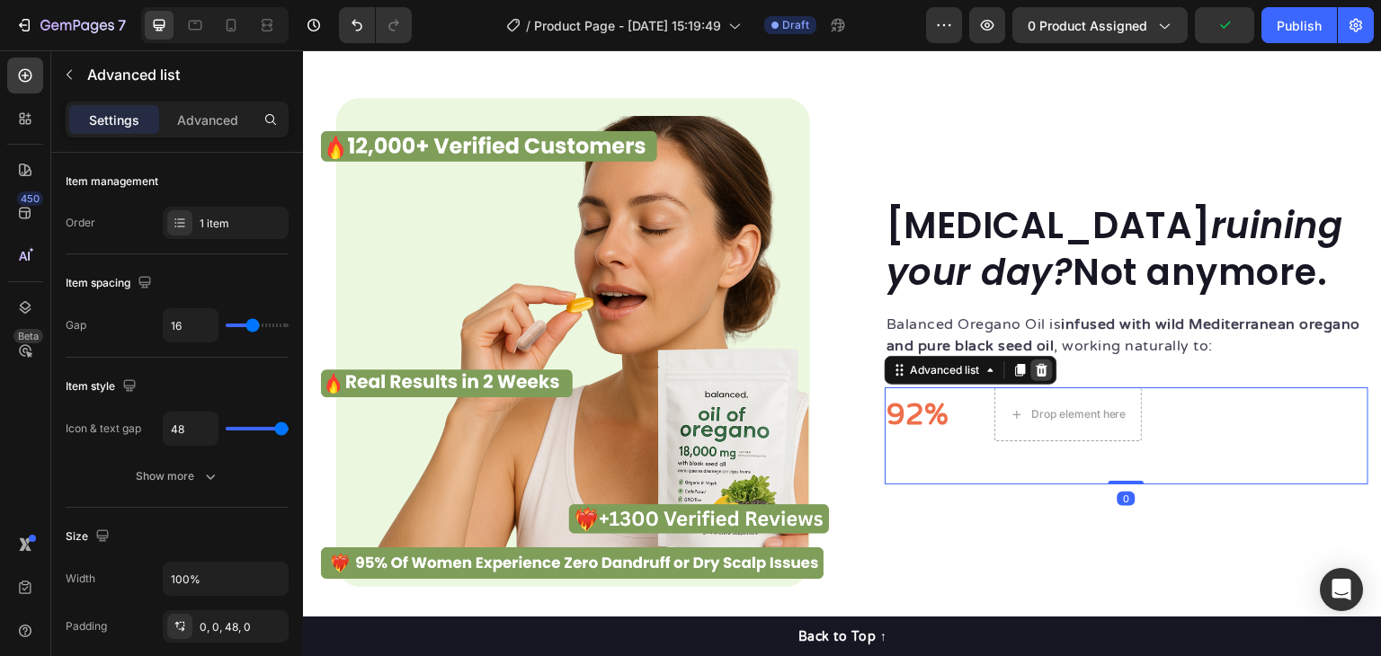
click at [1035, 369] on icon at bounding box center [1042, 370] width 14 height 14
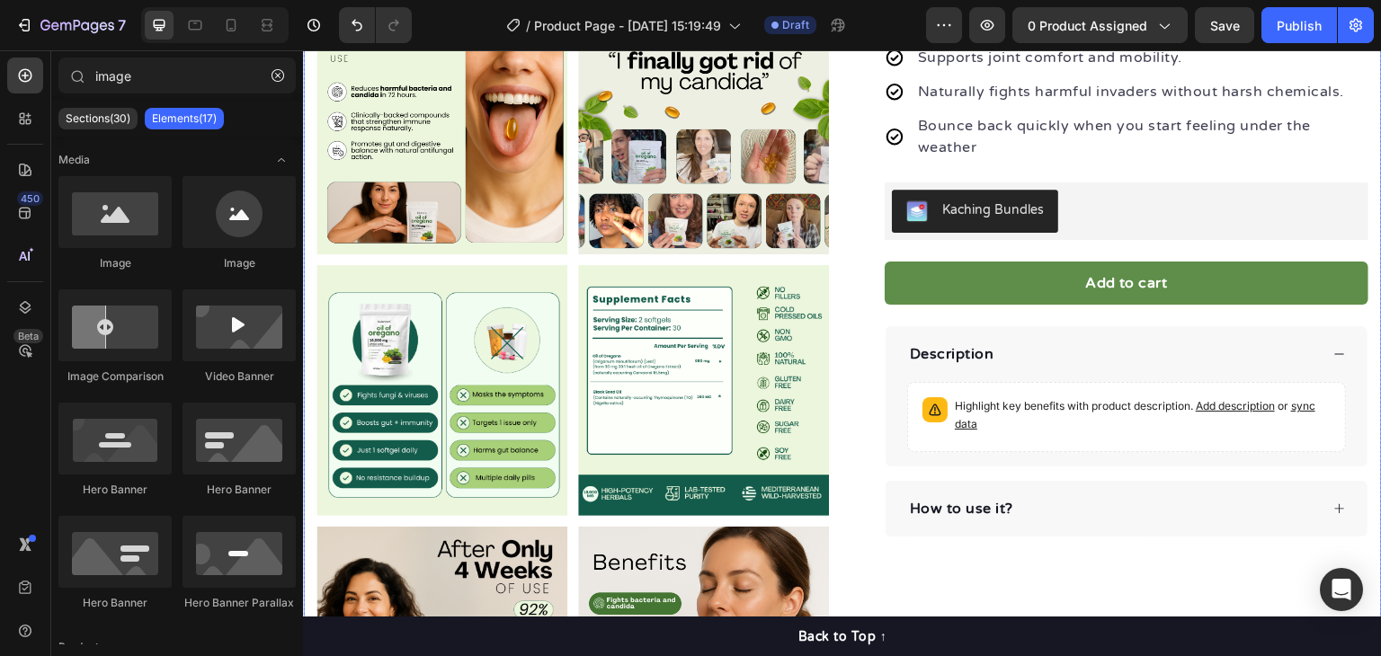
scroll to position [82, 0]
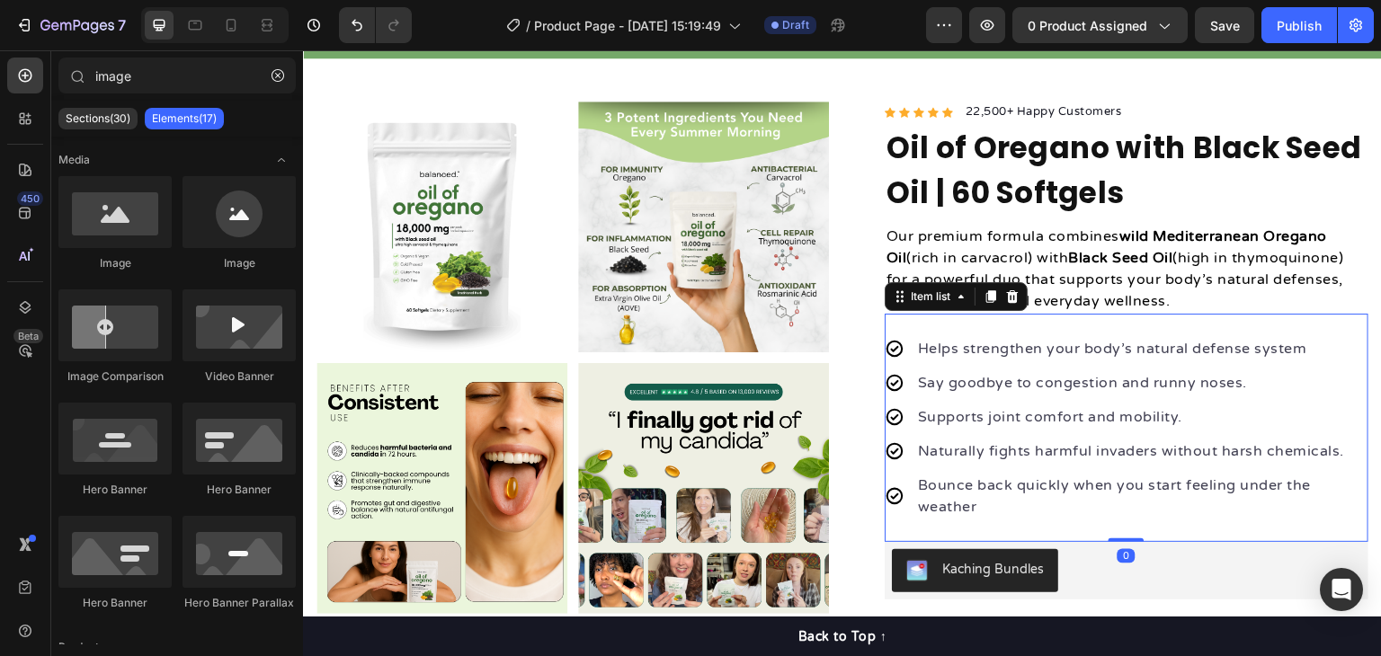
click at [981, 330] on div "Helps strengthen your body’s natural defense system Say goodbye to congestion a…" at bounding box center [1127, 428] width 484 height 228
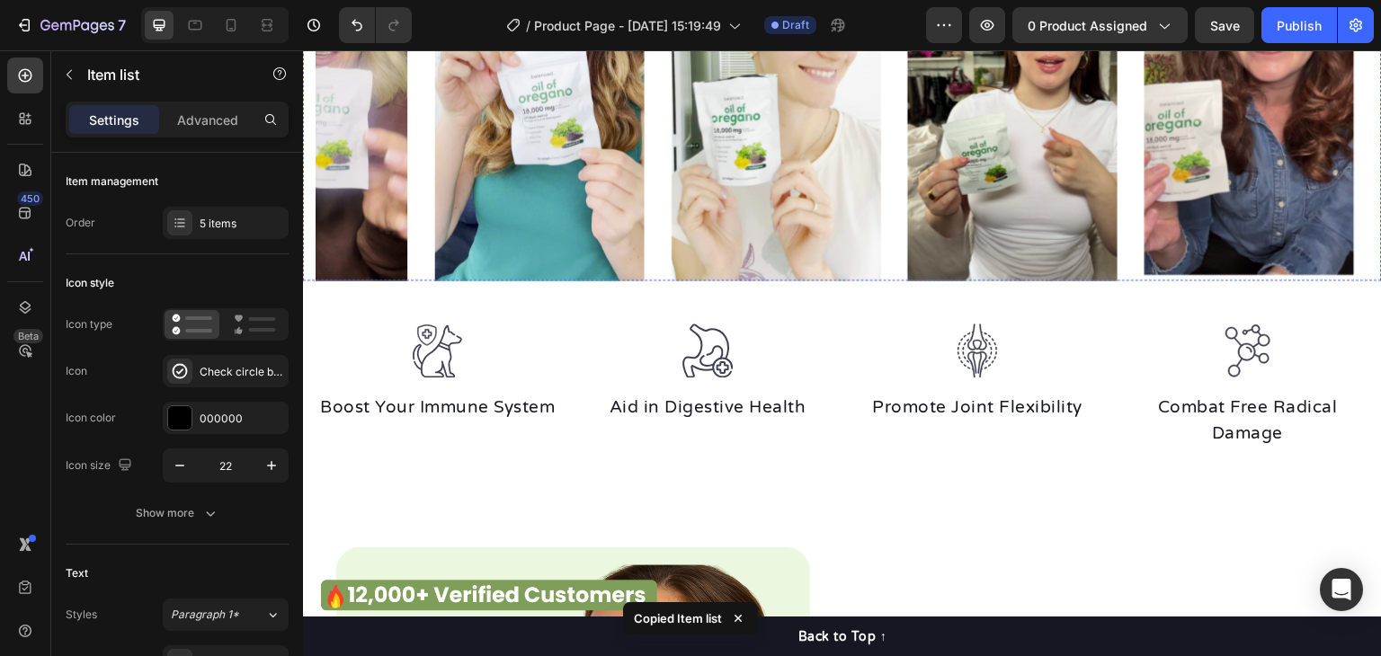
scroll to position [2060, 0]
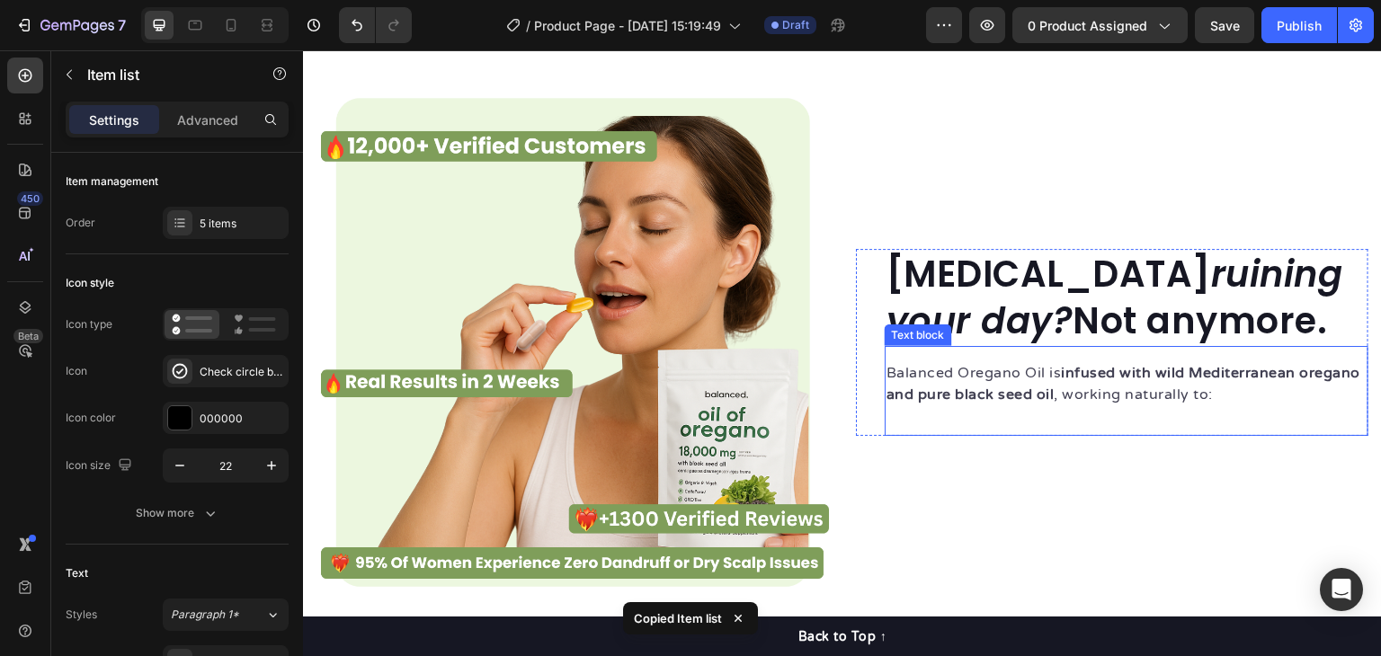
click at [1017, 409] on div "Balanced Oregano Oil is infused with wild Mediterranean oregano and pure black …" at bounding box center [1127, 391] width 484 height 90
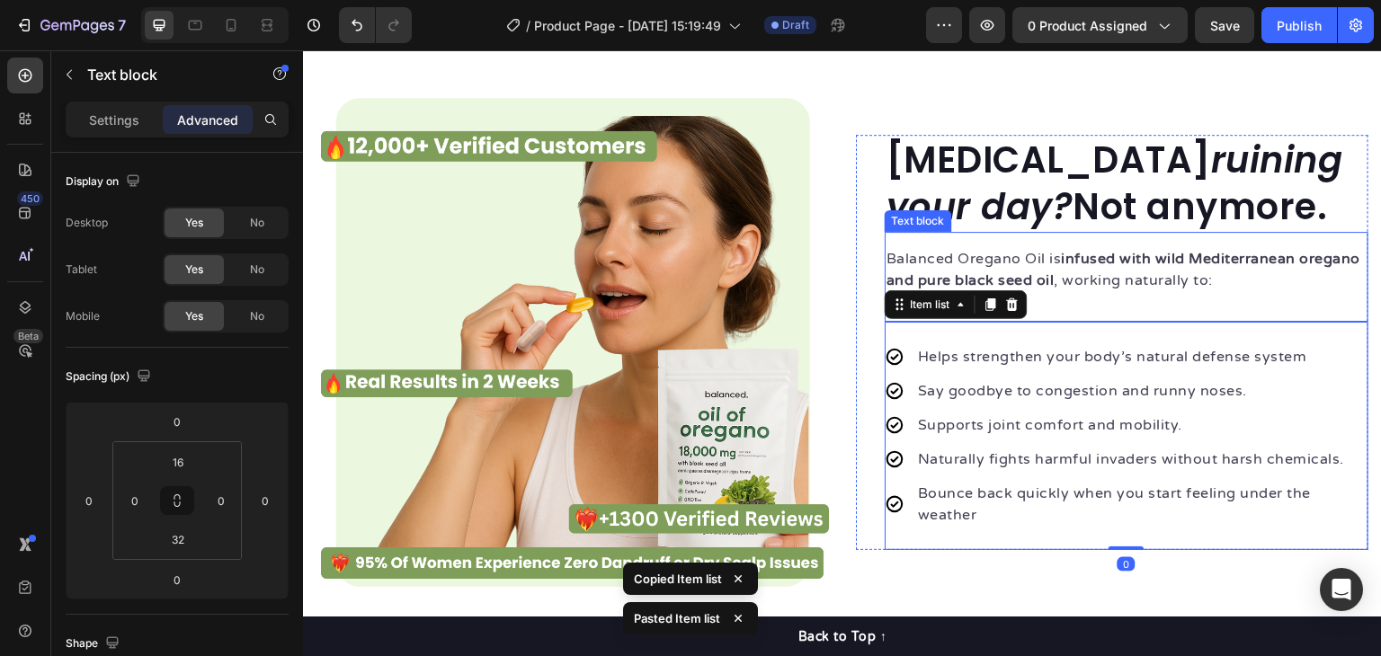
click at [1046, 317] on div "Balanced Oregano Oil is infused with wild Mediterranean oregano and pure black …" at bounding box center [1127, 277] width 484 height 90
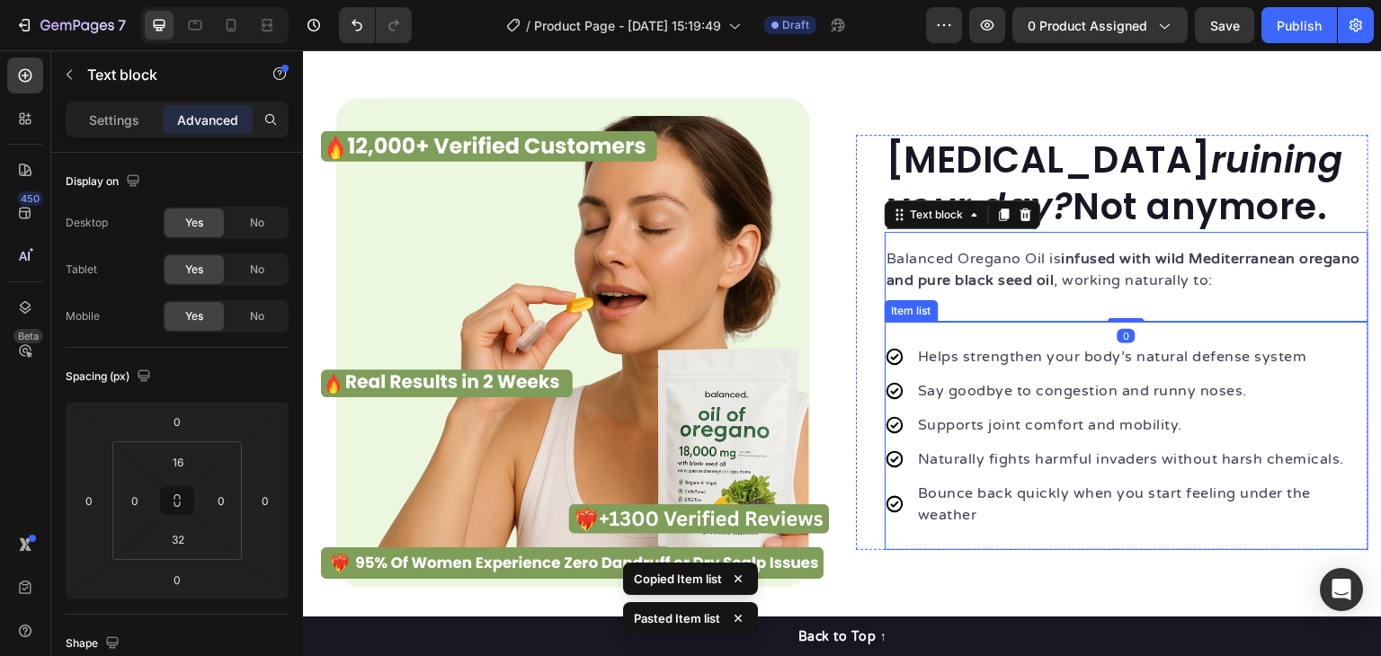
click at [1035, 344] on div "Helps strengthen your body’s natural defense system" at bounding box center [1141, 357] width 453 height 27
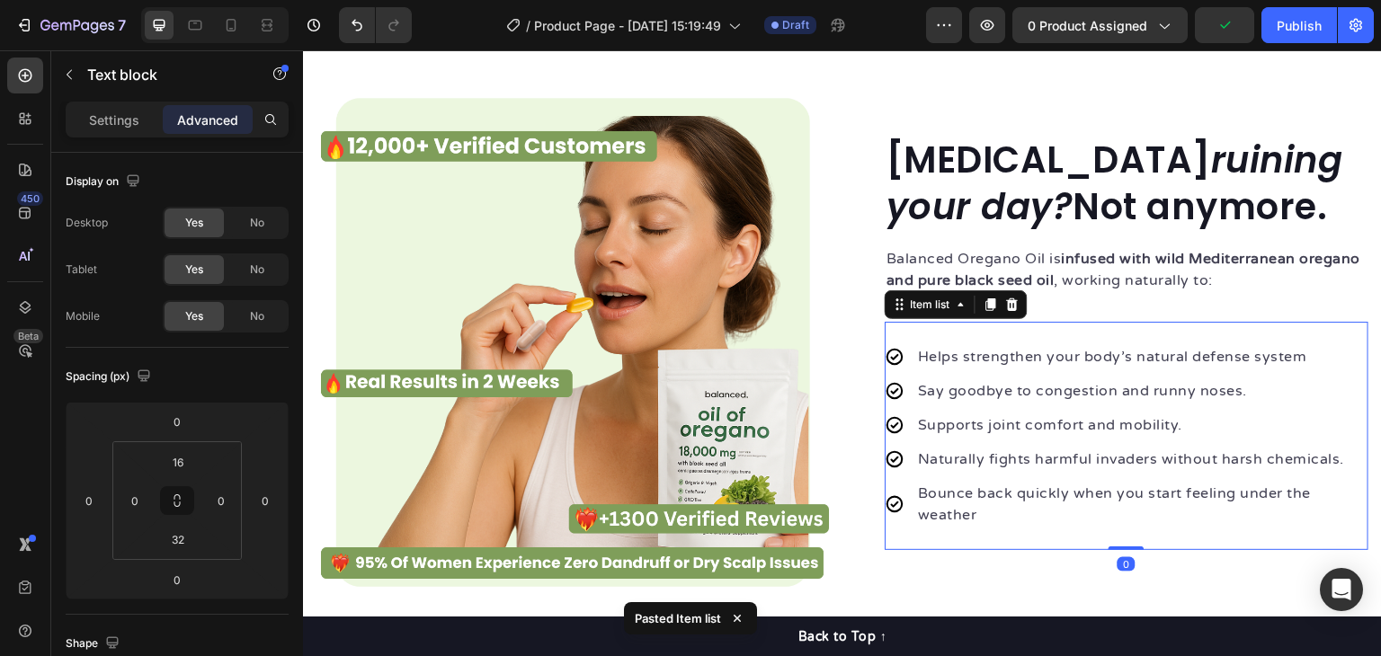
click at [1107, 308] on div "Balanced Oregano Oil is infused with wild Mediterranean oregano and pure black …" at bounding box center [1127, 277] width 484 height 90
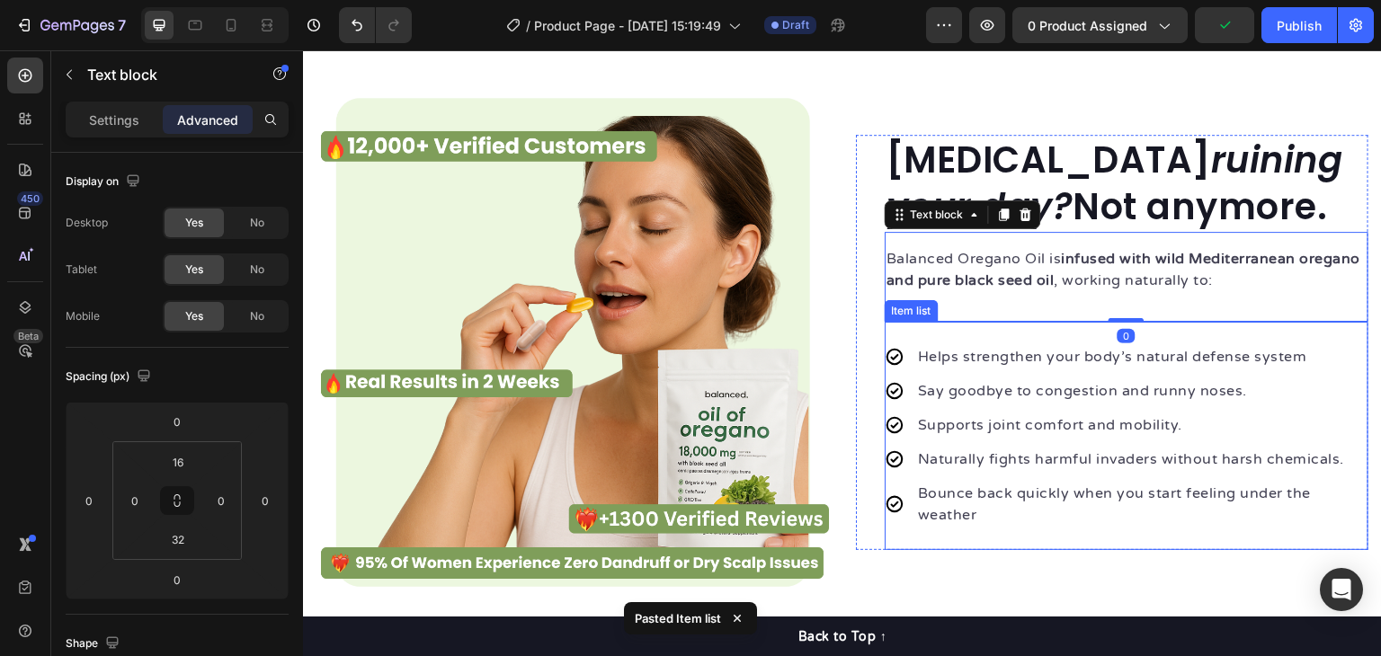
click at [1113, 322] on div "Helps strengthen your body’s natural defense system Say goodbye to congestion a…" at bounding box center [1127, 436] width 484 height 228
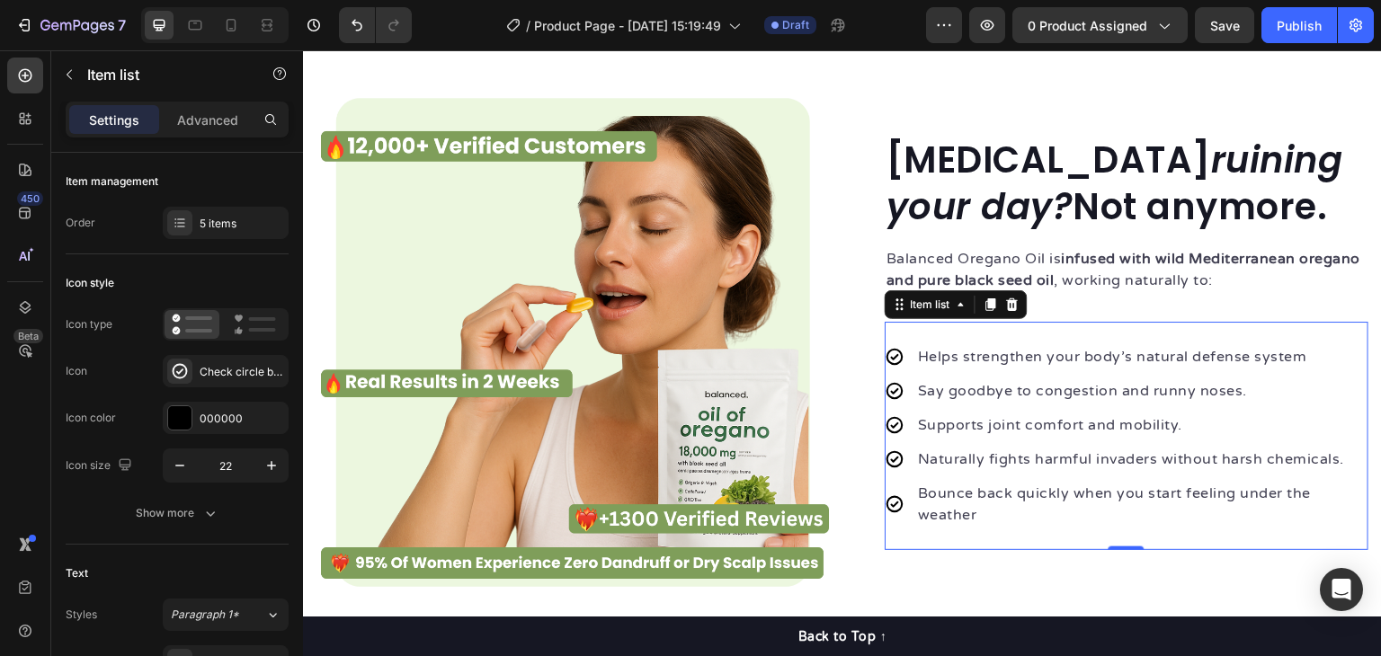
click at [1036, 353] on p "Helps strengthen your body’s natural defense system" at bounding box center [1142, 357] width 448 height 22
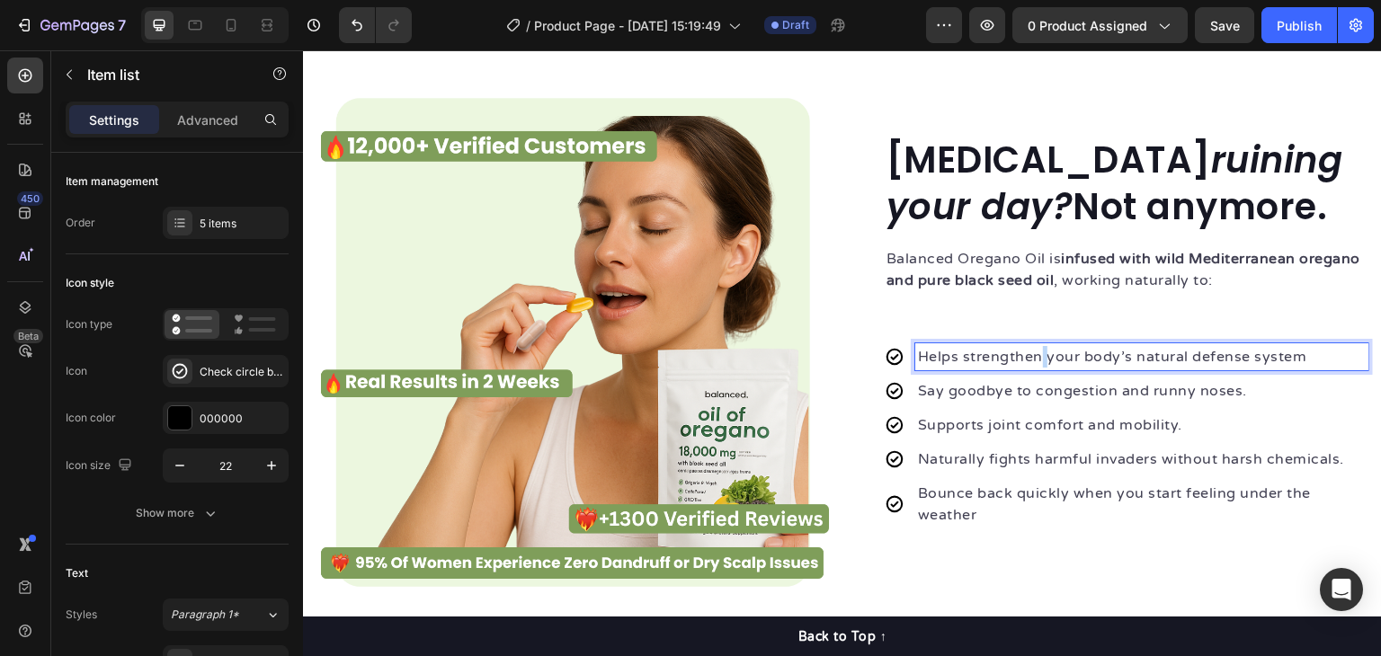
click at [1036, 353] on p "Helps strengthen your body’s natural defense system" at bounding box center [1142, 357] width 448 height 22
click at [1023, 387] on p "Say goodbye to congestion and runny noses." at bounding box center [1142, 391] width 448 height 22
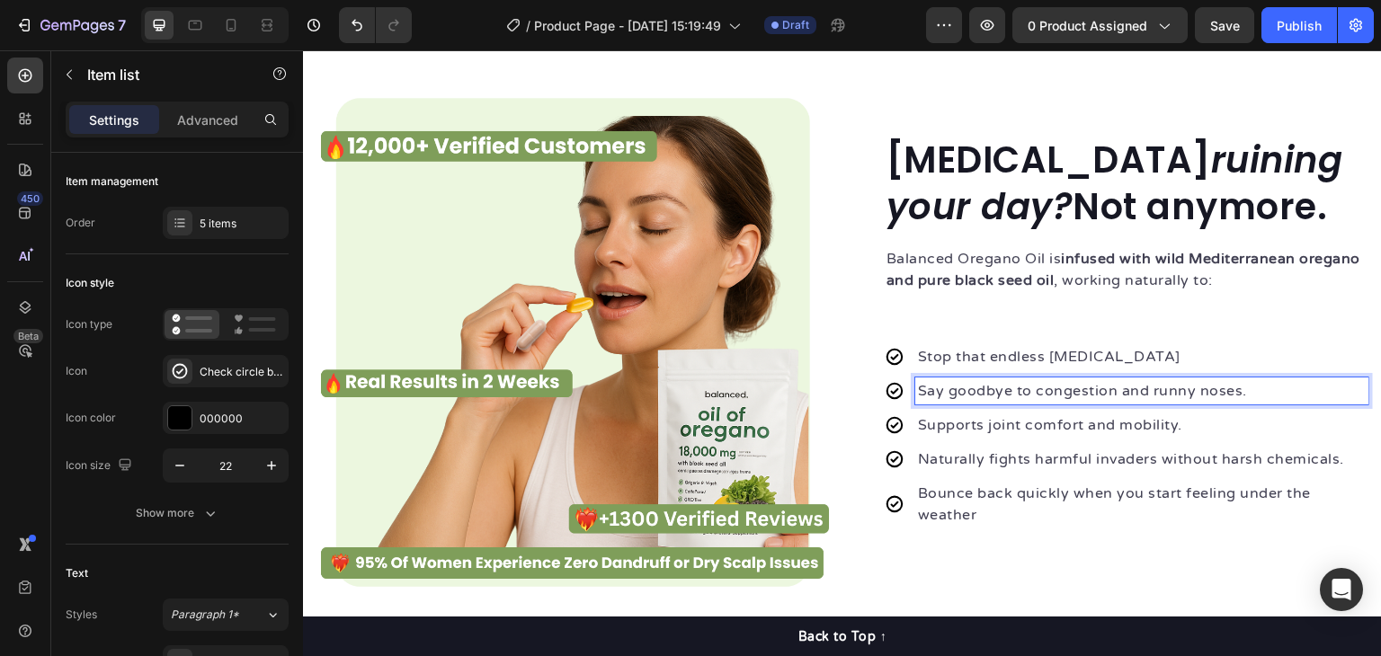
click at [999, 389] on p "Say goodbye to congestion and runny noses." at bounding box center [1142, 391] width 448 height 22
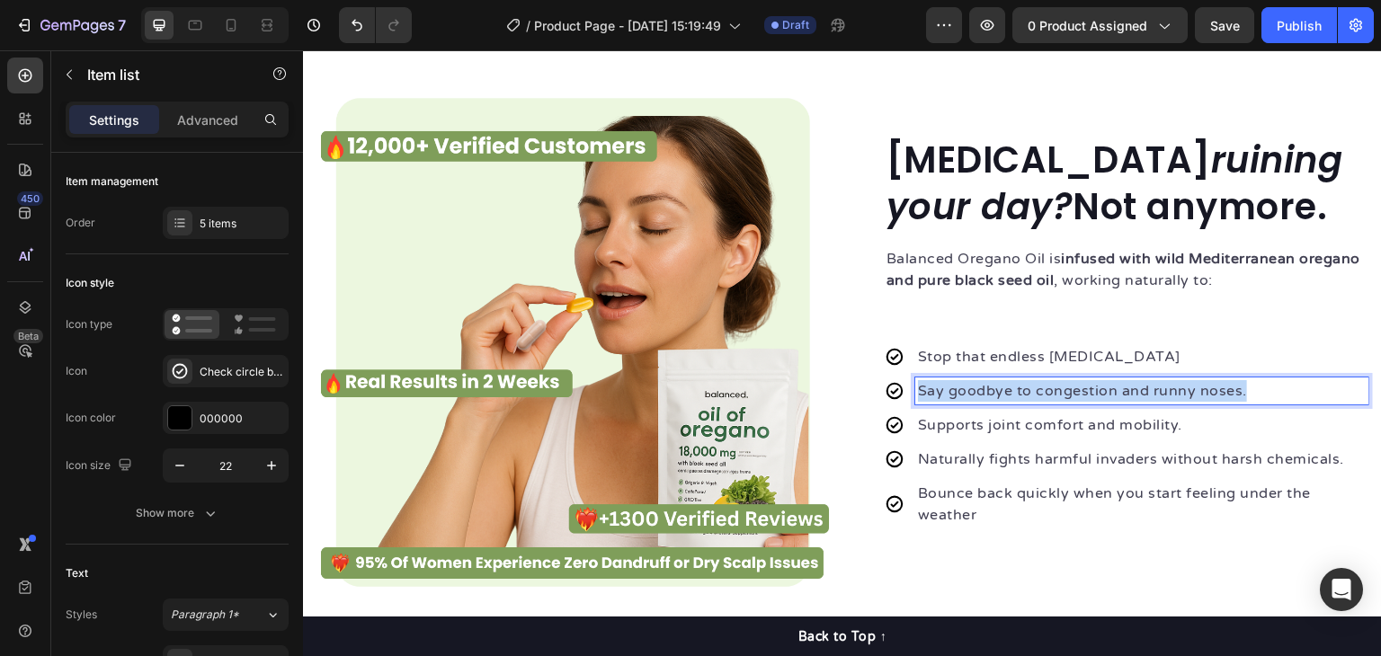
click at [999, 389] on p "Say goodbye to congestion and runny noses." at bounding box center [1142, 391] width 448 height 22
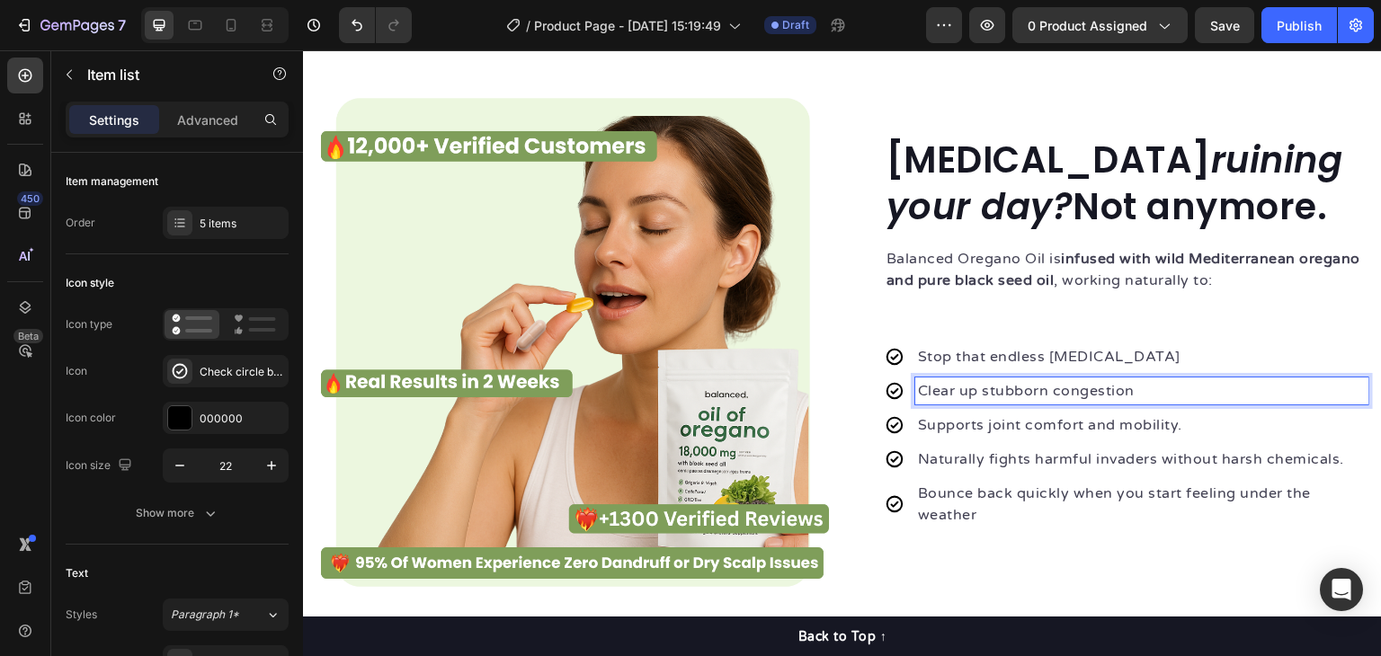
click at [996, 418] on p "Supports joint comfort and mobility." at bounding box center [1142, 426] width 448 height 22
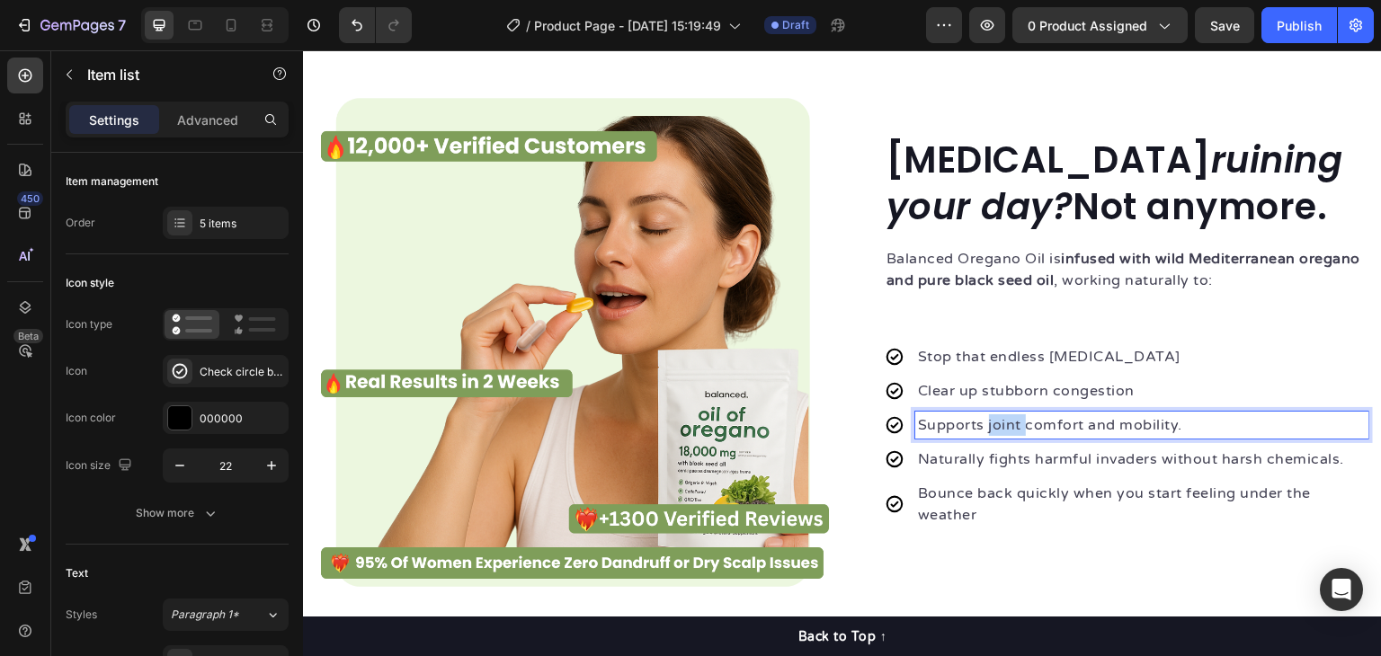
click at [996, 418] on p "Supports joint comfort and mobility." at bounding box center [1142, 426] width 448 height 22
click at [933, 451] on p "Naturally fights harmful invaders without harsh chemicals." at bounding box center [1142, 460] width 448 height 22
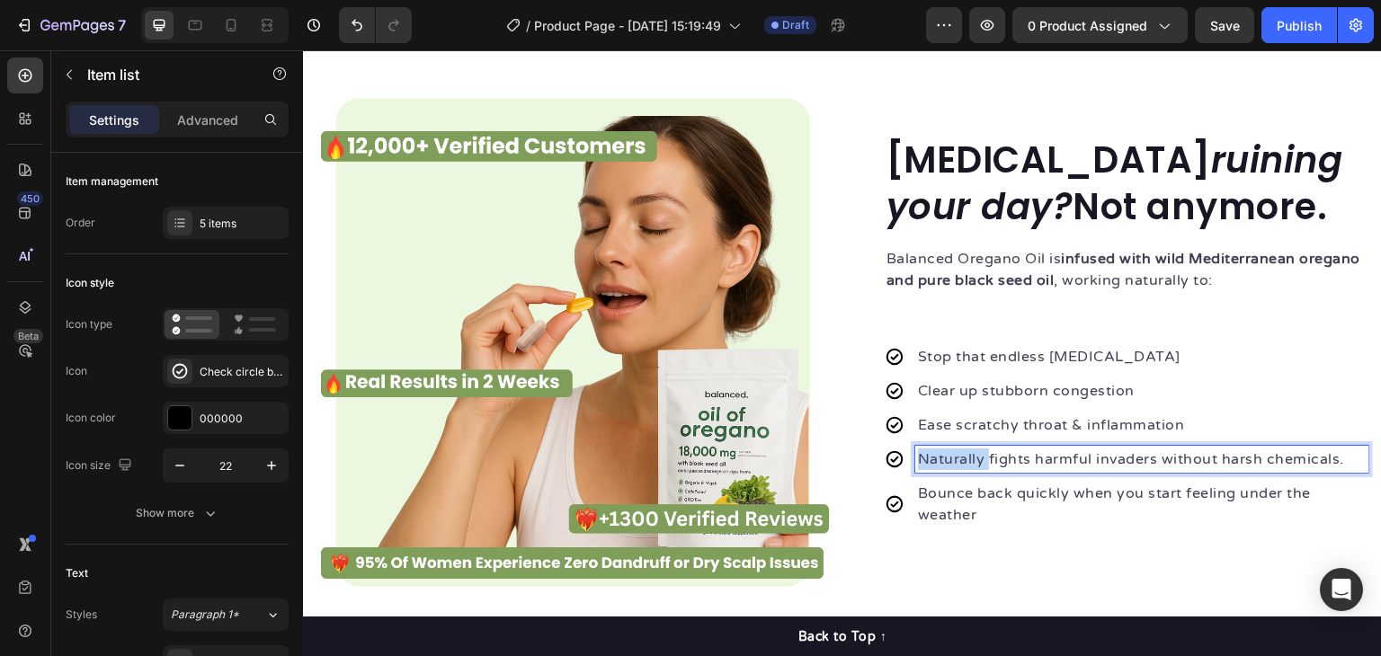
click at [933, 451] on p "Naturally fights harmful invaders without harsh chemicals." at bounding box center [1142, 460] width 448 height 22
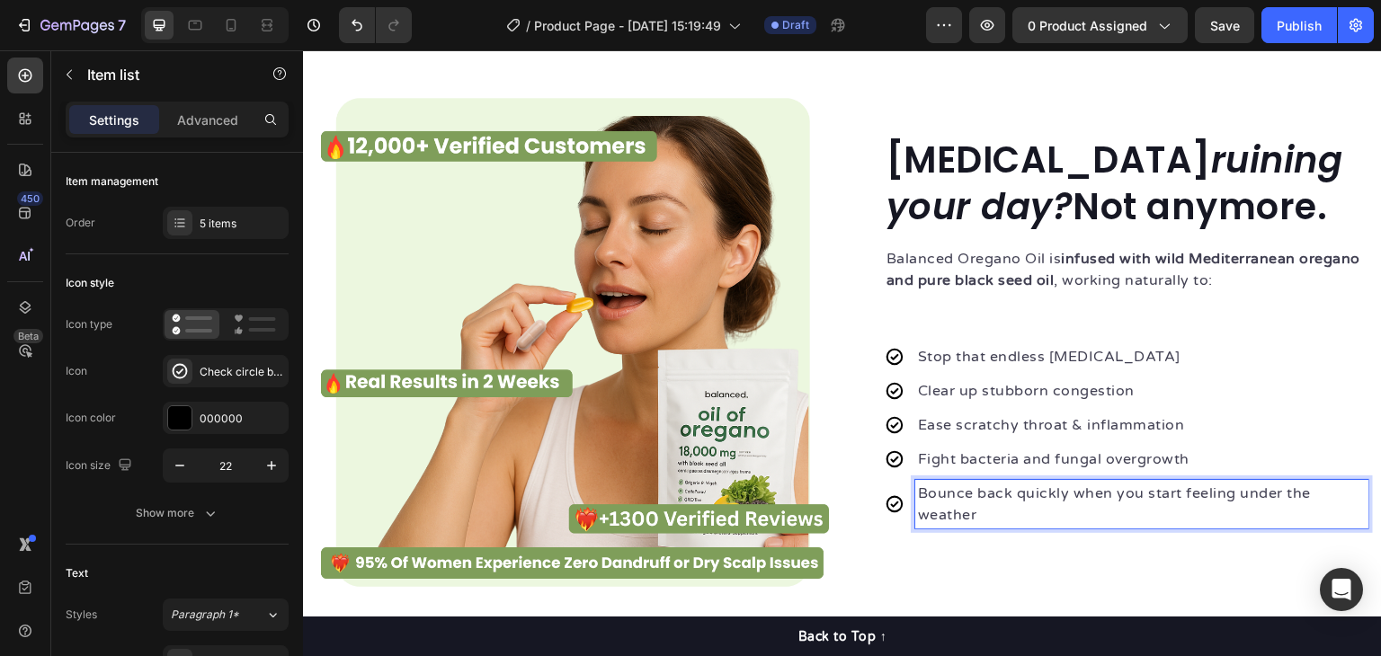
click at [978, 490] on p "Bounce back quickly when you start feeling under the weather" at bounding box center [1142, 504] width 448 height 43
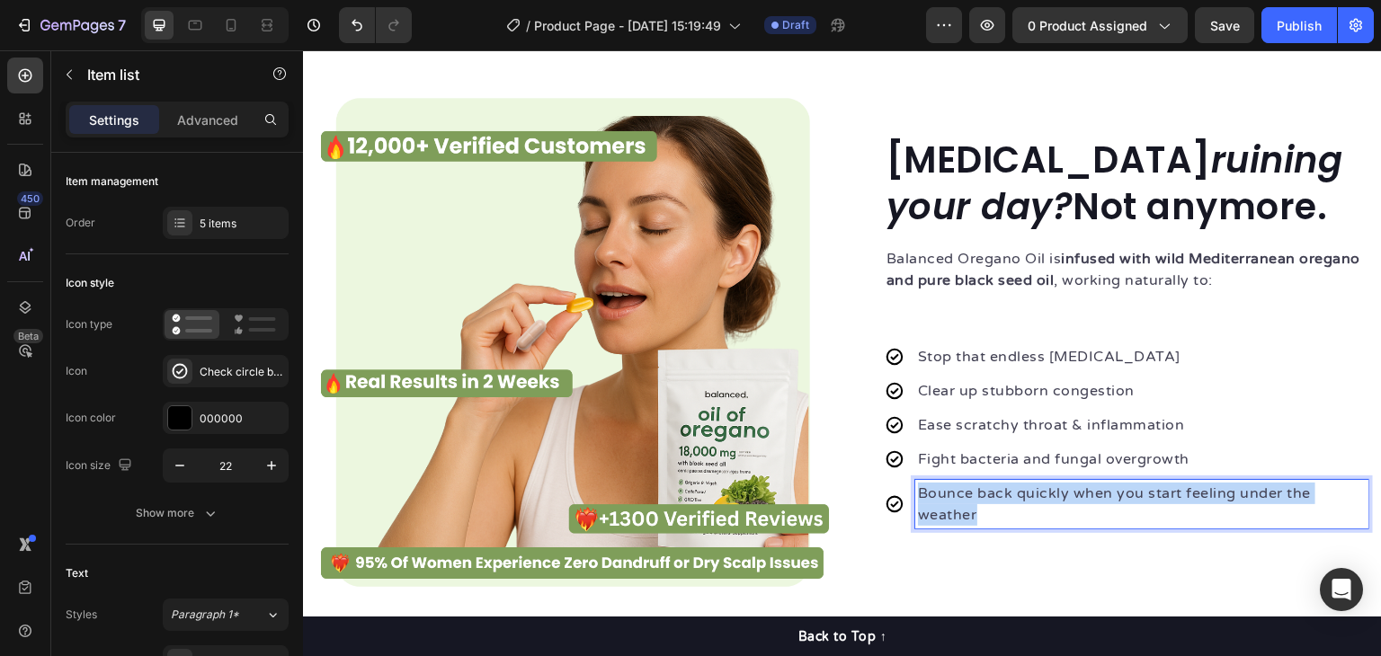
click at [978, 490] on p "Bounce back quickly when you start feeling under the weather" at bounding box center [1142, 504] width 448 height 43
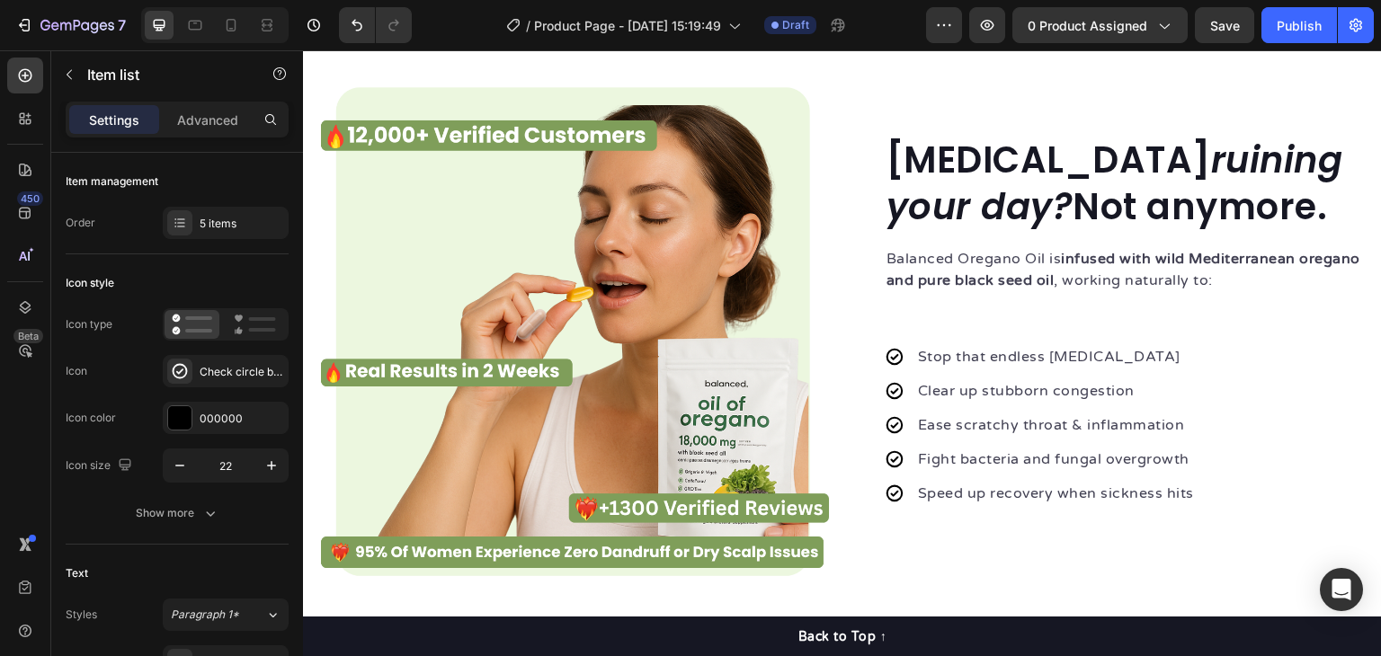
click at [1241, 498] on div "Stop that endless runny nose Clear up stubborn congestion Ease scratchy throat …" at bounding box center [1127, 425] width 484 height 207
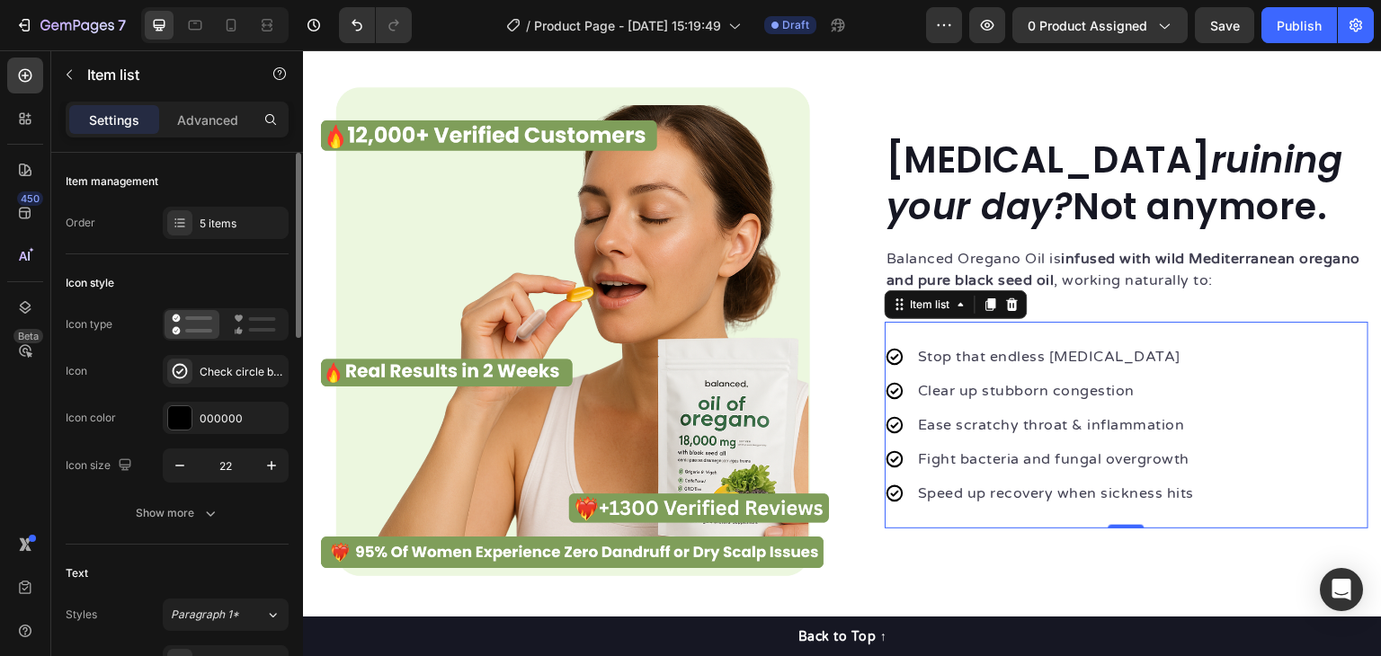
click at [254, 346] on div "Icon type Icon Check circle bold Icon color 000000 Icon size 22" at bounding box center [177, 395] width 223 height 174
click at [251, 364] on div "Check circle bold" at bounding box center [242, 372] width 85 height 16
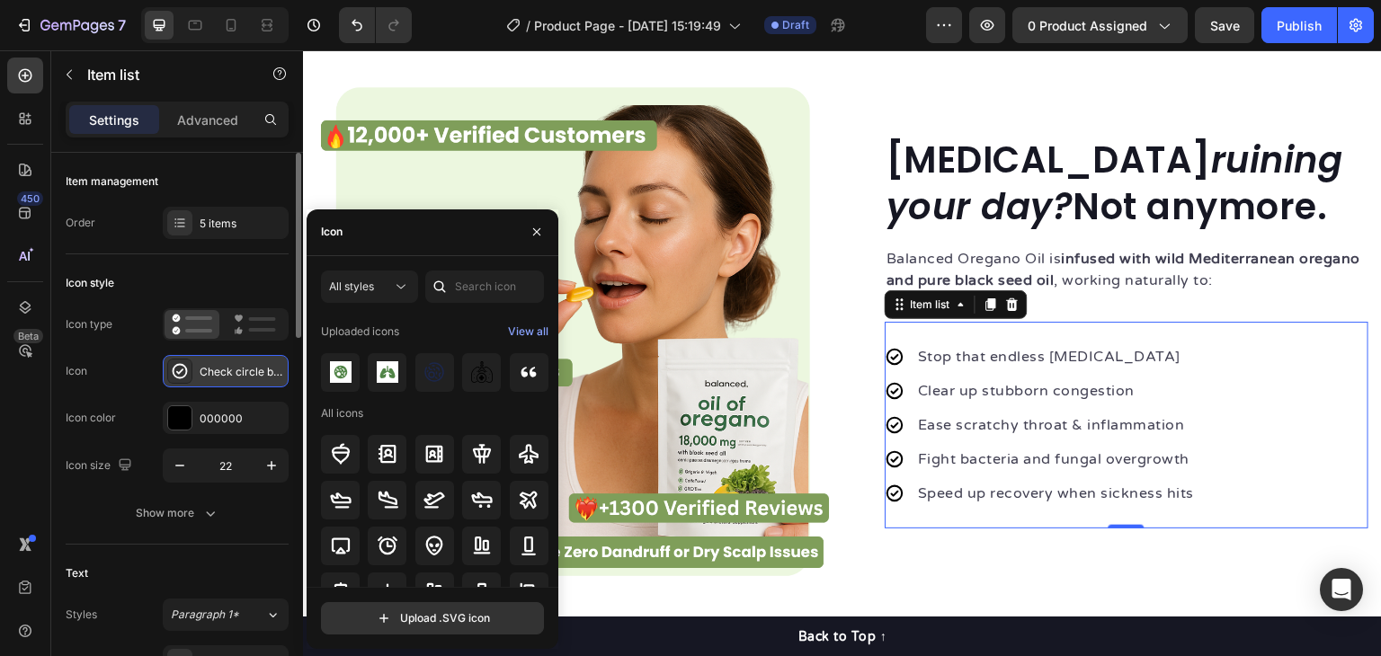
click at [254, 372] on div "Check circle bold" at bounding box center [242, 372] width 85 height 16
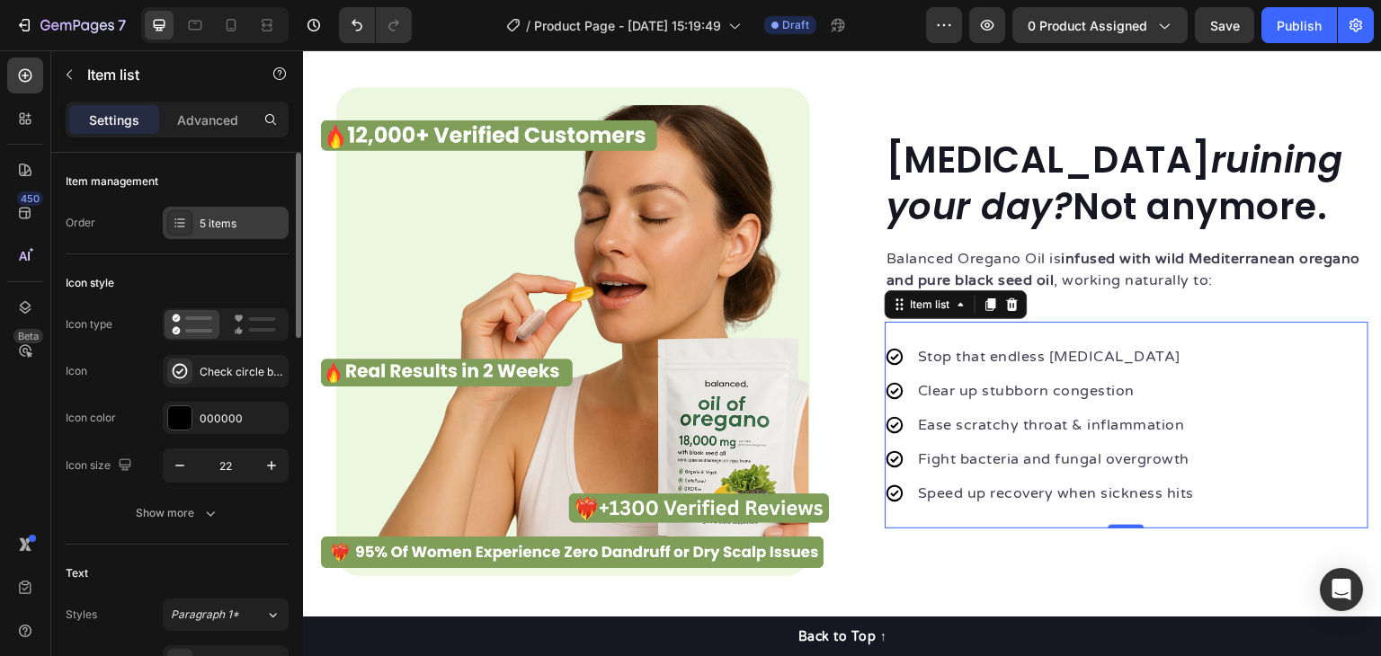
click at [233, 228] on div "5 items" at bounding box center [242, 224] width 85 height 16
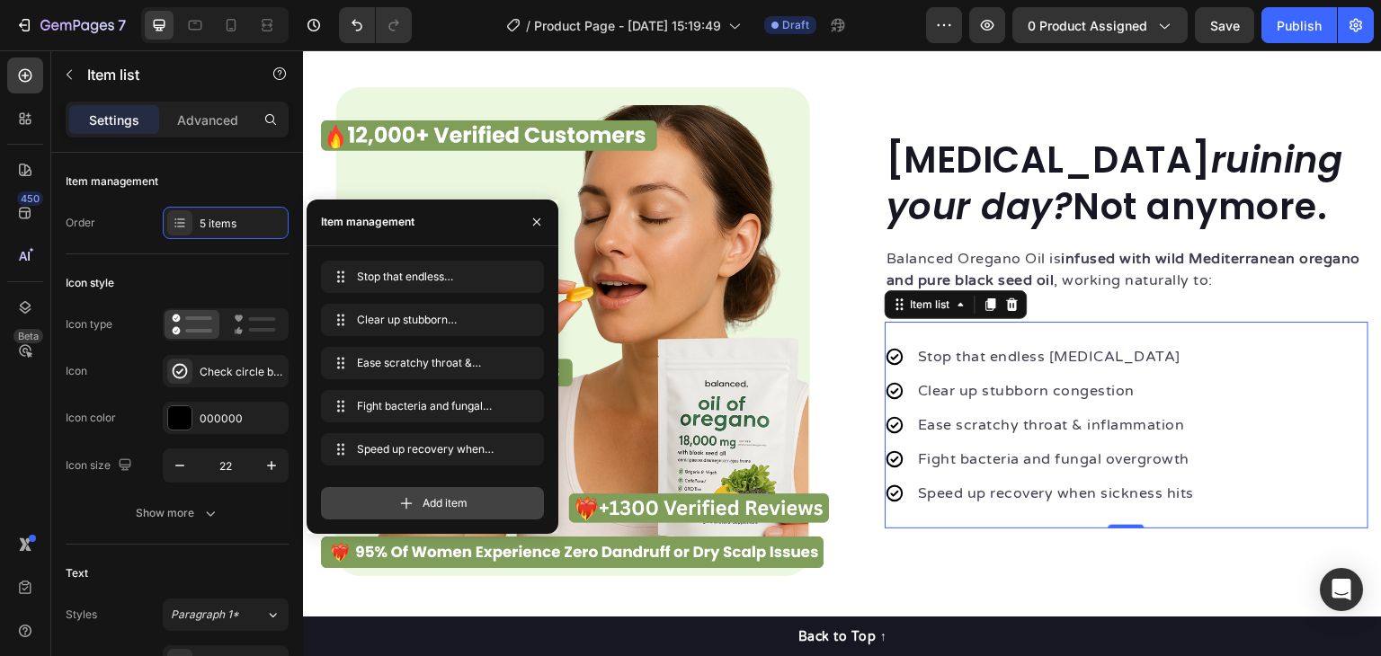
click at [441, 504] on span "Add item" at bounding box center [445, 504] width 45 height 16
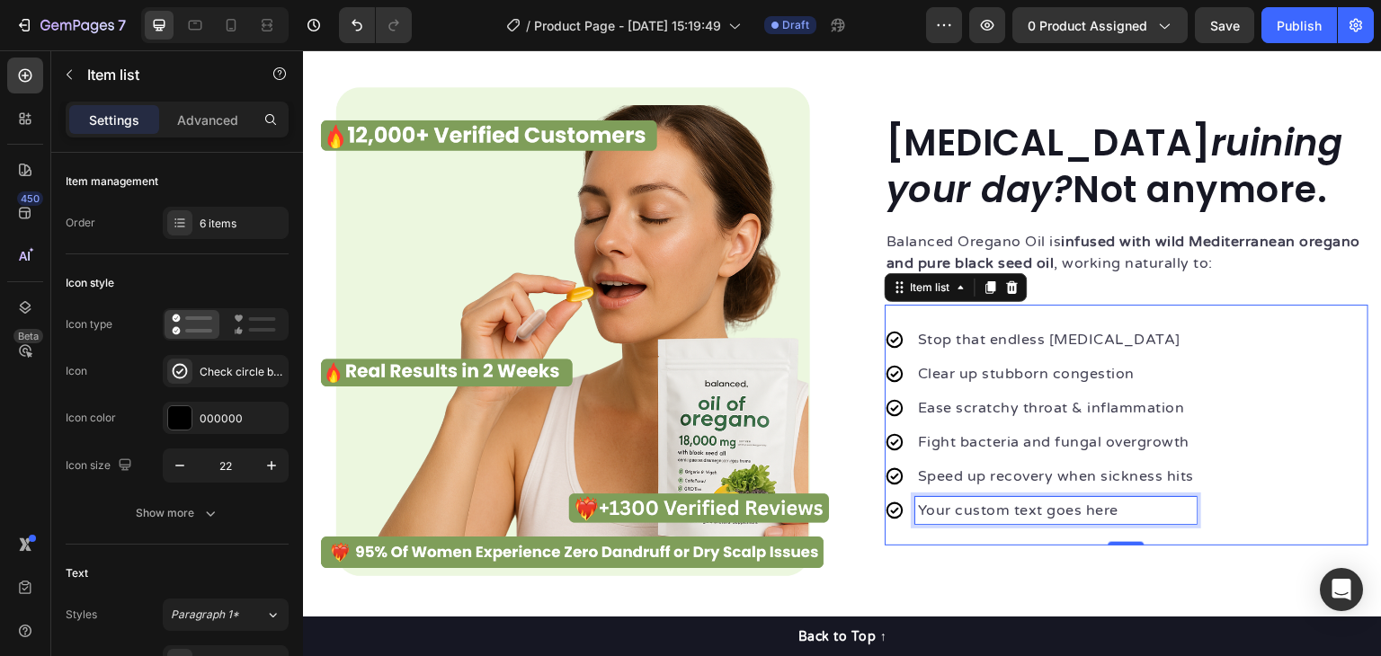
click at [976, 487] on p "Speed up recovery when sickness hits" at bounding box center [1056, 477] width 276 height 22
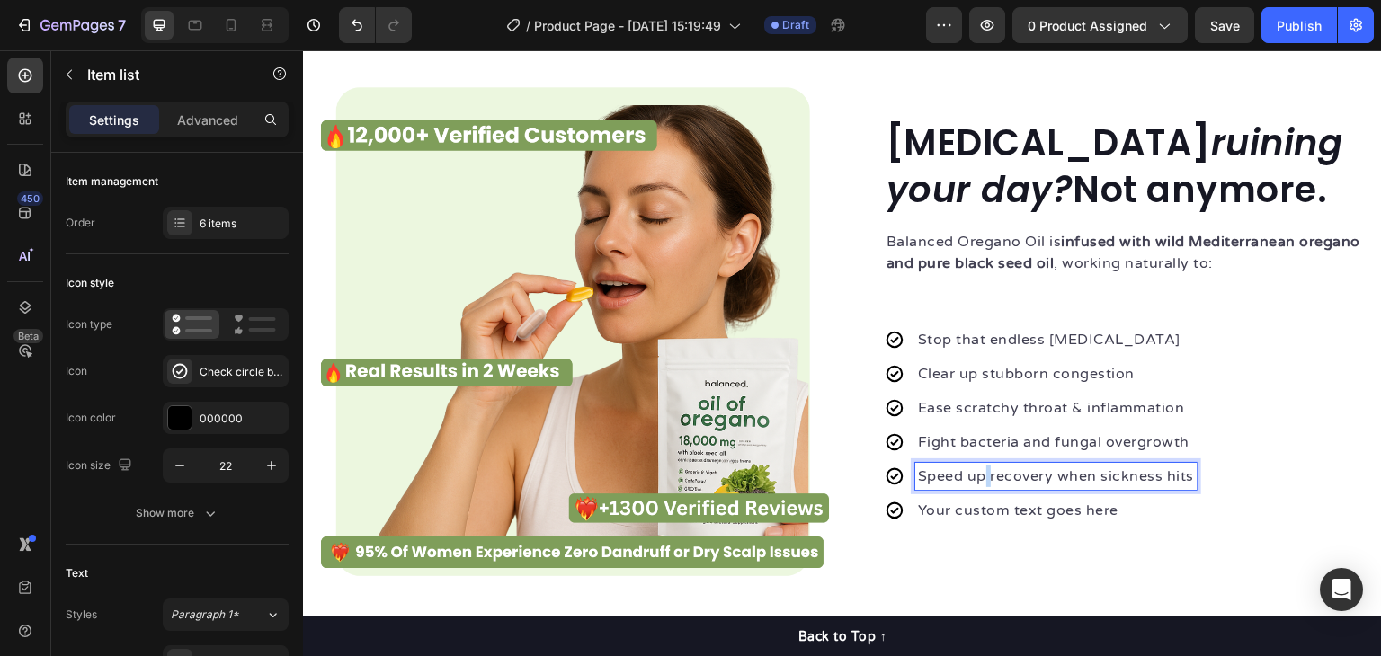
scroll to position [2031, 0]
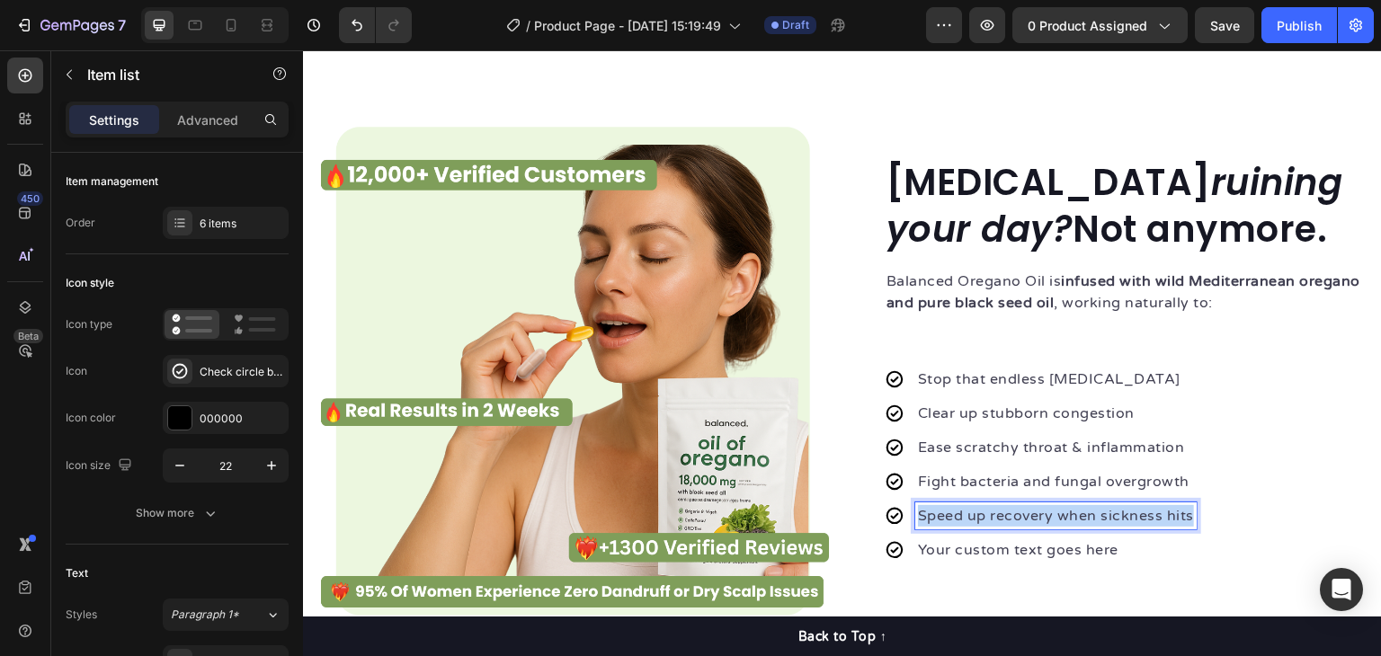
click at [976, 513] on p "Speed up recovery when sickness hits" at bounding box center [1056, 516] width 276 height 22
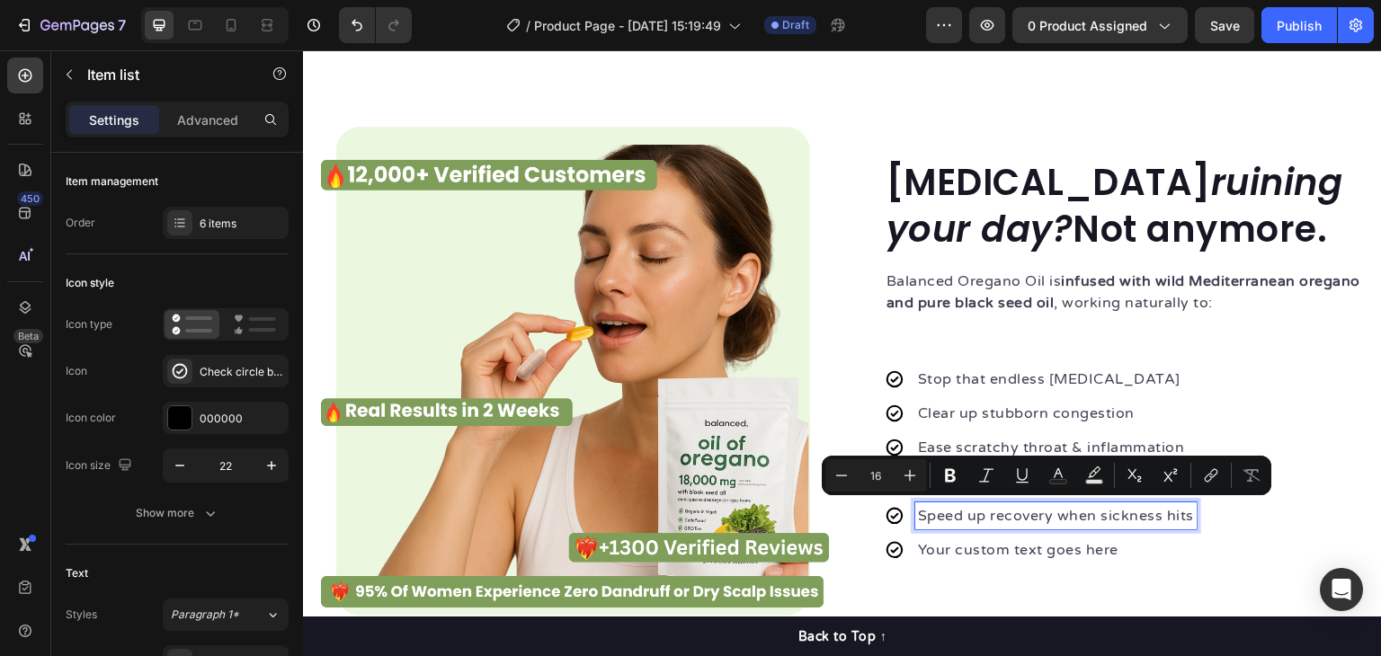
click at [980, 553] on p "Your custom text goes here" at bounding box center [1056, 551] width 276 height 22
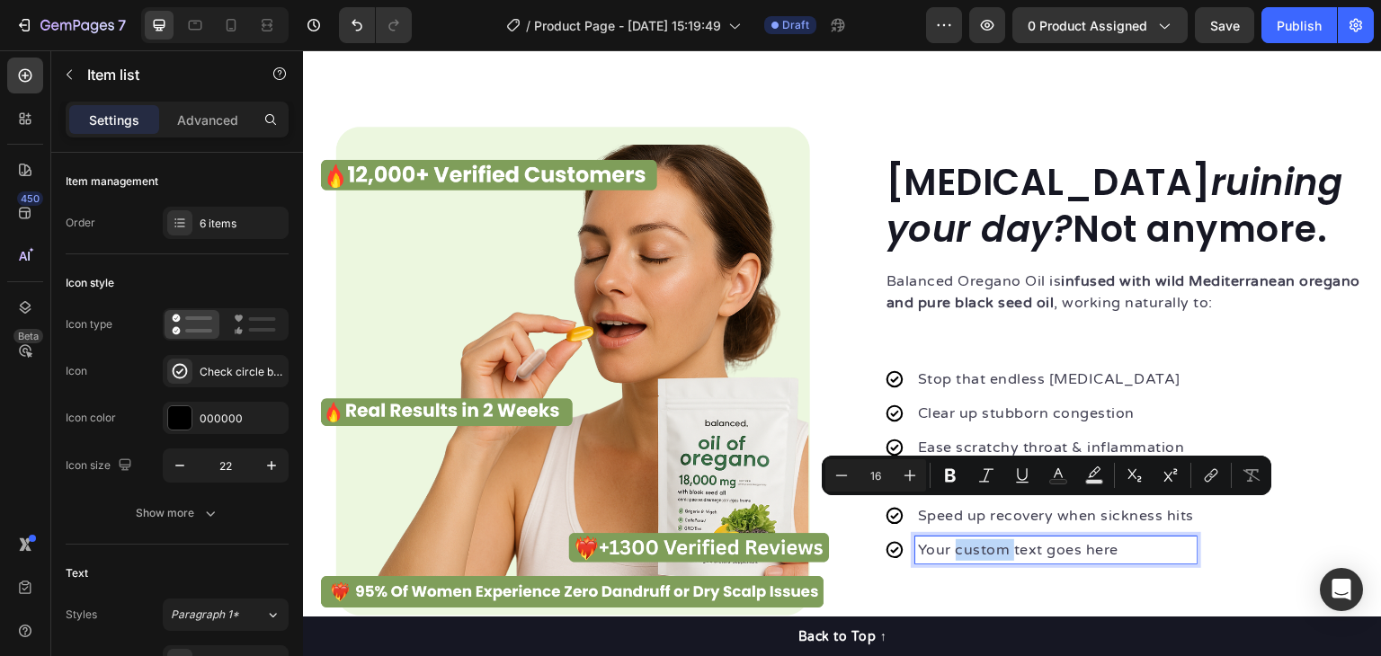
click at [980, 553] on p "Your custom text goes here" at bounding box center [1056, 551] width 276 height 22
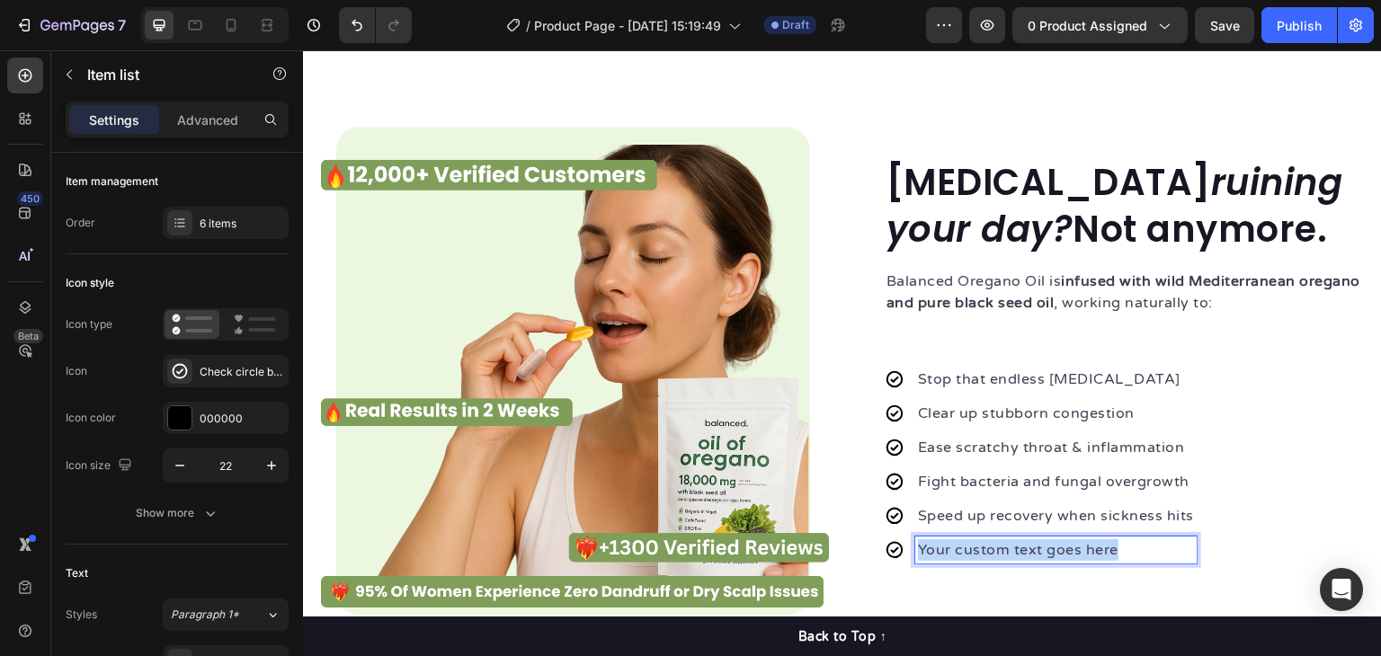
click at [980, 553] on p "Your custom text goes here" at bounding box center [1056, 551] width 276 height 22
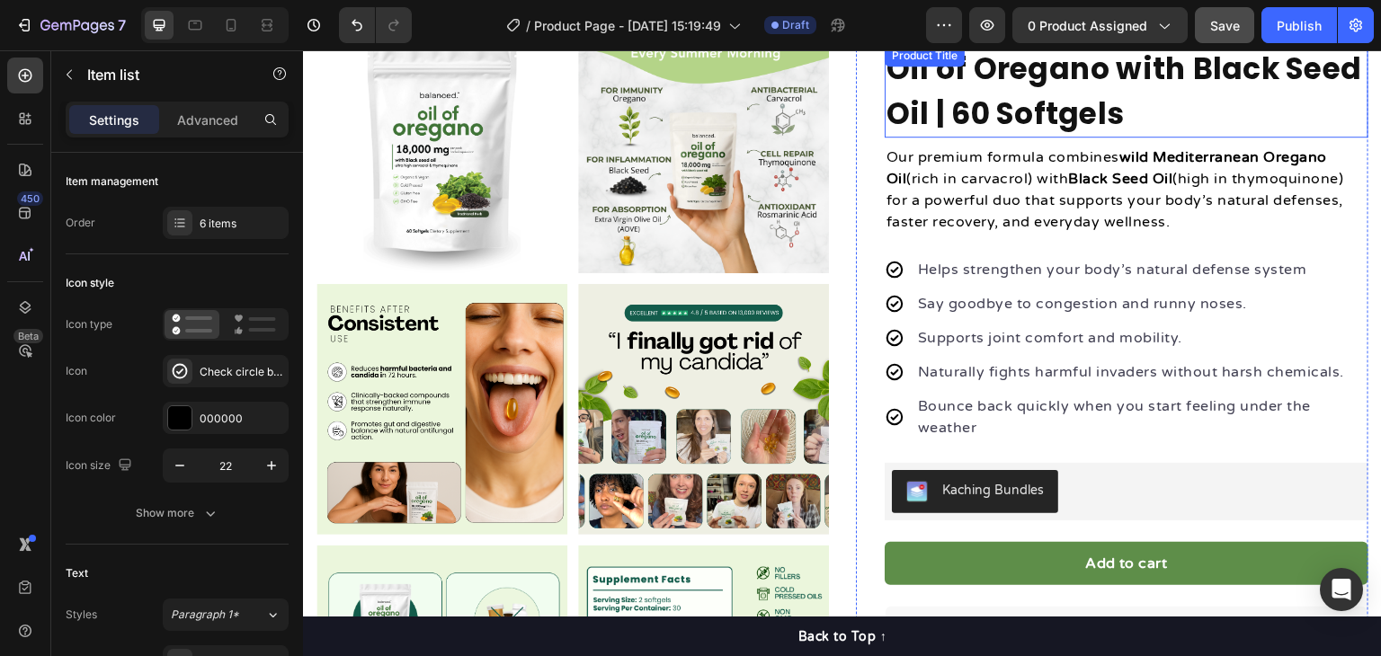
scroll to position [143, 0]
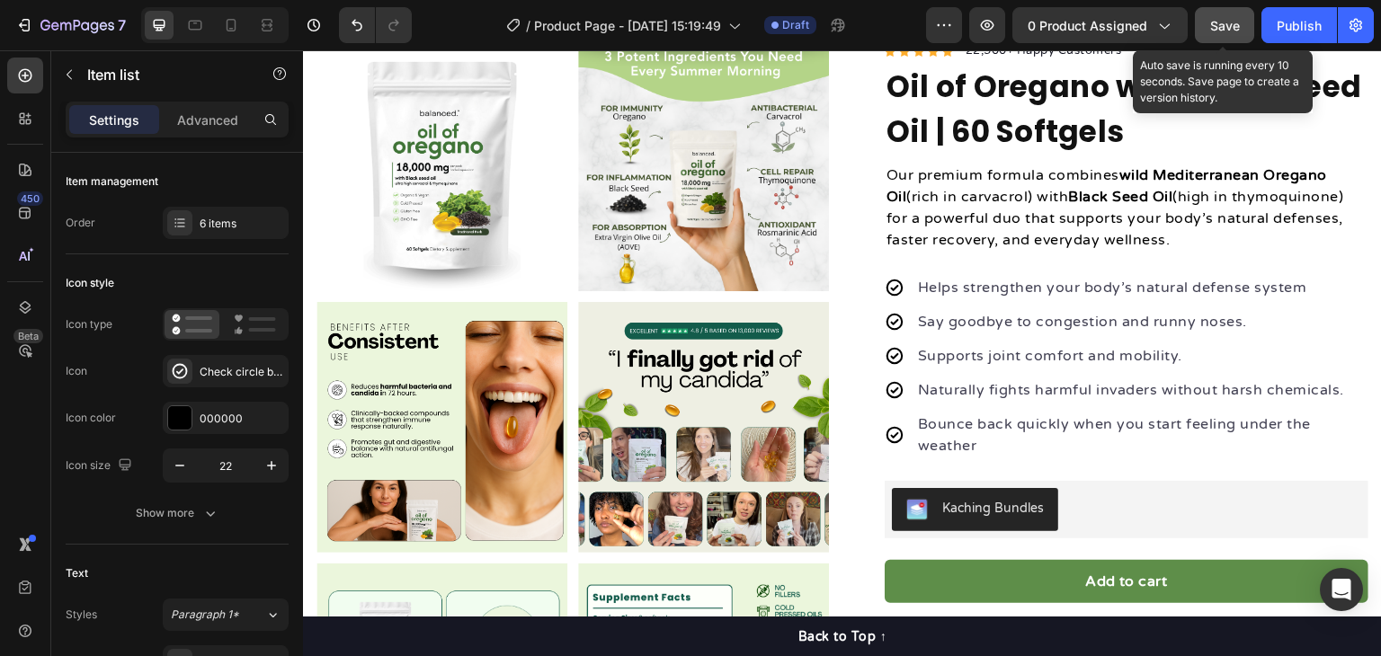
click at [1221, 22] on span "Save" at bounding box center [1225, 25] width 30 height 15
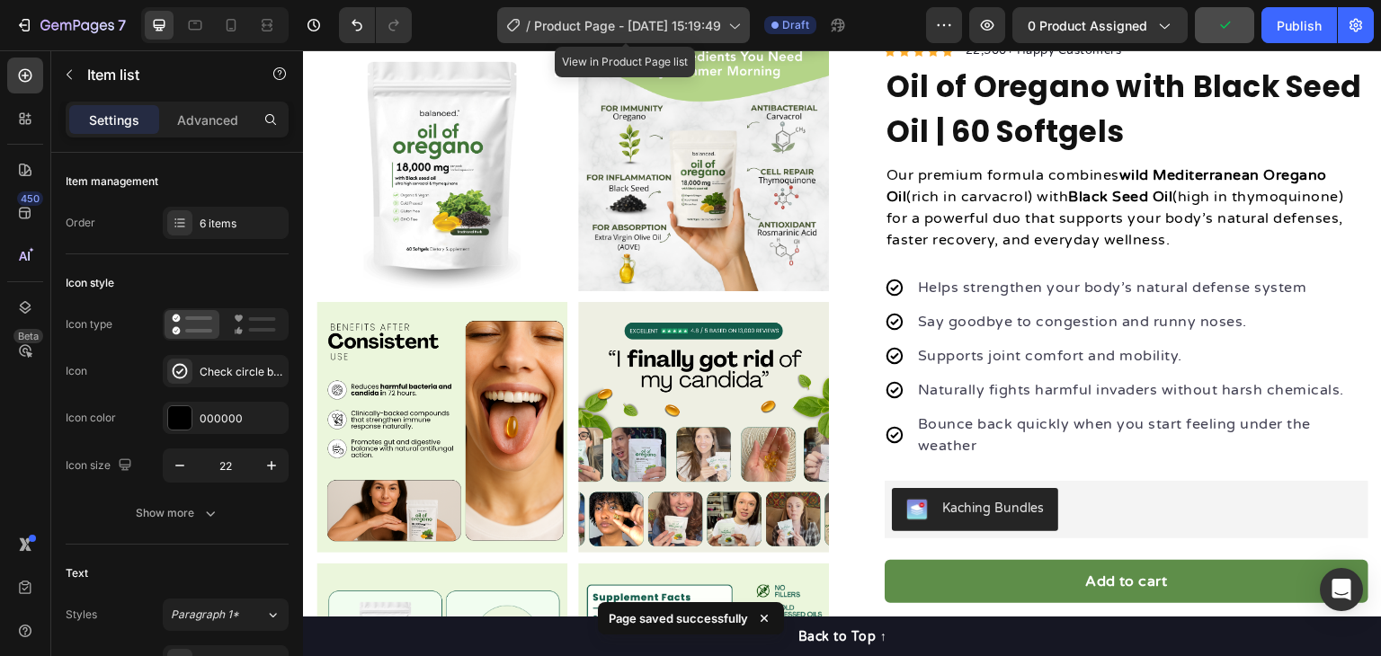
click at [740, 28] on icon at bounding box center [734, 25] width 18 height 18
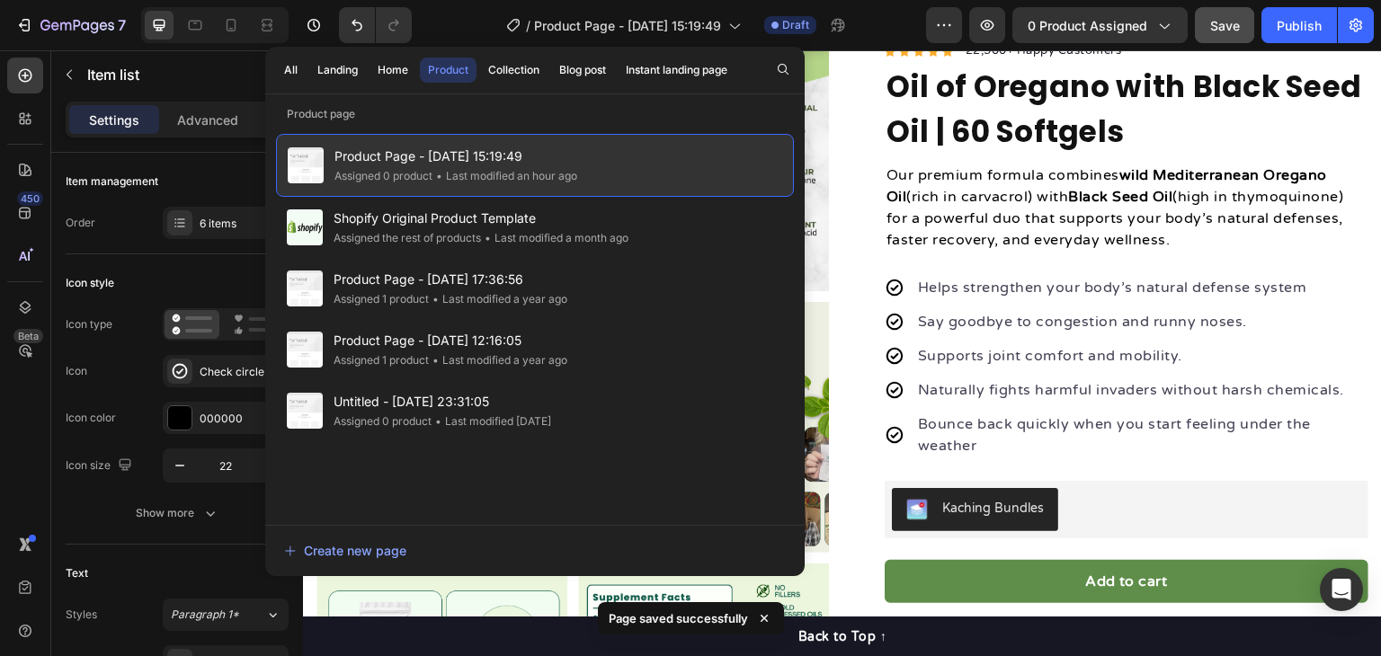
click at [487, 163] on span "Product Page - Aug 27, 15:19:49" at bounding box center [456, 157] width 243 height 22
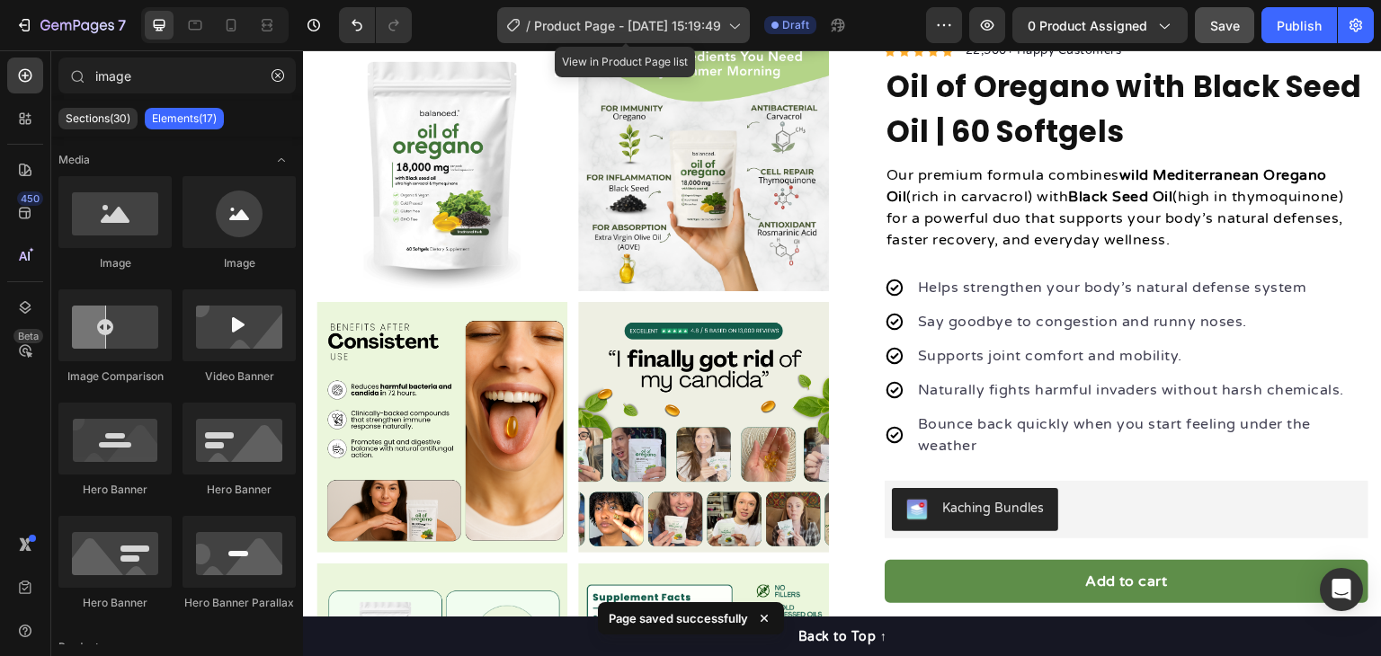
click at [567, 30] on span "Product Page - Aug 27, 15:19:49" at bounding box center [627, 25] width 187 height 19
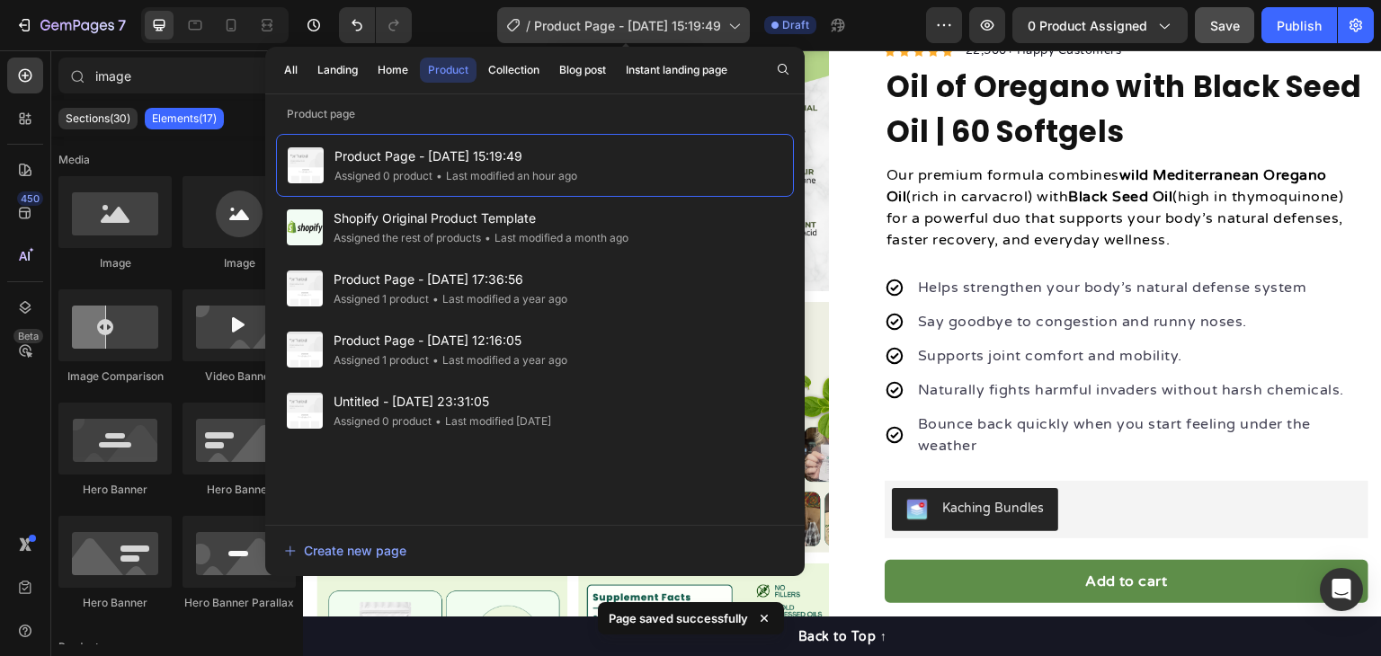
click at [558, 24] on span "Product Page - Aug 27, 15:19:49" at bounding box center [627, 25] width 187 height 19
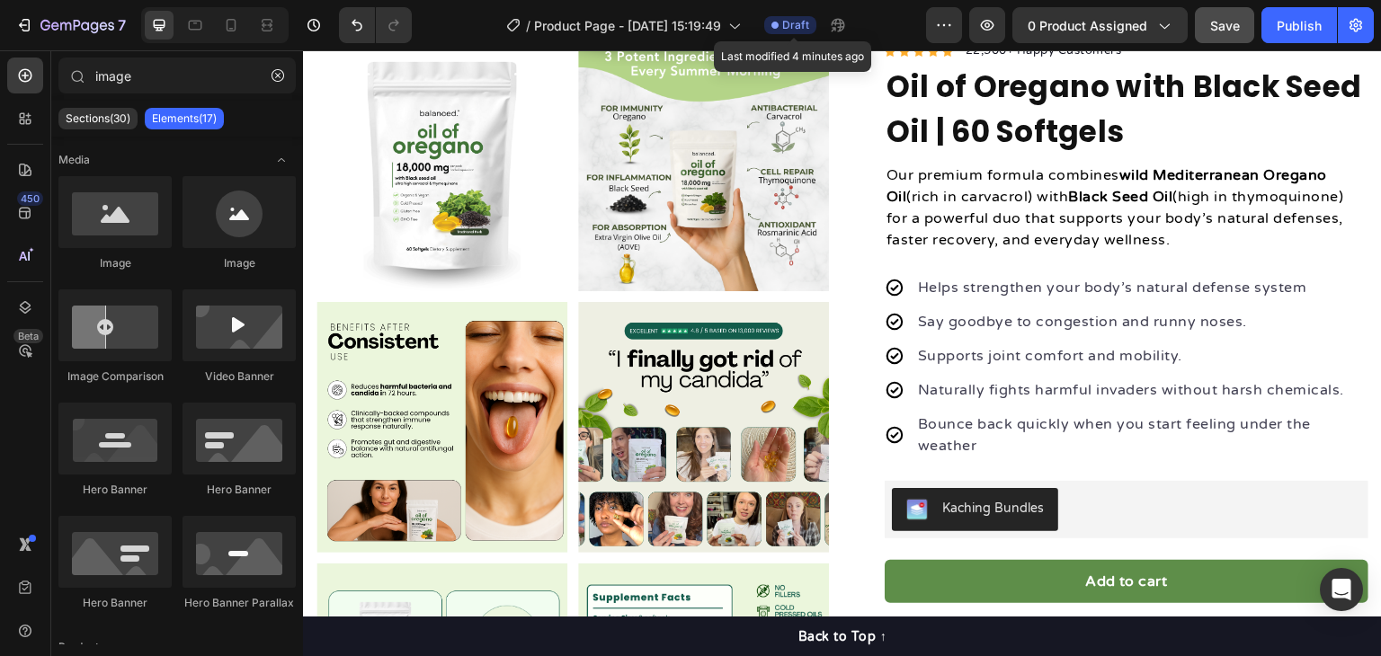
click at [813, 22] on div "Draft" at bounding box center [790, 25] width 52 height 18
click at [945, 27] on icon "button" at bounding box center [944, 25] width 18 height 18
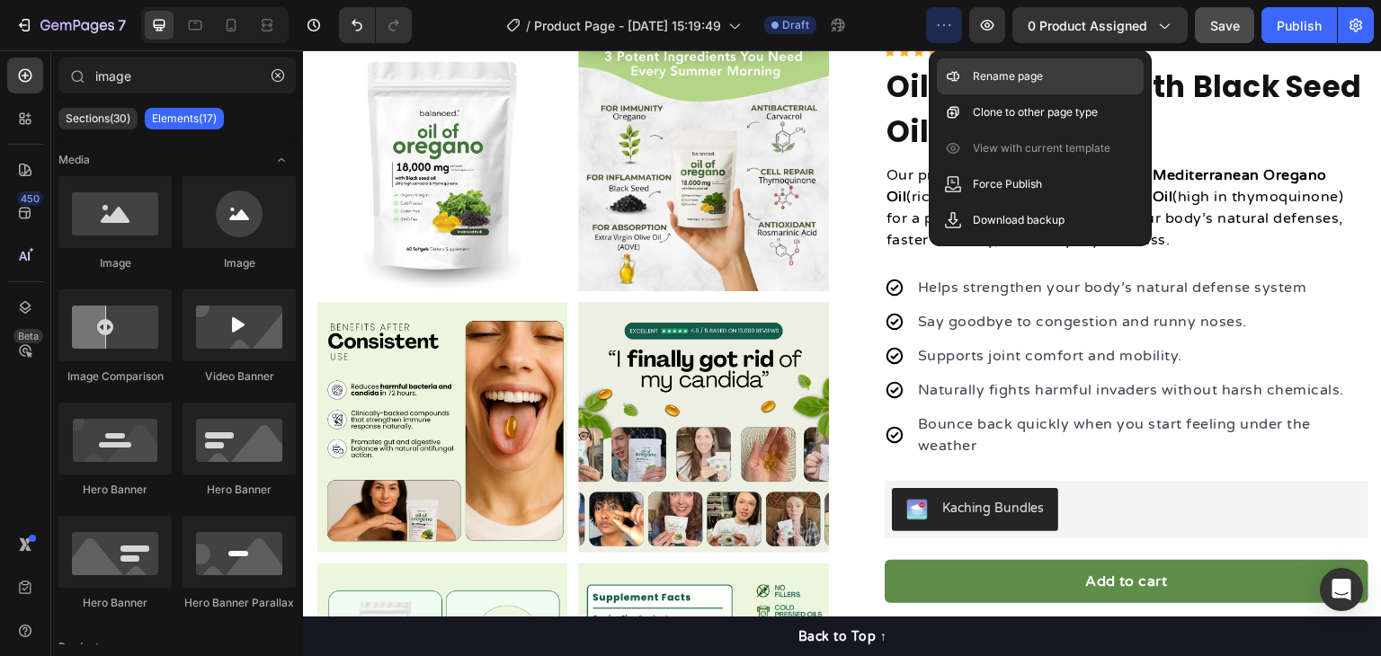
click at [1022, 81] on p "Rename page" at bounding box center [1008, 76] width 70 height 18
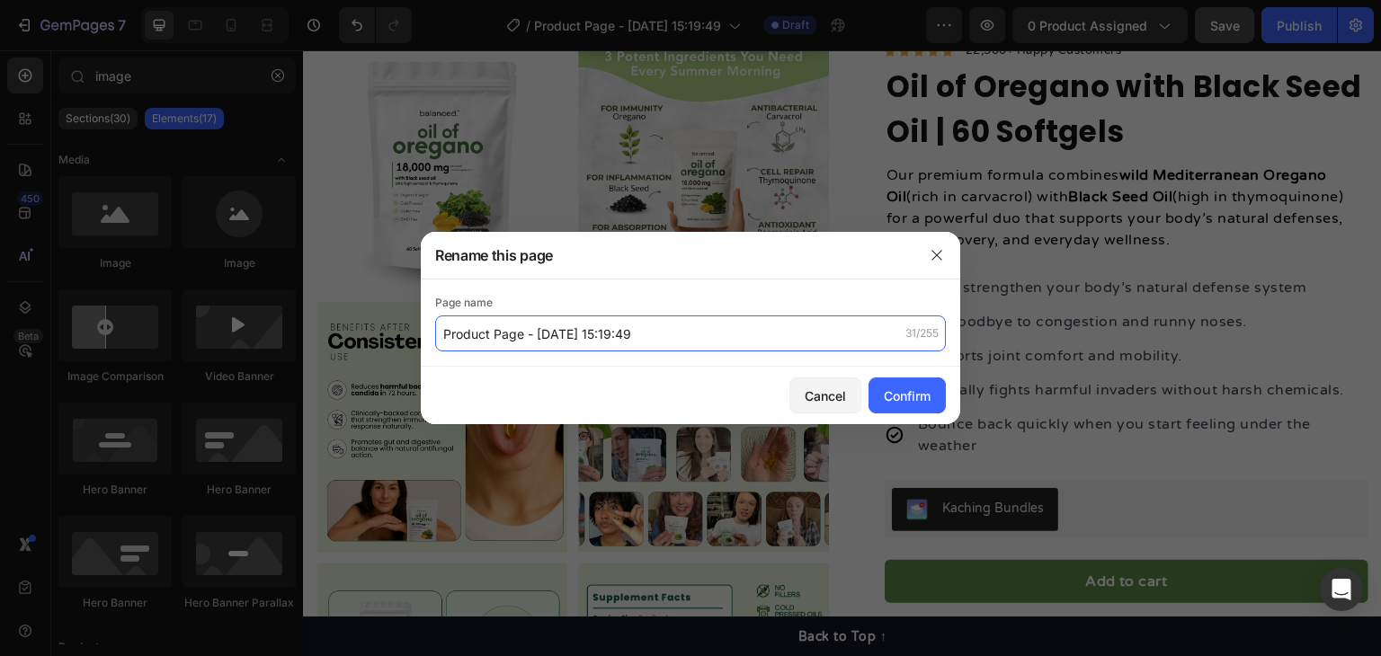
click at [603, 330] on input "Product Page - Aug 27, 15:19:49" at bounding box center [690, 334] width 511 height 36
click at [606, 329] on input "Product Page - Aug 27, 15:19:49" at bounding box center [690, 334] width 511 height 36
click at [606, 330] on input "Product Page - Aug 27, 15:19:49" at bounding box center [690, 334] width 511 height 36
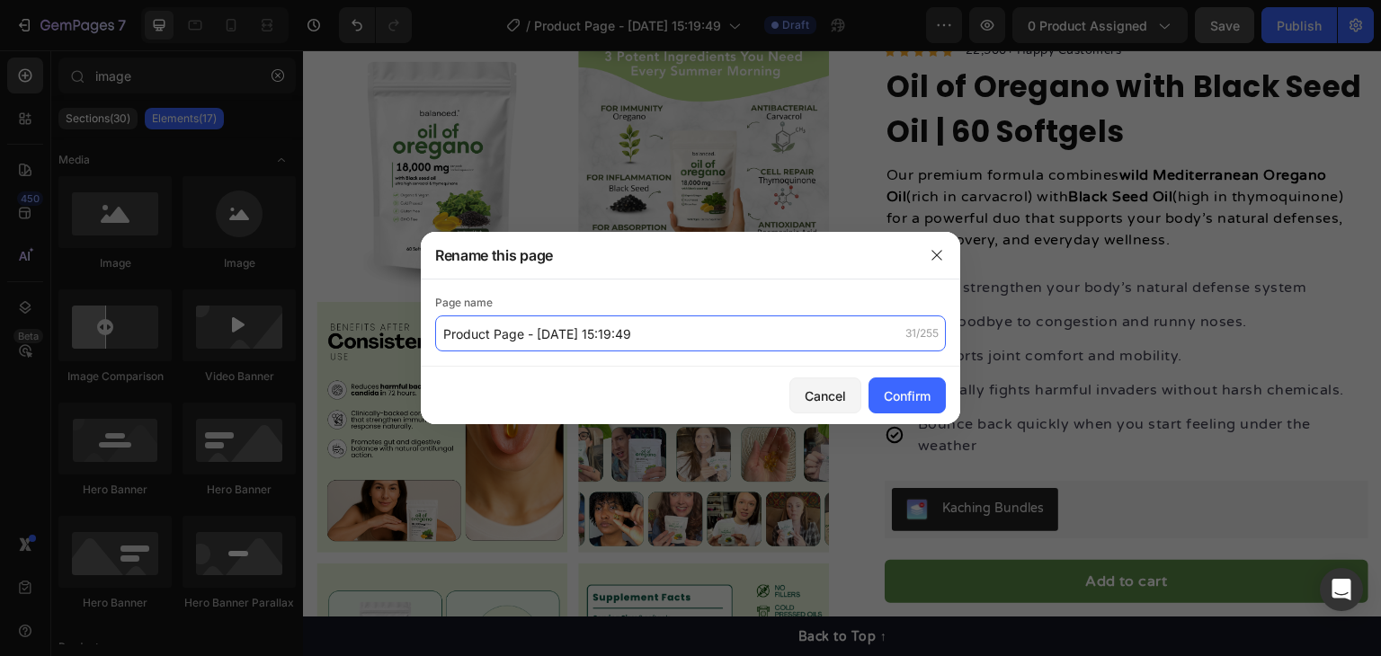
click at [606, 330] on input "Product Page - Aug 27, 15:19:49" at bounding box center [690, 334] width 511 height 36
type input "Oregano Oil- In progress"
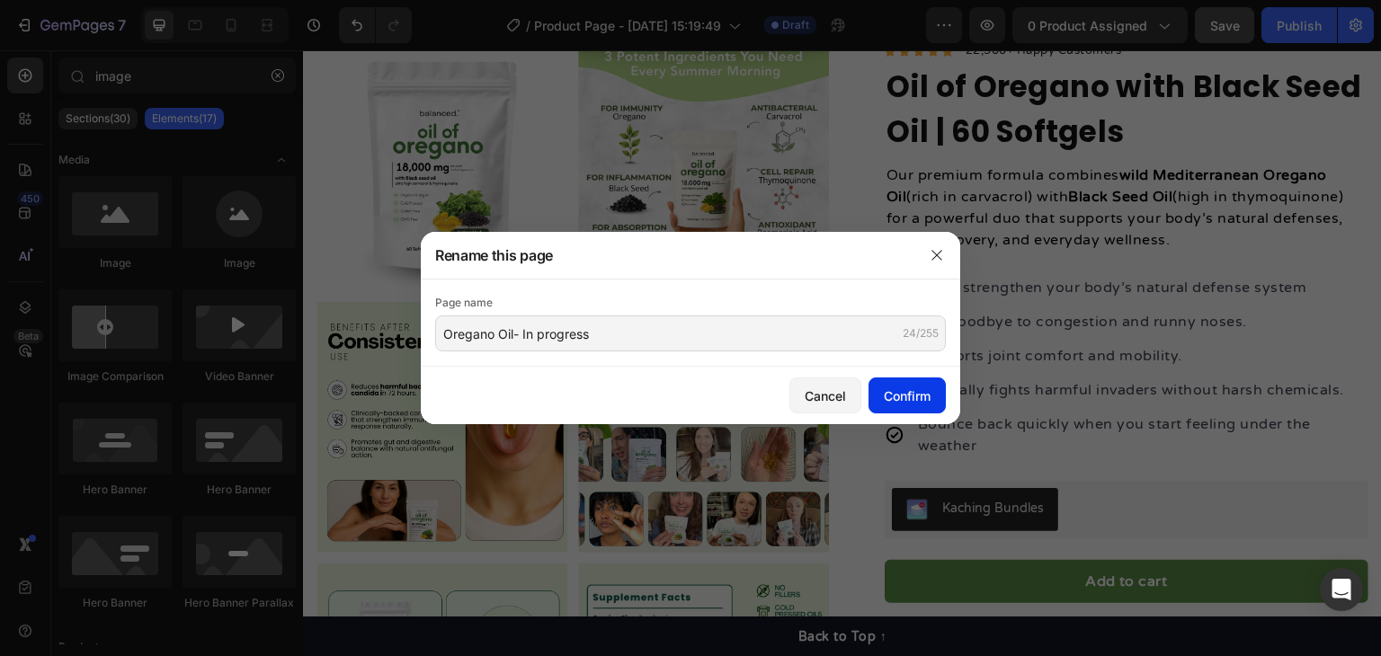
click at [912, 387] on div "Confirm" at bounding box center [907, 396] width 47 height 19
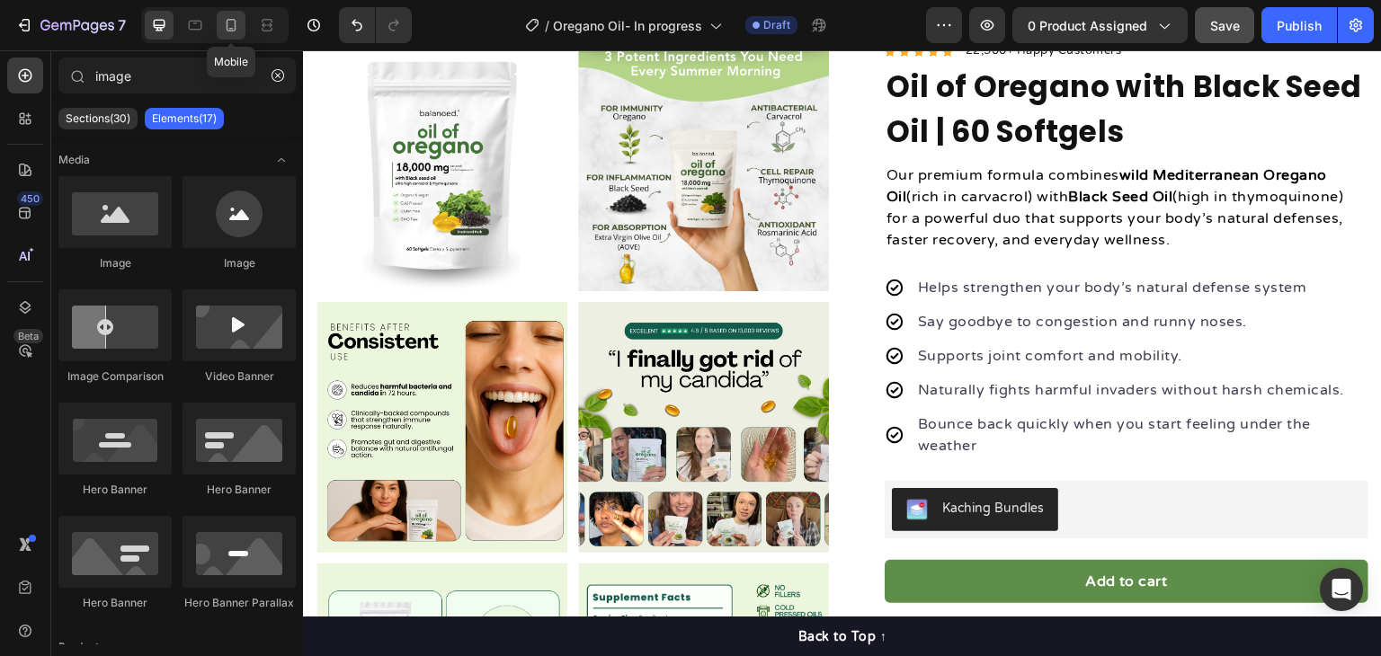
click at [228, 22] on icon at bounding box center [231, 25] width 18 height 18
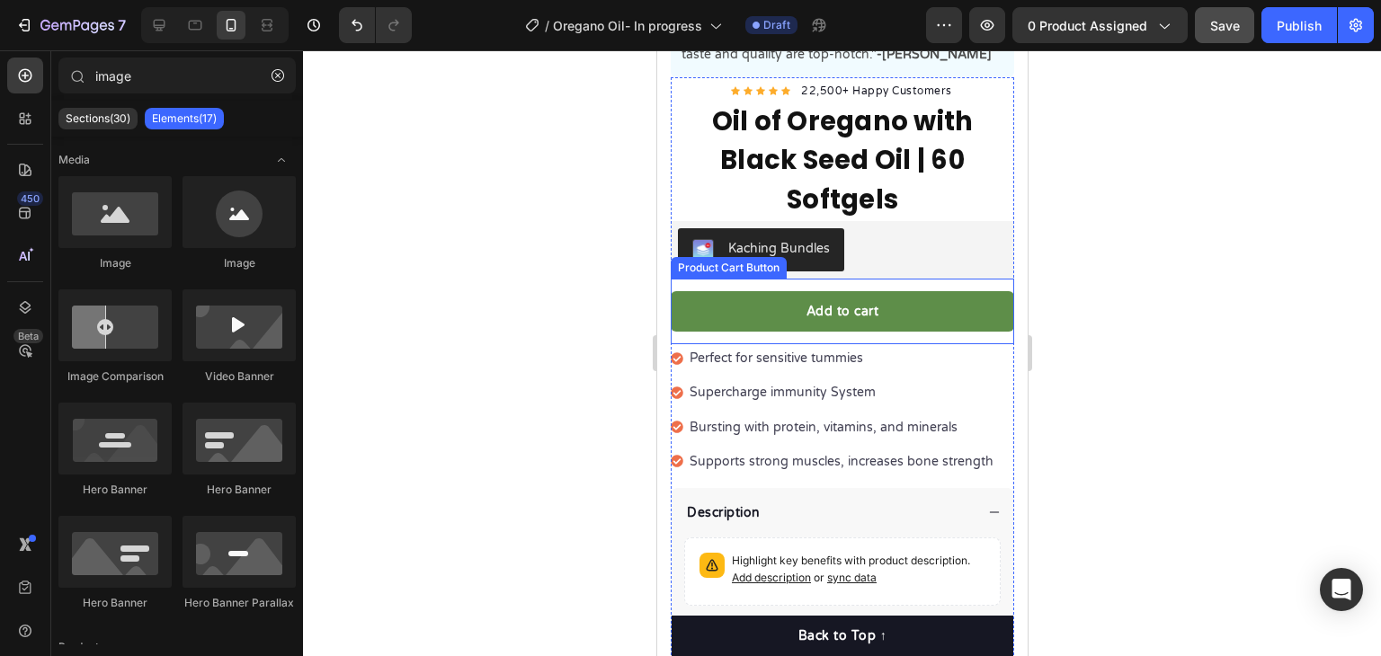
scroll to position [562, 0]
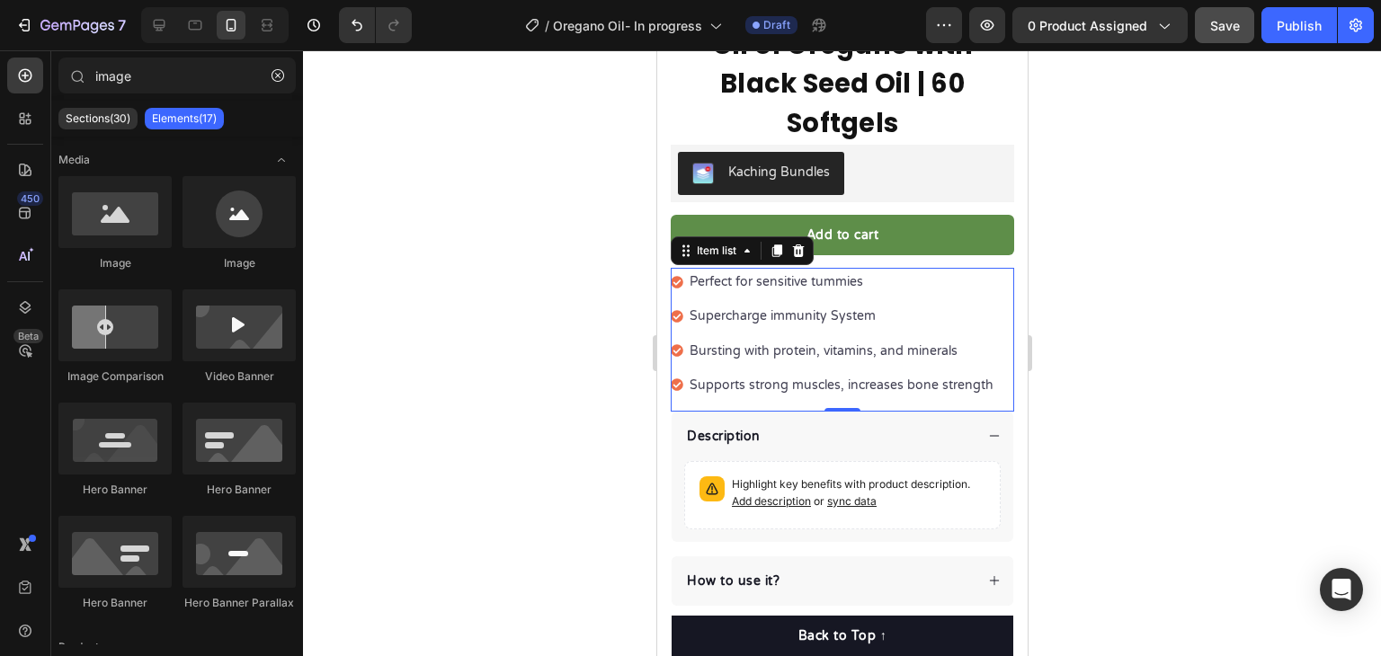
click at [978, 384] on div "Perfect for sensitive tummies Supercharge immunity System Bursting with protein…" at bounding box center [842, 340] width 344 height 144
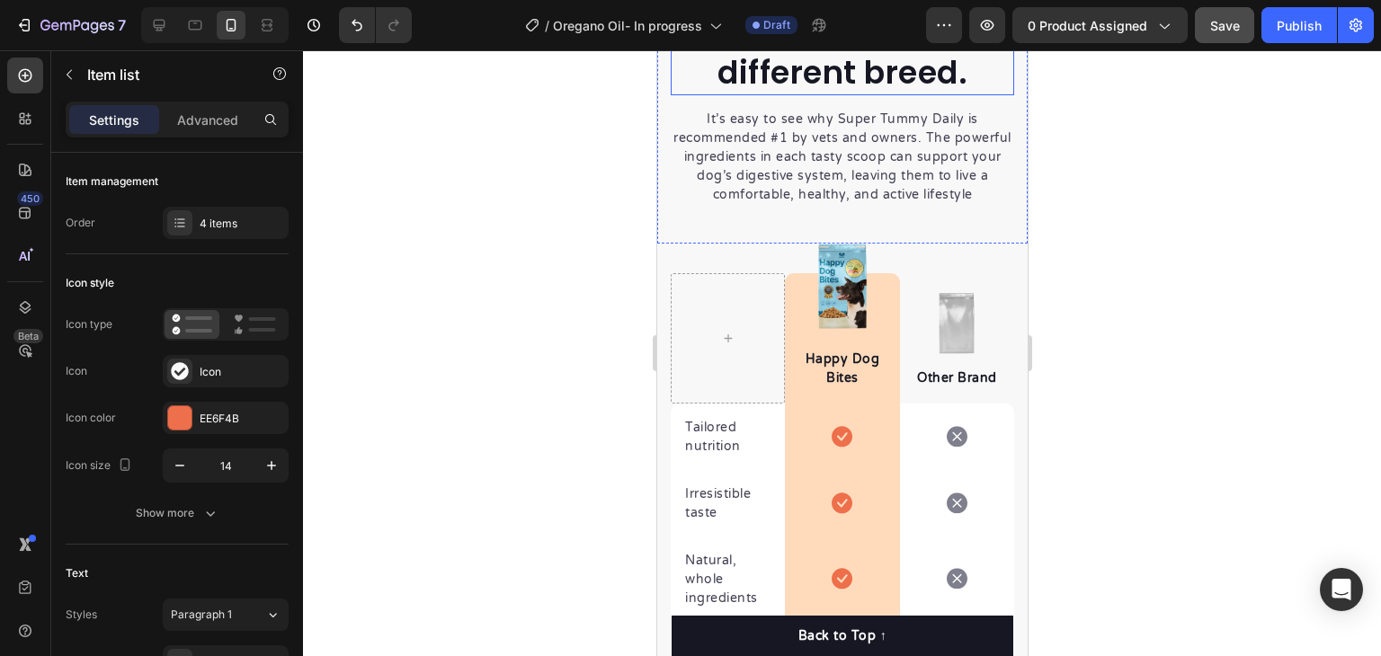
scroll to position [2630, 0]
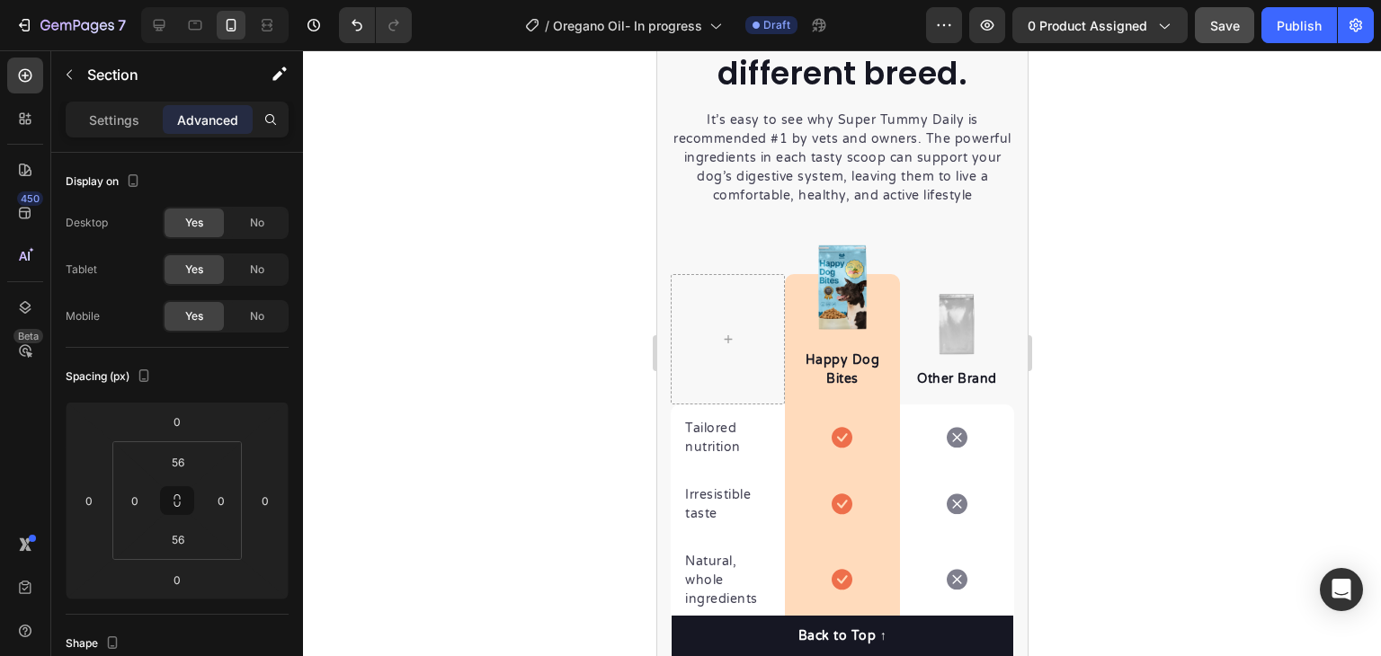
click at [154, 22] on icon at bounding box center [160, 26] width 12 height 12
type input "18"
type input "80"
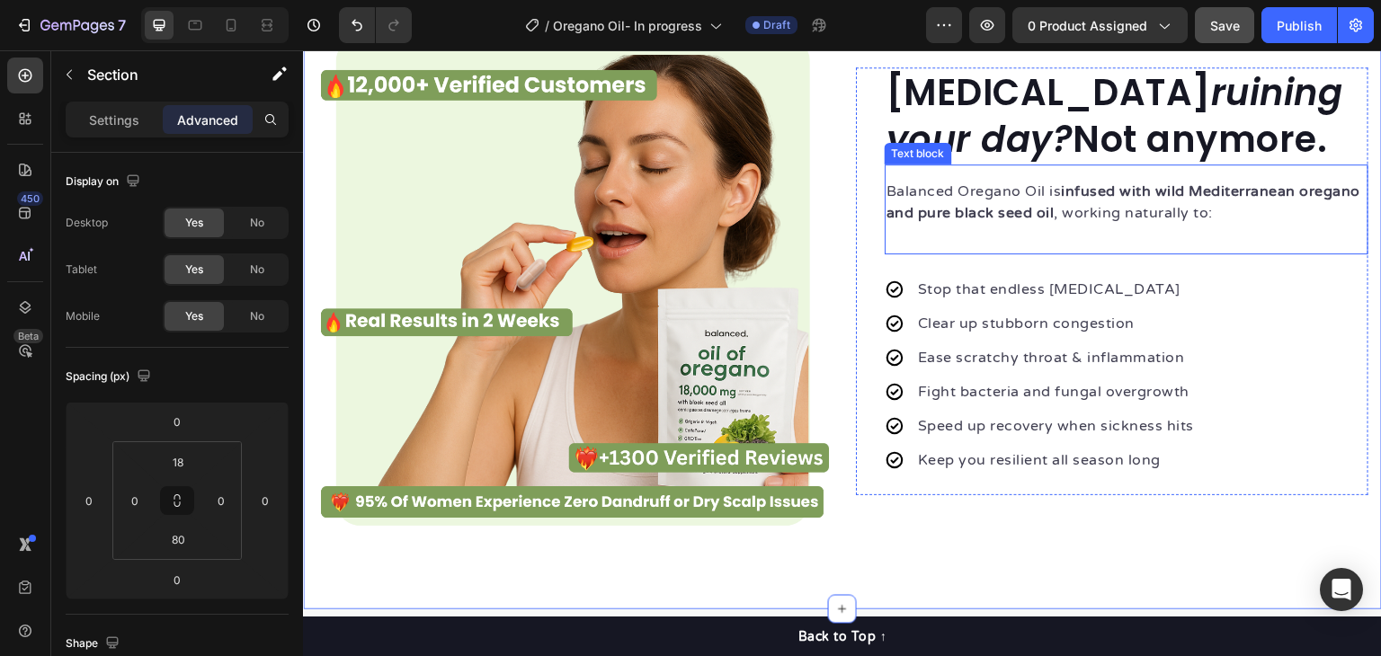
scroll to position [2140, 0]
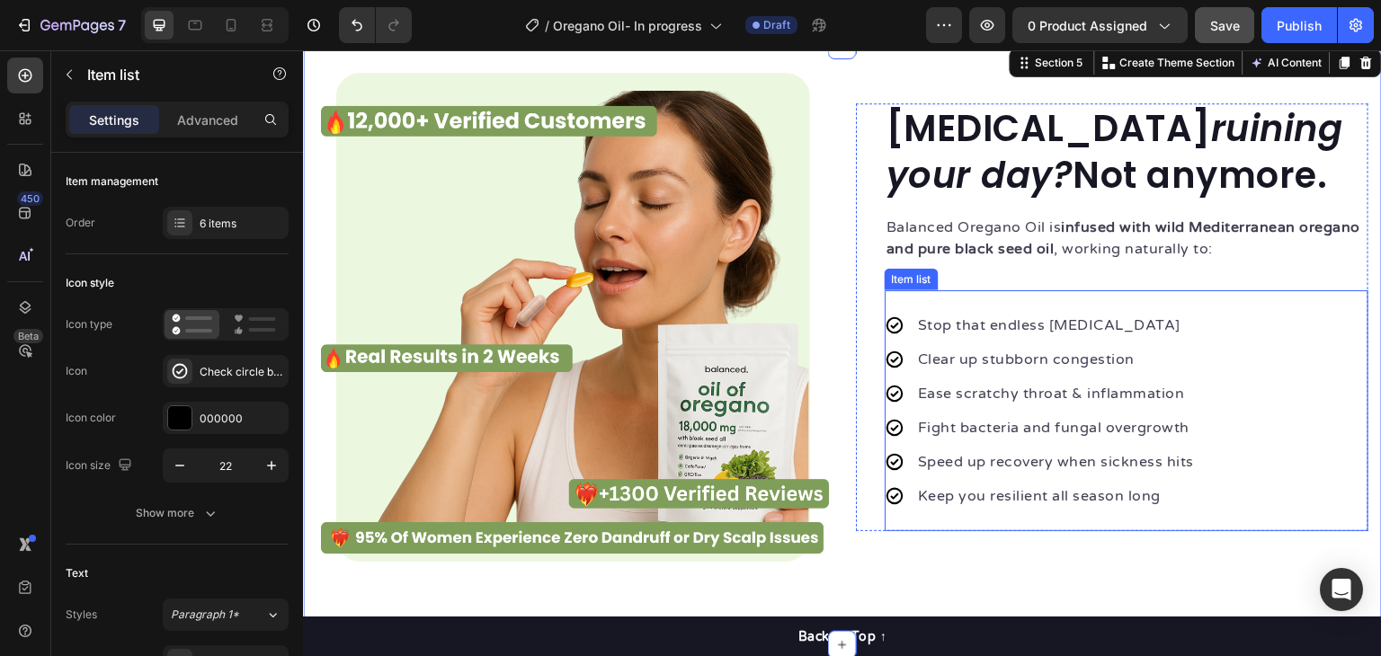
click at [1174, 308] on div "Stop that endless runny nose Clear up stubborn congestion Ease scratchy throat …" at bounding box center [1127, 410] width 484 height 241
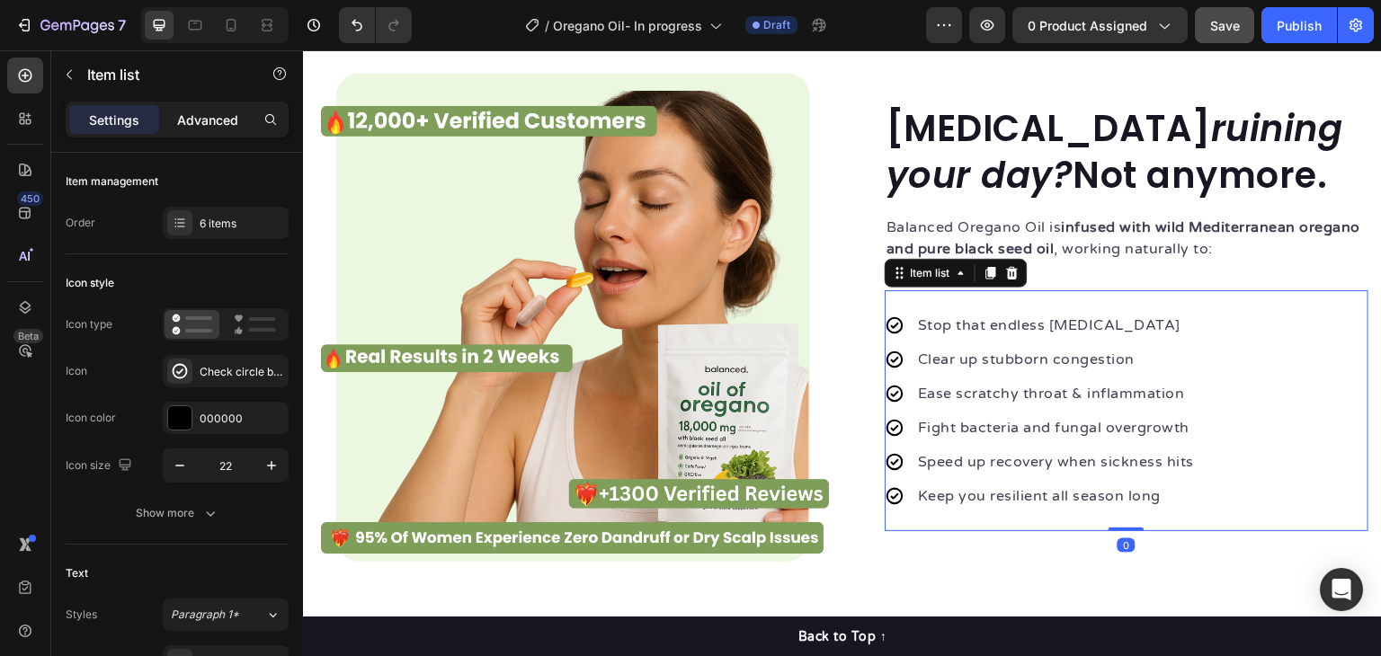
click at [201, 116] on p "Advanced" at bounding box center [207, 120] width 61 height 19
type input "100%"
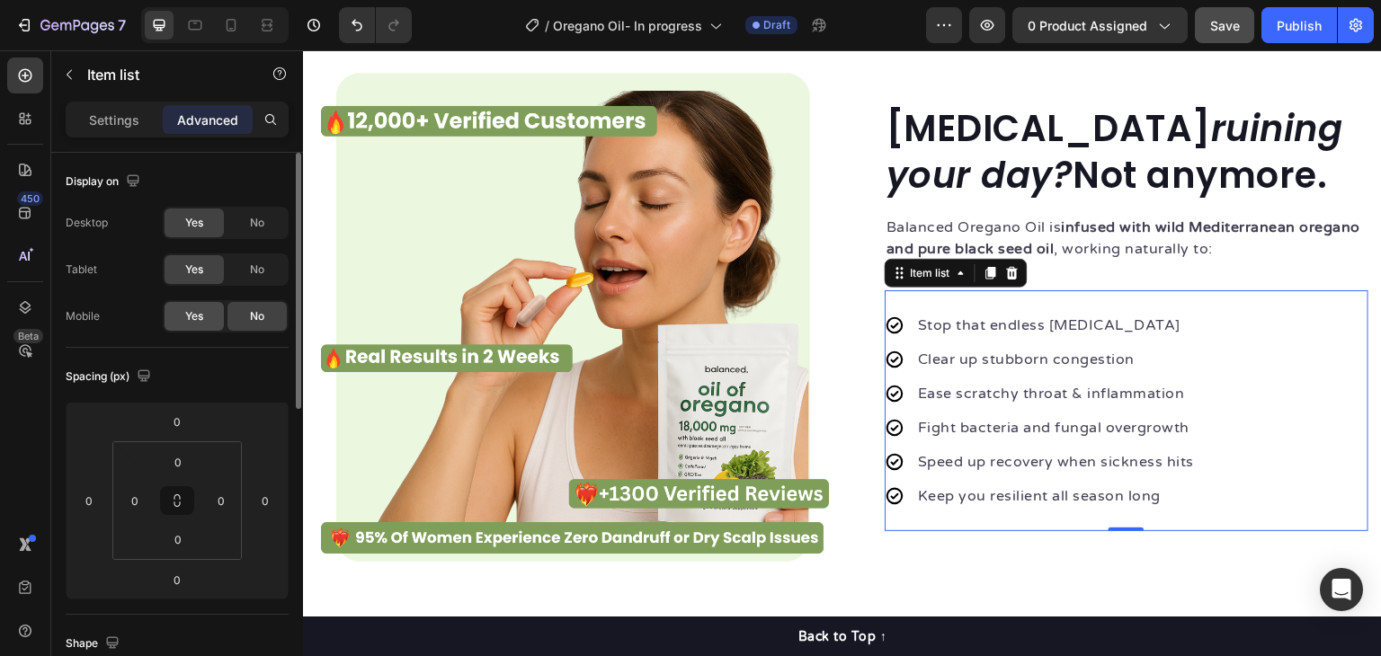
drag, startPoint x: 185, startPoint y: 291, endPoint x: 185, endPoint y: 306, distance: 14.4
click at [185, 292] on div "Desktop Yes No Tablet Yes No Mobile Yes No" at bounding box center [177, 270] width 223 height 126
click at [185, 307] on div "Yes" at bounding box center [194, 316] width 59 height 29
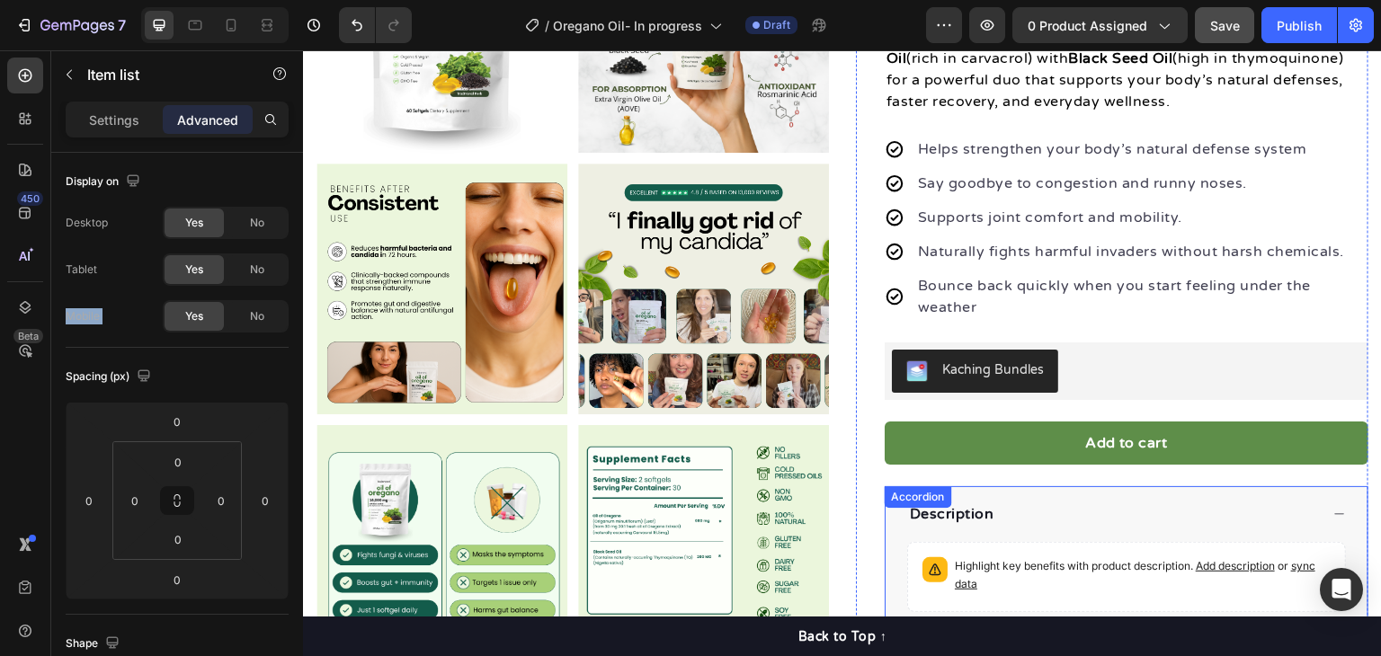
scroll to position [162, 0]
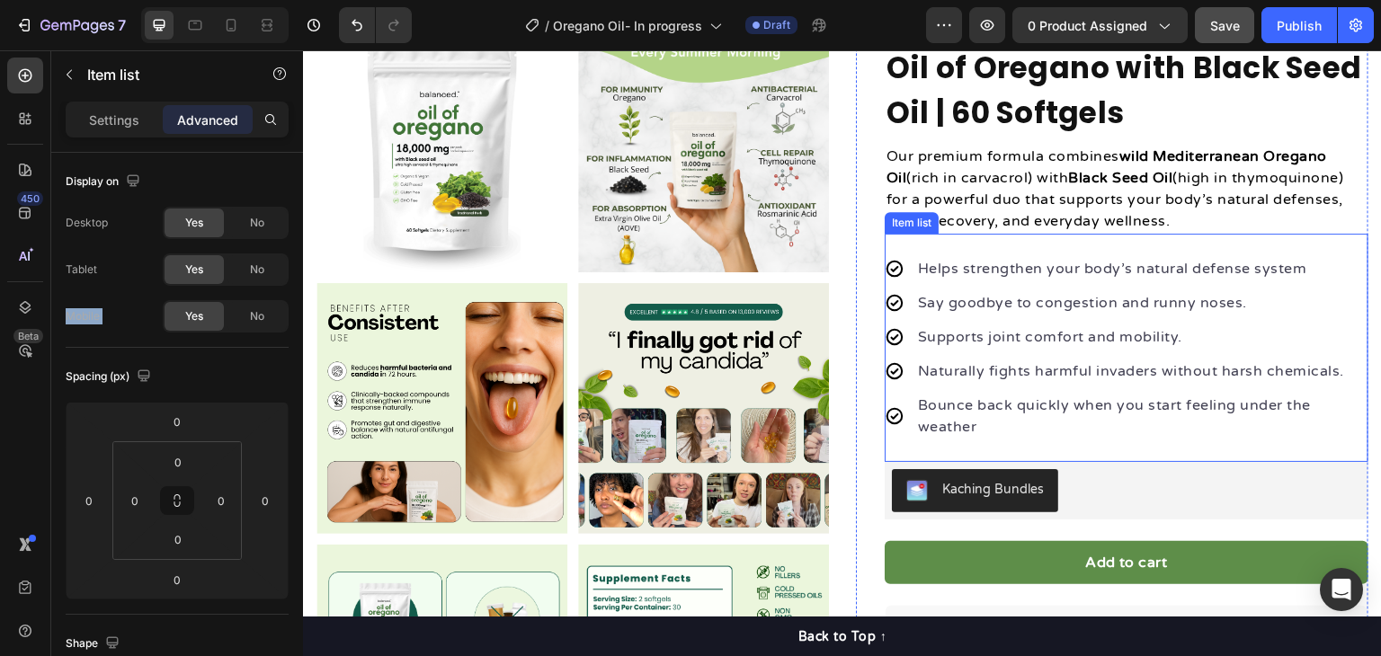
click at [1078, 245] on div "Helps strengthen your body’s natural defense system Say goodbye to congestion a…" at bounding box center [1127, 348] width 484 height 228
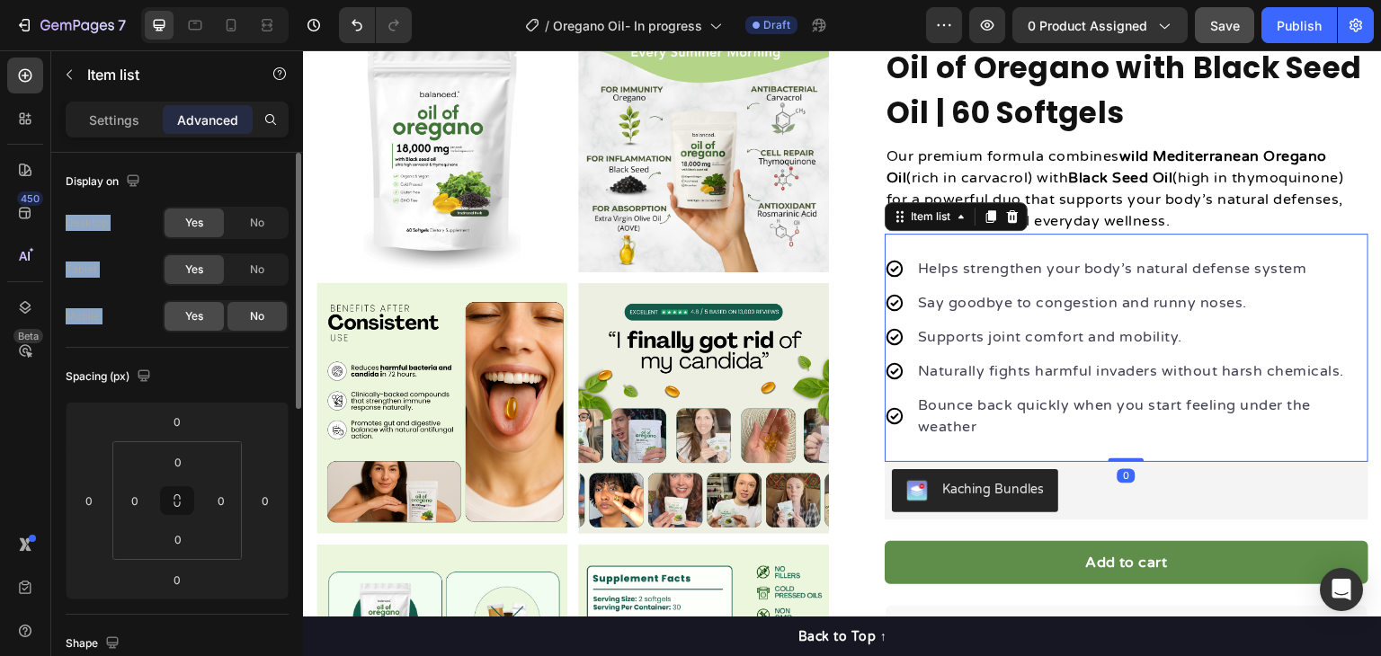
click at [202, 310] on span "Yes" at bounding box center [194, 316] width 18 height 16
click at [238, 32] on icon at bounding box center [231, 25] width 18 height 18
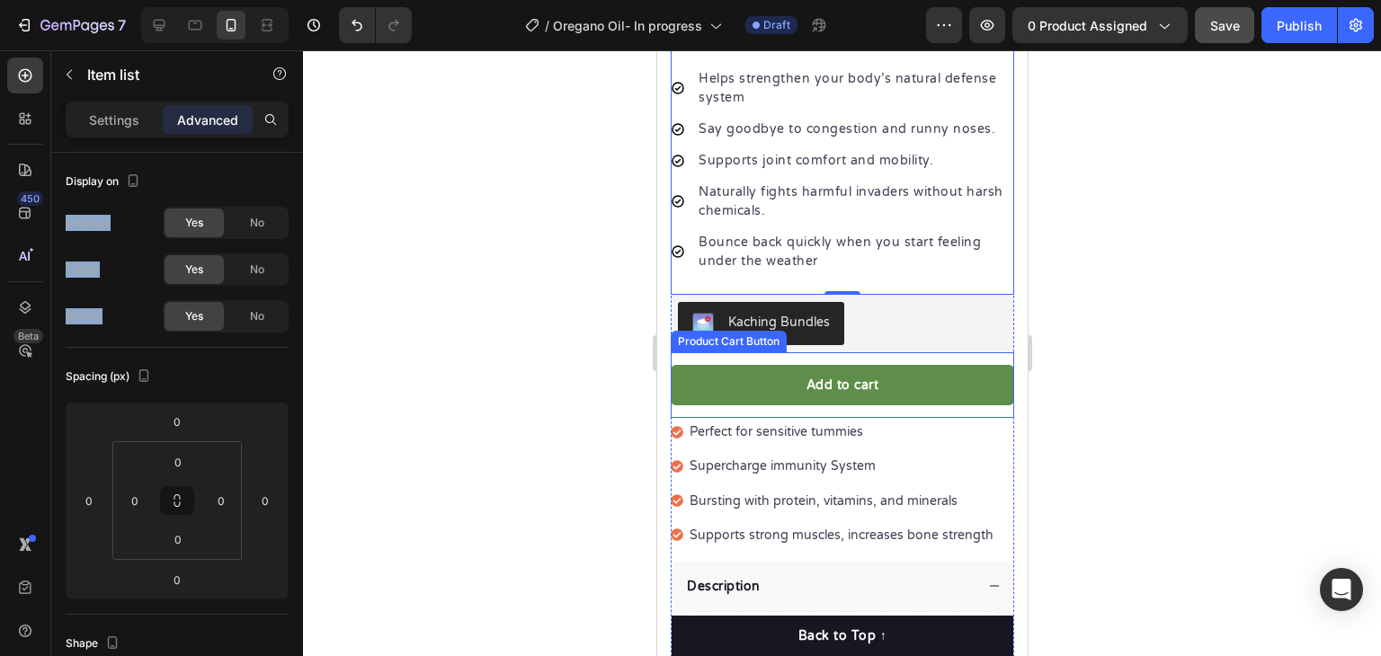
scroll to position [789, 0]
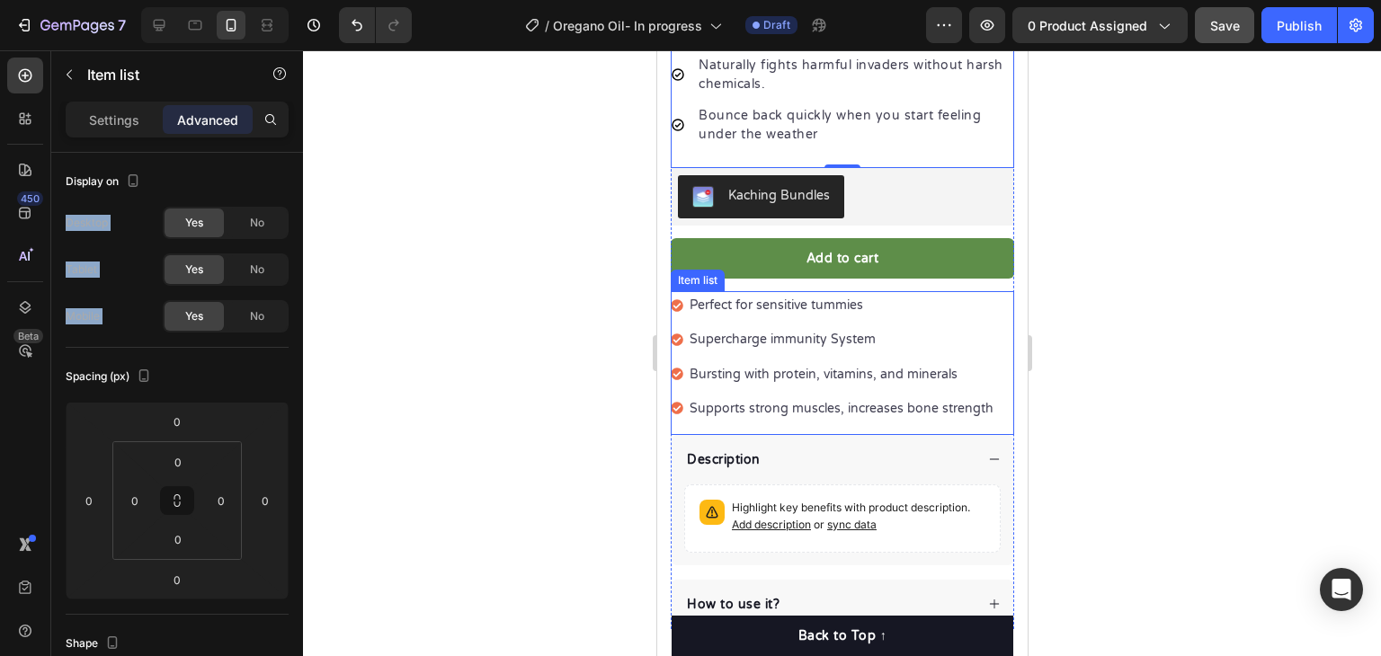
click at [960, 294] on p "Perfect for sensitive tummies" at bounding box center [841, 305] width 304 height 22
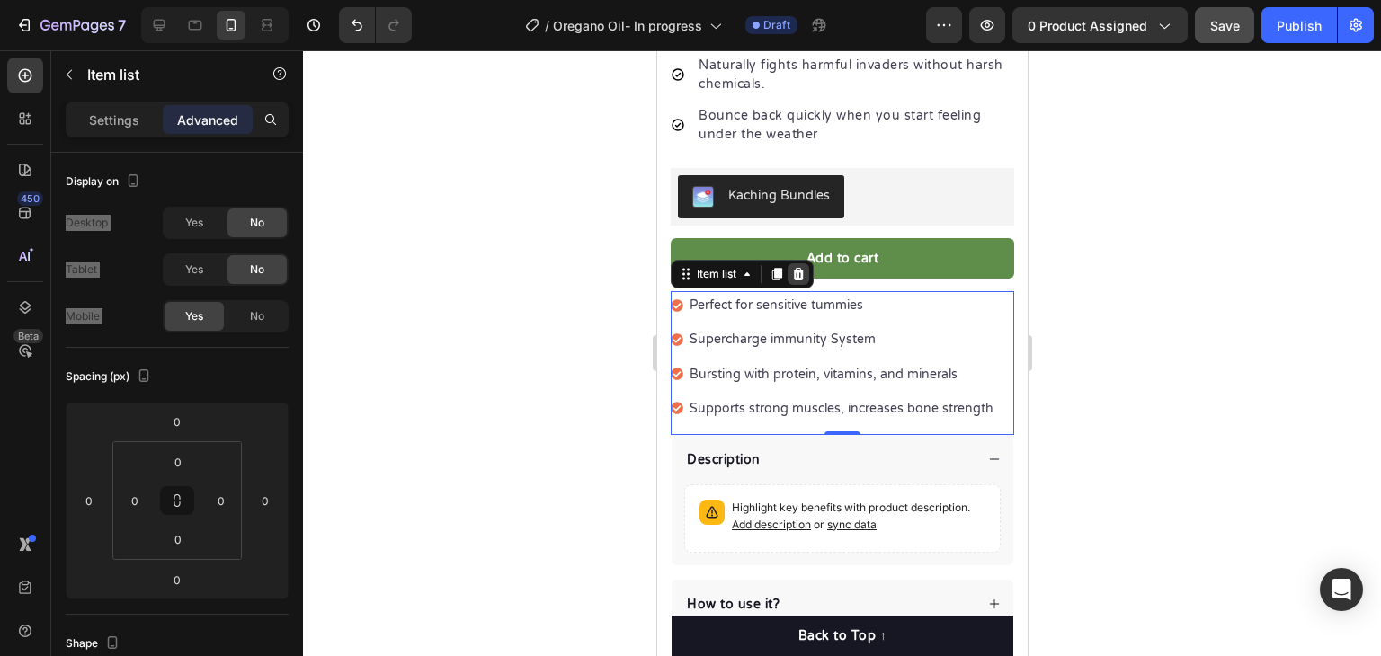
click at [789, 263] on div at bounding box center [798, 274] width 22 height 22
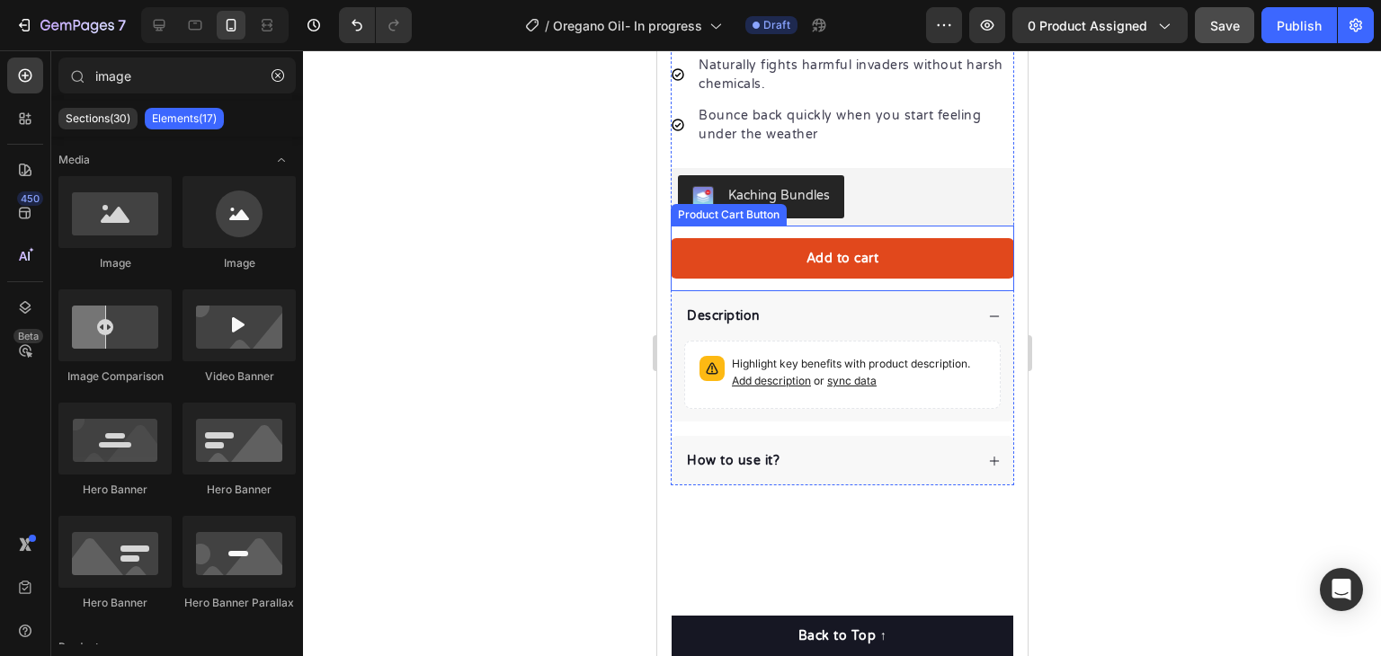
click at [936, 239] on button "Add to cart" at bounding box center [842, 258] width 344 height 40
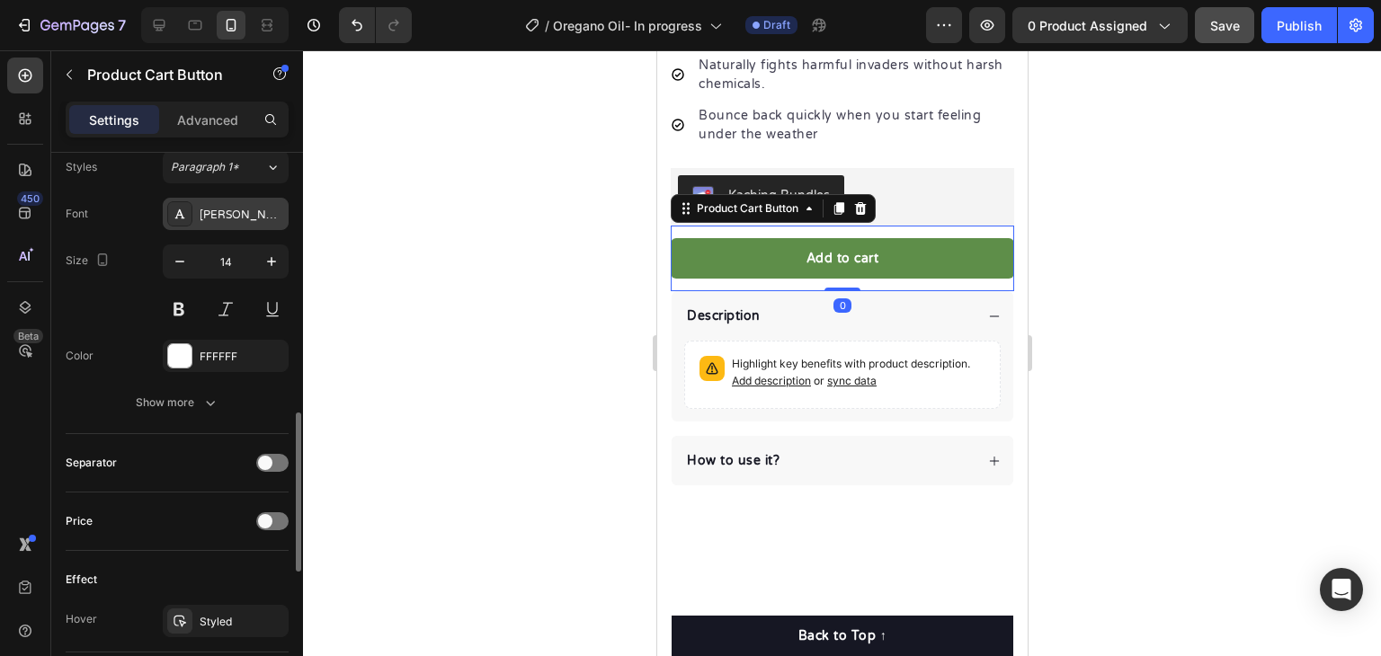
scroll to position [1169, 0]
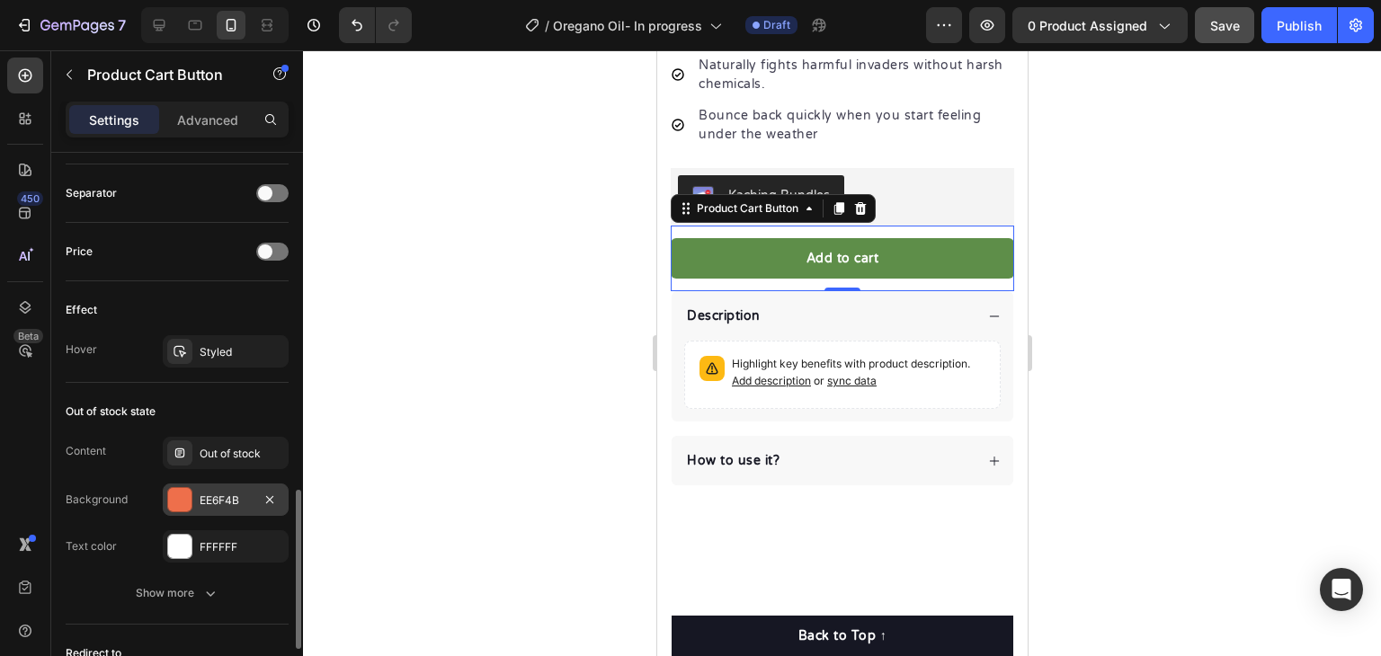
click at [228, 496] on div "EE6F4B" at bounding box center [226, 501] width 52 height 16
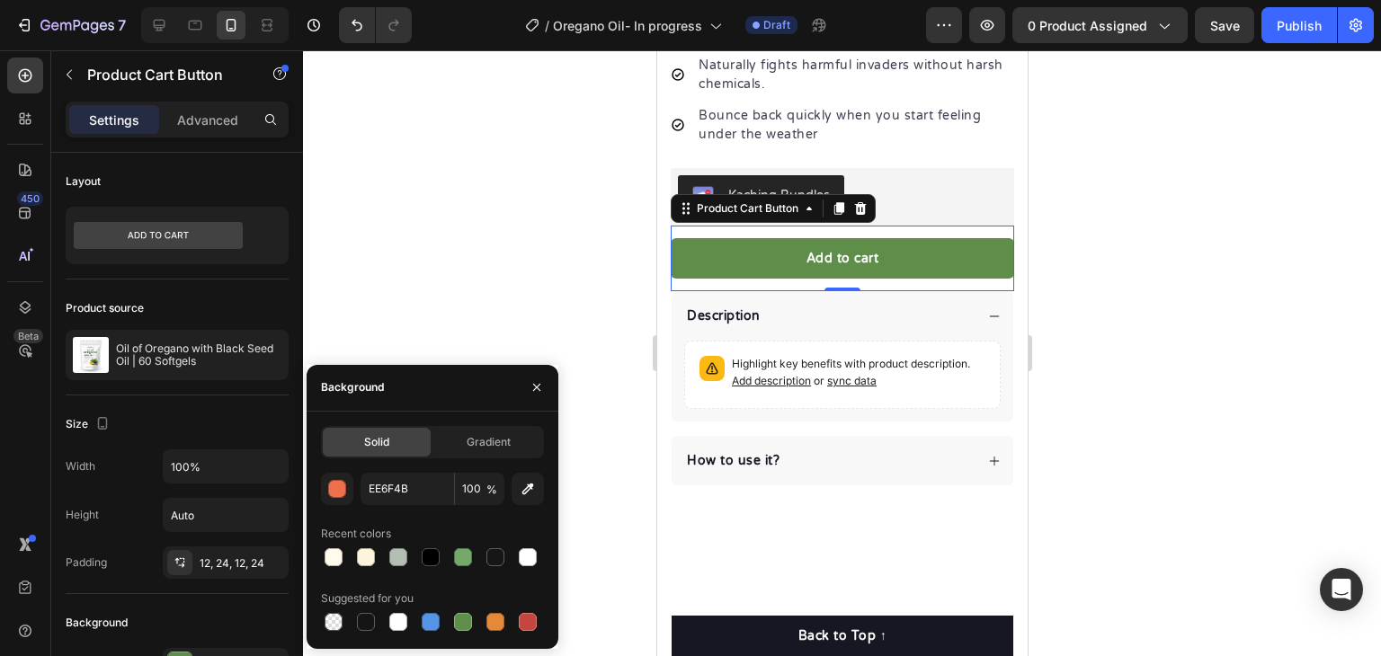
scroll to position [1169, 0]
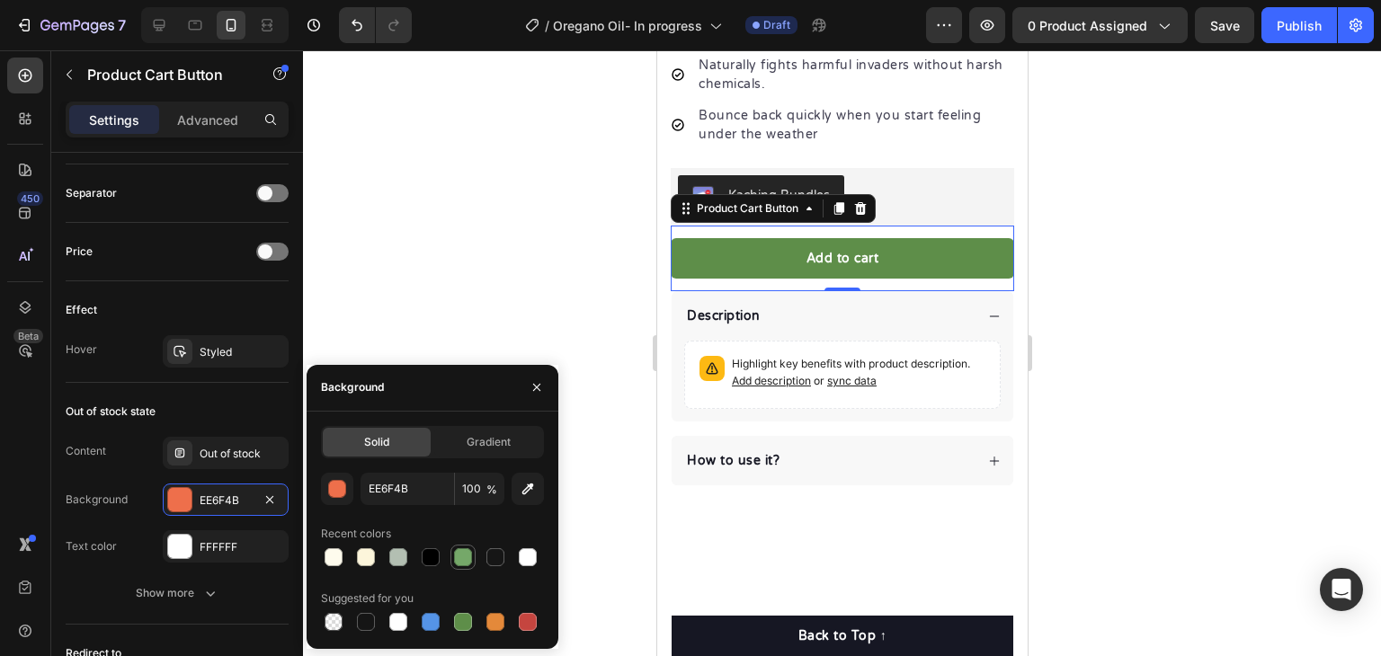
click at [464, 555] on div at bounding box center [463, 558] width 18 height 18
type input "75A869"
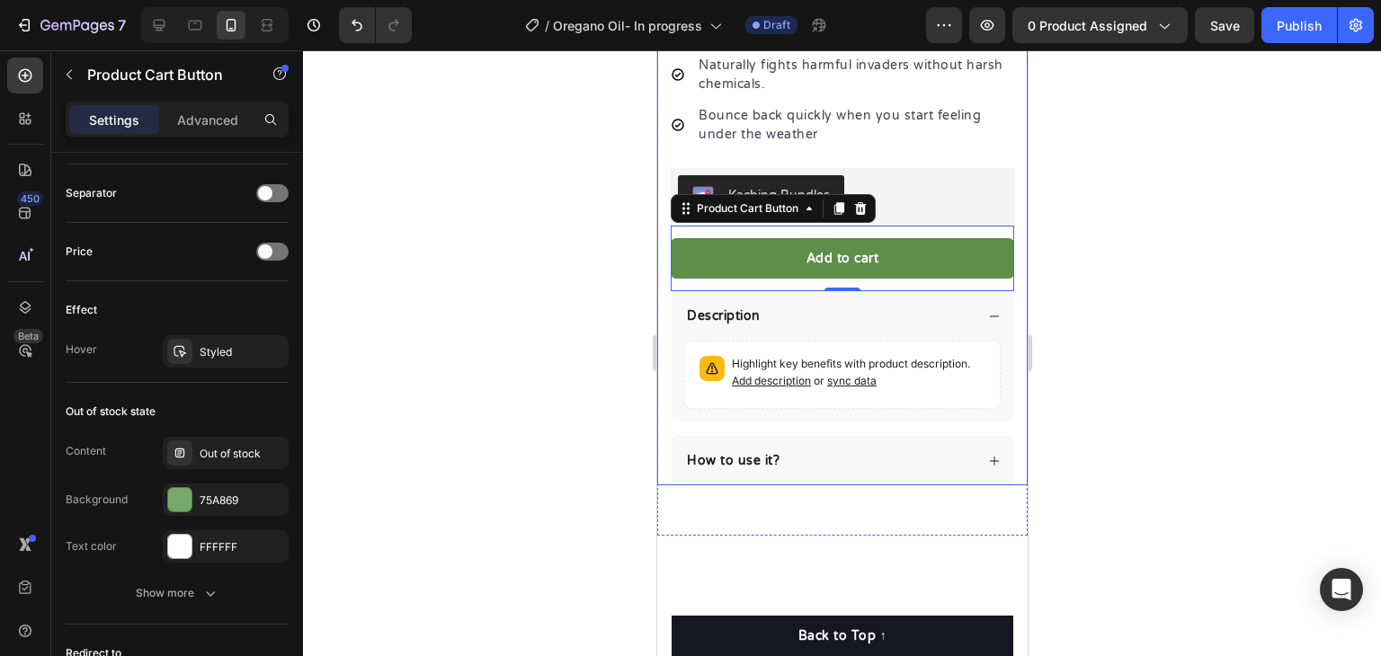
click at [622, 490] on div at bounding box center [842, 353] width 1078 height 606
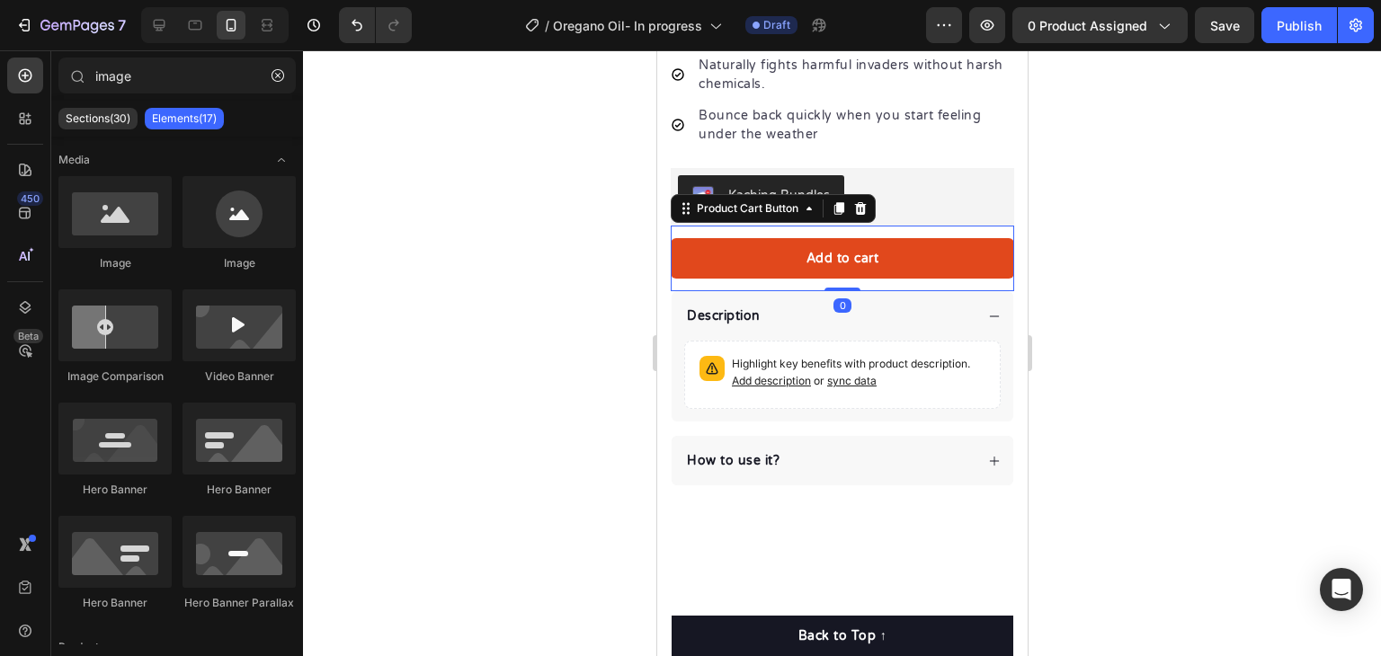
click at [914, 249] on button "Add to cart" at bounding box center [842, 258] width 344 height 40
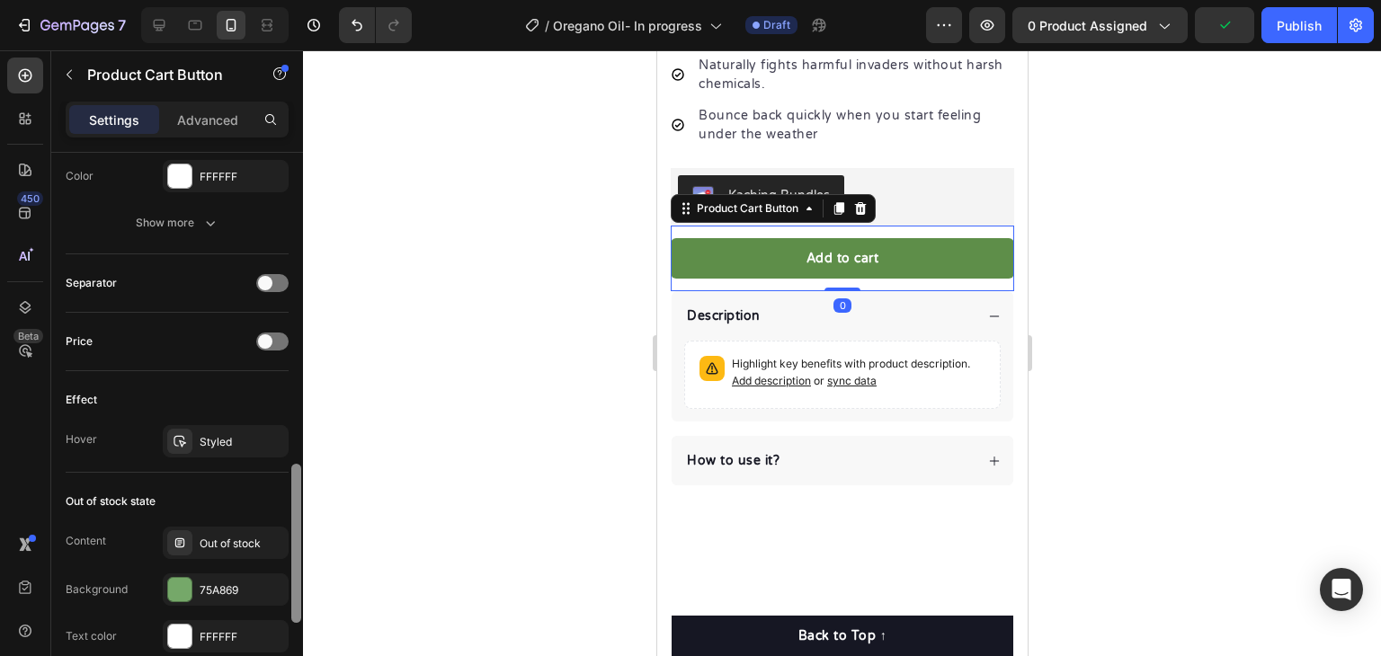
scroll to position [1349, 0]
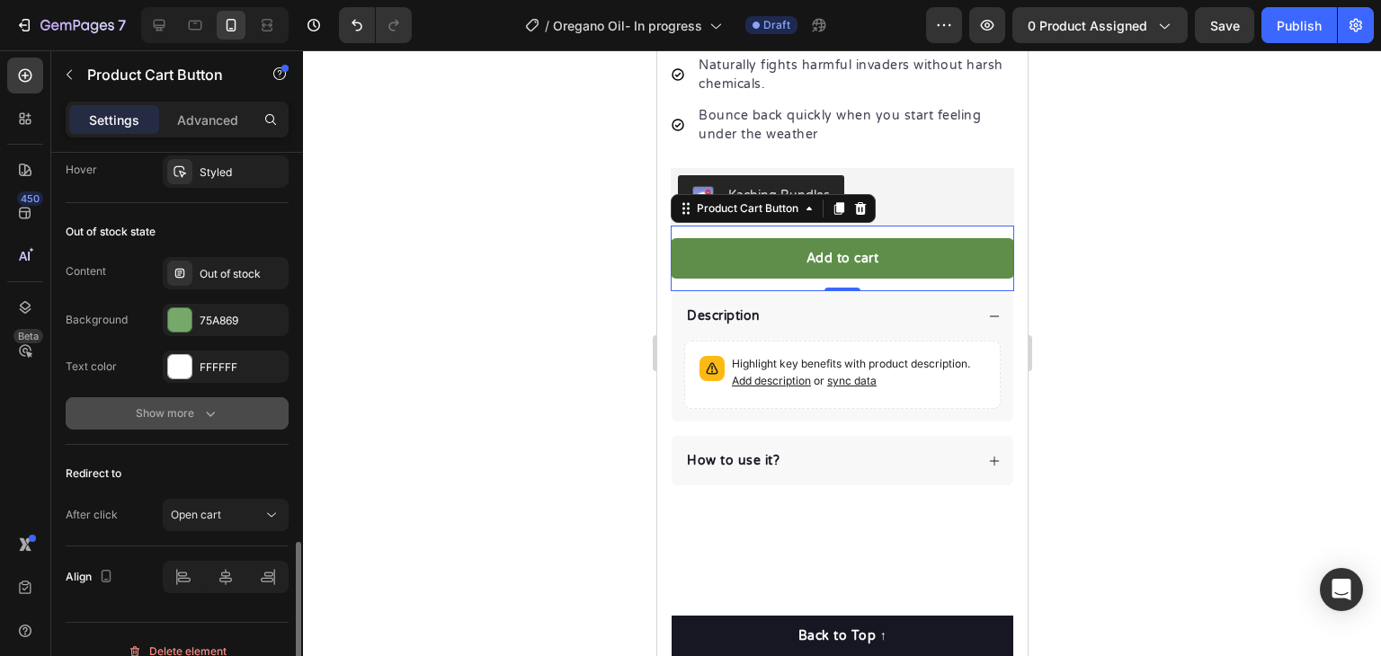
click at [202, 418] on icon "button" at bounding box center [210, 414] width 18 height 18
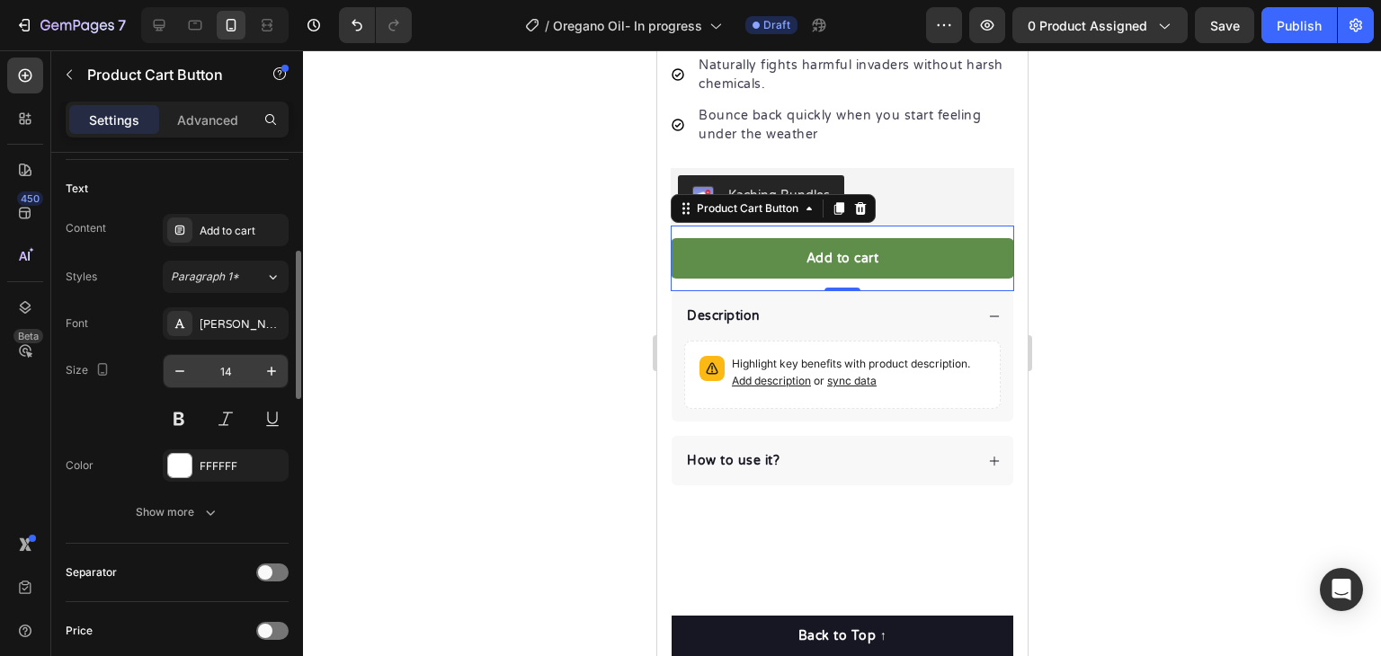
scroll to position [700, 0]
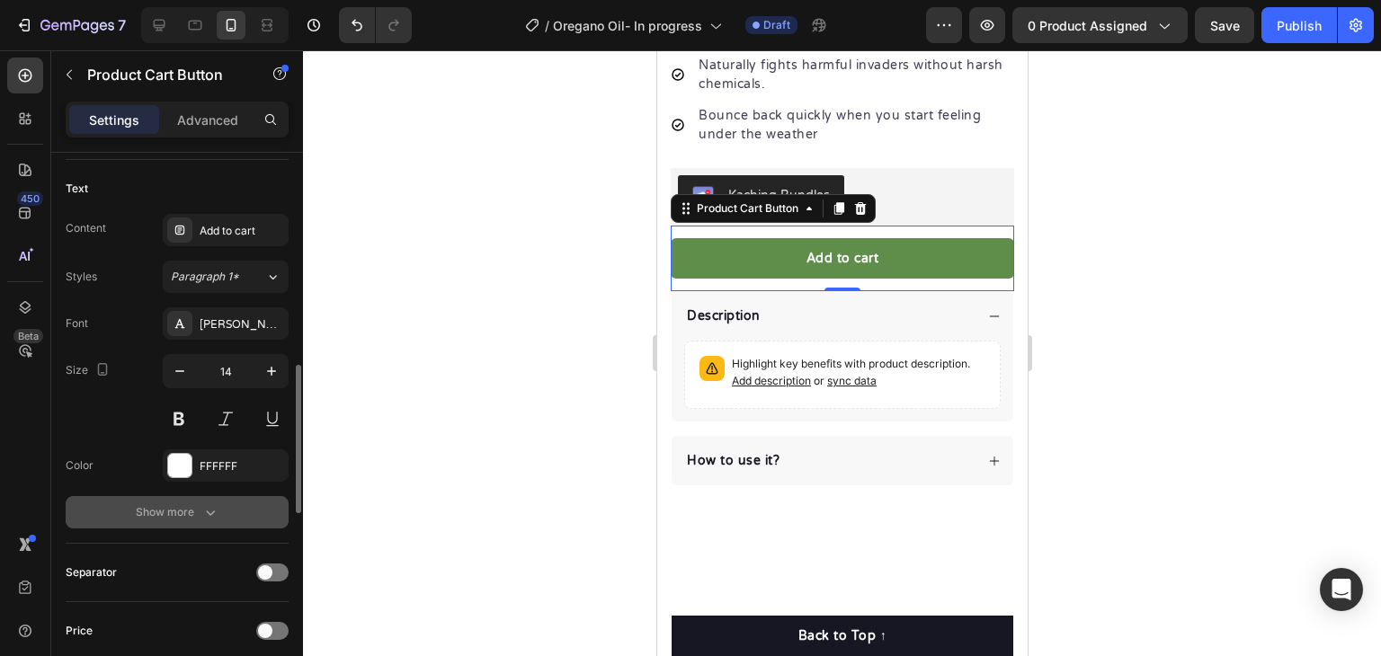
click at [205, 498] on button "Show more" at bounding box center [177, 512] width 223 height 32
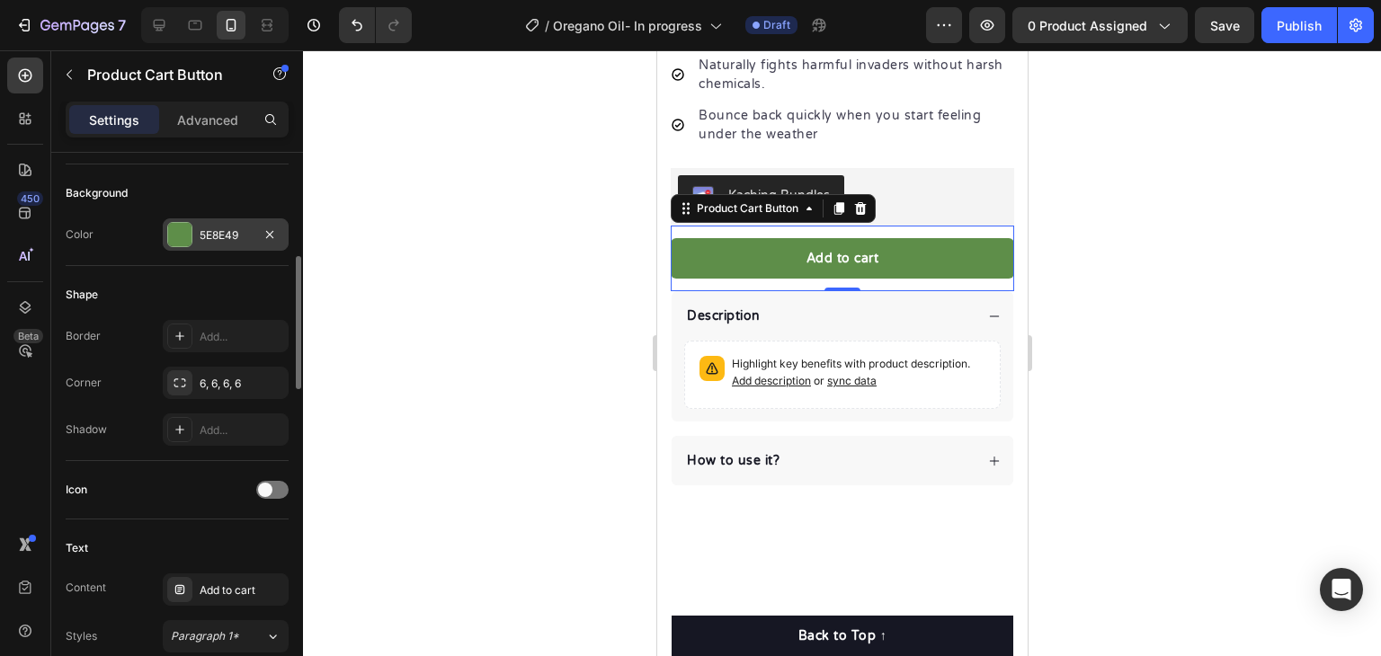
scroll to position [340, 0]
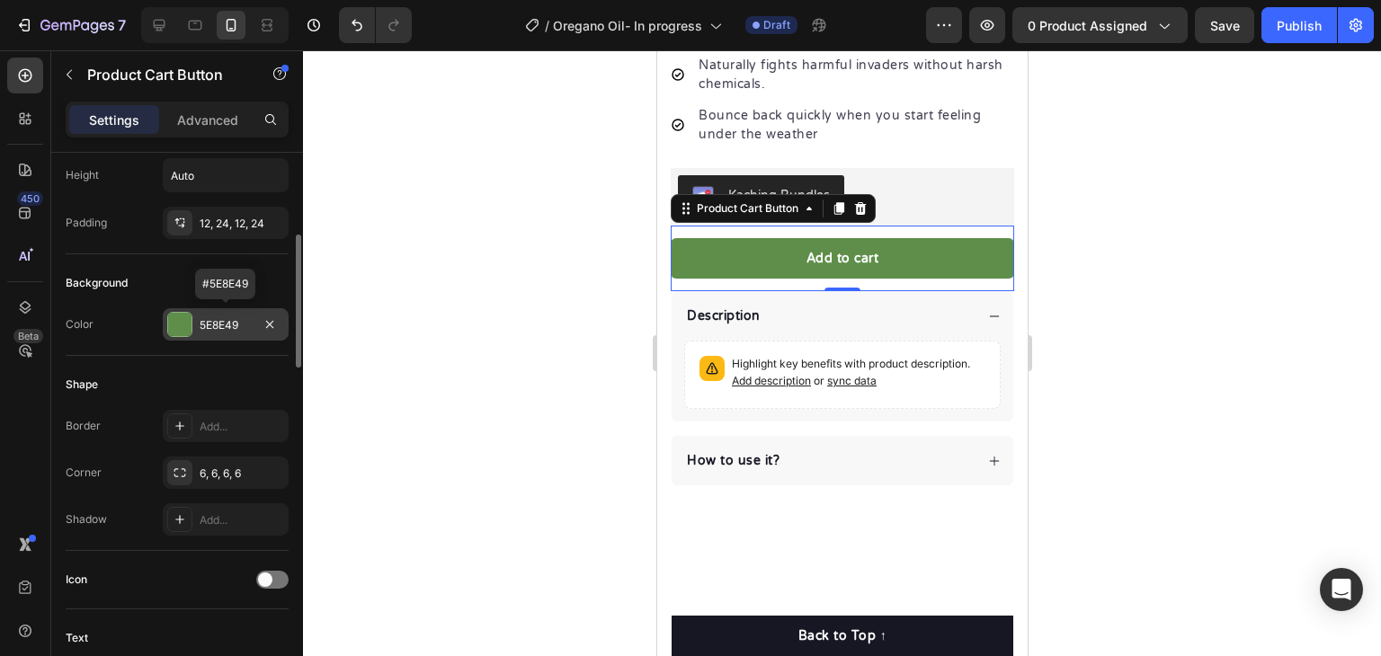
click at [227, 335] on div "5E8E49" at bounding box center [226, 324] width 126 height 32
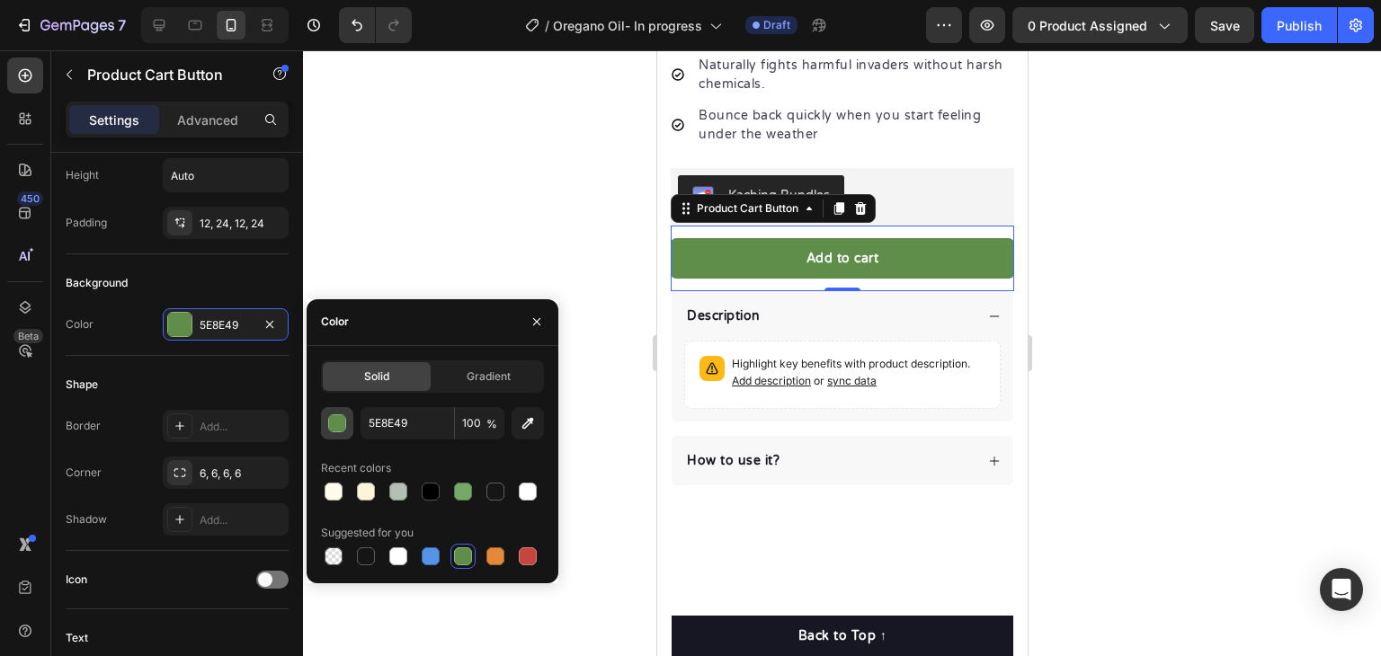
click at [340, 416] on div "button" at bounding box center [338, 424] width 18 height 18
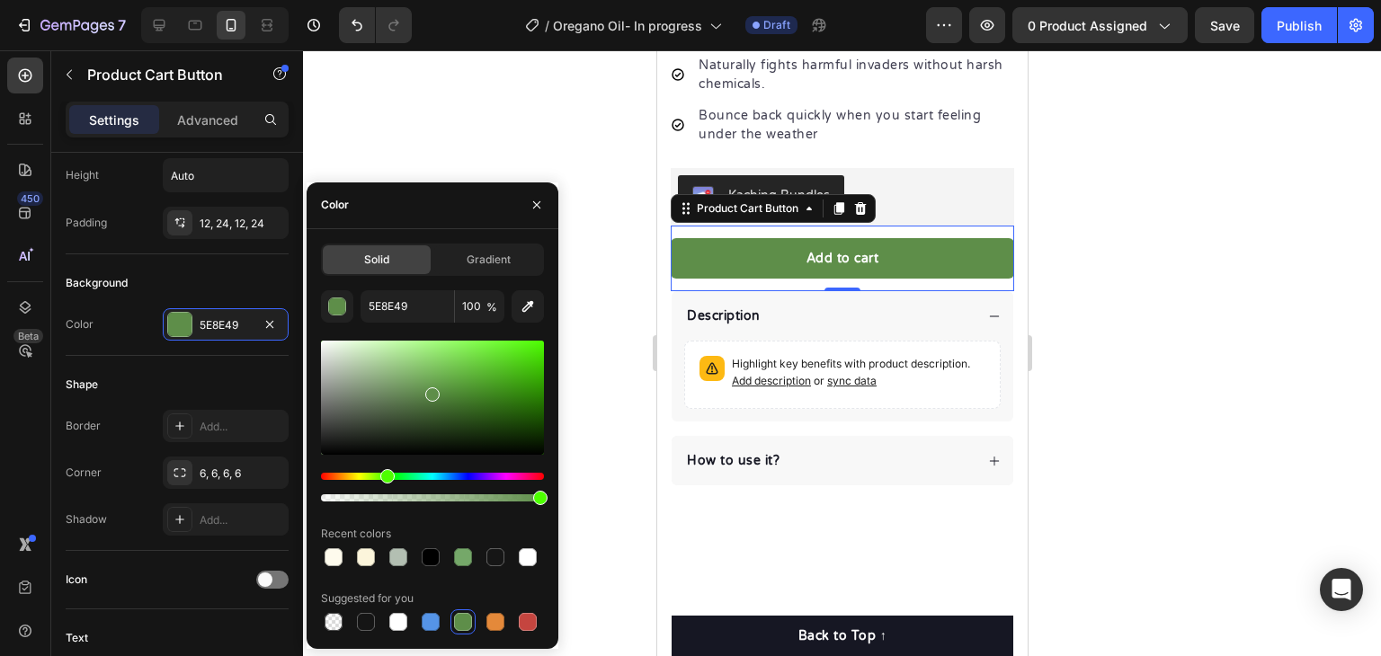
click at [462, 613] on div at bounding box center [463, 622] width 18 height 18
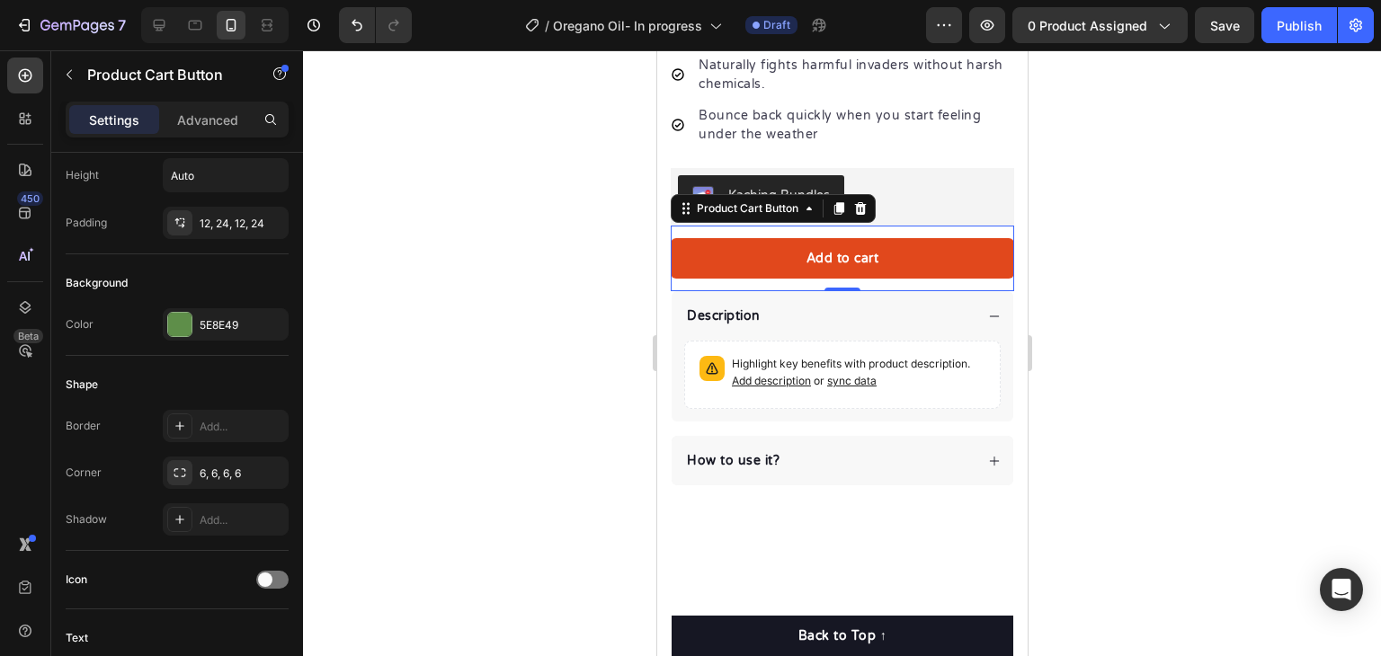
click at [720, 242] on button "Add to cart" at bounding box center [842, 258] width 344 height 40
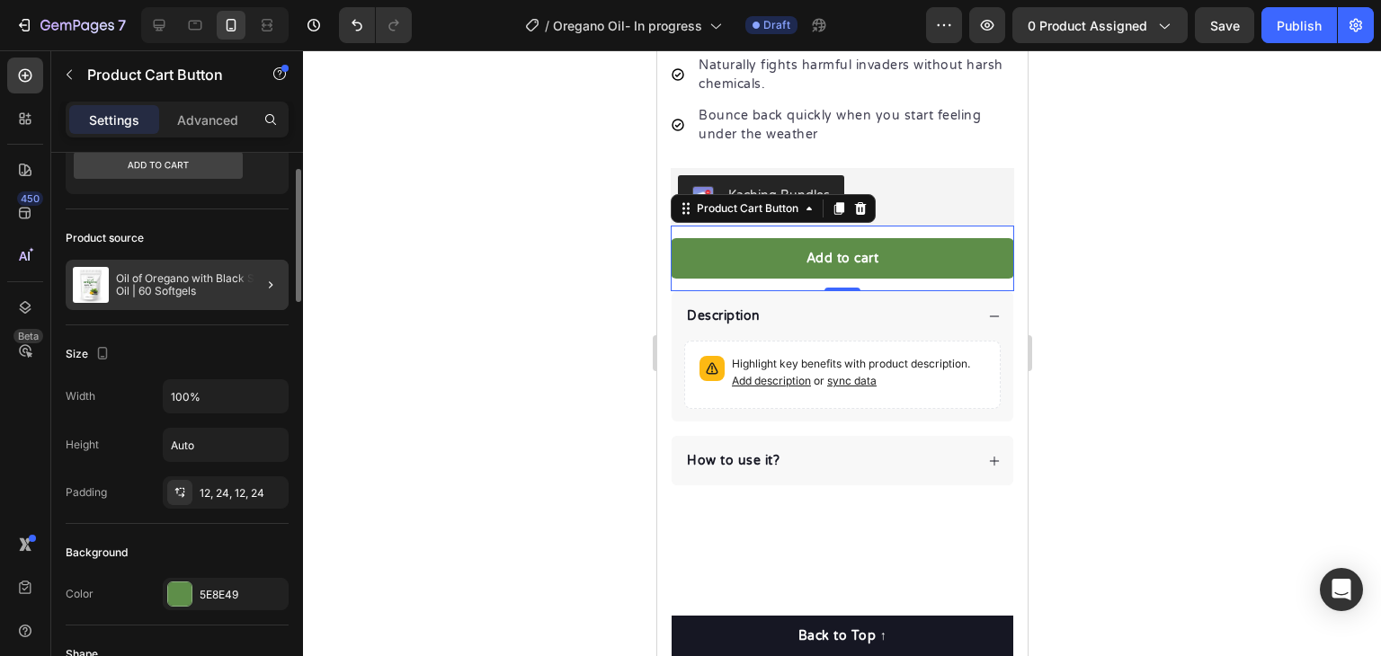
scroll to position [0, 0]
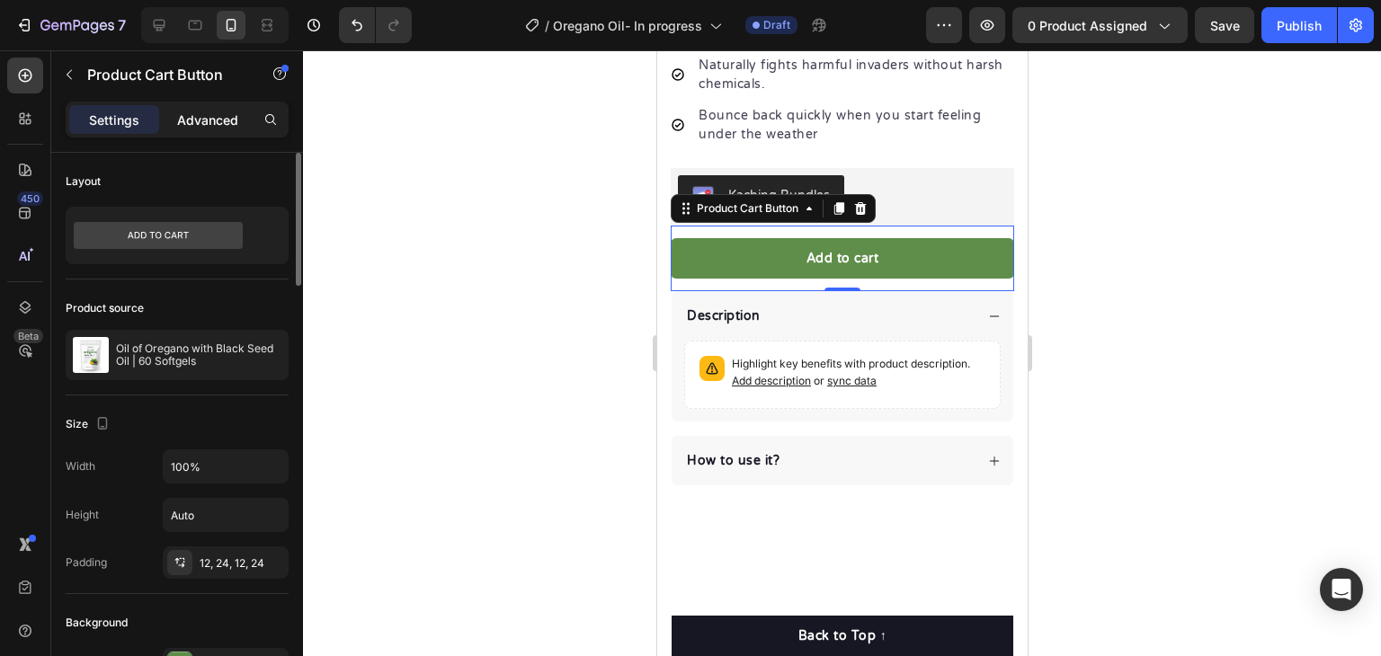
click at [202, 120] on p "Advanced" at bounding box center [207, 120] width 61 height 19
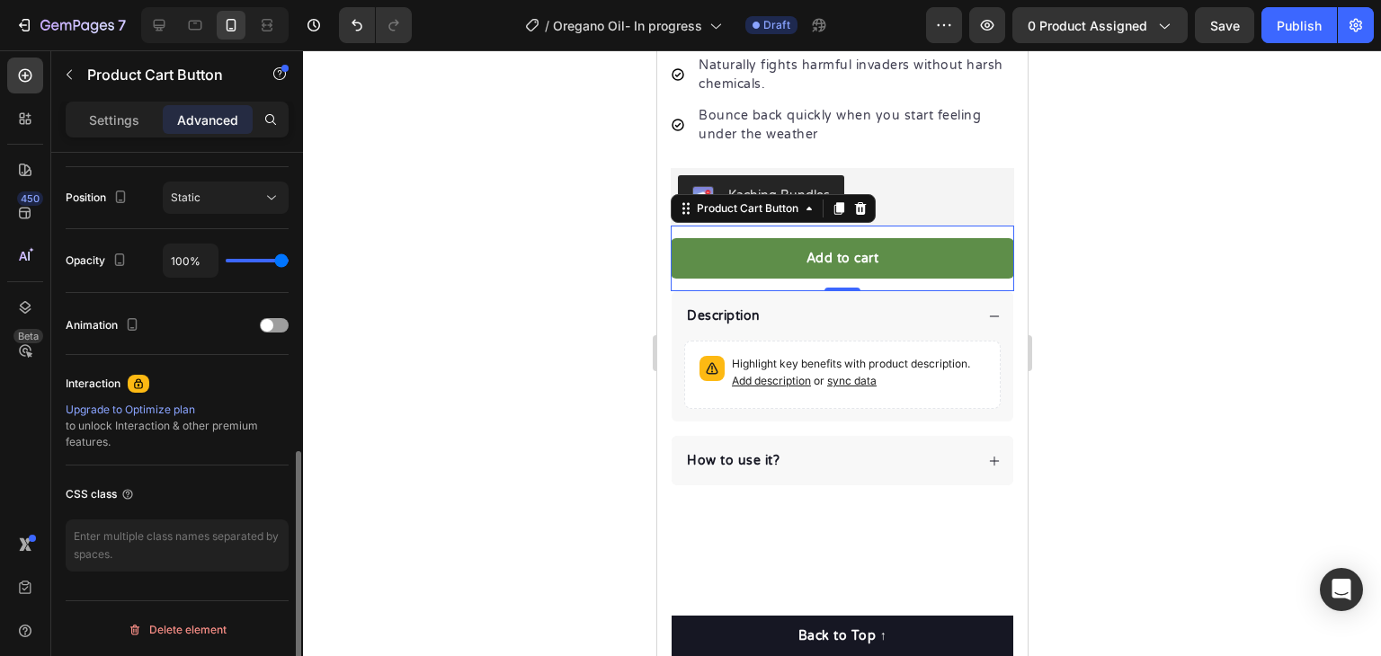
click at [118, 114] on p "Settings" at bounding box center [114, 120] width 50 height 19
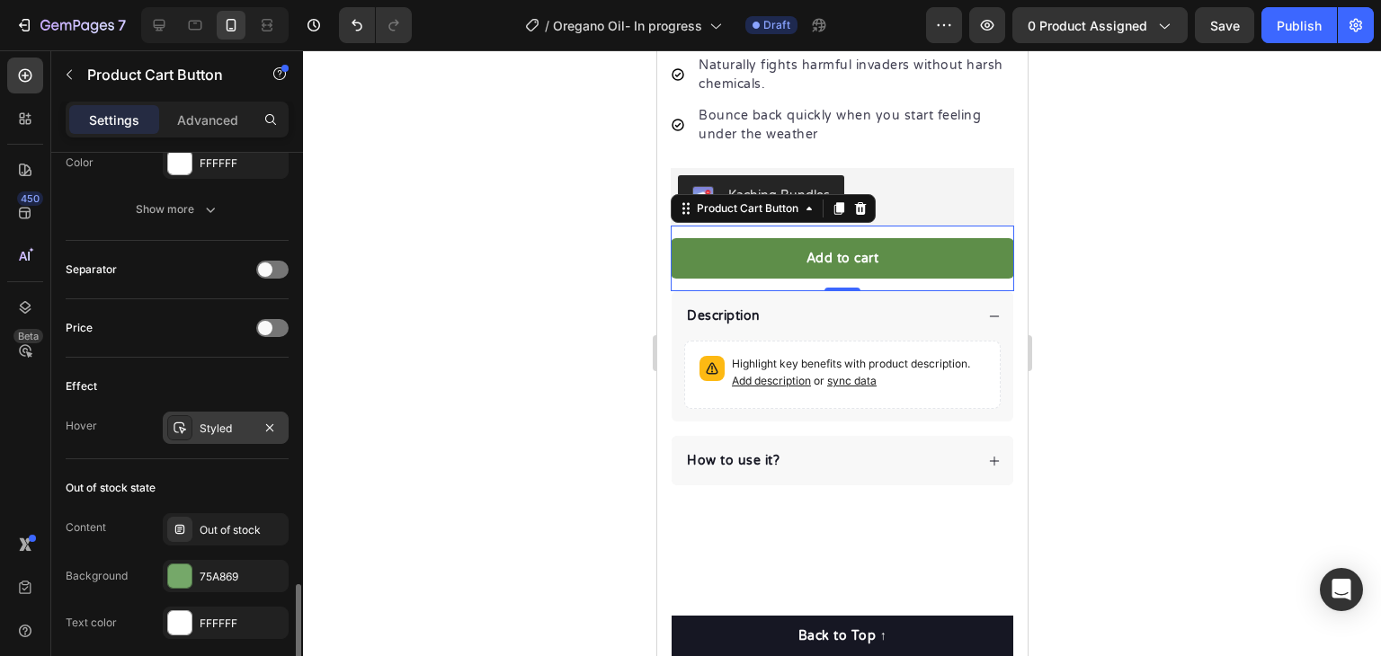
scroll to position [1369, 0]
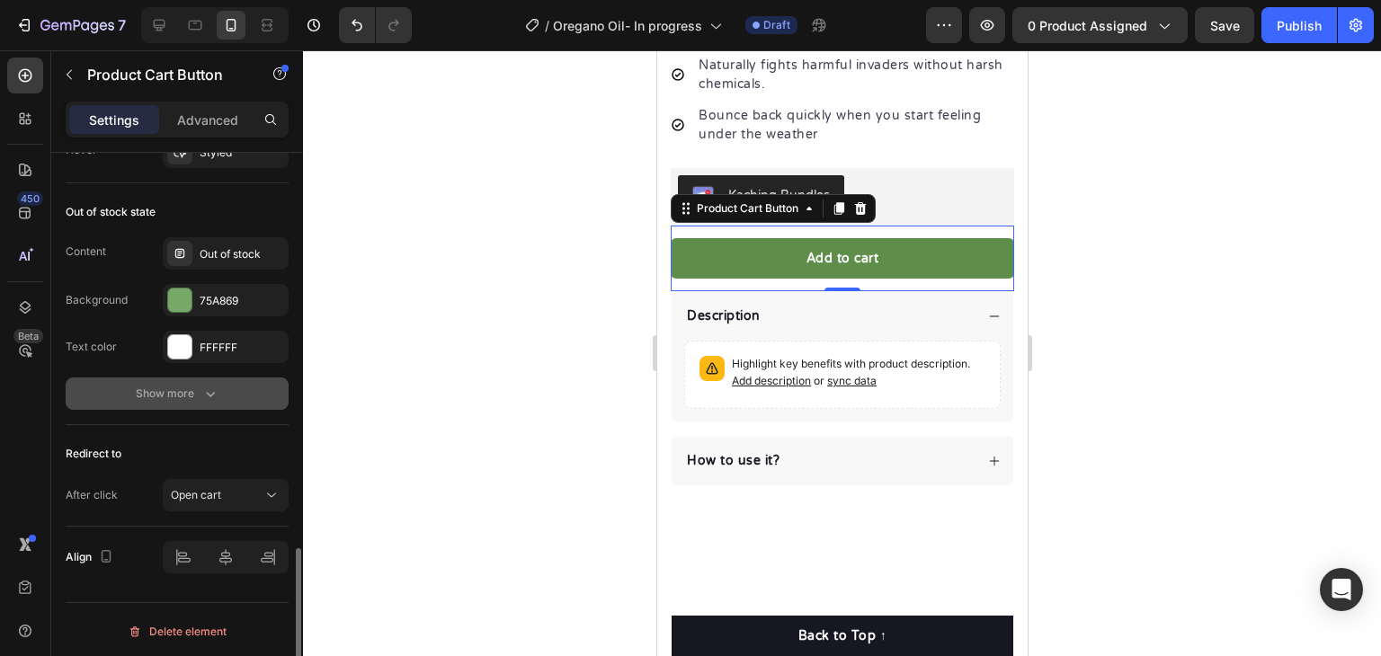
click at [191, 388] on div "Show more" at bounding box center [178, 394] width 84 height 18
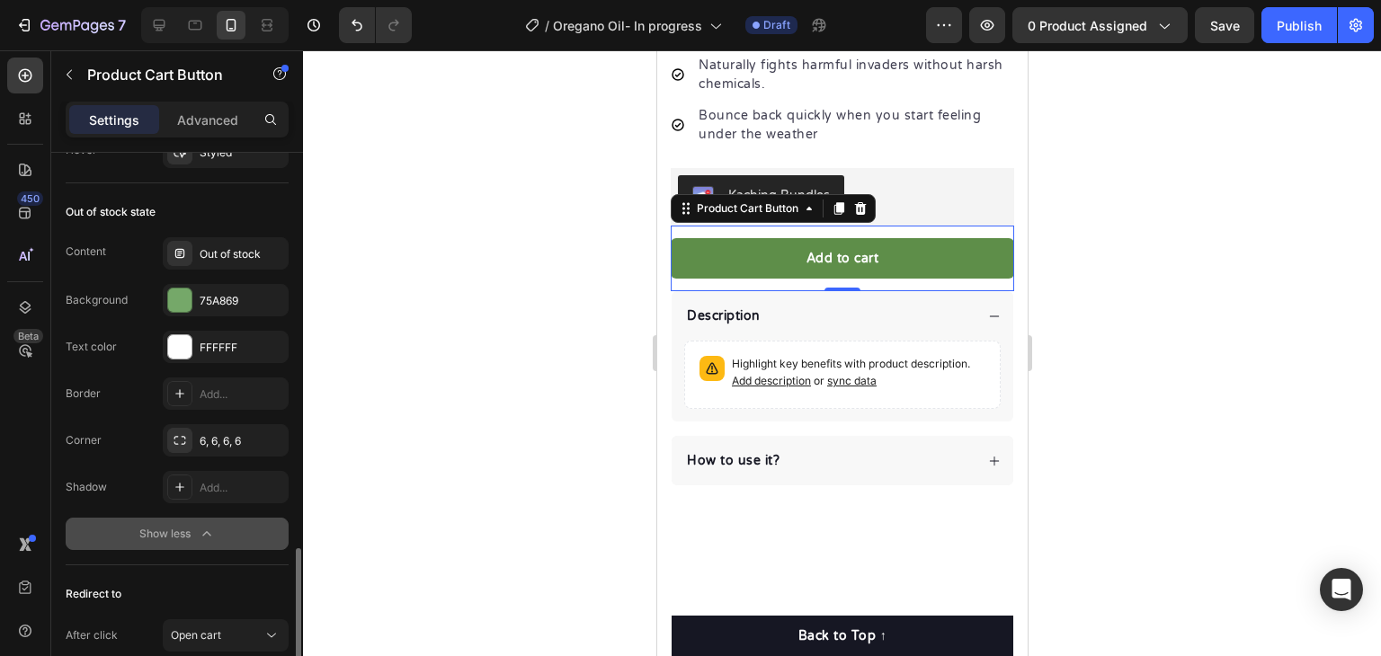
scroll to position [1509, 0]
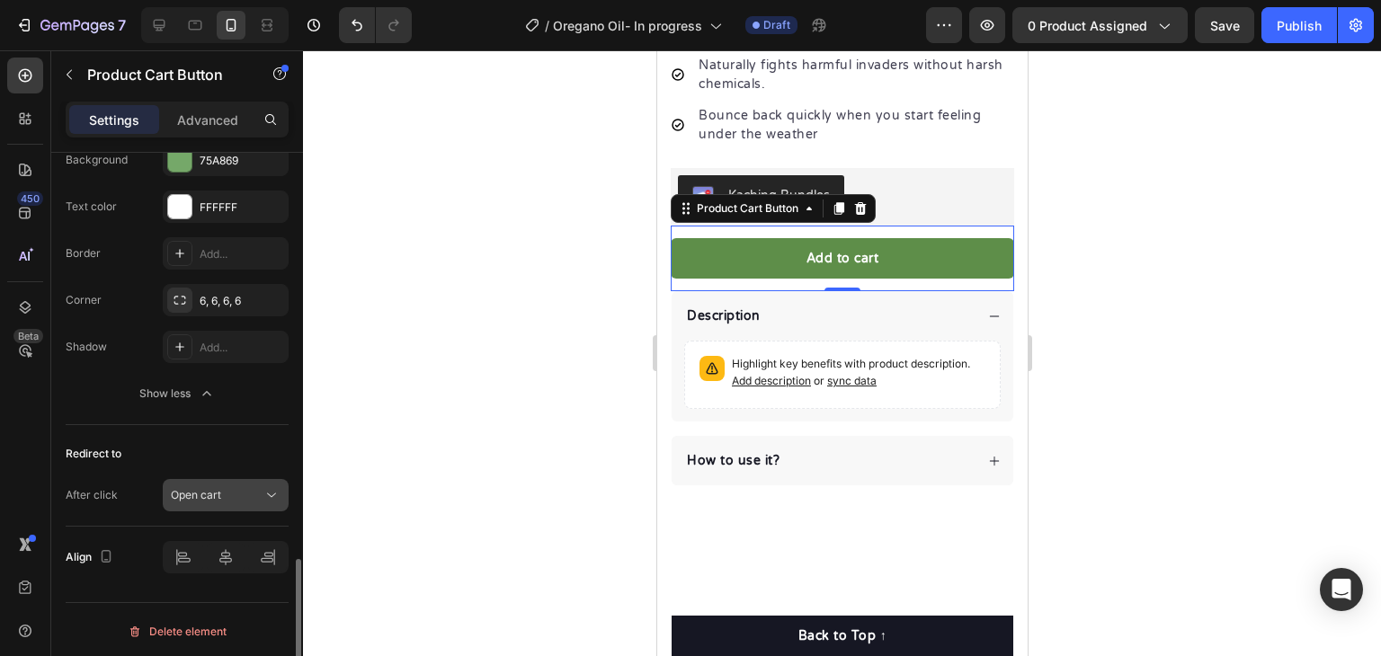
click at [248, 479] on button "Open cart" at bounding box center [226, 495] width 126 height 32
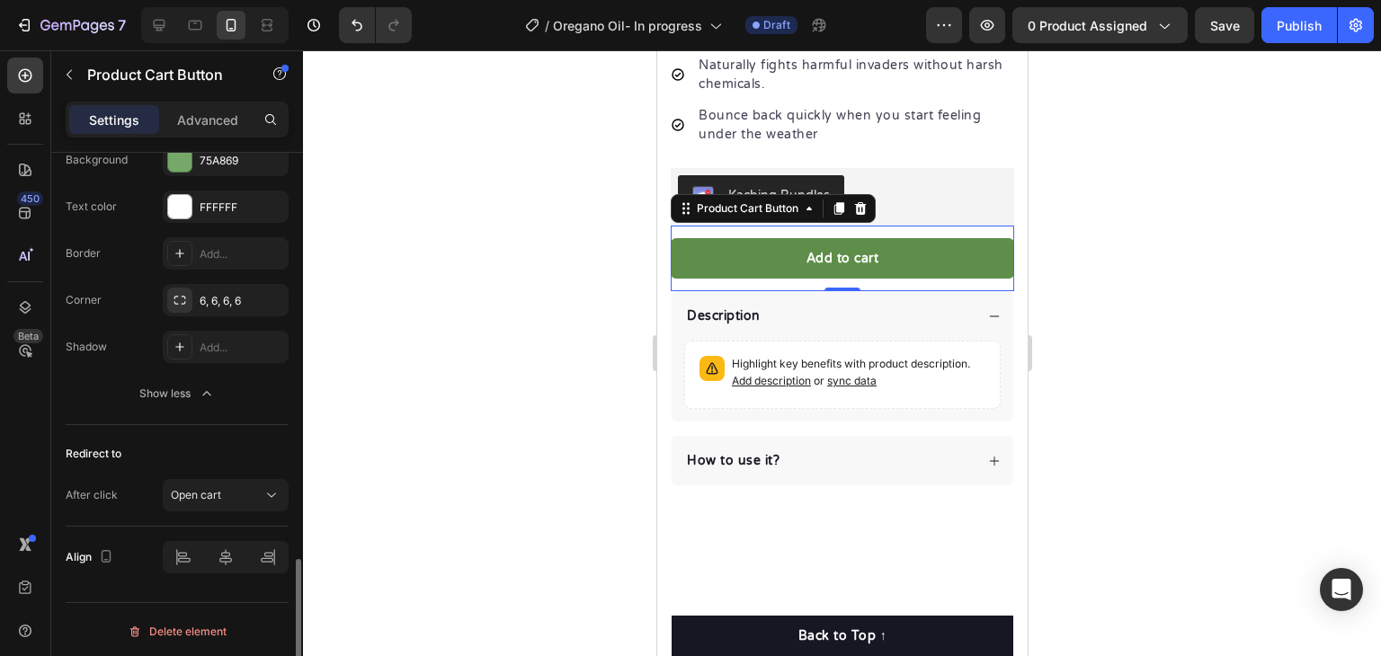
scroll to position [1419, 0]
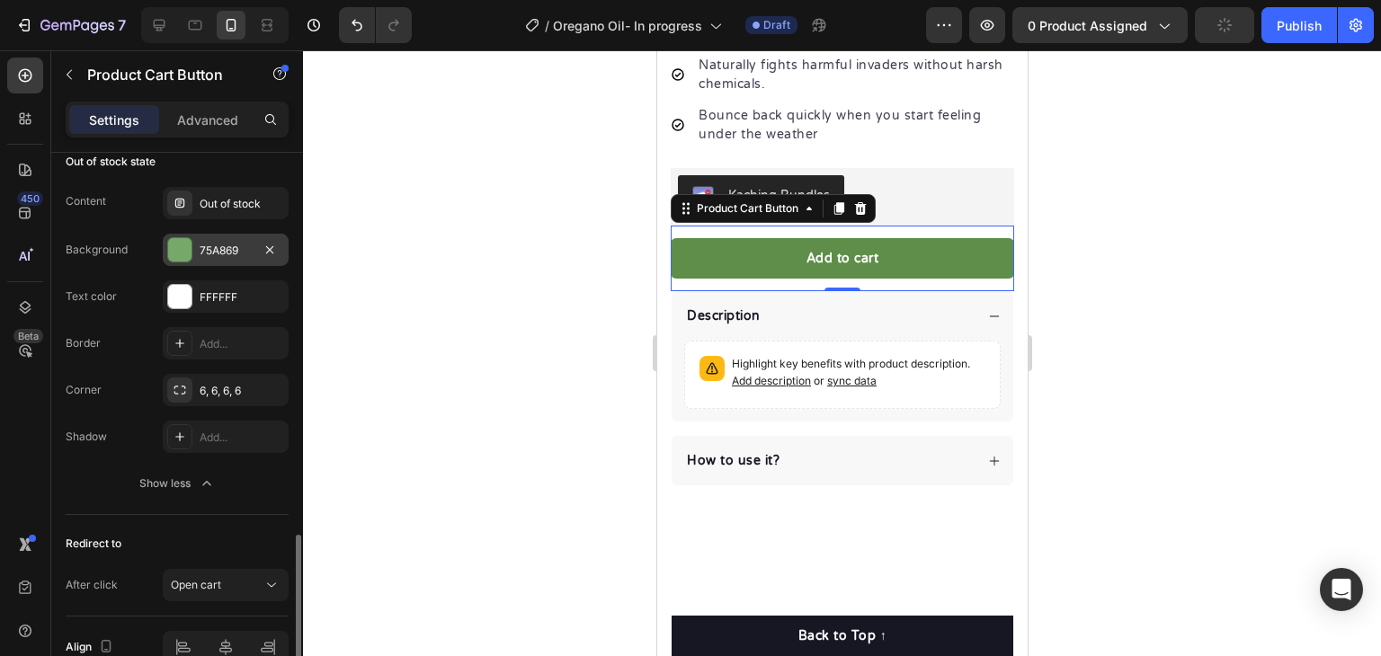
click at [219, 254] on div "75A869" at bounding box center [226, 251] width 52 height 16
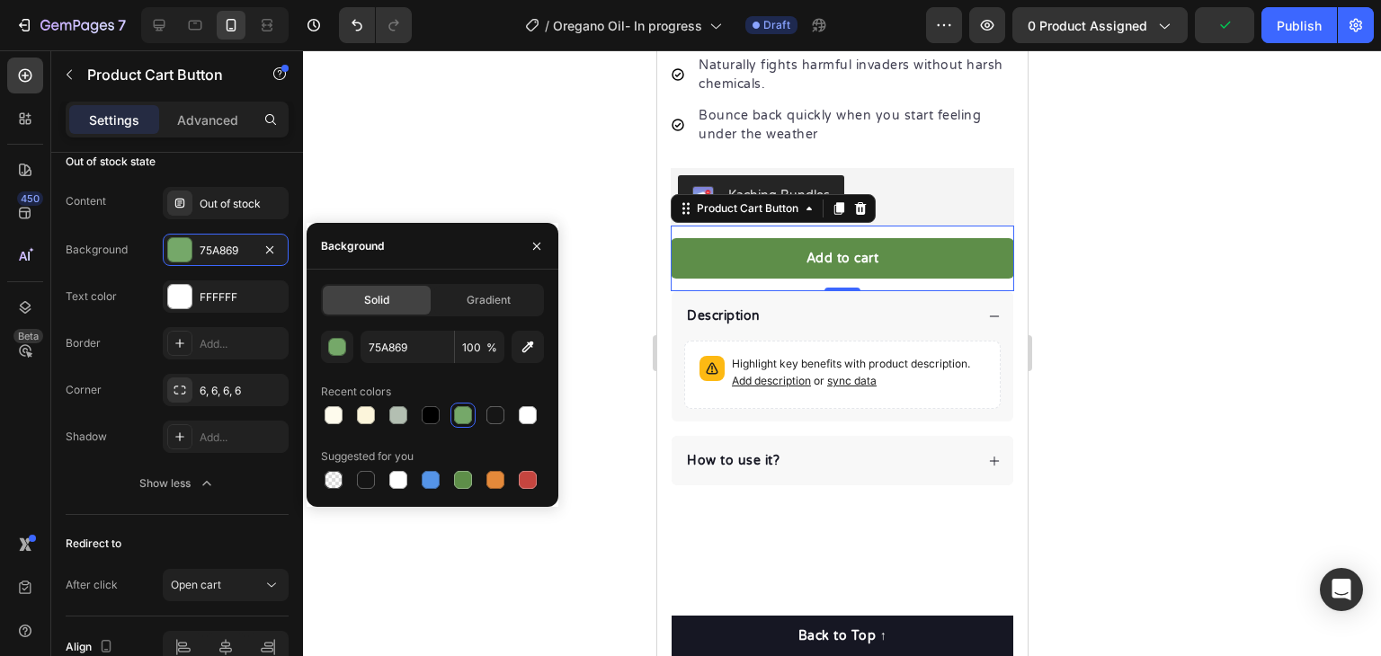
click at [458, 415] on div at bounding box center [463, 415] width 18 height 18
click at [485, 486] on div at bounding box center [496, 480] width 22 height 22
click at [451, 410] on div at bounding box center [463, 415] width 25 height 25
type input "75A869"
click at [566, 325] on div at bounding box center [842, 353] width 1078 height 606
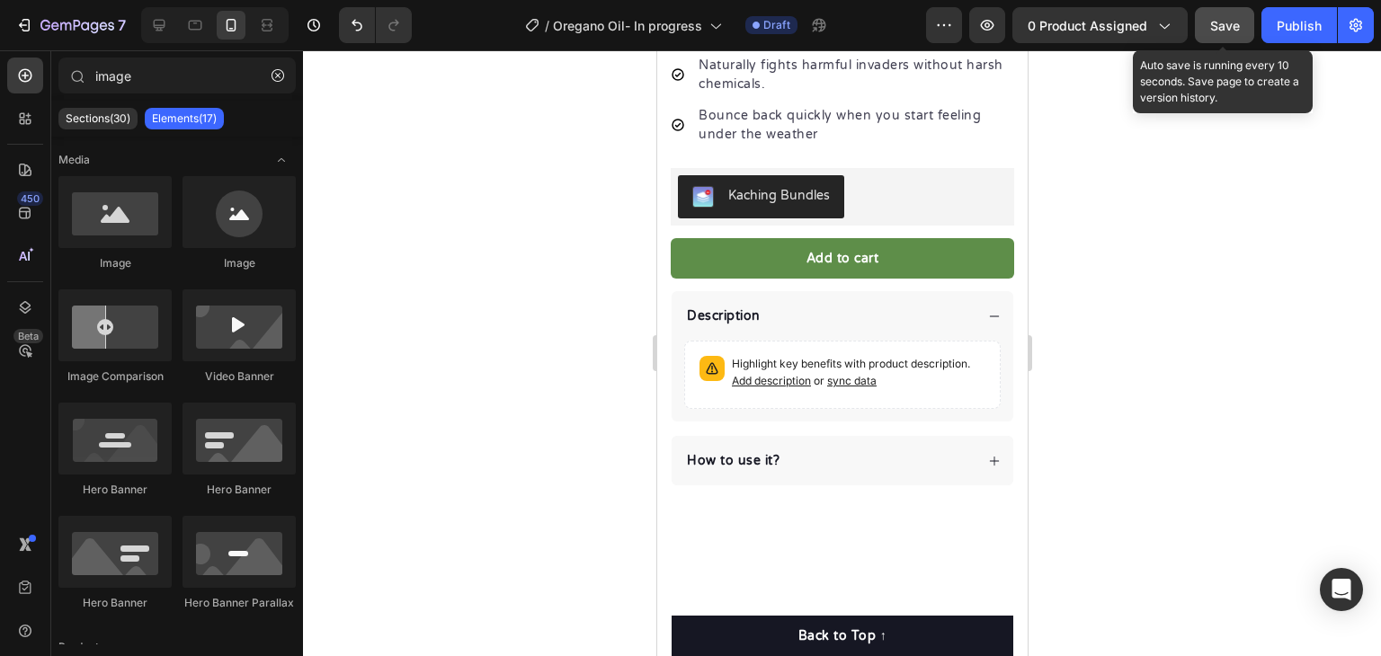
click at [1220, 20] on span "Save" at bounding box center [1225, 25] width 30 height 15
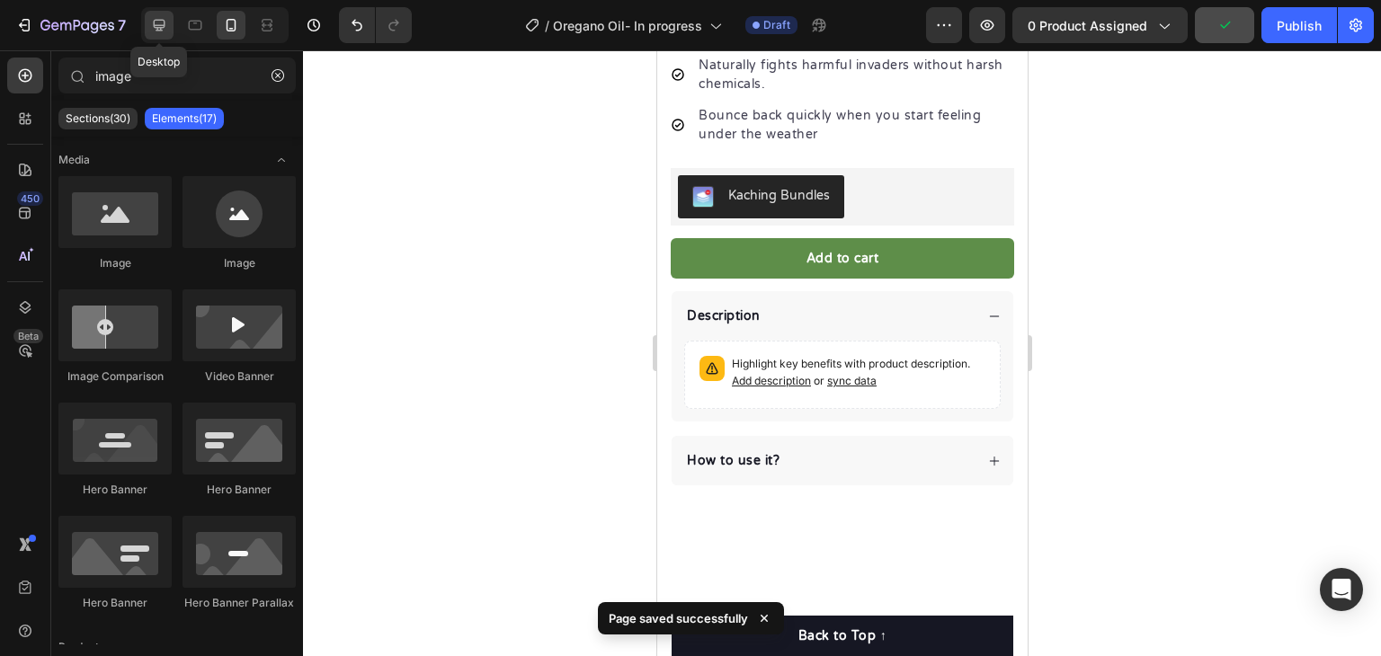
click at [169, 35] on div at bounding box center [159, 25] width 29 height 29
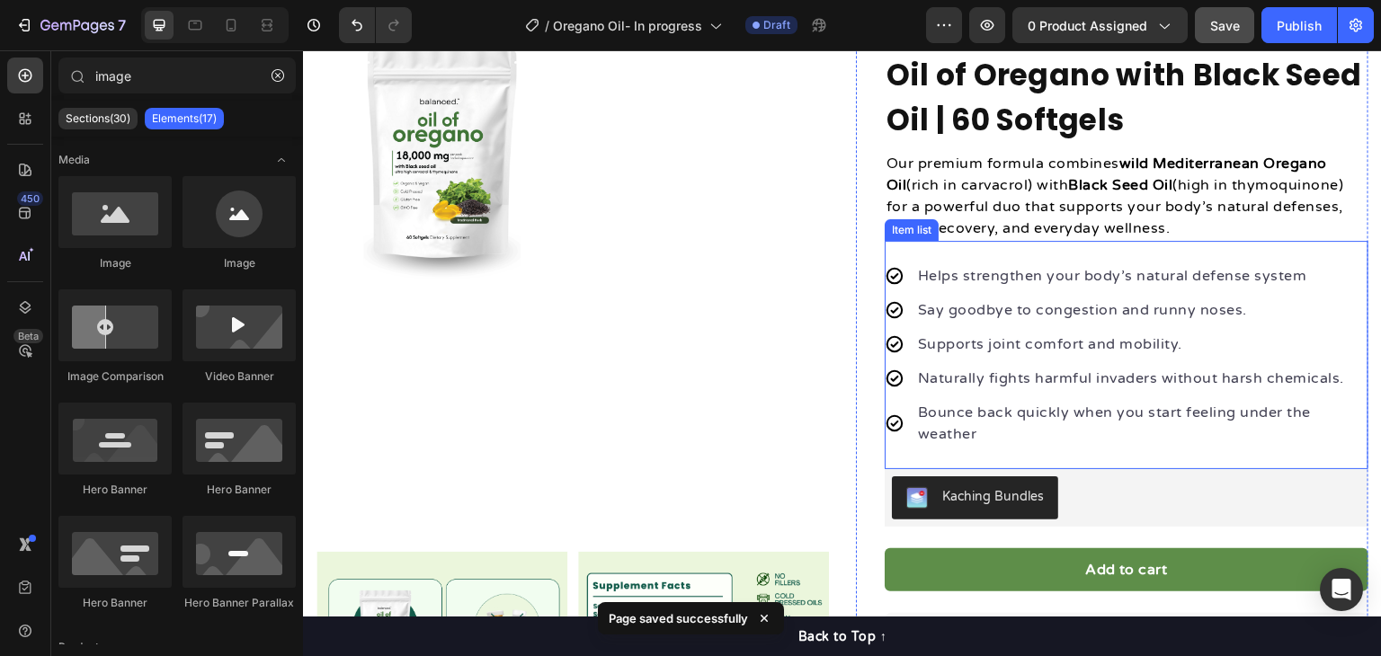
scroll to position [420, 0]
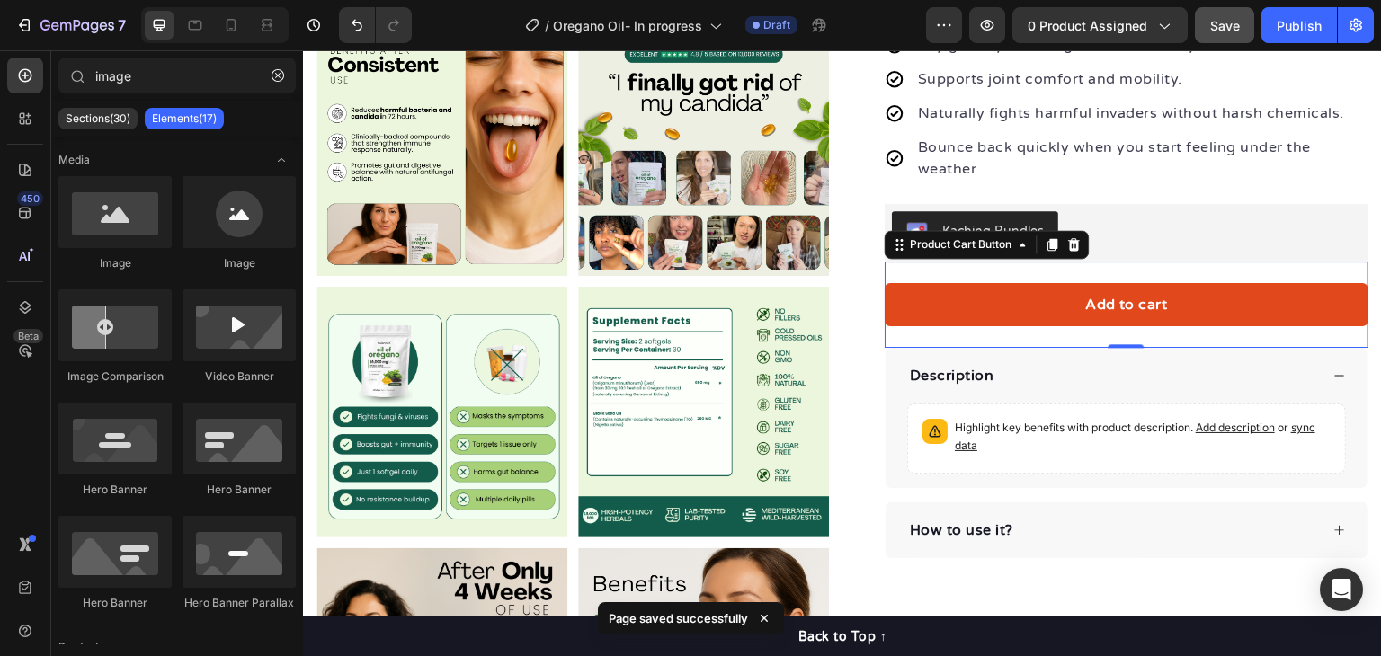
click at [1181, 302] on button "Add to cart" at bounding box center [1127, 304] width 484 height 43
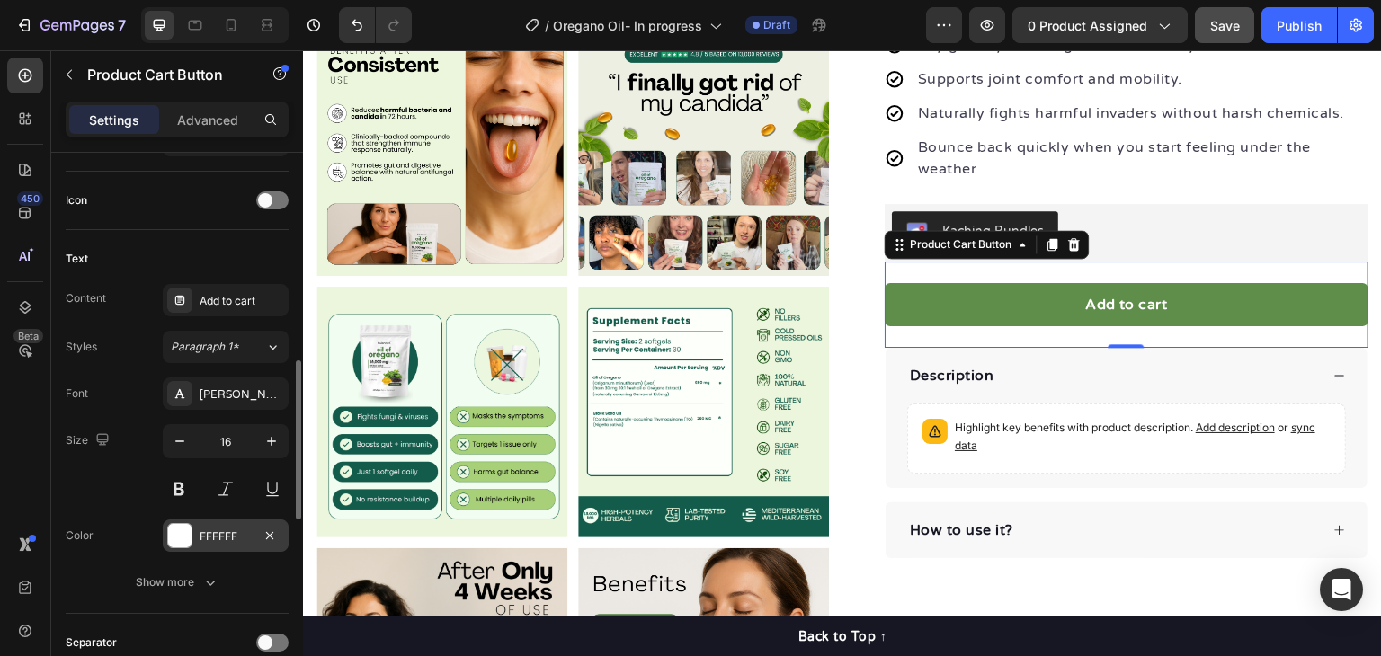
scroll to position [809, 0]
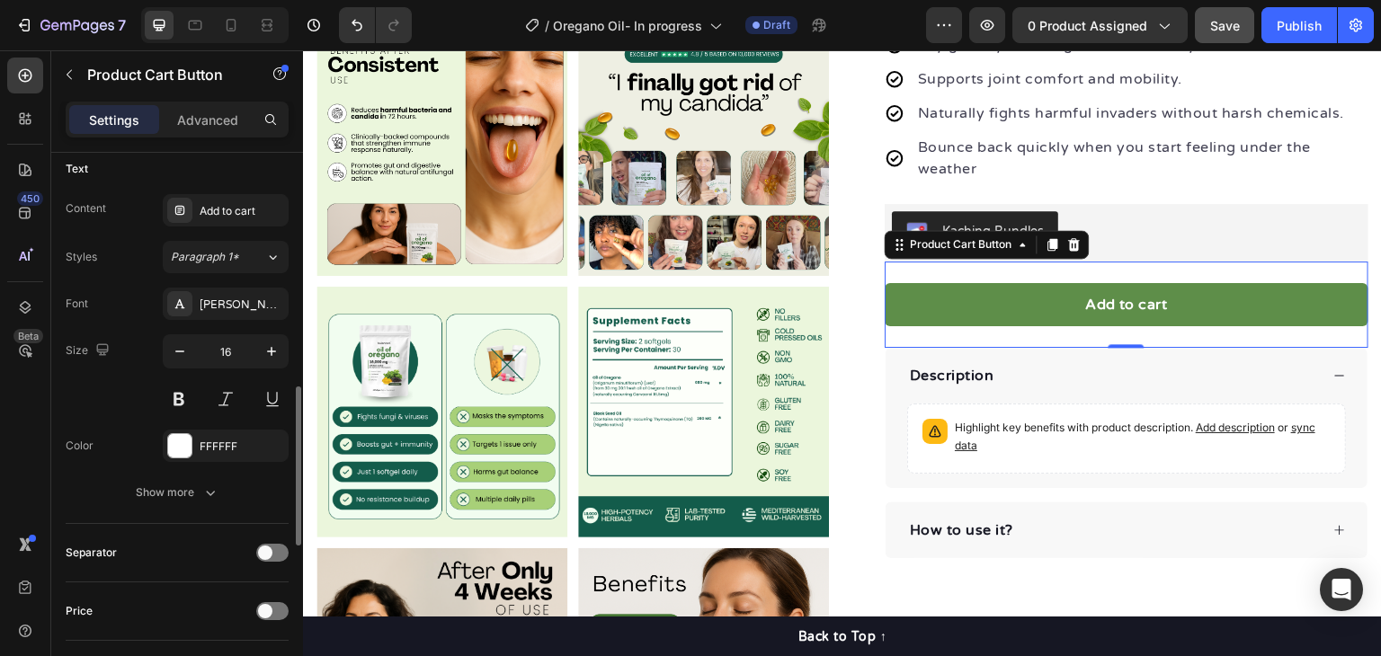
click at [194, 472] on div "Font [PERSON_NAME] Round Size 16 Color FFFFFF Show more" at bounding box center [177, 398] width 223 height 221
click at [211, 492] on icon "button" at bounding box center [210, 493] width 9 height 5
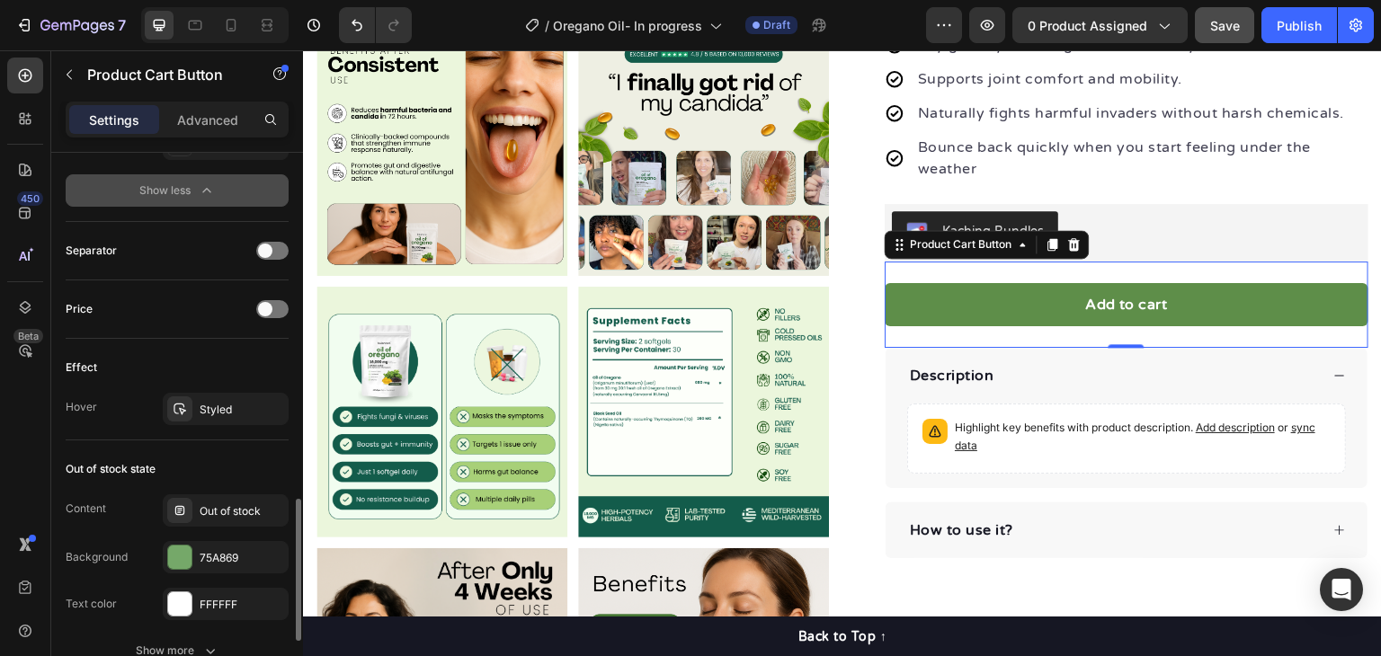
scroll to position [1439, 0]
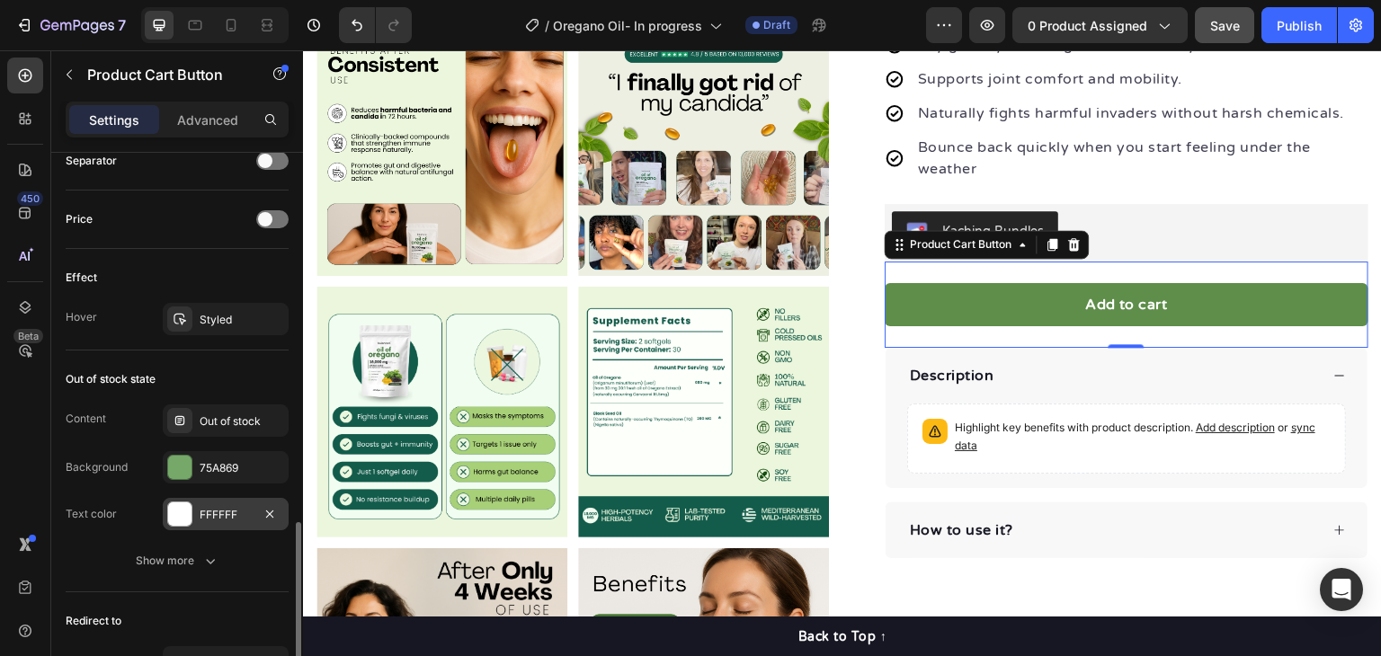
drag, startPoint x: 182, startPoint y: 558, endPoint x: 199, endPoint y: 516, distance: 45.6
click at [182, 559] on div "Show more" at bounding box center [178, 561] width 84 height 18
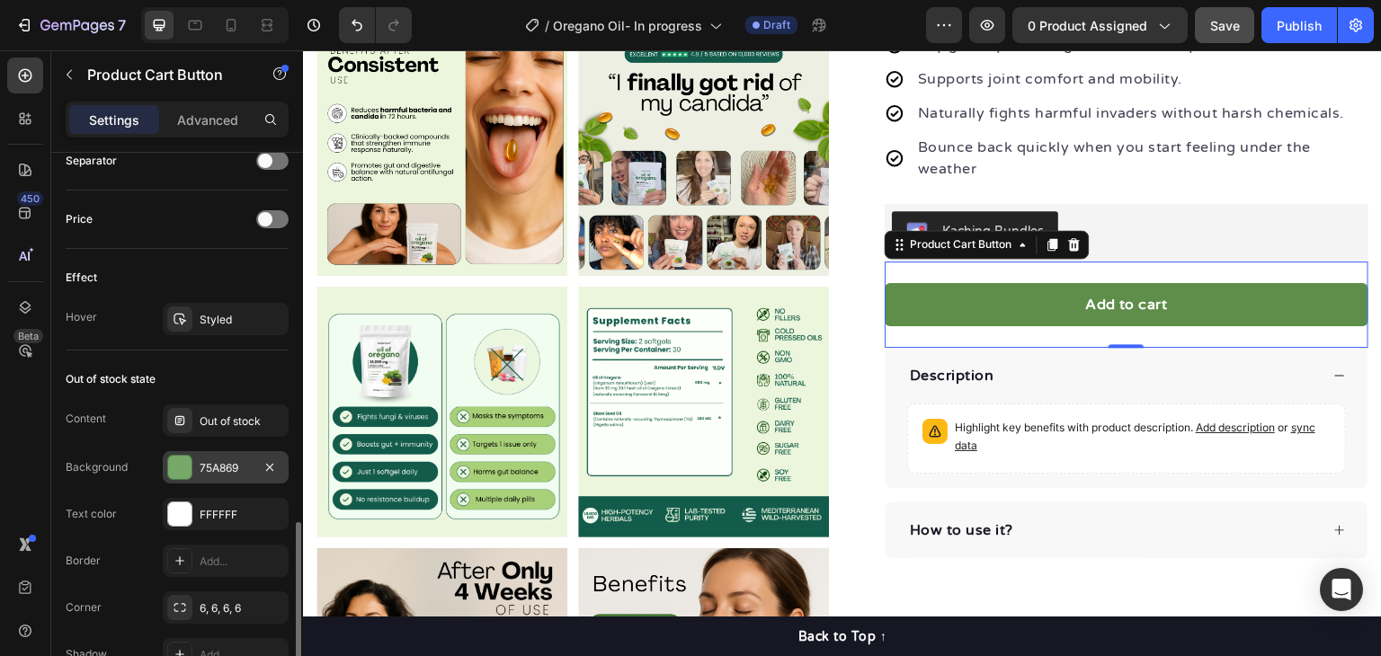
click at [201, 466] on div "75A869" at bounding box center [226, 468] width 52 height 16
click at [107, 451] on div "Background 75A869" at bounding box center [177, 467] width 223 height 32
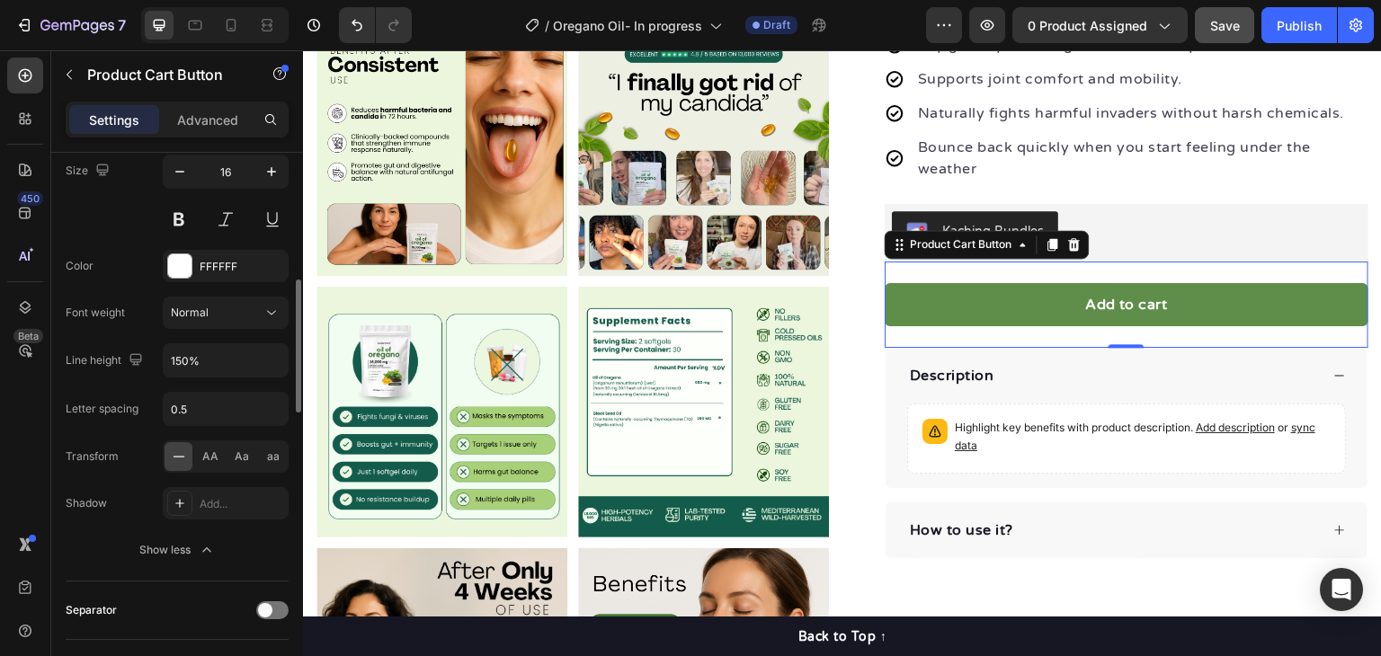
scroll to position [899, 0]
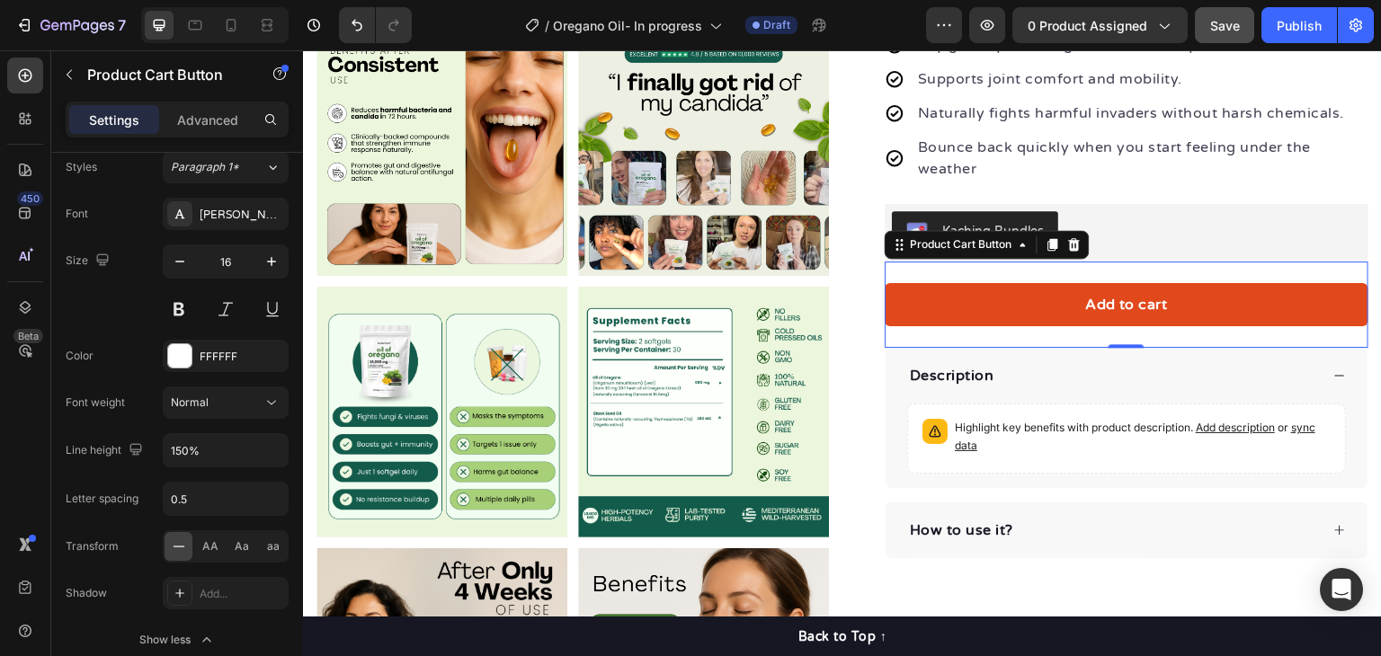
click at [1018, 294] on button "Add to cart" at bounding box center [1127, 304] width 484 height 43
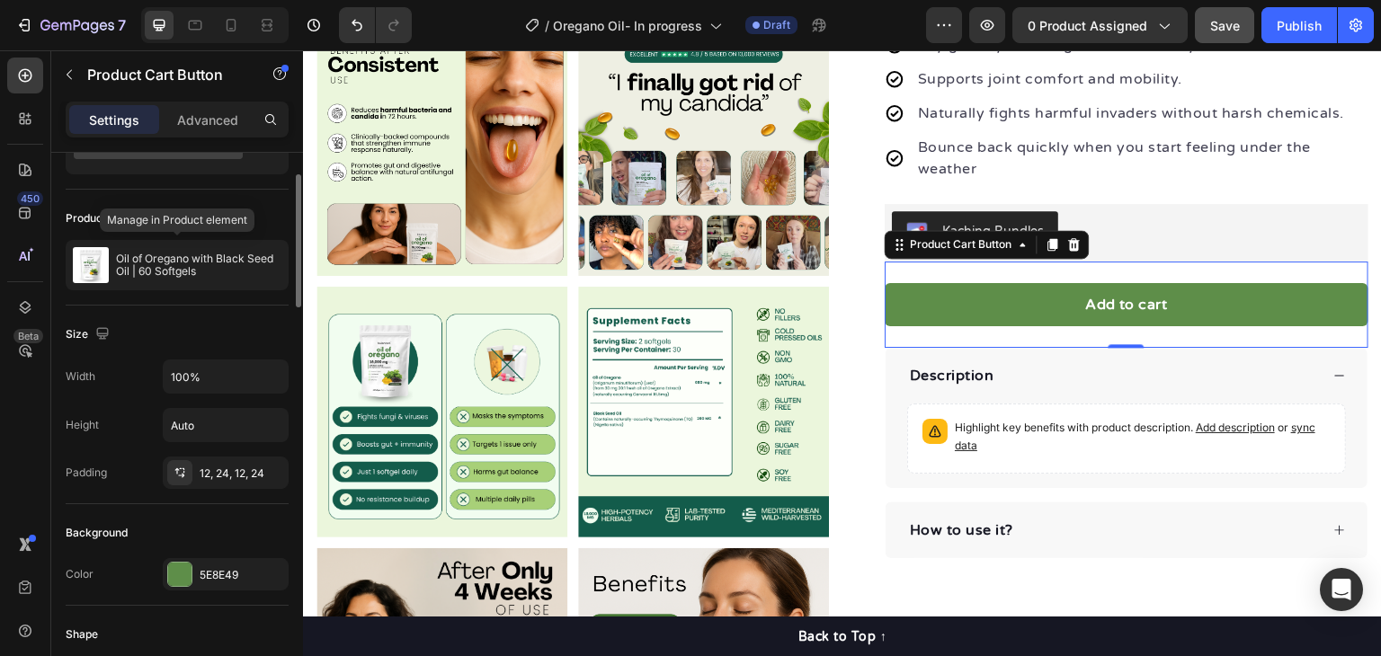
scroll to position [0, 0]
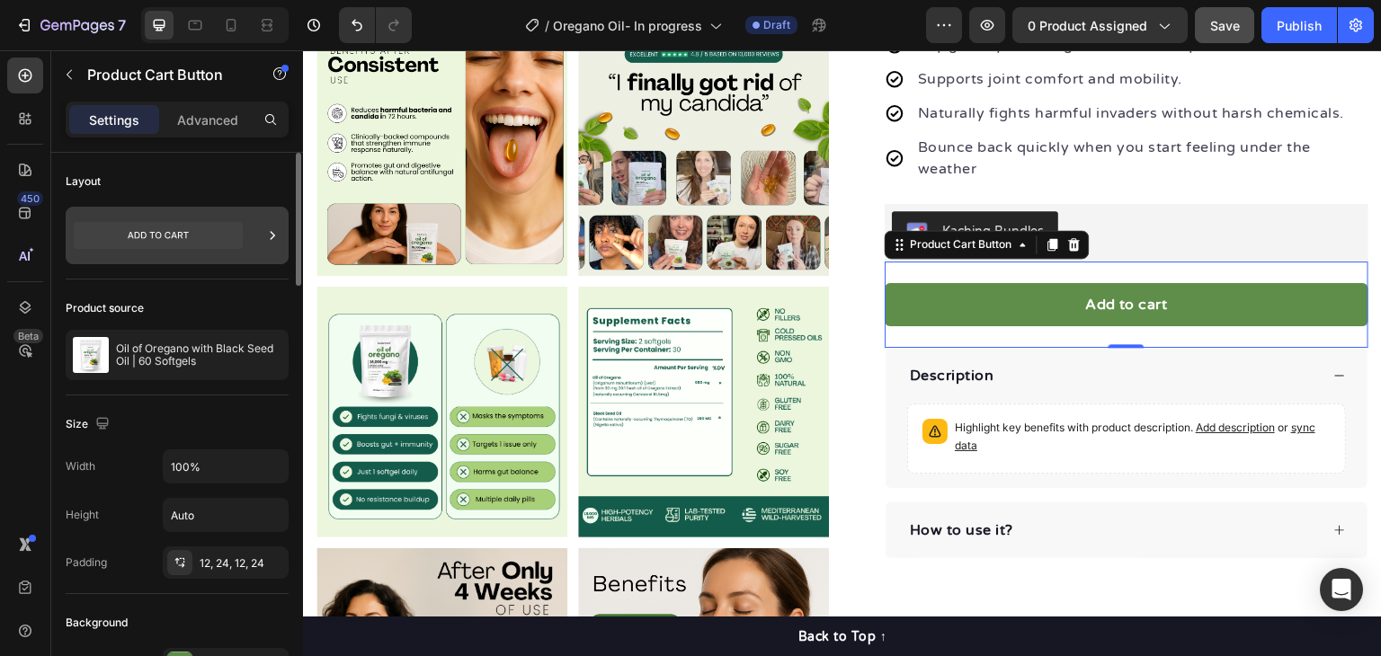
click at [175, 240] on icon at bounding box center [158, 235] width 169 height 27
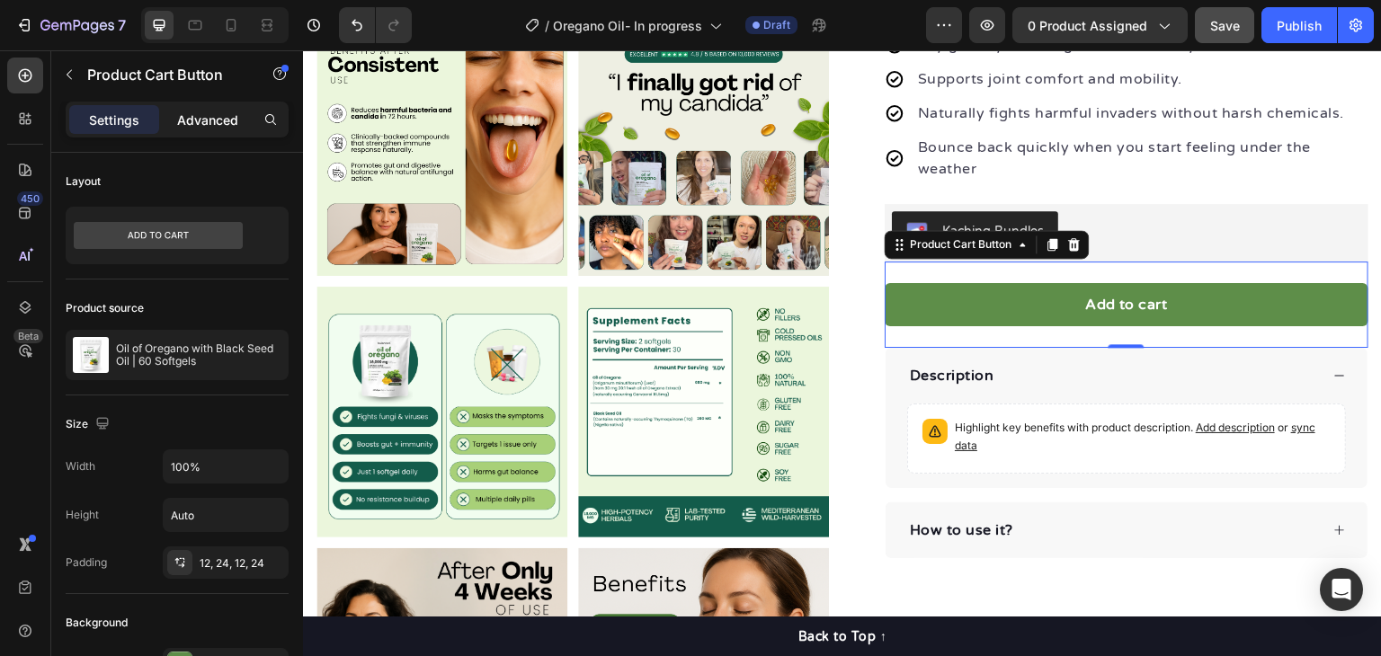
click at [180, 117] on p "Advanced" at bounding box center [207, 120] width 61 height 19
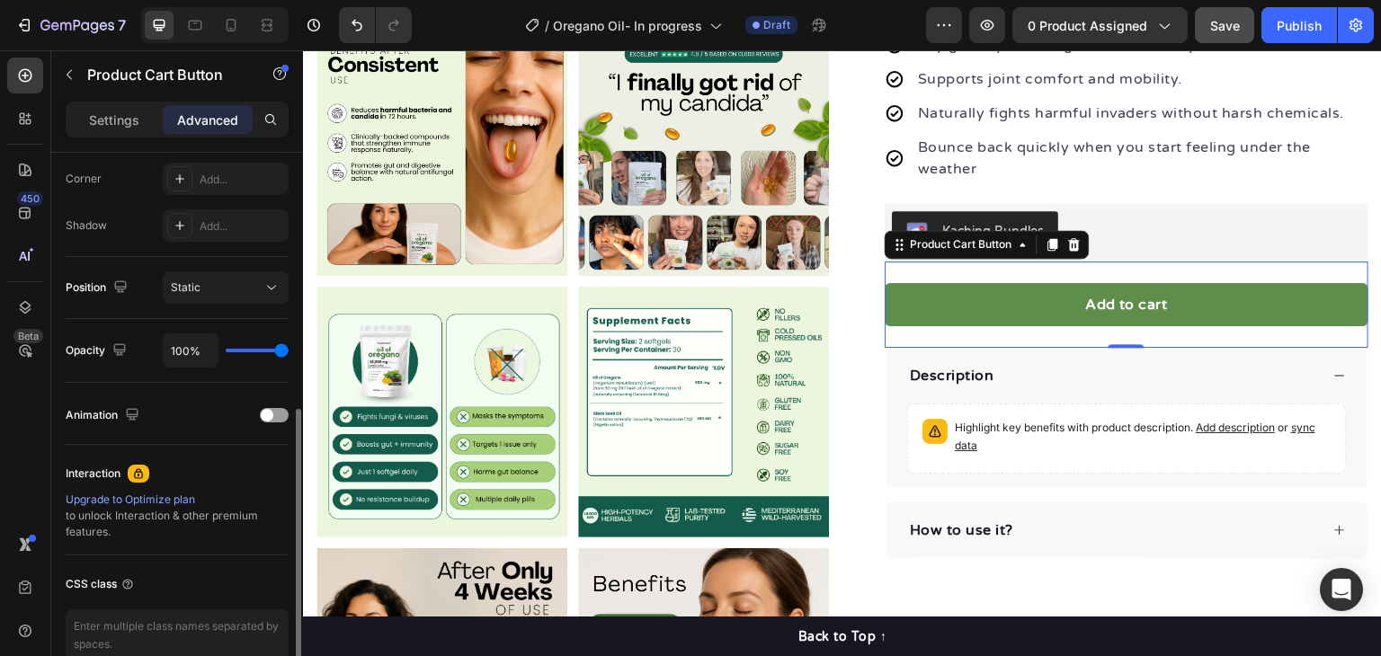
scroll to position [463, 0]
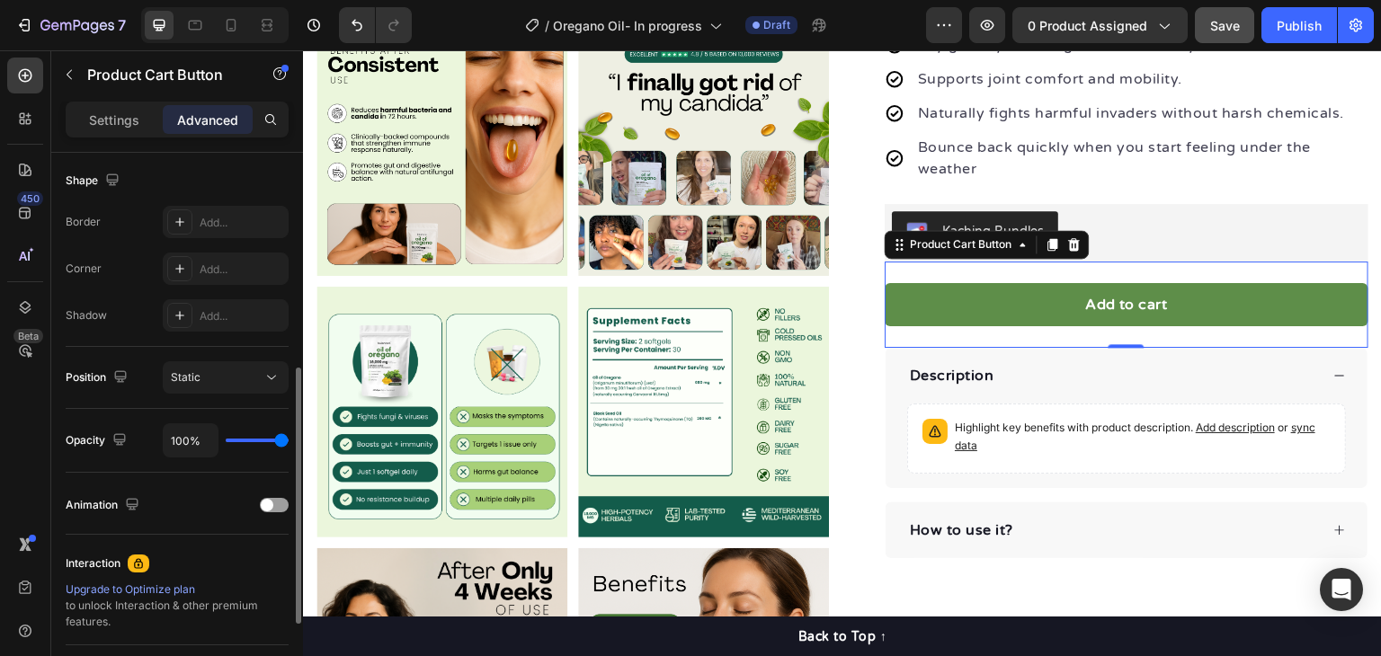
click at [118, 96] on div "Product Cart Button" at bounding box center [153, 74] width 205 height 47
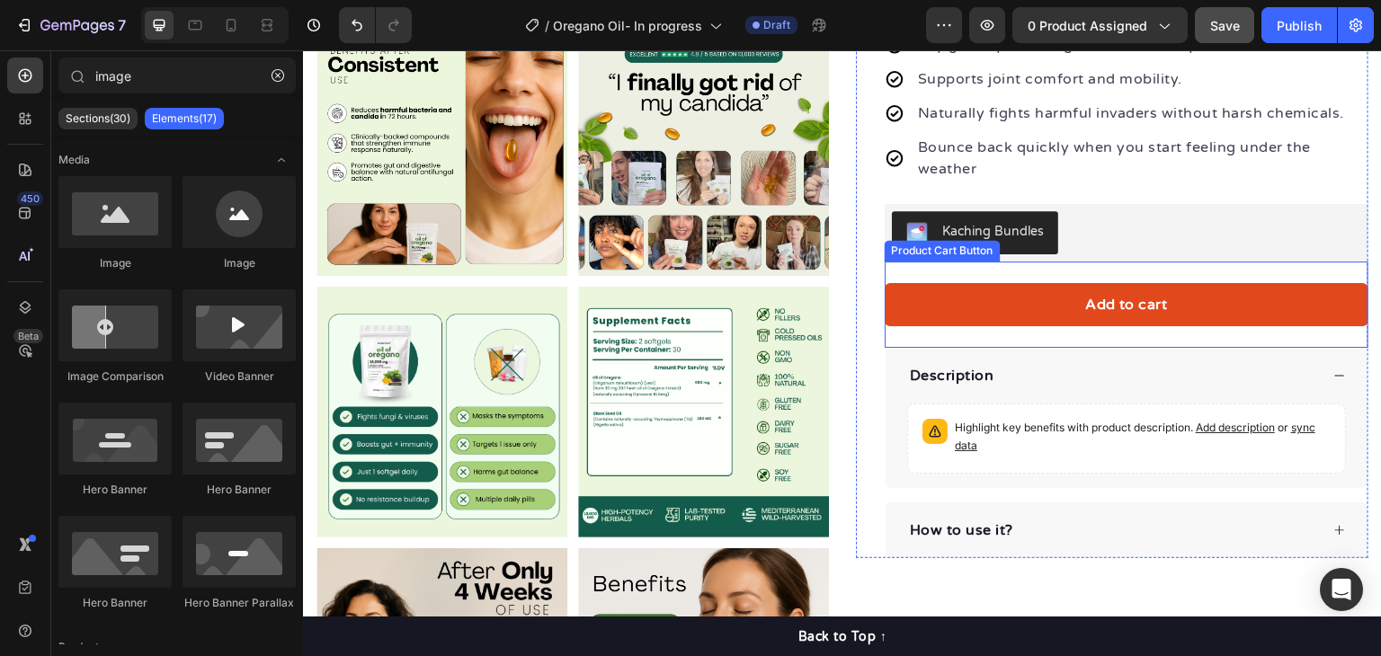
click at [1270, 297] on button "Add to cart" at bounding box center [1127, 304] width 484 height 43
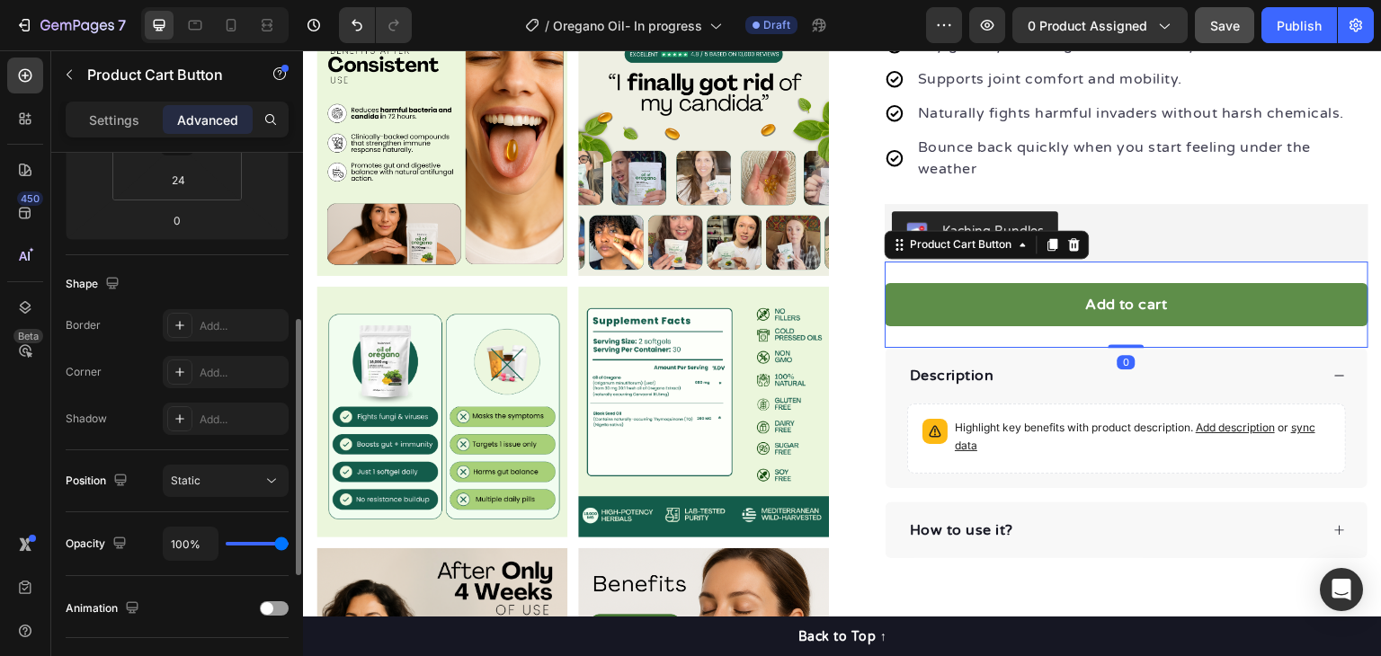
scroll to position [629, 0]
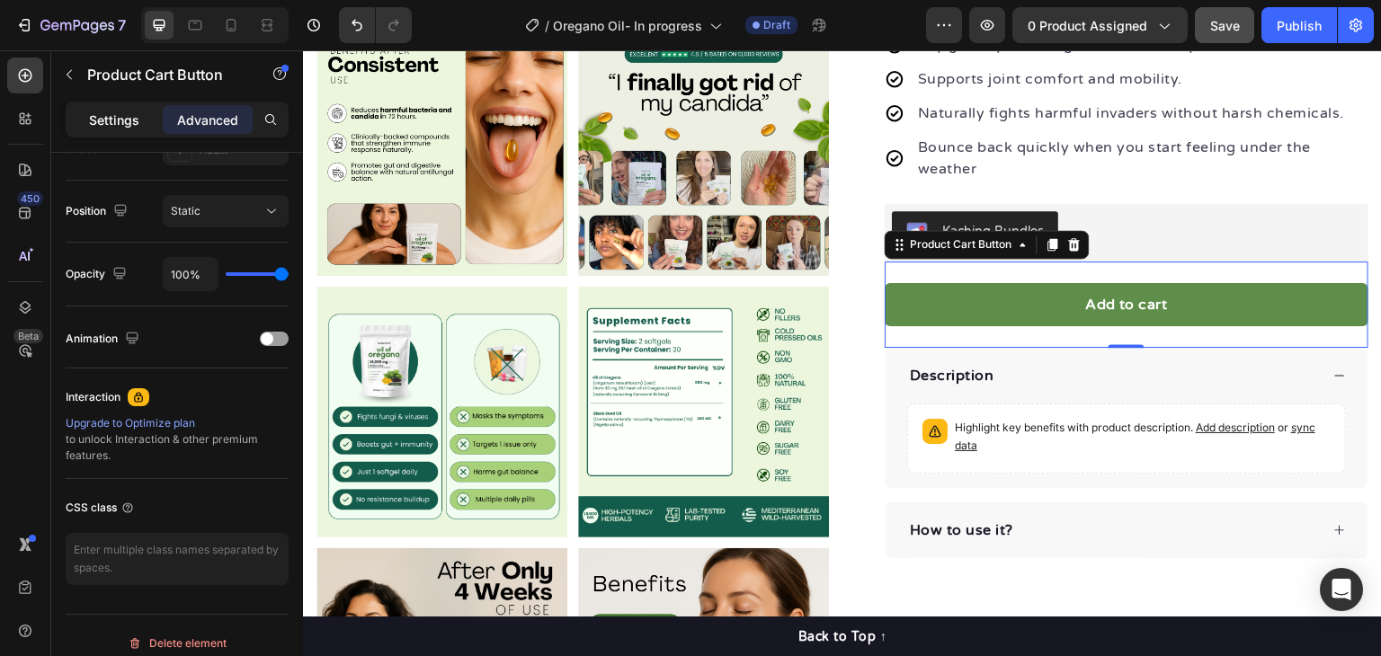
click at [114, 126] on p "Settings" at bounding box center [114, 120] width 50 height 19
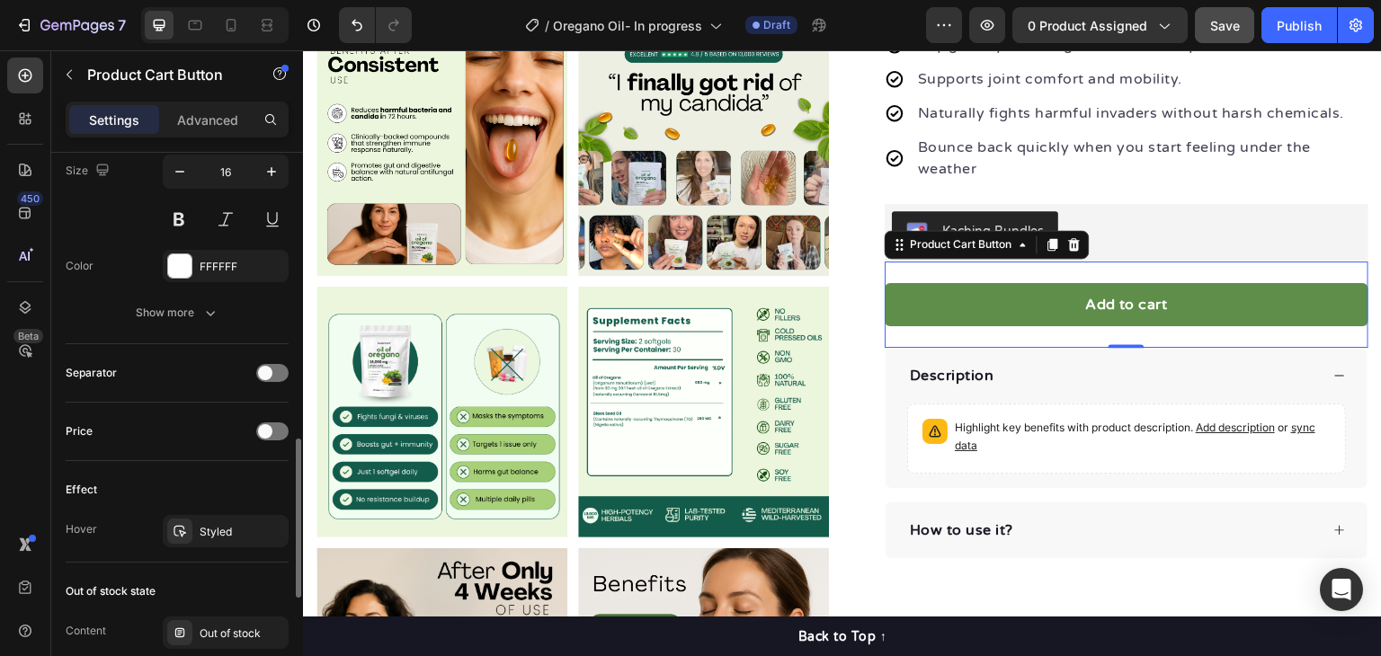
scroll to position [1079, 0]
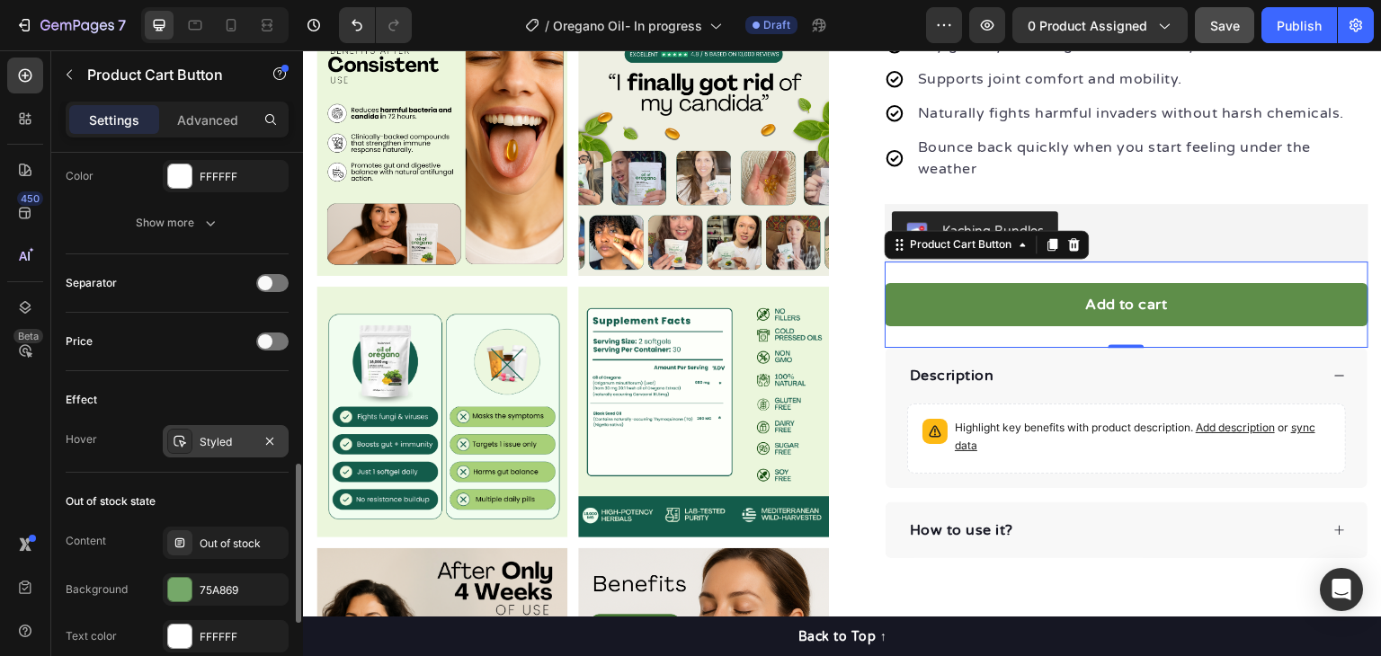
click at [194, 435] on div "Styled" at bounding box center [226, 441] width 126 height 32
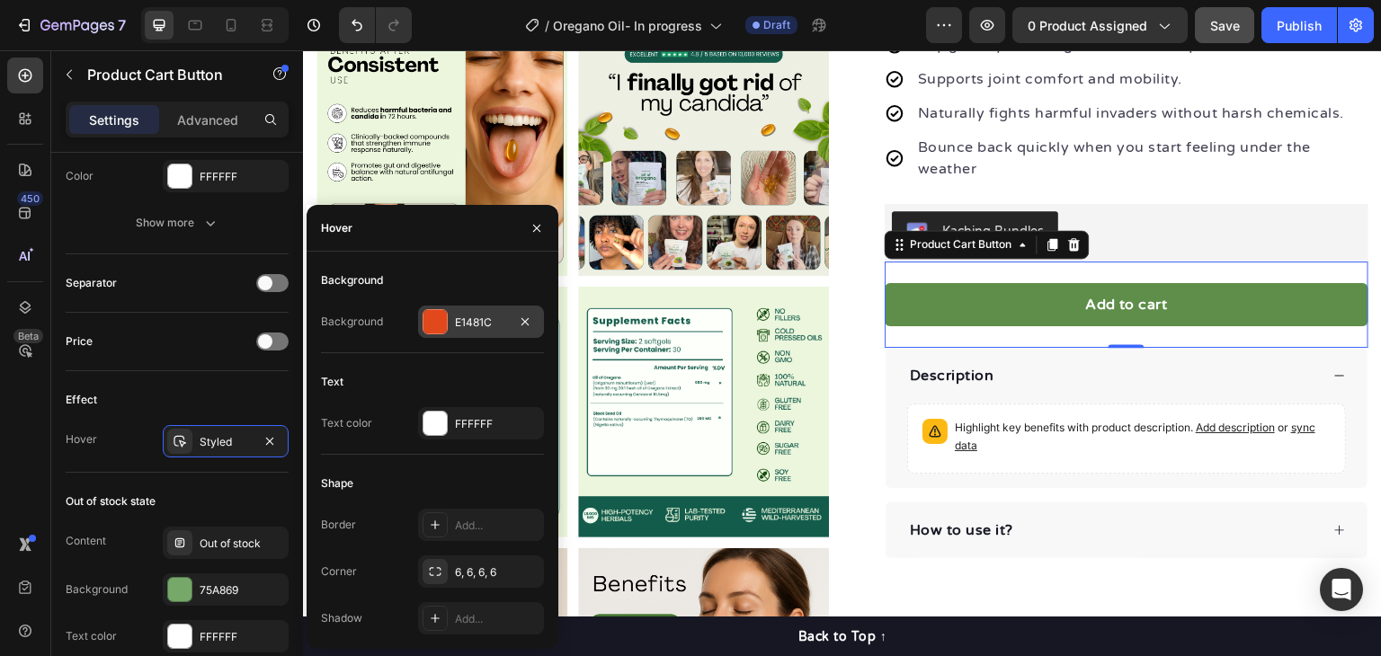
click at [487, 309] on div "E1481C" at bounding box center [481, 322] width 126 height 32
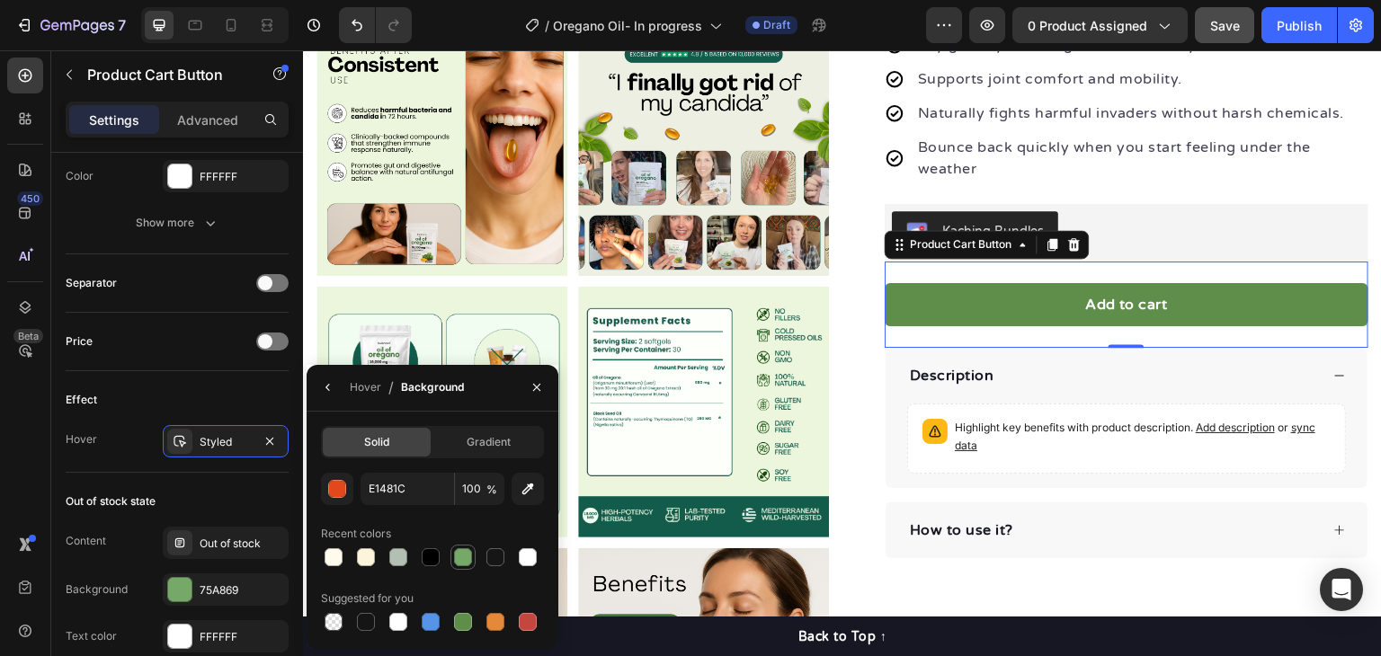
click at [462, 550] on div at bounding box center [463, 558] width 18 height 18
type input "75A869"
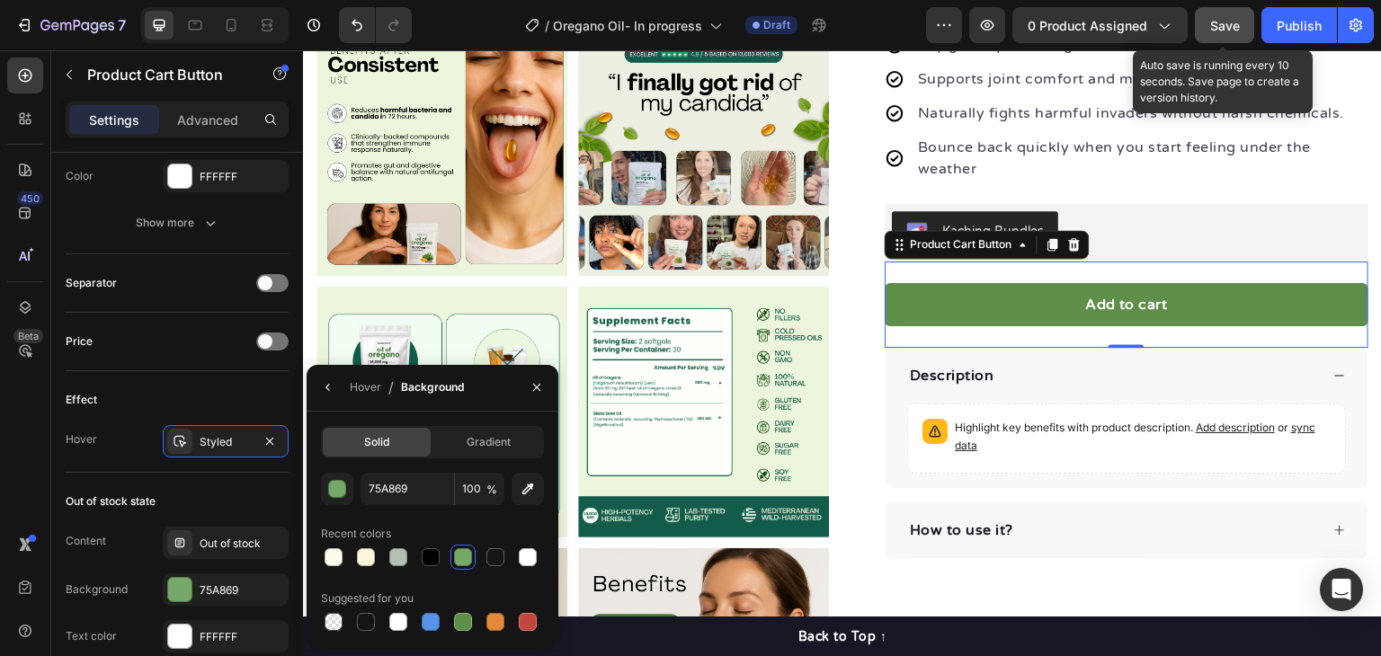
click at [1218, 25] on span "Save" at bounding box center [1225, 25] width 30 height 15
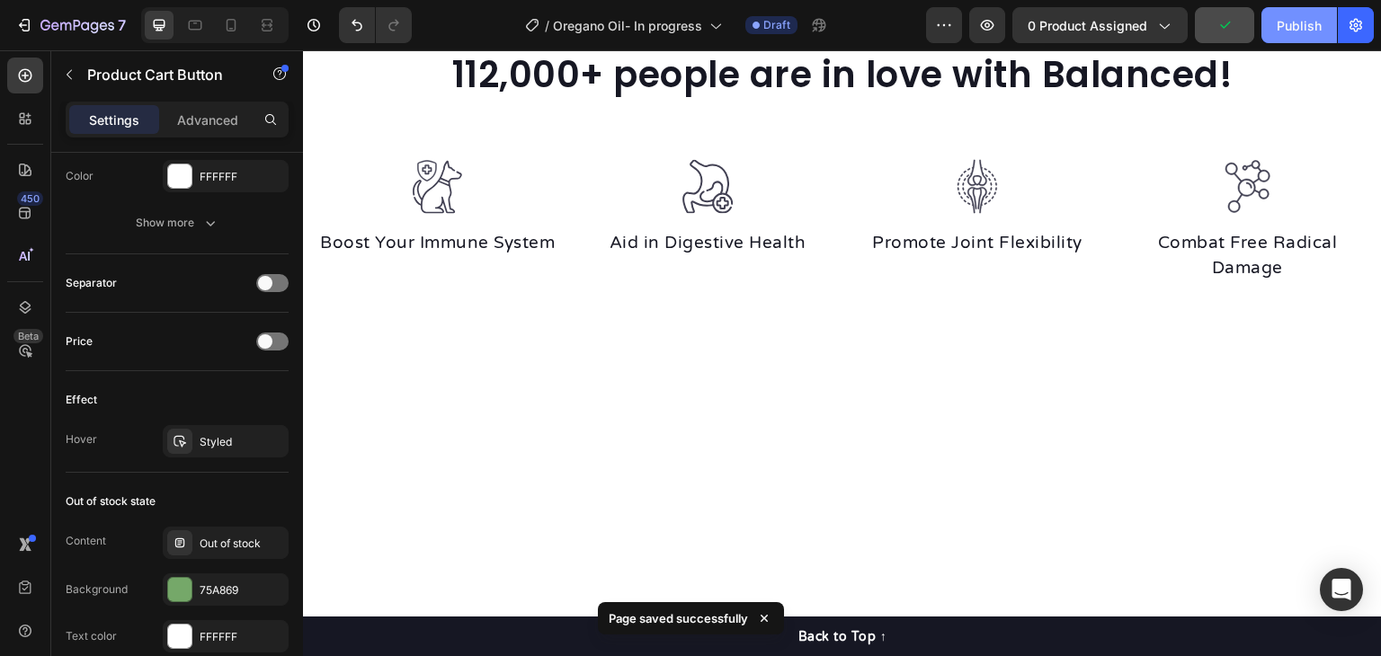
scroll to position [1409, 0]
